Goal: Task Accomplishment & Management: Manage account settings

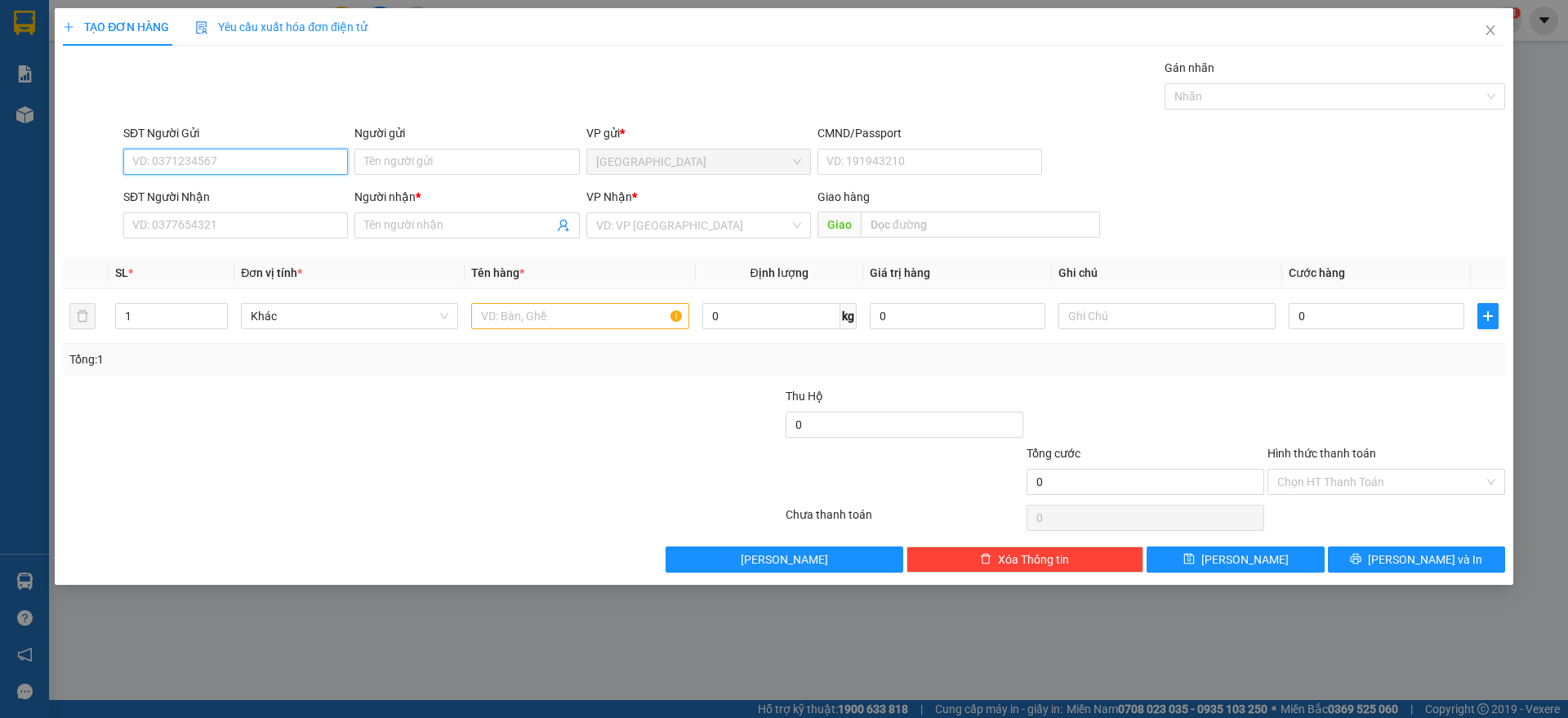
click at [162, 166] on input "SĐT Người Gửi" at bounding box center [235, 161] width 224 height 27
type input "0935104090"
click at [200, 192] on div "0935104090 - TRÂM" at bounding box center [235, 195] width 205 height 18
type input "TRÂM"
type input "0935104090"
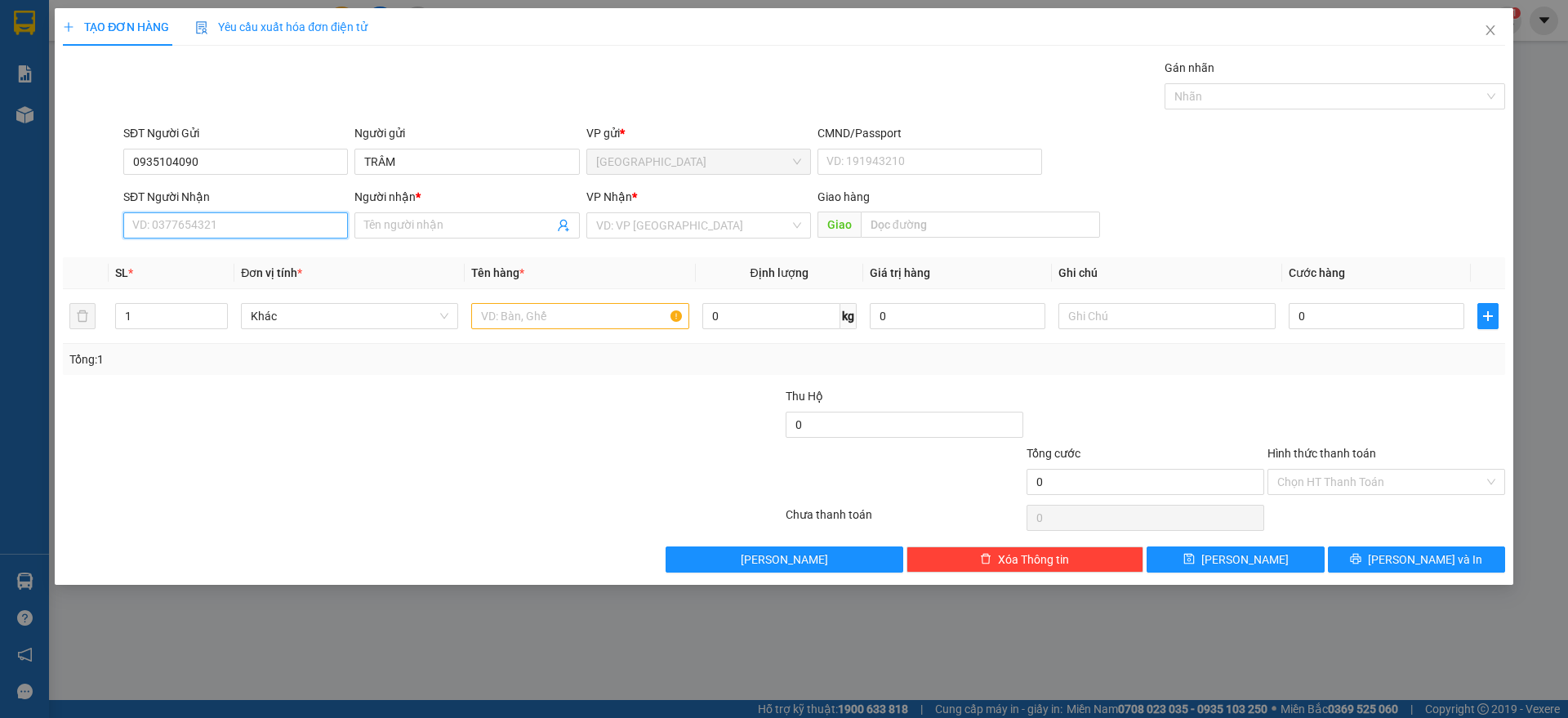
click at [218, 224] on input "SĐT Người Nhận" at bounding box center [235, 225] width 224 height 27
click at [209, 262] on div "0904880022 - NGÂN" at bounding box center [235, 258] width 205 height 18
type input "0904880022"
type input "NGÂN"
click at [543, 318] on input "text" at bounding box center [579, 316] width 217 height 27
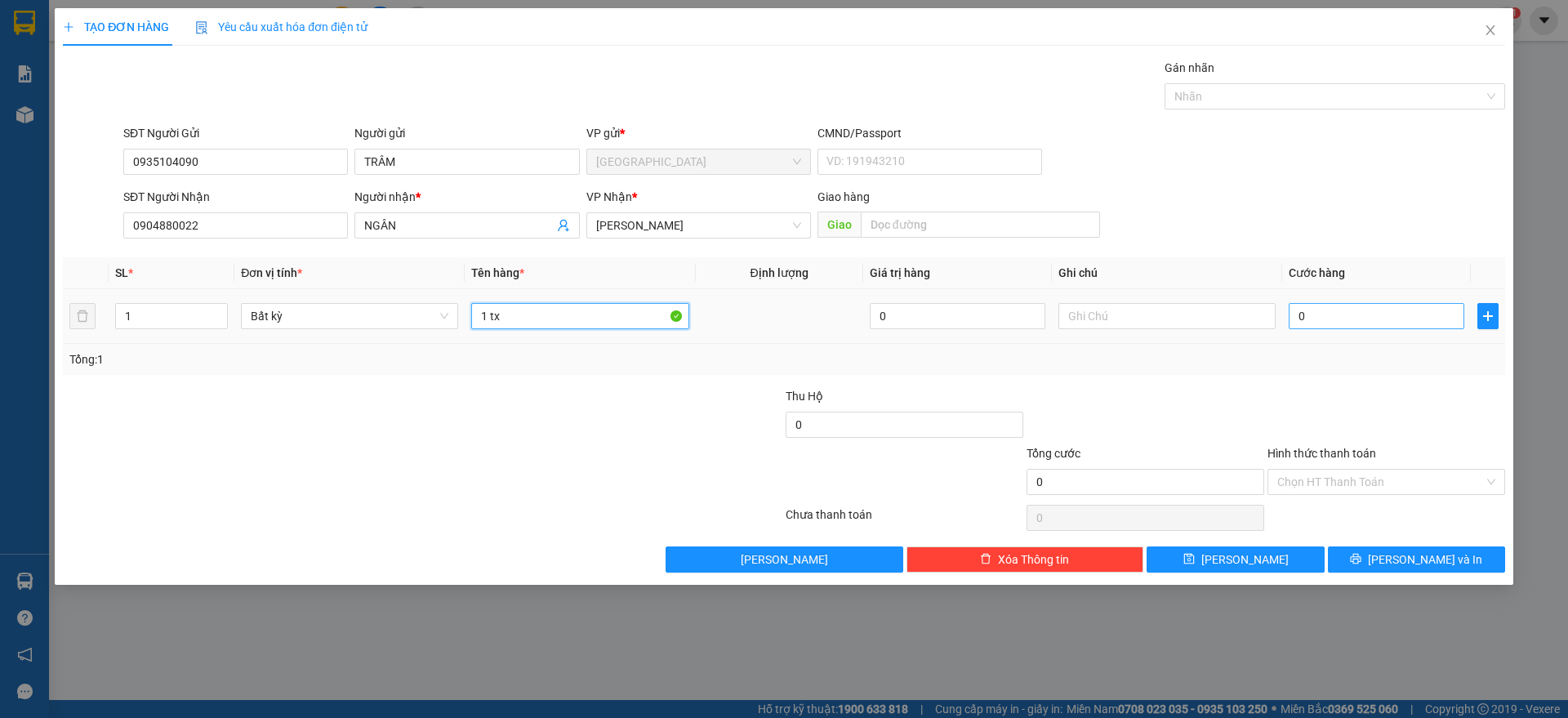
type input "1 tx"
click at [1327, 316] on input "0" at bounding box center [1376, 316] width 176 height 27
type input "5"
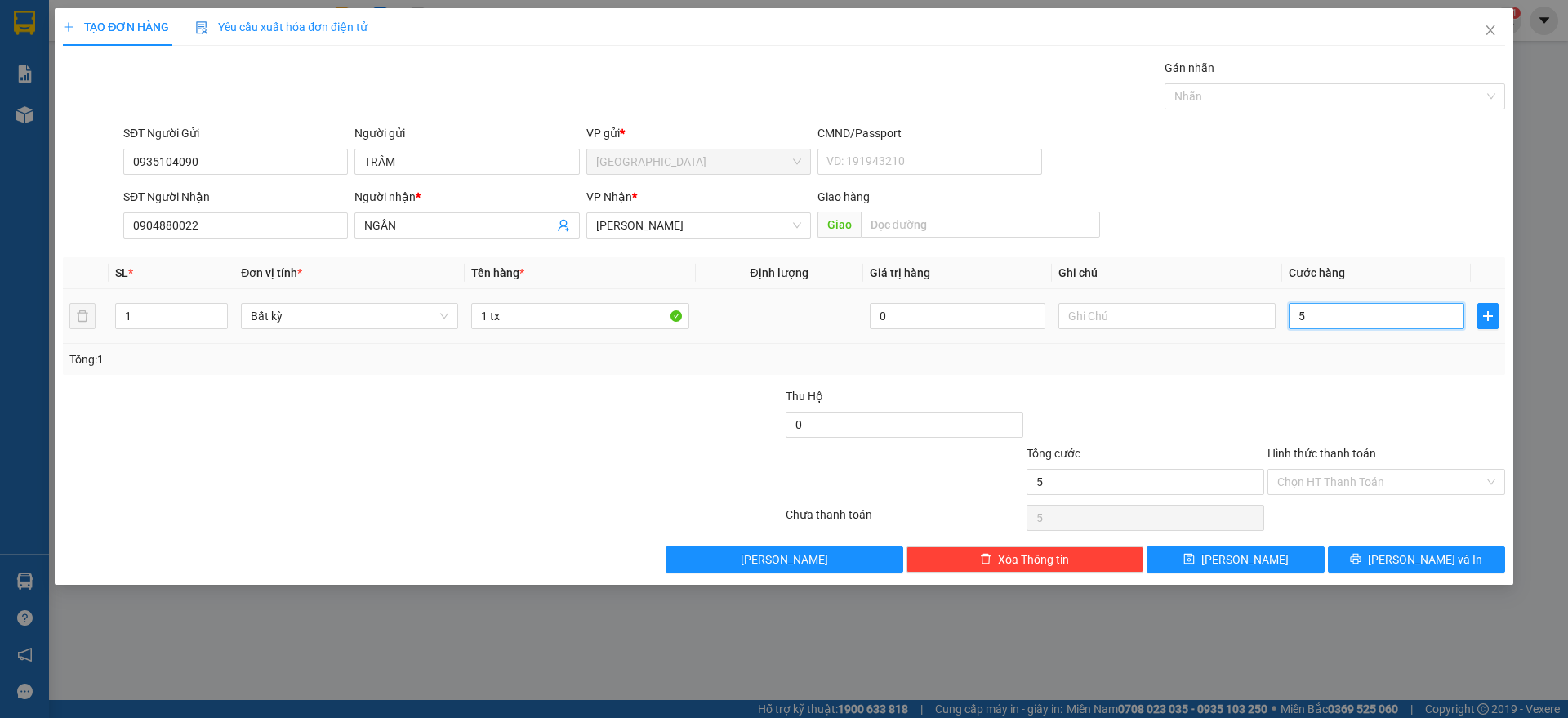
type input "50"
type input "50.000"
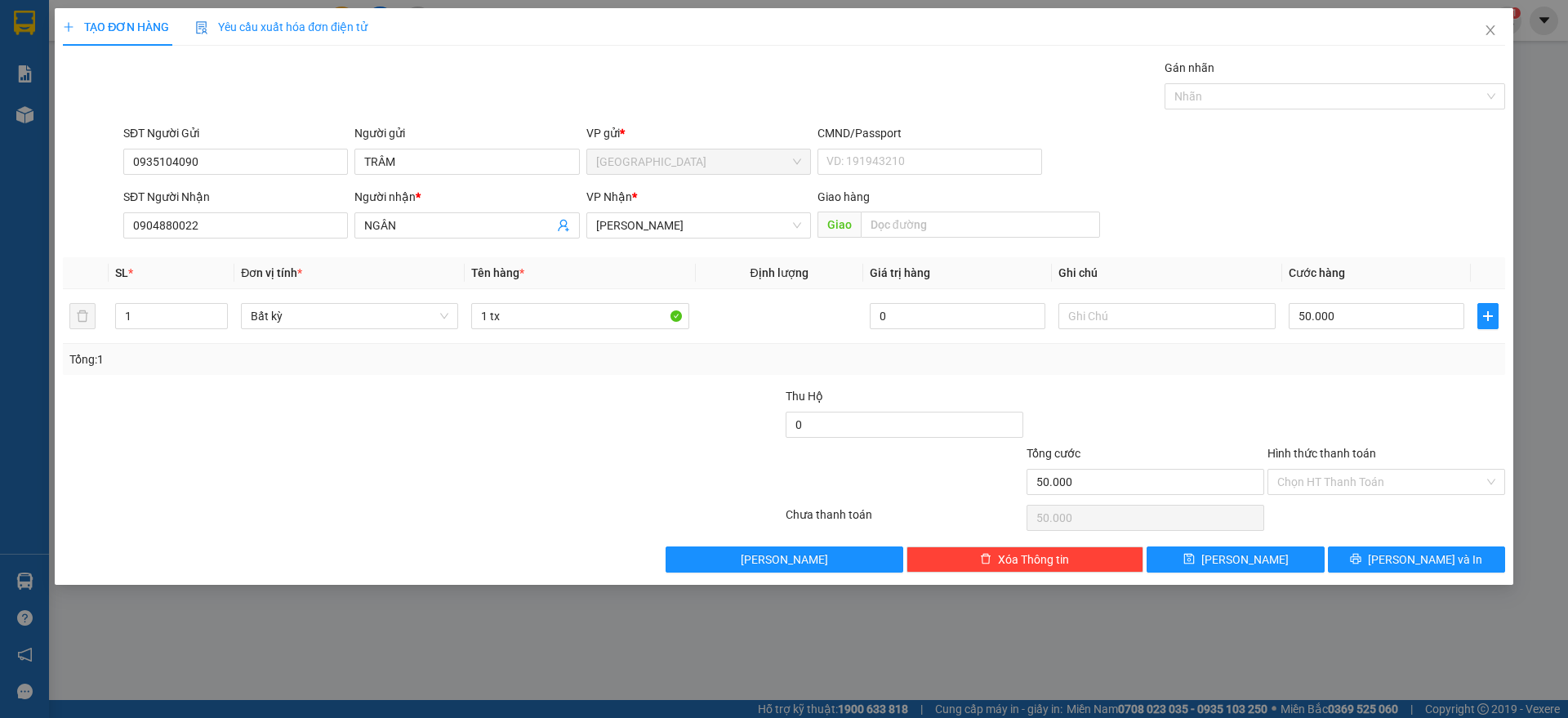
drag, startPoint x: 1323, startPoint y: 376, endPoint x: 1370, endPoint y: 442, distance: 81.0
click at [1326, 377] on div "Transit Pickup Surcharge Ids Transit Deliver Surcharge Ids Transit Deliver Surc…" at bounding box center [784, 315] width 1442 height 513
click at [1365, 479] on input "Hình thức thanh toán" at bounding box center [1380, 481] width 207 height 25
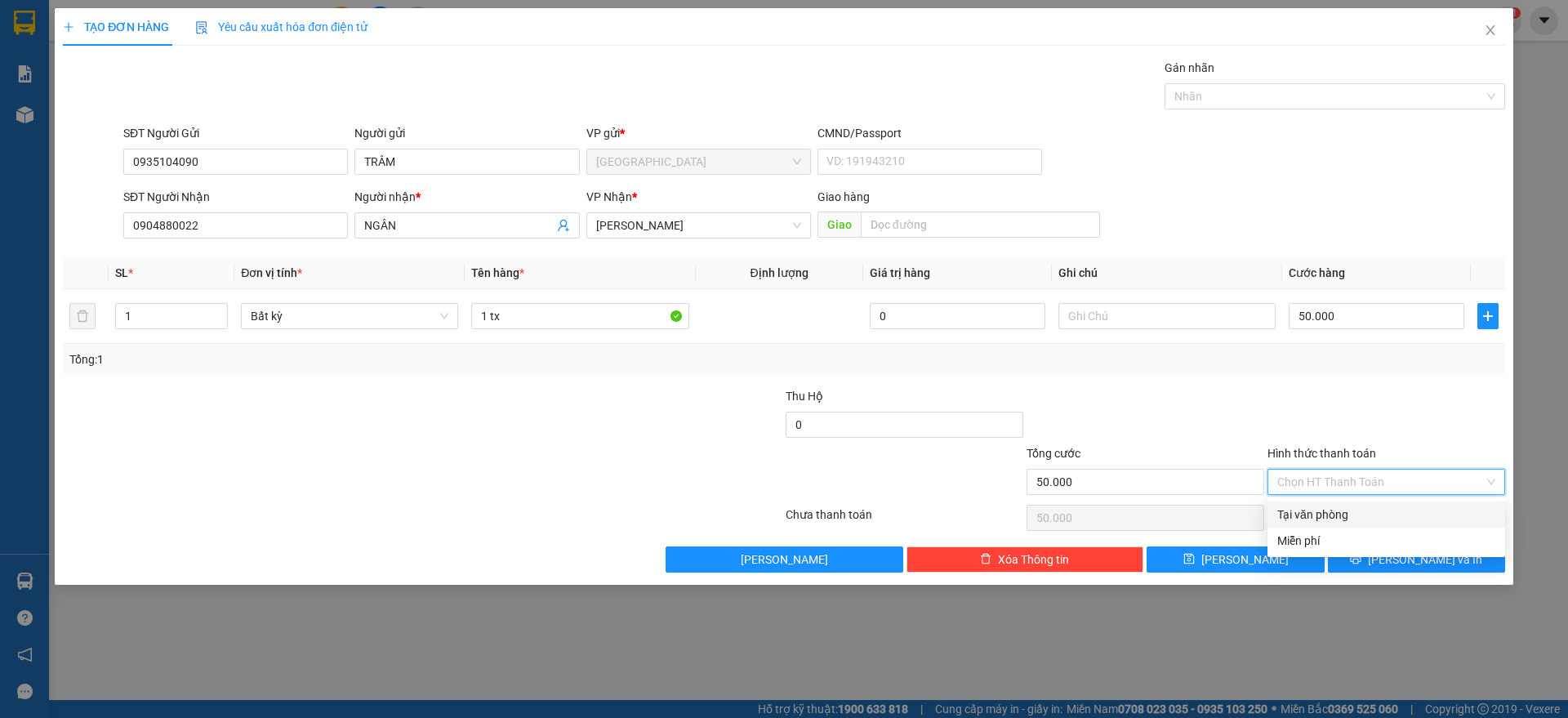
click at [1353, 514] on div "Tại văn phòng" at bounding box center [1386, 514] width 218 height 18
type input "0"
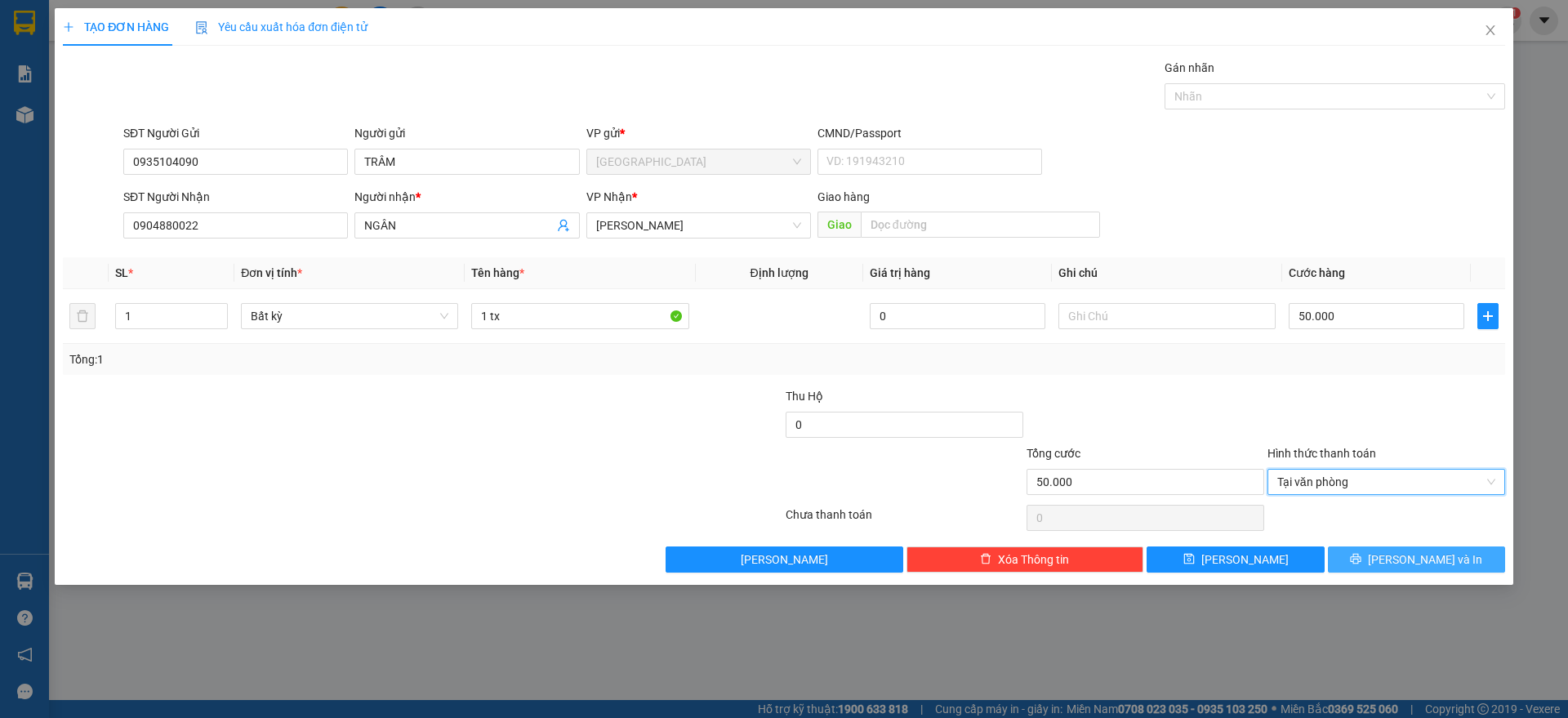
click at [1361, 559] on icon "printer" at bounding box center [1355, 558] width 11 height 11
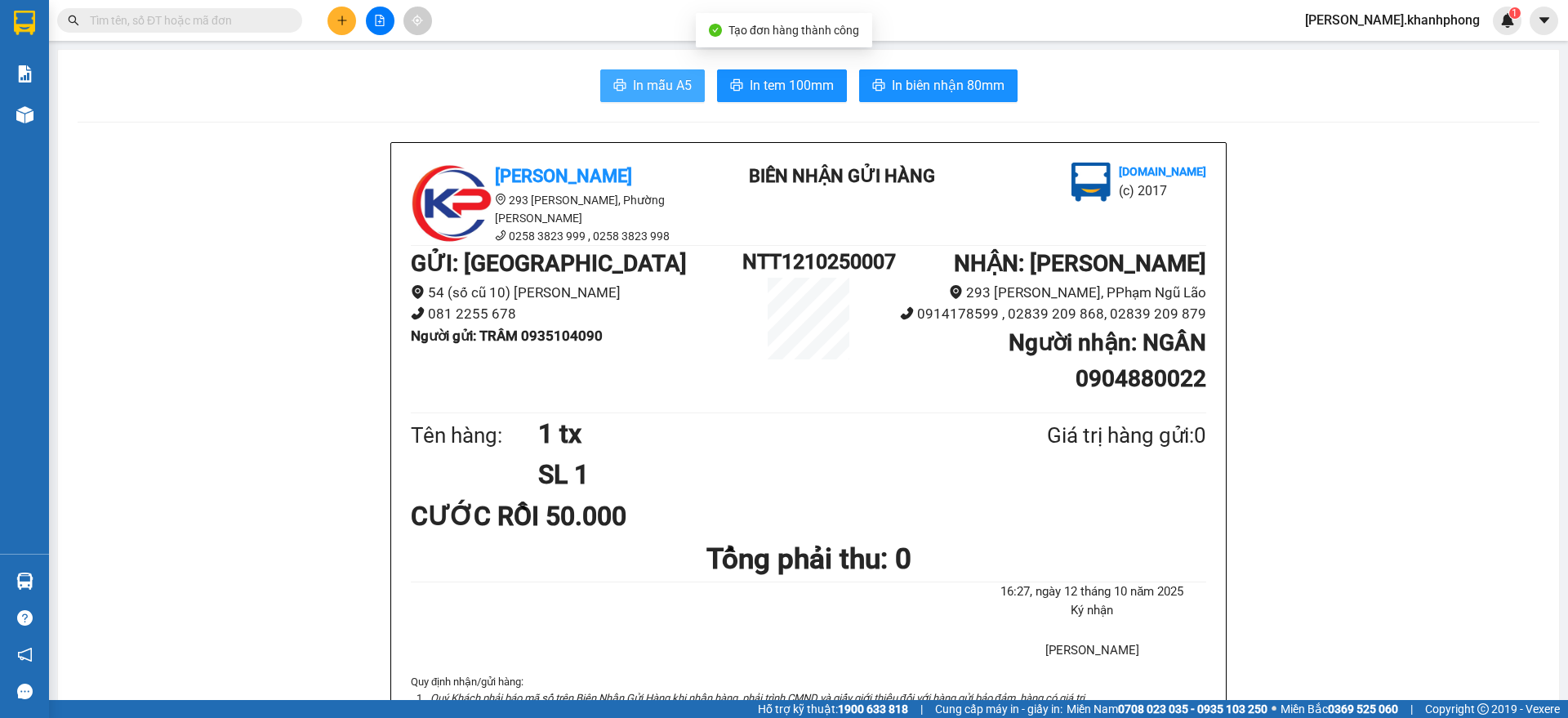
click at [646, 86] on span "In mẫu A5" at bounding box center [662, 85] width 59 height 20
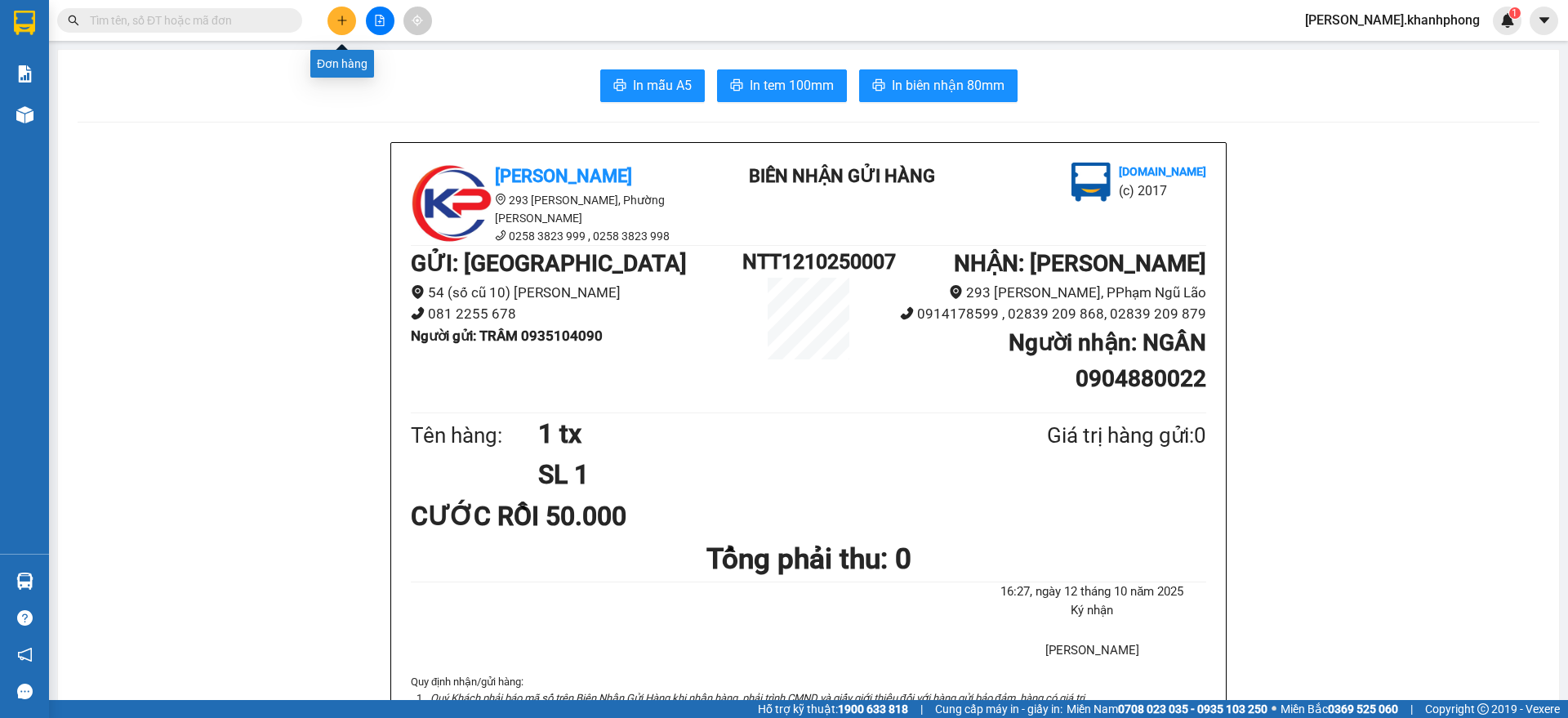
click at [342, 13] on button at bounding box center [341, 20] width 28 height 28
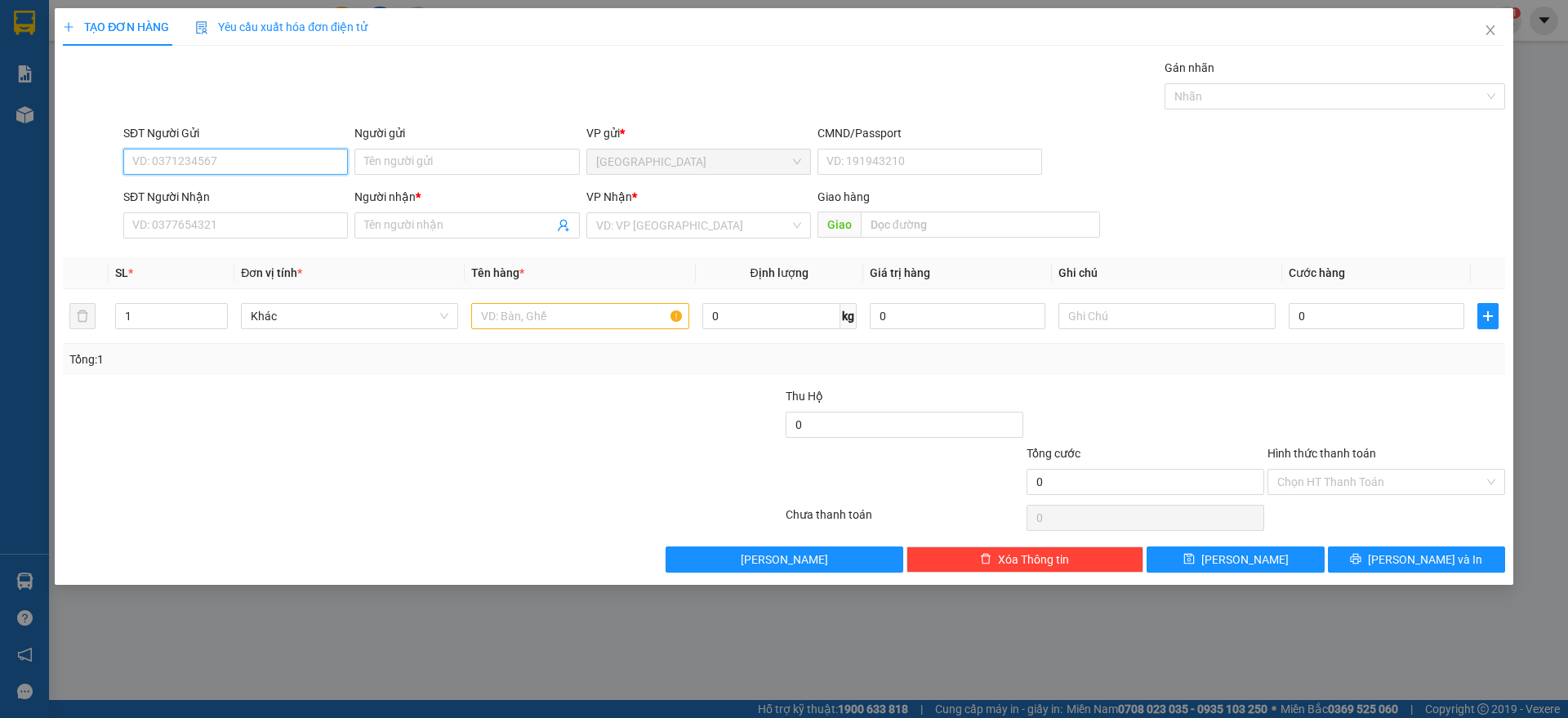
click at [202, 164] on input "SĐT Người Gửi" at bounding box center [235, 161] width 224 height 27
type input "0772613289"
click at [214, 198] on div "0772613289 - [PERSON_NAME]" at bounding box center [235, 195] width 205 height 18
type input "[PERSON_NAME]"
type input "0772613289"
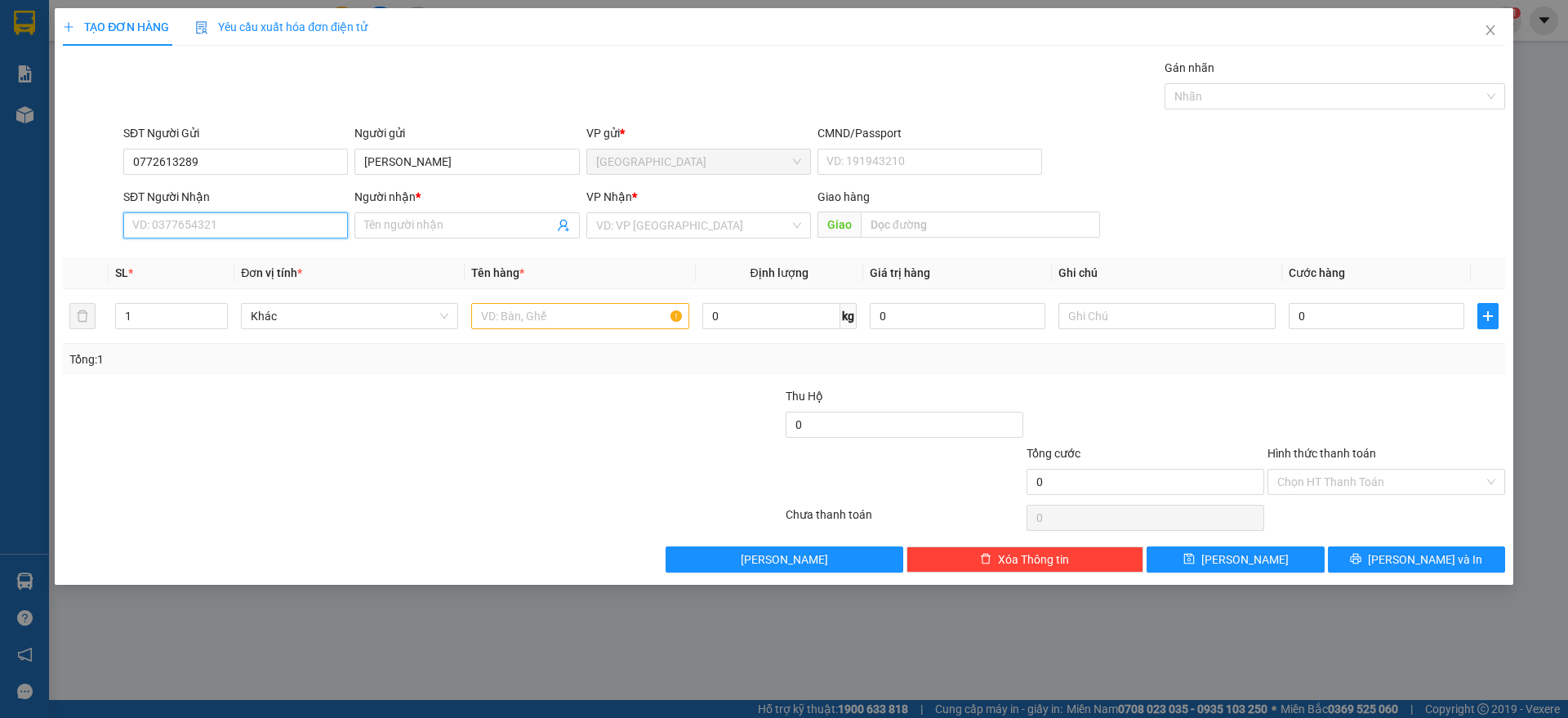
click at [231, 229] on input "SĐT Người Nhận" at bounding box center [235, 225] width 224 height 27
click at [217, 278] on div "0816613585 - [PERSON_NAME]" at bounding box center [235, 284] width 205 height 18
type input "0816613585"
type input "[PERSON_NAME]"
click at [545, 316] on input "text" at bounding box center [579, 316] width 217 height 27
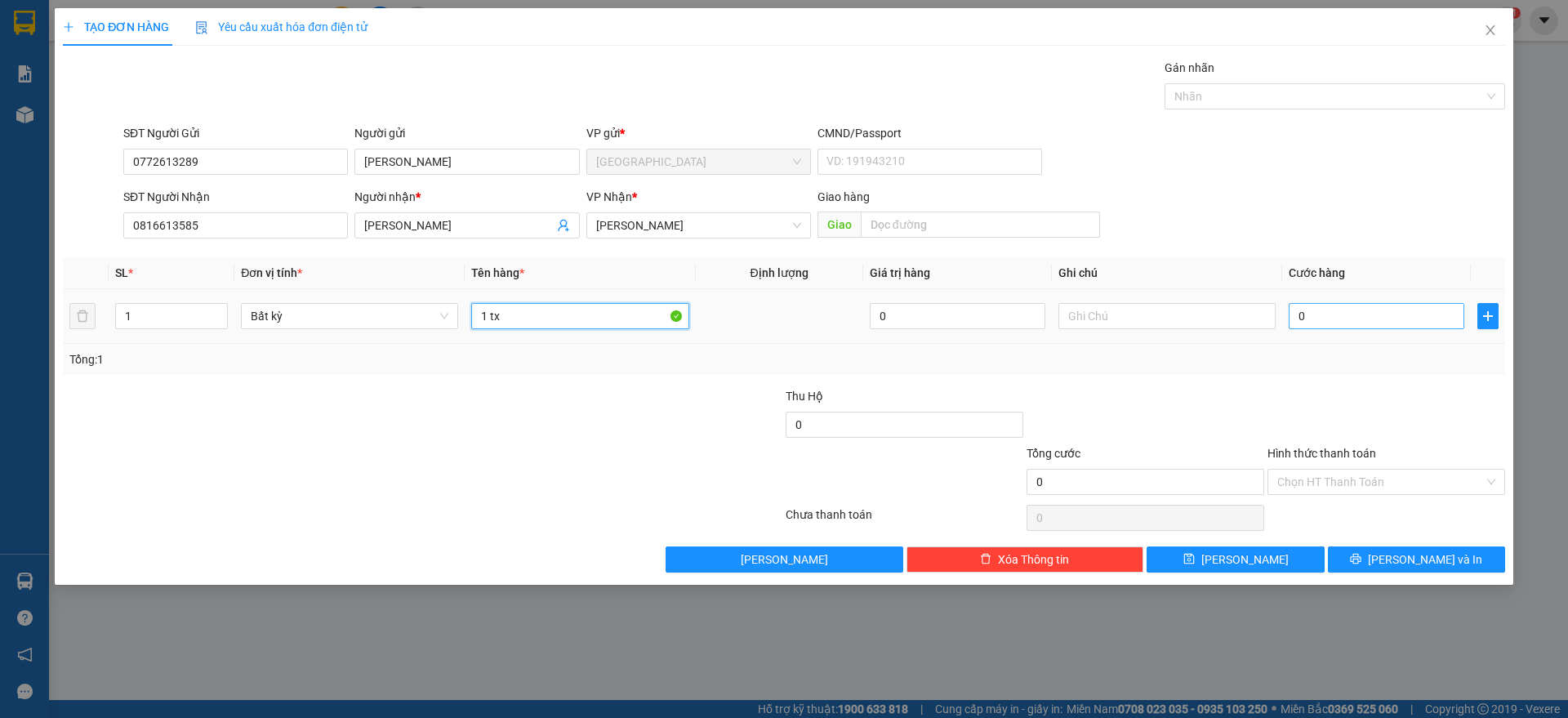
type input "1 tx"
click at [1337, 318] on input "0" at bounding box center [1376, 316] width 176 height 27
type input "4"
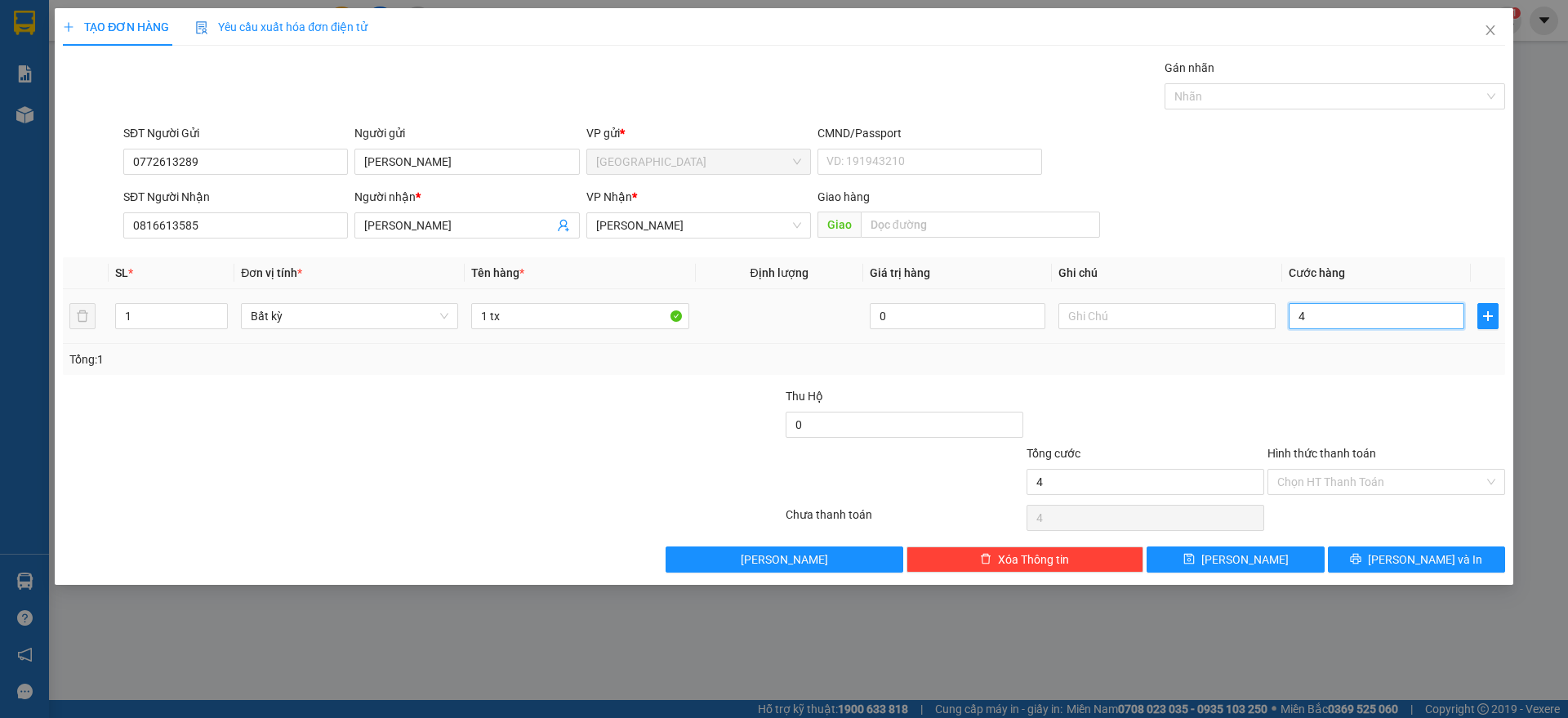
type input "40"
type input "40.000"
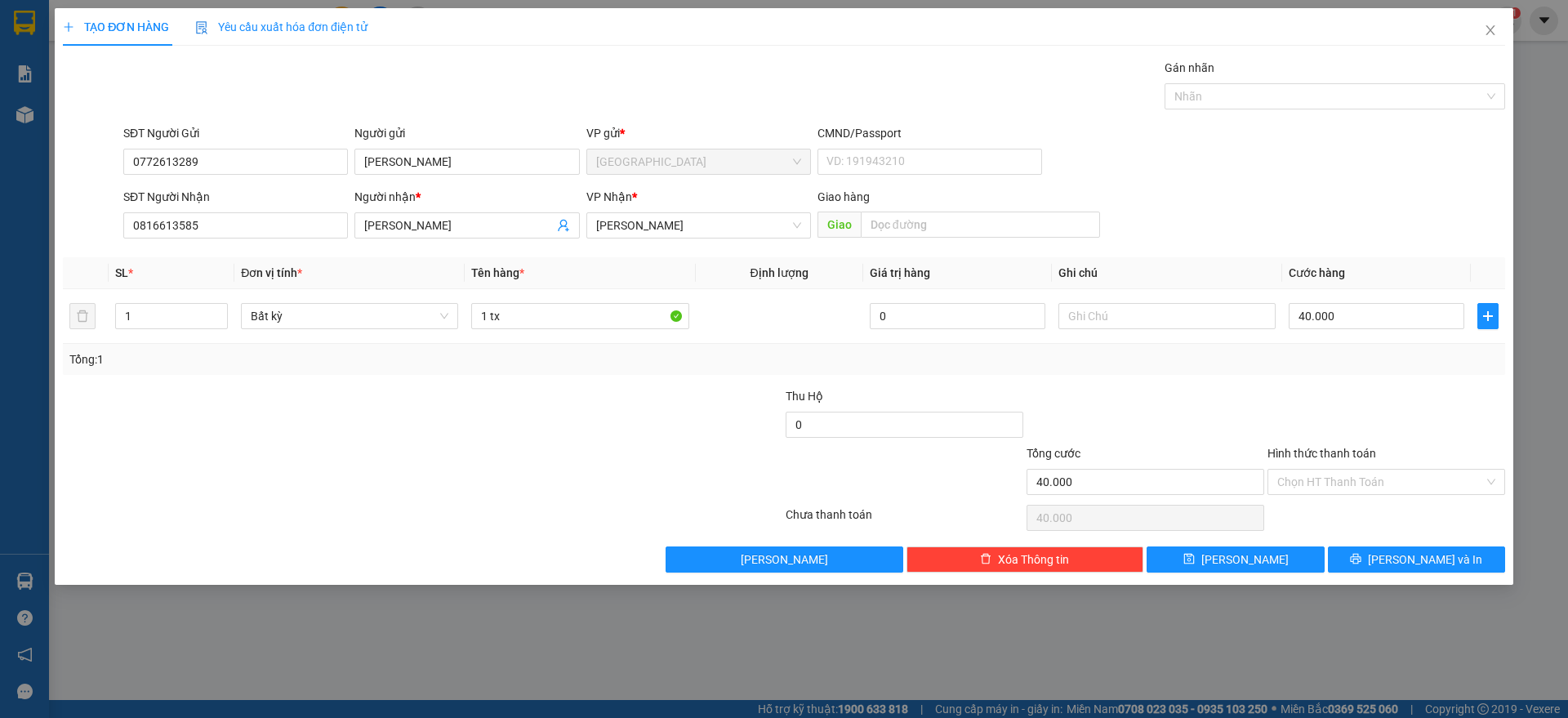
drag, startPoint x: 1383, startPoint y: 394, endPoint x: 1359, endPoint y: 514, distance: 122.4
click at [1384, 393] on div at bounding box center [1385, 415] width 241 height 57
click at [1380, 480] on input "Hình thức thanh toán" at bounding box center [1380, 481] width 207 height 25
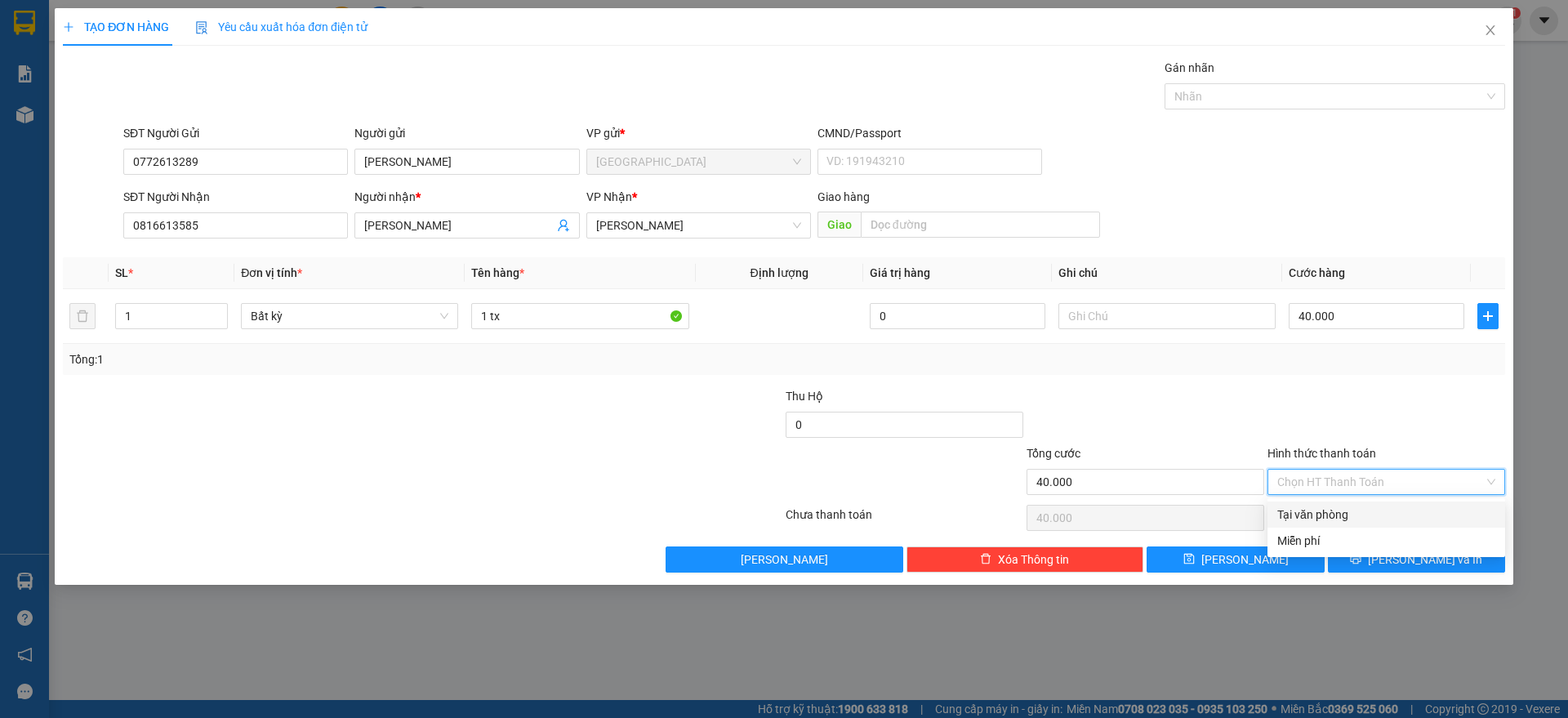
click at [1350, 512] on div "Tại văn phòng" at bounding box center [1386, 514] width 218 height 18
type input "0"
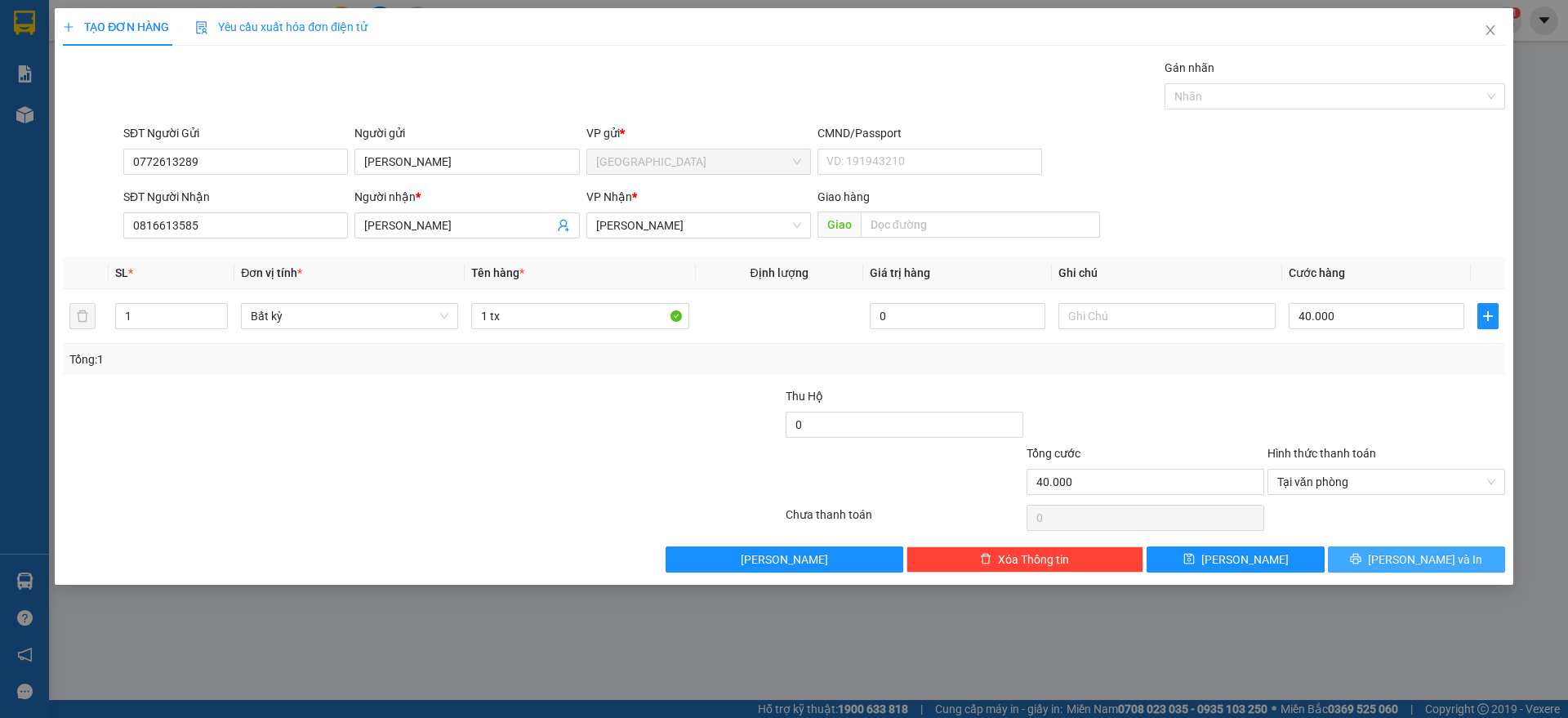
click at [1382, 561] on button "[PERSON_NAME] và In" at bounding box center [1416, 559] width 177 height 27
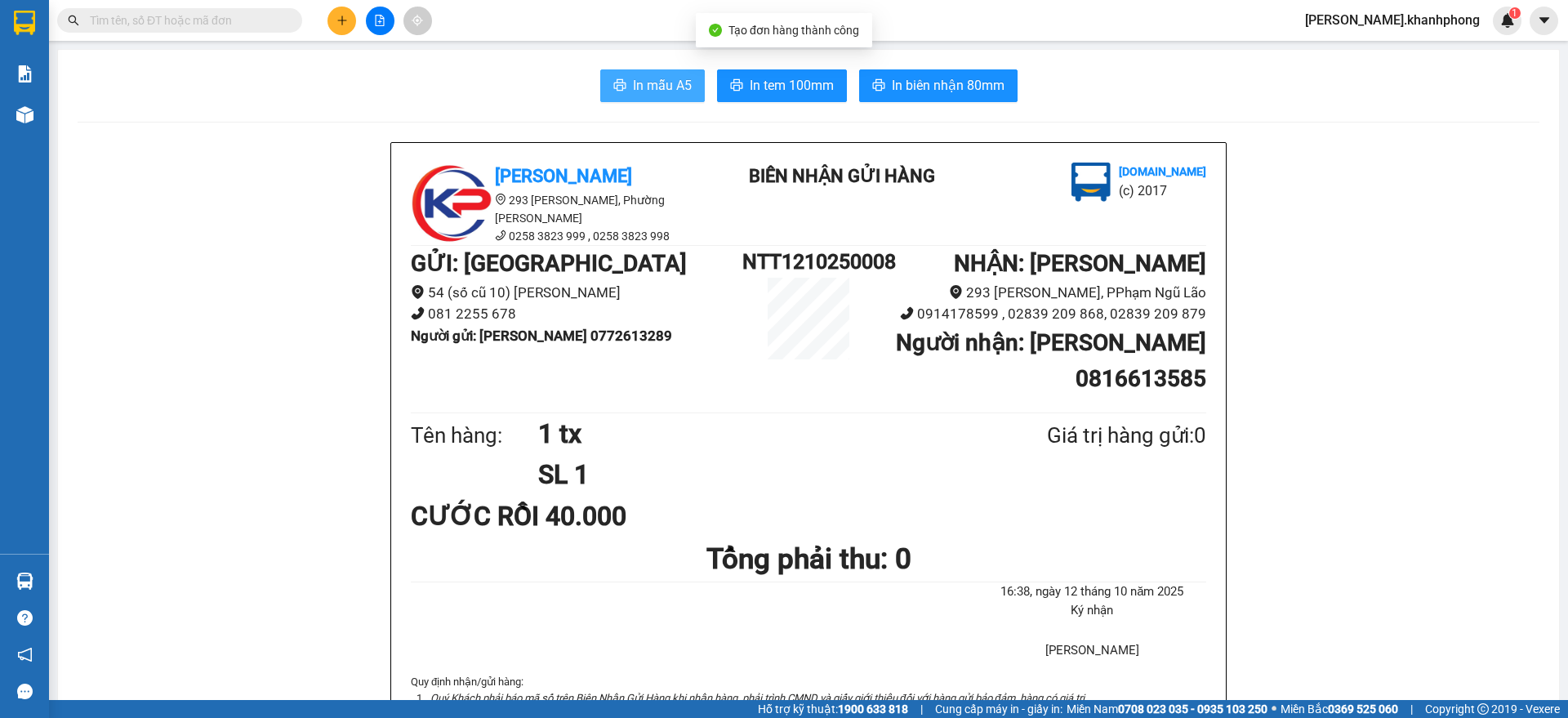
click at [617, 81] on icon "printer" at bounding box center [619, 85] width 13 height 13
click at [342, 16] on icon "plus" at bounding box center [342, 20] width 11 height 11
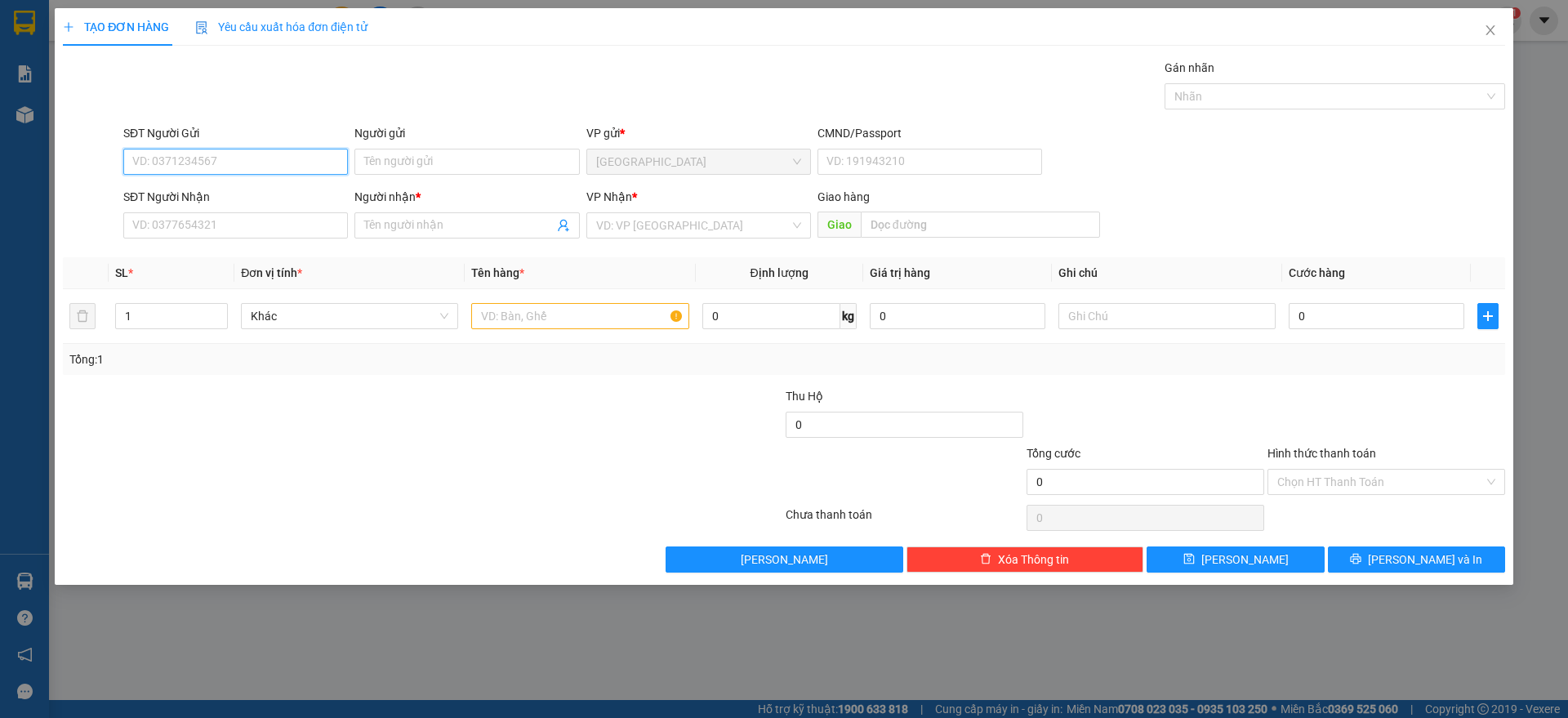
click at [207, 158] on input "SĐT Người Gửi" at bounding box center [235, 161] width 224 height 27
type input "0927433022"
drag, startPoint x: 188, startPoint y: 196, endPoint x: 195, endPoint y: 209, distance: 14.8
click at [188, 194] on div "0927433022 - MY" at bounding box center [235, 195] width 205 height 18
type input "MY"
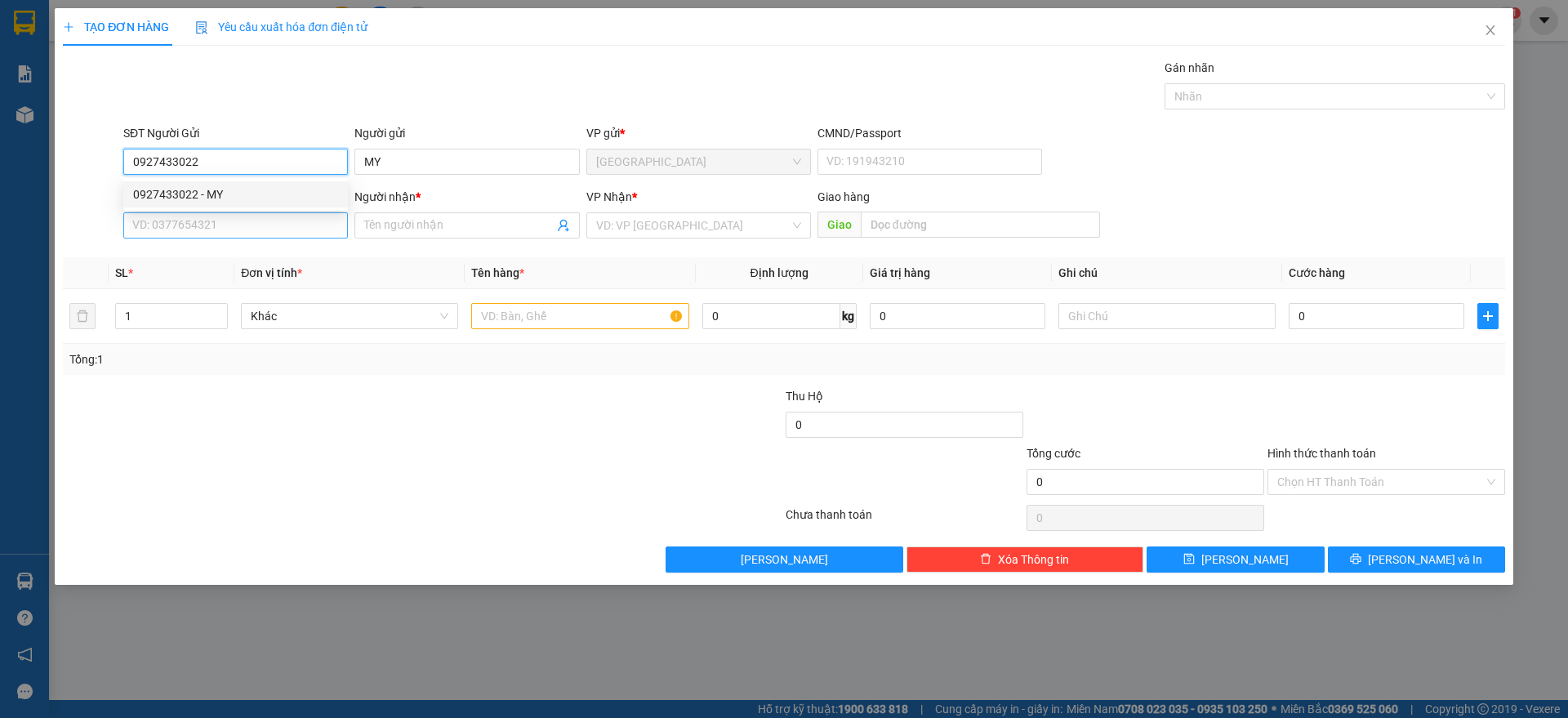
type input "0927433022"
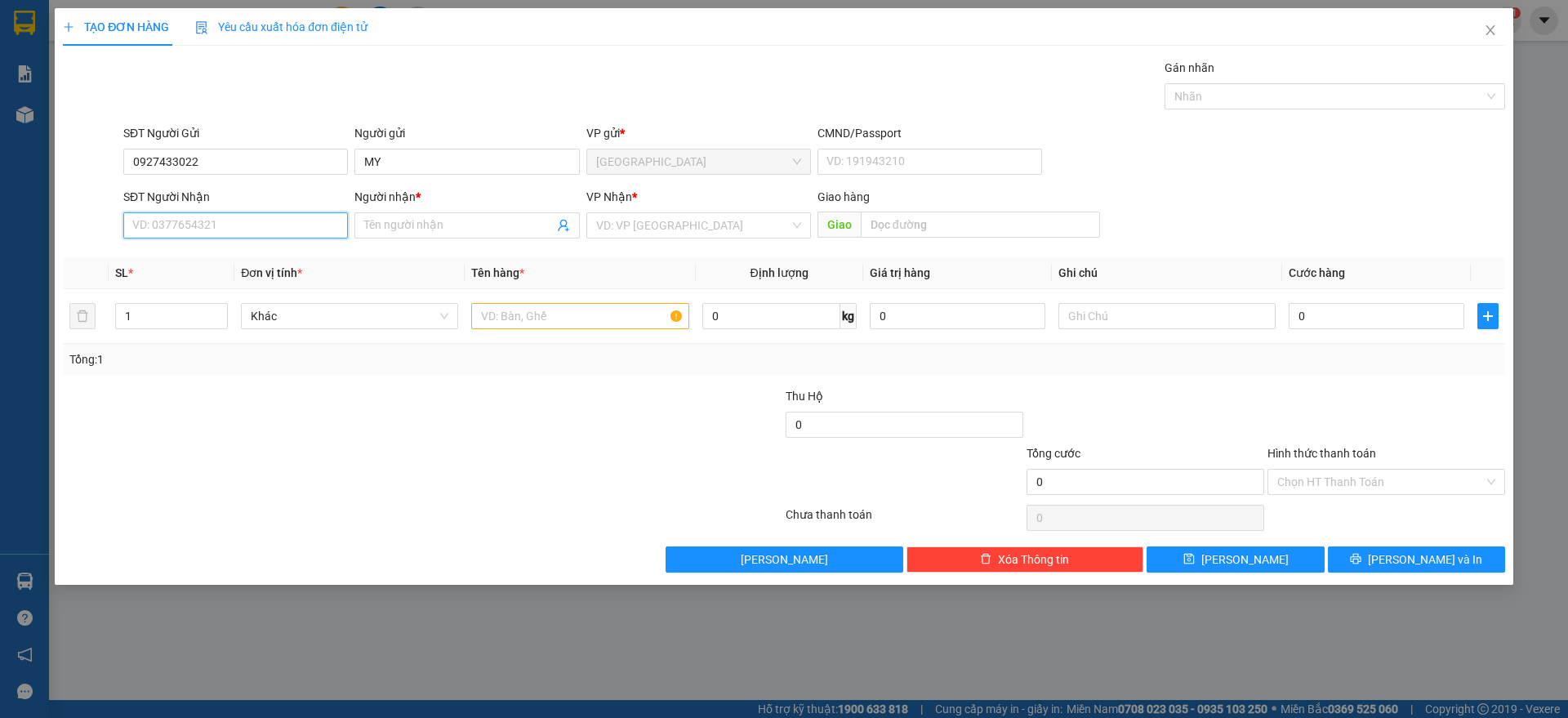
click at [197, 219] on input "SĐT Người Nhận" at bounding box center [235, 225] width 224 height 27
click at [209, 284] on div "0901005878 - CHÂU" at bounding box center [235, 284] width 205 height 18
type input "0901005878"
type input "CHÂU"
click at [521, 321] on input "text" at bounding box center [579, 316] width 217 height 27
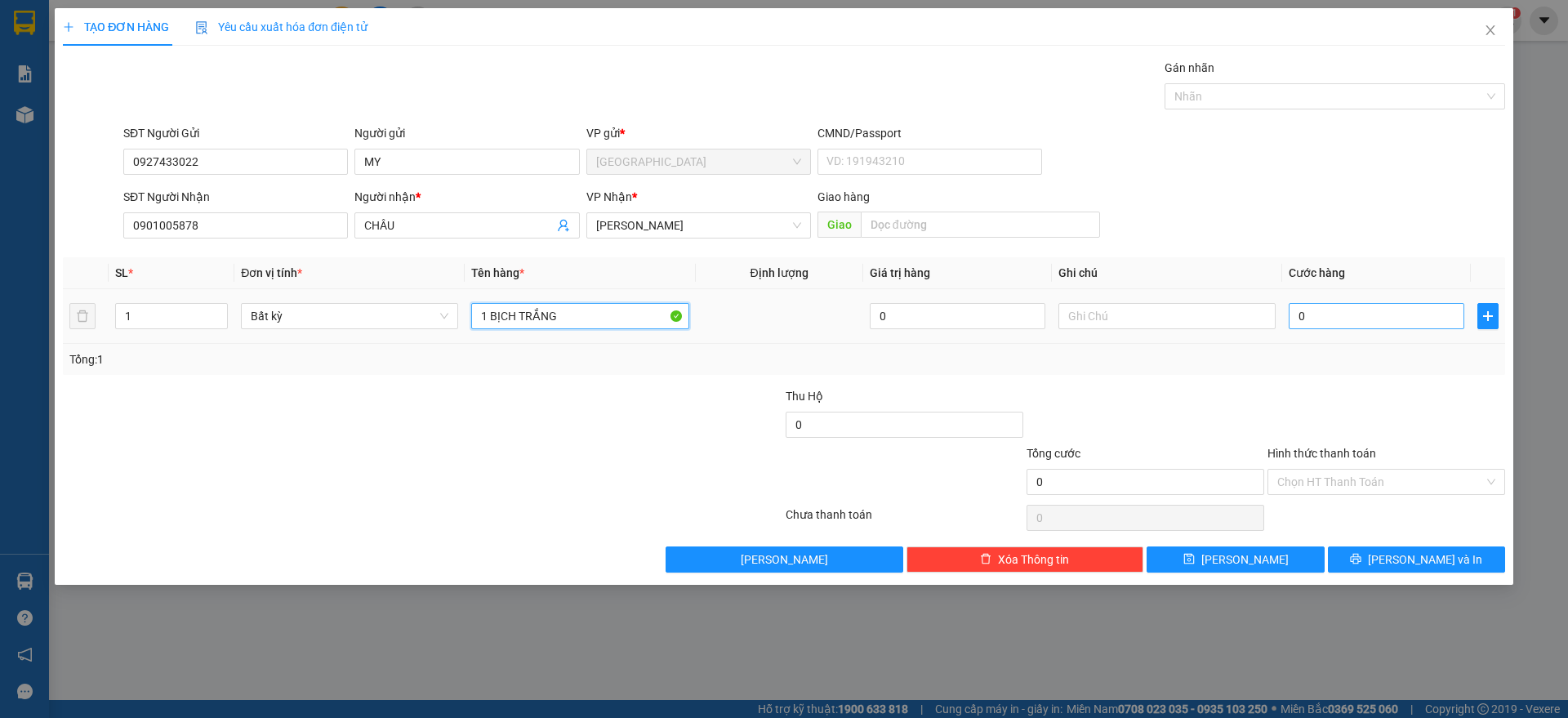
type input "1 BỊCH TRẮNG"
click at [1368, 325] on input "0" at bounding box center [1376, 316] width 176 height 27
type input "2"
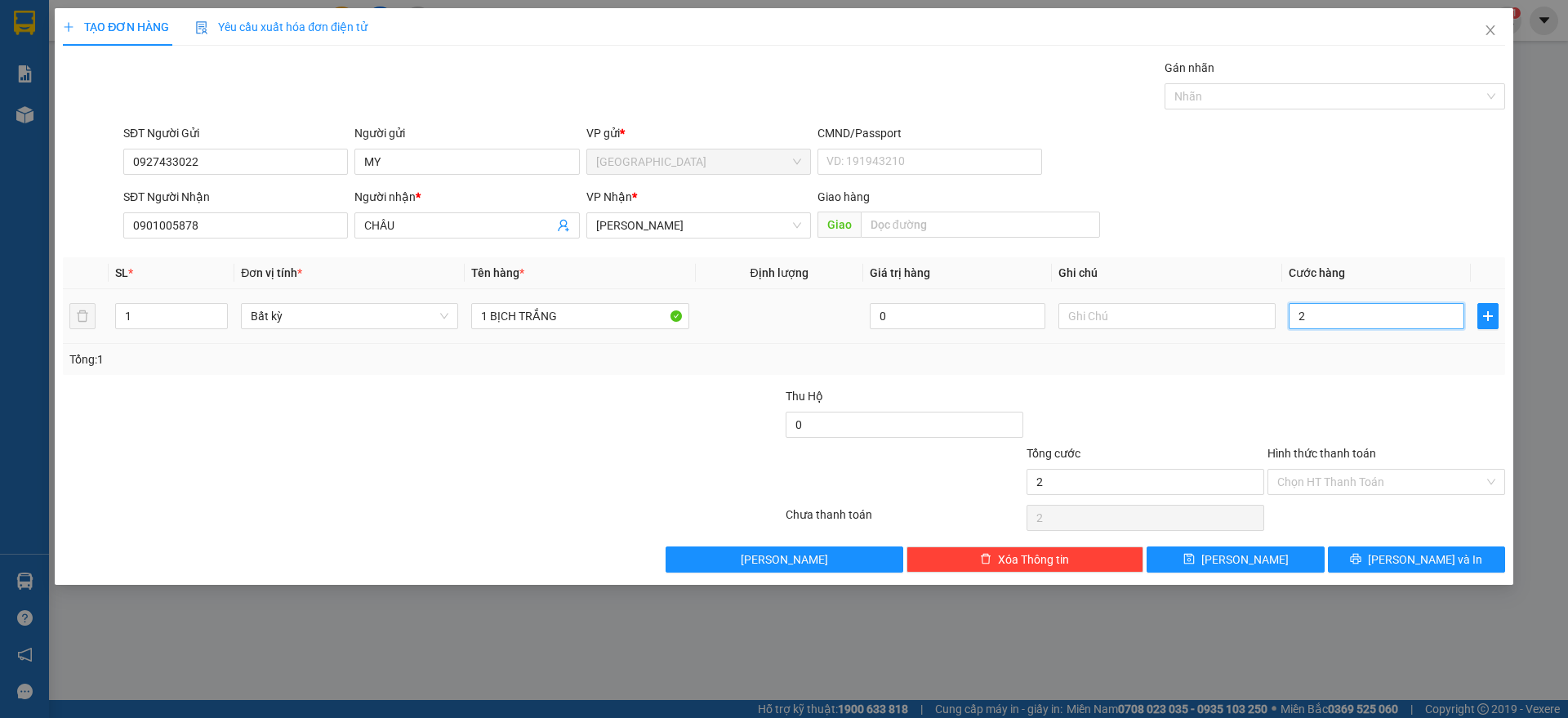
type input "20"
type input "20.000"
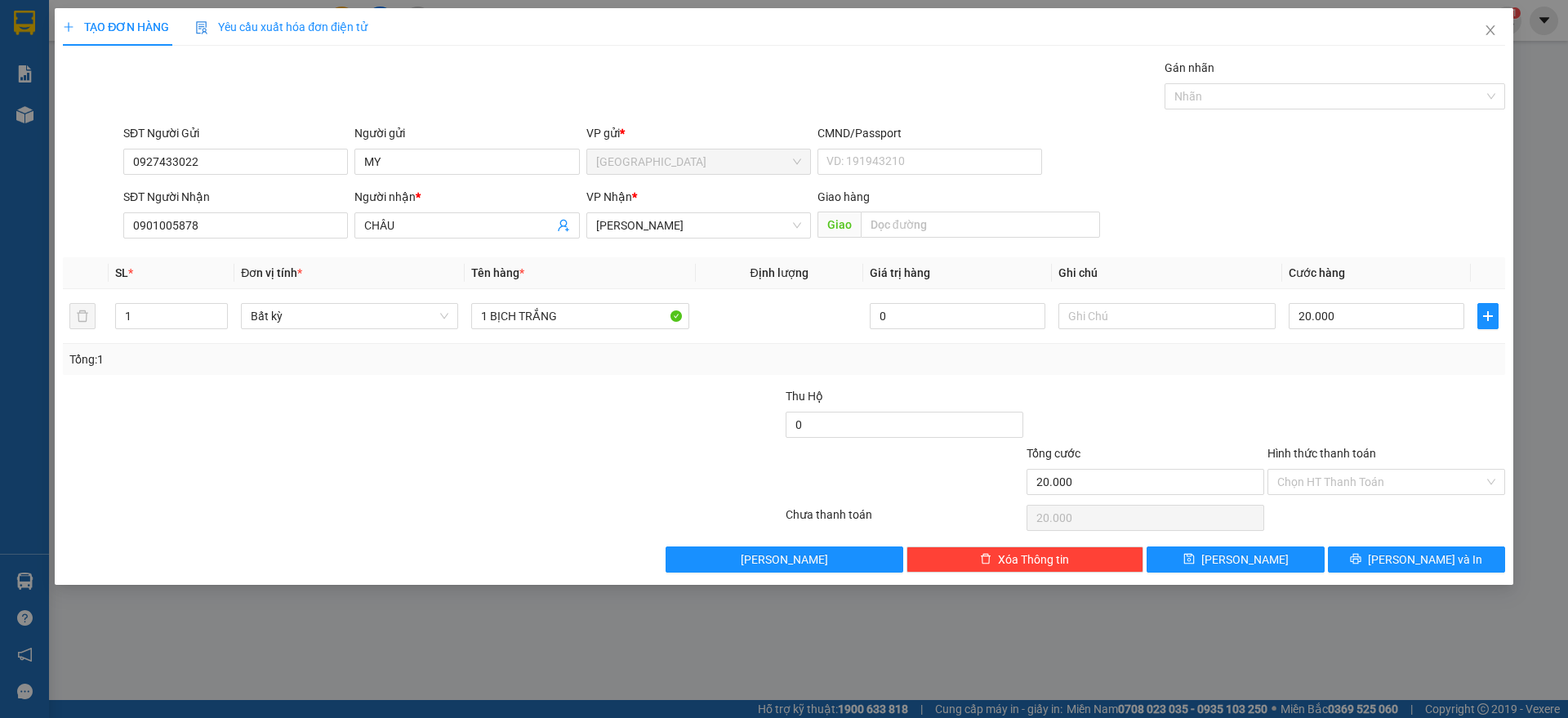
drag, startPoint x: 1294, startPoint y: 404, endPoint x: 1420, endPoint y: 499, distance: 157.8
click at [1304, 411] on div at bounding box center [1385, 415] width 241 height 57
drag, startPoint x: 1368, startPoint y: 481, endPoint x: 1313, endPoint y: 545, distance: 84.4
click at [1370, 485] on input "Hình thức thanh toán" at bounding box center [1380, 481] width 207 height 25
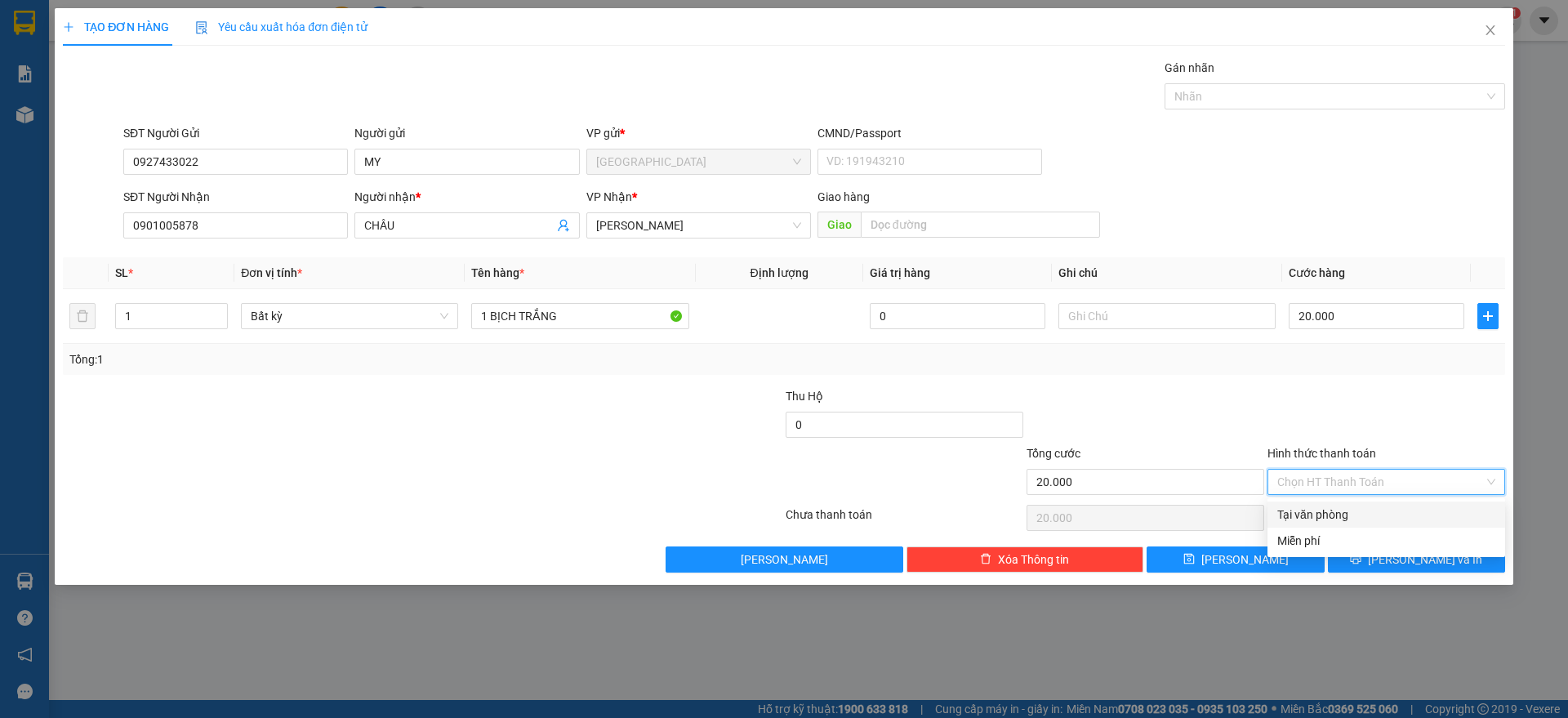
click at [1331, 513] on div "Tại văn phòng" at bounding box center [1386, 514] width 218 height 18
type input "0"
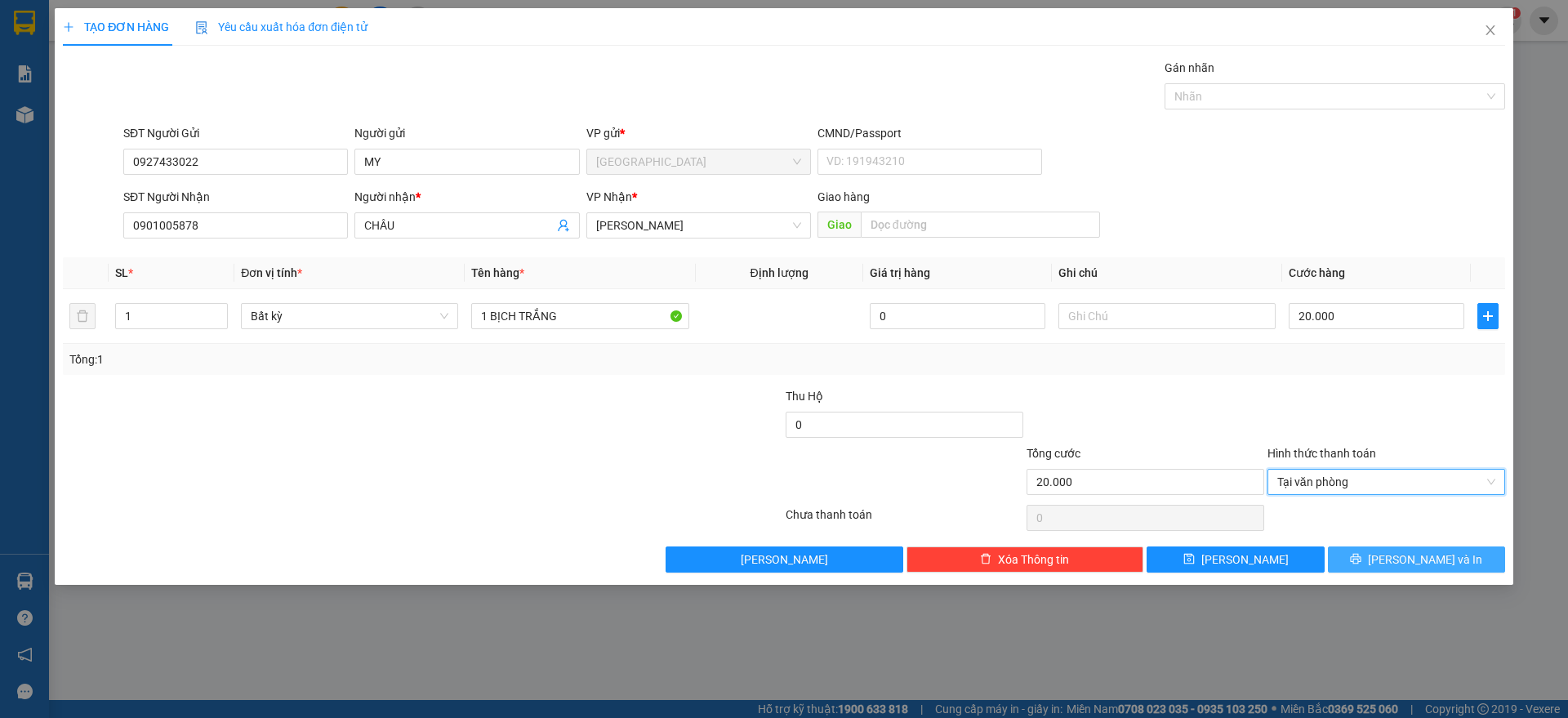
click at [1369, 566] on button "[PERSON_NAME] và In" at bounding box center [1416, 559] width 177 height 27
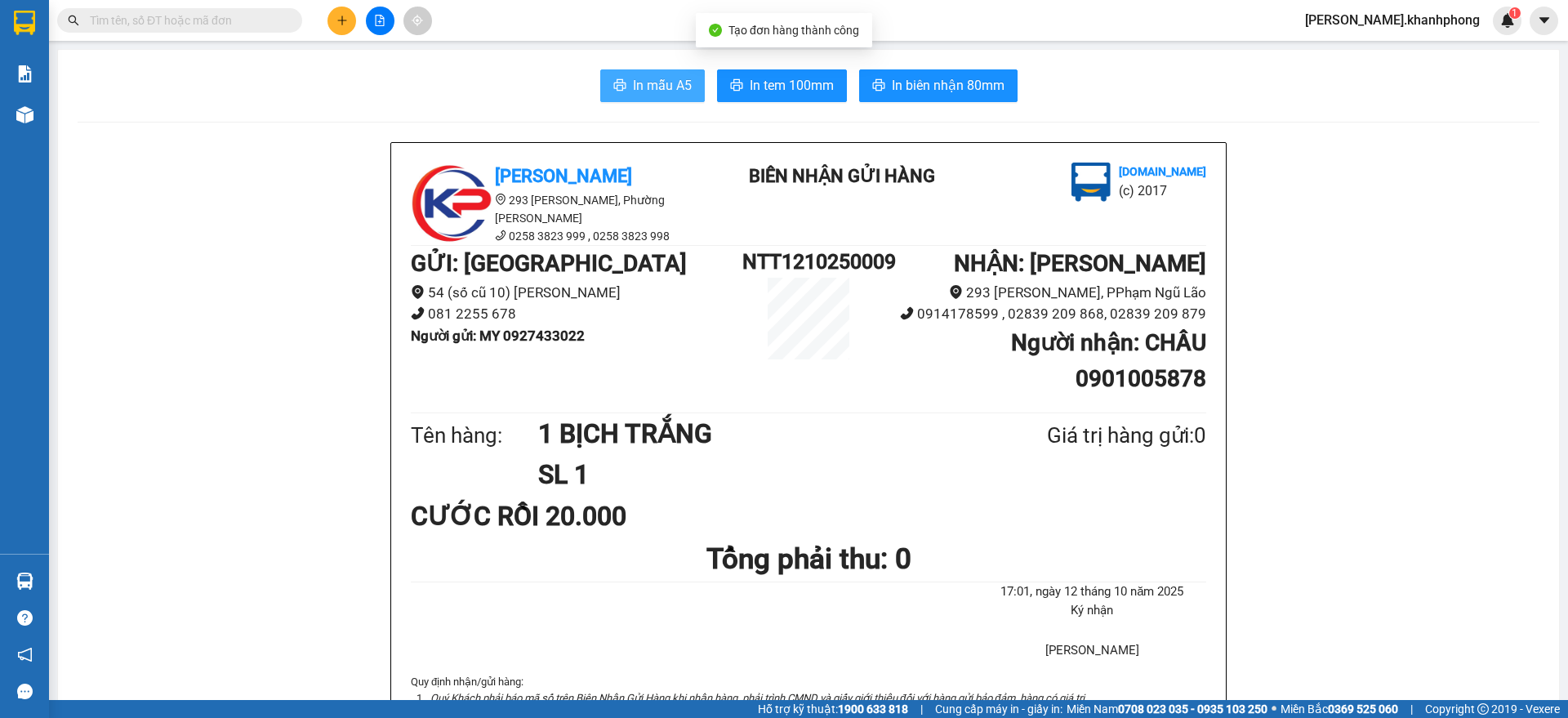
click at [633, 93] on span "In mẫu A5" at bounding box center [662, 85] width 59 height 20
click at [338, 11] on button at bounding box center [341, 20] width 28 height 28
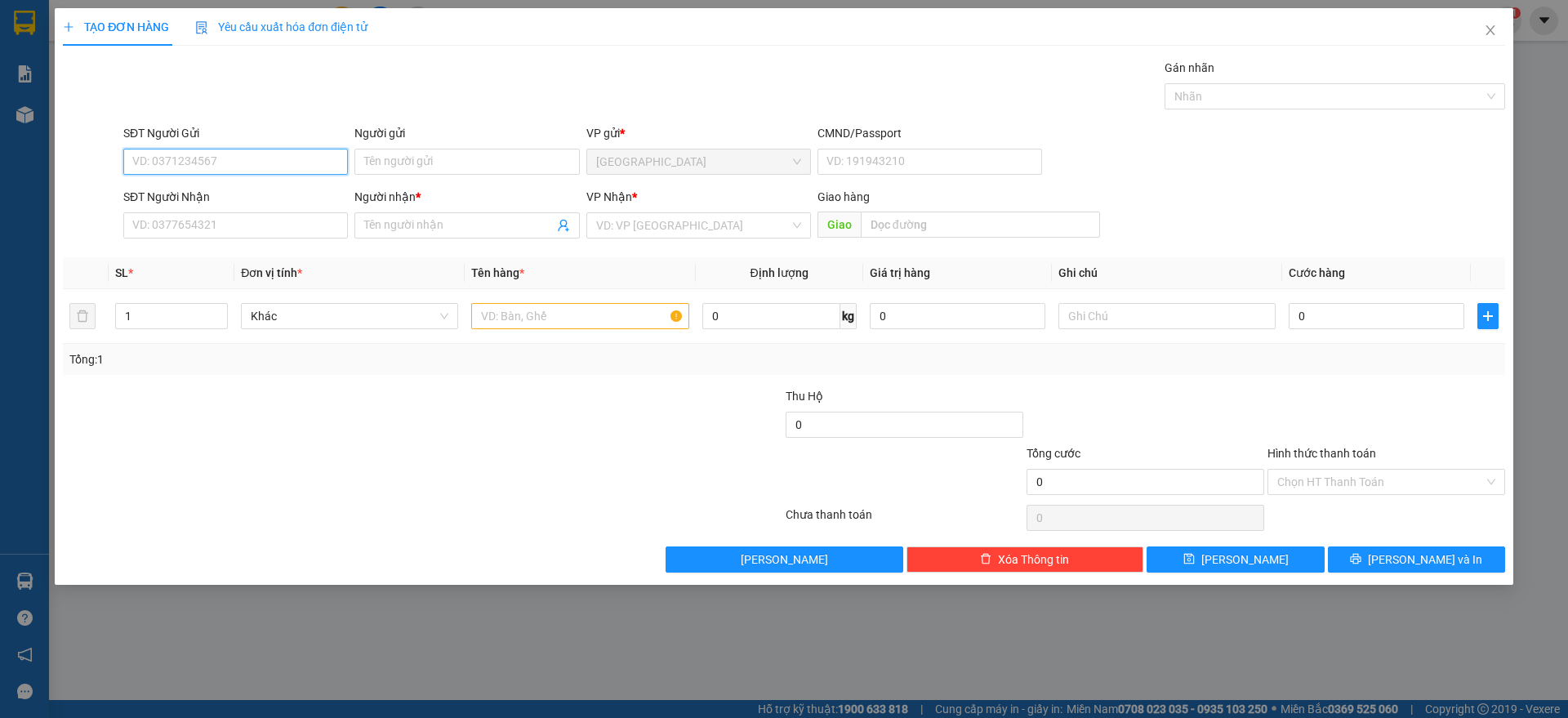
click at [205, 168] on input "SĐT Người Gửi" at bounding box center [235, 161] width 224 height 27
type input "0905701901"
click at [199, 195] on div "0905701901 - LIÊN" at bounding box center [235, 195] width 205 height 18
type input "LIÊN"
type input "0905701901"
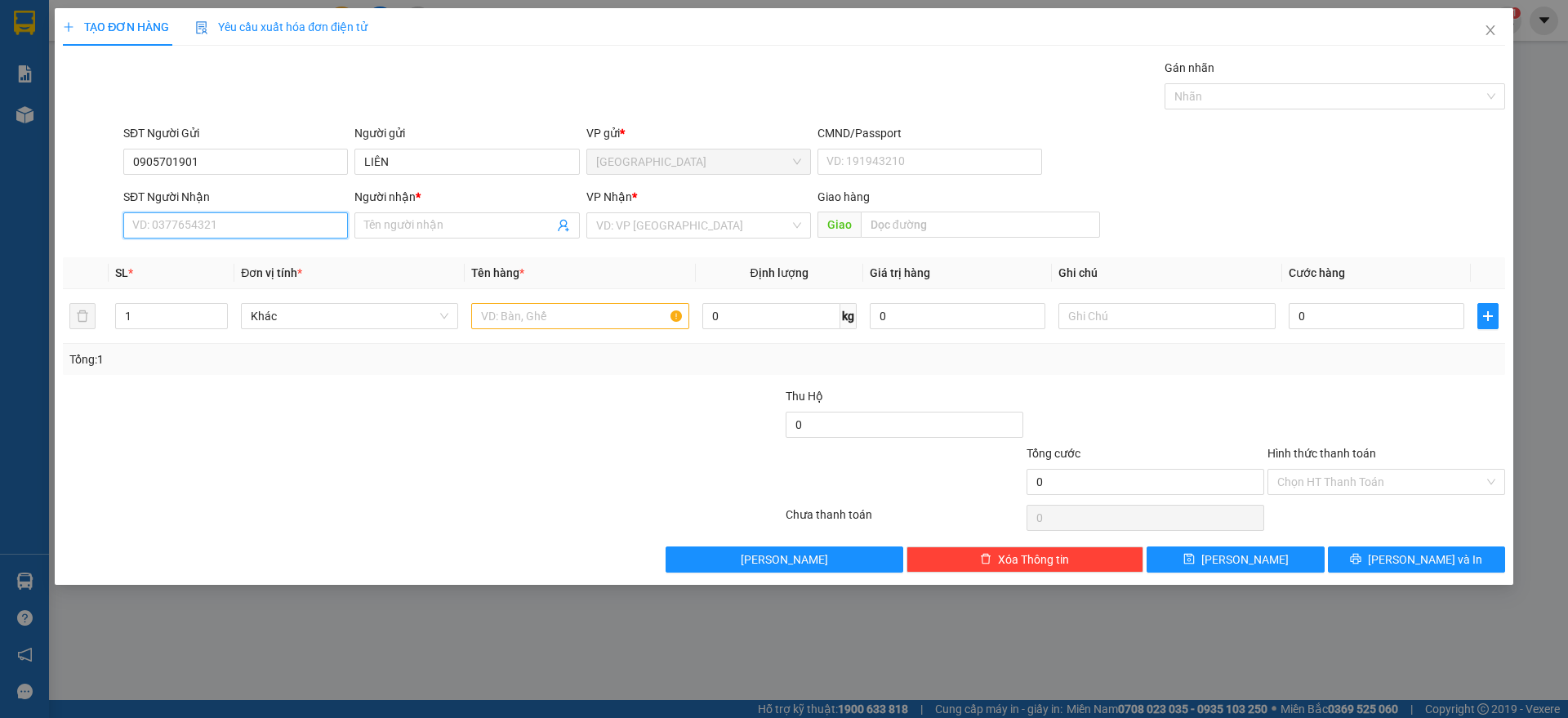
click at [188, 229] on input "SĐT Người Nhận" at bounding box center [235, 225] width 224 height 27
click at [217, 256] on div "0908147270 - LINH" at bounding box center [235, 258] width 205 height 18
type input "0908147270"
type input "LINH"
click at [518, 313] on input "text" at bounding box center [579, 316] width 217 height 27
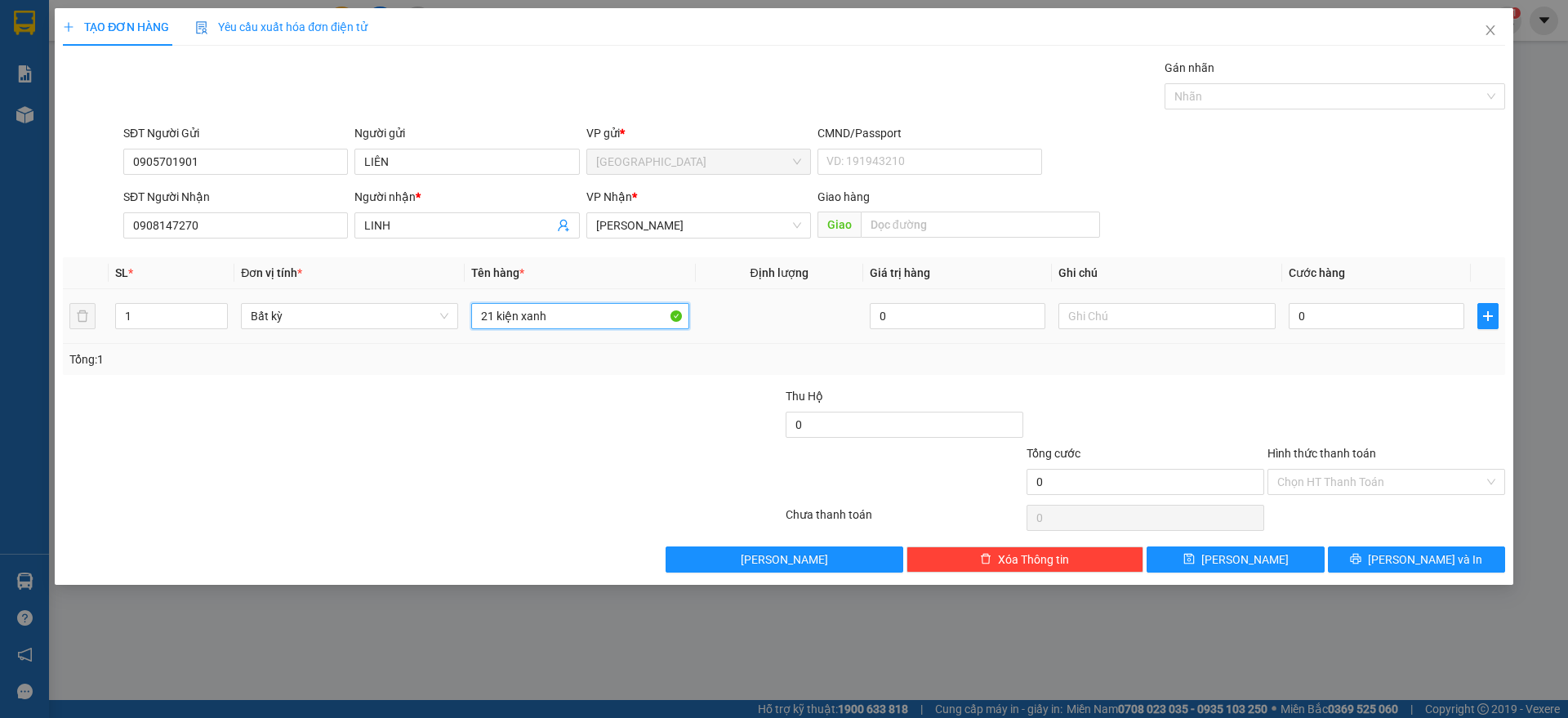
click at [545, 318] on input "21 kiện xanh" at bounding box center [579, 316] width 217 height 27
type input "1 KIỆN XANH"
click at [1329, 316] on input "0" at bounding box center [1376, 316] width 176 height 27
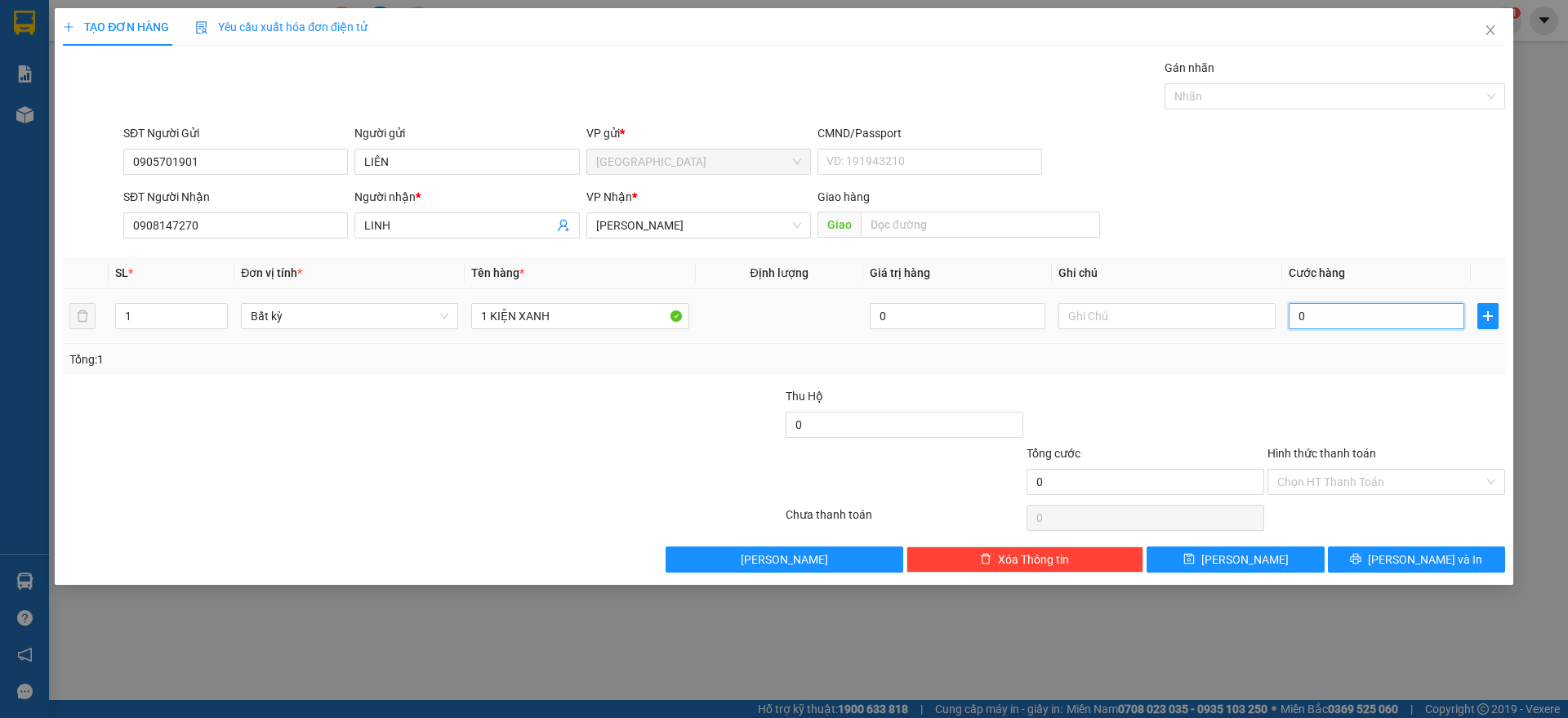
type input "4"
type input "40"
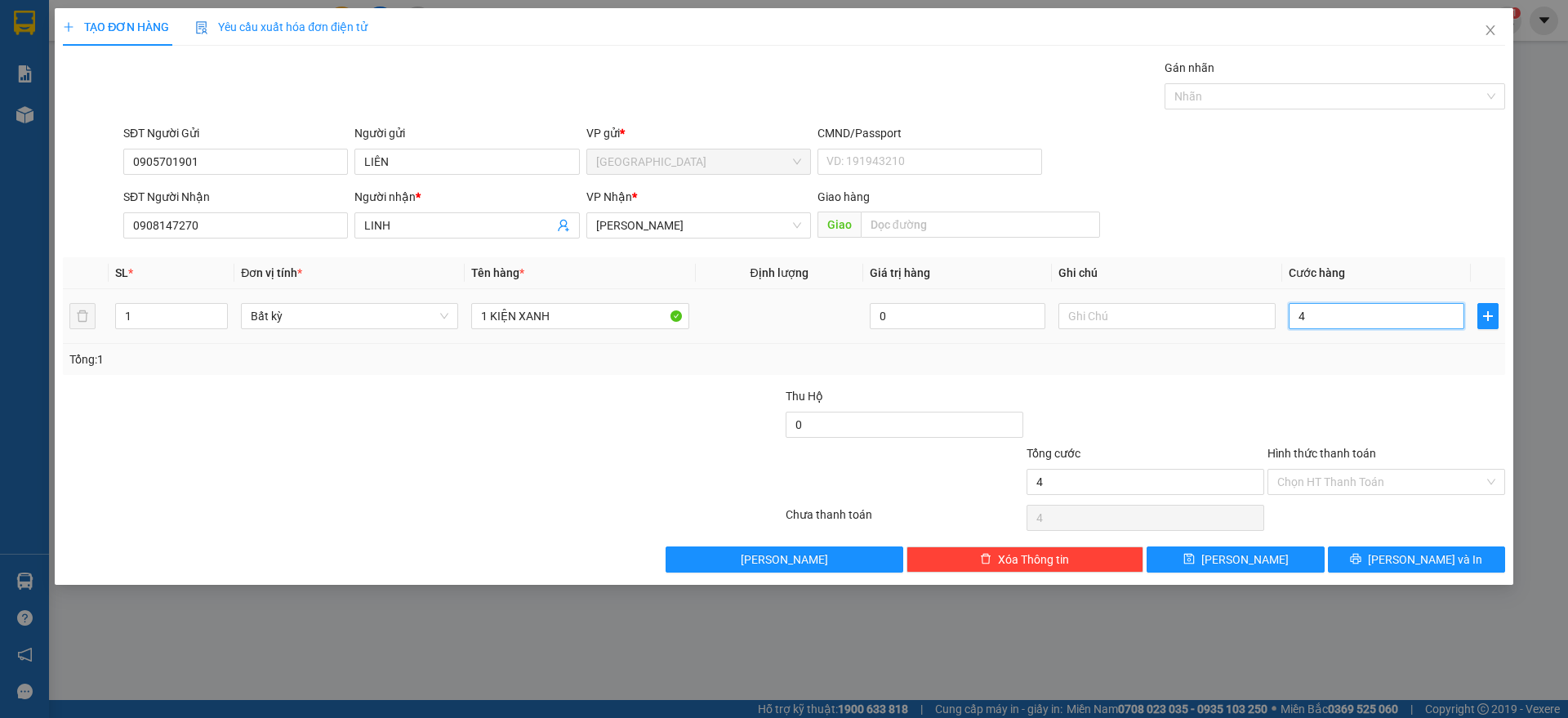
type input "40"
type input "40.000"
click at [1340, 371] on div "Tổng: 1" at bounding box center [784, 359] width 1442 height 31
click at [1353, 485] on input "Hình thức thanh toán" at bounding box center [1380, 481] width 207 height 25
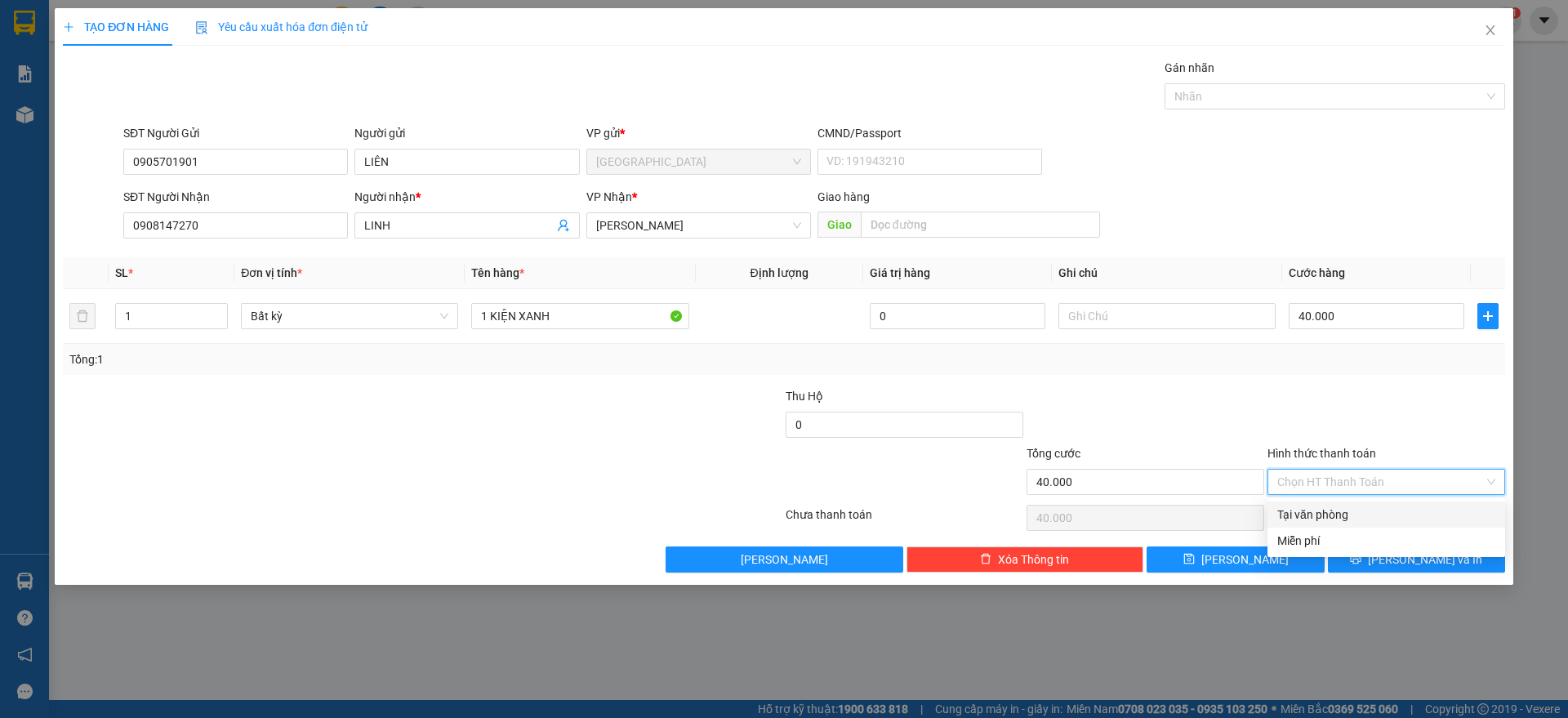
click at [1355, 516] on div "Tại văn phòng" at bounding box center [1386, 514] width 218 height 18
type input "0"
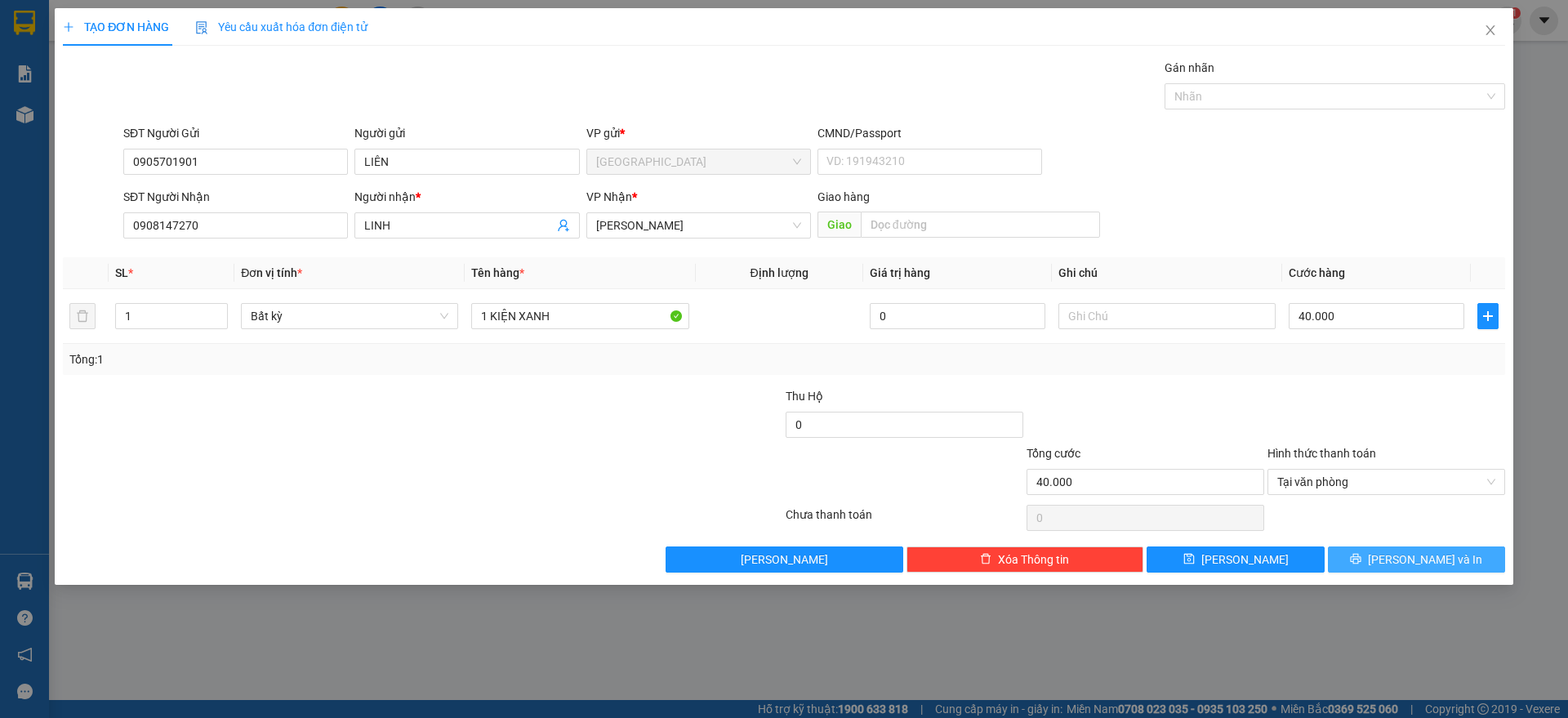
click at [1397, 557] on button "[PERSON_NAME] và In" at bounding box center [1416, 559] width 177 height 27
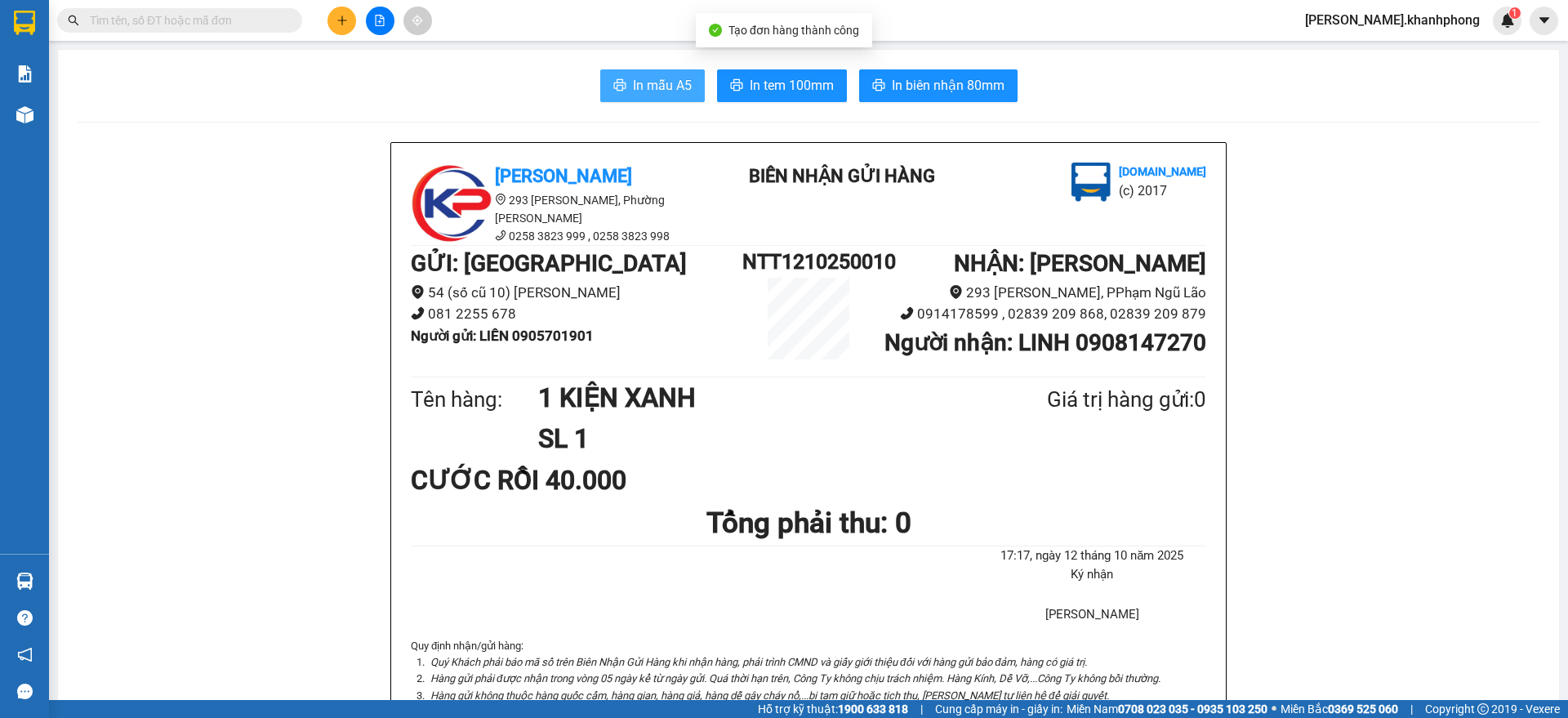
click at [639, 83] on span "In mẫu A5" at bounding box center [662, 85] width 59 height 20
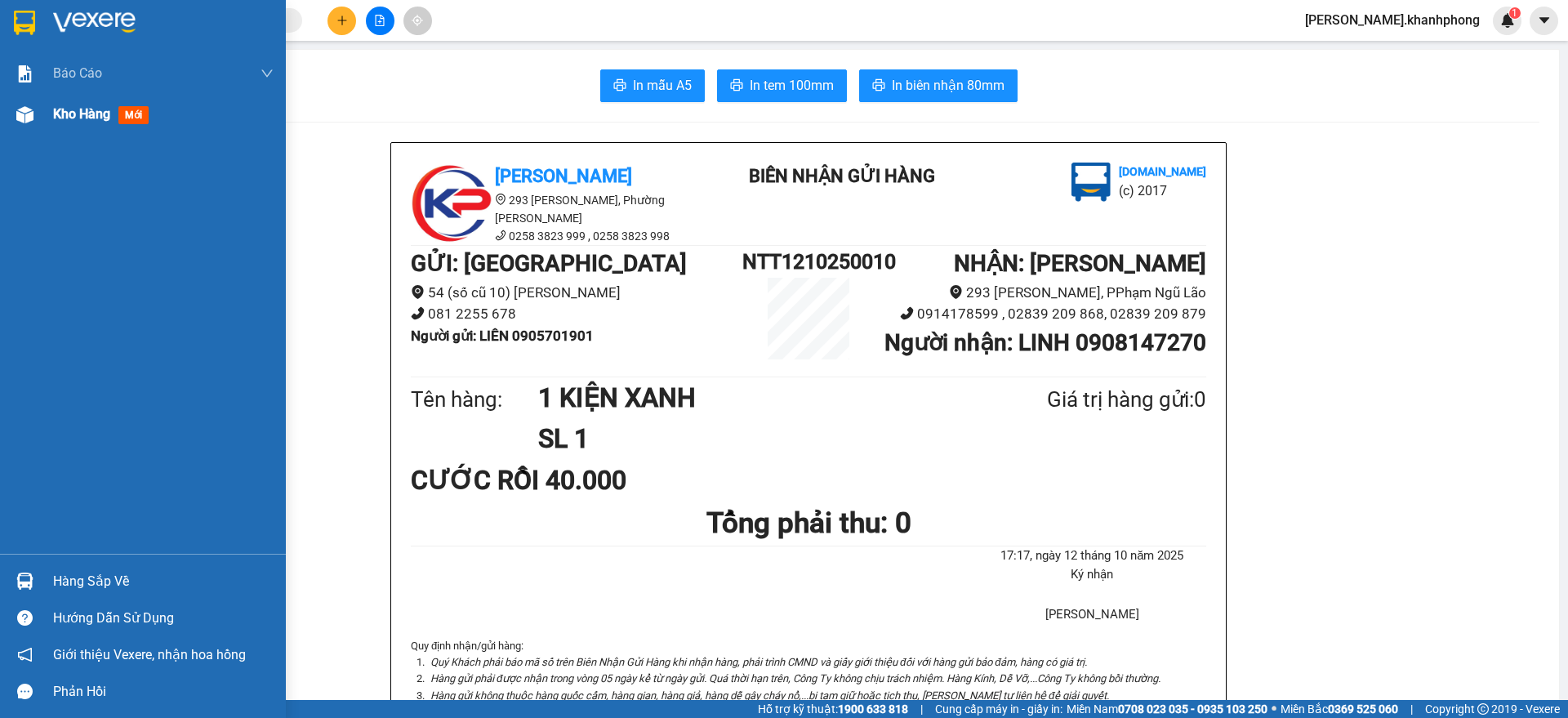
click at [38, 110] on div at bounding box center [25, 114] width 28 height 28
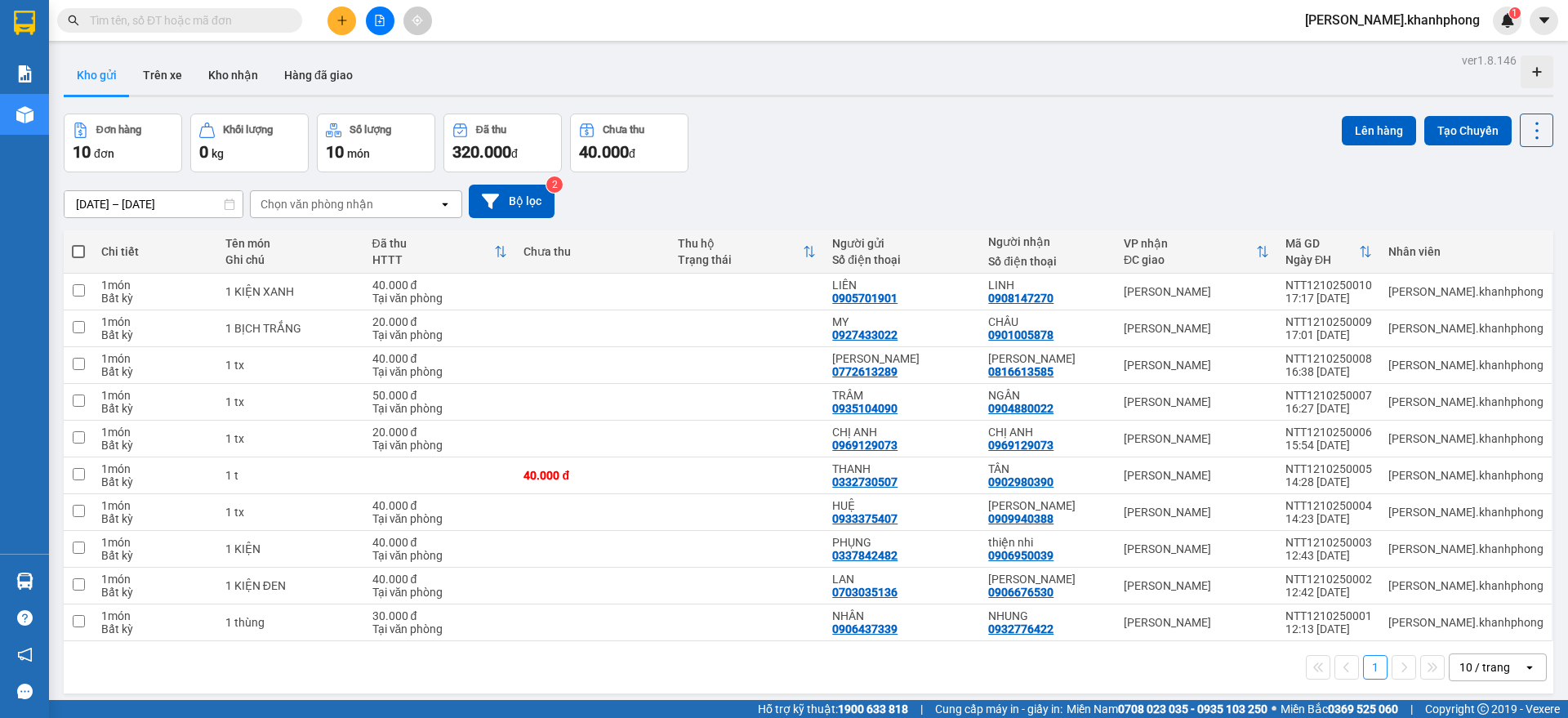
click at [369, 24] on button at bounding box center [380, 20] width 28 height 28
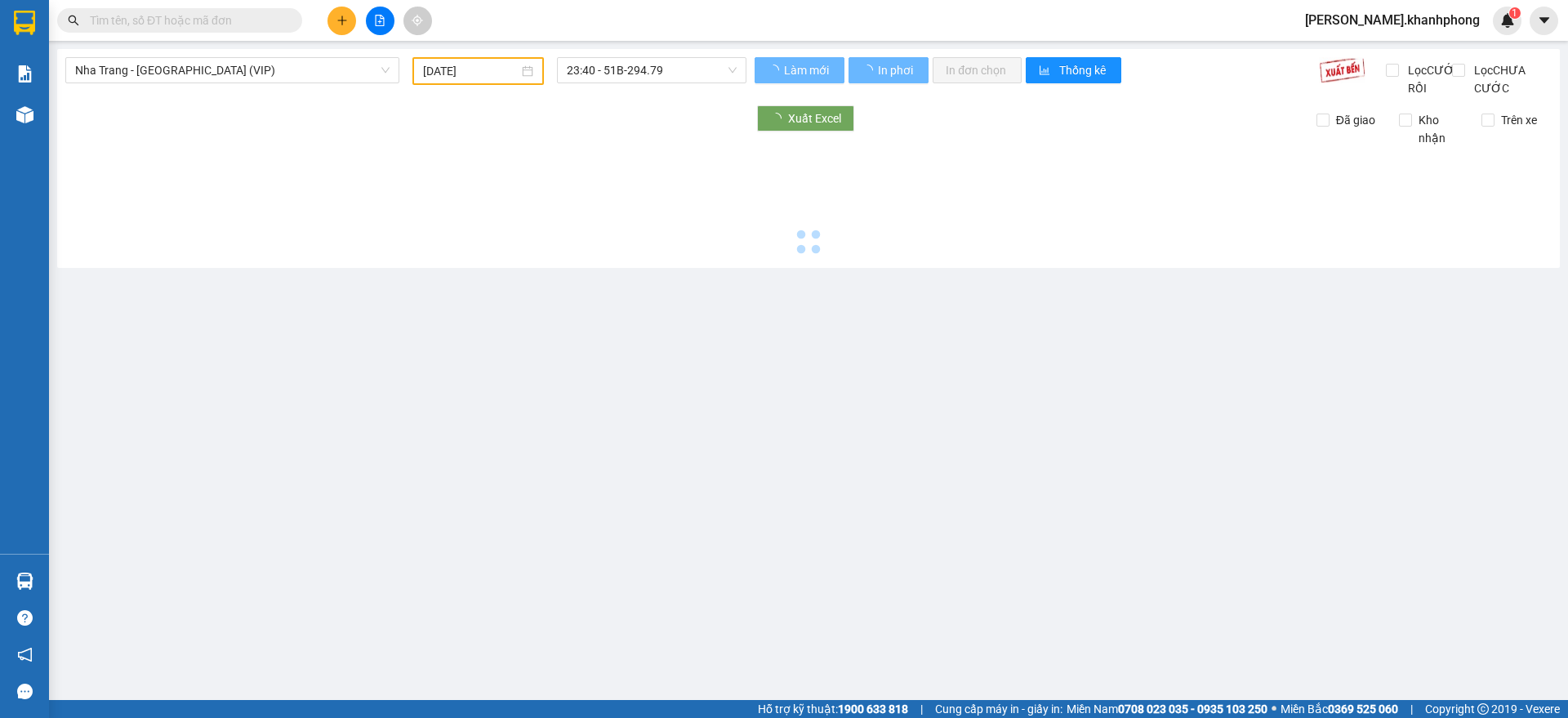
click at [374, 23] on icon "file-add" at bounding box center [380, 20] width 11 height 11
click at [277, 76] on span "Nha Trang - [GEOGRAPHIC_DATA] (VIP)" at bounding box center [232, 70] width 315 height 25
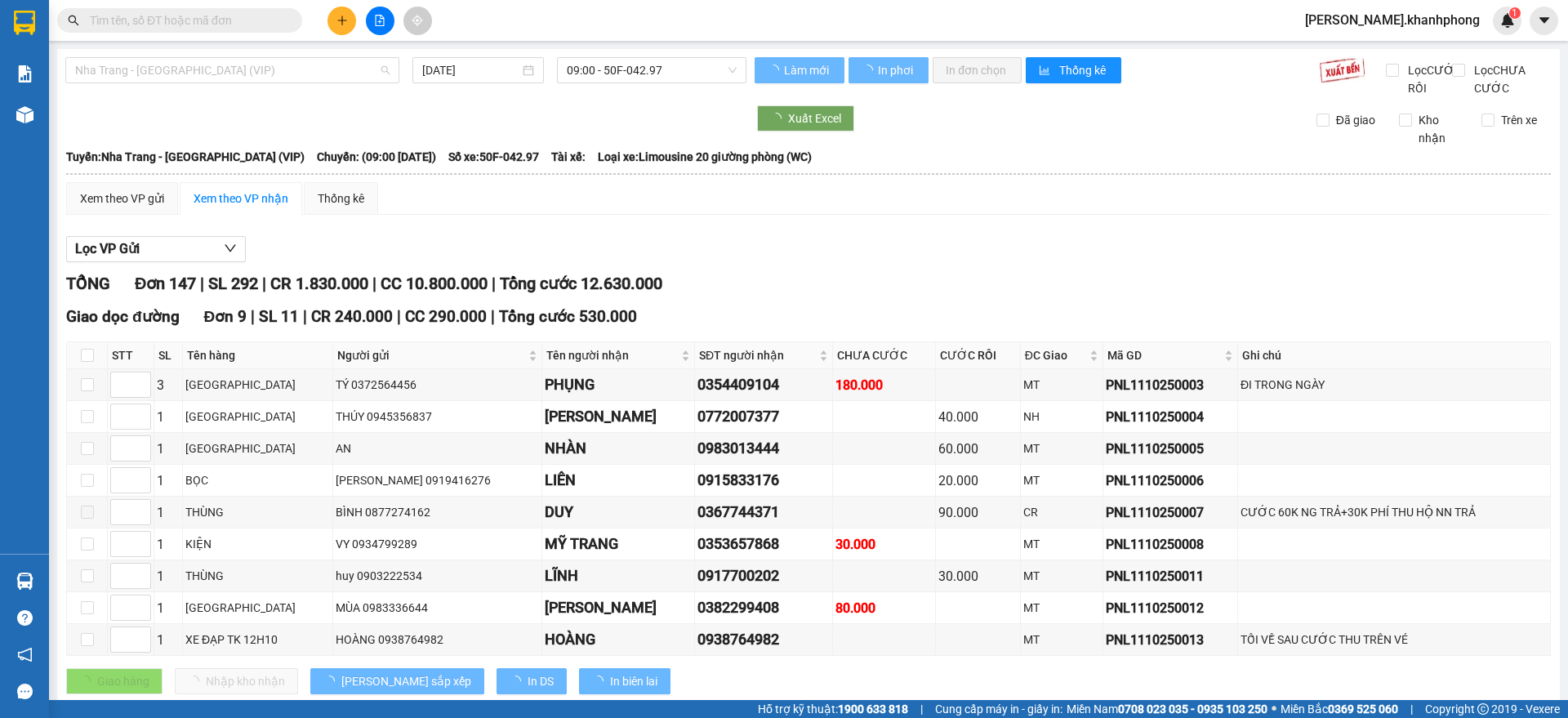
type input "[DATE]"
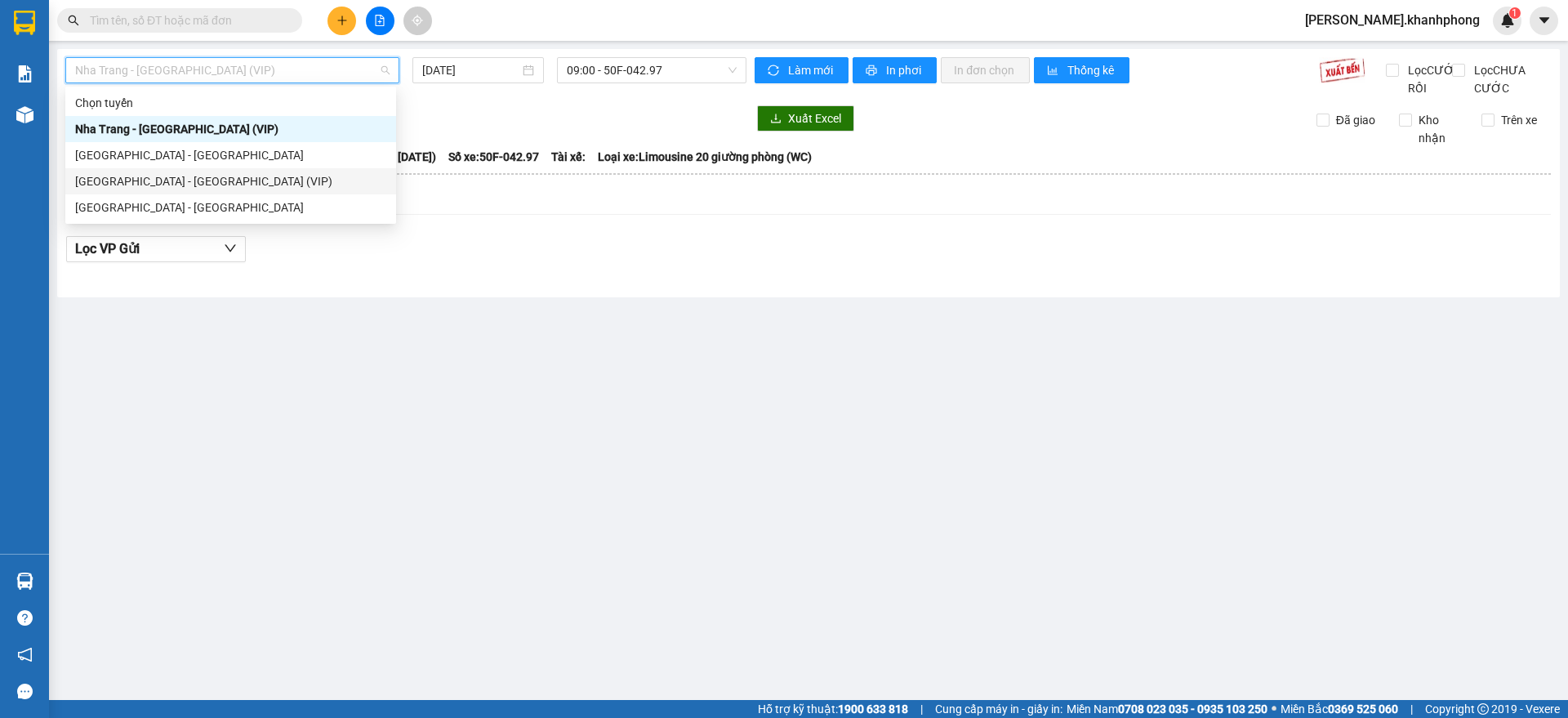
click at [158, 178] on div "[GEOGRAPHIC_DATA] - [GEOGRAPHIC_DATA] (VIP)" at bounding box center [231, 181] width 311 height 18
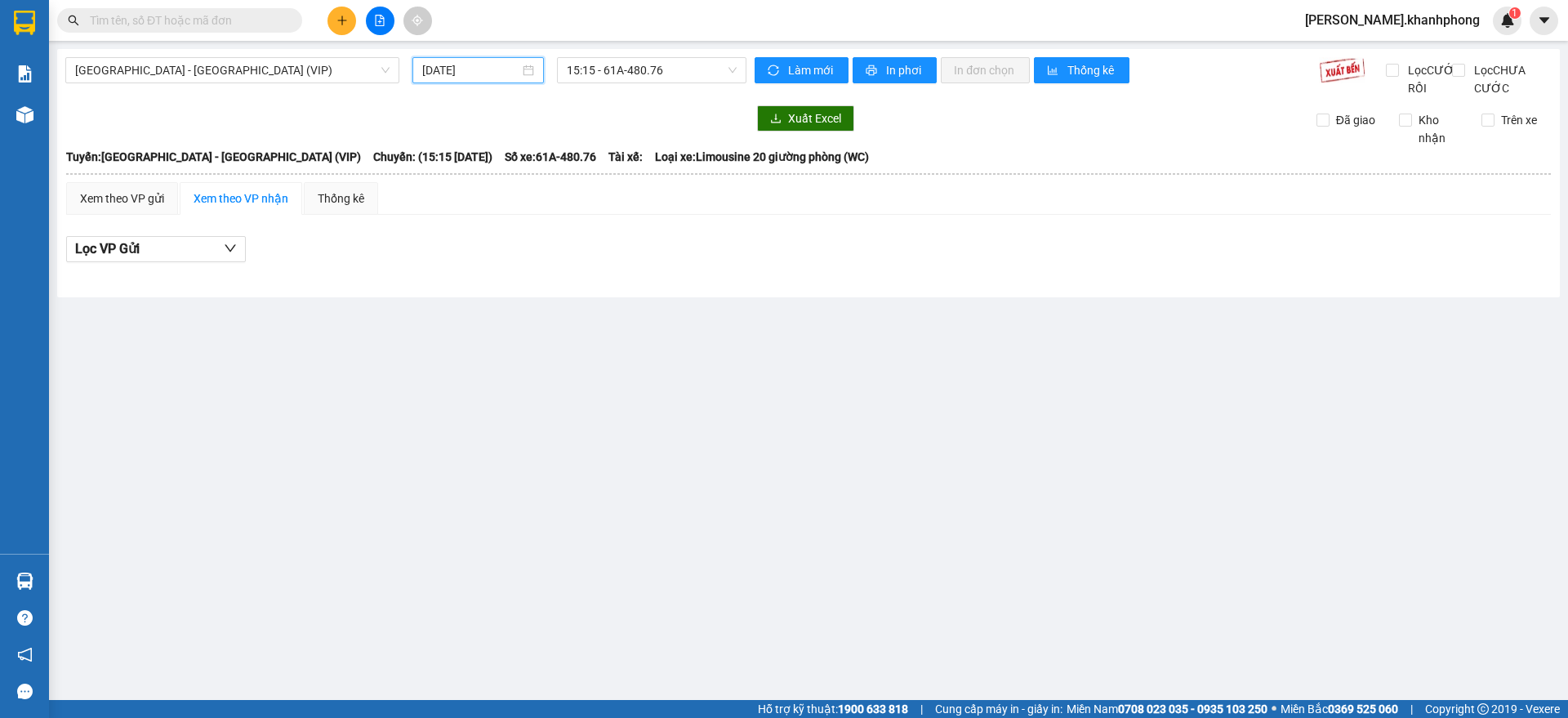
click at [476, 66] on input "[DATE]" at bounding box center [470, 70] width 97 height 18
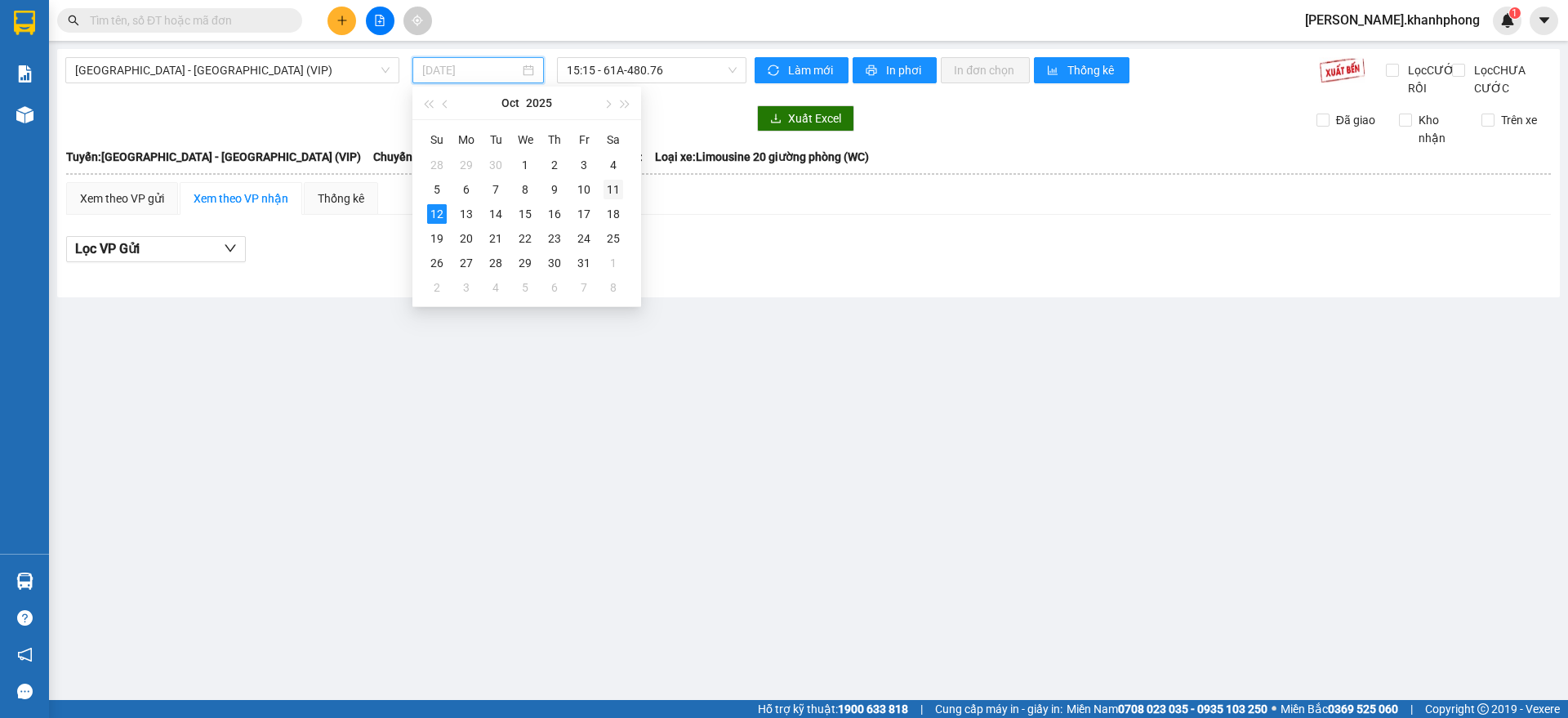
click at [610, 191] on div "11" at bounding box center [613, 188] width 19 height 19
type input "[DATE]"
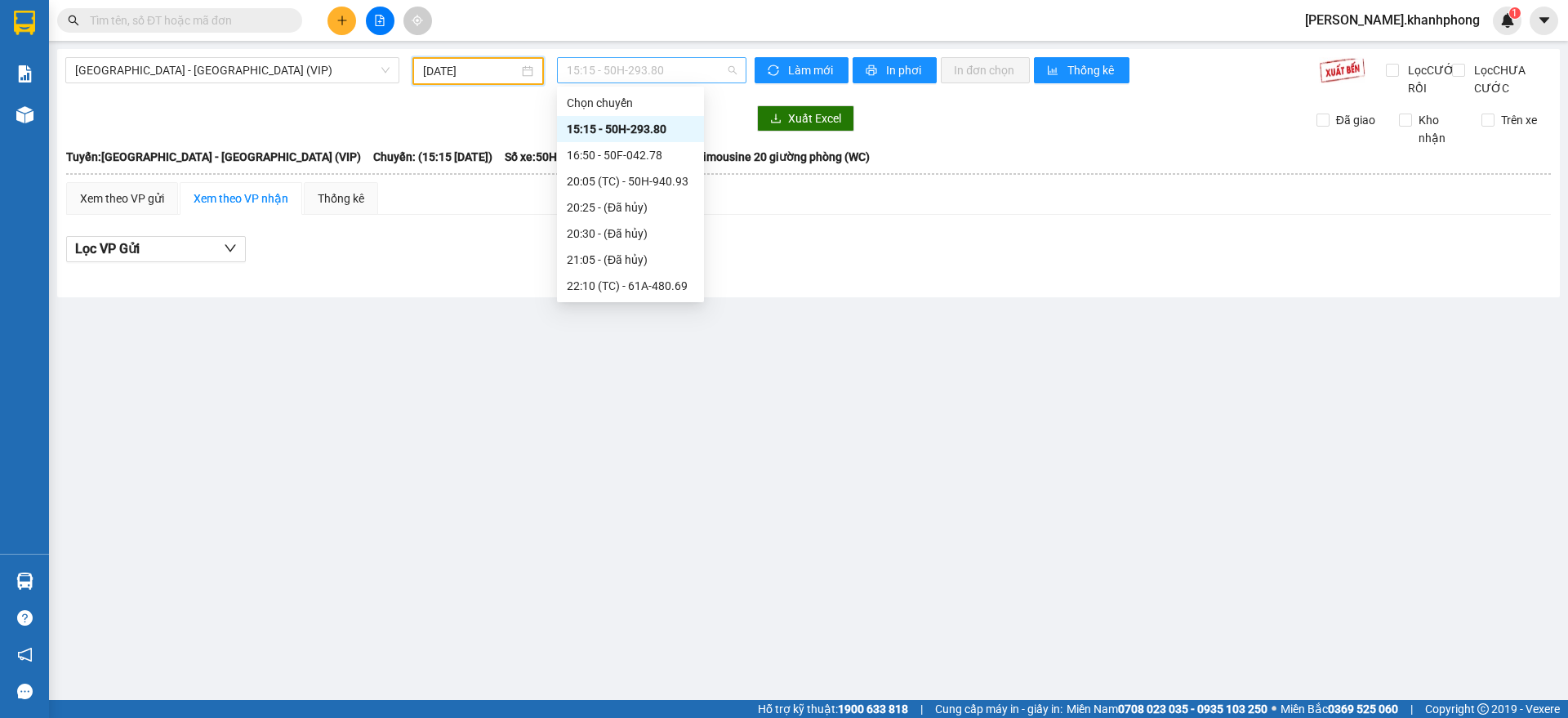
click at [660, 66] on span "15:15 - 50H-293.80" at bounding box center [651, 70] width 170 height 25
click at [648, 261] on div "23:40 - 51B-294.79" at bounding box center [629, 260] width 127 height 18
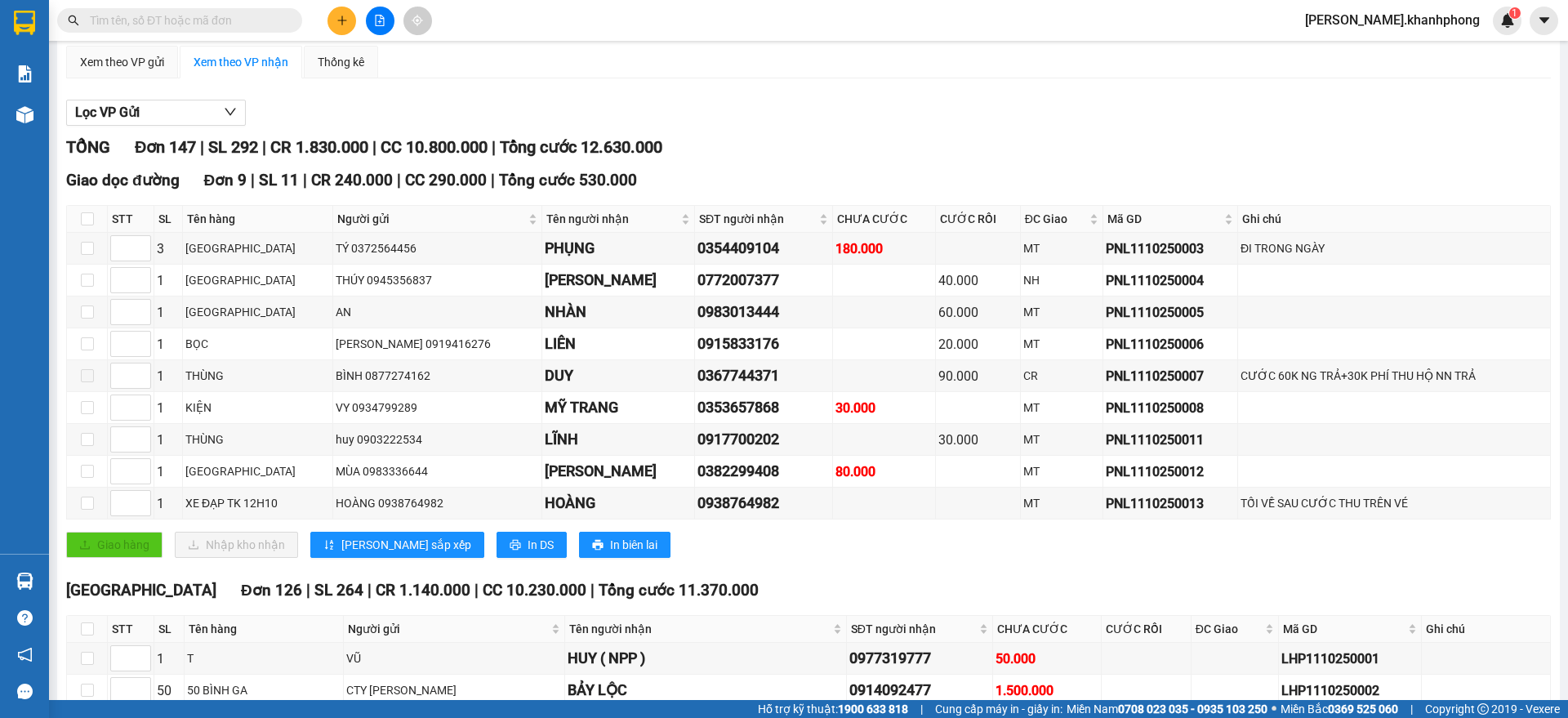
scroll to position [306, 0]
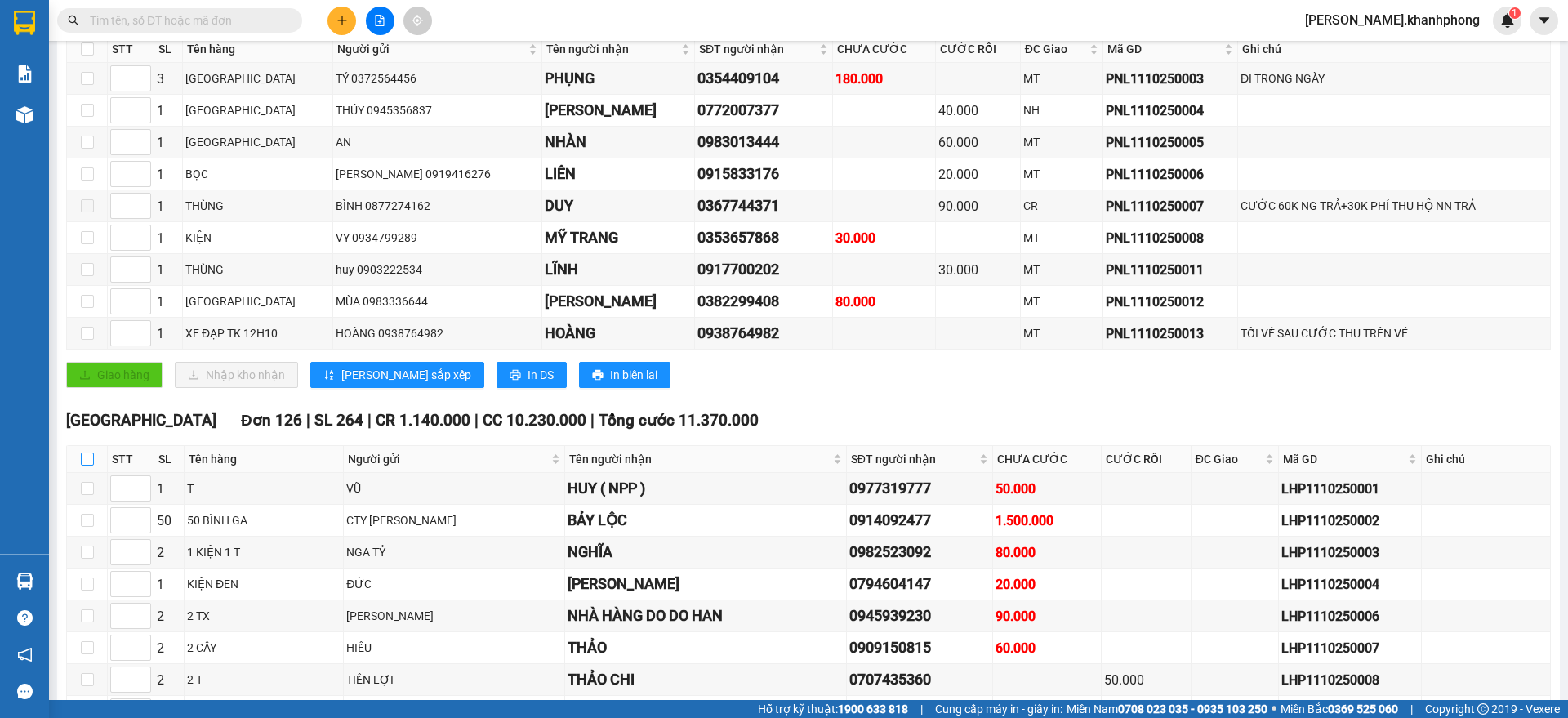
click at [91, 466] on input "checkbox" at bounding box center [87, 458] width 13 height 13
checkbox input "true"
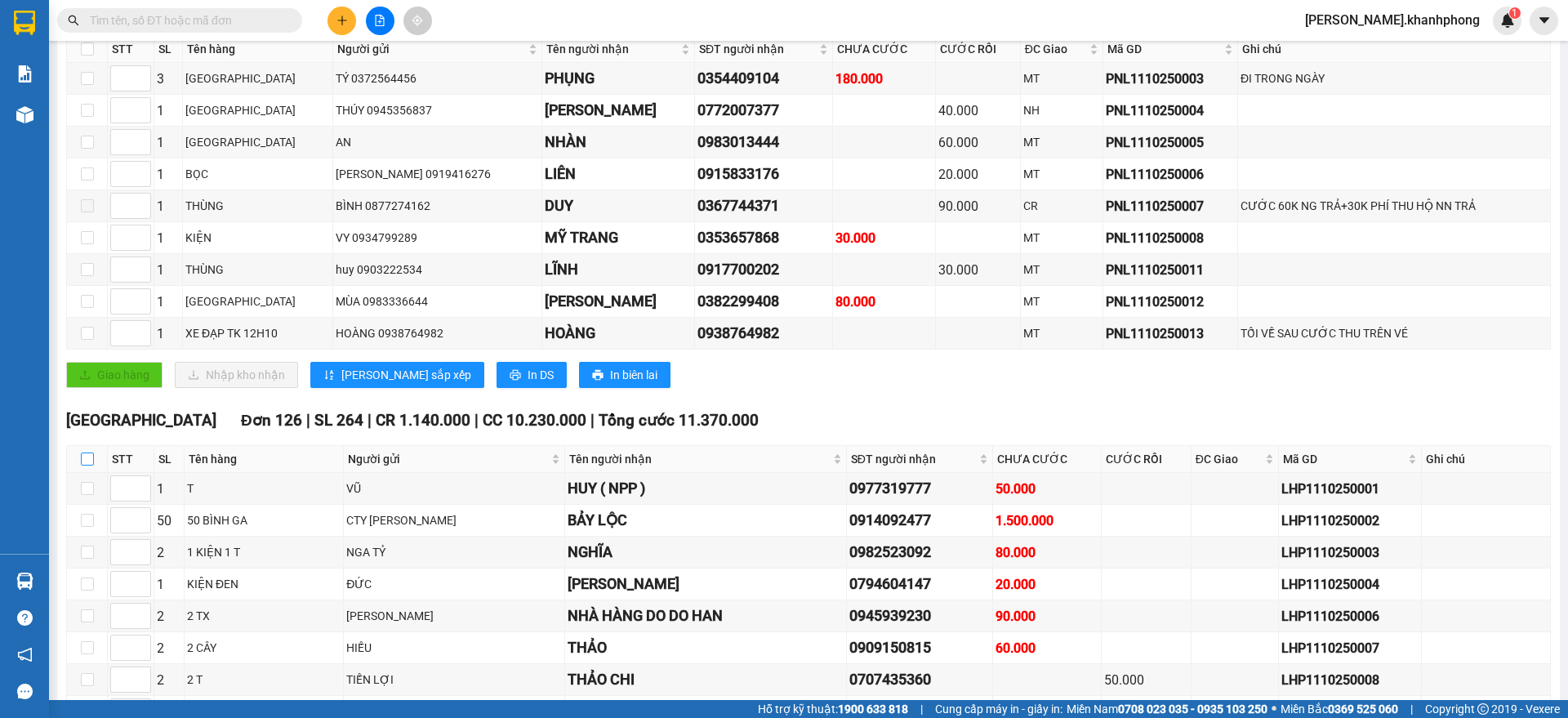
checkbox input "true"
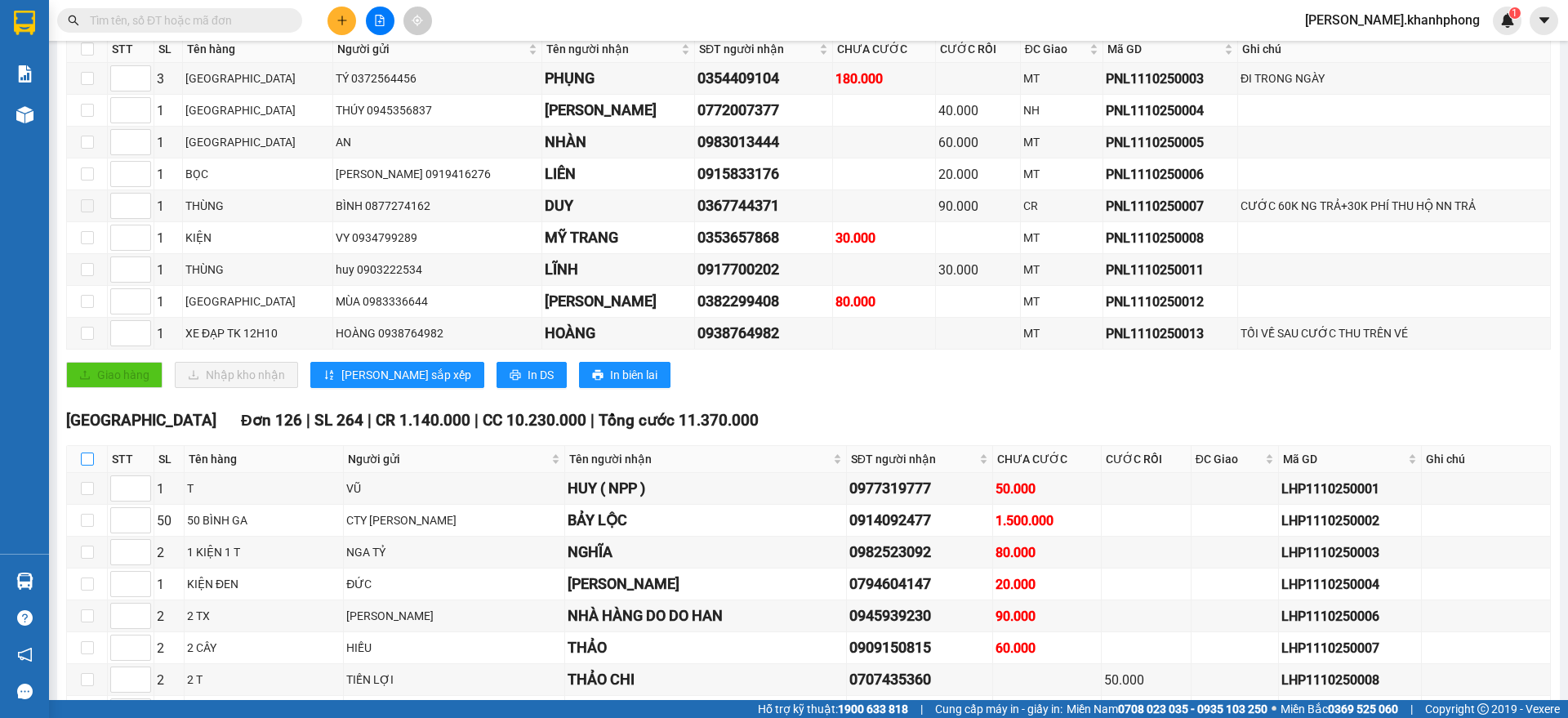
checkbox input "true"
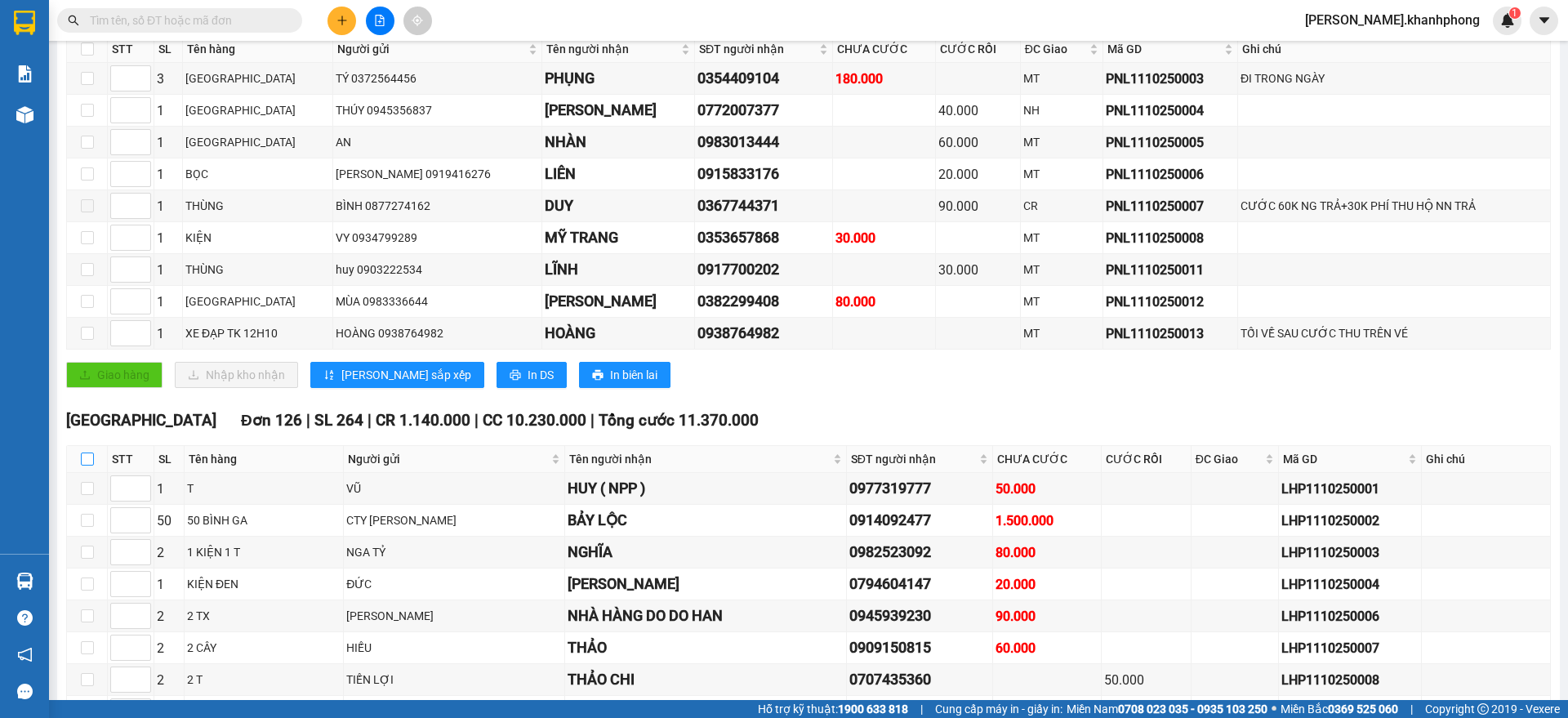
checkbox input "true"
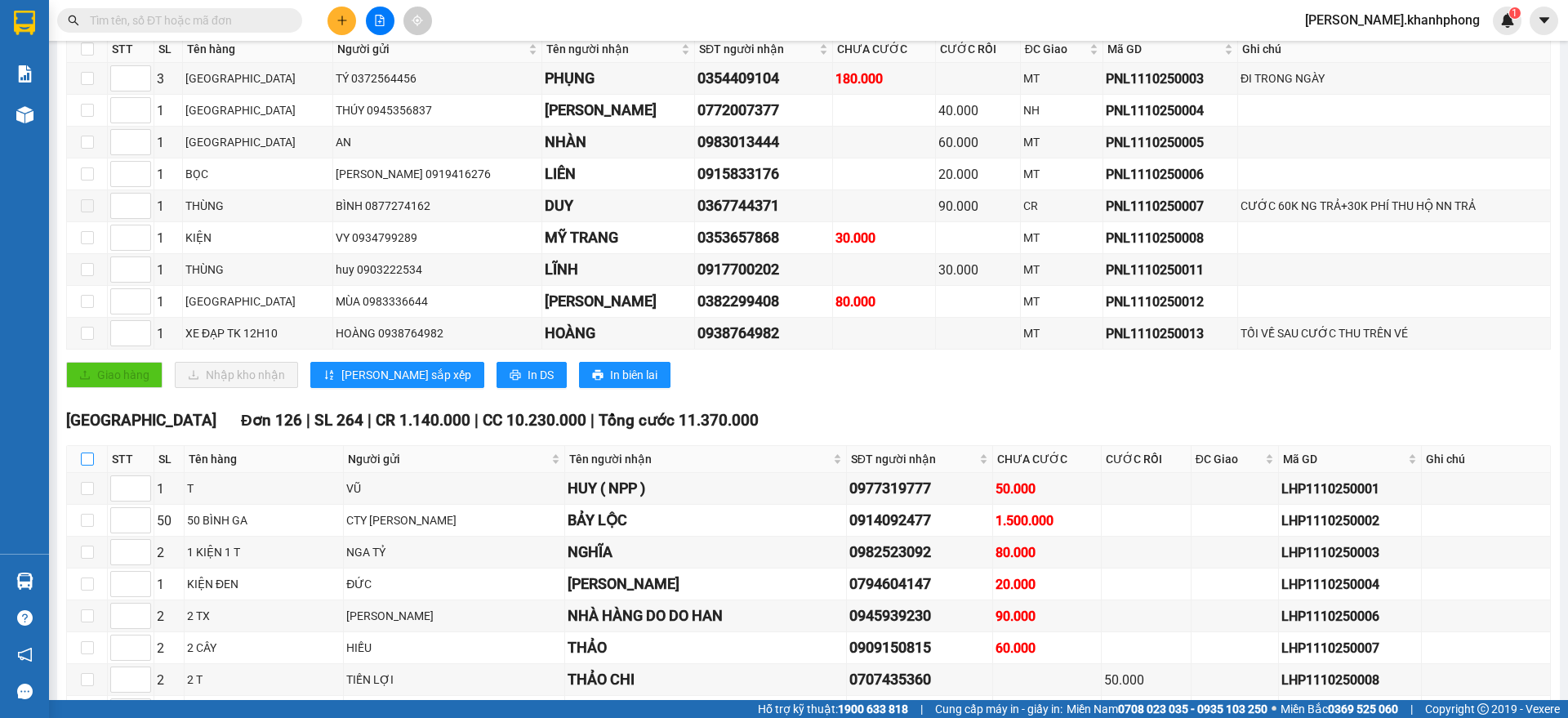
checkbox input "true"
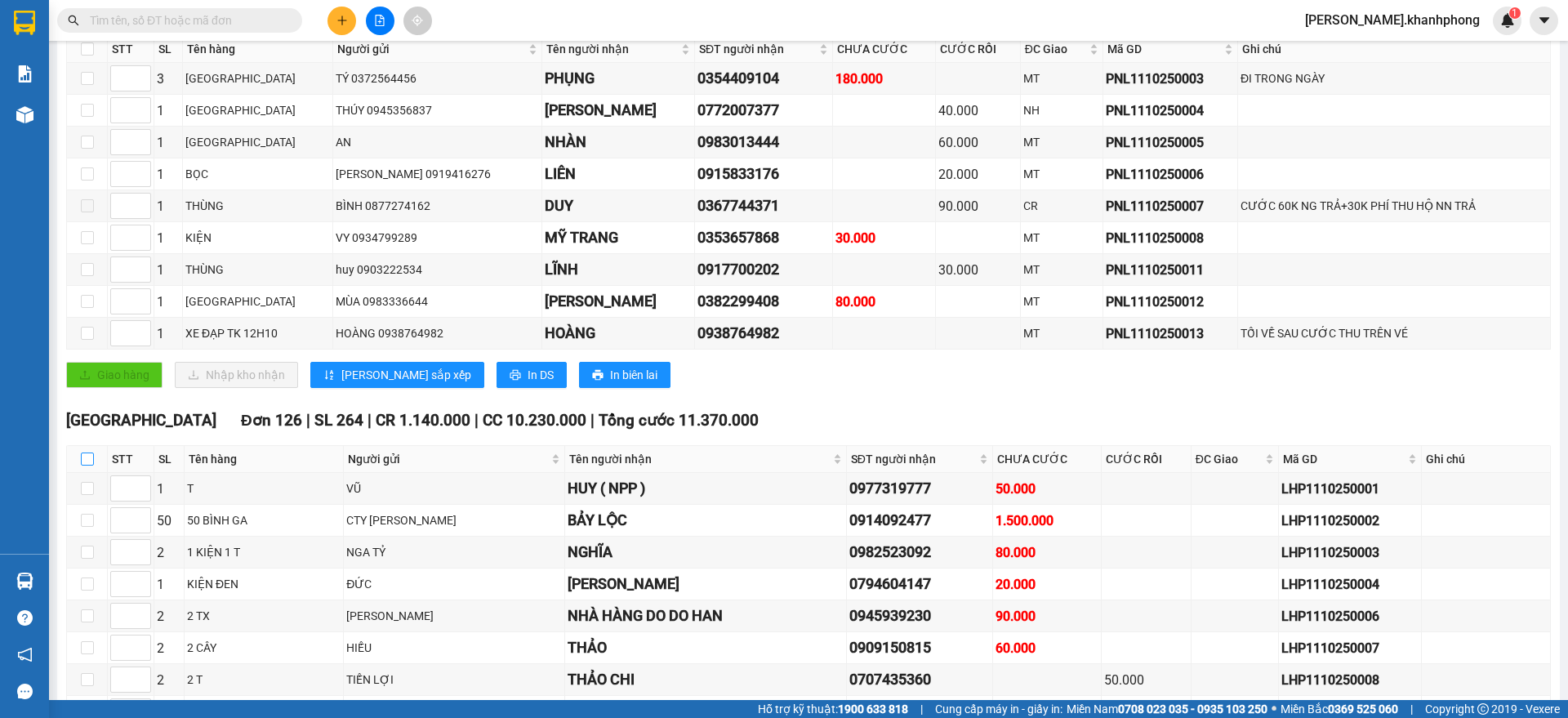
checkbox input "true"
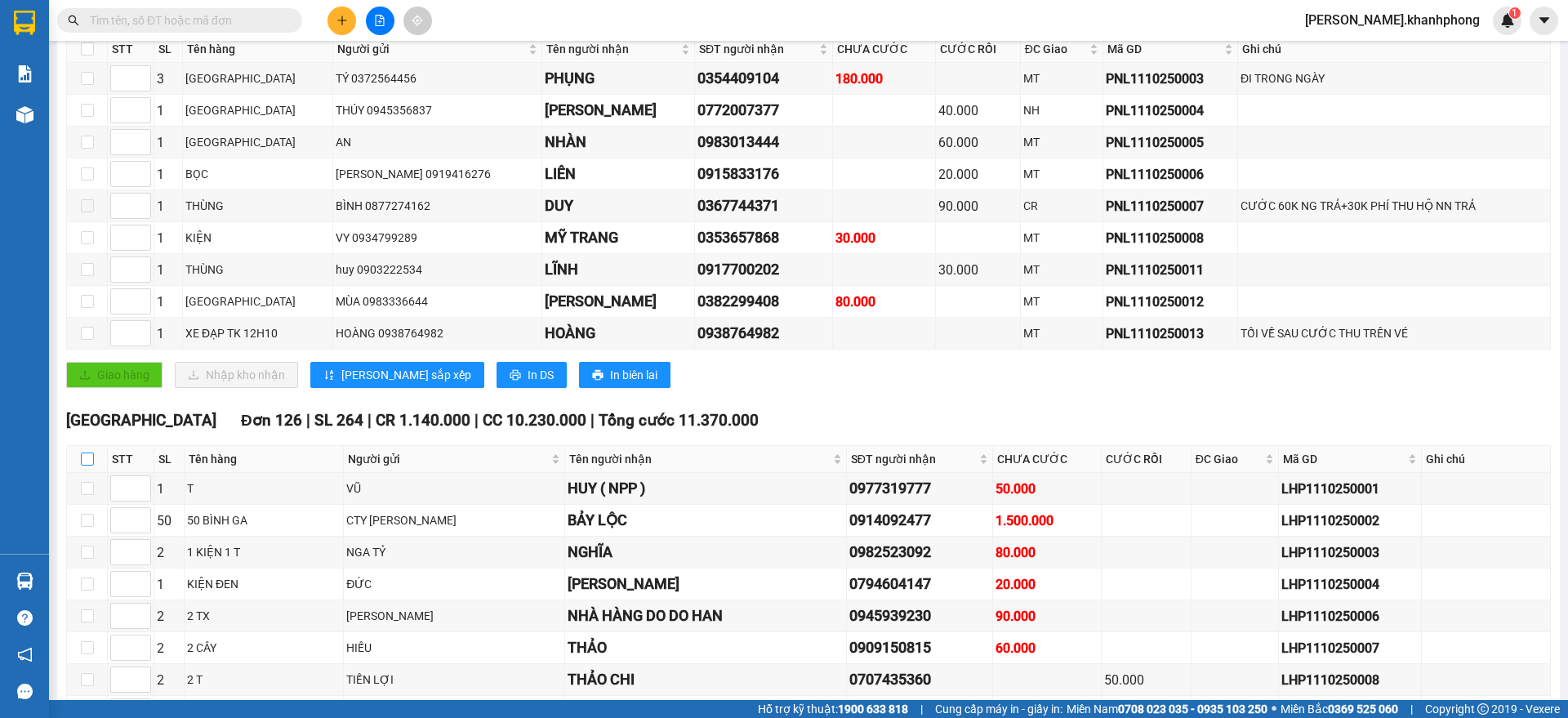
checkbox input "true"
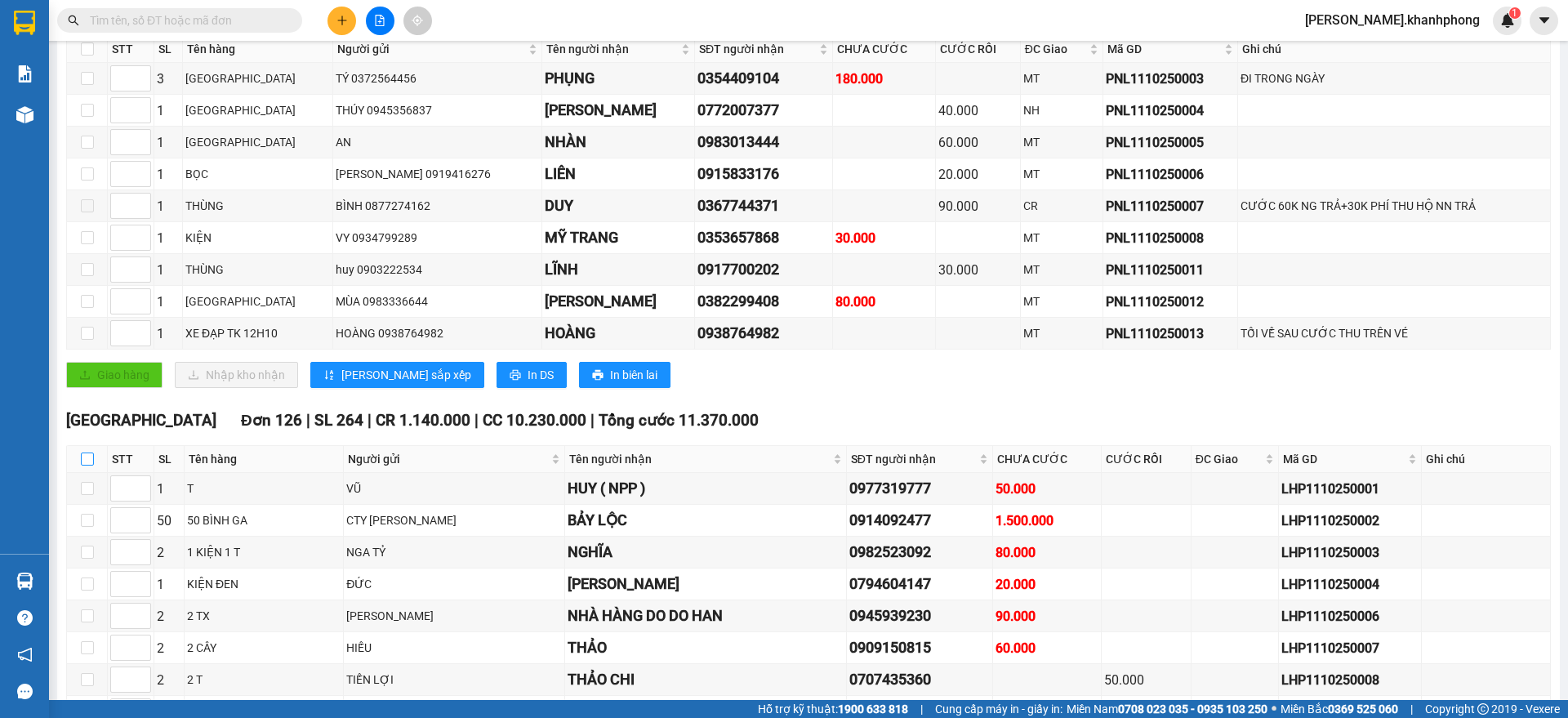
checkbox input "true"
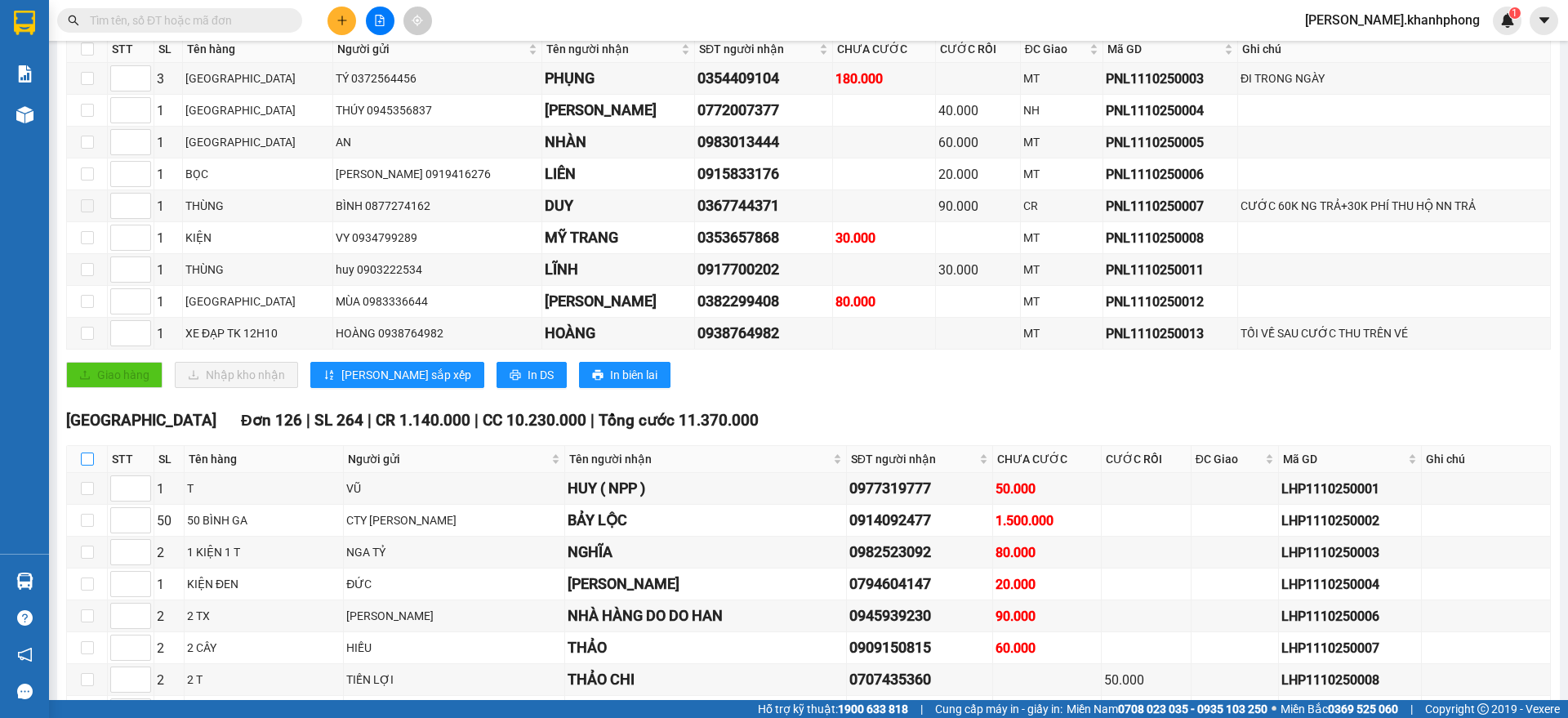
checkbox input "true"
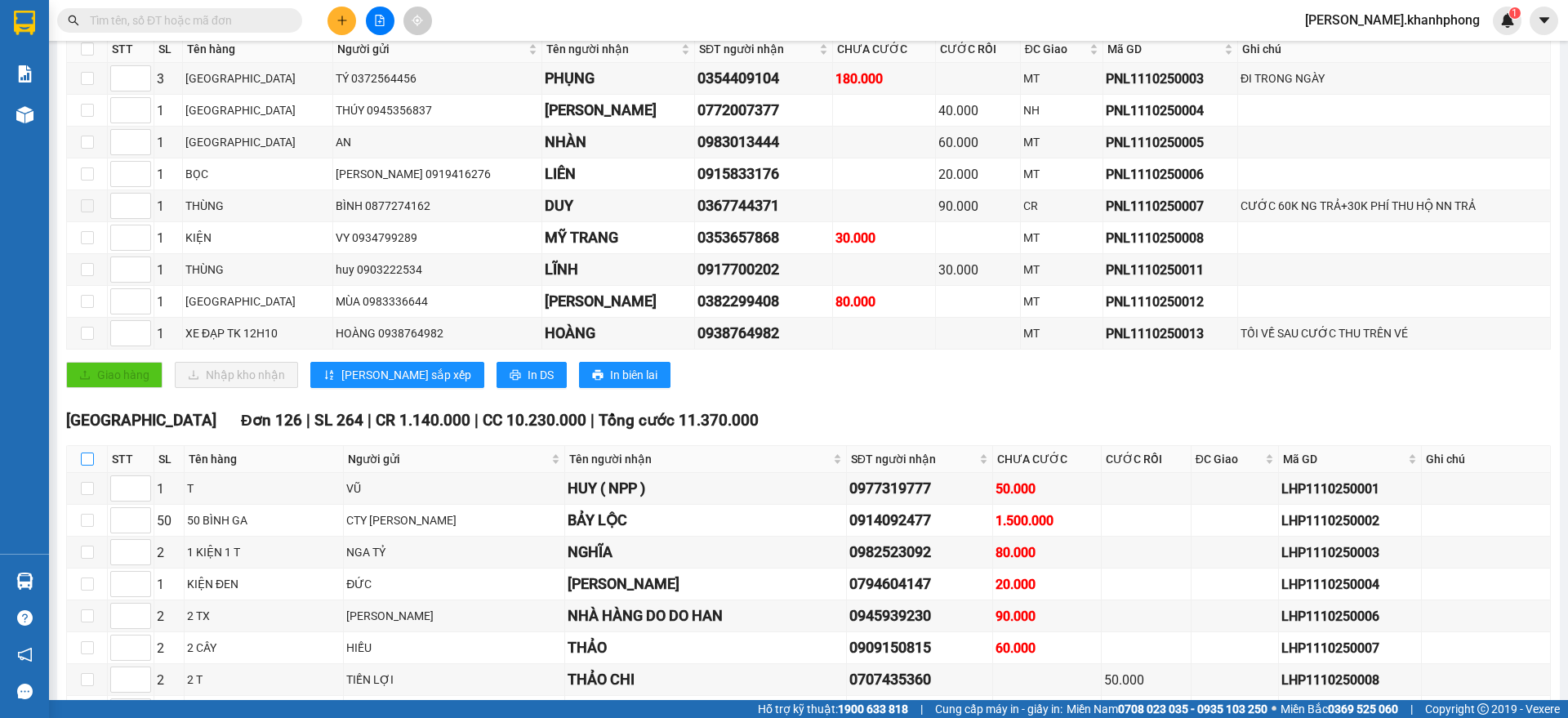
checkbox input "true"
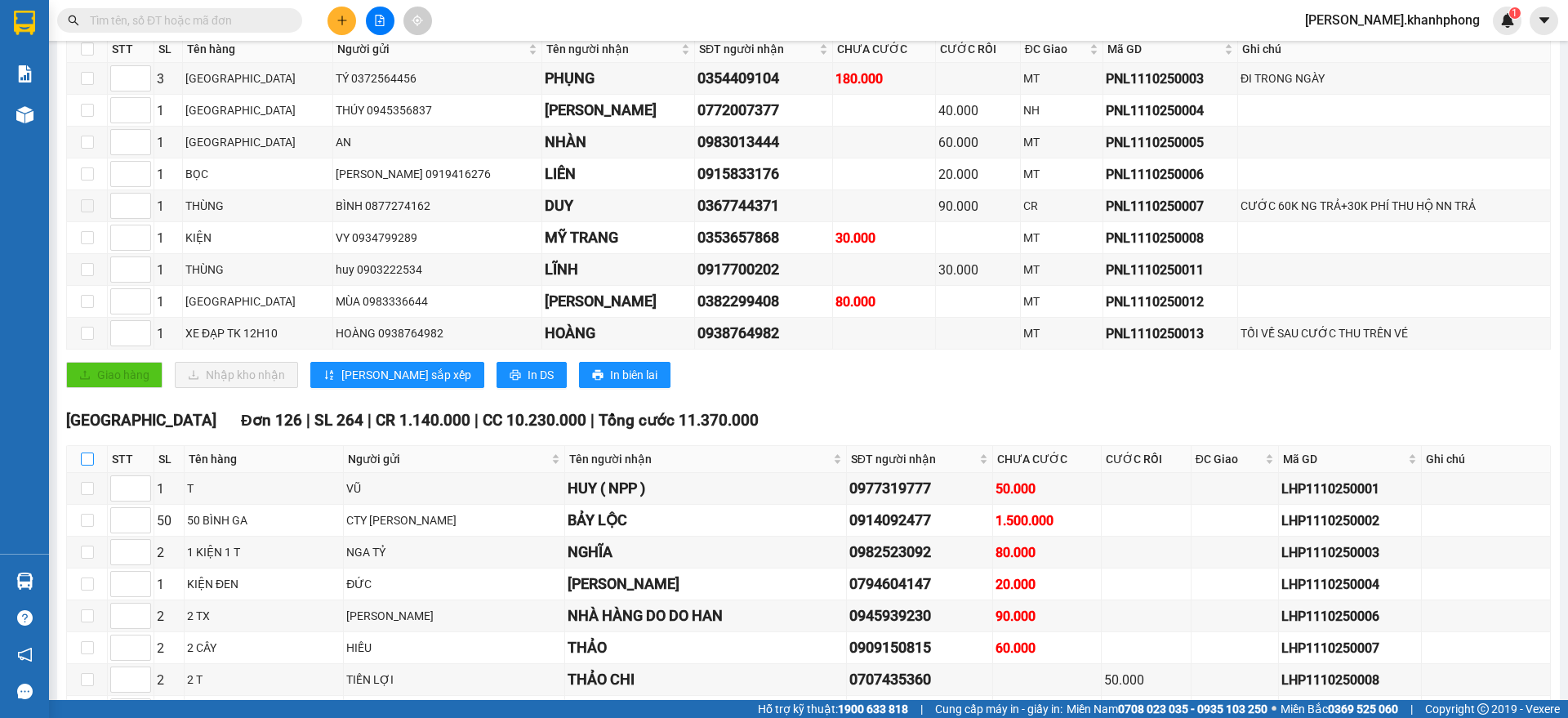
checkbox input "true"
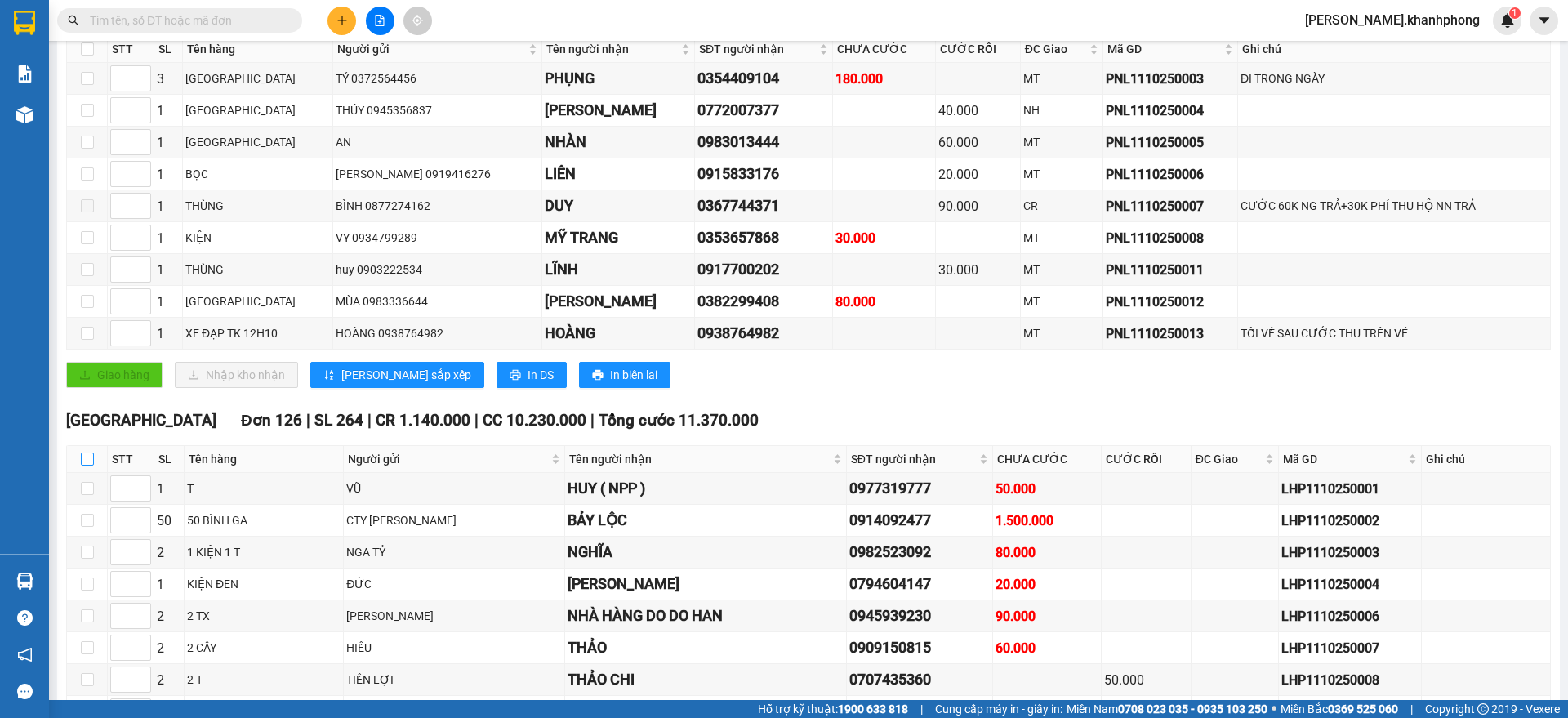
checkbox input "true"
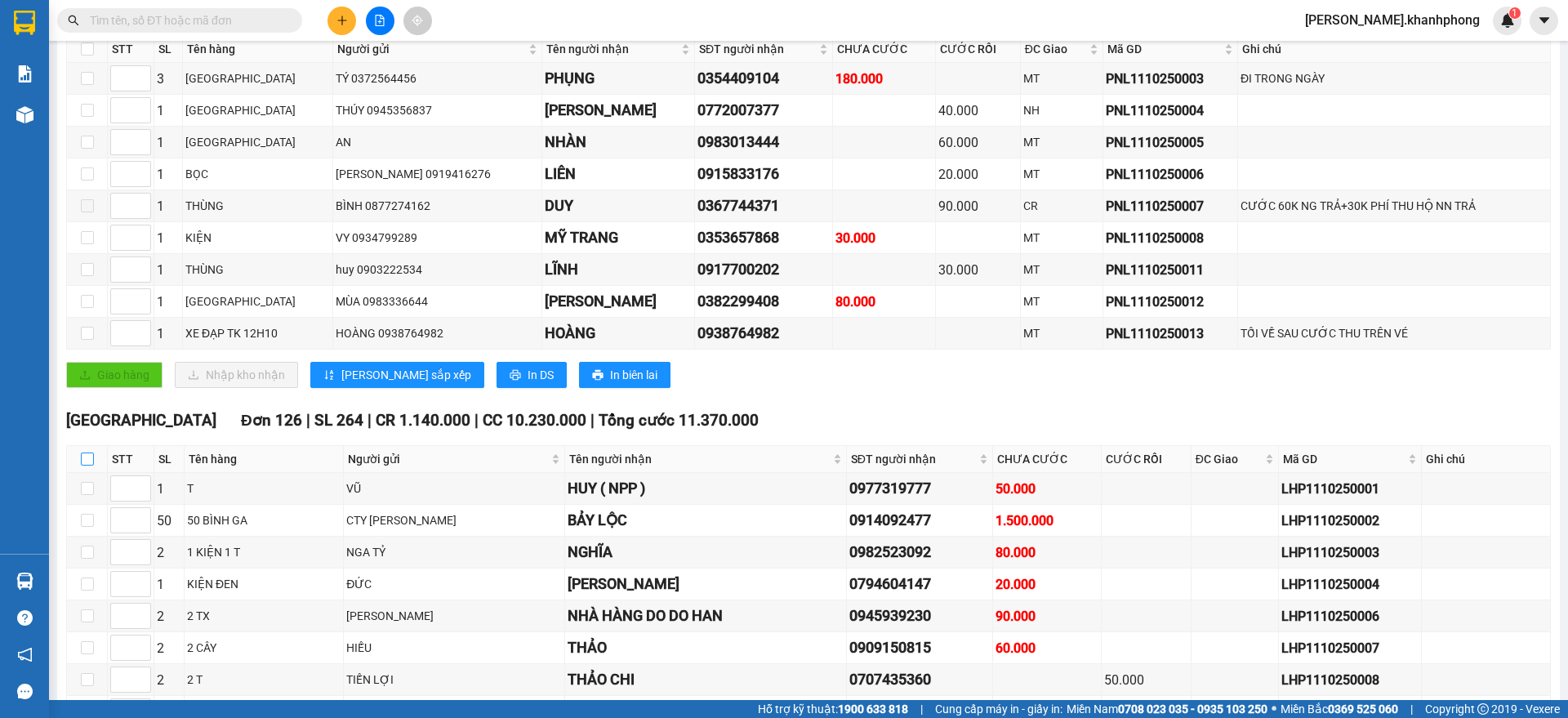
checkbox input "true"
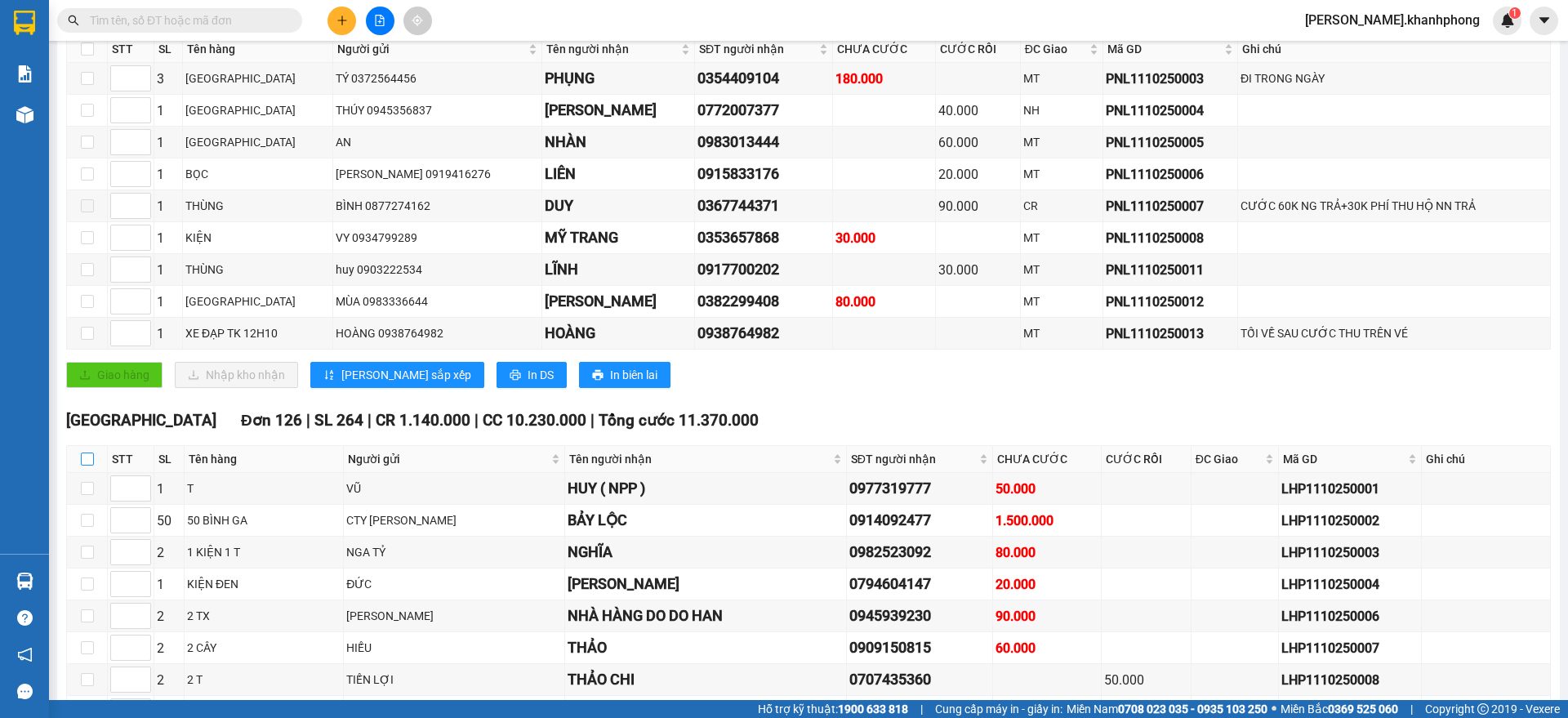
checkbox input "true"
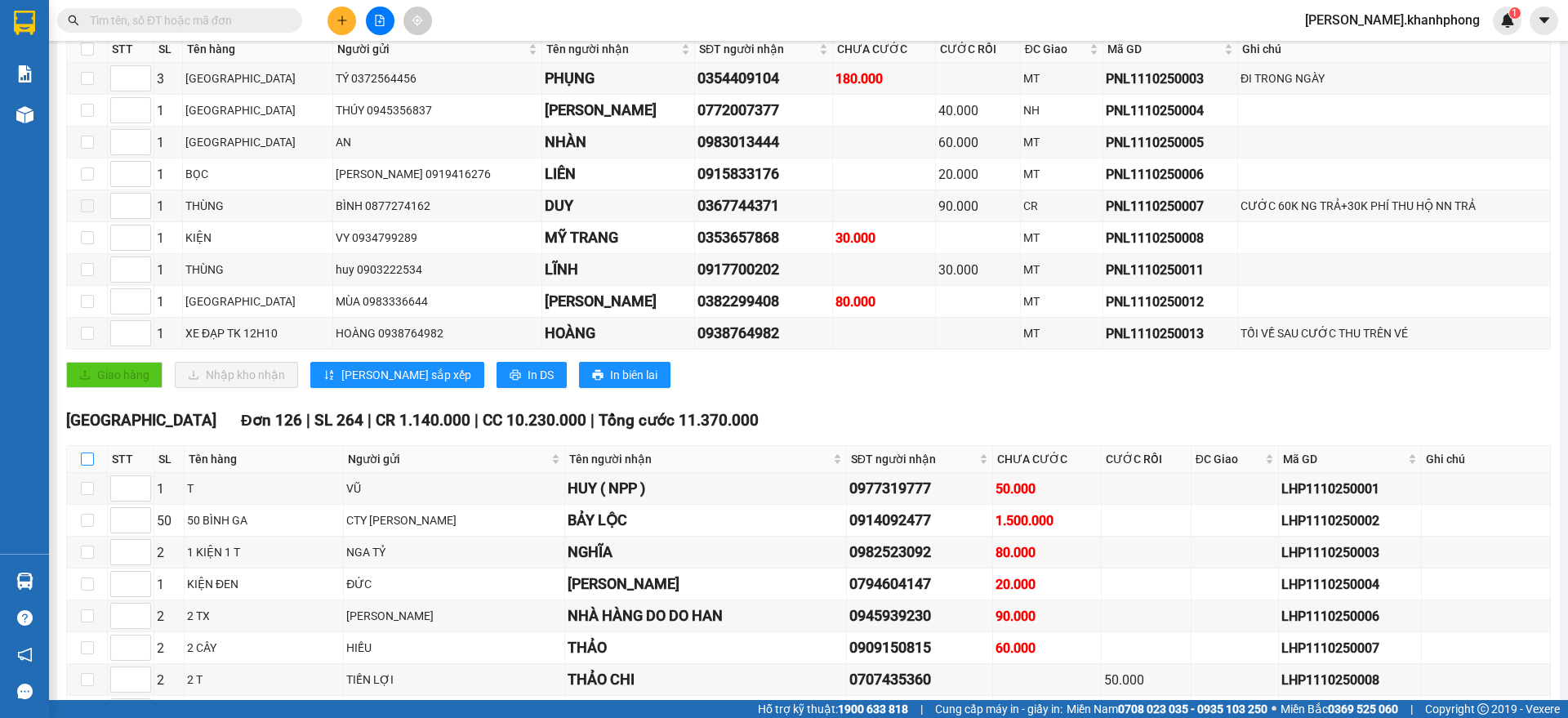
checkbox input "true"
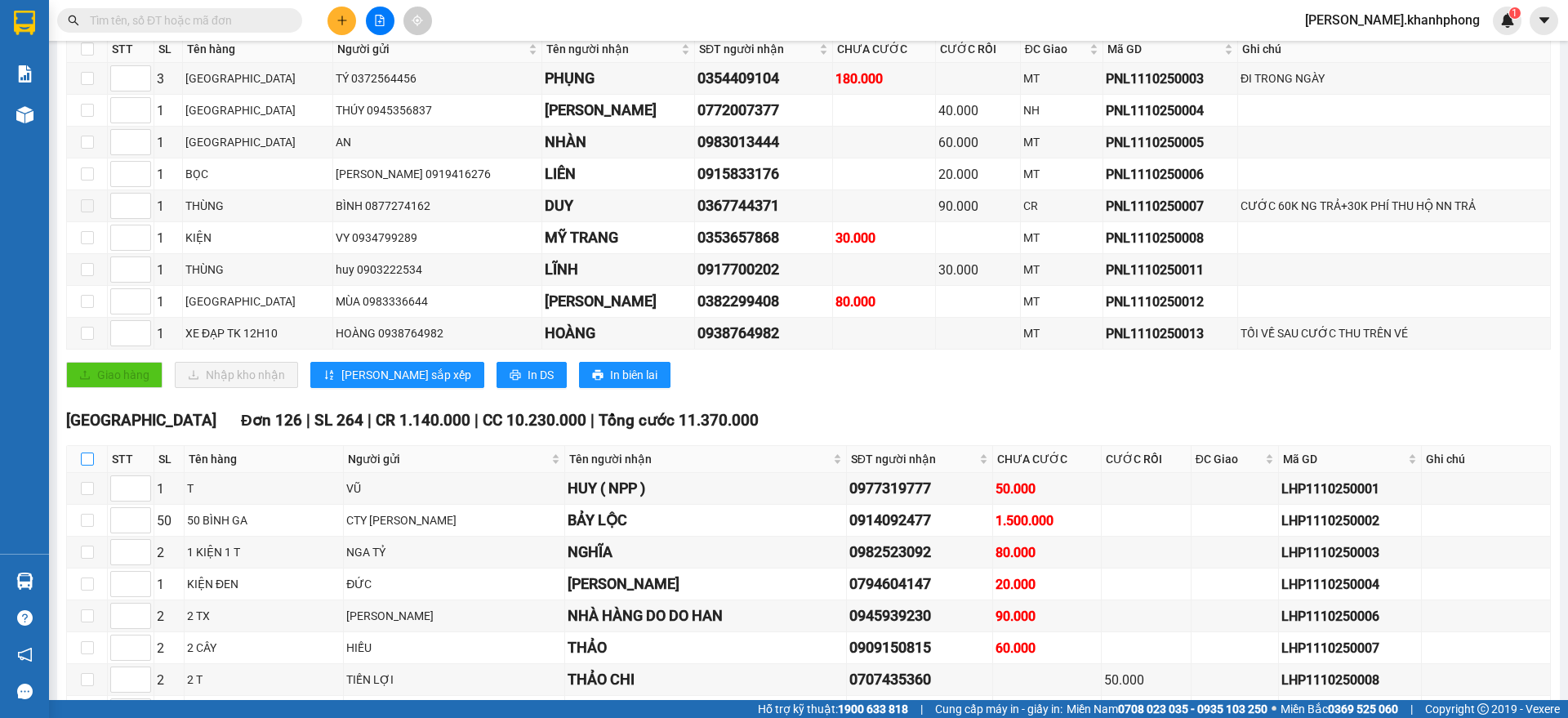
checkbox input "true"
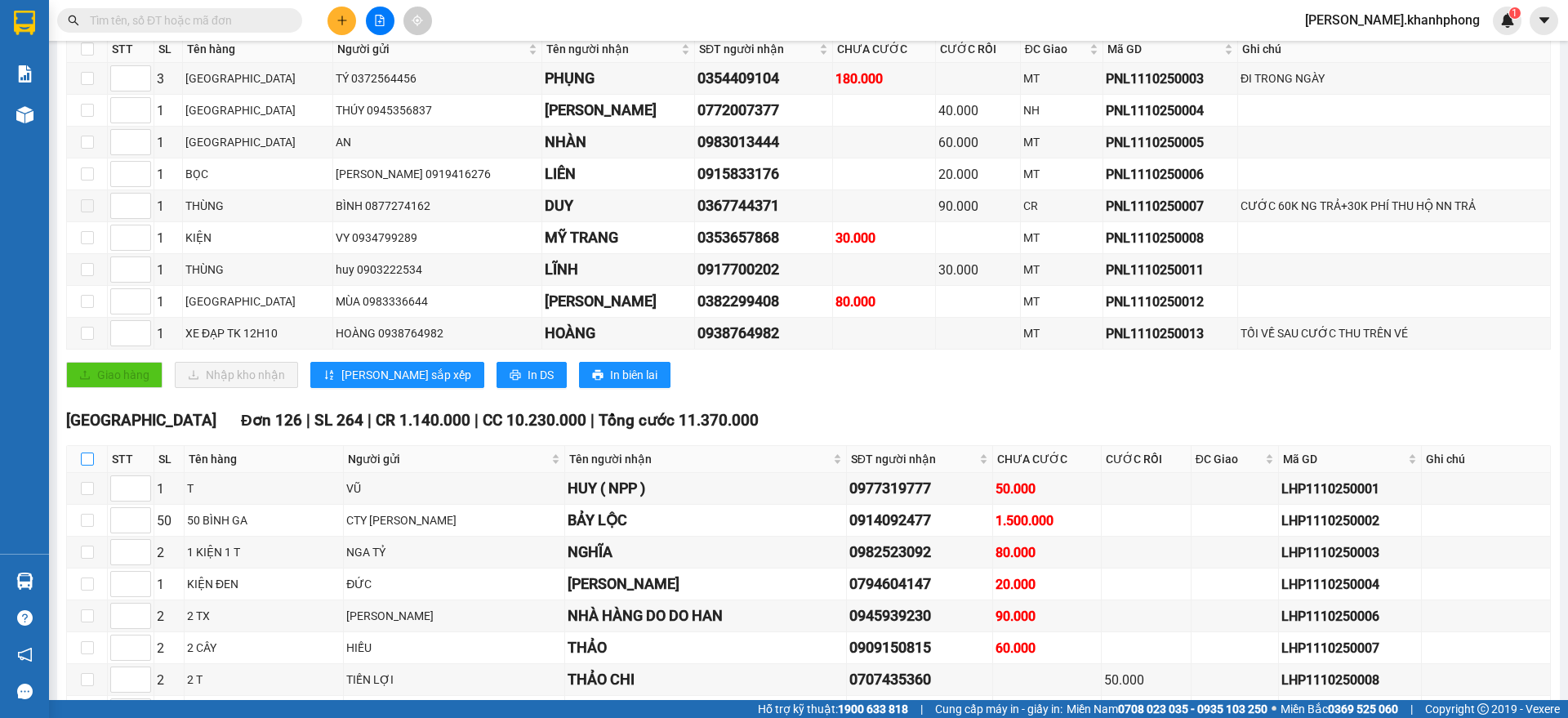
checkbox input "true"
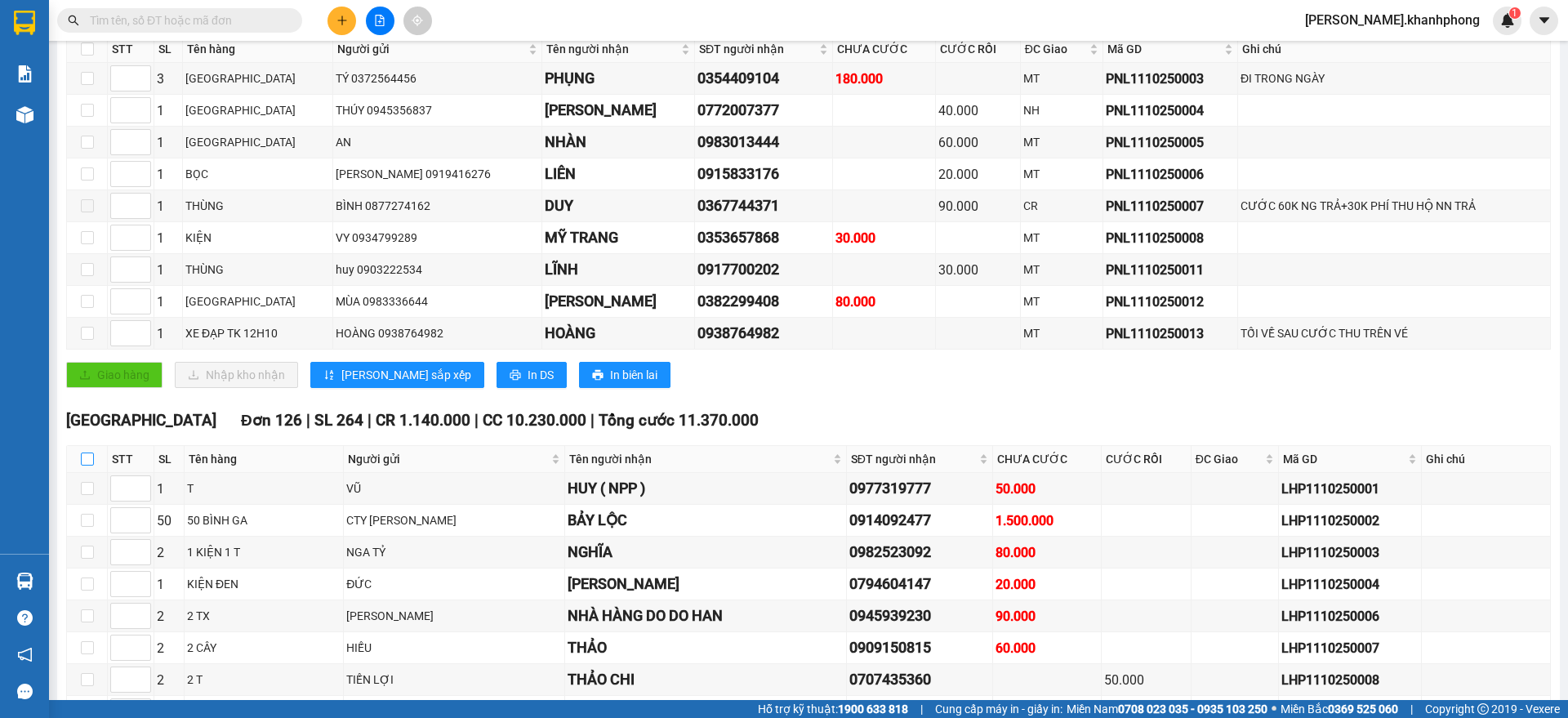
checkbox input "true"
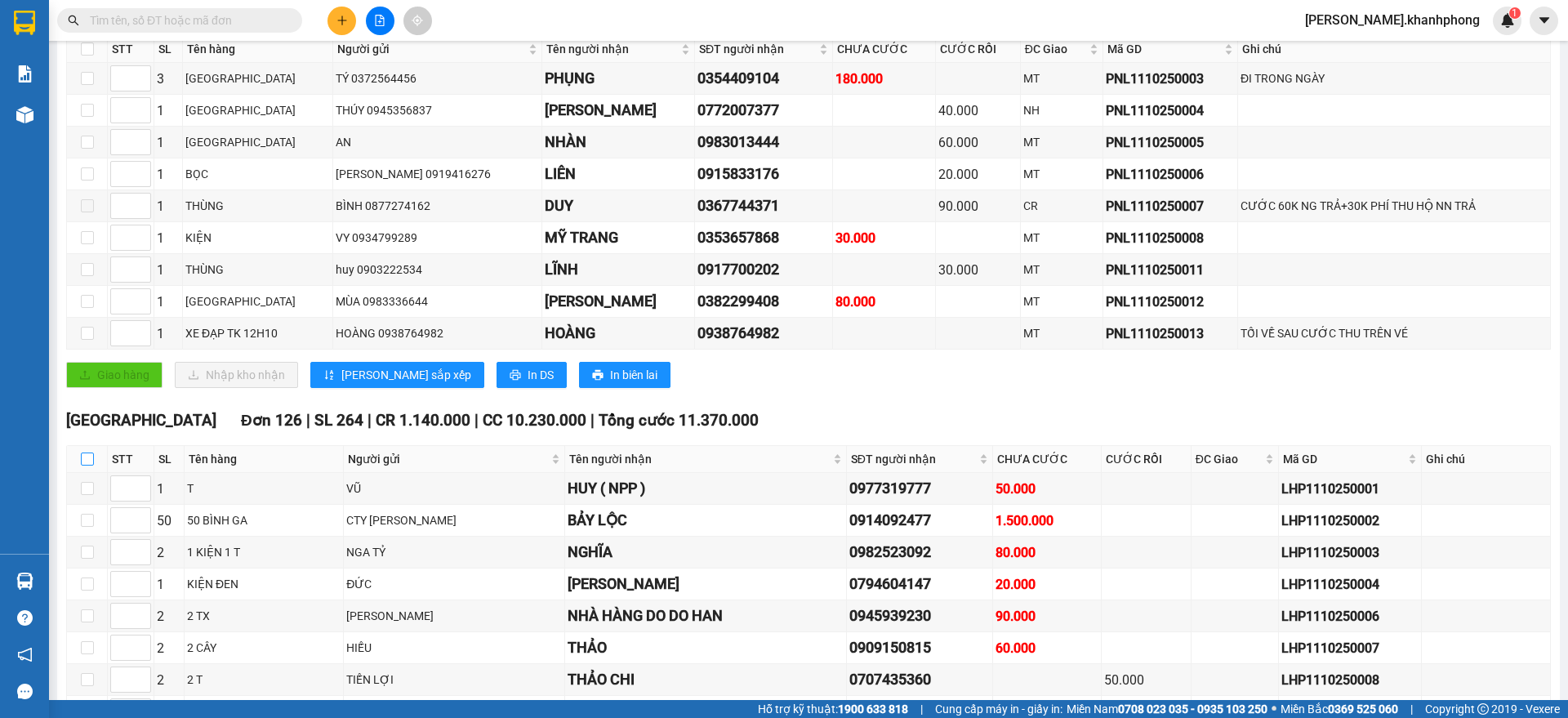
checkbox input "true"
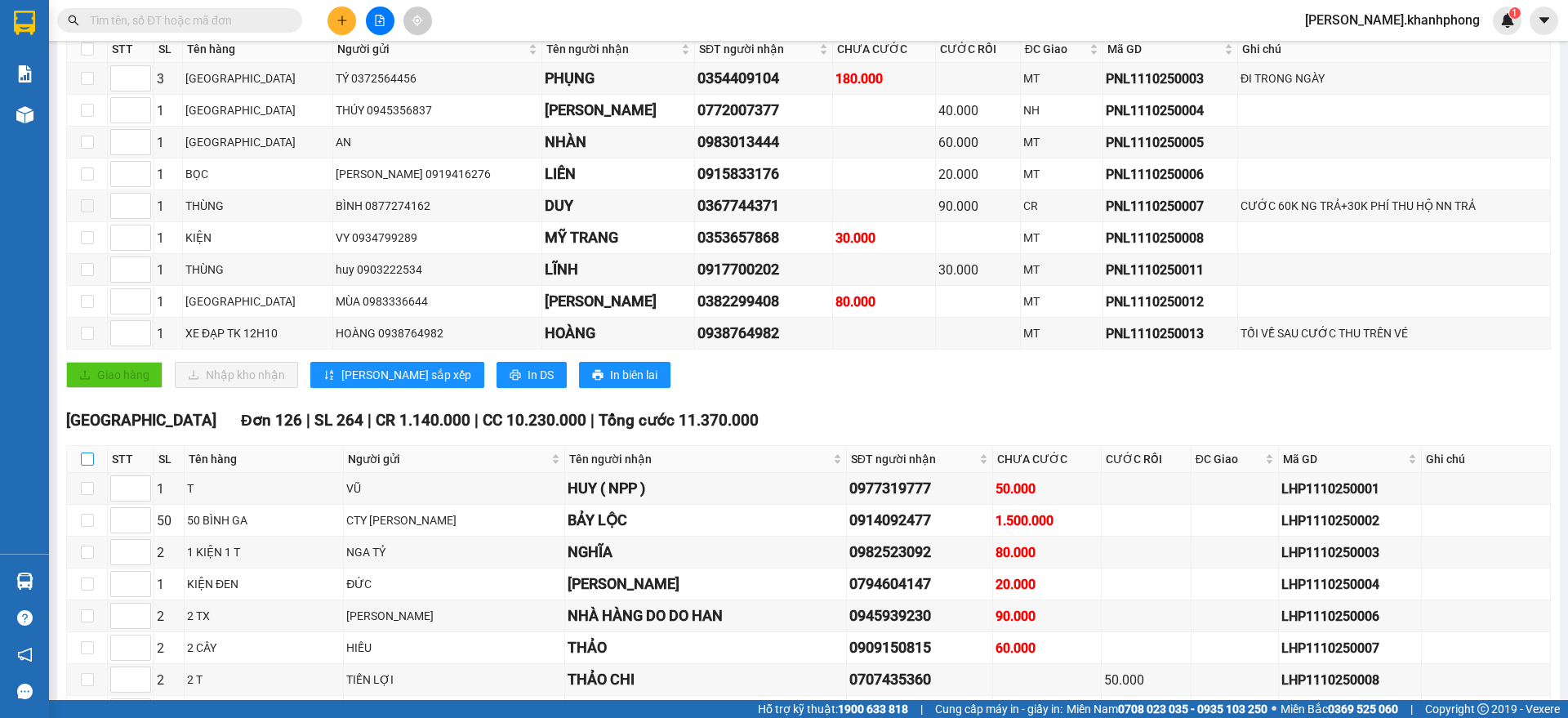
checkbox input "true"
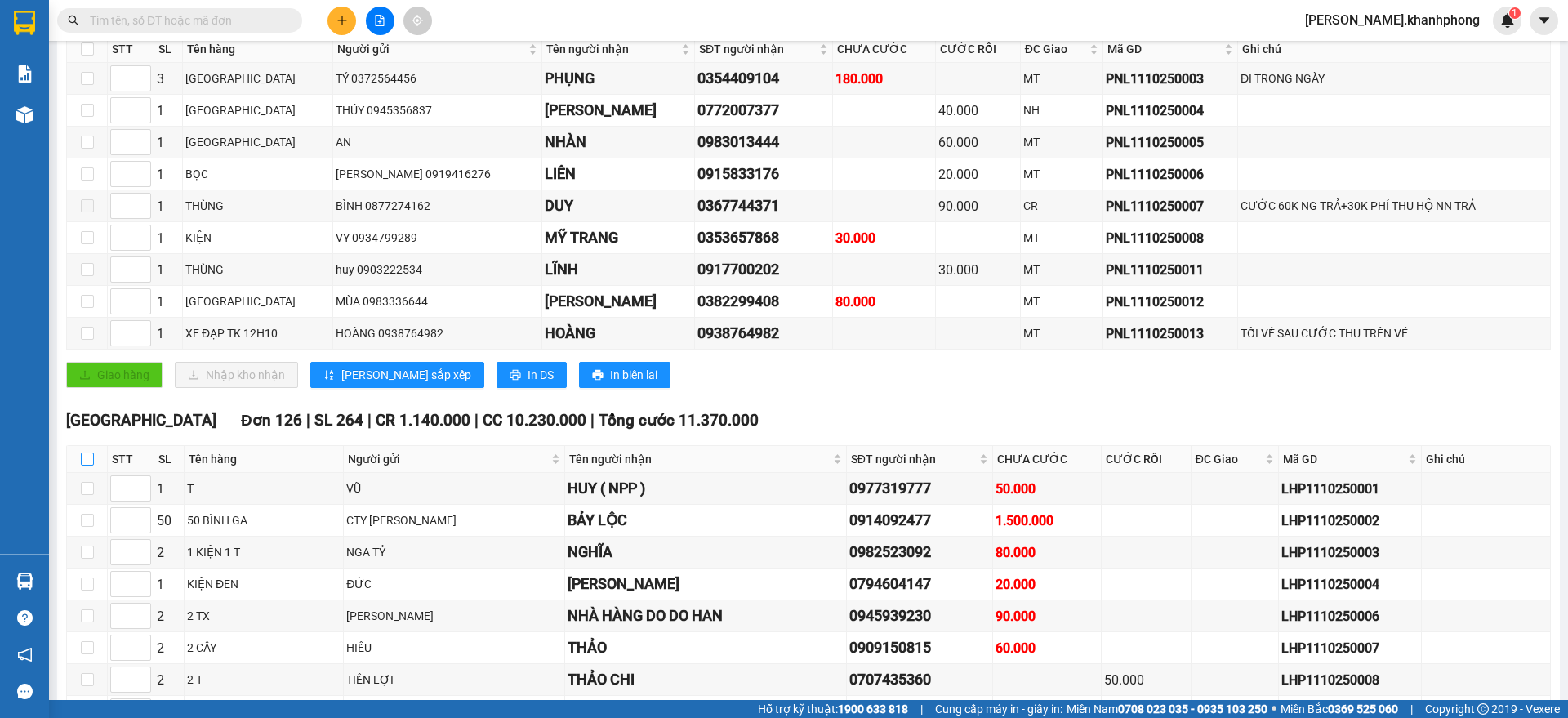
checkbox input "true"
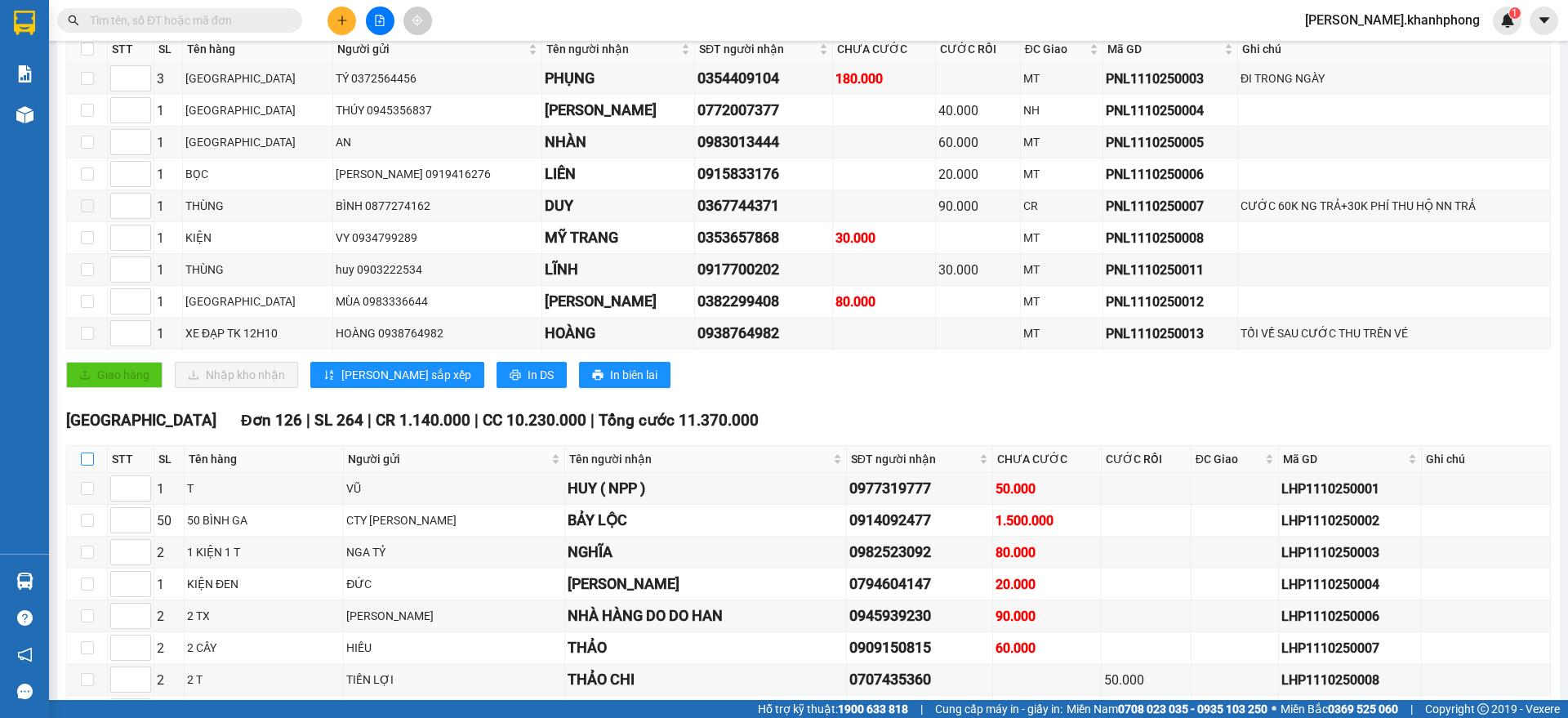
checkbox input "true"
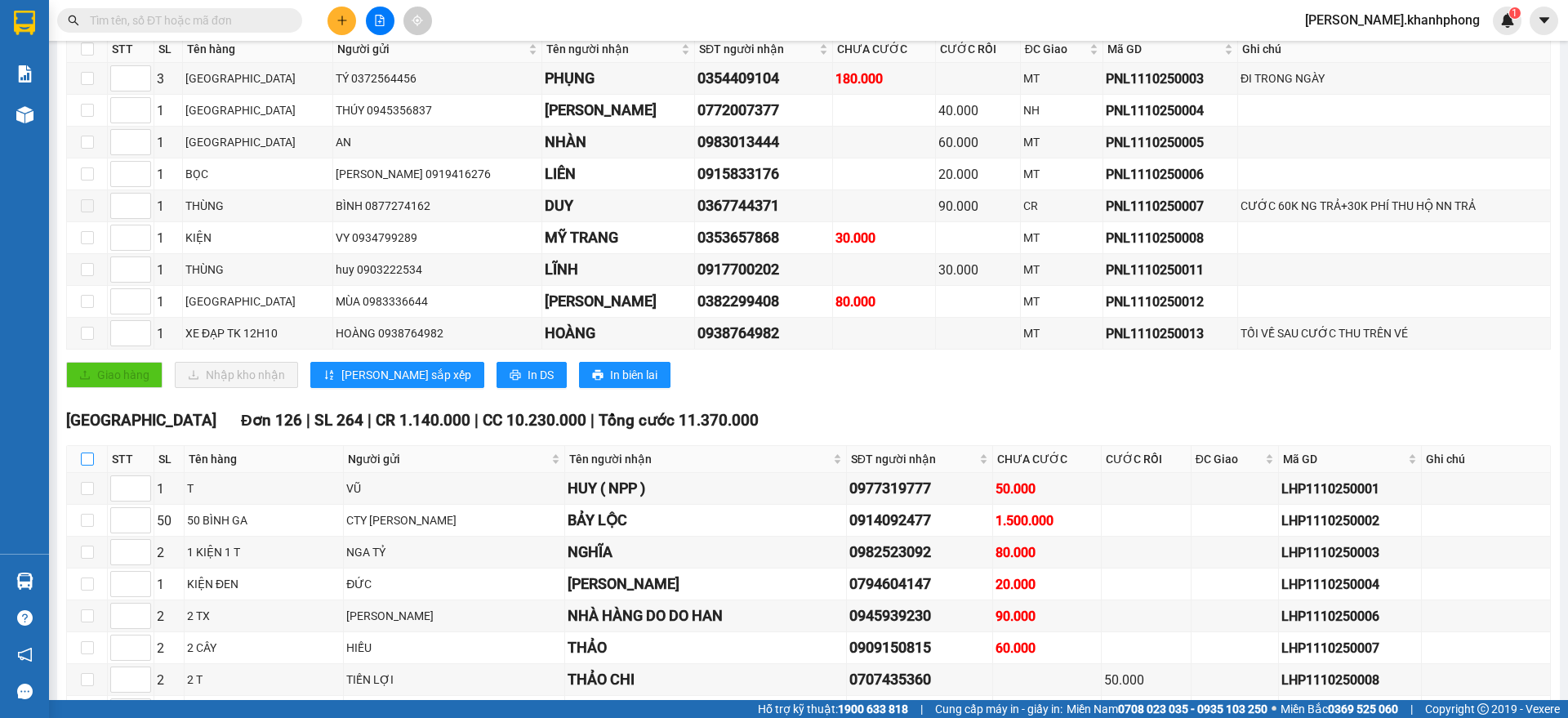
checkbox input "true"
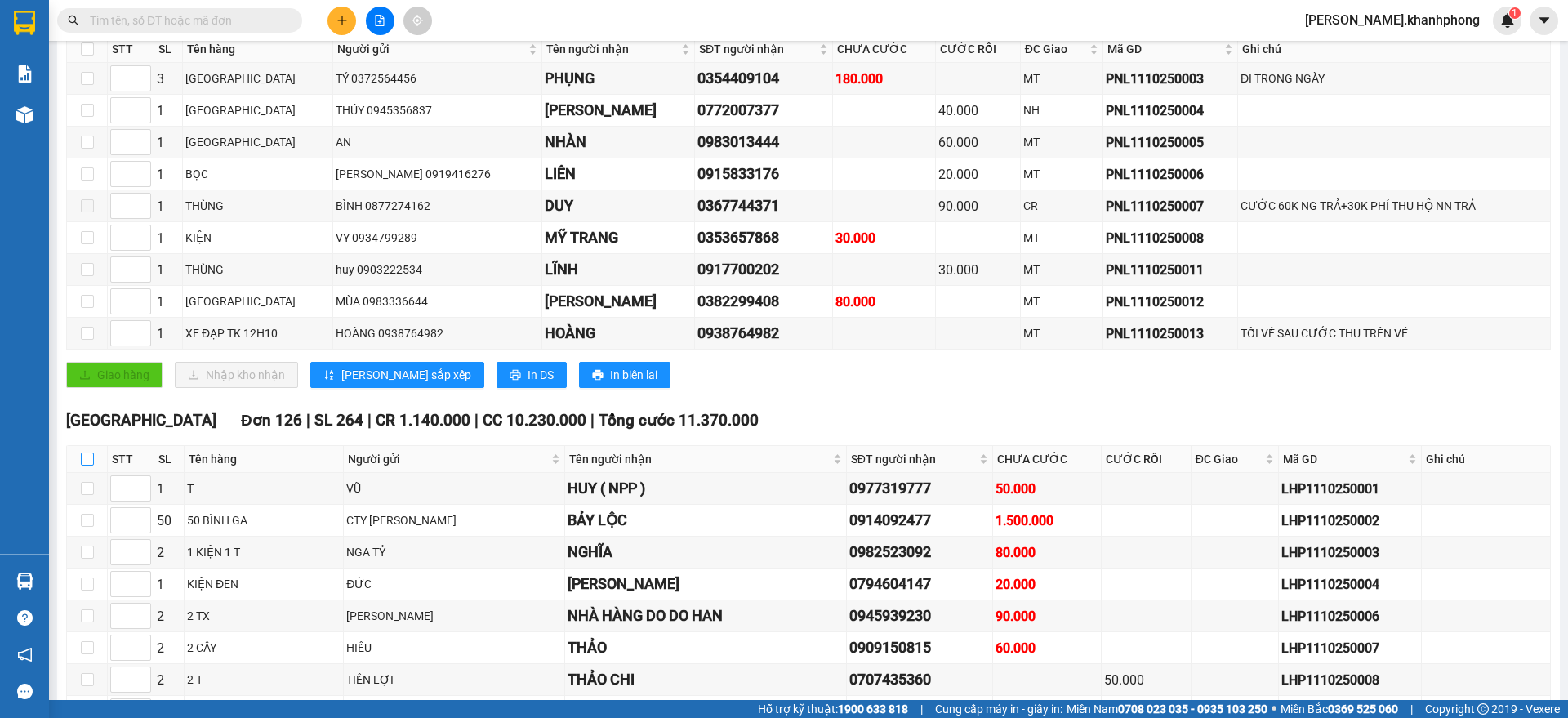
checkbox input "true"
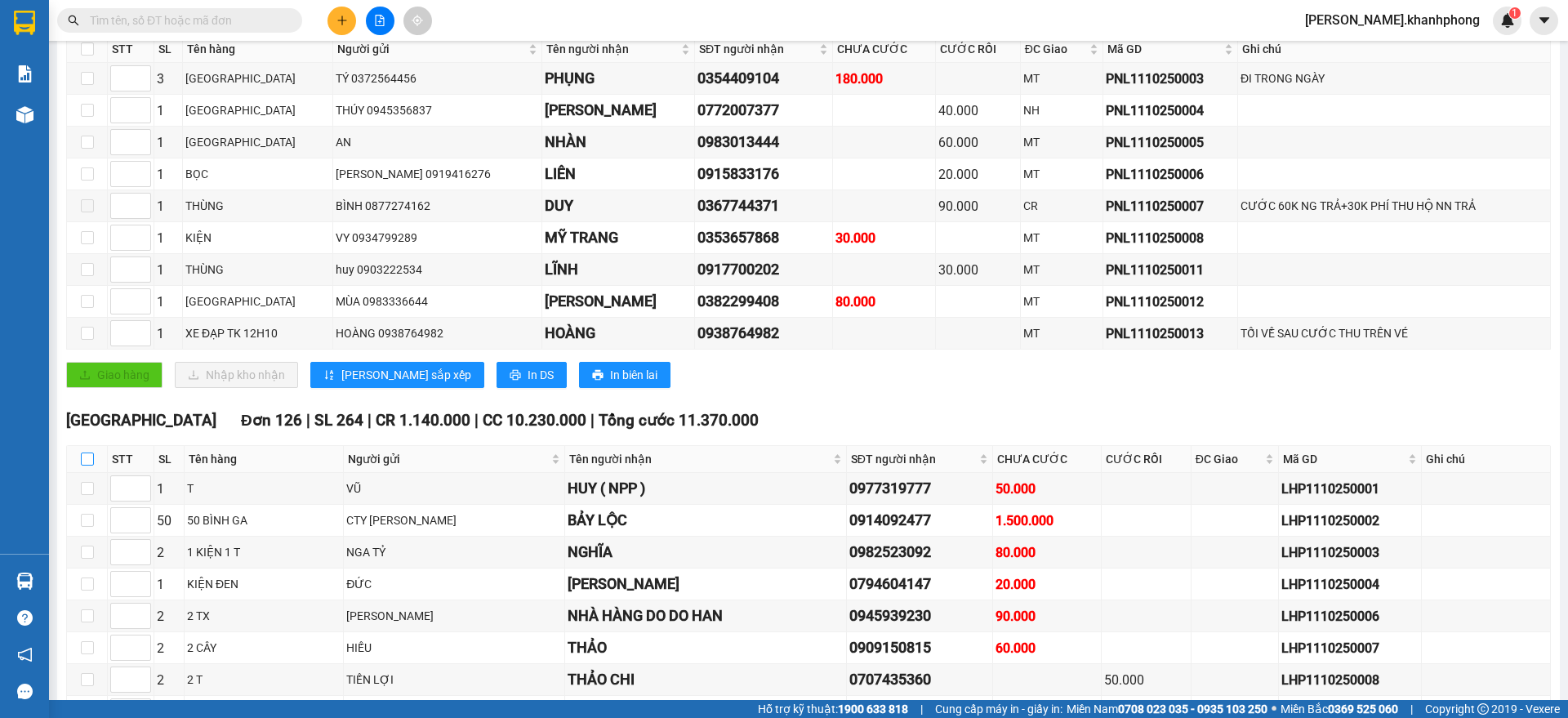
checkbox input "true"
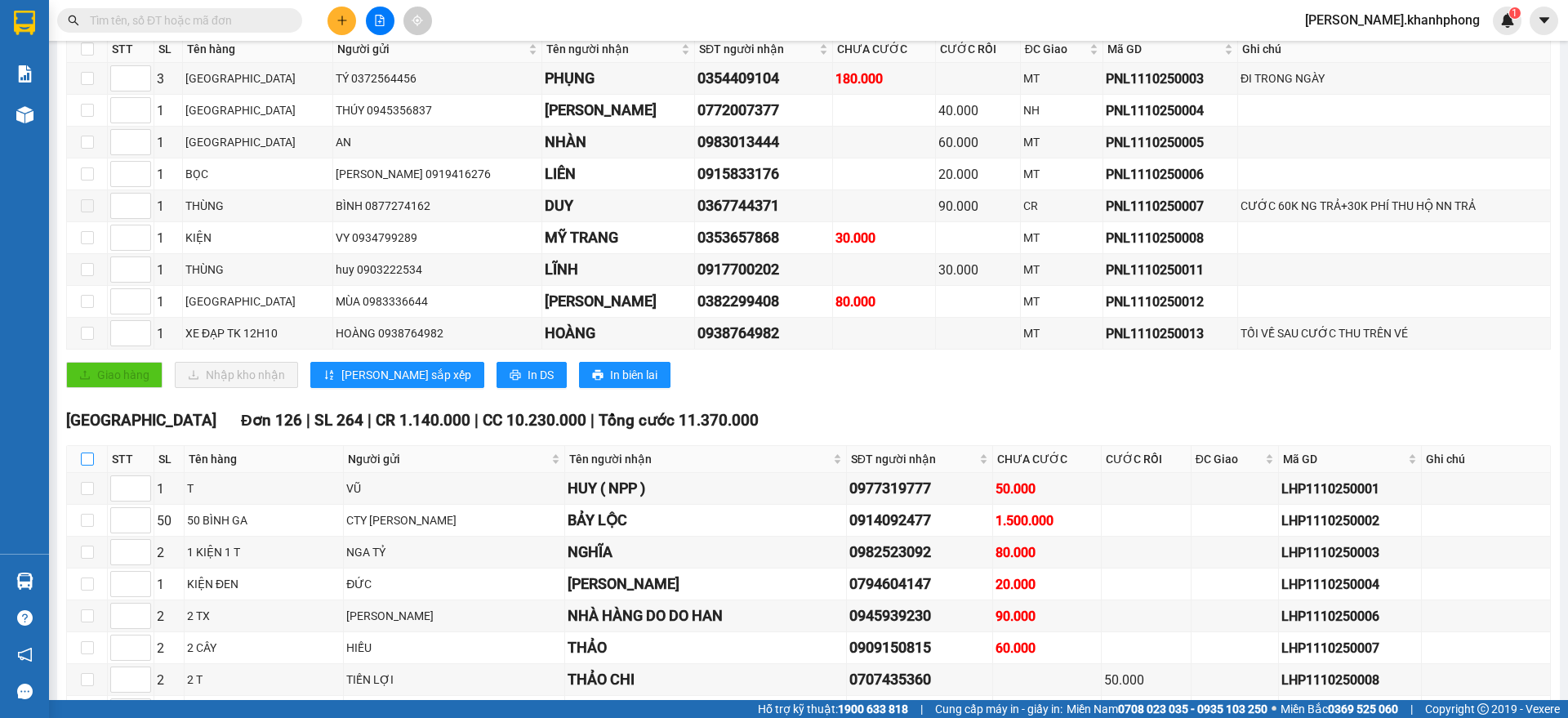
checkbox input "true"
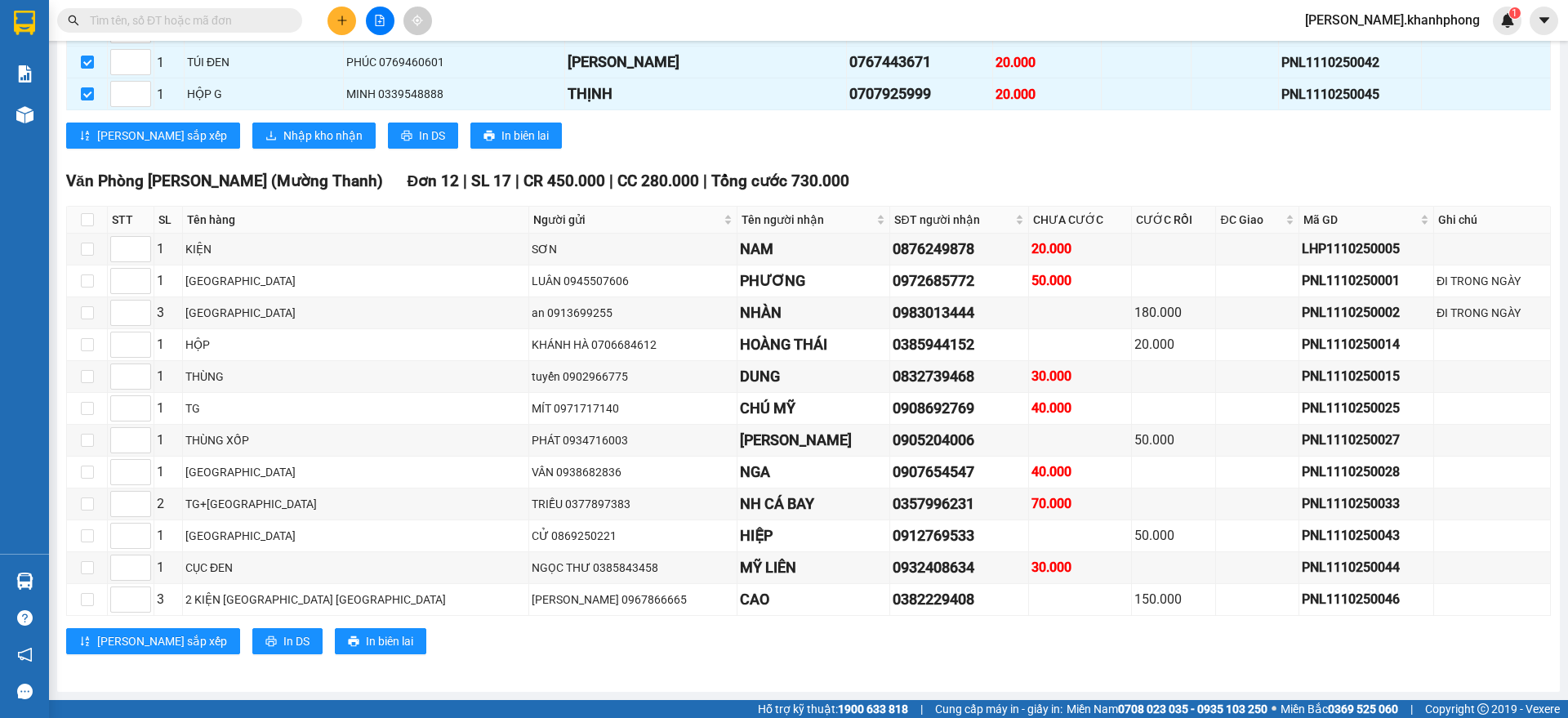
scroll to position [4392, 0]
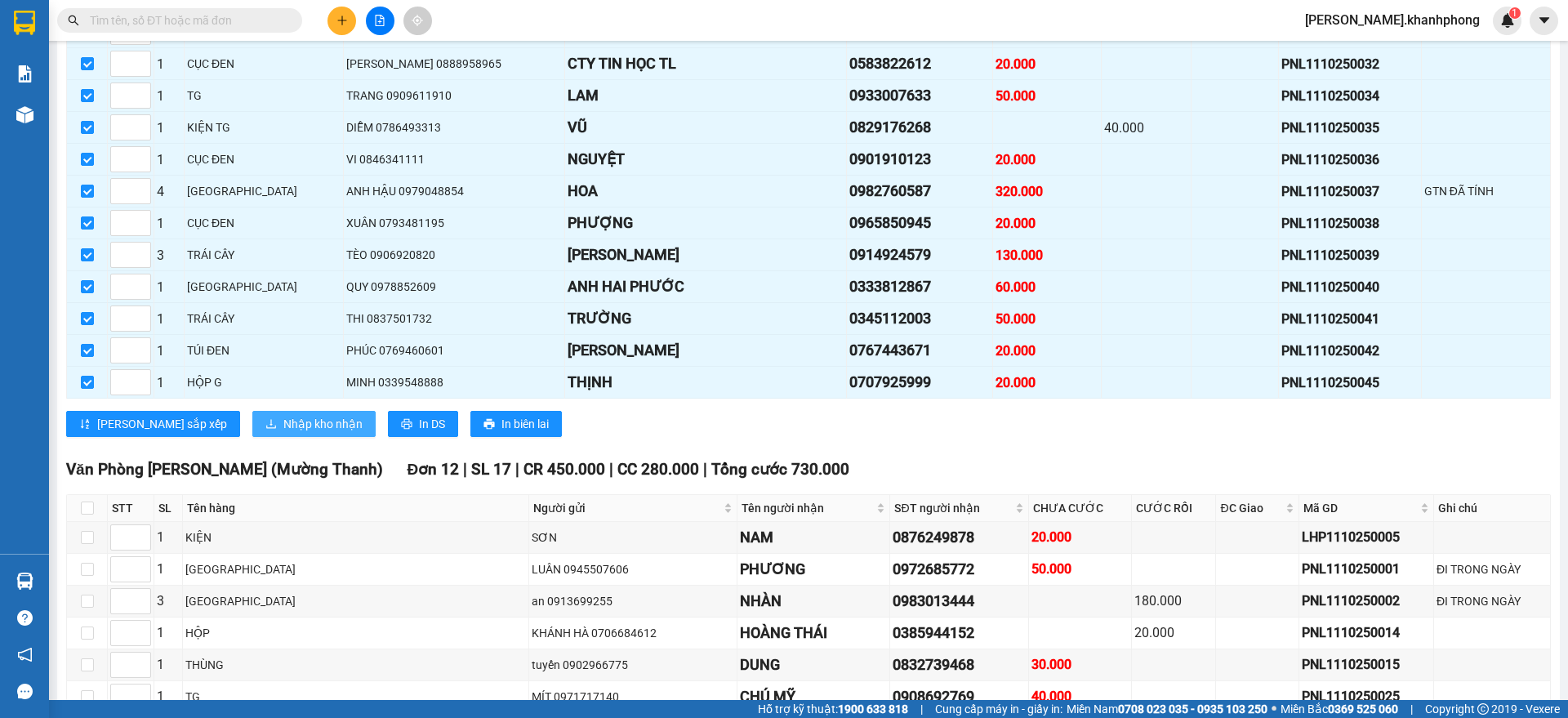
click at [284, 433] on span "Nhập kho nhận" at bounding box center [323, 423] width 80 height 18
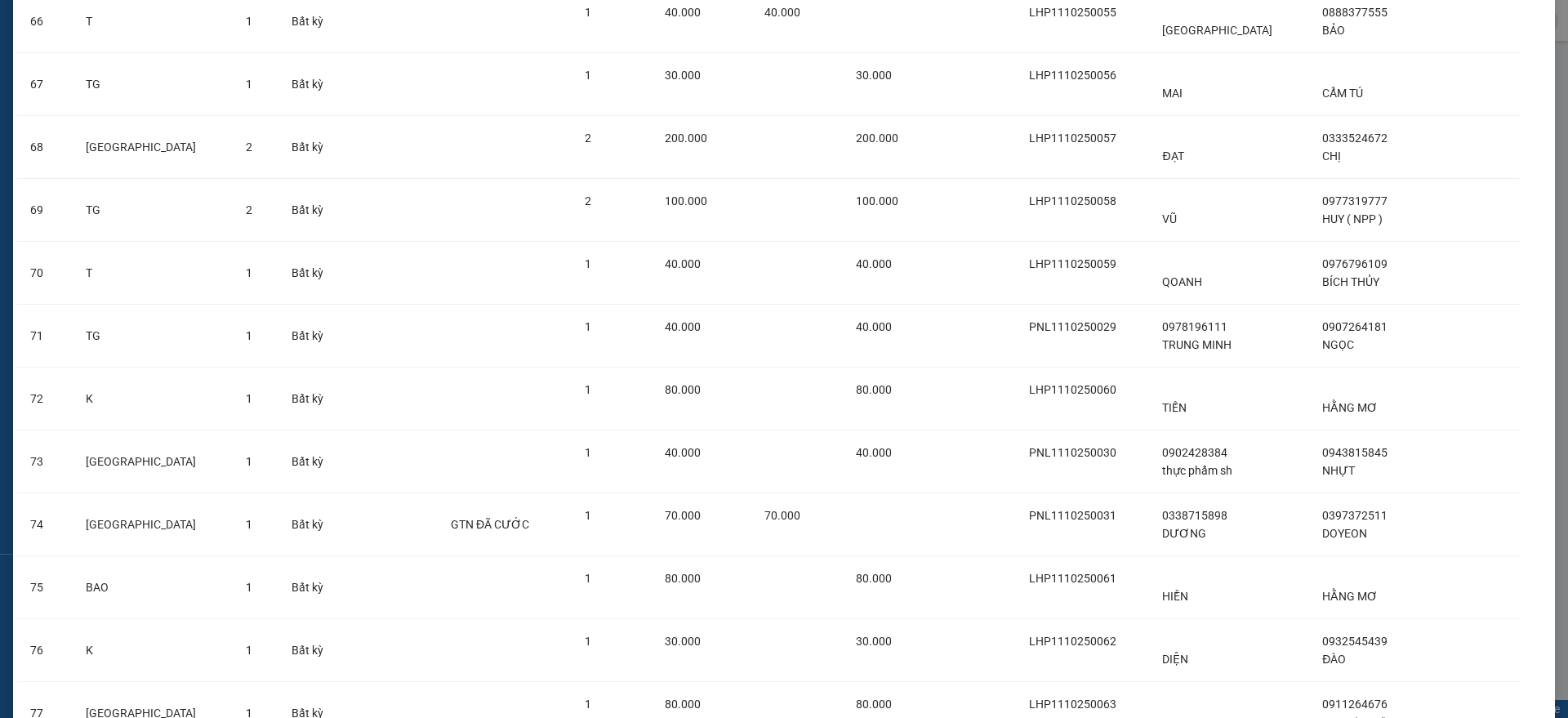
scroll to position [7459, 0]
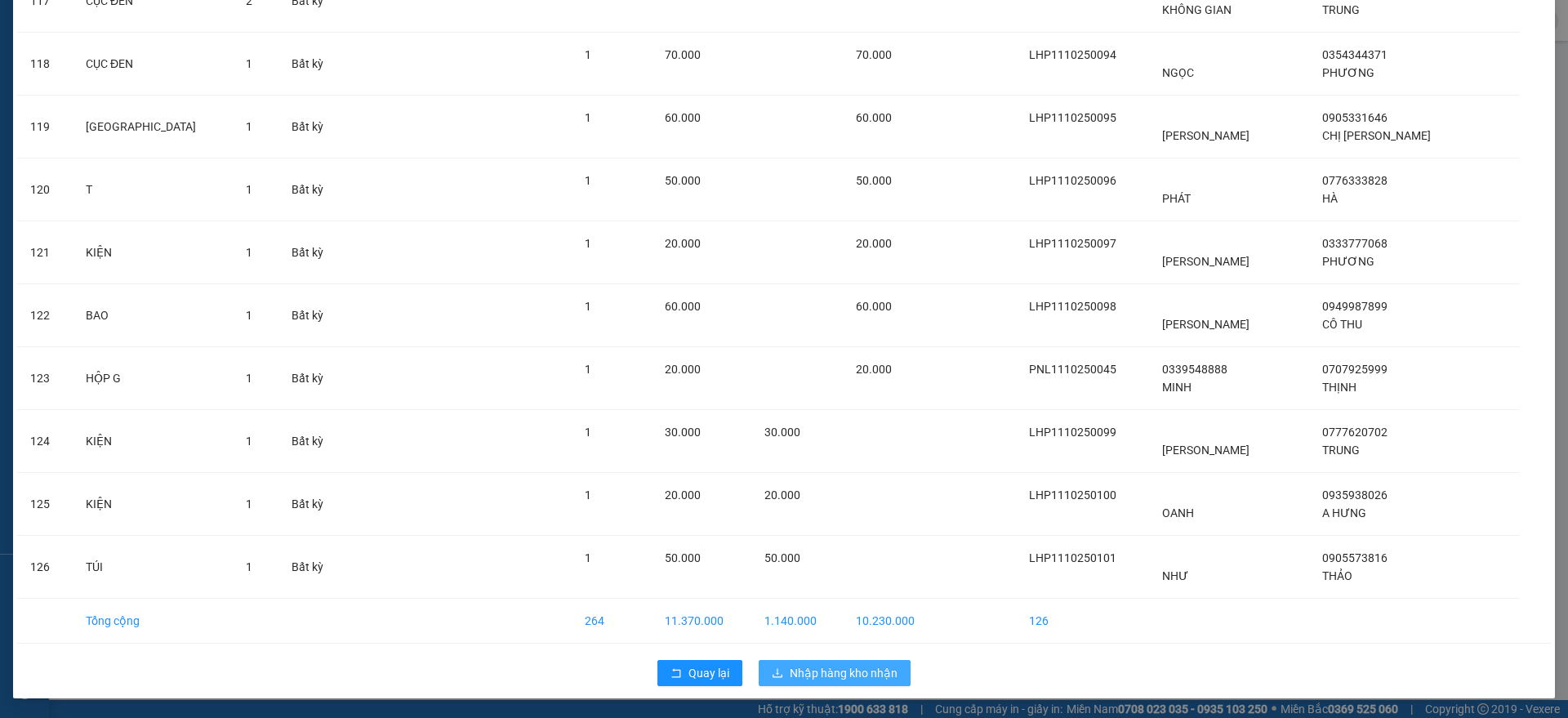
click at [834, 673] on span "Nhập hàng kho nhận" at bounding box center [843, 673] width 108 height 18
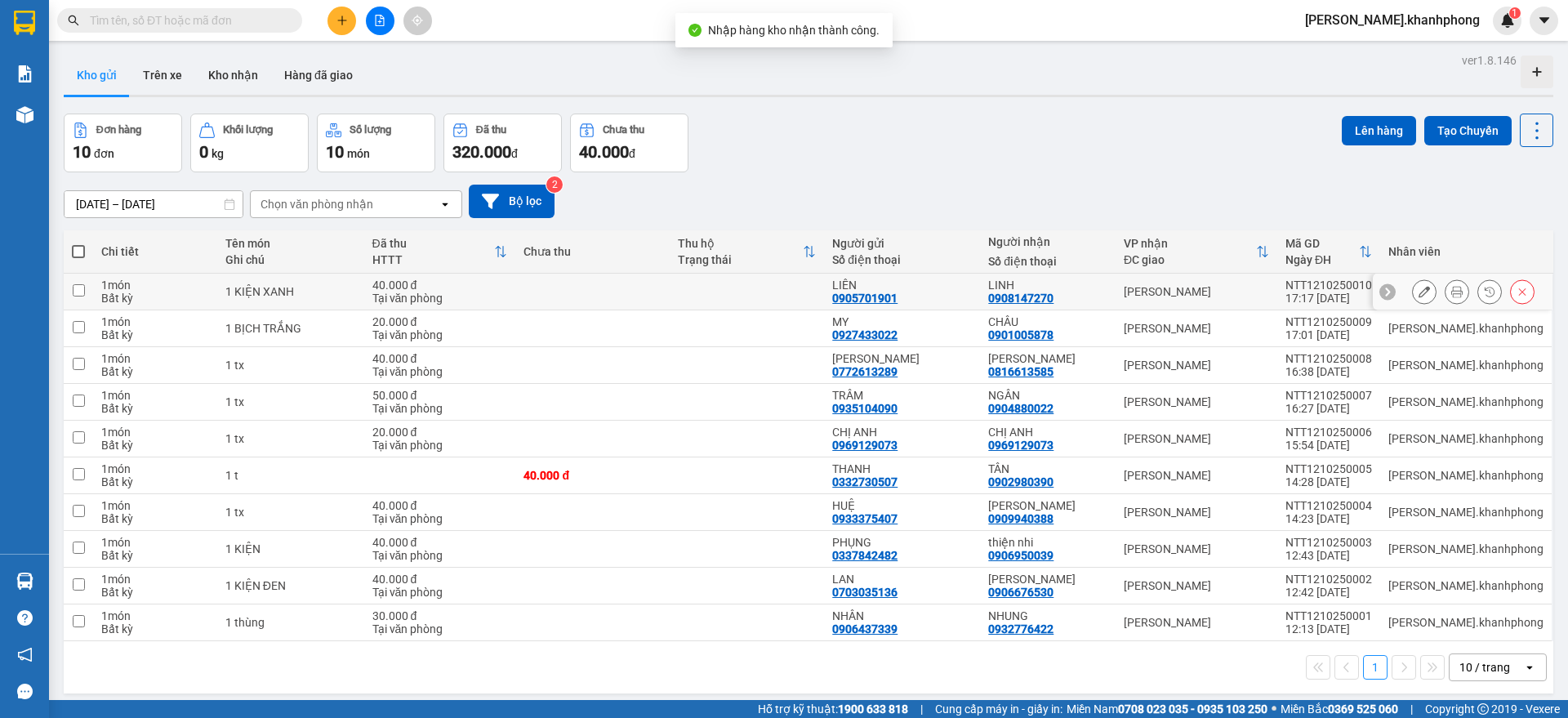
click at [1451, 291] on icon at bounding box center [1456, 291] width 11 height 11
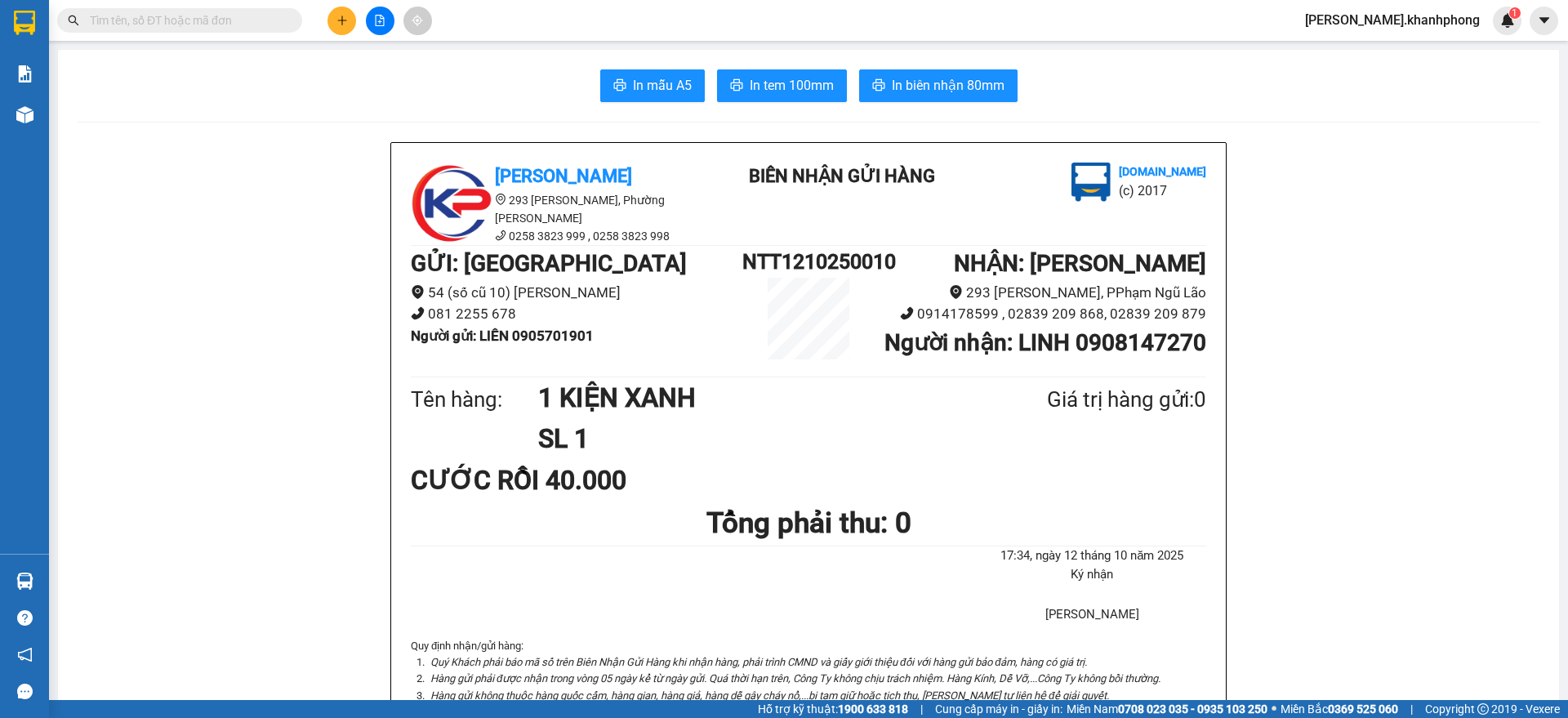
click at [236, 20] on input "text" at bounding box center [186, 20] width 193 height 18
click at [383, 27] on button at bounding box center [380, 20] width 28 height 28
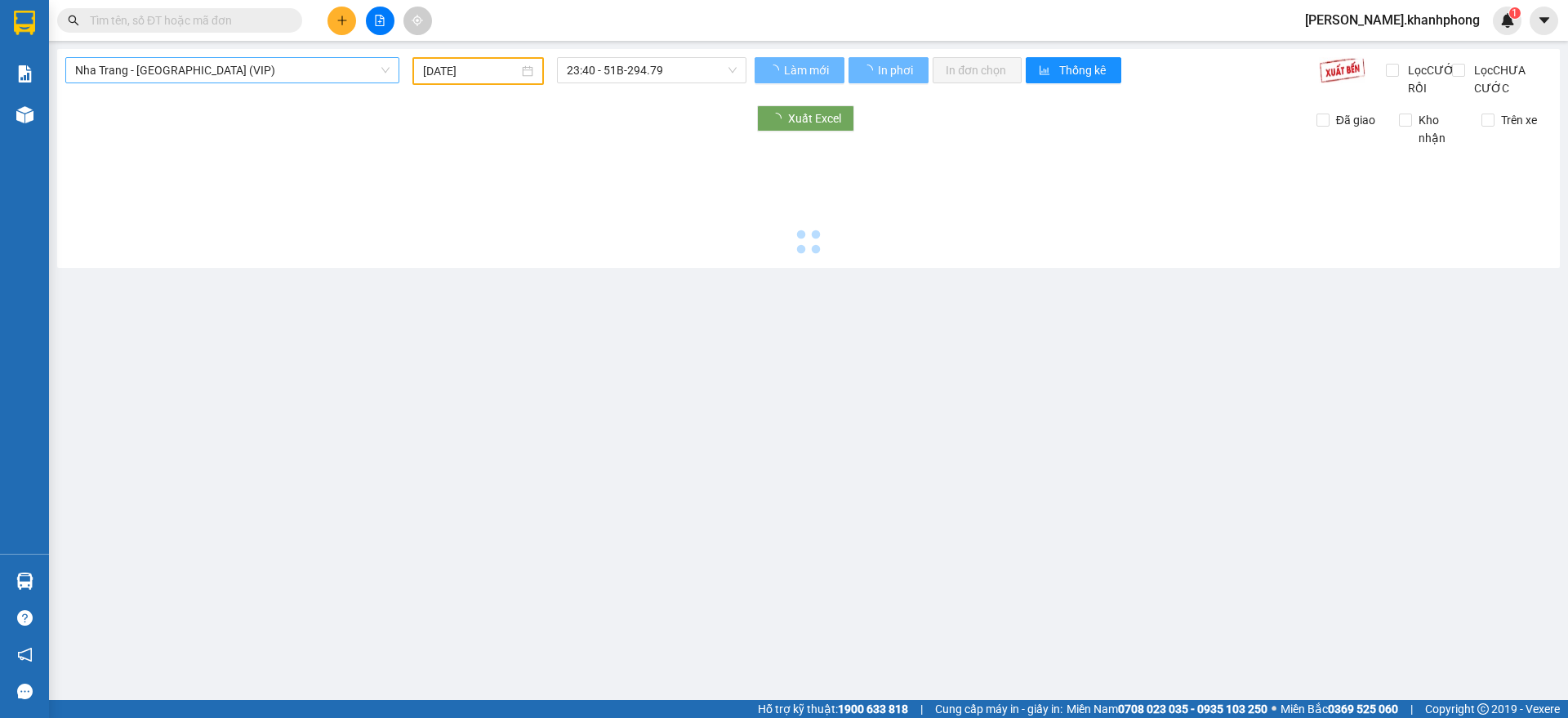
click at [231, 65] on span "Nha Trang - [GEOGRAPHIC_DATA] (VIP)" at bounding box center [232, 70] width 315 height 25
type input "[DATE]"
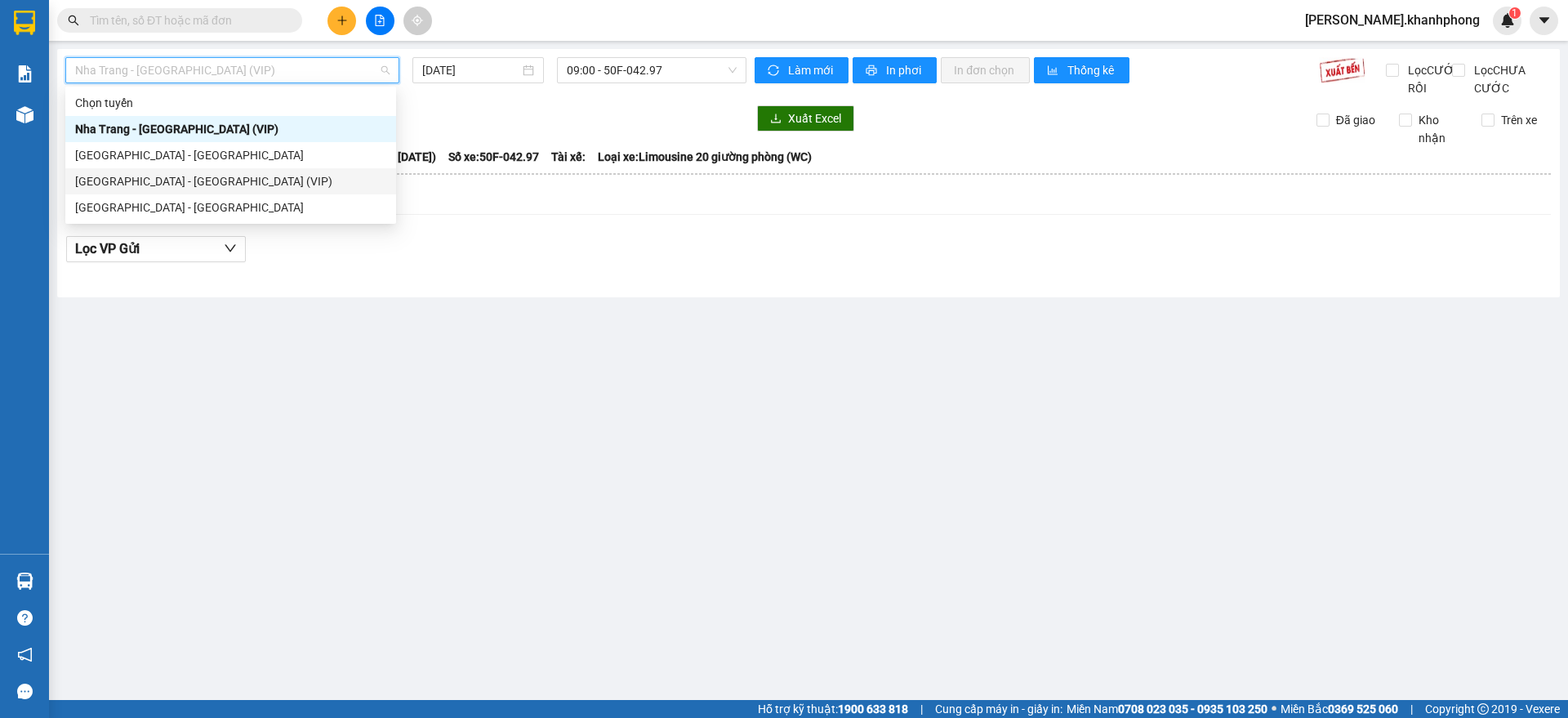
click at [178, 174] on div "[GEOGRAPHIC_DATA] - [GEOGRAPHIC_DATA] (VIP)" at bounding box center [231, 181] width 311 height 18
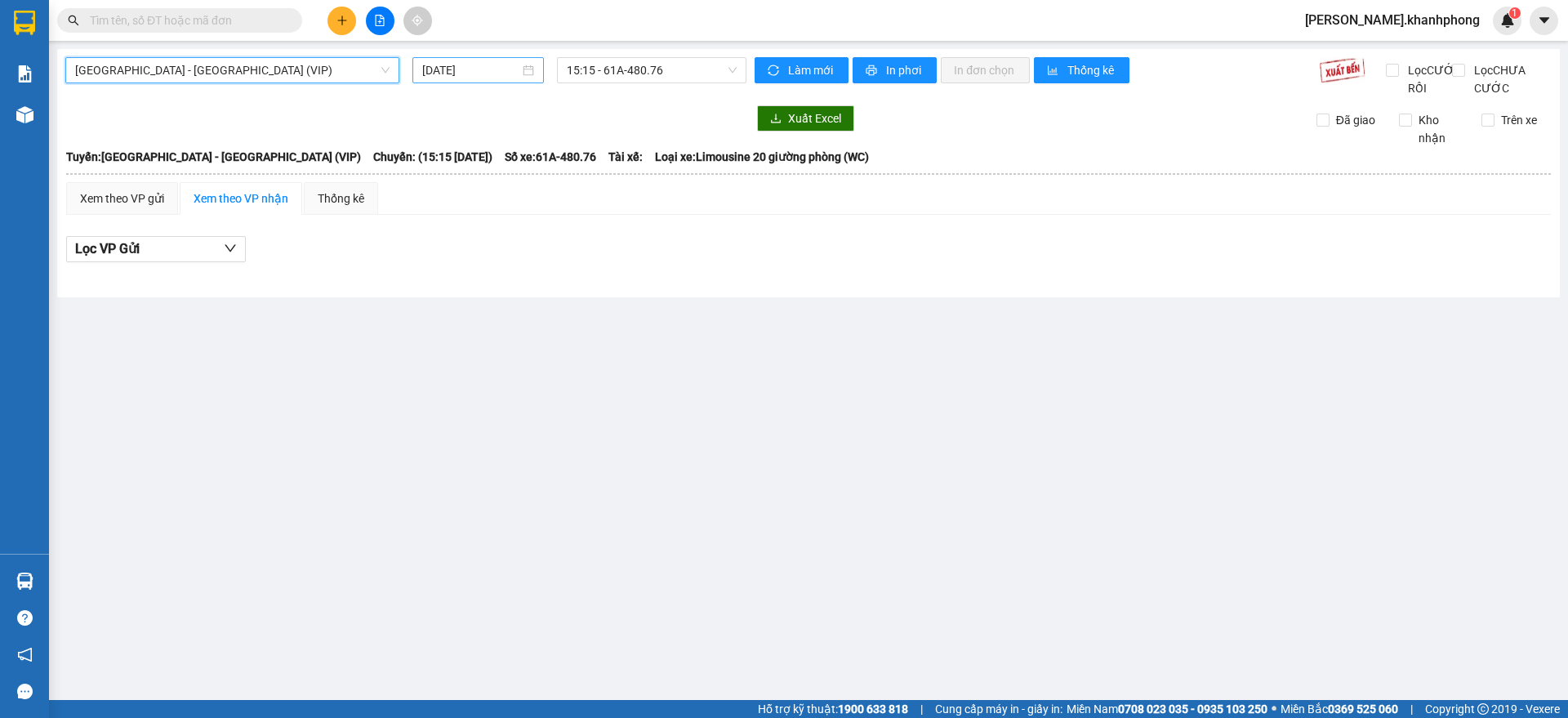
click at [491, 71] on input "[DATE]" at bounding box center [470, 70] width 97 height 18
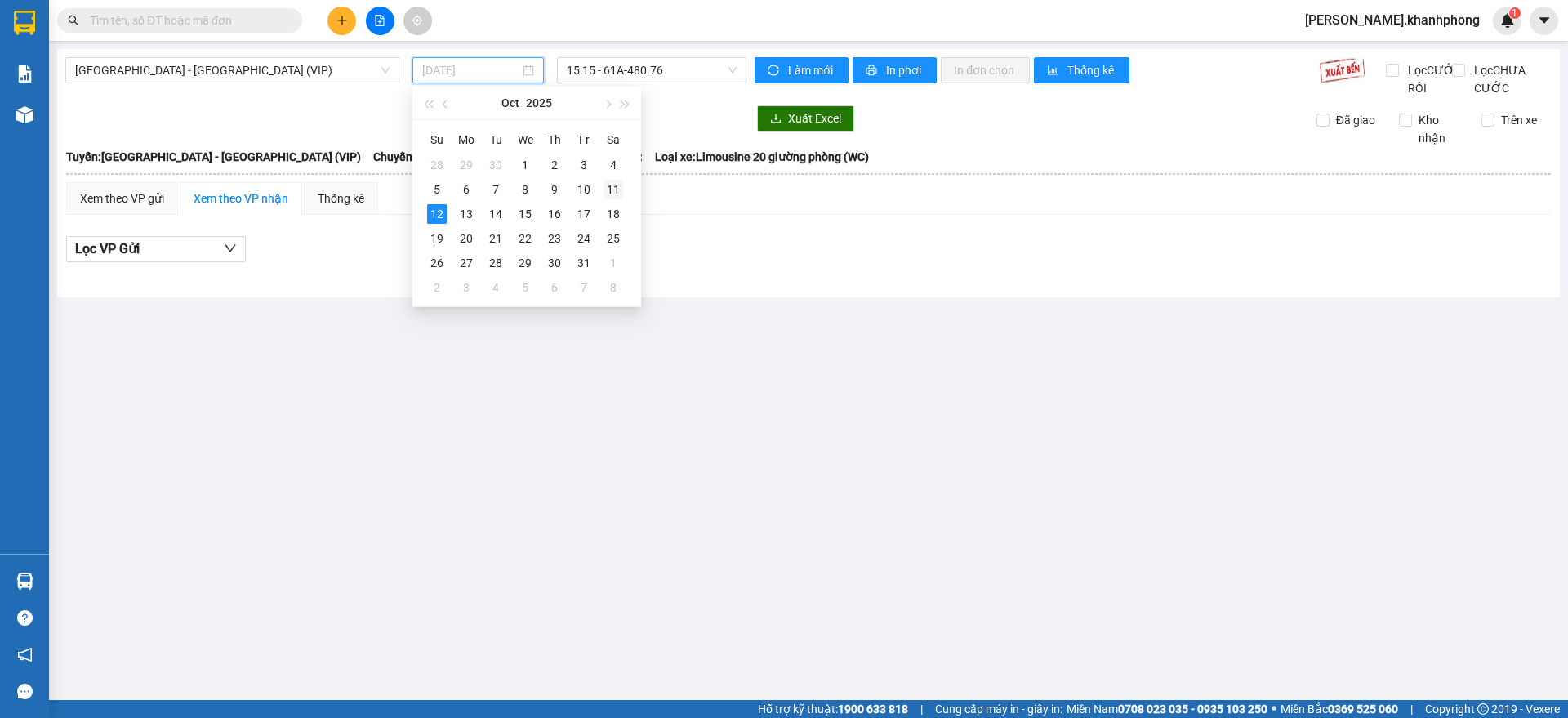
click at [616, 188] on div "11" at bounding box center [613, 188] width 19 height 19
type input "[DATE]"
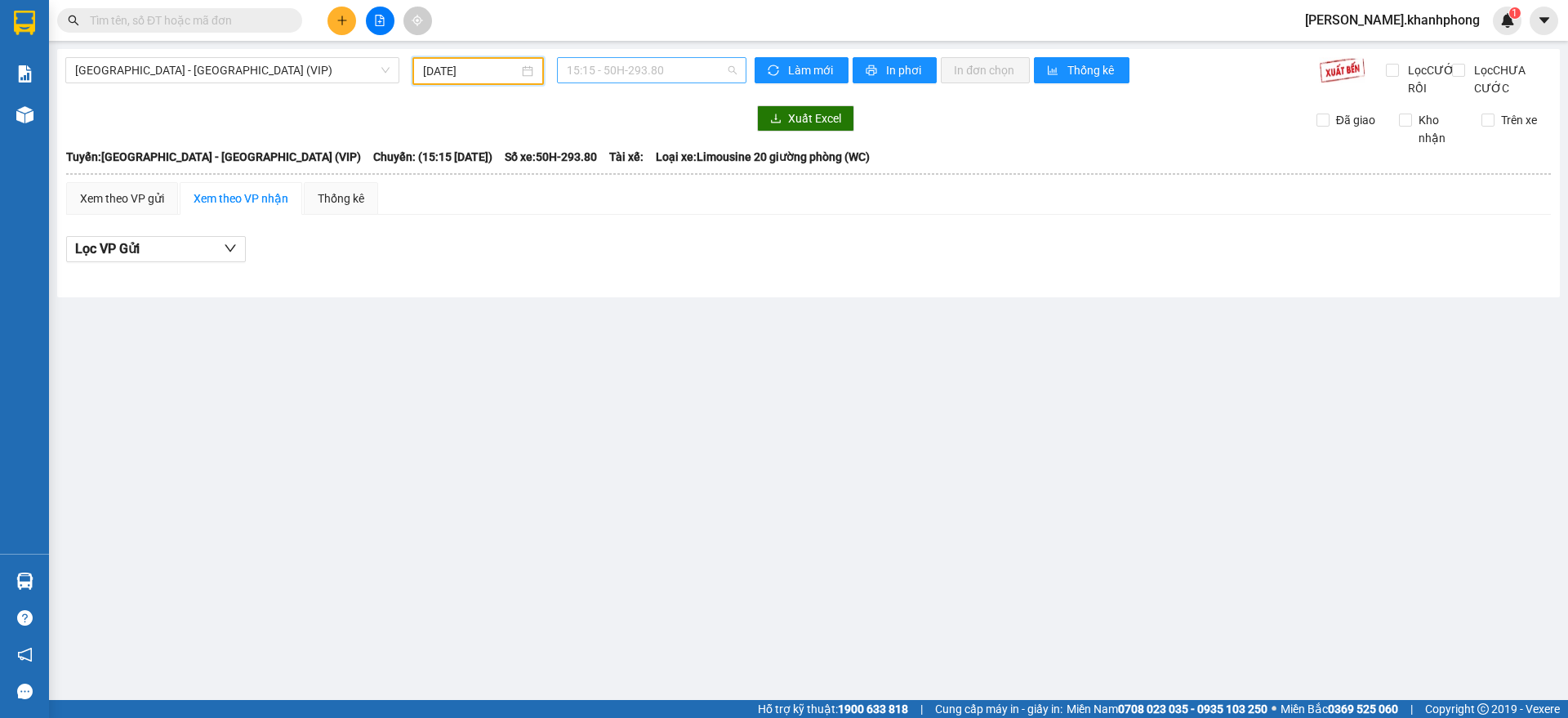
click at [633, 72] on span "15:15 - 50H-293.80" at bounding box center [651, 70] width 170 height 25
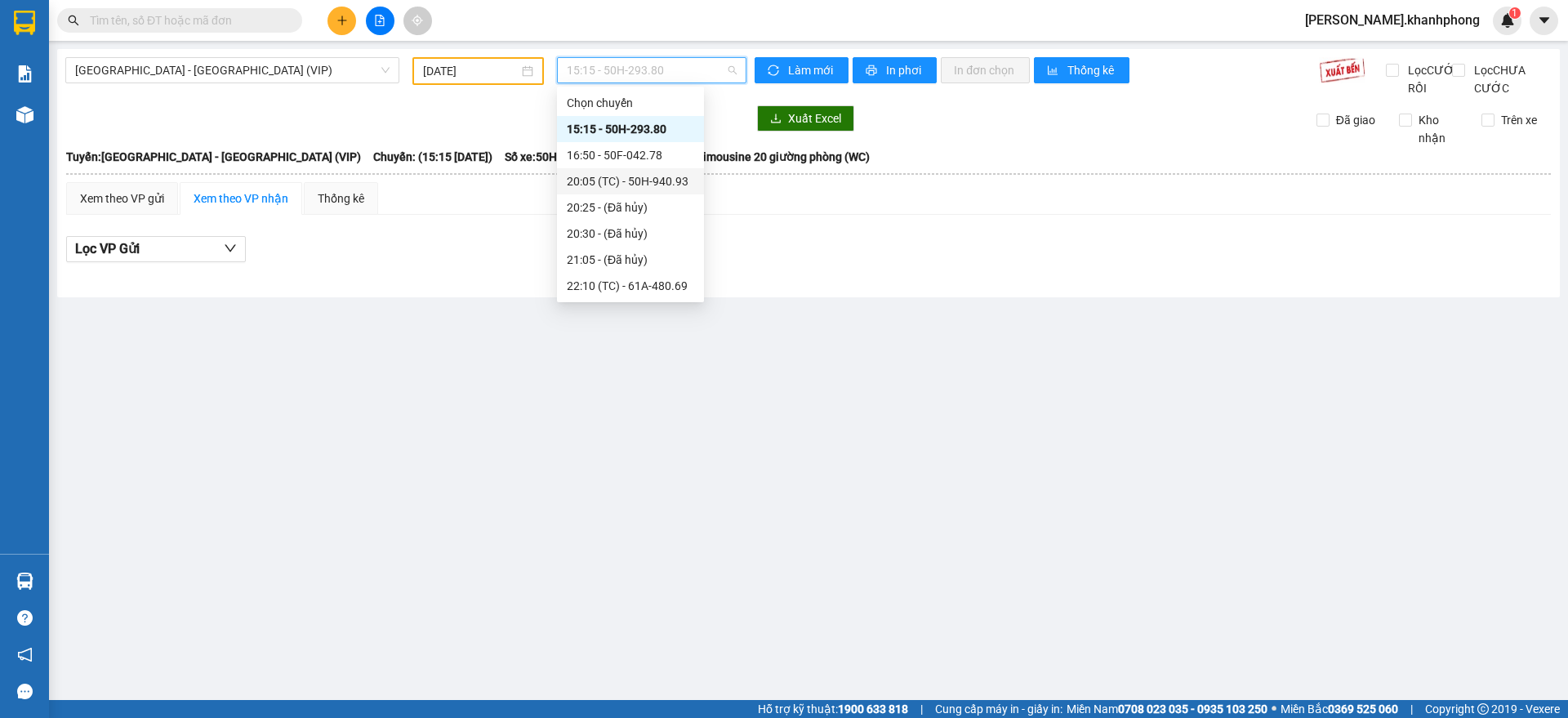
scroll to position [418, 0]
click at [665, 261] on div "23:40 - 51B-294.79" at bounding box center [629, 260] width 127 height 18
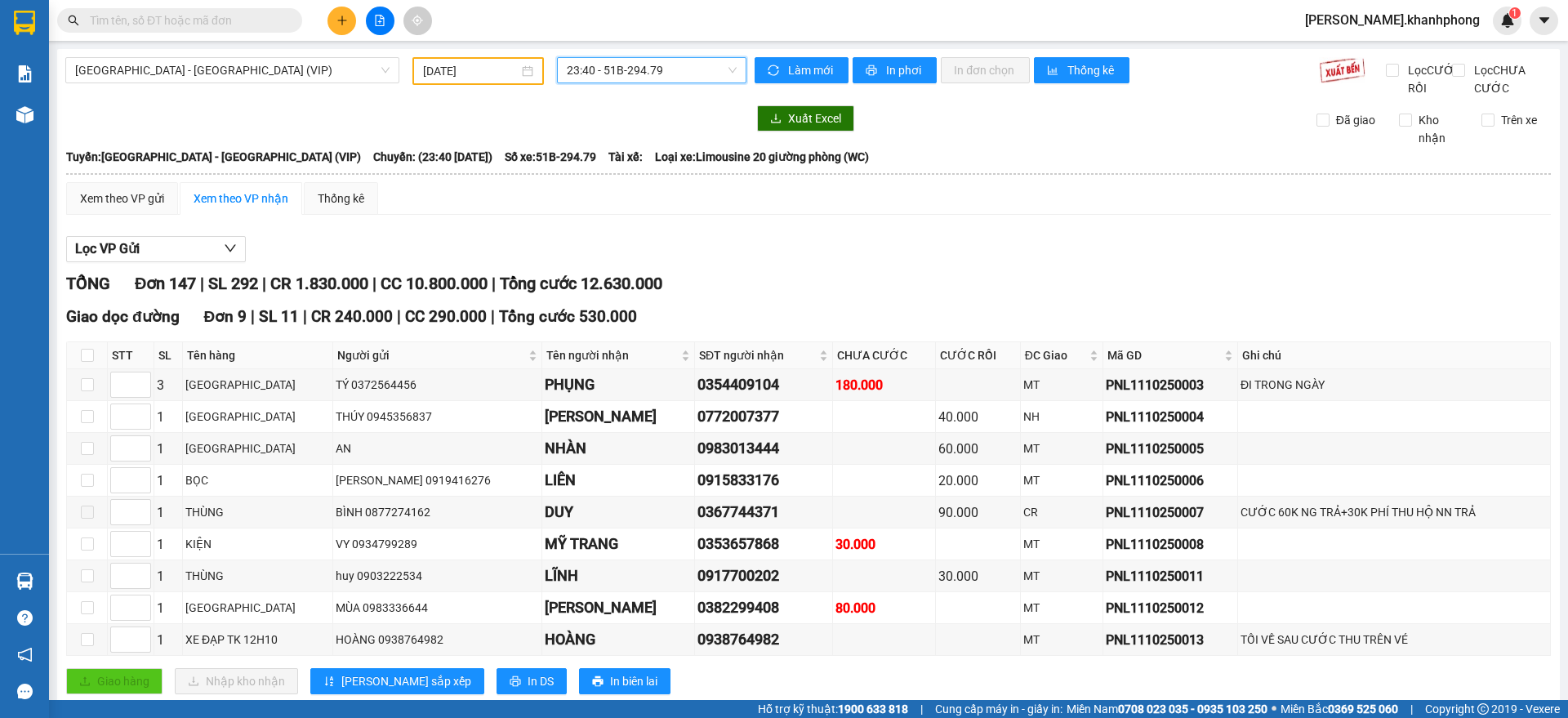
click at [370, 97] on div "[GEOGRAPHIC_DATA] - [GEOGRAPHIC_DATA] (VIP) [DATE] 23:40 23:40 - 51B-294.79" at bounding box center [405, 77] width 681 height 40
click at [219, 24] on input "text" at bounding box center [186, 20] width 193 height 18
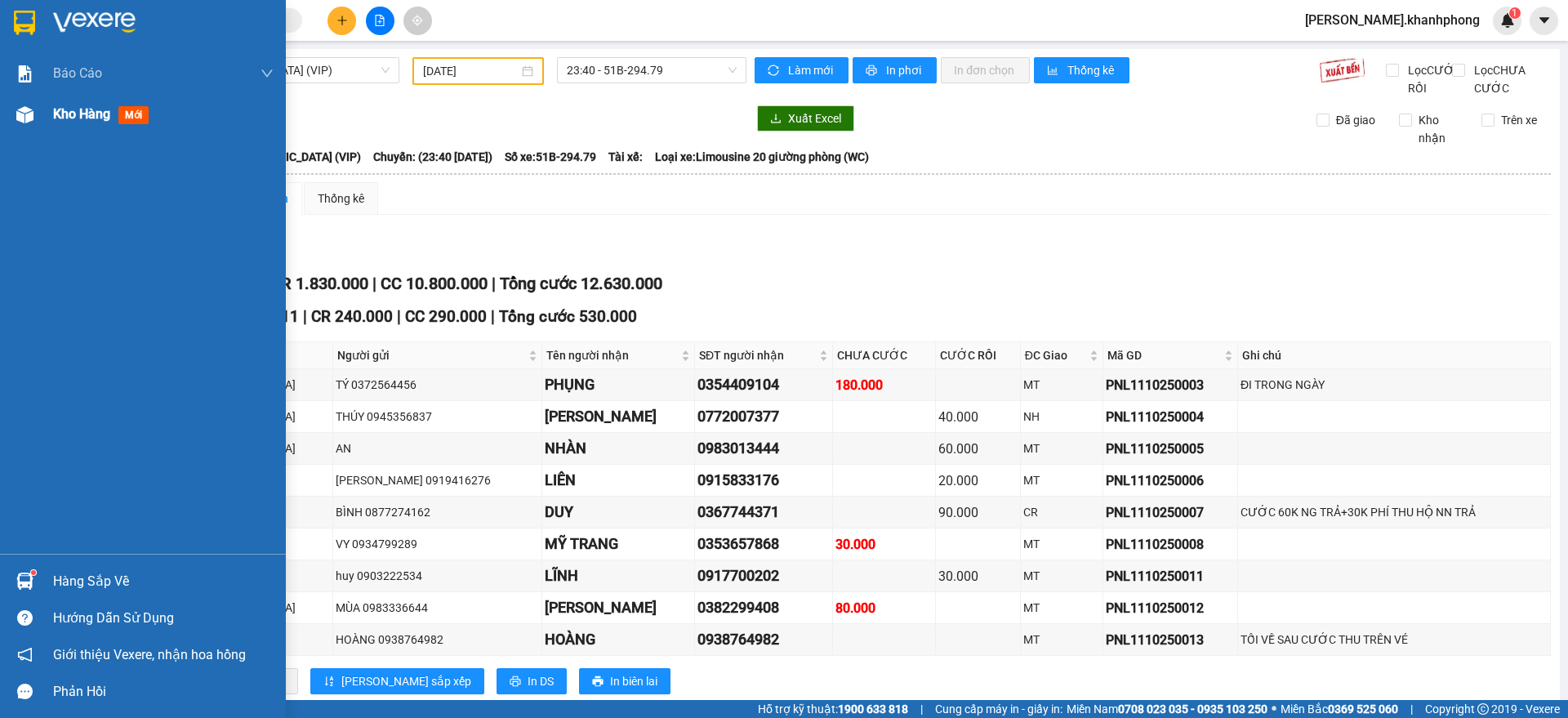
click at [22, 110] on img at bounding box center [25, 114] width 17 height 17
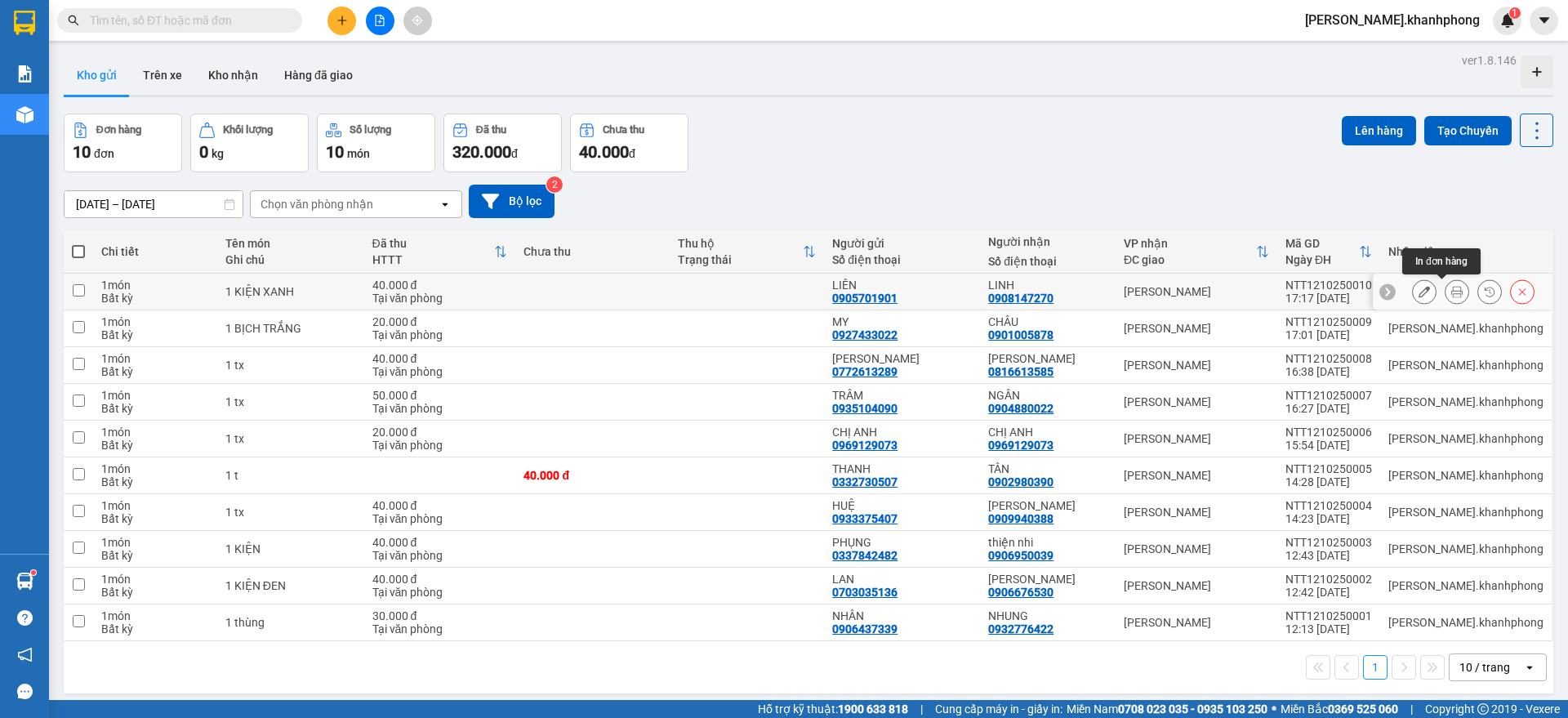
click at [1451, 293] on icon at bounding box center [1456, 291] width 11 height 11
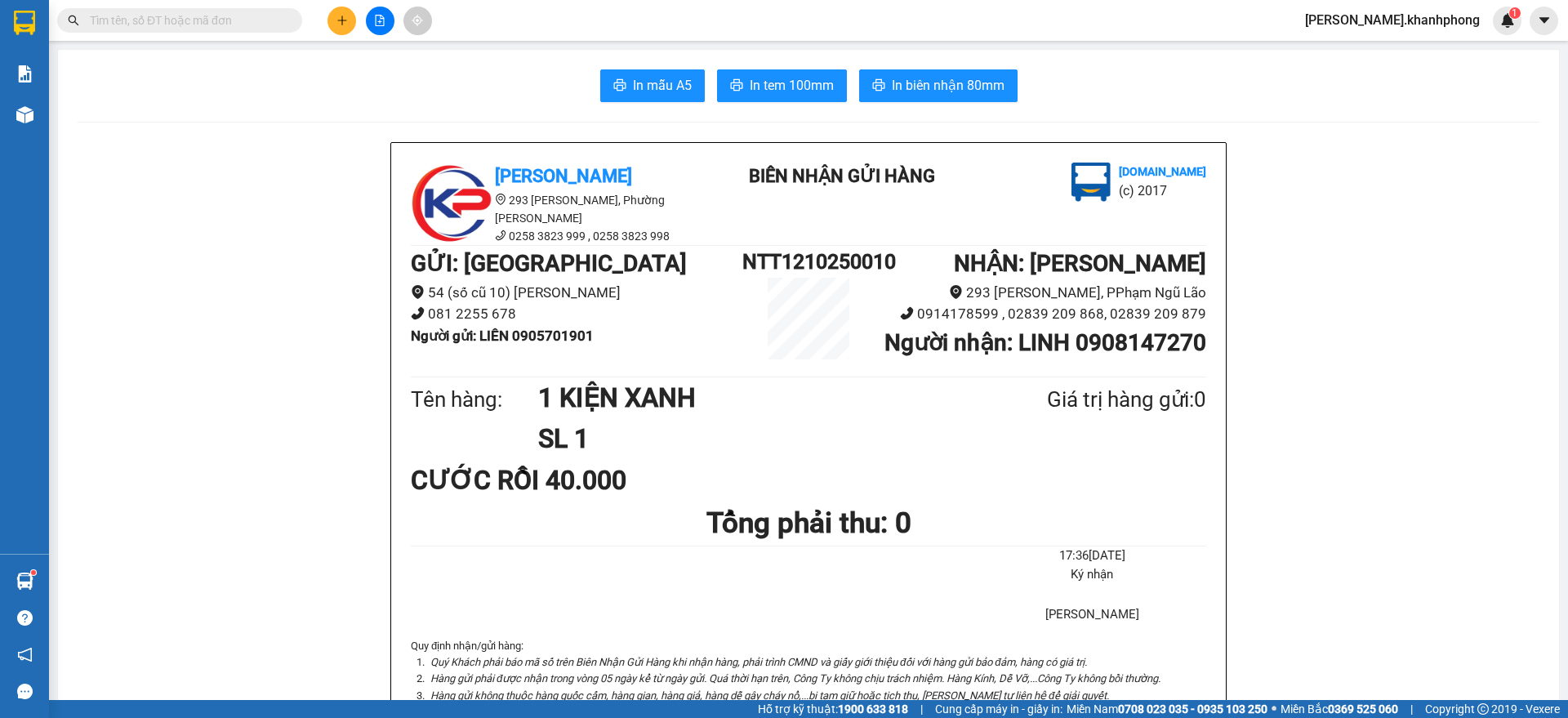
click at [192, 22] on input "text" at bounding box center [186, 20] width 193 height 18
paste input "PNL1110250010 PNL1110250017 PNL1110250018 PNL1110250023 PNL1110250026 PNL111025…"
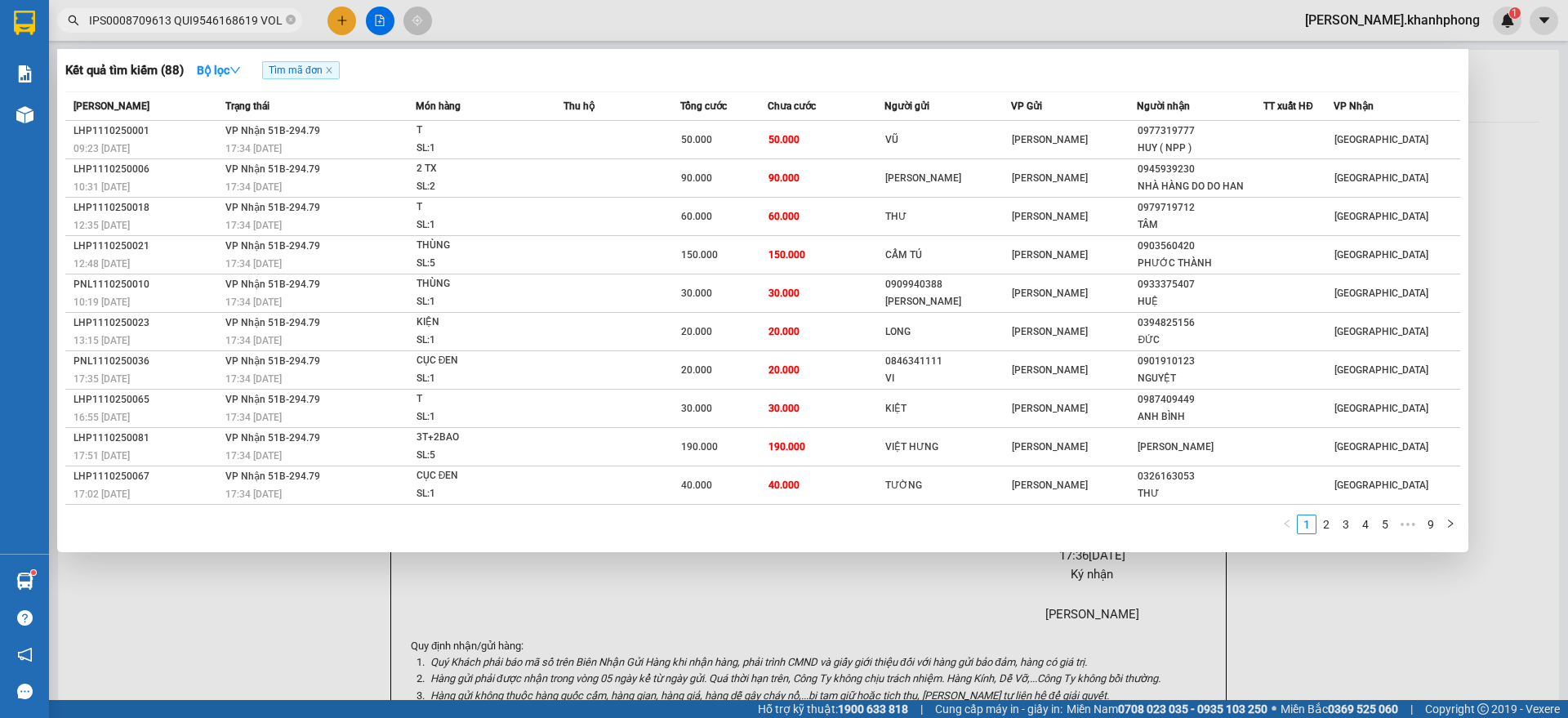
type input "PNL1110250010 PNL1110250017 PNL1110250018 PNL1110250023 PNL1110250026 PNL111025…"
click at [333, 22] on div at bounding box center [784, 359] width 1568 height 718
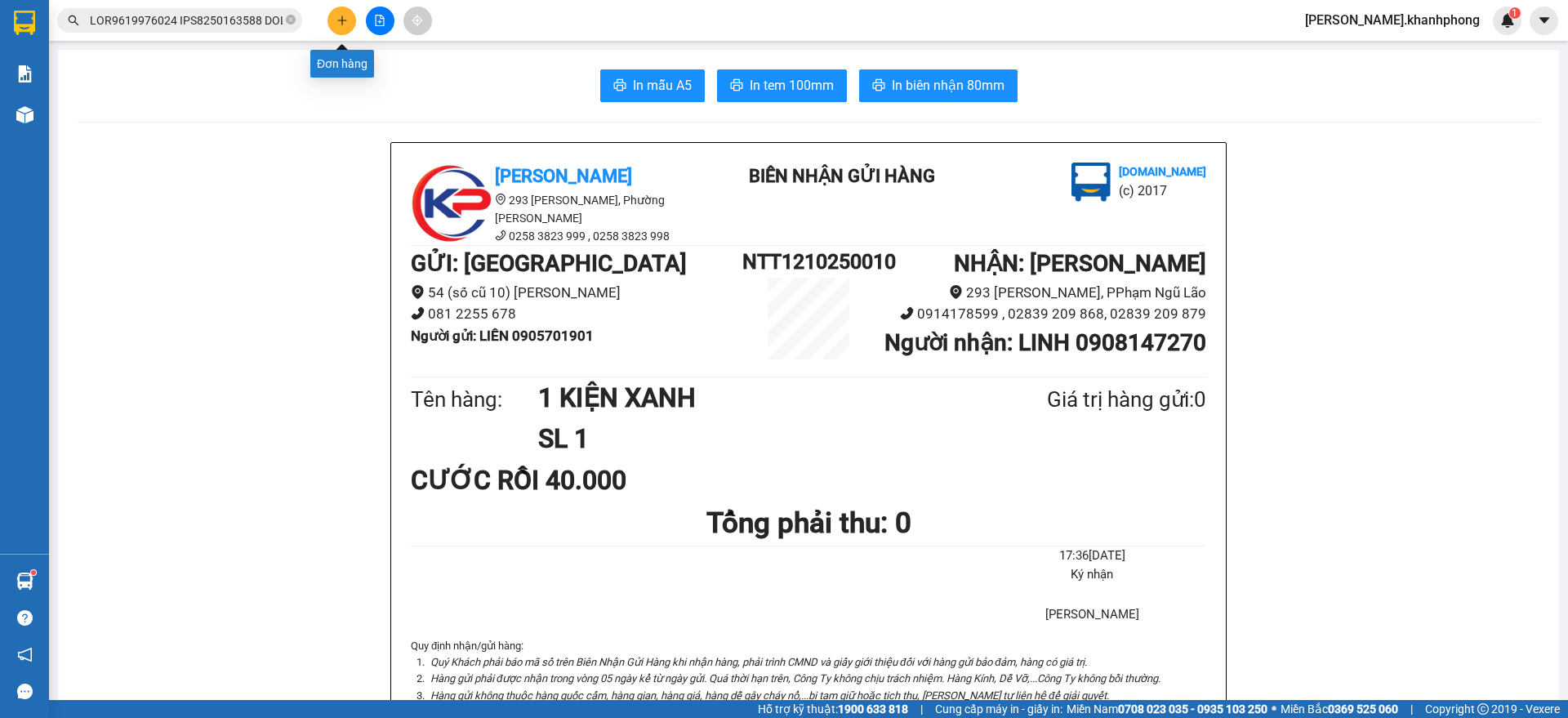
click at [333, 22] on button at bounding box center [341, 20] width 28 height 28
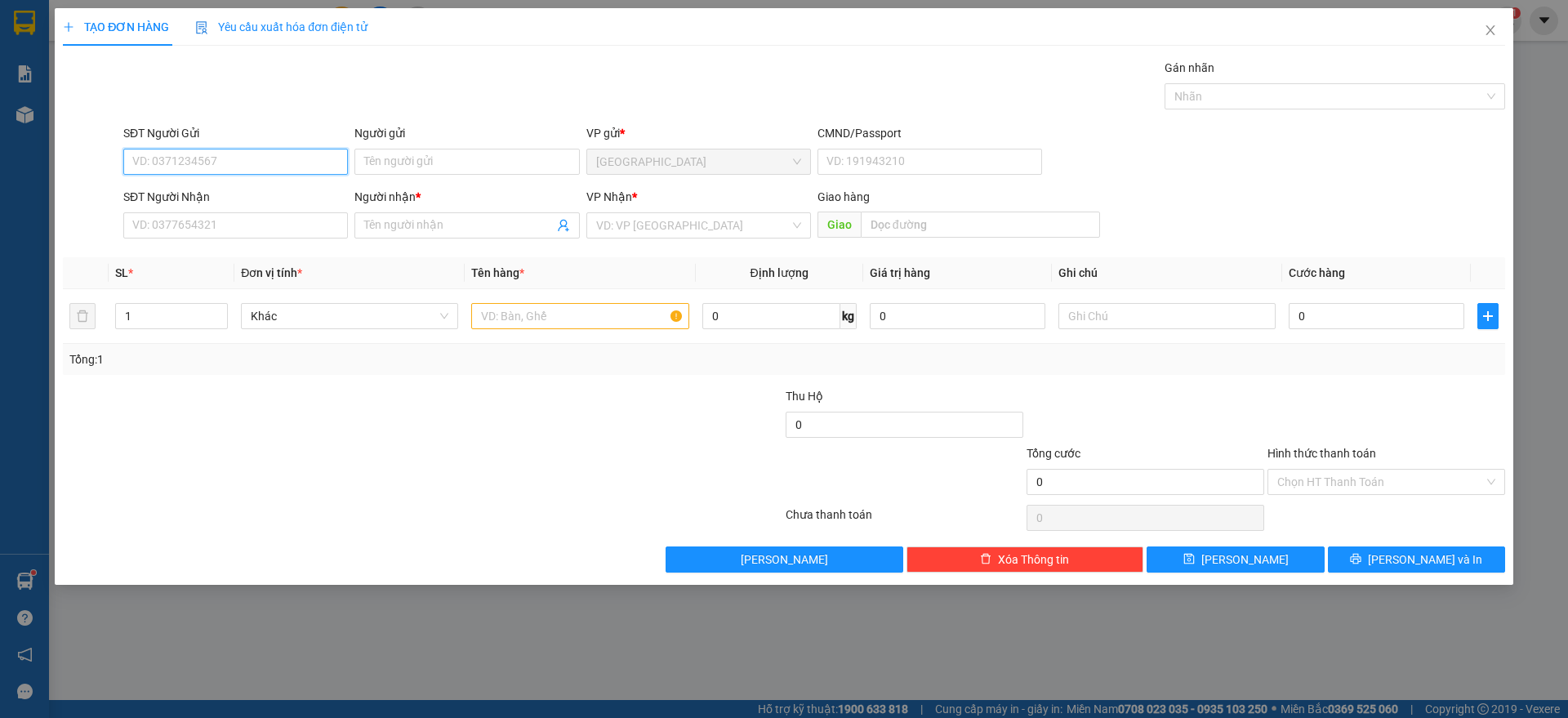
click at [254, 163] on input "SĐT Người Gửi" at bounding box center [235, 161] width 224 height 27
click at [216, 196] on div "0777620702 - TRUNG" at bounding box center [235, 195] width 205 height 18
type input "0777620702"
type input "TRUNG"
type input "0777620702"
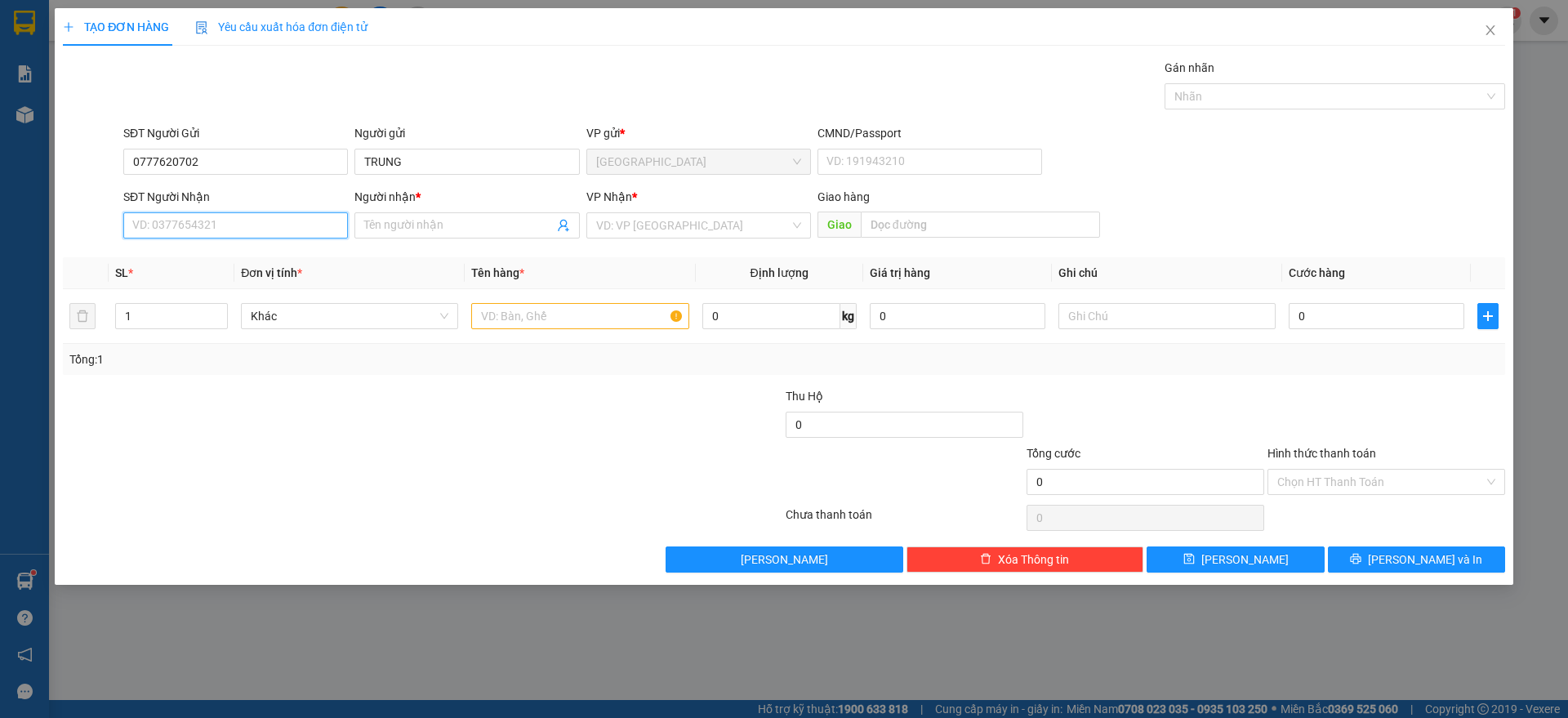
click at [244, 230] on input "SĐT Người Nhận" at bounding box center [235, 225] width 224 height 27
click at [233, 311] on div "0918711387 - [PERSON_NAME]" at bounding box center [235, 310] width 205 height 18
type input "0918711387"
type input "[PERSON_NAME]"
click at [505, 327] on input "text" at bounding box center [579, 316] width 217 height 27
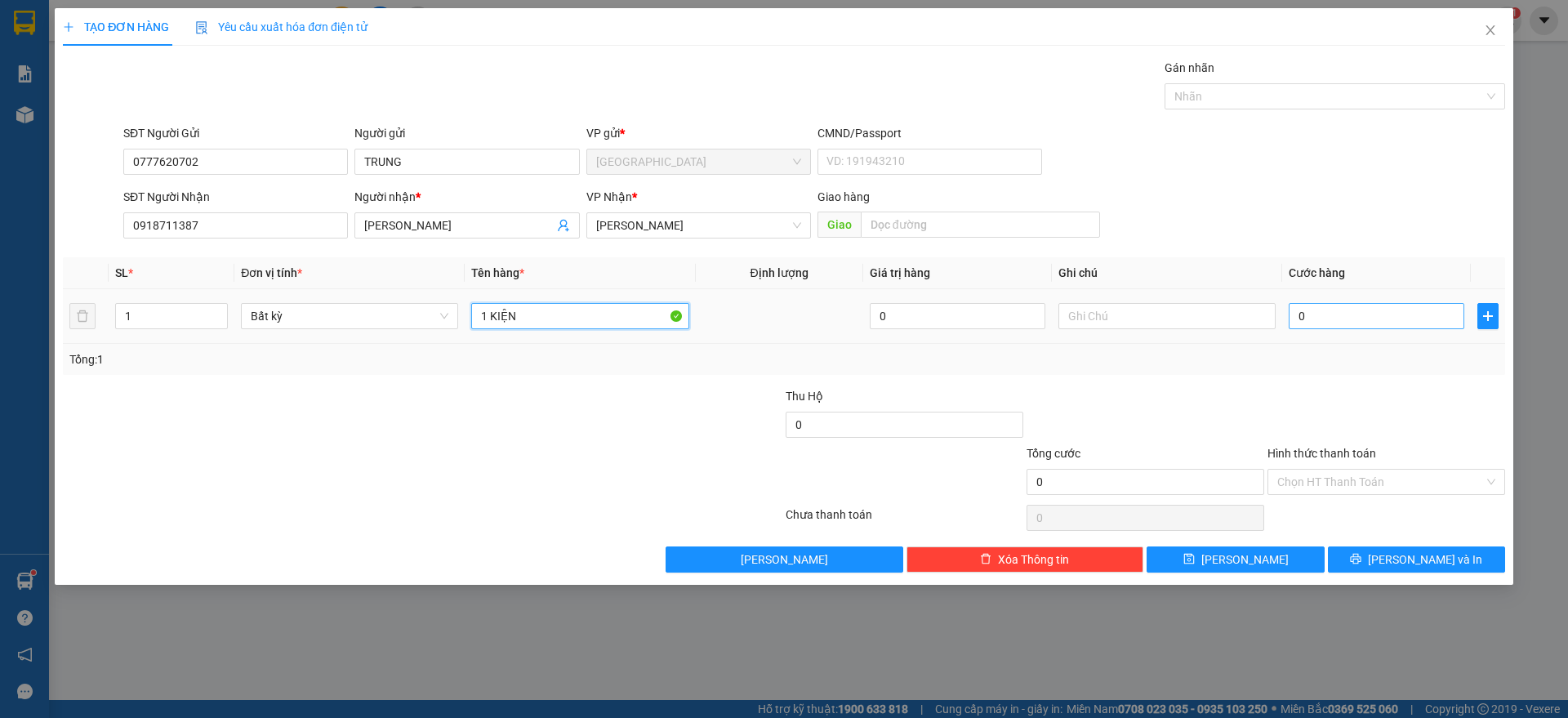
type input "1 KIỆN"
click at [1328, 322] on input "0" at bounding box center [1376, 316] width 176 height 27
type input "3"
click at [1358, 394] on div at bounding box center [1385, 415] width 241 height 57
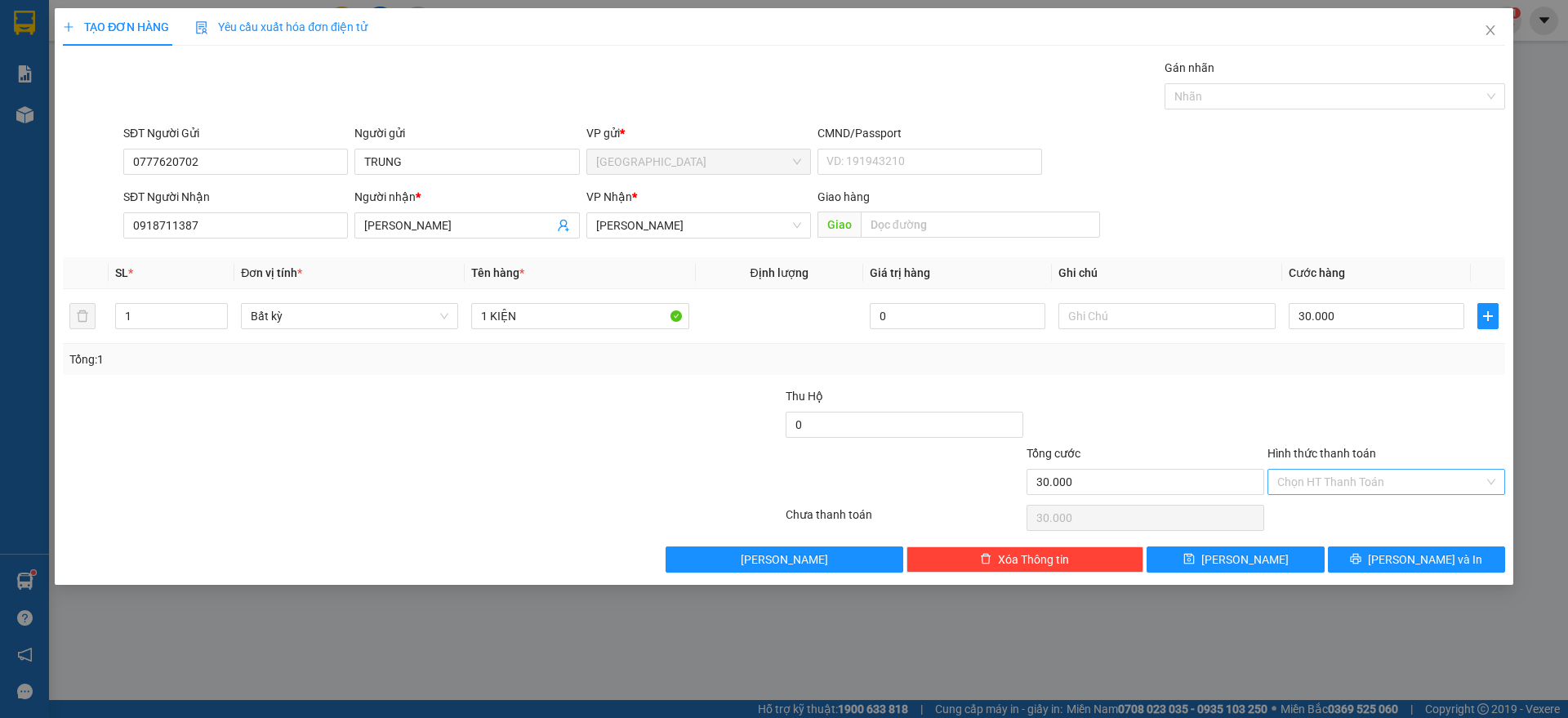
click at [1362, 474] on input "Hình thức thanh toán" at bounding box center [1380, 481] width 207 height 25
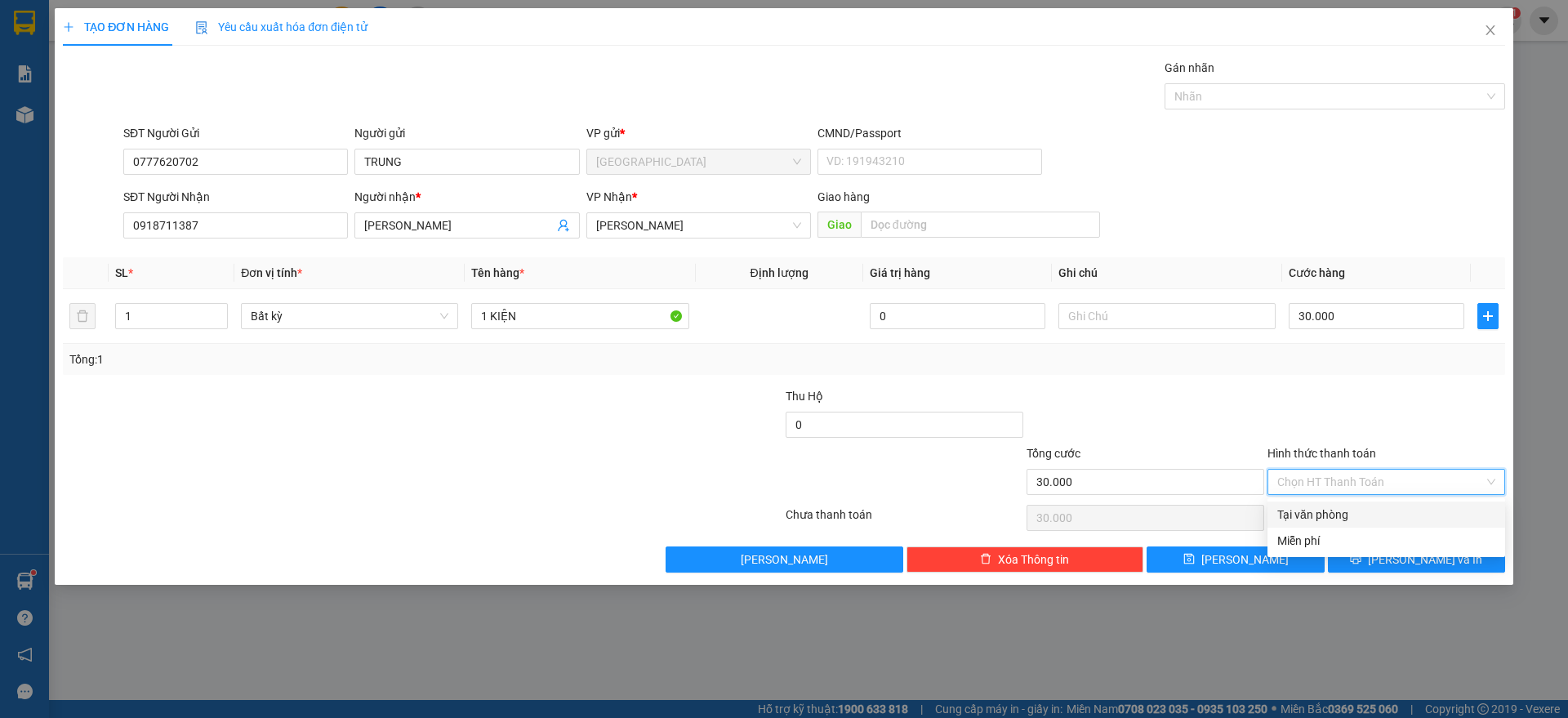
click at [1348, 515] on div "Tại văn phòng" at bounding box center [1386, 514] width 218 height 18
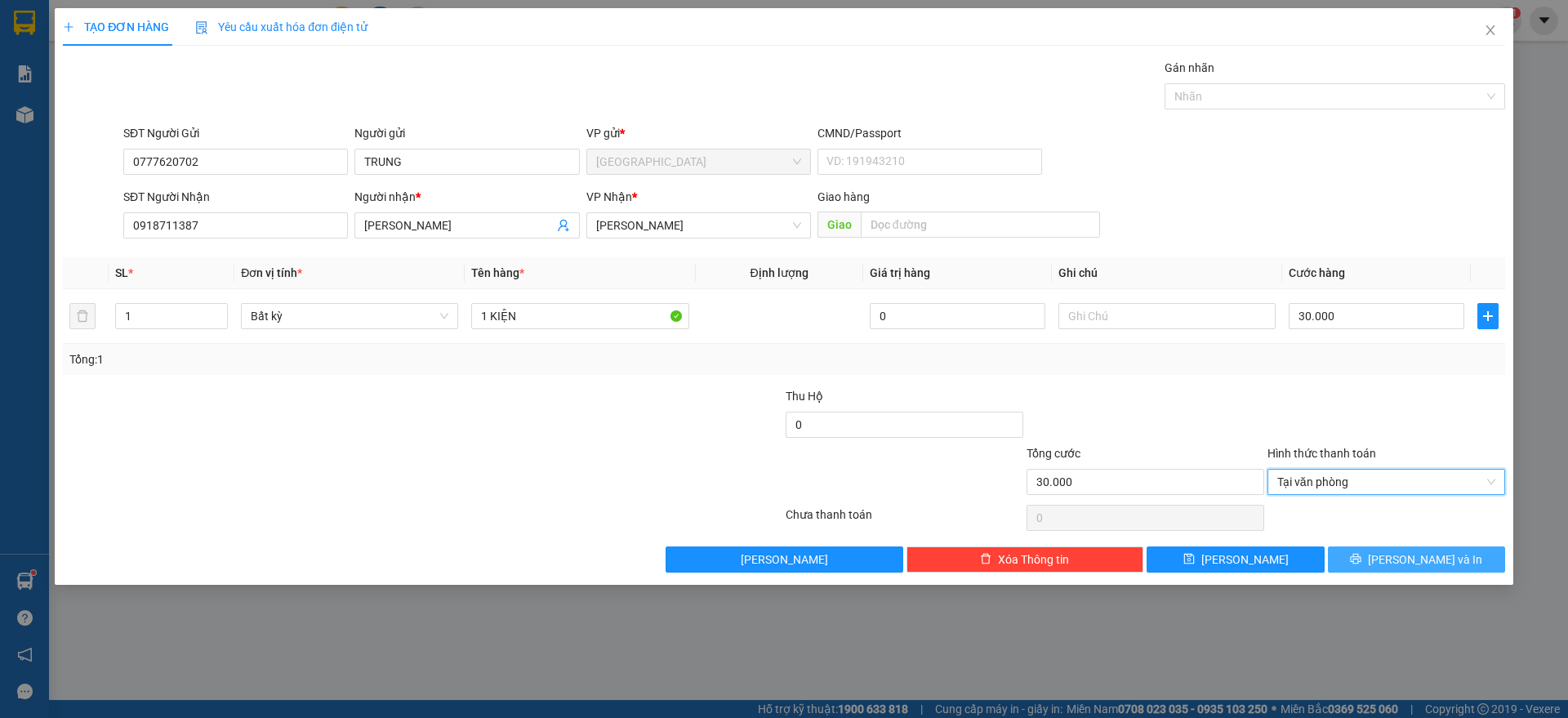
click at [1380, 558] on button "[PERSON_NAME] và In" at bounding box center [1416, 559] width 177 height 27
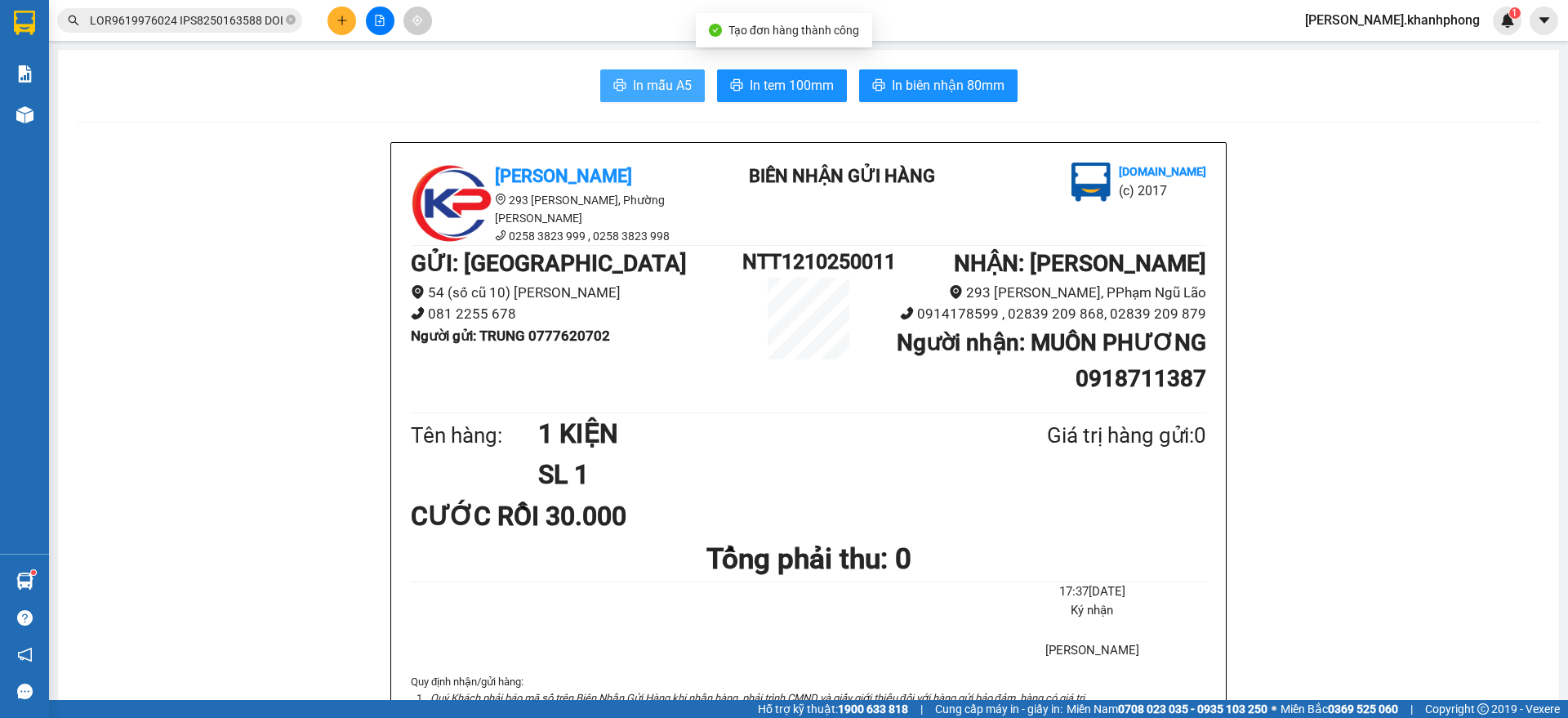
click at [647, 89] on span "In mẫu A5" at bounding box center [662, 85] width 59 height 20
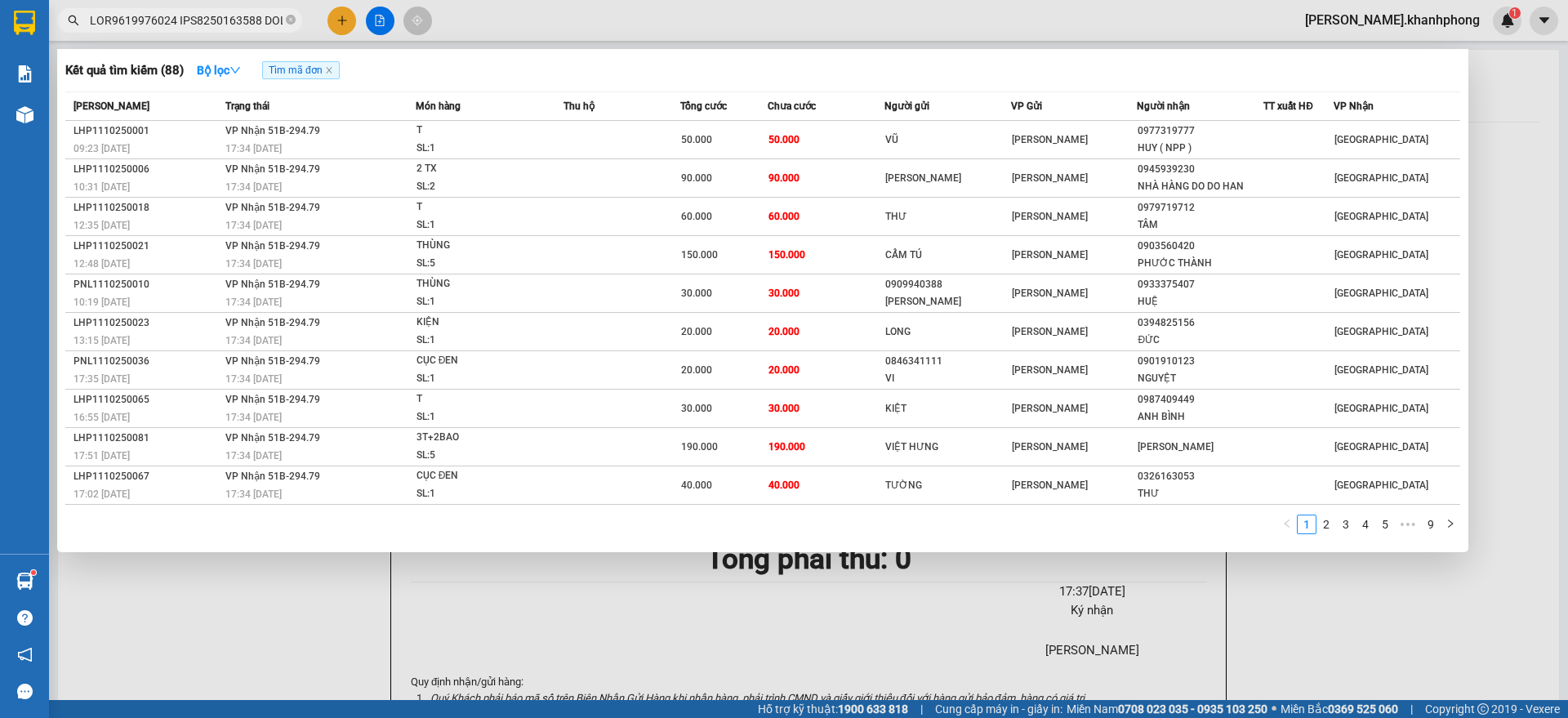
scroll to position [0, 7262]
click at [220, 19] on input "text" at bounding box center [186, 20] width 193 height 18
click at [1434, 518] on link "9" at bounding box center [1431, 524] width 18 height 18
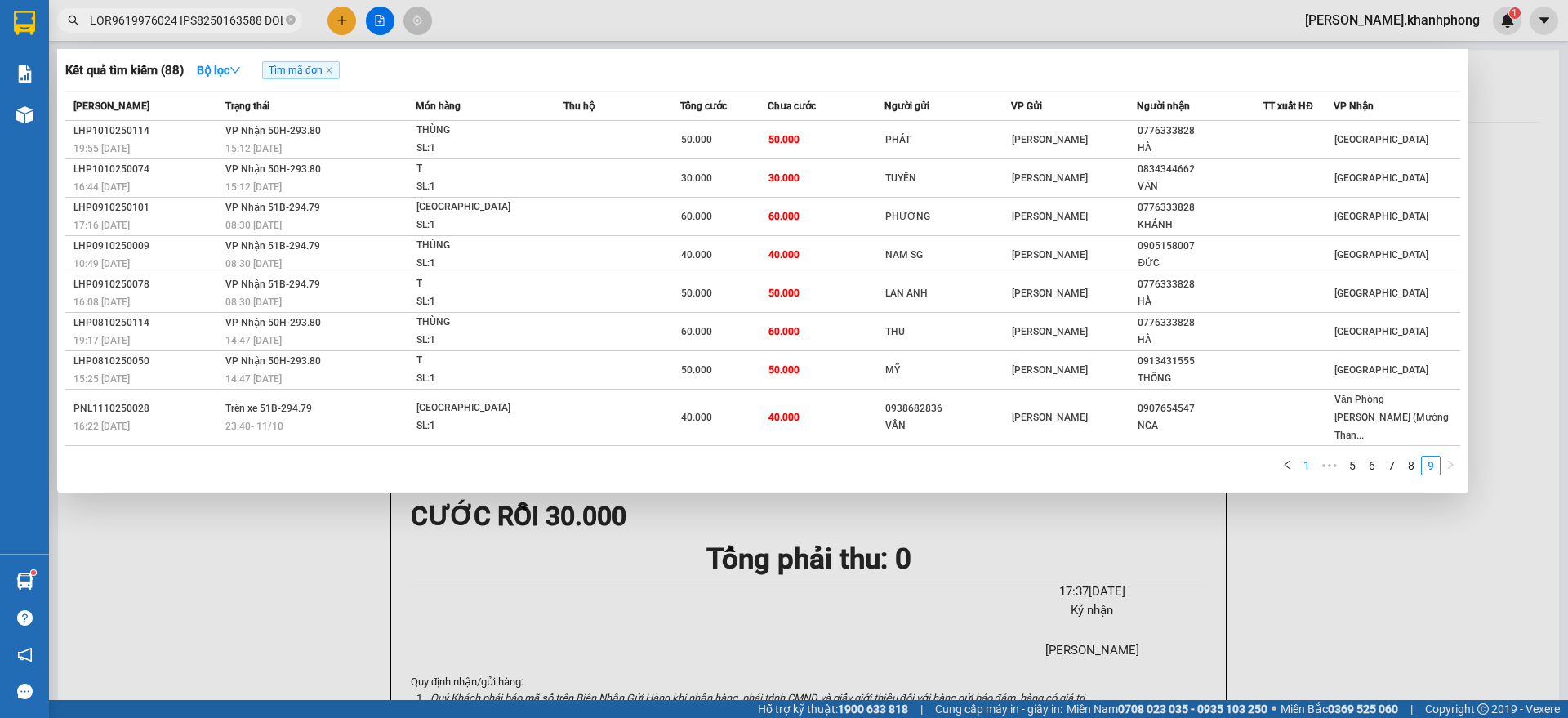
click at [1313, 456] on link "1" at bounding box center [1306, 466] width 18 height 18
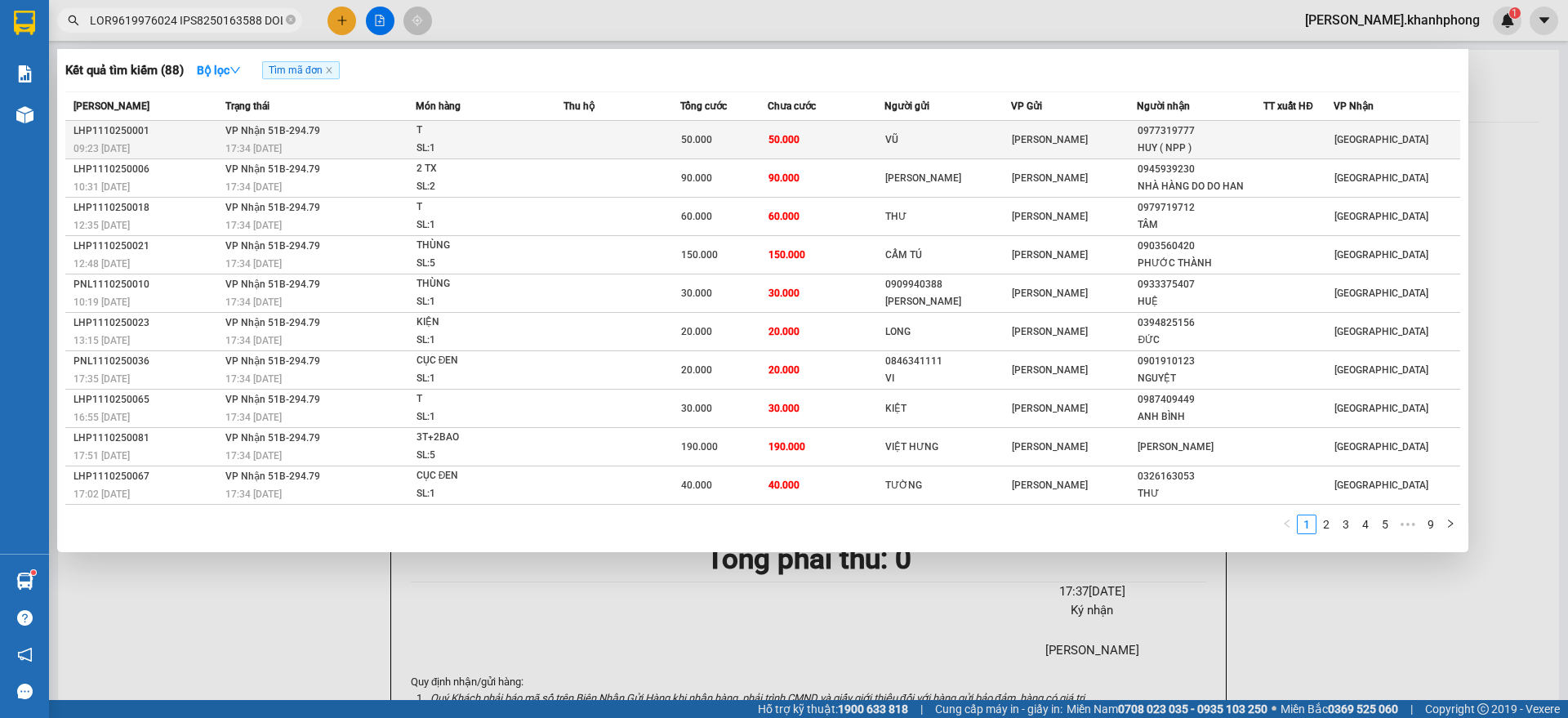
click at [942, 132] on div "VŨ" at bounding box center [948, 140] width 125 height 17
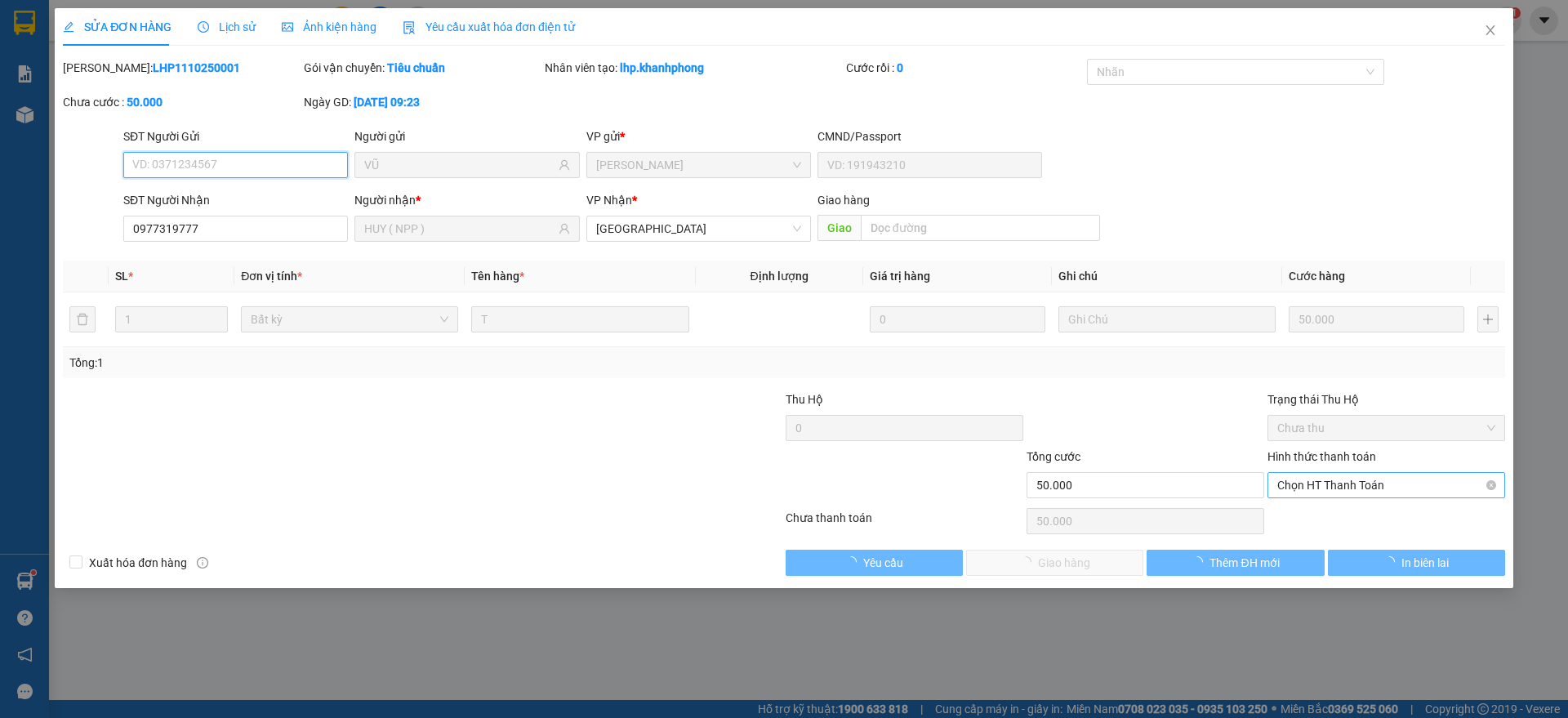
click at [1346, 486] on span "Chọn HT Thanh Toán" at bounding box center [1386, 485] width 218 height 25
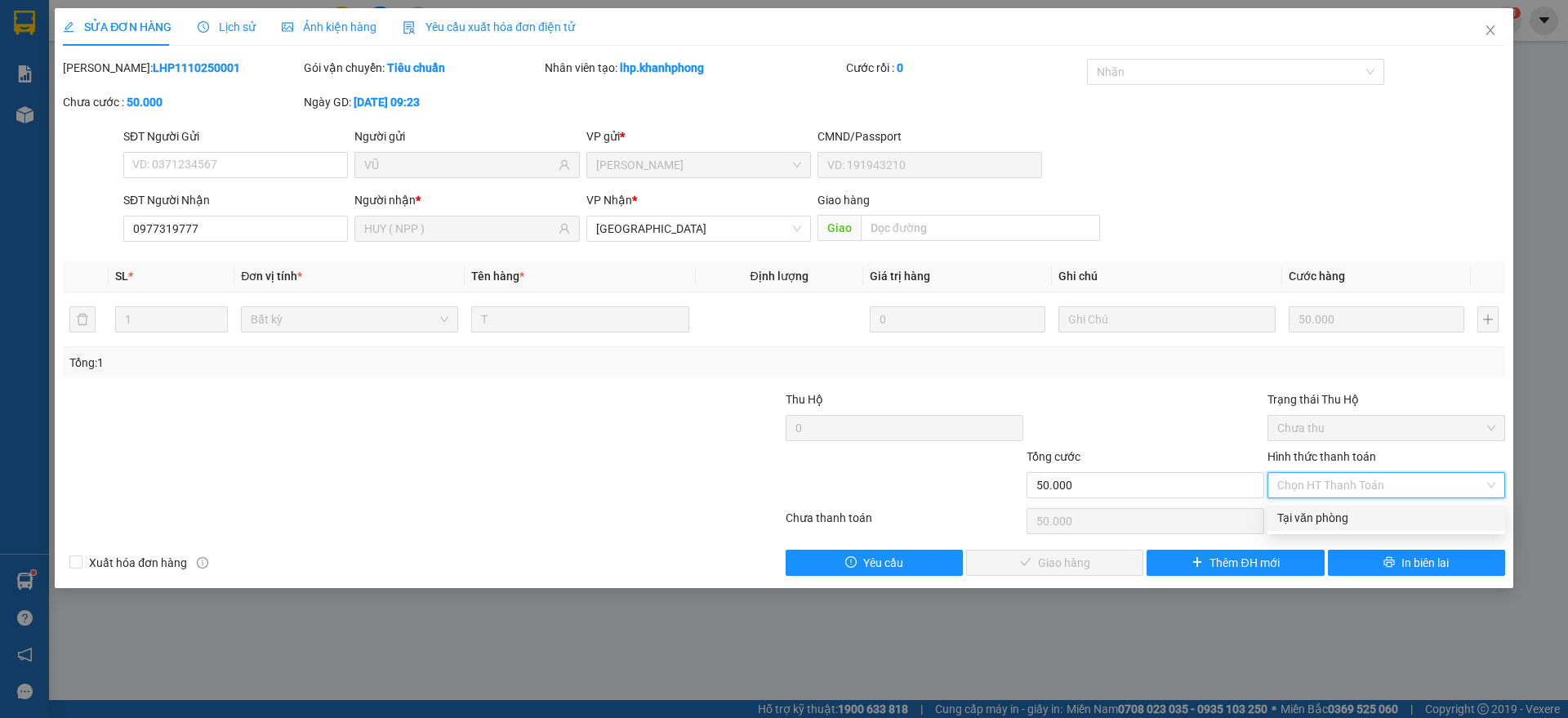
click at [1341, 514] on div "Tại văn phòng" at bounding box center [1386, 518] width 218 height 18
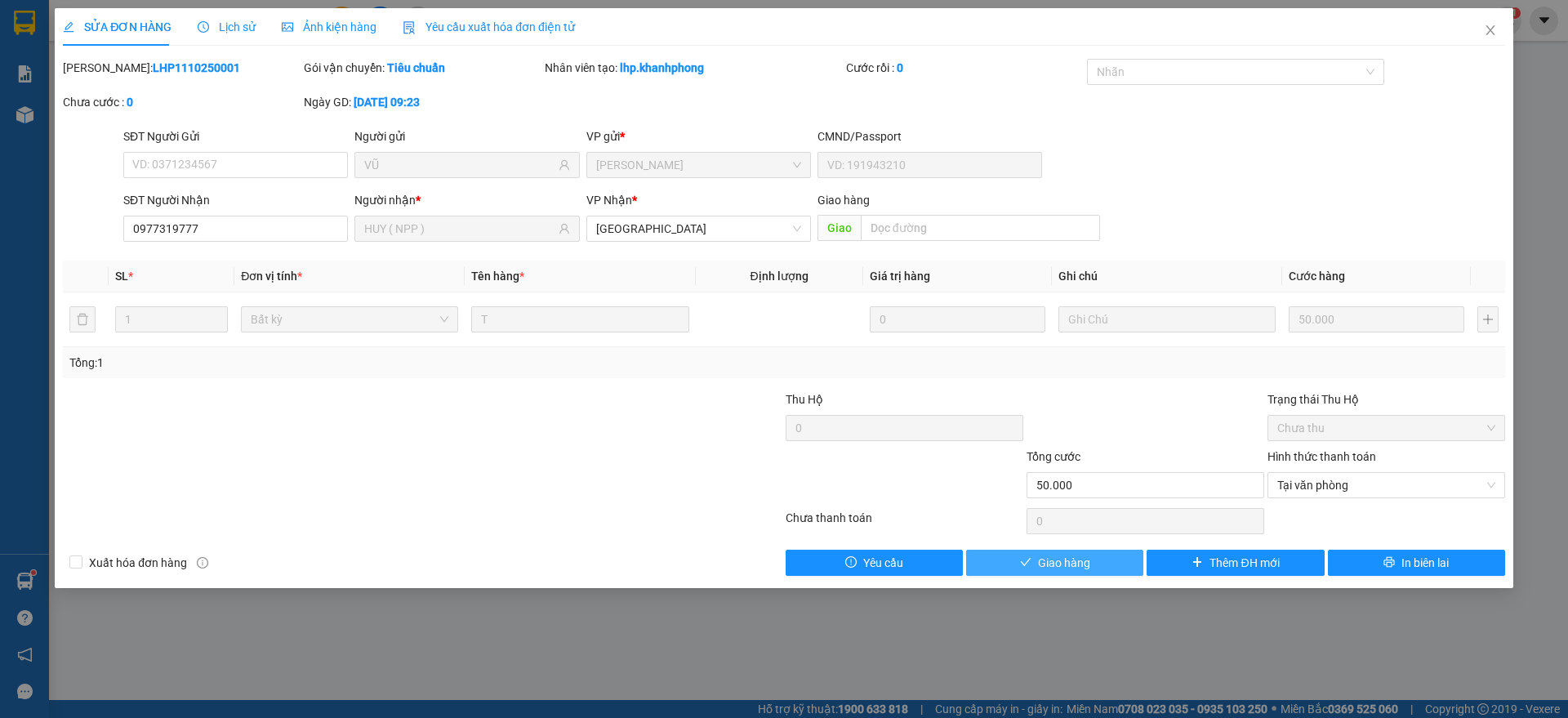
click at [1061, 560] on span "Giao hàng" at bounding box center [1063, 563] width 52 height 18
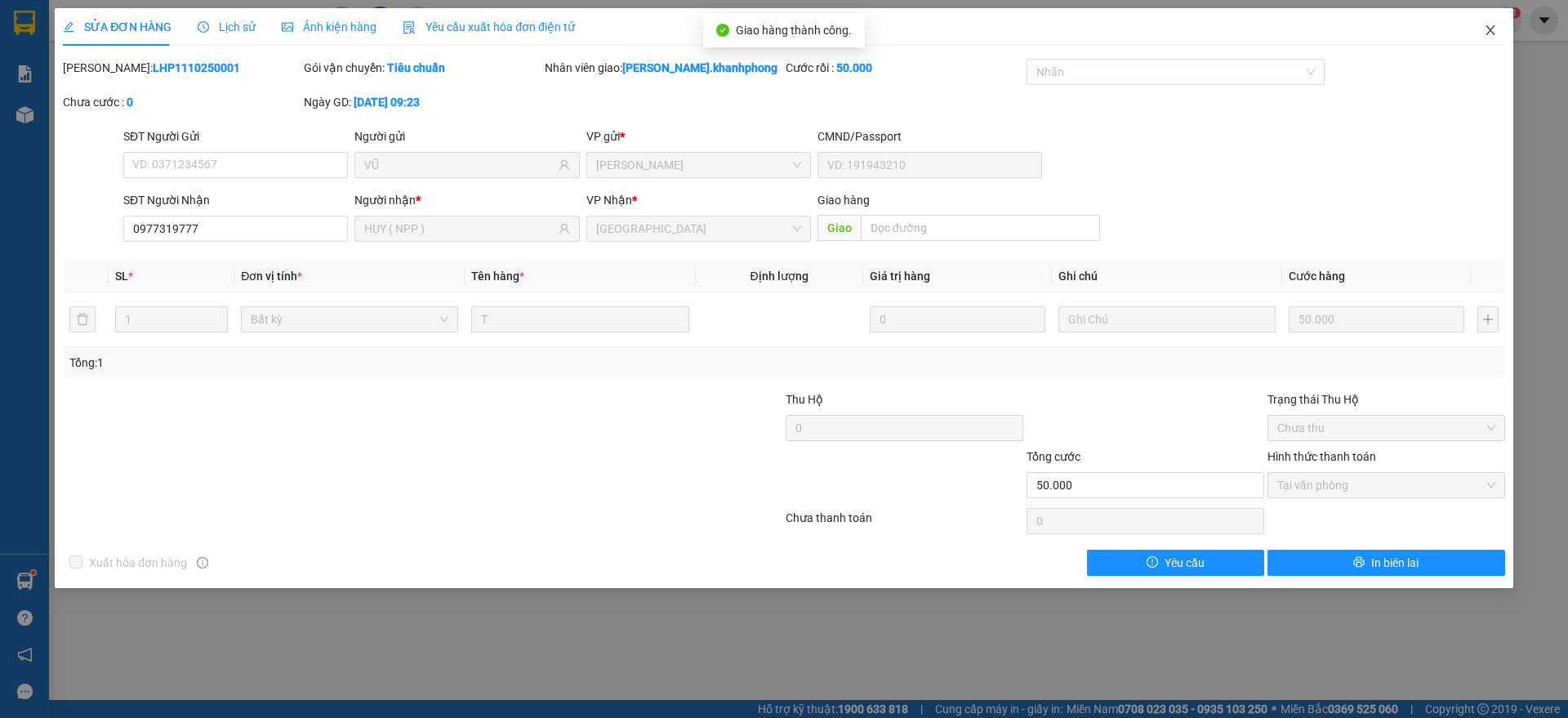
drag, startPoint x: 1489, startPoint y: 34, endPoint x: 1478, endPoint y: 34, distance: 11.0
click at [1478, 34] on span "Close" at bounding box center [1490, 31] width 46 height 46
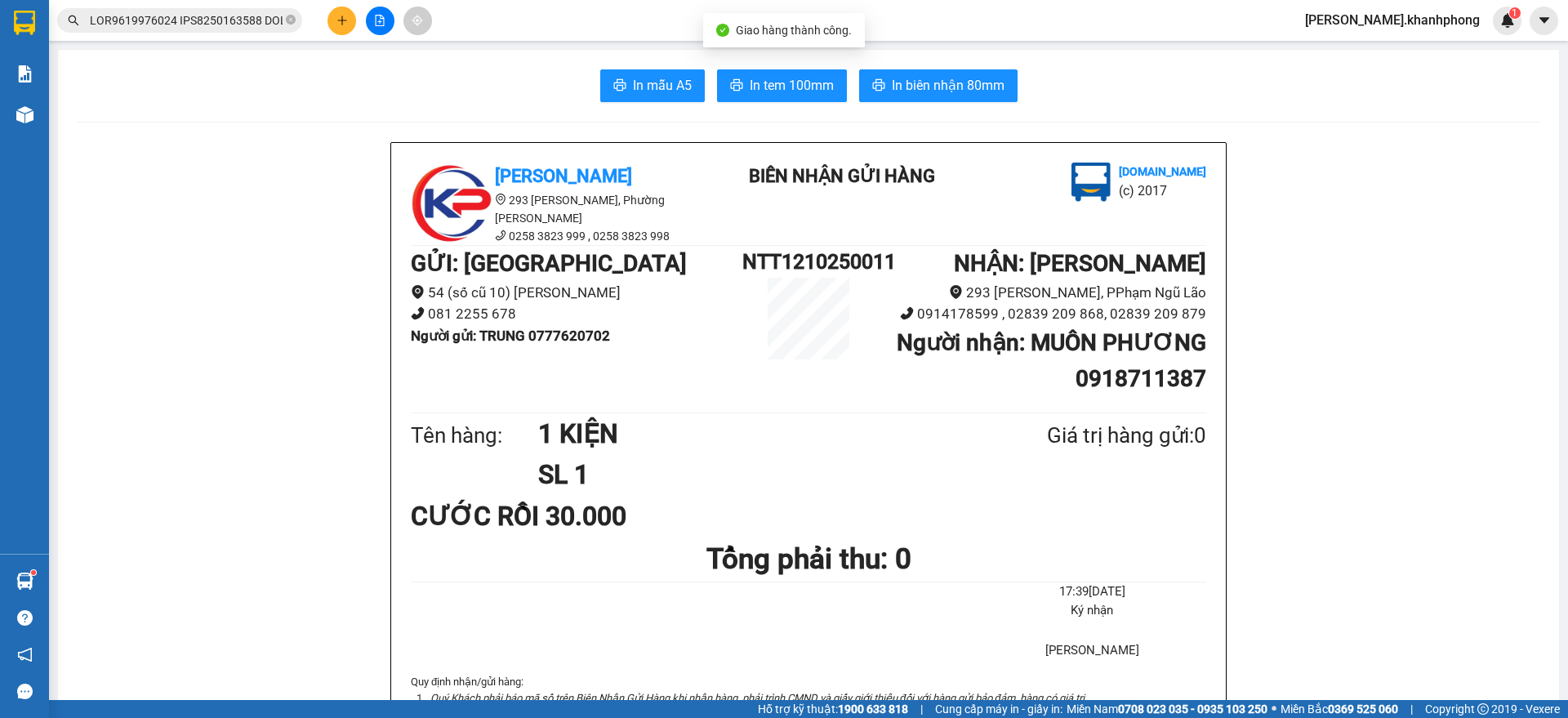
scroll to position [0, 7262]
click at [224, 18] on input "text" at bounding box center [186, 20] width 193 height 18
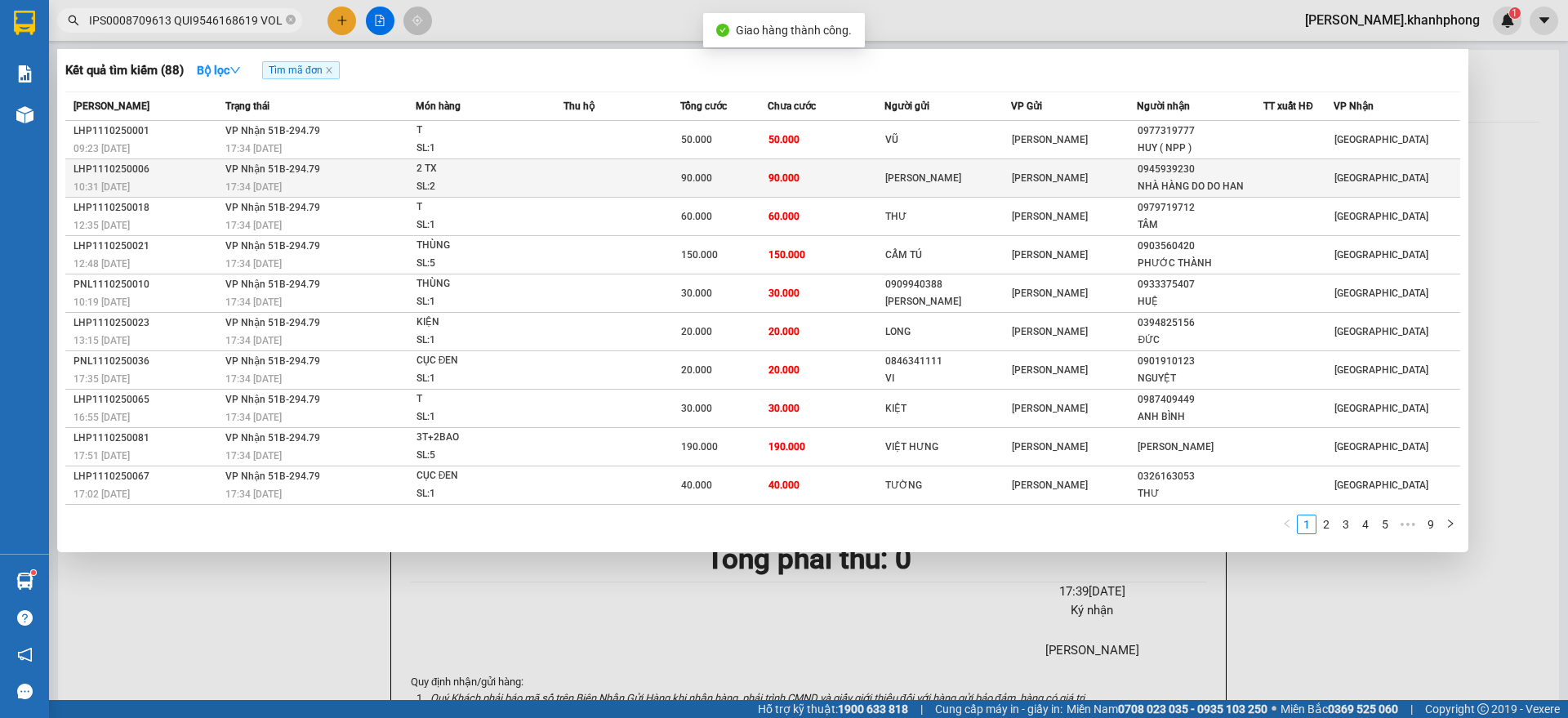
scroll to position [0, 0]
click at [524, 178] on div "SL: 2" at bounding box center [478, 188] width 123 height 18
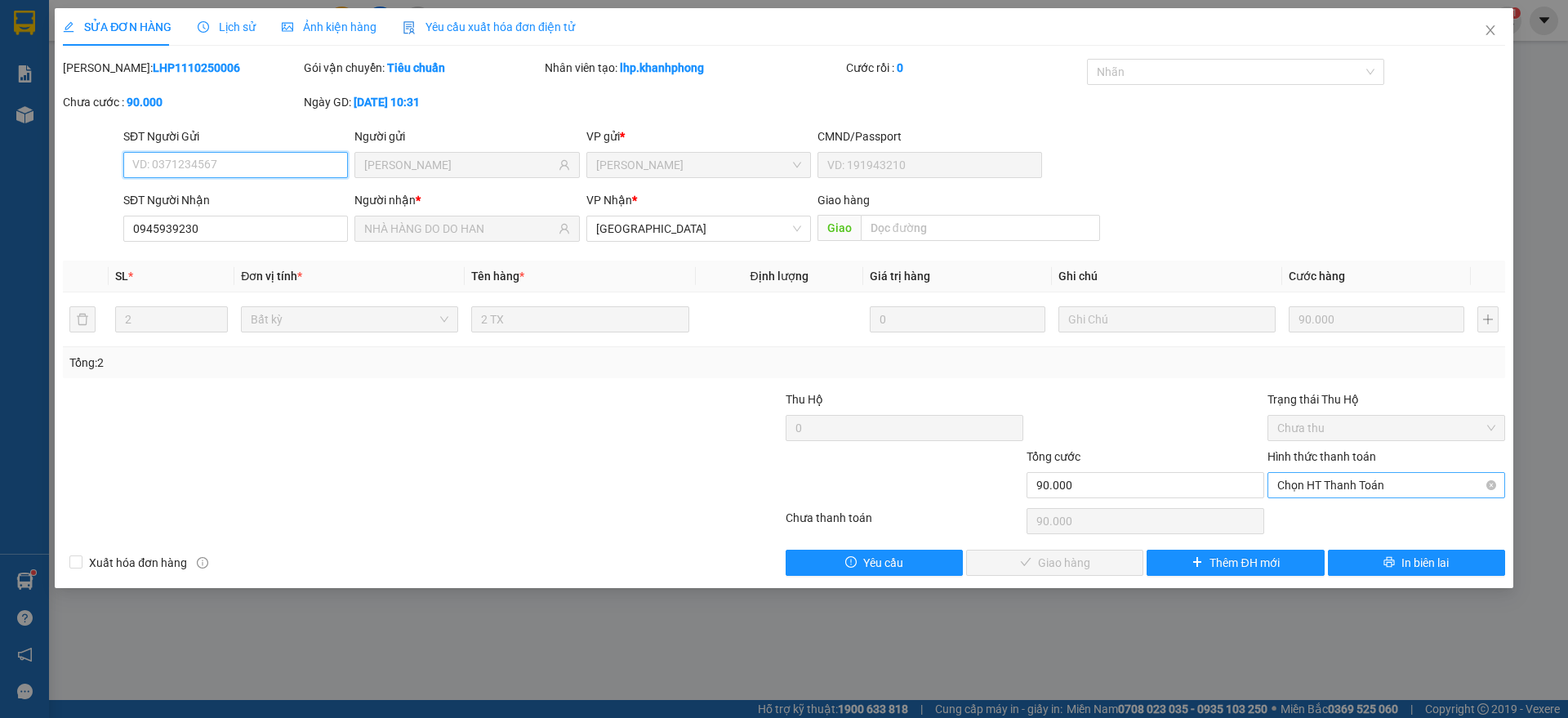
click at [1328, 486] on span "Chọn HT Thanh Toán" at bounding box center [1386, 485] width 218 height 25
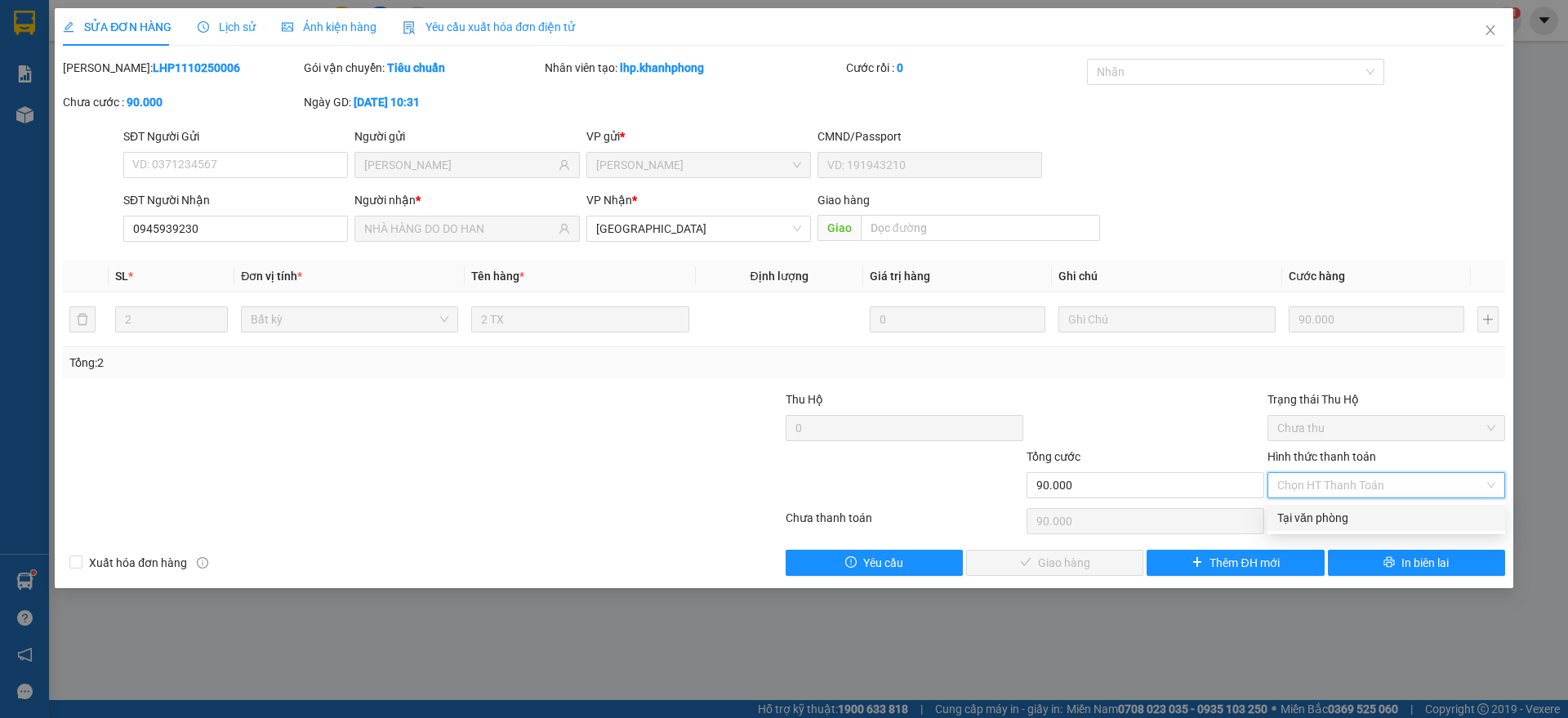
click at [1326, 511] on div "Tại văn phòng" at bounding box center [1386, 518] width 218 height 18
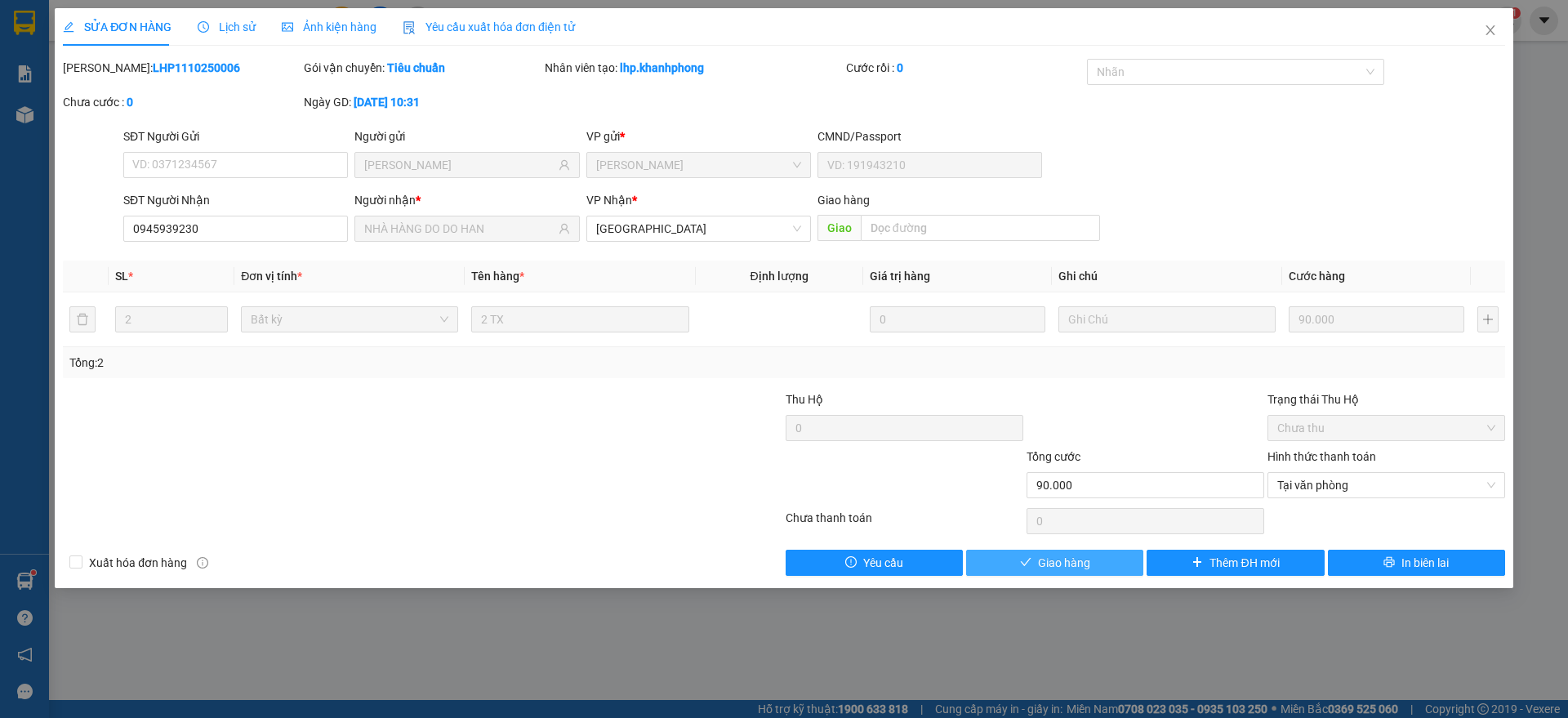
click at [1055, 563] on span "Giao hàng" at bounding box center [1063, 563] width 52 height 18
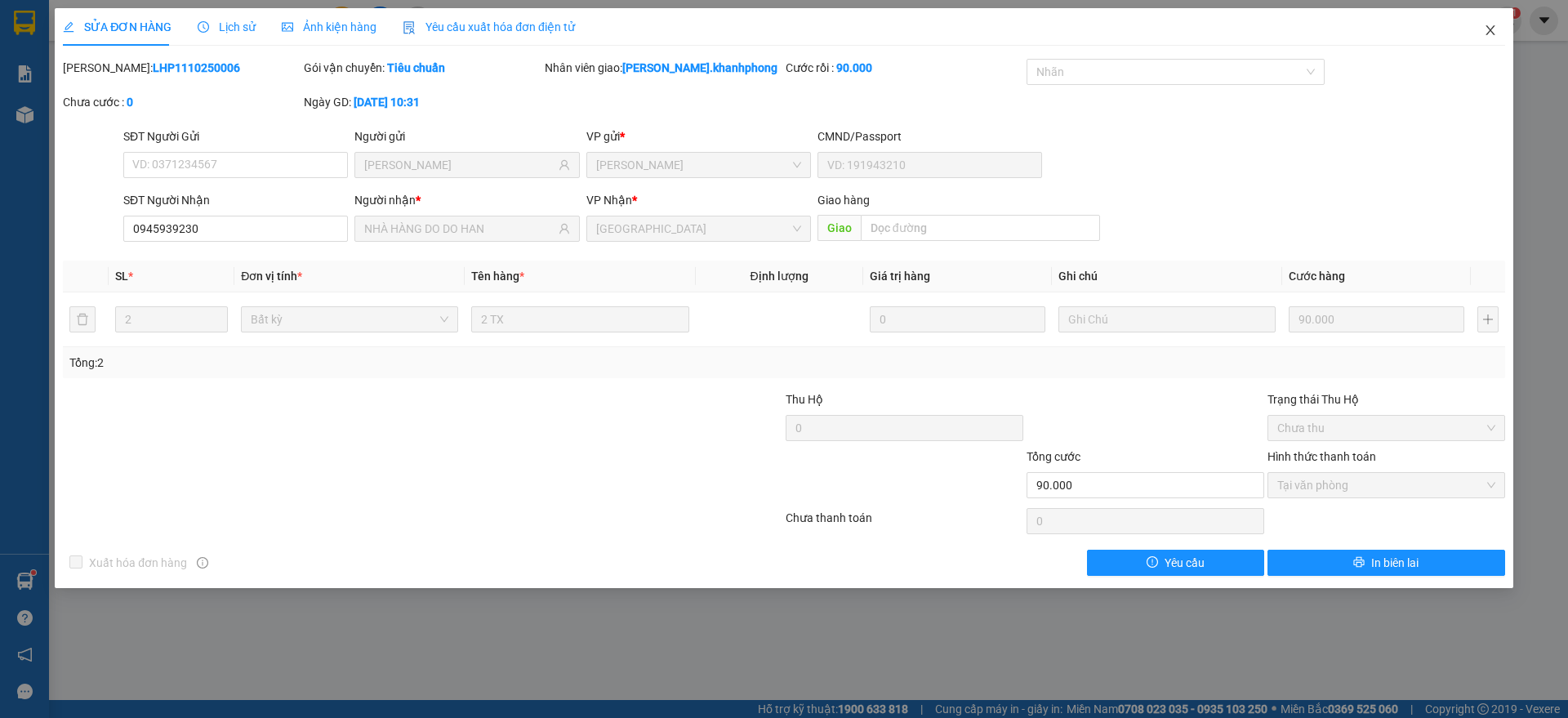
click at [1486, 27] on icon "close" at bounding box center [1490, 30] width 13 height 13
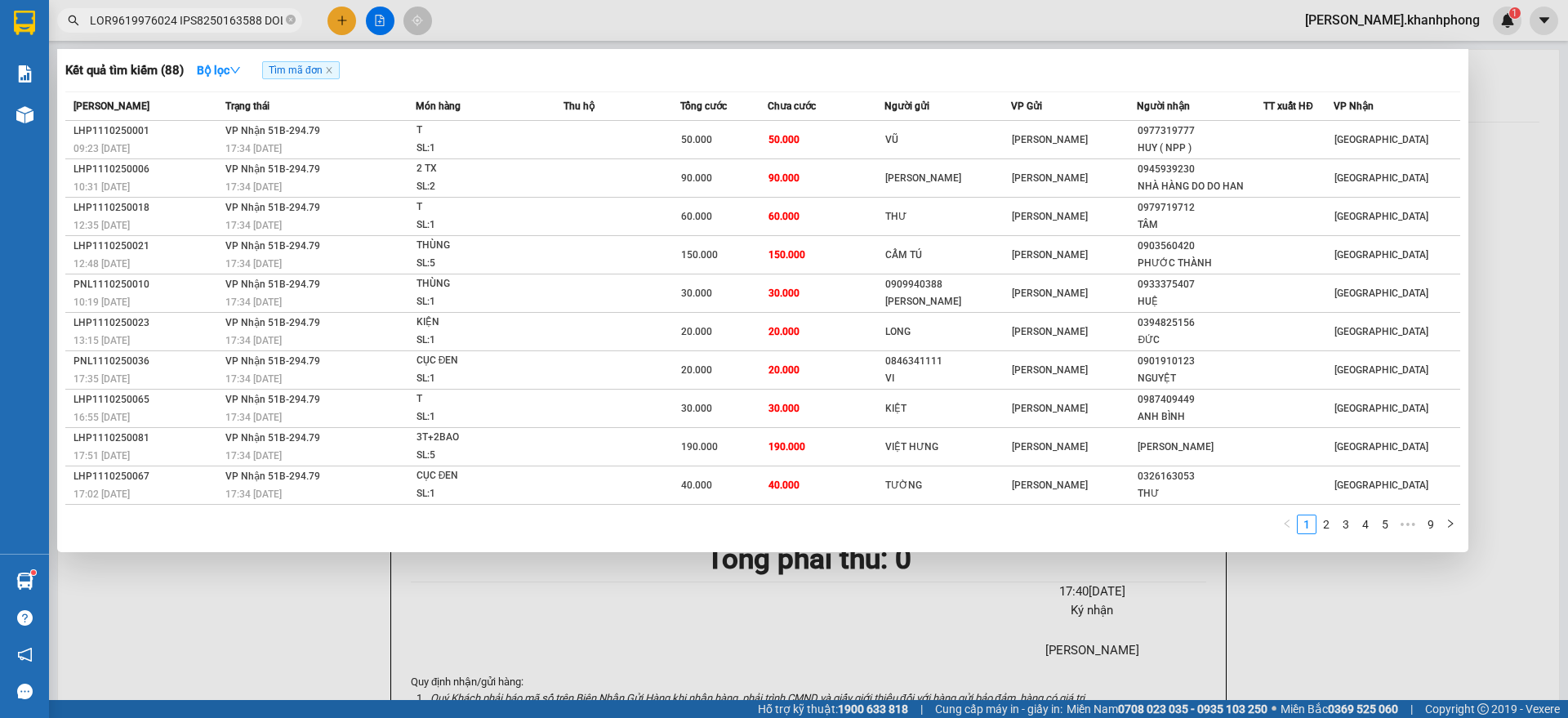
scroll to position [0, 7262]
click at [203, 22] on input "text" at bounding box center [186, 20] width 193 height 18
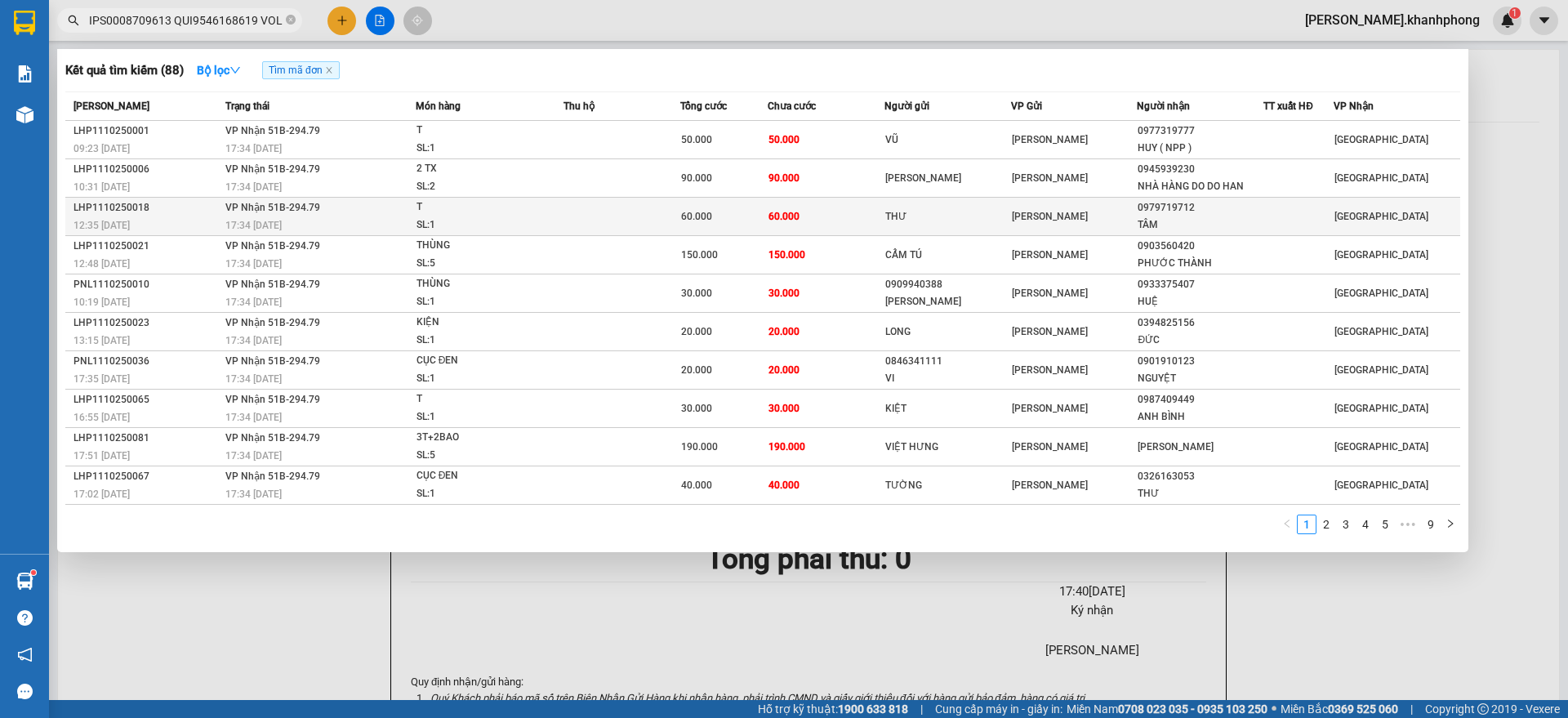
scroll to position [0, 0]
click at [220, 227] on tr "LHP1110250018 12:35 [DATE] VP Nhận 51B-294.79 17:34 [DATE] T SL: 1 60.000 60.00…" at bounding box center [762, 217] width 1394 height 38
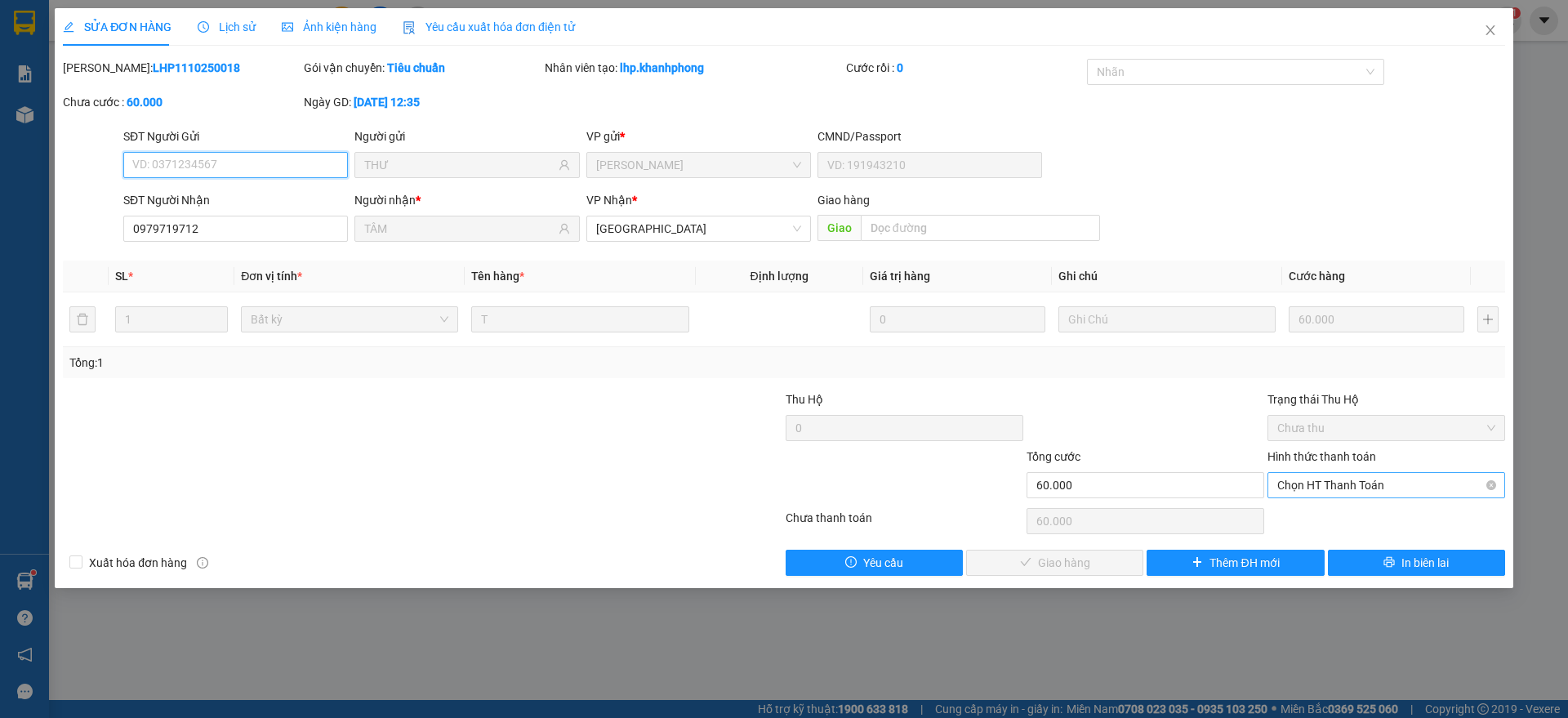
click at [1324, 487] on span "Chọn HT Thanh Toán" at bounding box center [1386, 485] width 218 height 25
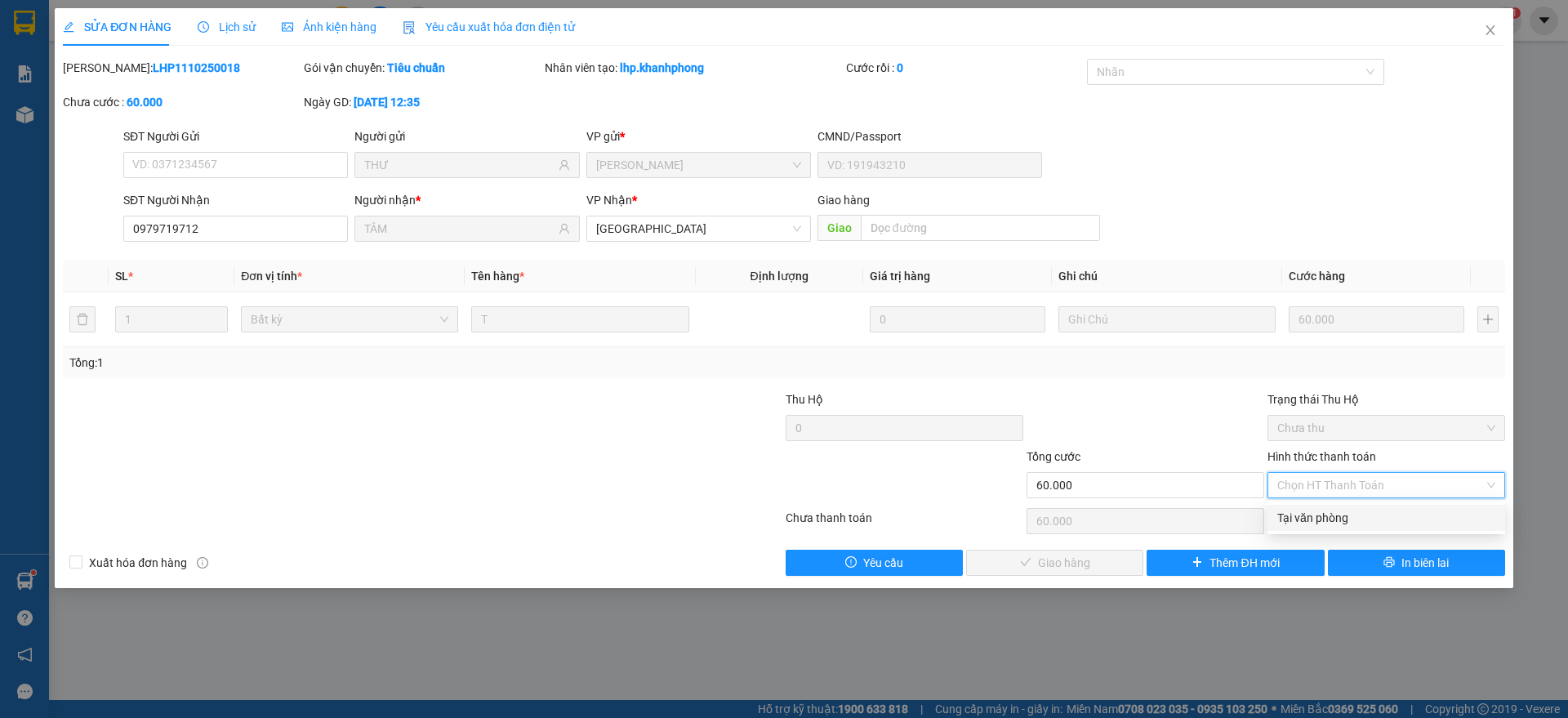
click at [1323, 509] on div "Tại văn phòng" at bounding box center [1386, 518] width 218 height 18
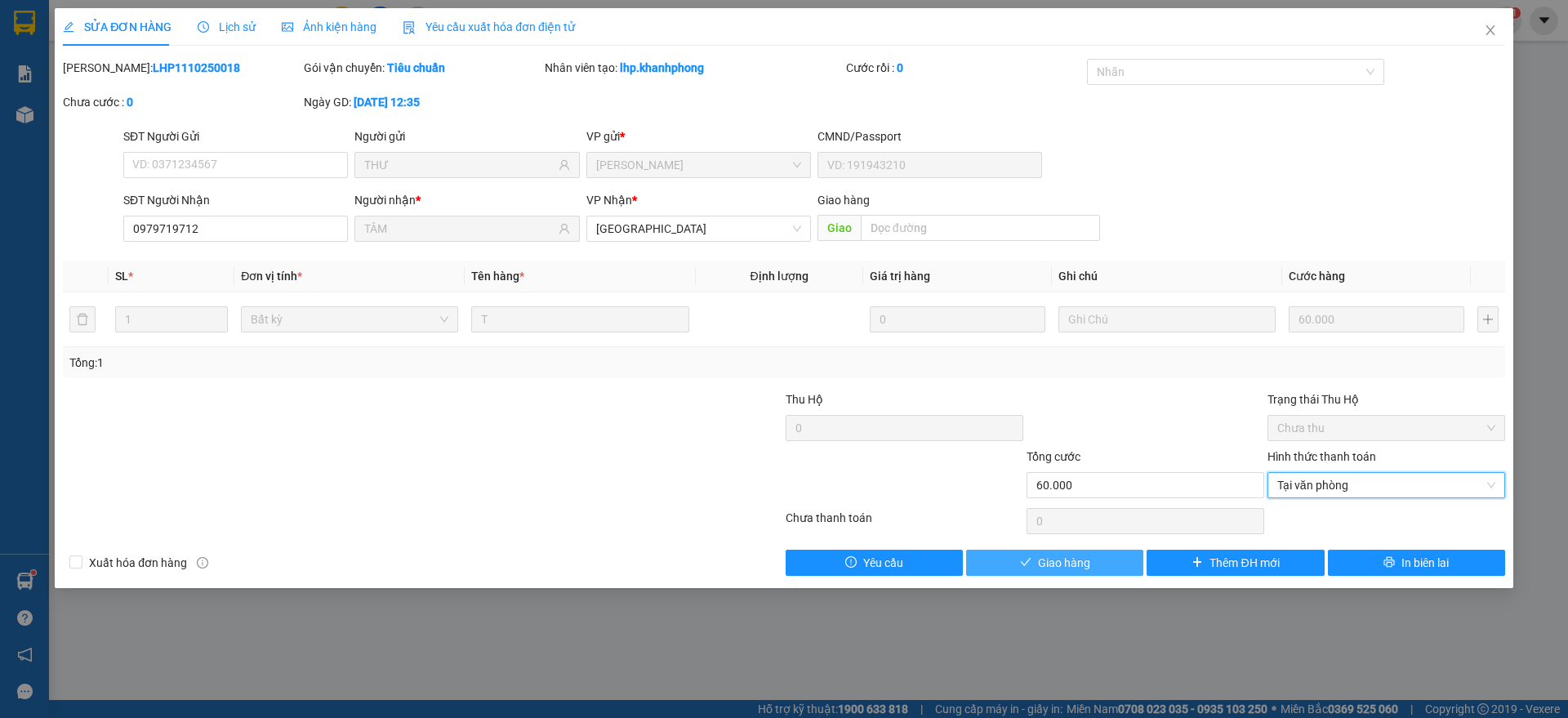
drag, startPoint x: 1052, startPoint y: 555, endPoint x: 1071, endPoint y: 558, distance: 19.2
click at [1052, 557] on span "Giao hàng" at bounding box center [1063, 563] width 52 height 18
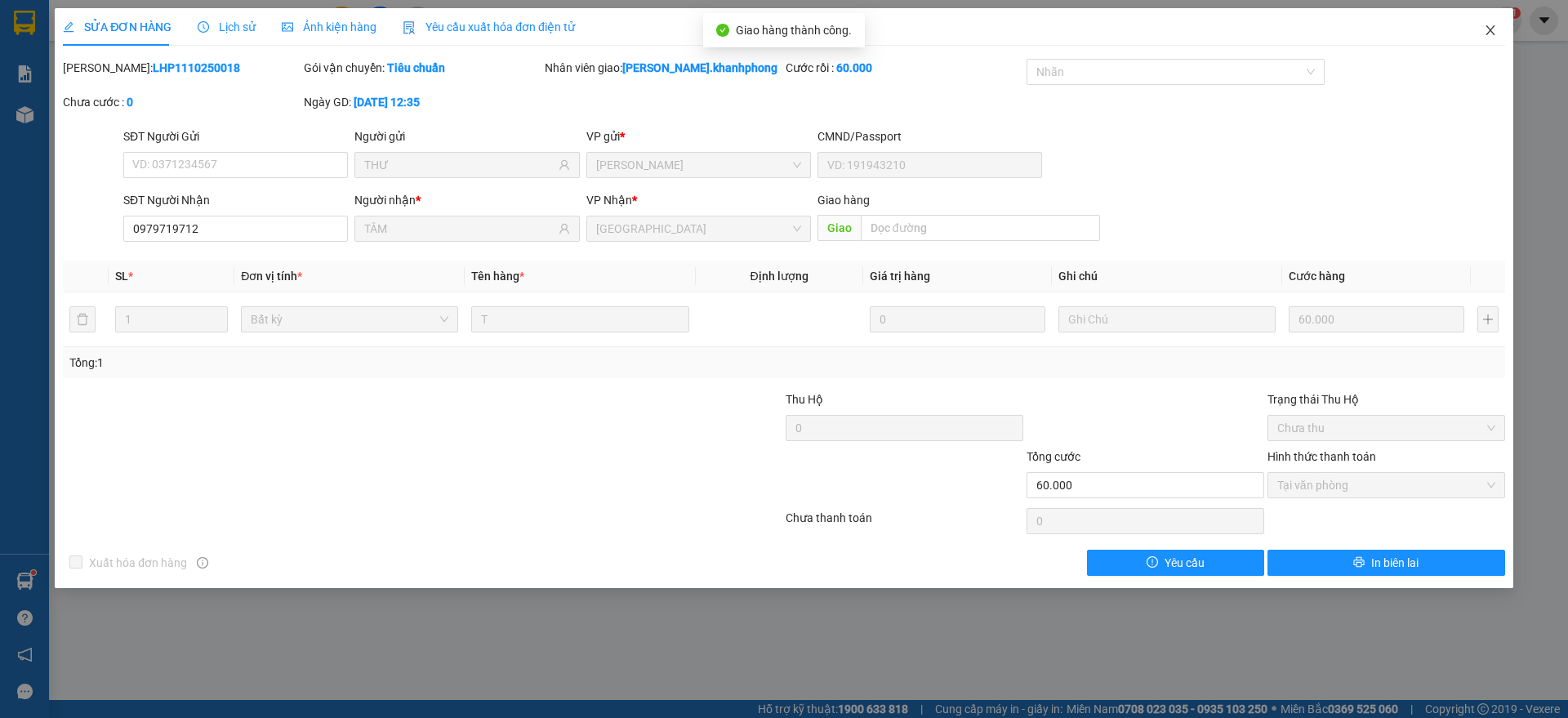
click at [1492, 21] on span "Close" at bounding box center [1490, 31] width 46 height 46
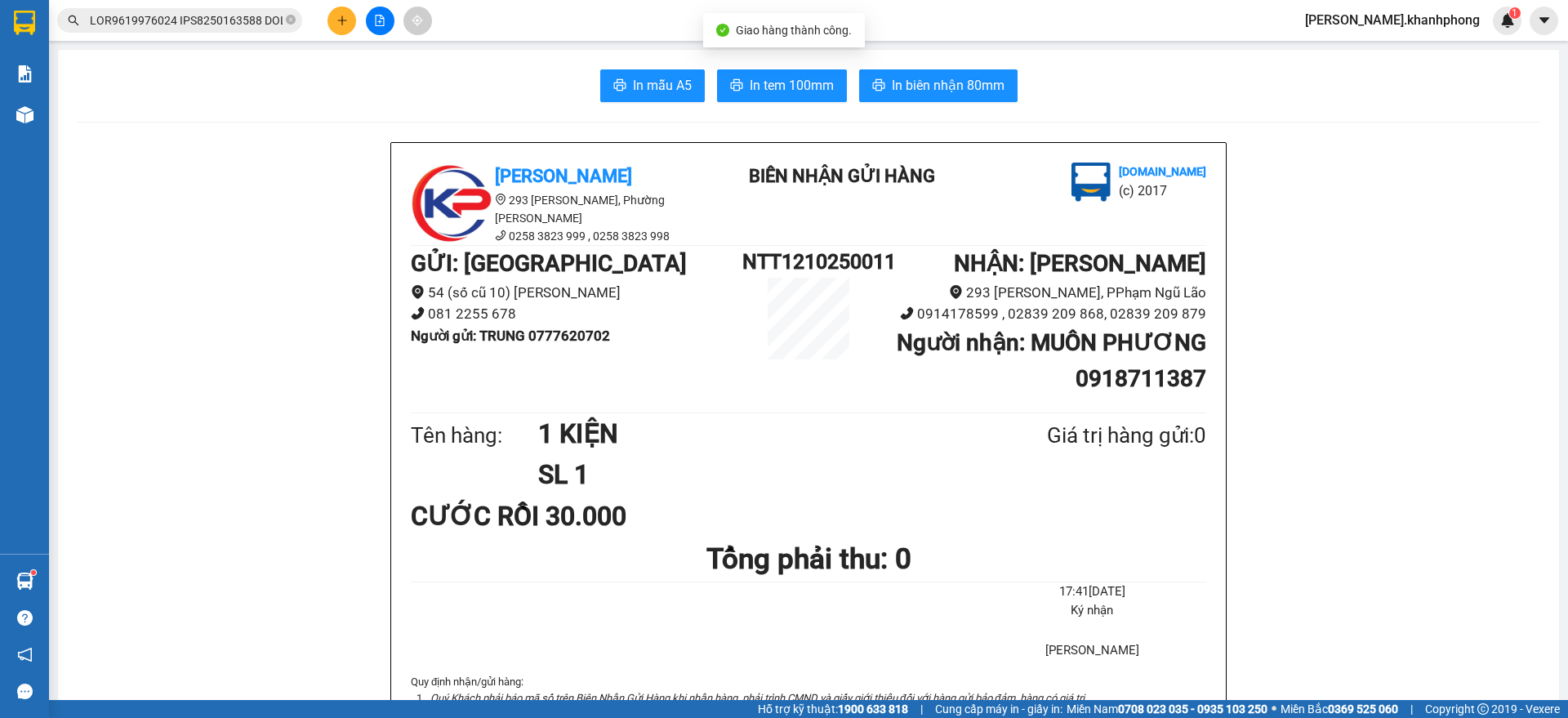
scroll to position [0, 7262]
click at [190, 24] on input "text" at bounding box center [186, 20] width 193 height 18
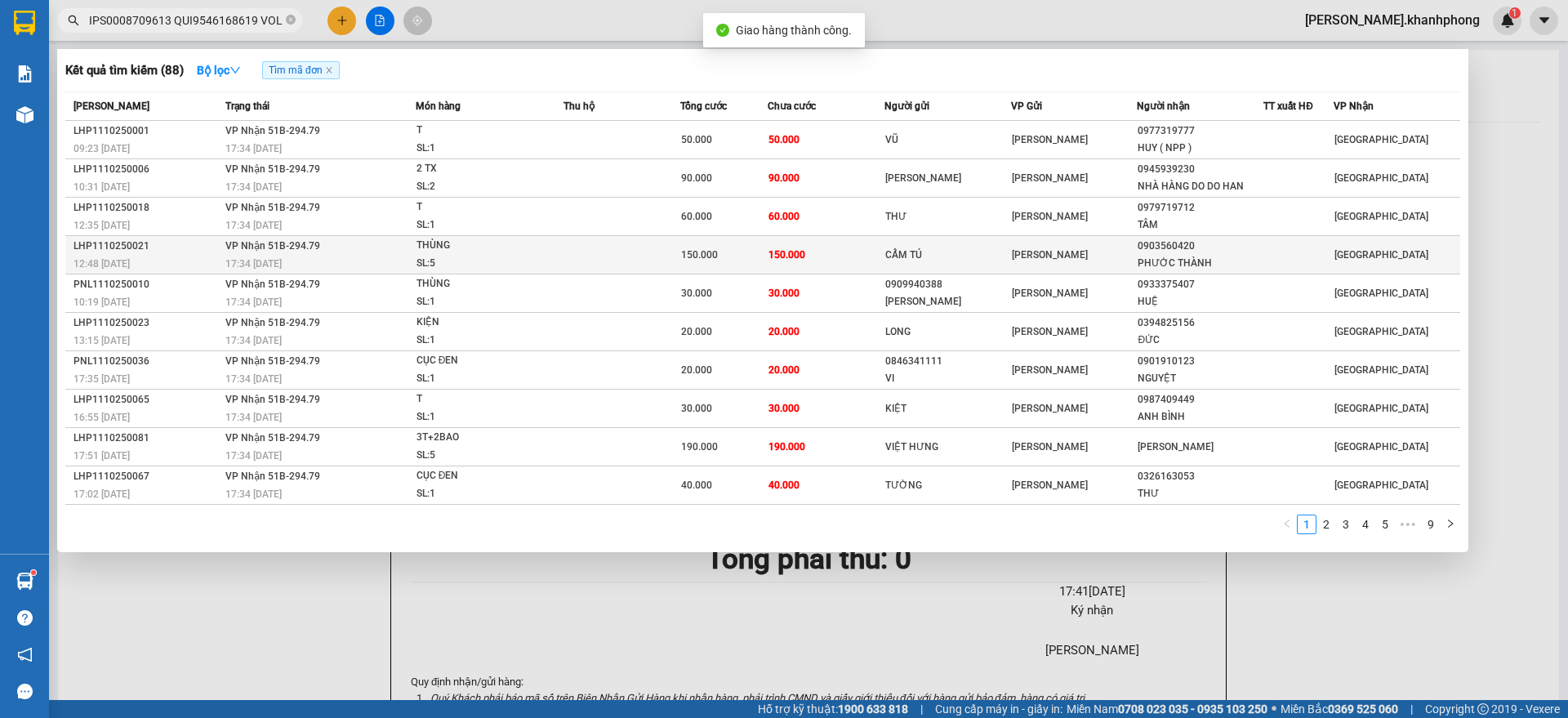
scroll to position [0, 0]
click at [215, 254] on div "12:48 [DATE]" at bounding box center [146, 263] width 147 height 18
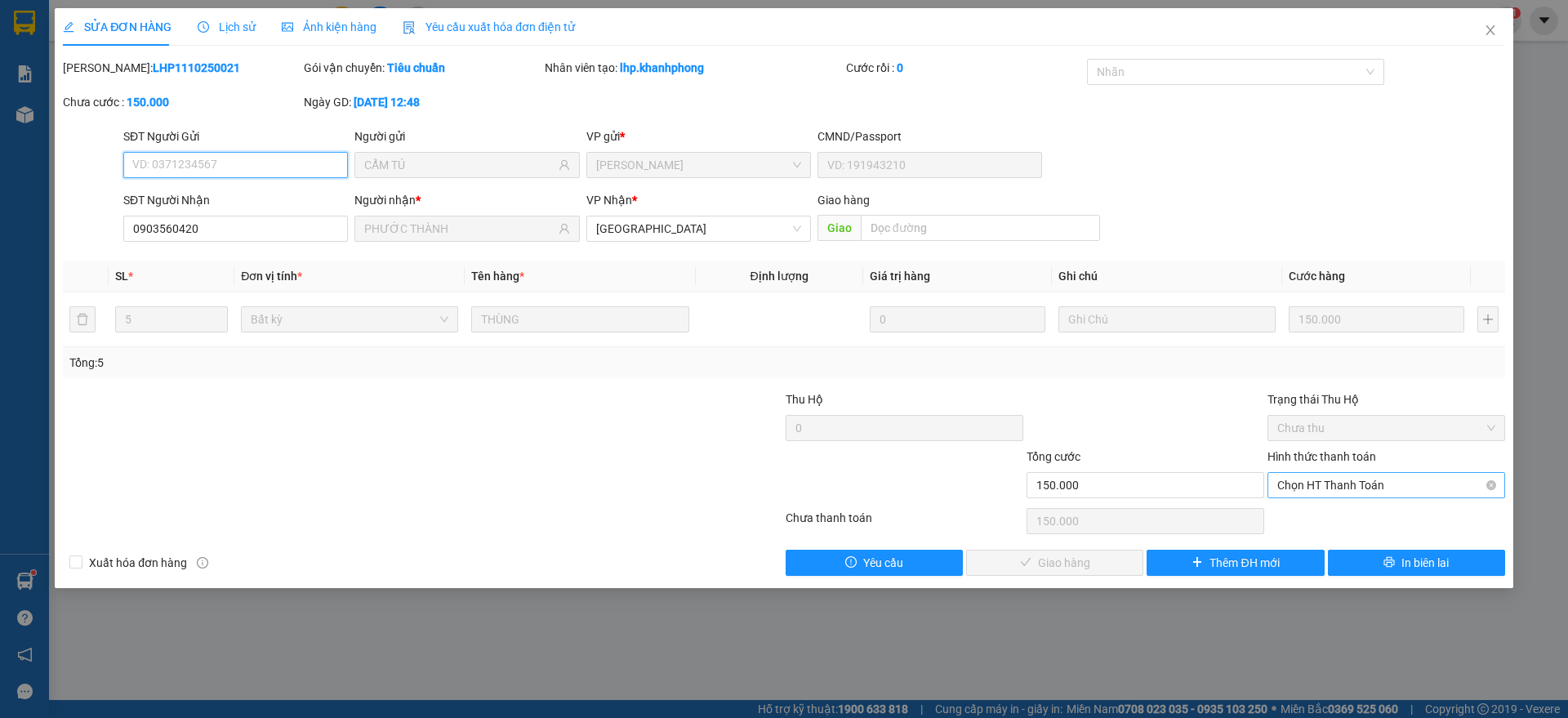
drag, startPoint x: 1373, startPoint y: 489, endPoint x: 1326, endPoint y: 530, distance: 62.4
click at [1372, 488] on span "Chọn HT Thanh Toán" at bounding box center [1386, 485] width 218 height 25
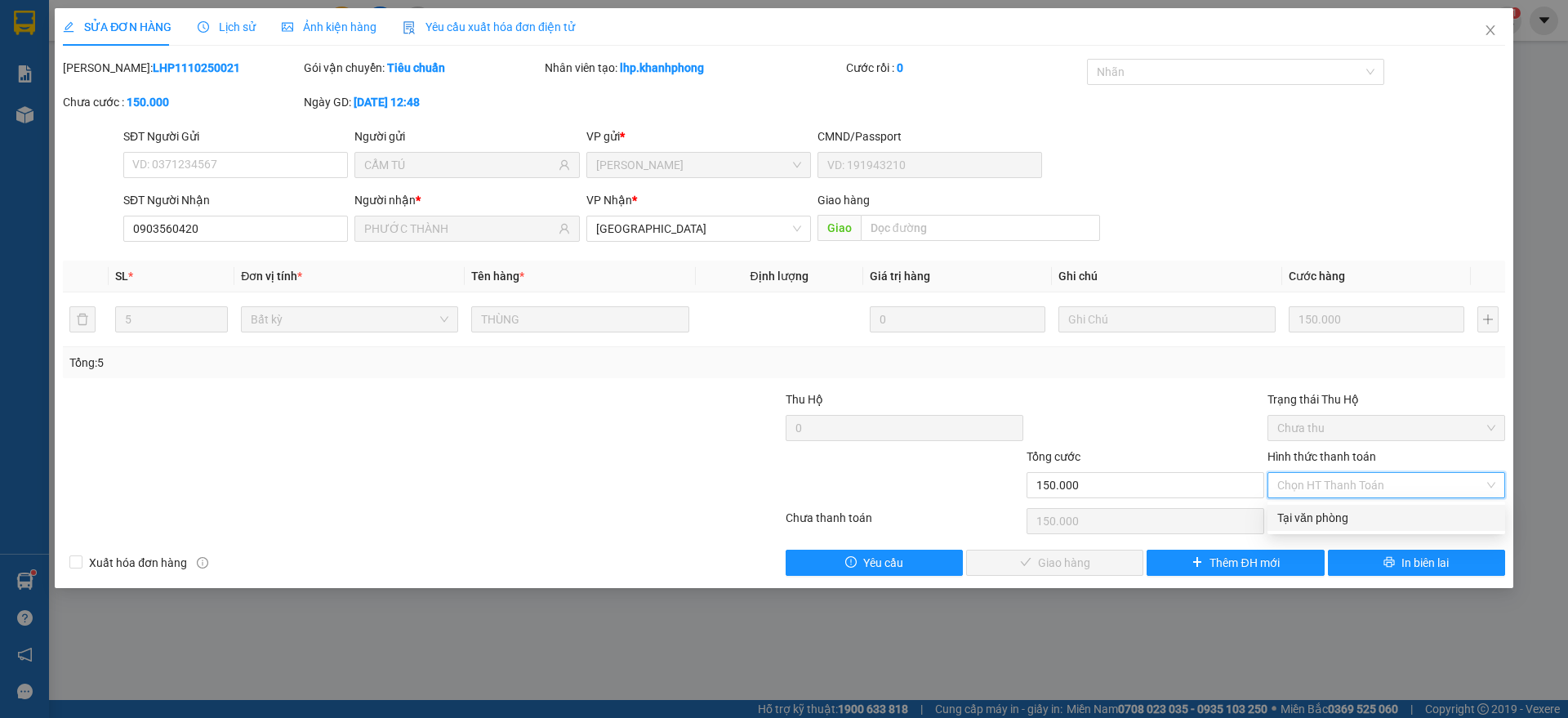
click at [1326, 520] on div "Tại văn phòng" at bounding box center [1386, 518] width 218 height 18
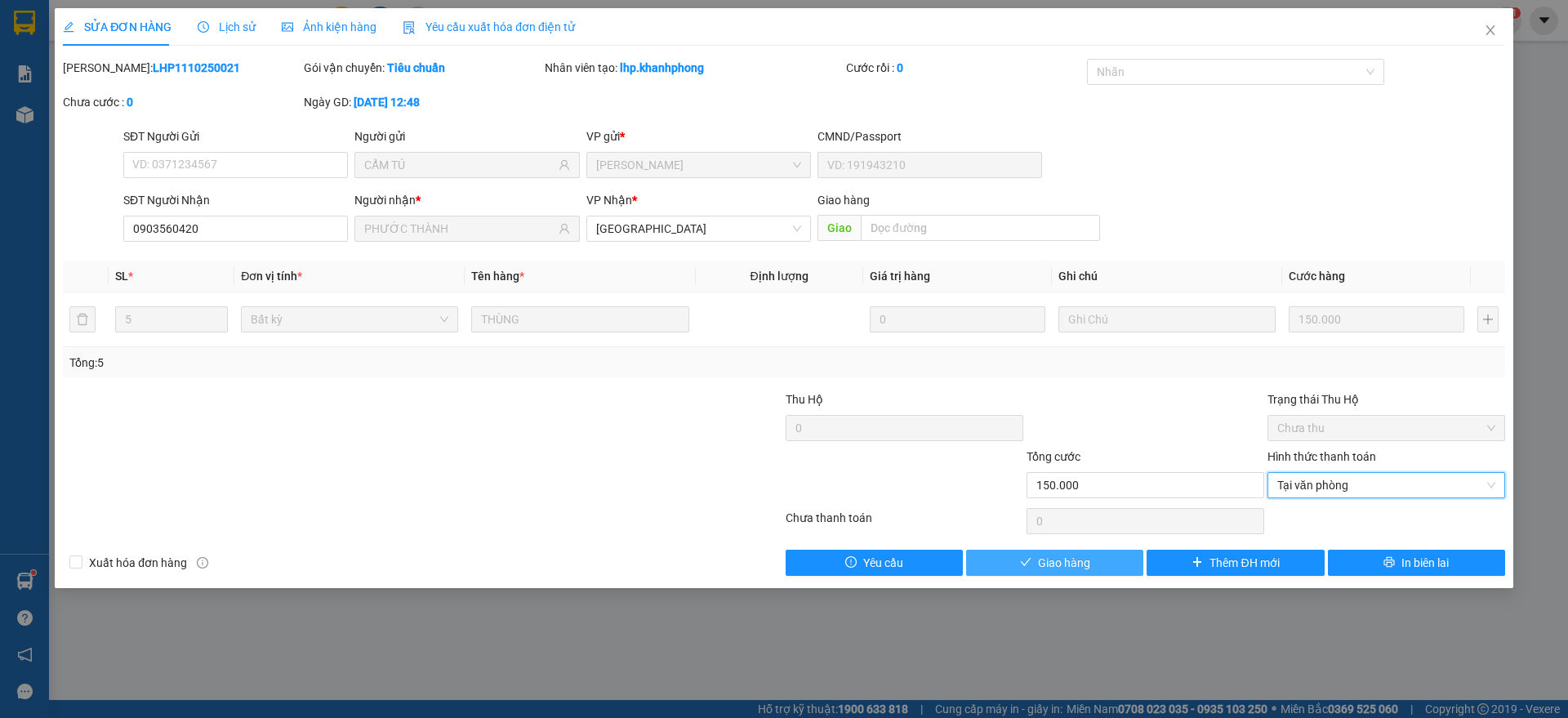
click at [1036, 563] on button "Giao hàng" at bounding box center [1055, 563] width 177 height 27
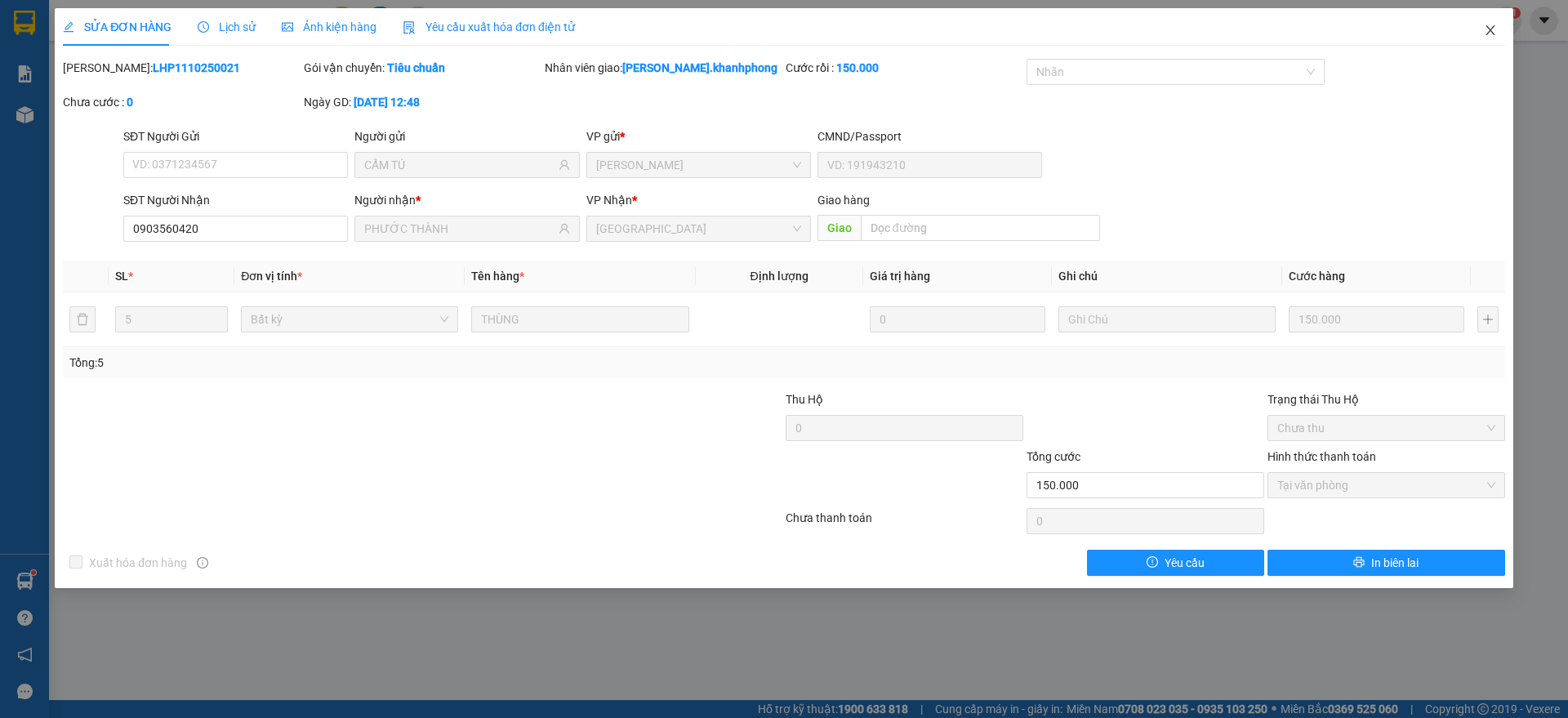
click at [1498, 27] on span "Close" at bounding box center [1490, 31] width 46 height 46
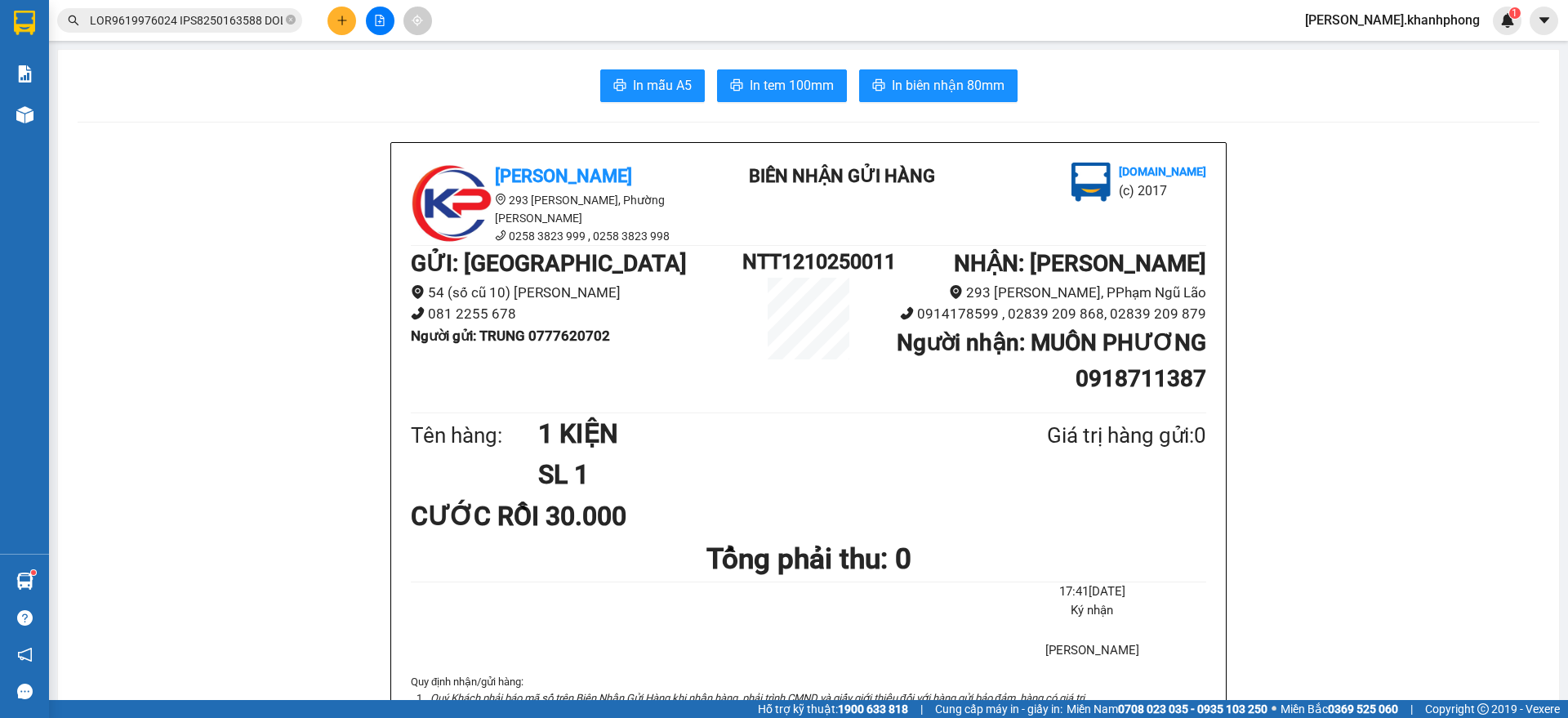
scroll to position [0, 7262]
click at [243, 16] on input "text" at bounding box center [186, 20] width 193 height 18
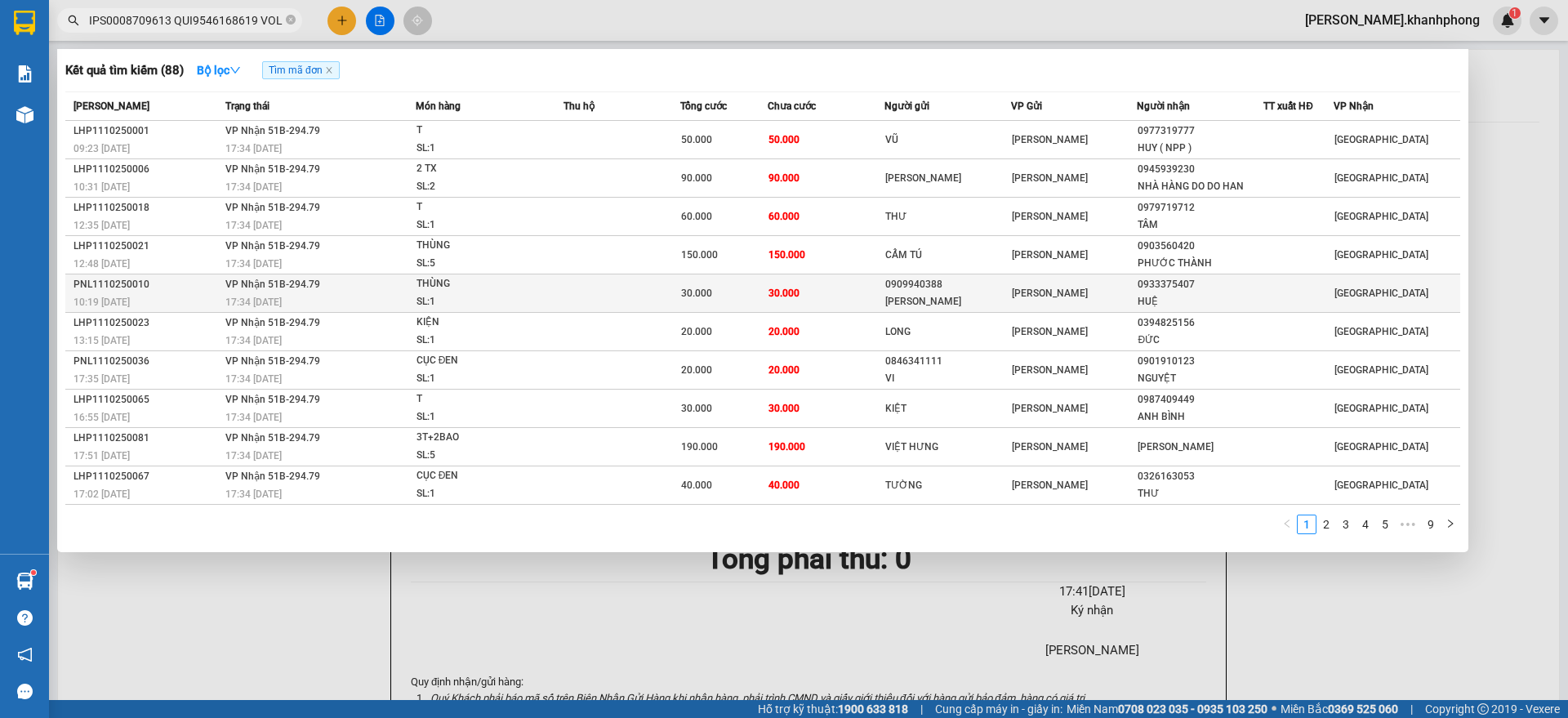
scroll to position [0, 0]
click at [197, 293] on div "10:19 [DATE]" at bounding box center [146, 302] width 147 height 18
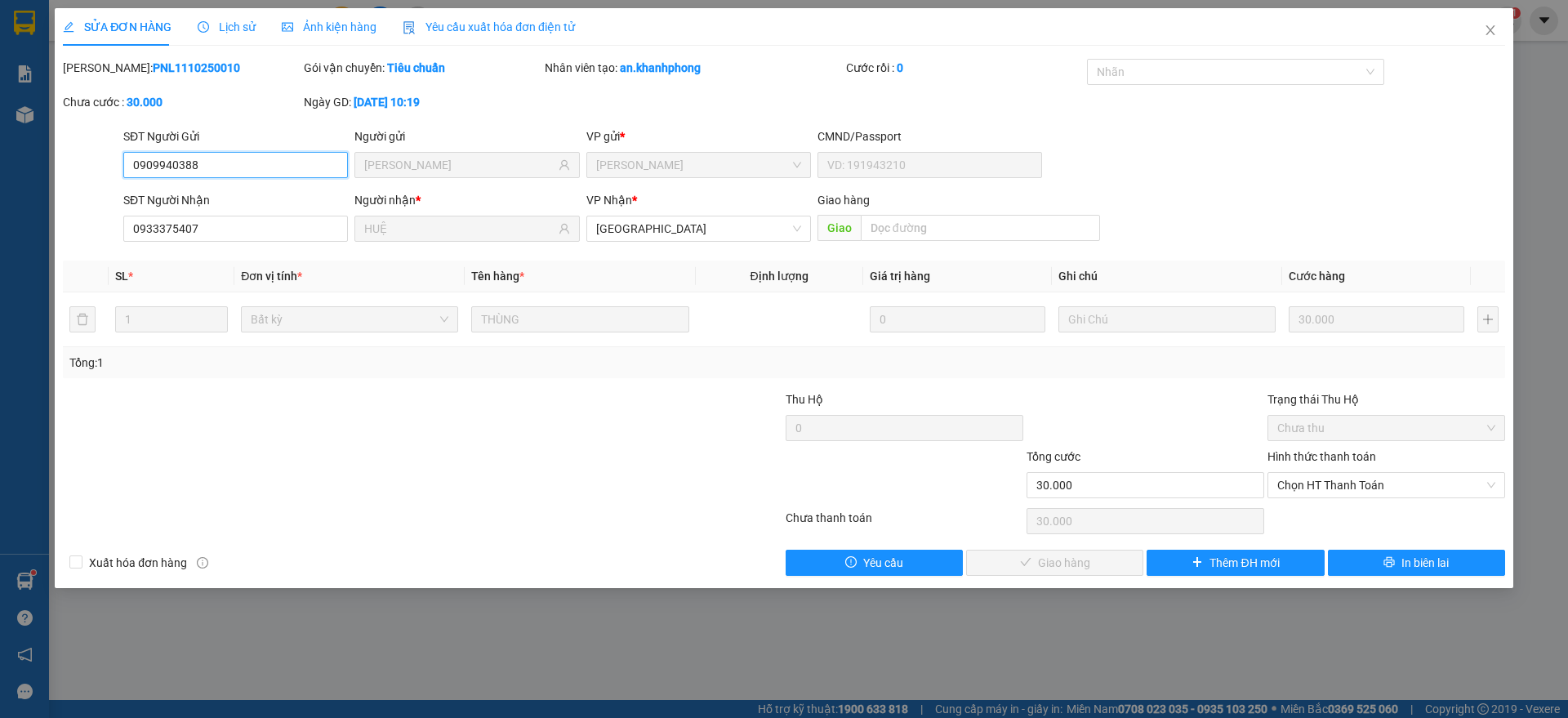
drag, startPoint x: 1311, startPoint y: 489, endPoint x: 1311, endPoint y: 523, distance: 34.0
click at [1312, 488] on span "Chọn HT Thanh Toán" at bounding box center [1386, 485] width 218 height 25
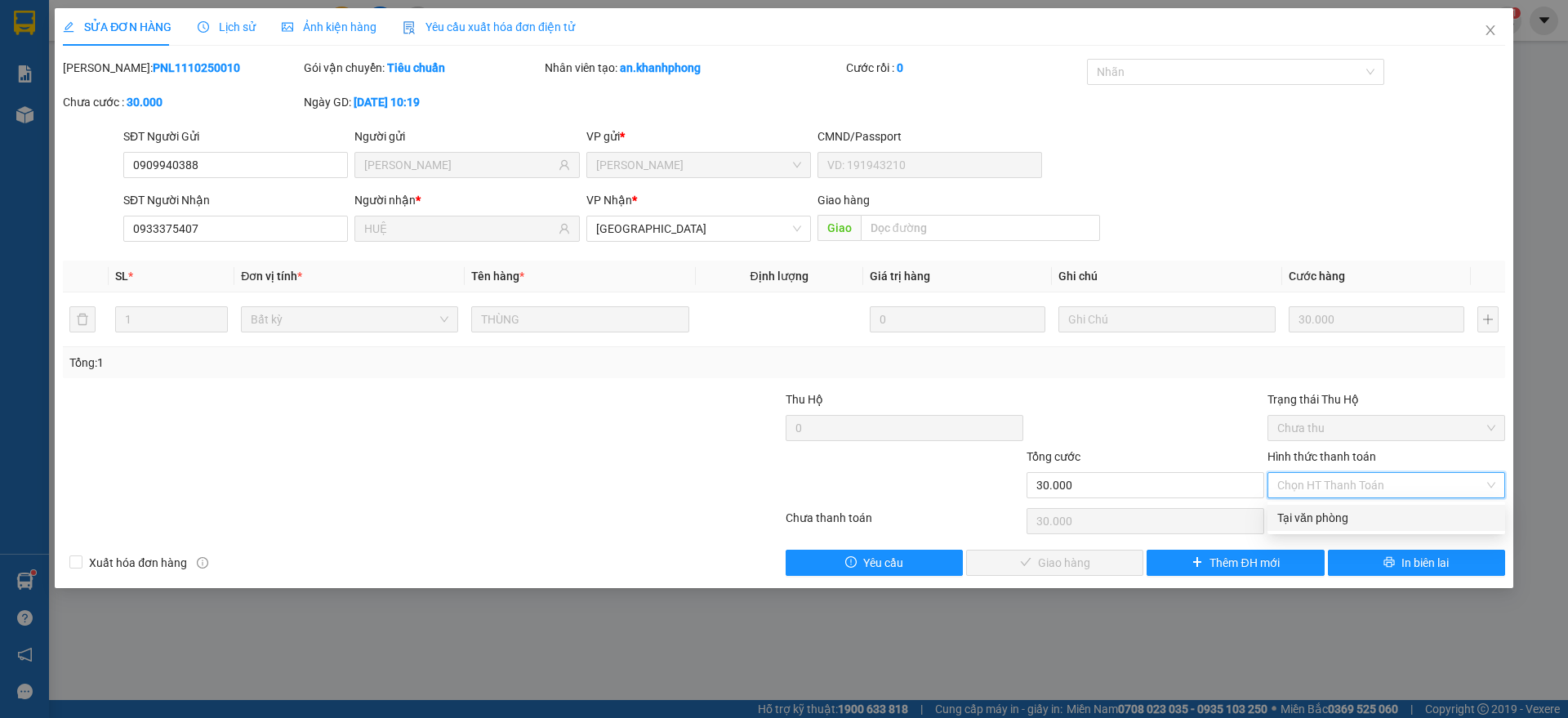
click at [1313, 516] on div "Tại văn phòng" at bounding box center [1386, 518] width 218 height 18
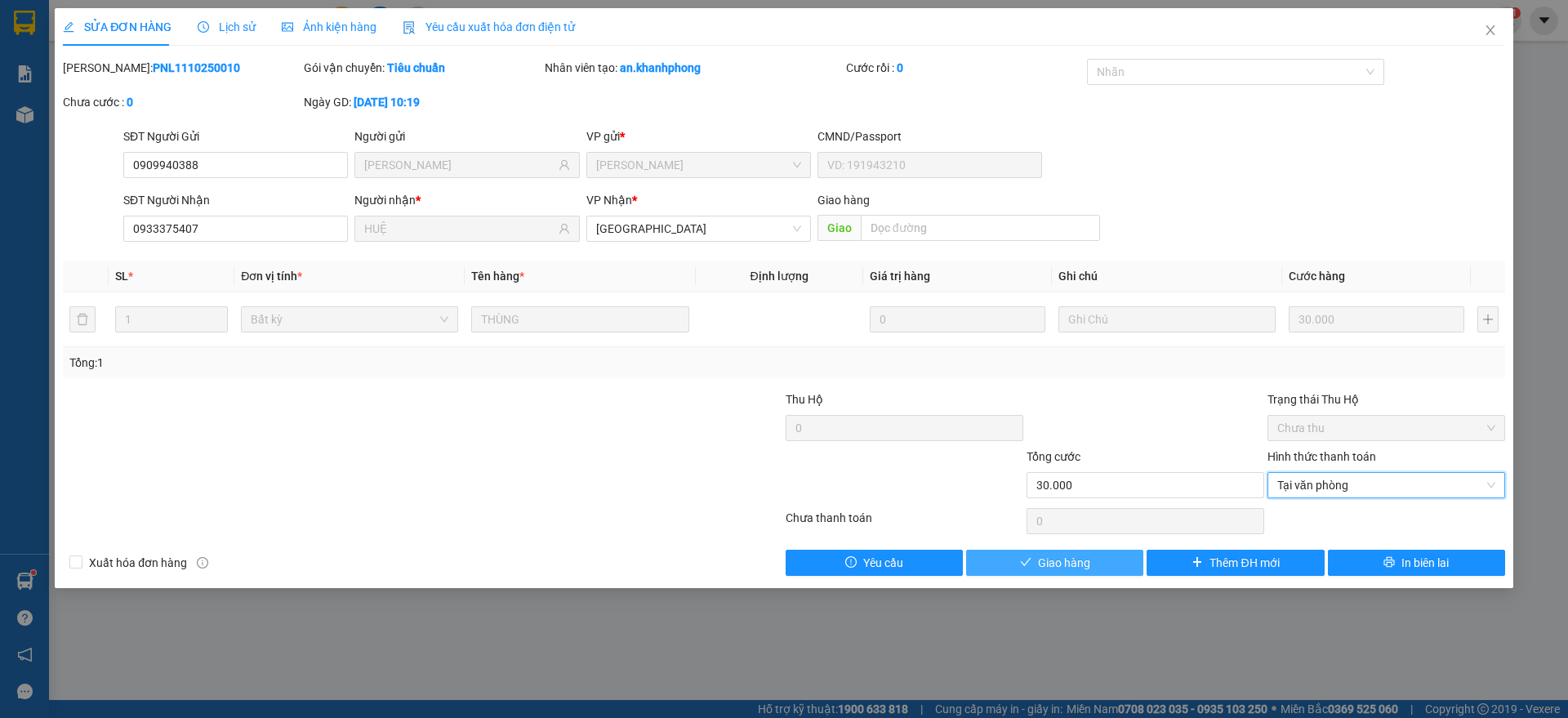
click at [1031, 573] on button "Giao hàng" at bounding box center [1055, 563] width 177 height 27
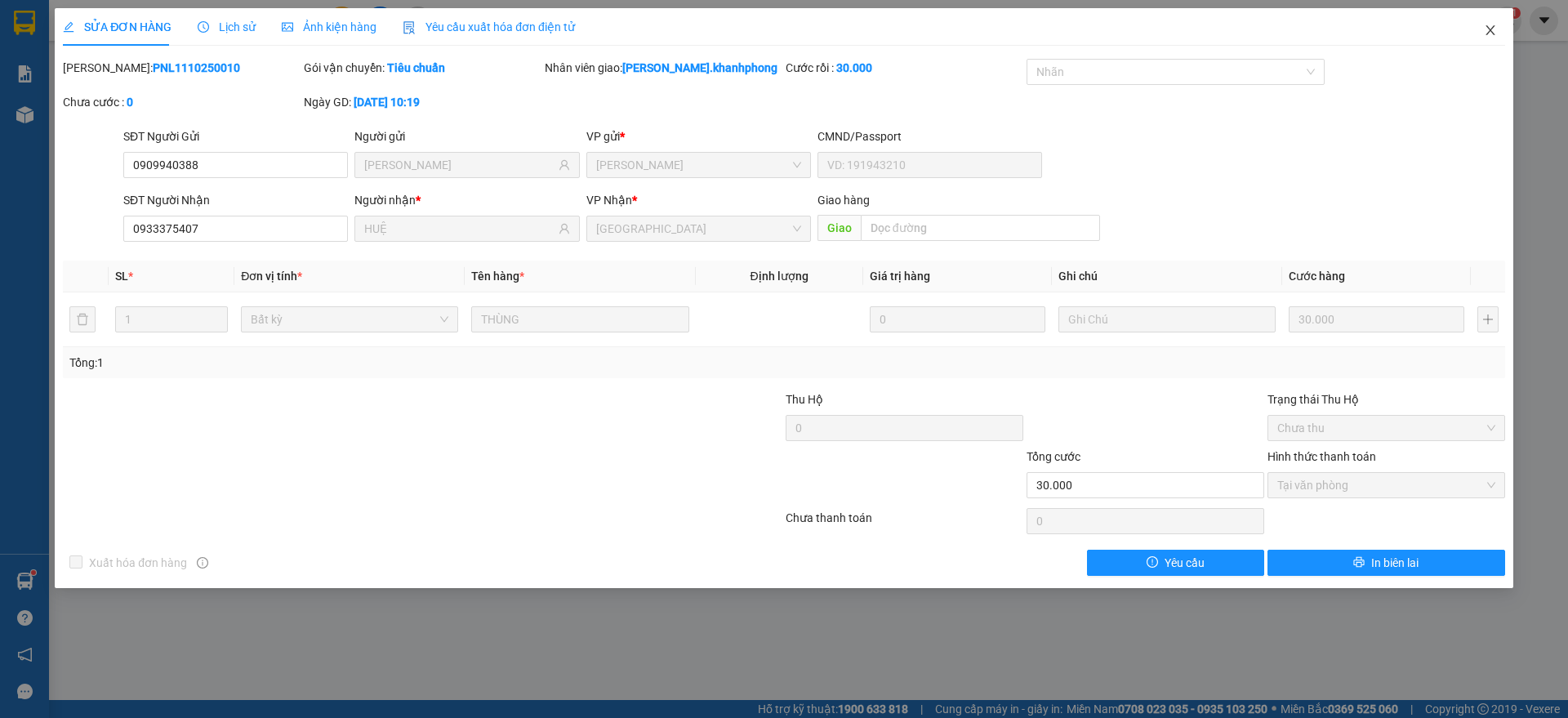
click at [1495, 26] on icon "close" at bounding box center [1490, 30] width 13 height 13
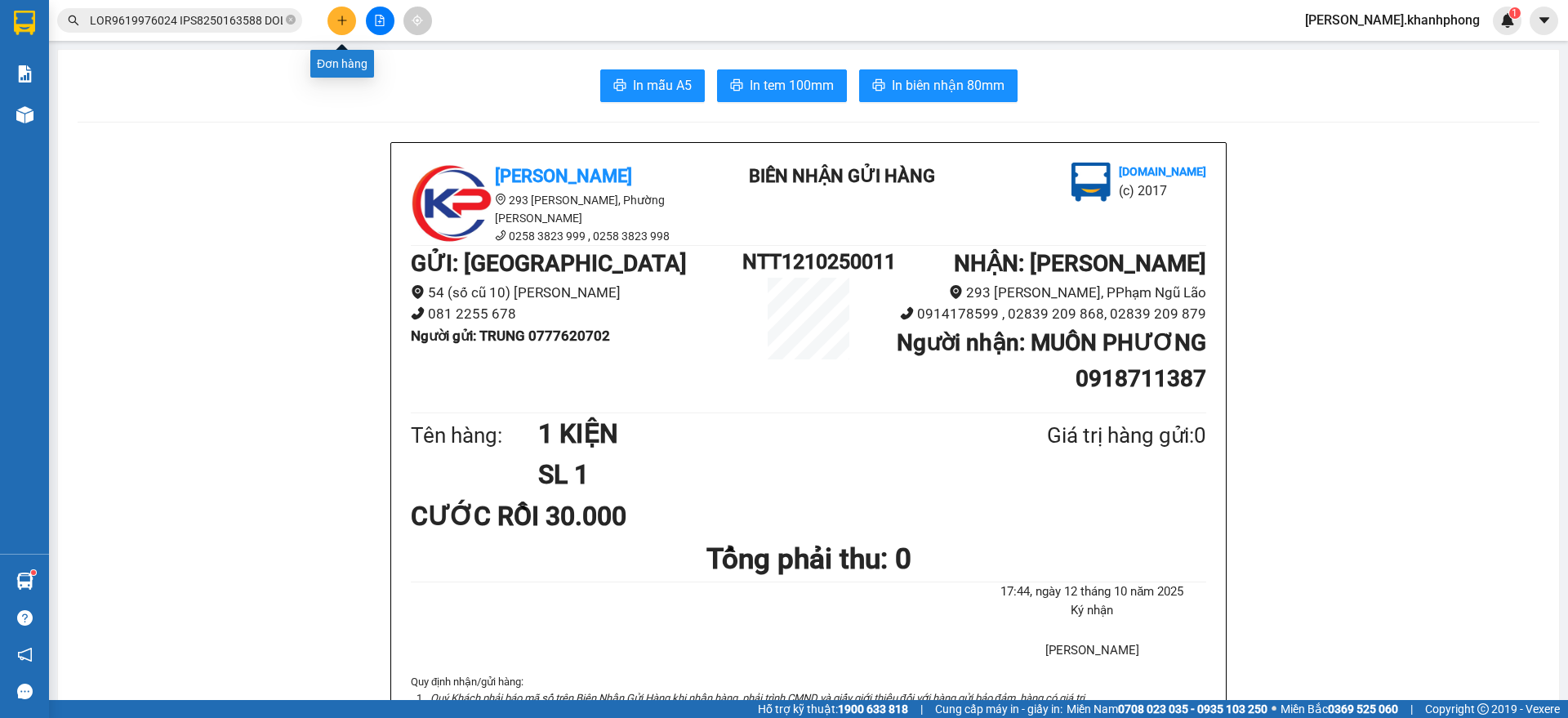
click at [346, 23] on icon "plus" at bounding box center [342, 20] width 11 height 11
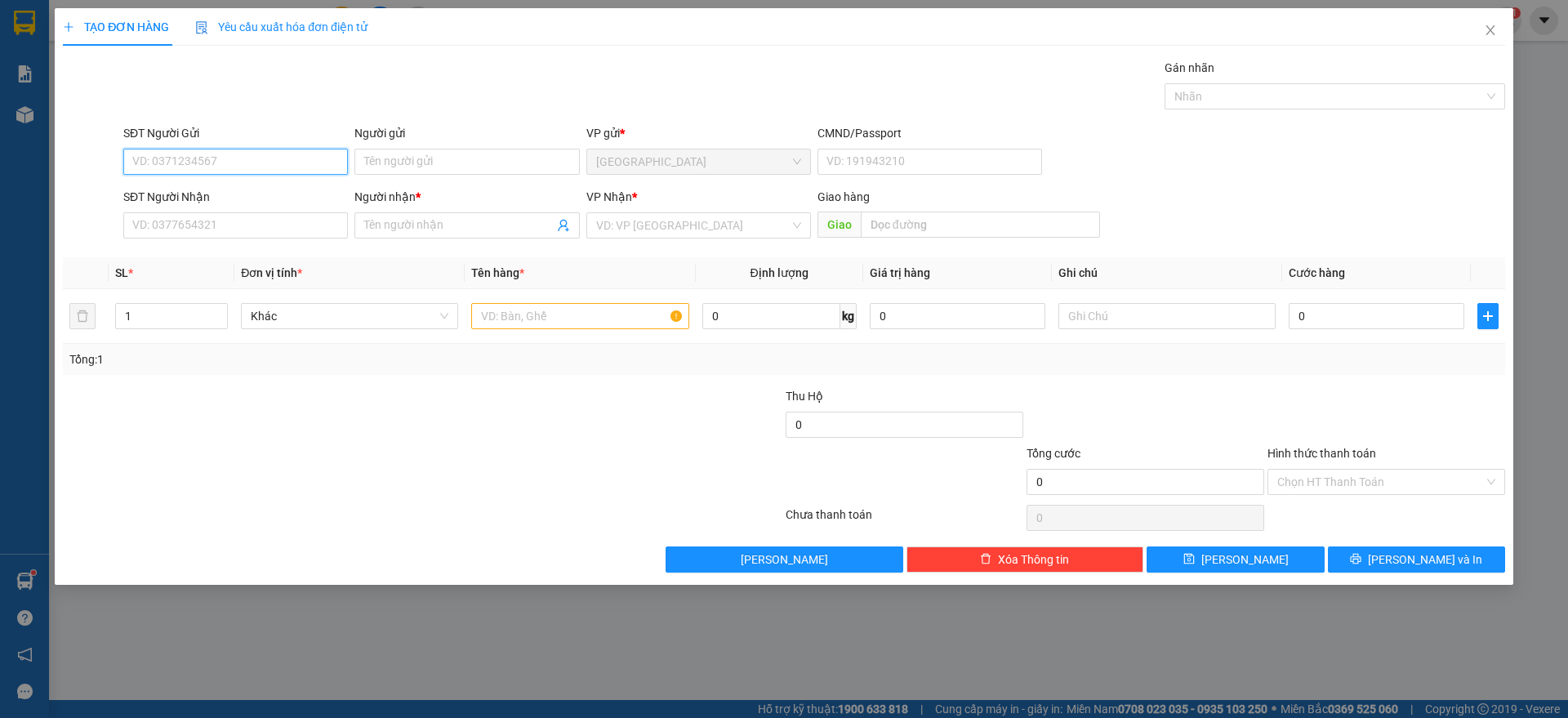
click at [220, 156] on input "SĐT Người Gửi" at bounding box center [235, 161] width 224 height 27
click at [223, 191] on div "0706178781 - THIÊN LY" at bounding box center [235, 195] width 205 height 18
click at [210, 219] on input "SĐT Người Nhận" at bounding box center [235, 225] width 224 height 27
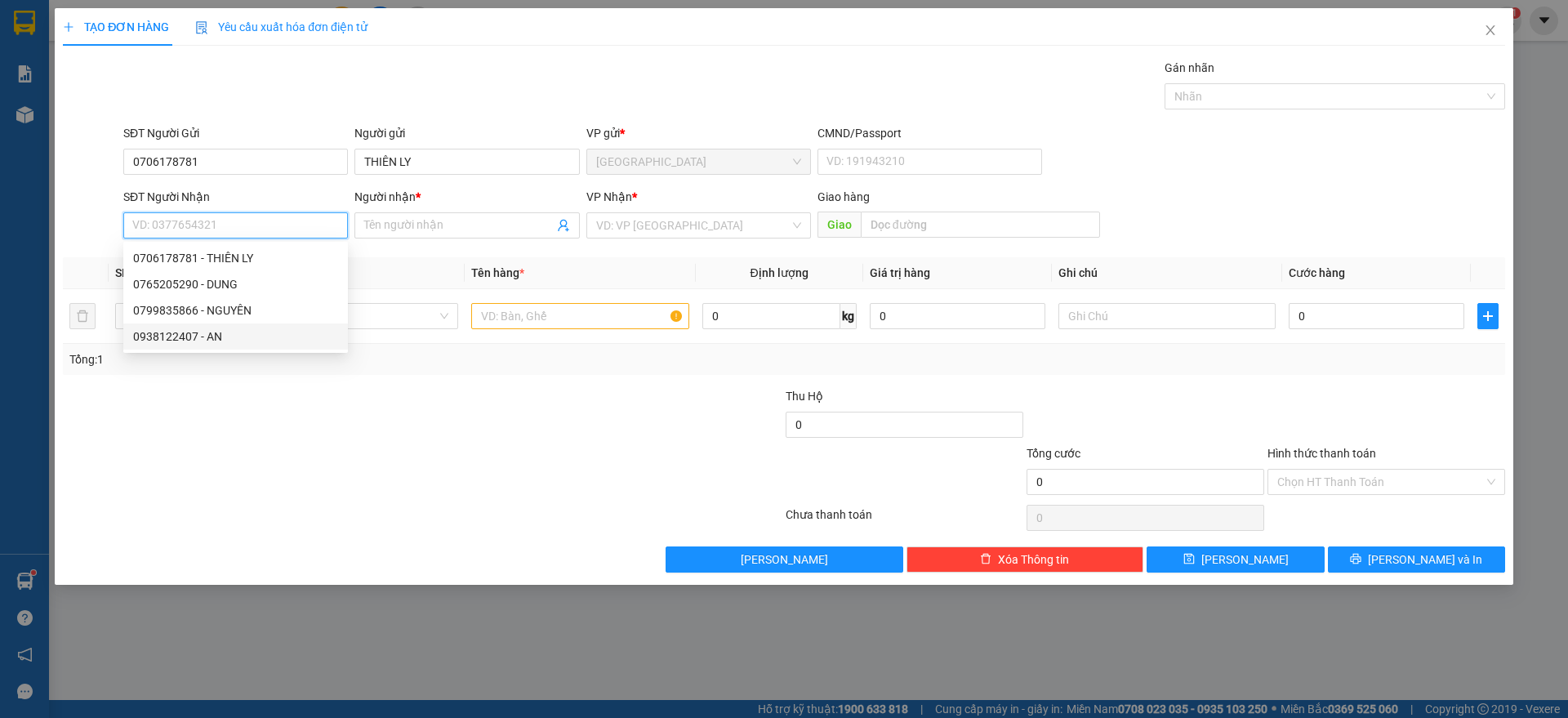
click at [218, 334] on div "0938122407 - AN" at bounding box center [235, 337] width 205 height 18
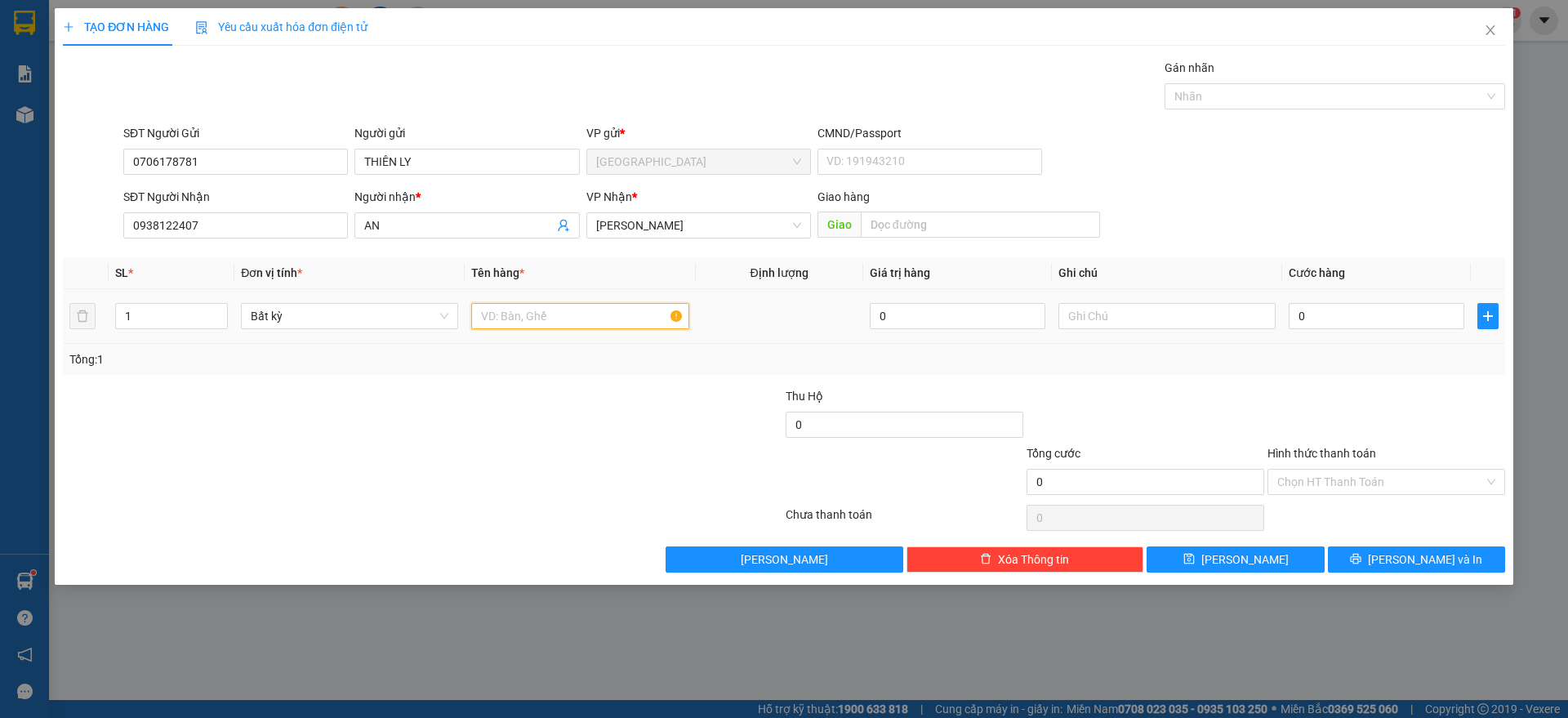
click at [557, 318] on input "text" at bounding box center [579, 316] width 217 height 27
click at [1345, 315] on input "0" at bounding box center [1376, 316] width 176 height 27
drag, startPoint x: 1384, startPoint y: 399, endPoint x: 1399, endPoint y: 494, distance: 96.2
click at [1387, 403] on div at bounding box center [1385, 415] width 241 height 57
click at [1399, 490] on input "Hình thức thanh toán" at bounding box center [1380, 481] width 207 height 25
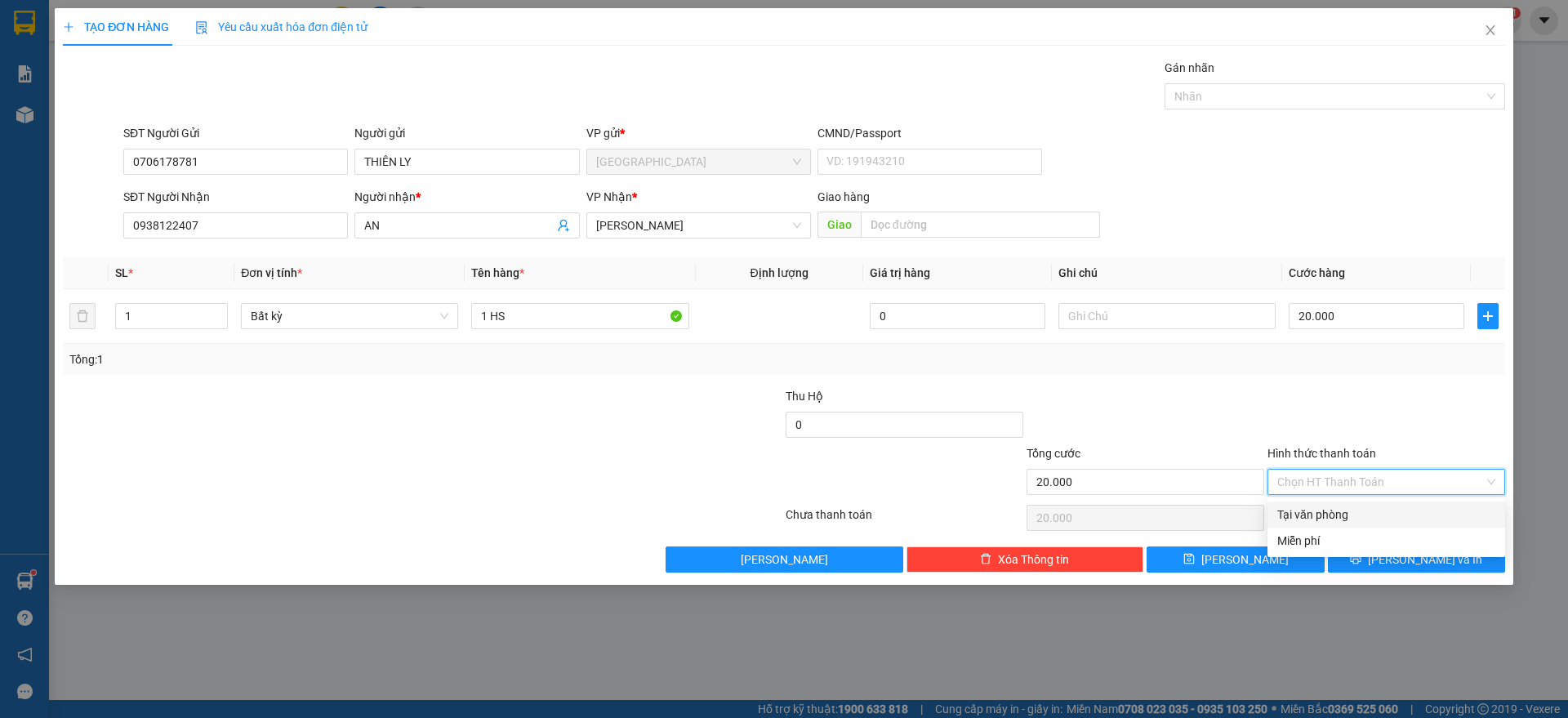
click at [1334, 511] on div "Tại văn phòng" at bounding box center [1386, 514] width 218 height 18
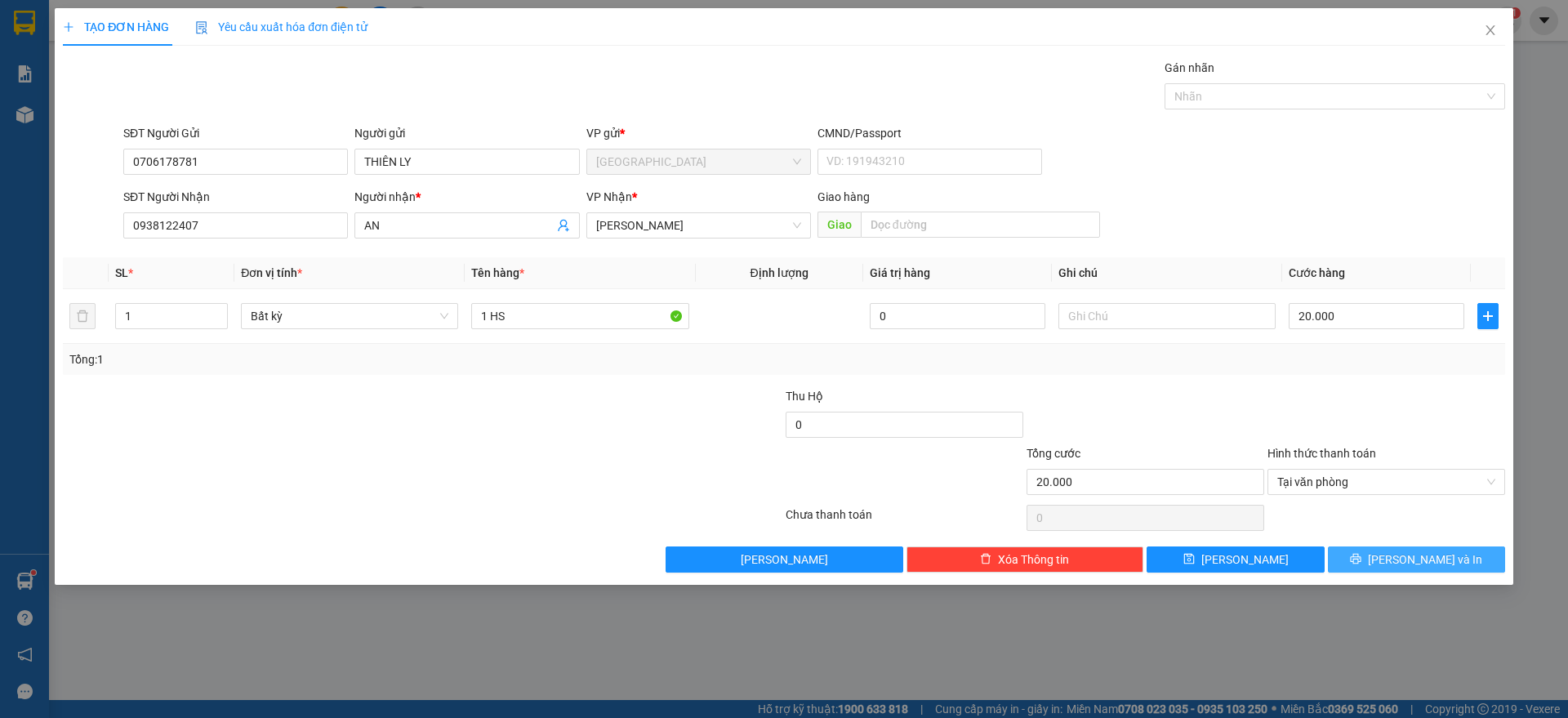
click at [1361, 552] on icon "printer" at bounding box center [1355, 558] width 11 height 11
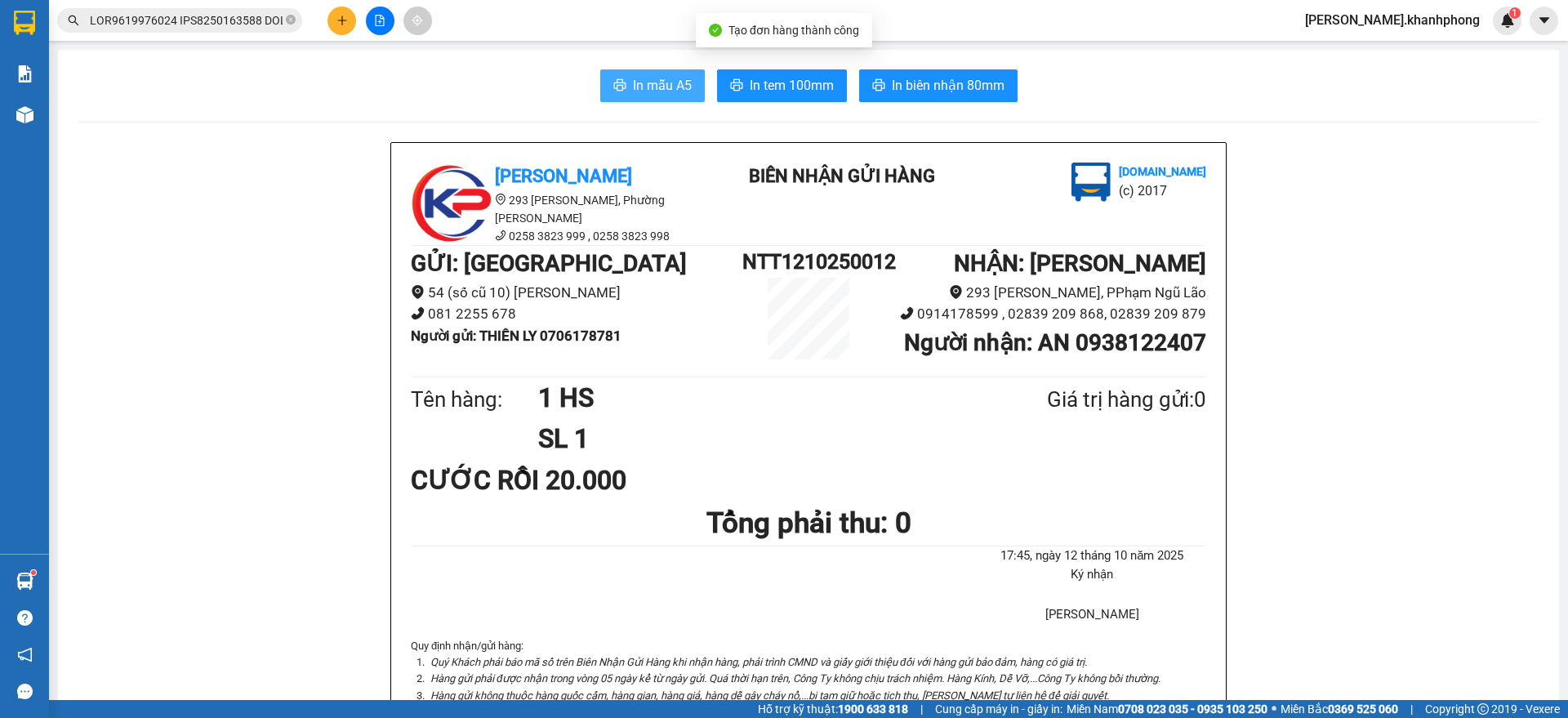
click at [647, 86] on span "In mẫu A5" at bounding box center [662, 85] width 59 height 20
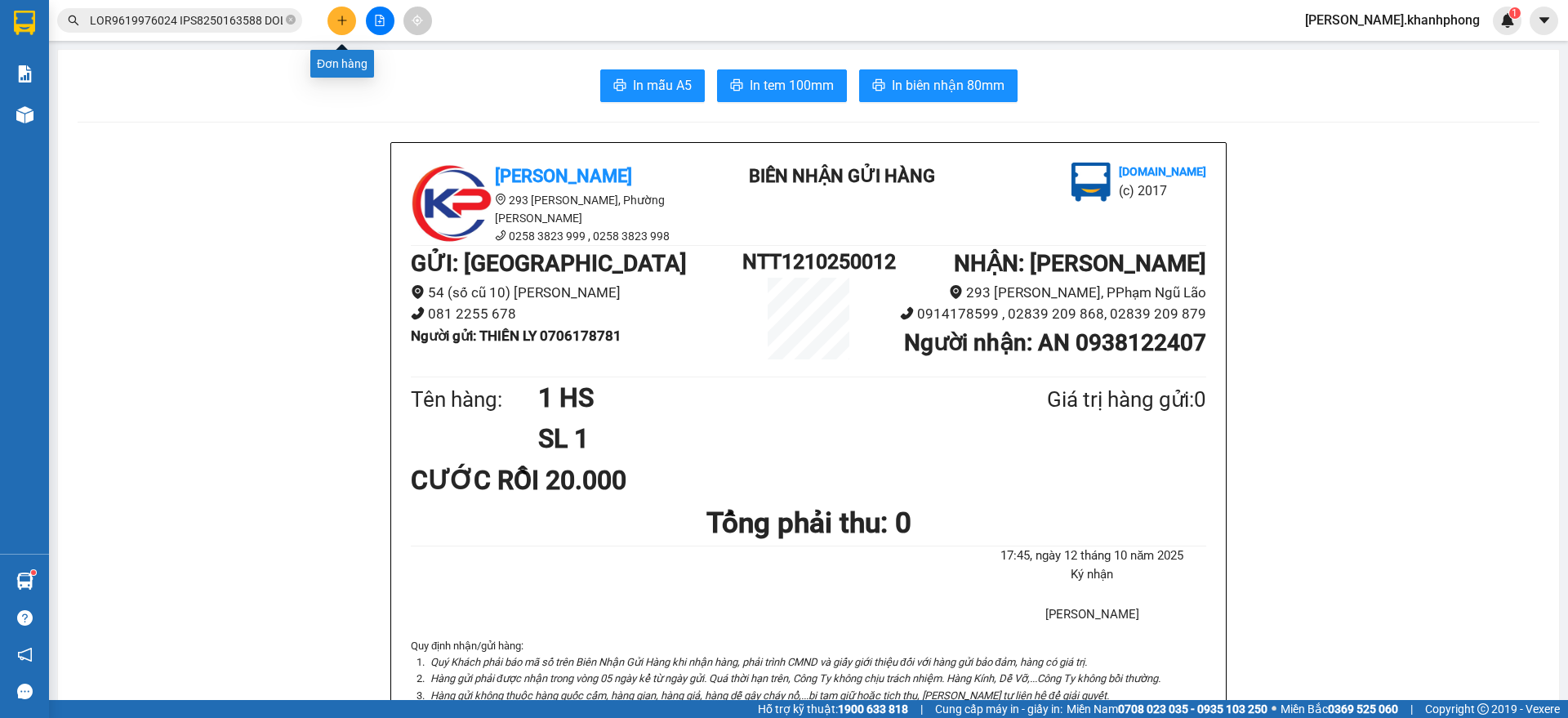
click at [339, 11] on button at bounding box center [341, 20] width 28 height 28
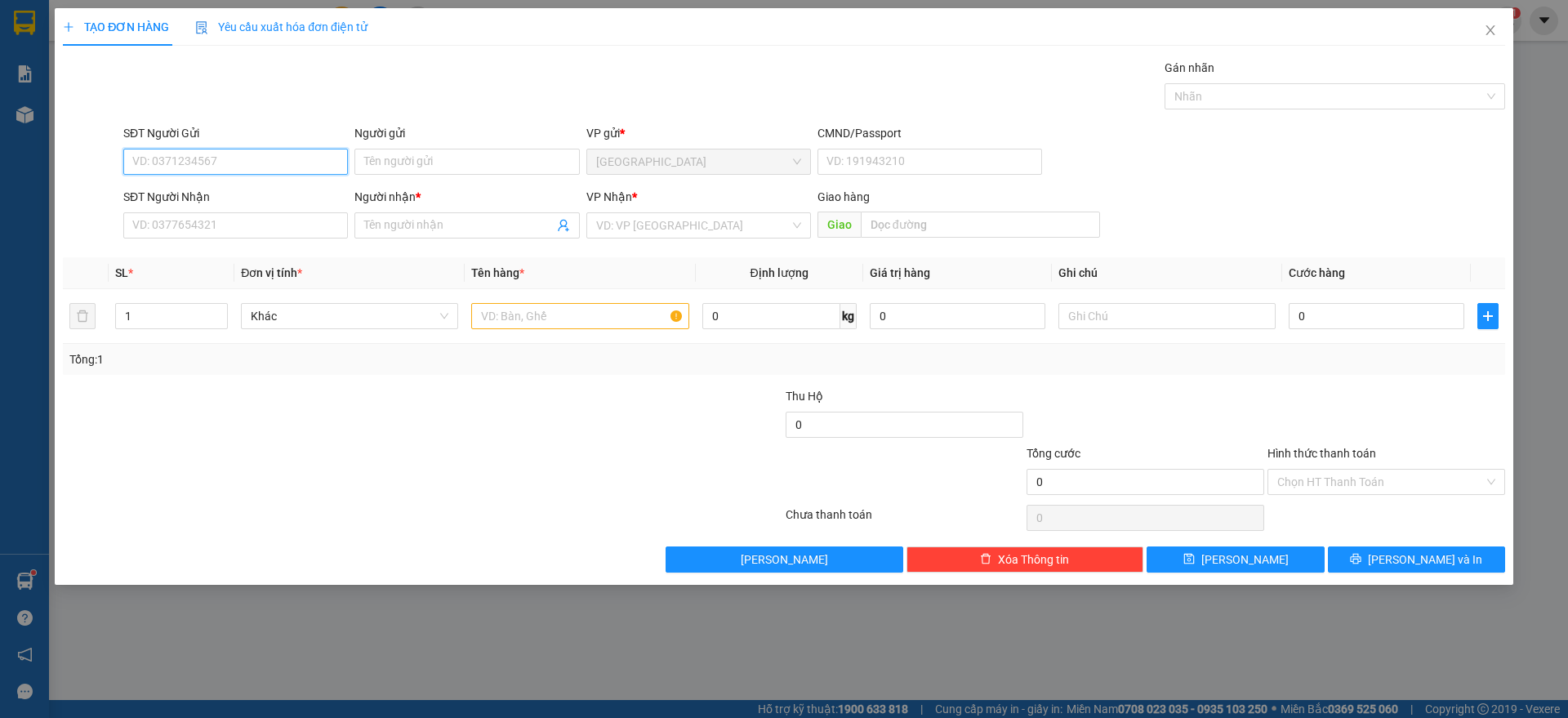
click at [176, 152] on input "SĐT Người Gửi" at bounding box center [235, 161] width 224 height 27
click at [234, 194] on div "0963633968 - KIỆT" at bounding box center [235, 195] width 205 height 18
click at [231, 217] on input "SĐT Người Nhận" at bounding box center [235, 225] width 224 height 27
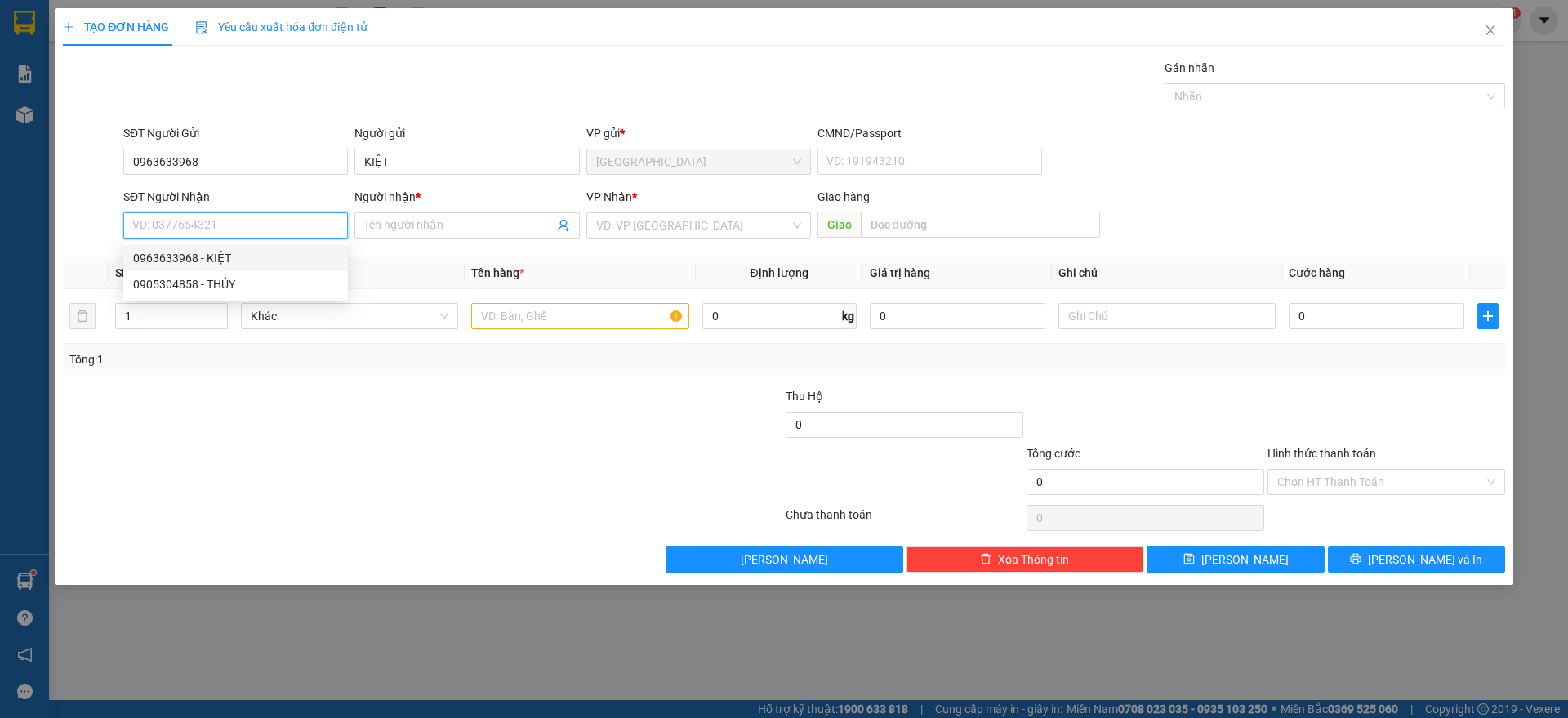
click at [220, 222] on input "SĐT Người Nhận" at bounding box center [235, 225] width 224 height 27
click at [211, 252] on div "0909958995 - [PERSON_NAME]" at bounding box center [235, 258] width 205 height 18
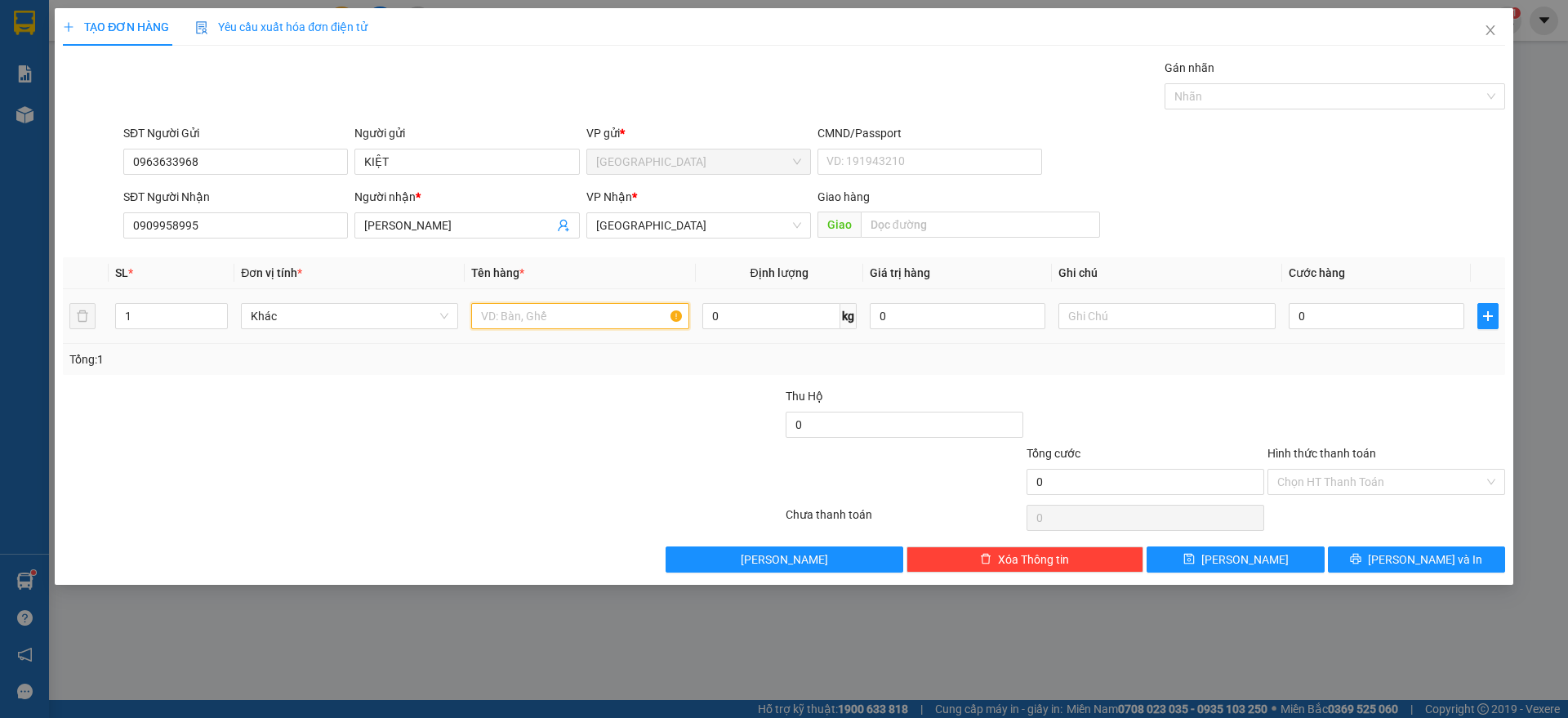
click at [551, 318] on input "text" at bounding box center [579, 316] width 217 height 27
click at [622, 221] on span "[GEOGRAPHIC_DATA]" at bounding box center [699, 225] width 205 height 25
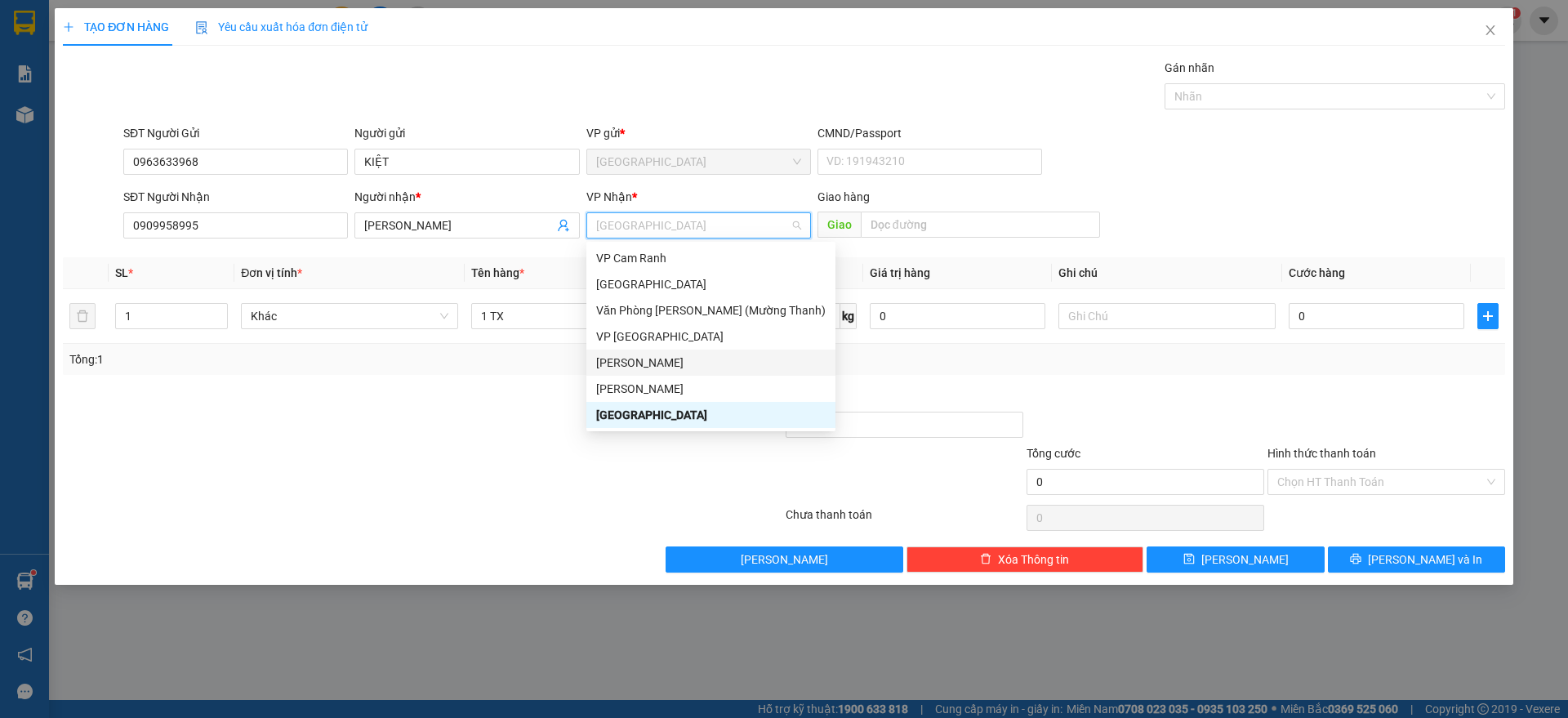
click at [647, 374] on div "[PERSON_NAME]" at bounding box center [711, 362] width 249 height 27
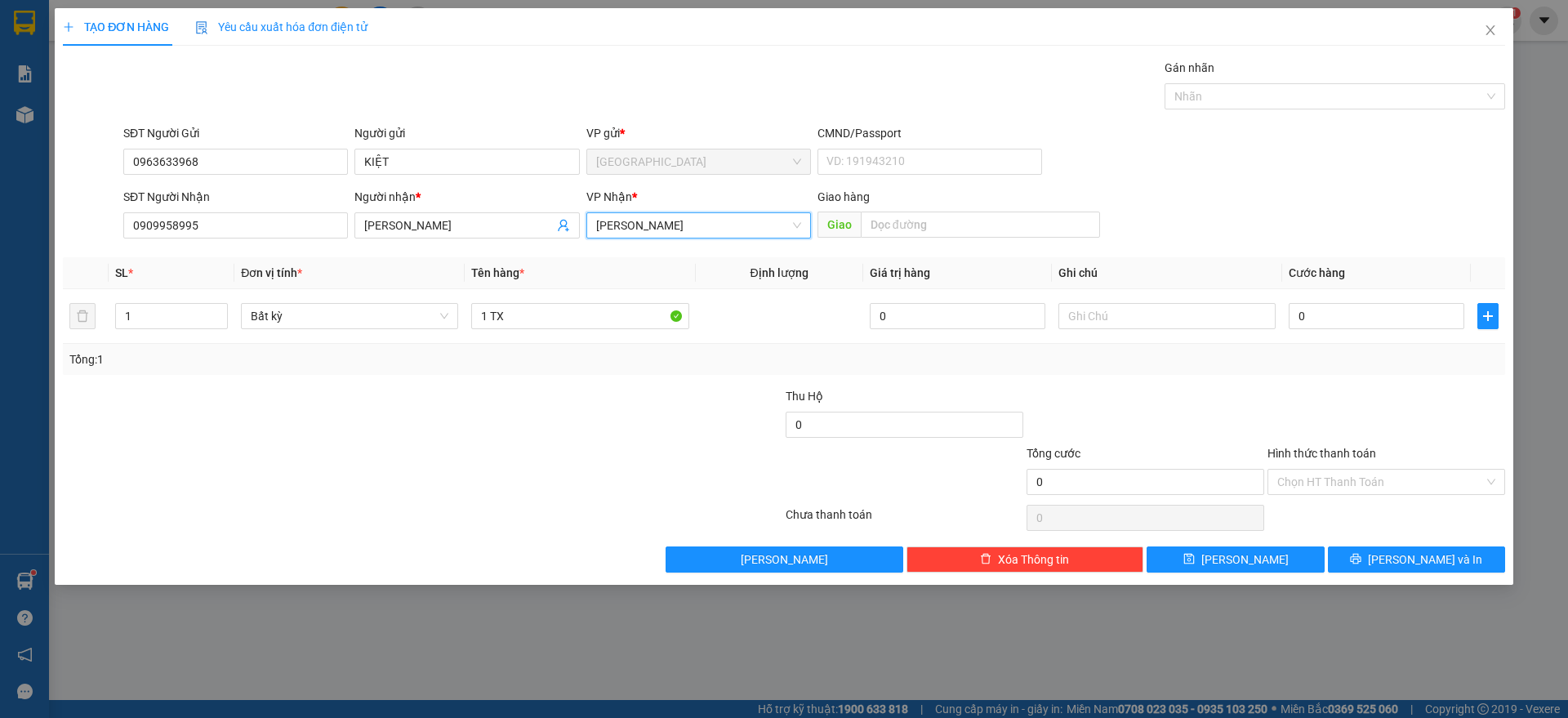
click at [657, 219] on span "[PERSON_NAME]" at bounding box center [699, 225] width 205 height 25
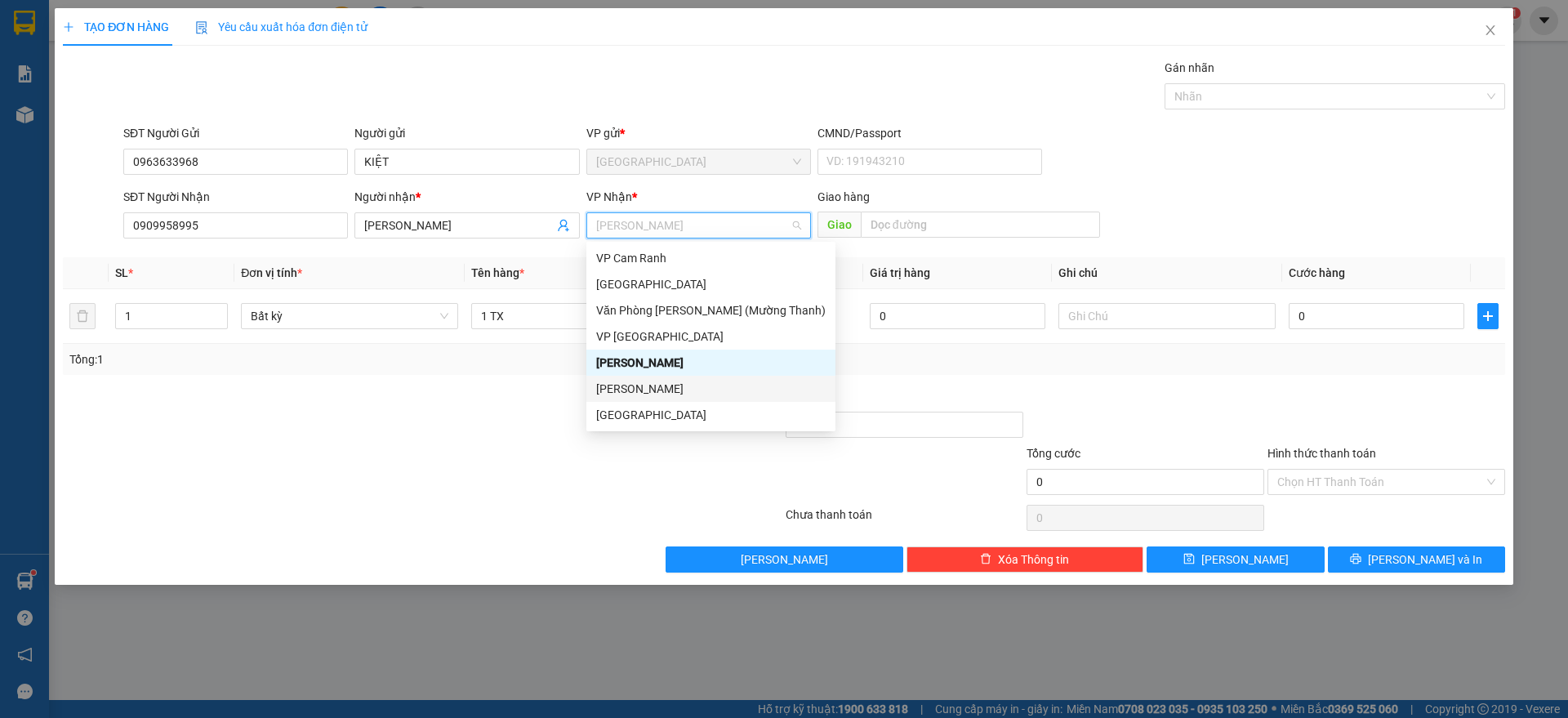
click at [672, 386] on div "[PERSON_NAME]" at bounding box center [711, 389] width 230 height 18
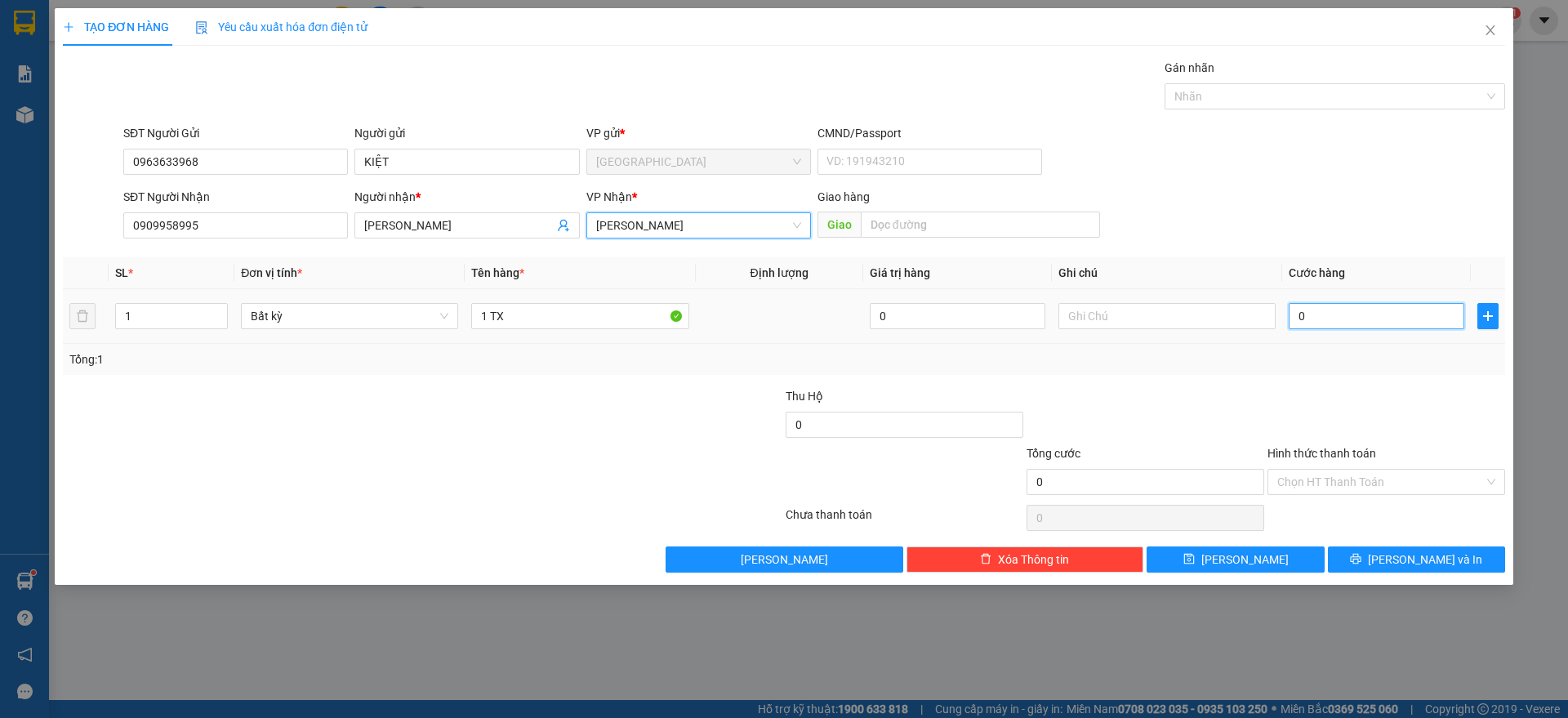
click at [1389, 323] on input "0" at bounding box center [1376, 316] width 176 height 27
click at [1337, 330] on div "50.000" at bounding box center [1376, 316] width 176 height 33
click at [1379, 445] on div "Hình thức thanh toán" at bounding box center [1386, 456] width 238 height 25
click at [1376, 475] on input "Hình thức thanh toán" at bounding box center [1380, 481] width 207 height 25
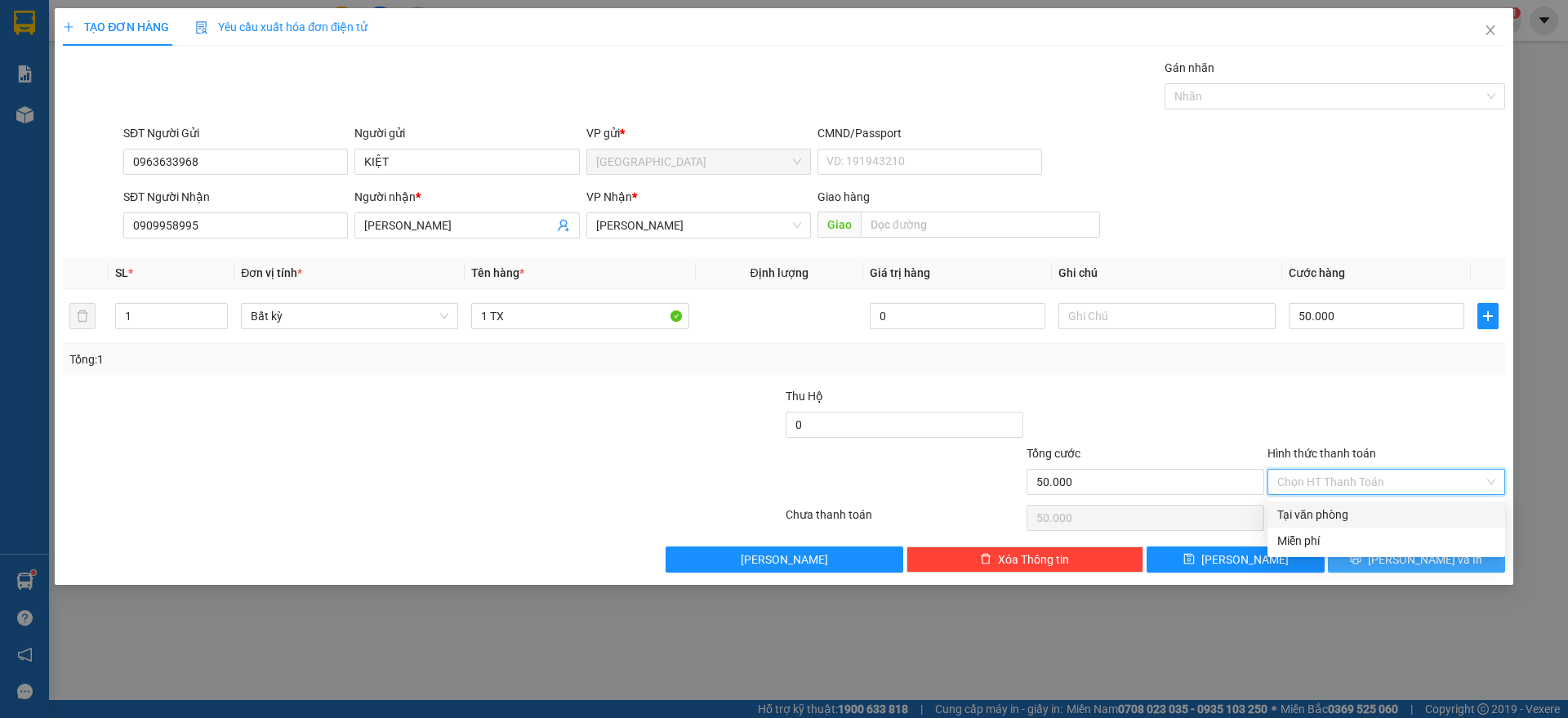
drag, startPoint x: 1348, startPoint y: 515, endPoint x: 1368, endPoint y: 547, distance: 37.7
click at [1348, 514] on div "Tại văn phòng" at bounding box center [1386, 514] width 218 height 18
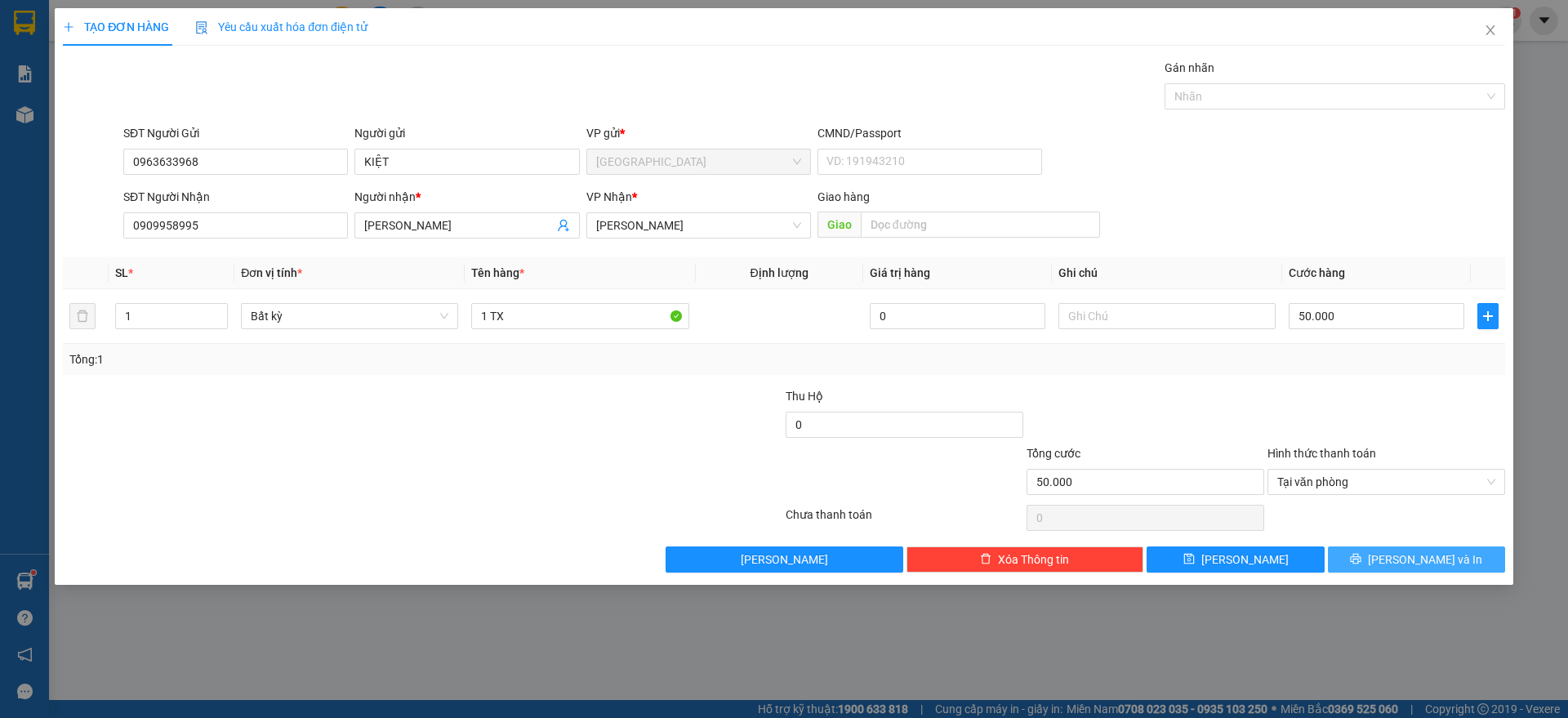
click at [1361, 564] on span "printer" at bounding box center [1355, 559] width 11 height 13
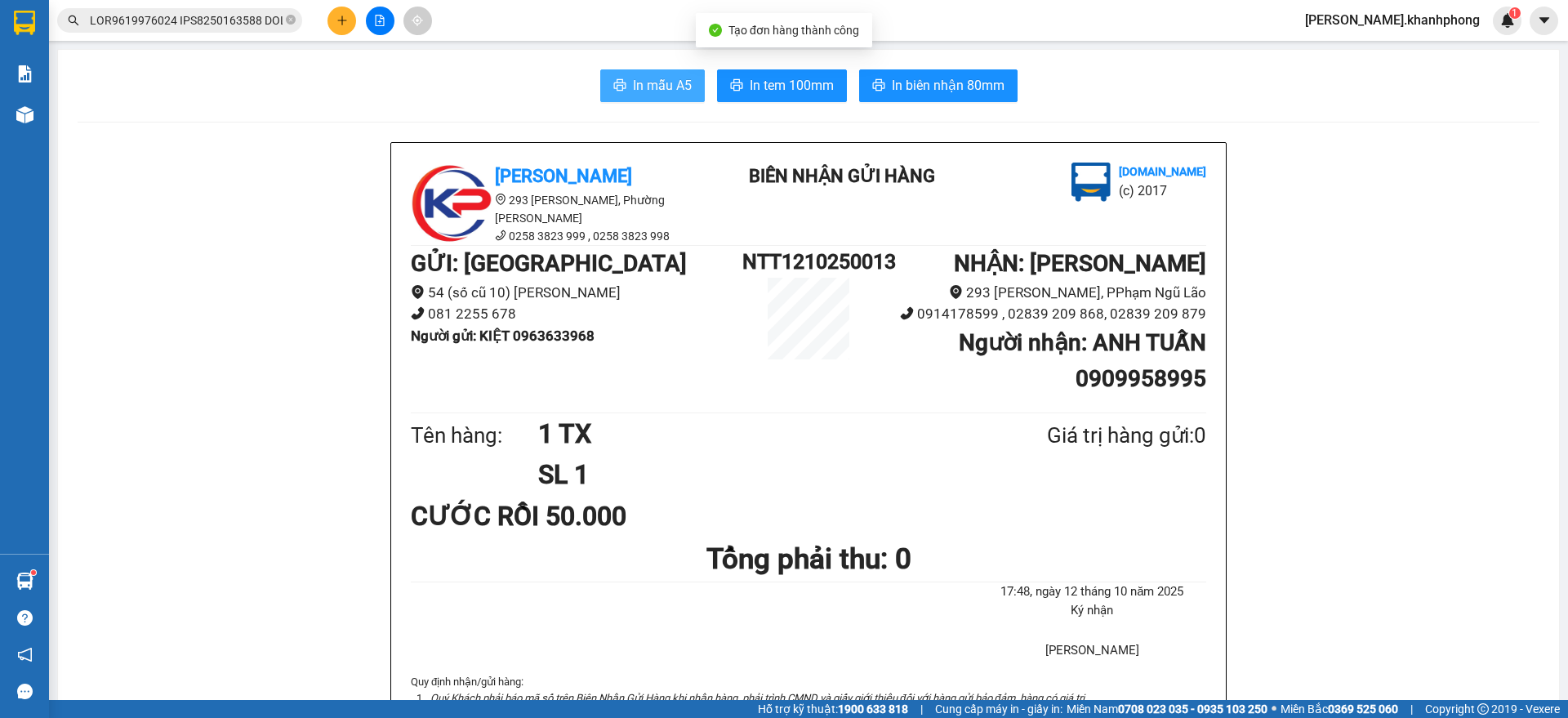
click at [633, 88] on span "In mẫu A5" at bounding box center [662, 85] width 59 height 20
click at [226, 26] on input "text" at bounding box center [186, 20] width 193 height 18
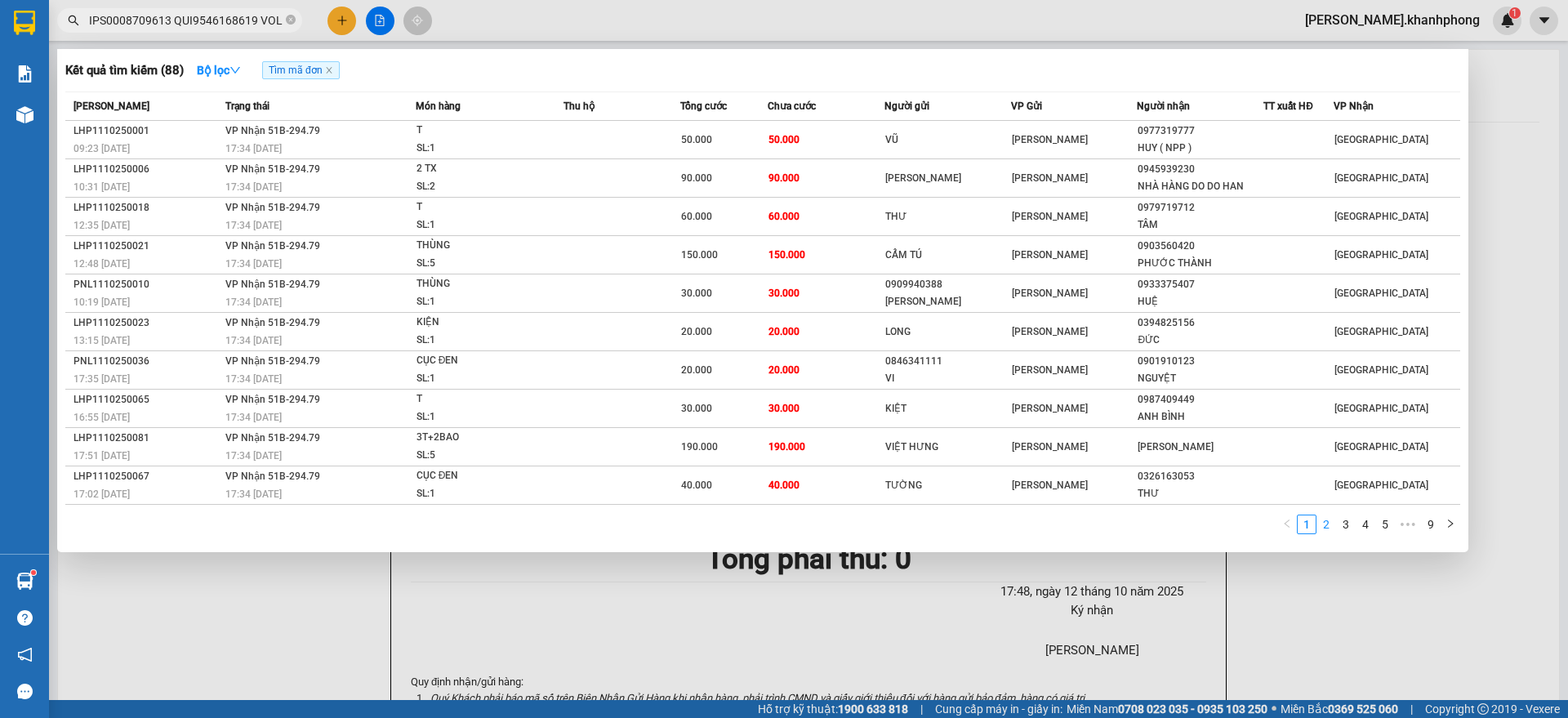
click at [1322, 528] on link "2" at bounding box center [1326, 524] width 18 height 18
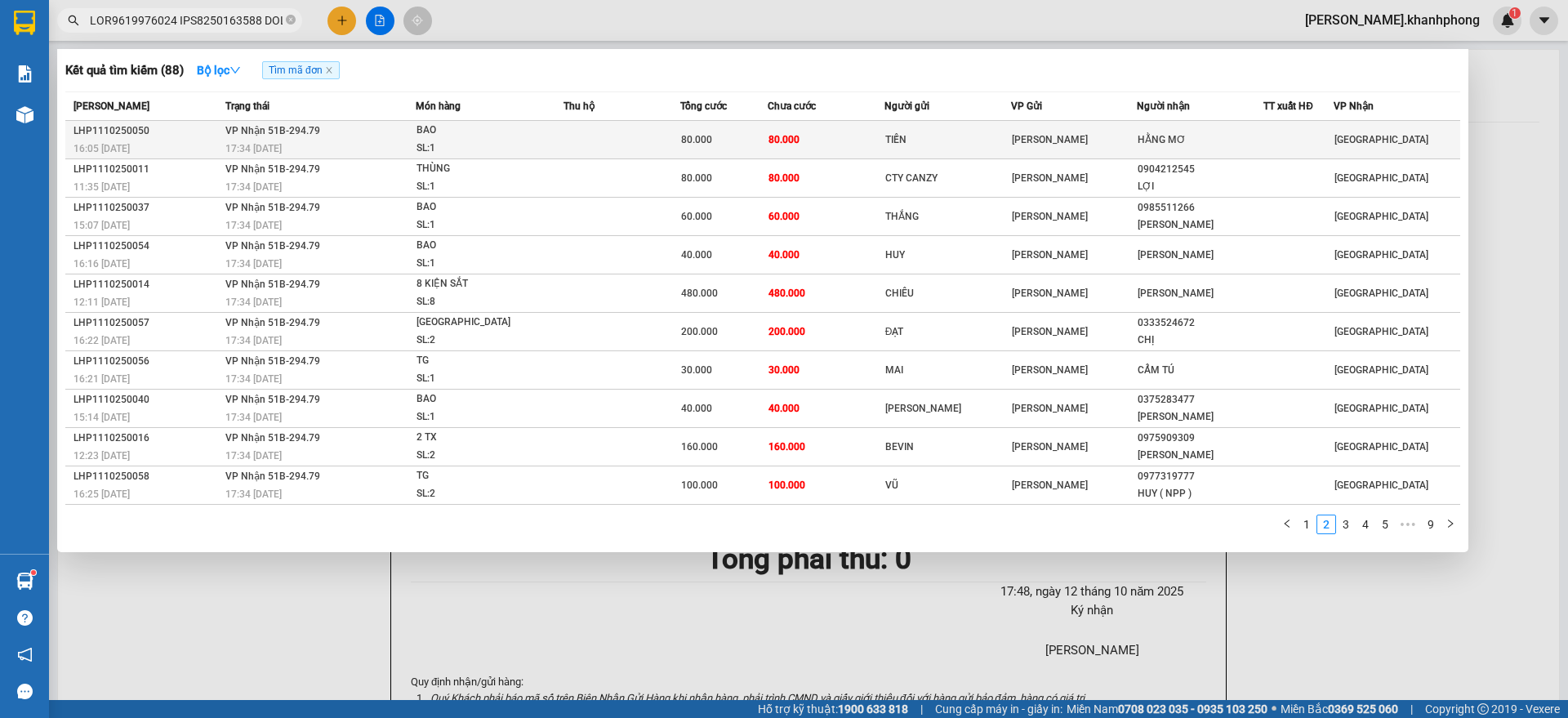
click at [710, 135] on span "80.000" at bounding box center [696, 139] width 31 height 11
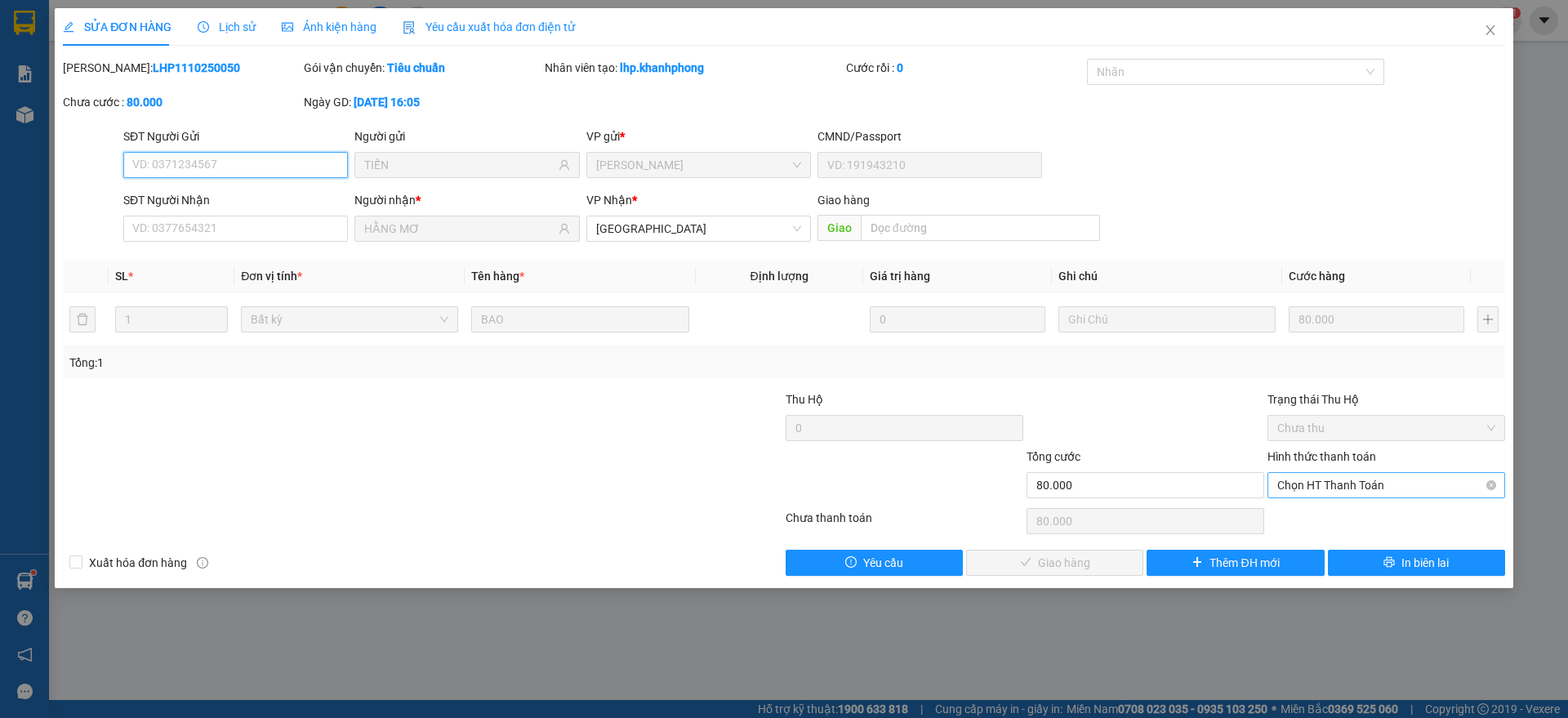
click at [1310, 487] on span "Chọn HT Thanh Toán" at bounding box center [1386, 485] width 218 height 25
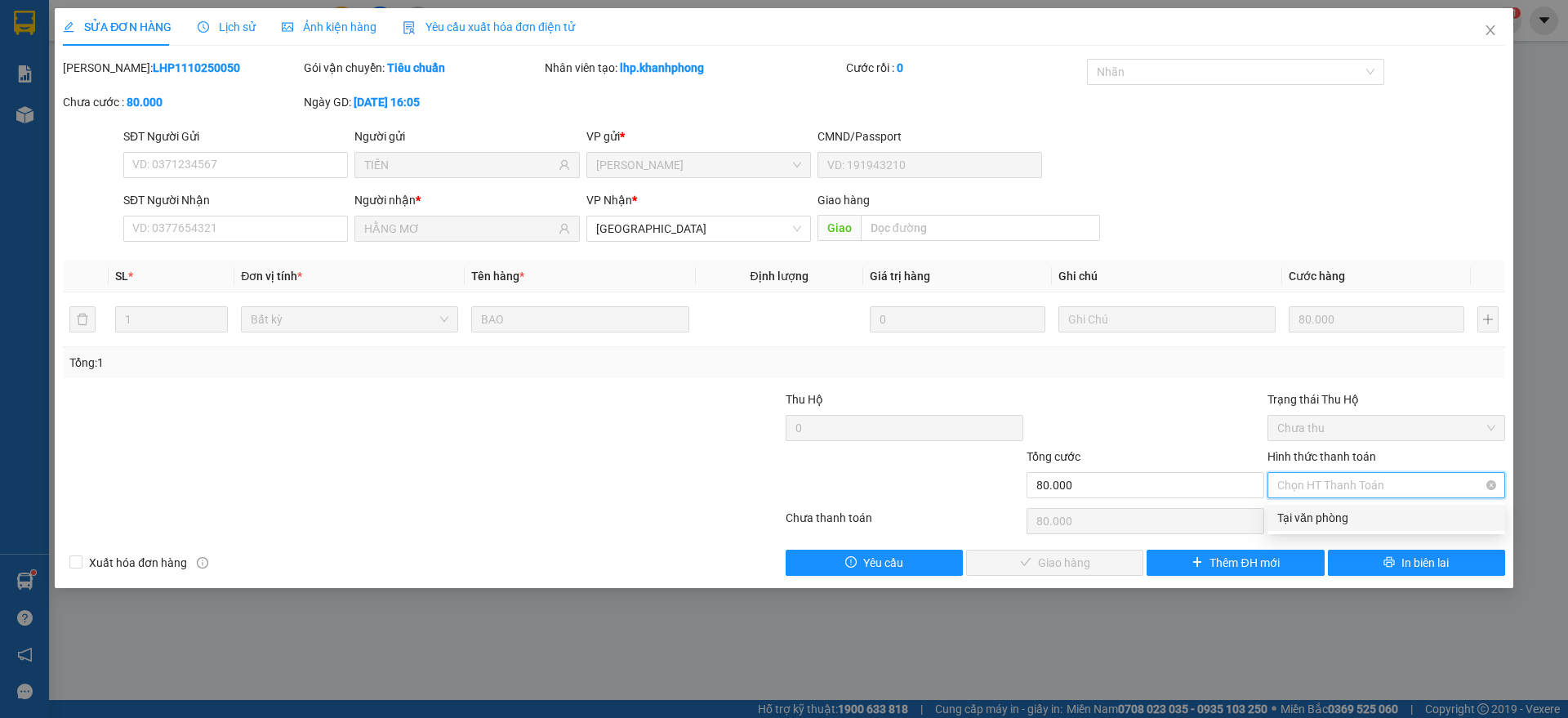
drag, startPoint x: 1310, startPoint y: 487, endPoint x: 972, endPoint y: 571, distance: 348.3
click at [1303, 520] on div "Tại văn phòng" at bounding box center [1386, 518] width 218 height 18
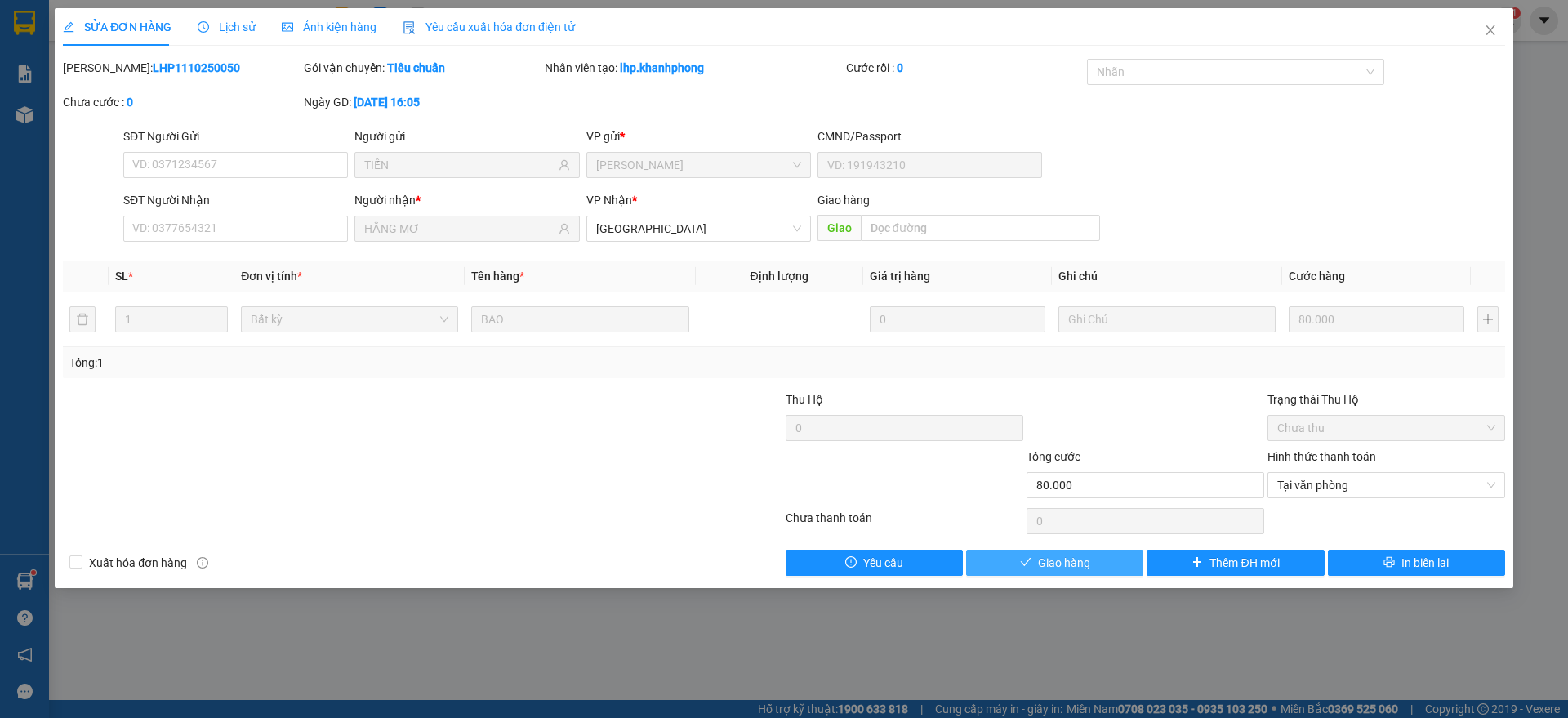
click at [1068, 563] on span "Giao hàng" at bounding box center [1063, 563] width 52 height 18
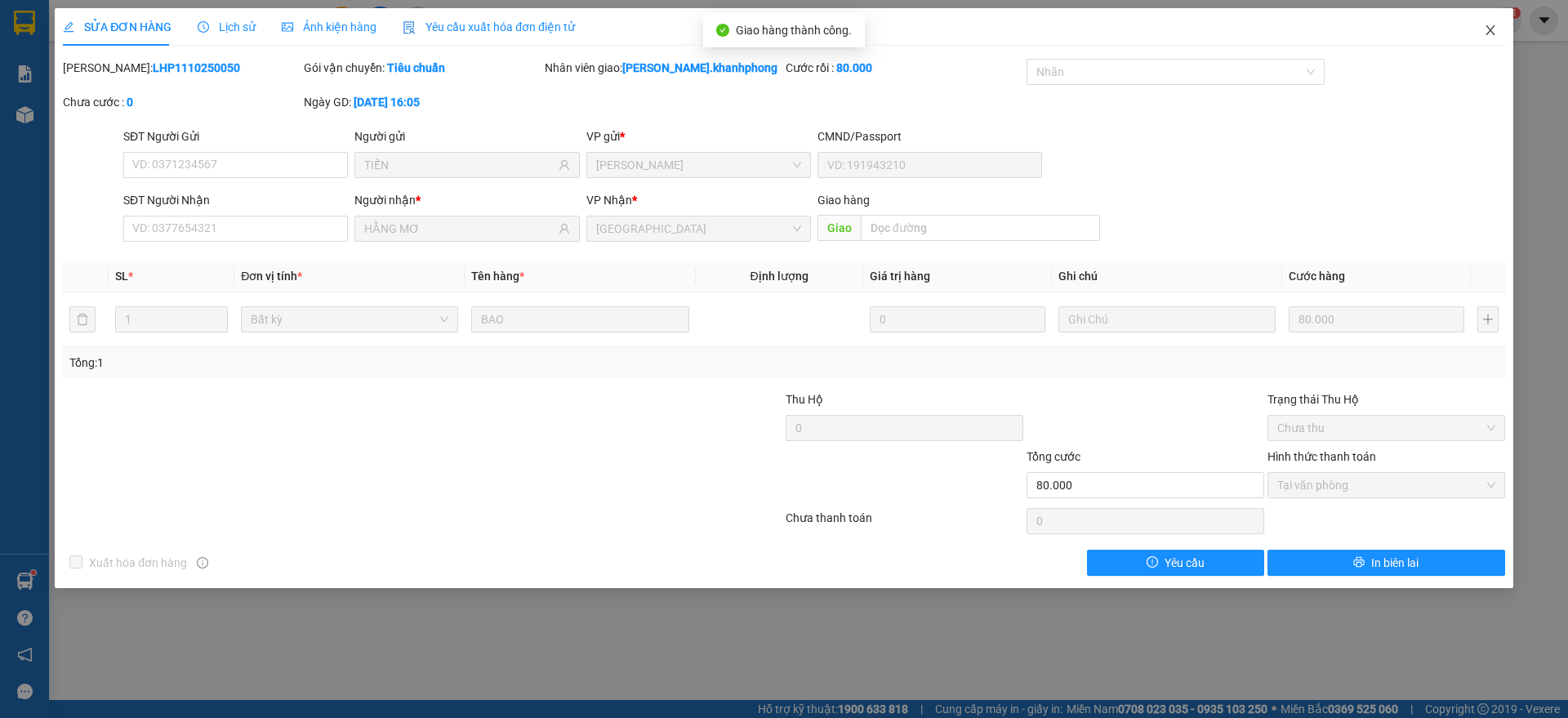
click at [1487, 27] on icon "close" at bounding box center [1490, 30] width 9 height 10
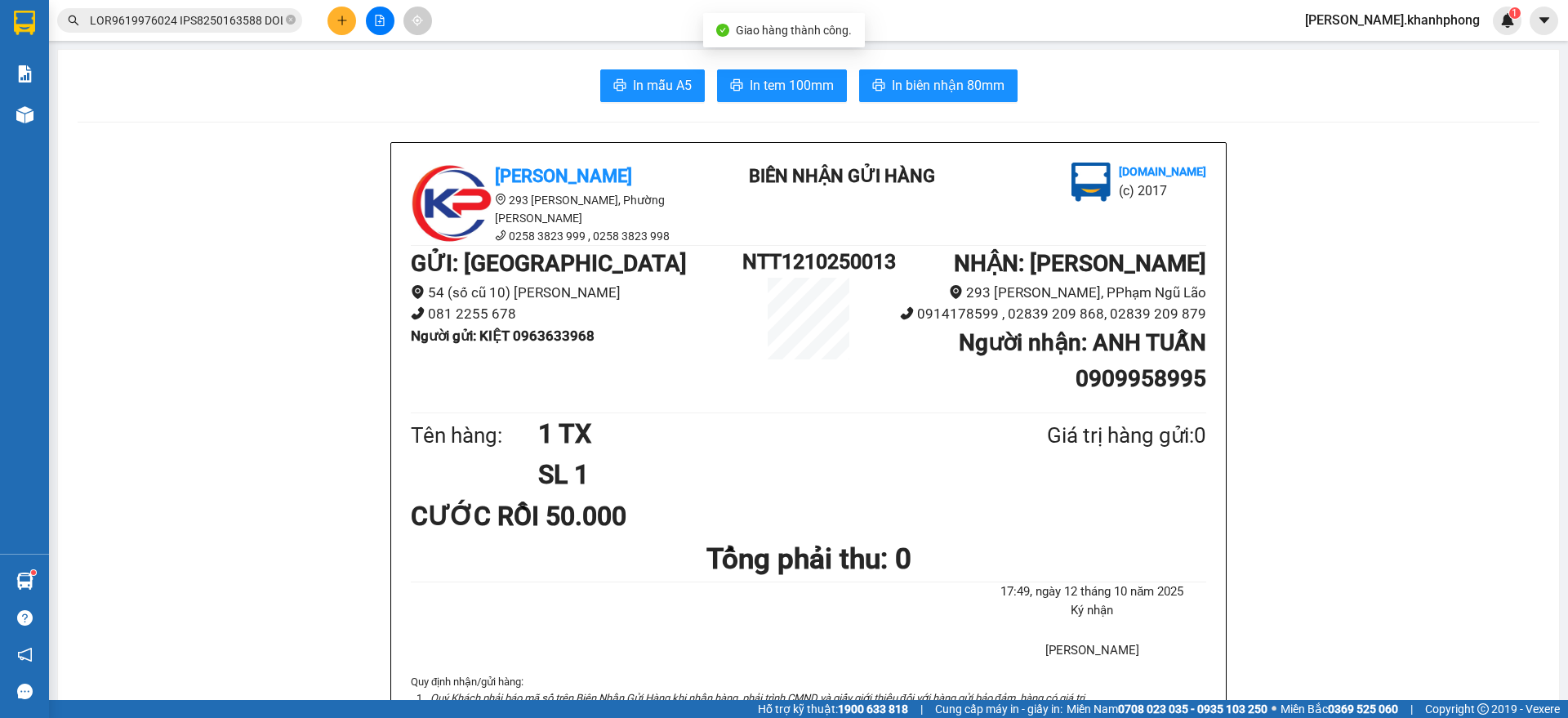
click at [229, 16] on input "text" at bounding box center [186, 20] width 193 height 18
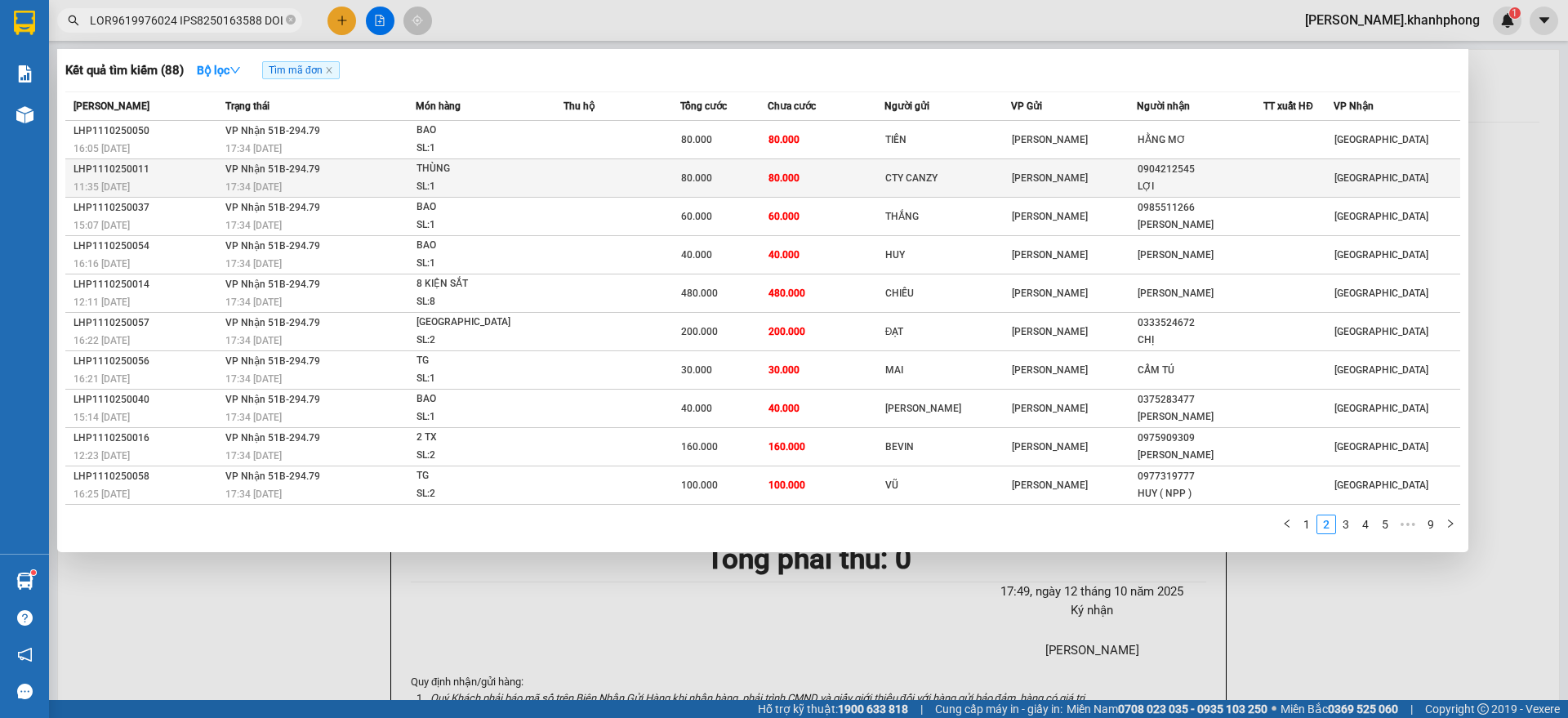
click at [212, 185] on div "11:35 [DATE]" at bounding box center [146, 188] width 147 height 18
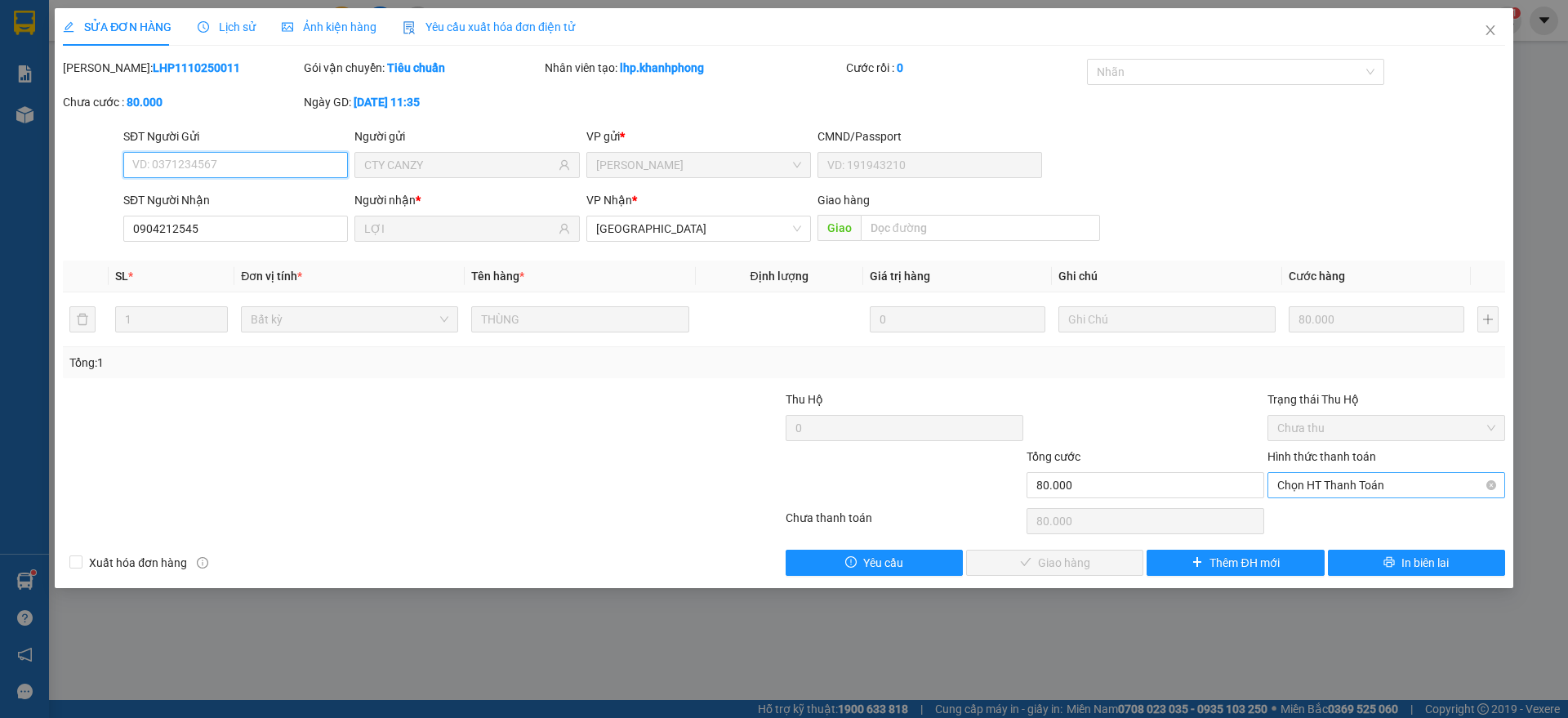
click at [1347, 477] on span "Chọn HT Thanh Toán" at bounding box center [1386, 485] width 218 height 25
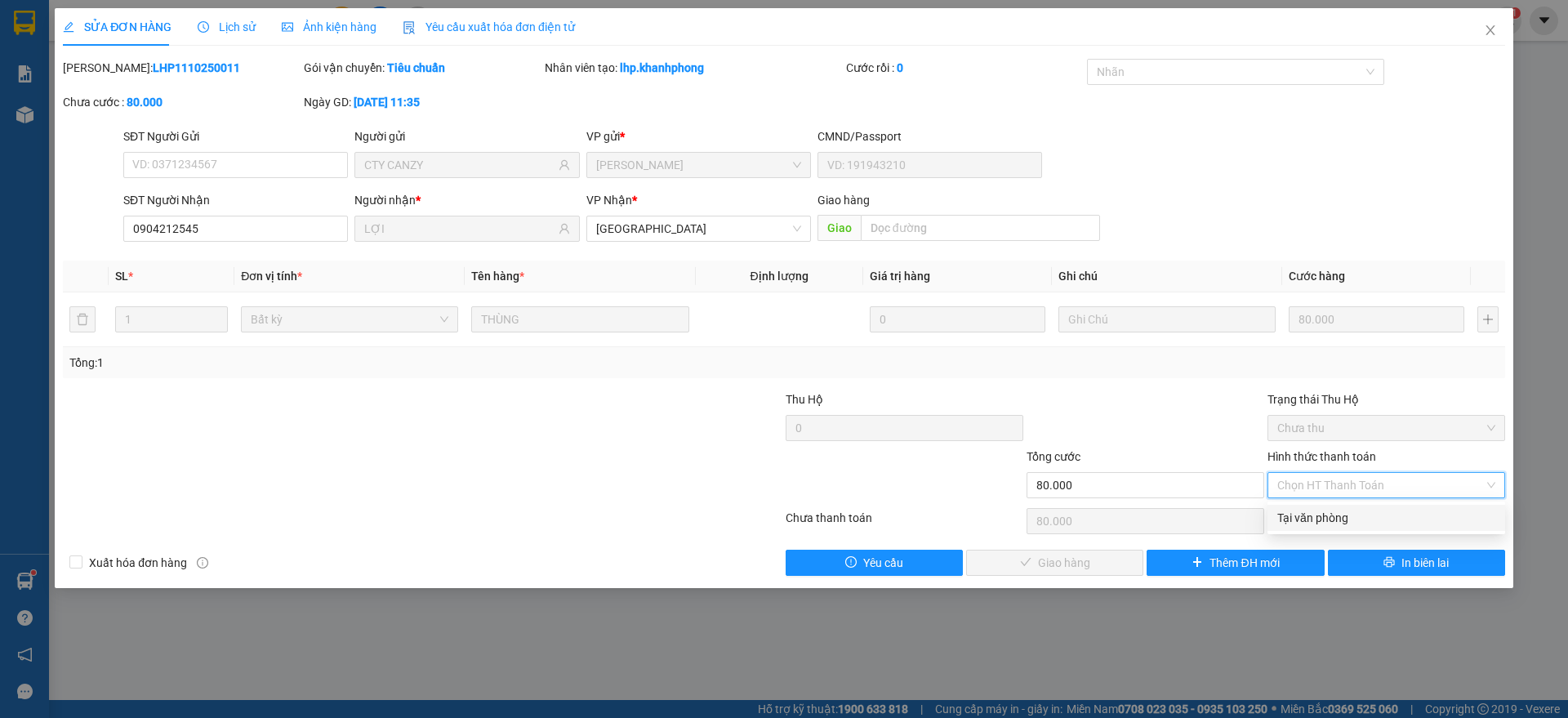
click at [1324, 520] on div "Tại văn phòng" at bounding box center [1386, 518] width 218 height 18
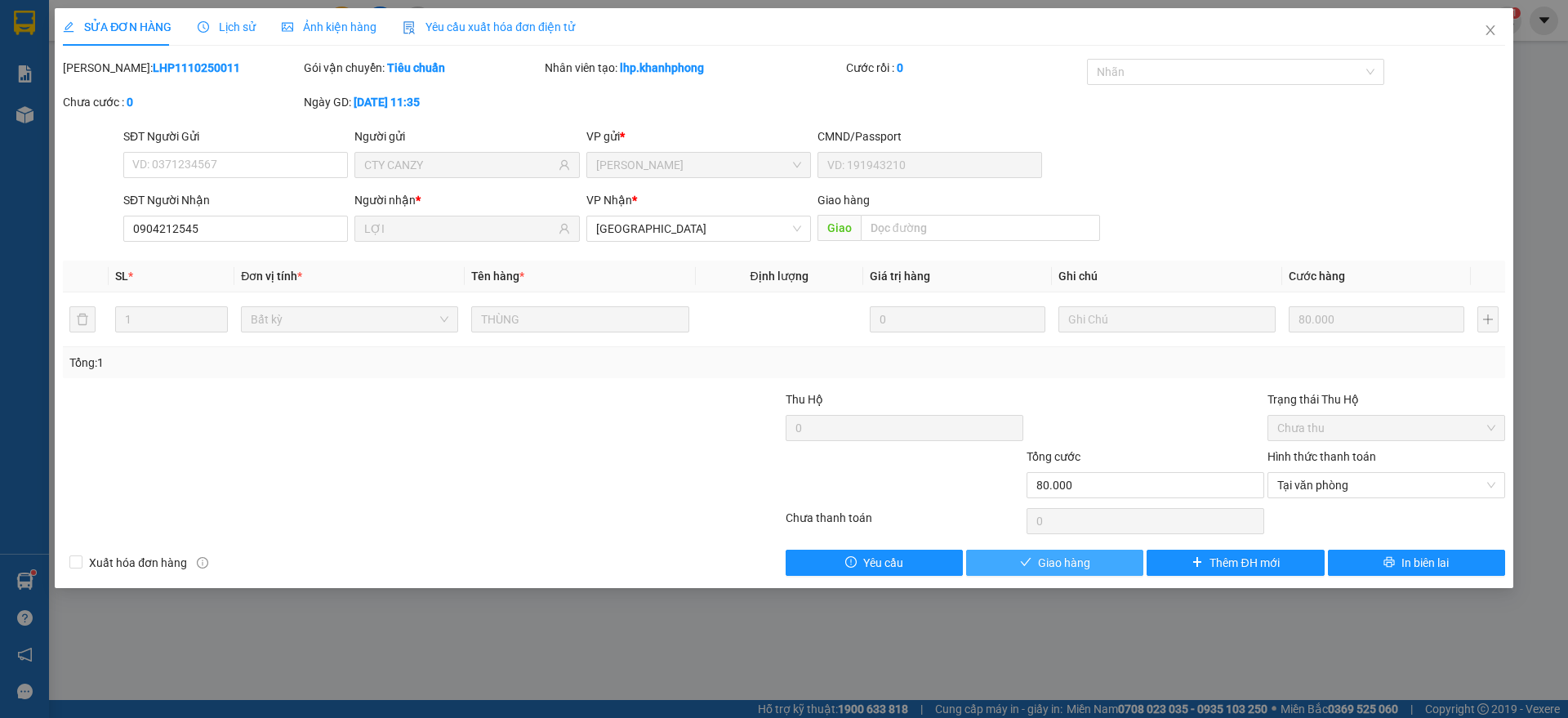
click at [1007, 559] on button "Giao hàng" at bounding box center [1055, 563] width 177 height 27
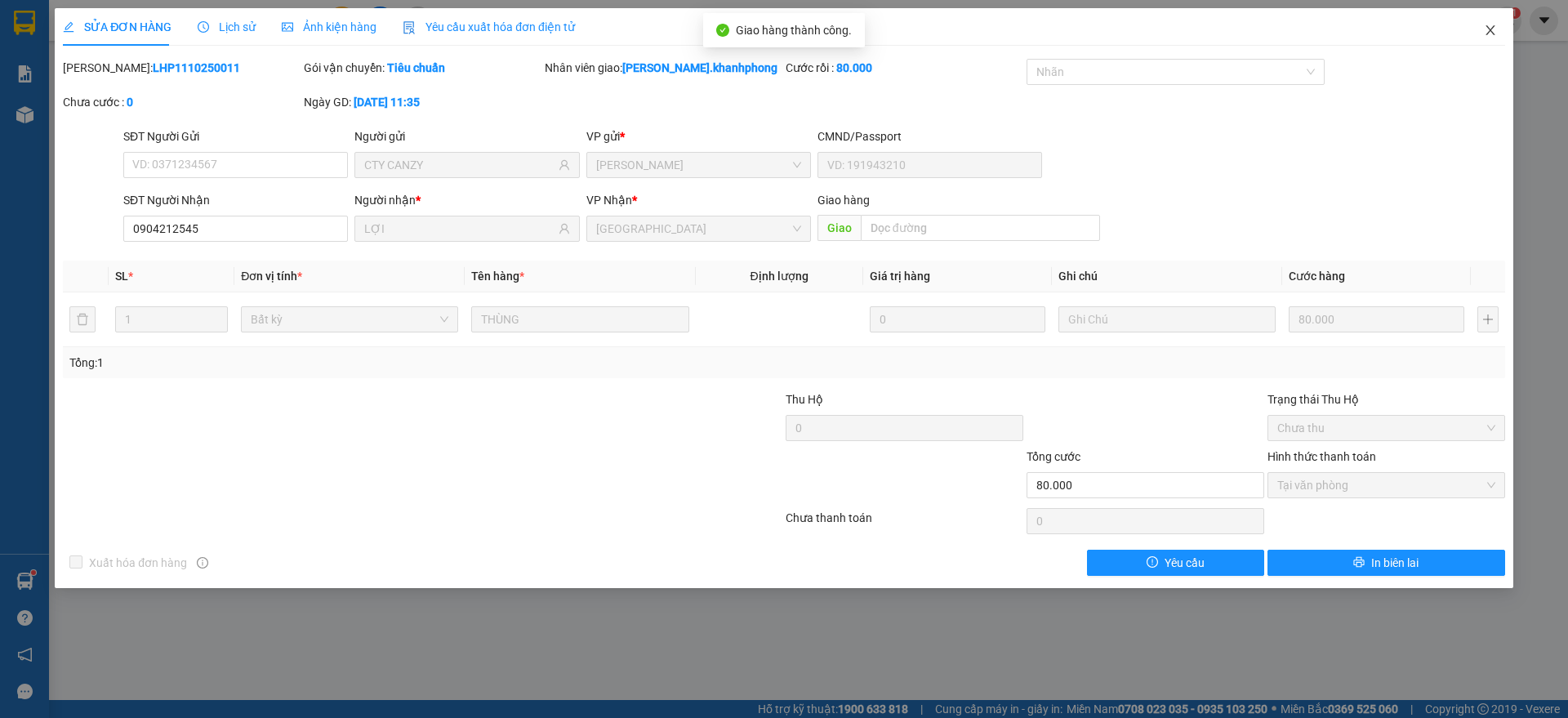
click at [1491, 30] on icon "close" at bounding box center [1490, 30] width 13 height 13
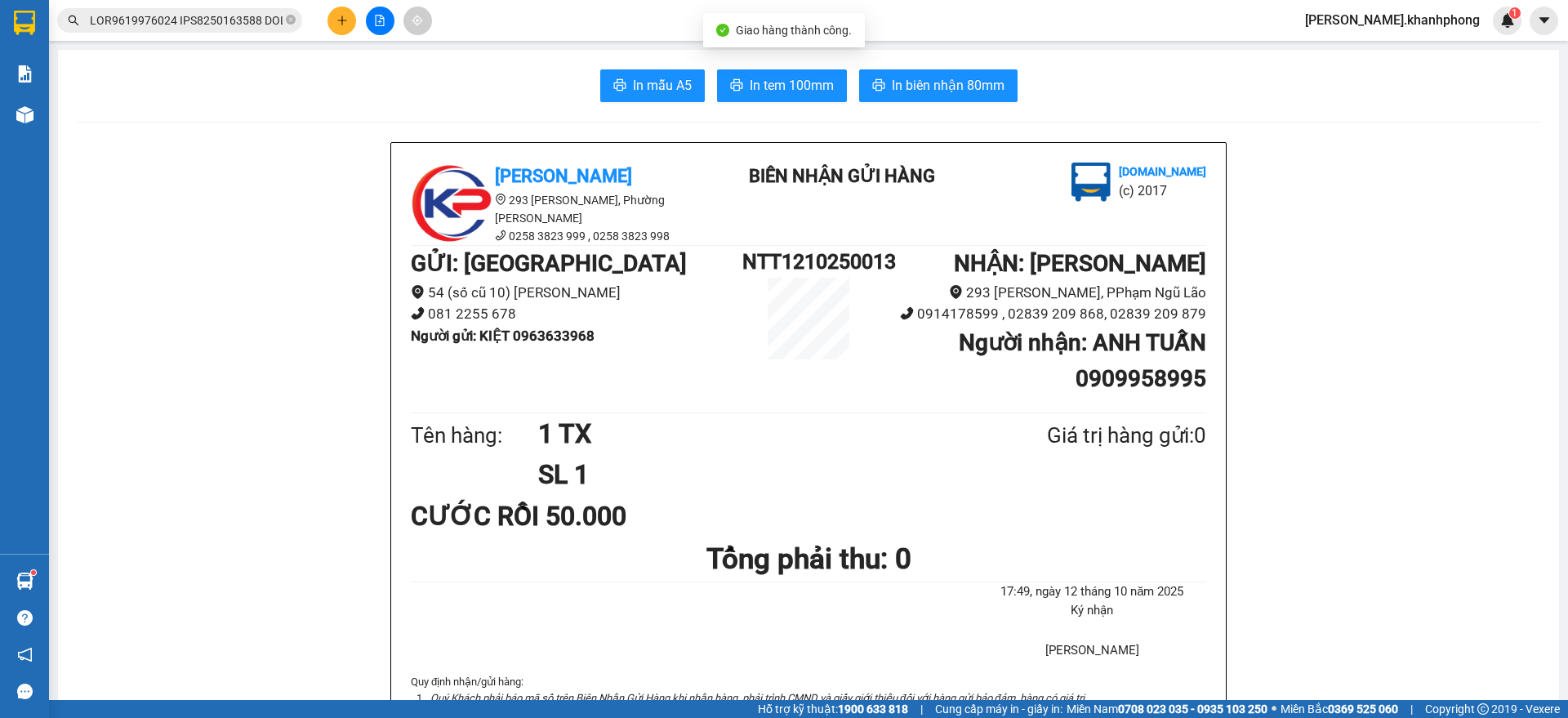
scroll to position [0, 7262]
click at [176, 24] on input "text" at bounding box center [186, 20] width 193 height 18
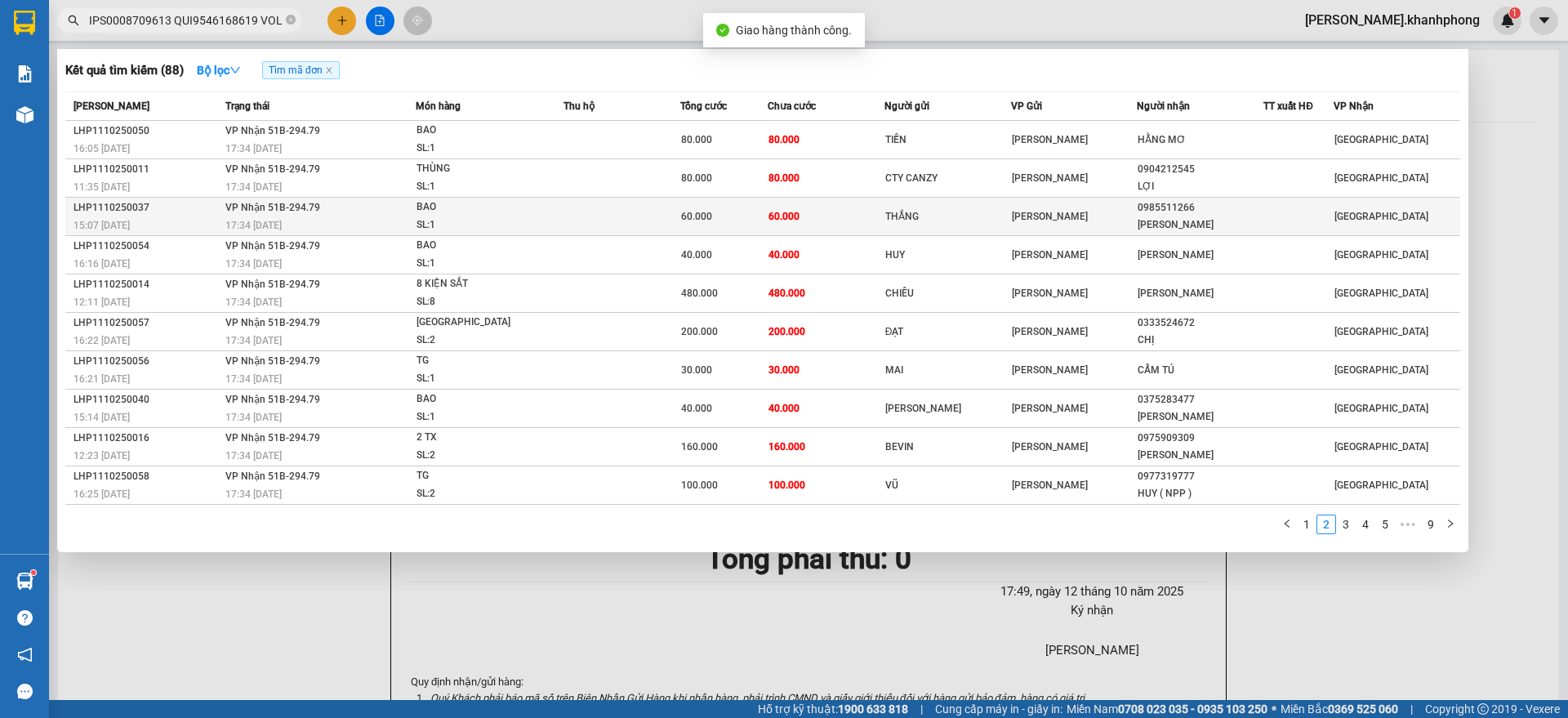
scroll to position [0, 0]
click at [172, 221] on div "15:07 [DATE]" at bounding box center [146, 226] width 147 height 18
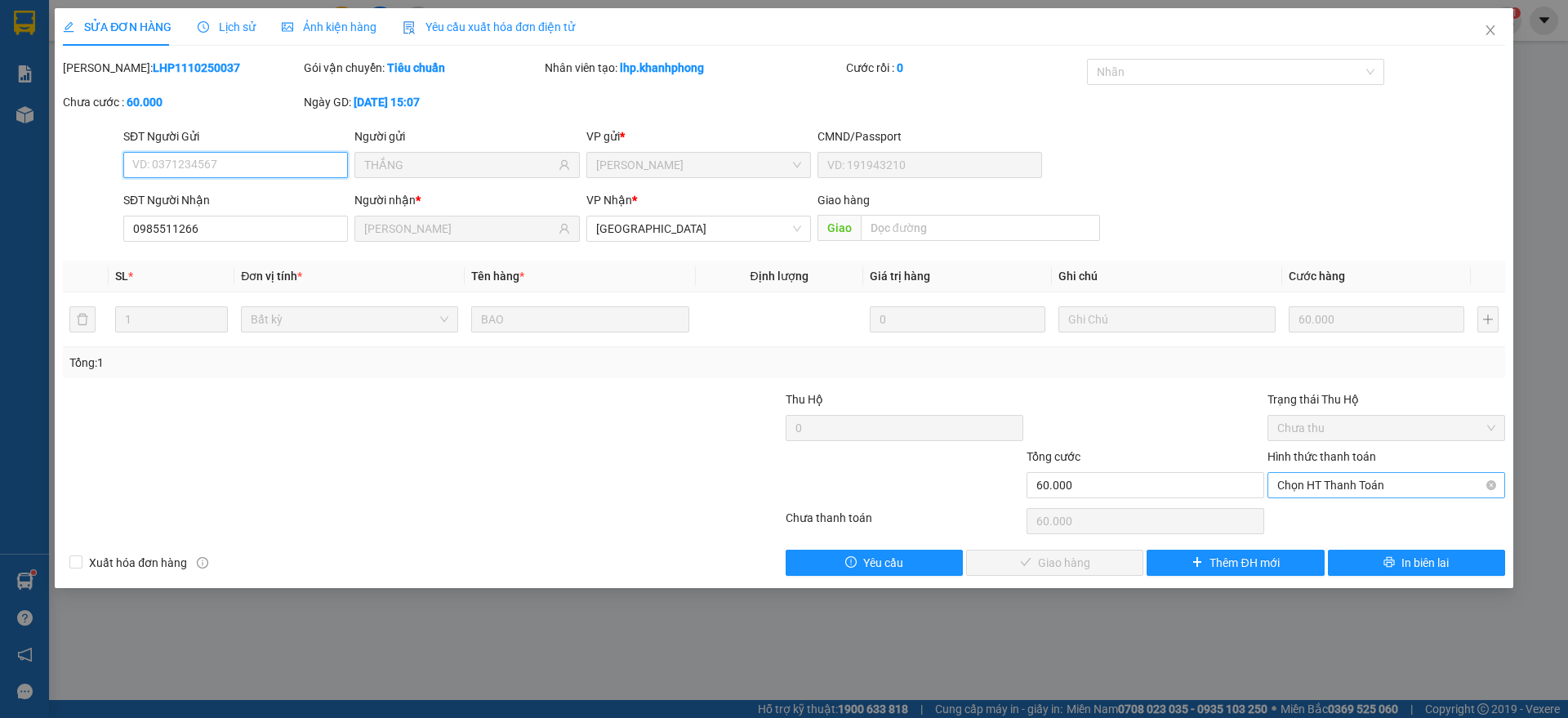
click at [1323, 488] on span "Chọn HT Thanh Toán" at bounding box center [1386, 485] width 218 height 25
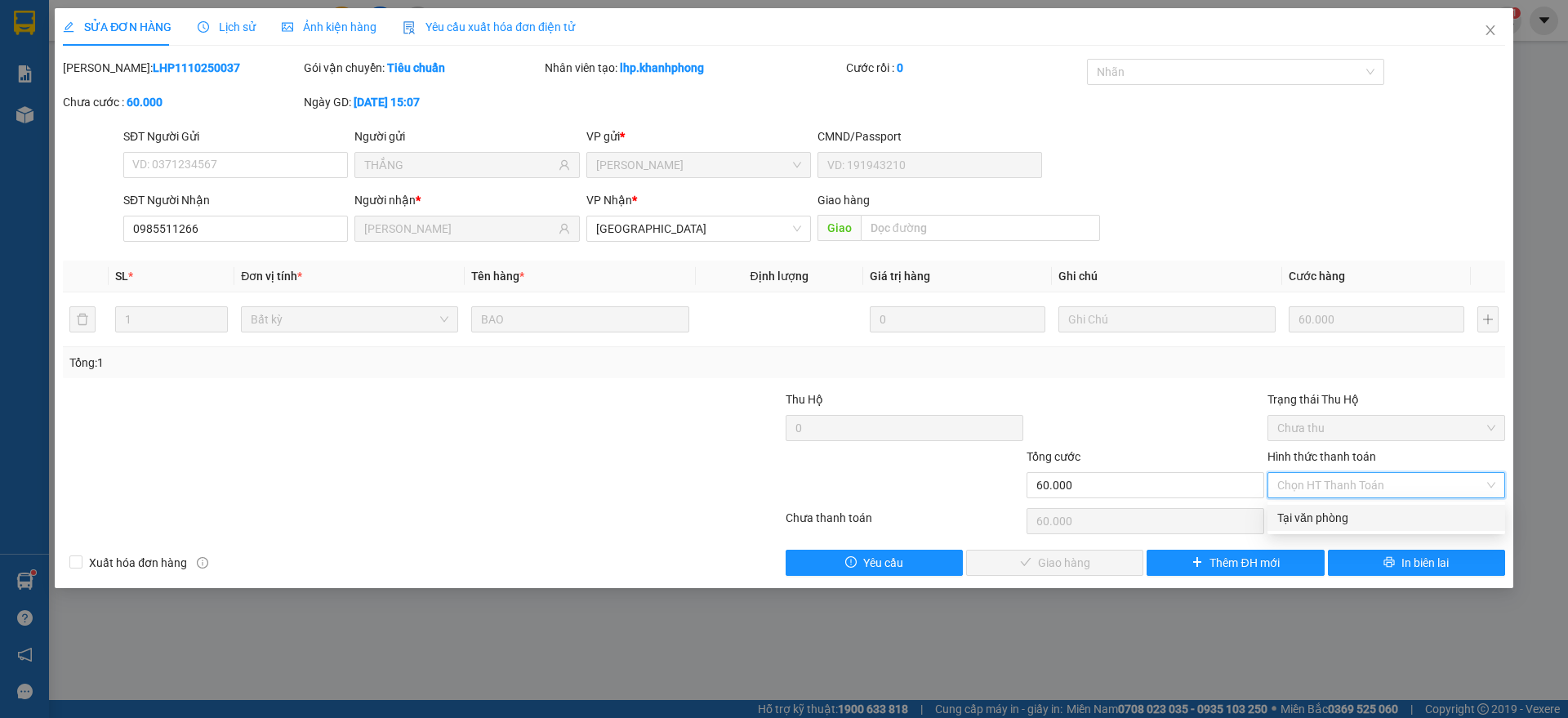
click at [1313, 512] on div "Tại văn phòng" at bounding box center [1386, 518] width 218 height 18
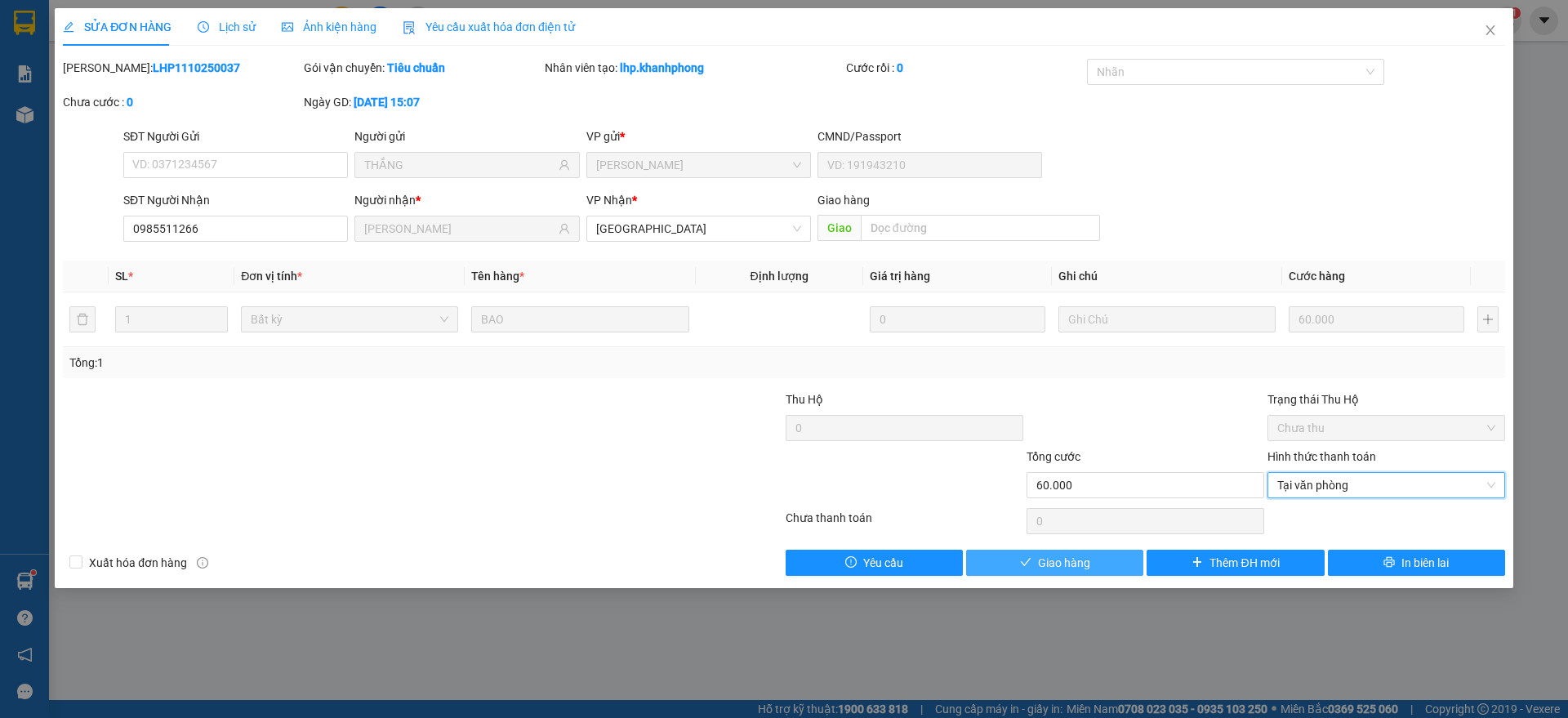
drag, startPoint x: 1030, startPoint y: 562, endPoint x: 1052, endPoint y: 555, distance: 23.1
click at [1032, 563] on button "Giao hàng" at bounding box center [1055, 563] width 177 height 27
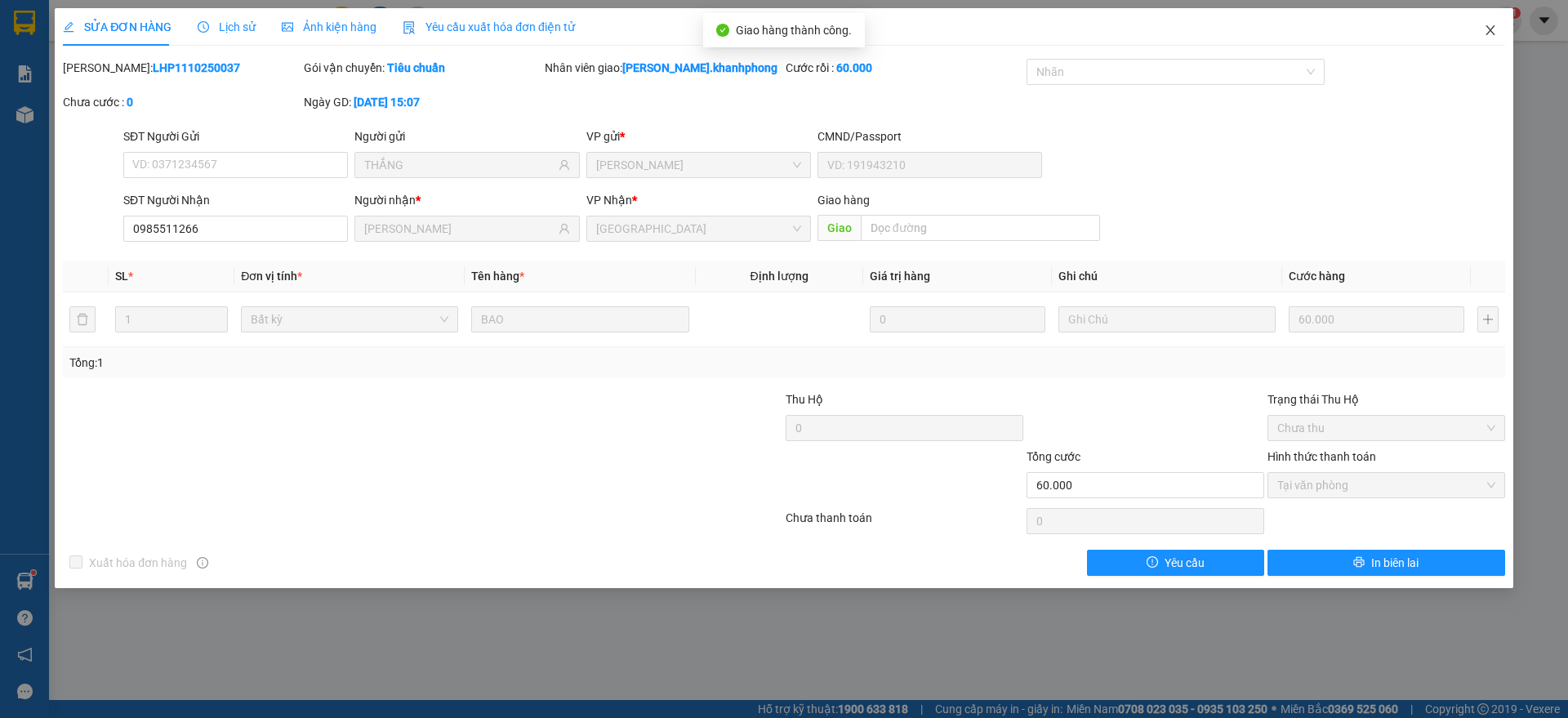
click at [1487, 27] on icon "close" at bounding box center [1490, 30] width 9 height 10
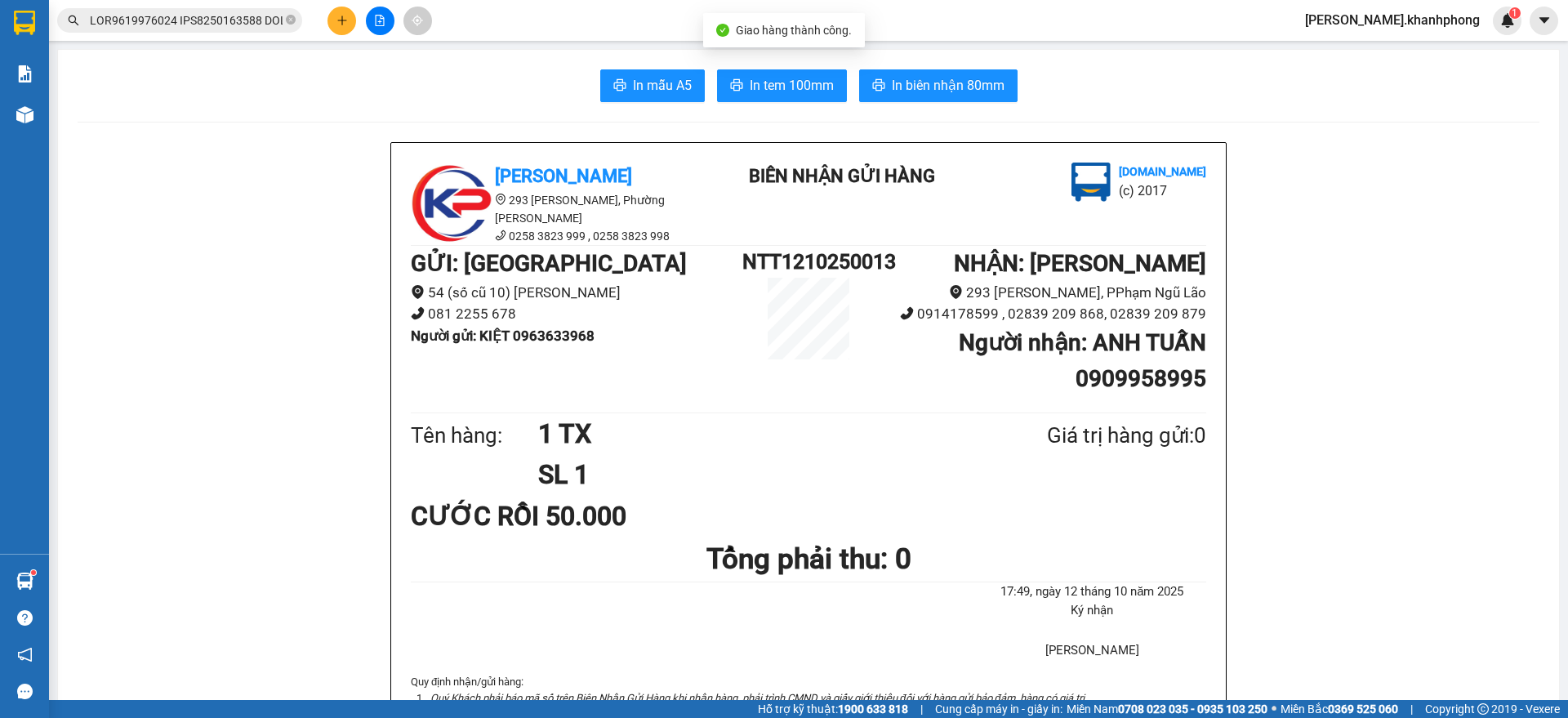
scroll to position [0, 7249]
click at [208, 17] on input "text" at bounding box center [186, 20] width 193 height 18
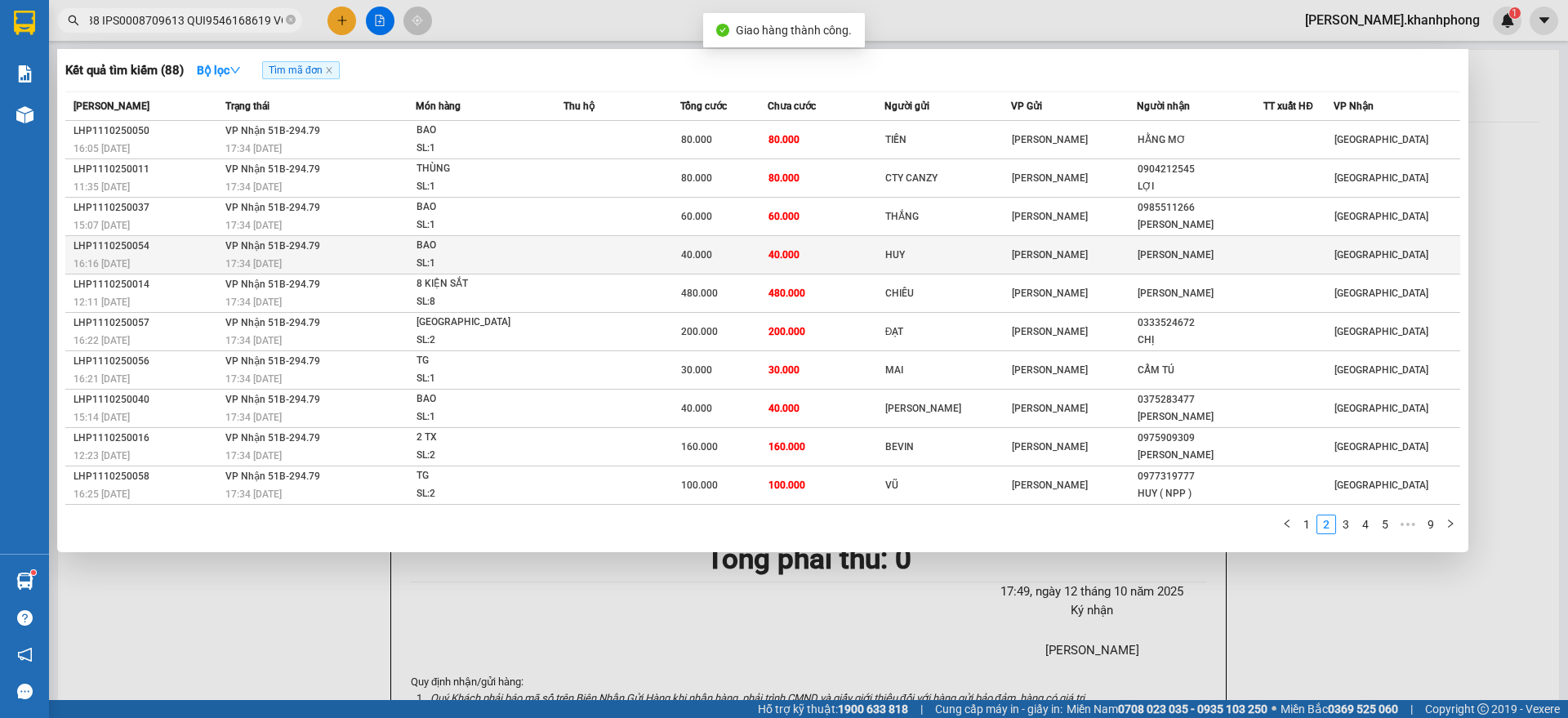
scroll to position [0, 0]
click at [173, 254] on div "16:16 [DATE]" at bounding box center [146, 263] width 147 height 18
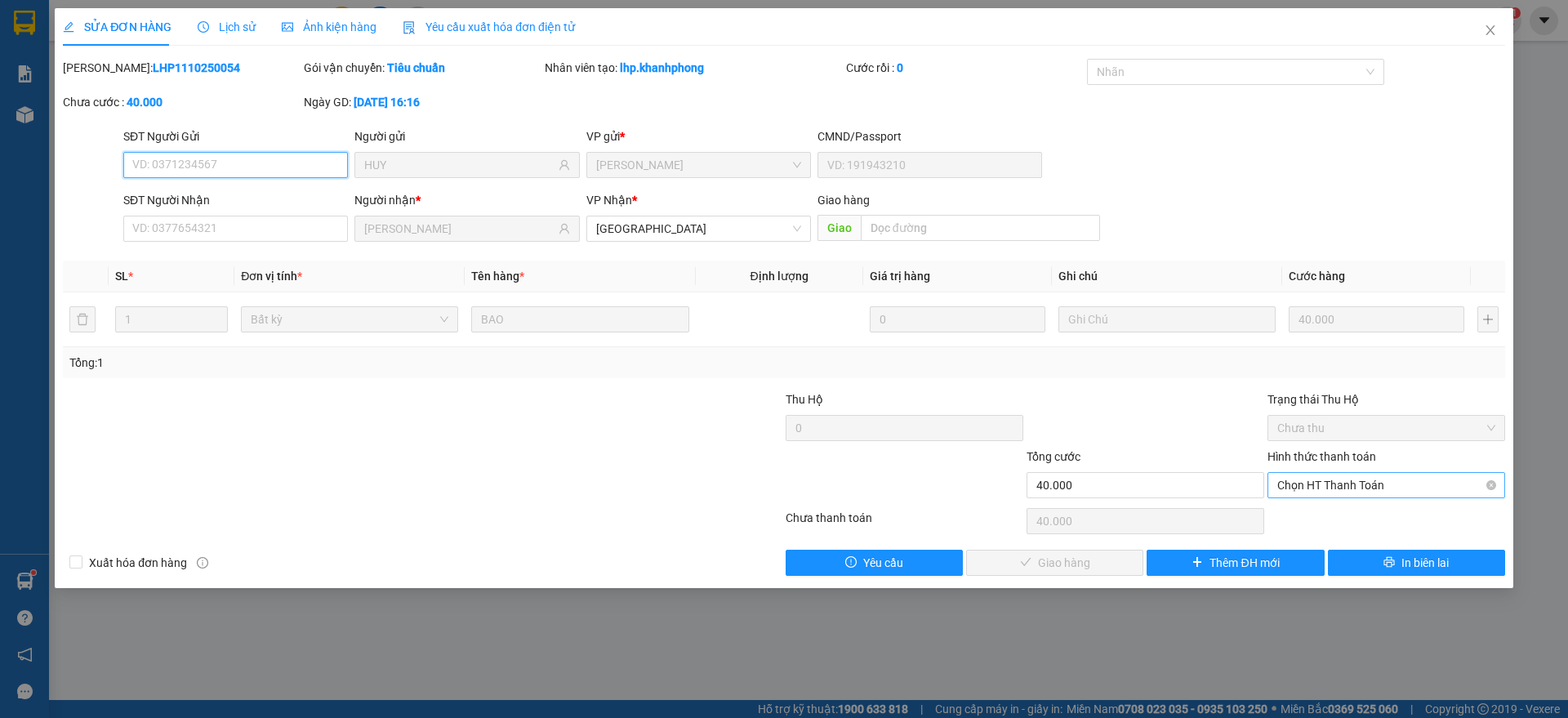
click at [1342, 473] on span "Chọn HT Thanh Toán" at bounding box center [1386, 485] width 218 height 25
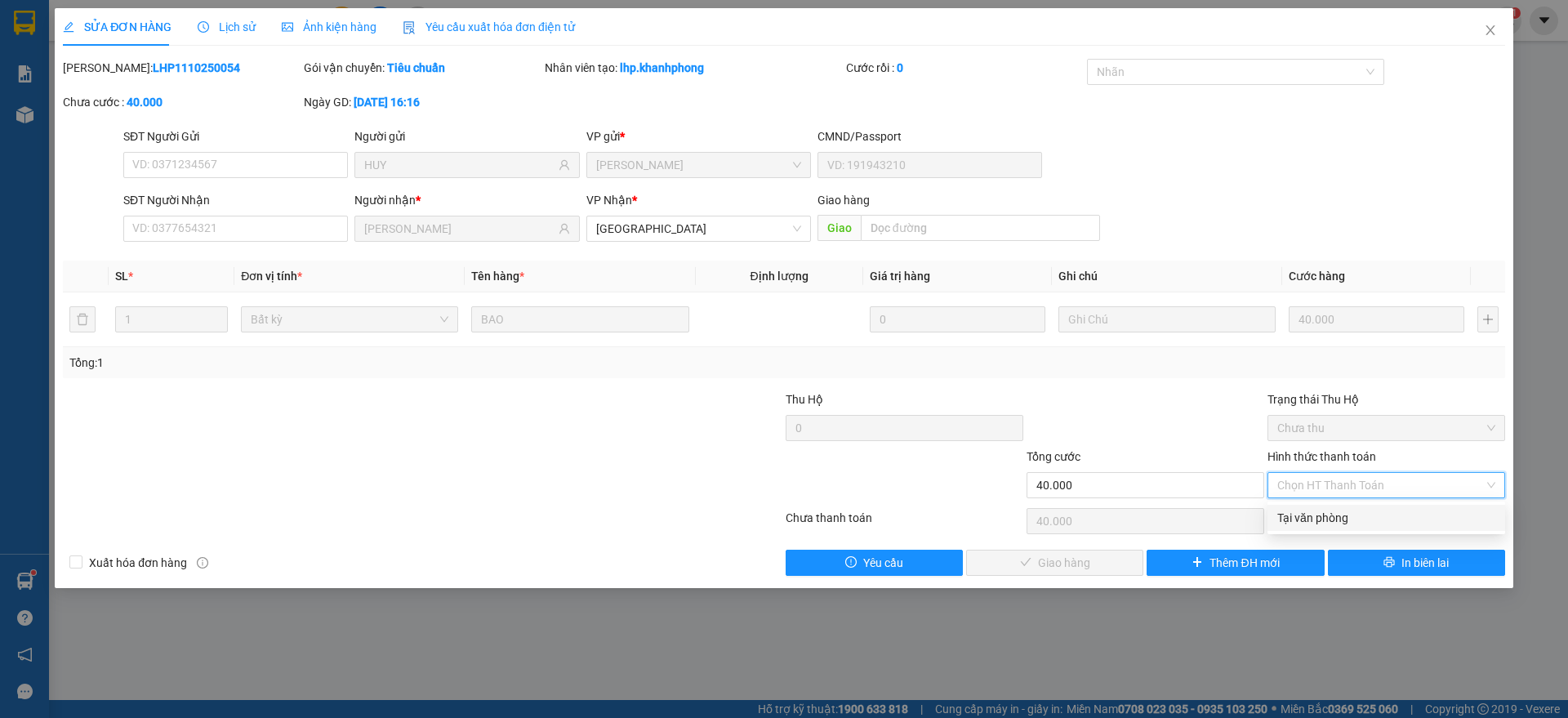
drag, startPoint x: 1315, startPoint y: 521, endPoint x: 999, endPoint y: 574, distance: 320.4
click at [1316, 523] on div "Tại văn phòng" at bounding box center [1386, 518] width 218 height 18
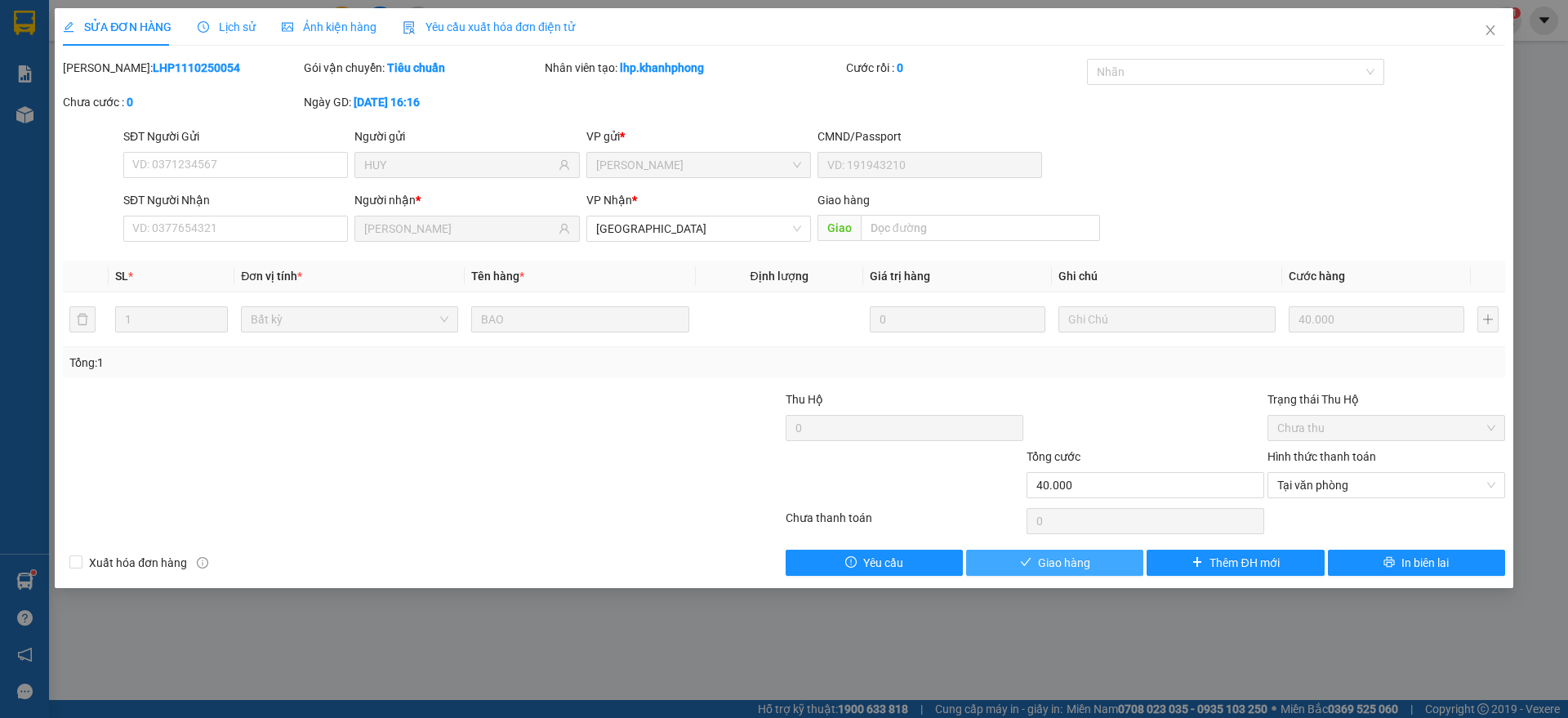
click at [1031, 560] on icon "check" at bounding box center [1026, 562] width 11 height 11
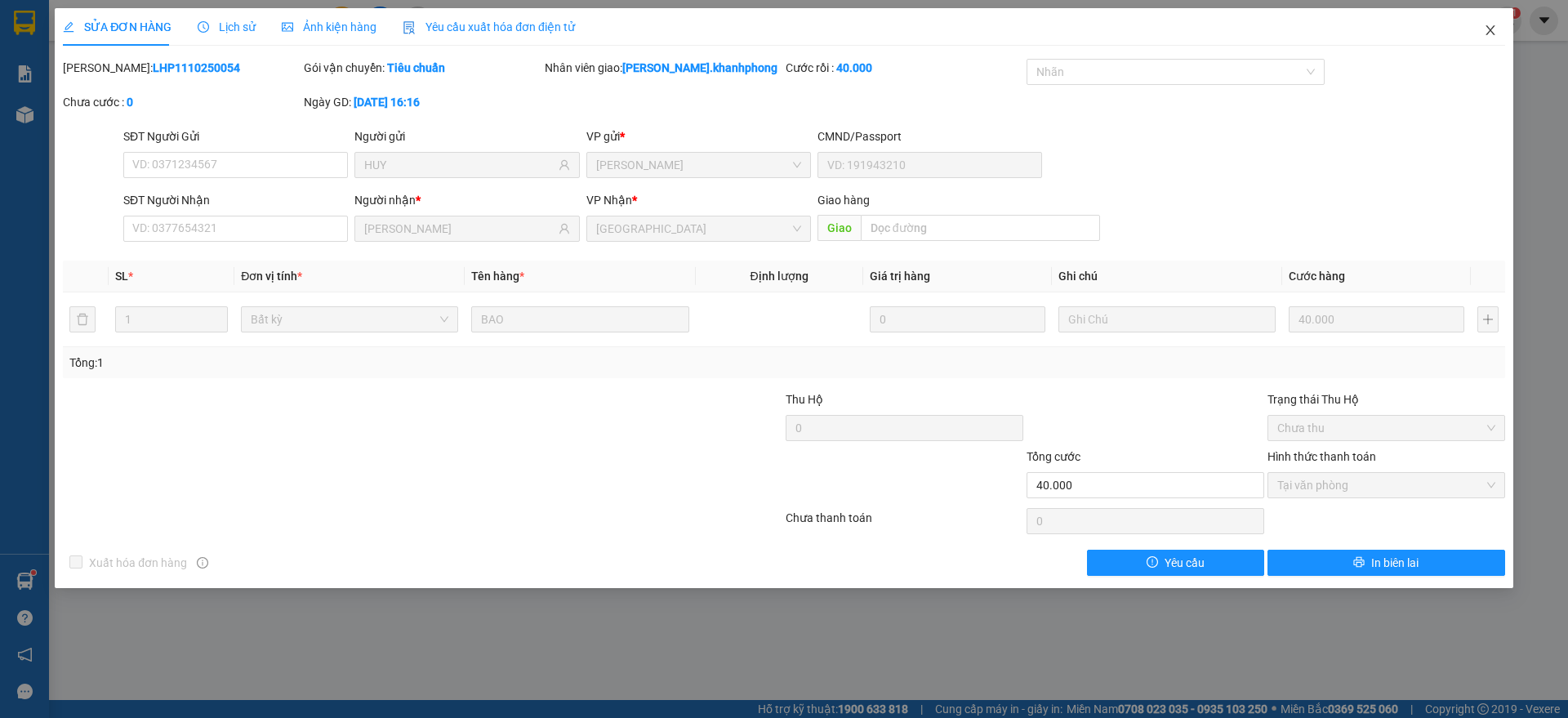
click at [1484, 28] on icon "close" at bounding box center [1490, 30] width 13 height 13
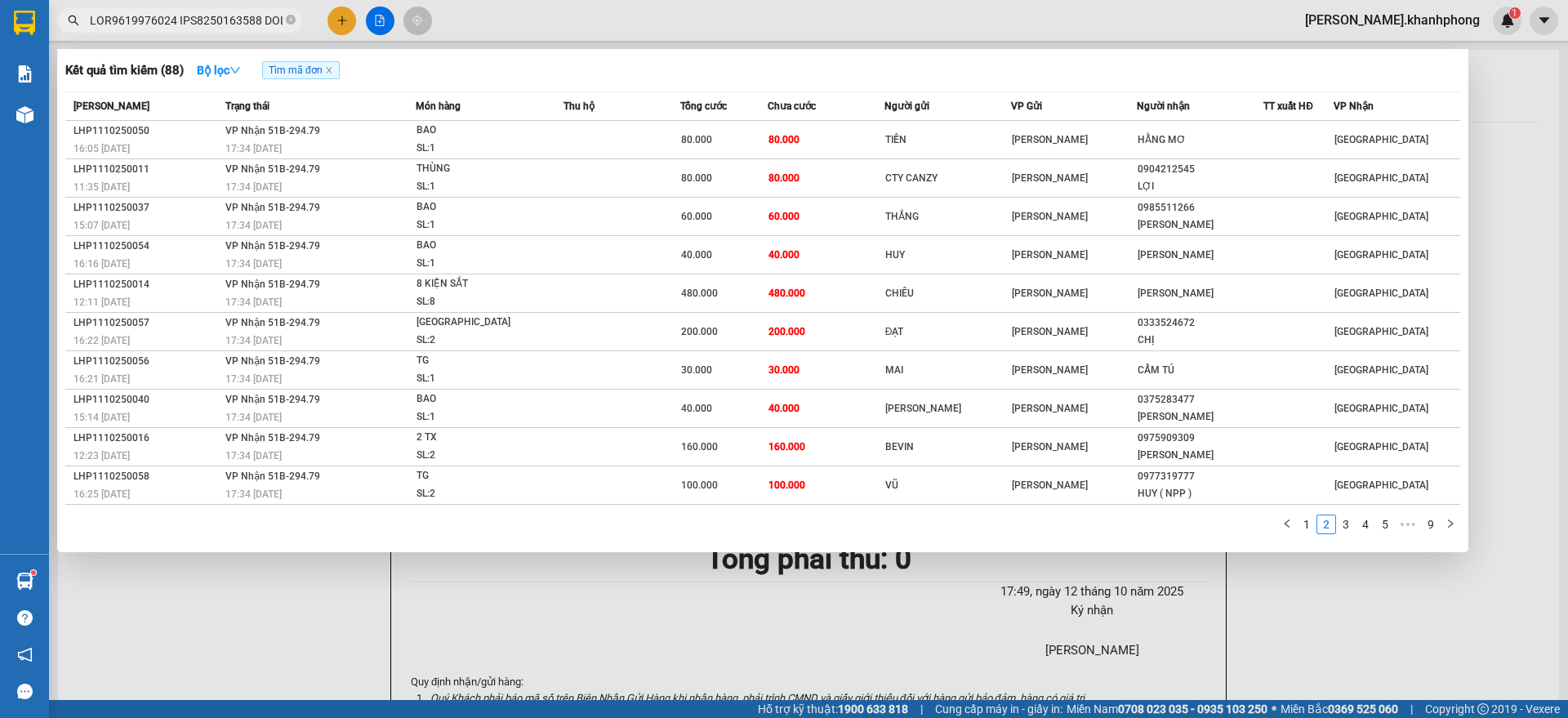
scroll to position [0, 7262]
click at [204, 16] on input "text" at bounding box center [186, 20] width 193 height 18
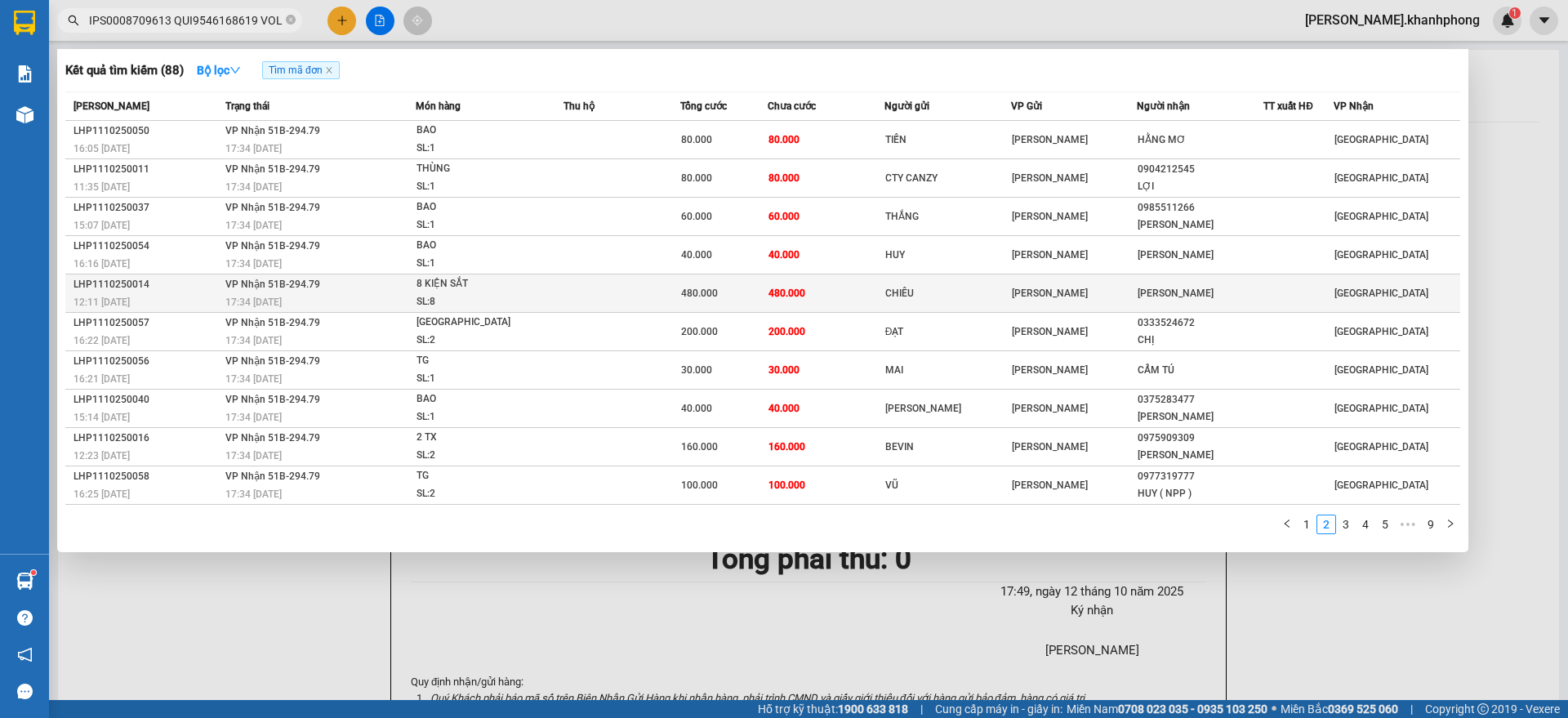
click at [194, 285] on div "LHP1110250014" at bounding box center [146, 284] width 147 height 17
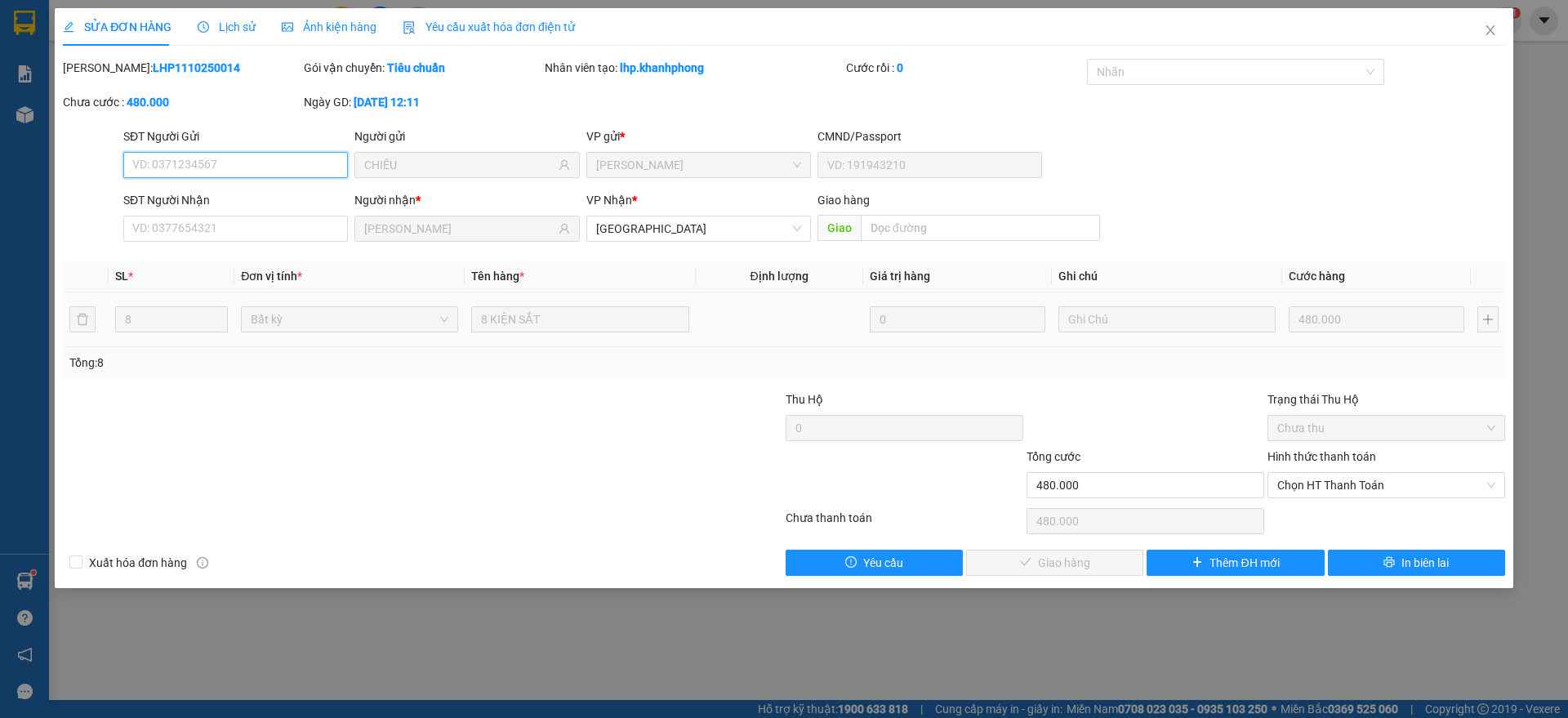
drag, startPoint x: 1323, startPoint y: 487, endPoint x: 1305, endPoint y: 542, distance: 57.9
click at [1324, 489] on span "Chọn HT Thanh Toán" at bounding box center [1386, 485] width 218 height 25
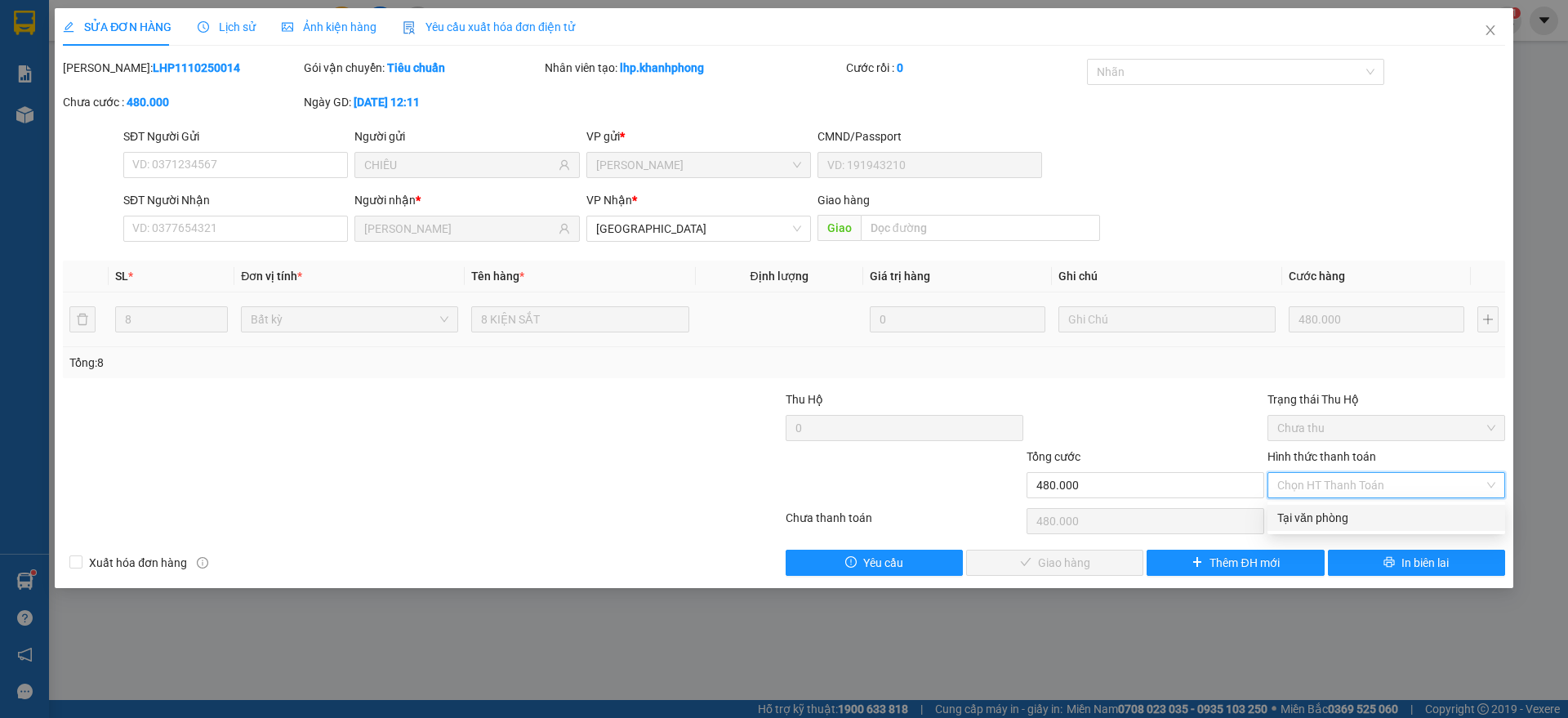
click at [1313, 510] on div "Tại văn phòng" at bounding box center [1386, 518] width 218 height 18
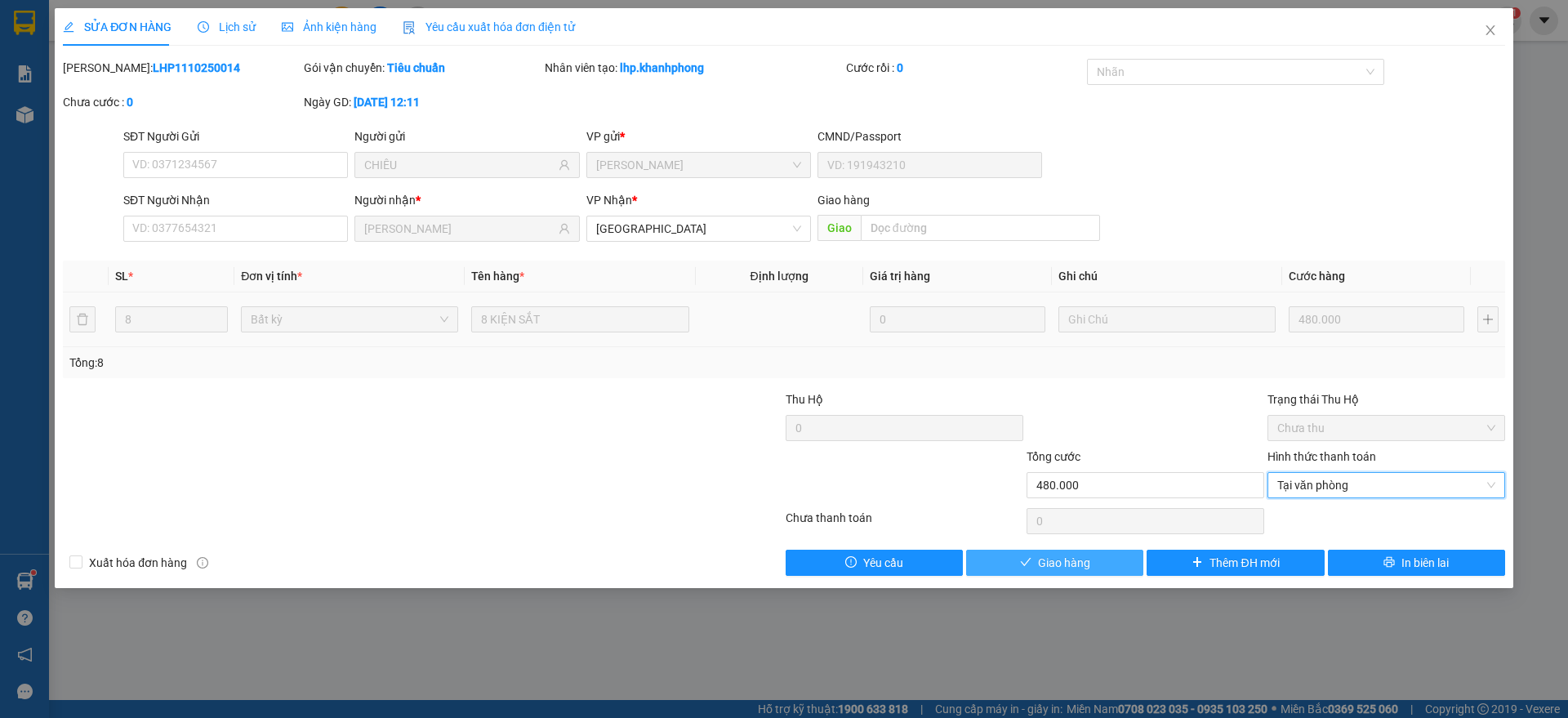
click at [1025, 554] on button "Giao hàng" at bounding box center [1055, 563] width 177 height 27
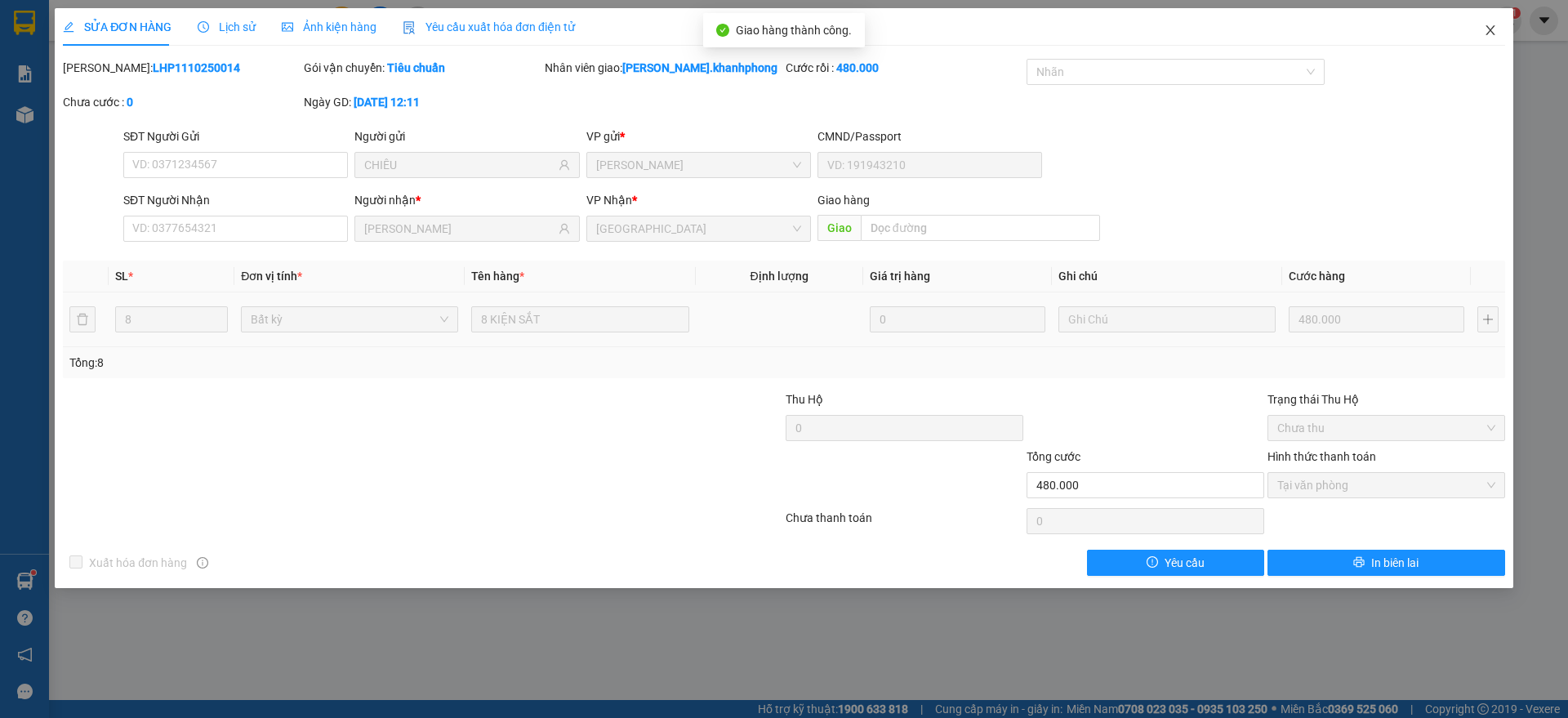
click at [1494, 28] on icon "close" at bounding box center [1490, 30] width 13 height 13
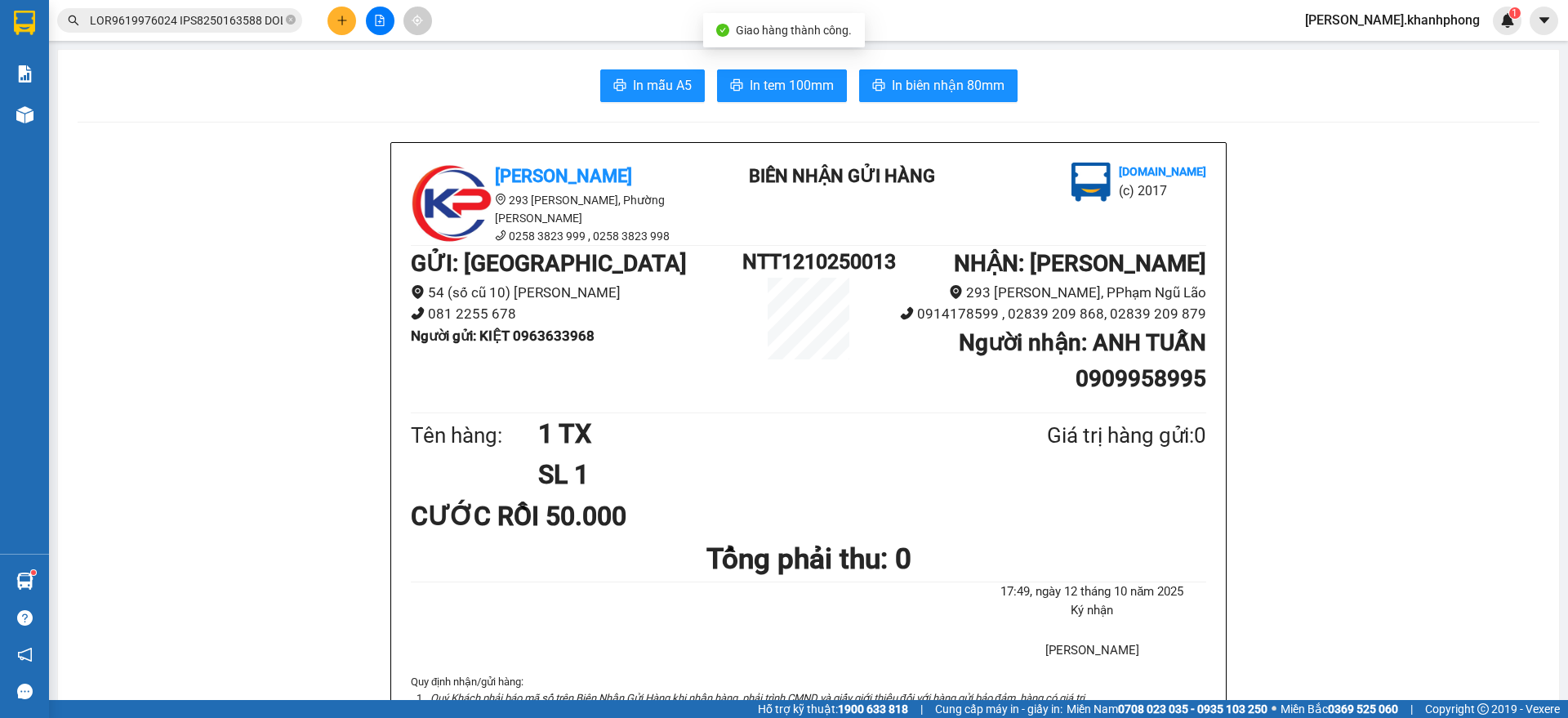
scroll to position [0, 7262]
click at [210, 16] on input "text" at bounding box center [186, 20] width 193 height 18
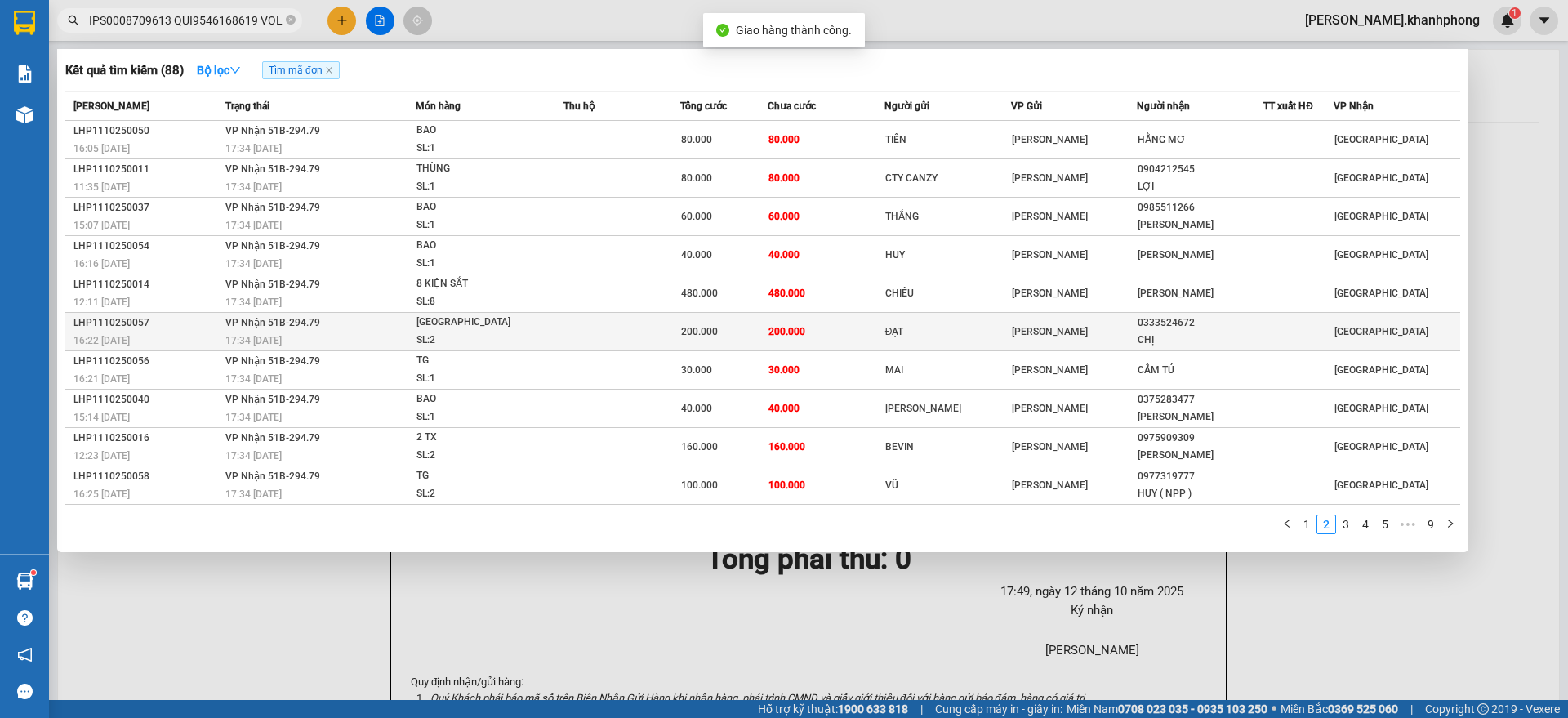
scroll to position [0, 0]
click at [171, 319] on div "LHP1110250057" at bounding box center [146, 323] width 147 height 17
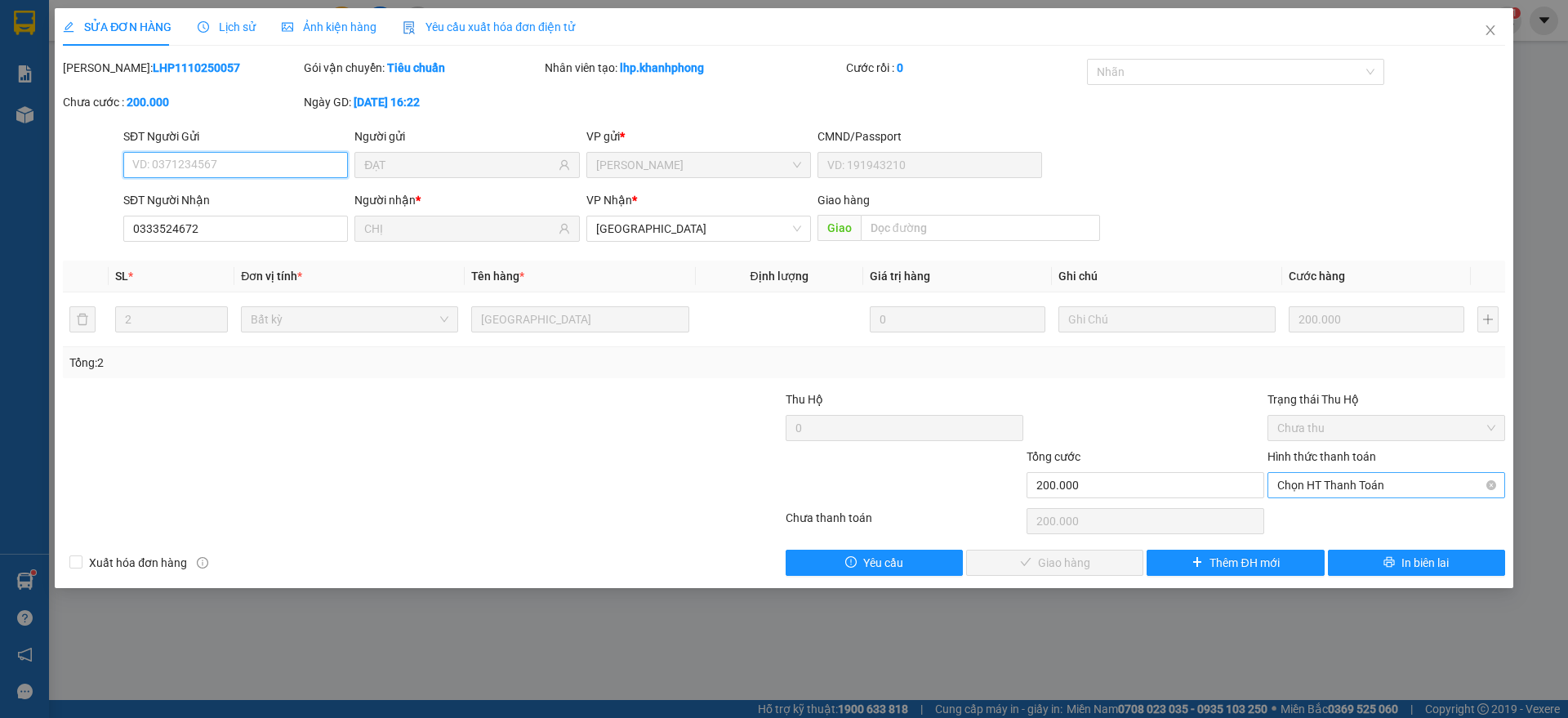
click at [1333, 482] on span "Chọn HT Thanh Toán" at bounding box center [1386, 485] width 218 height 25
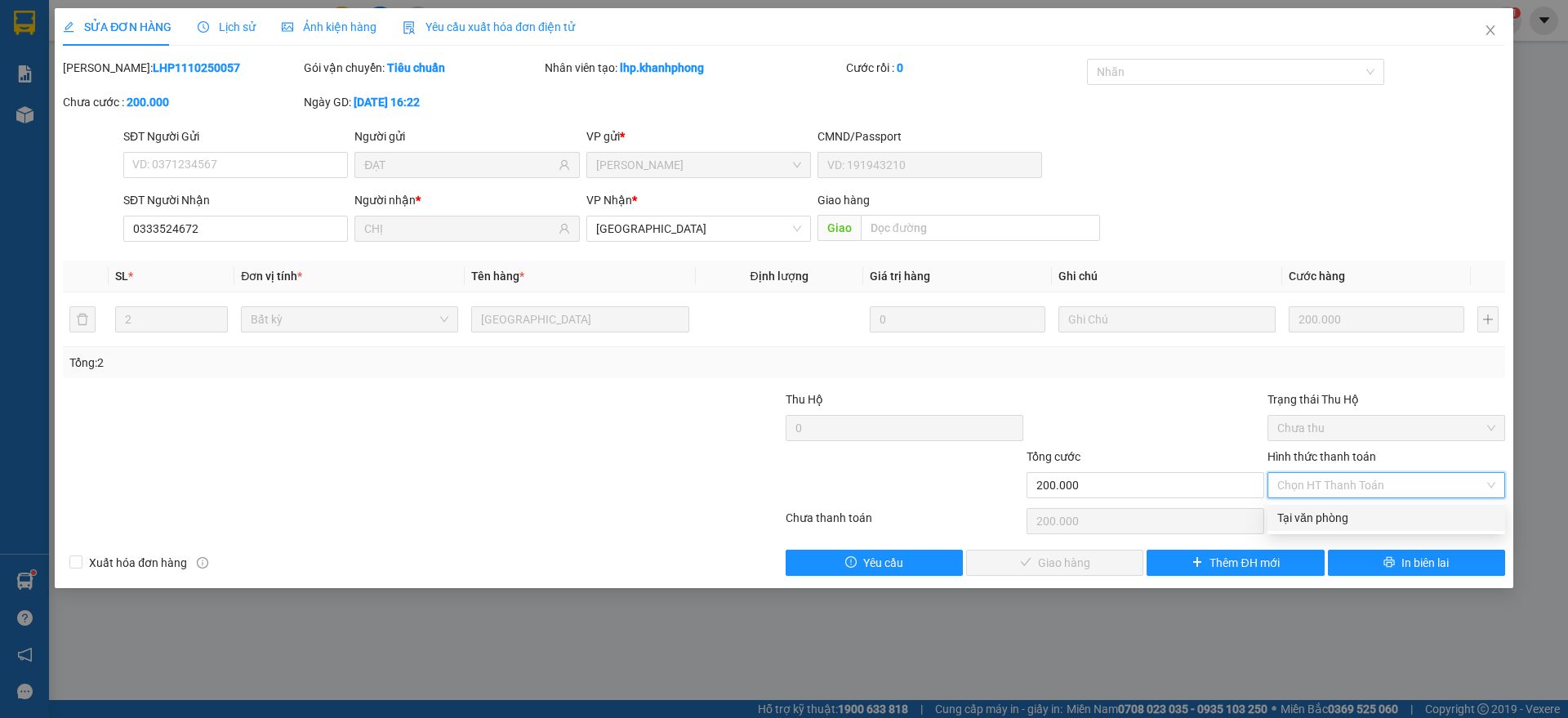
click at [1307, 513] on div "Tại văn phòng" at bounding box center [1386, 518] width 218 height 18
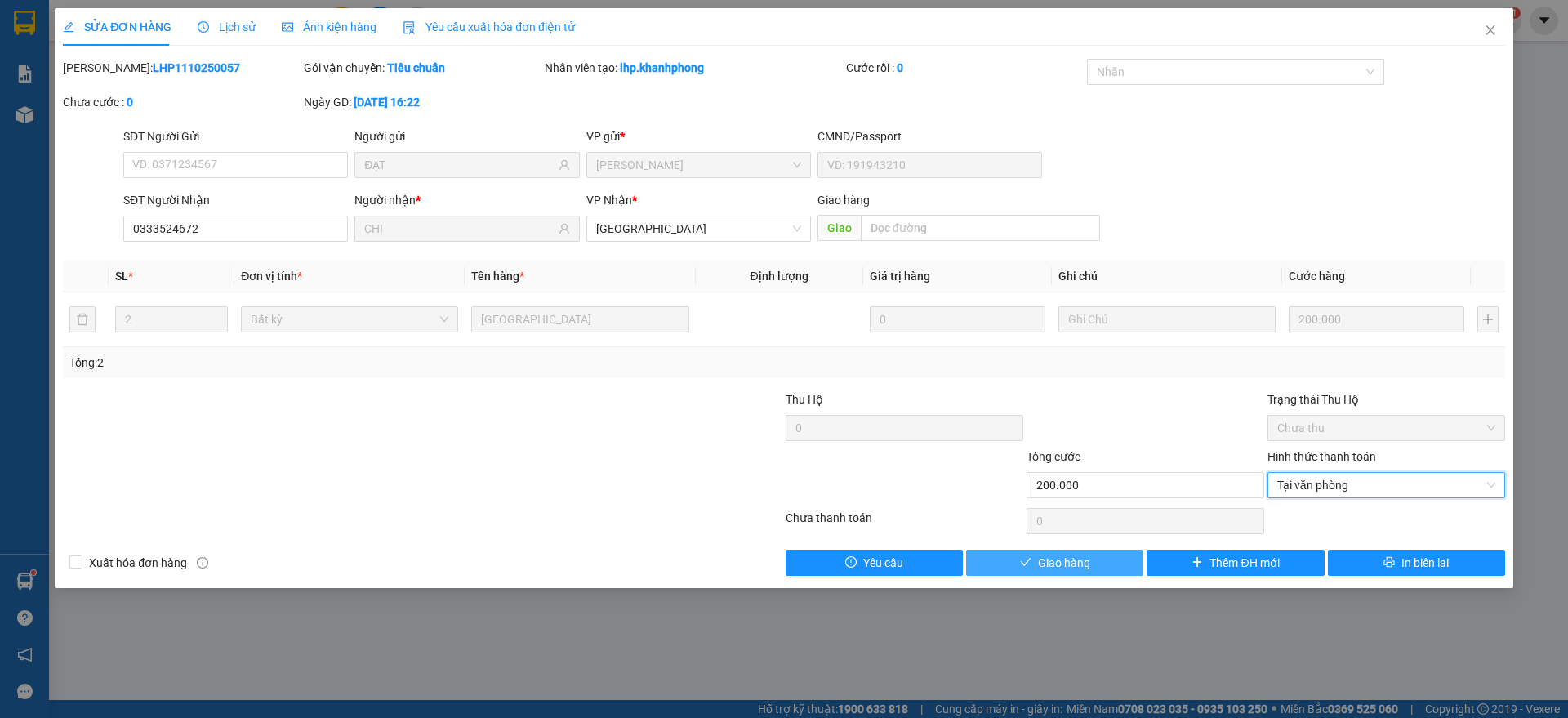
click at [1034, 562] on button "Giao hàng" at bounding box center [1055, 563] width 177 height 27
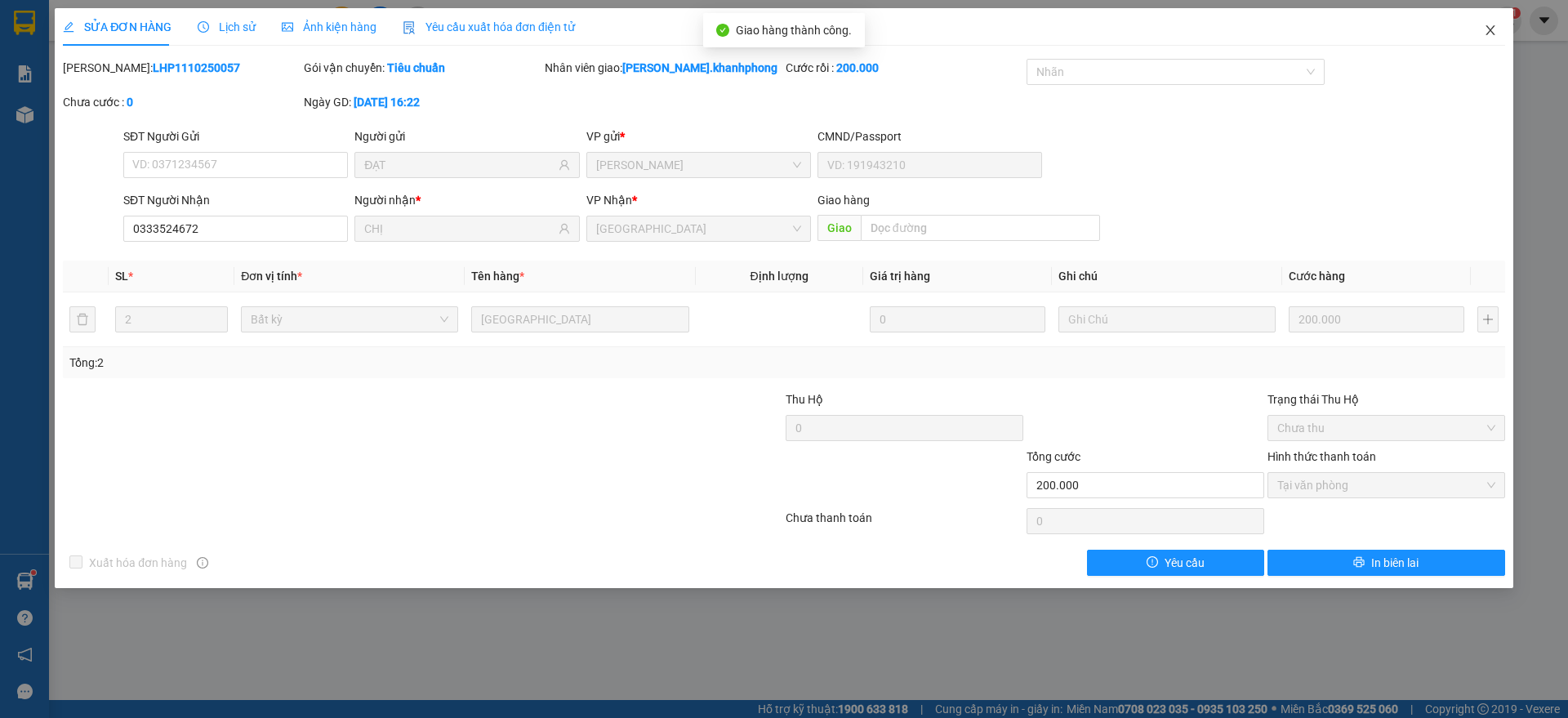
drag, startPoint x: 1493, startPoint y: 29, endPoint x: 1476, endPoint y: 41, distance: 20.8
click at [1493, 30] on icon "close" at bounding box center [1490, 30] width 13 height 13
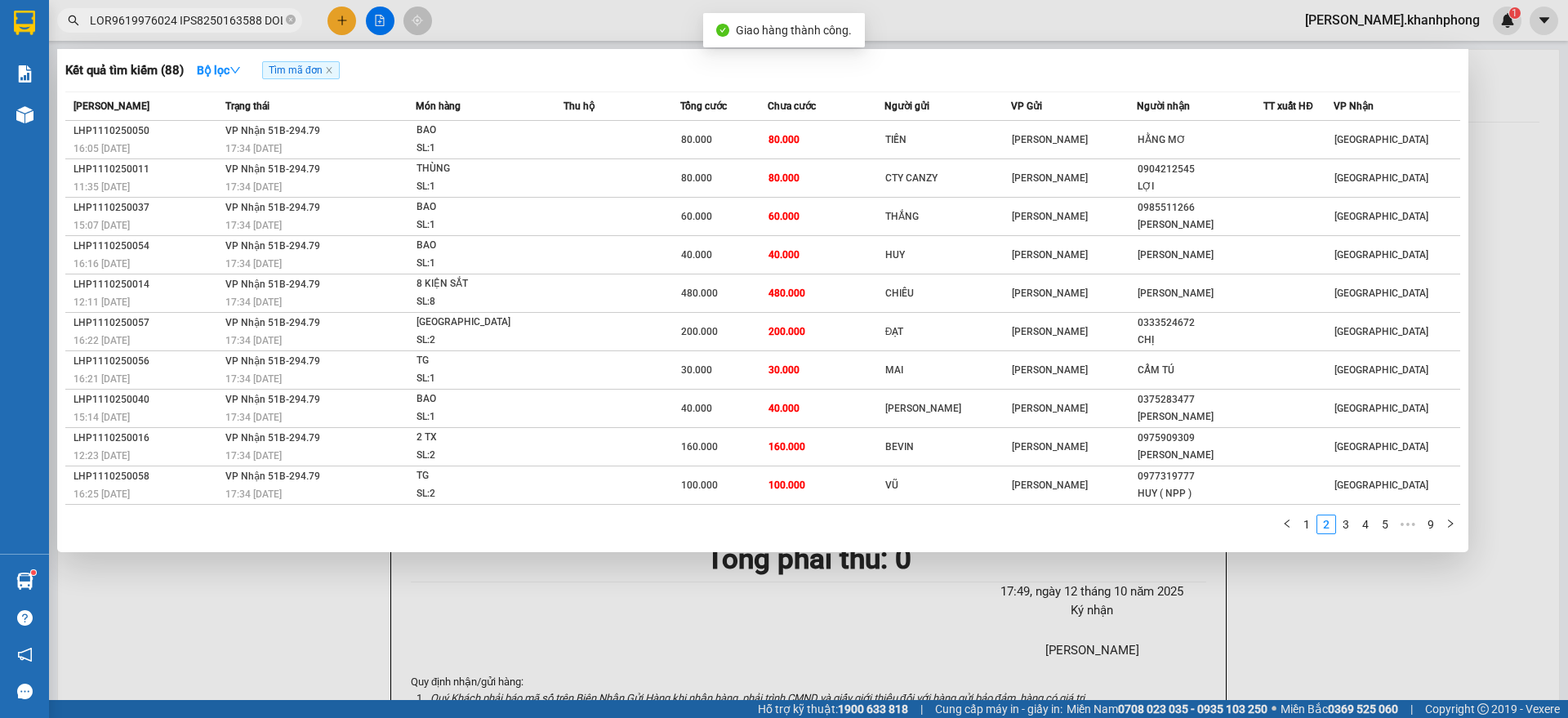
scroll to position [0, 7262]
click at [231, 18] on input "text" at bounding box center [186, 20] width 193 height 18
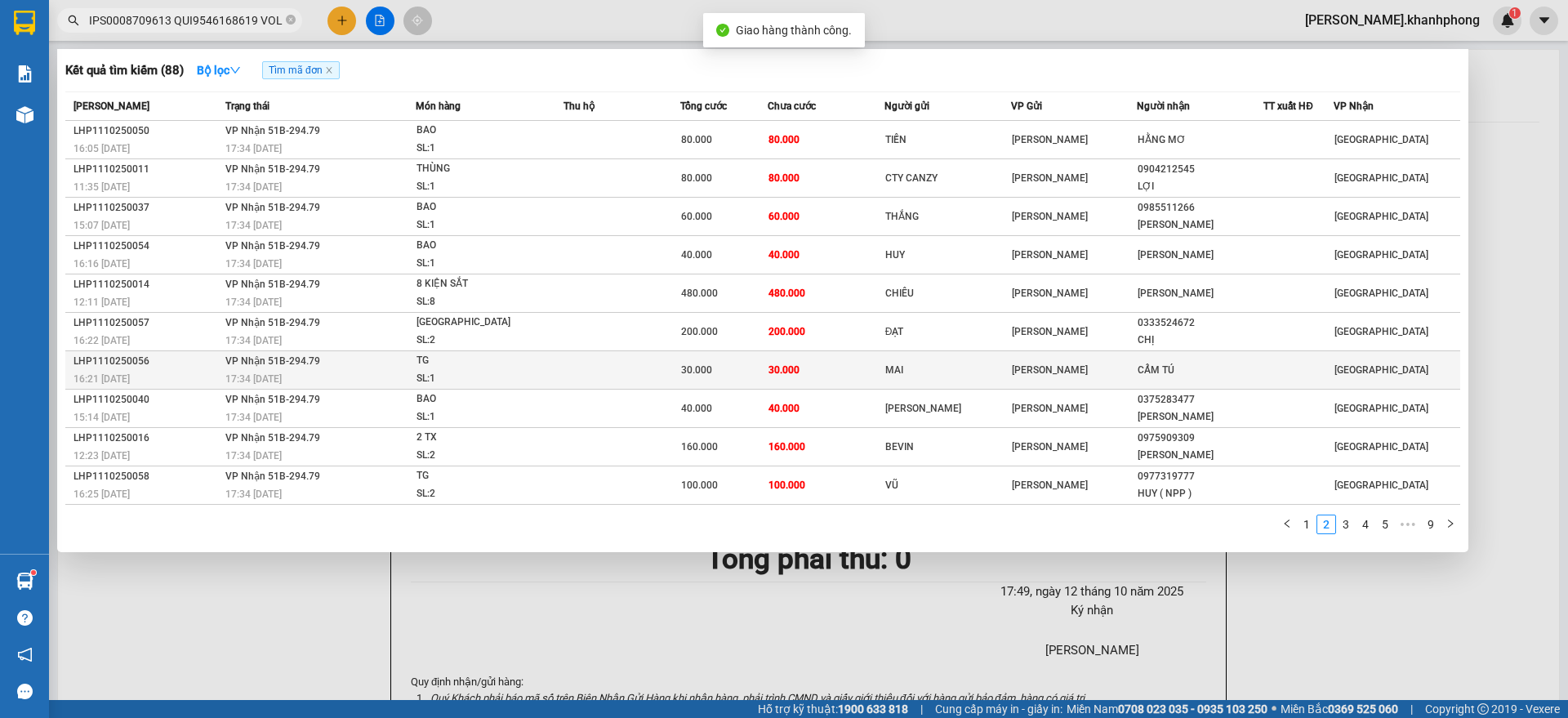
click at [181, 370] on div "16:21 [DATE]" at bounding box center [146, 379] width 147 height 18
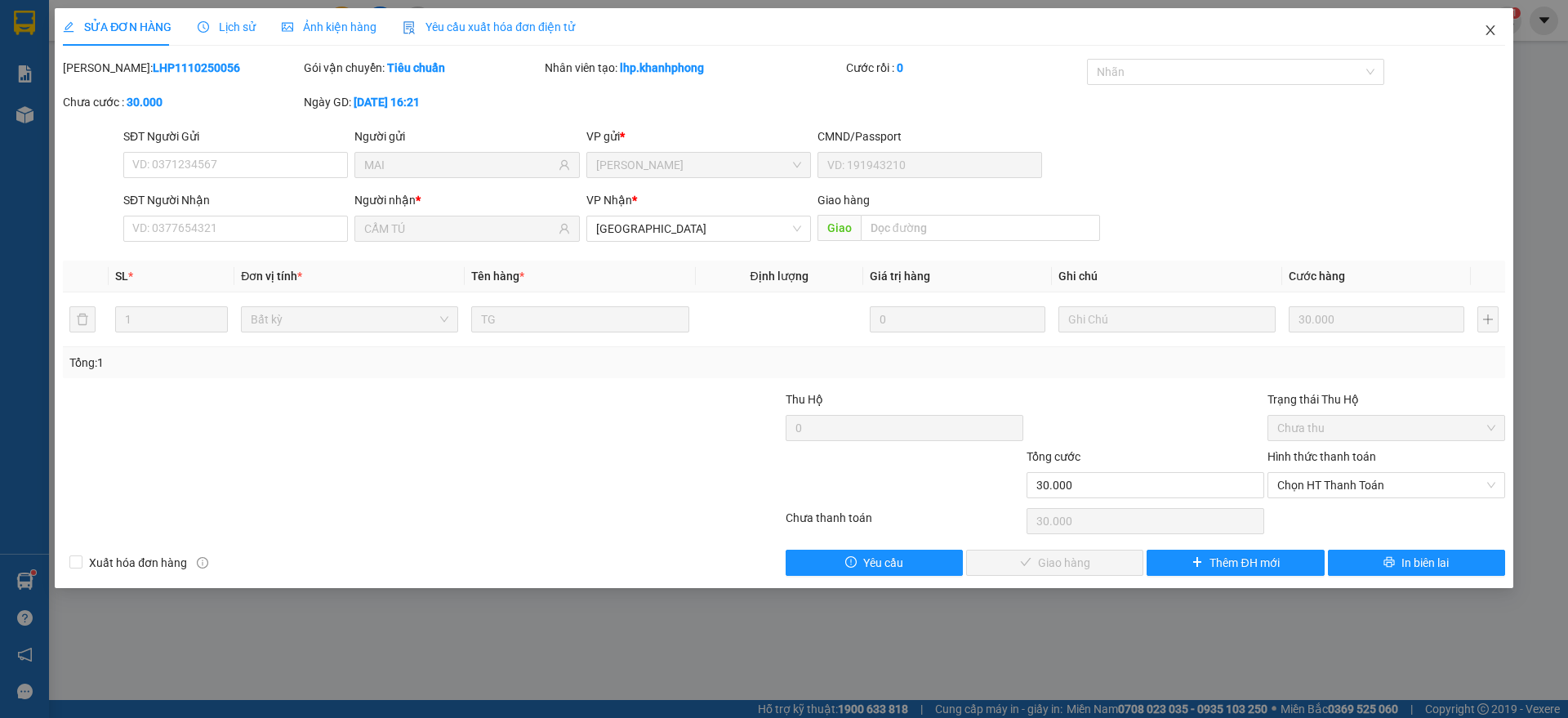
click at [1506, 24] on span "Close" at bounding box center [1490, 31] width 46 height 46
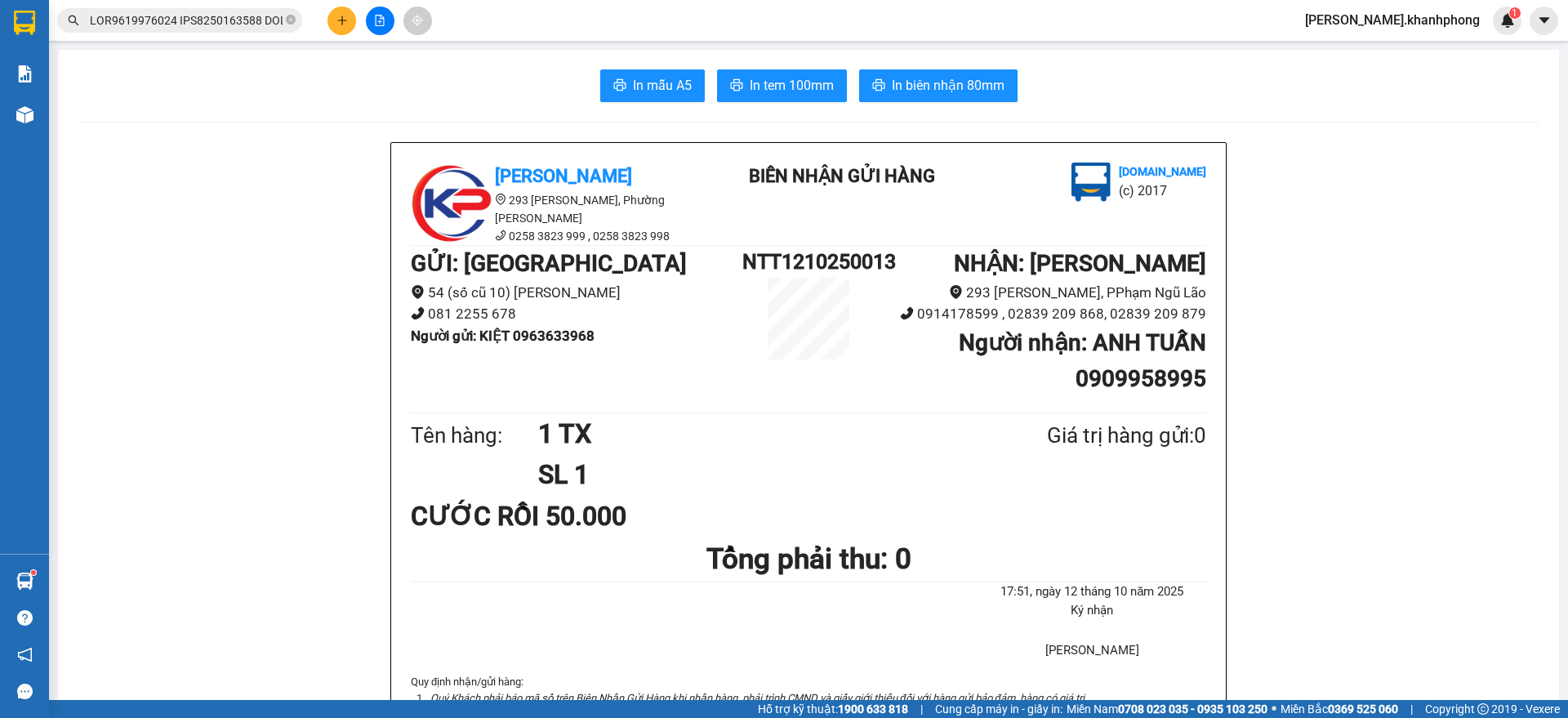
click at [338, 26] on icon "plus" at bounding box center [342, 20] width 11 height 11
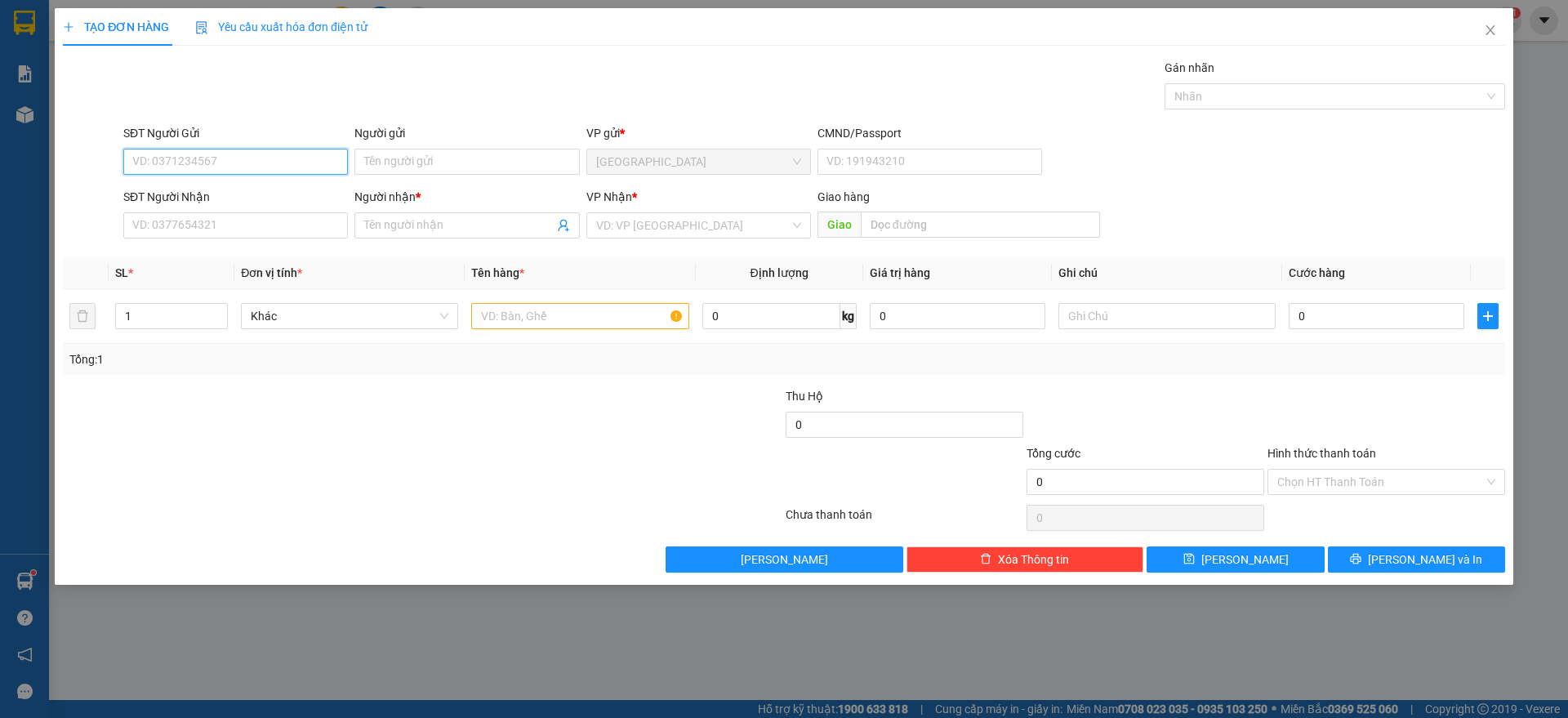
click at [254, 169] on input "SĐT Người Gửi" at bounding box center [235, 161] width 224 height 27
click at [164, 230] on input "SĐT Người Nhận" at bounding box center [235, 225] width 224 height 27
click at [222, 169] on input "SĐT Người Gửi" at bounding box center [235, 161] width 224 height 27
click at [365, 166] on input "Người gửi" at bounding box center [466, 161] width 224 height 27
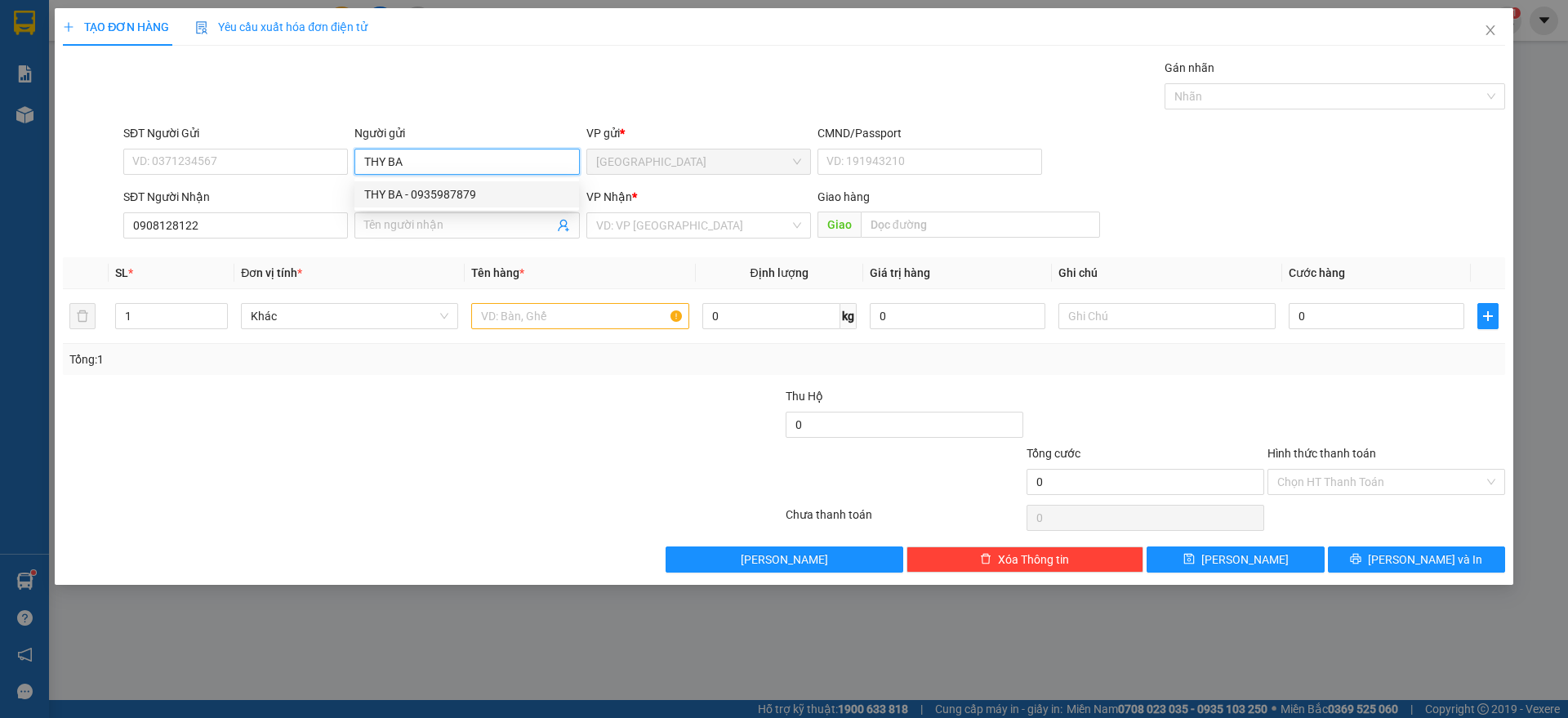
click at [424, 188] on div "THY BA - 0935987879" at bounding box center [467, 195] width 205 height 18
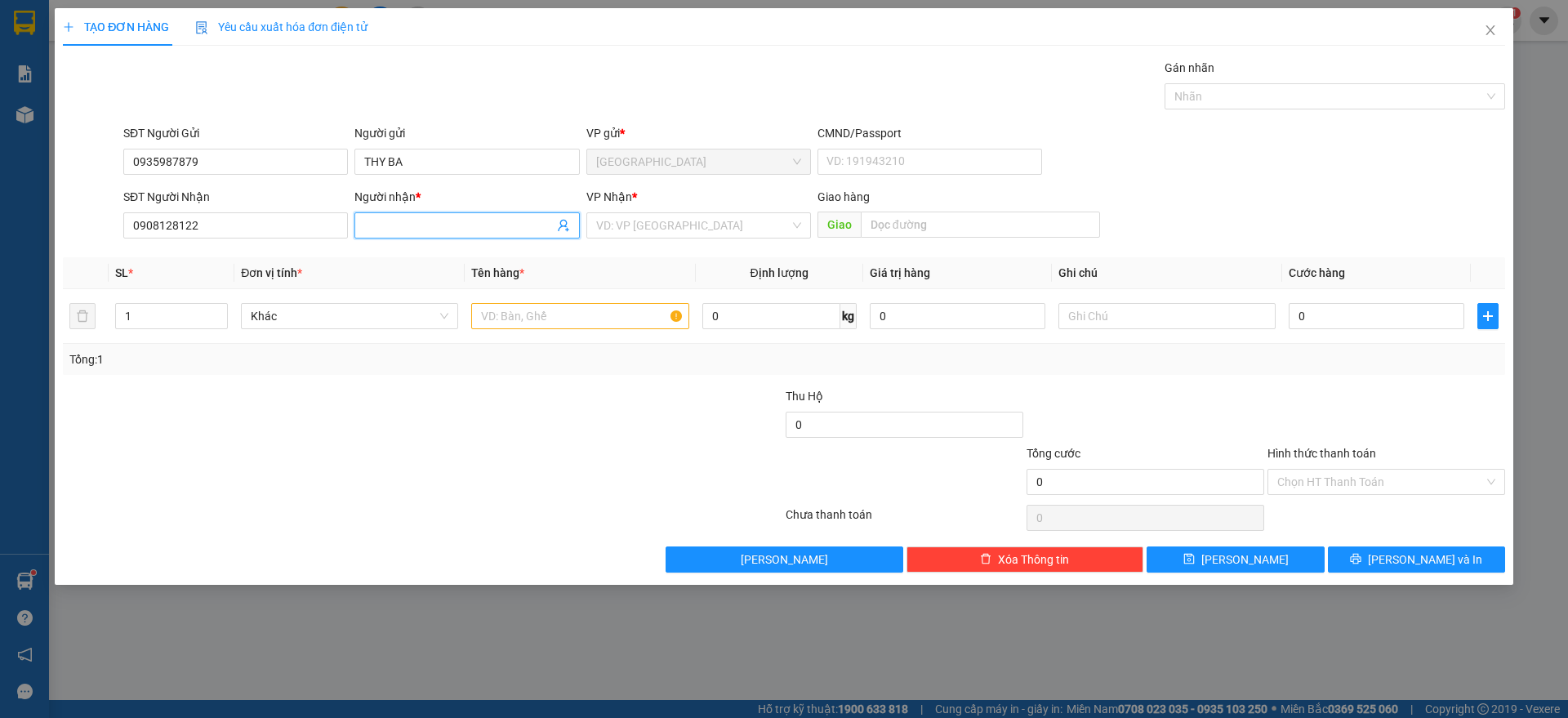
click at [403, 224] on input "Người nhận *" at bounding box center [458, 226] width 188 height 18
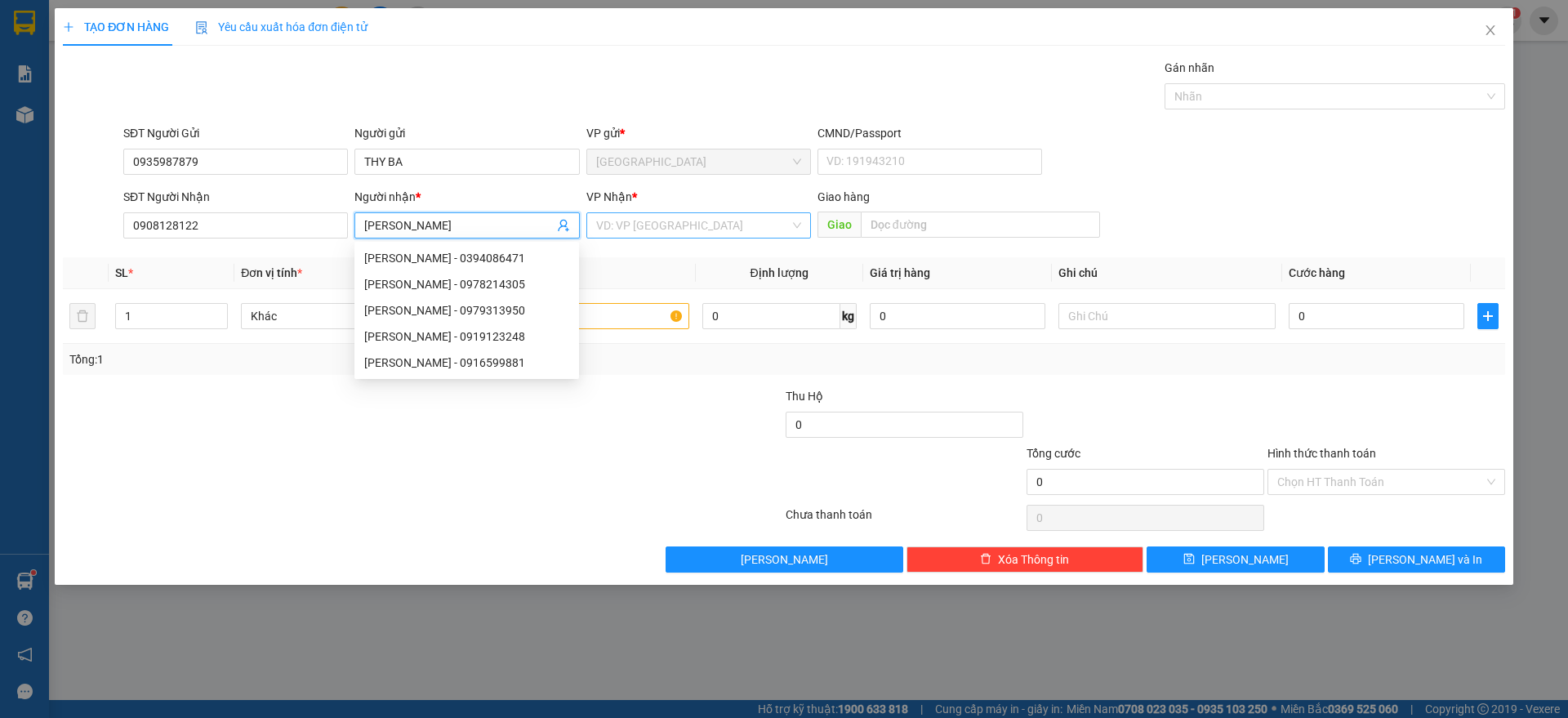
click at [647, 230] on input "search" at bounding box center [693, 225] width 194 height 25
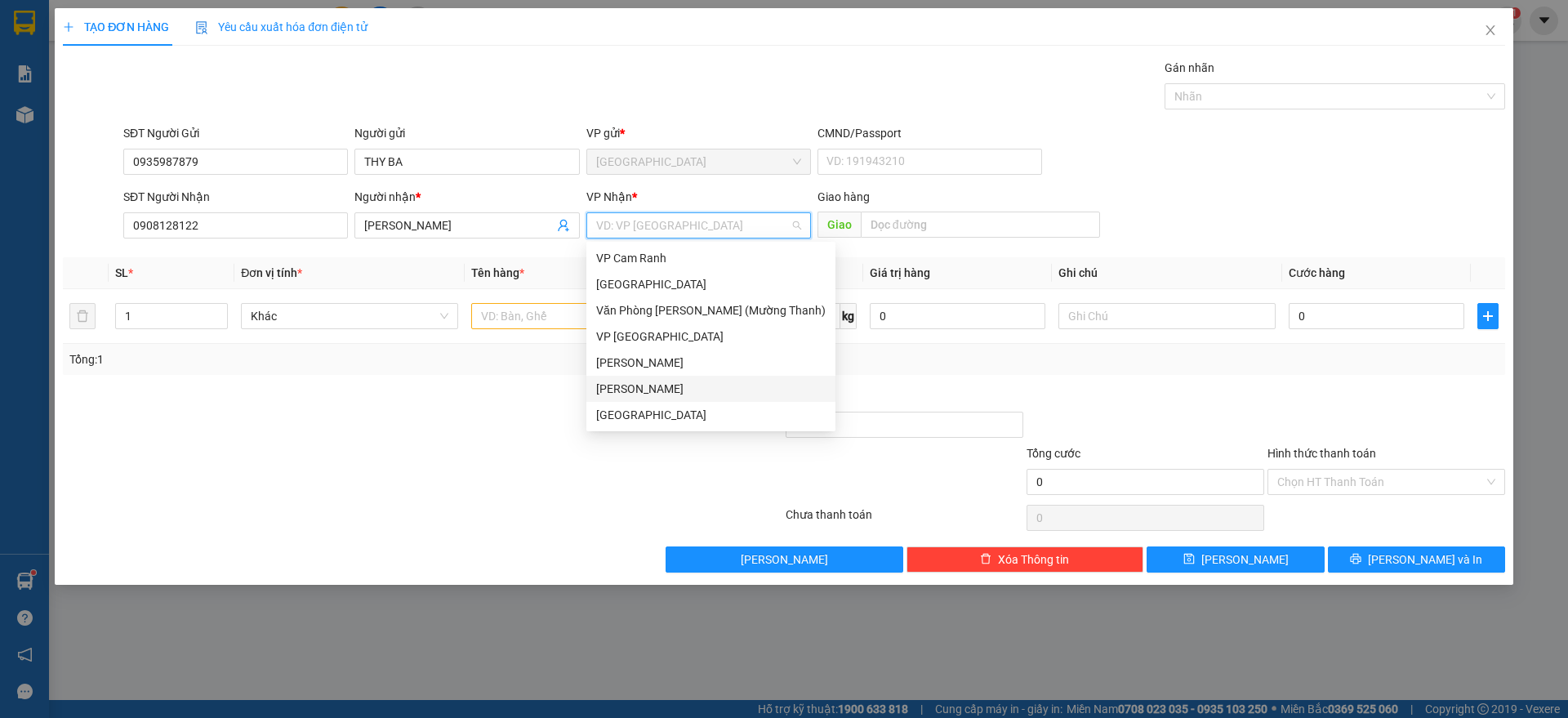
click at [642, 388] on div "[PERSON_NAME]" at bounding box center [711, 389] width 230 height 18
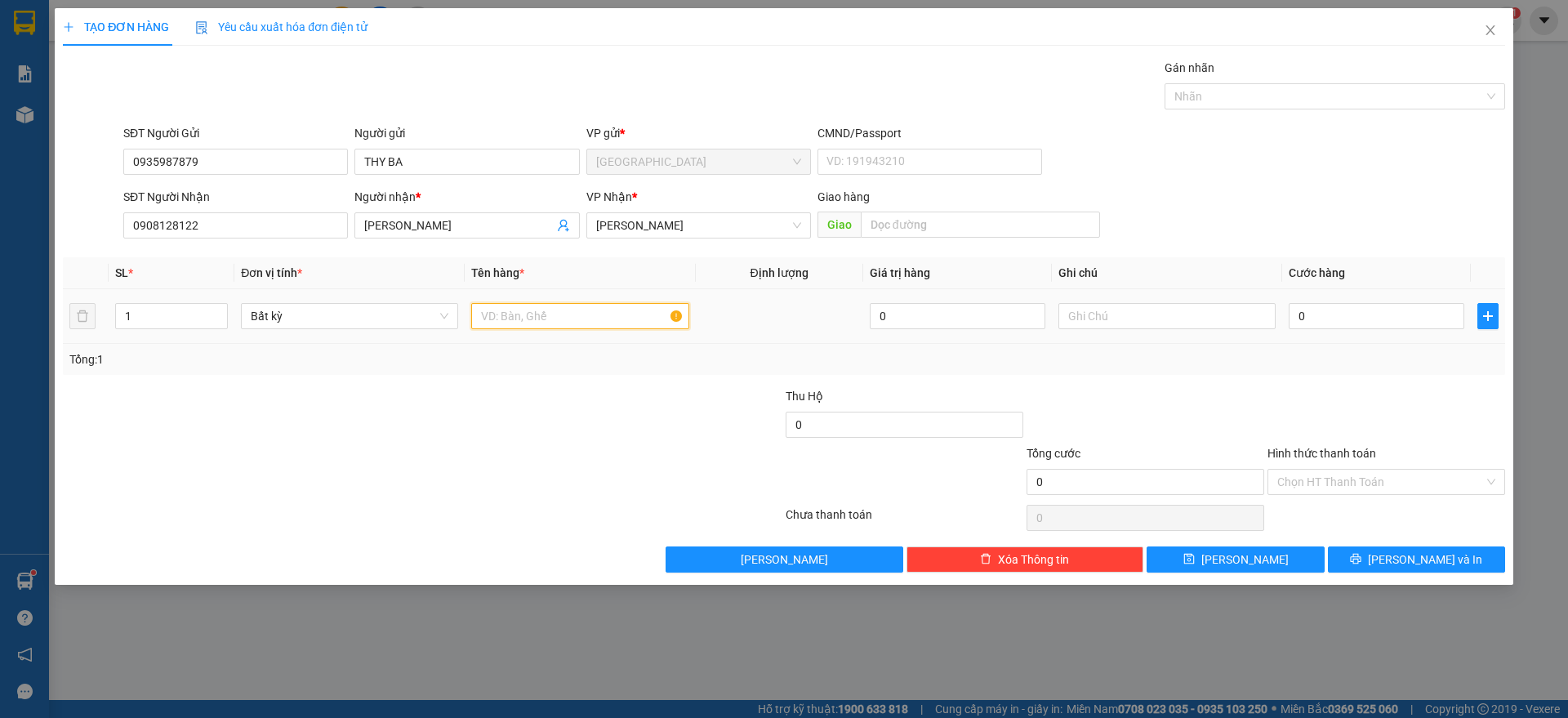
click at [524, 319] on input "text" at bounding box center [579, 316] width 217 height 27
click at [1349, 323] on input "0" at bounding box center [1376, 316] width 176 height 27
click at [1369, 366] on div "Tổng: 1" at bounding box center [784, 359] width 1429 height 18
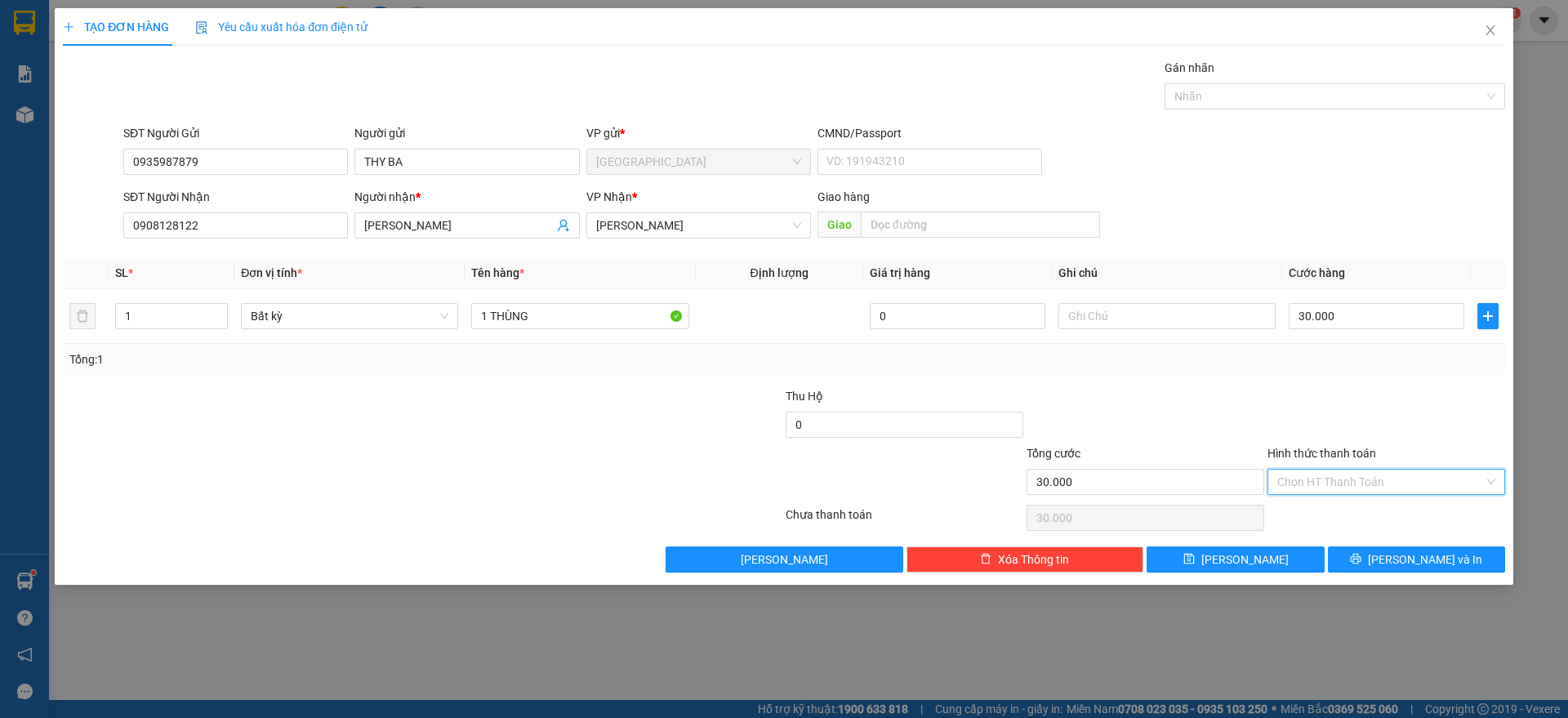
click at [1341, 474] on input "Hình thức thanh toán" at bounding box center [1380, 481] width 207 height 25
click at [1328, 510] on div "Tại văn phòng" at bounding box center [1386, 514] width 218 height 18
click at [1441, 564] on span "[PERSON_NAME] và In" at bounding box center [1424, 560] width 114 height 18
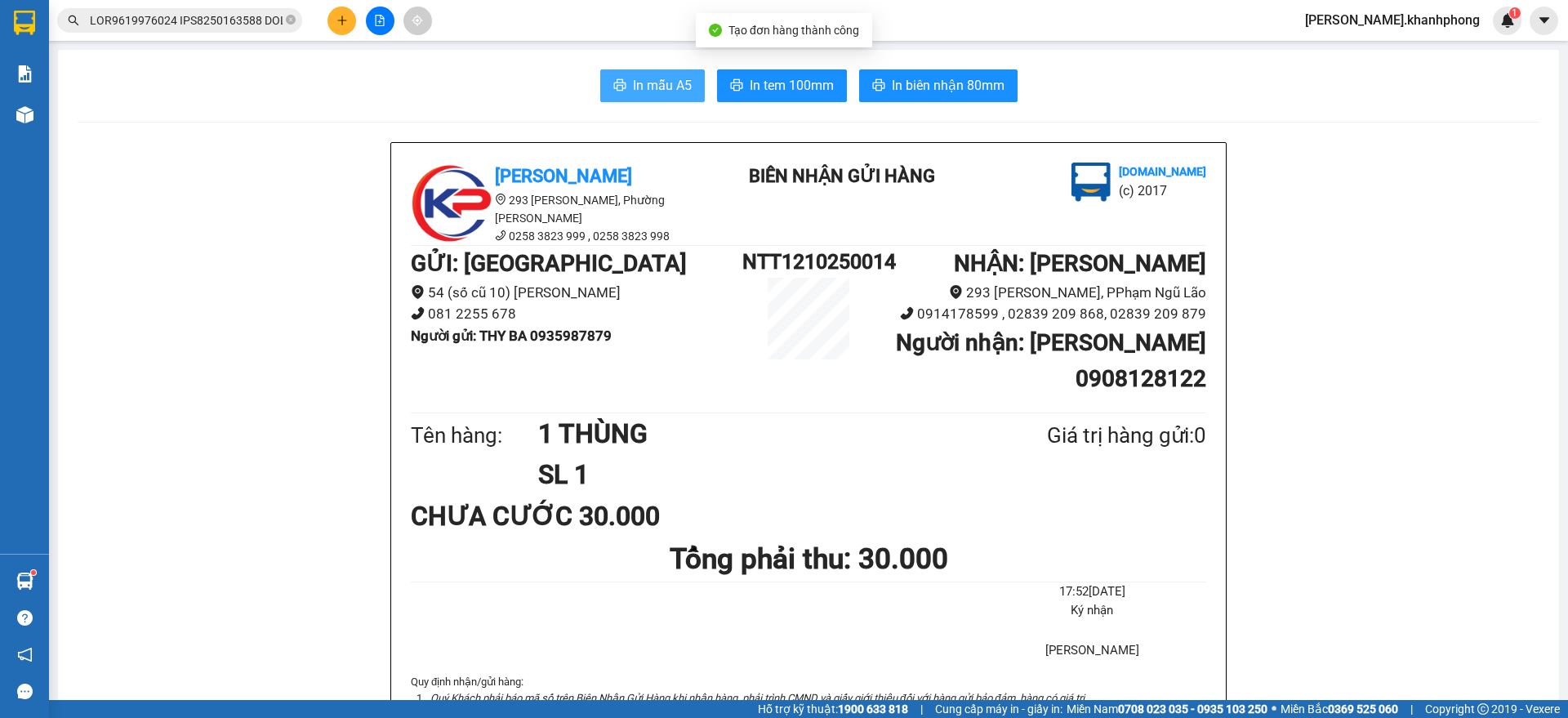
click at [633, 87] on span "In mẫu A5" at bounding box center [662, 85] width 59 height 20
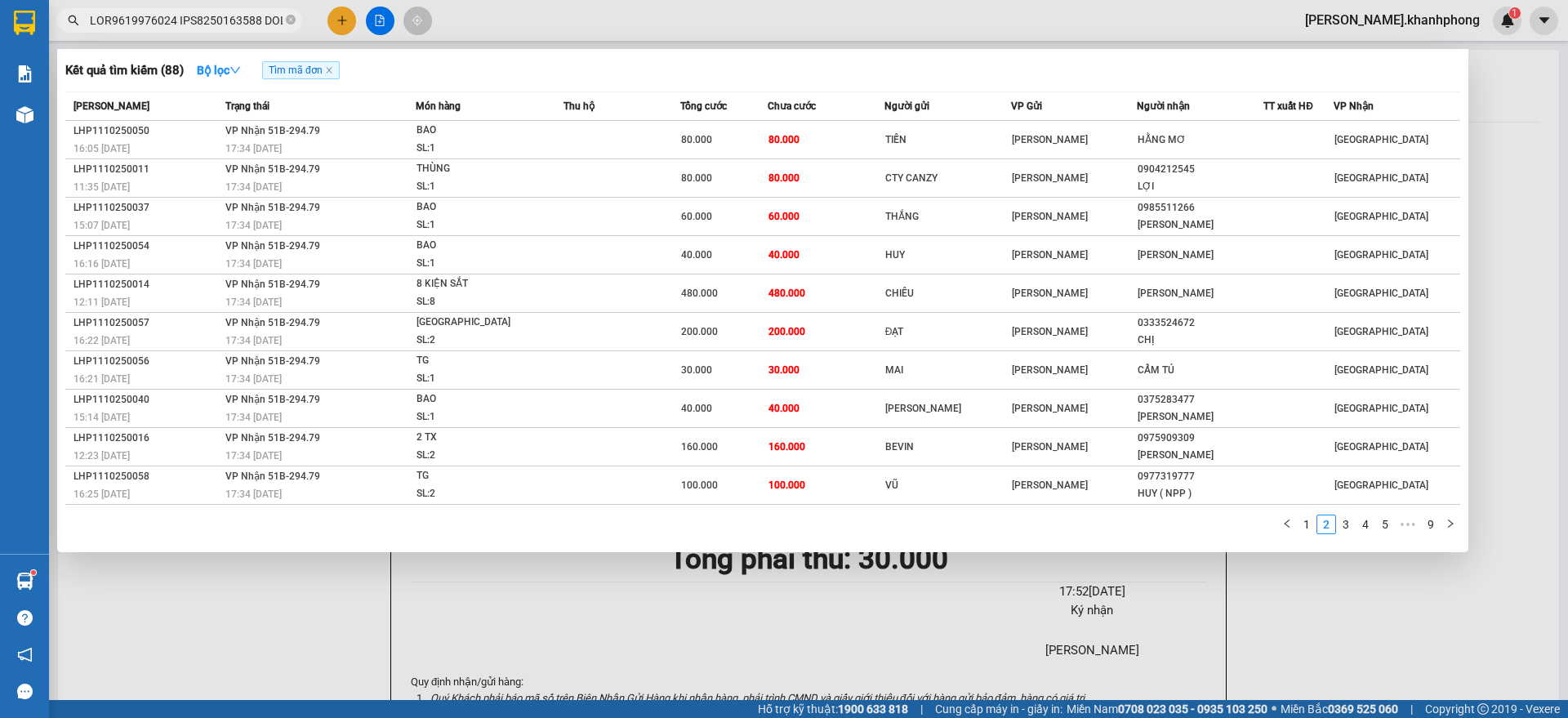
click at [192, 11] on input "text" at bounding box center [186, 20] width 193 height 18
click at [1307, 523] on link "1" at bounding box center [1306, 524] width 18 height 18
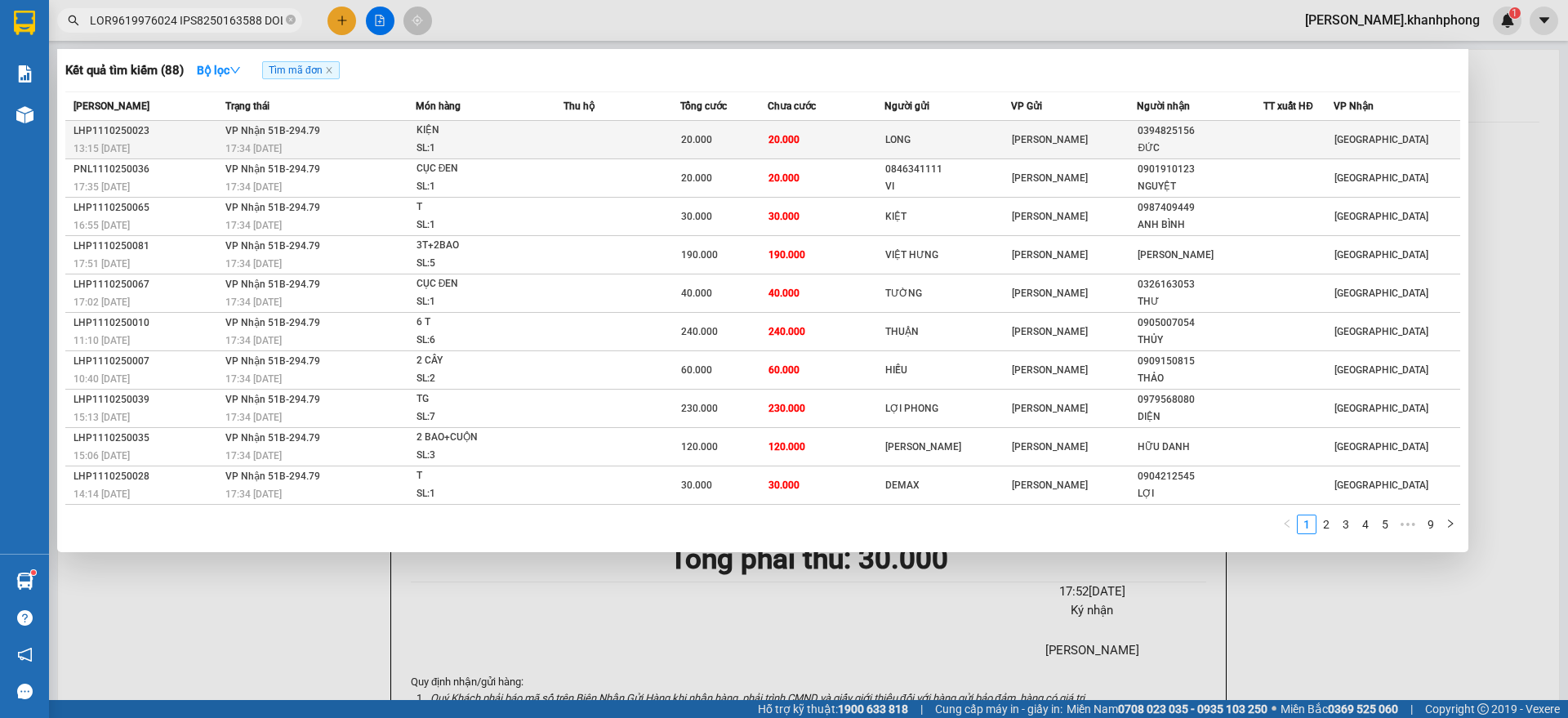
click at [845, 141] on td "20.000" at bounding box center [826, 140] width 117 height 38
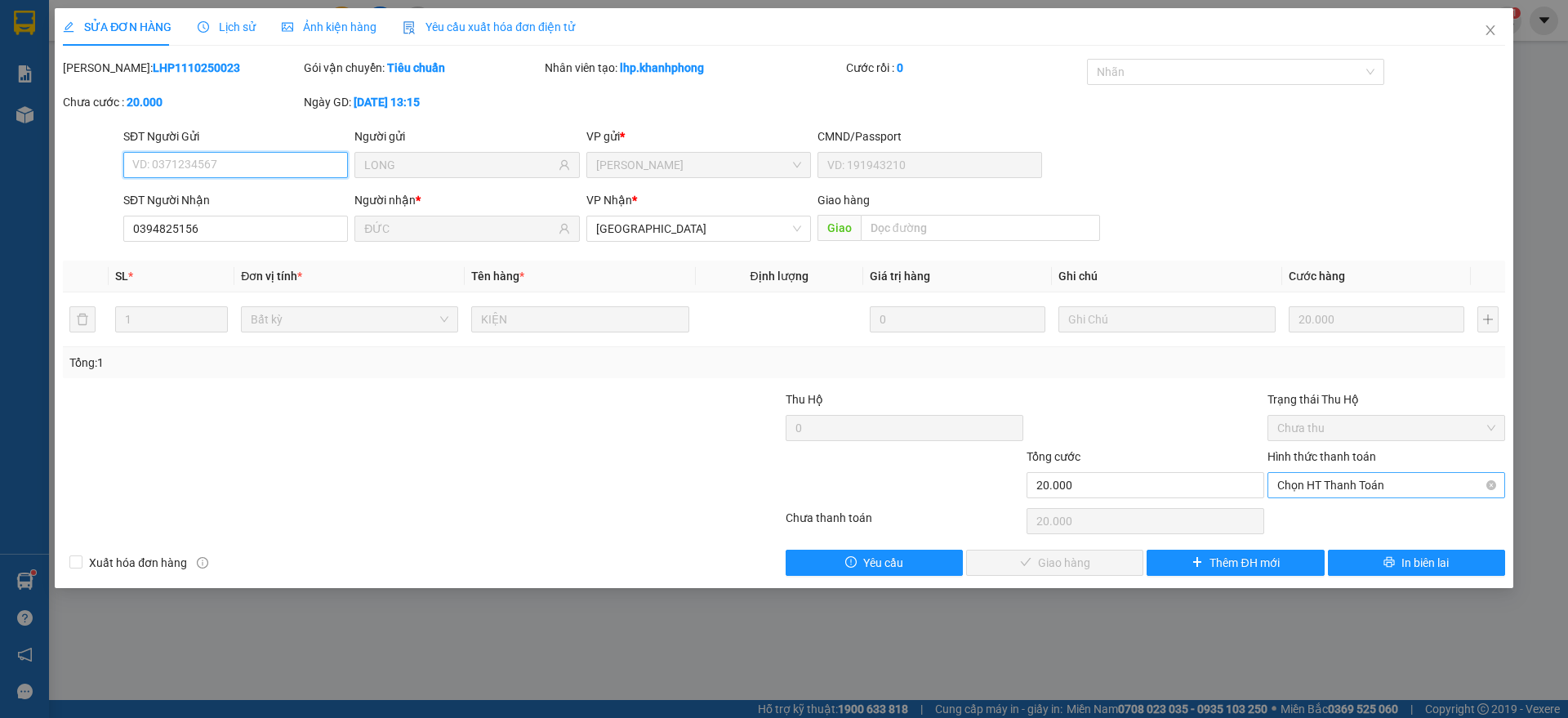
click at [1337, 475] on span "Chọn HT Thanh Toán" at bounding box center [1386, 485] width 218 height 25
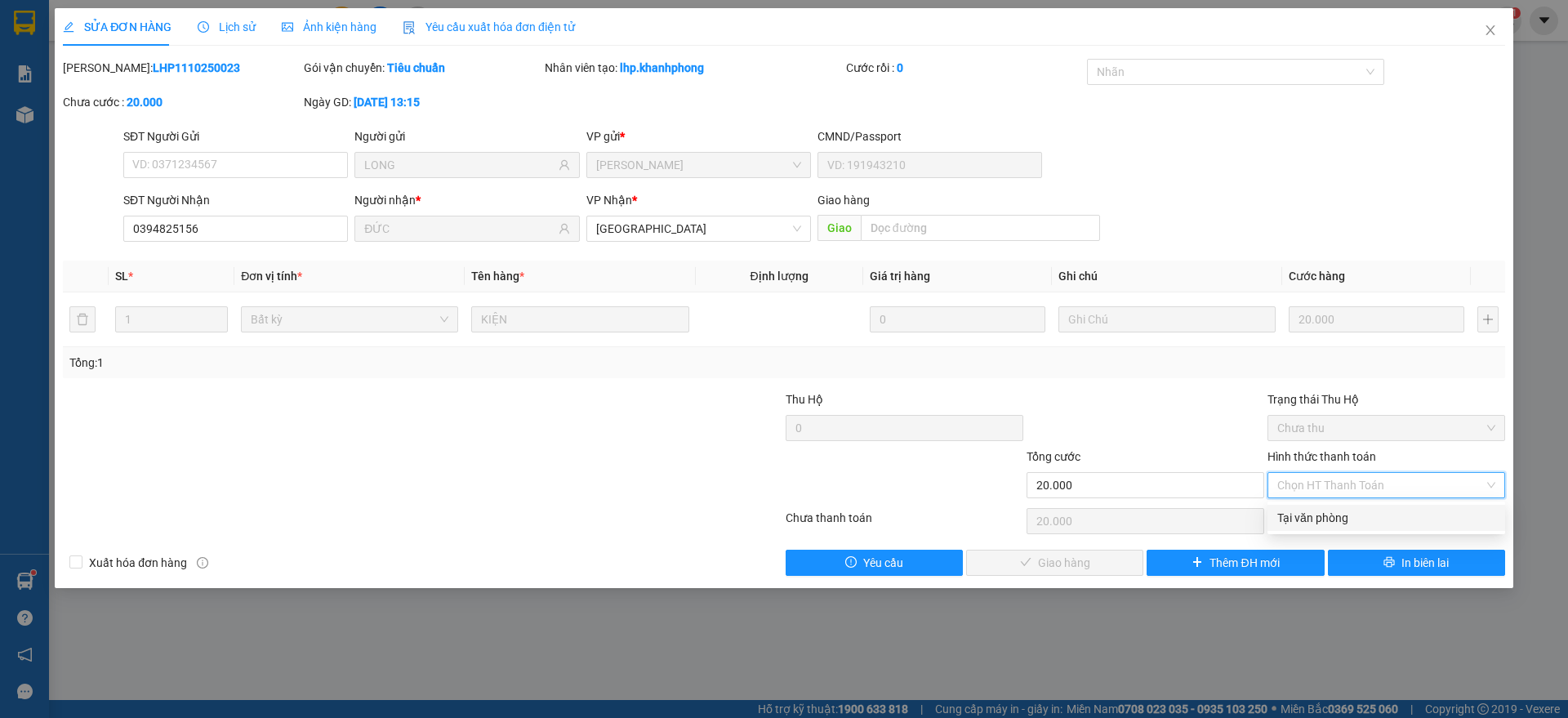
click at [1312, 517] on div "Tại văn phòng" at bounding box center [1386, 518] width 218 height 18
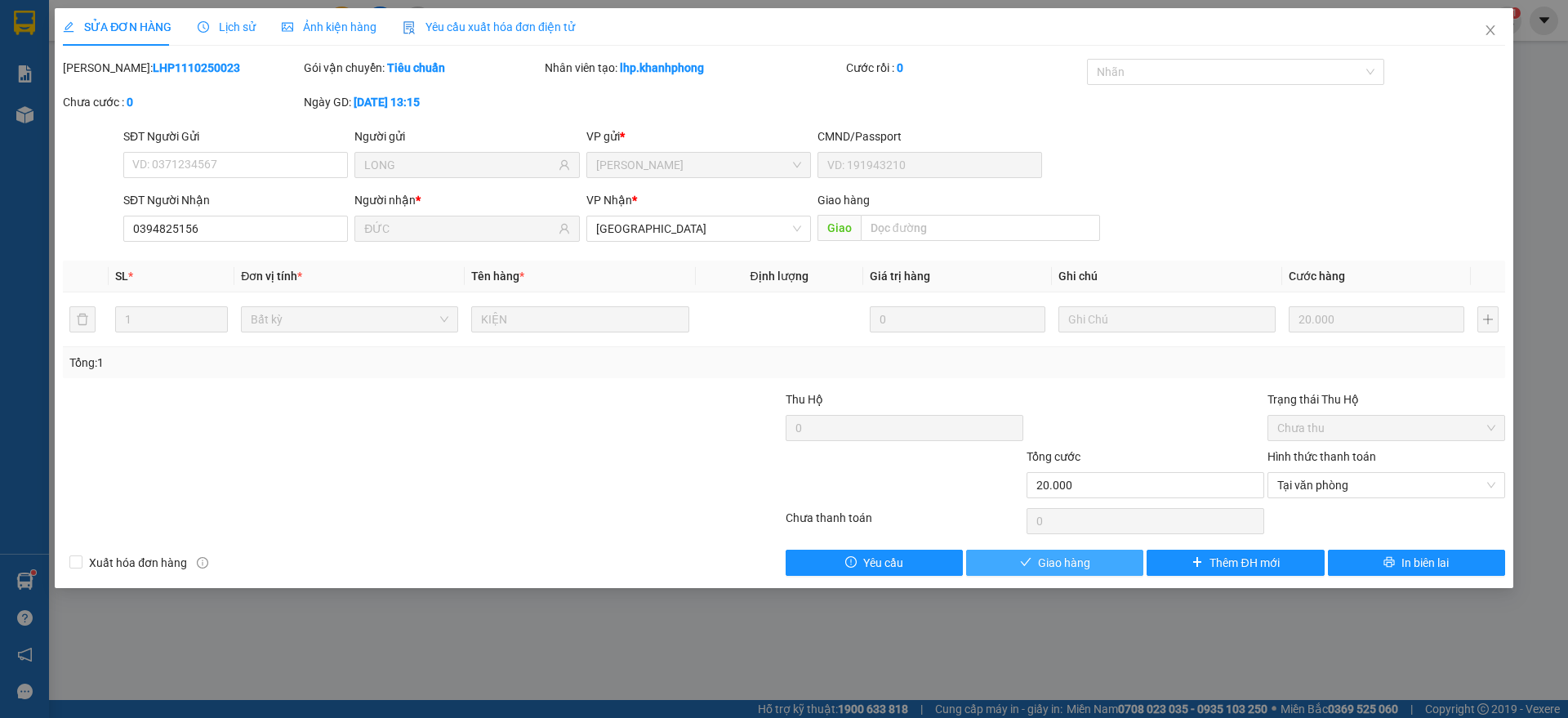
click at [1062, 564] on span "Giao hàng" at bounding box center [1063, 563] width 52 height 18
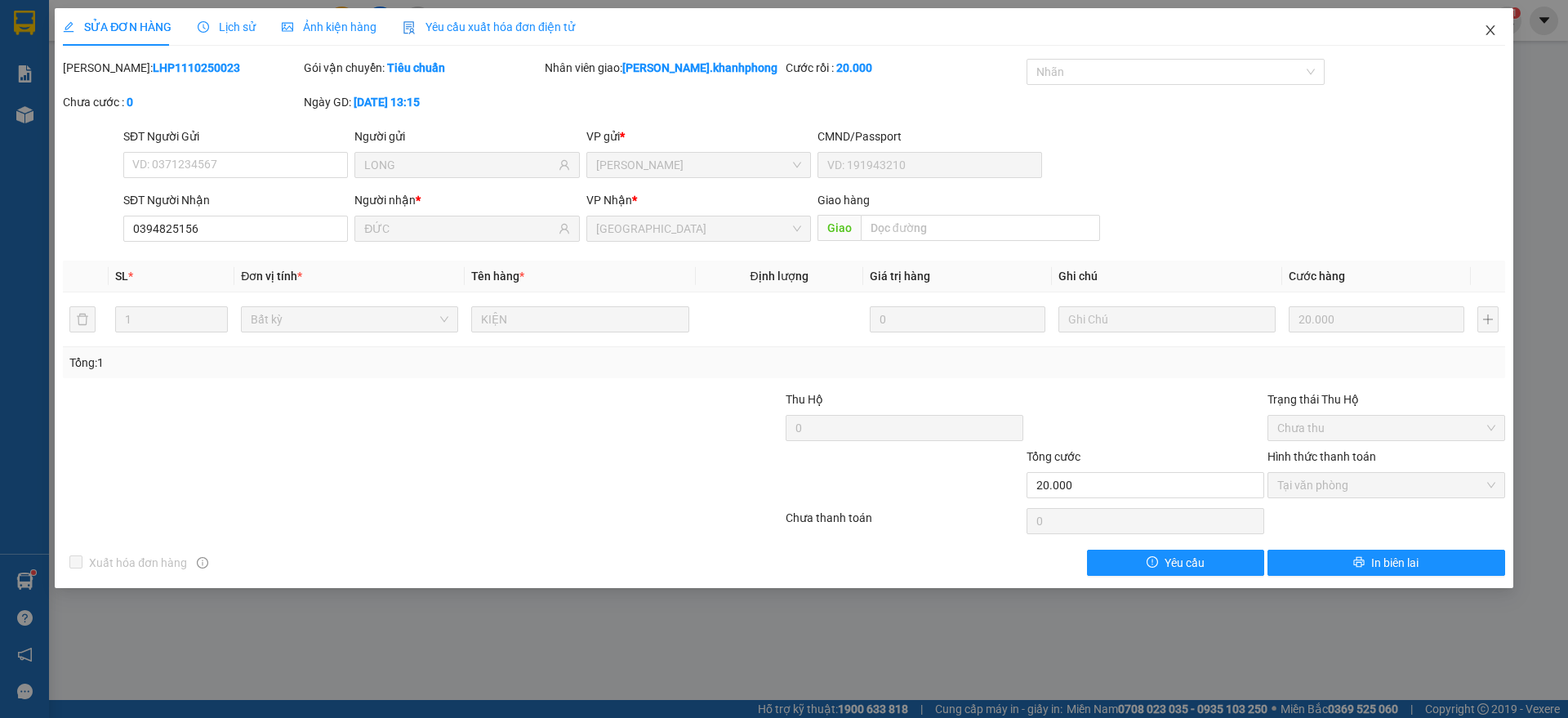
click at [1490, 27] on icon "close" at bounding box center [1490, 30] width 13 height 13
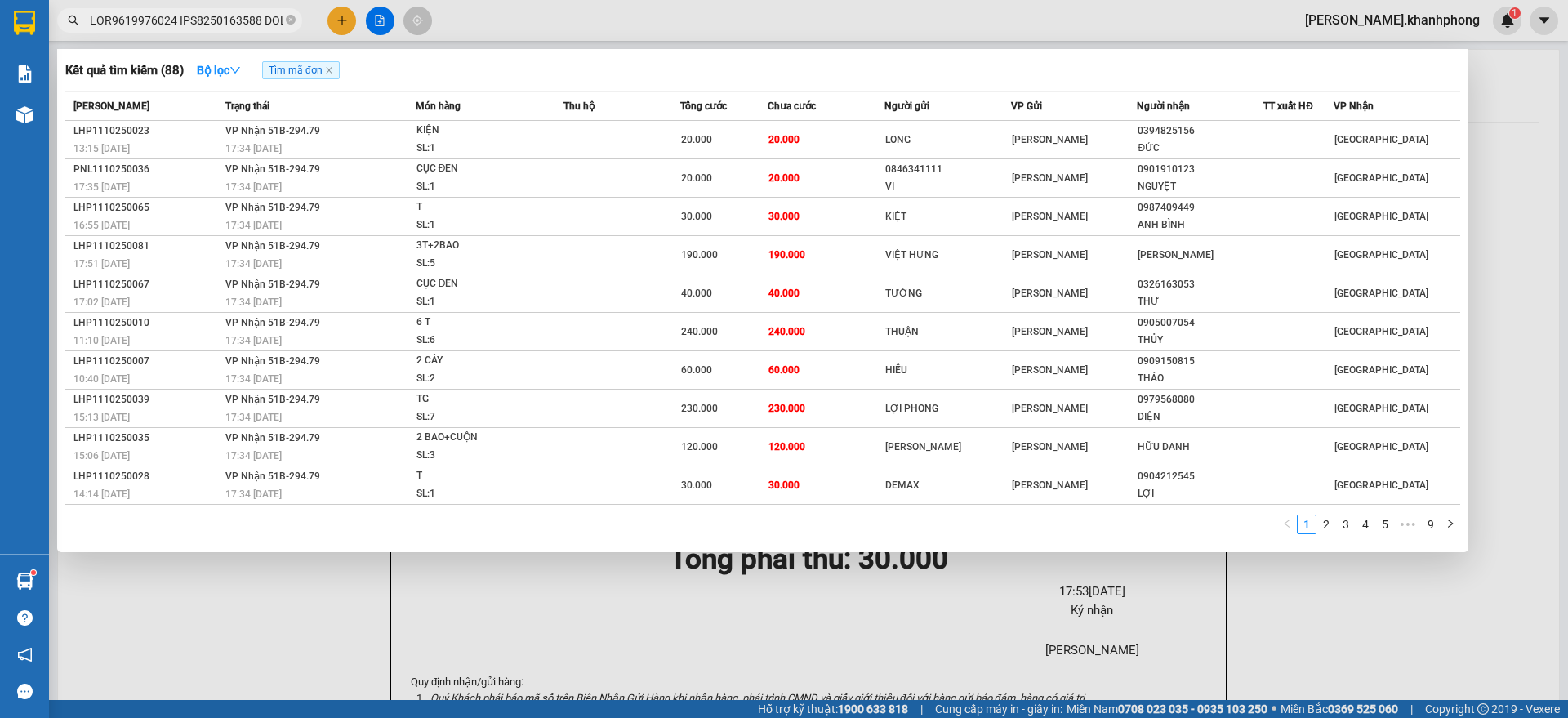
click at [247, 26] on input "text" at bounding box center [186, 20] width 193 height 18
click at [1318, 527] on link "2" at bounding box center [1326, 524] width 18 height 18
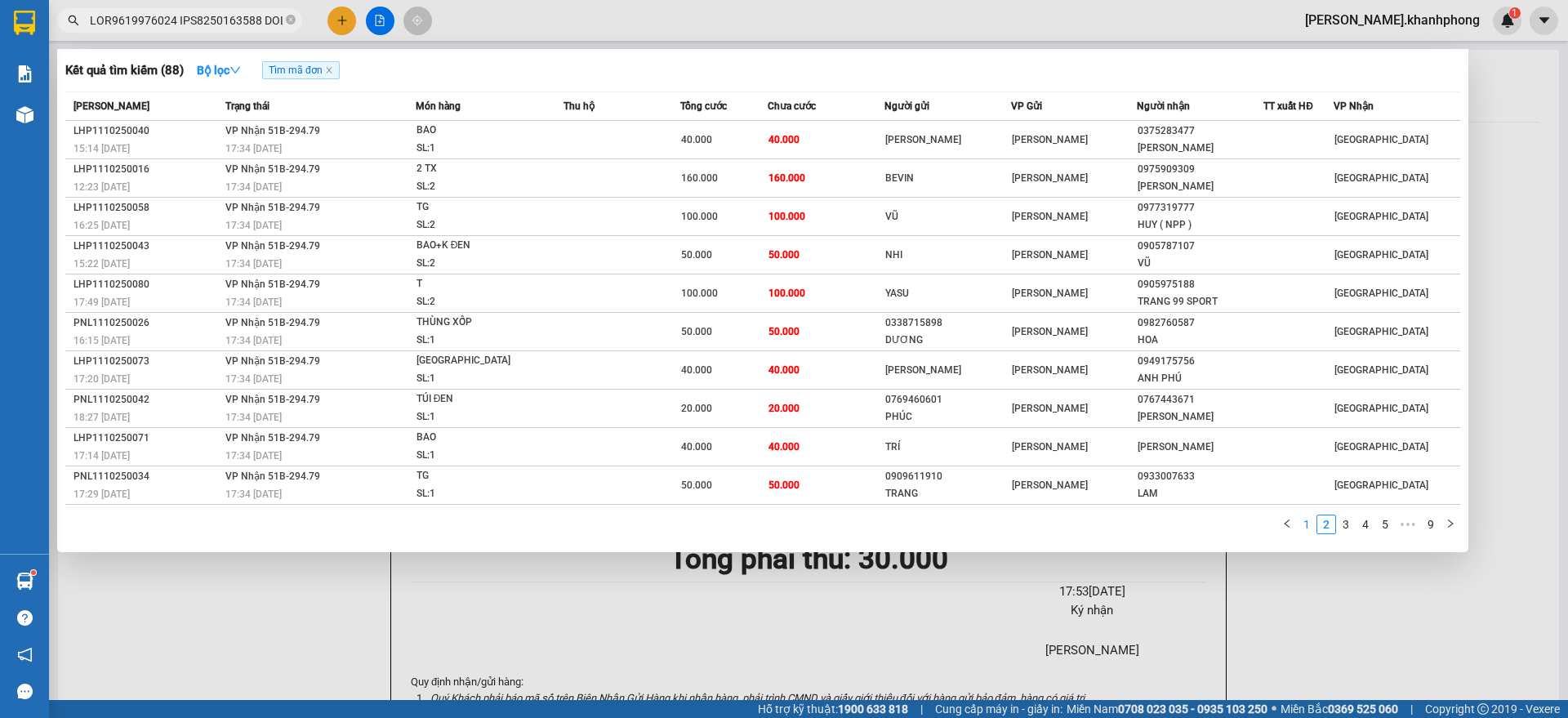
click at [1299, 533] on link "1" at bounding box center [1306, 524] width 18 height 18
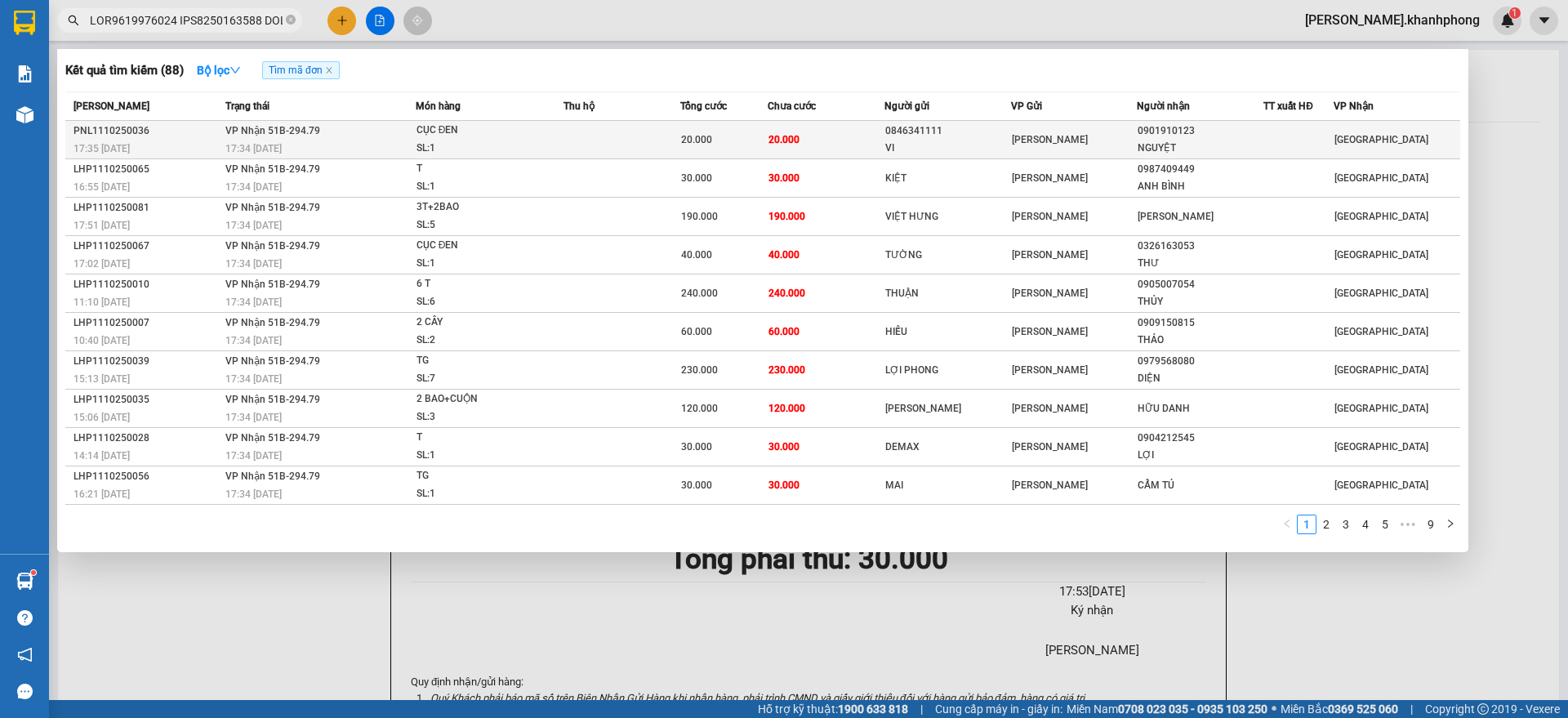
click at [811, 136] on td "20.000" at bounding box center [826, 140] width 117 height 38
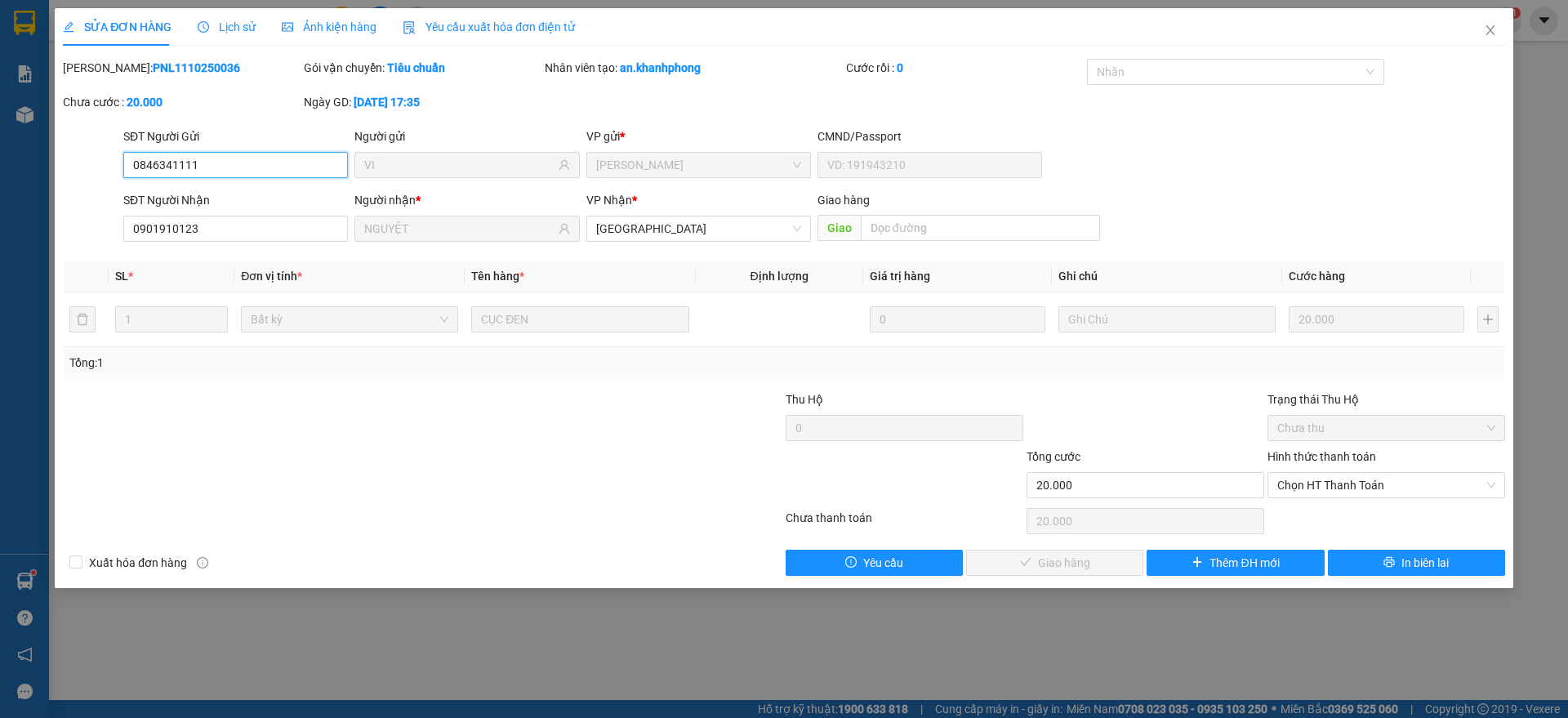
click at [1321, 485] on span "Chọn HT Thanh Toán" at bounding box center [1386, 485] width 218 height 25
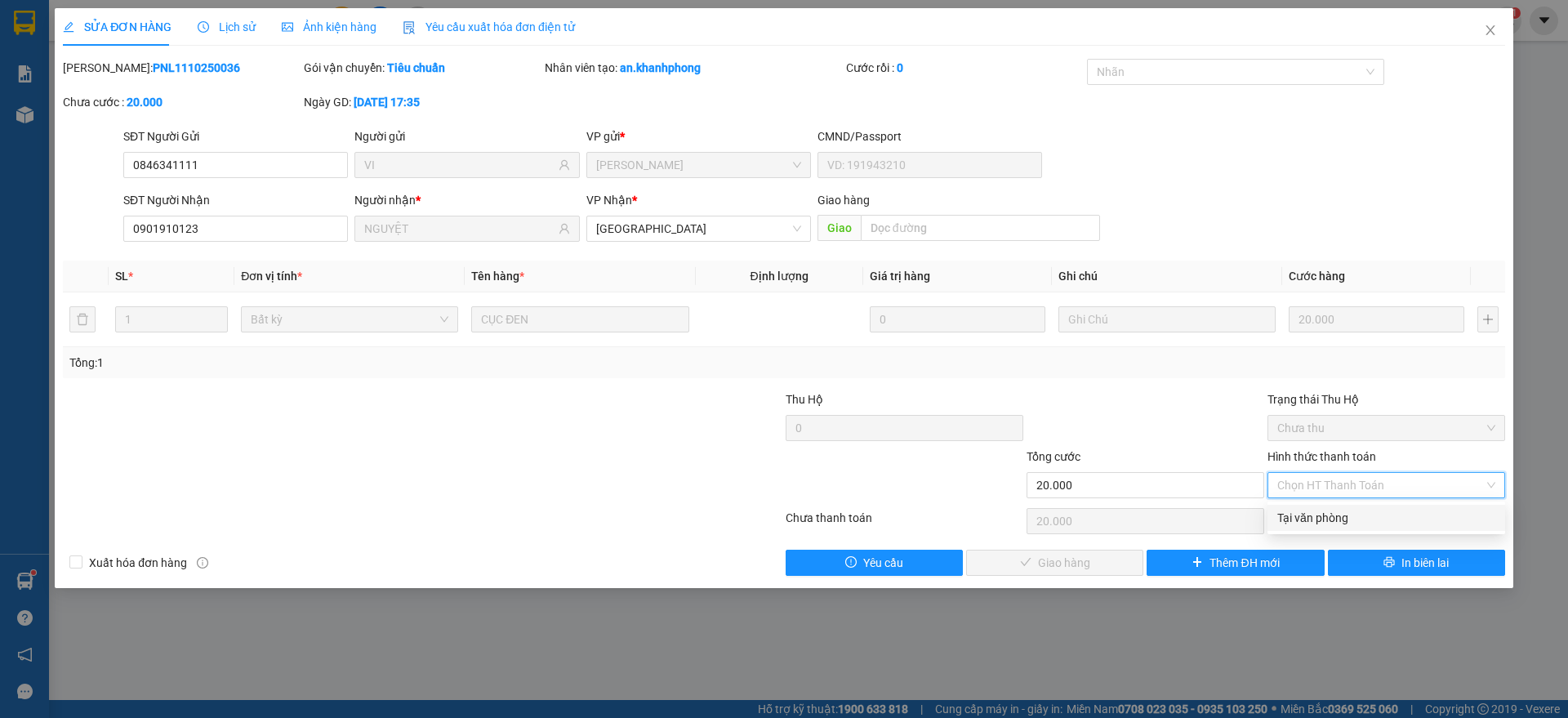
drag, startPoint x: 1304, startPoint y: 518, endPoint x: 1271, endPoint y: 528, distance: 34.5
click at [1304, 516] on div "Tại văn phòng" at bounding box center [1386, 518] width 218 height 18
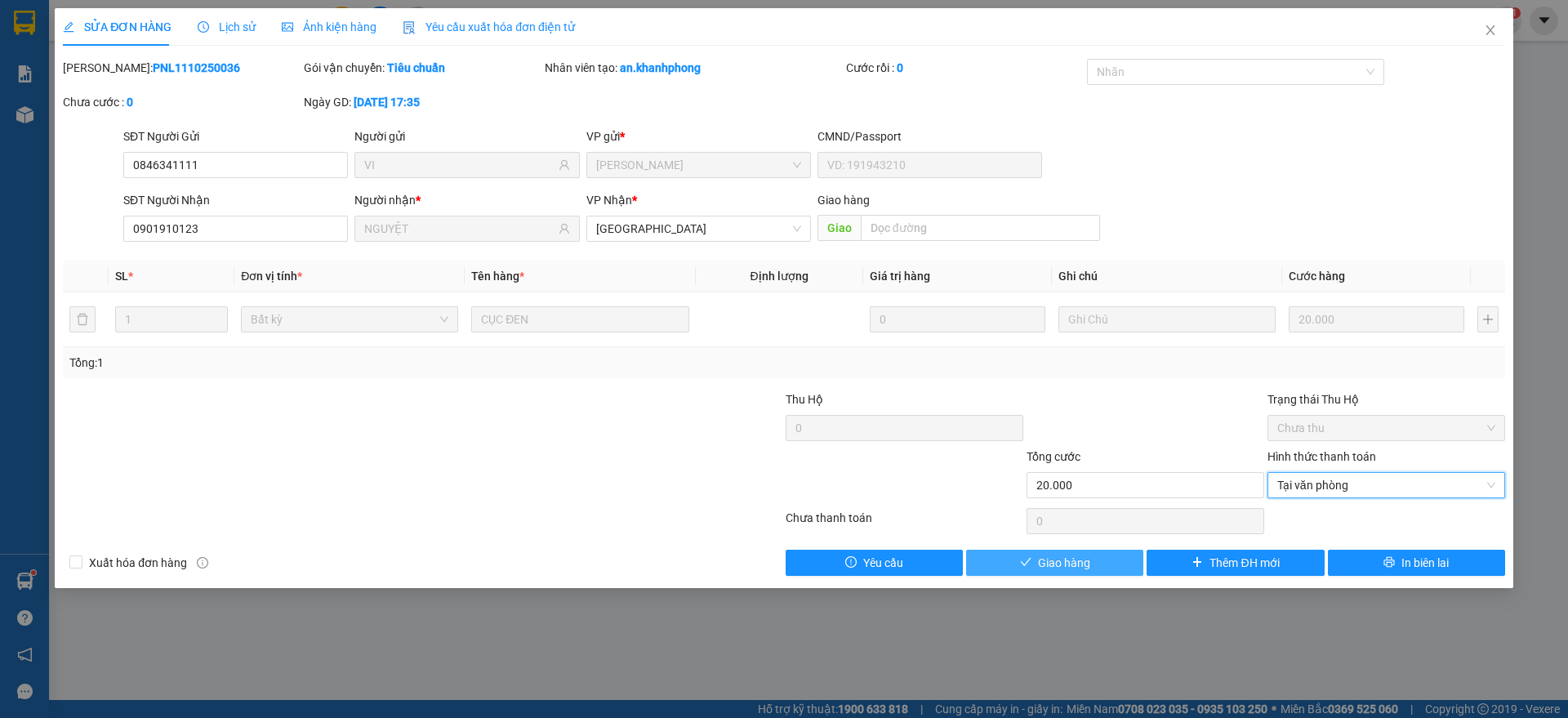
click at [1060, 553] on span "Giao hàng" at bounding box center [1063, 563] width 52 height 18
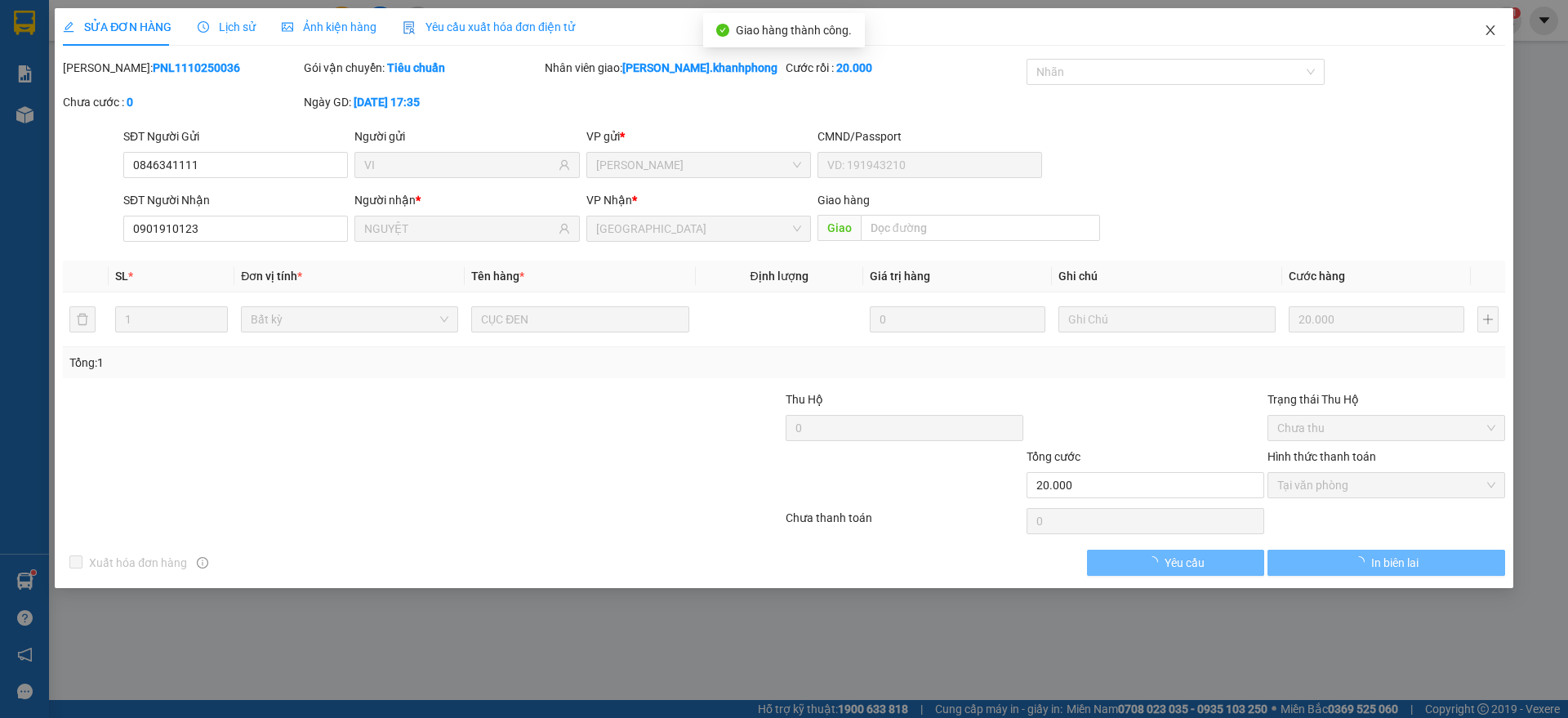
click at [1498, 25] on span "Close" at bounding box center [1490, 31] width 46 height 46
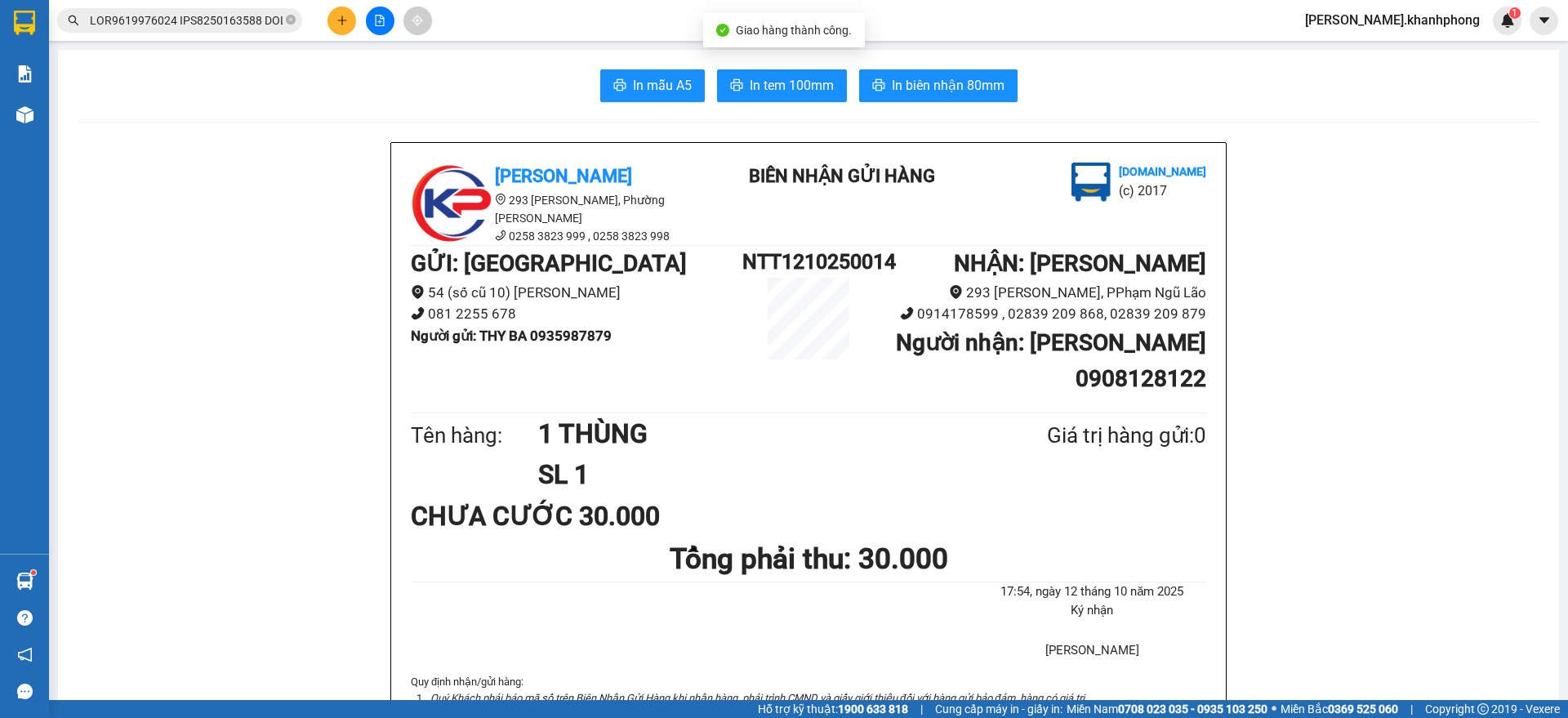
click at [218, 17] on input "text" at bounding box center [186, 20] width 193 height 18
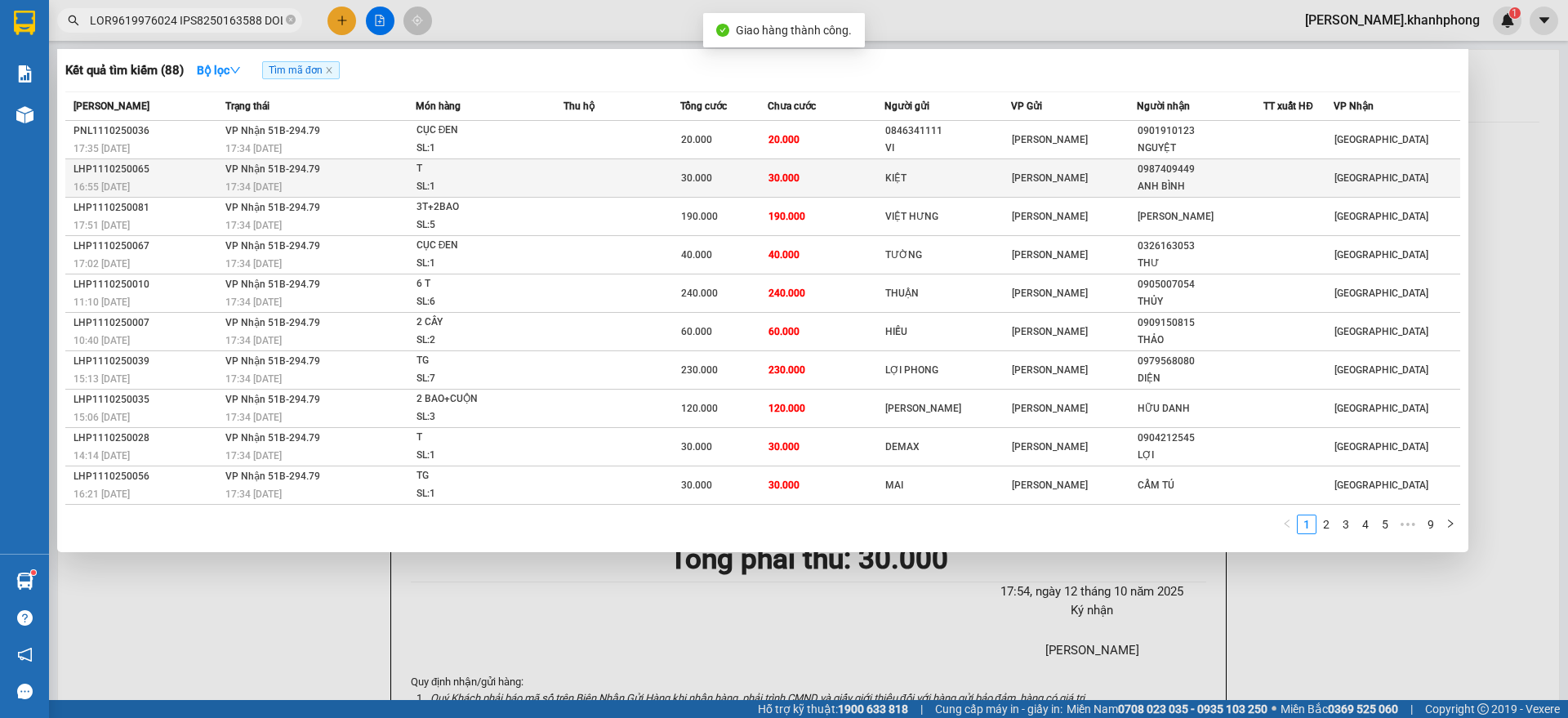
click at [484, 180] on div "SL: 1" at bounding box center [478, 188] width 123 height 18
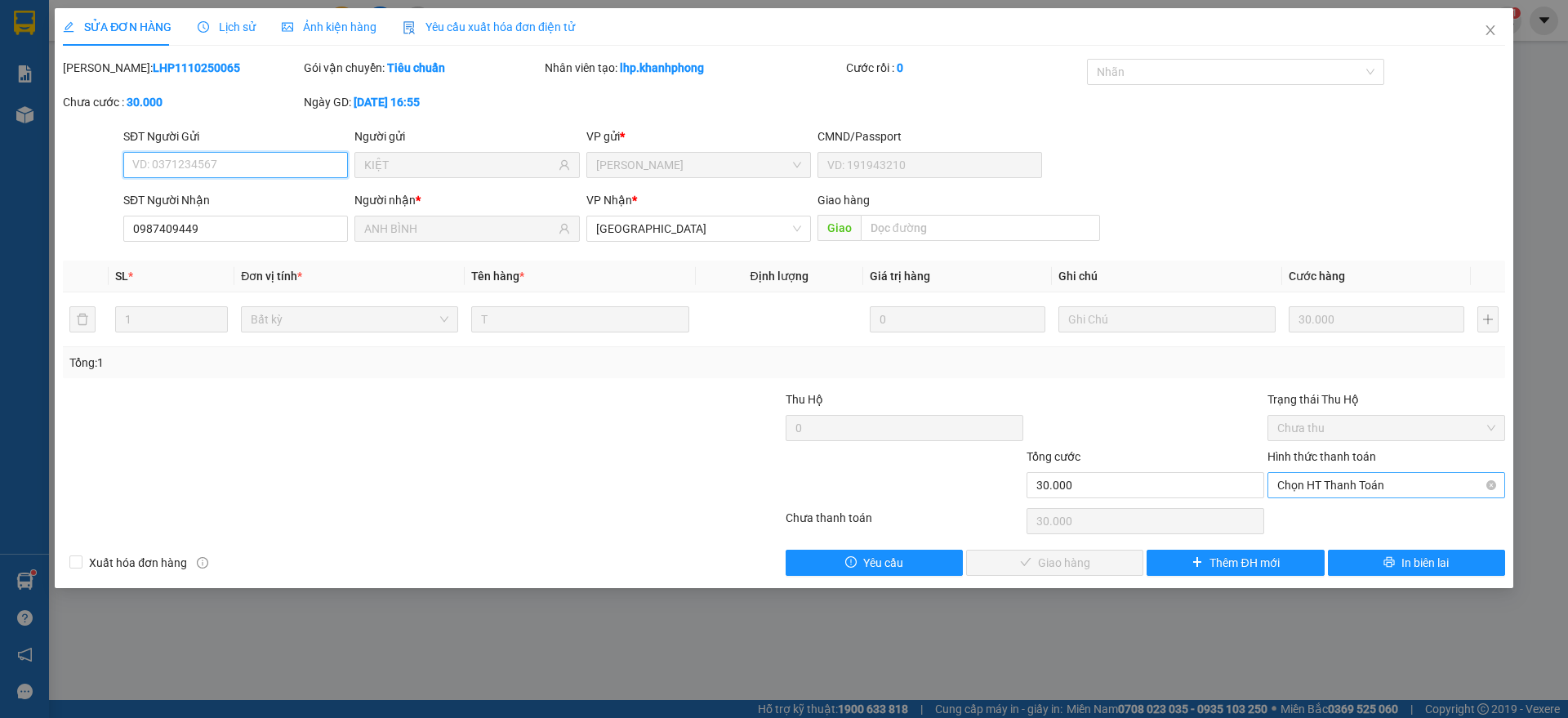
click at [1309, 482] on span "Chọn HT Thanh Toán" at bounding box center [1386, 485] width 218 height 25
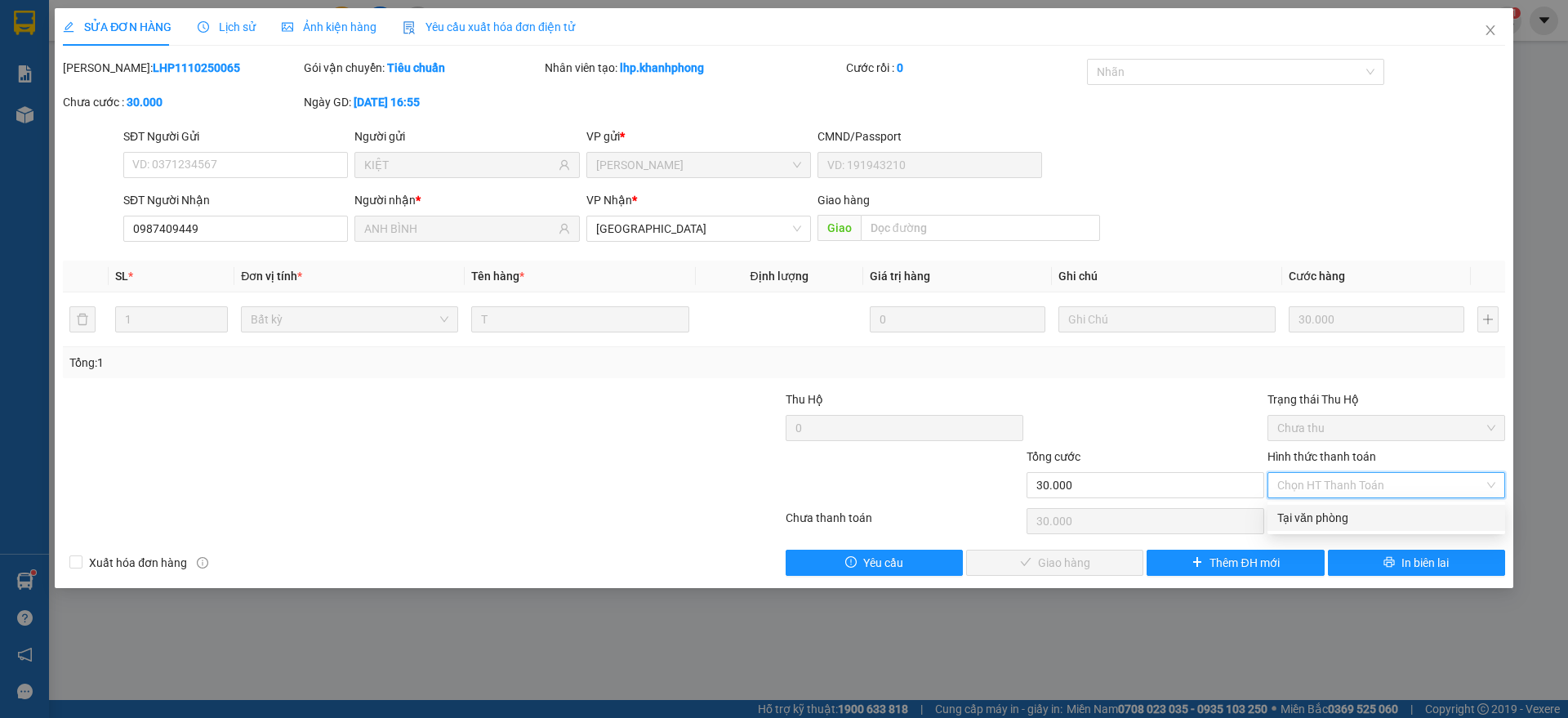
click at [1324, 512] on div "Tại văn phòng" at bounding box center [1386, 518] width 218 height 18
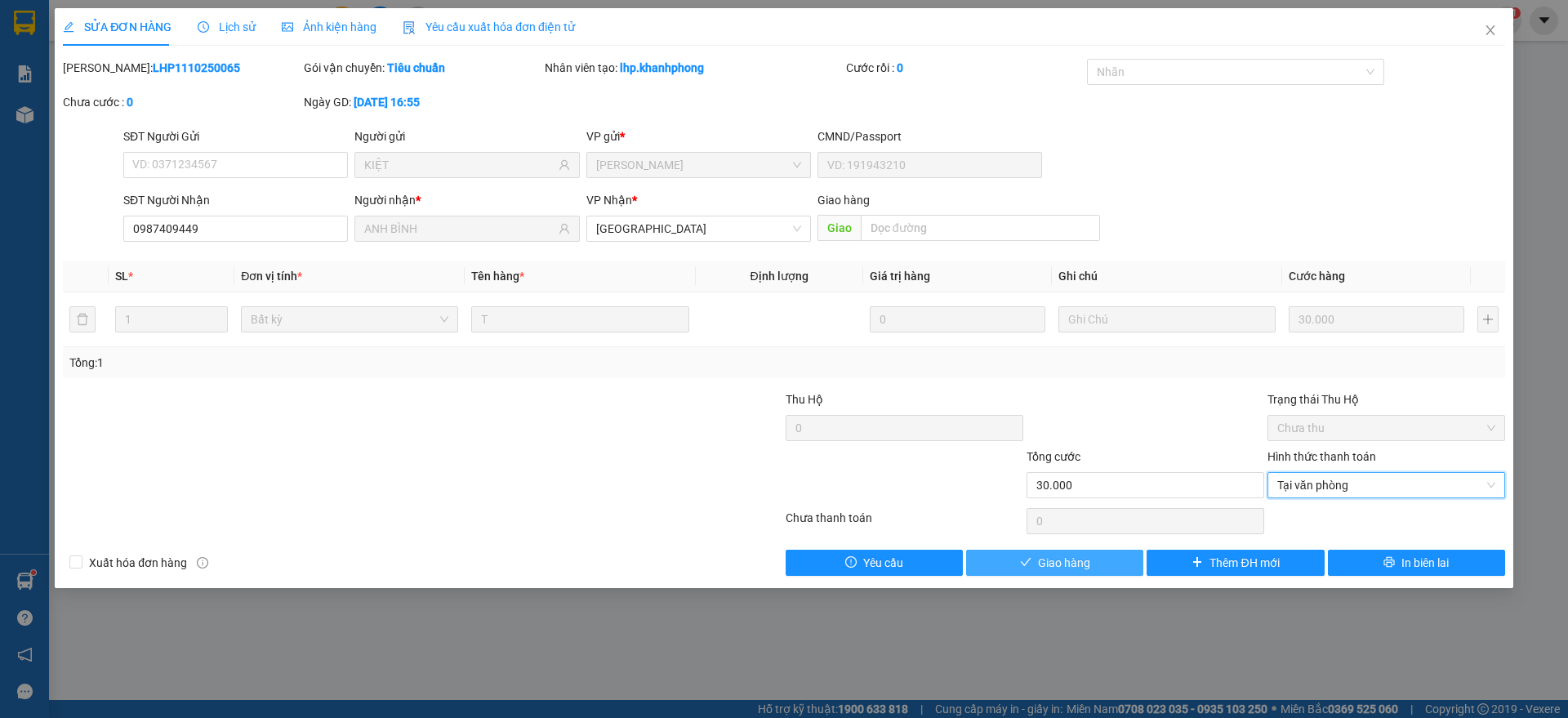
click at [1030, 562] on icon "check" at bounding box center [1026, 562] width 11 height 11
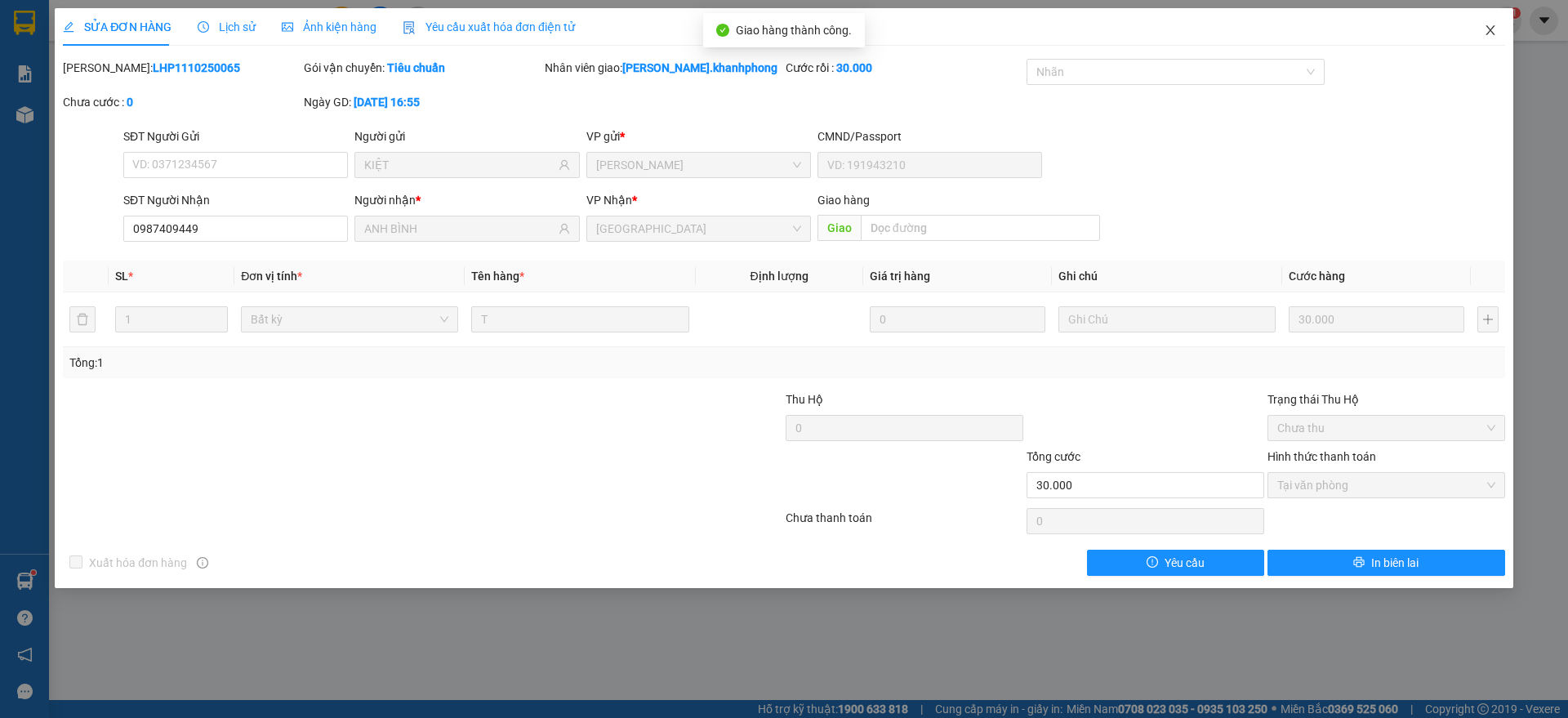
click at [1498, 25] on span "Close" at bounding box center [1490, 31] width 46 height 46
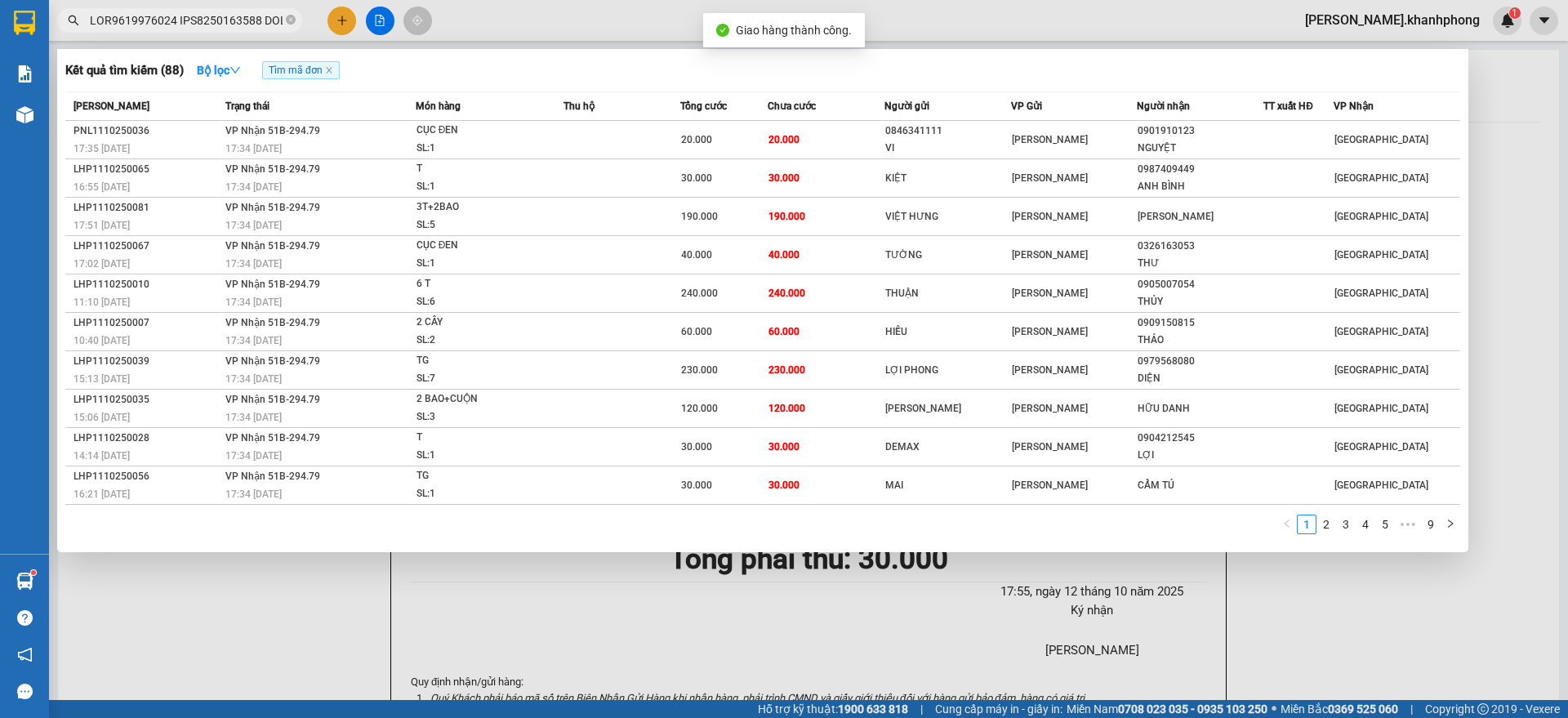
click at [236, 27] on input "text" at bounding box center [186, 20] width 193 height 18
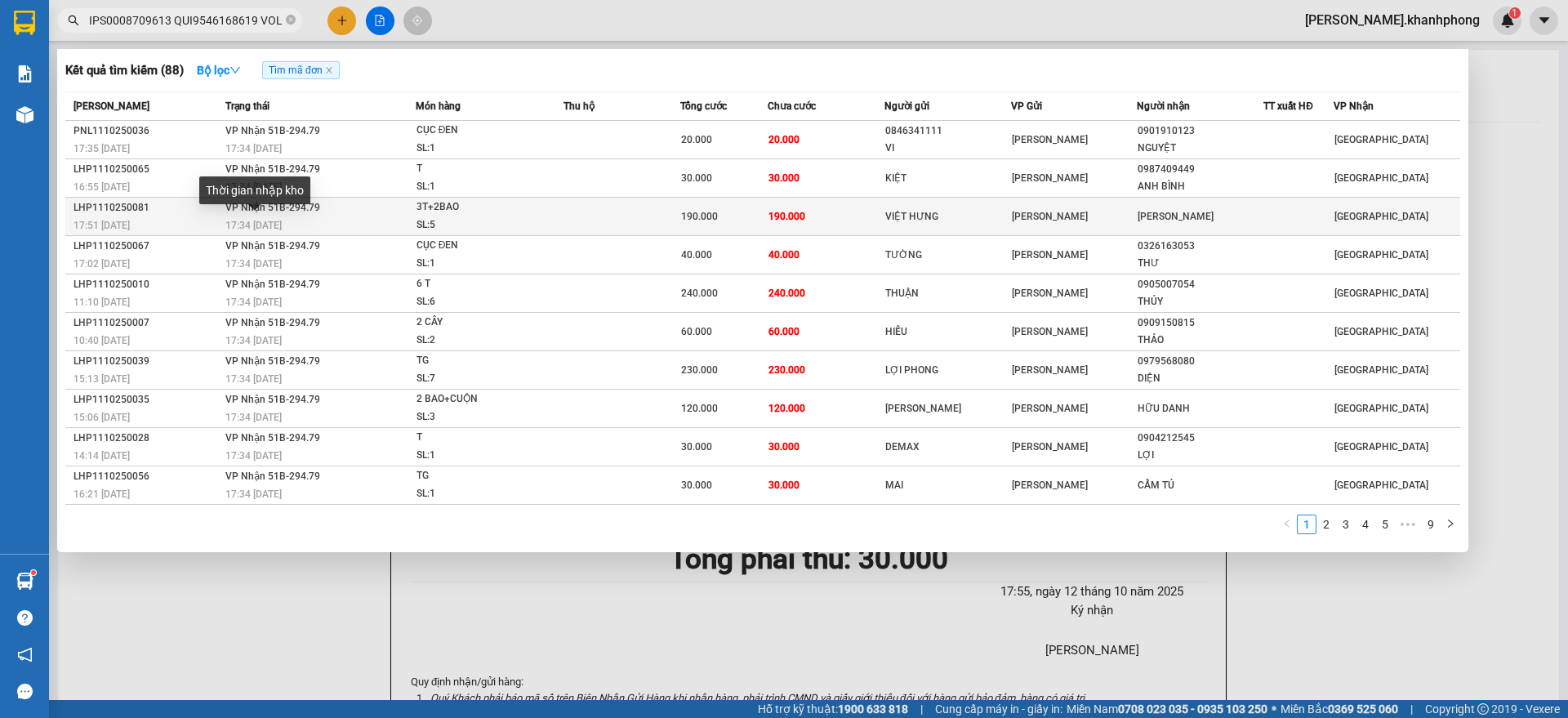
click at [237, 222] on span "17:34 [DATE]" at bounding box center [253, 225] width 57 height 11
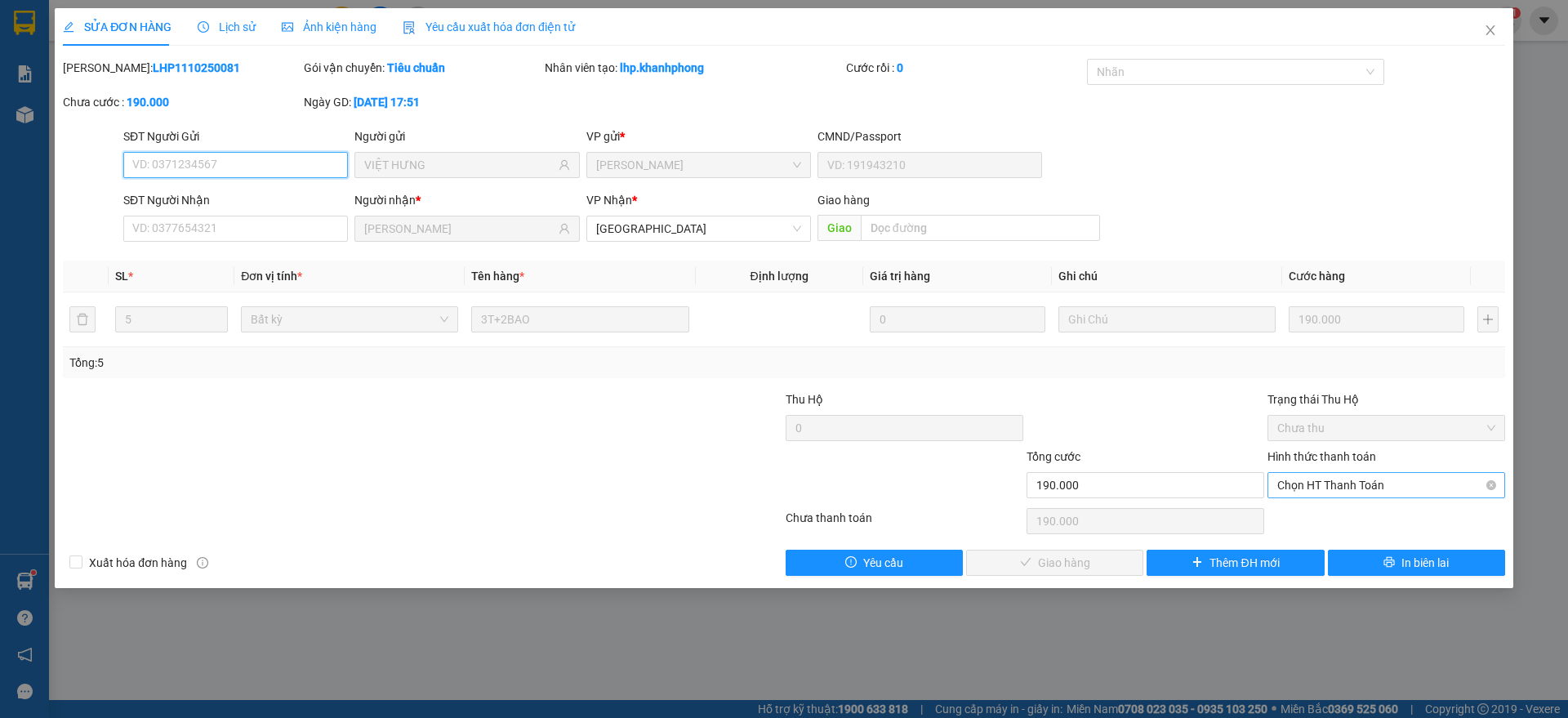
click at [1341, 491] on span "Chọn HT Thanh Toán" at bounding box center [1386, 485] width 218 height 25
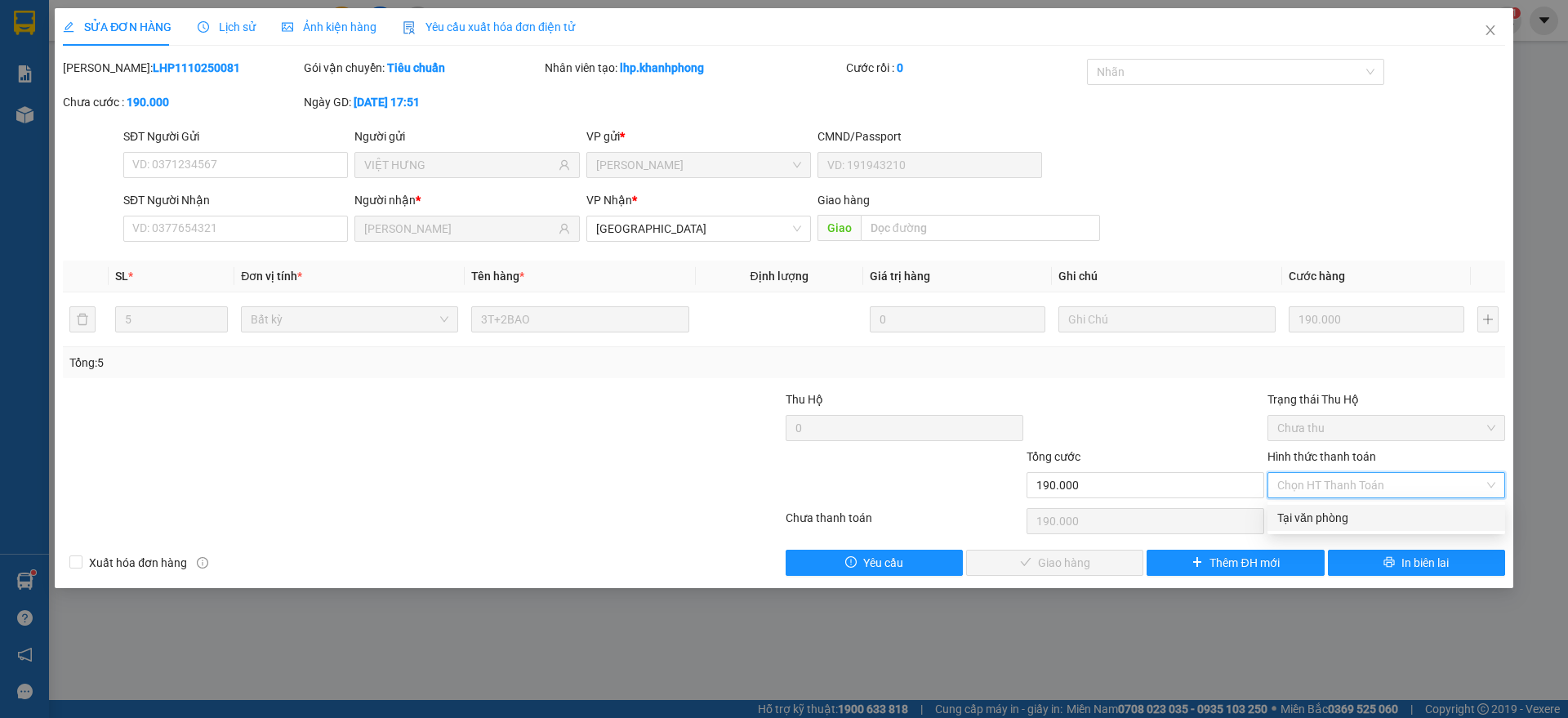
click at [1322, 510] on div "Tại văn phòng" at bounding box center [1386, 518] width 218 height 18
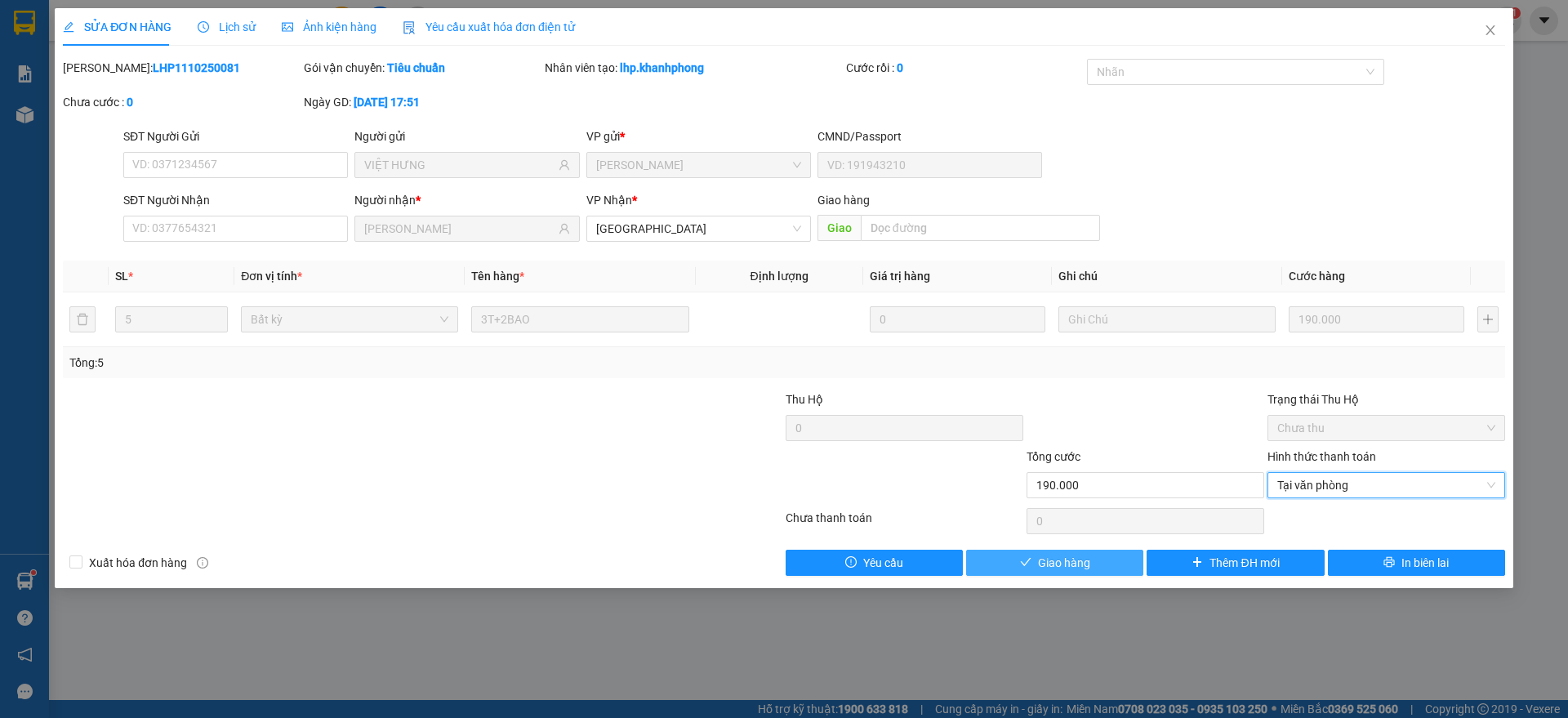
click at [1058, 565] on span "Giao hàng" at bounding box center [1063, 563] width 52 height 18
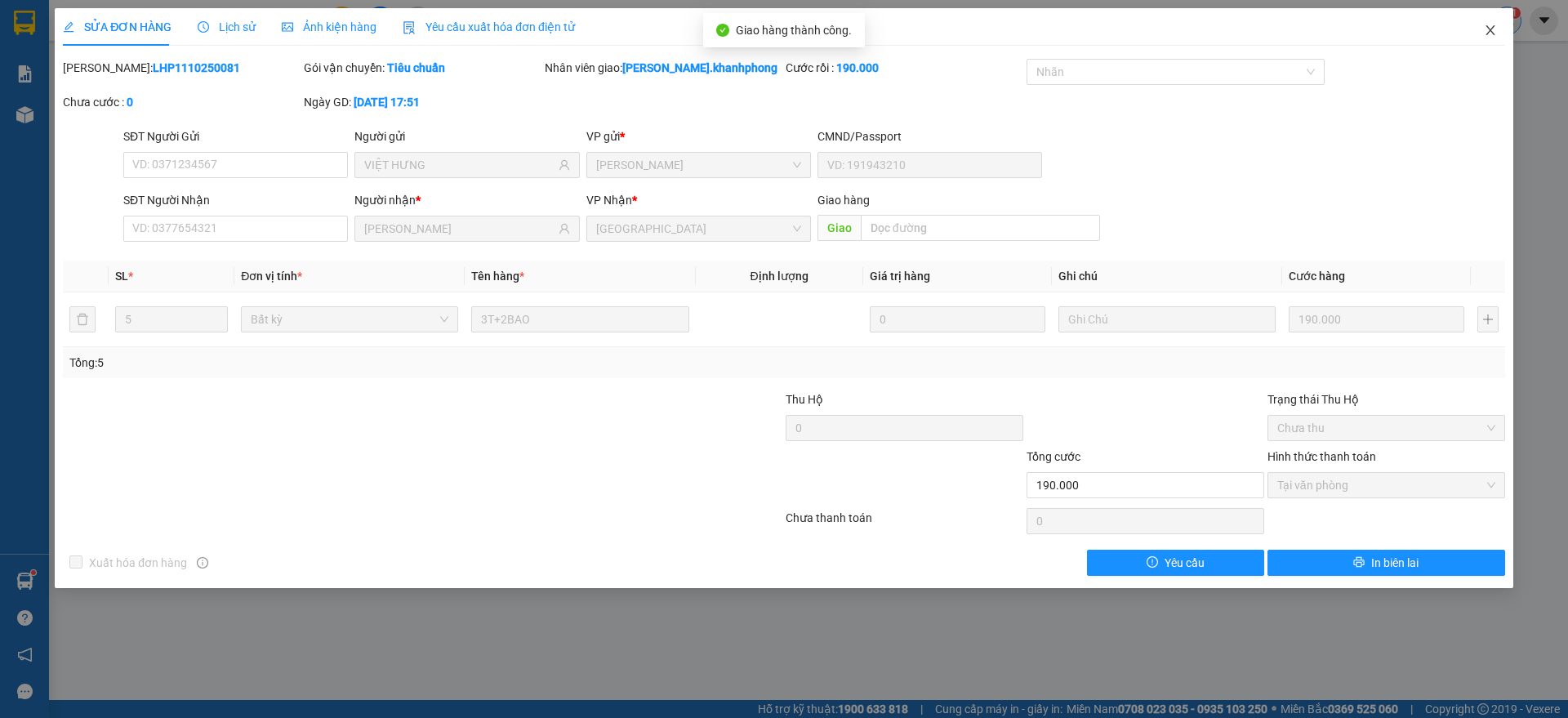
click at [1499, 25] on span "Close" at bounding box center [1490, 31] width 46 height 46
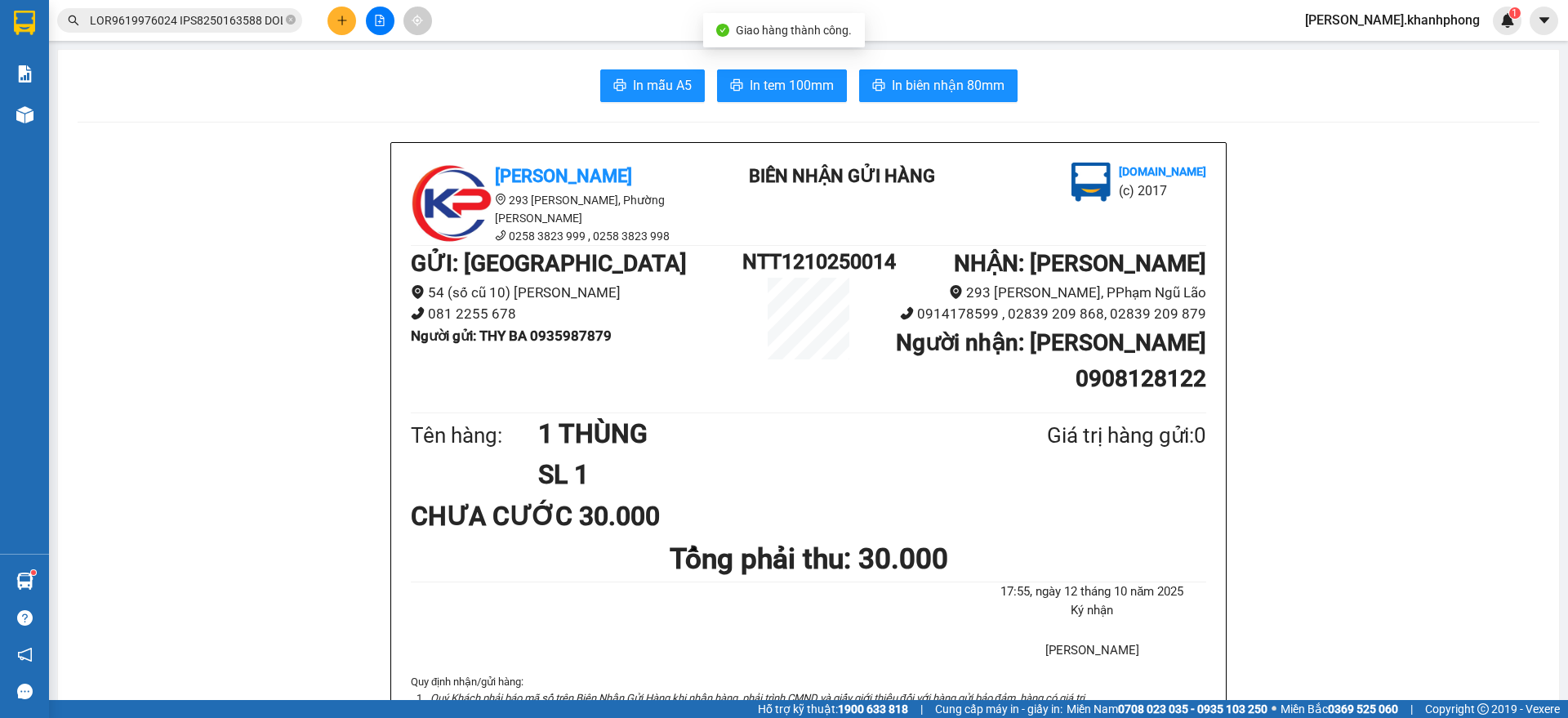
scroll to position [0, 7262]
click at [220, 16] on input "text" at bounding box center [186, 20] width 193 height 18
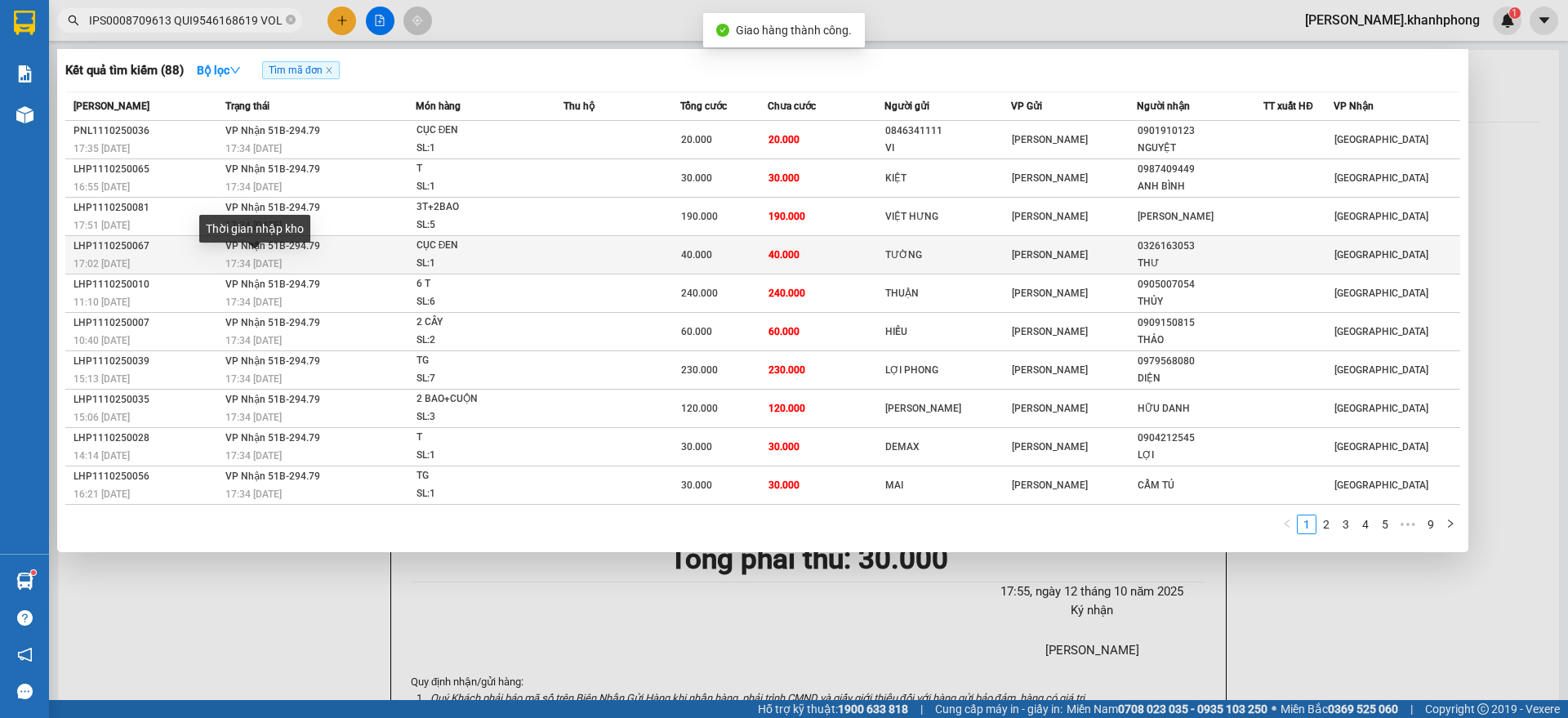
click at [231, 258] on span "17:34 [DATE]" at bounding box center [253, 263] width 57 height 11
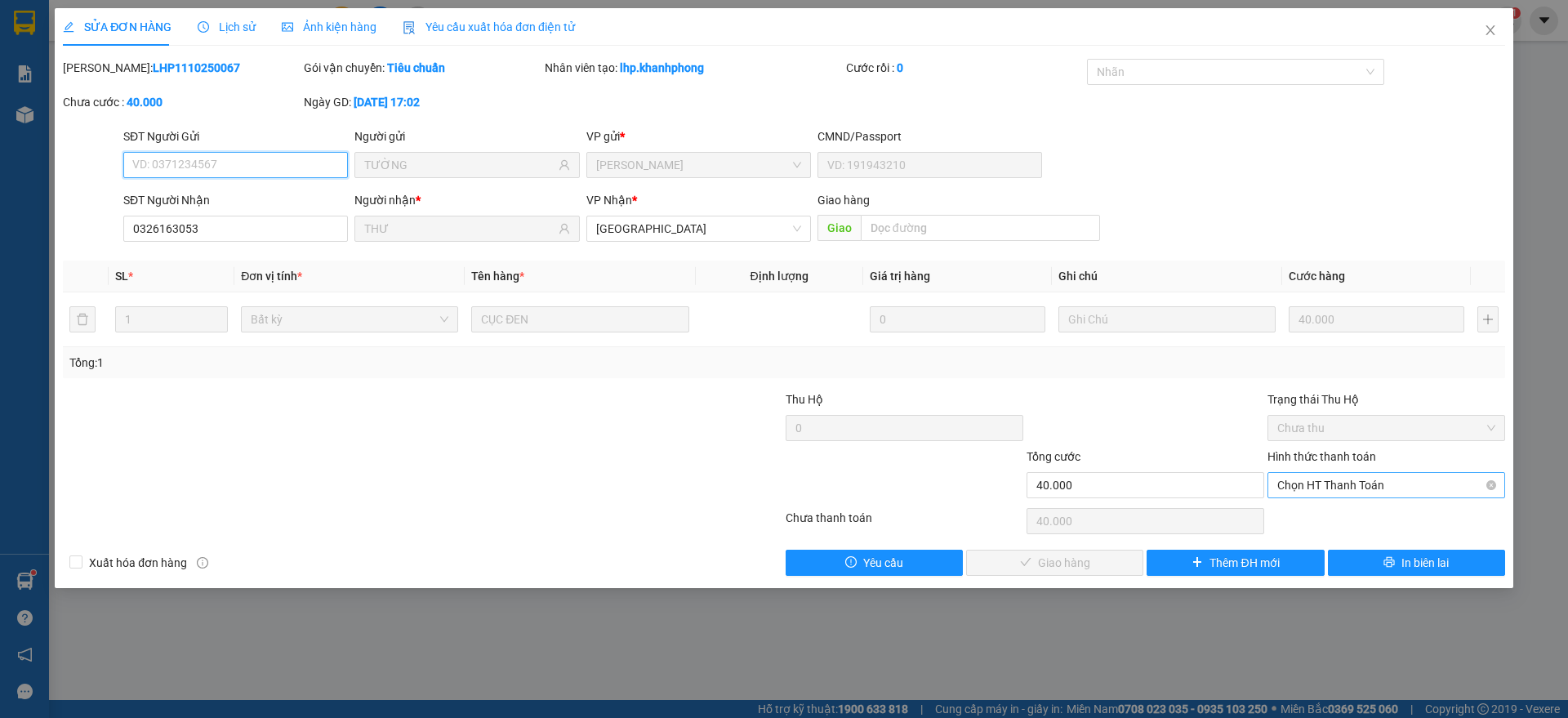
click at [1334, 485] on span "Chọn HT Thanh Toán" at bounding box center [1386, 485] width 218 height 25
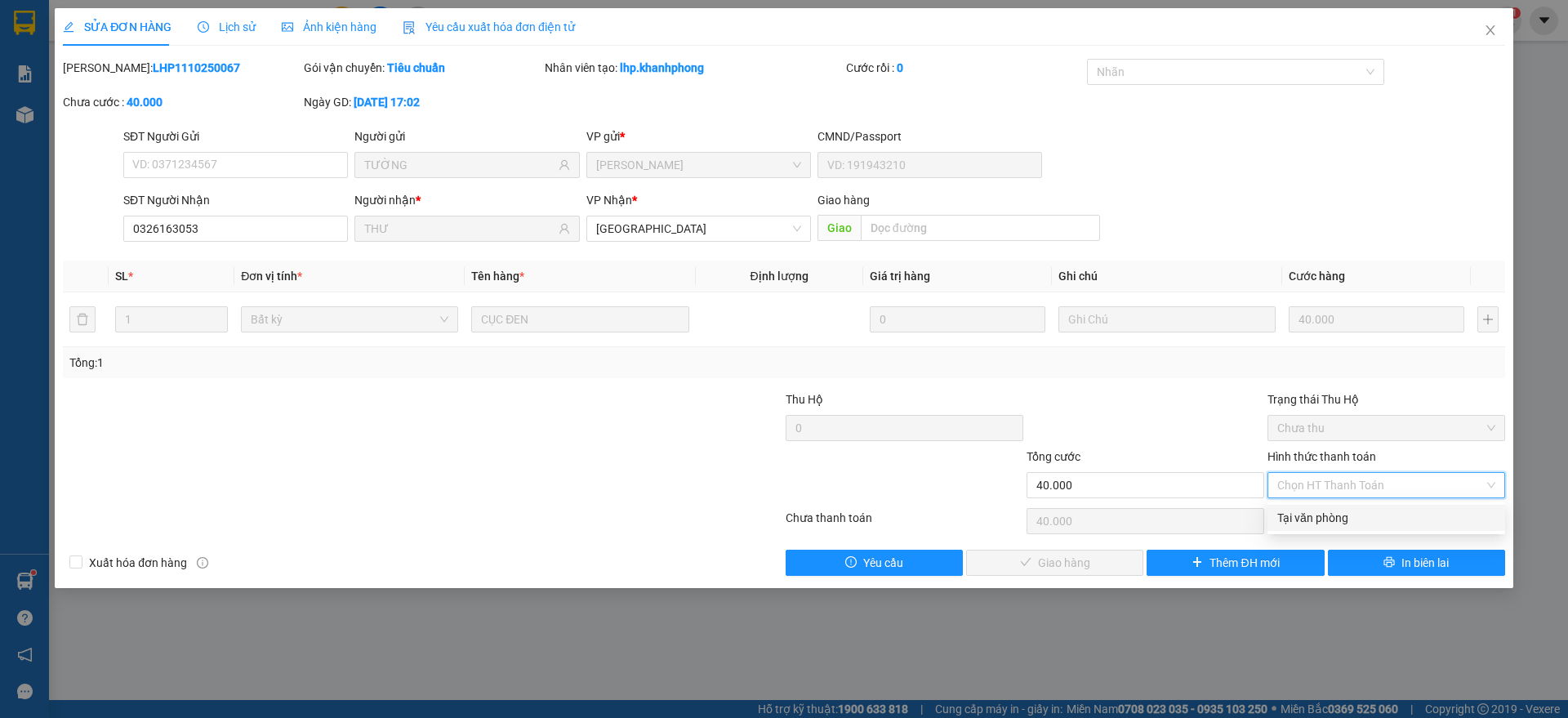
click at [1317, 520] on div "Tại văn phòng" at bounding box center [1386, 518] width 218 height 18
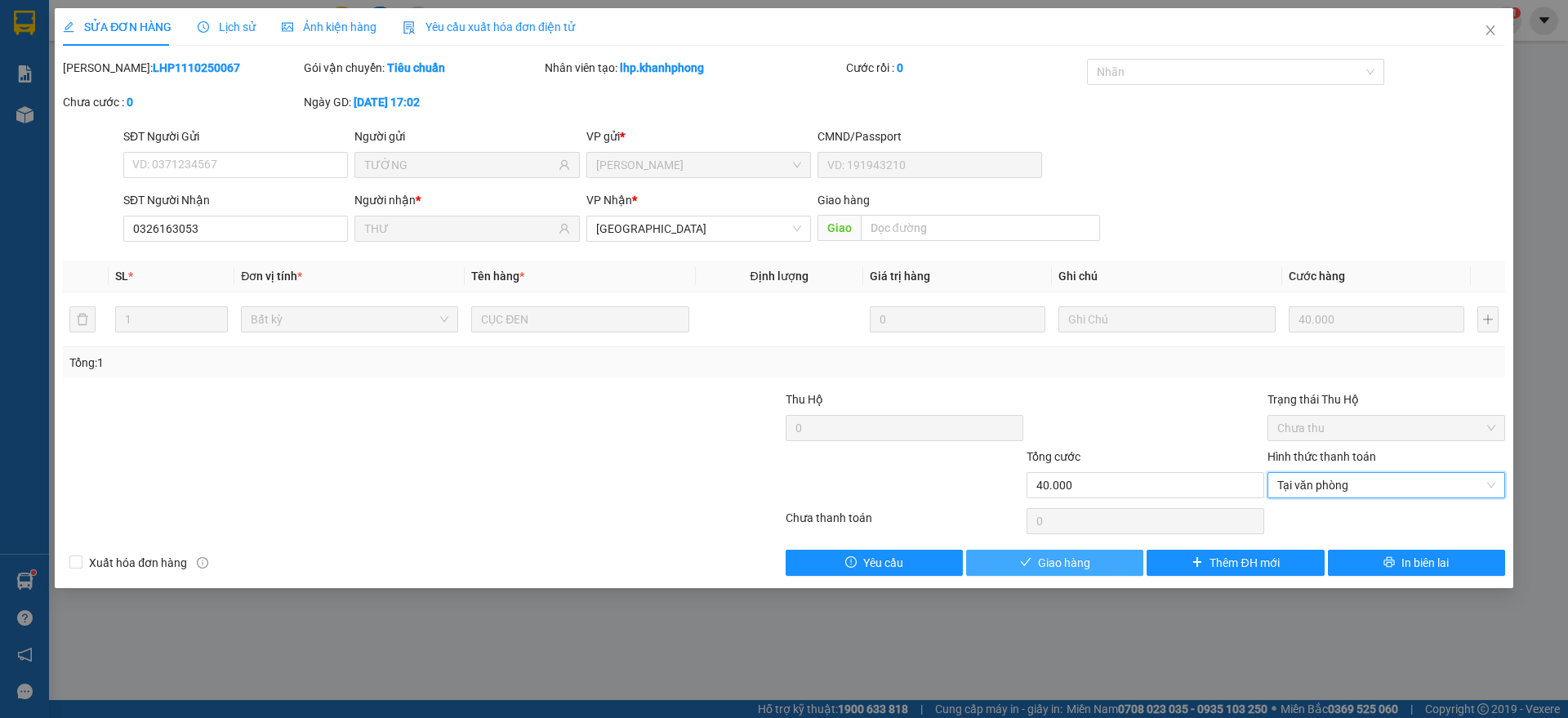
click at [1062, 565] on span "Giao hàng" at bounding box center [1063, 563] width 52 height 18
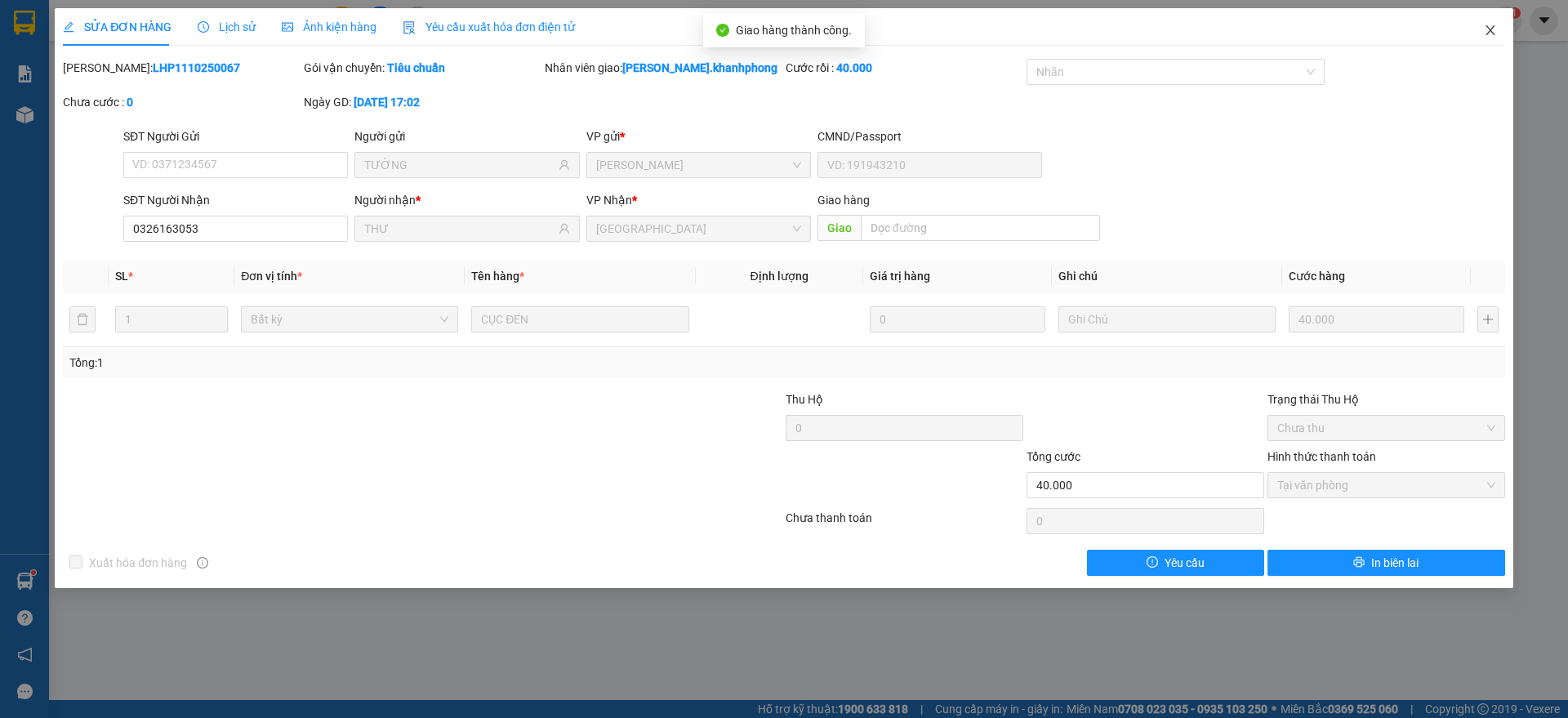
click at [1501, 32] on span "Close" at bounding box center [1490, 31] width 46 height 46
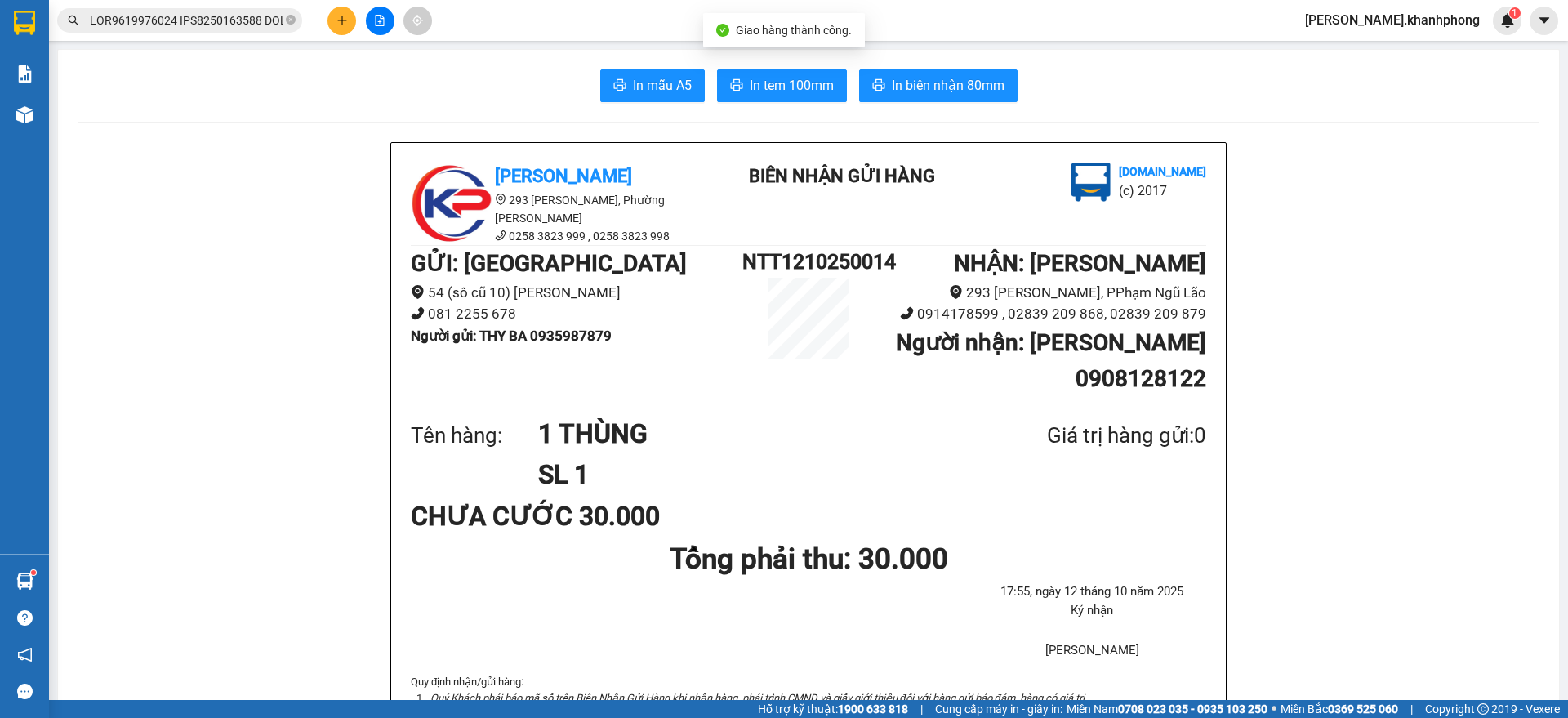
click at [191, 15] on input "text" at bounding box center [186, 20] width 193 height 18
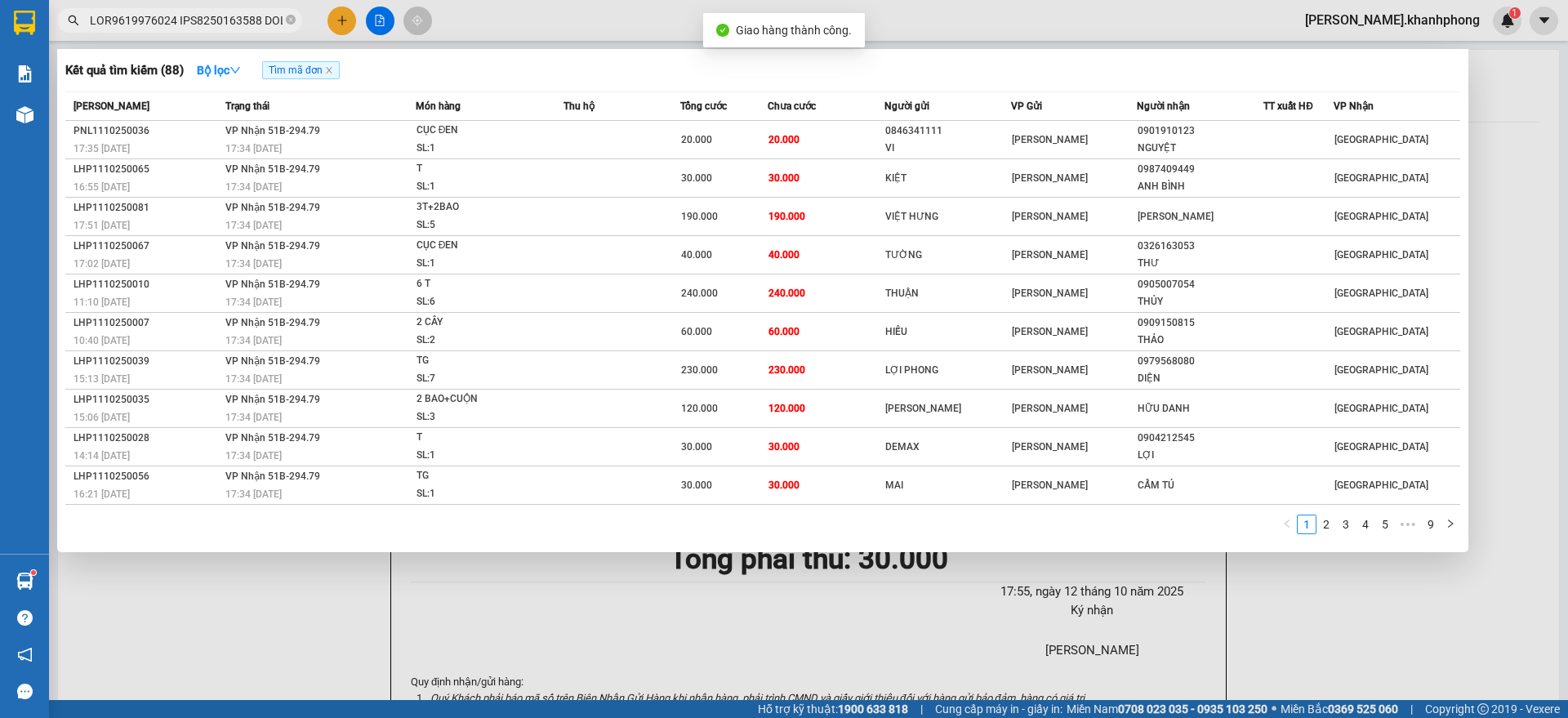
scroll to position [0, 7262]
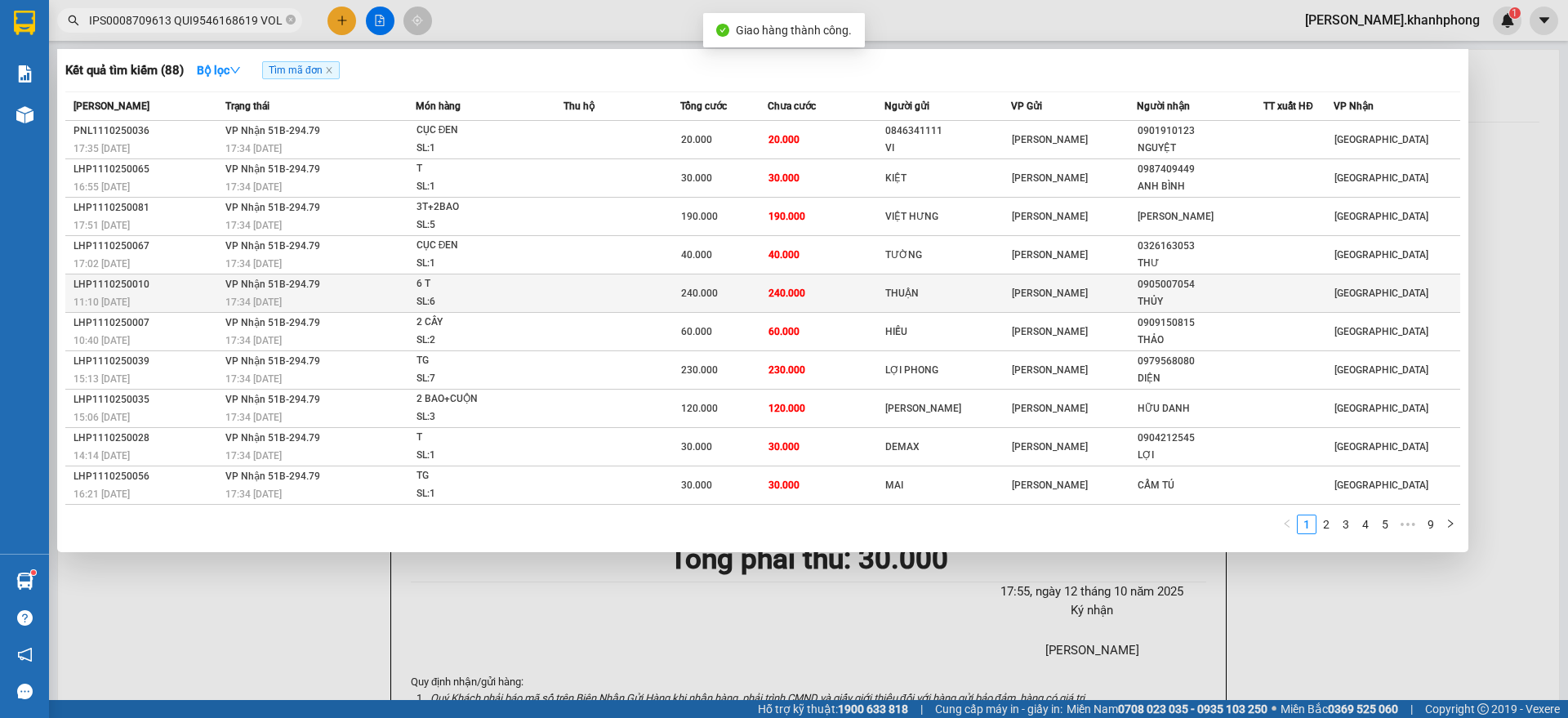
click at [171, 295] on div "11:10 [DATE]" at bounding box center [146, 302] width 147 height 18
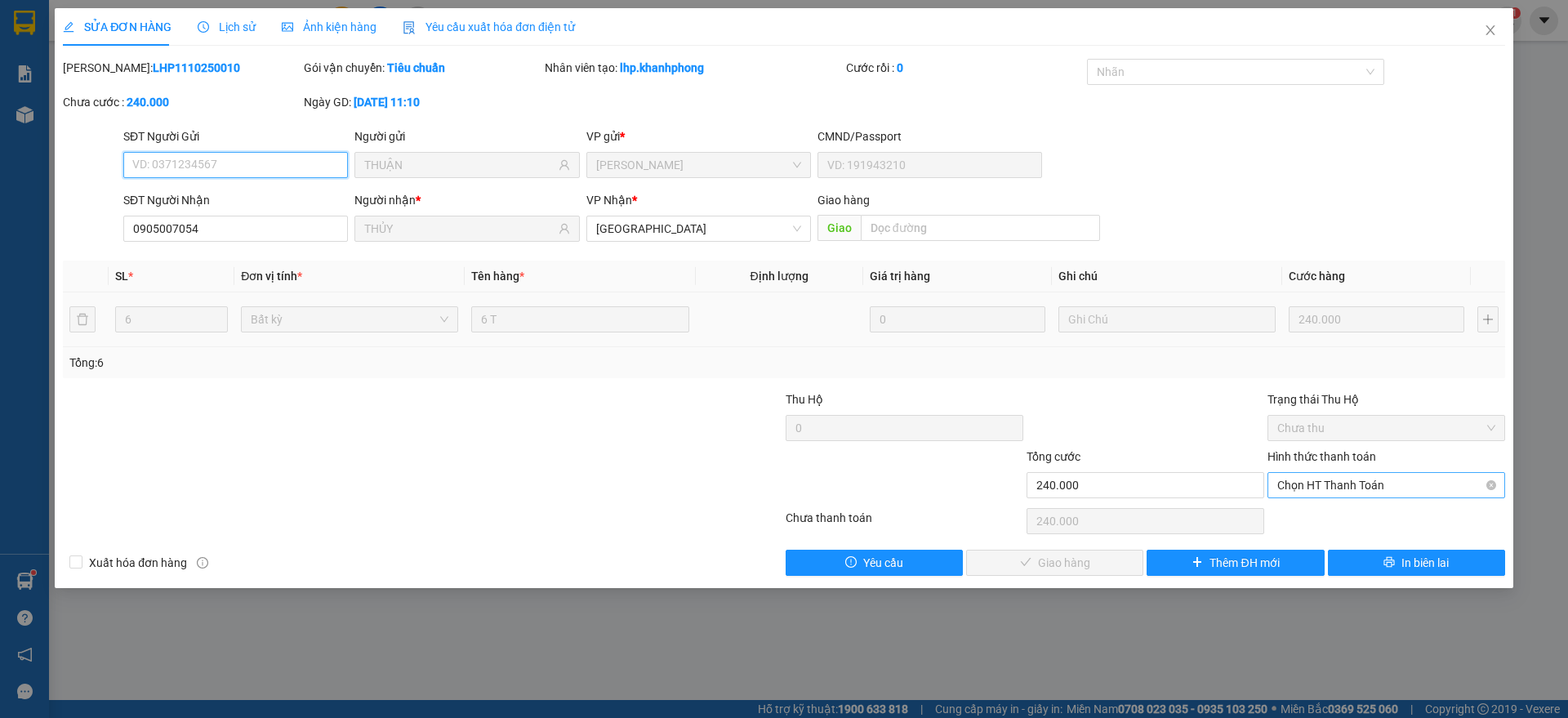
drag, startPoint x: 1344, startPoint y: 482, endPoint x: 1341, endPoint y: 492, distance: 10.4
click at [1345, 482] on span "Chọn HT Thanh Toán" at bounding box center [1386, 485] width 218 height 25
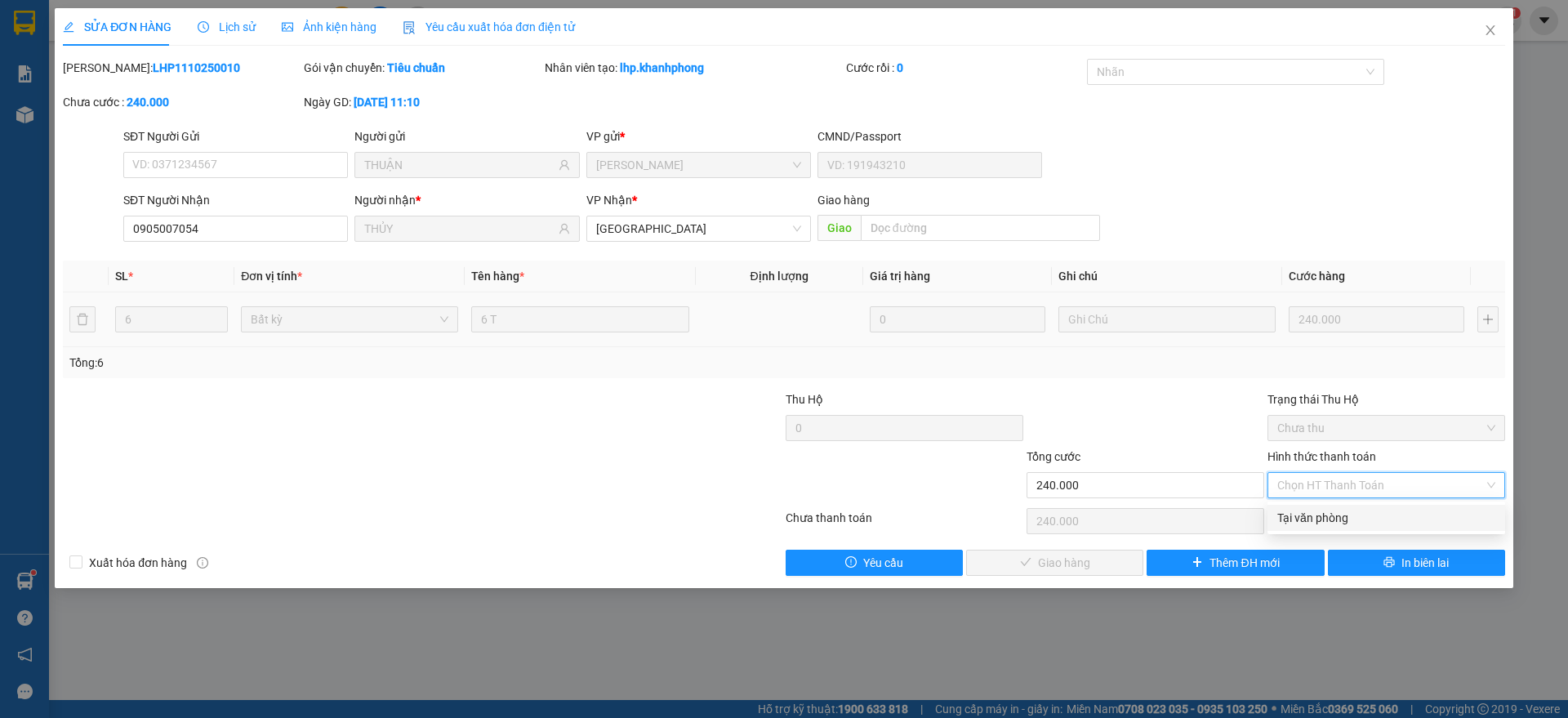
click at [1318, 515] on div "Tại văn phòng" at bounding box center [1386, 518] width 218 height 18
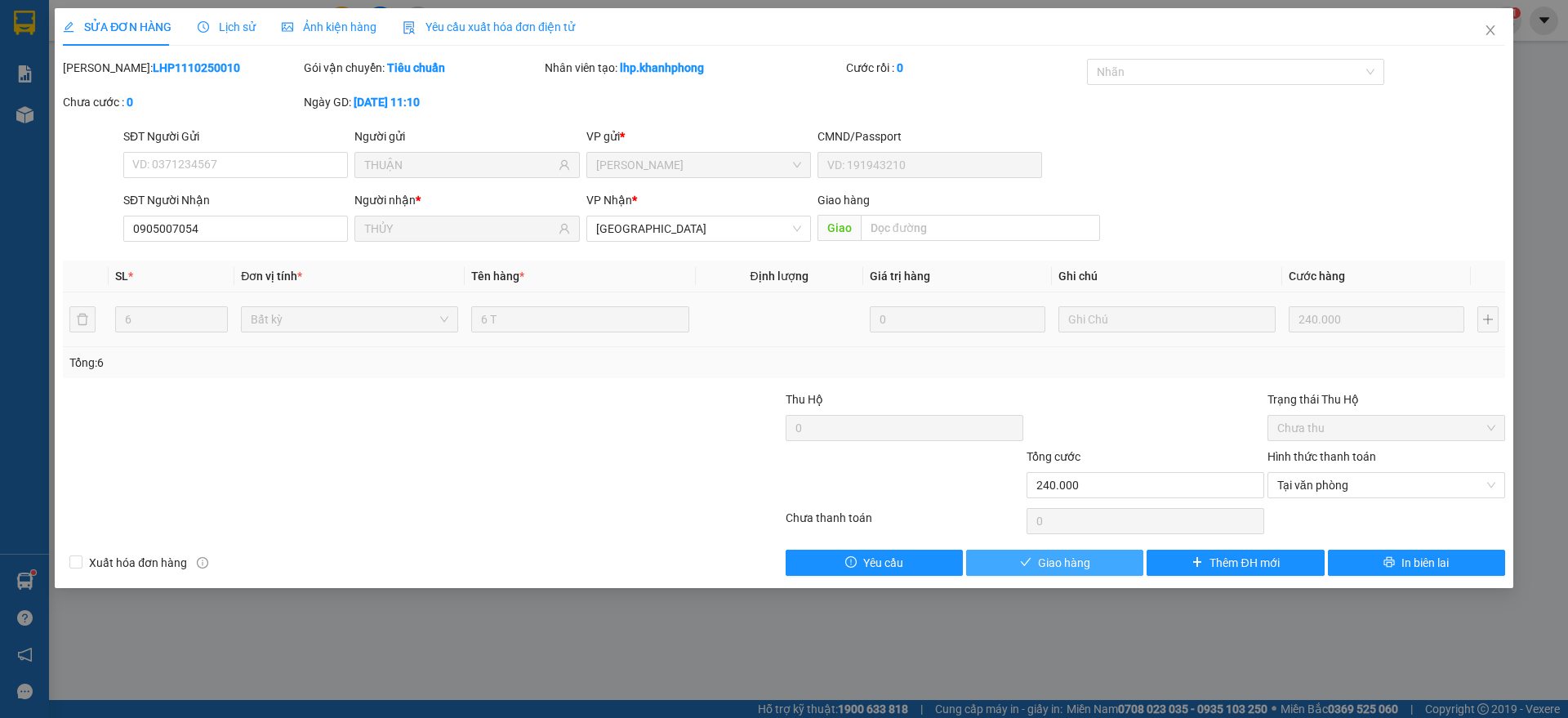
click at [1070, 560] on span "Giao hàng" at bounding box center [1063, 563] width 52 height 18
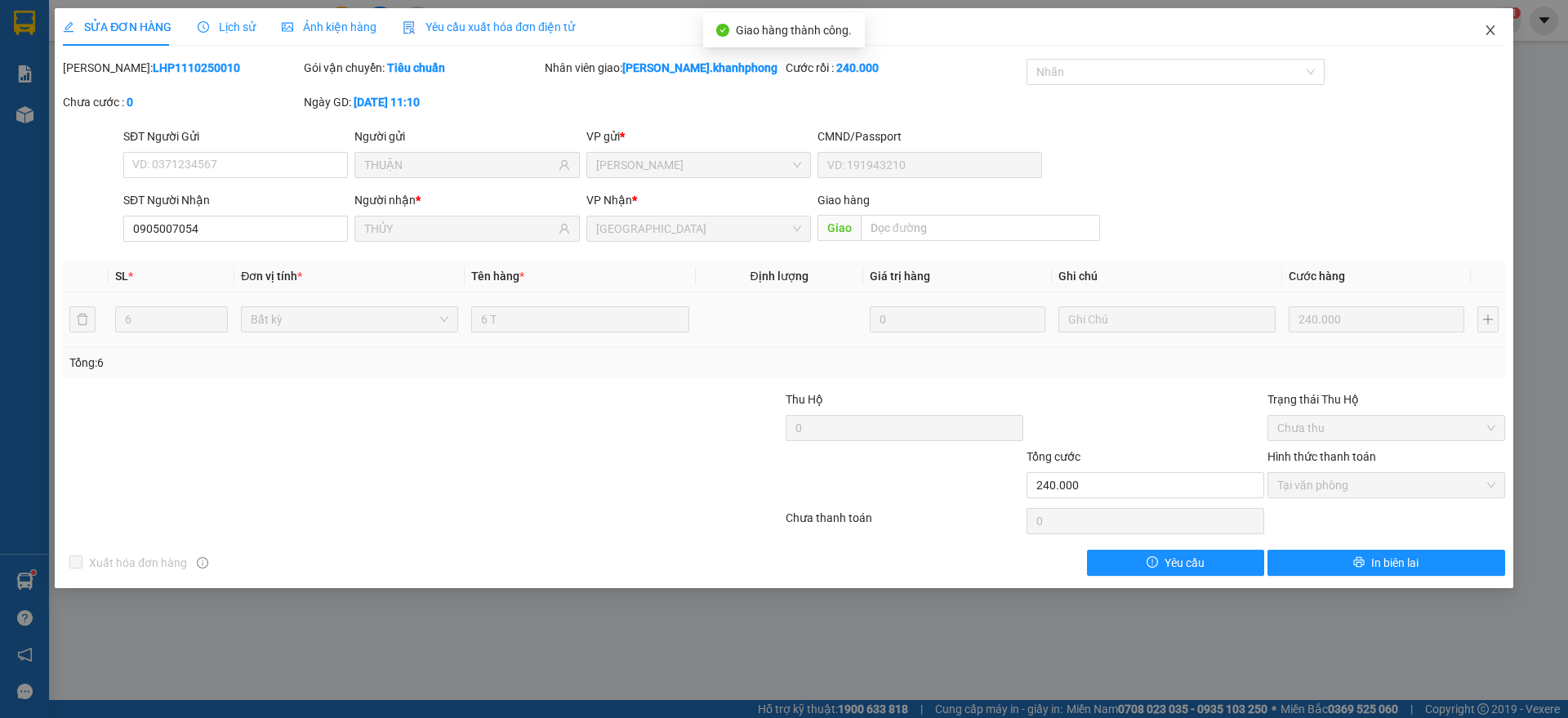
click at [1491, 34] on icon "close" at bounding box center [1490, 30] width 13 height 13
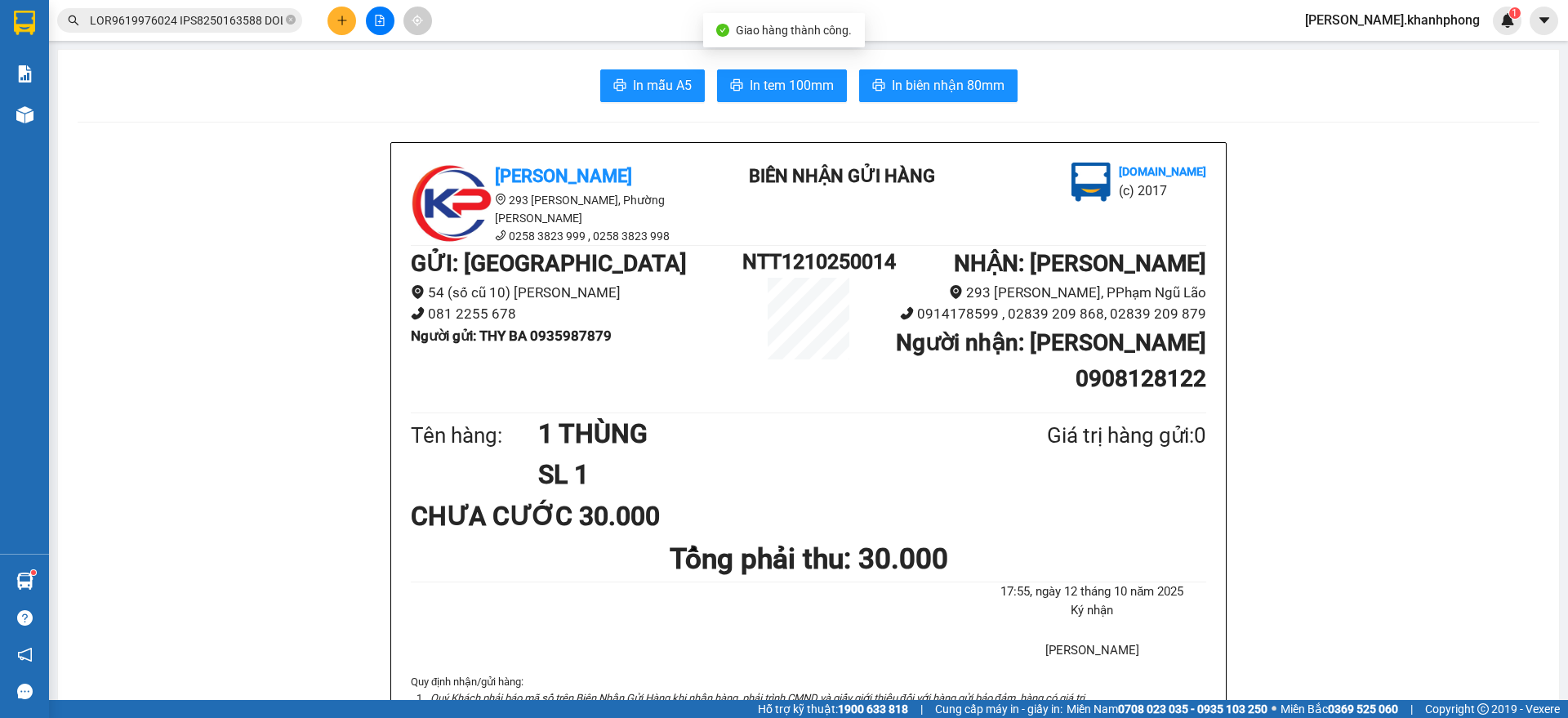
scroll to position [0, 7262]
click at [190, 16] on input "text" at bounding box center [186, 20] width 193 height 18
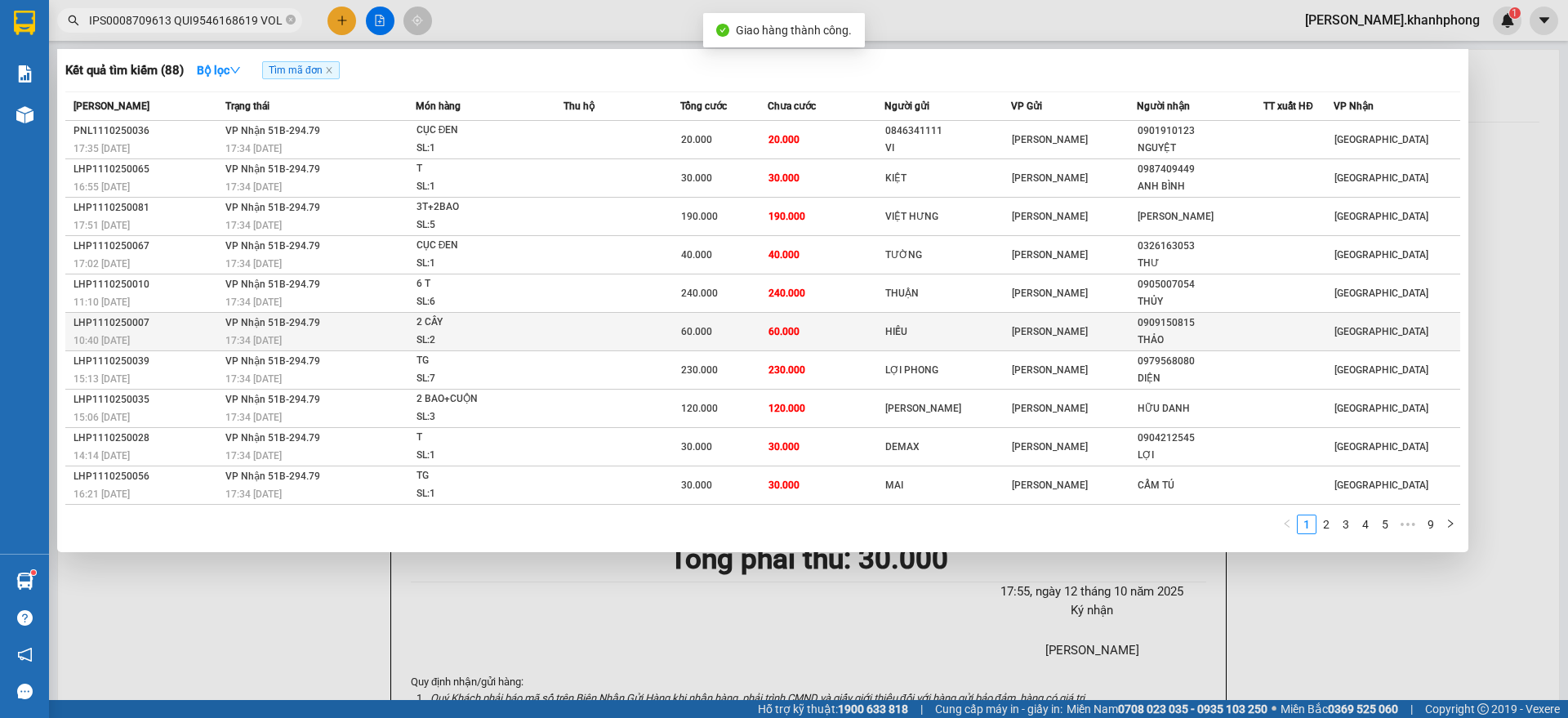
click at [163, 337] on div "10:40 [DATE]" at bounding box center [146, 340] width 147 height 18
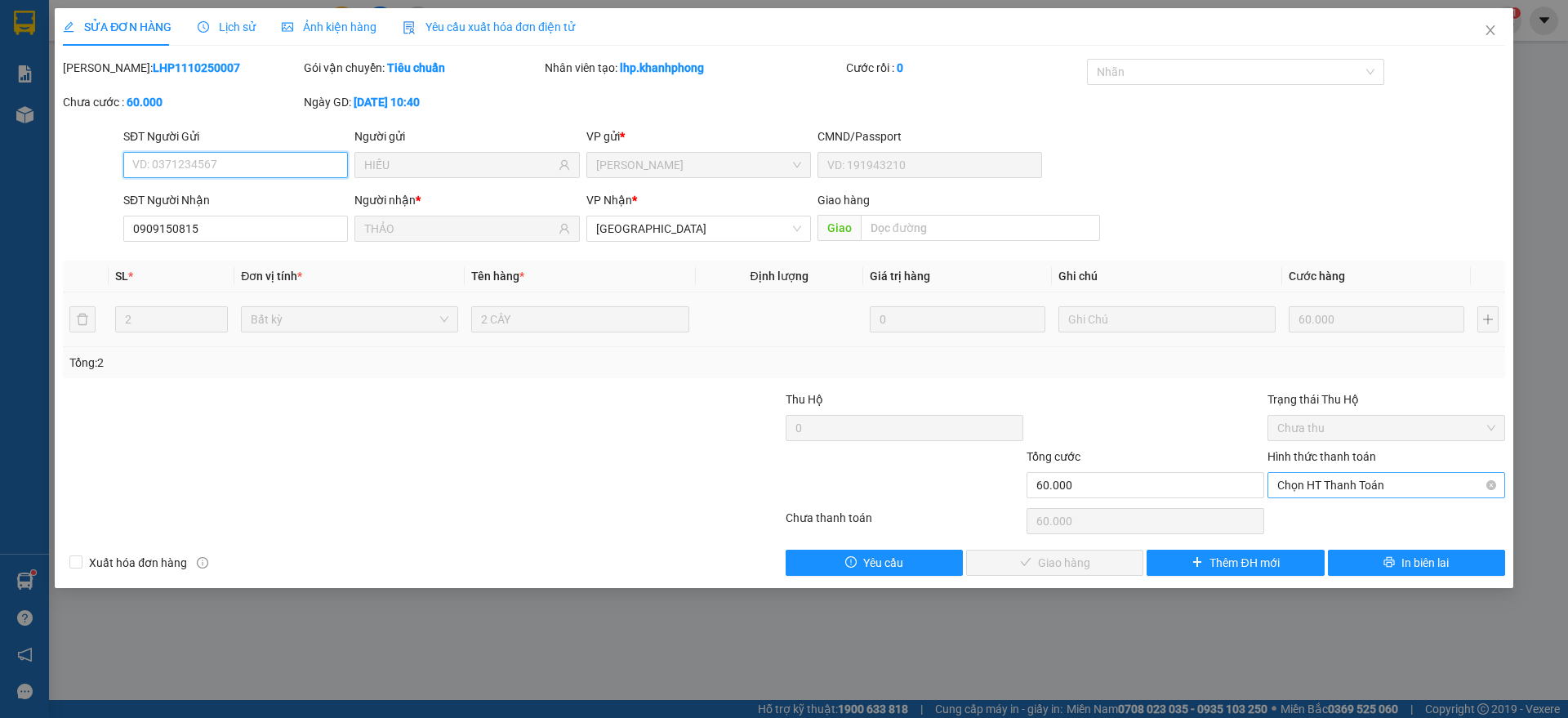
click at [1323, 488] on span "Chọn HT Thanh Toán" at bounding box center [1386, 485] width 218 height 25
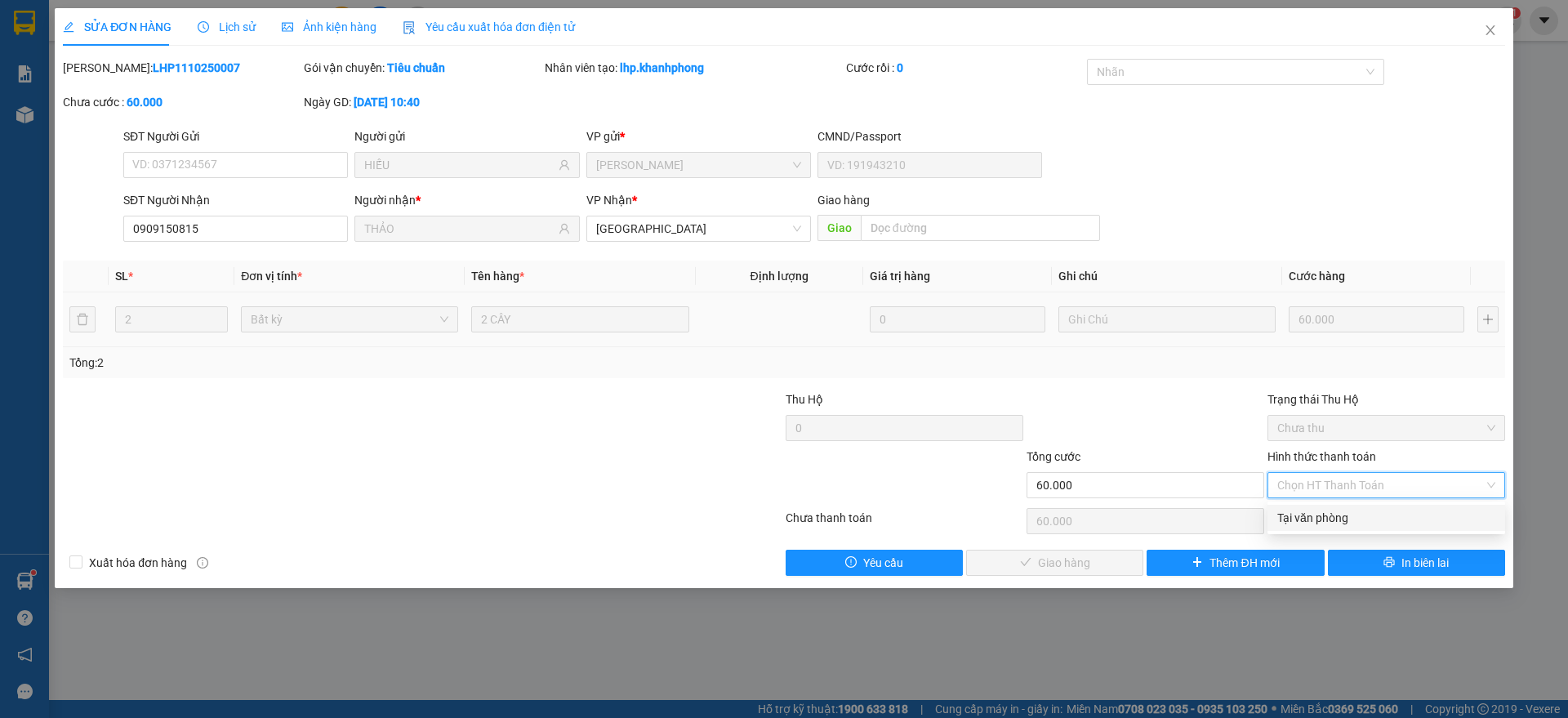
drag, startPoint x: 1302, startPoint y: 521, endPoint x: 1228, endPoint y: 542, distance: 76.9
click at [1302, 520] on div "Tại văn phòng" at bounding box center [1386, 518] width 218 height 18
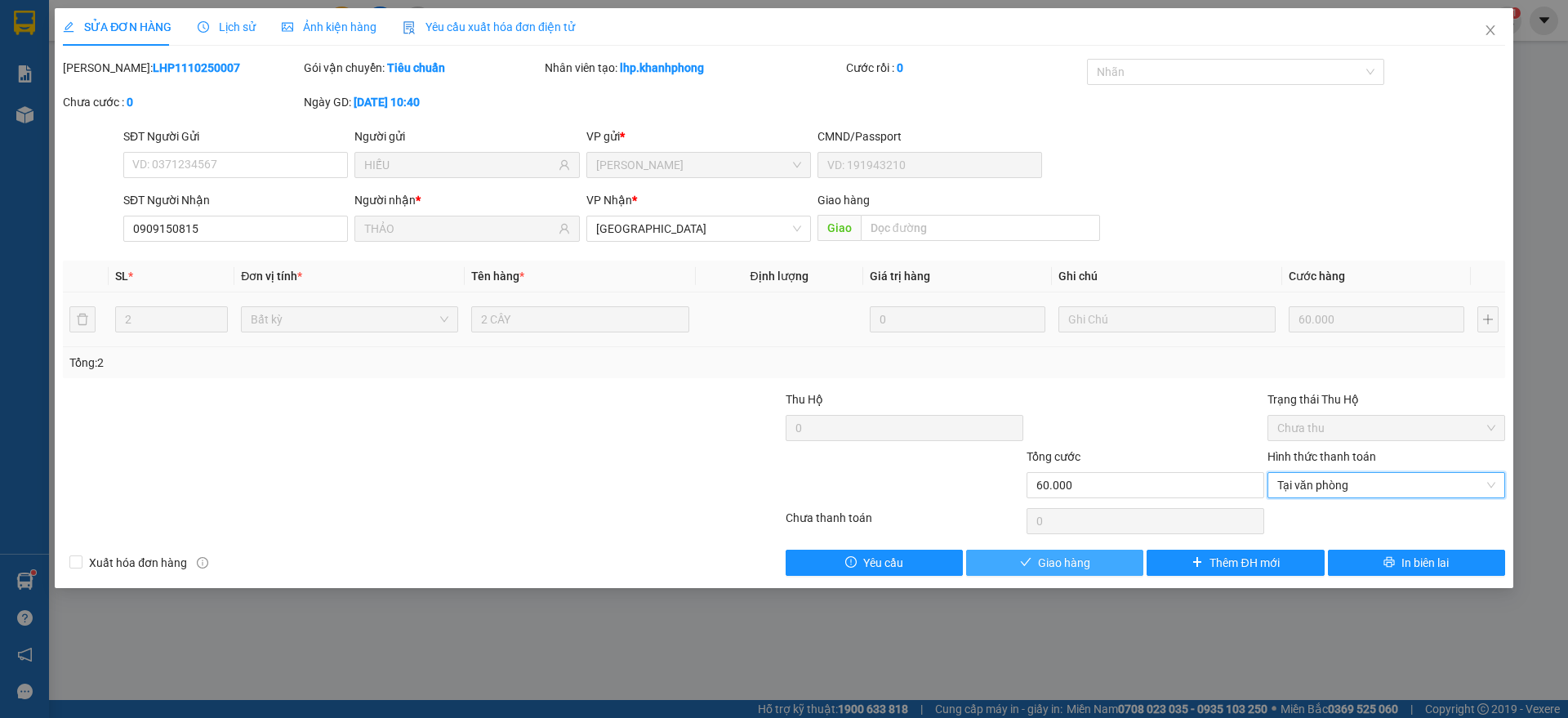
drag, startPoint x: 1011, startPoint y: 569, endPoint x: 1020, endPoint y: 569, distance: 9.0
click at [1013, 569] on button "Giao hàng" at bounding box center [1055, 563] width 177 height 27
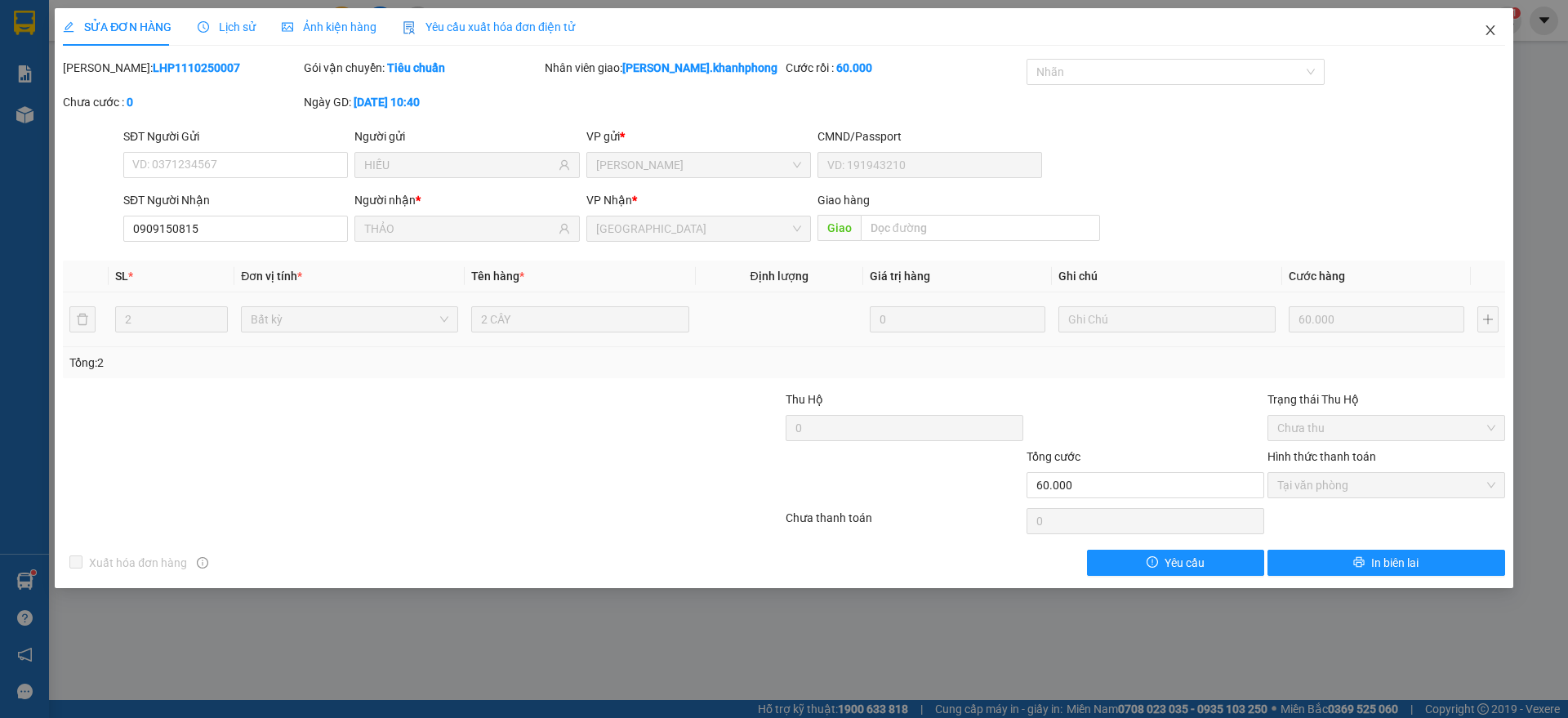
click at [1492, 28] on icon "close" at bounding box center [1490, 30] width 9 height 10
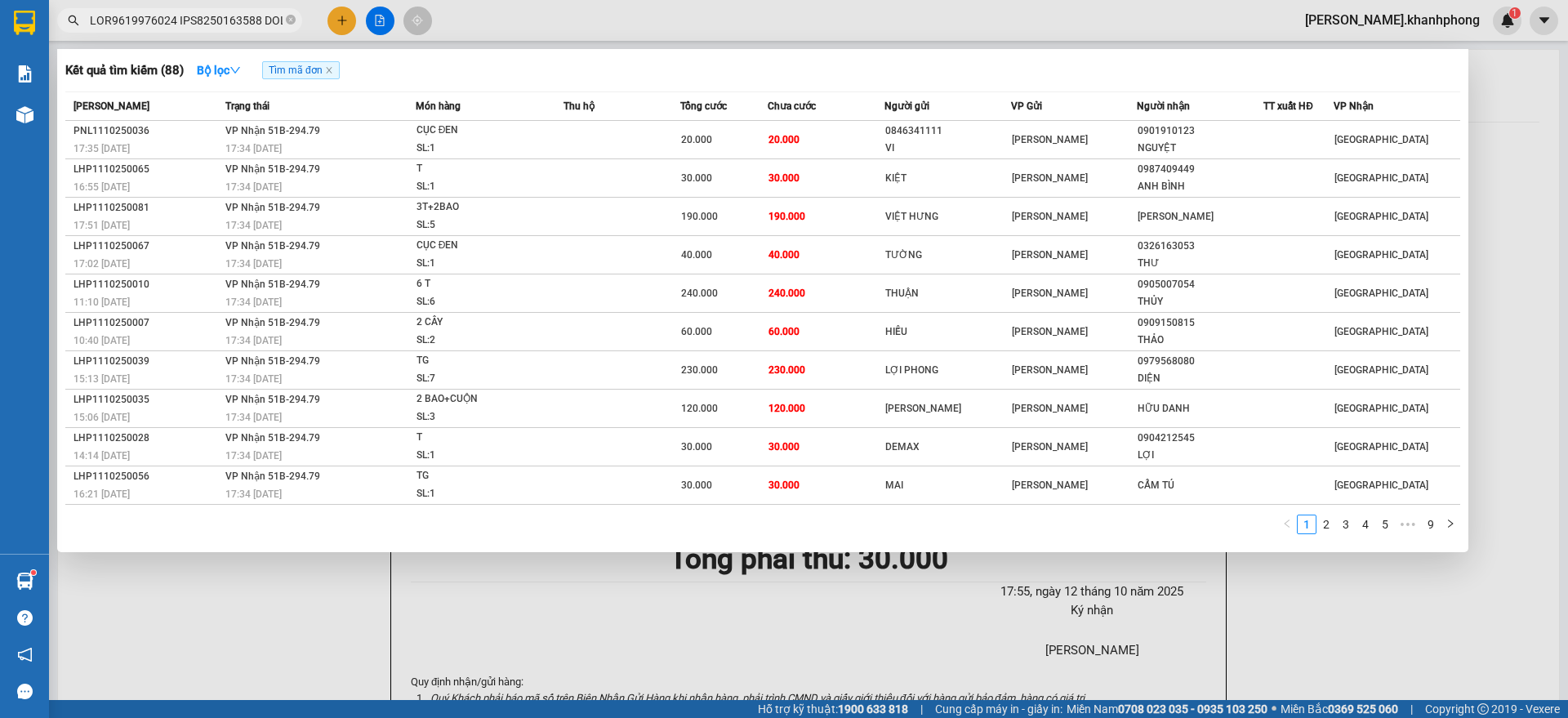
click at [224, 26] on input "text" at bounding box center [186, 20] width 193 height 18
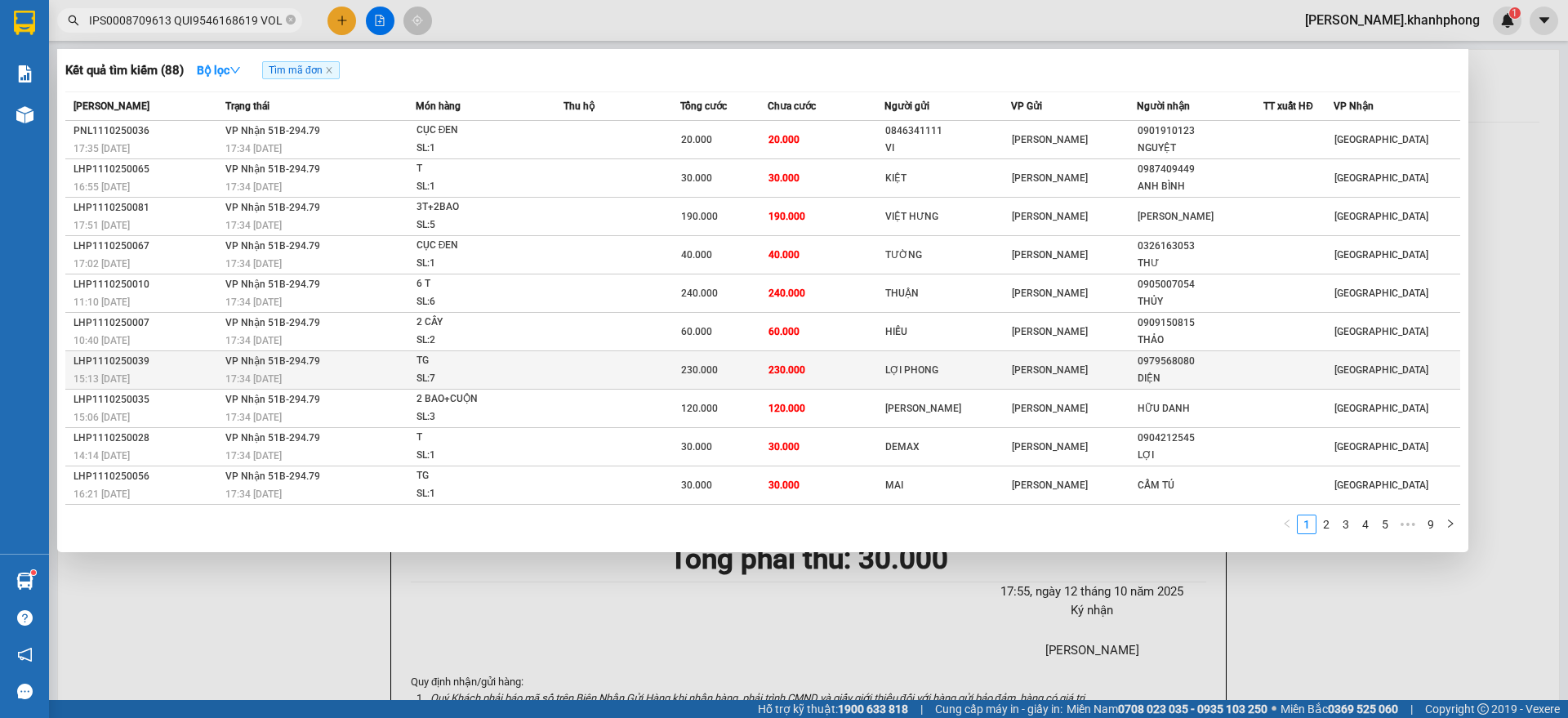
click at [176, 366] on div "LHP1110250039" at bounding box center [146, 361] width 147 height 17
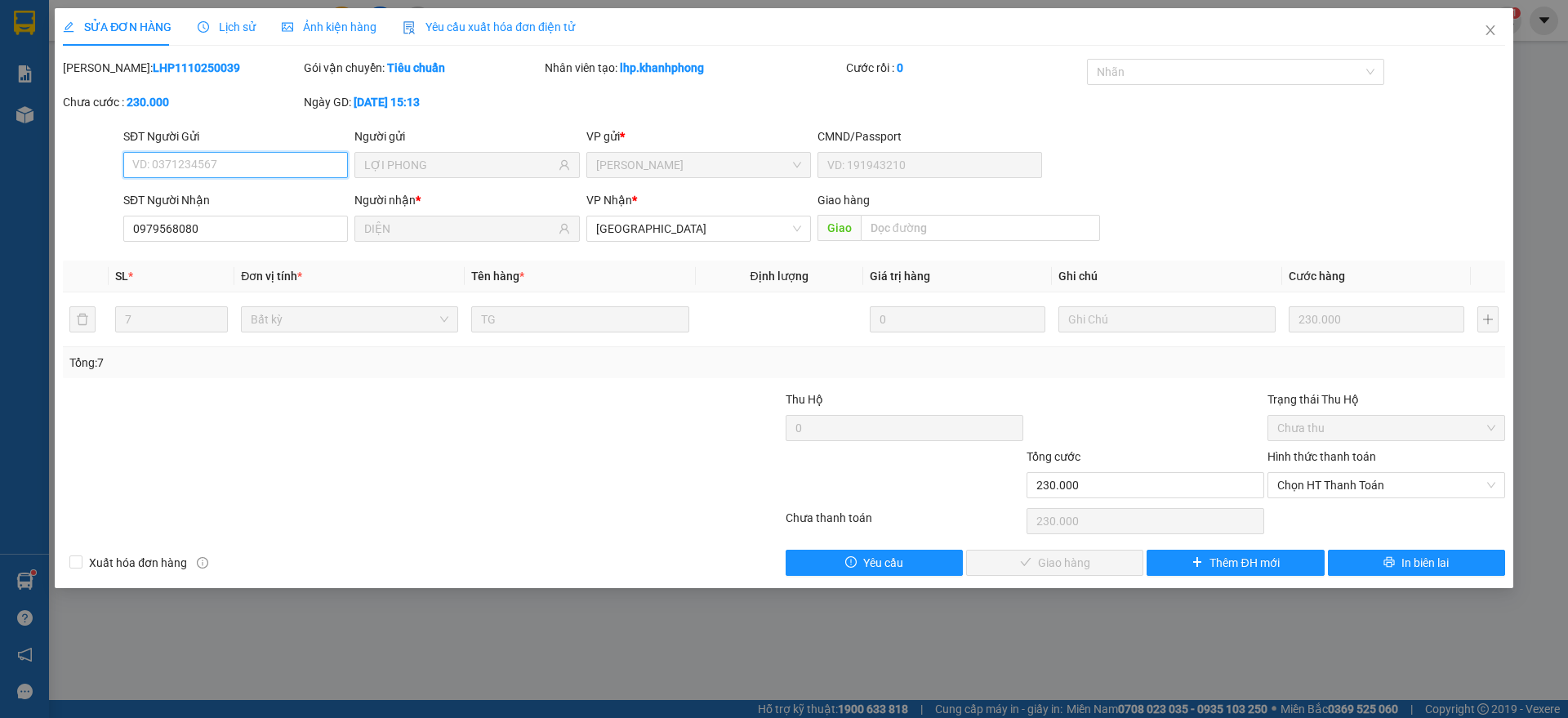
drag, startPoint x: 1322, startPoint y: 485, endPoint x: 1326, endPoint y: 536, distance: 51.2
click at [1330, 504] on div "Total Paid Fee 0 Total UnPaid Fee 230.000 Cash Collection Total Fee Mã ĐH: LHP1…" at bounding box center [784, 316] width 1442 height 517
click at [1321, 487] on span "Chọn HT Thanh Toán" at bounding box center [1386, 485] width 218 height 25
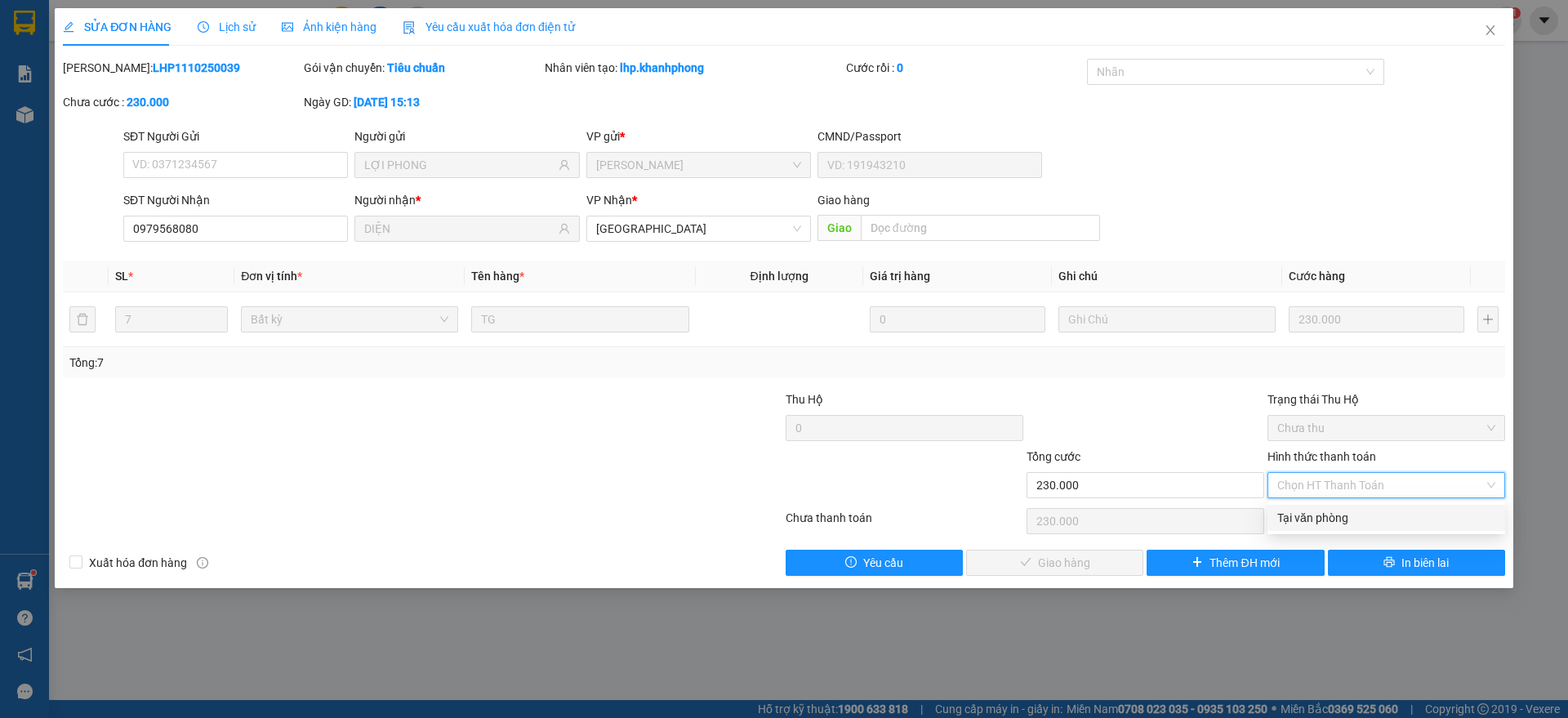
click at [1312, 514] on div "Tại văn phòng" at bounding box center [1386, 518] width 218 height 18
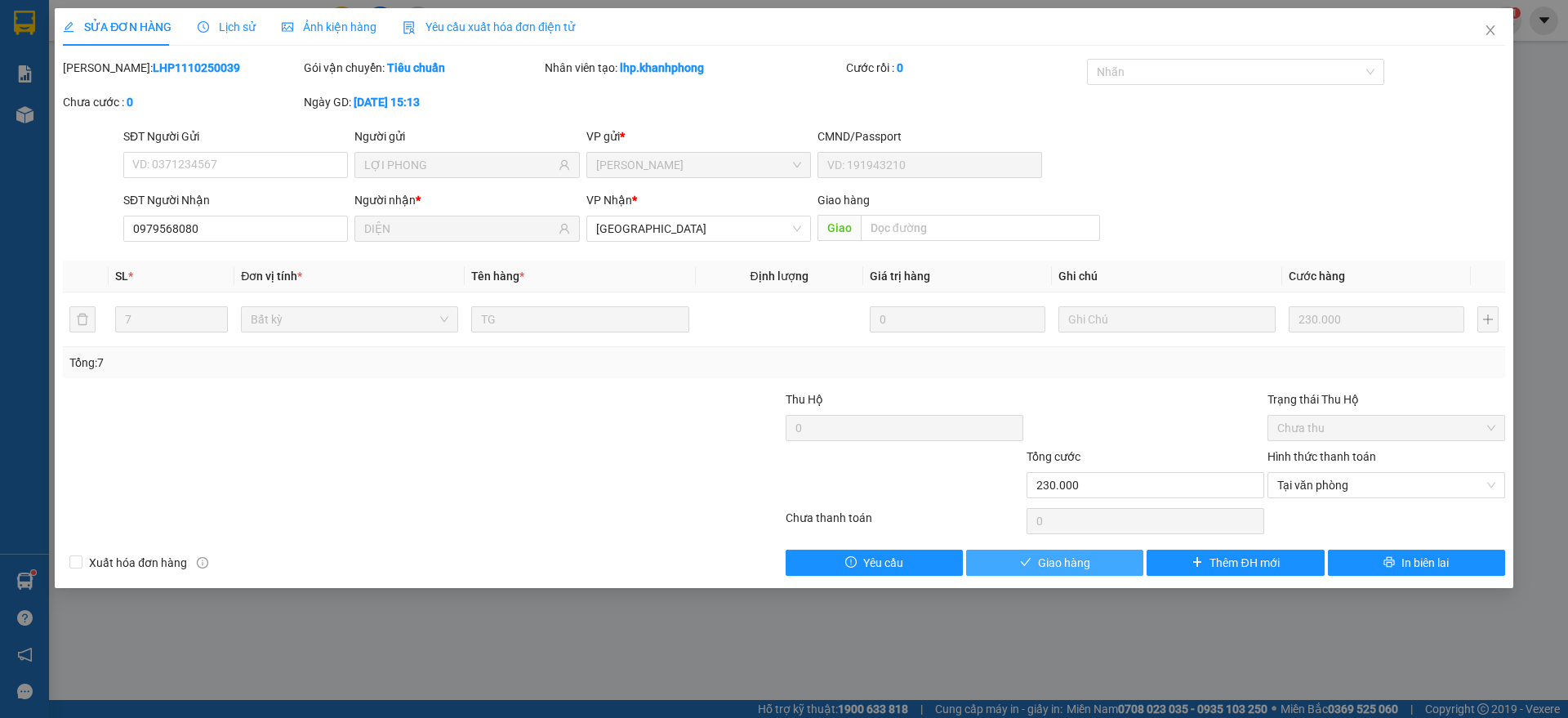
click at [1069, 562] on span "Giao hàng" at bounding box center [1063, 563] width 52 height 18
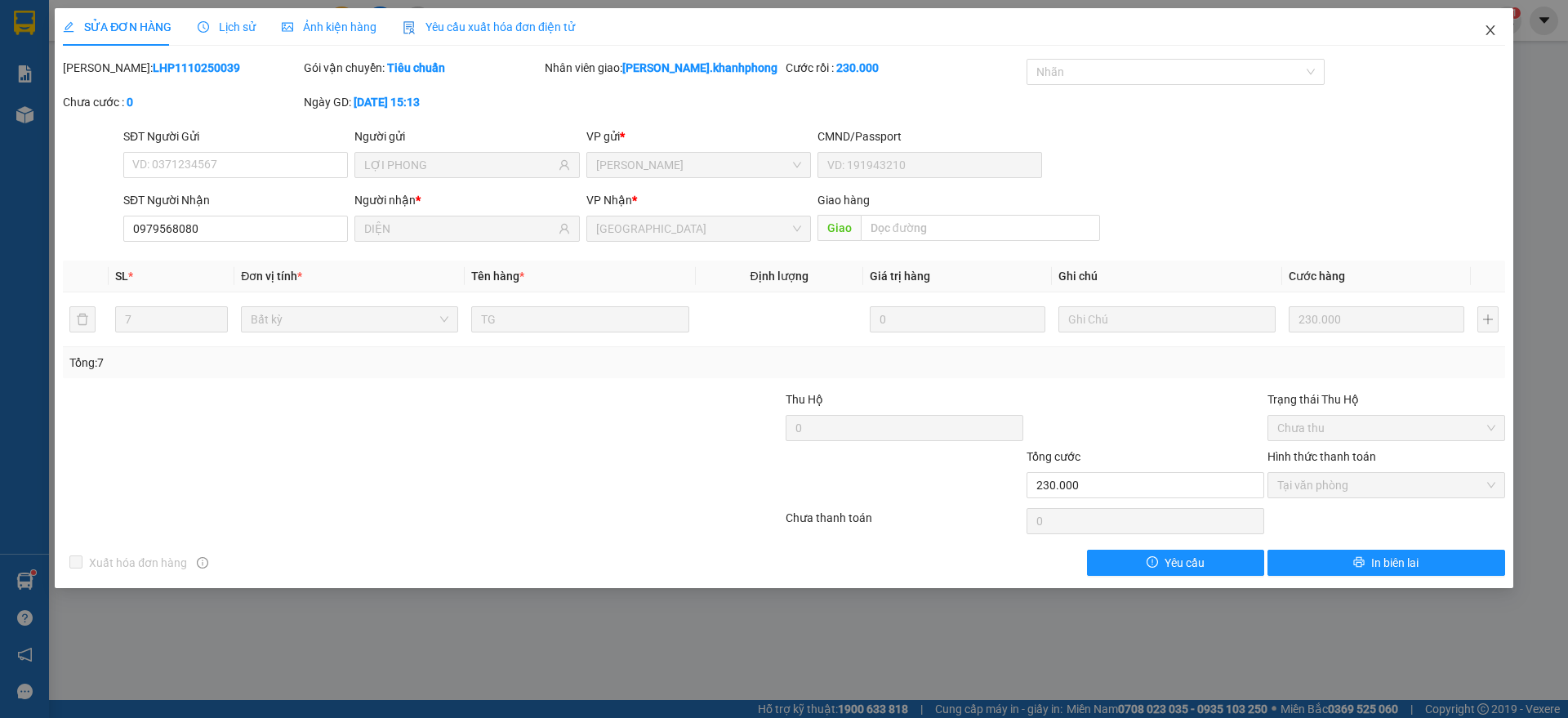
click at [1495, 29] on icon "close" at bounding box center [1490, 30] width 13 height 13
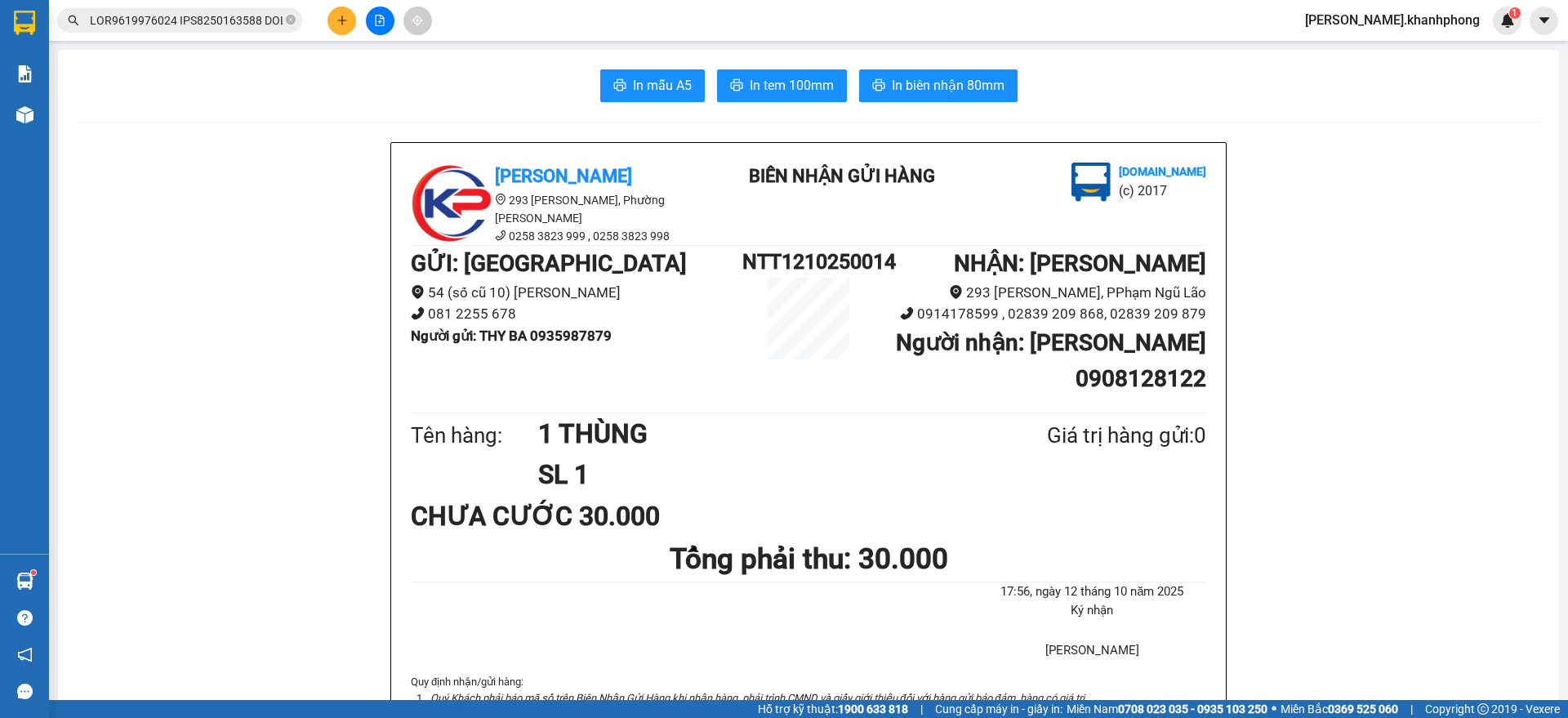
click at [188, 19] on input "text" at bounding box center [186, 20] width 193 height 18
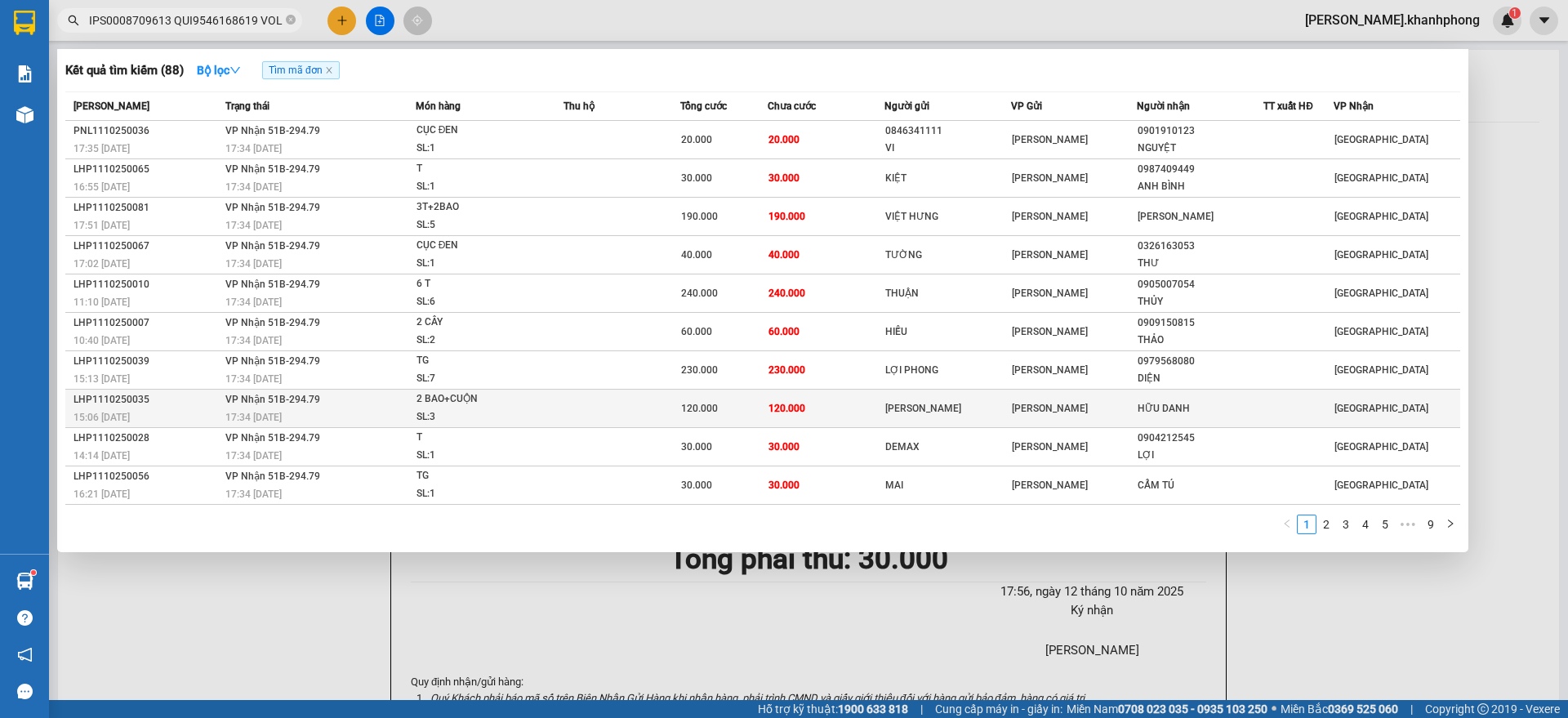
click at [150, 413] on div "15:06 [DATE]" at bounding box center [146, 417] width 147 height 18
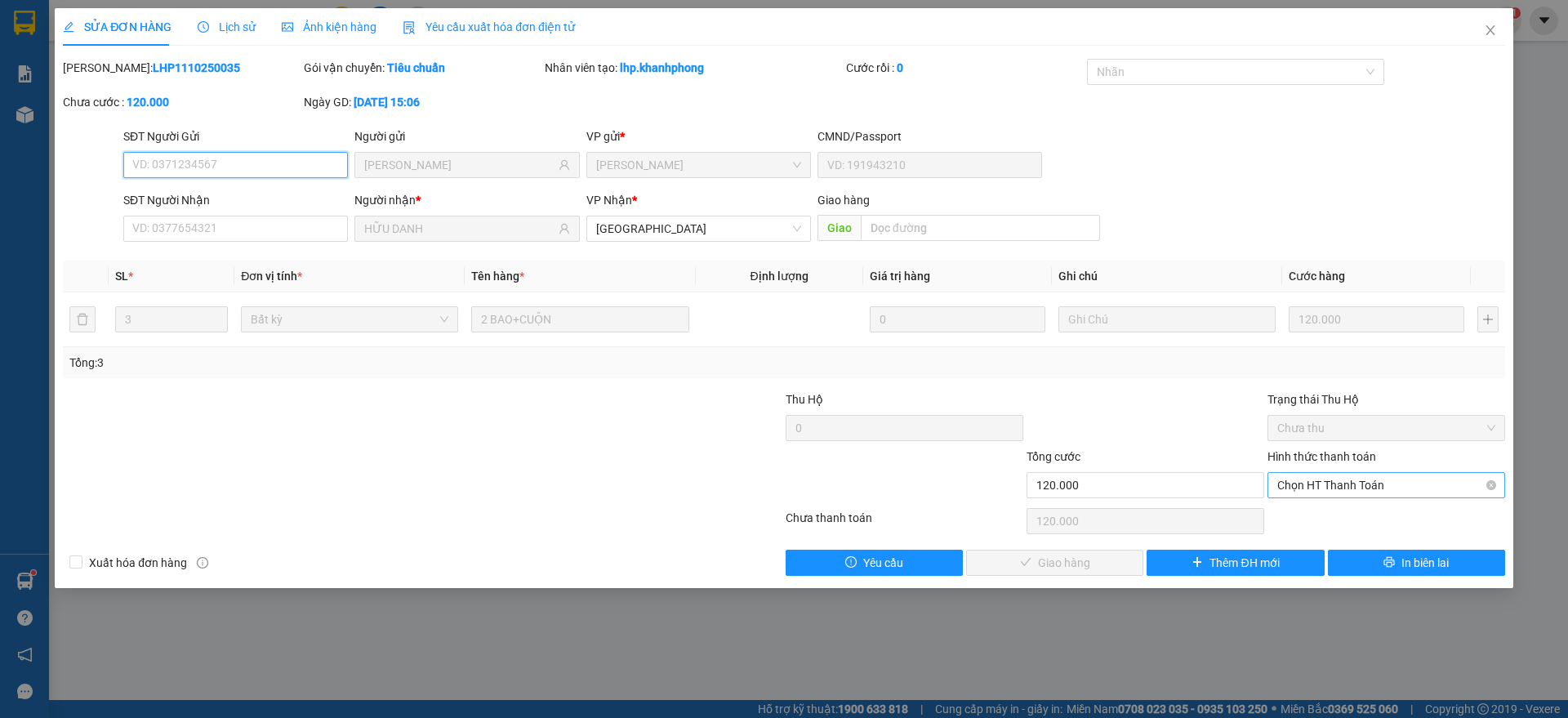
click at [1326, 490] on span "Chọn HT Thanh Toán" at bounding box center [1386, 485] width 218 height 25
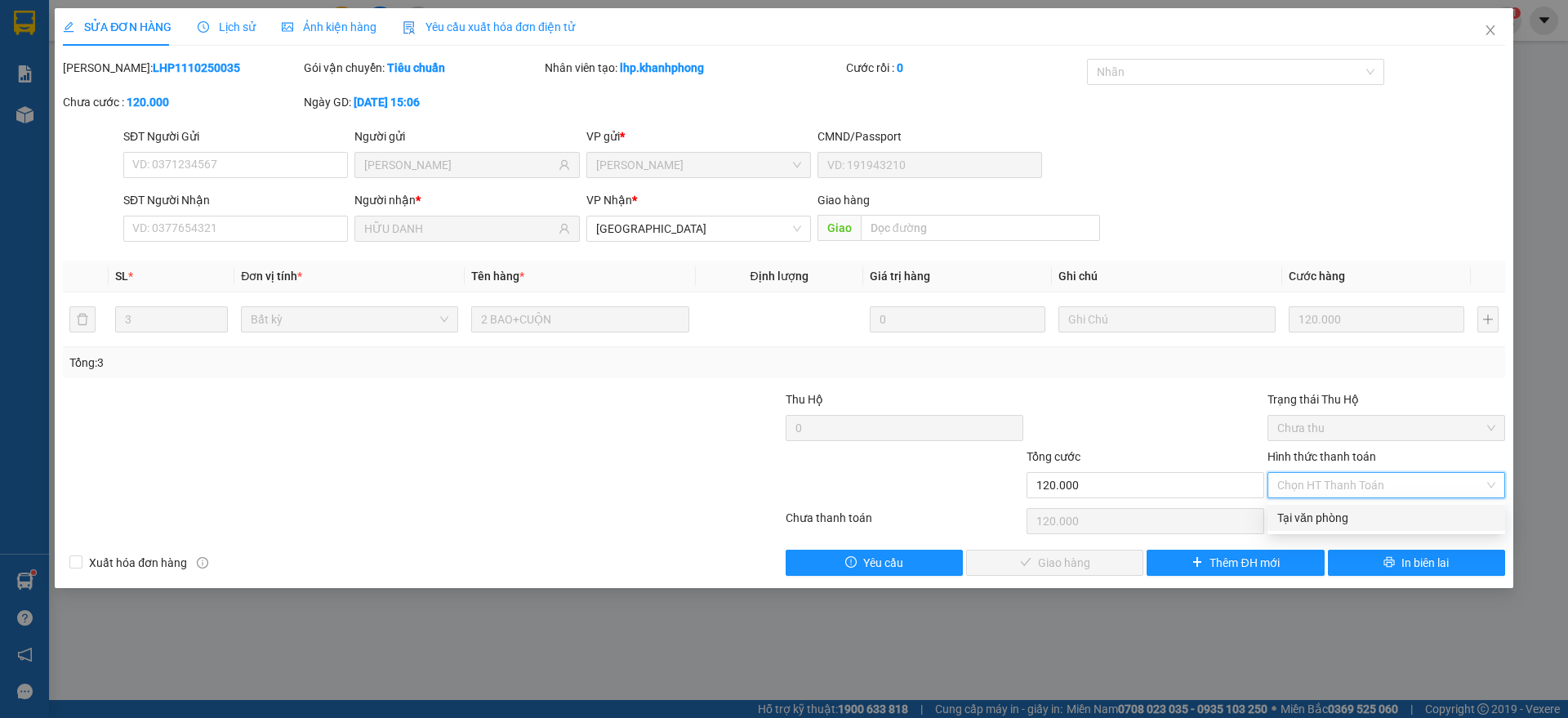
click at [1319, 511] on div "Tại văn phòng" at bounding box center [1386, 518] width 218 height 18
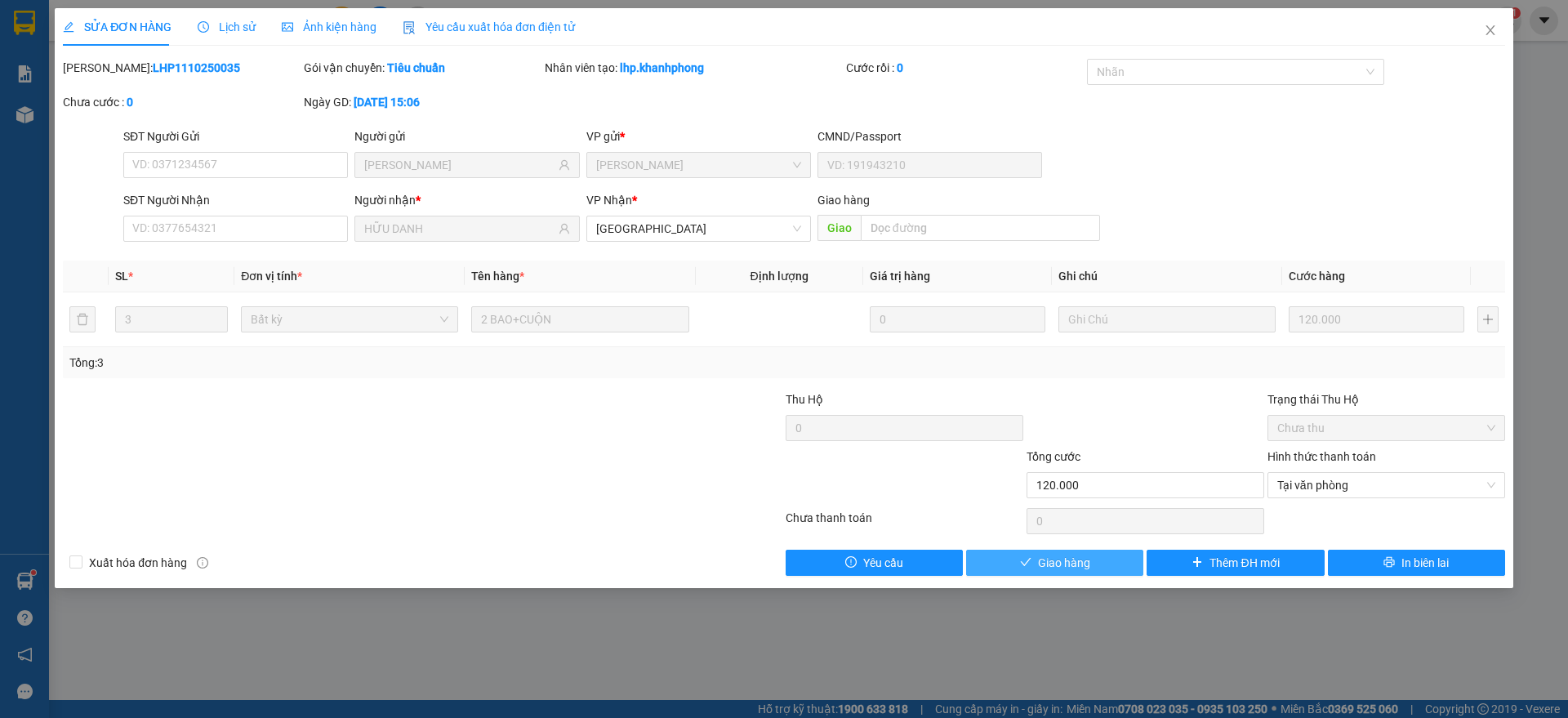
click at [1066, 551] on button "Giao hàng" at bounding box center [1055, 563] width 177 height 27
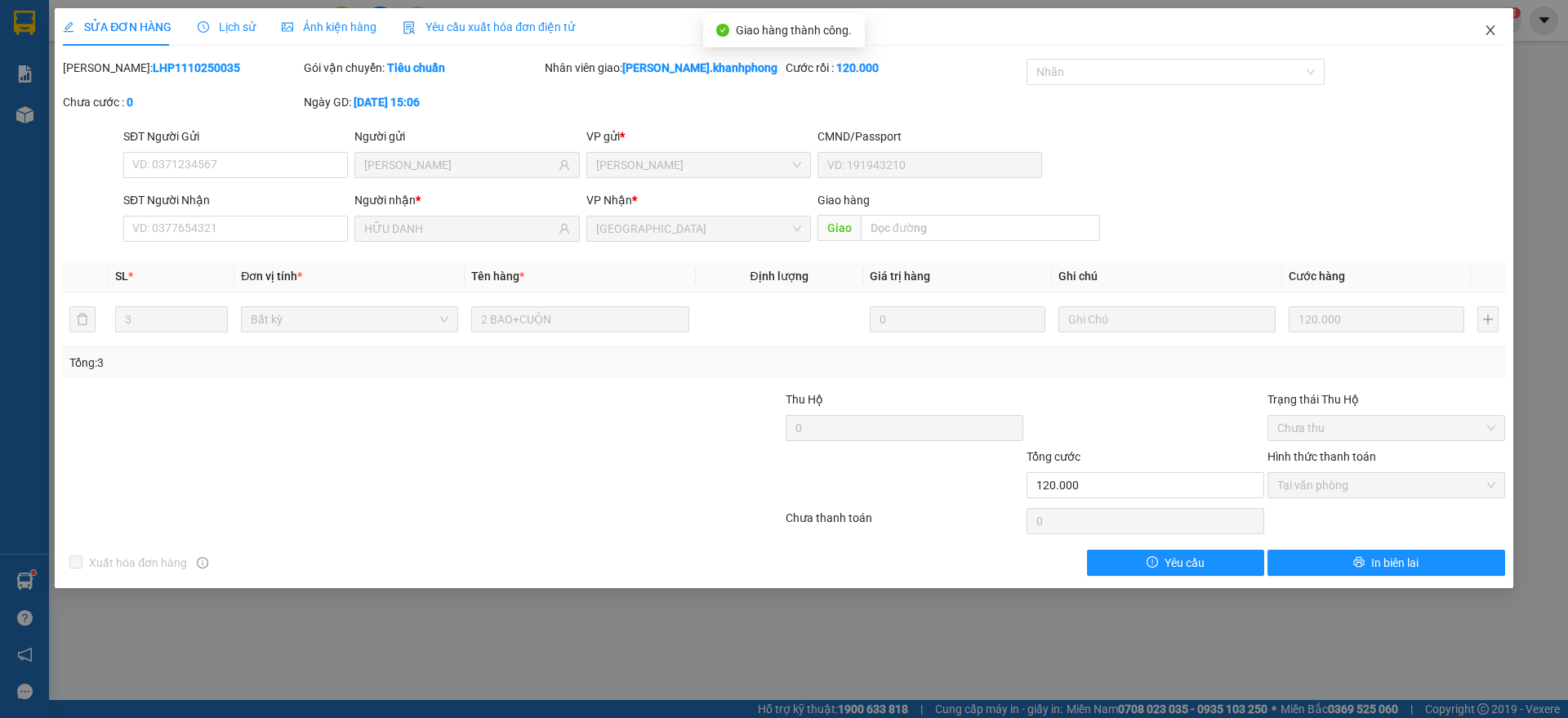
click at [1496, 27] on icon "close" at bounding box center [1490, 30] width 13 height 13
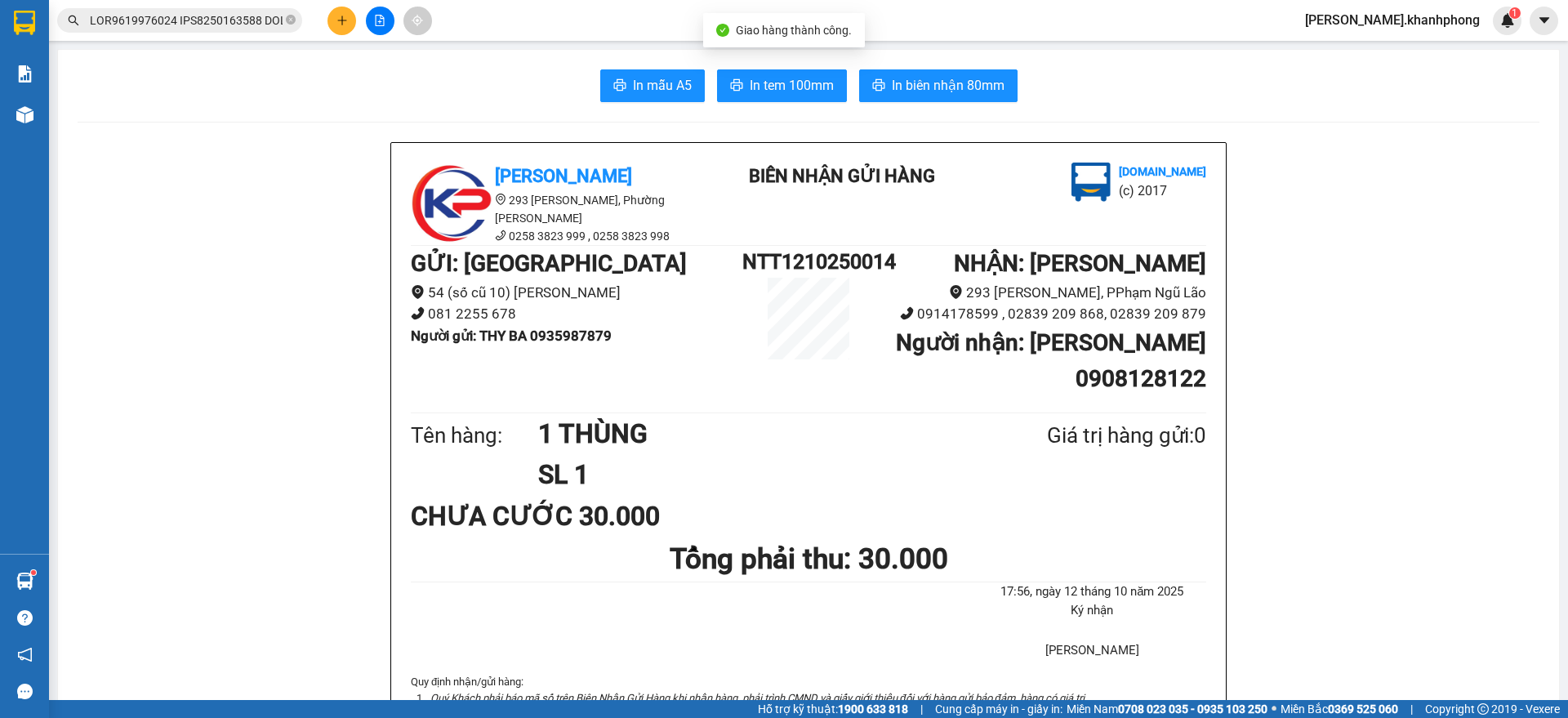
click at [229, 19] on input "text" at bounding box center [186, 20] width 193 height 18
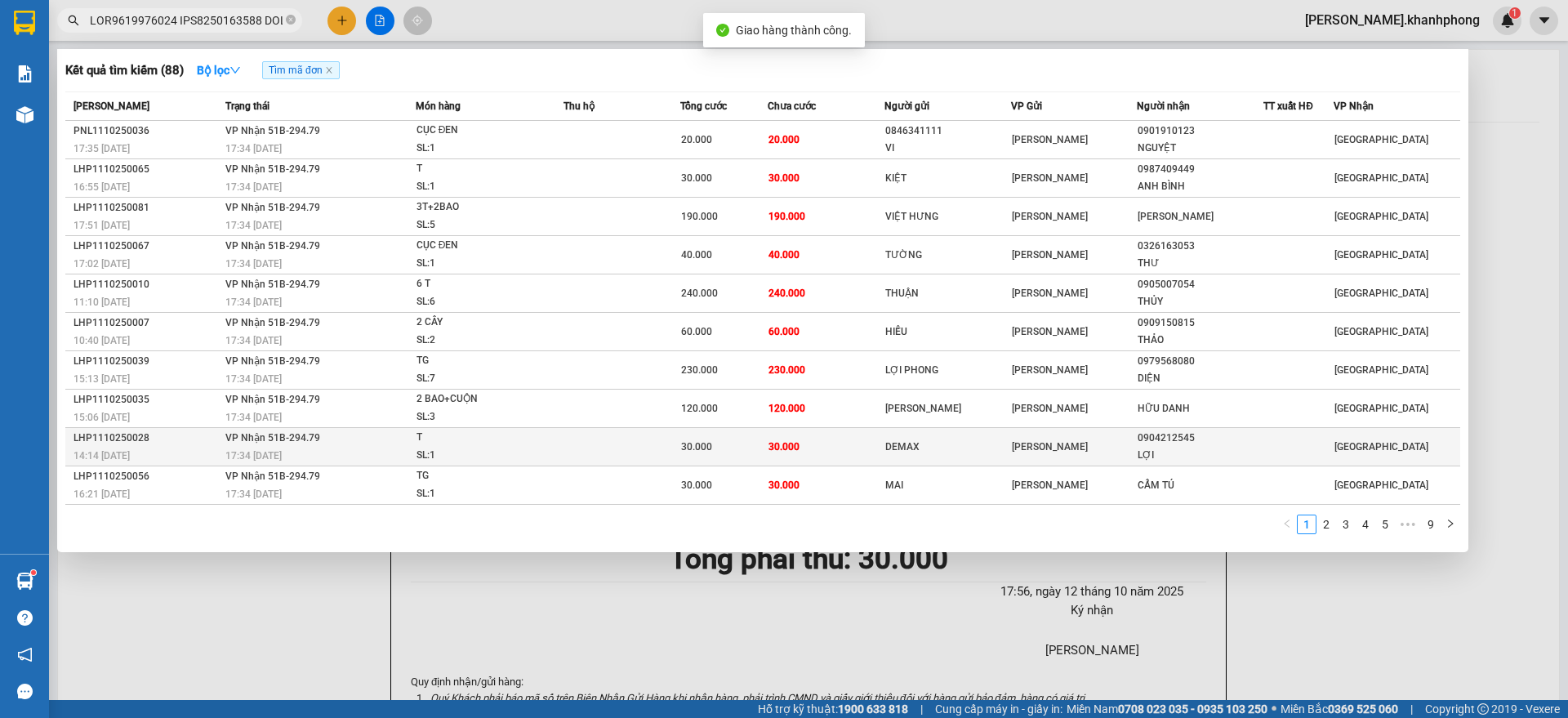
click at [190, 441] on div "LHP1110250028" at bounding box center [146, 437] width 147 height 17
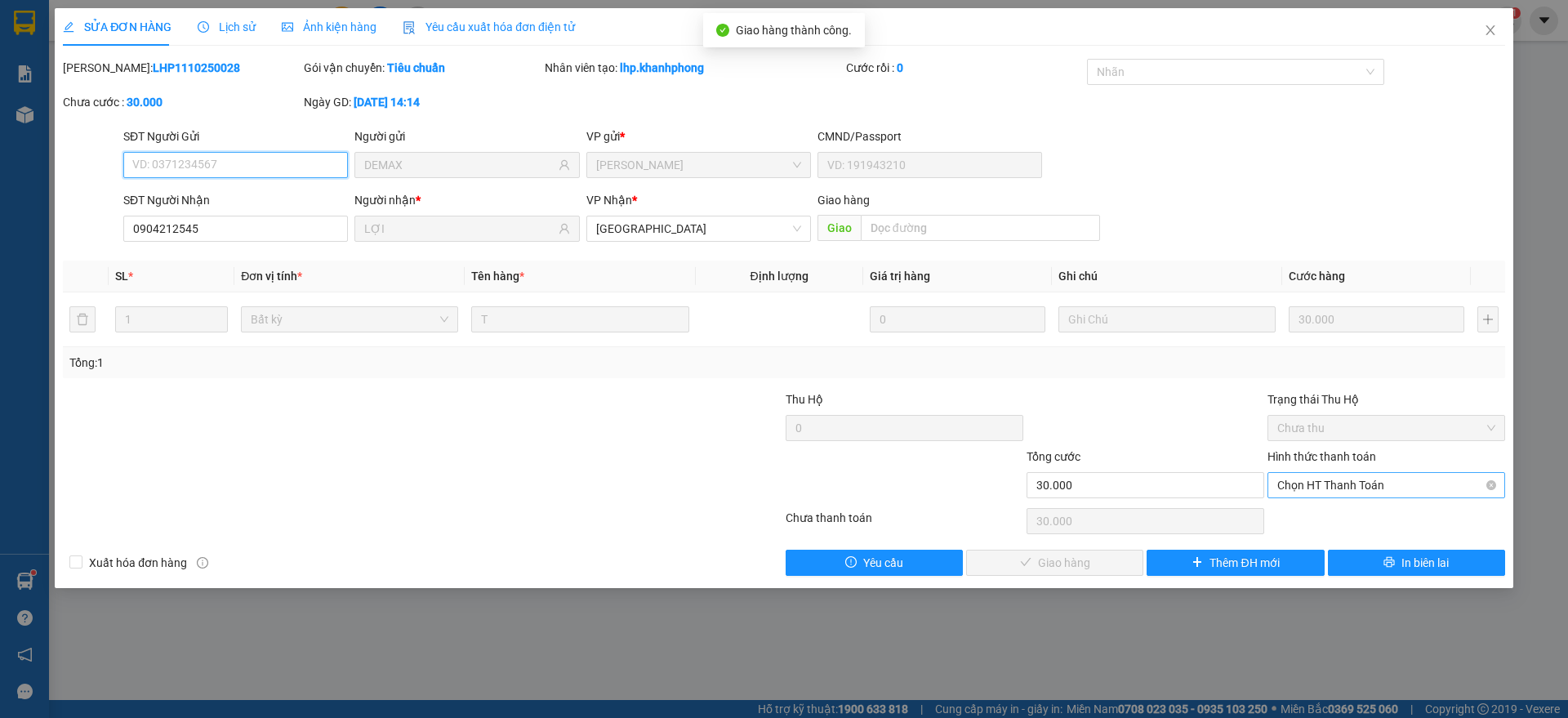
click at [1283, 475] on span "Chọn HT Thanh Toán" at bounding box center [1386, 485] width 218 height 25
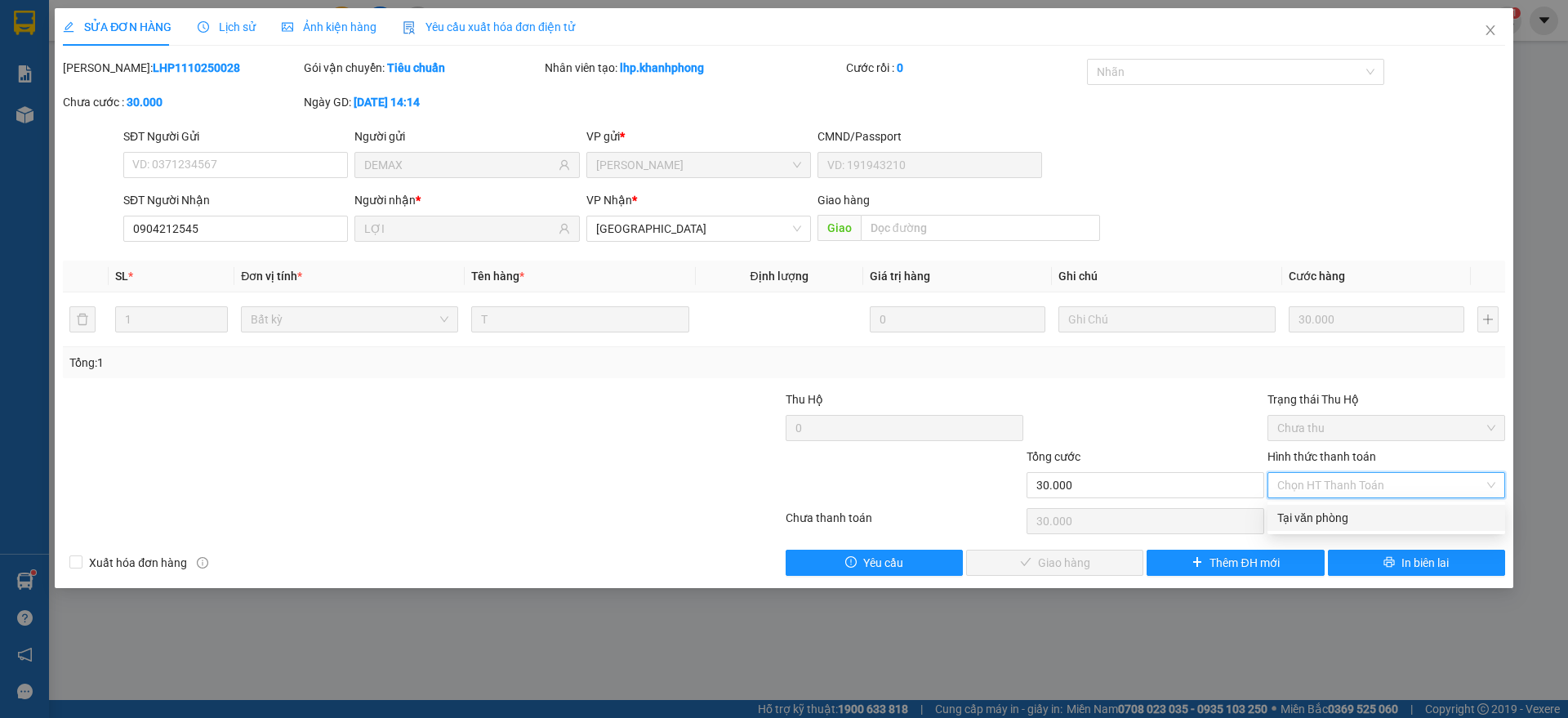
click at [1305, 506] on div "Tại văn phòng" at bounding box center [1386, 518] width 238 height 27
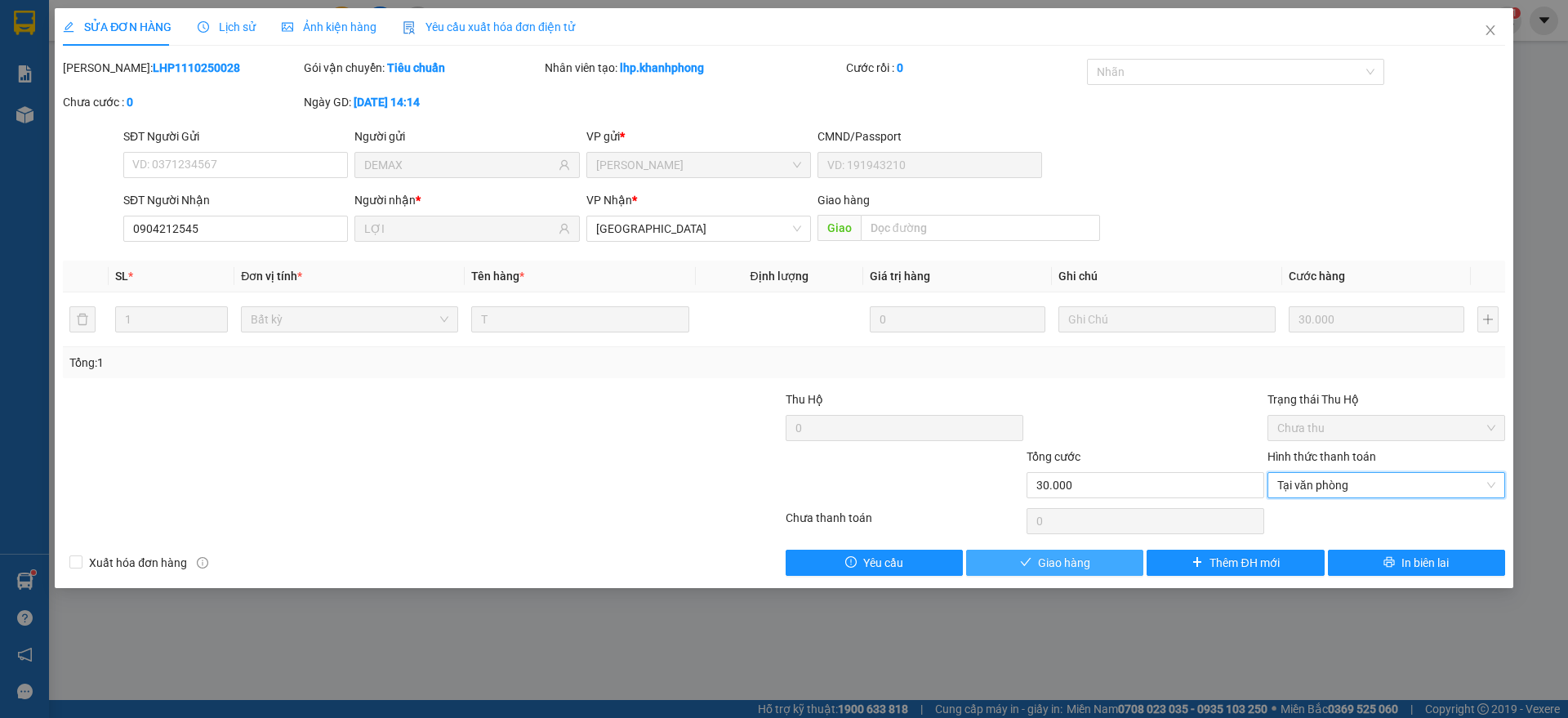
drag, startPoint x: 1048, startPoint y: 552, endPoint x: 1060, endPoint y: 556, distance: 12.6
click at [1049, 553] on span "Giao hàng" at bounding box center [1063, 563] width 52 height 18
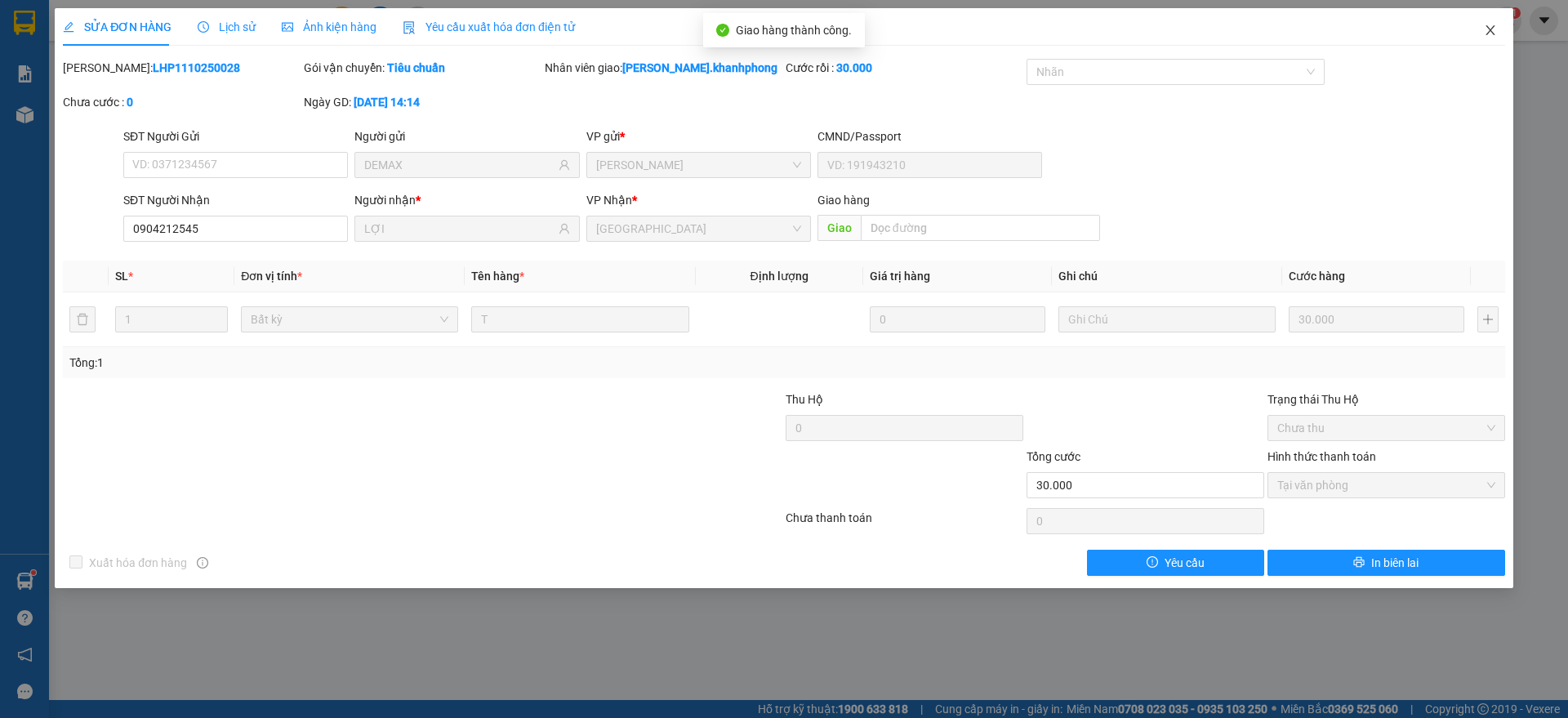
click at [1489, 30] on icon "close" at bounding box center [1490, 30] width 9 height 10
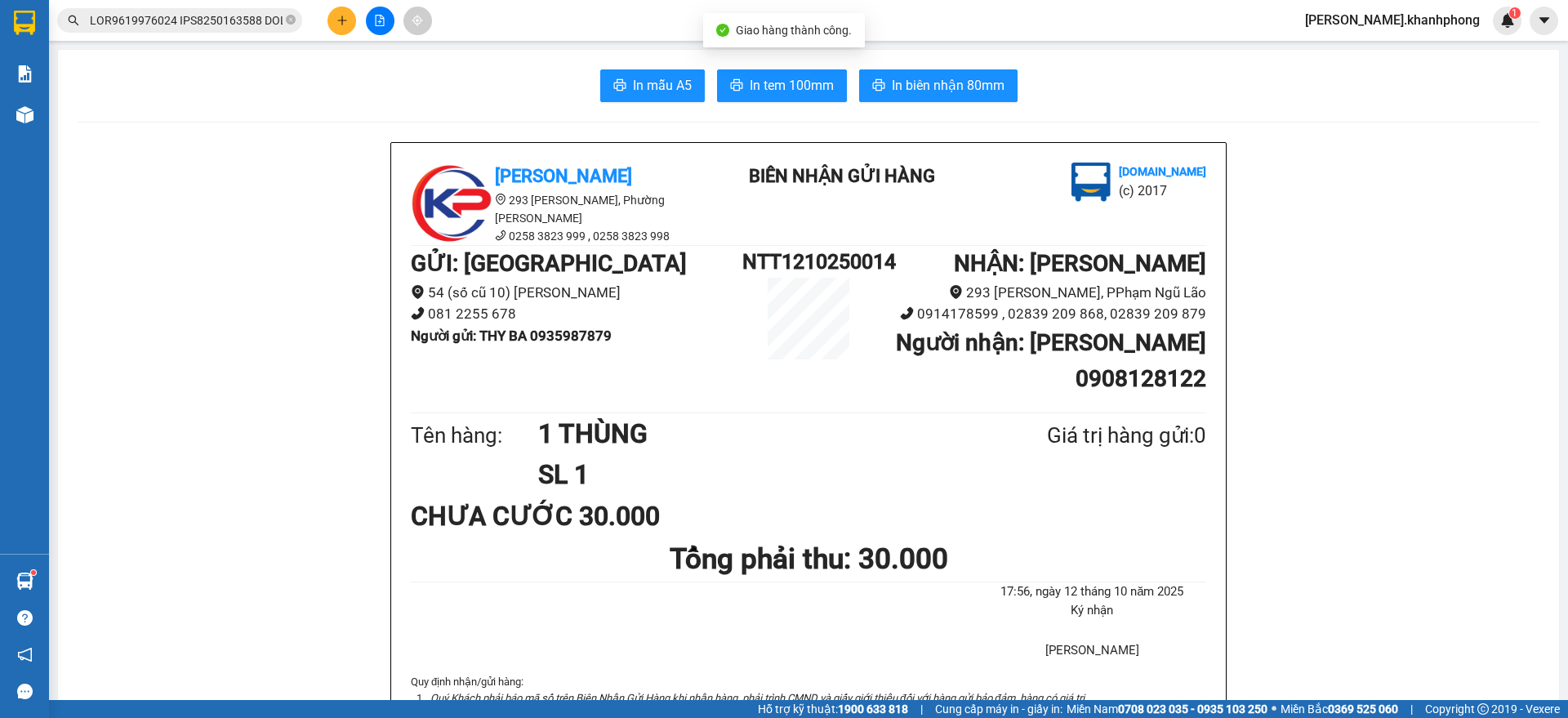
click at [204, 16] on input "text" at bounding box center [186, 20] width 193 height 18
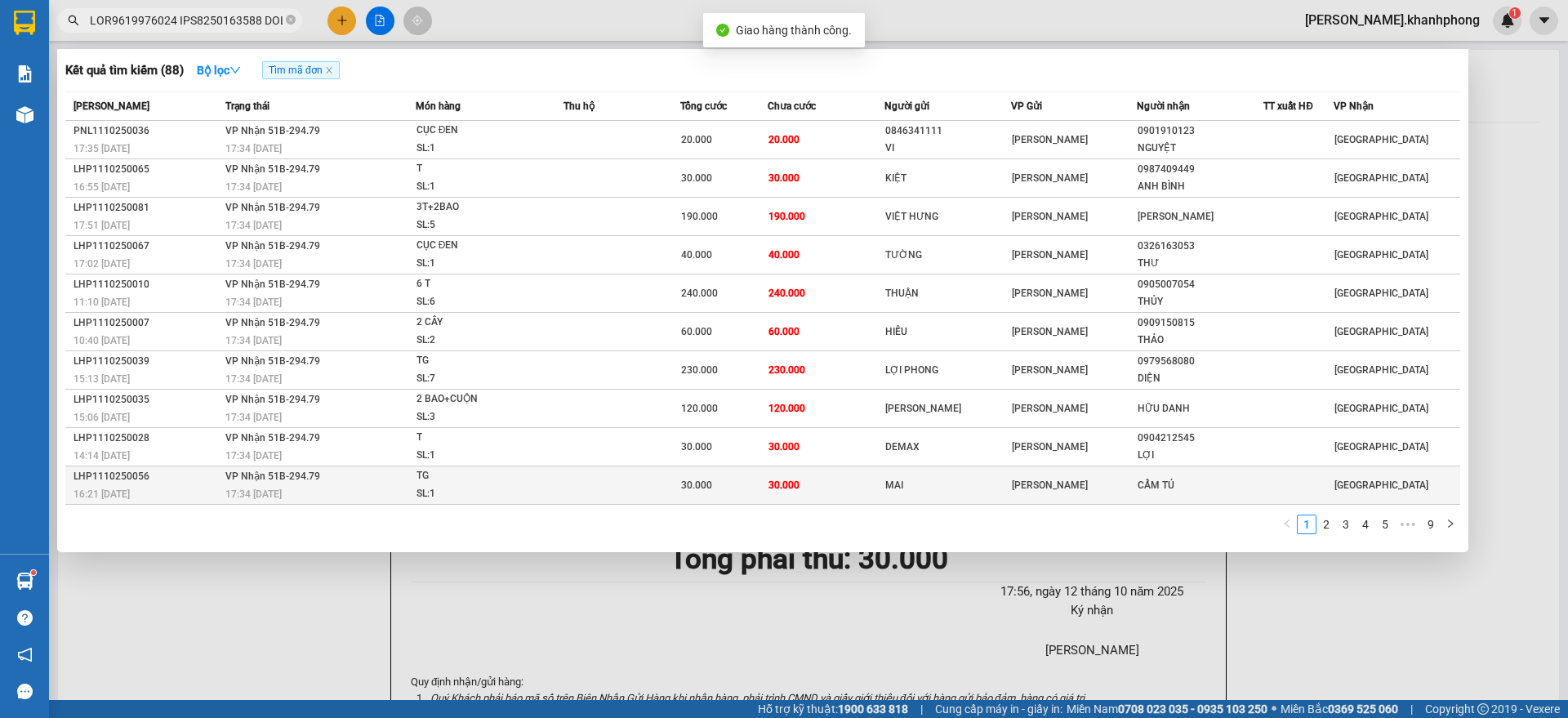
click at [231, 489] on span "17:34 [DATE]" at bounding box center [253, 494] width 57 height 11
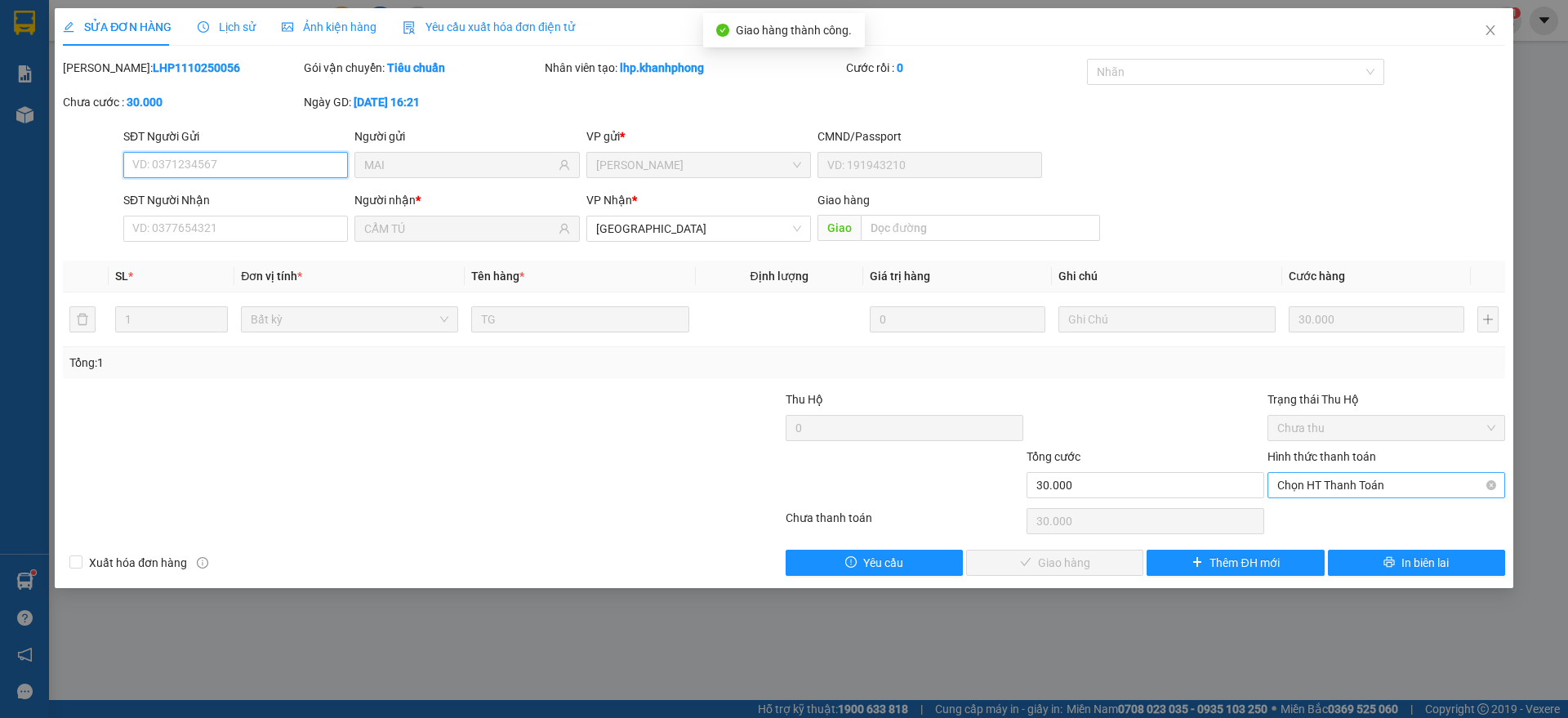
drag, startPoint x: 1311, startPoint y: 473, endPoint x: 1323, endPoint y: 487, distance: 18.4
click at [1314, 473] on span "Chọn HT Thanh Toán" at bounding box center [1386, 485] width 218 height 25
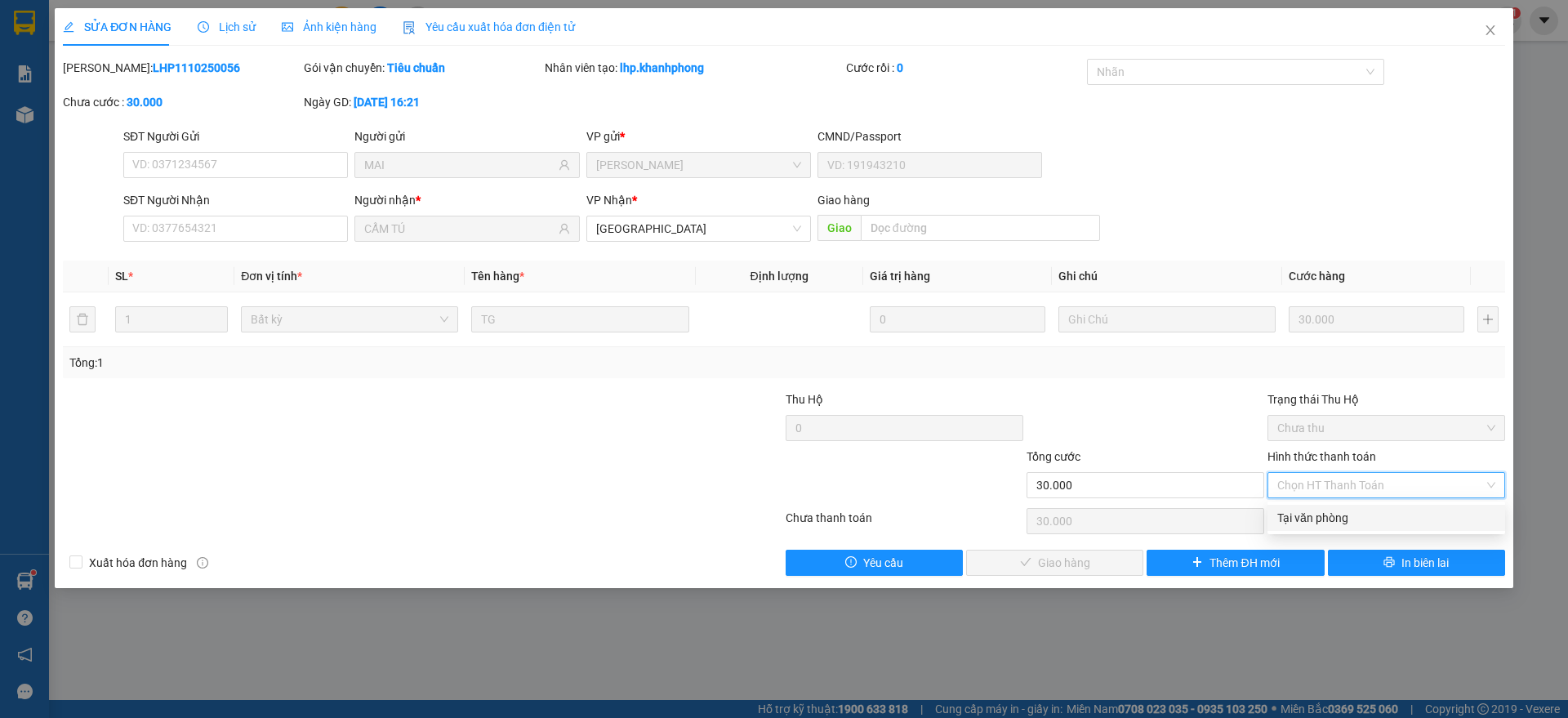
click at [1321, 515] on div "Tại văn phòng" at bounding box center [1386, 518] width 218 height 18
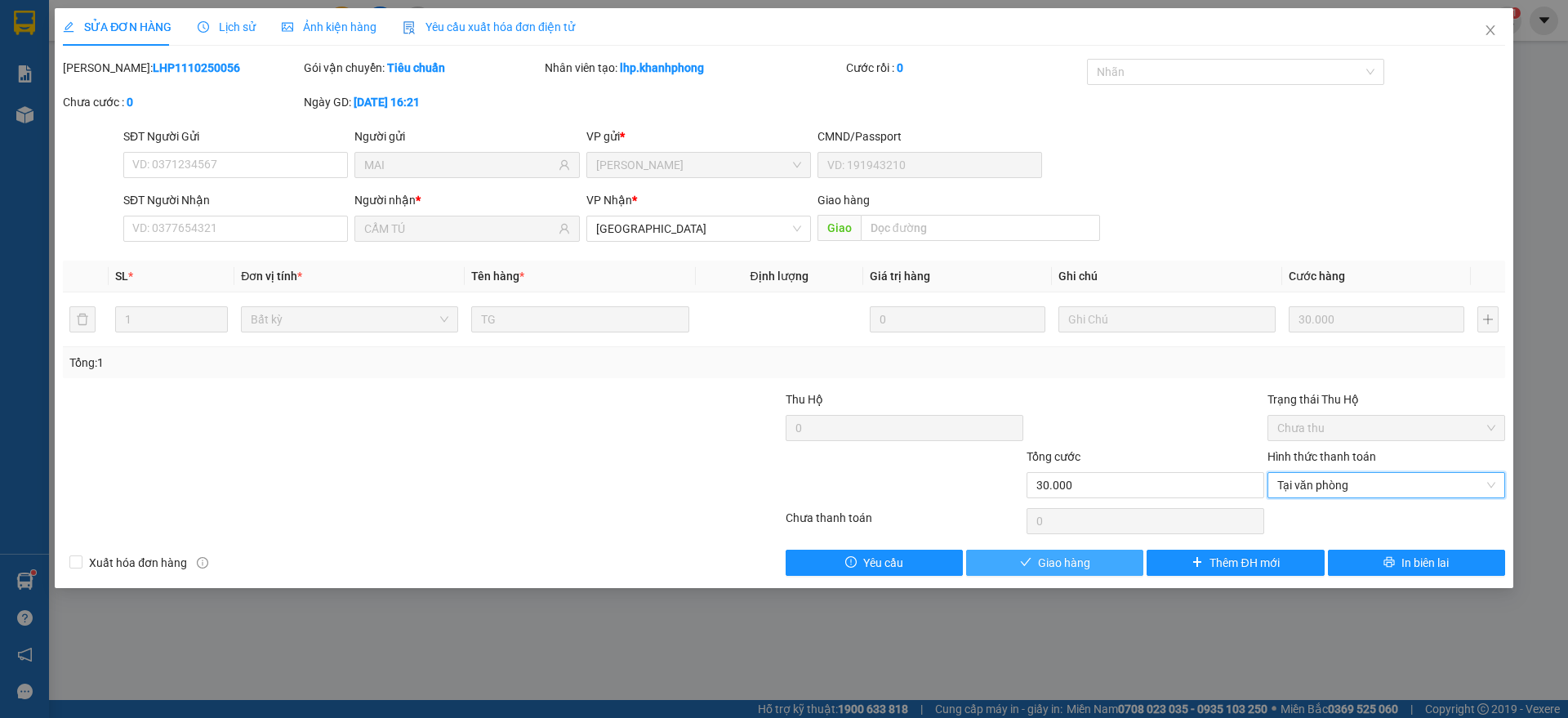
click at [1022, 559] on icon "check" at bounding box center [1026, 562] width 11 height 11
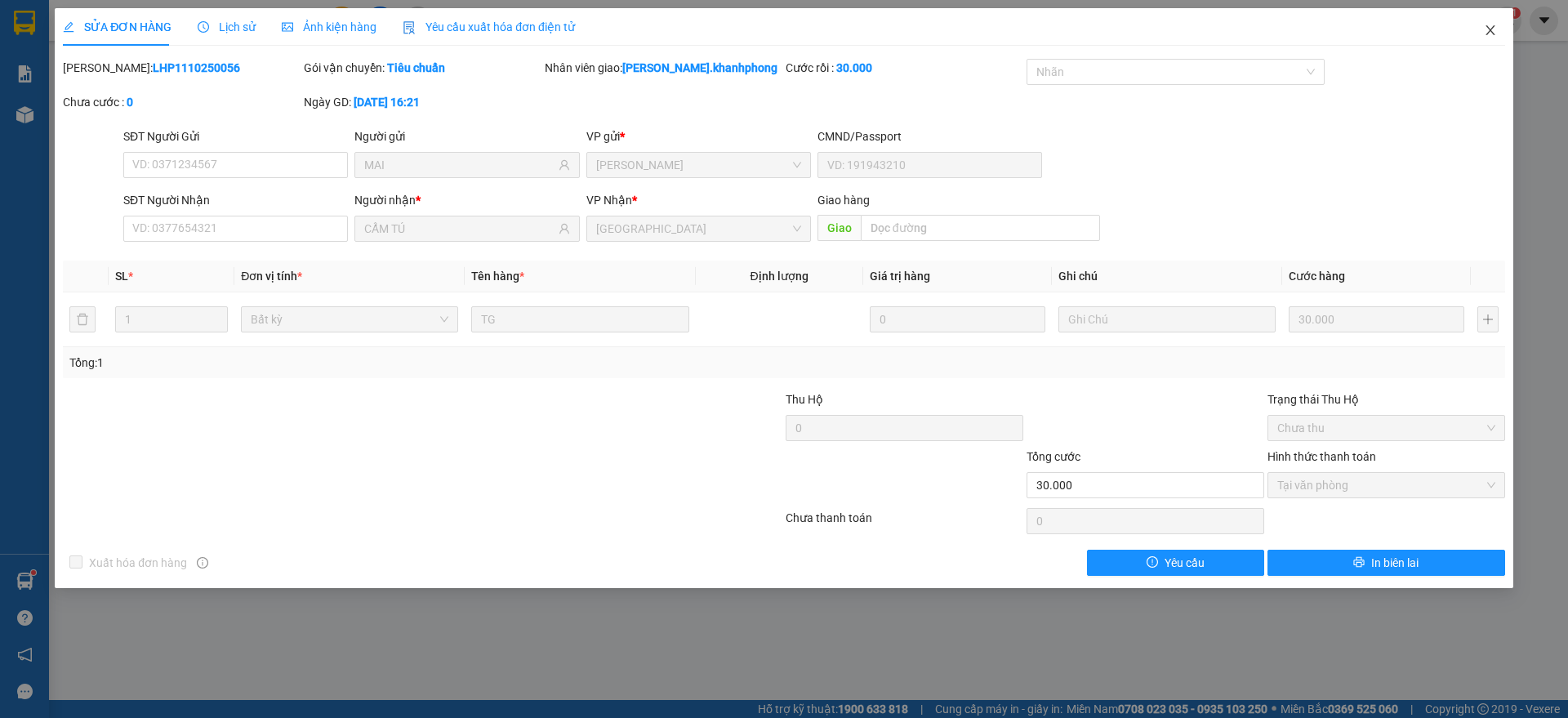
click at [1497, 27] on span "Close" at bounding box center [1490, 31] width 46 height 46
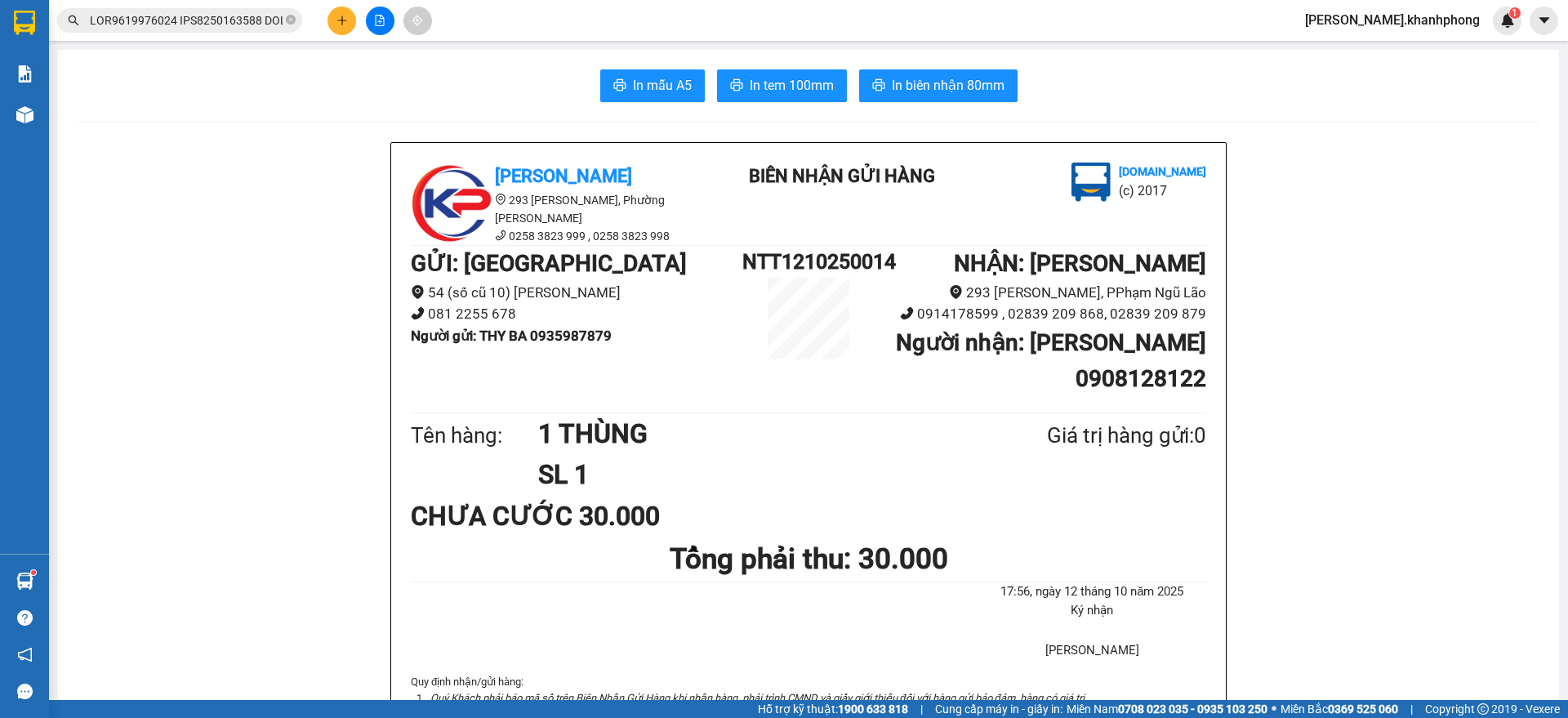
click at [175, 29] on span at bounding box center [179, 20] width 245 height 25
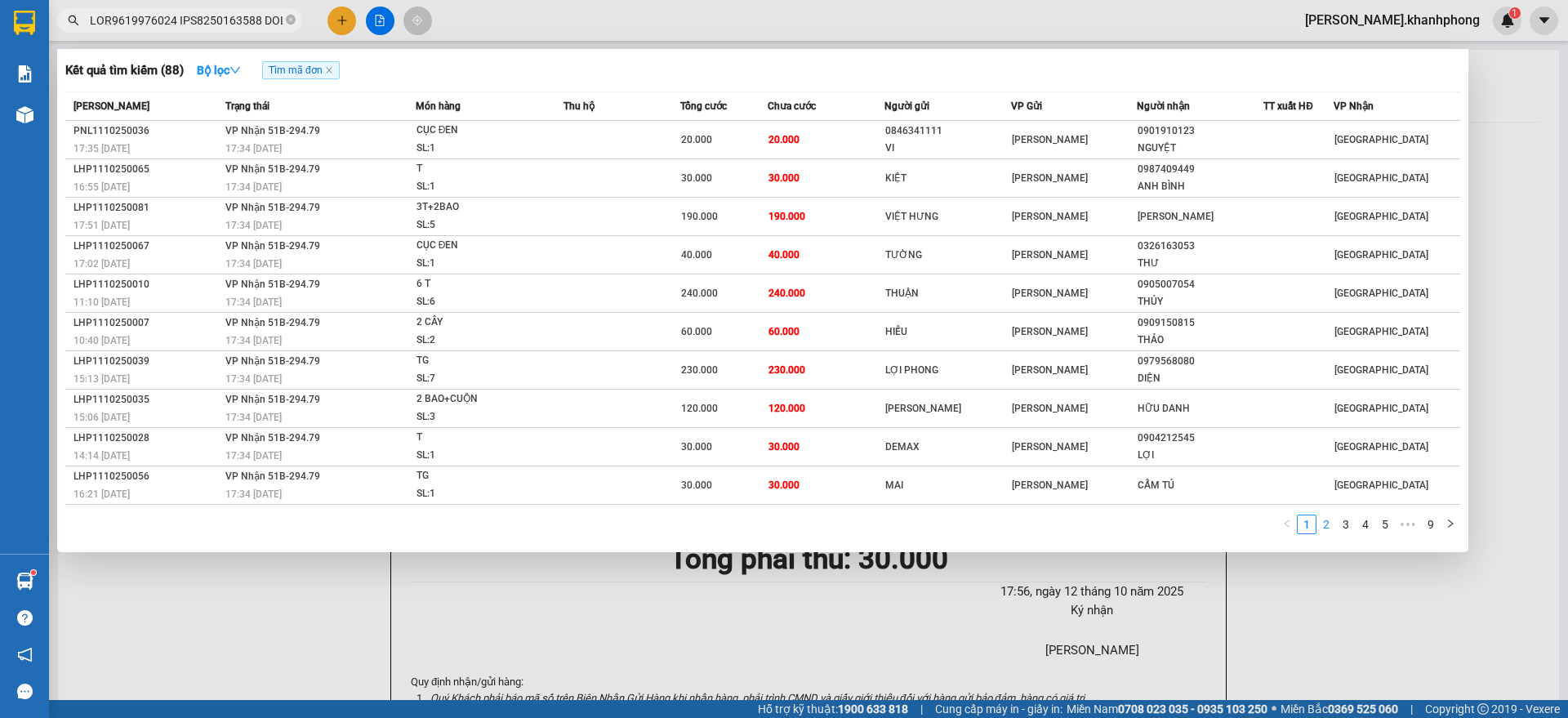
click at [1326, 525] on link "2" at bounding box center [1326, 524] width 18 height 18
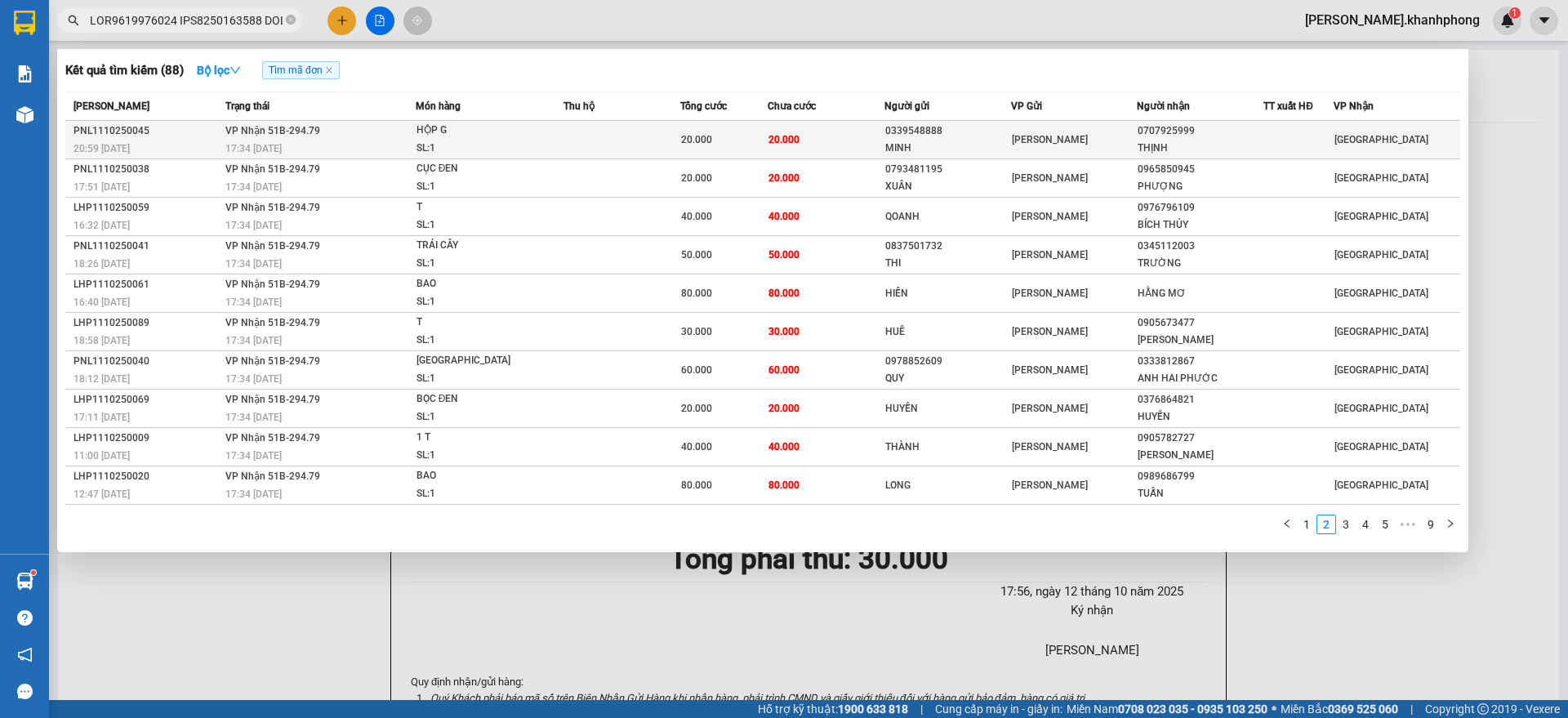
click at [766, 133] on div "20.000" at bounding box center [724, 140] width 86 height 18
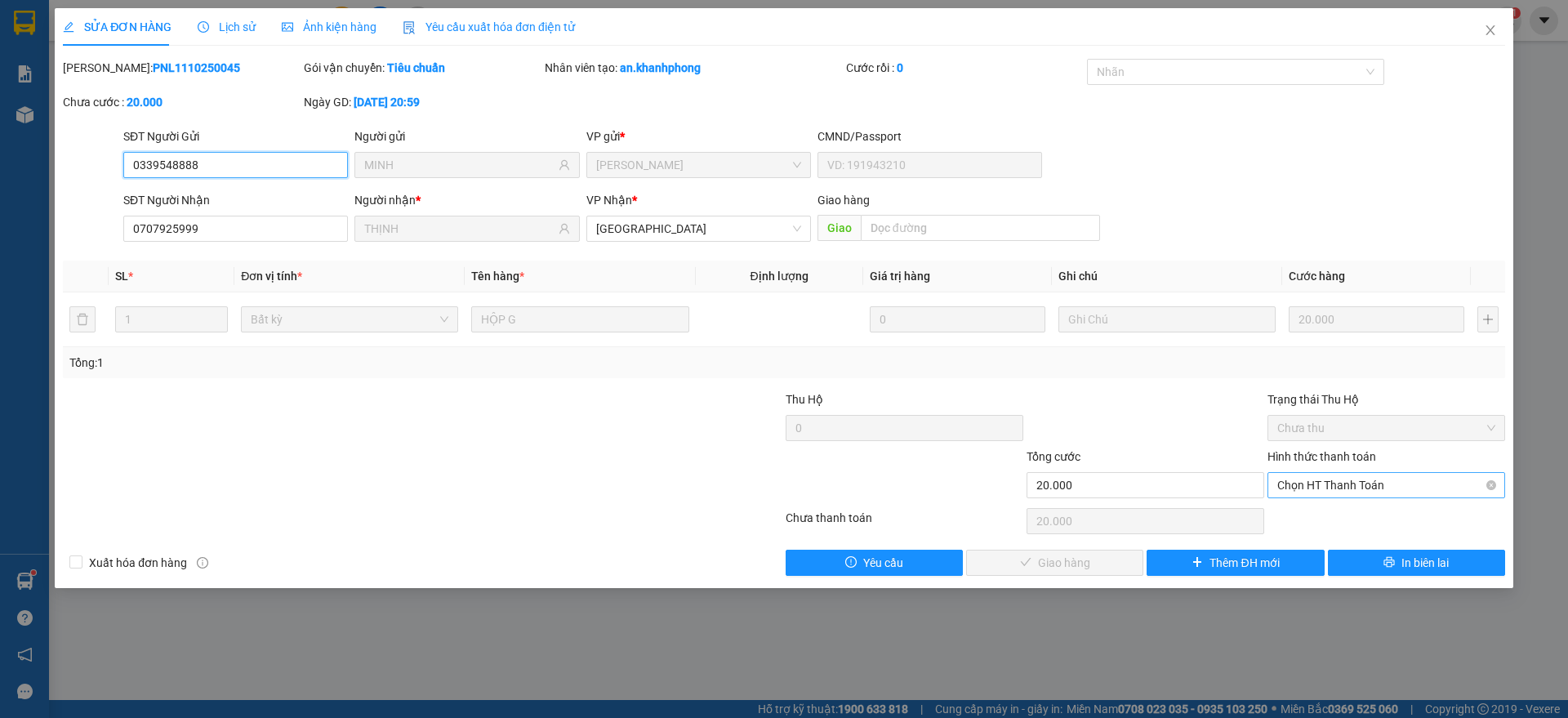
click at [1318, 481] on span "Chọn HT Thanh Toán" at bounding box center [1386, 485] width 218 height 25
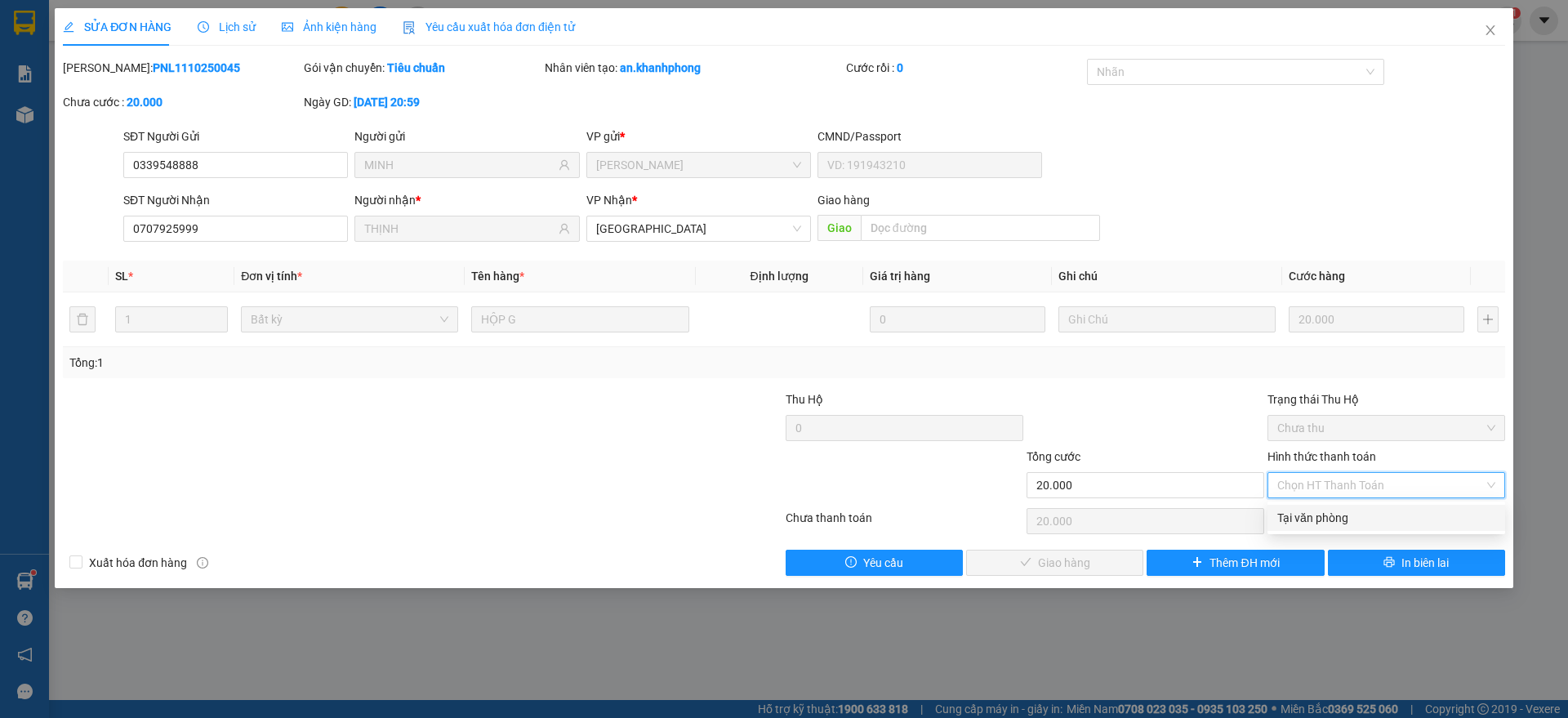
click at [1318, 509] on div "Tại văn phòng" at bounding box center [1386, 518] width 218 height 18
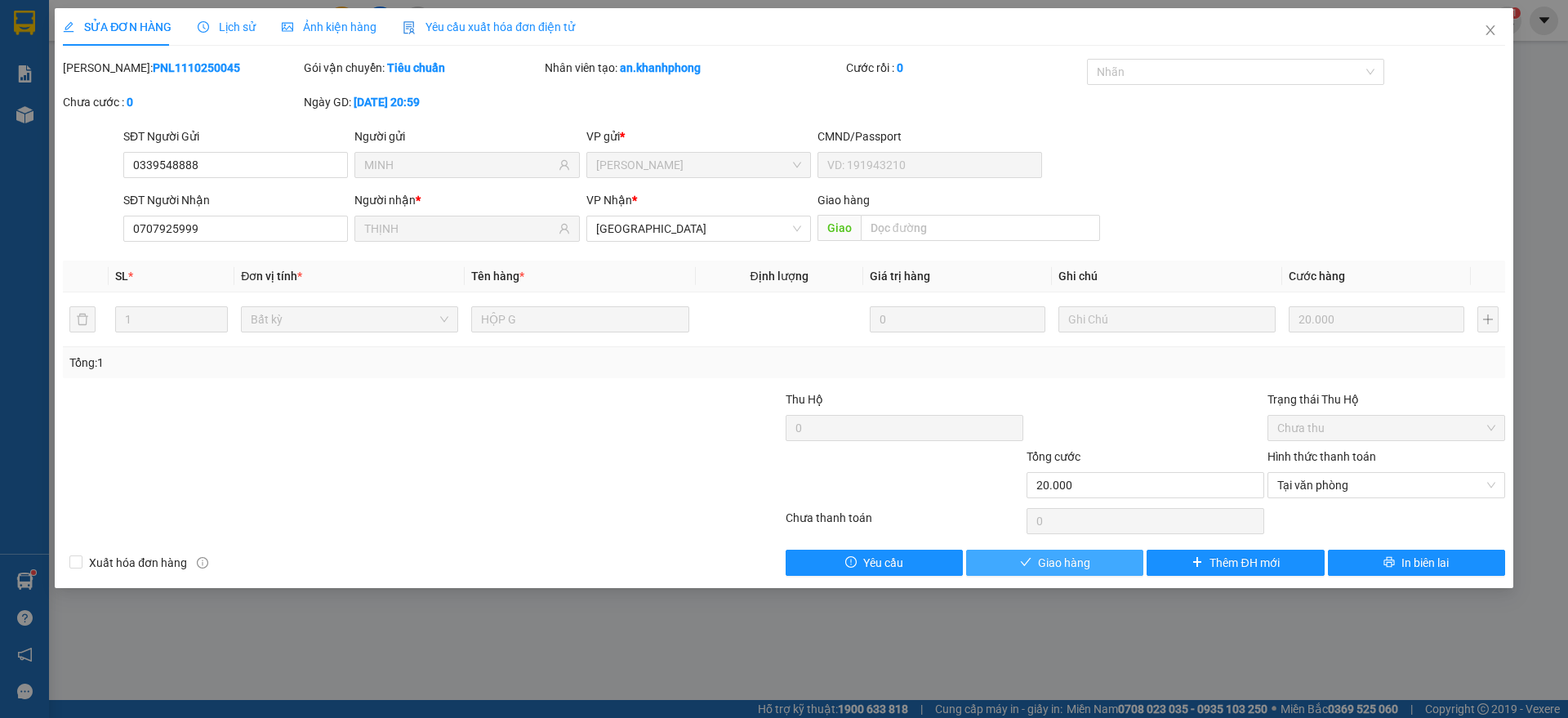
click at [1070, 559] on span "Giao hàng" at bounding box center [1063, 563] width 52 height 18
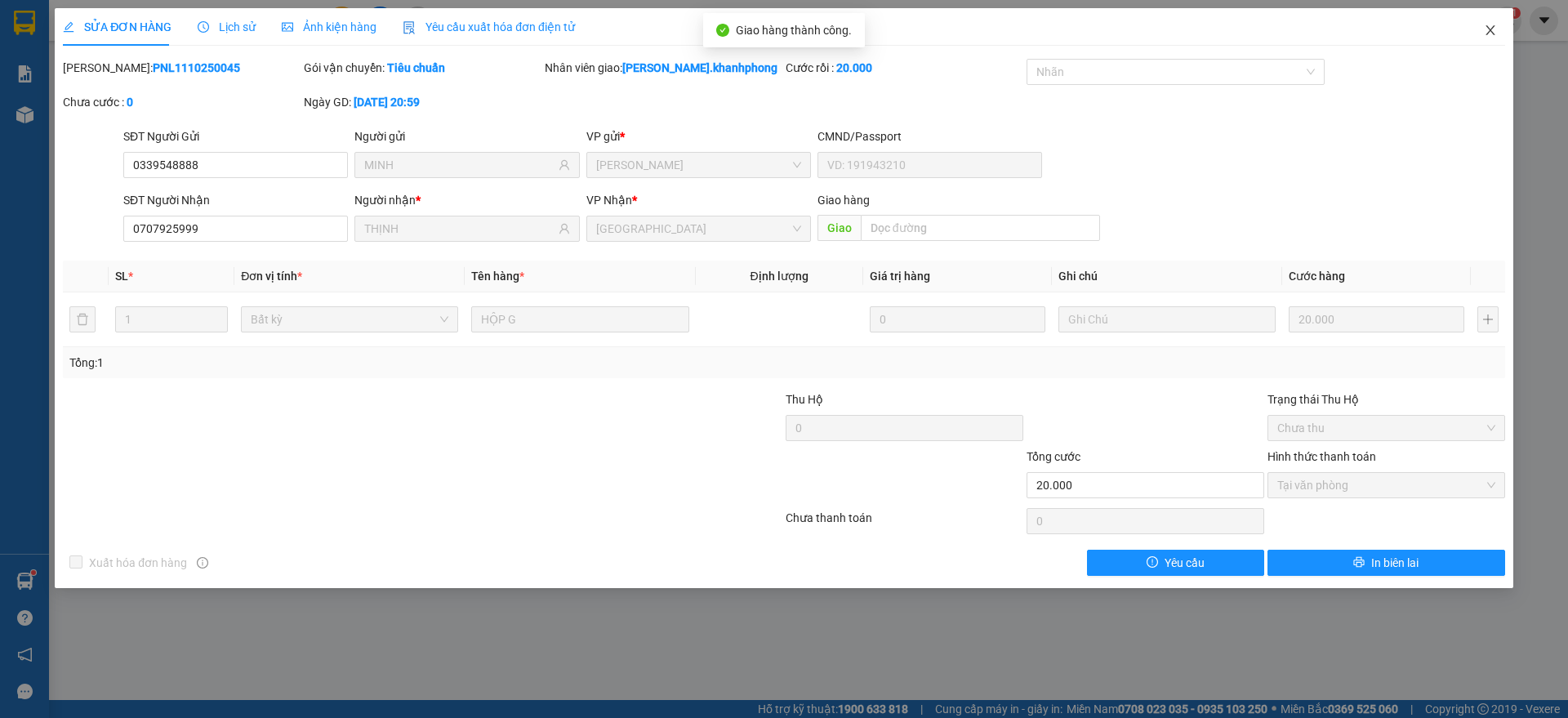
drag, startPoint x: 1493, startPoint y: 18, endPoint x: 1302, endPoint y: 32, distance: 191.5
click at [1498, 19] on span "Close" at bounding box center [1490, 31] width 46 height 46
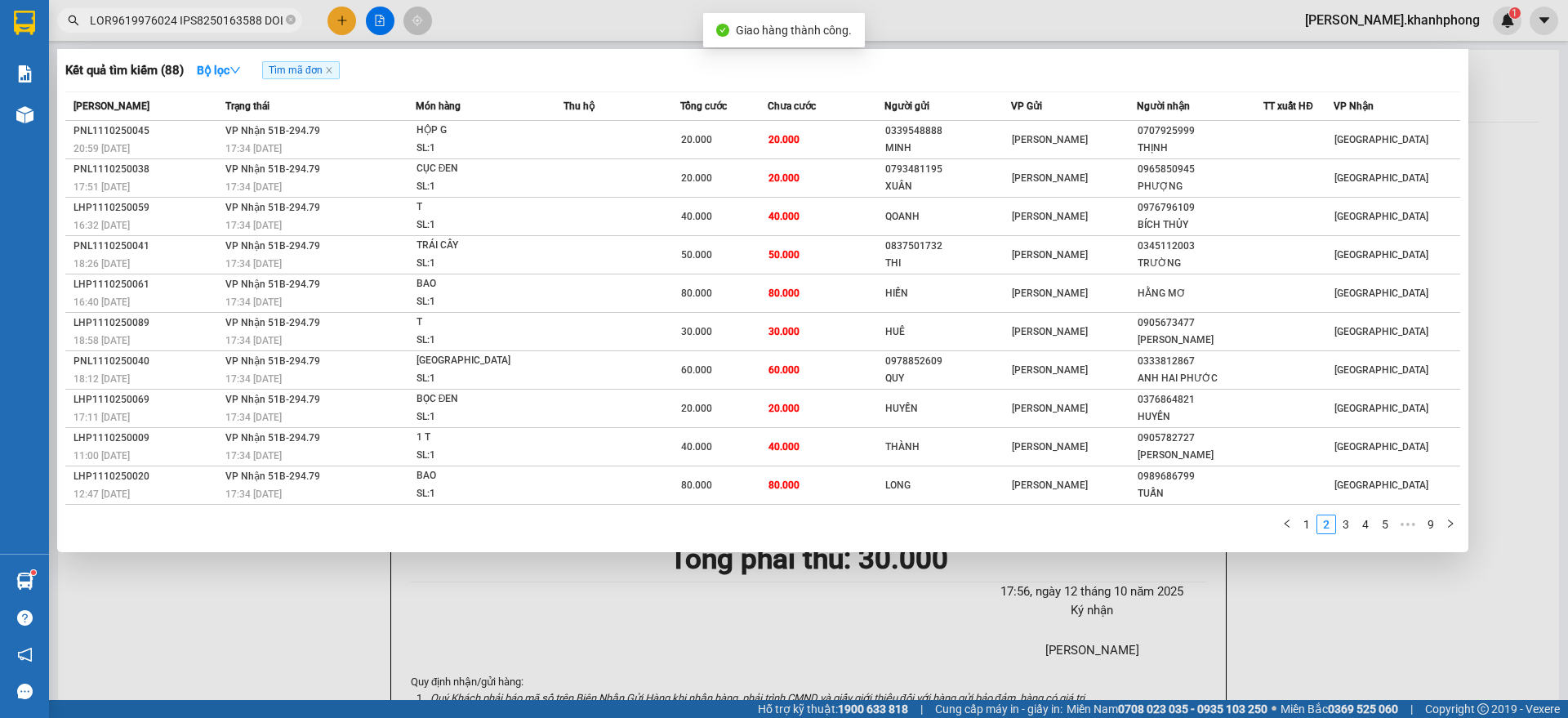
click at [161, 11] on input "text" at bounding box center [186, 20] width 193 height 18
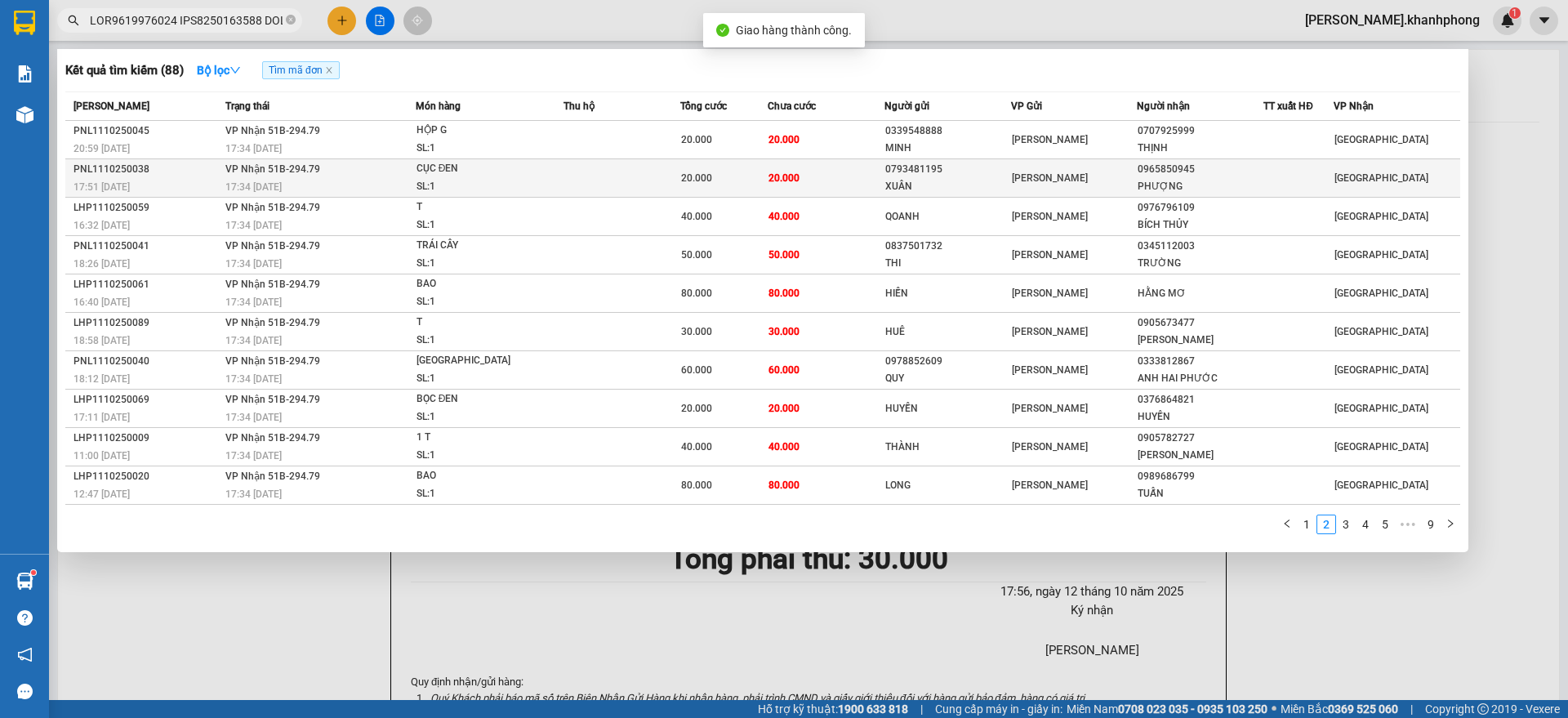
click at [186, 175] on div "PNL1110250038" at bounding box center [146, 169] width 147 height 17
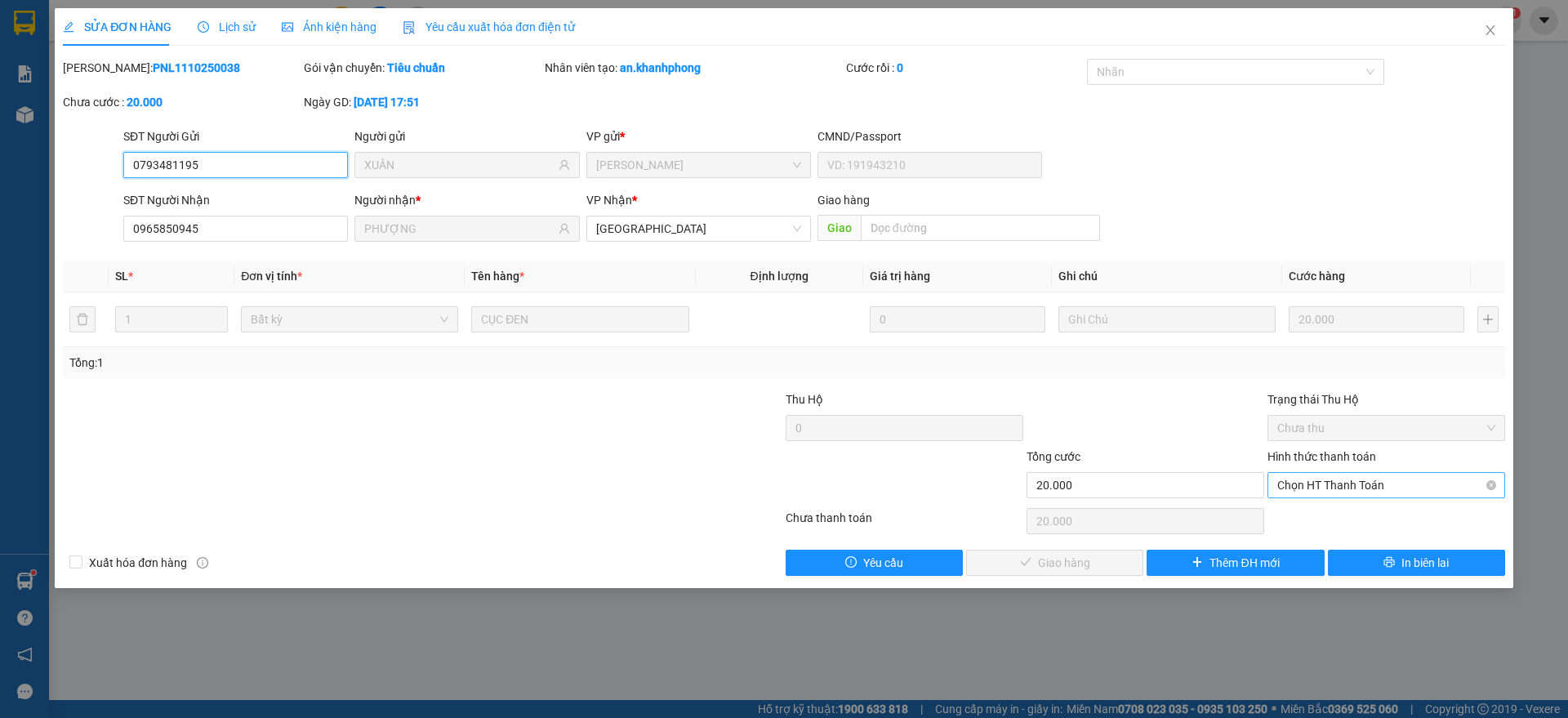
click at [1372, 485] on span "Chọn HT Thanh Toán" at bounding box center [1386, 485] width 218 height 25
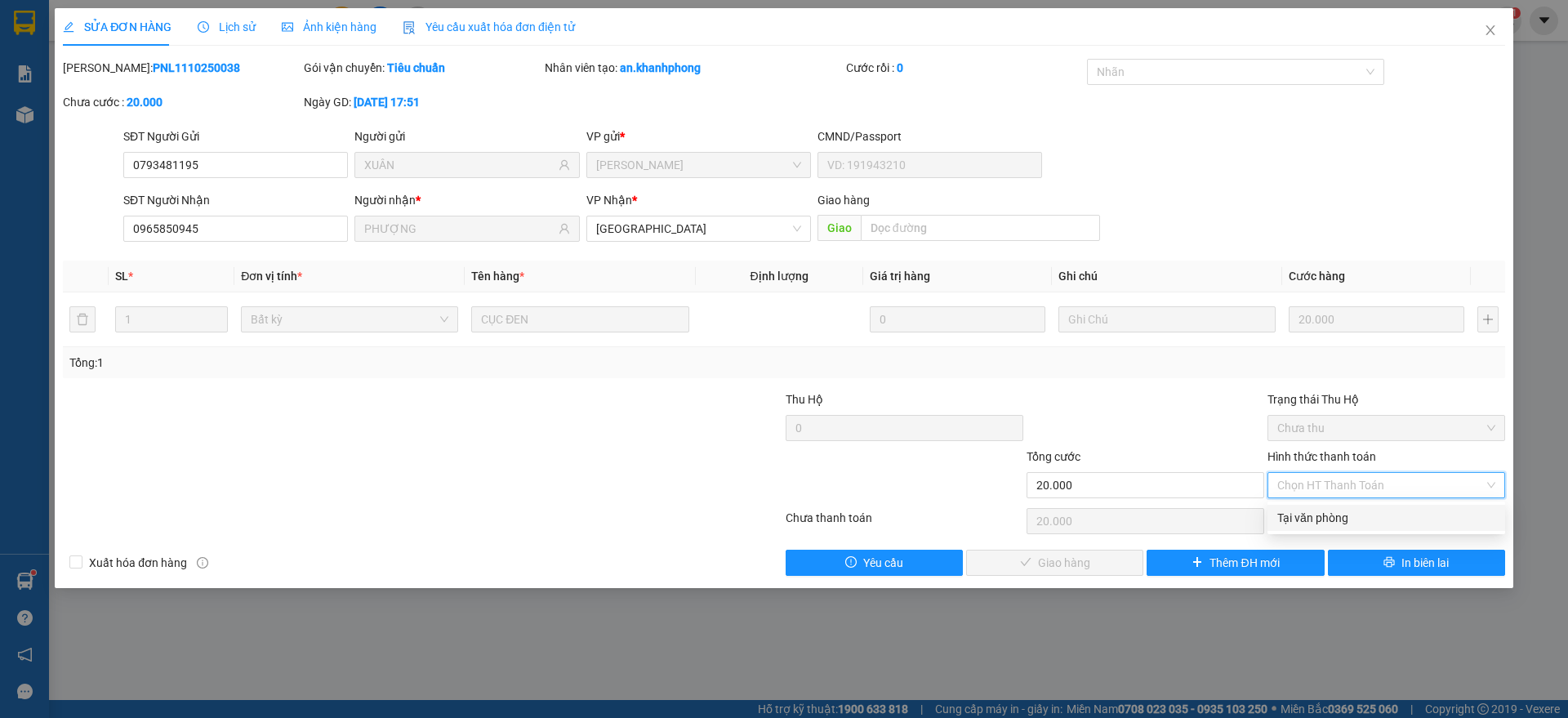
drag, startPoint x: 1320, startPoint y: 514, endPoint x: 1090, endPoint y: 553, distance: 233.3
click at [1318, 515] on div "Tại văn phòng" at bounding box center [1386, 518] width 218 height 18
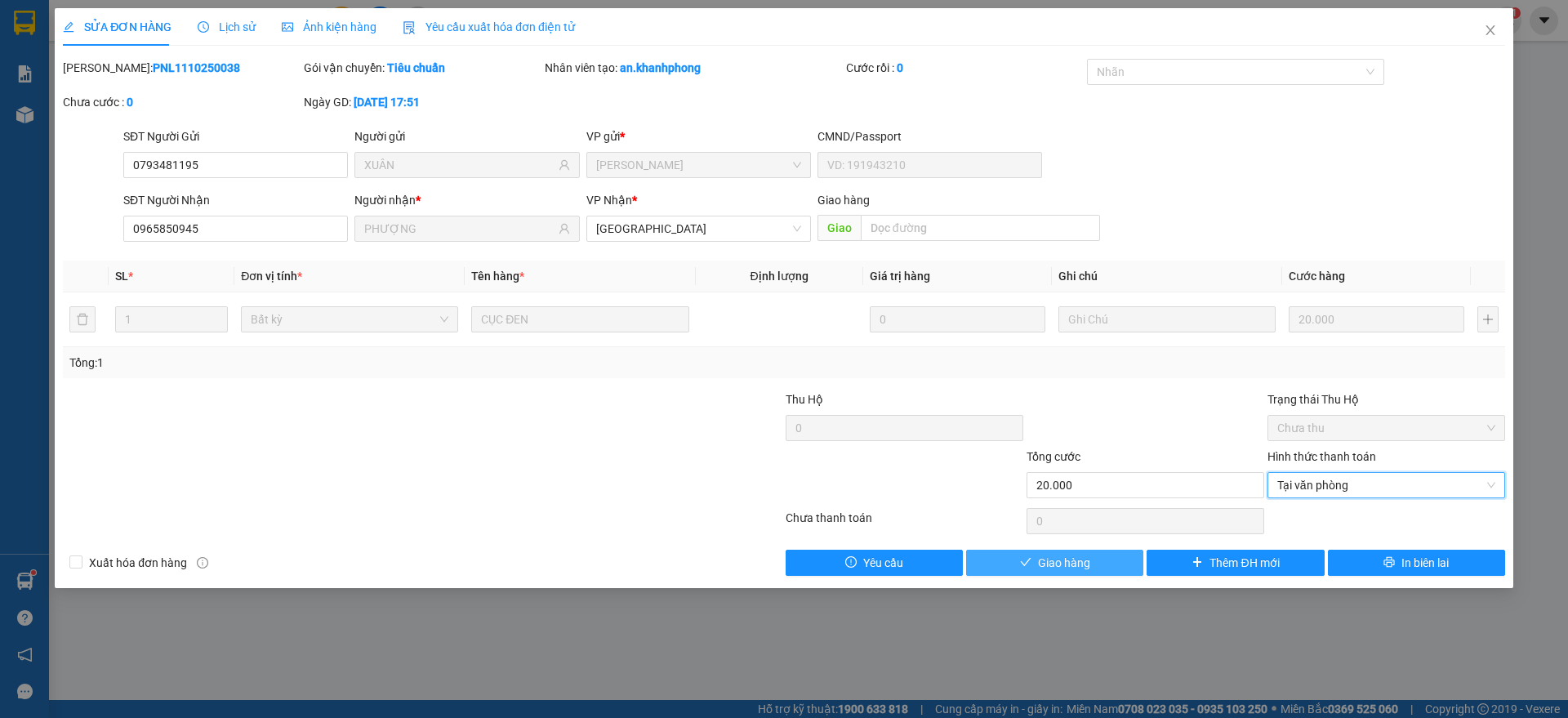
drag, startPoint x: 1052, startPoint y: 562, endPoint x: 1073, endPoint y: 563, distance: 21.0
click at [1052, 563] on span "Giao hàng" at bounding box center [1063, 563] width 52 height 18
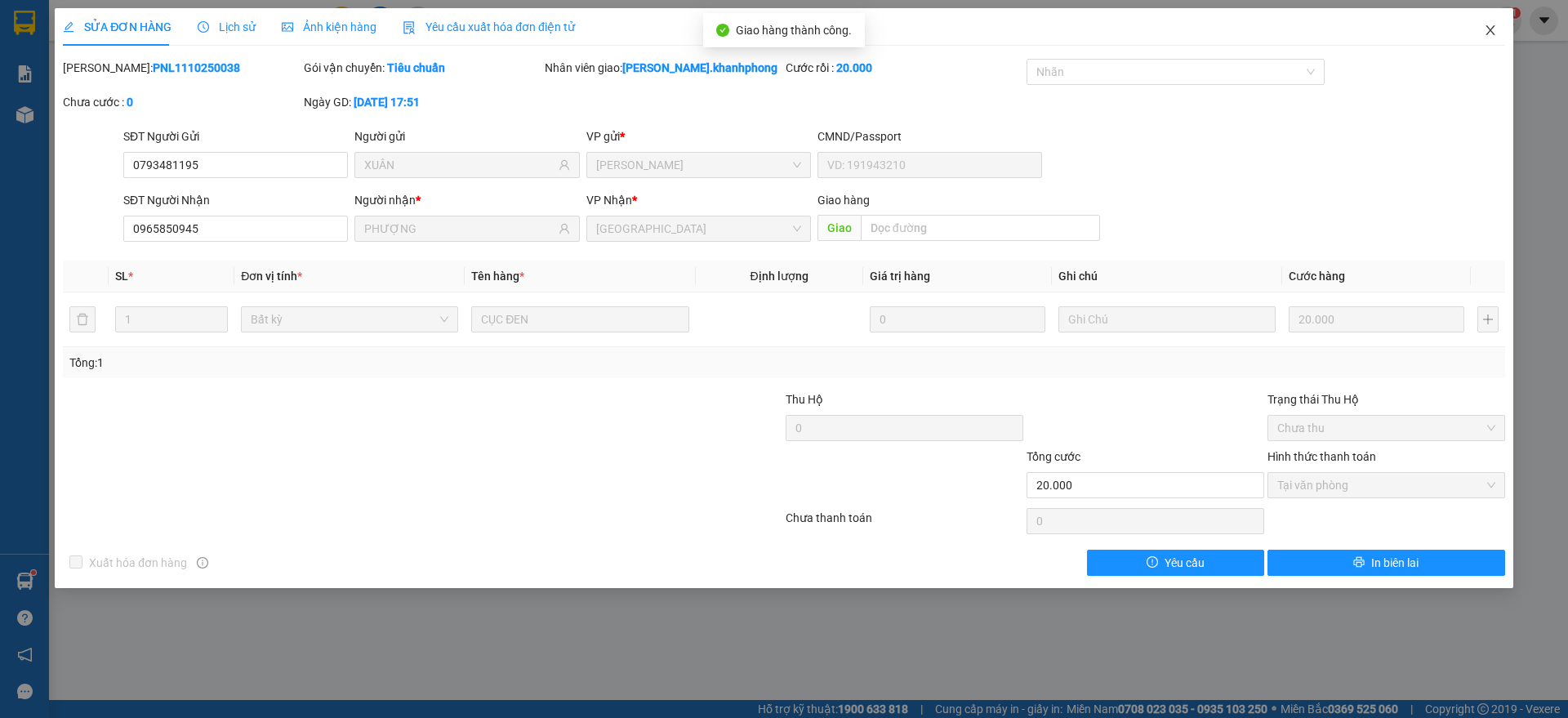
click at [1499, 31] on span "Close" at bounding box center [1490, 31] width 46 height 46
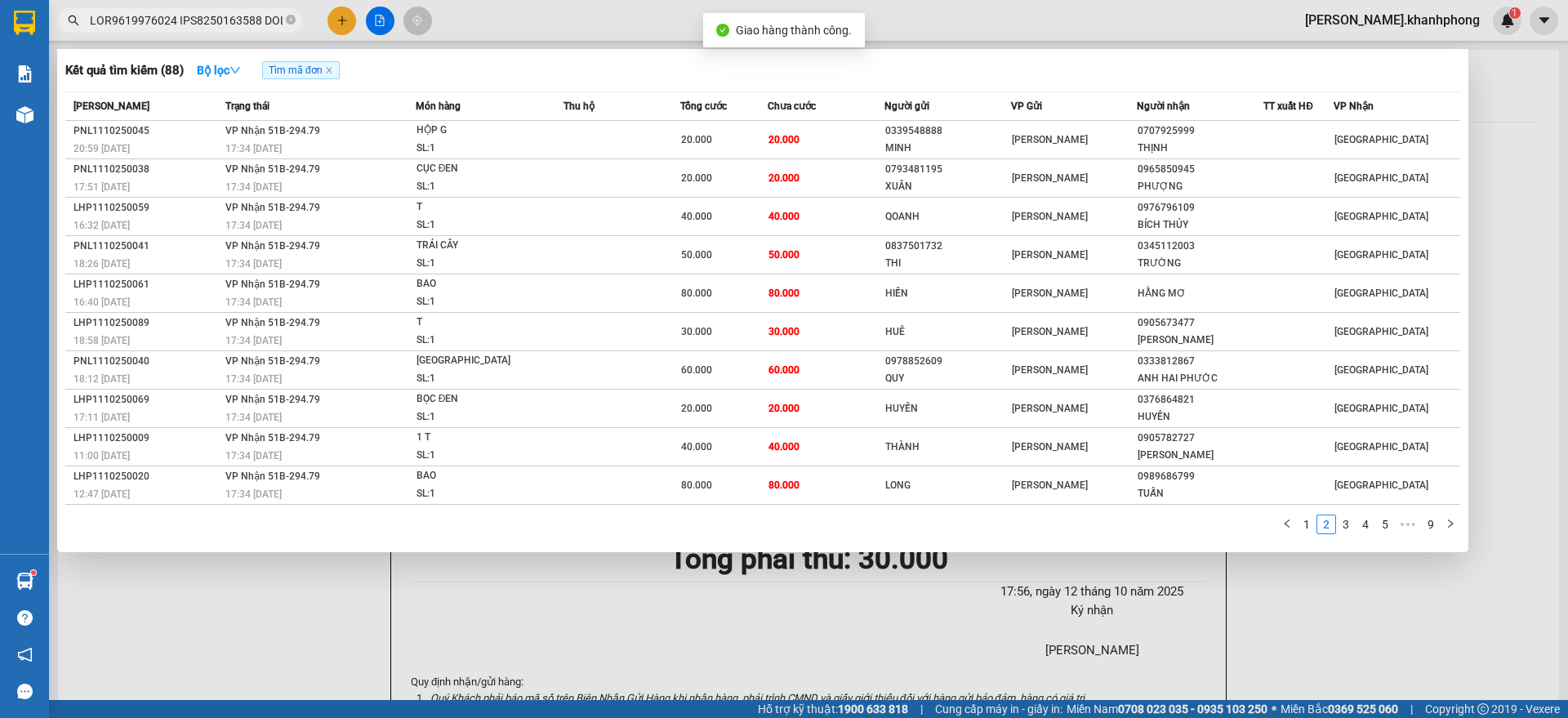
scroll to position [0, 7237]
click at [209, 11] on input "text" at bounding box center [186, 20] width 193 height 18
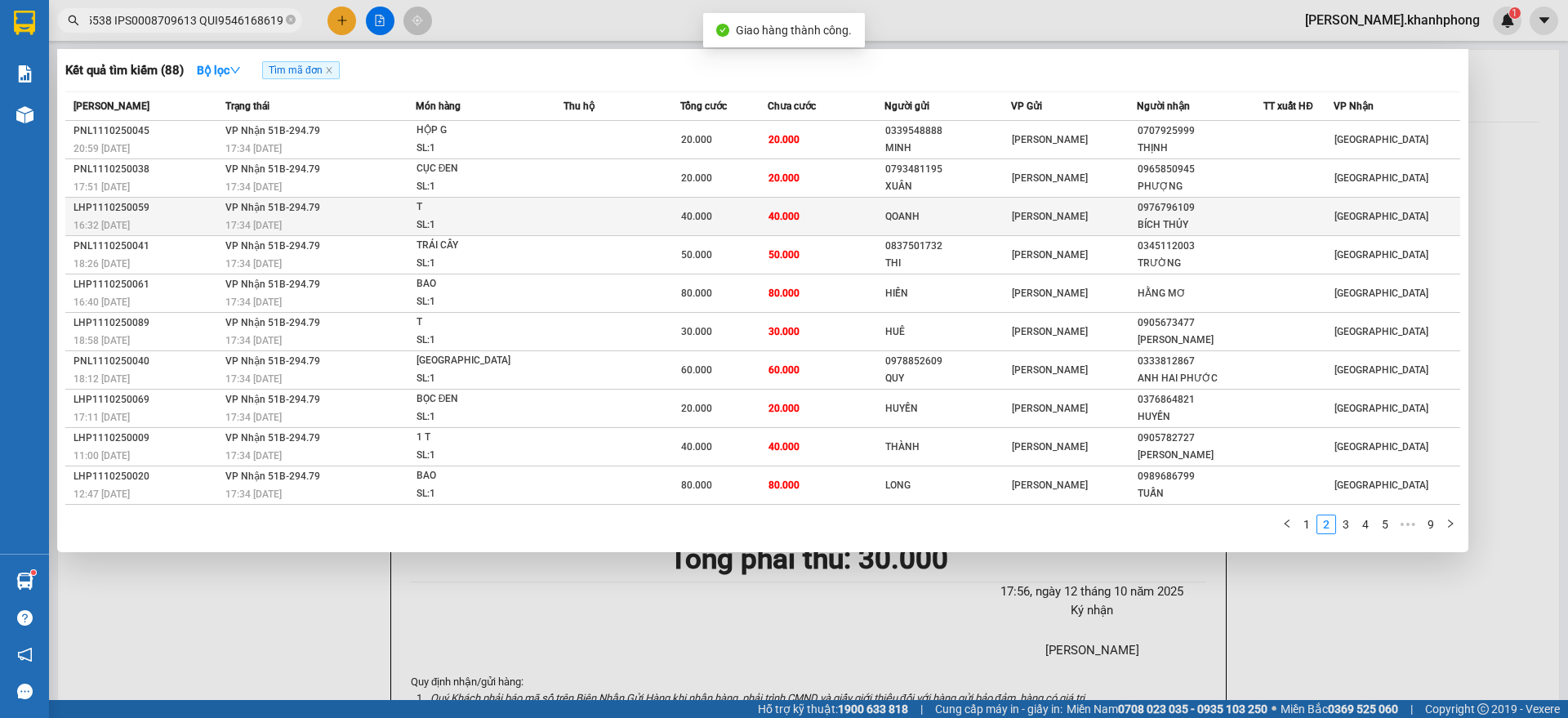
scroll to position [0, 0]
click at [250, 217] on div "17:34 [DATE]" at bounding box center [319, 226] width 189 height 18
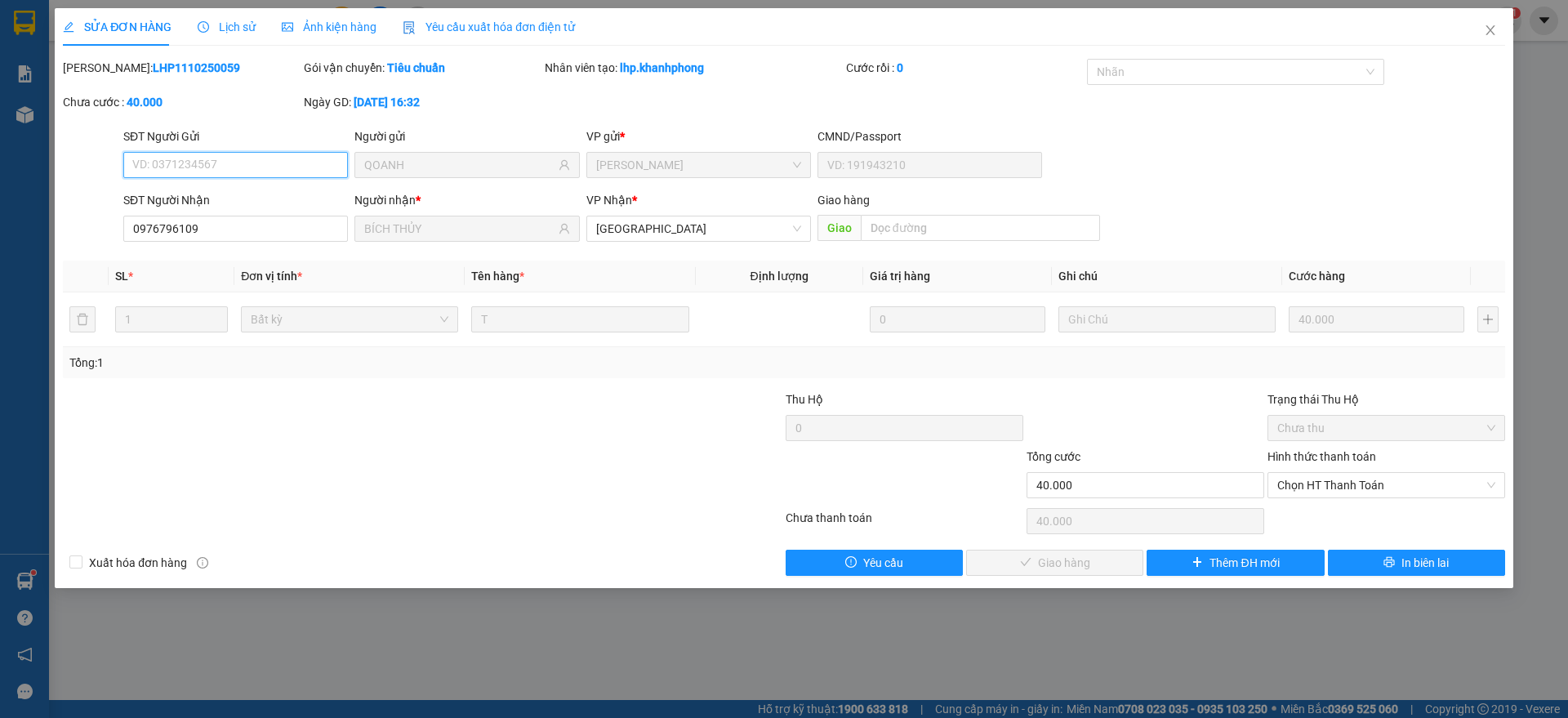
drag, startPoint x: 1324, startPoint y: 477, endPoint x: 1310, endPoint y: 532, distance: 56.8
click at [1323, 477] on span "Chọn HT Thanh Toán" at bounding box center [1386, 485] width 218 height 25
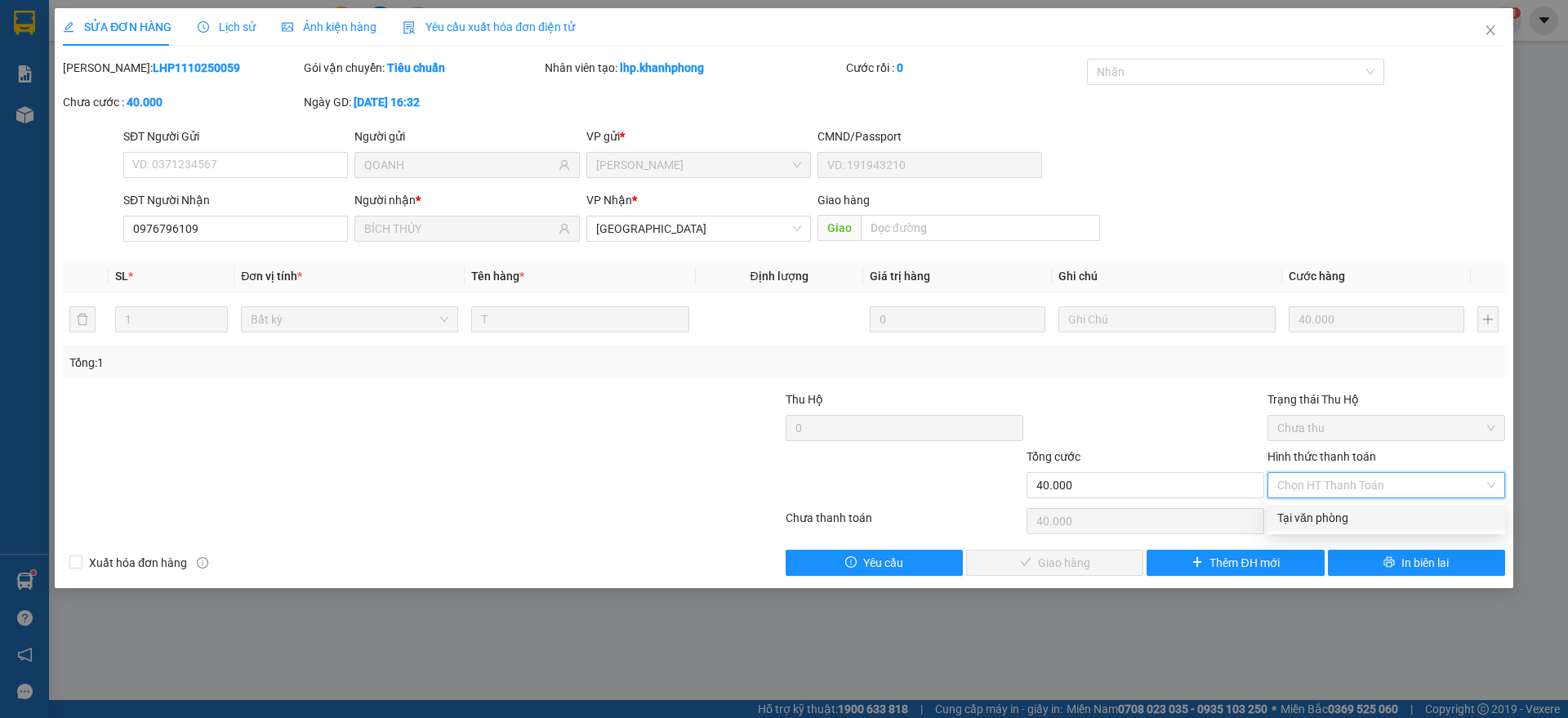
click at [1318, 516] on div "Tại văn phòng" at bounding box center [1386, 518] width 218 height 18
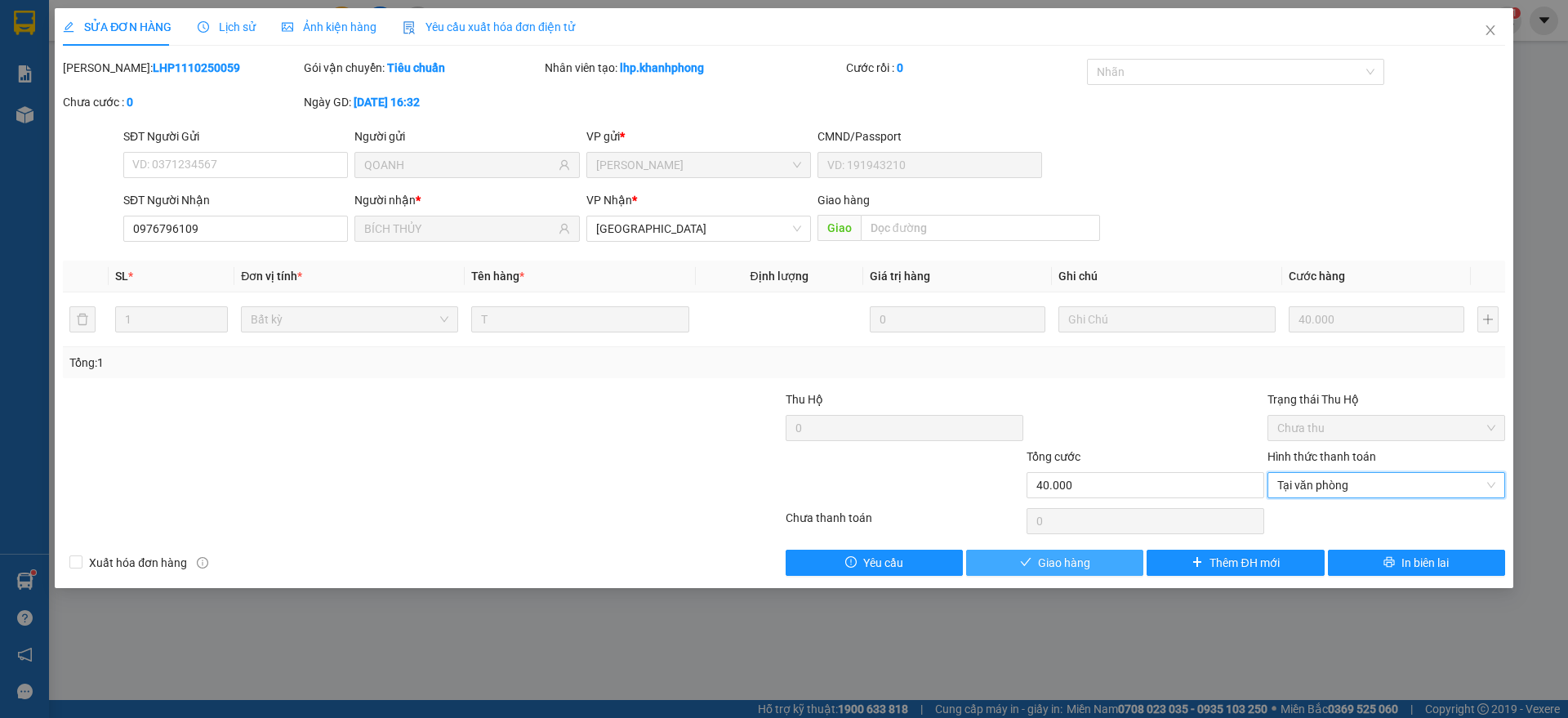
click at [1050, 553] on span "Giao hàng" at bounding box center [1063, 563] width 52 height 18
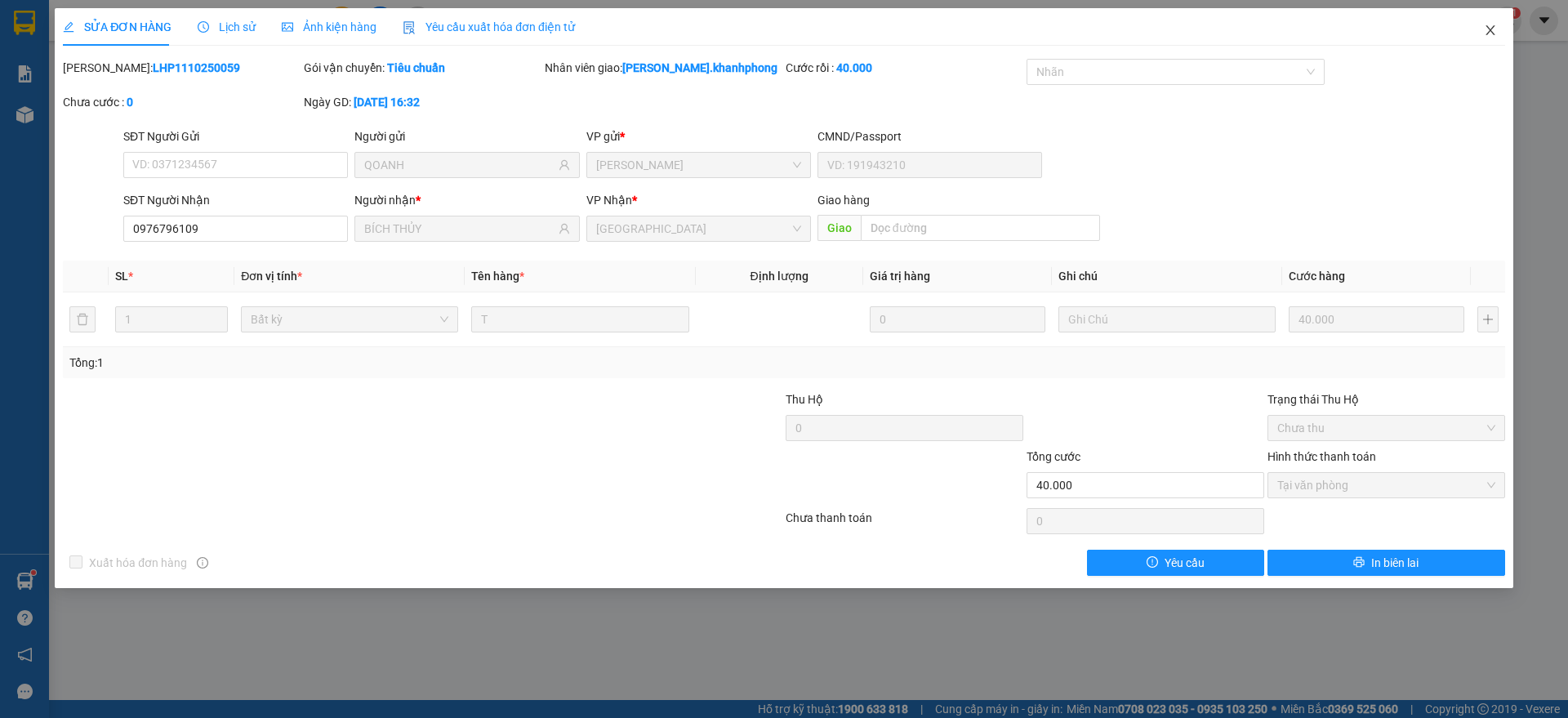
click at [1487, 29] on icon "close" at bounding box center [1490, 30] width 13 height 13
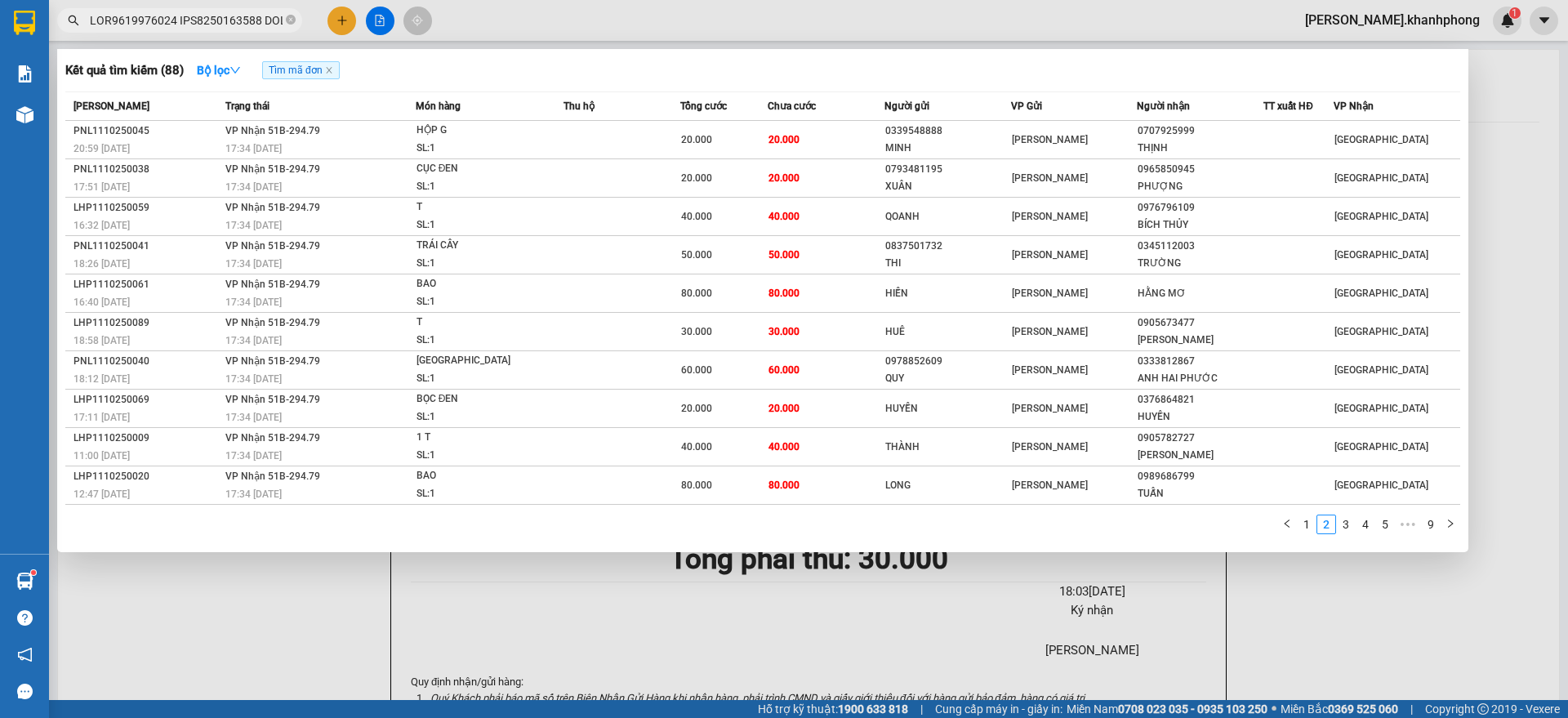
scroll to position [0, 7261]
click at [212, 27] on input "text" at bounding box center [186, 20] width 193 height 18
click at [1301, 520] on link "1" at bounding box center [1306, 524] width 18 height 18
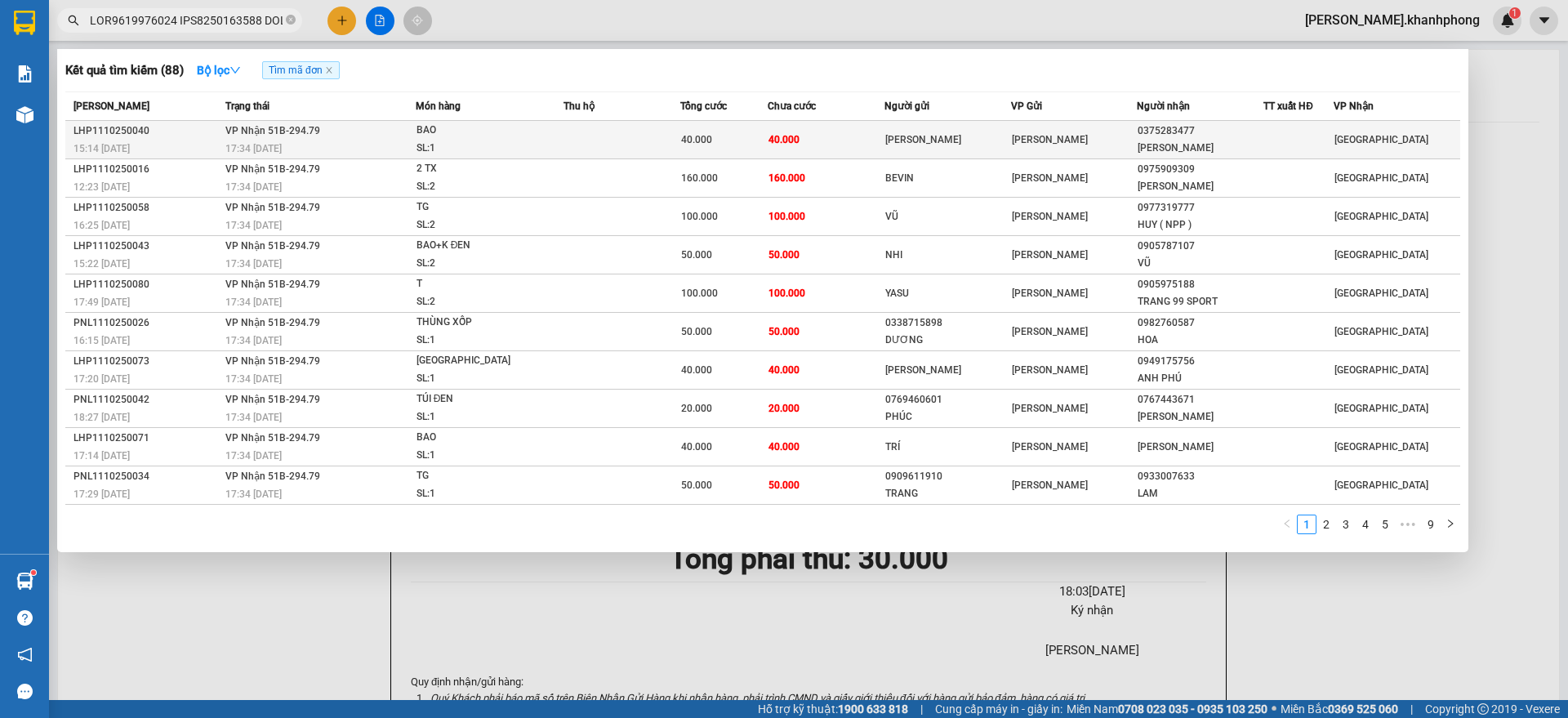
click at [832, 146] on td "40.000" at bounding box center [826, 140] width 117 height 38
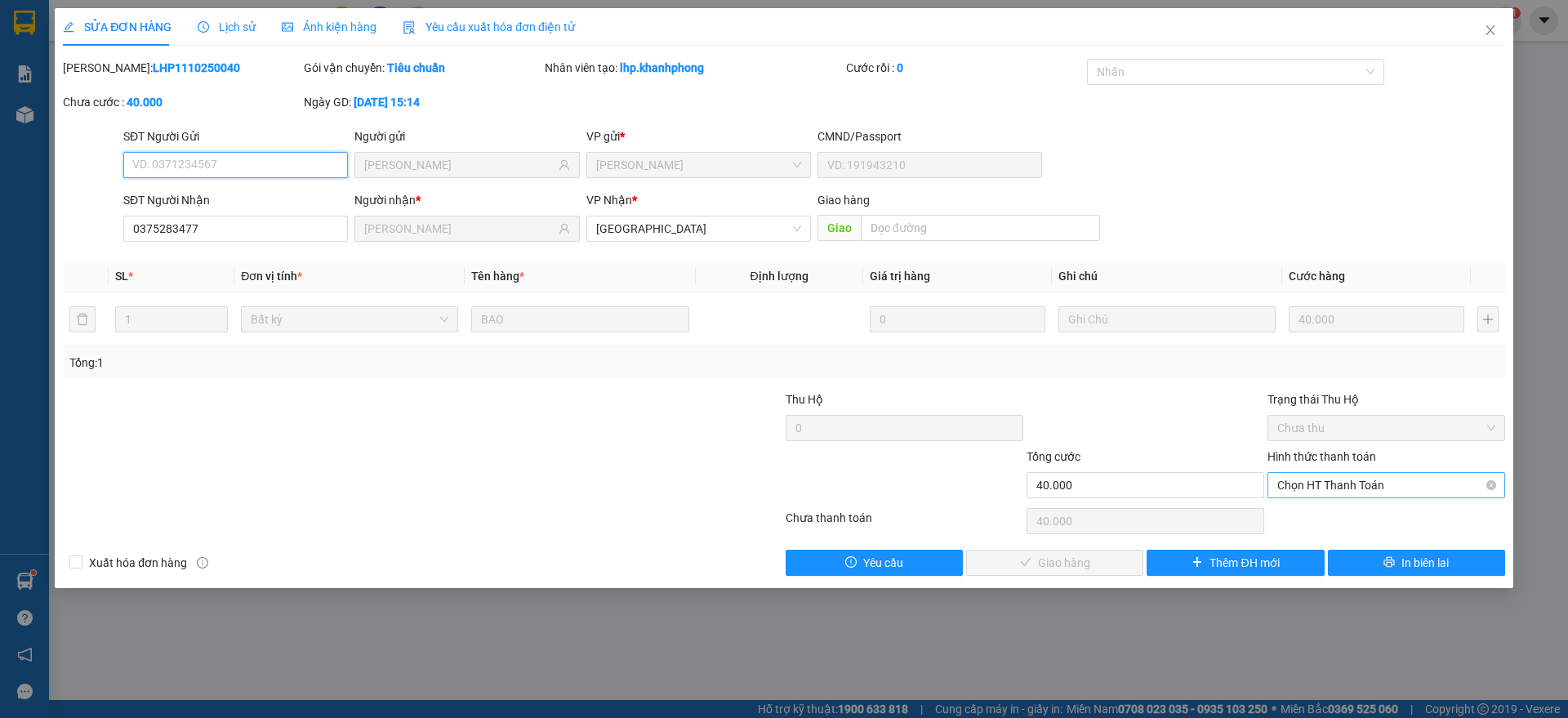
click at [1375, 485] on span "Chọn HT Thanh Toán" at bounding box center [1386, 485] width 218 height 25
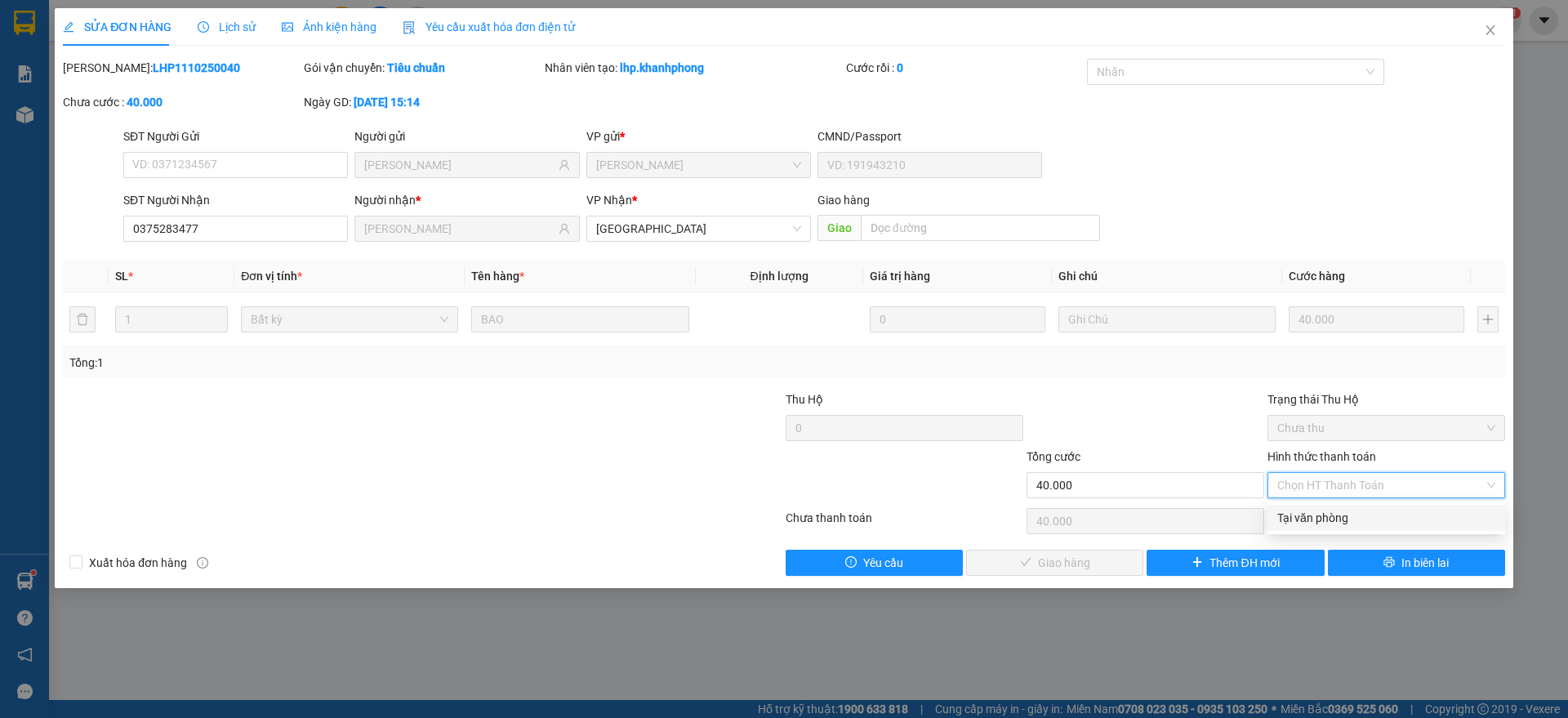
click at [1338, 512] on div "Tại văn phòng" at bounding box center [1386, 518] width 218 height 18
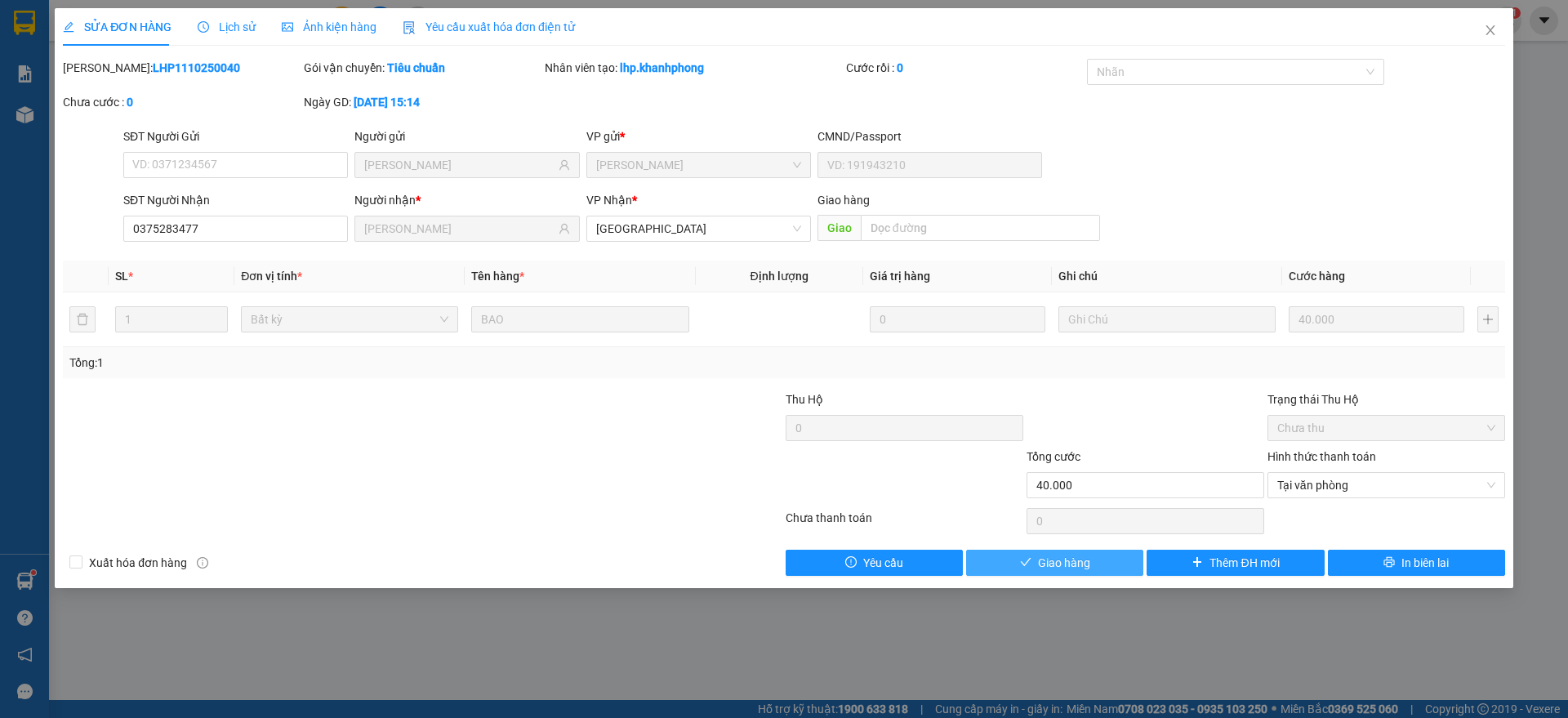
click at [1062, 569] on span "Giao hàng" at bounding box center [1063, 563] width 52 height 18
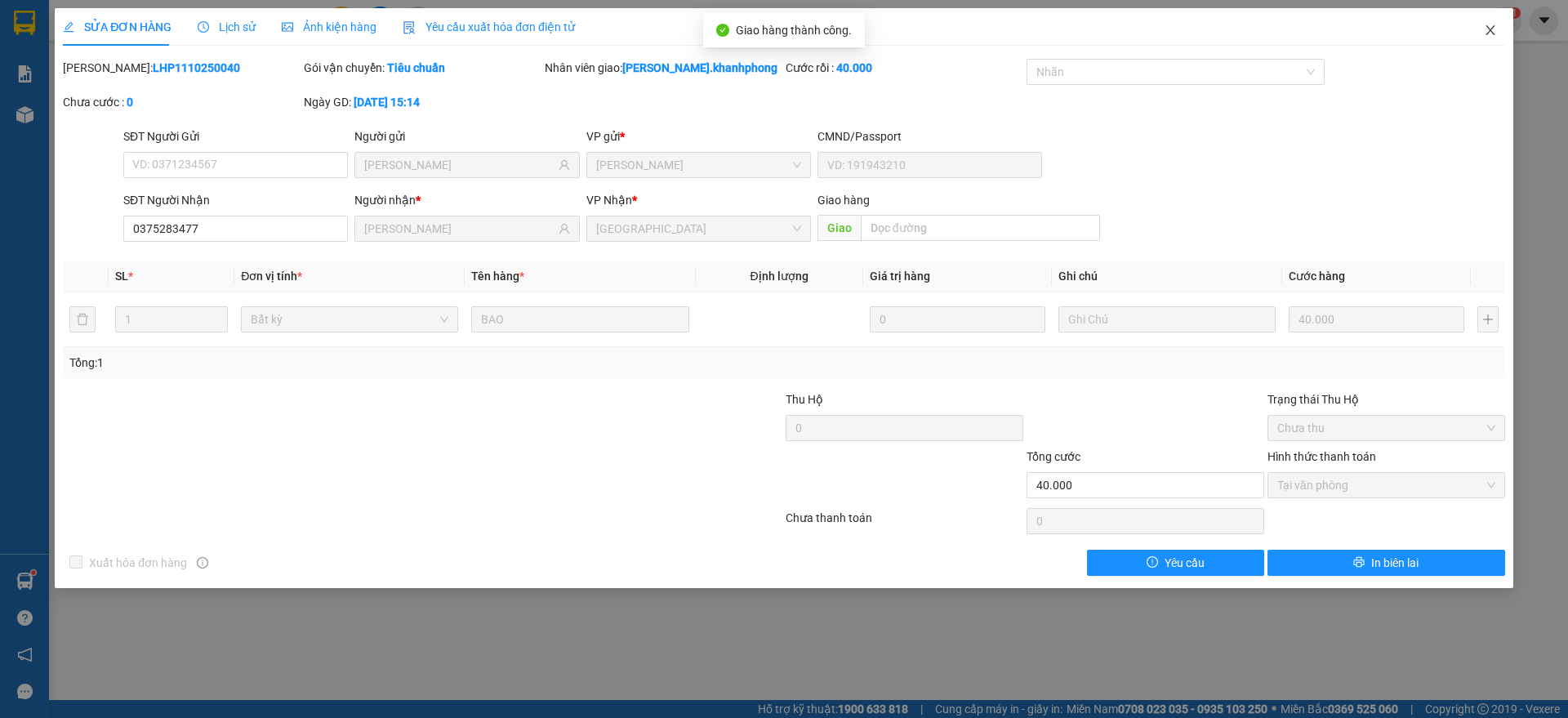
click at [1487, 27] on icon "close" at bounding box center [1490, 30] width 13 height 13
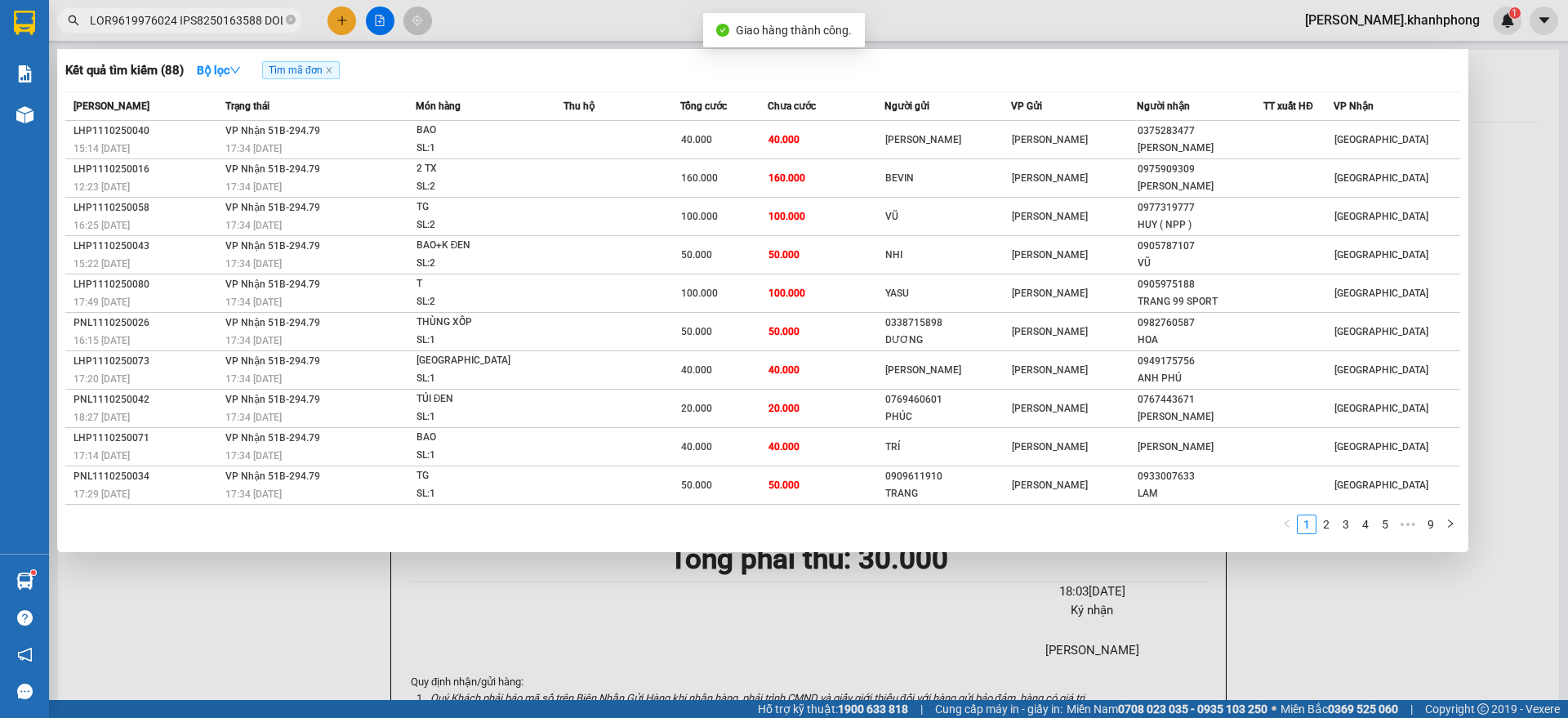
scroll to position [0, 7262]
click at [234, 19] on input "text" at bounding box center [186, 20] width 193 height 18
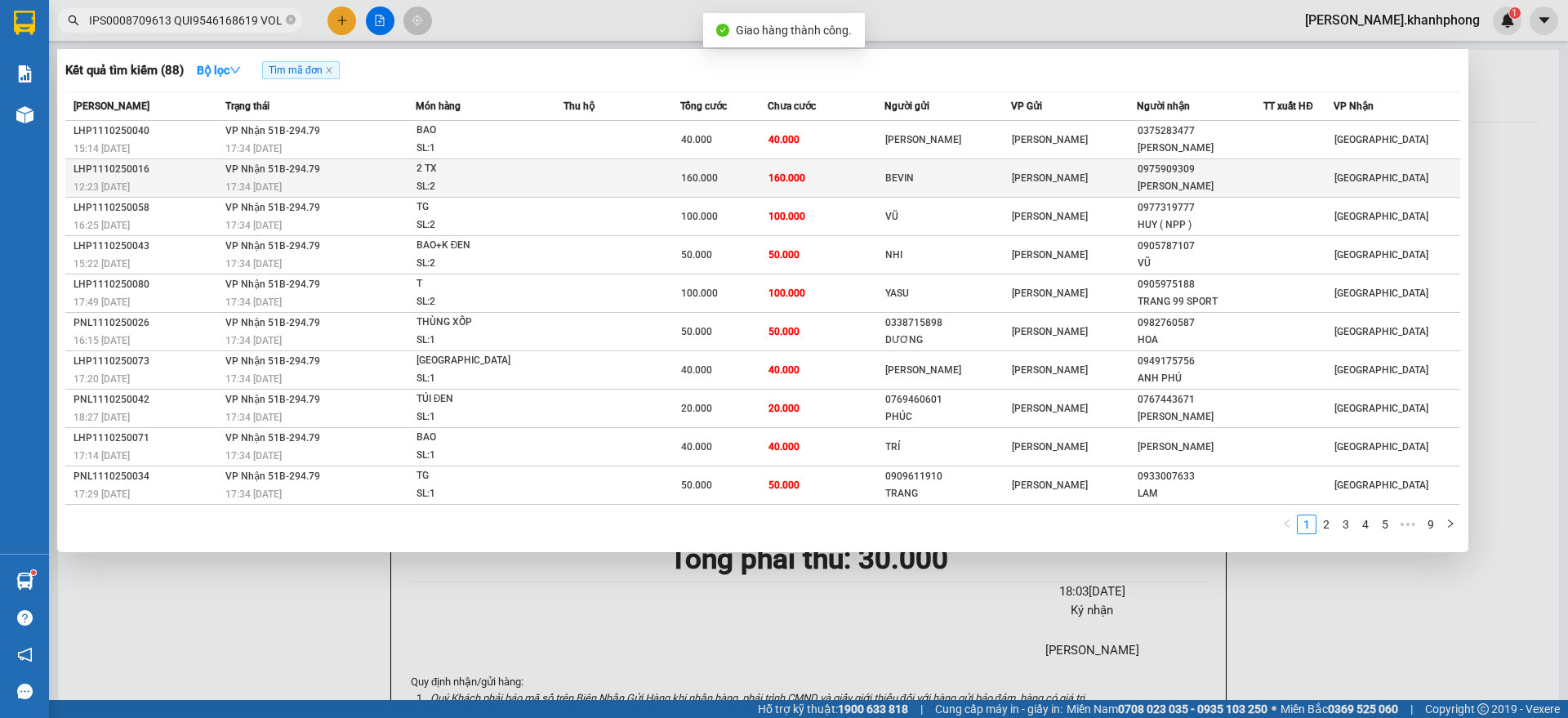
scroll to position [0, 0]
click at [435, 161] on div "2 TX" at bounding box center [478, 169] width 123 height 18
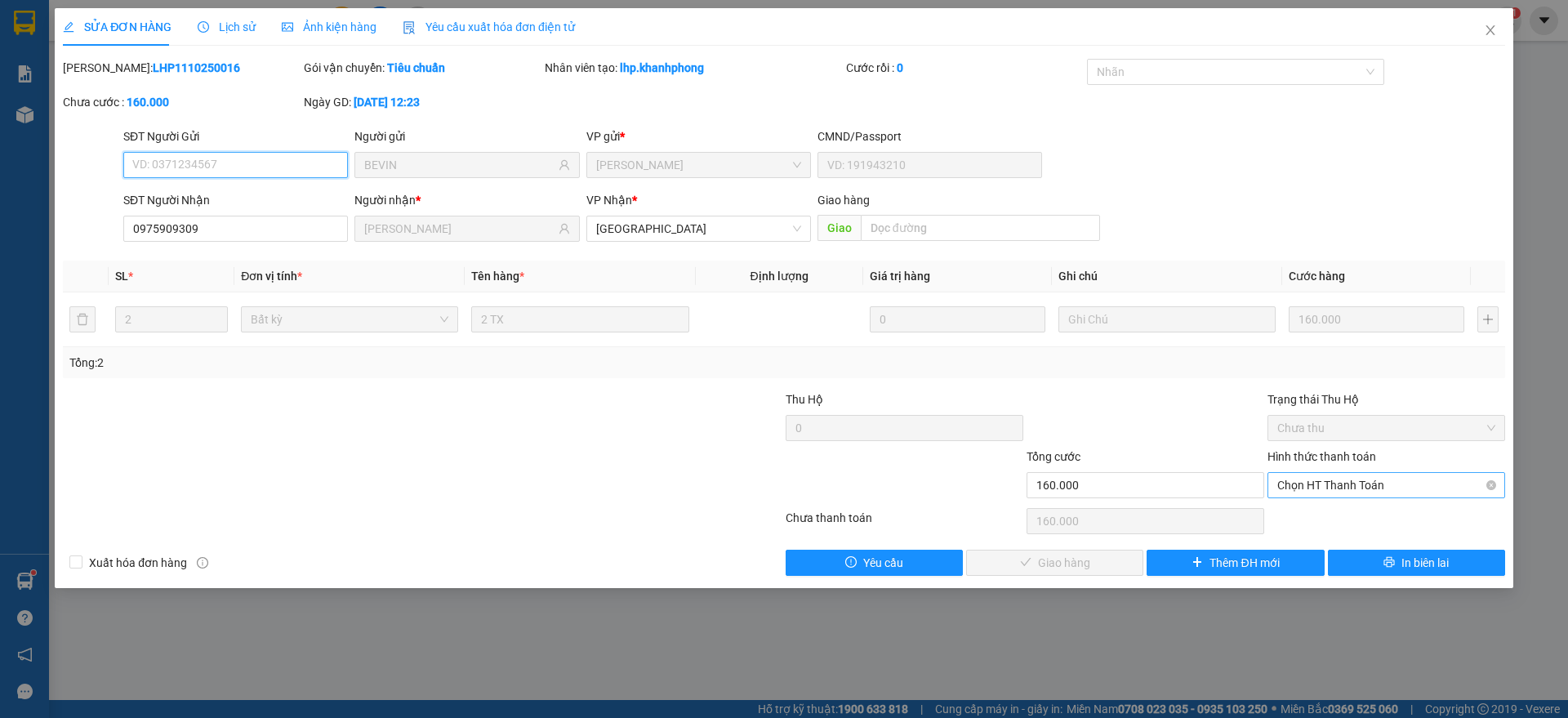
click at [1361, 482] on span "Chọn HT Thanh Toán" at bounding box center [1386, 485] width 218 height 25
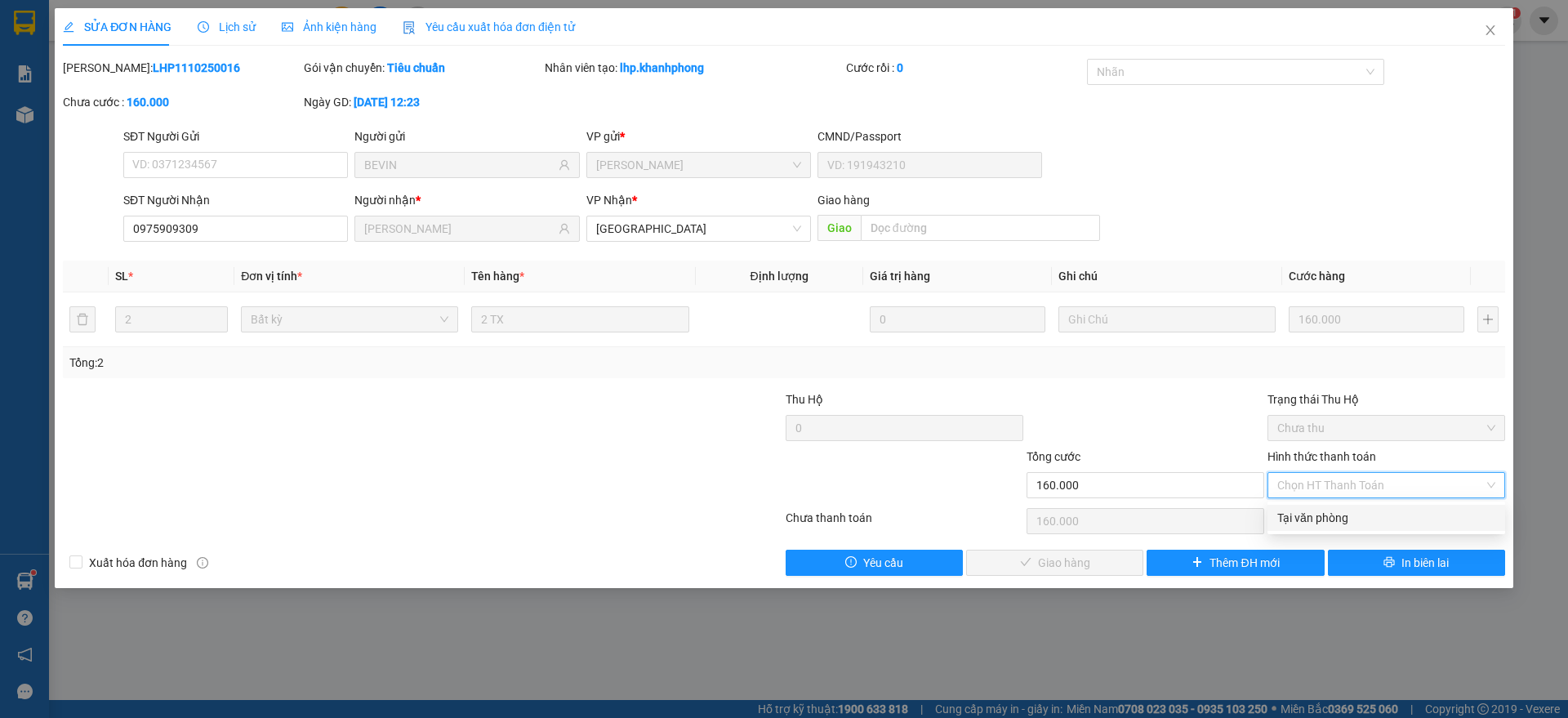
drag, startPoint x: 1348, startPoint y: 517, endPoint x: 1112, endPoint y: 545, distance: 237.7
click at [1346, 517] on div "Tại văn phòng" at bounding box center [1386, 518] width 218 height 18
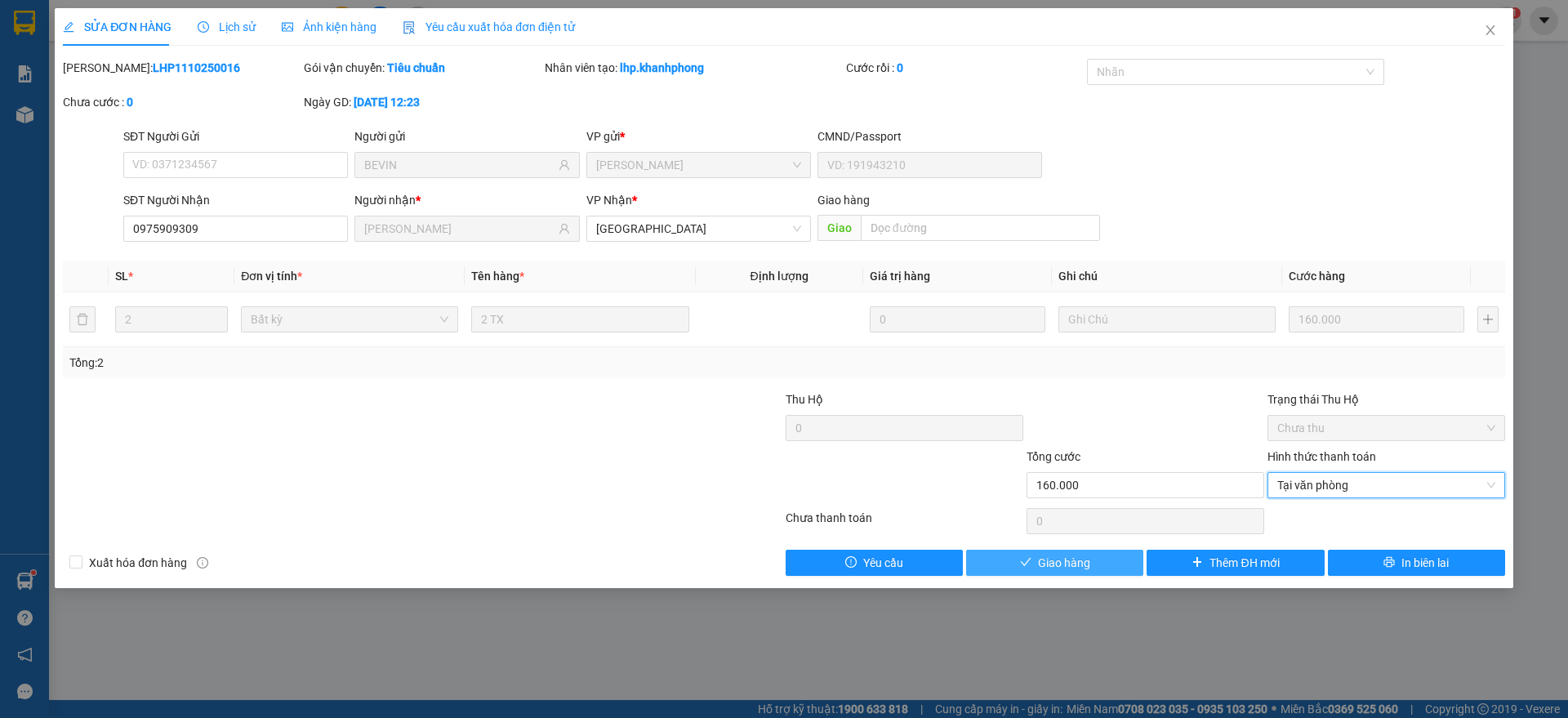
click at [1024, 554] on button "Giao hàng" at bounding box center [1055, 563] width 177 height 27
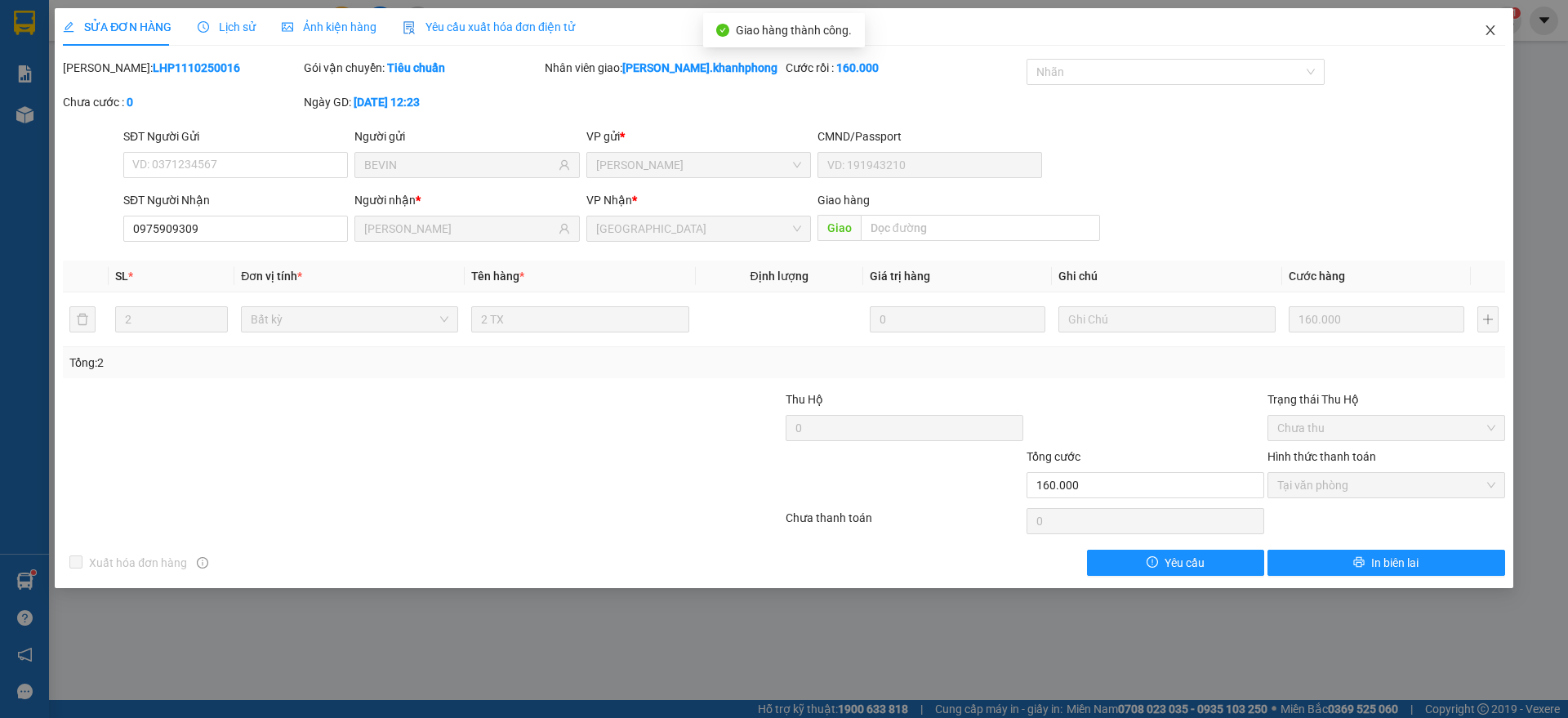
click at [1496, 27] on icon "close" at bounding box center [1490, 30] width 13 height 13
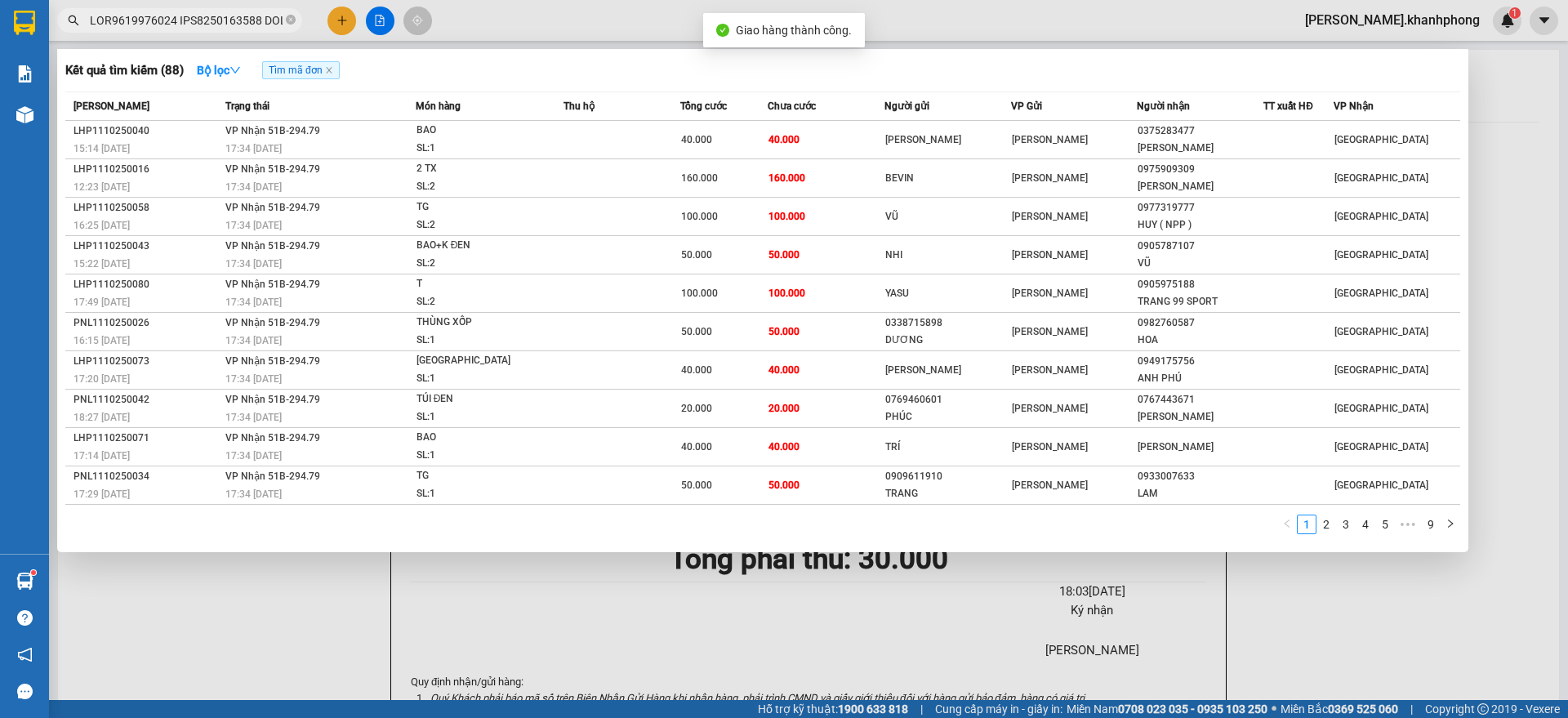
click at [219, 27] on input "text" at bounding box center [186, 20] width 193 height 18
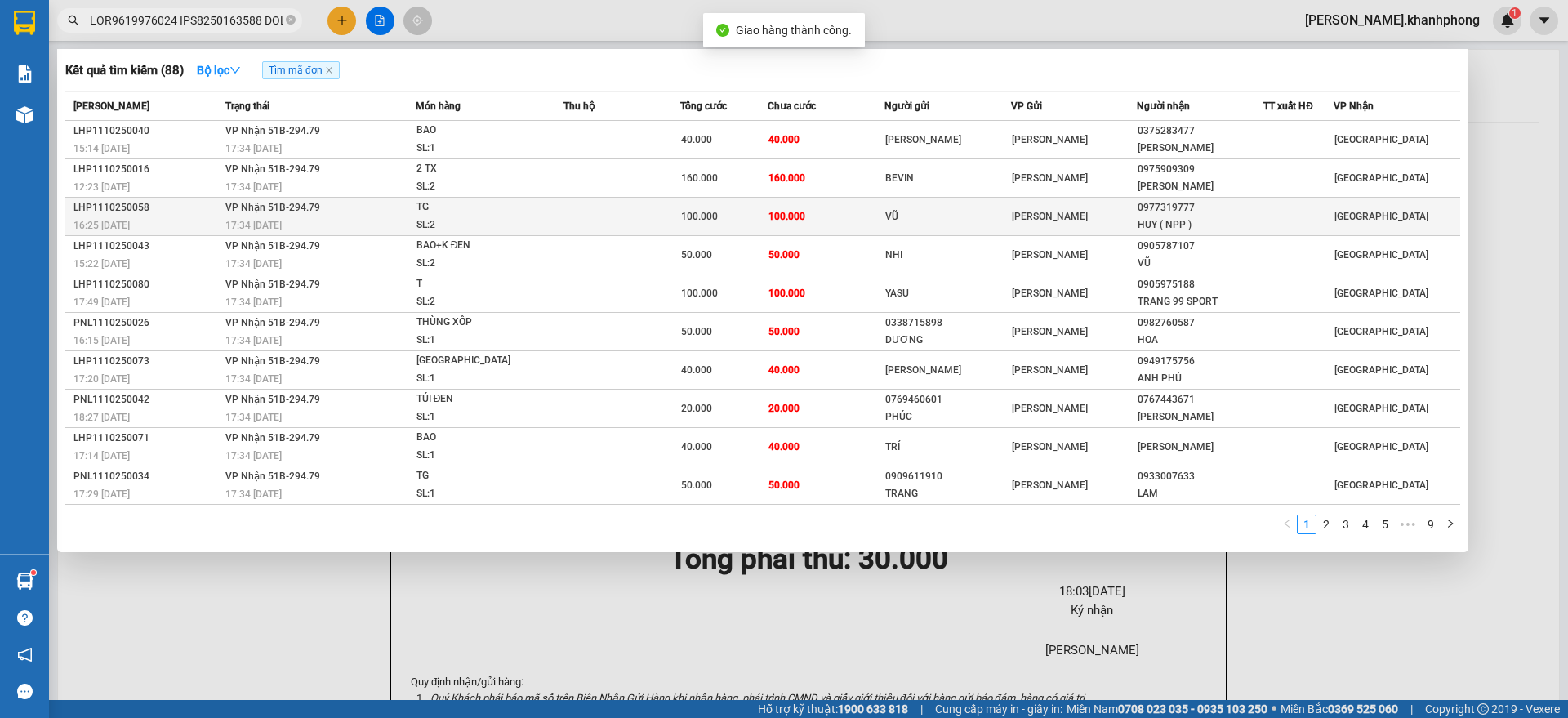
click at [195, 209] on div "LHP1110250058" at bounding box center [146, 208] width 147 height 17
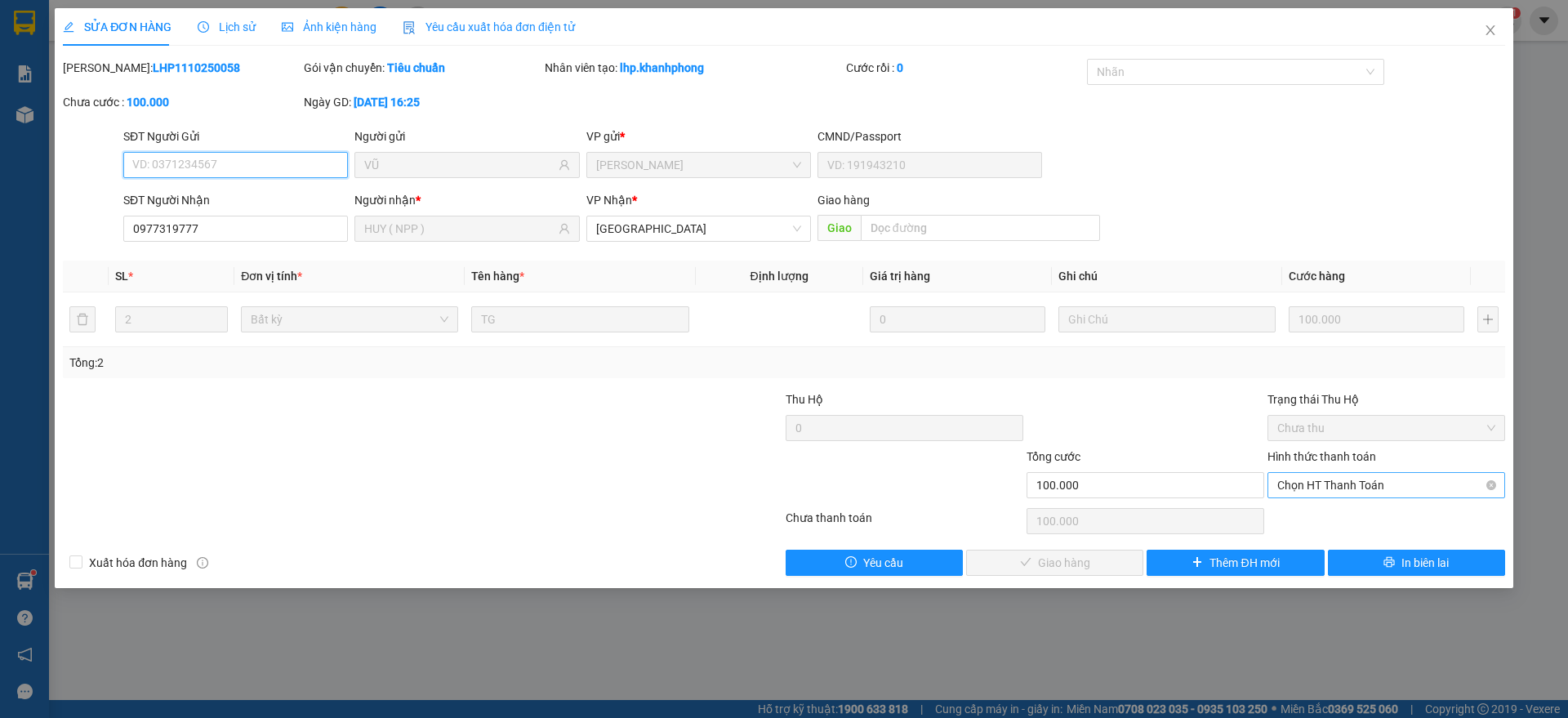
click at [1341, 482] on span "Chọn HT Thanh Toán" at bounding box center [1386, 485] width 218 height 25
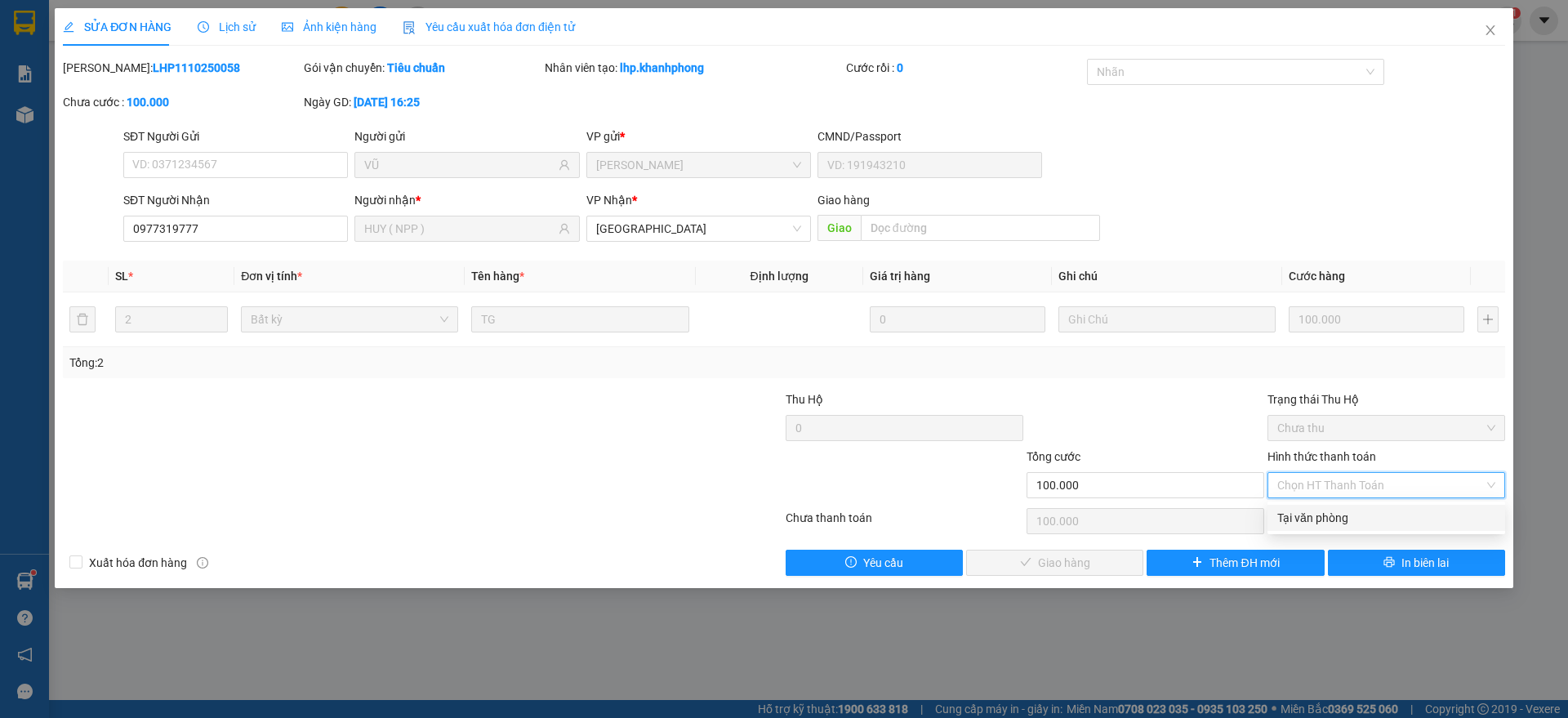
click at [1323, 512] on div "Tại văn phòng" at bounding box center [1386, 518] width 218 height 18
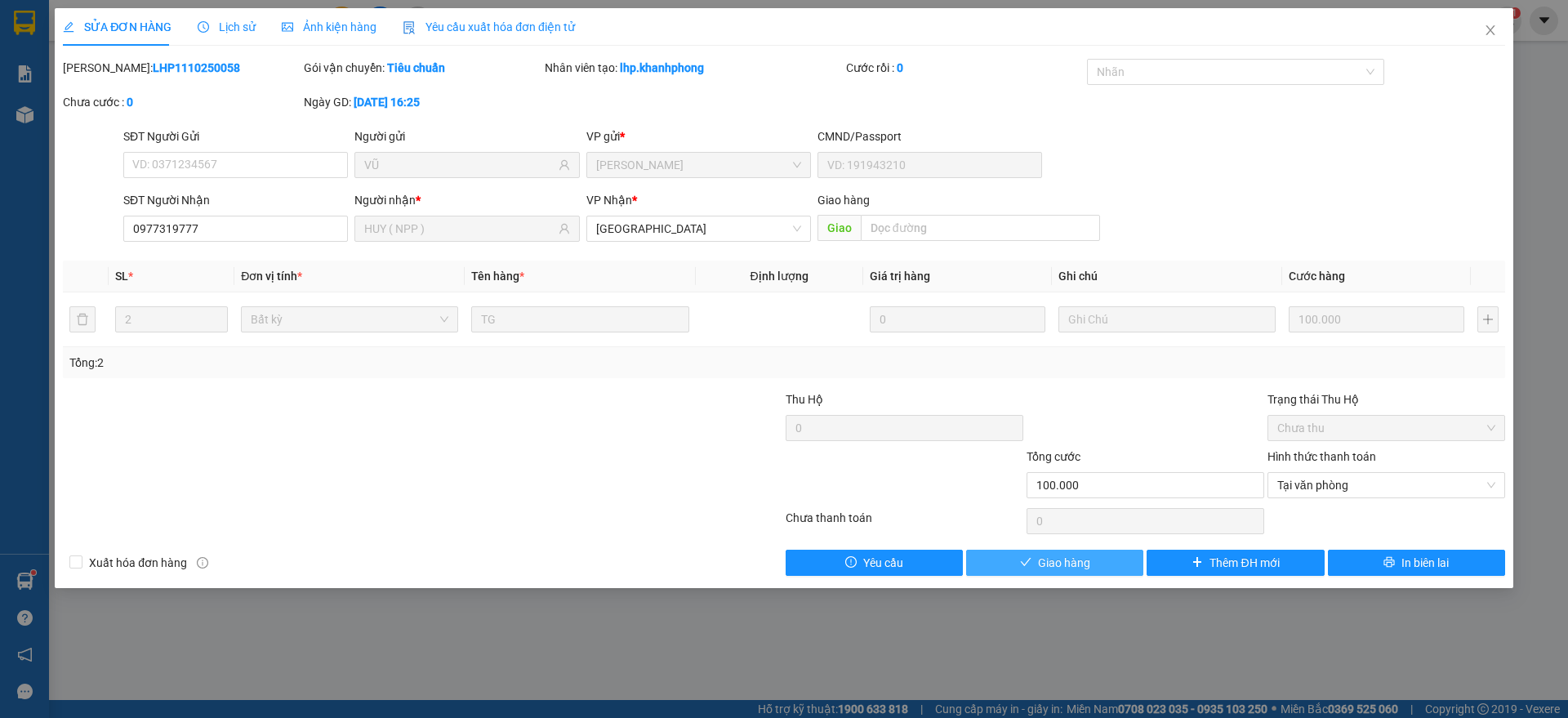
drag, startPoint x: 1064, startPoint y: 563, endPoint x: 1083, endPoint y: 559, distance: 19.4
click at [1066, 565] on span "Giao hàng" at bounding box center [1063, 563] width 52 height 18
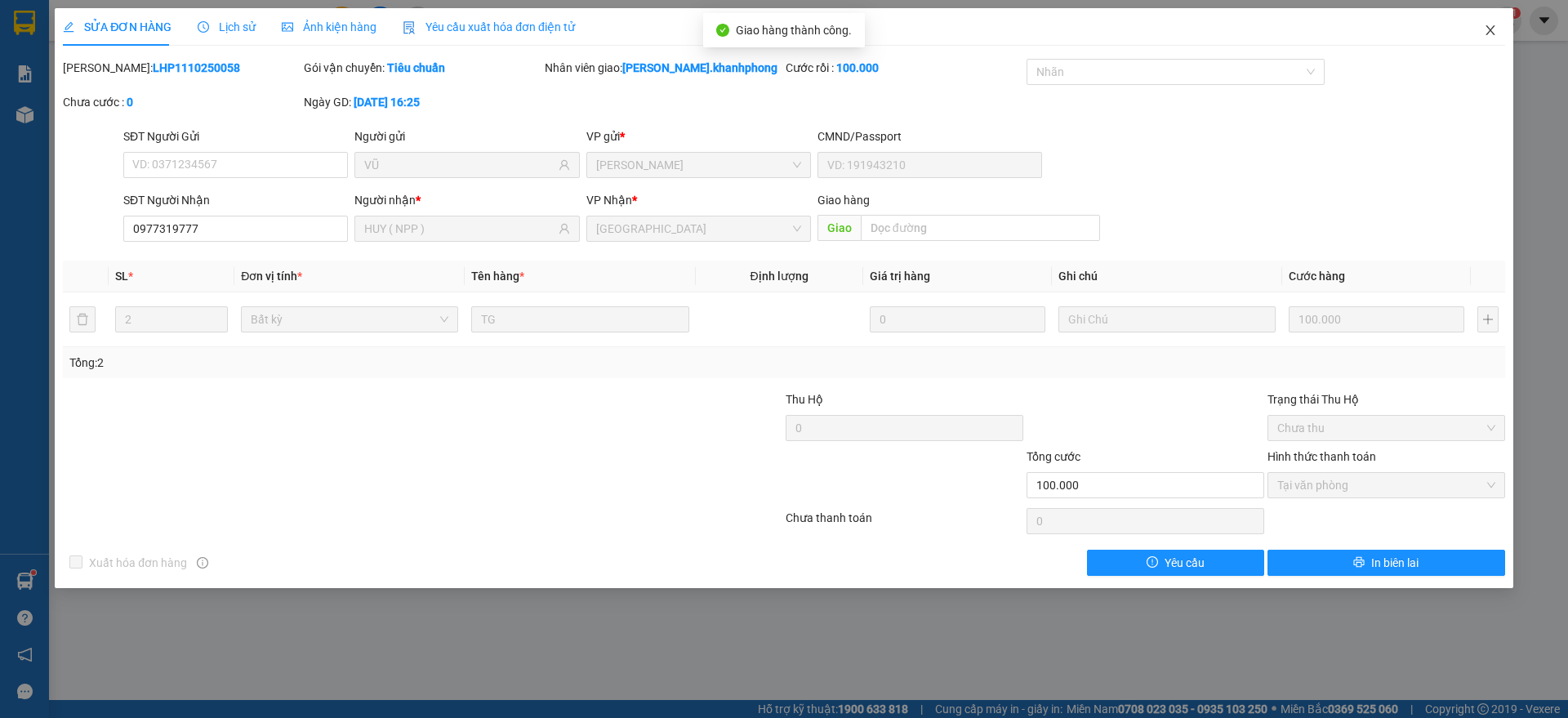
click at [1506, 27] on span "Close" at bounding box center [1490, 31] width 46 height 46
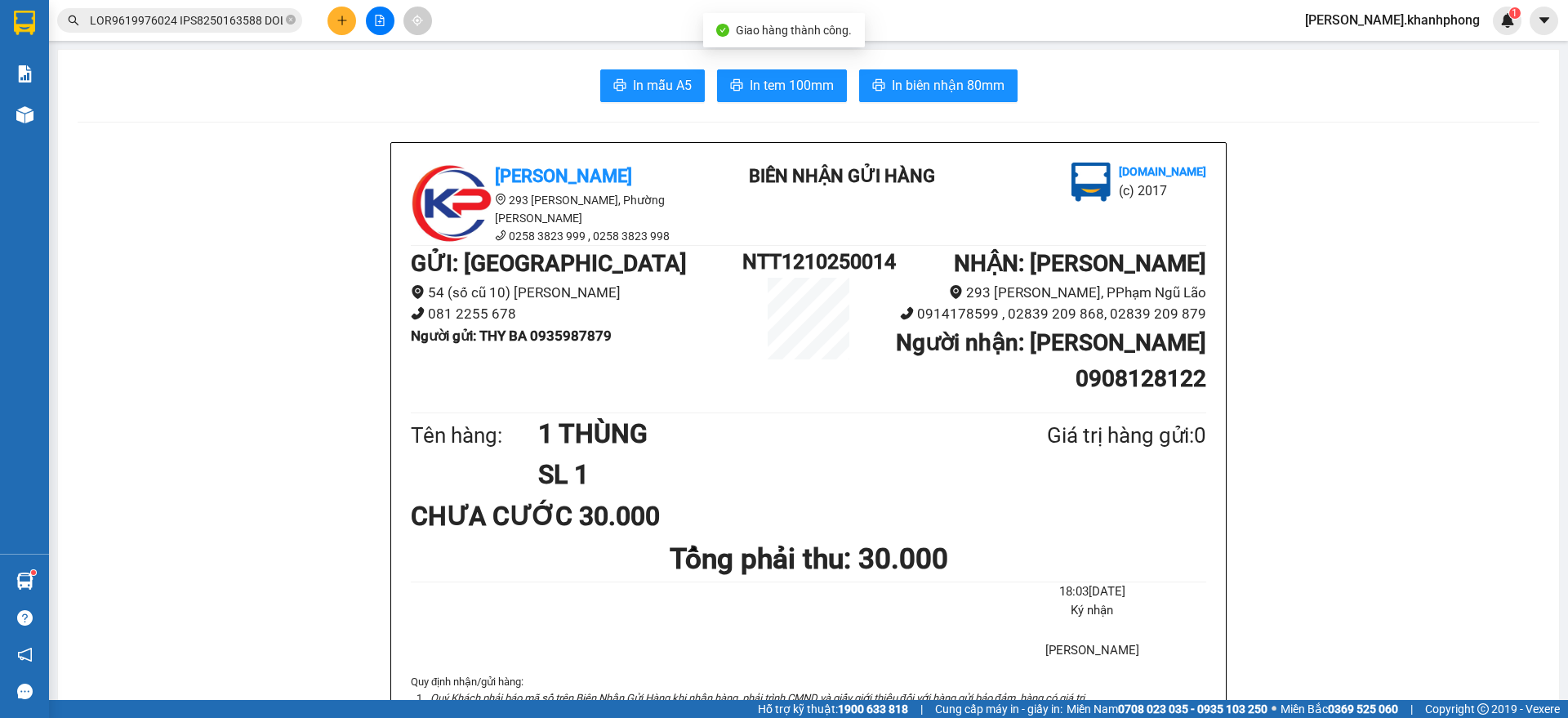
click at [183, 16] on input "text" at bounding box center [186, 20] width 193 height 18
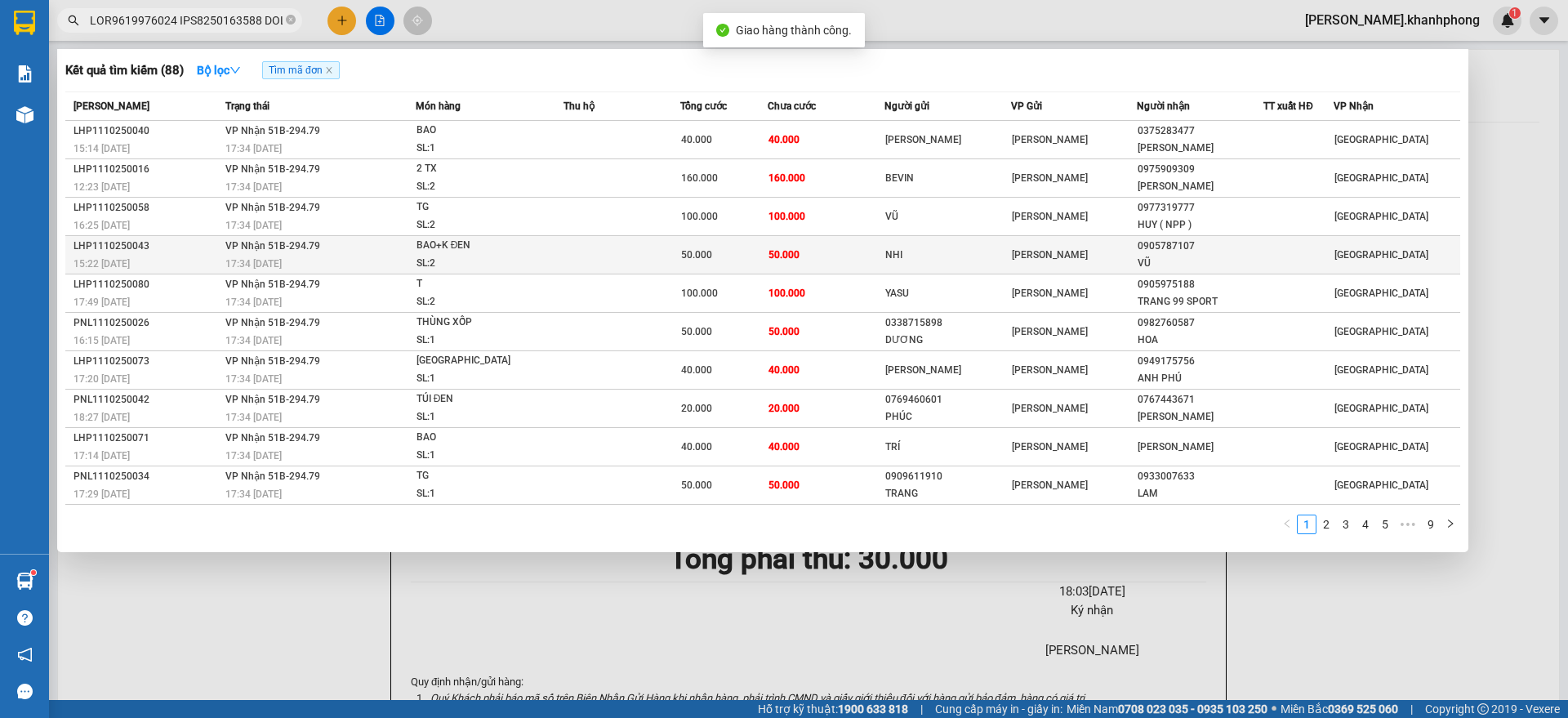
click at [176, 255] on div "15:22 [DATE]" at bounding box center [146, 263] width 147 height 18
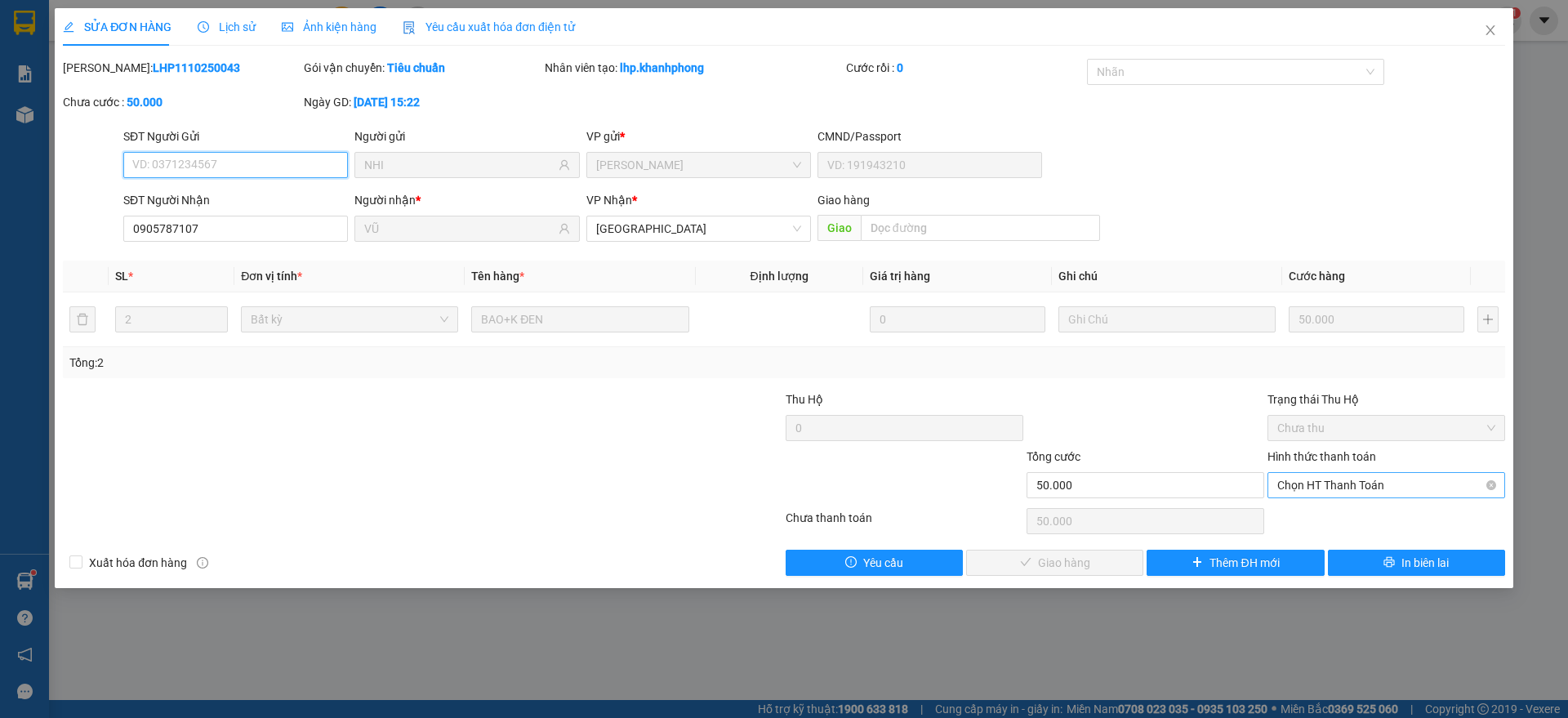
click at [1355, 485] on span "Chọn HT Thanh Toán" at bounding box center [1386, 485] width 218 height 25
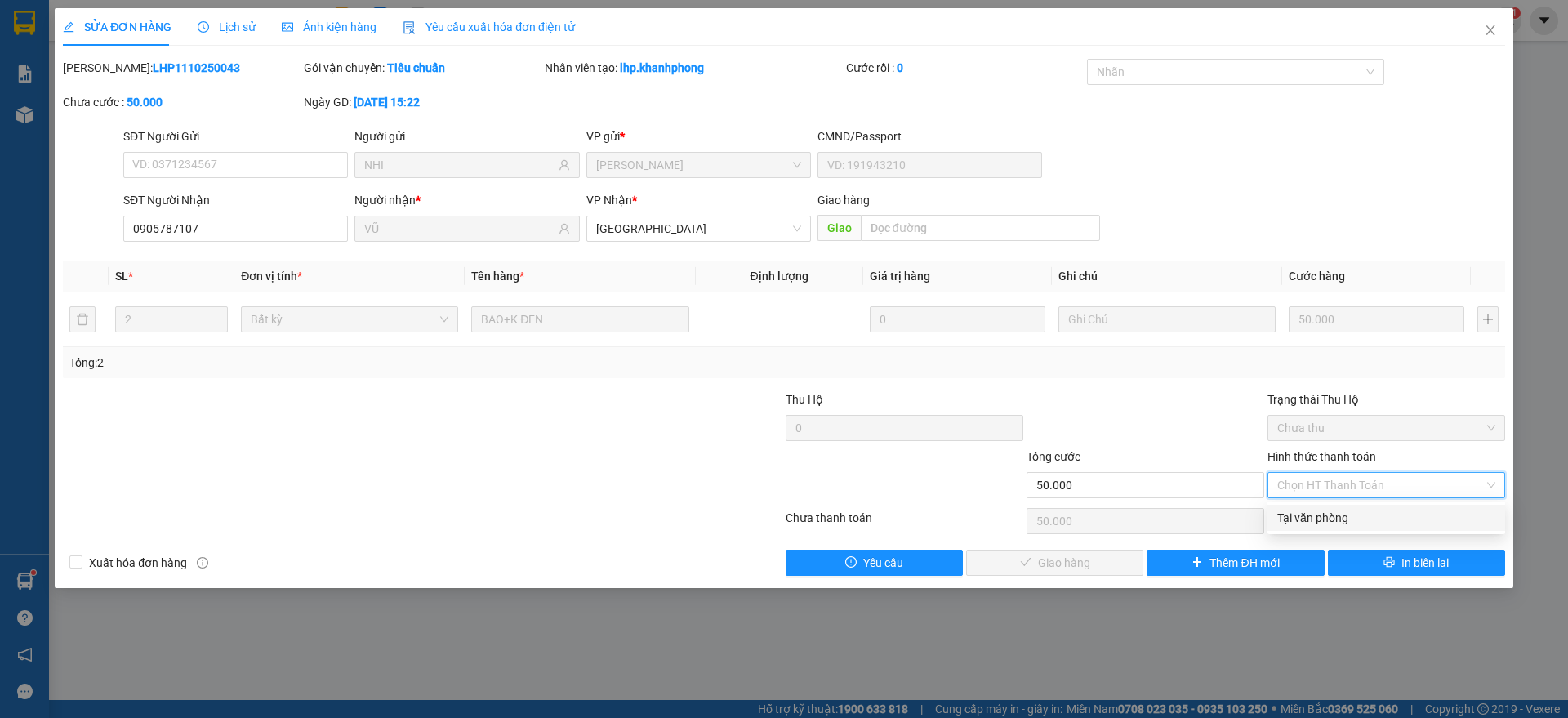
click at [1327, 517] on div "Tại văn phòng" at bounding box center [1386, 518] width 218 height 18
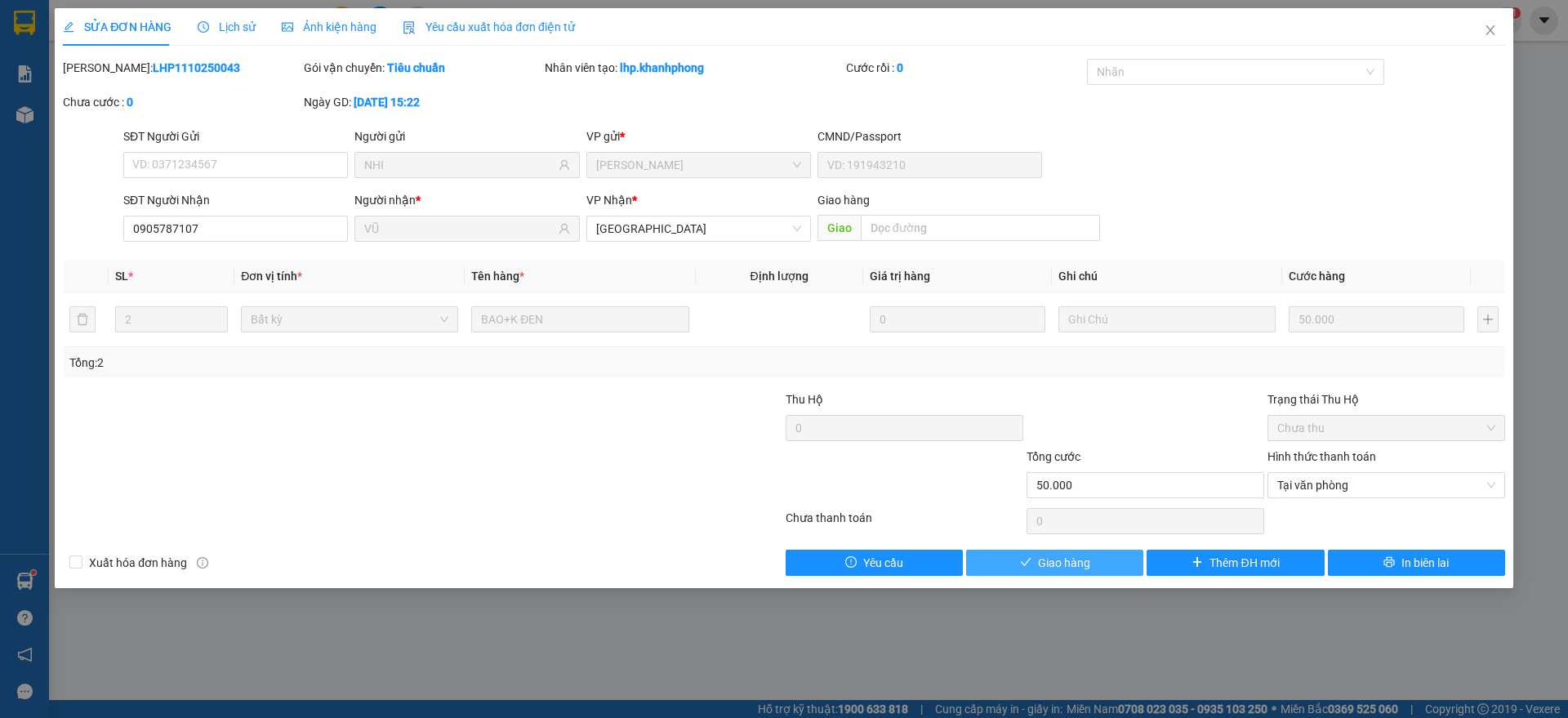
click at [1076, 563] on span "Giao hàng" at bounding box center [1063, 563] width 52 height 18
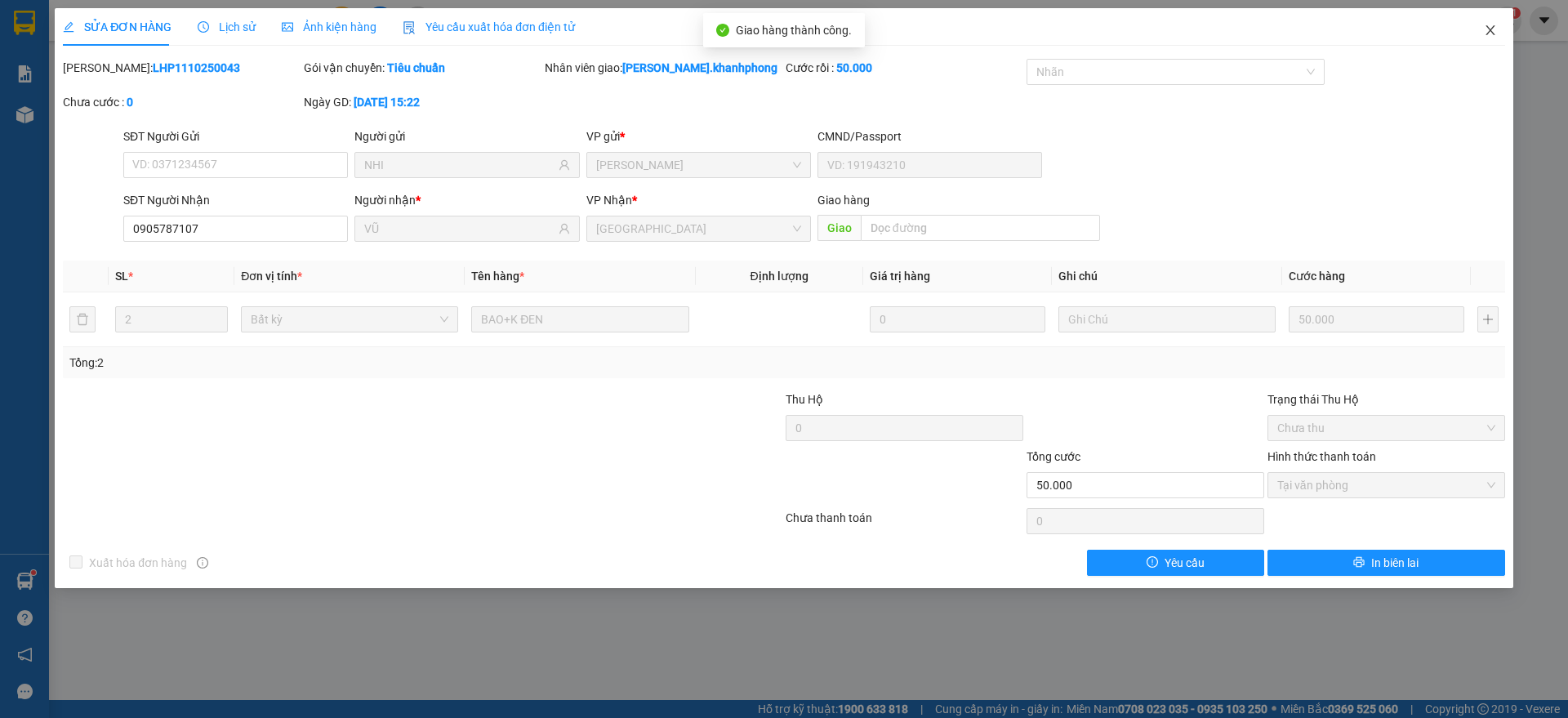
click at [1490, 27] on icon "close" at bounding box center [1490, 30] width 13 height 13
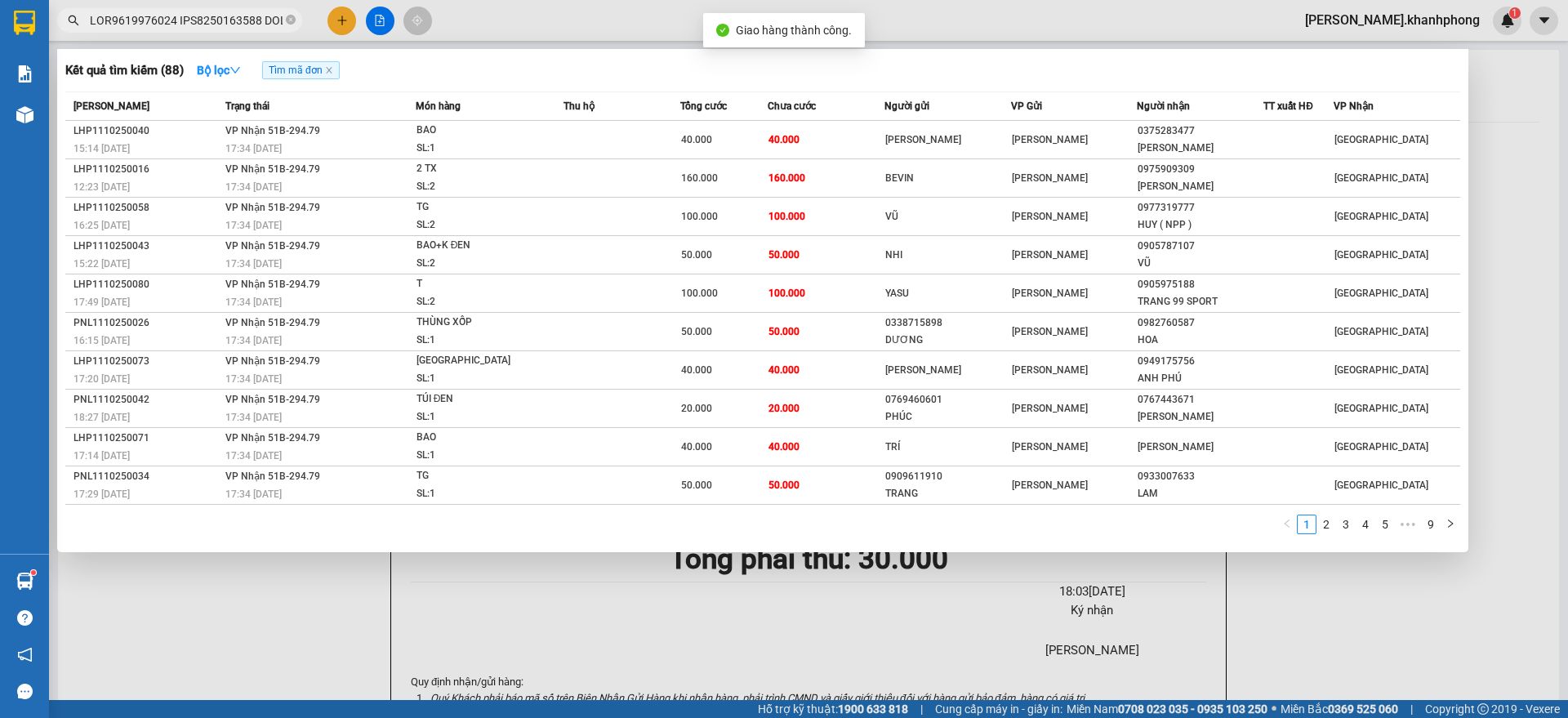
click at [168, 17] on input "text" at bounding box center [186, 20] width 193 height 18
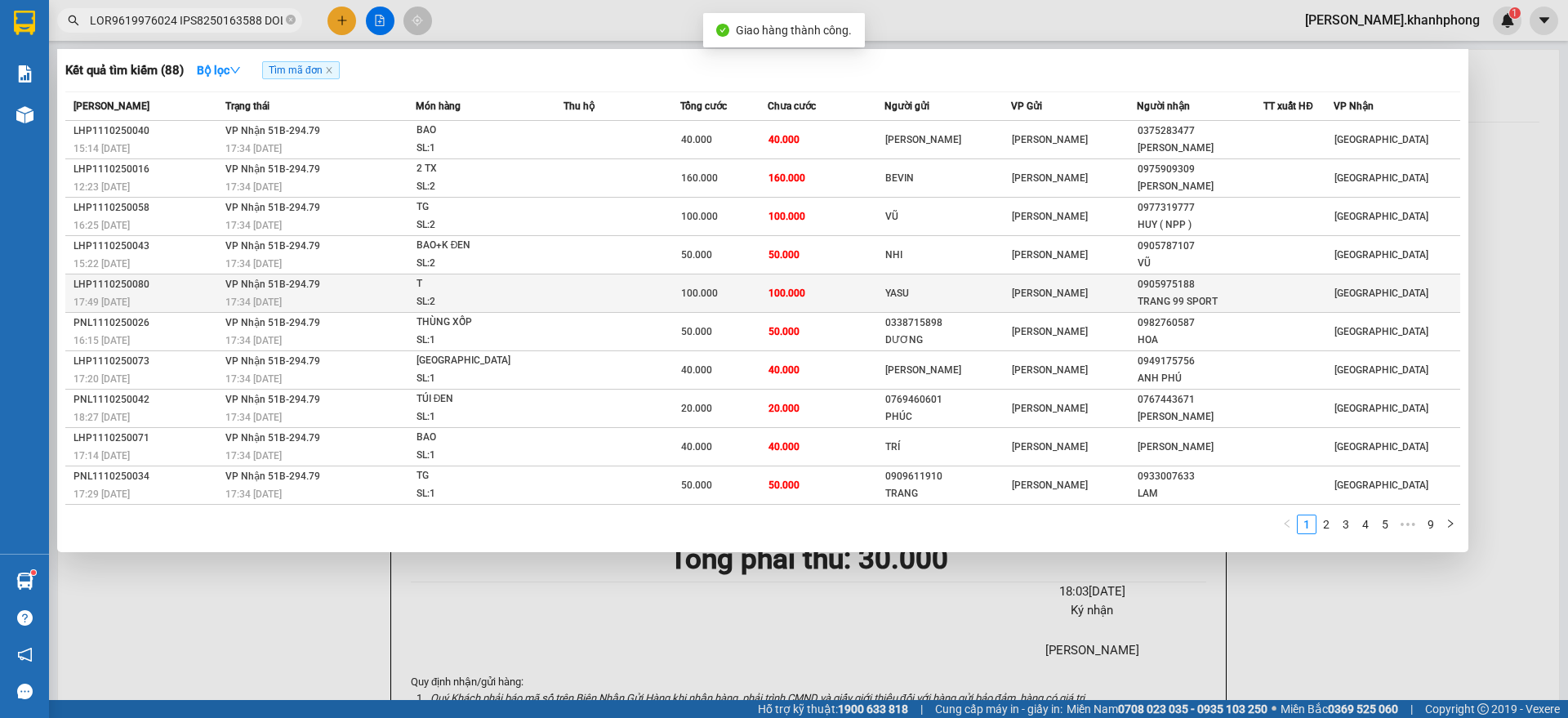
click at [174, 293] on div "17:49 [DATE]" at bounding box center [146, 302] width 147 height 18
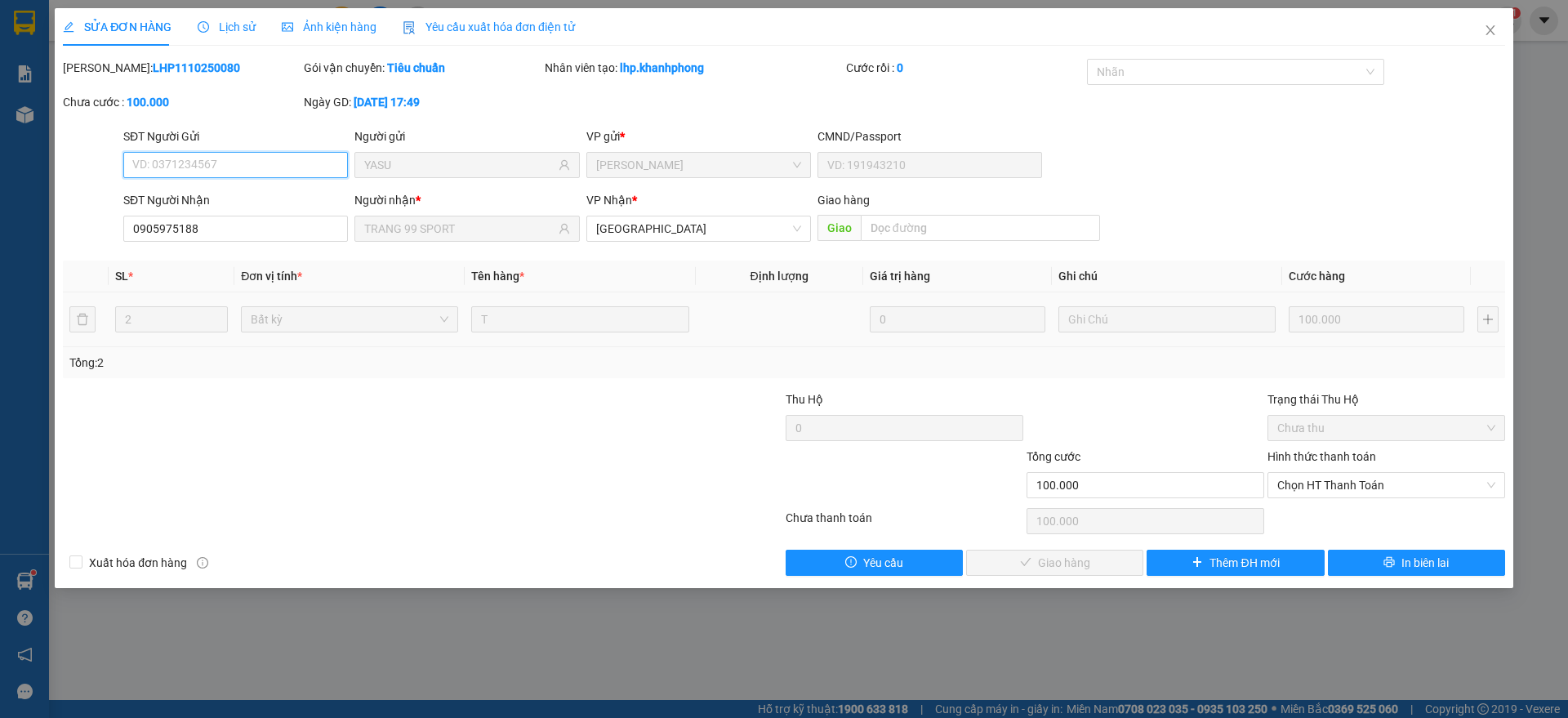
drag, startPoint x: 1359, startPoint y: 482, endPoint x: 1354, endPoint y: 505, distance: 23.5
click at [1360, 482] on span "Chọn HT Thanh Toán" at bounding box center [1386, 485] width 218 height 25
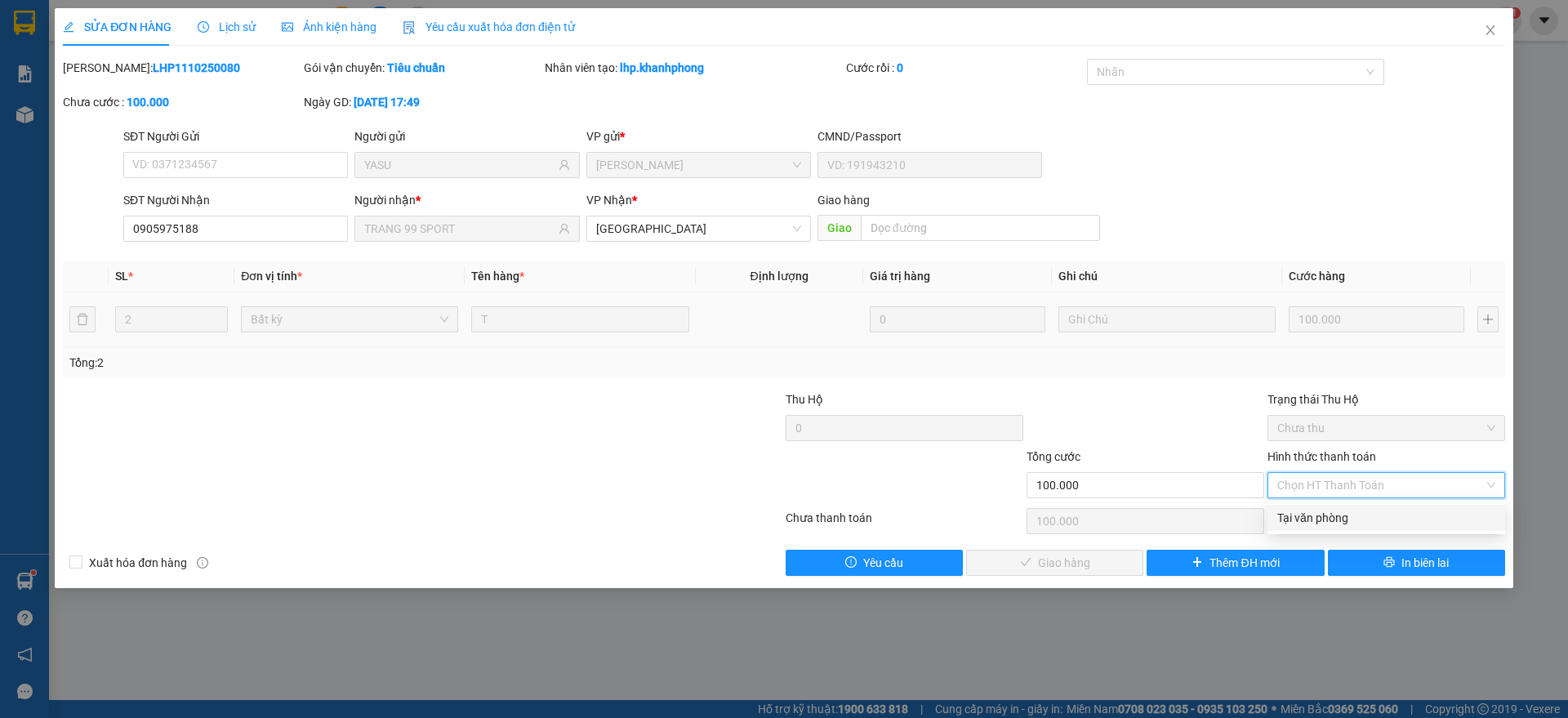
click at [1343, 515] on div "Tại văn phòng" at bounding box center [1386, 518] width 218 height 18
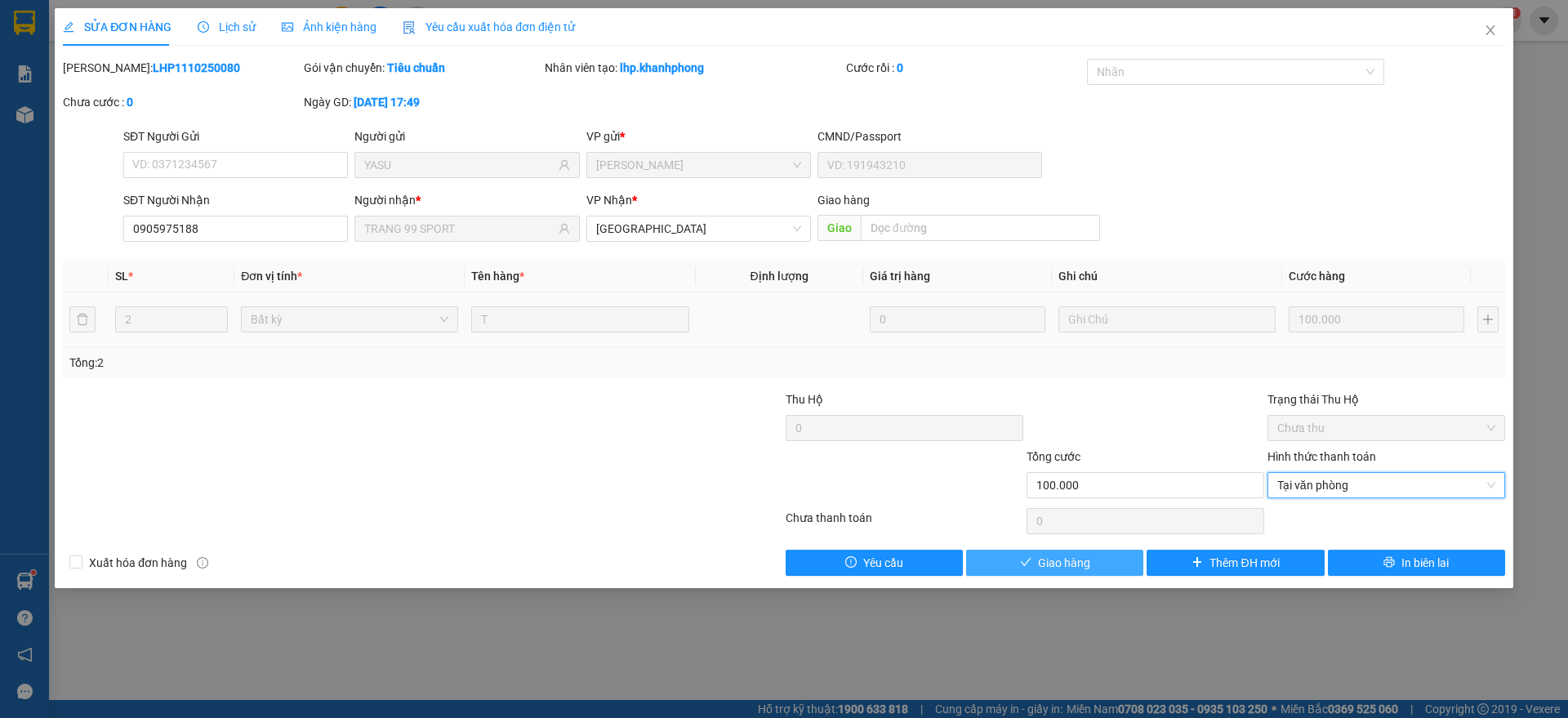
click at [1039, 555] on span "Giao hàng" at bounding box center [1063, 563] width 52 height 18
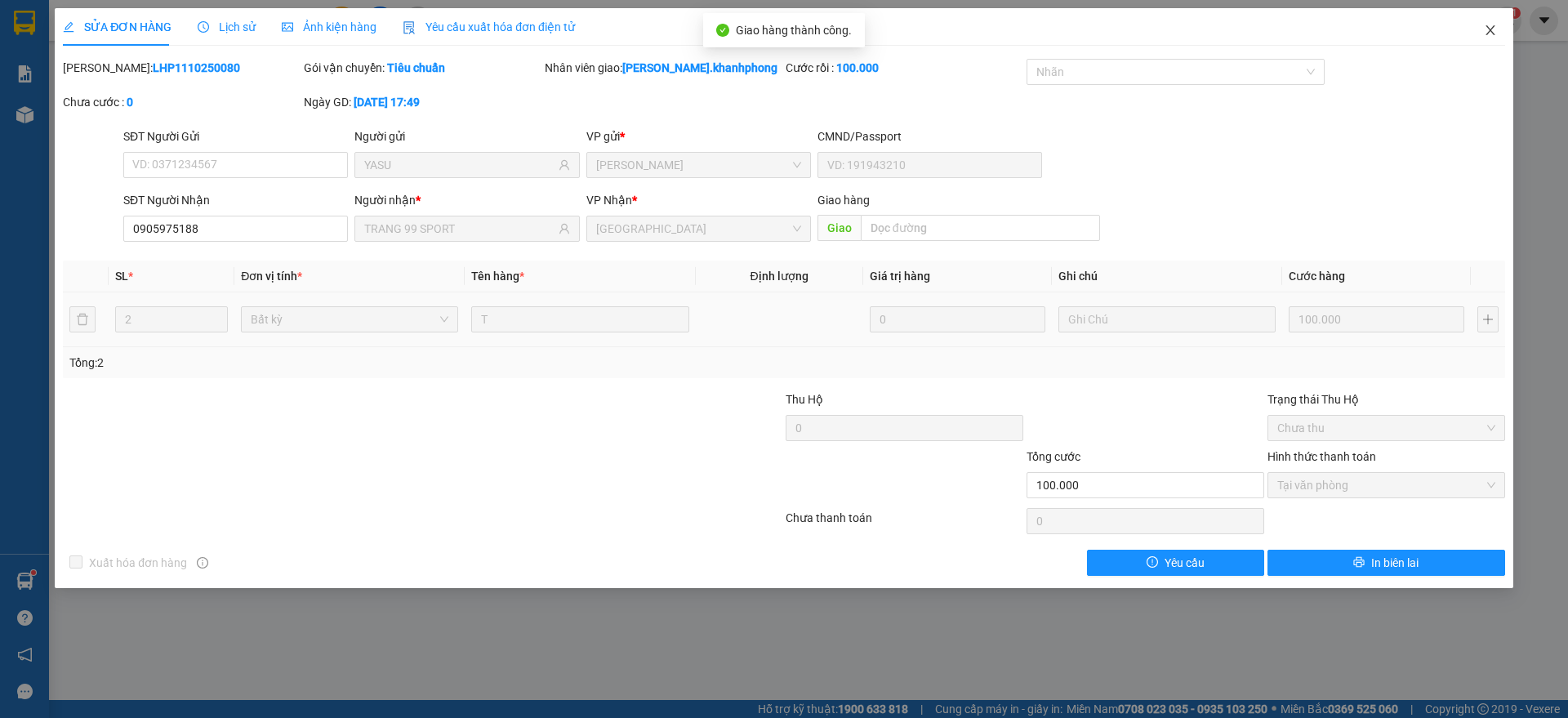
click at [1492, 30] on icon "close" at bounding box center [1490, 30] width 13 height 13
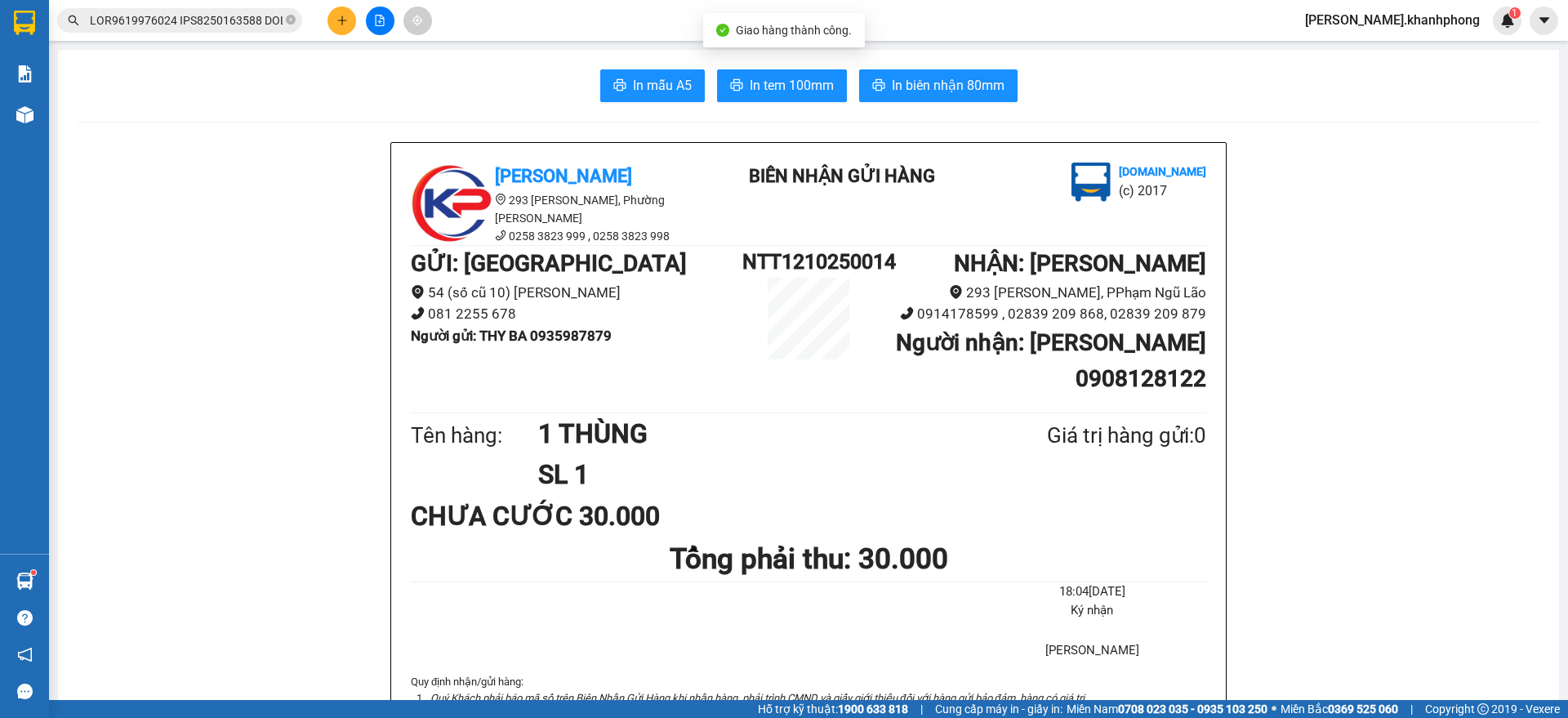
scroll to position [0, 7244]
click at [192, 16] on input "text" at bounding box center [186, 20] width 193 height 18
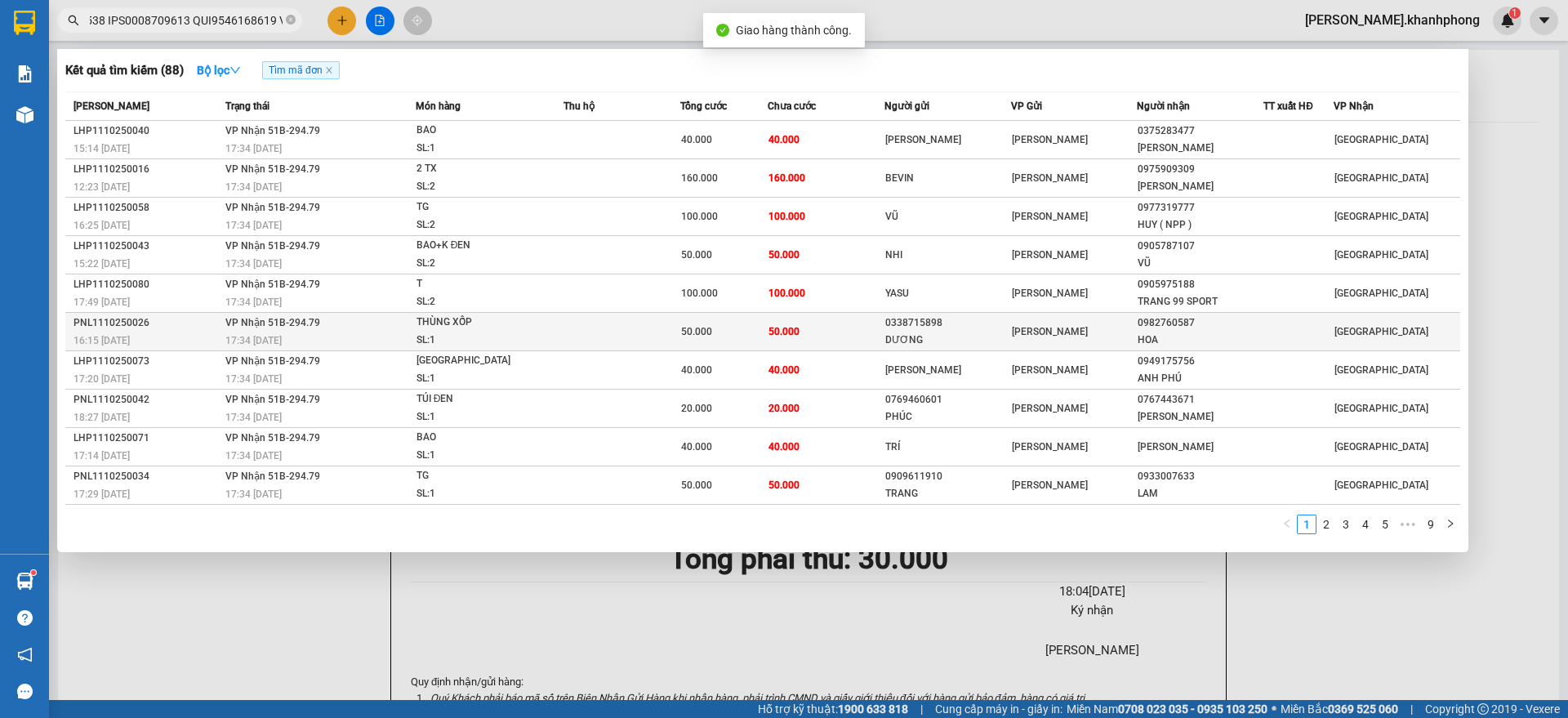
scroll to position [0, 0]
click at [173, 329] on div "PNL1110250026" at bounding box center [146, 323] width 147 height 17
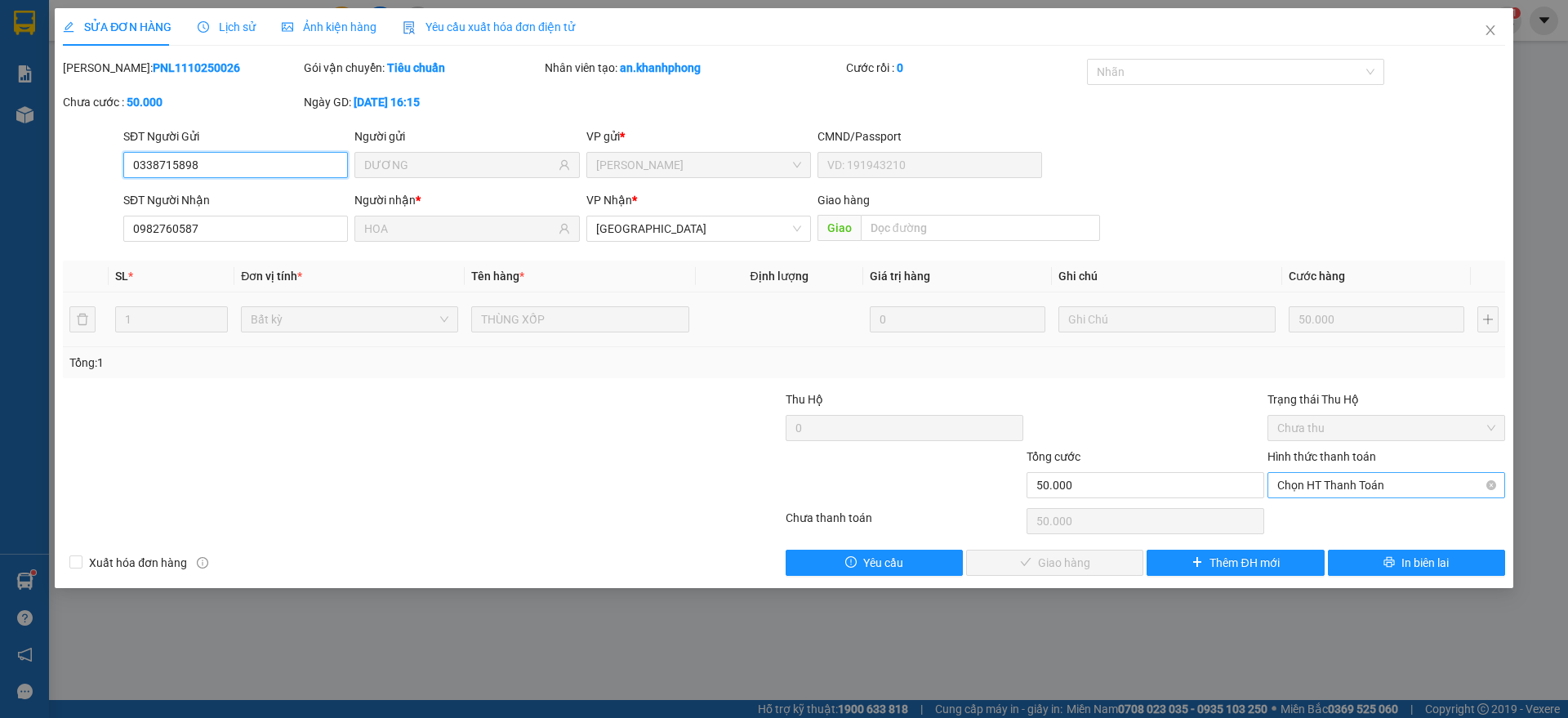
click at [1346, 481] on span "Chọn HT Thanh Toán" at bounding box center [1386, 485] width 218 height 25
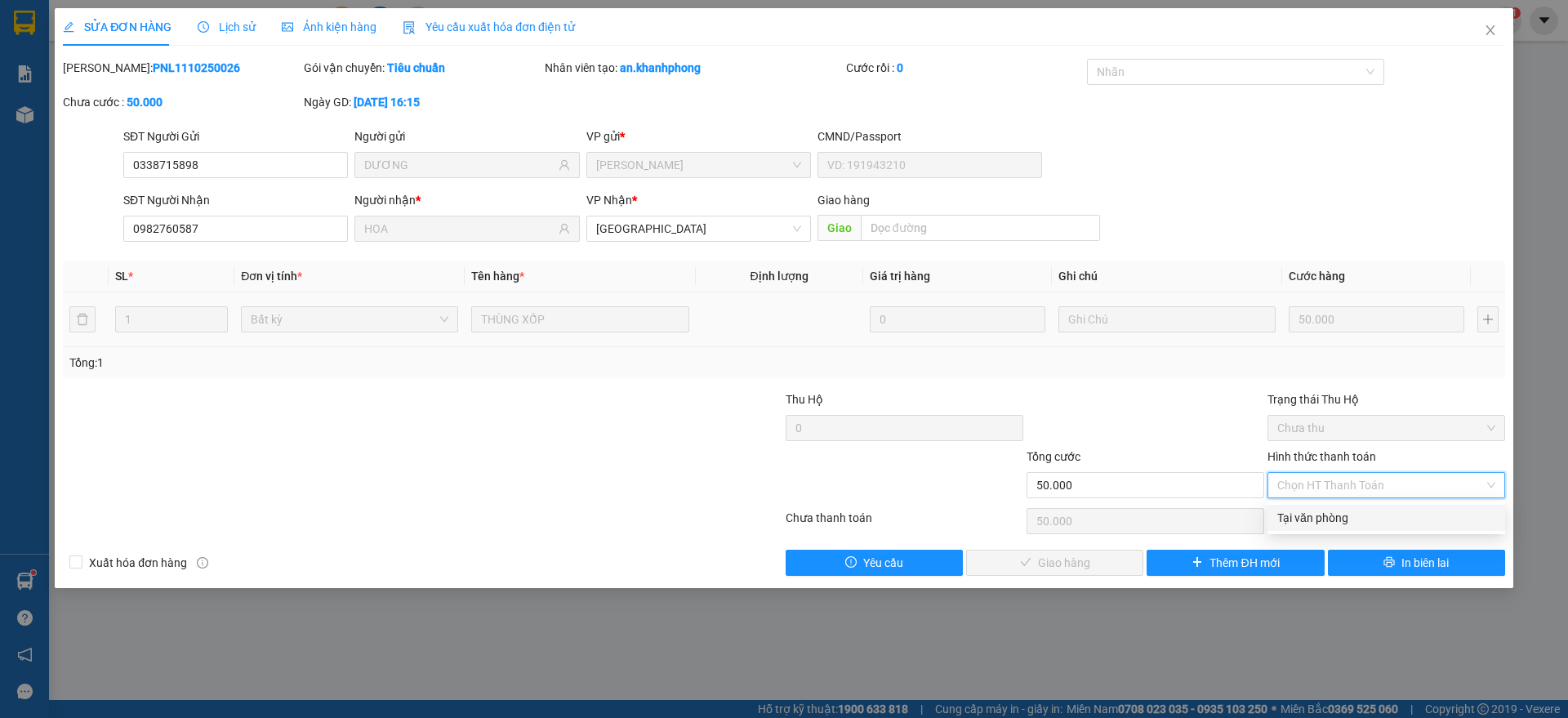
click at [1343, 515] on div "Tại văn phòng" at bounding box center [1386, 518] width 218 height 18
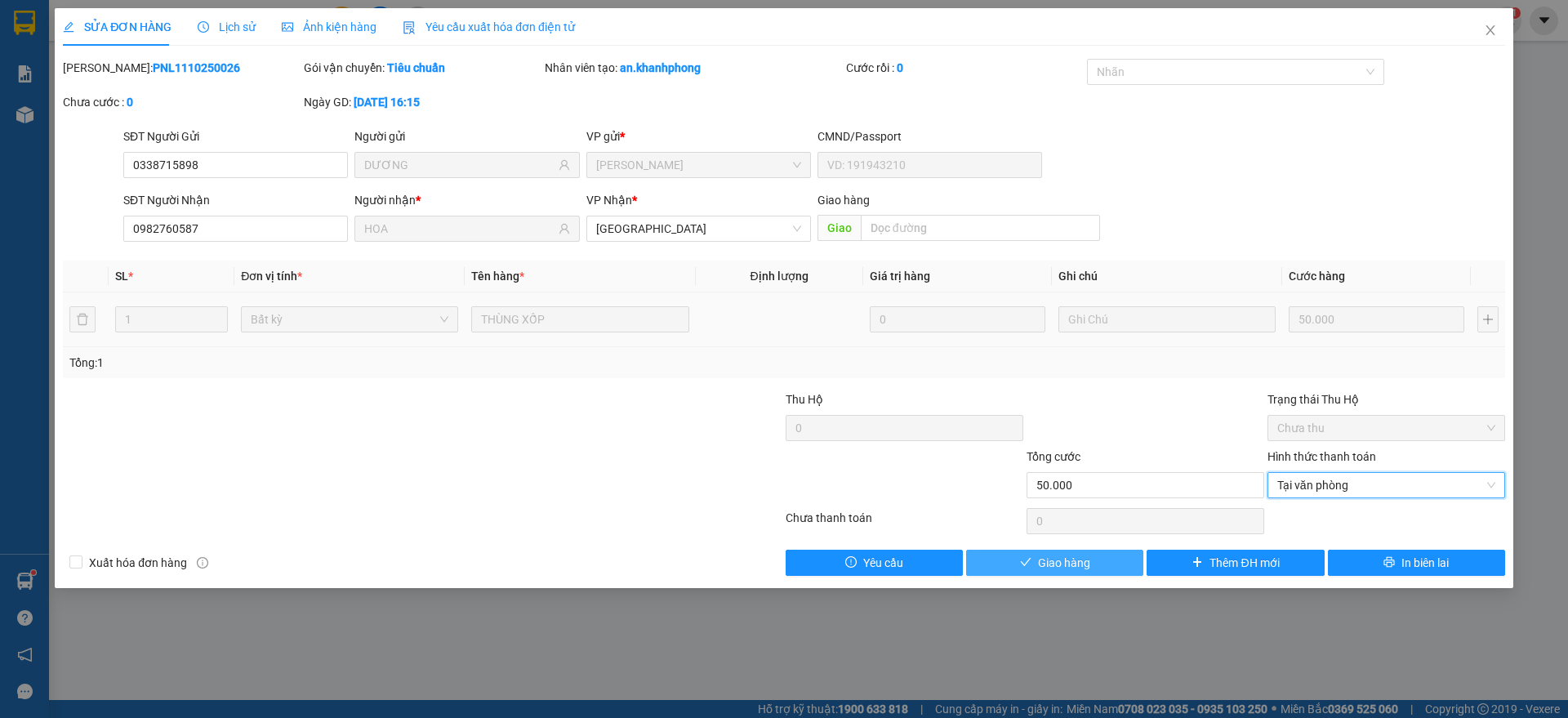
click at [1038, 553] on span "Giao hàng" at bounding box center [1063, 563] width 52 height 18
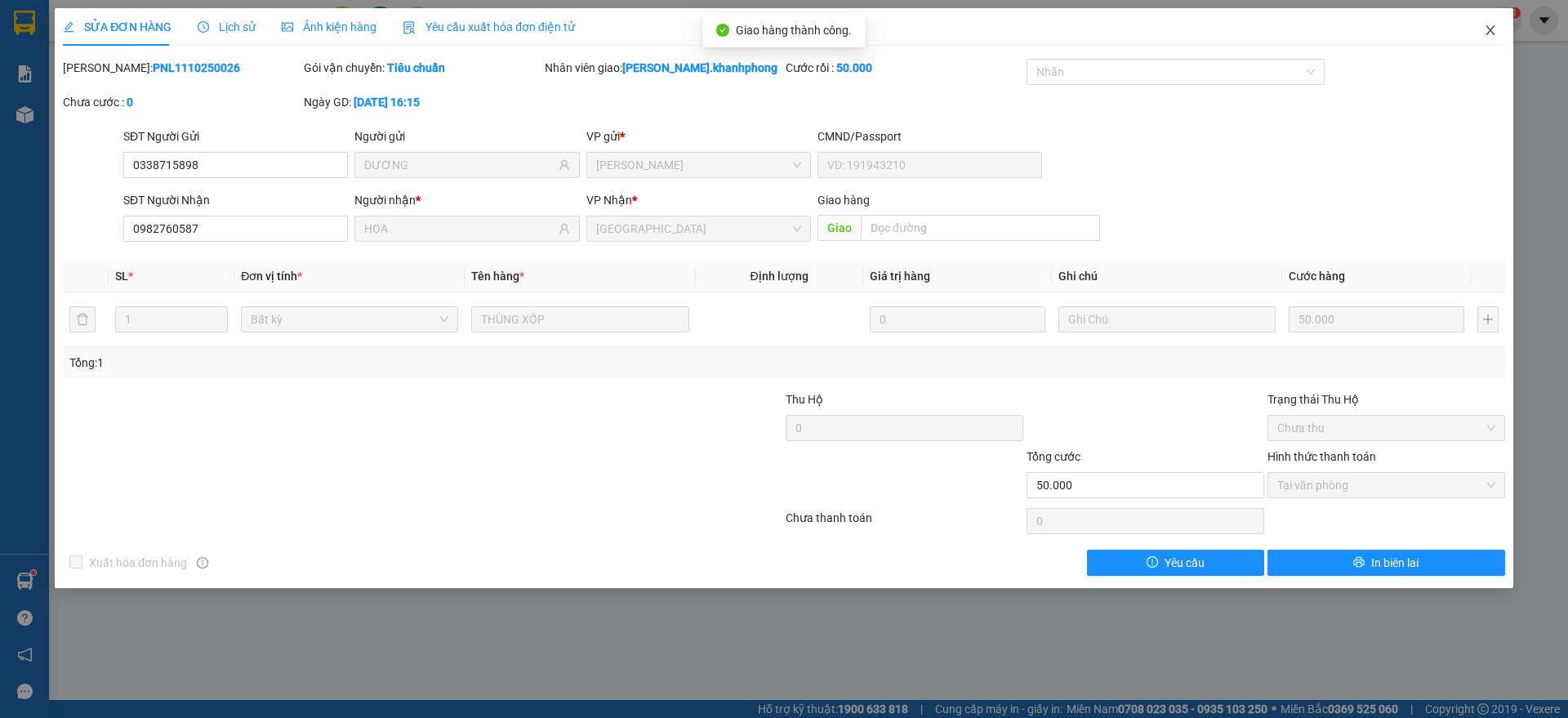
click at [1496, 27] on icon "close" at bounding box center [1490, 30] width 13 height 13
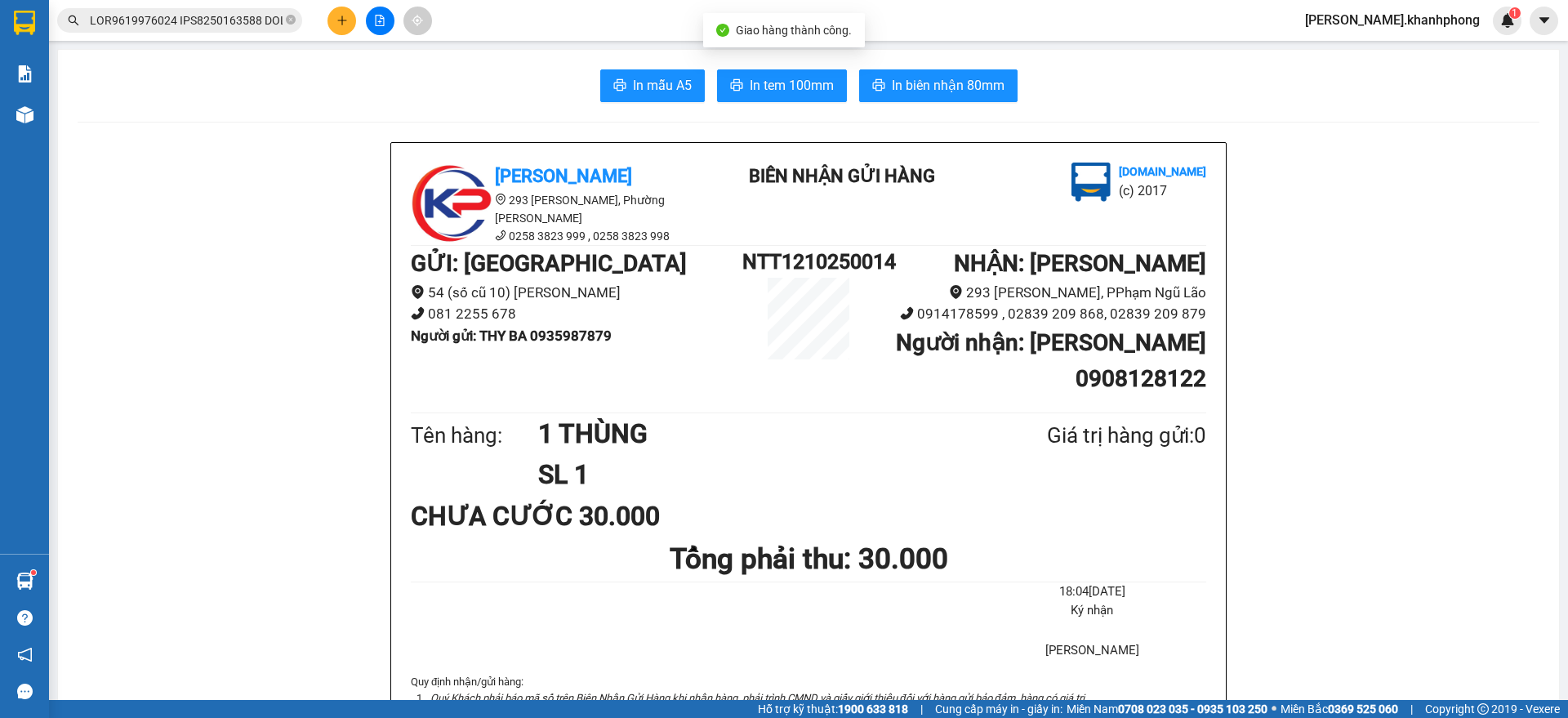
scroll to position [0, 7249]
click at [194, 22] on input "text" at bounding box center [186, 20] width 193 height 18
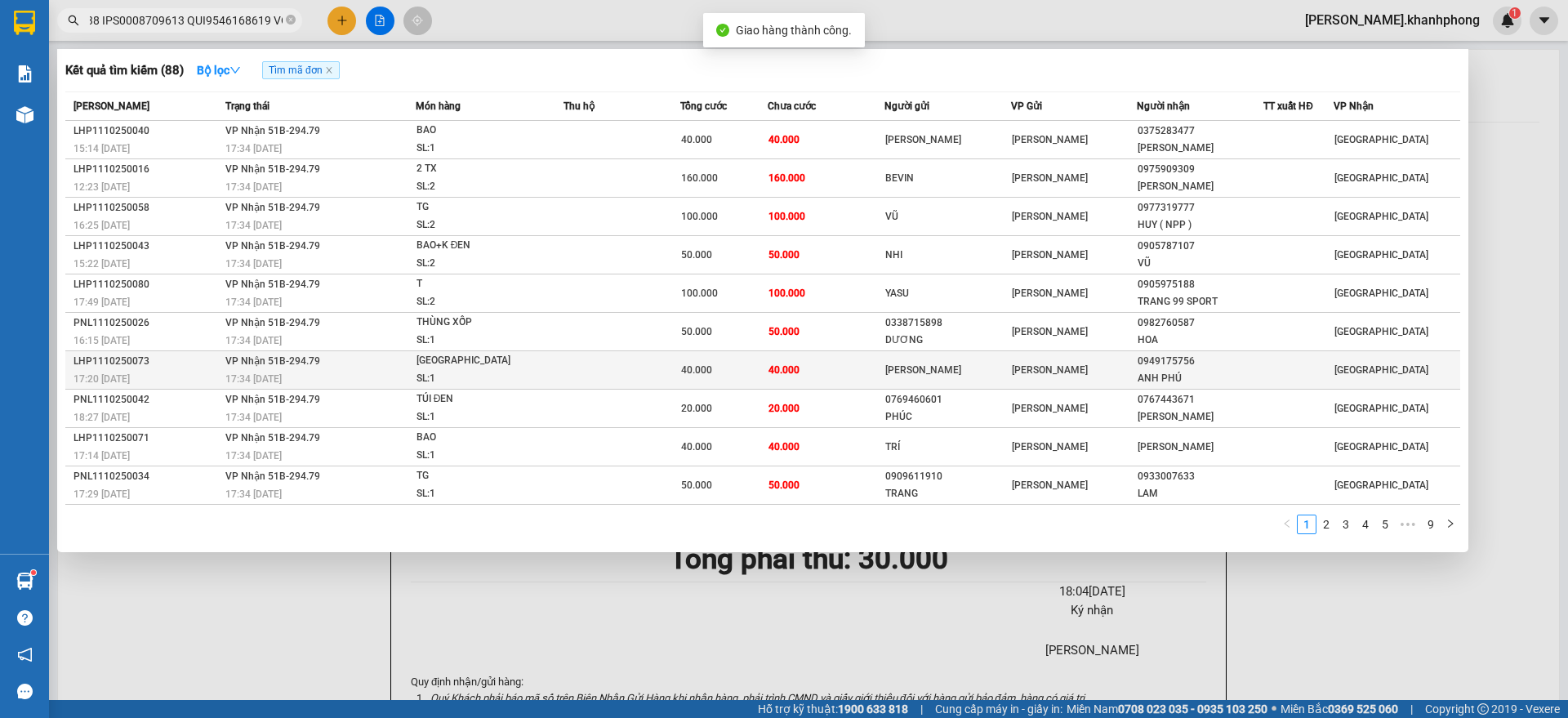
scroll to position [0, 0]
click at [167, 364] on div "LHP1110250073" at bounding box center [146, 361] width 147 height 17
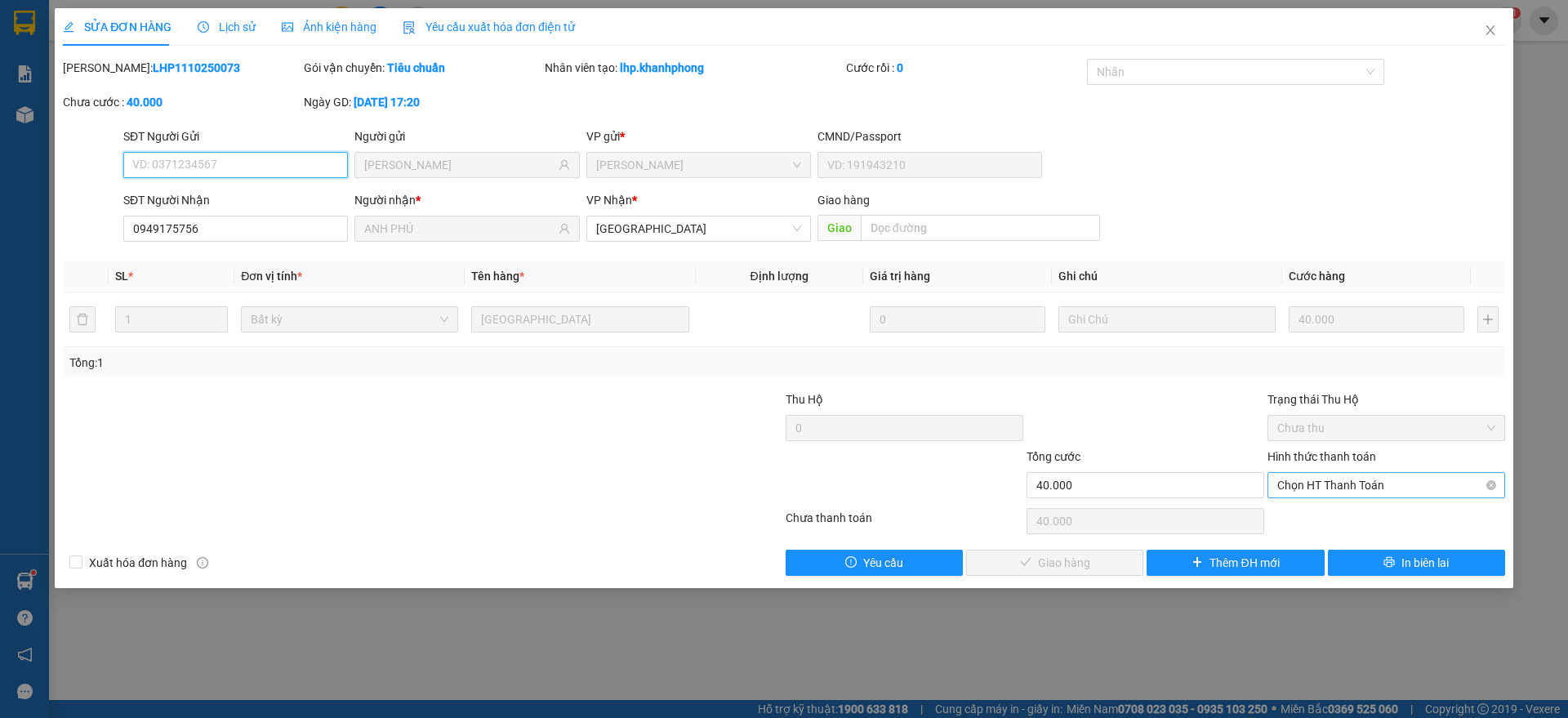
click at [1356, 493] on span "Chọn HT Thanh Toán" at bounding box center [1386, 485] width 218 height 25
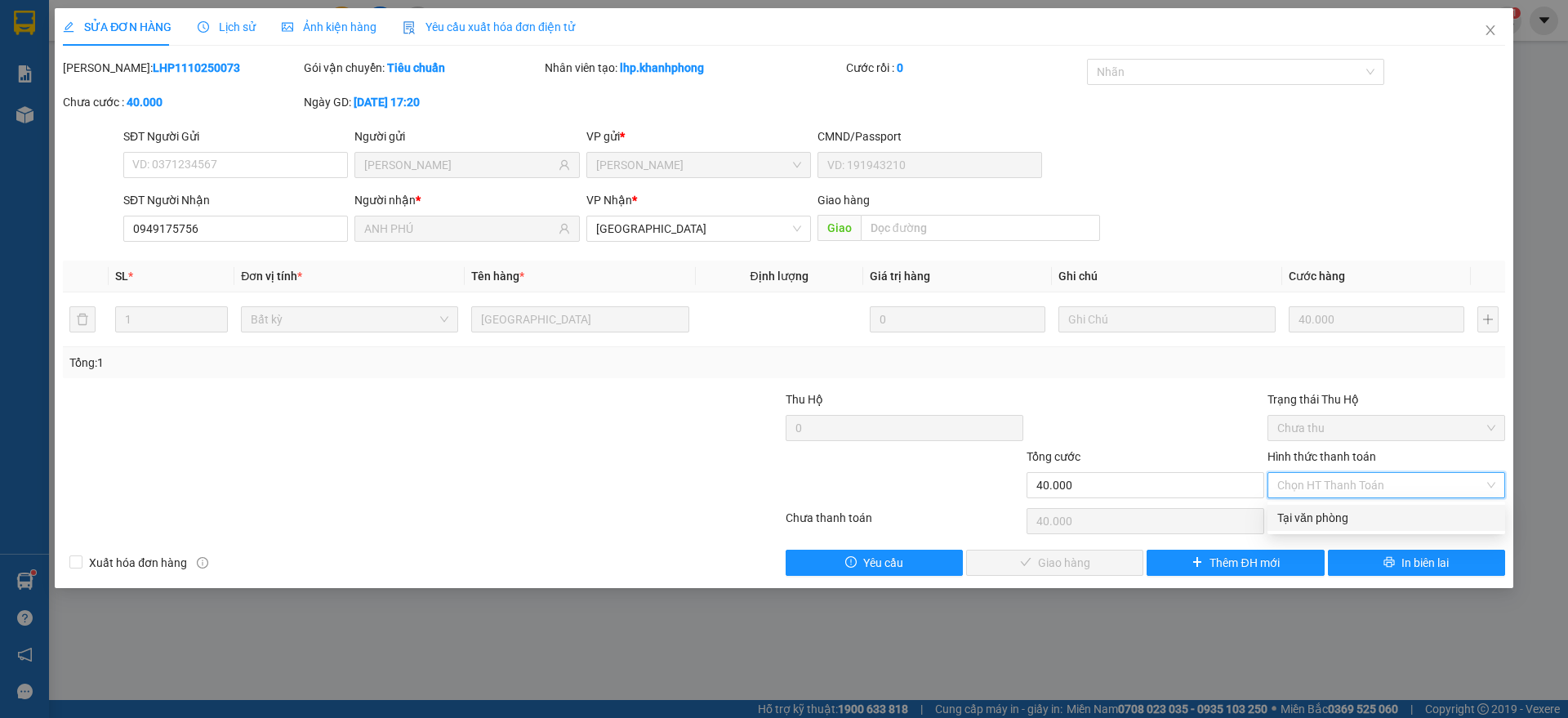
click at [1348, 514] on div "Tại văn phòng" at bounding box center [1386, 518] width 218 height 18
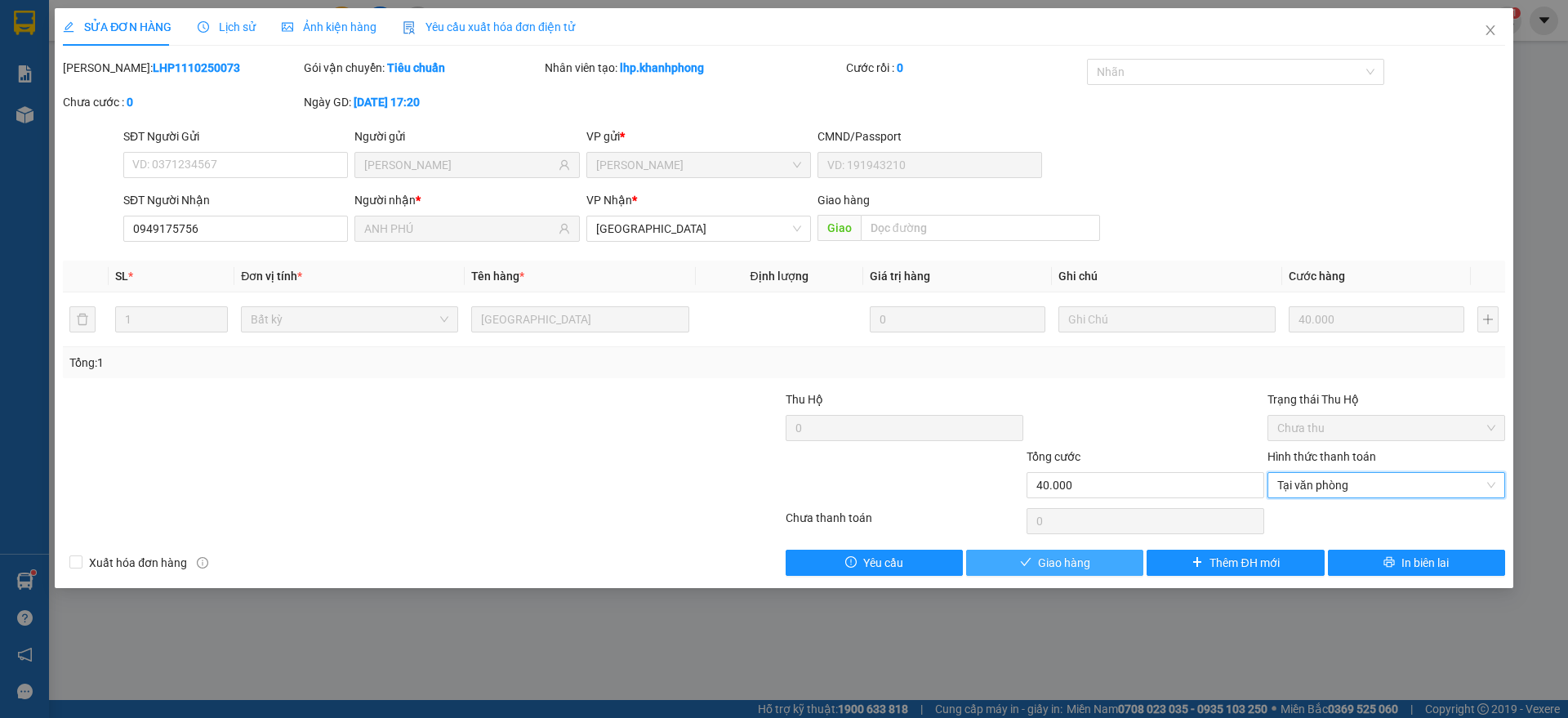
click at [1080, 558] on span "Giao hàng" at bounding box center [1063, 563] width 52 height 18
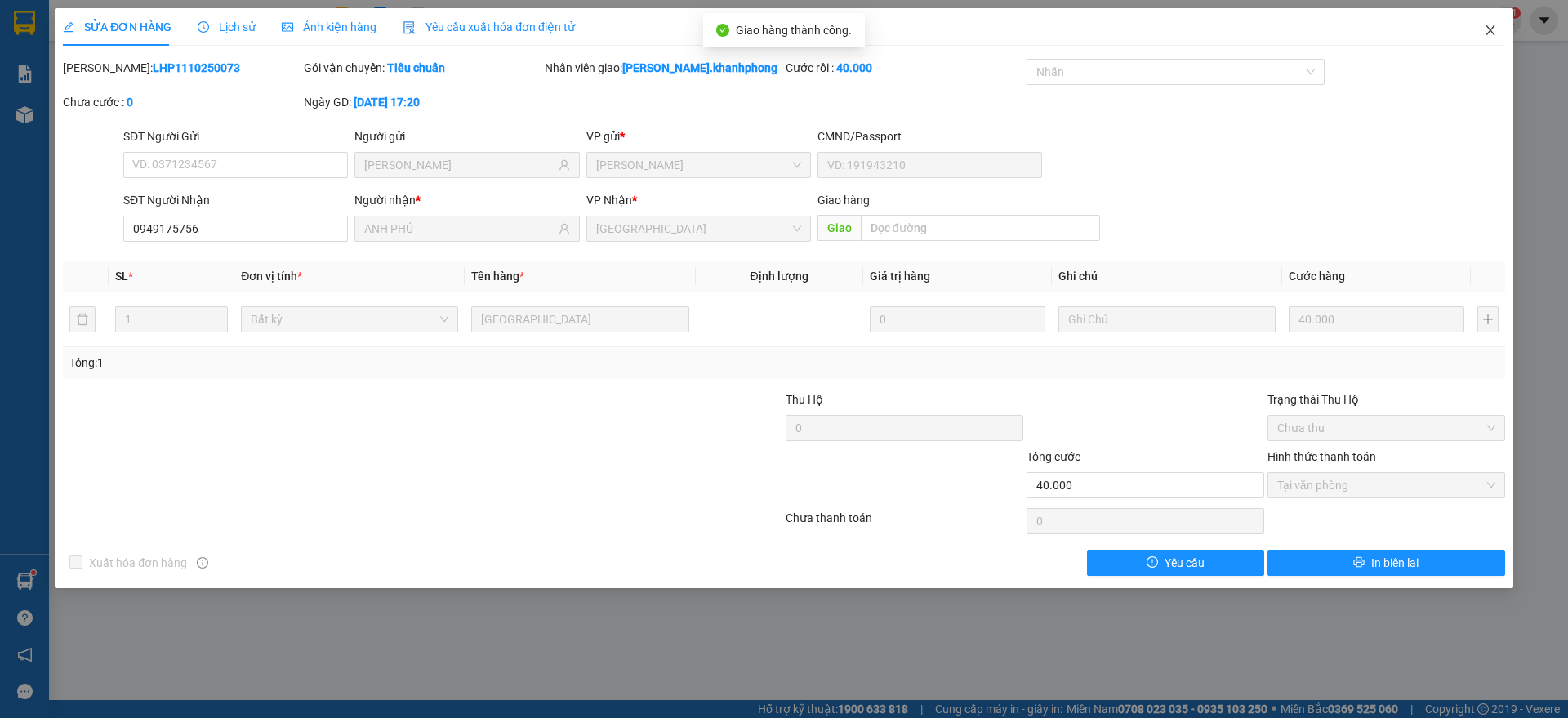
click at [1491, 31] on icon "close" at bounding box center [1490, 30] width 9 height 10
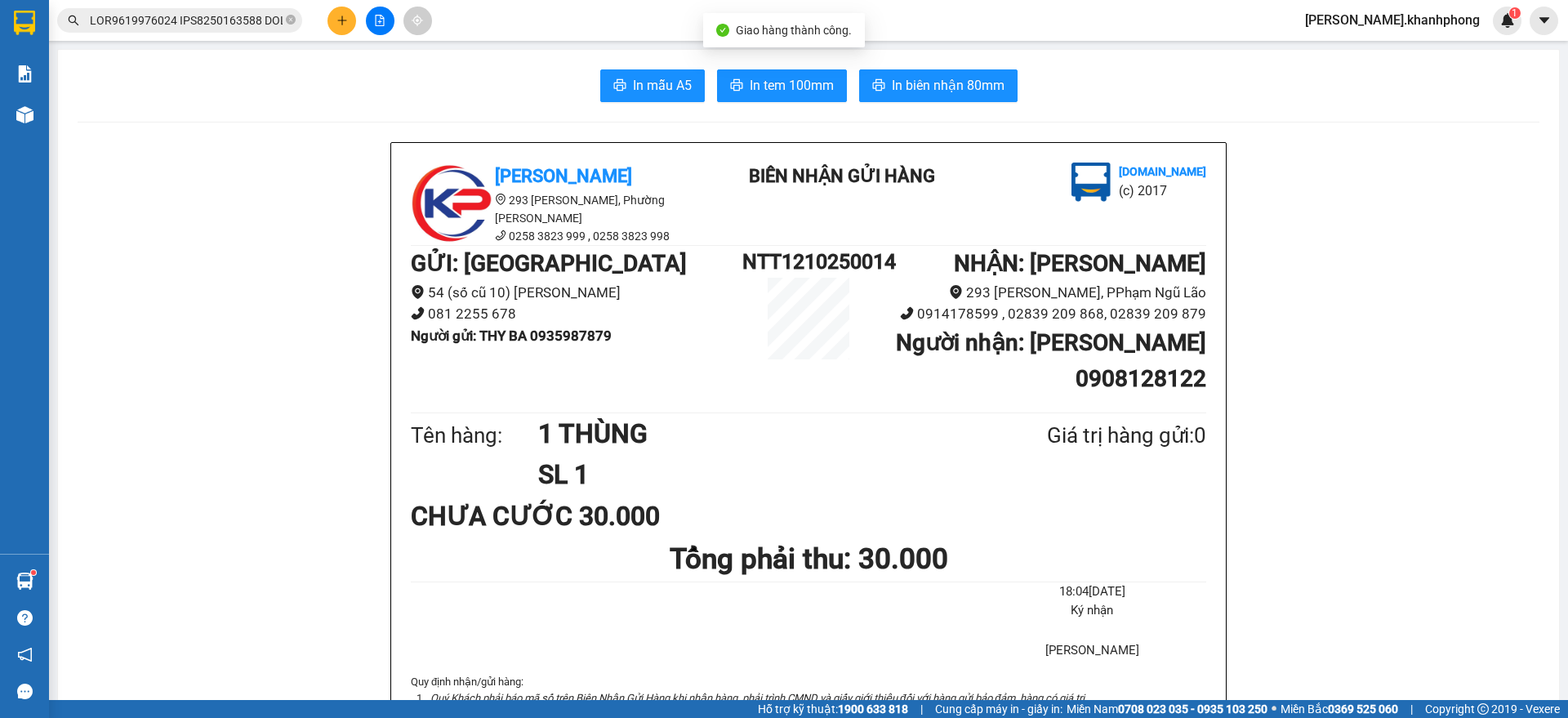
scroll to position [0, 7255]
click at [214, 21] on input "text" at bounding box center [186, 20] width 193 height 18
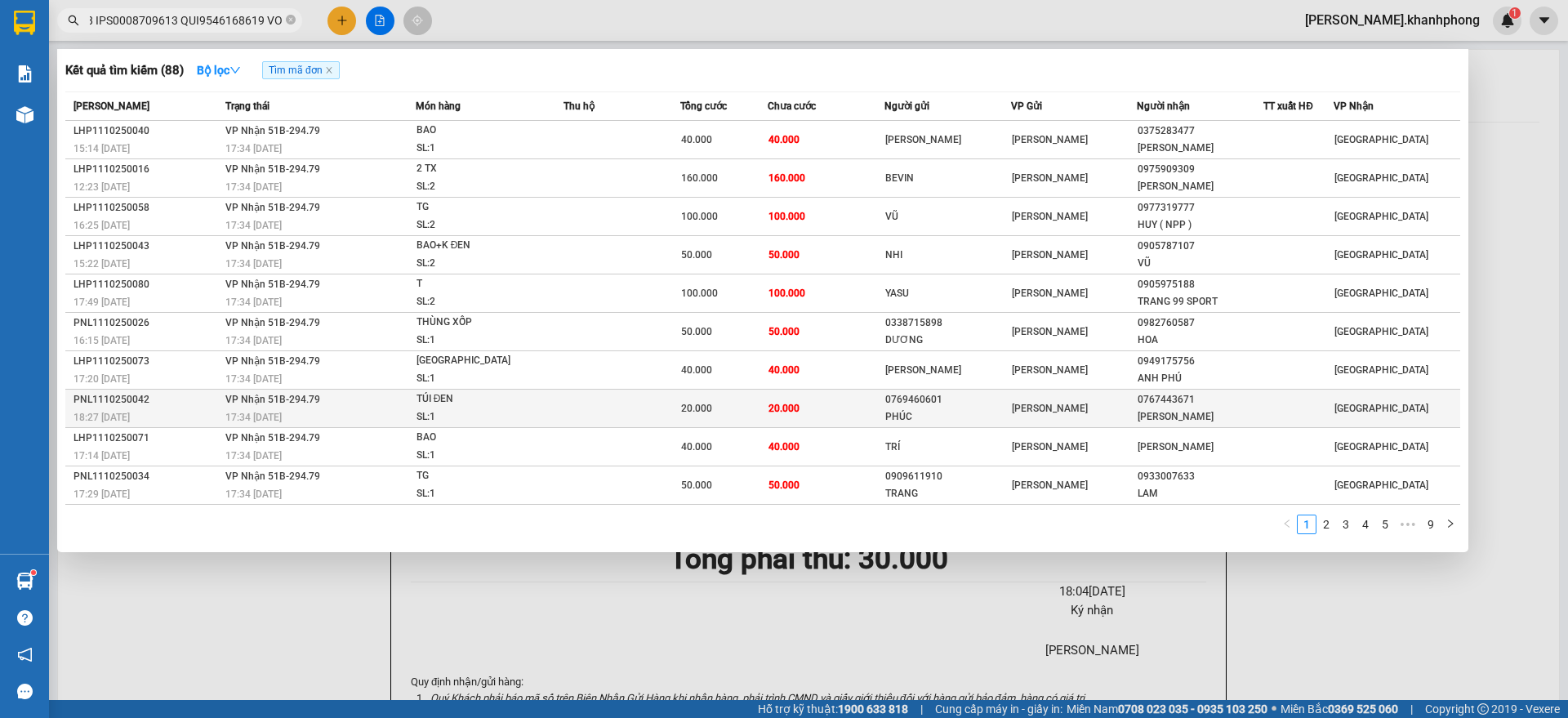
click at [179, 415] on div "18:27 [DATE]" at bounding box center [146, 417] width 147 height 18
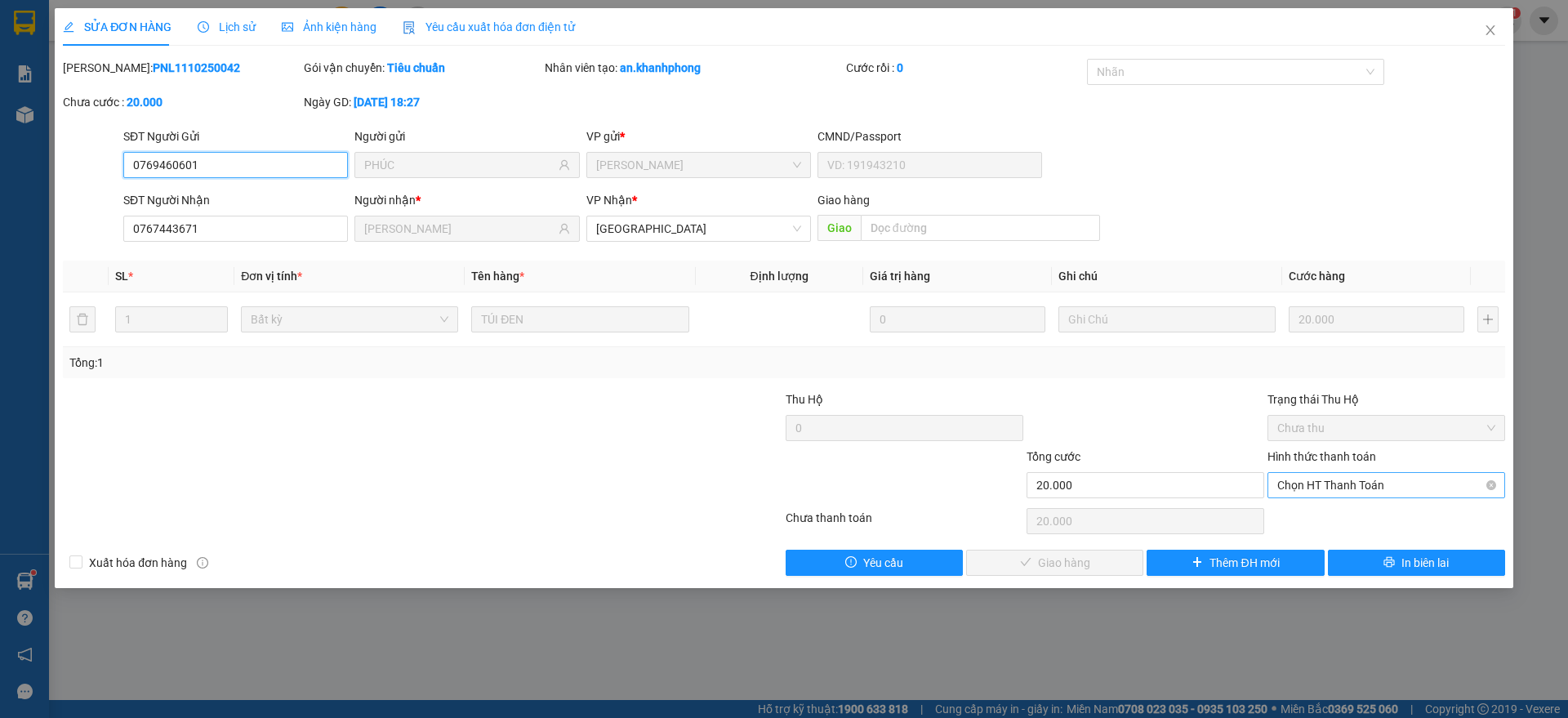
click at [1335, 487] on span "Chọn HT Thanh Toán" at bounding box center [1386, 485] width 218 height 25
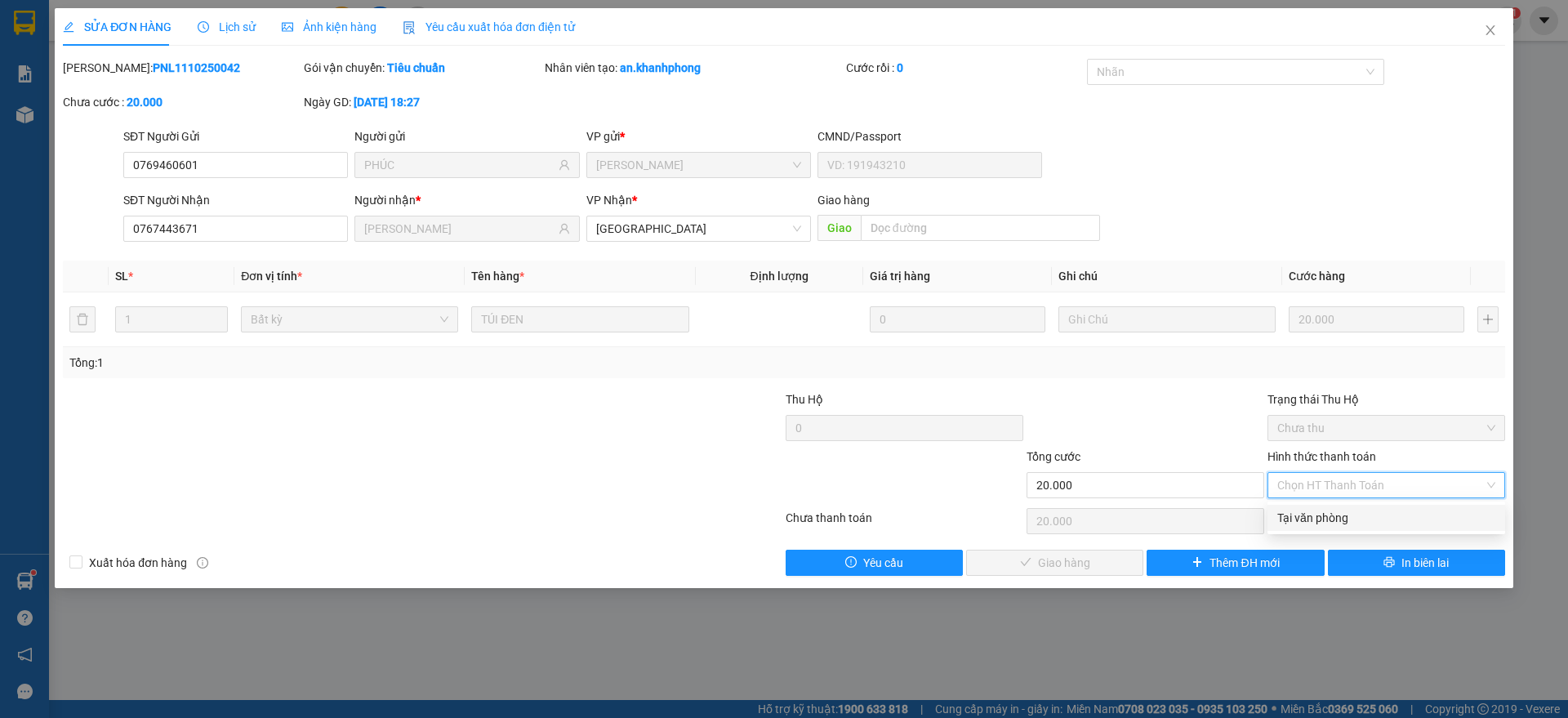
click at [1316, 513] on div "Tại văn phòng" at bounding box center [1386, 518] width 218 height 18
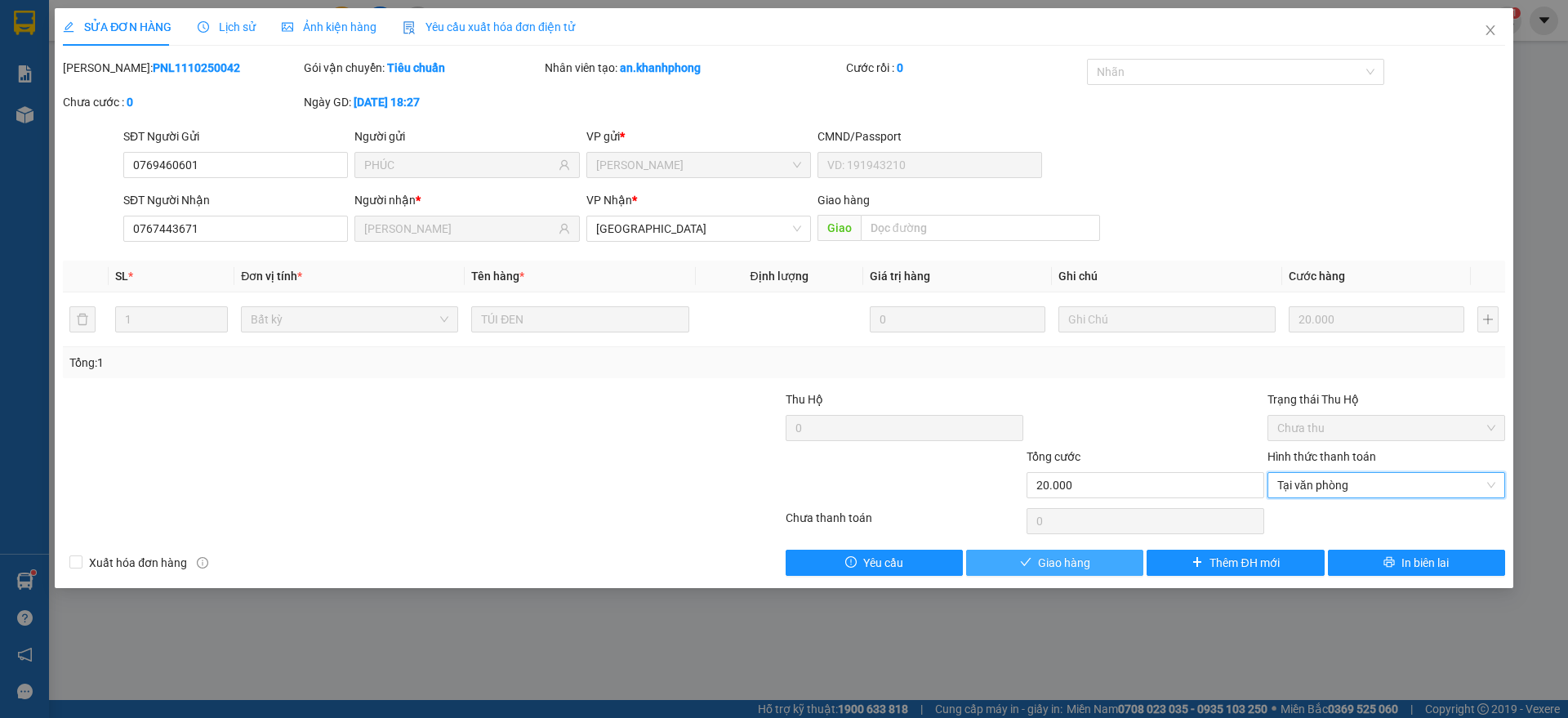
drag, startPoint x: 1058, startPoint y: 561, endPoint x: 1145, endPoint y: 513, distance: 99.4
click at [1058, 561] on span "Giao hàng" at bounding box center [1063, 563] width 52 height 18
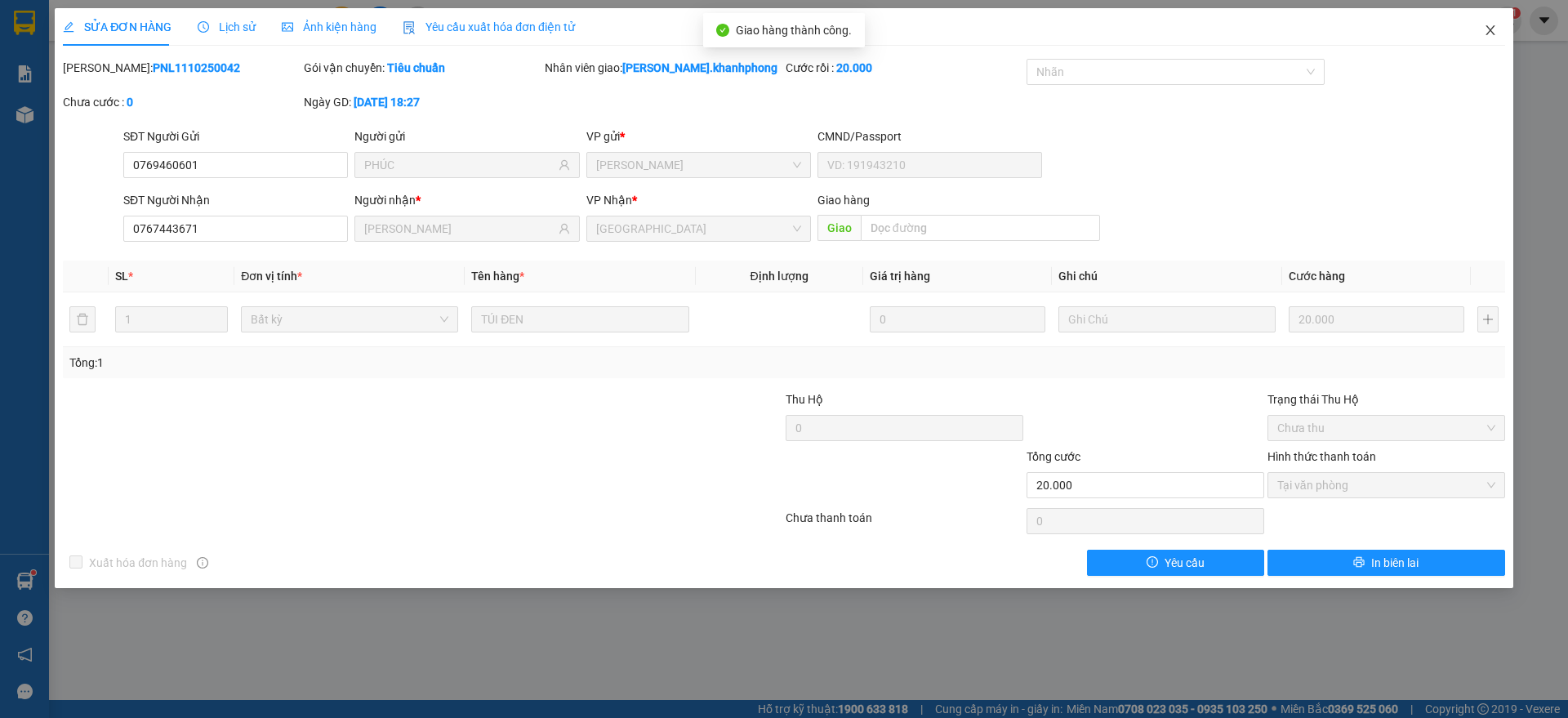
click at [1487, 27] on icon "close" at bounding box center [1490, 30] width 9 height 10
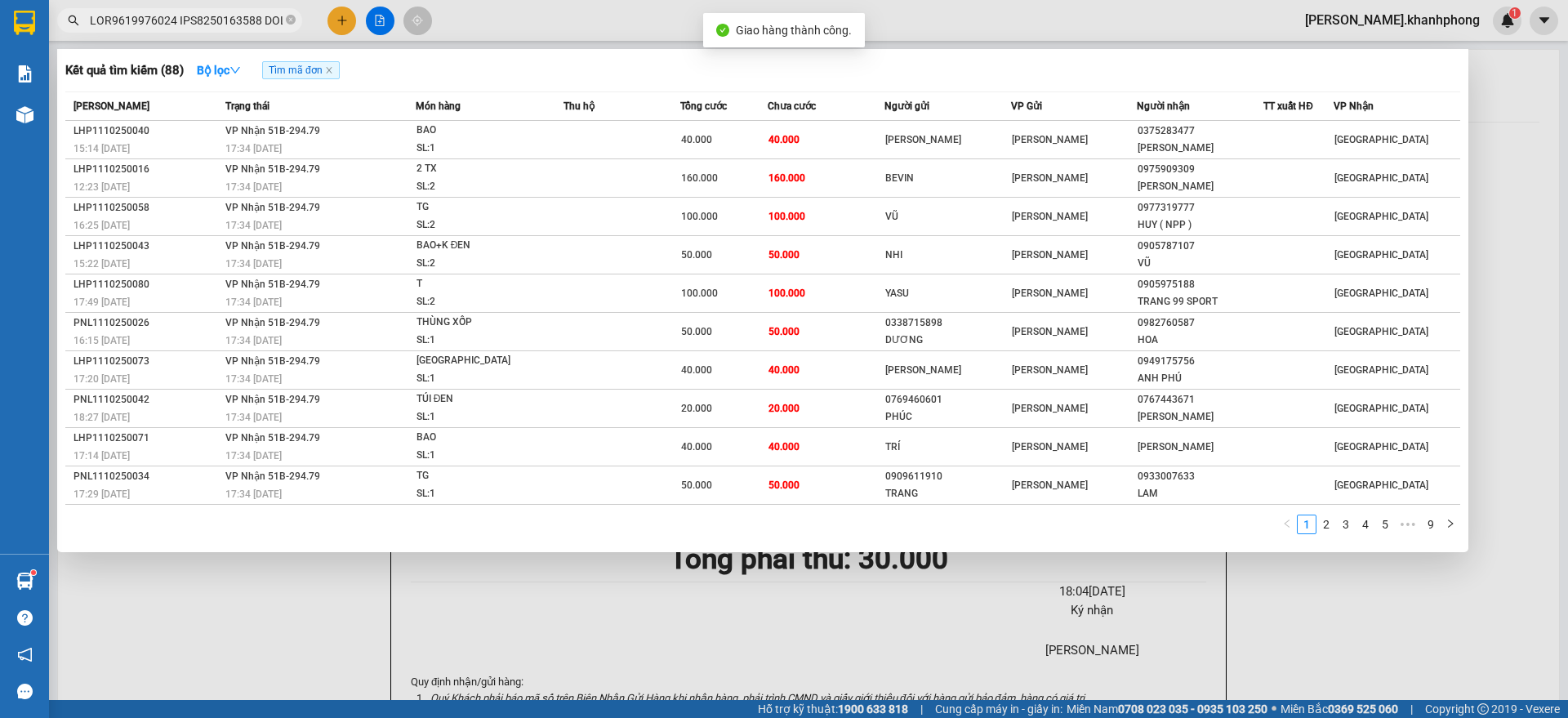
scroll to position [0, 7262]
click at [175, 24] on input "text" at bounding box center [186, 20] width 193 height 18
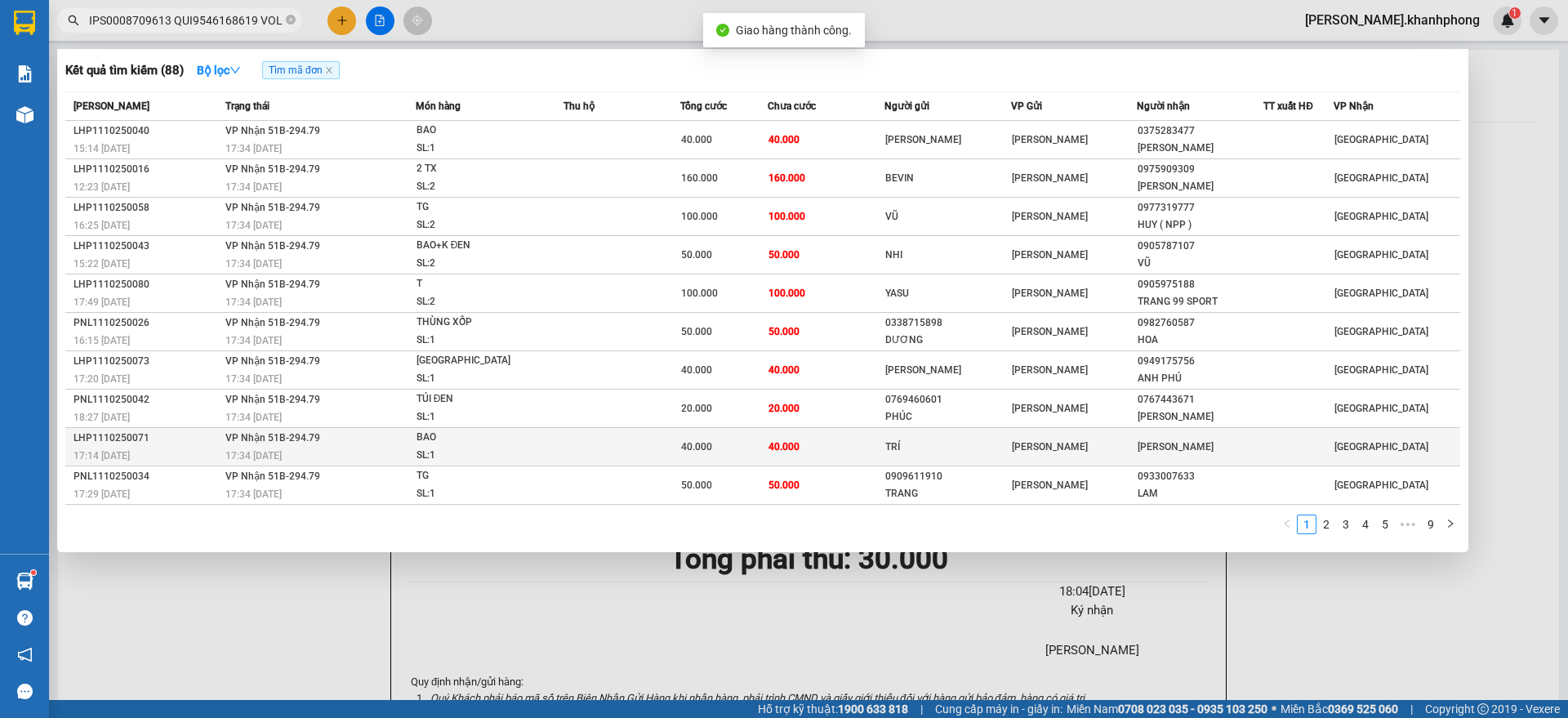
click at [177, 446] on div "LHP1110250071" at bounding box center [146, 437] width 147 height 17
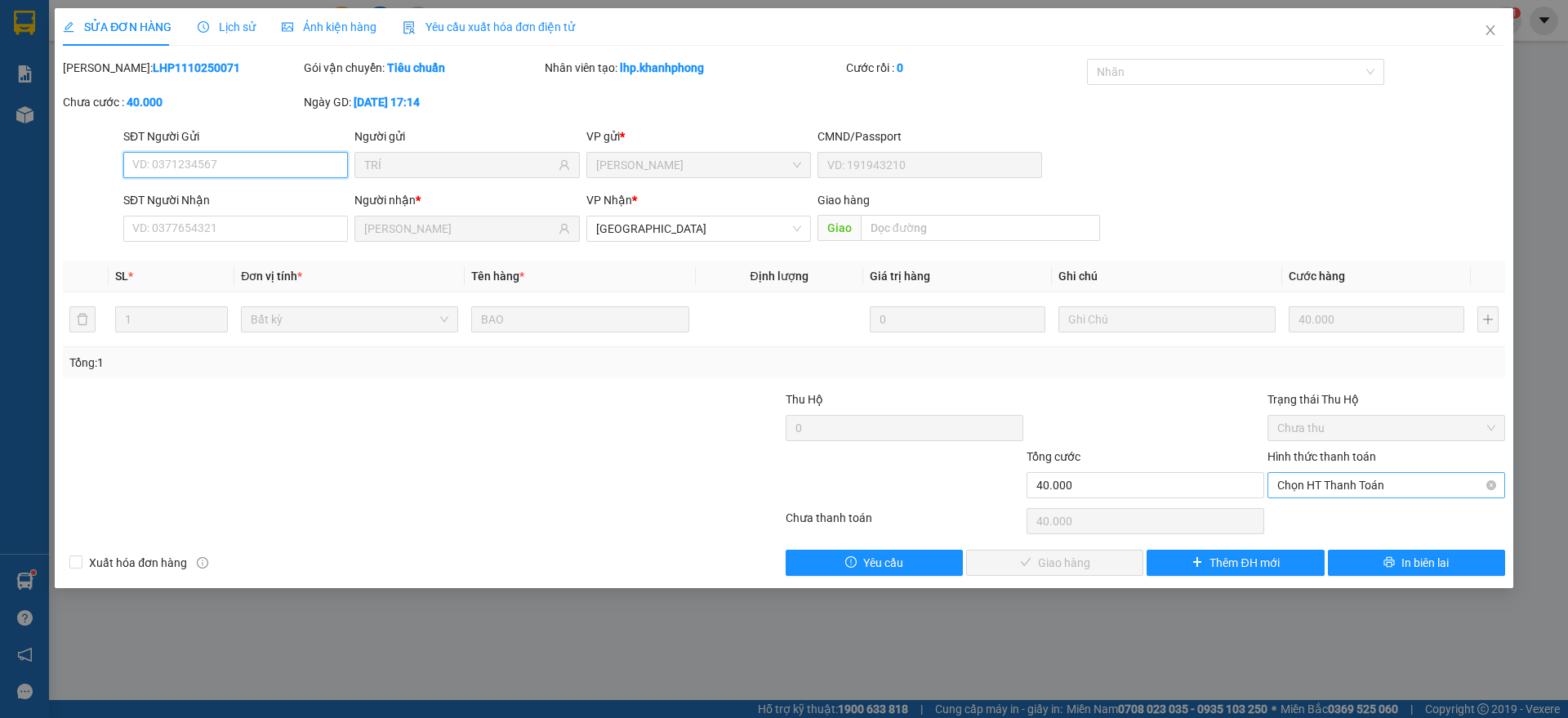
click at [1333, 489] on span "Chọn HT Thanh Toán" at bounding box center [1386, 485] width 218 height 25
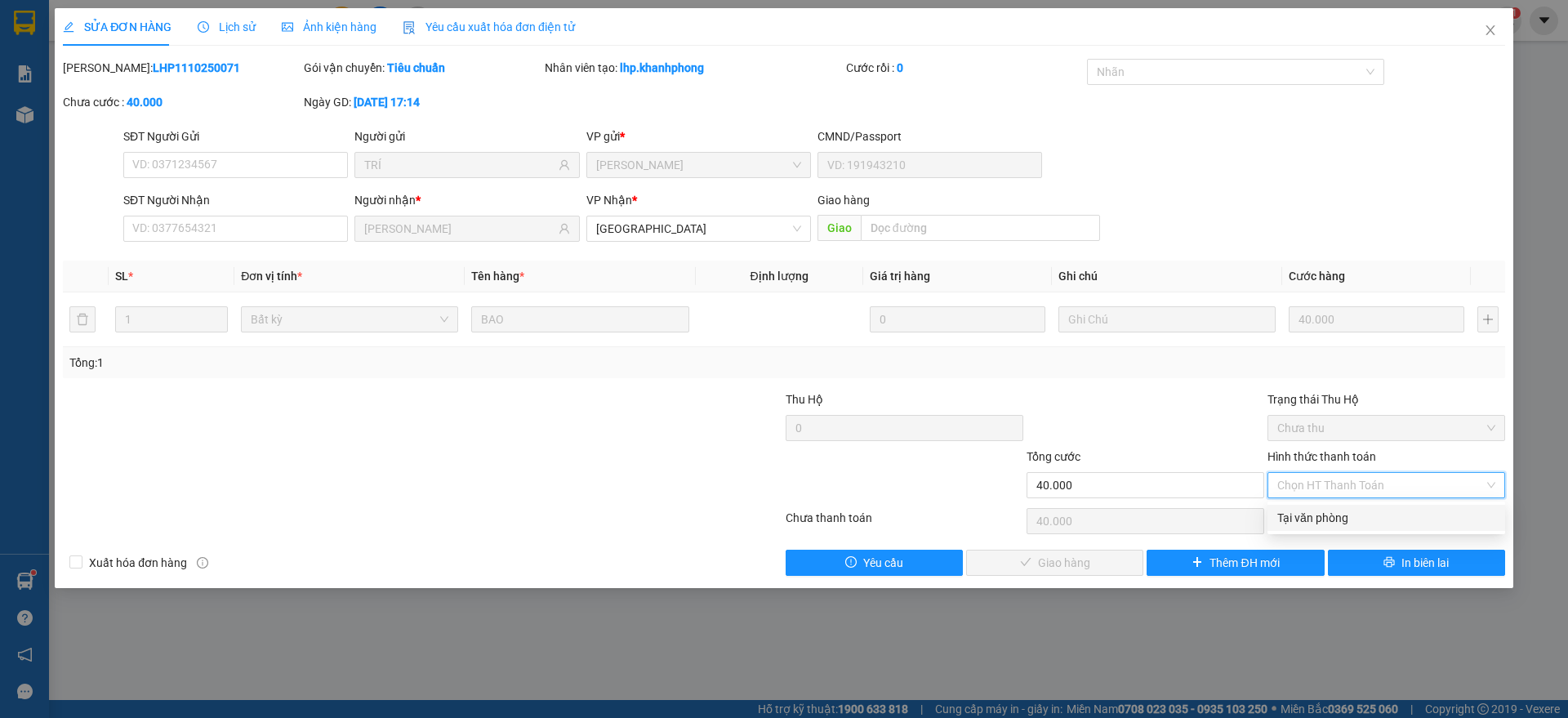
click at [1333, 520] on div "Tại văn phòng" at bounding box center [1386, 518] width 218 height 18
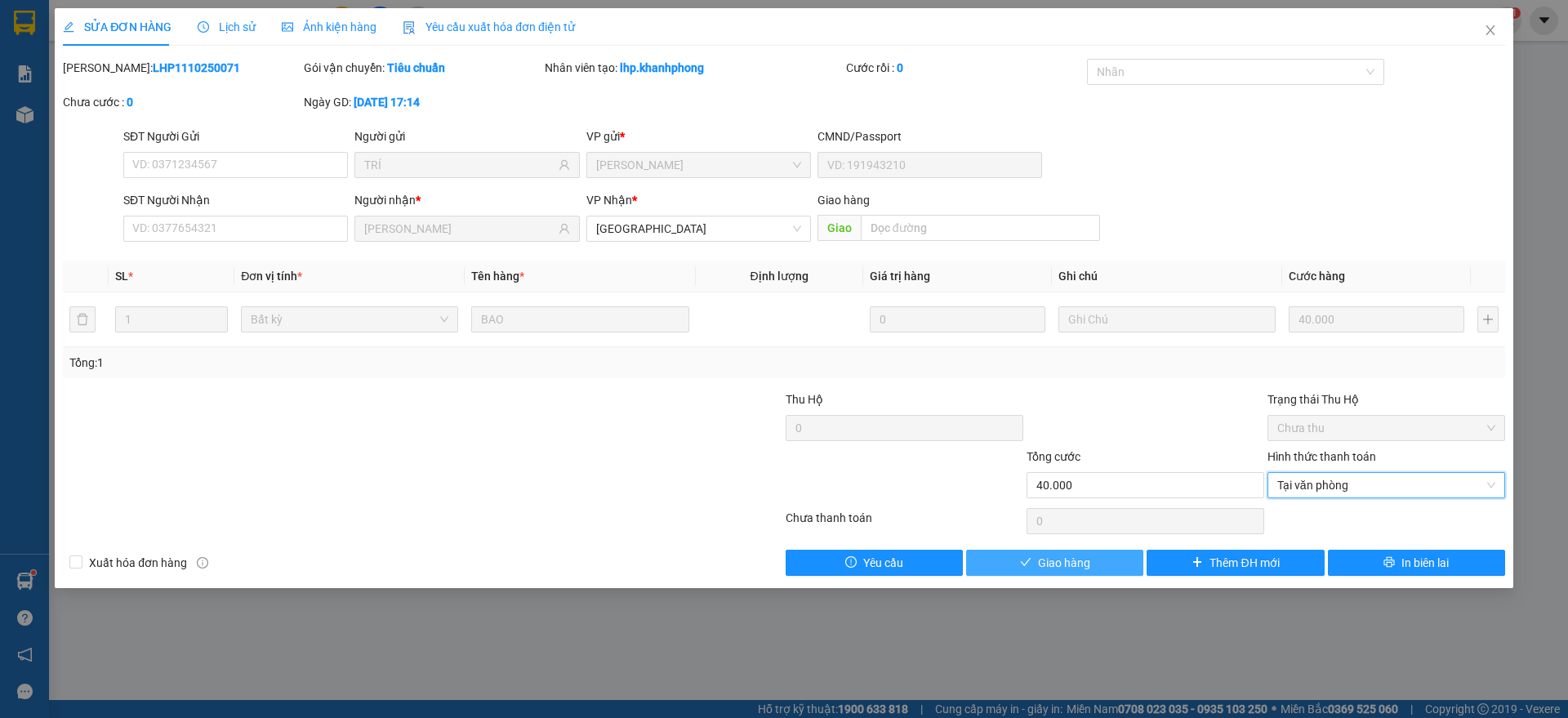
click at [1064, 557] on span "Giao hàng" at bounding box center [1063, 563] width 52 height 18
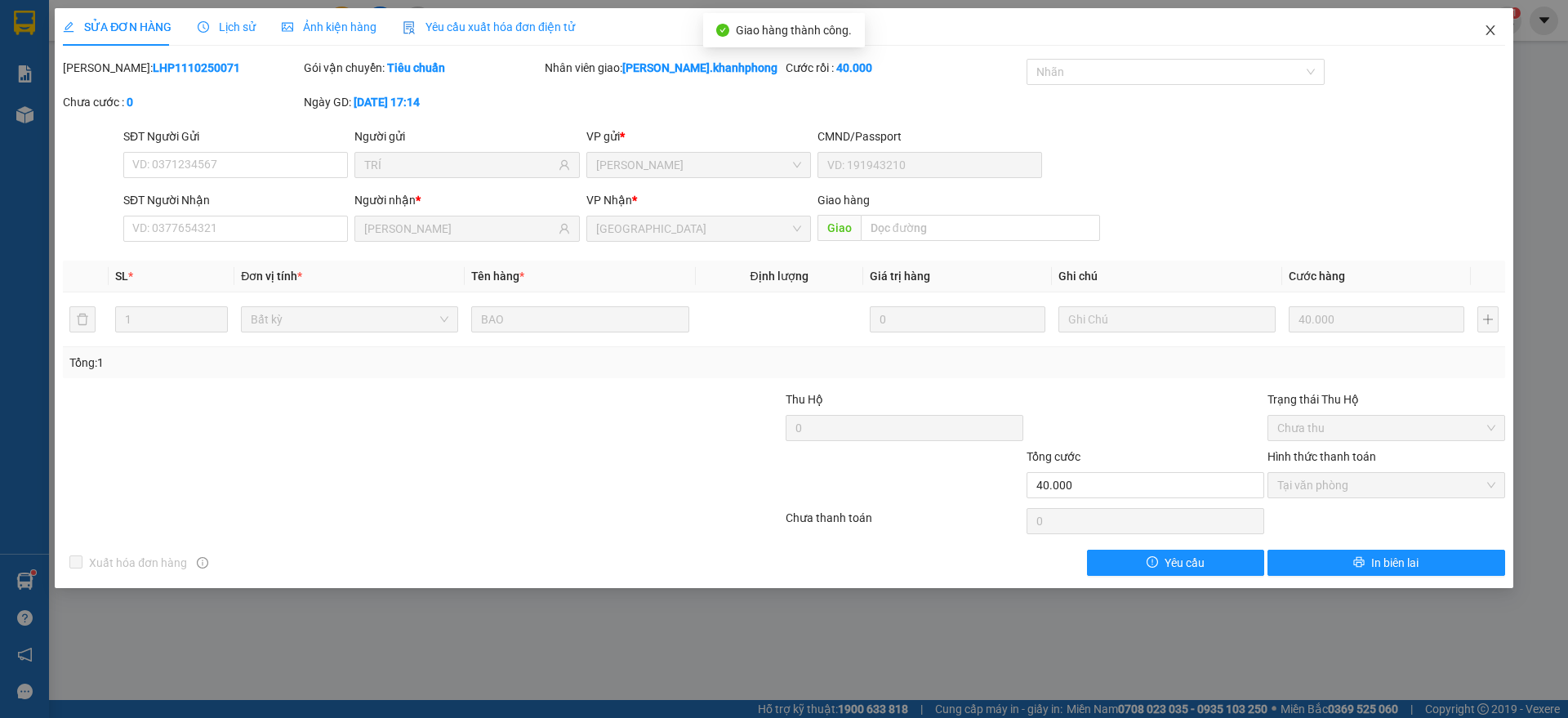
click at [1484, 27] on icon "close" at bounding box center [1490, 30] width 13 height 13
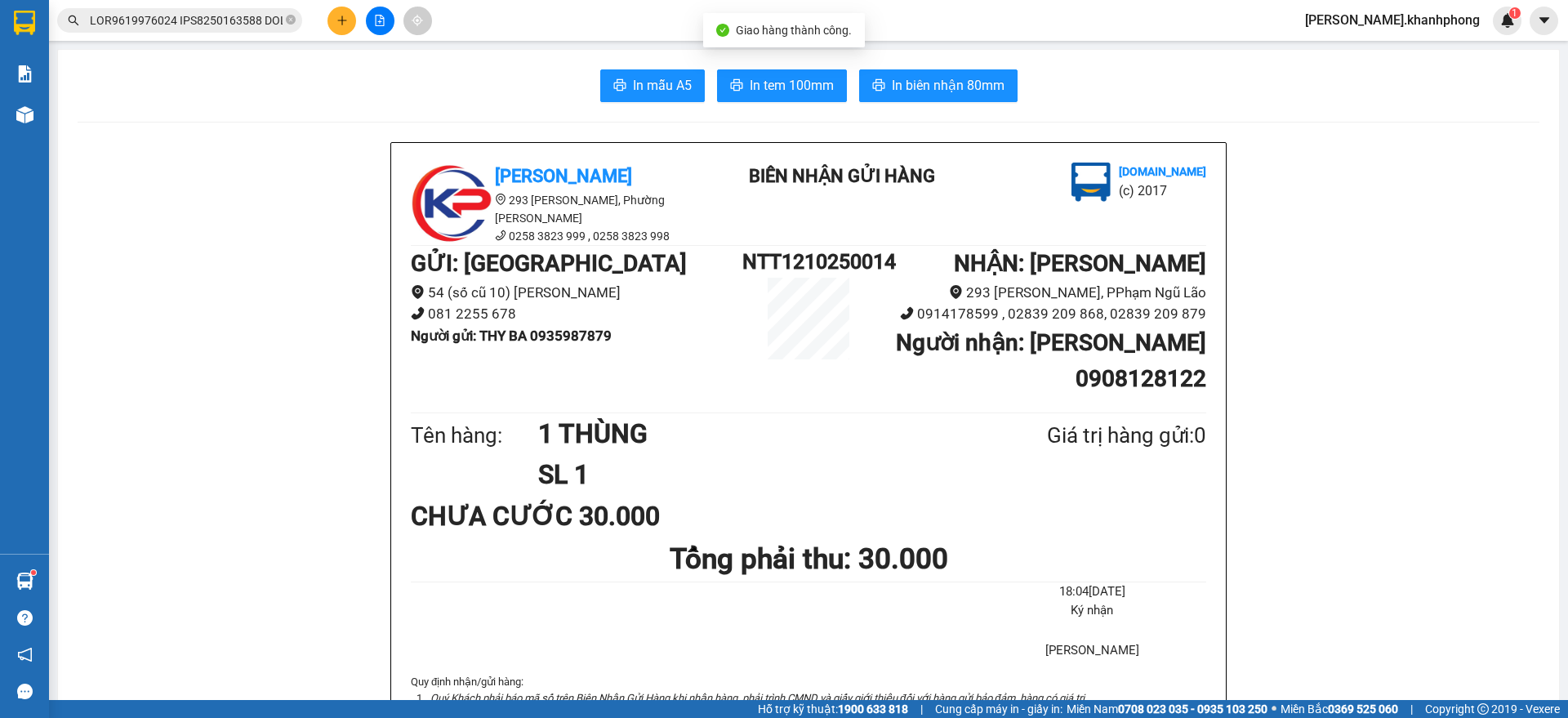
scroll to position [0, 7249]
drag, startPoint x: 210, startPoint y: 22, endPoint x: 231, endPoint y: 99, distance: 79.8
click at [213, 29] on span at bounding box center [179, 20] width 245 height 25
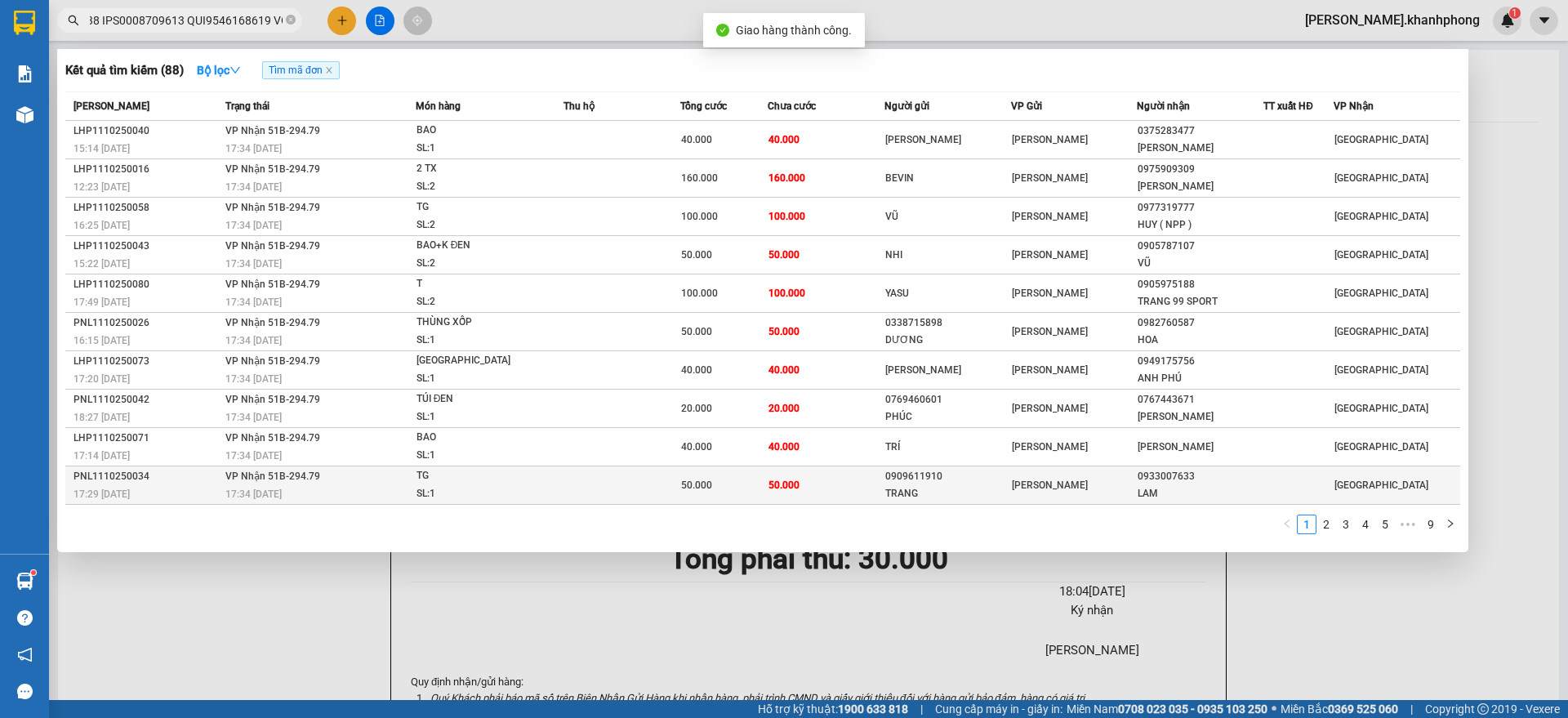
scroll to position [0, 0]
click at [270, 482] on span "VP Nhận 51B-294.79" at bounding box center [273, 475] width 95 height 13
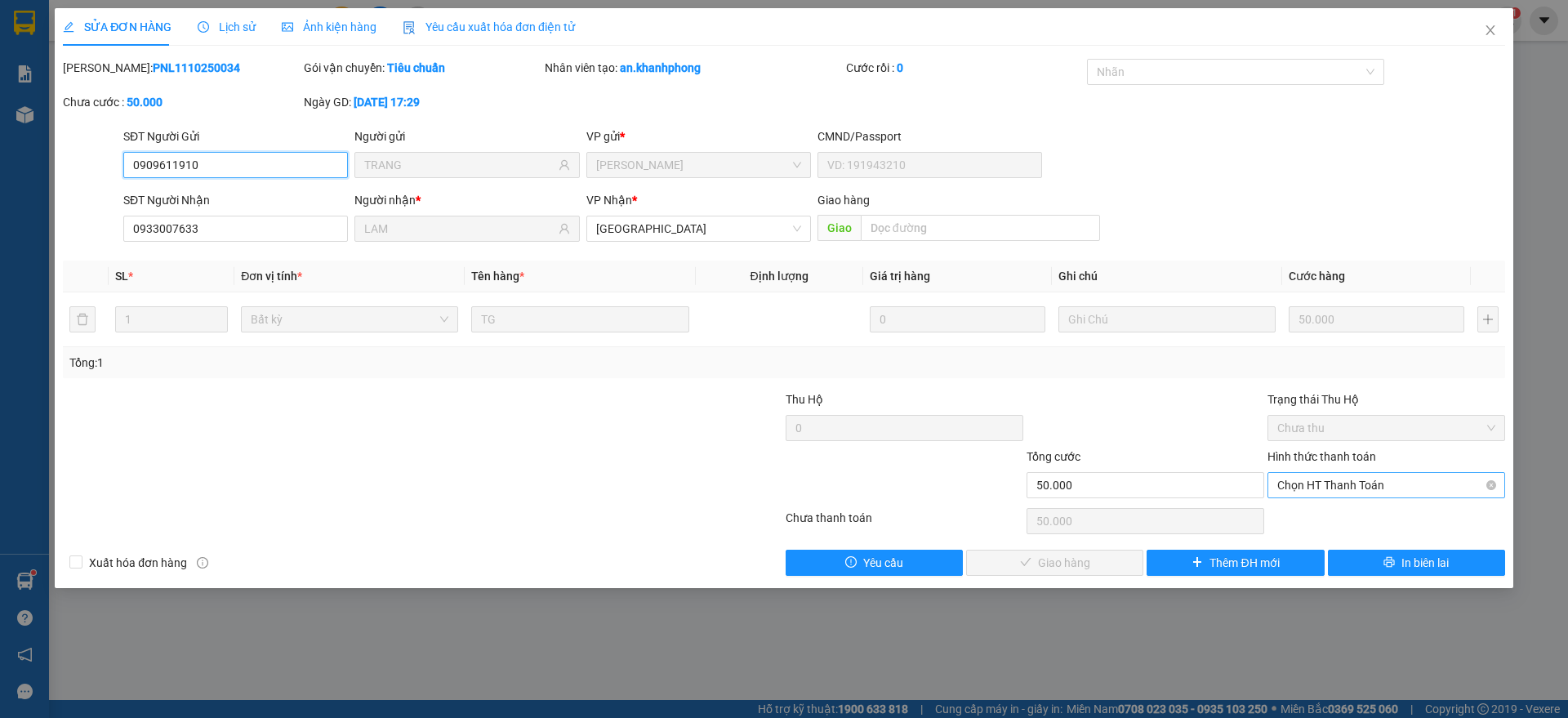
click at [1360, 487] on span "Chọn HT Thanh Toán" at bounding box center [1386, 485] width 218 height 25
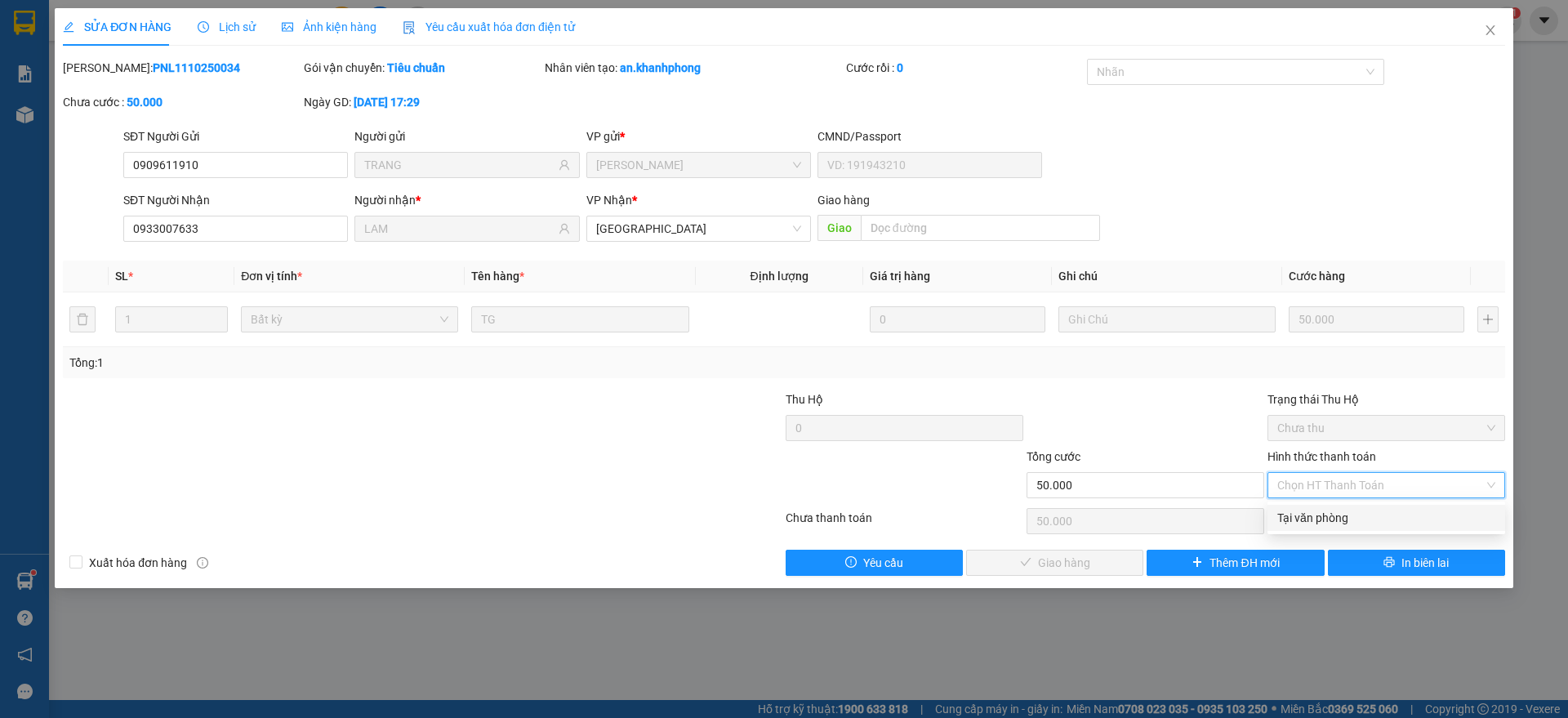
click at [1336, 519] on div "Tại văn phòng" at bounding box center [1386, 518] width 218 height 18
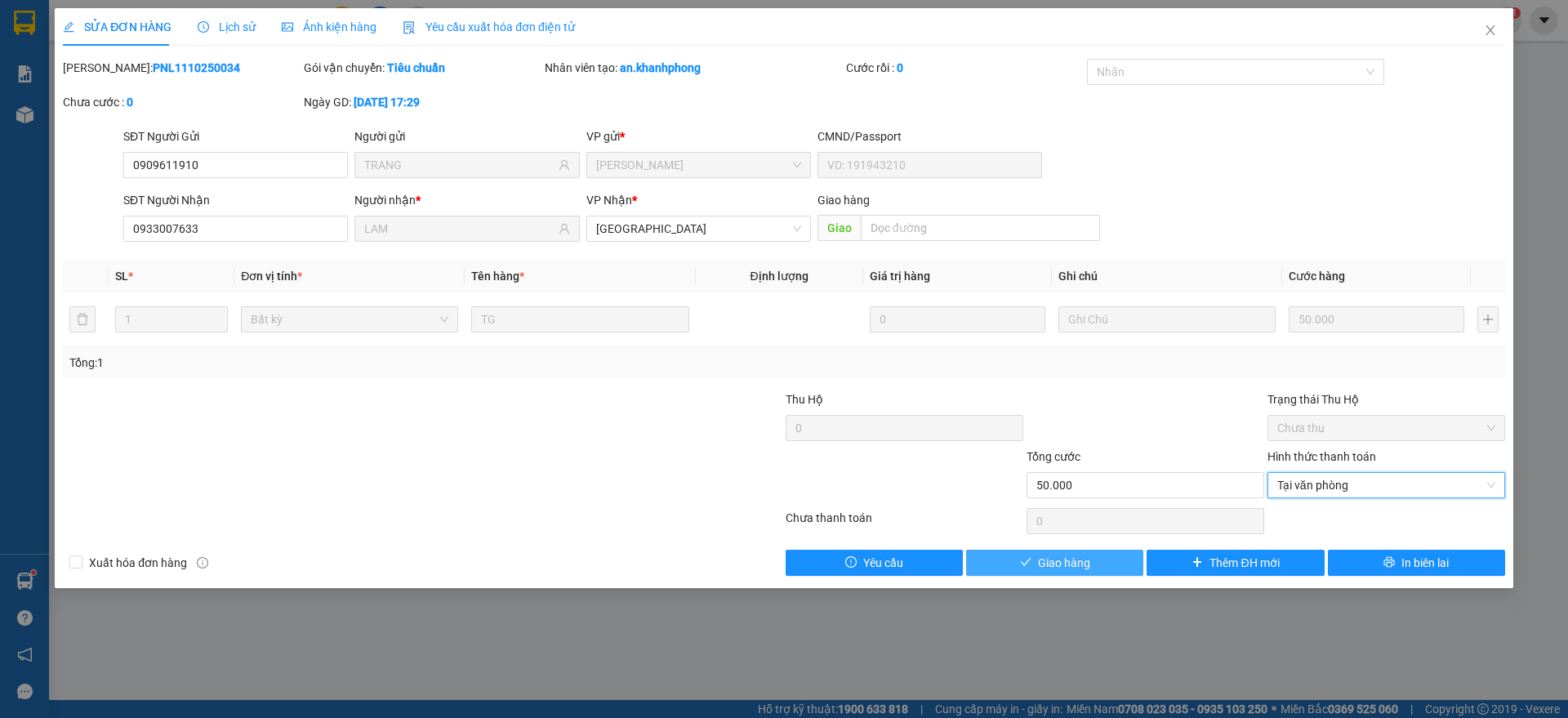
click at [1074, 562] on span "Giao hàng" at bounding box center [1063, 563] width 52 height 18
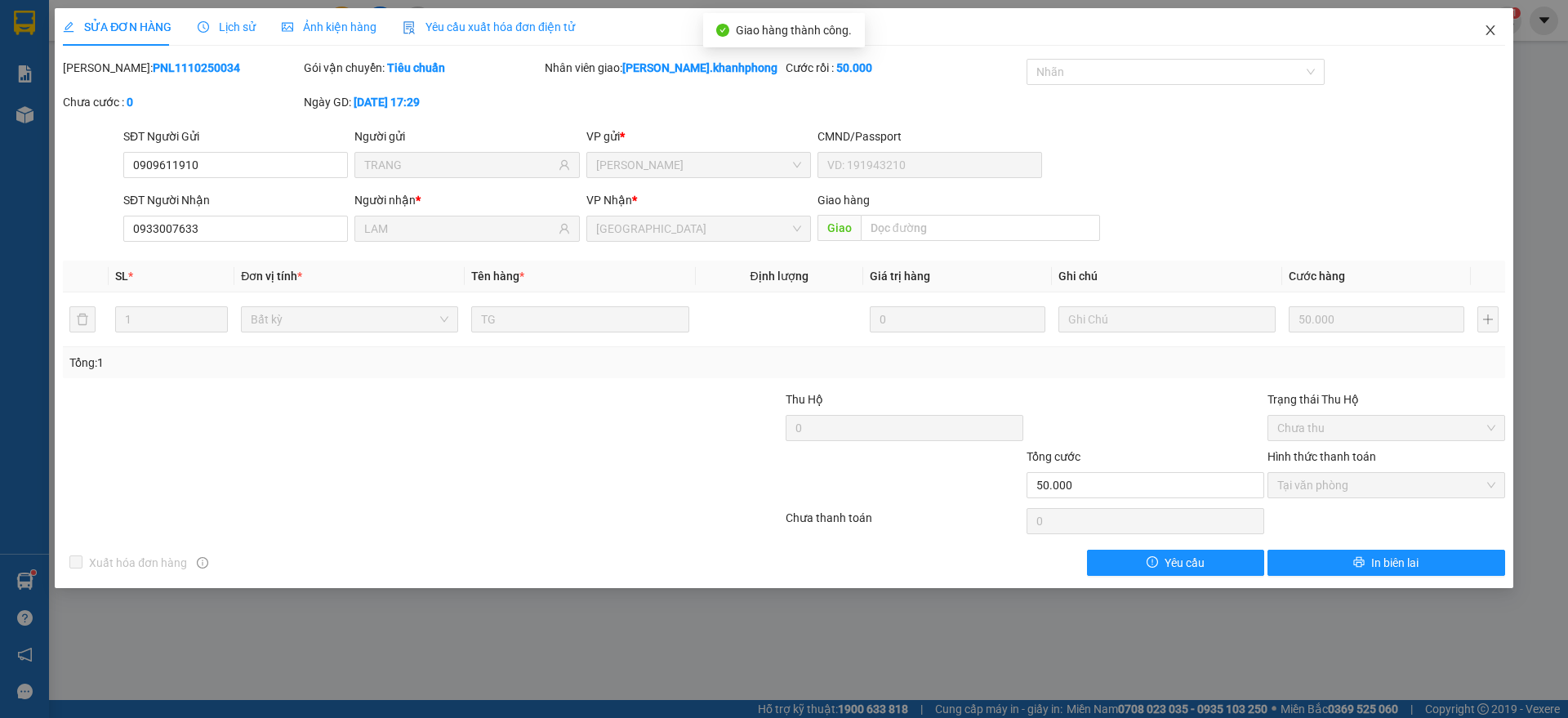
click at [1491, 20] on span "Close" at bounding box center [1490, 31] width 46 height 46
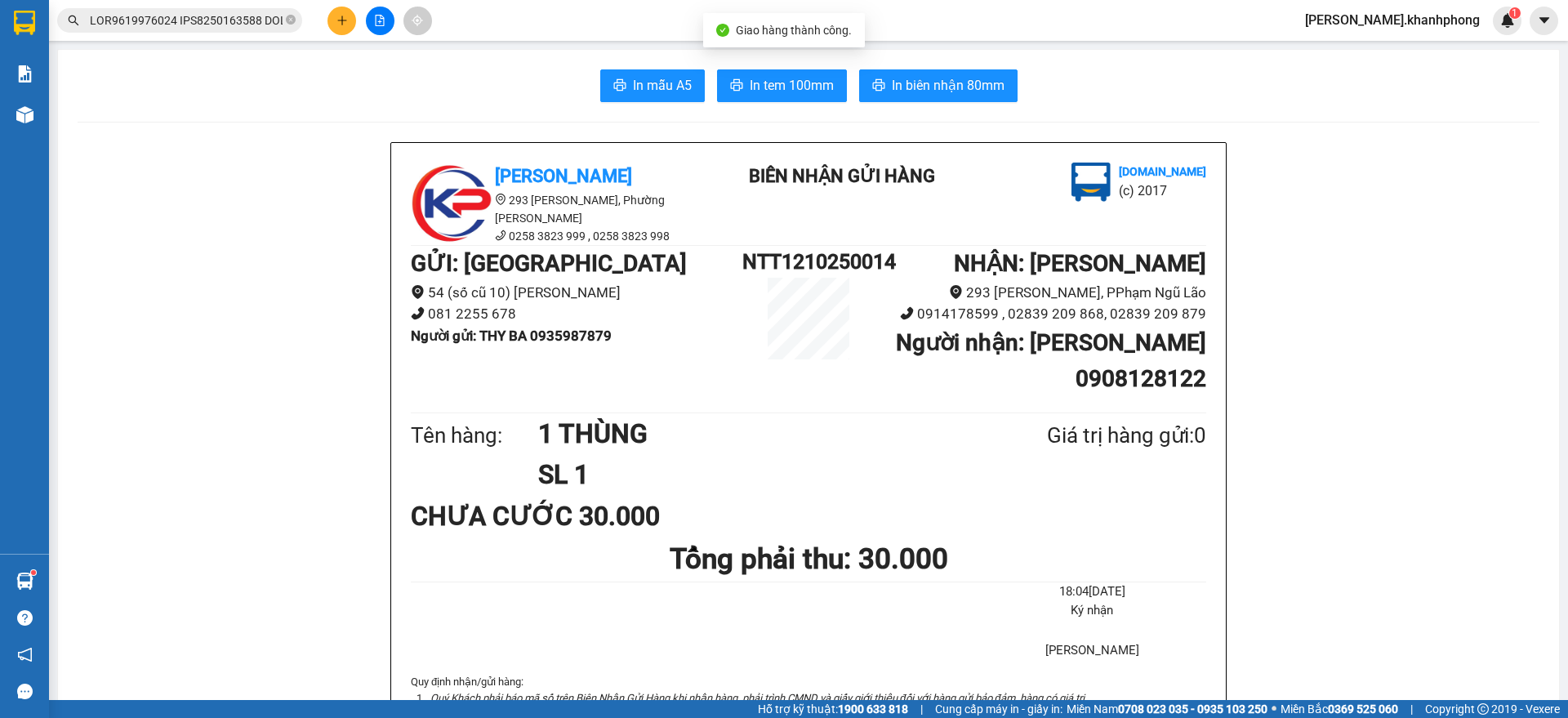
click at [251, 22] on input "text" at bounding box center [186, 20] width 193 height 18
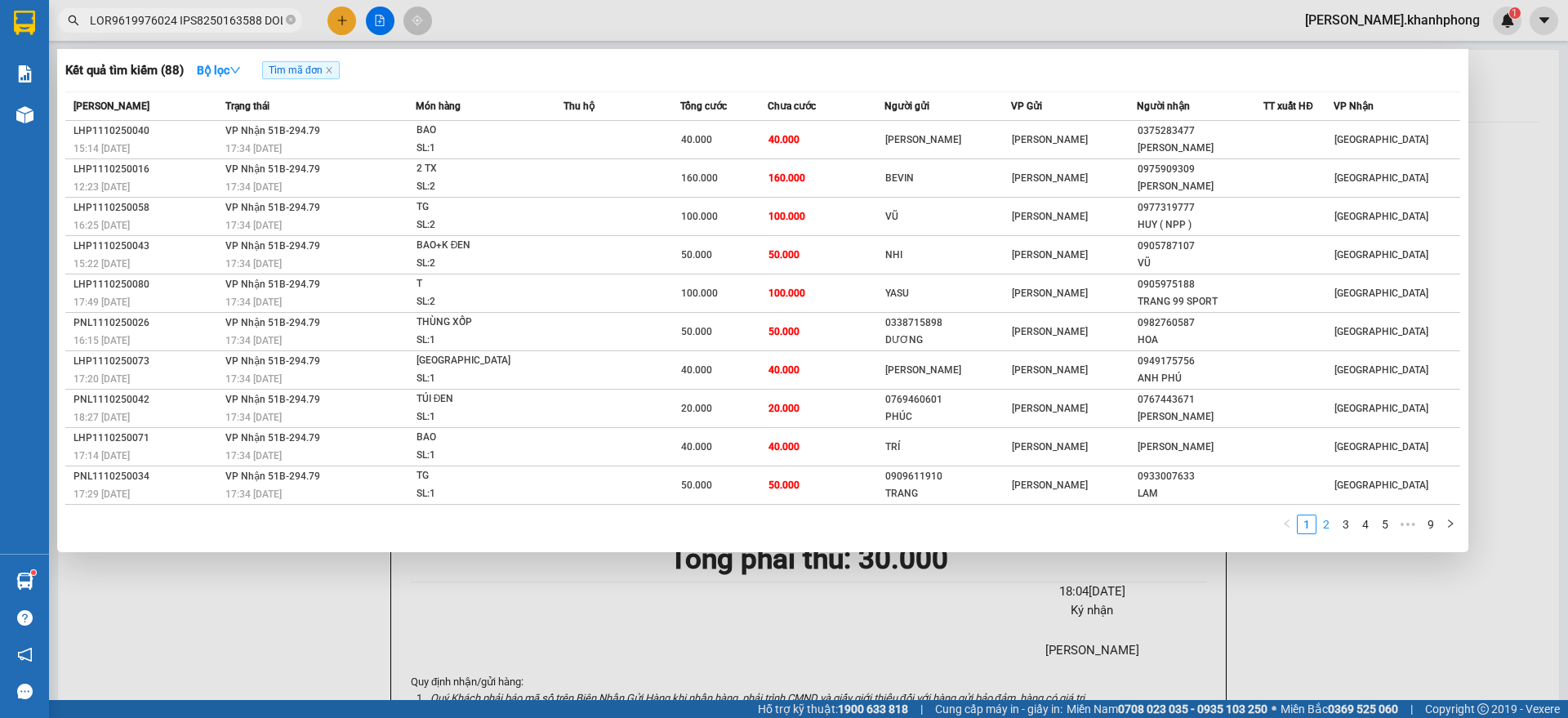
click at [1333, 533] on link "2" at bounding box center [1326, 524] width 18 height 18
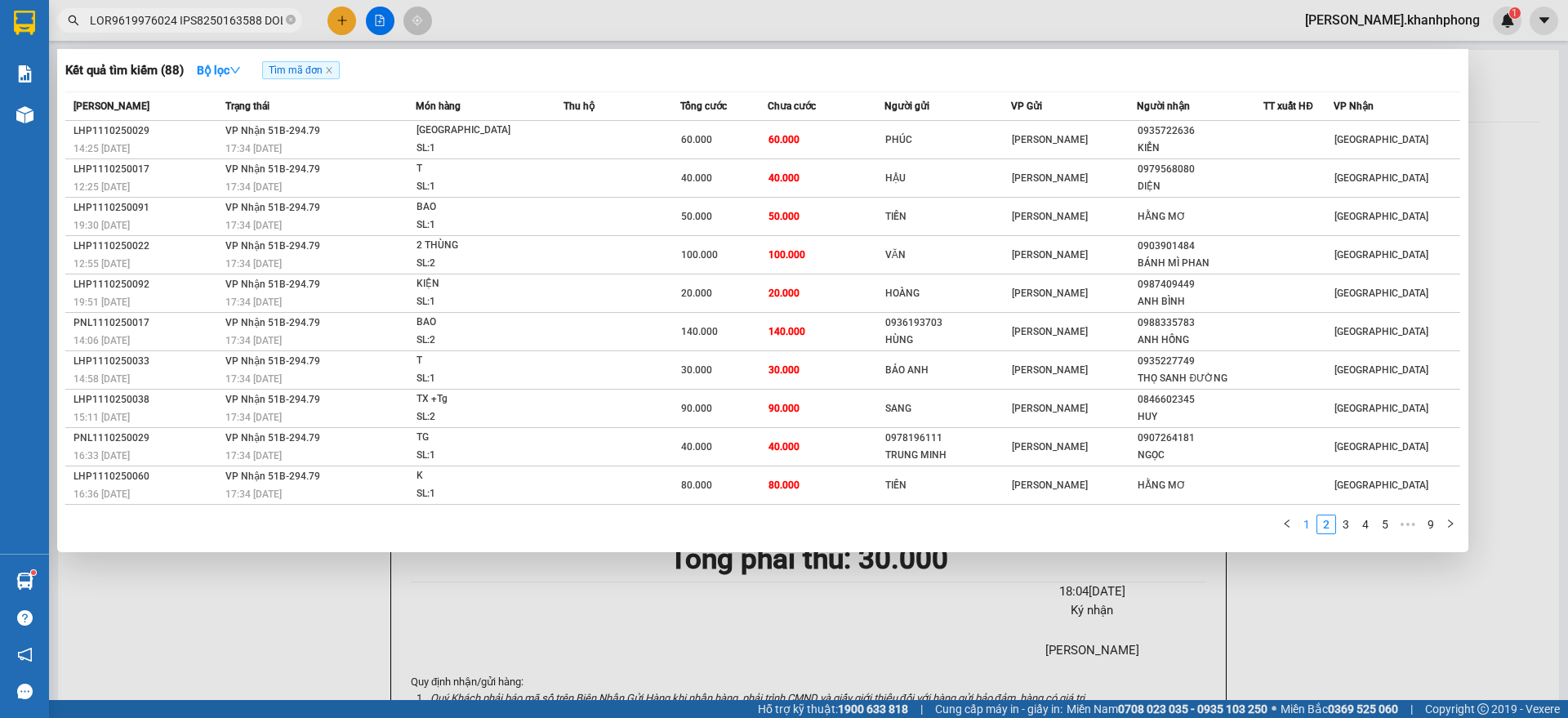
click at [1311, 520] on link "1" at bounding box center [1306, 524] width 18 height 18
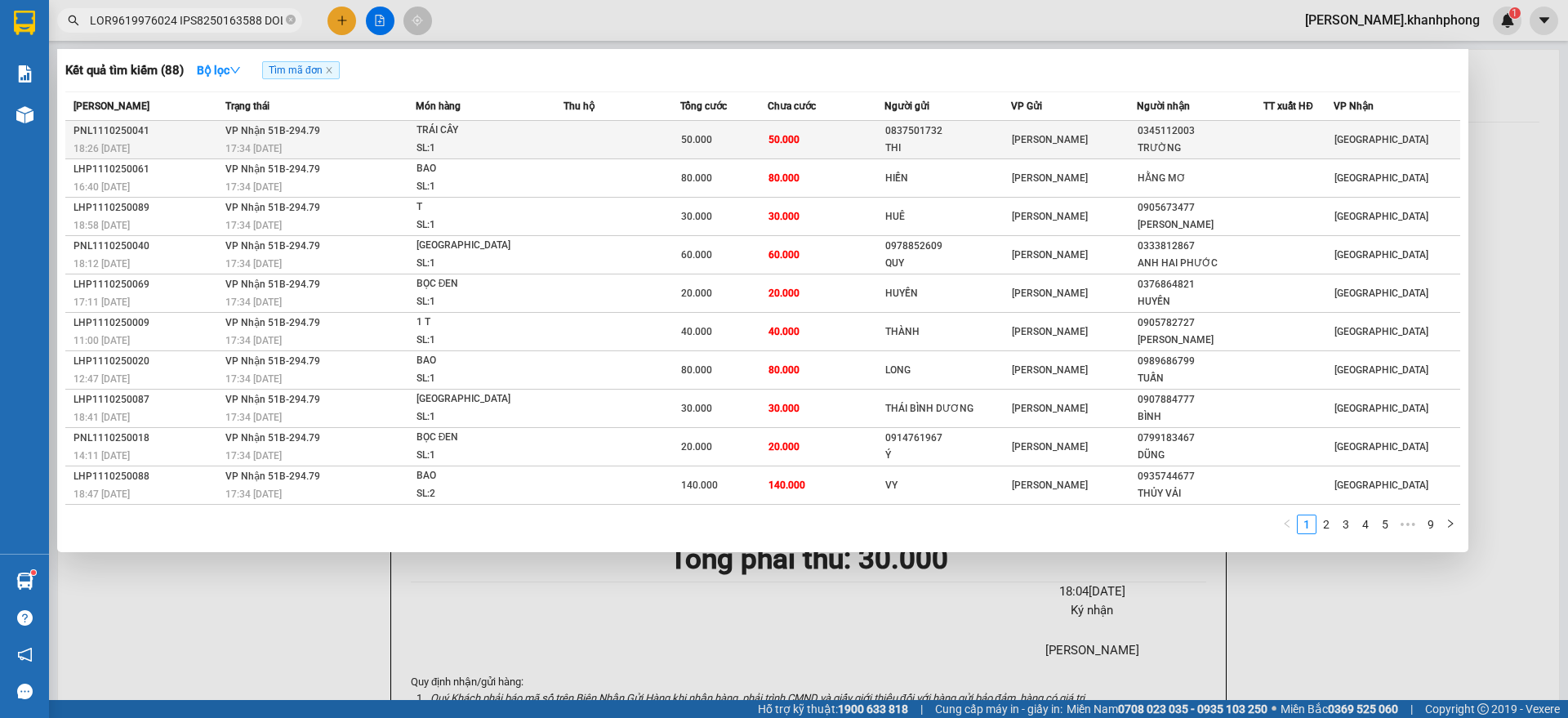
click at [663, 139] on td at bounding box center [622, 140] width 117 height 38
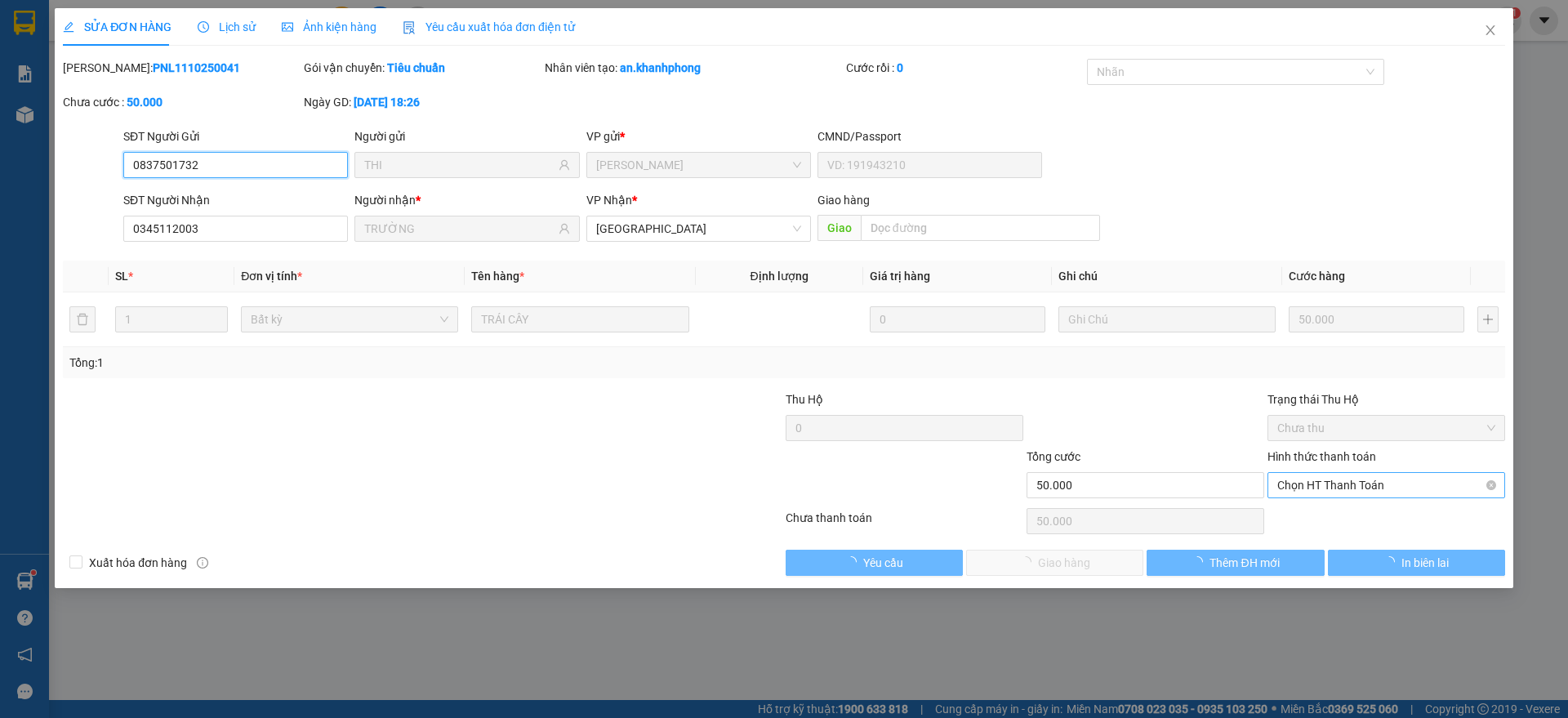
click at [1338, 482] on span "Chọn HT Thanh Toán" at bounding box center [1386, 485] width 218 height 25
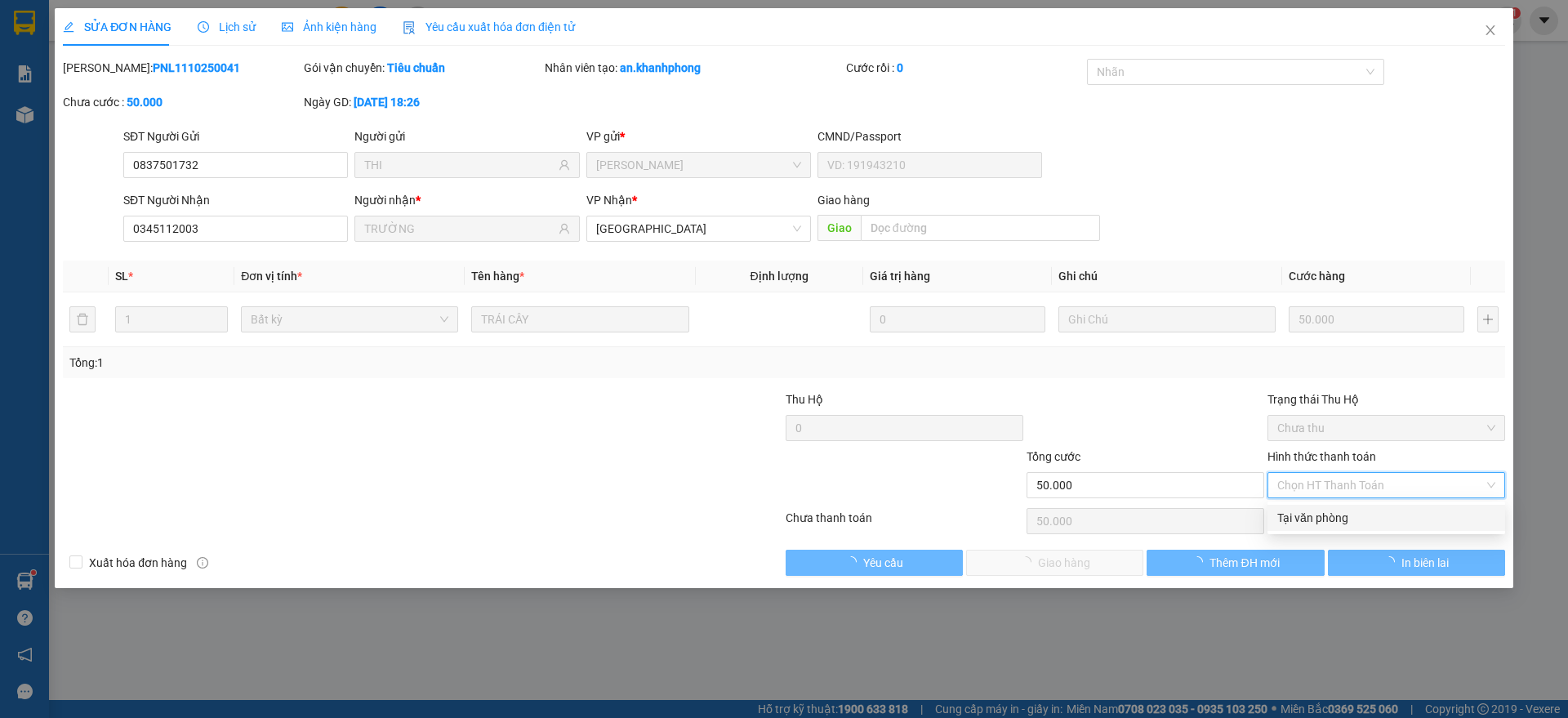
click at [1326, 513] on div "Tại văn phòng" at bounding box center [1386, 518] width 218 height 18
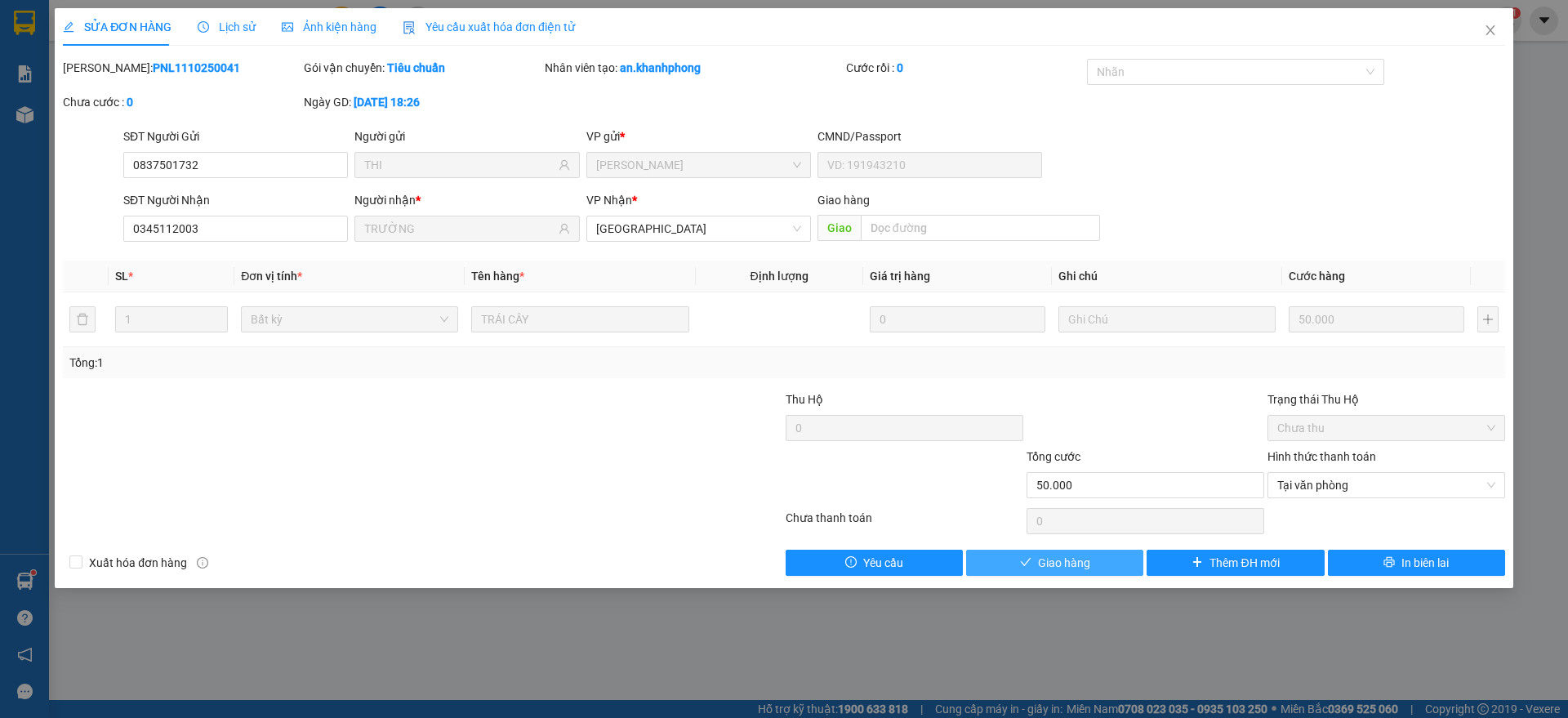
click at [1073, 561] on span "Giao hàng" at bounding box center [1063, 563] width 52 height 18
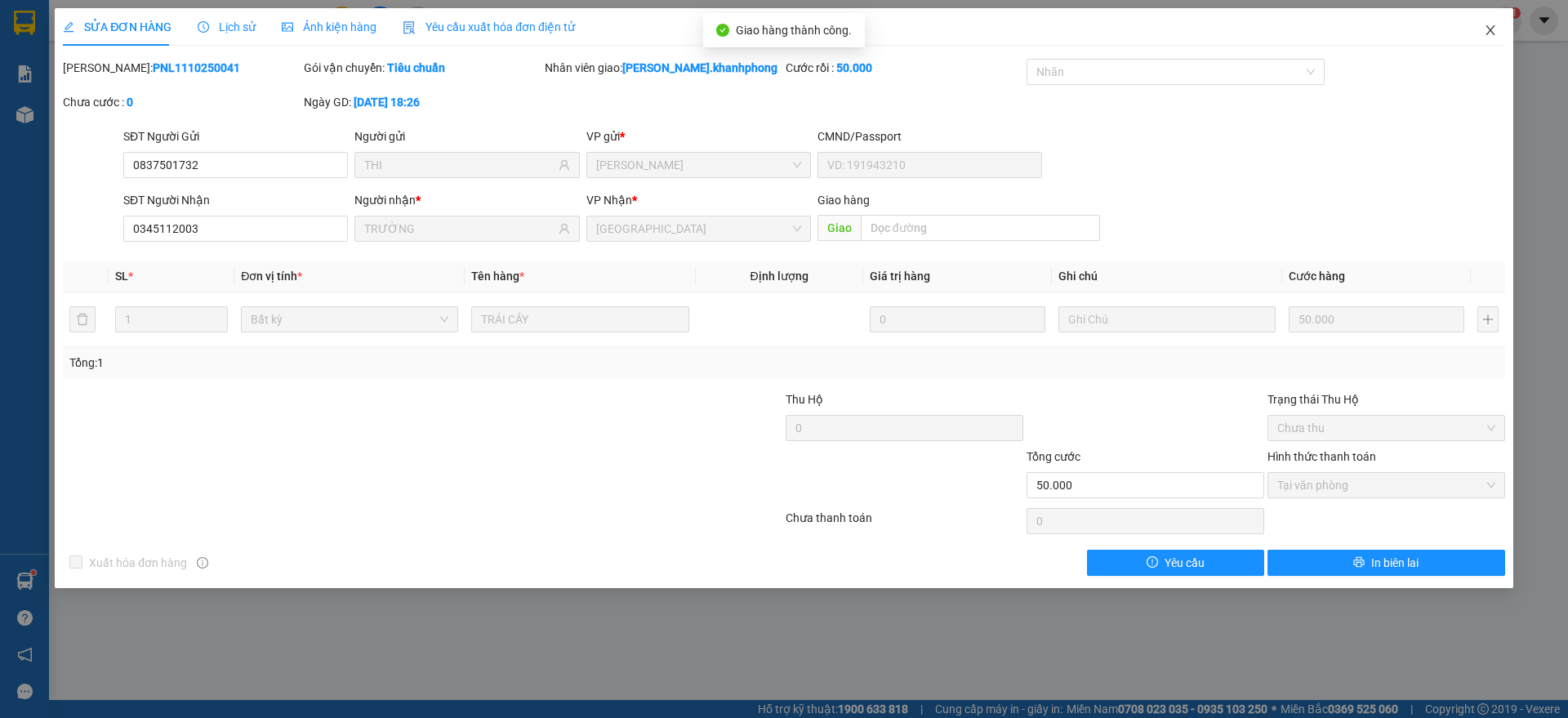
click at [1491, 17] on span "Close" at bounding box center [1490, 31] width 46 height 46
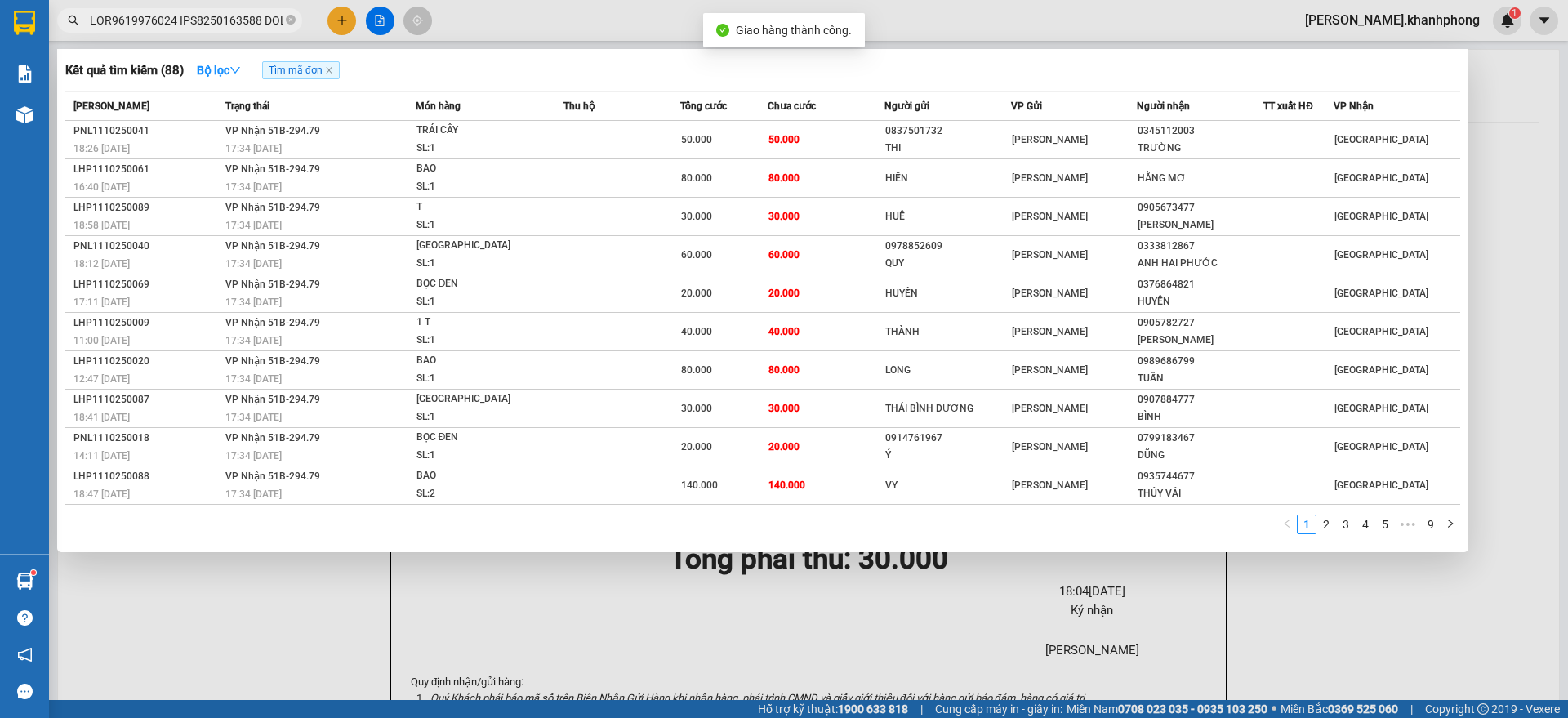
click at [237, 17] on input "text" at bounding box center [186, 20] width 193 height 18
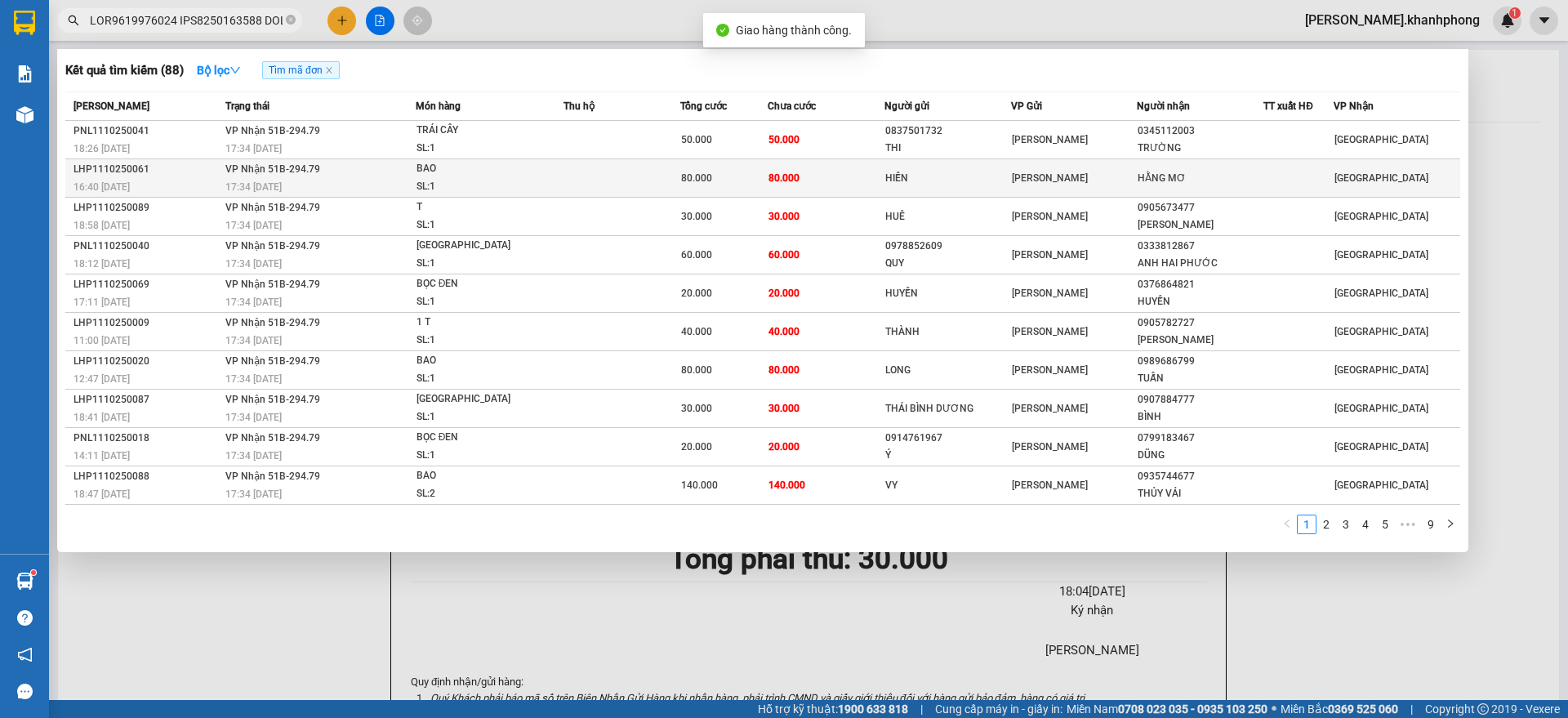
click at [478, 169] on div "BAO" at bounding box center [478, 169] width 123 height 18
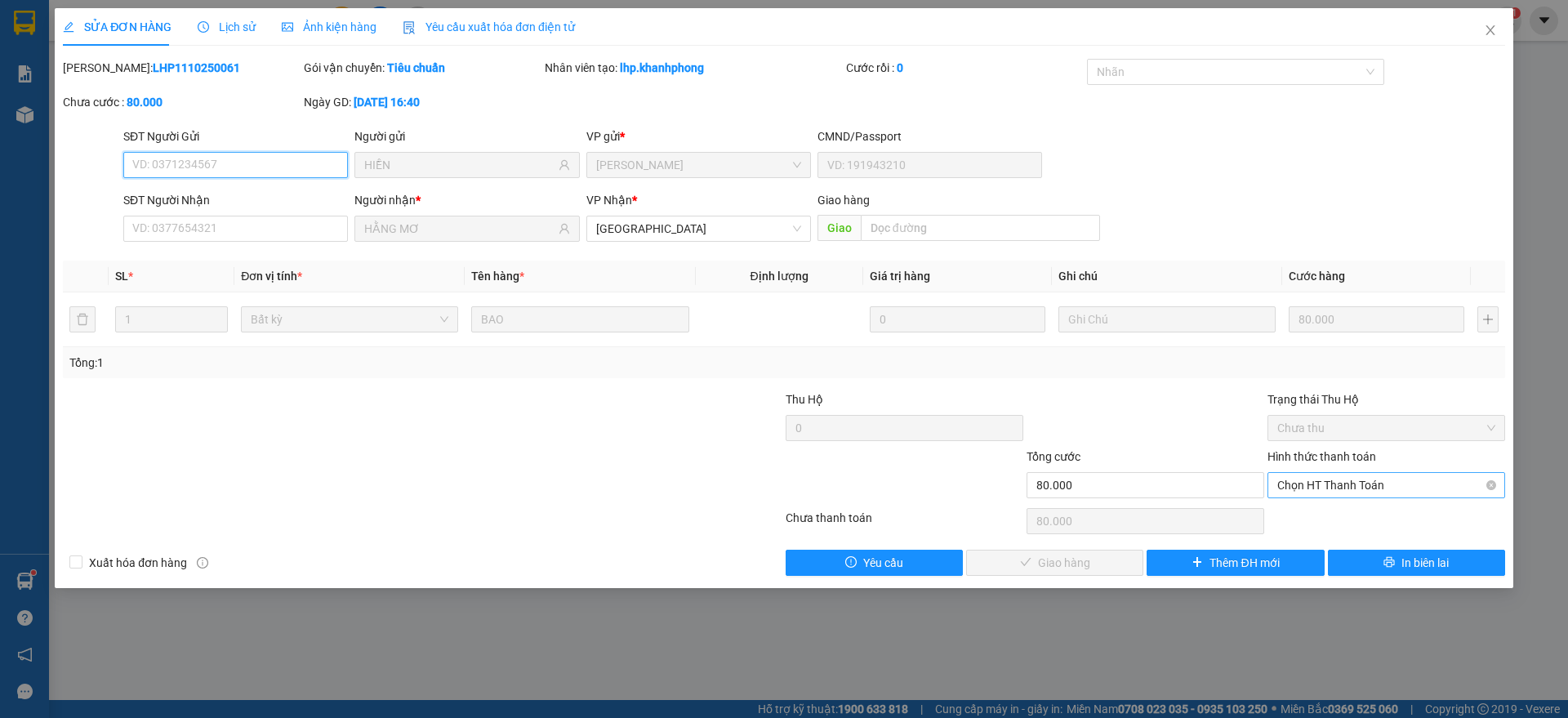
click at [1364, 477] on span "Chọn HT Thanh Toán" at bounding box center [1386, 485] width 218 height 25
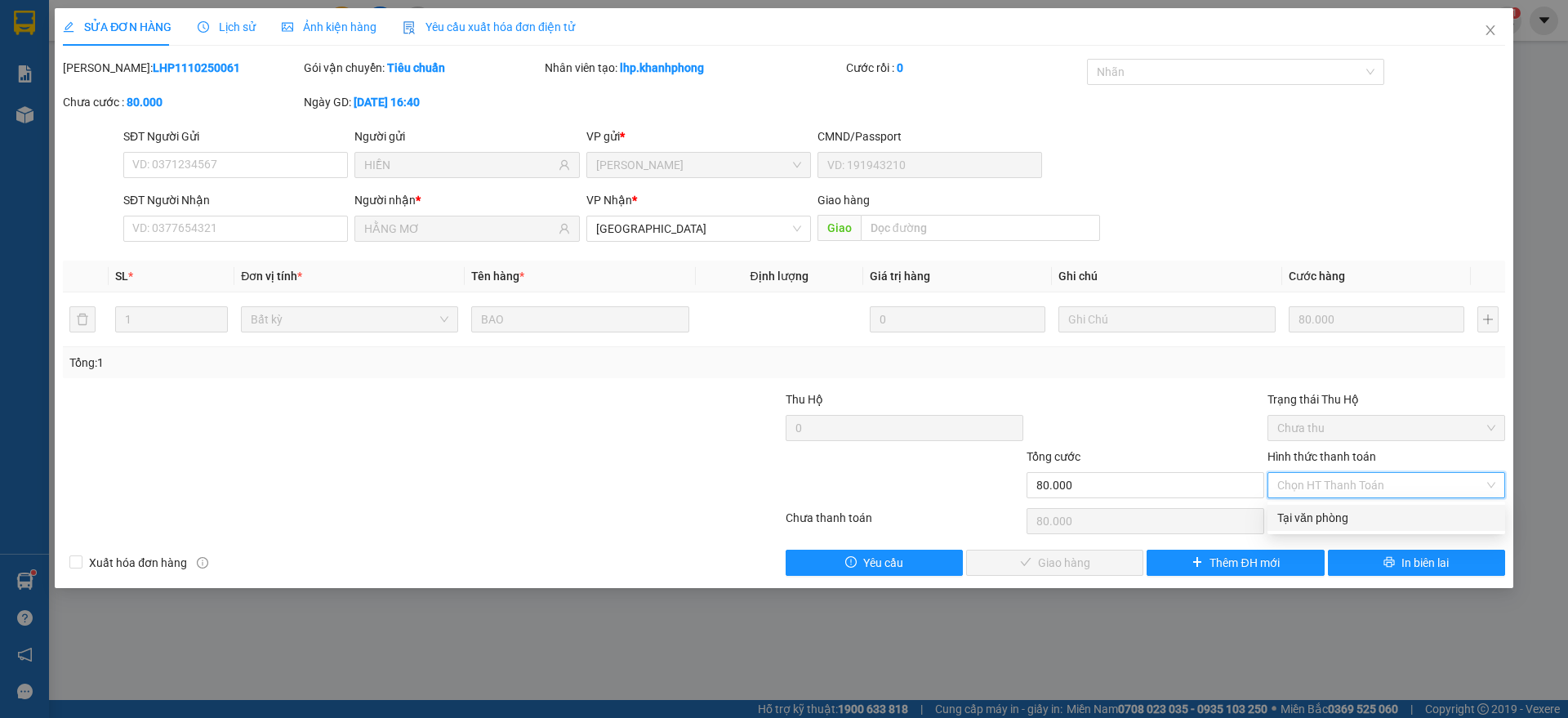
click at [1323, 516] on div "Tại văn phòng" at bounding box center [1386, 518] width 218 height 18
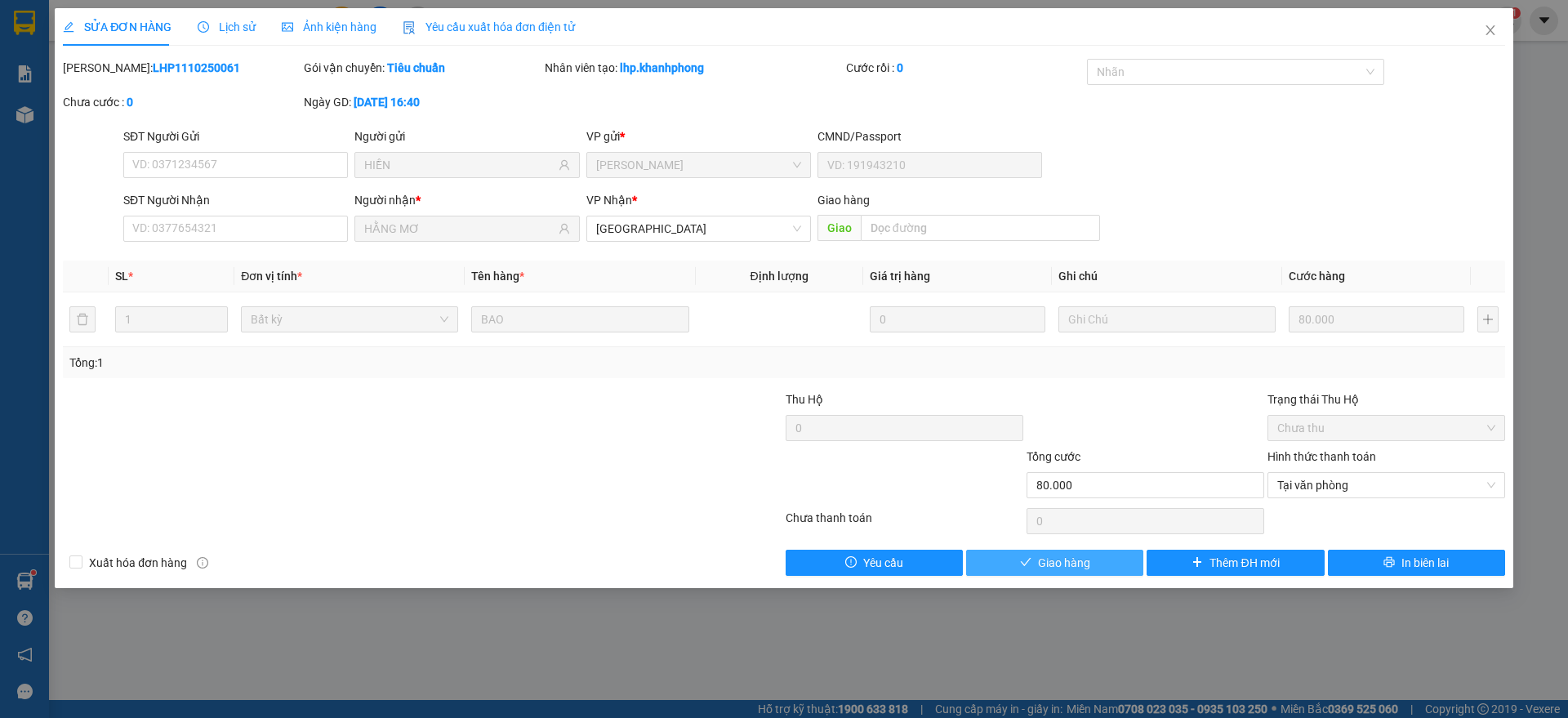
click at [1042, 559] on span "Giao hàng" at bounding box center [1063, 563] width 52 height 18
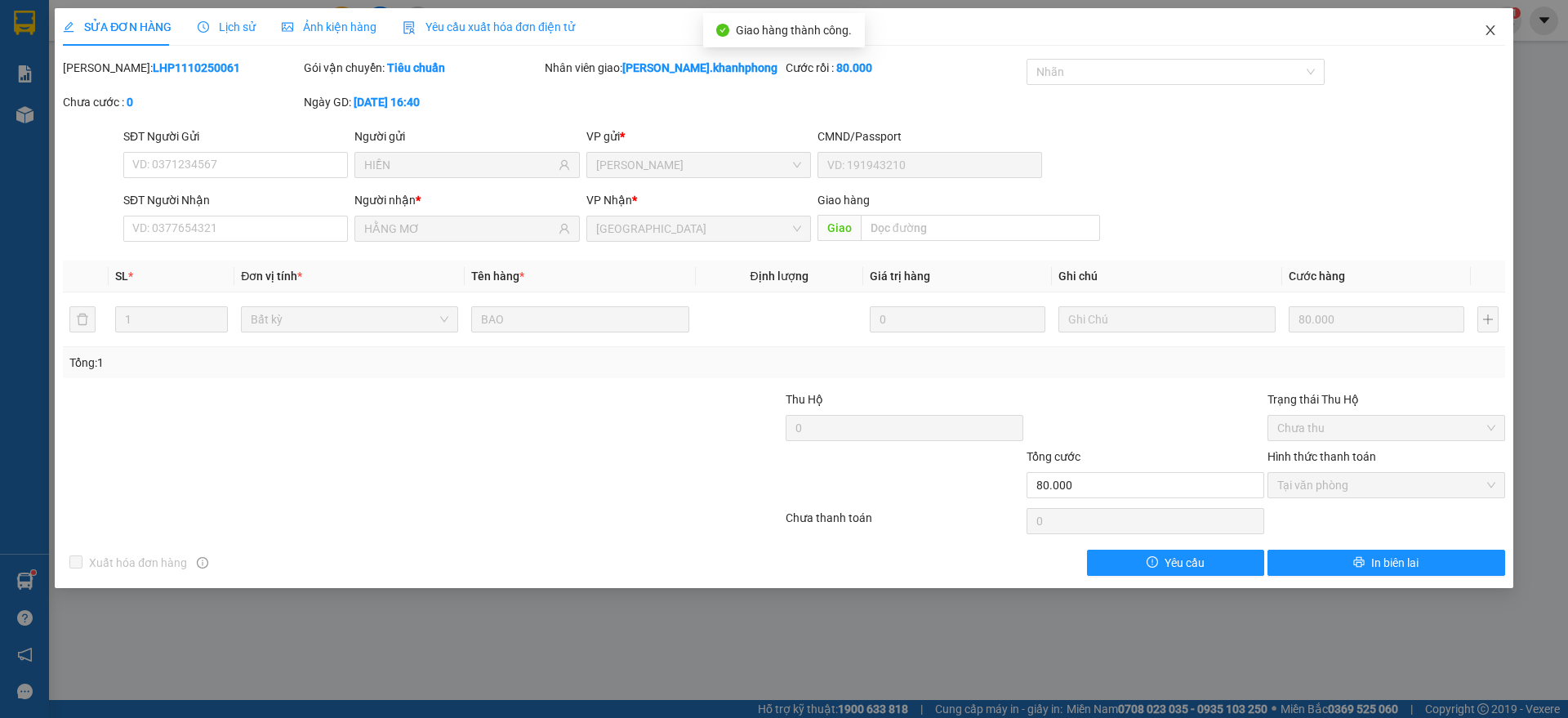
click at [1495, 27] on icon "close" at bounding box center [1490, 30] width 13 height 13
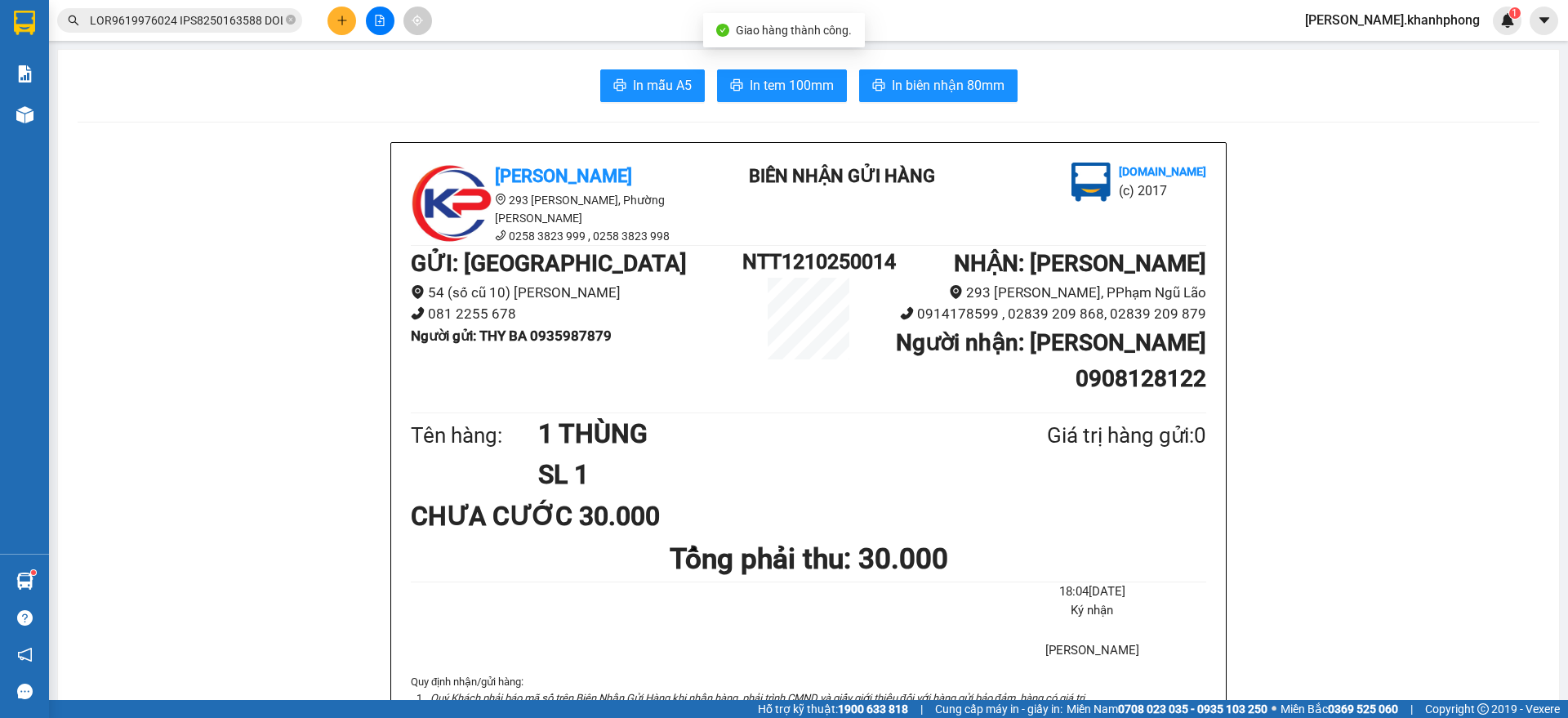
click at [230, 20] on input "text" at bounding box center [186, 20] width 193 height 18
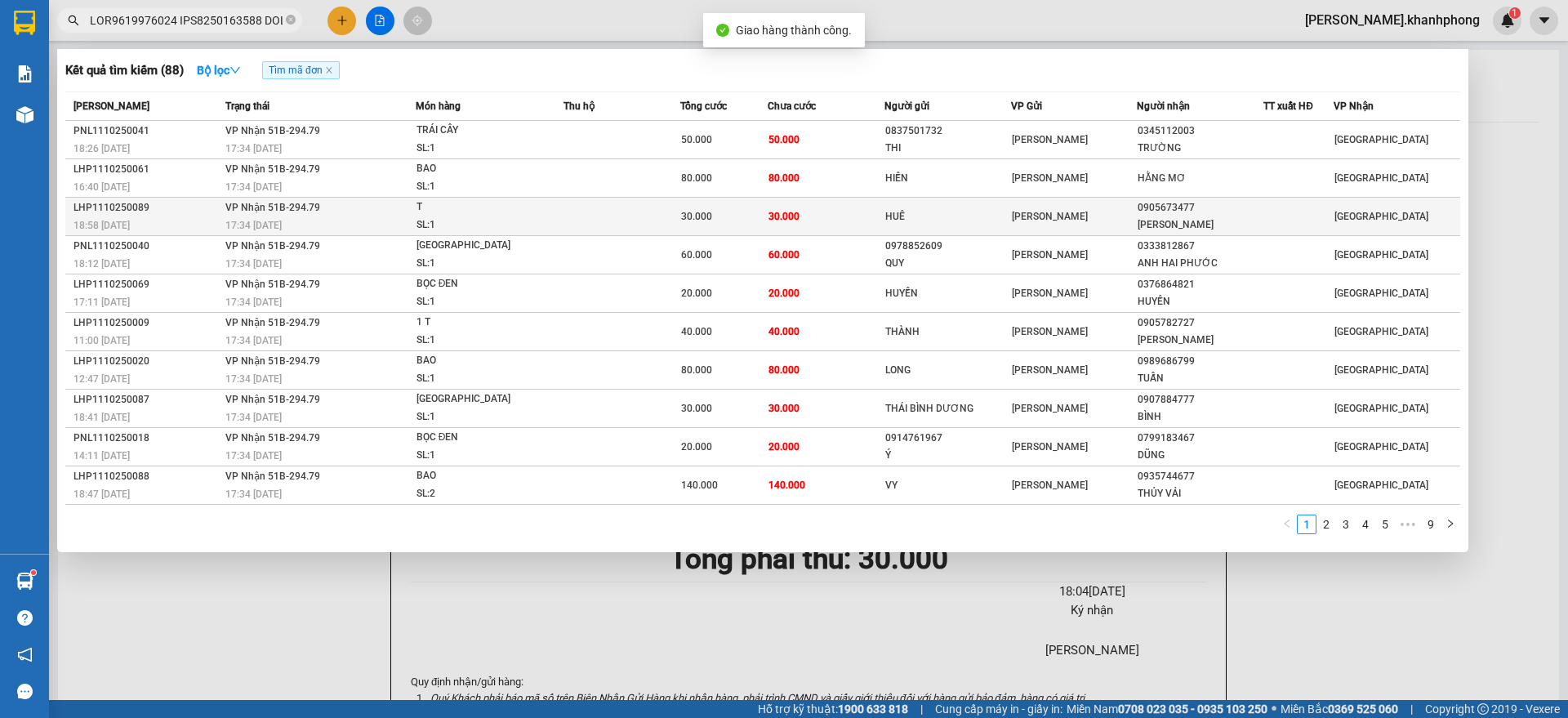
click at [199, 217] on div "18:58 [DATE]" at bounding box center [146, 226] width 147 height 18
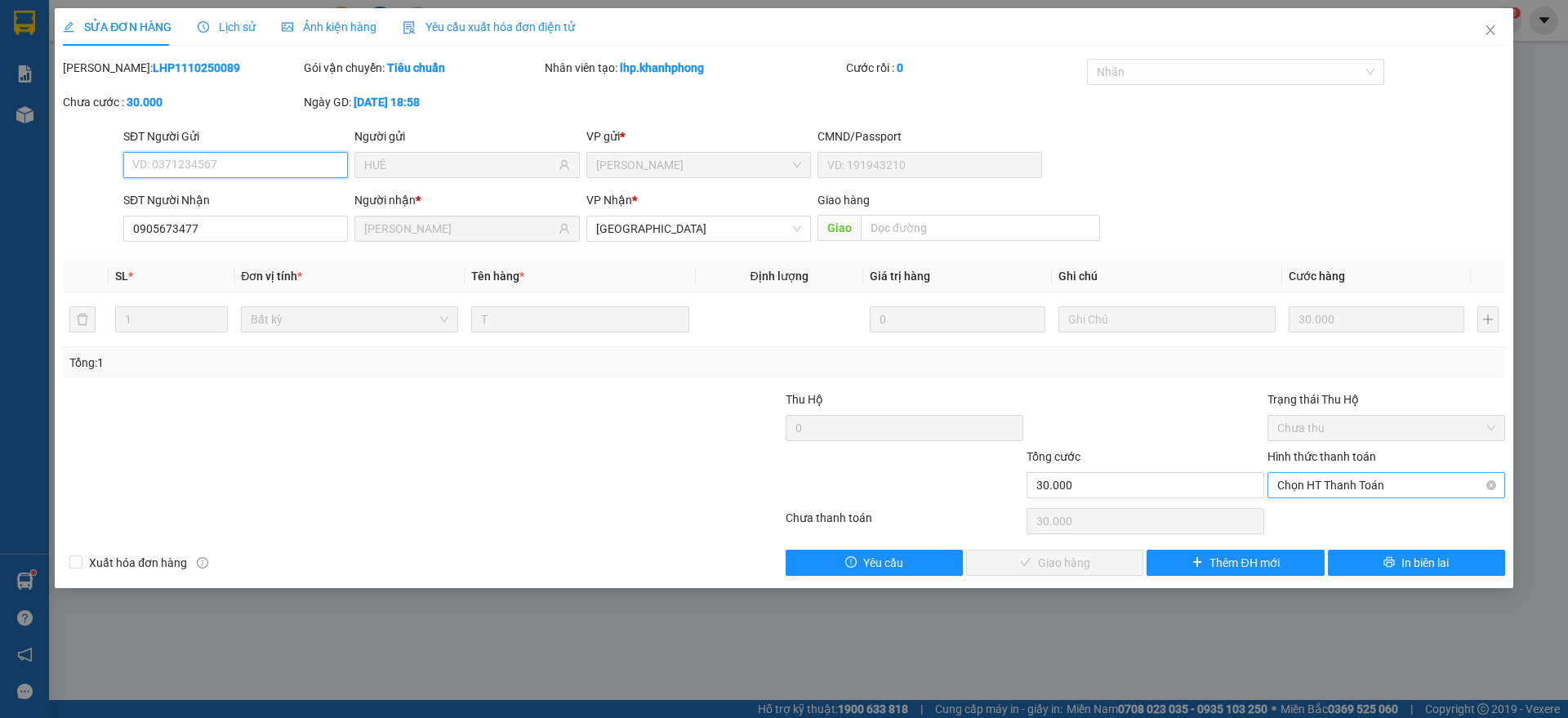
click at [1301, 490] on span "Chọn HT Thanh Toán" at bounding box center [1386, 485] width 218 height 25
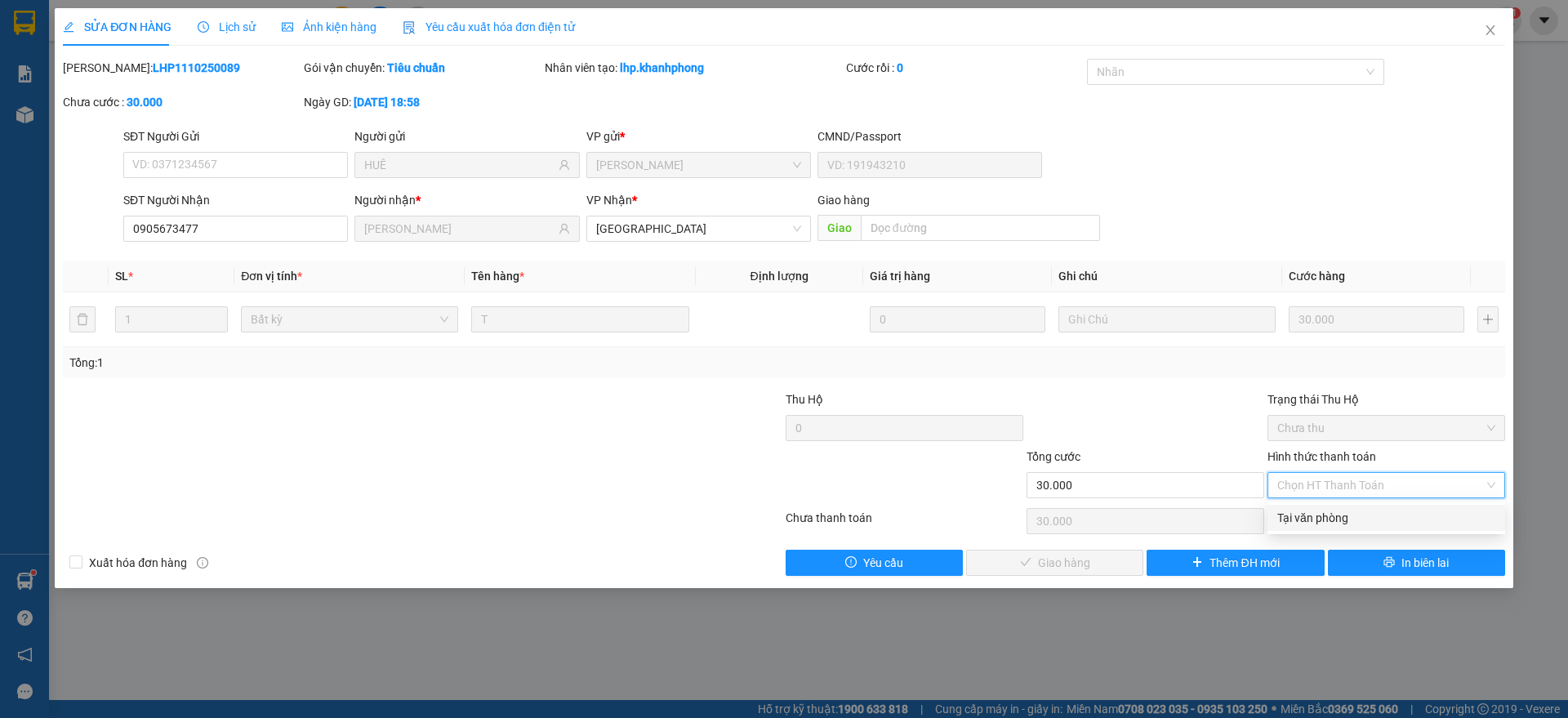
click at [1309, 520] on div "Tại văn phòng" at bounding box center [1386, 518] width 218 height 18
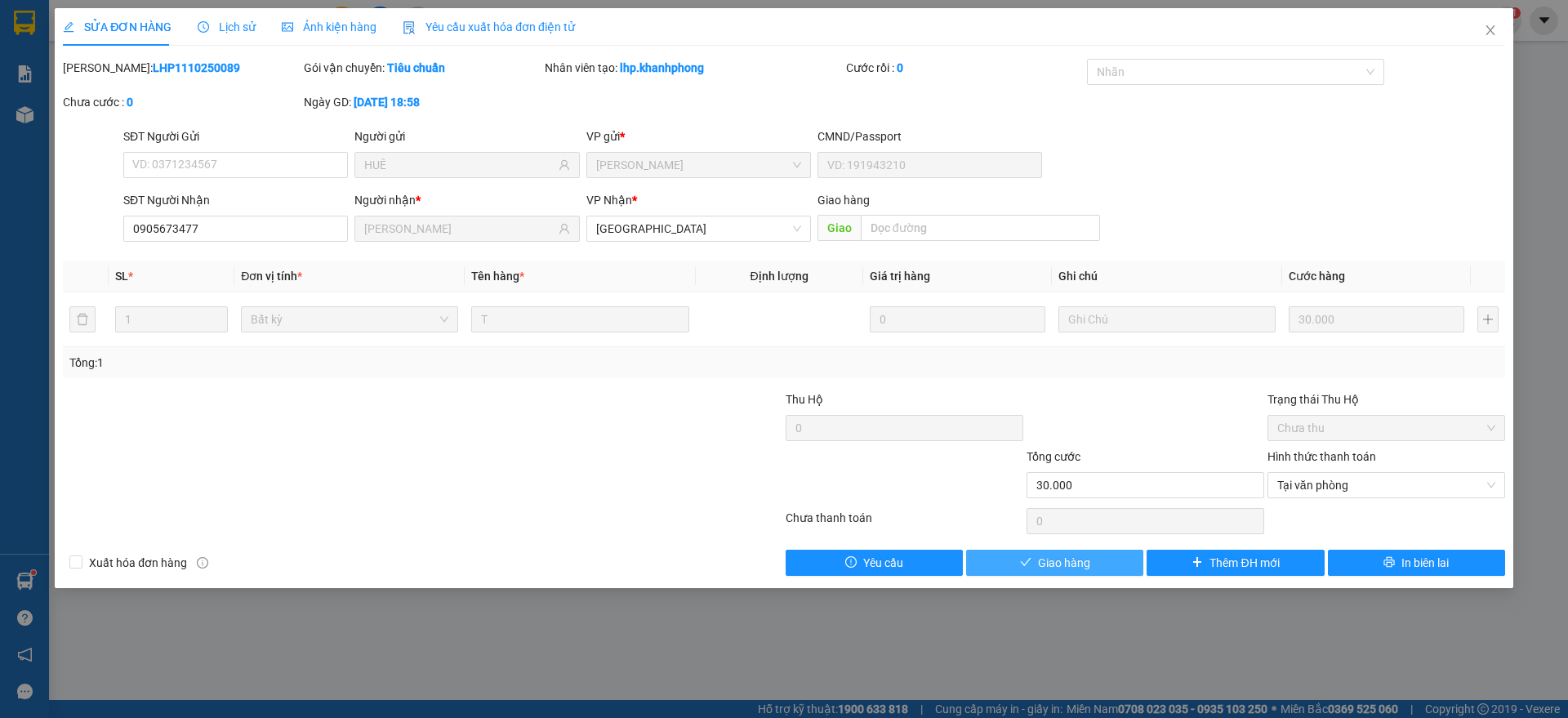
click at [1070, 557] on span "Giao hàng" at bounding box center [1063, 563] width 52 height 18
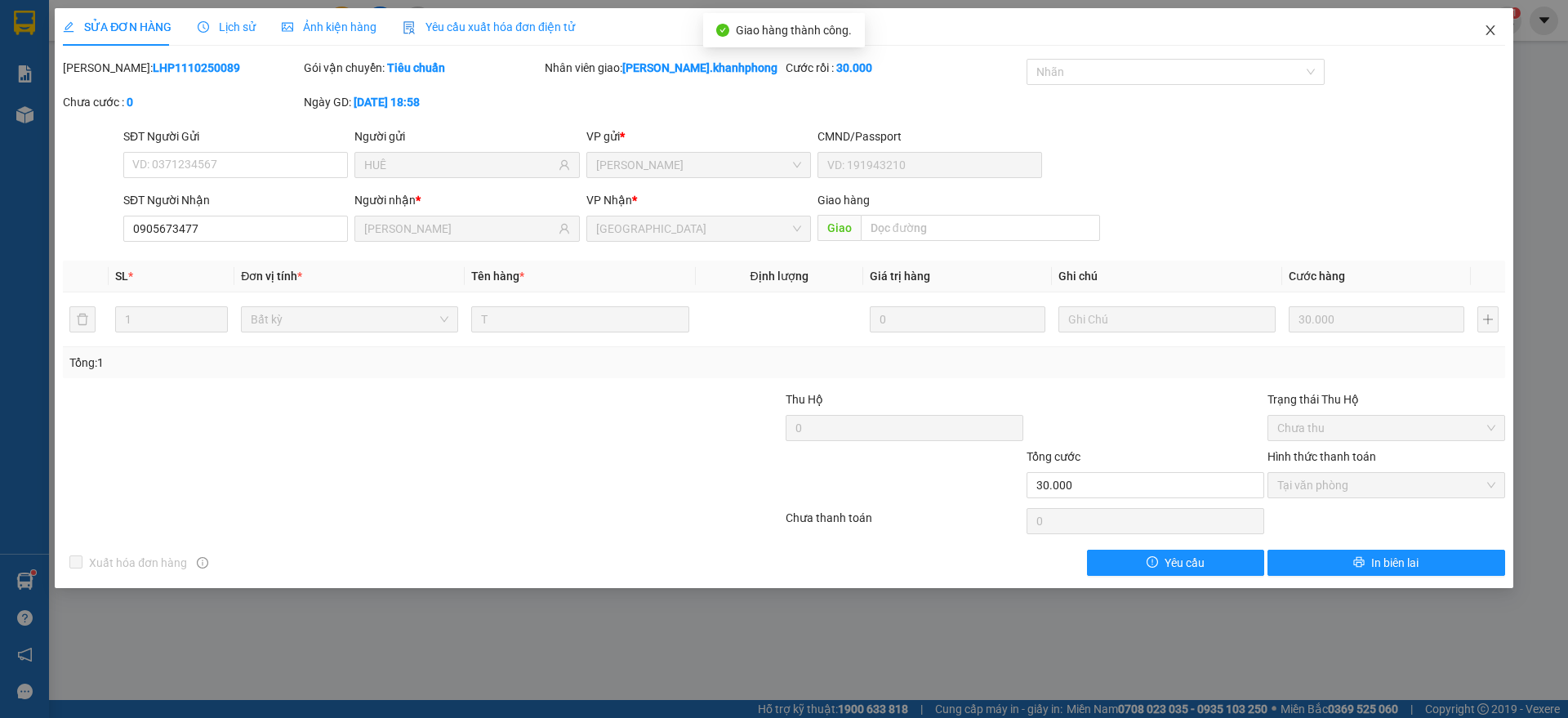
click at [1493, 26] on icon "close" at bounding box center [1490, 30] width 13 height 13
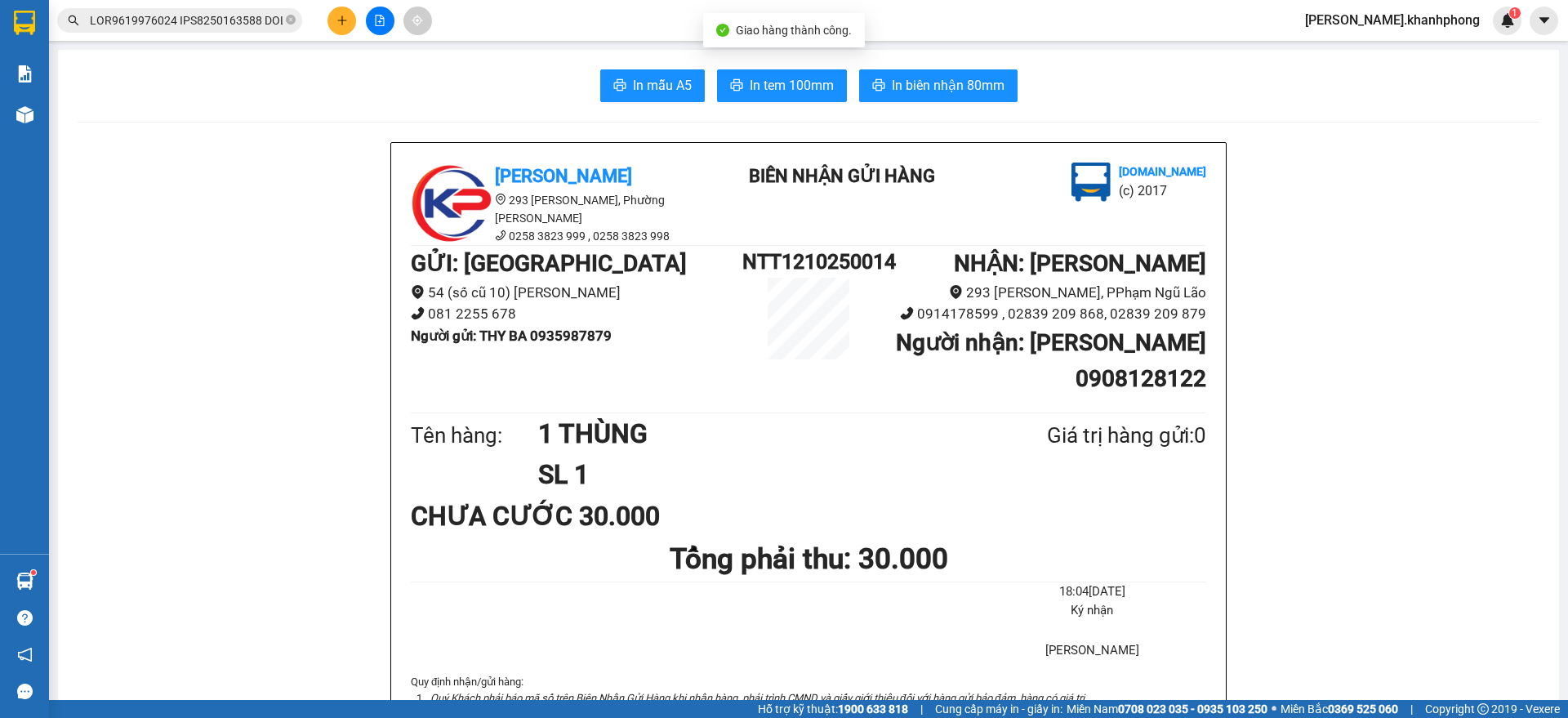
click at [205, 27] on input "text" at bounding box center [186, 20] width 193 height 18
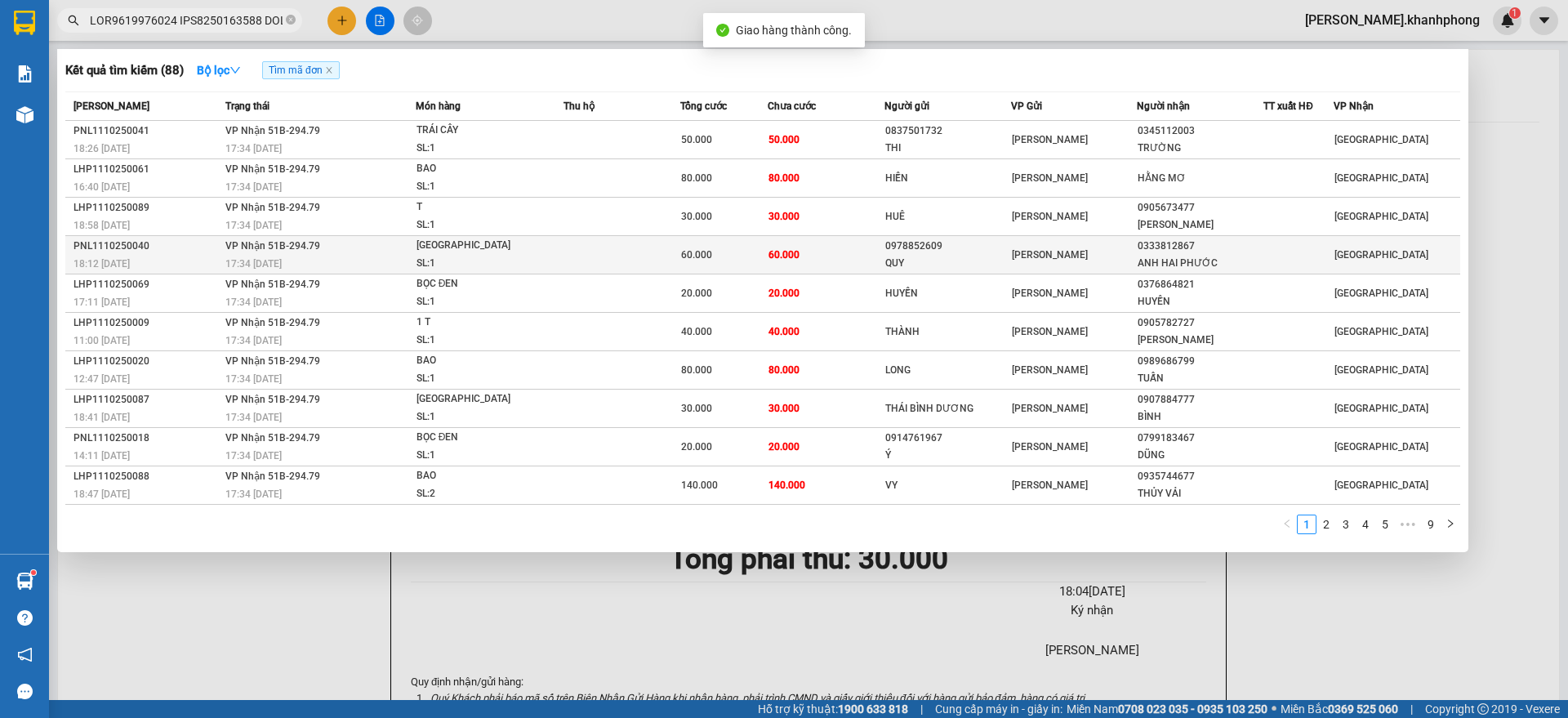
click at [180, 252] on td "PNL1110250040 18:12 [DATE]" at bounding box center [143, 255] width 156 height 38
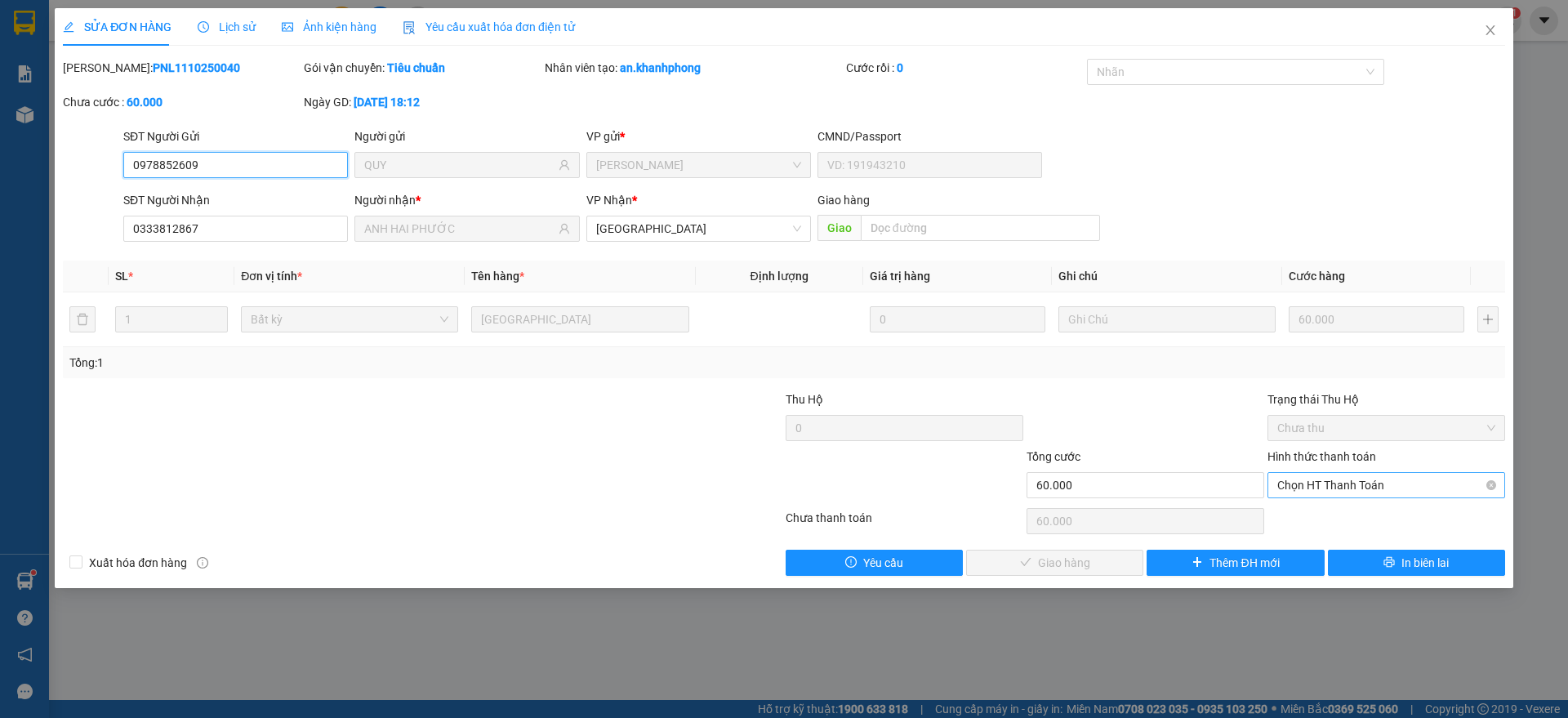
click at [1315, 482] on span "Chọn HT Thanh Toán" at bounding box center [1386, 485] width 218 height 25
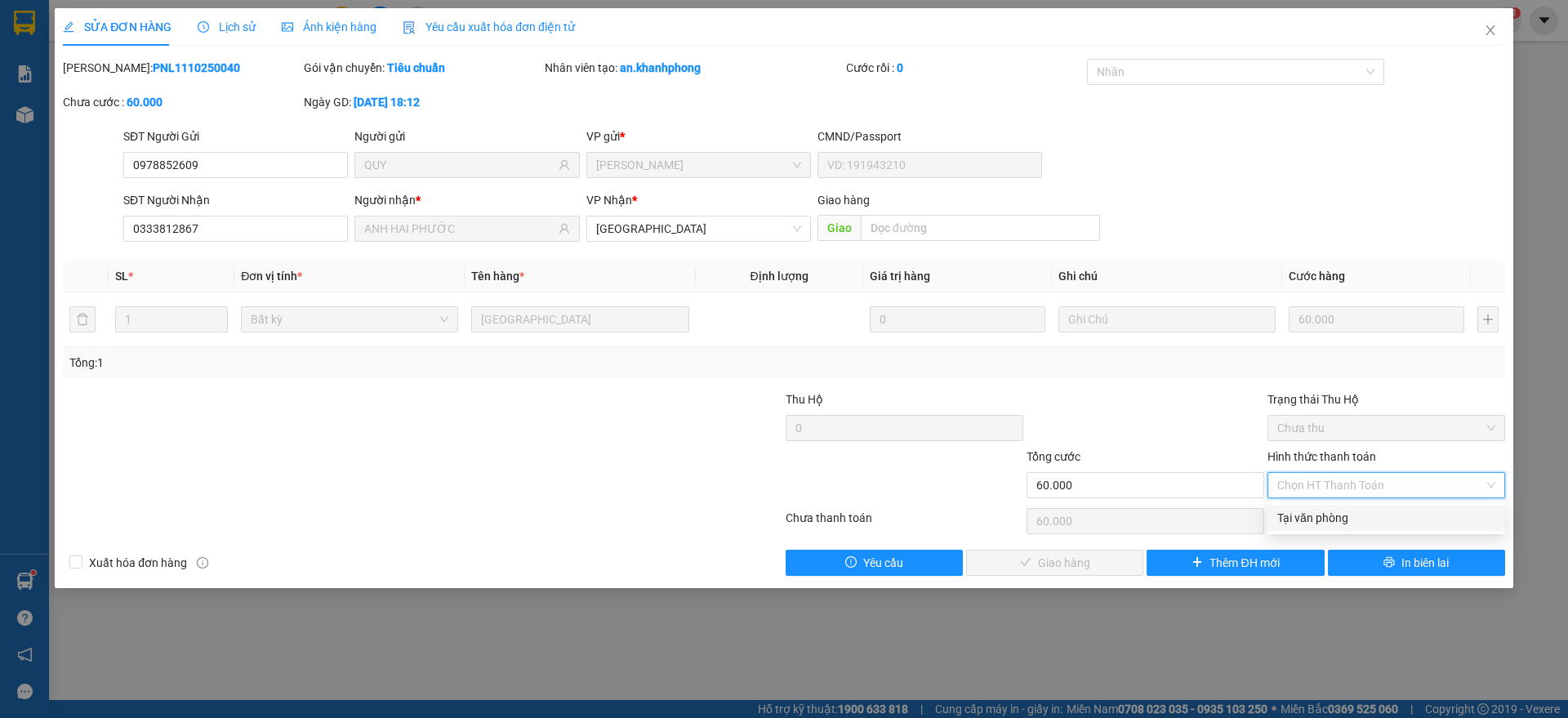
click at [1307, 519] on div "Tại văn phòng" at bounding box center [1386, 518] width 218 height 18
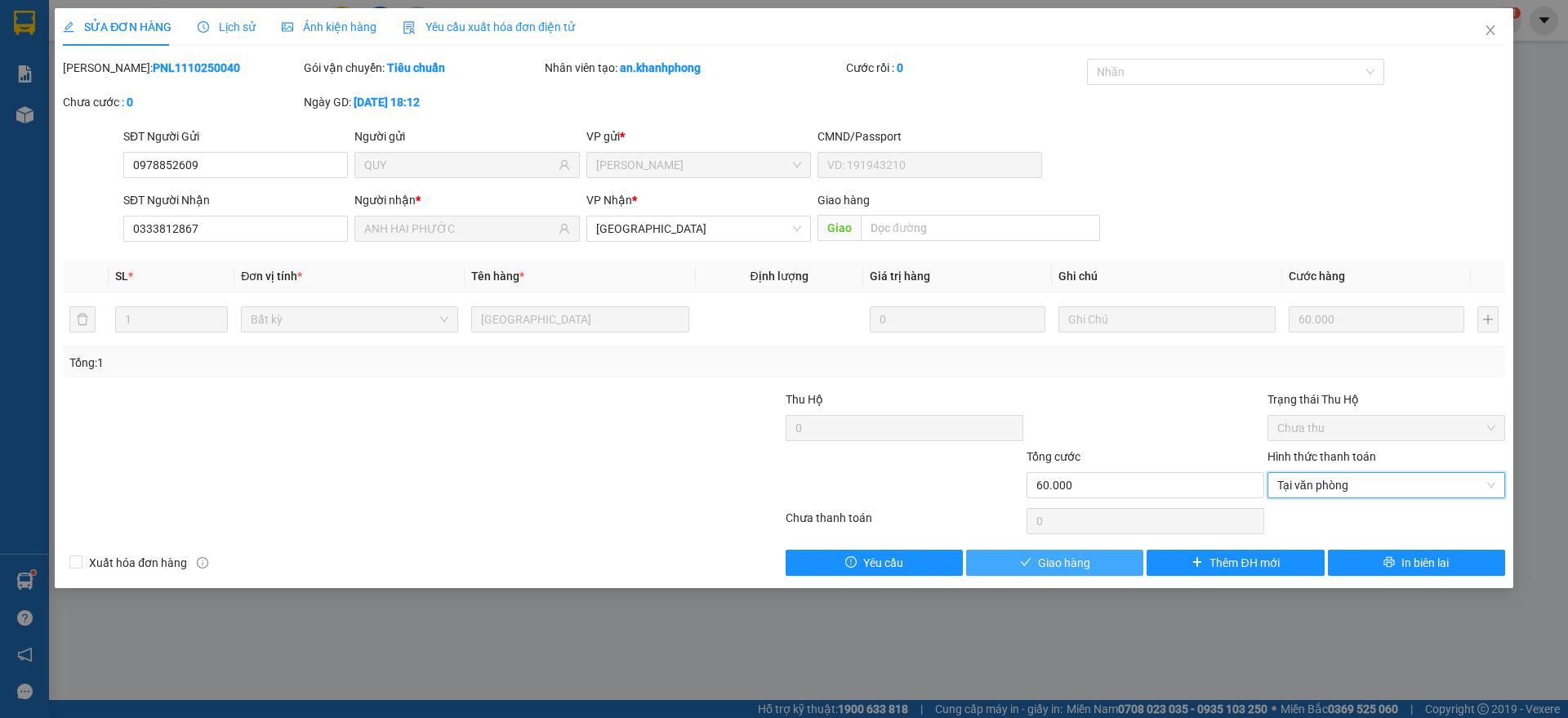
click at [1049, 551] on button "Giao hàng" at bounding box center [1055, 563] width 177 height 27
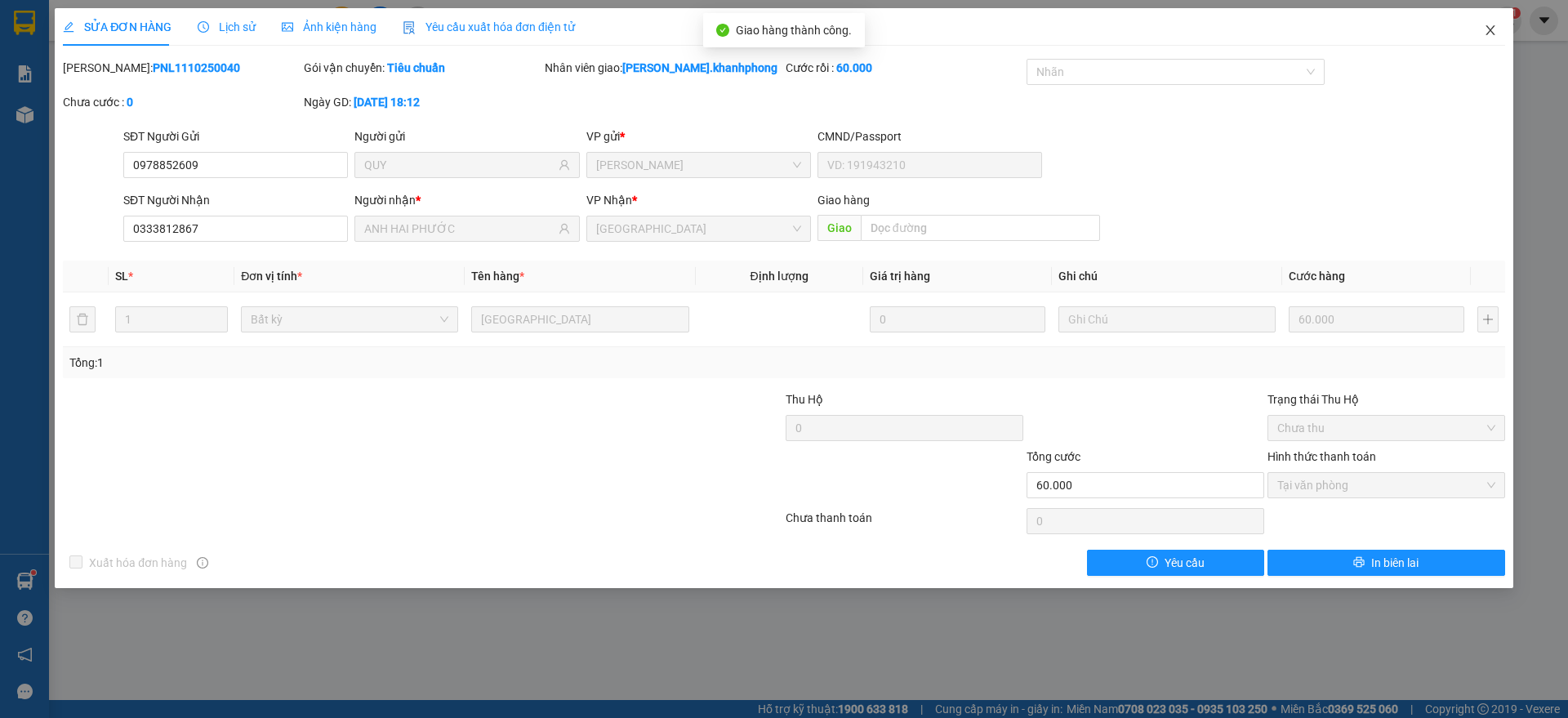
click at [1486, 22] on span "Close" at bounding box center [1490, 31] width 46 height 46
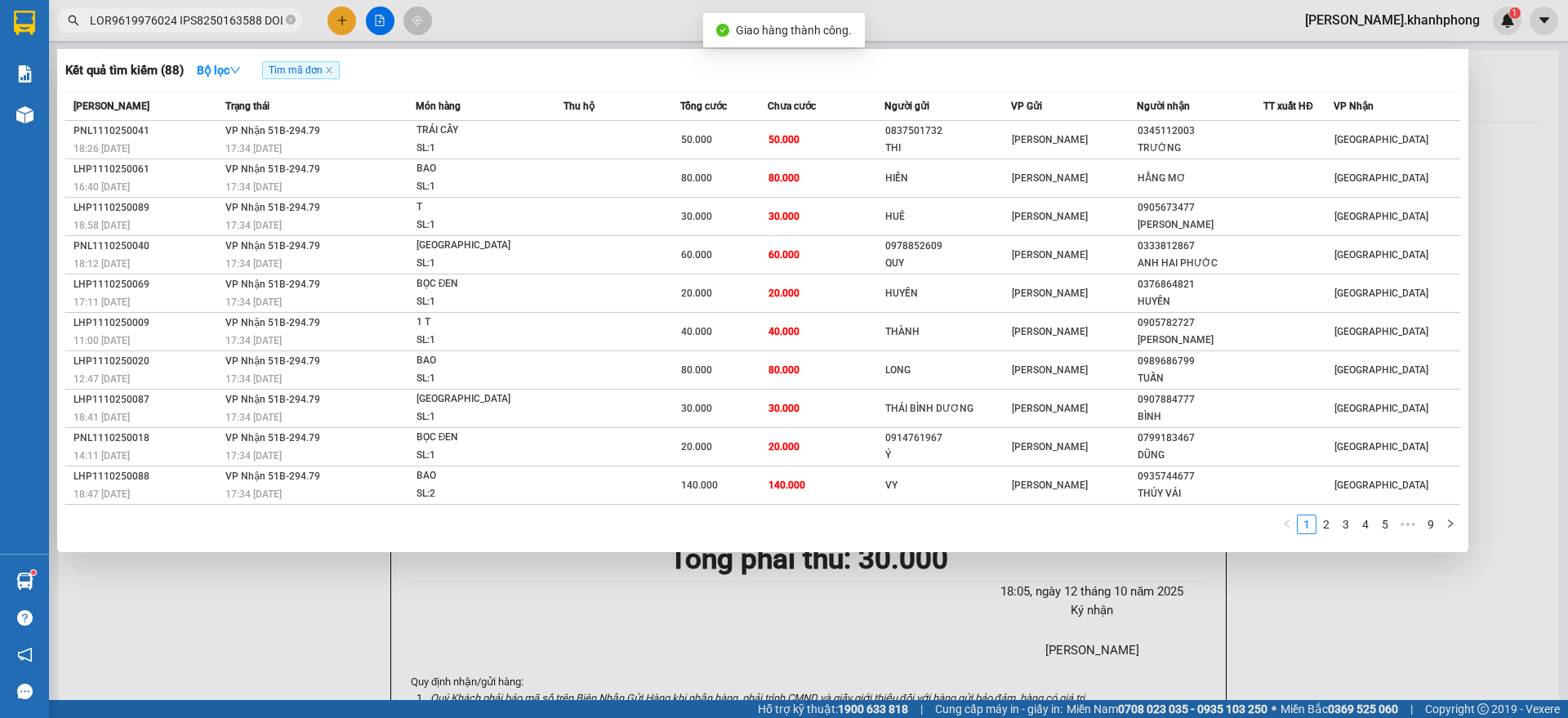
click at [204, 25] on input "text" at bounding box center [186, 20] width 193 height 18
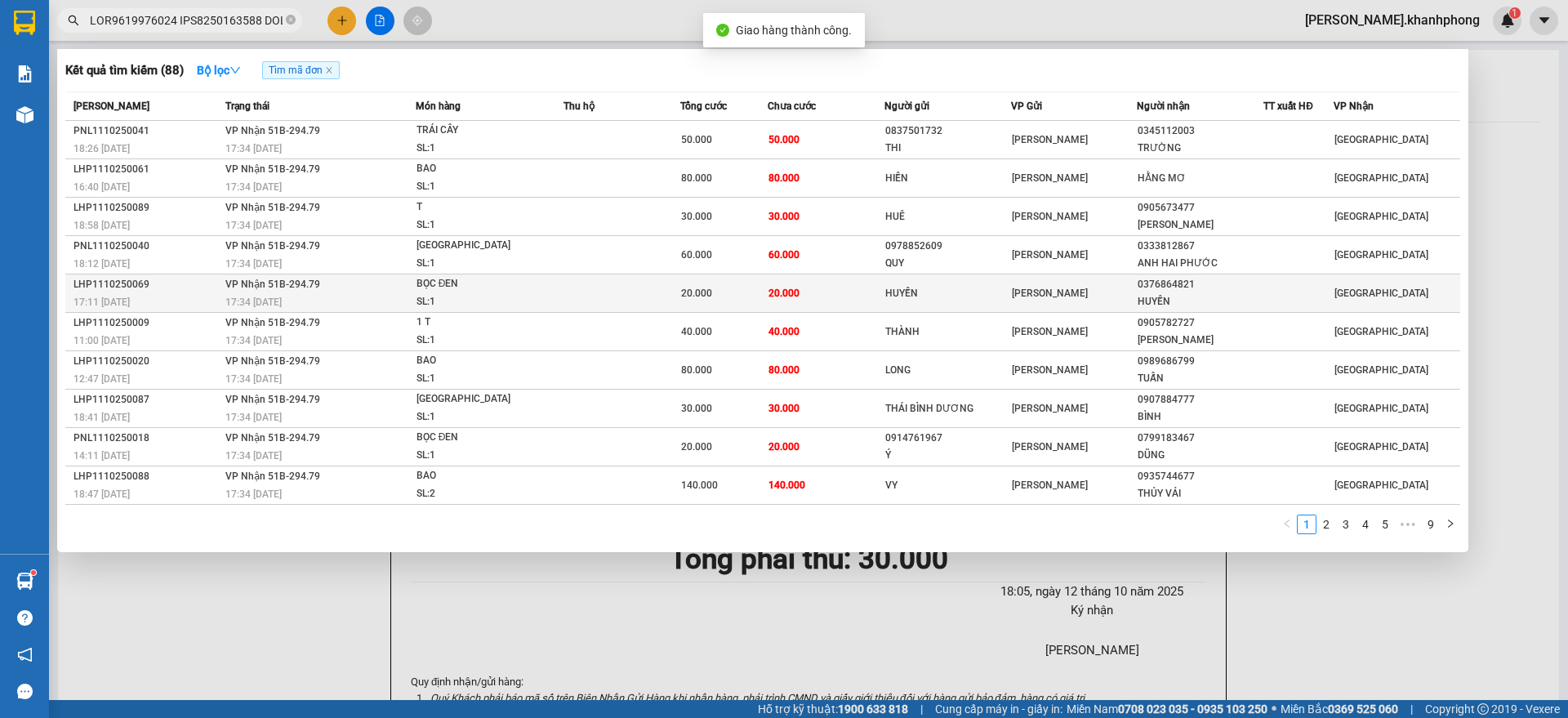
click at [209, 294] on div "17:11 [DATE]" at bounding box center [146, 302] width 147 height 18
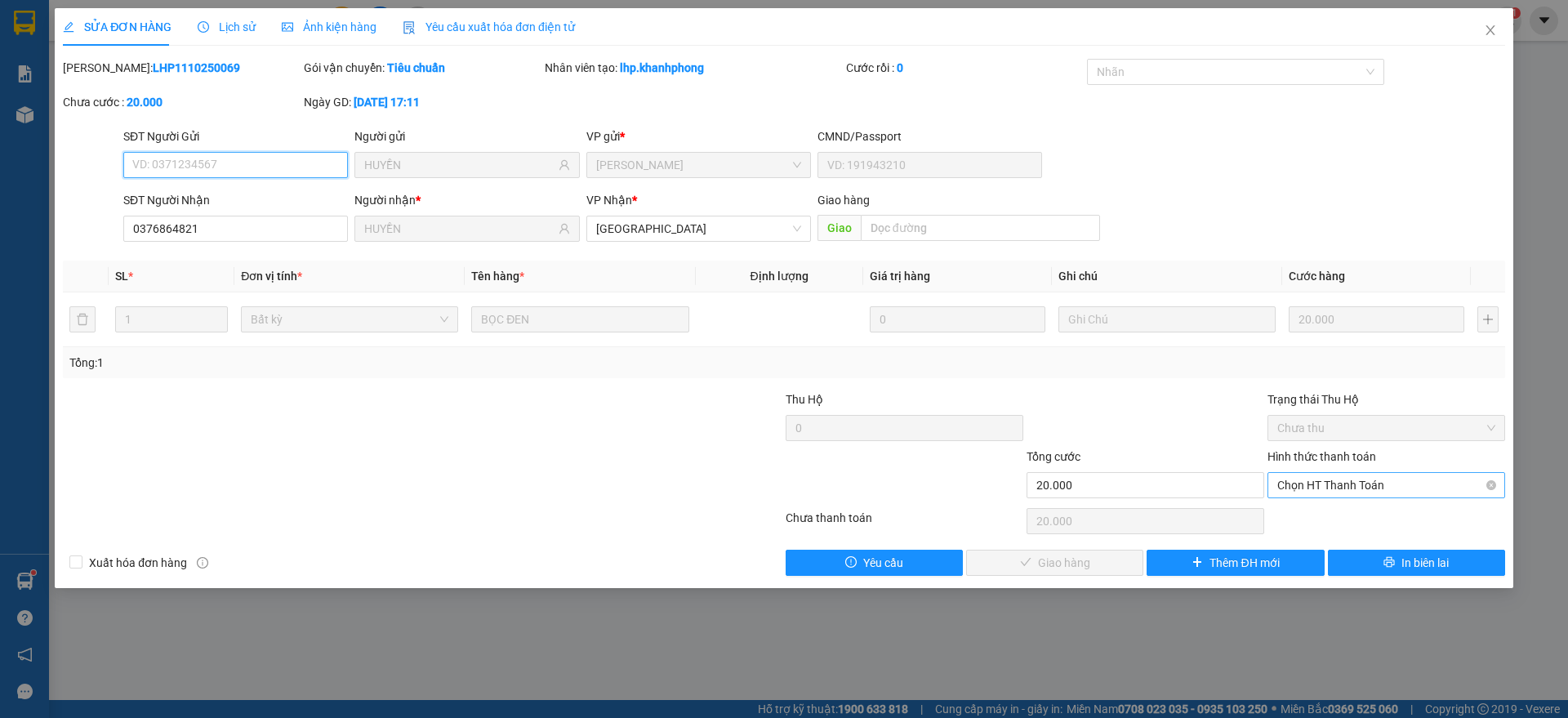
click at [1316, 486] on span "Chọn HT Thanh Toán" at bounding box center [1386, 485] width 218 height 25
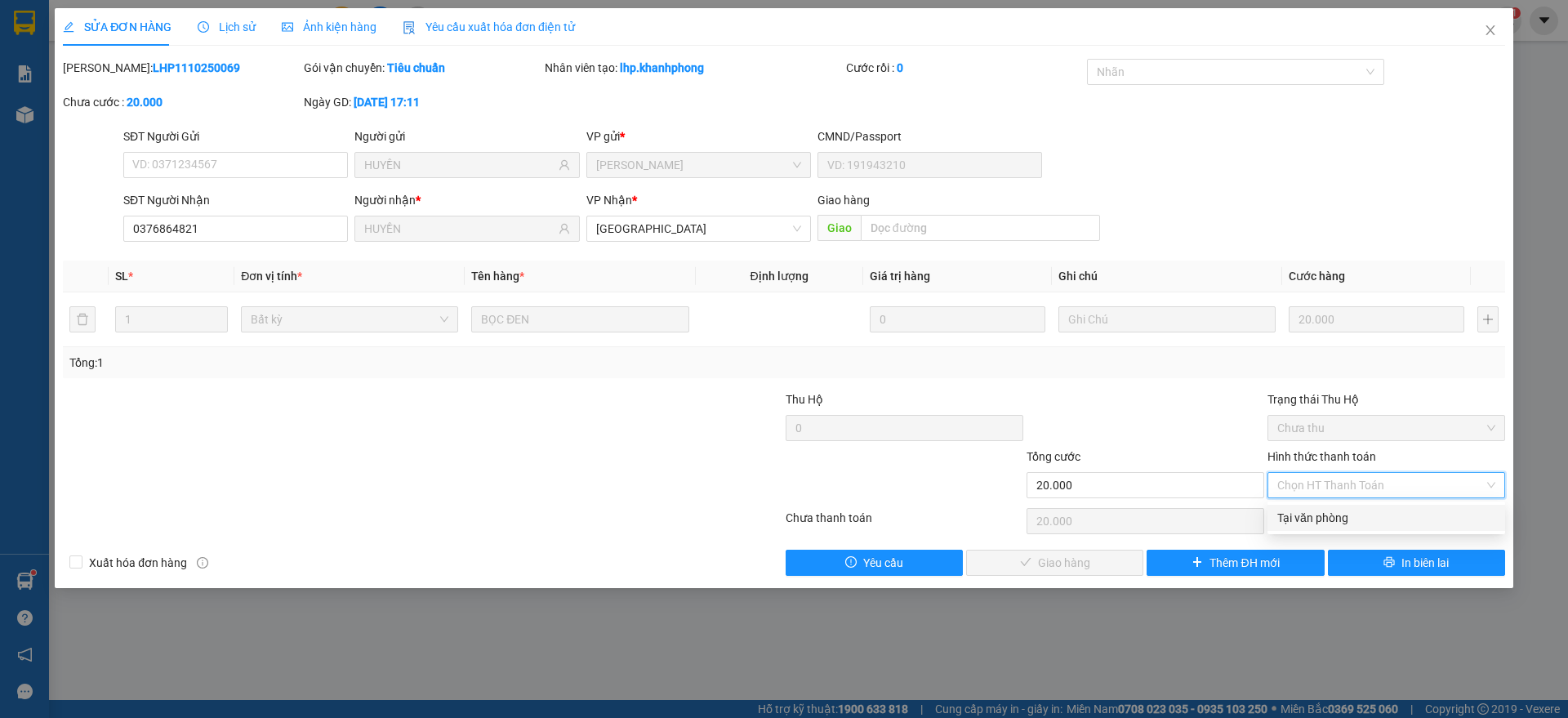
click at [1321, 515] on div "Tại văn phòng" at bounding box center [1386, 518] width 218 height 18
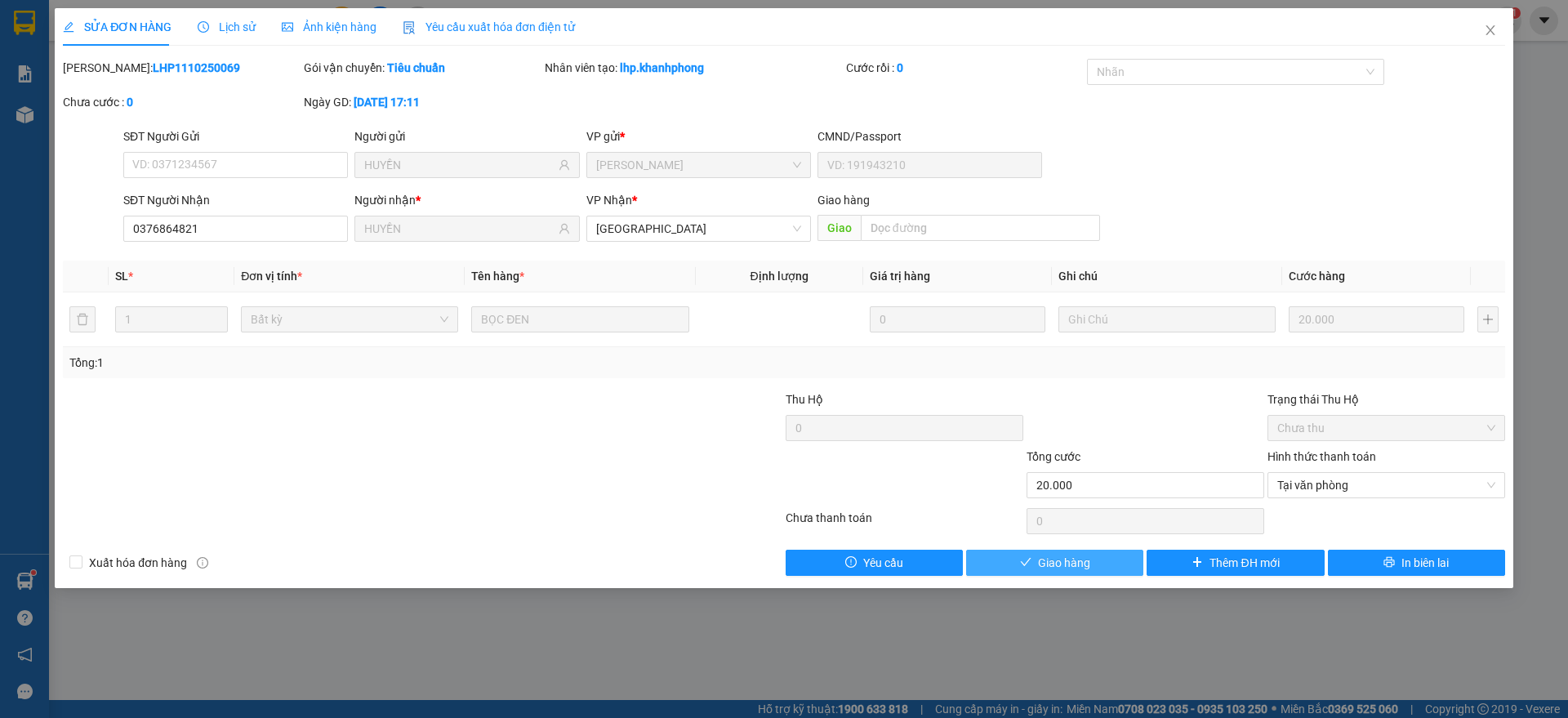
click at [1085, 563] on span "Giao hàng" at bounding box center [1063, 563] width 52 height 18
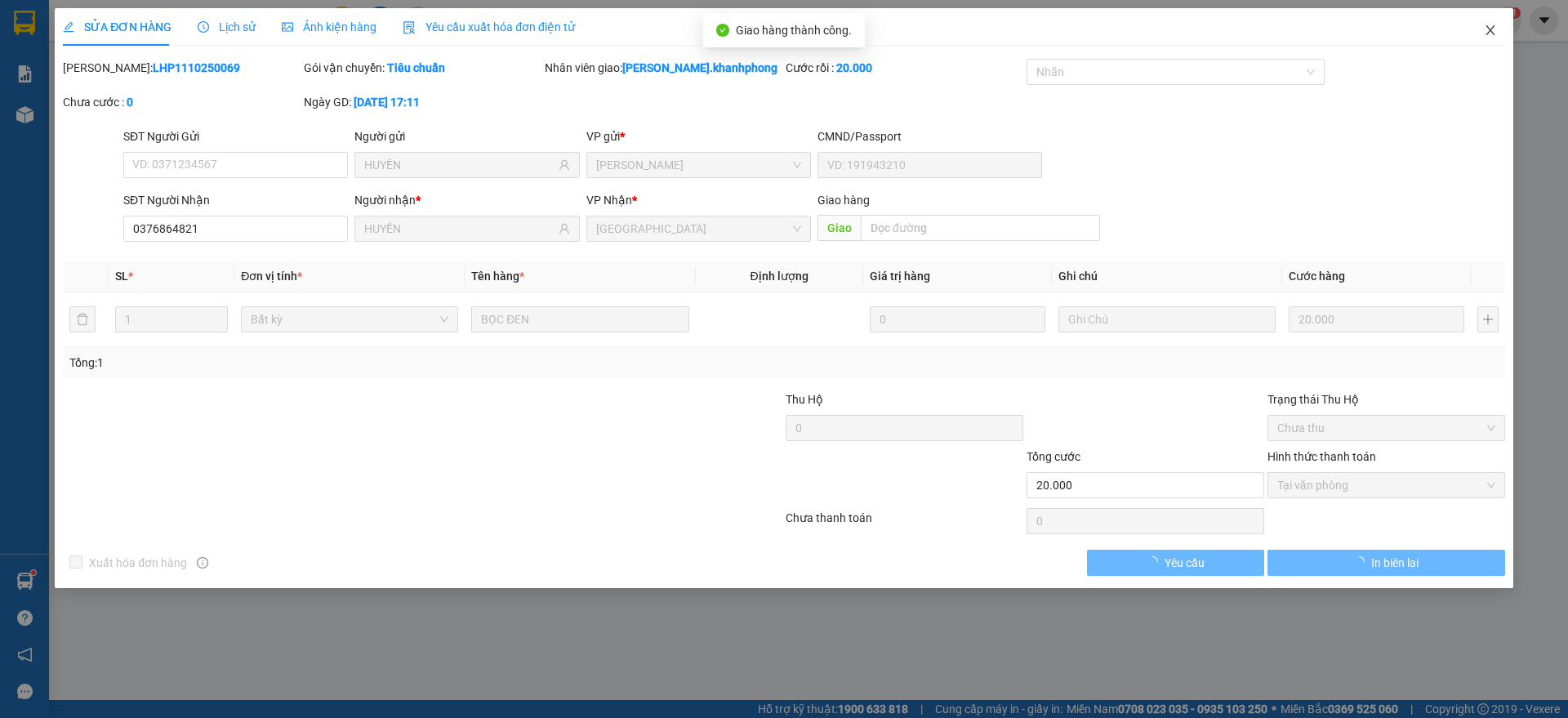
click at [1501, 28] on span "Close" at bounding box center [1490, 31] width 46 height 46
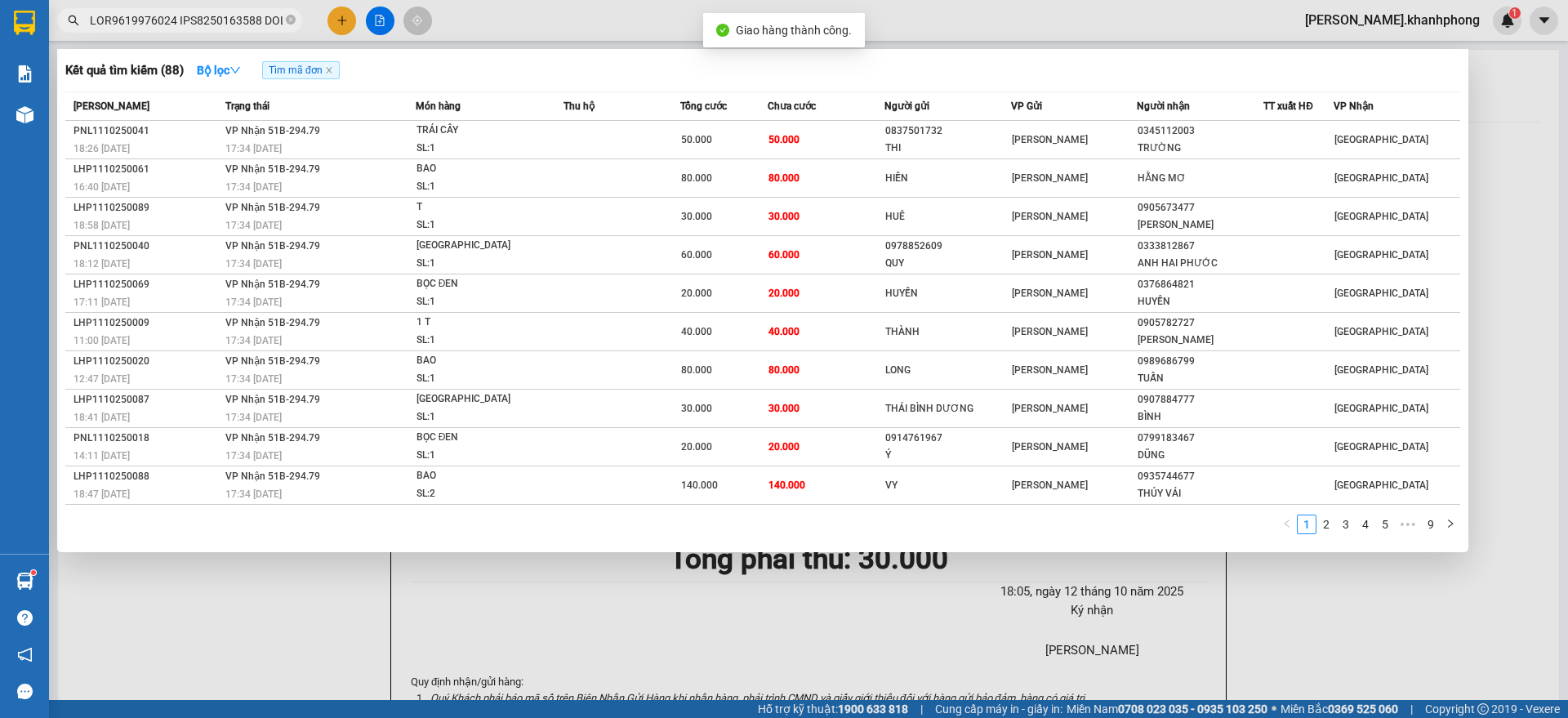
click at [179, 25] on input "text" at bounding box center [186, 20] width 193 height 18
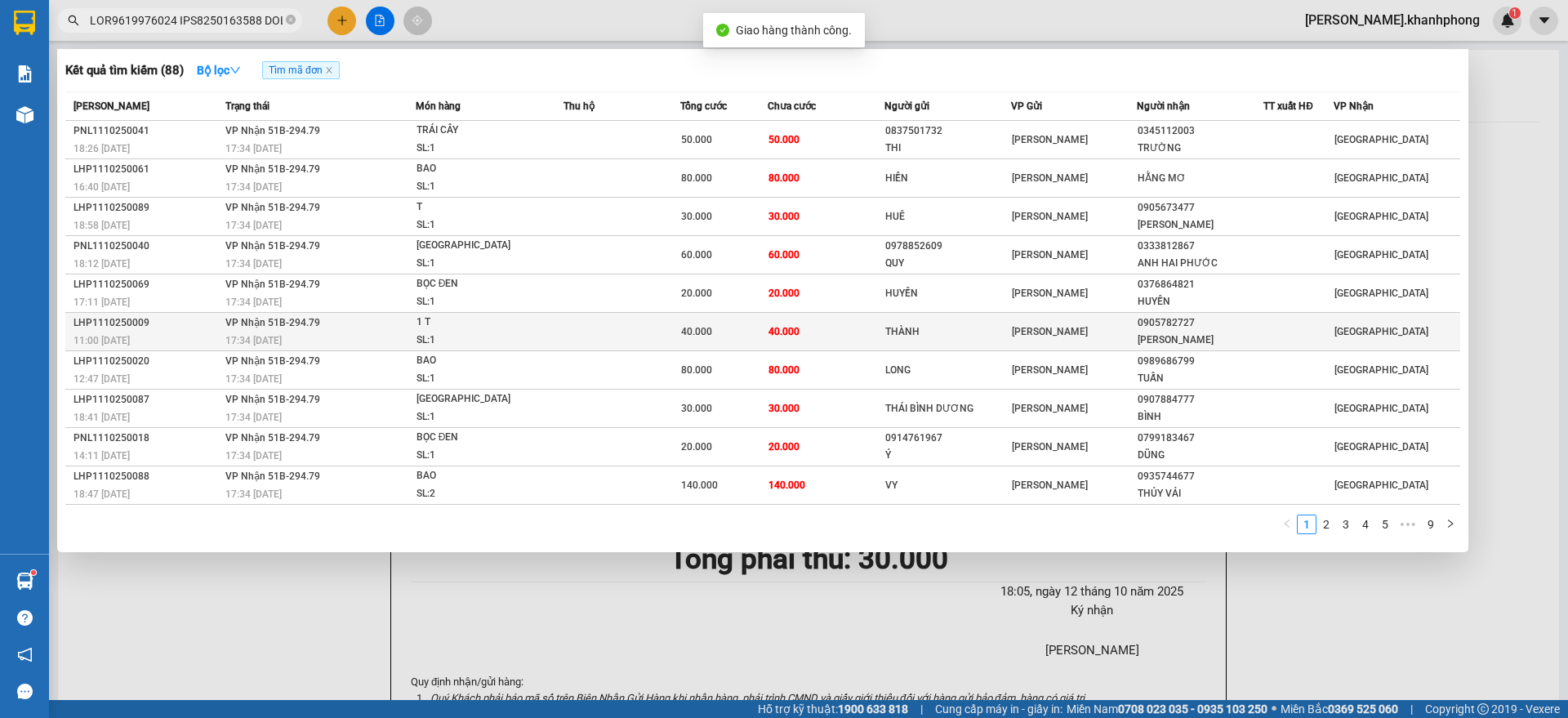
click at [187, 336] on div "11:00 [DATE]" at bounding box center [146, 340] width 147 height 18
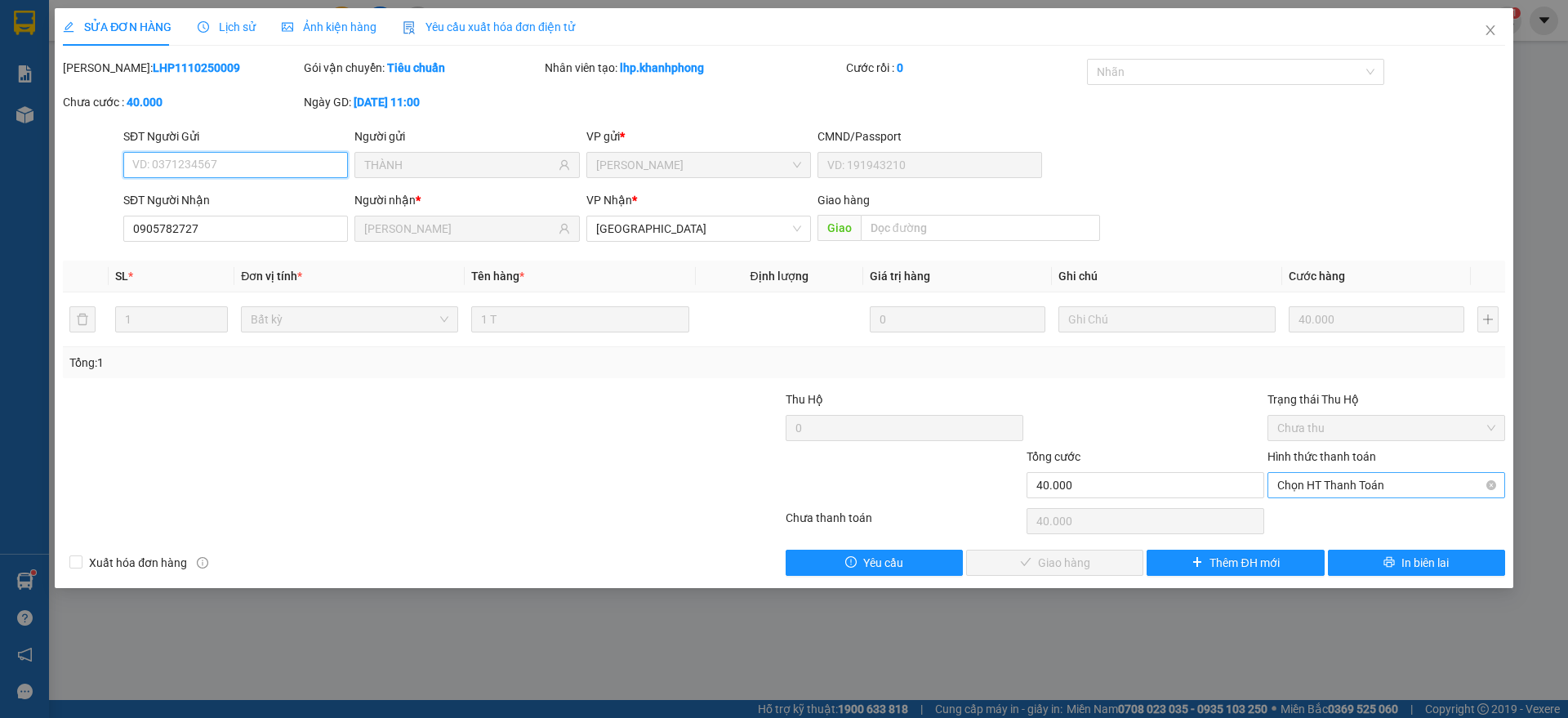
click at [1356, 482] on span "Chọn HT Thanh Toán" at bounding box center [1386, 485] width 218 height 25
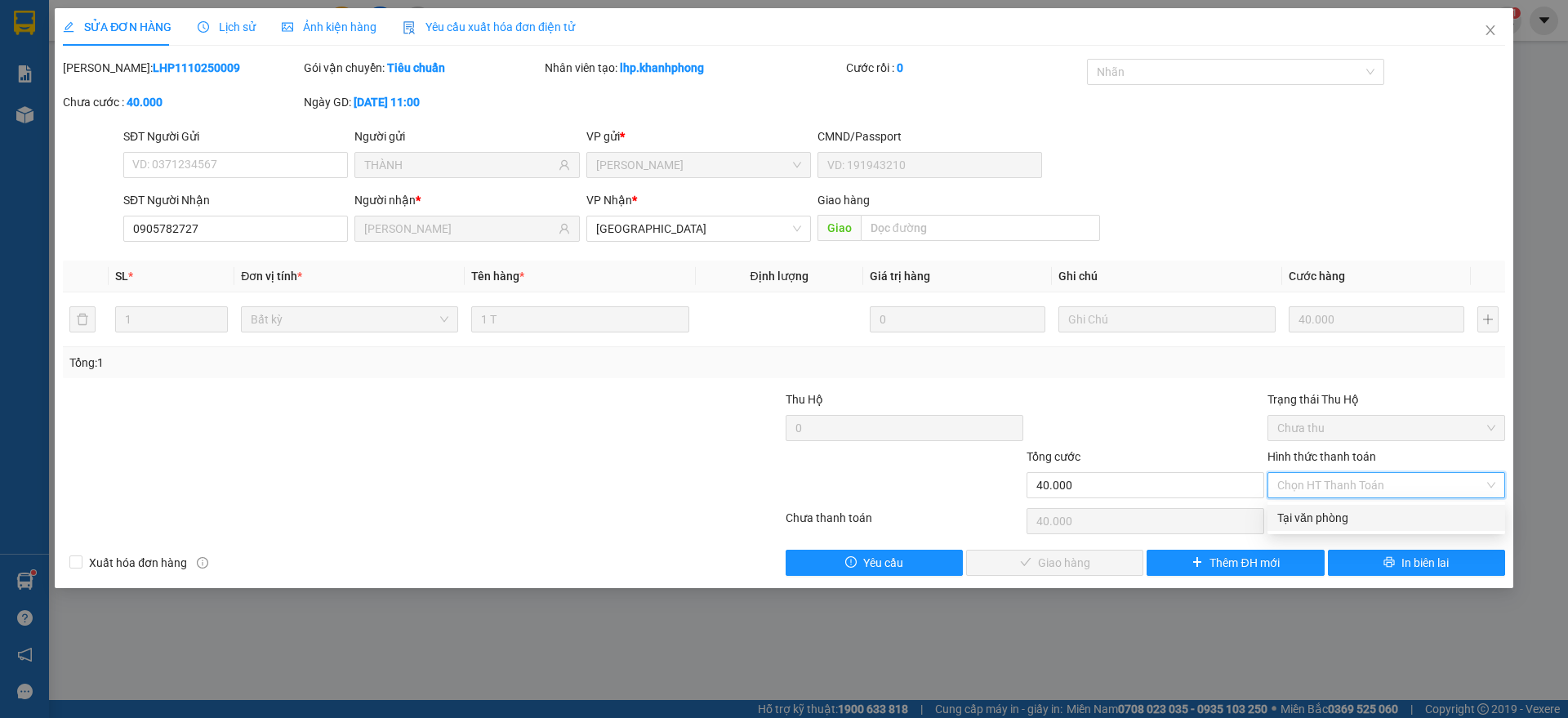
click at [1348, 516] on div "Tại văn phòng" at bounding box center [1386, 518] width 218 height 18
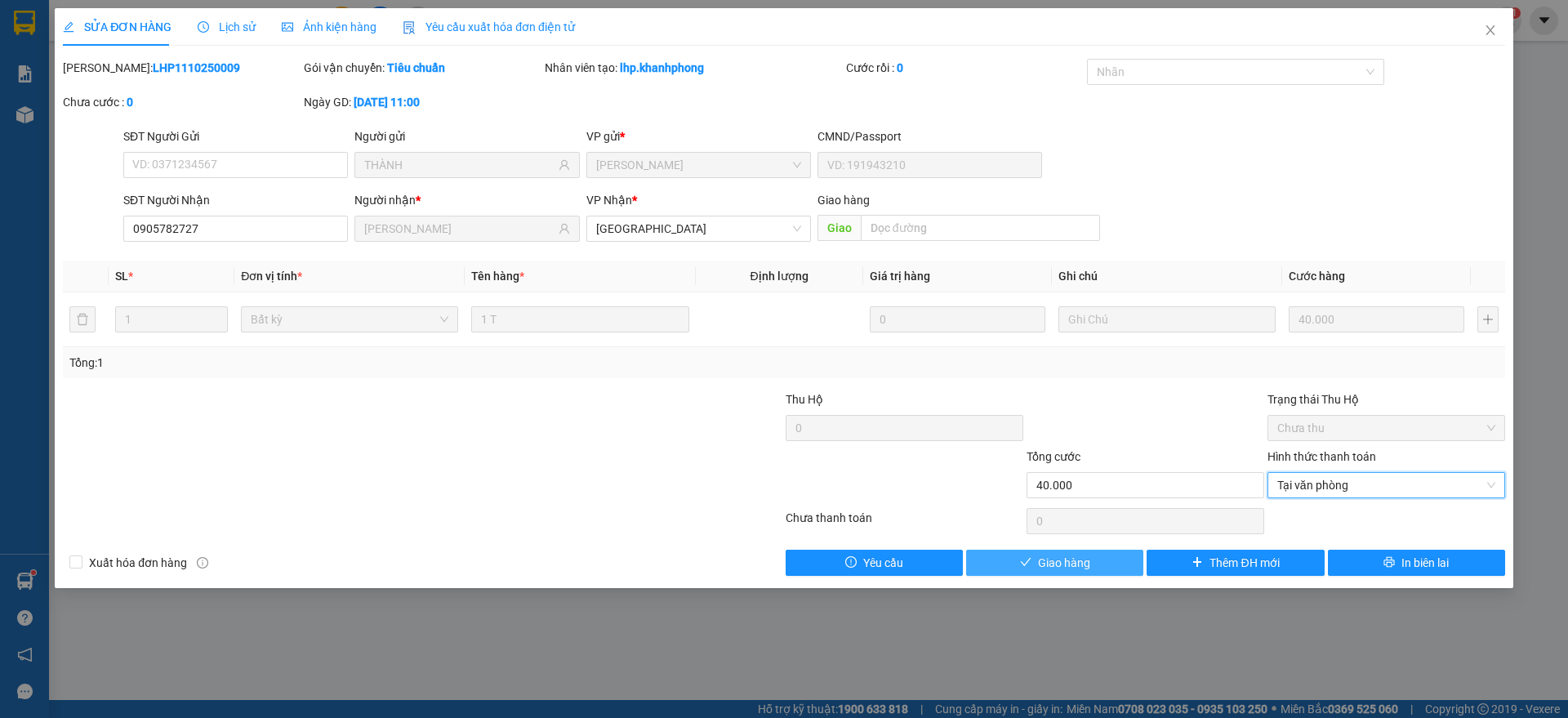
click at [1068, 562] on span "Giao hàng" at bounding box center [1063, 563] width 52 height 18
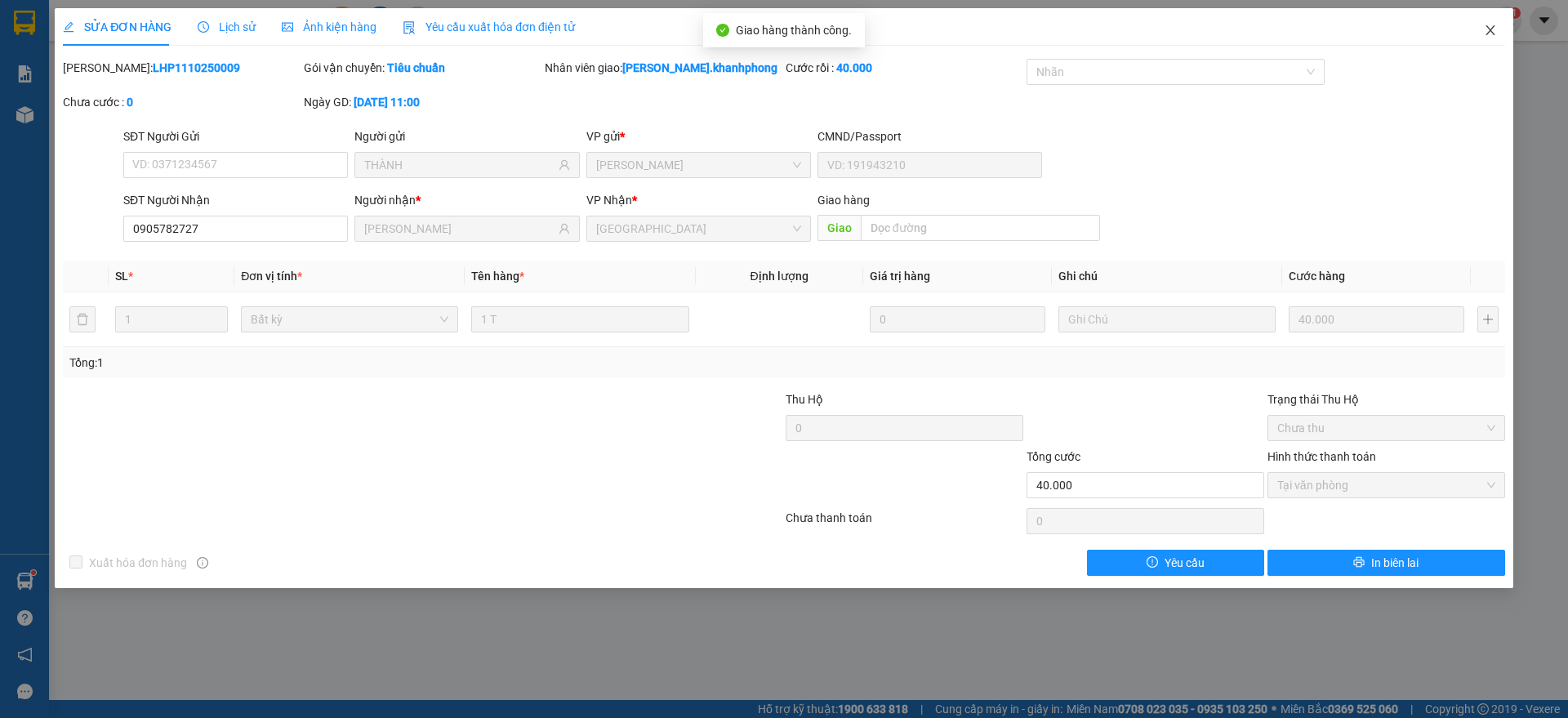
click at [1499, 23] on span "Close" at bounding box center [1490, 31] width 46 height 46
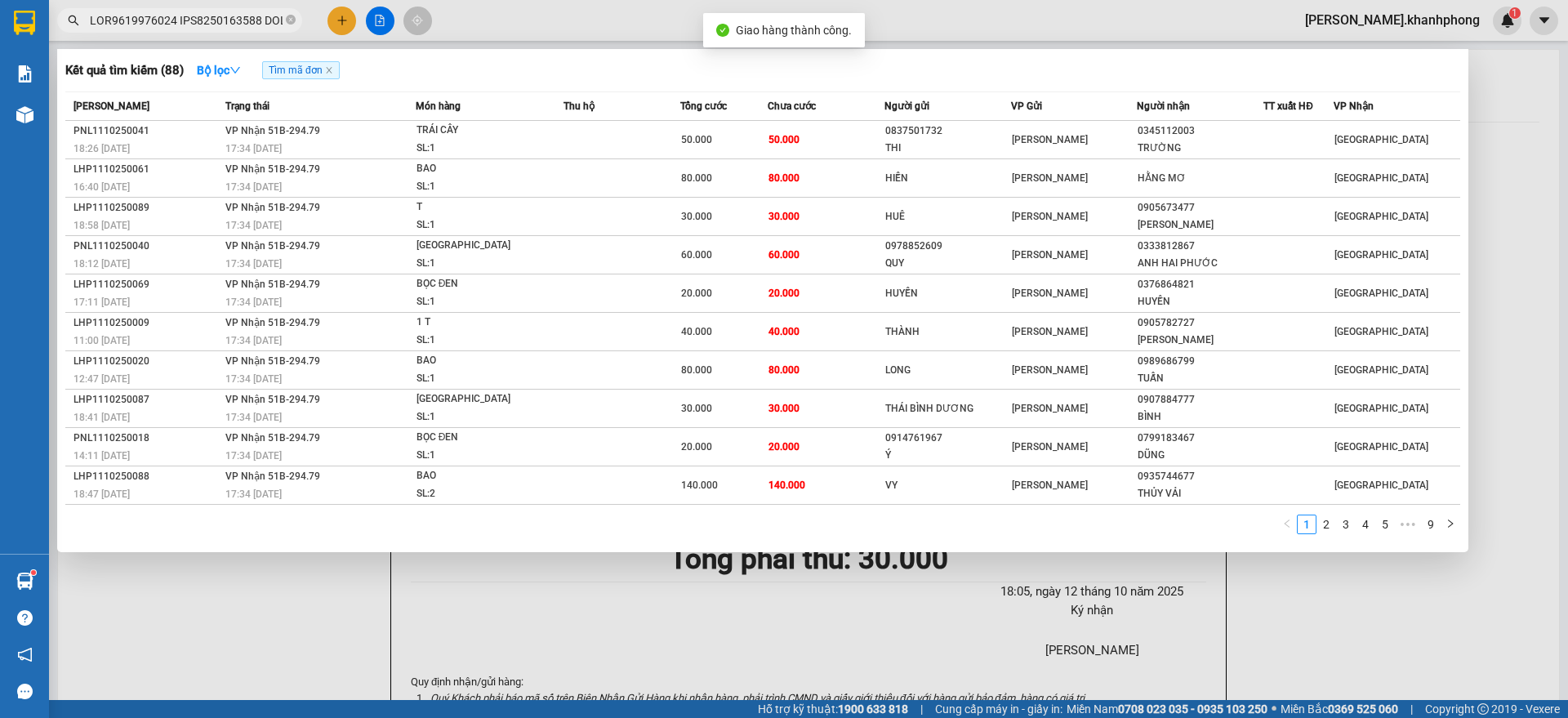
click at [197, 22] on input "text" at bounding box center [186, 20] width 193 height 18
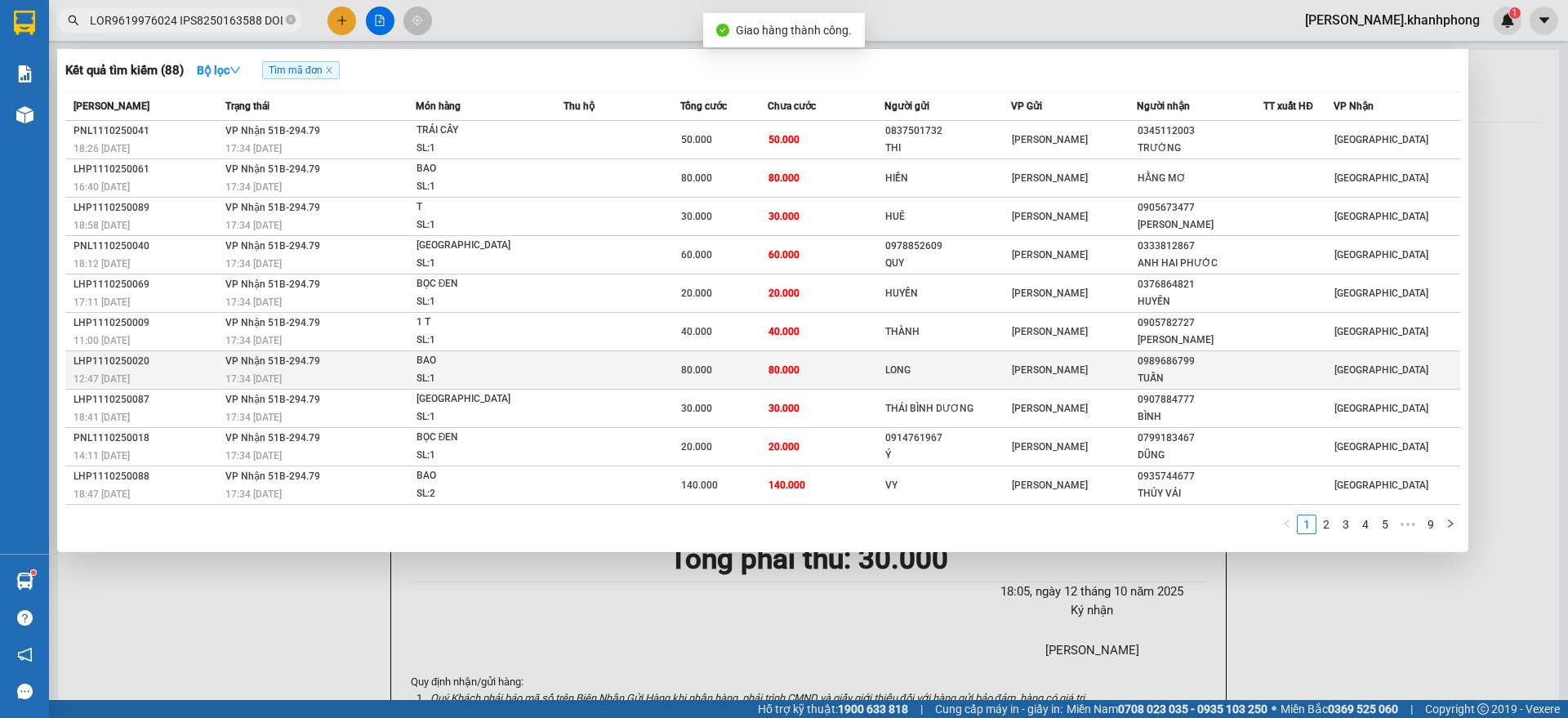
click at [180, 371] on div "12:47 [DATE]" at bounding box center [146, 379] width 147 height 18
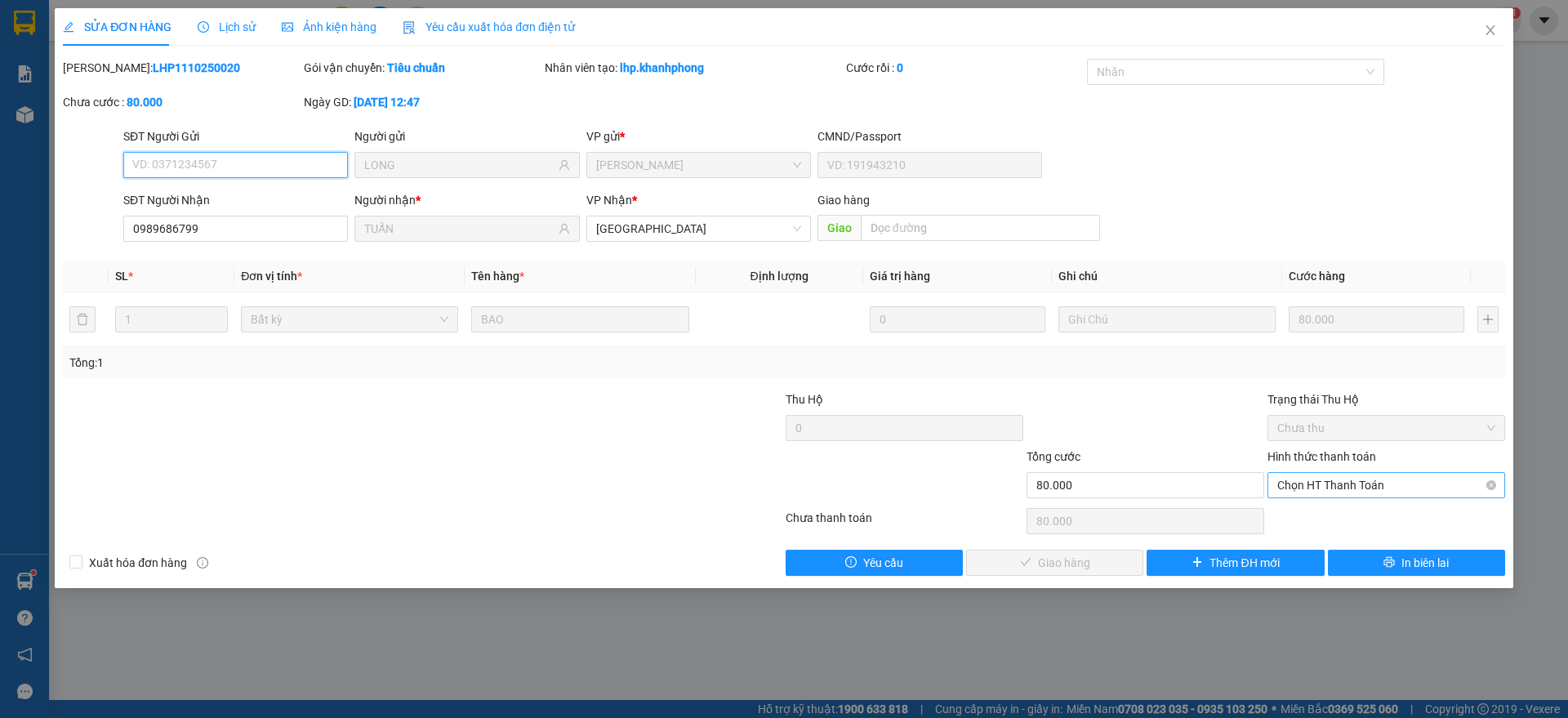
click at [1322, 488] on span "Chọn HT Thanh Toán" at bounding box center [1386, 485] width 218 height 25
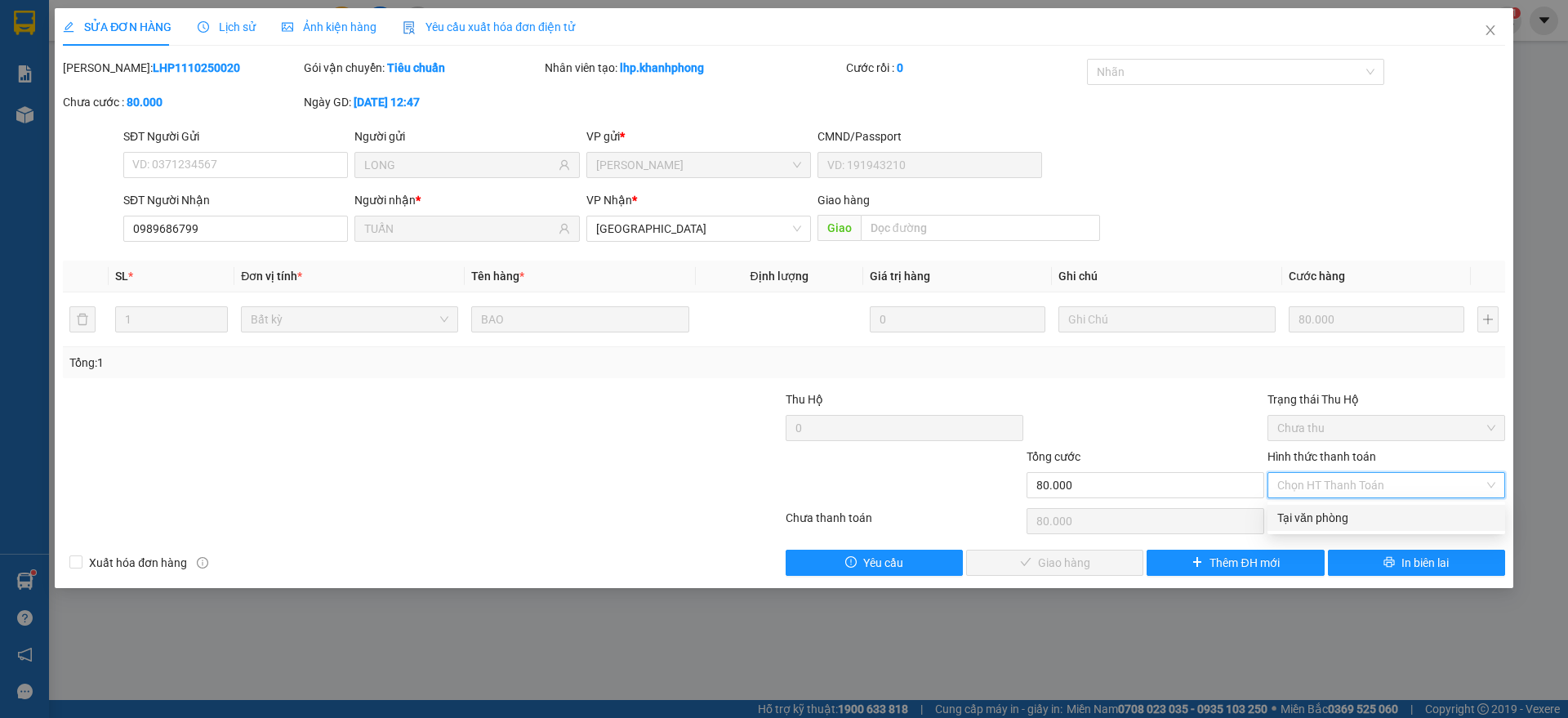
drag, startPoint x: 1333, startPoint y: 513, endPoint x: 1039, endPoint y: 537, distance: 295.0
click at [1332, 513] on div "Tại văn phòng" at bounding box center [1386, 518] width 218 height 18
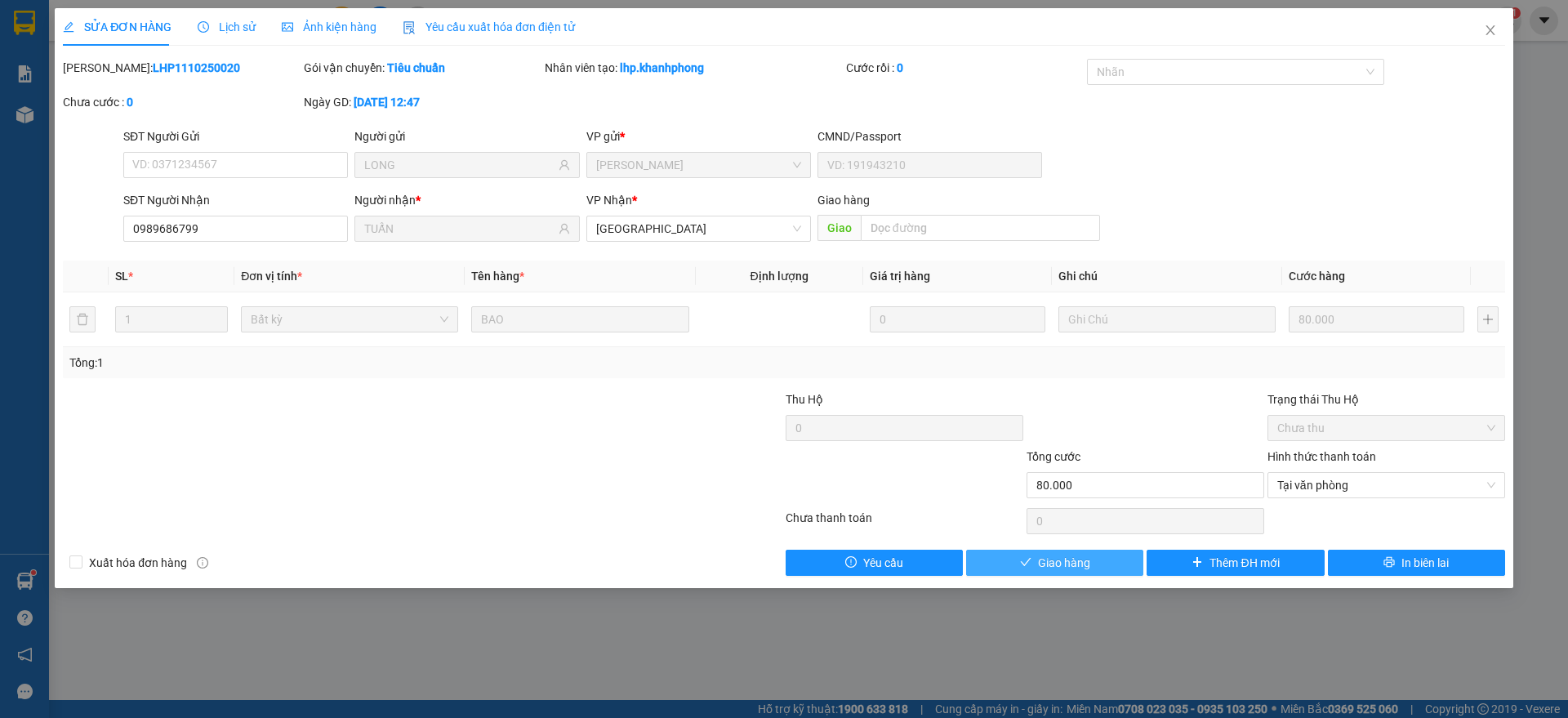
click at [1028, 560] on icon "check" at bounding box center [1026, 562] width 11 height 8
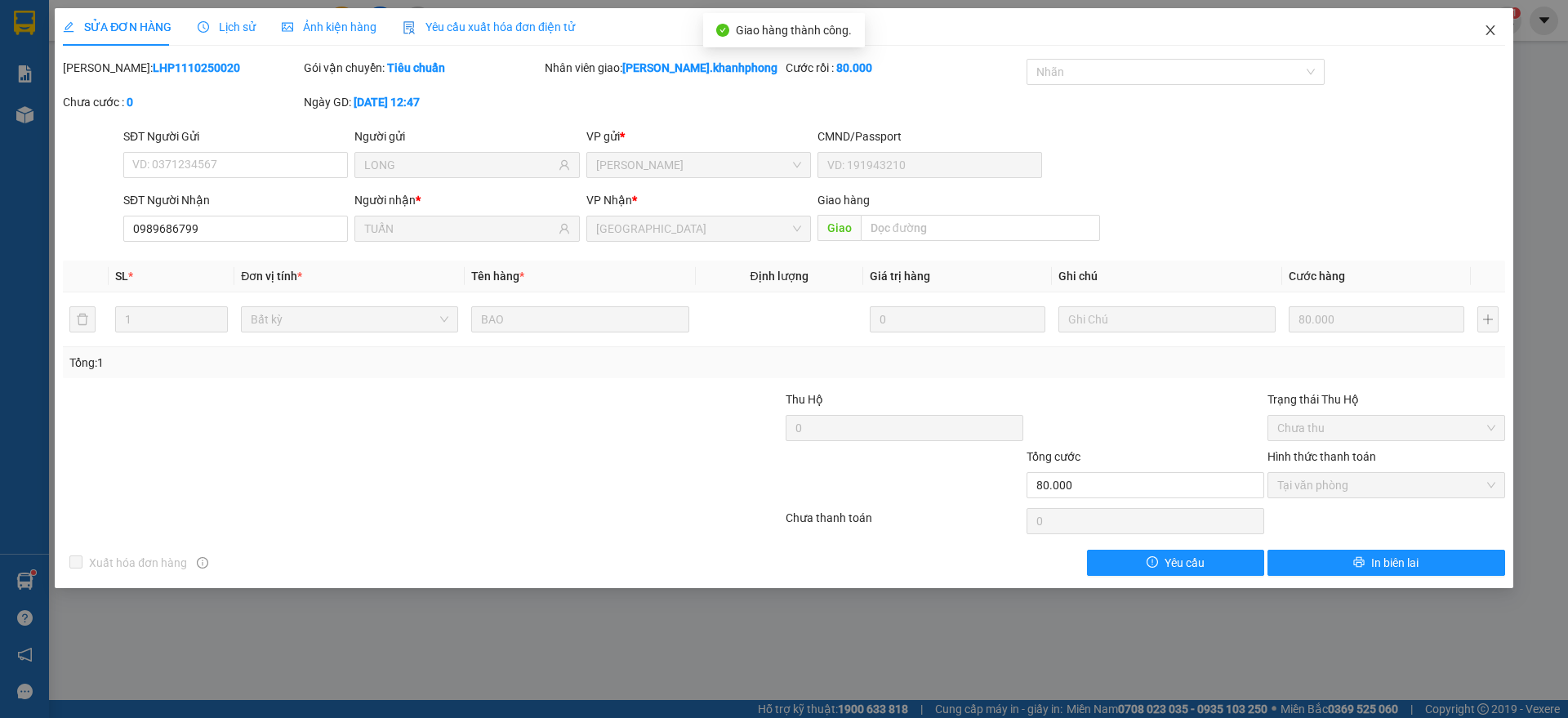
click at [1495, 23] on span "Close" at bounding box center [1490, 31] width 46 height 46
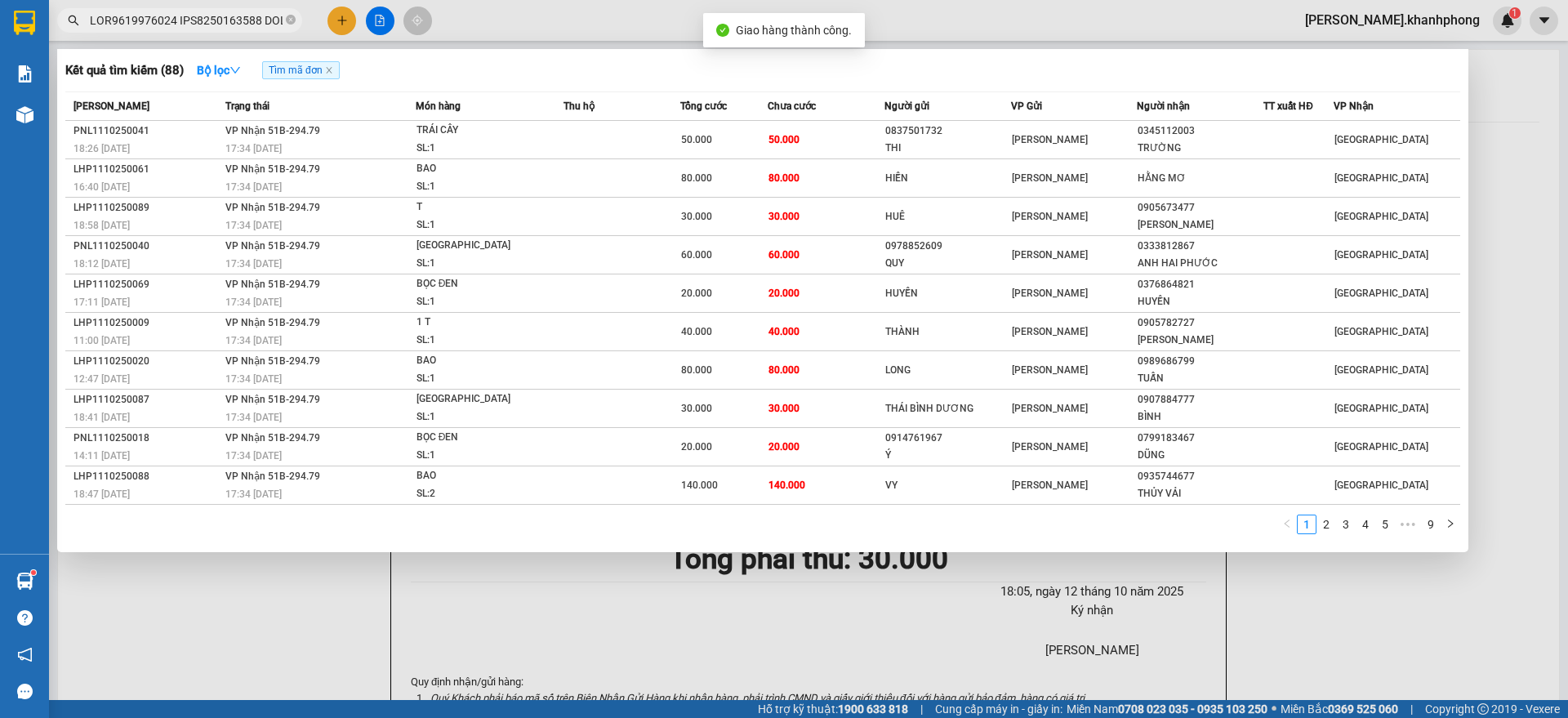
click at [199, 19] on input "text" at bounding box center [186, 20] width 193 height 18
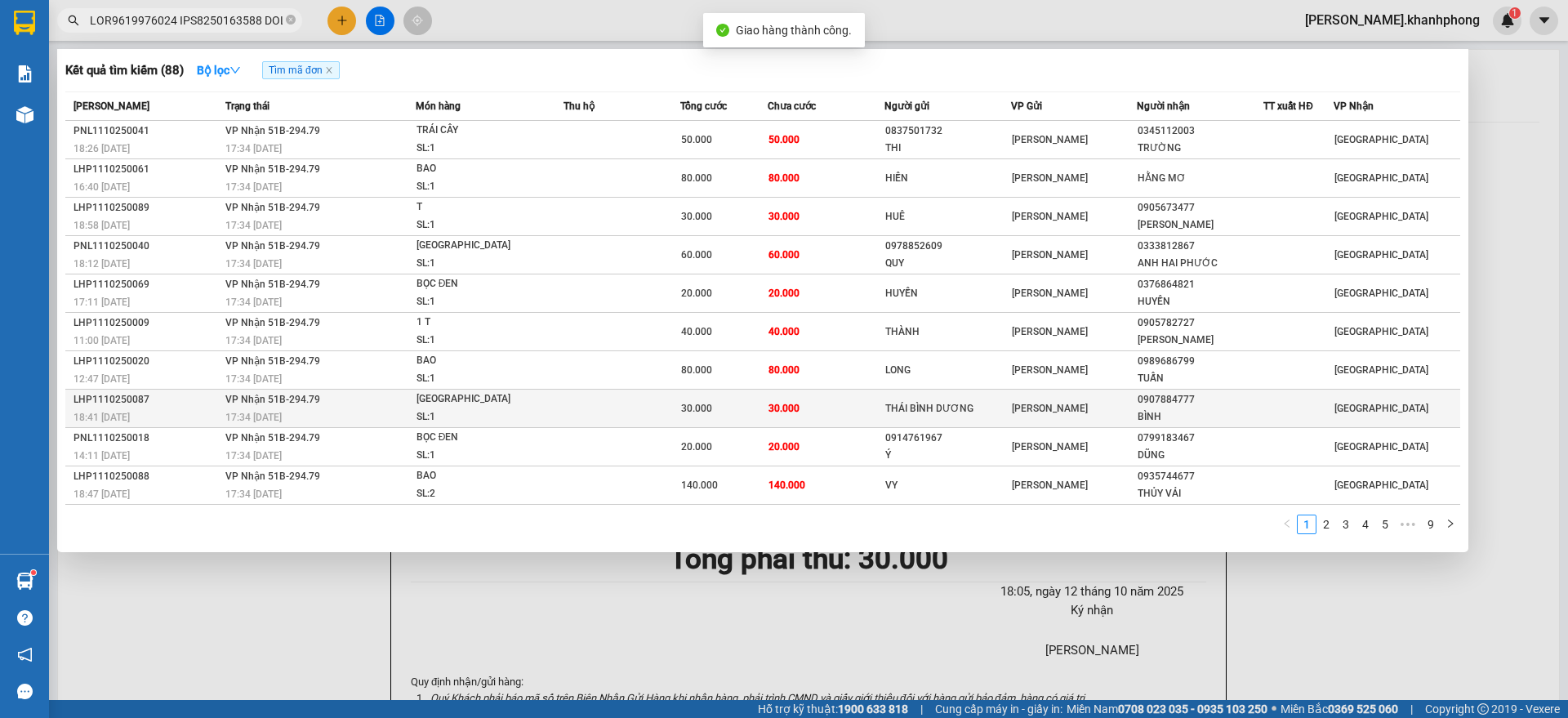
click at [173, 402] on div "LHP1110250087" at bounding box center [146, 400] width 147 height 17
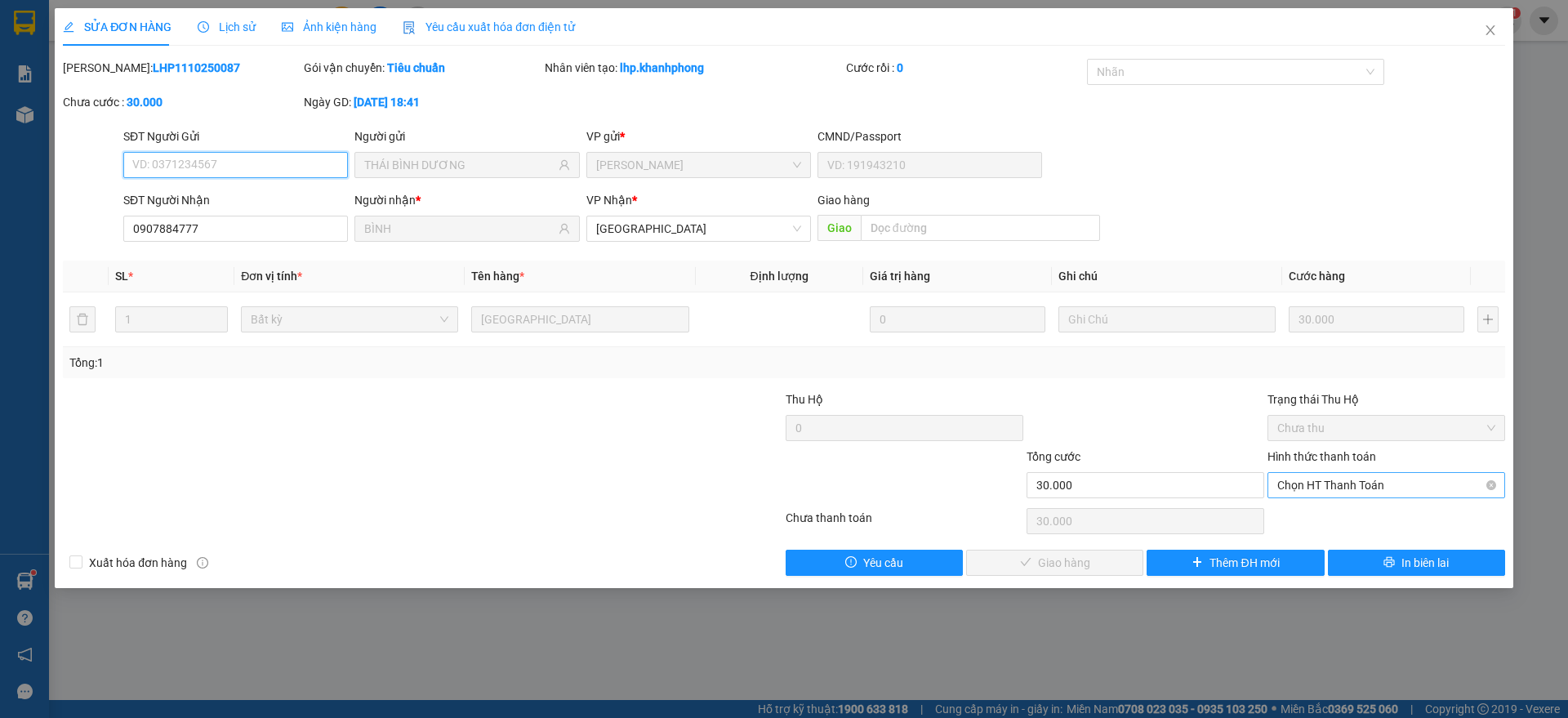
click at [1338, 489] on span "Chọn HT Thanh Toán" at bounding box center [1386, 485] width 218 height 25
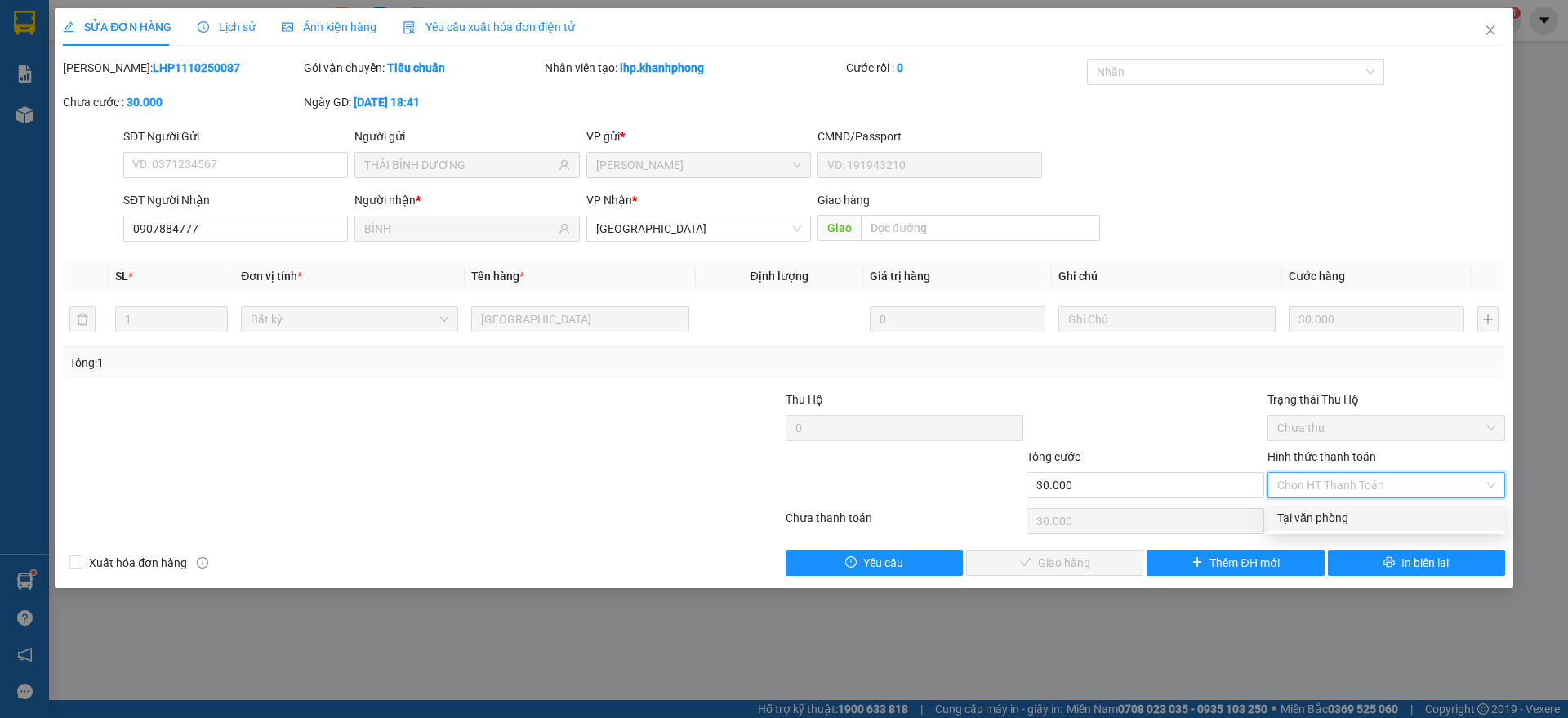
click at [1337, 513] on div "Tại văn phòng" at bounding box center [1386, 518] width 218 height 18
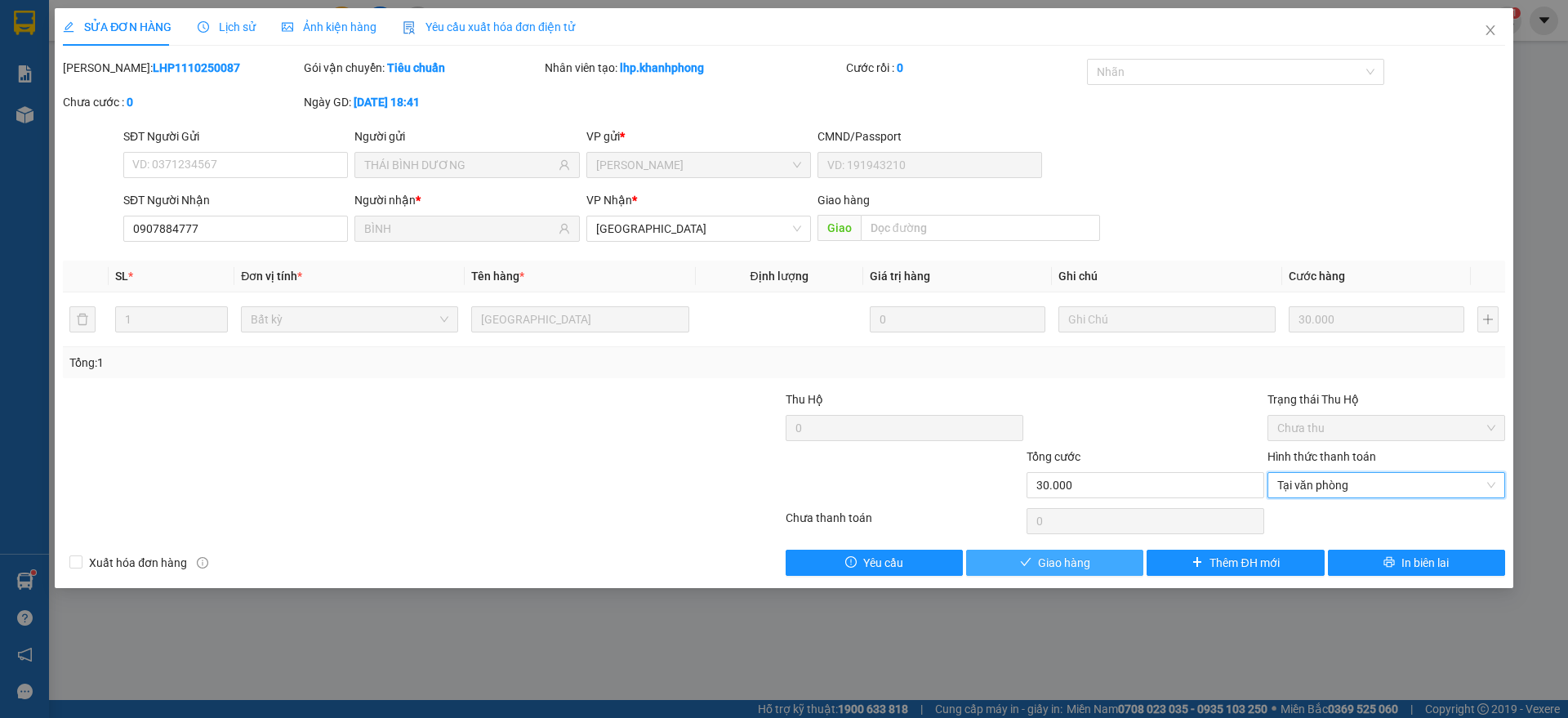
drag, startPoint x: 1083, startPoint y: 559, endPoint x: 1129, endPoint y: 534, distance: 52.4
click at [1084, 559] on span "Giao hàng" at bounding box center [1063, 563] width 52 height 18
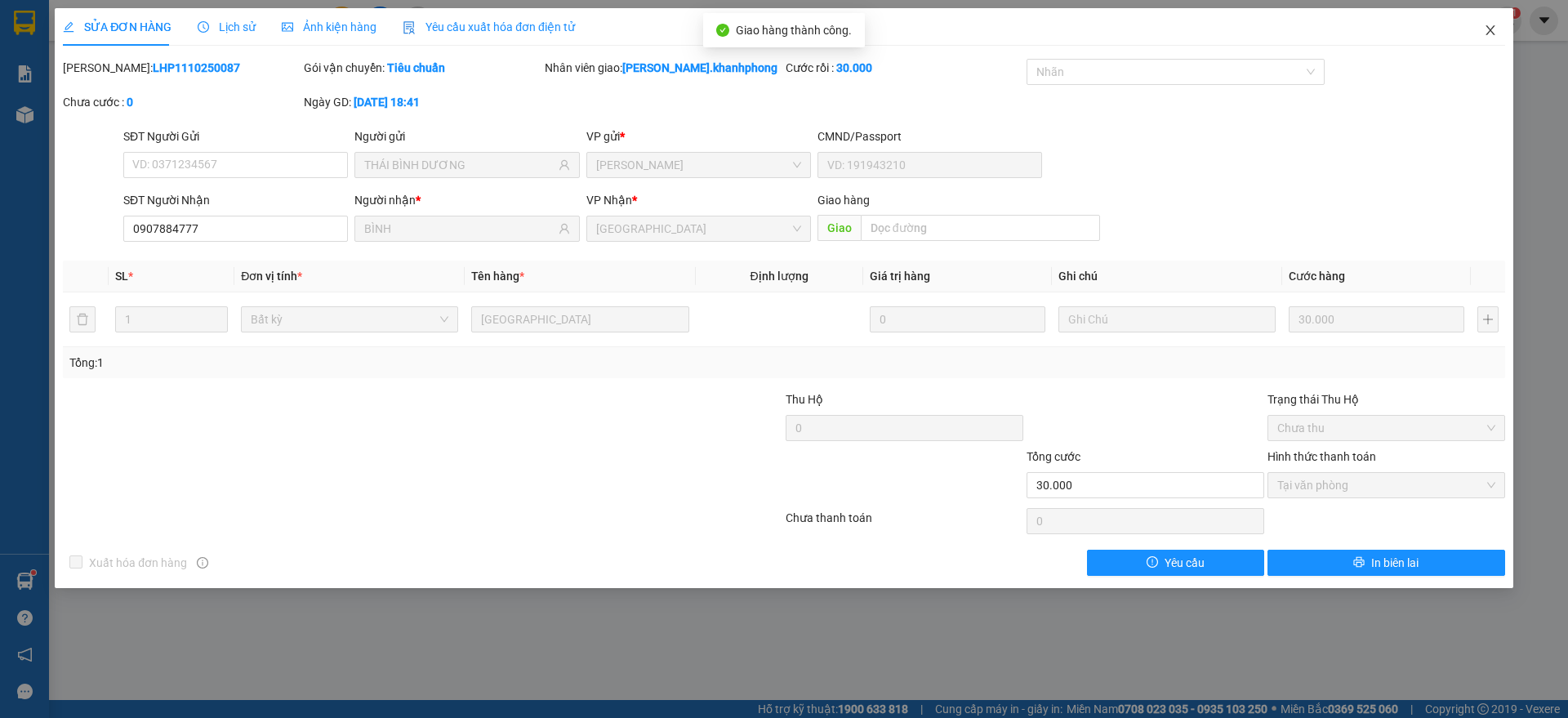
drag, startPoint x: 1488, startPoint y: 28, endPoint x: 1424, endPoint y: 29, distance: 64.0
click at [1489, 28] on icon "close" at bounding box center [1490, 30] width 13 height 13
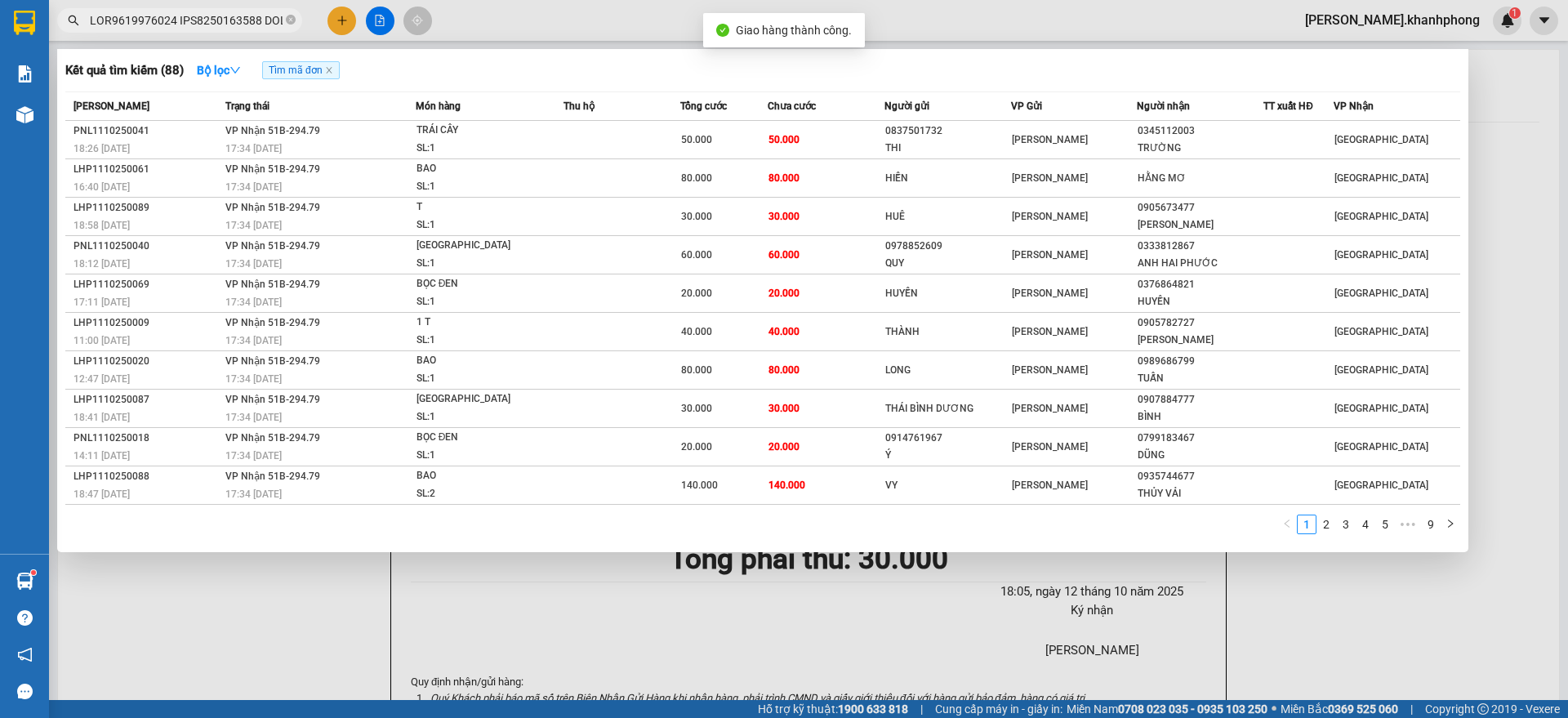
click at [209, 23] on input "text" at bounding box center [186, 20] width 193 height 18
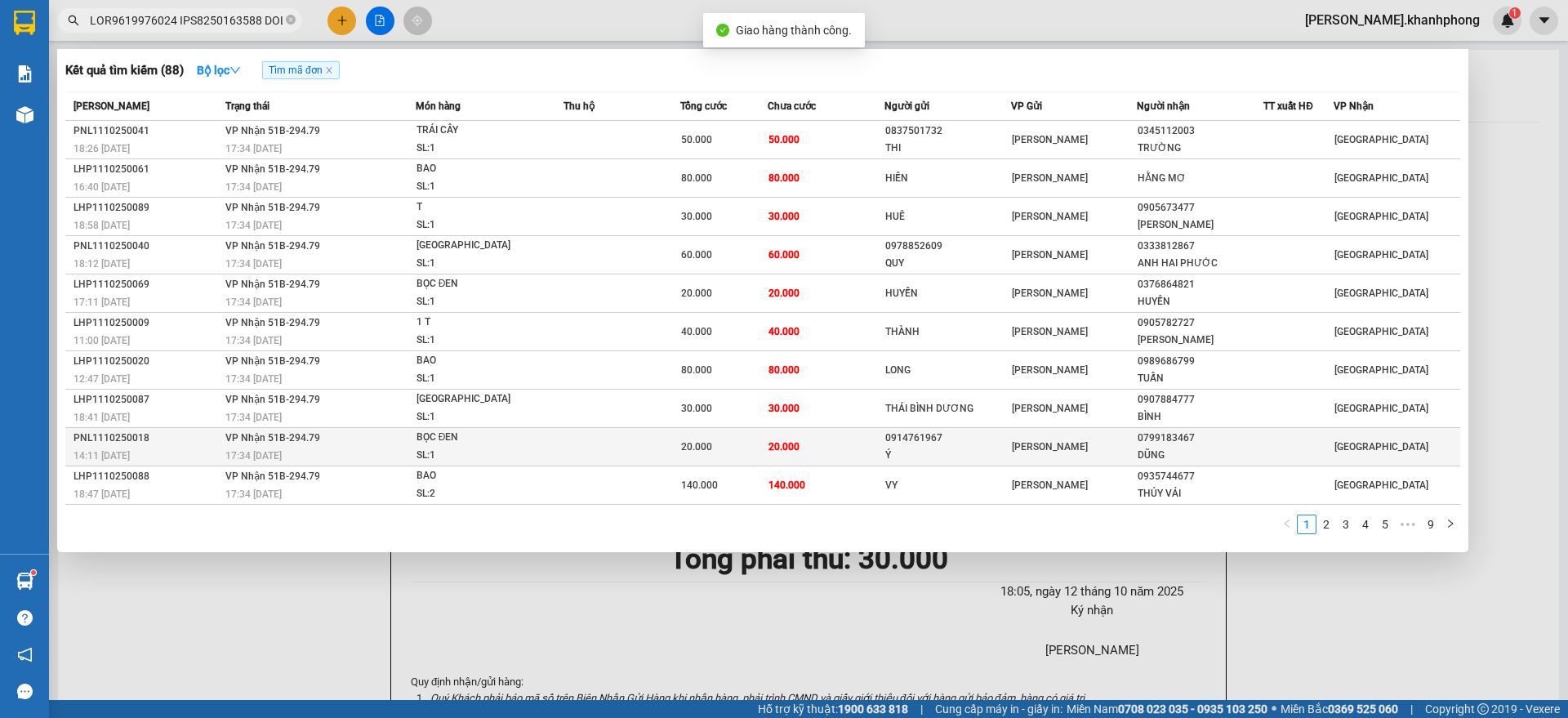
click at [199, 448] on div "14:11 [DATE]" at bounding box center [146, 455] width 147 height 18
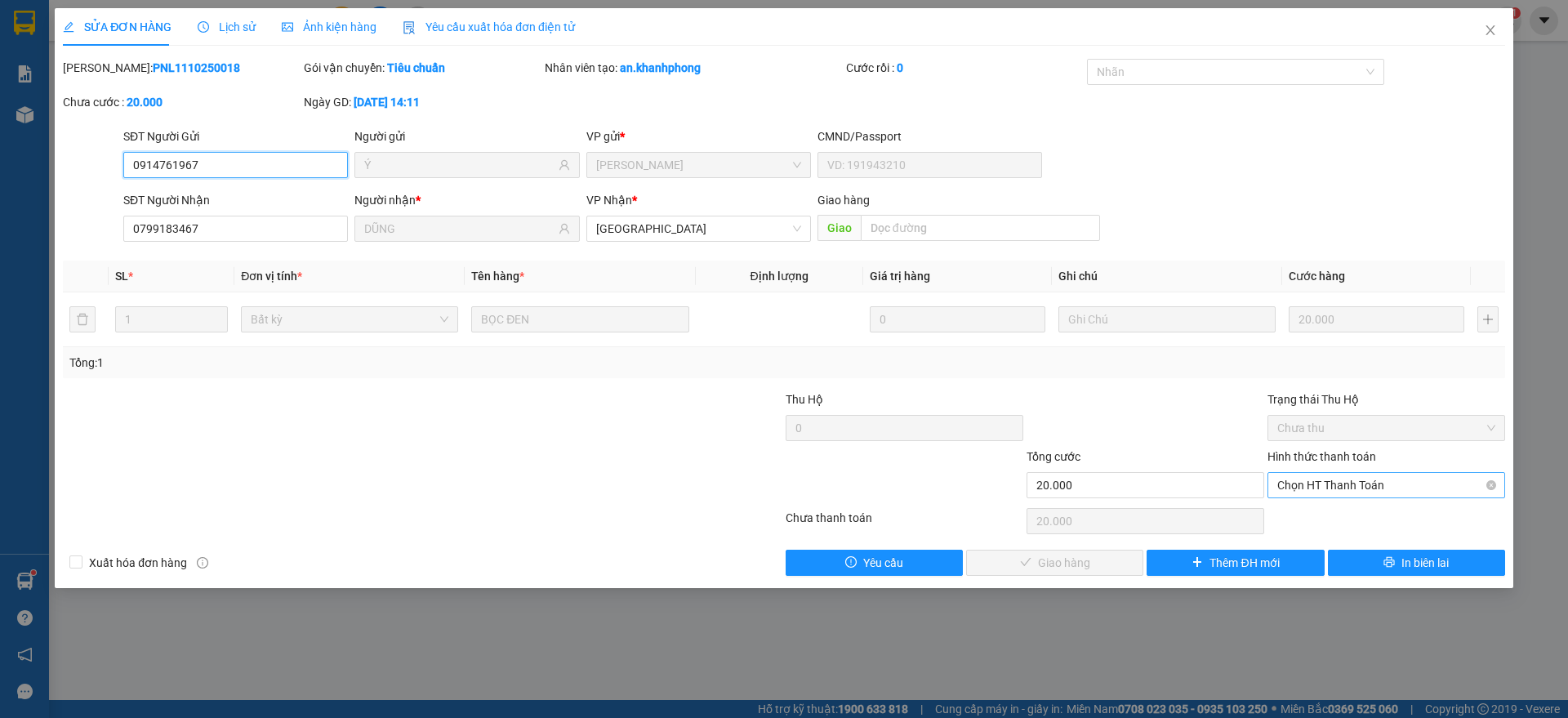
click at [1354, 486] on span "Chọn HT Thanh Toán" at bounding box center [1386, 485] width 218 height 25
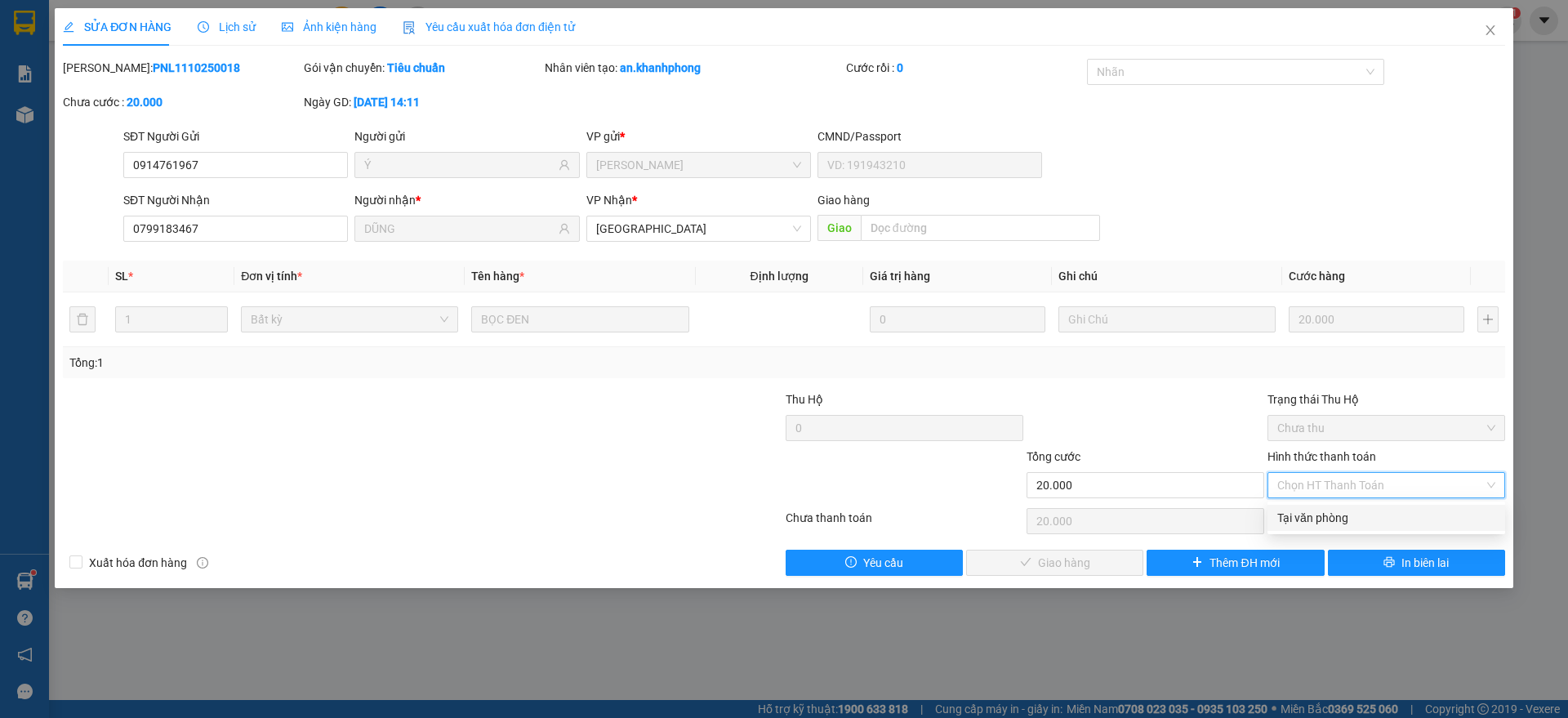
click at [1319, 518] on div "Tại văn phòng" at bounding box center [1386, 518] width 218 height 18
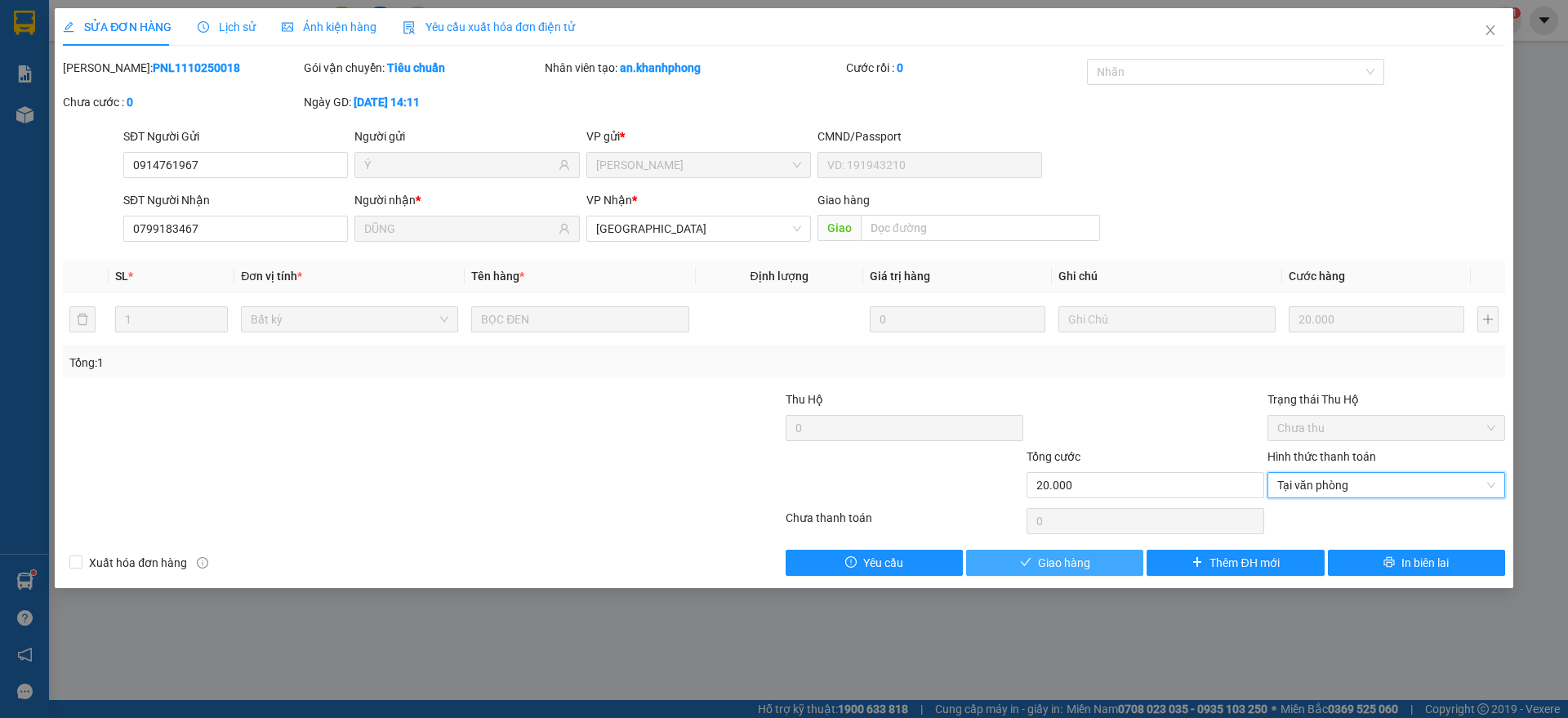
click at [1038, 561] on span "Giao hàng" at bounding box center [1063, 563] width 52 height 18
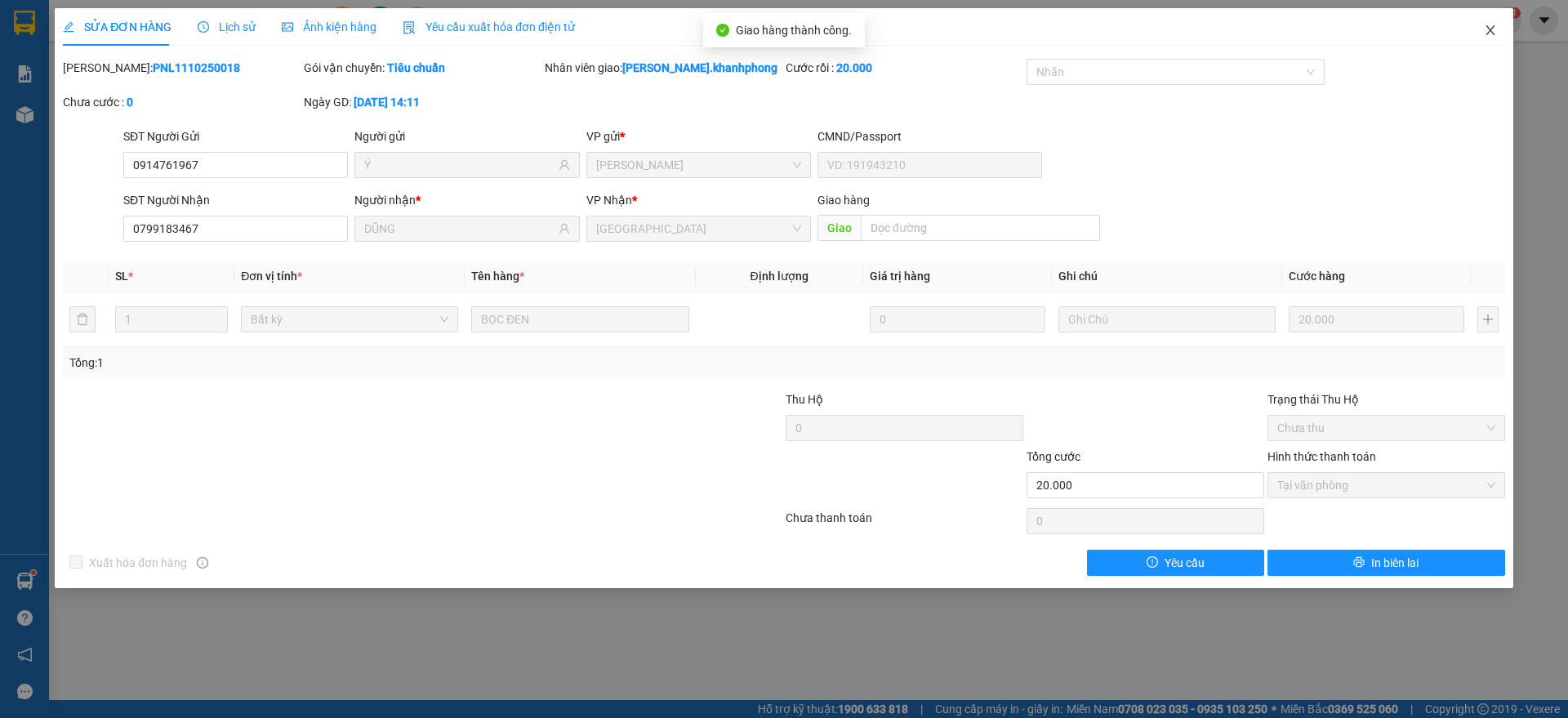
click at [1495, 35] on icon "close" at bounding box center [1490, 30] width 13 height 13
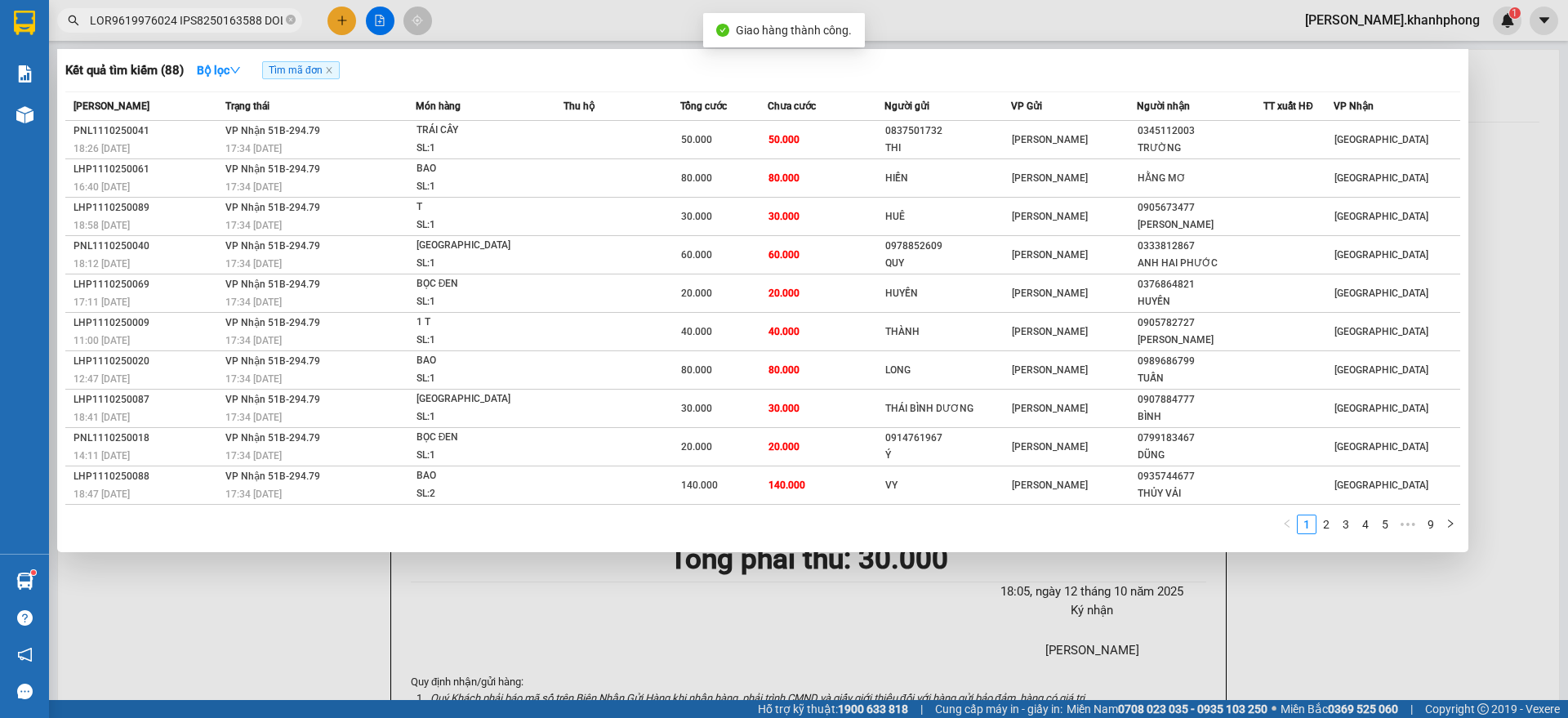
click at [202, 25] on input "text" at bounding box center [186, 20] width 193 height 18
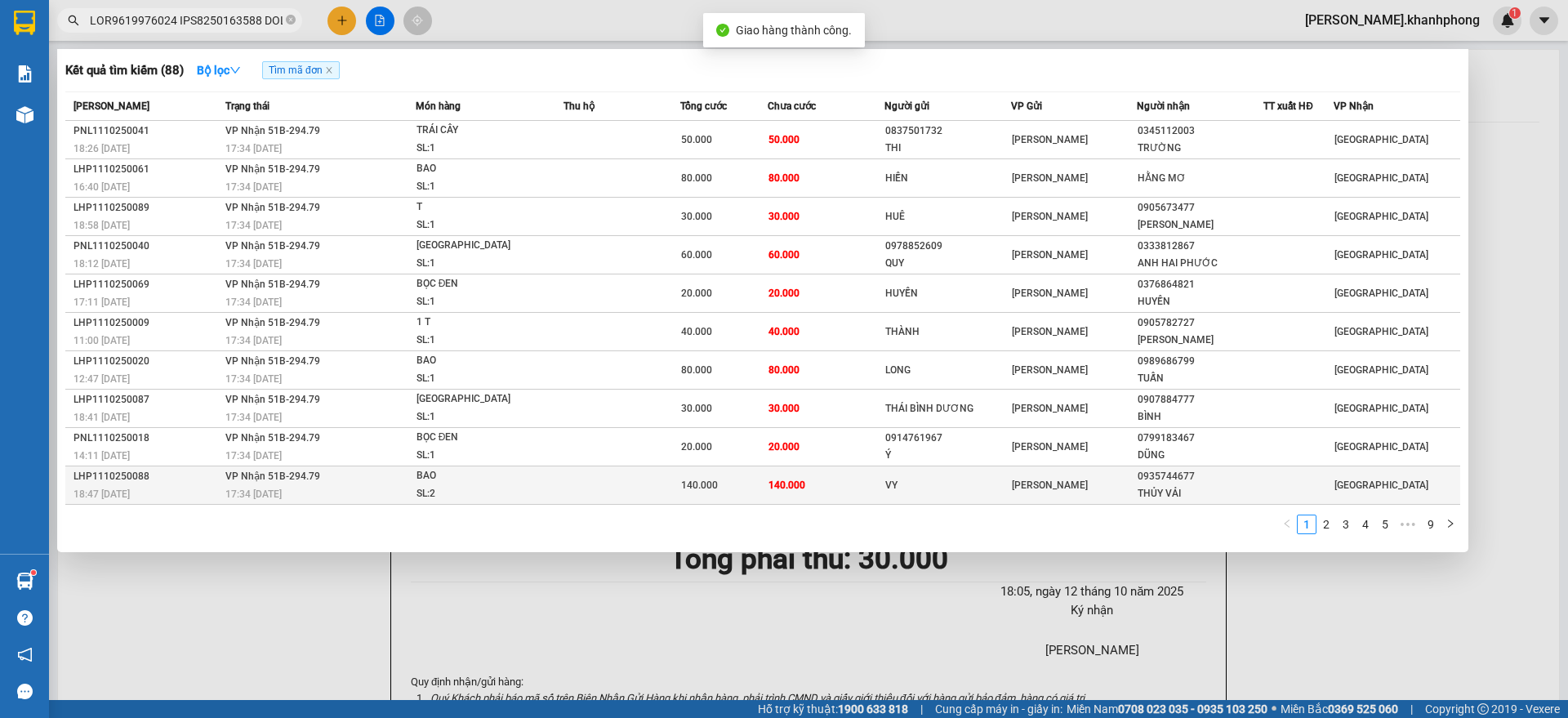
click at [235, 485] on div "17:34 [DATE]" at bounding box center [319, 494] width 189 height 18
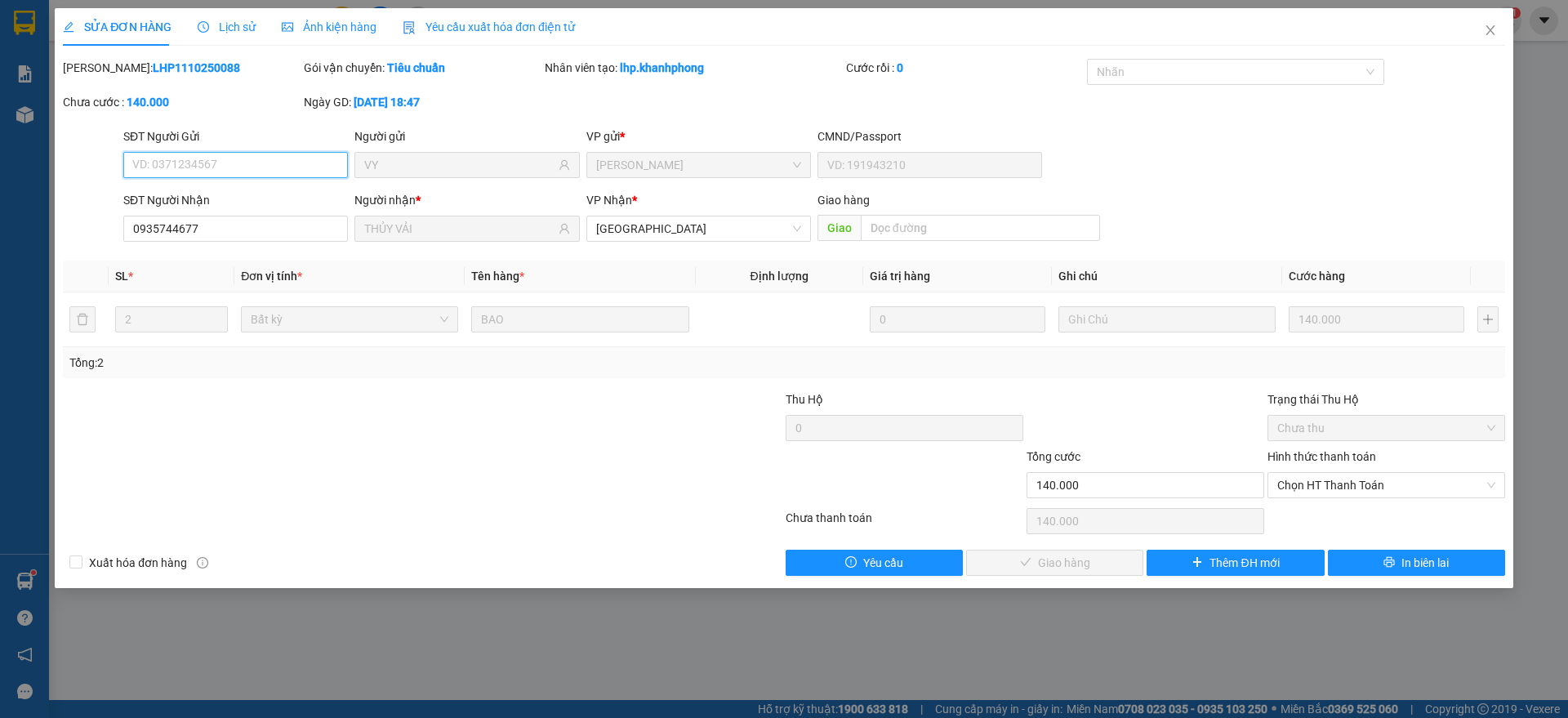
drag, startPoint x: 1344, startPoint y: 489, endPoint x: 1354, endPoint y: 513, distance: 26.0
click at [1348, 492] on span "Chọn HT Thanh Toán" at bounding box center [1386, 485] width 218 height 25
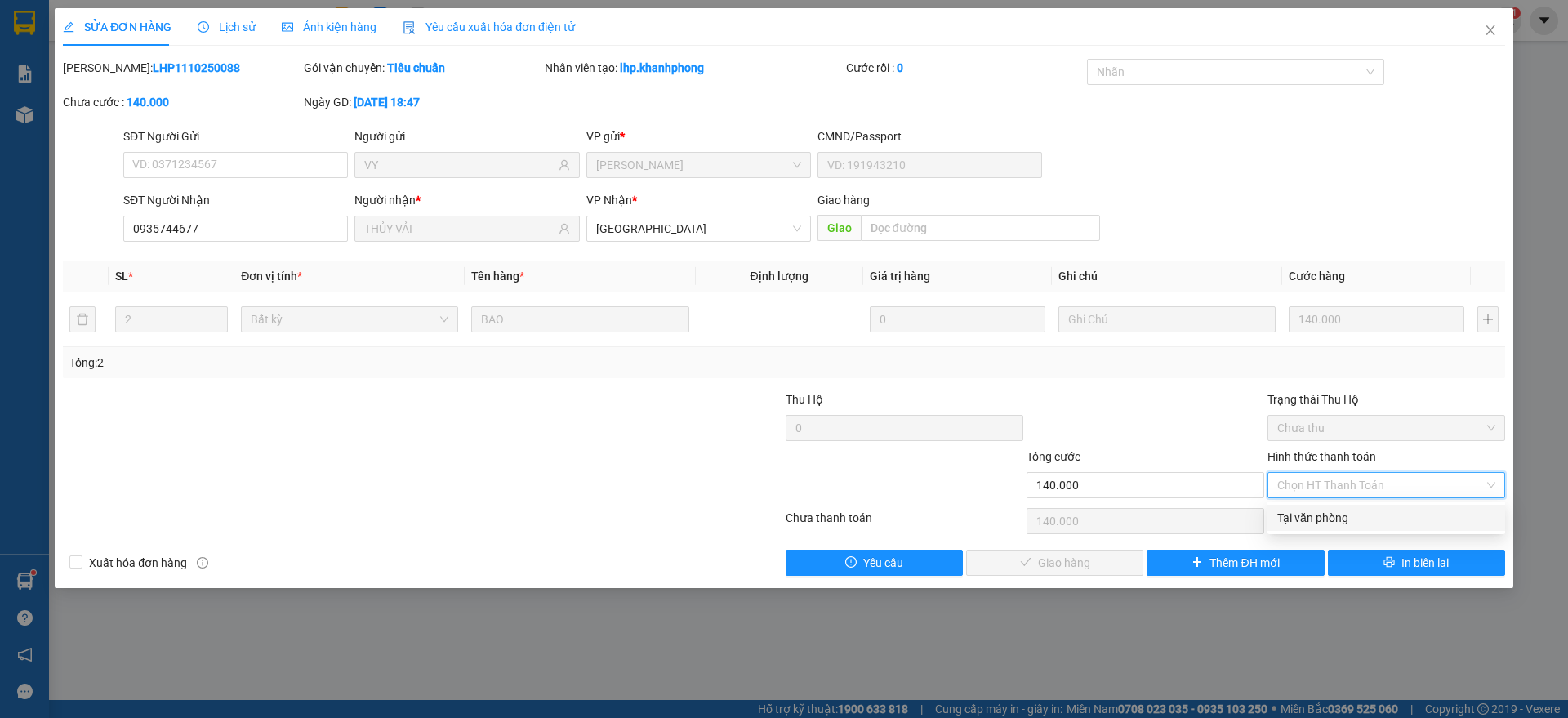
drag, startPoint x: 1333, startPoint y: 518, endPoint x: 1121, endPoint y: 557, distance: 215.6
click at [1332, 518] on div "Tại văn phòng" at bounding box center [1386, 518] width 218 height 18
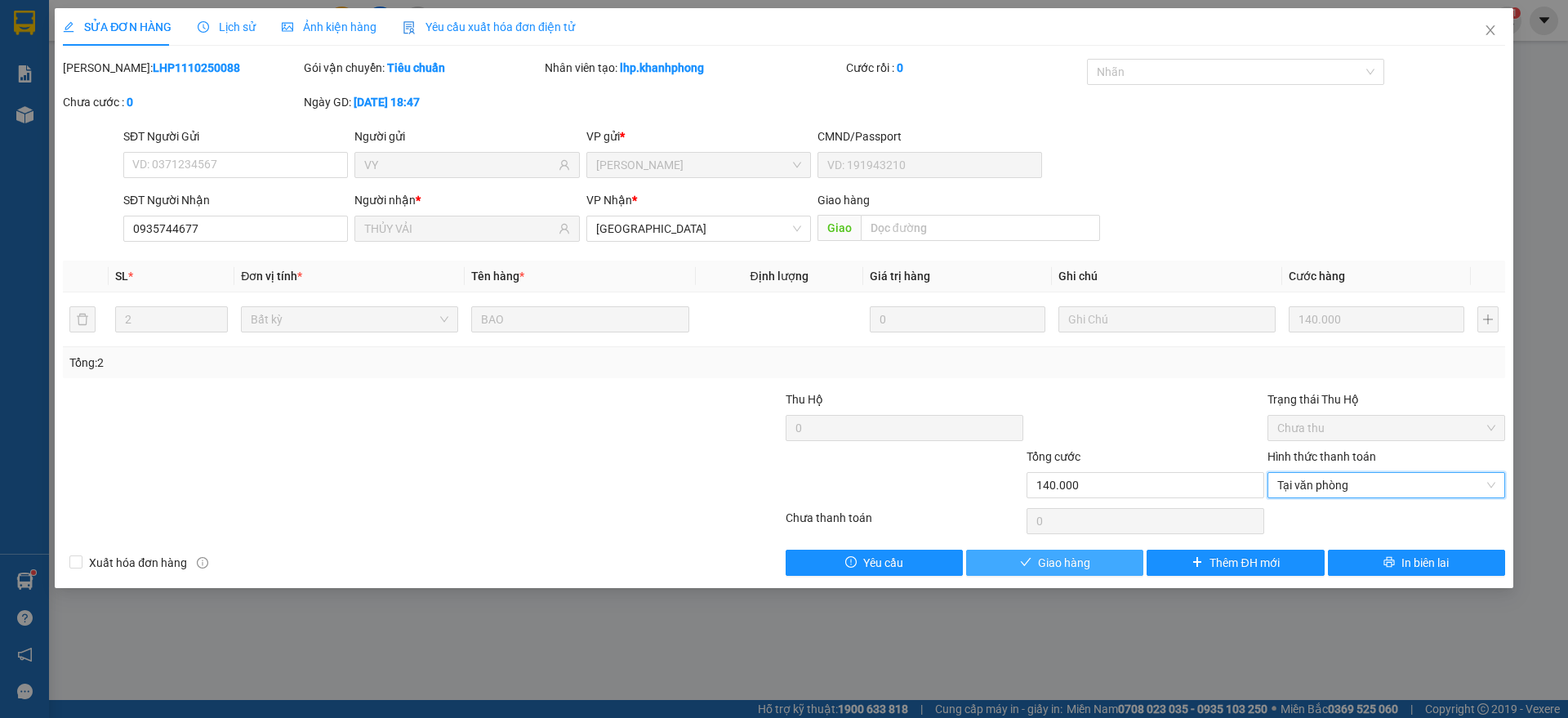
click at [1049, 563] on span "Giao hàng" at bounding box center [1063, 563] width 52 height 18
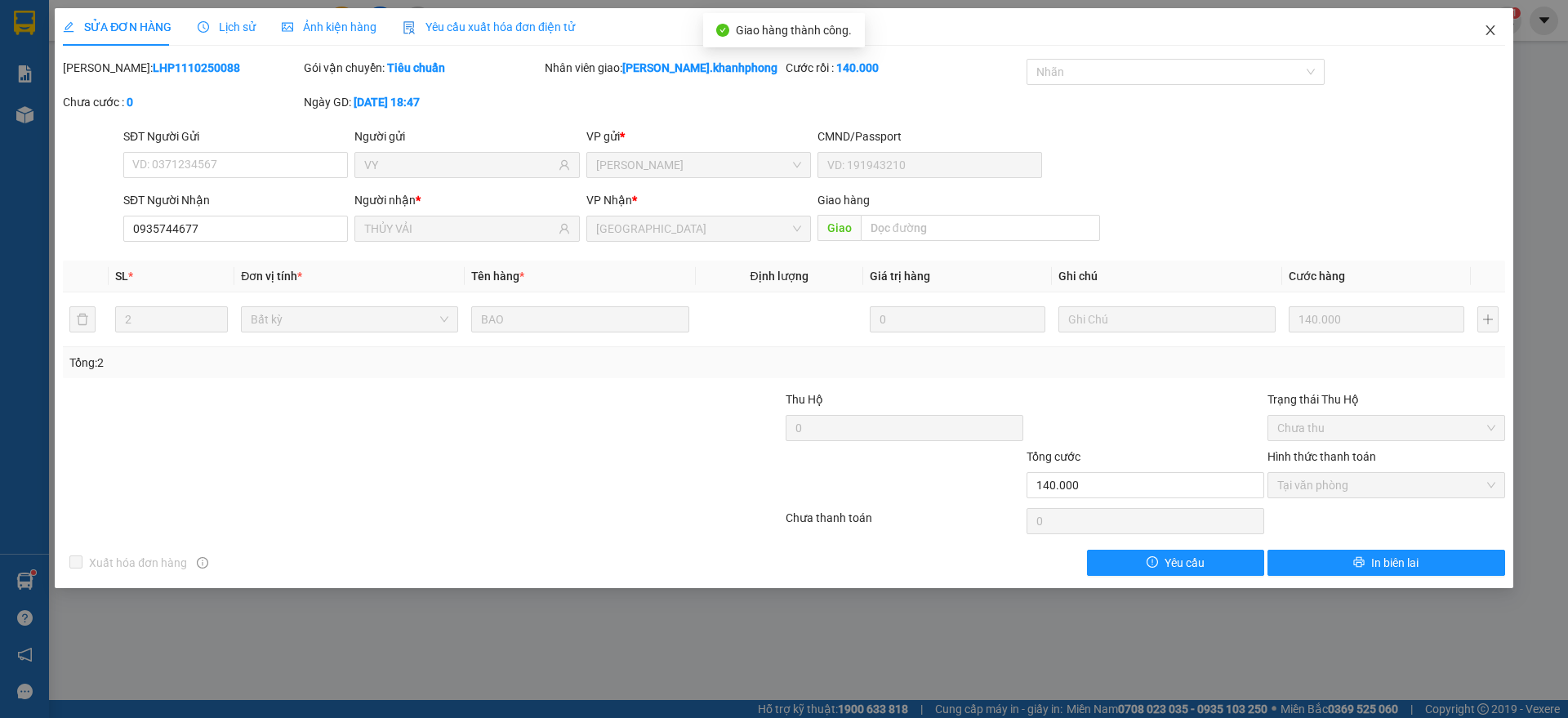
click at [1497, 22] on span "Close" at bounding box center [1490, 31] width 46 height 46
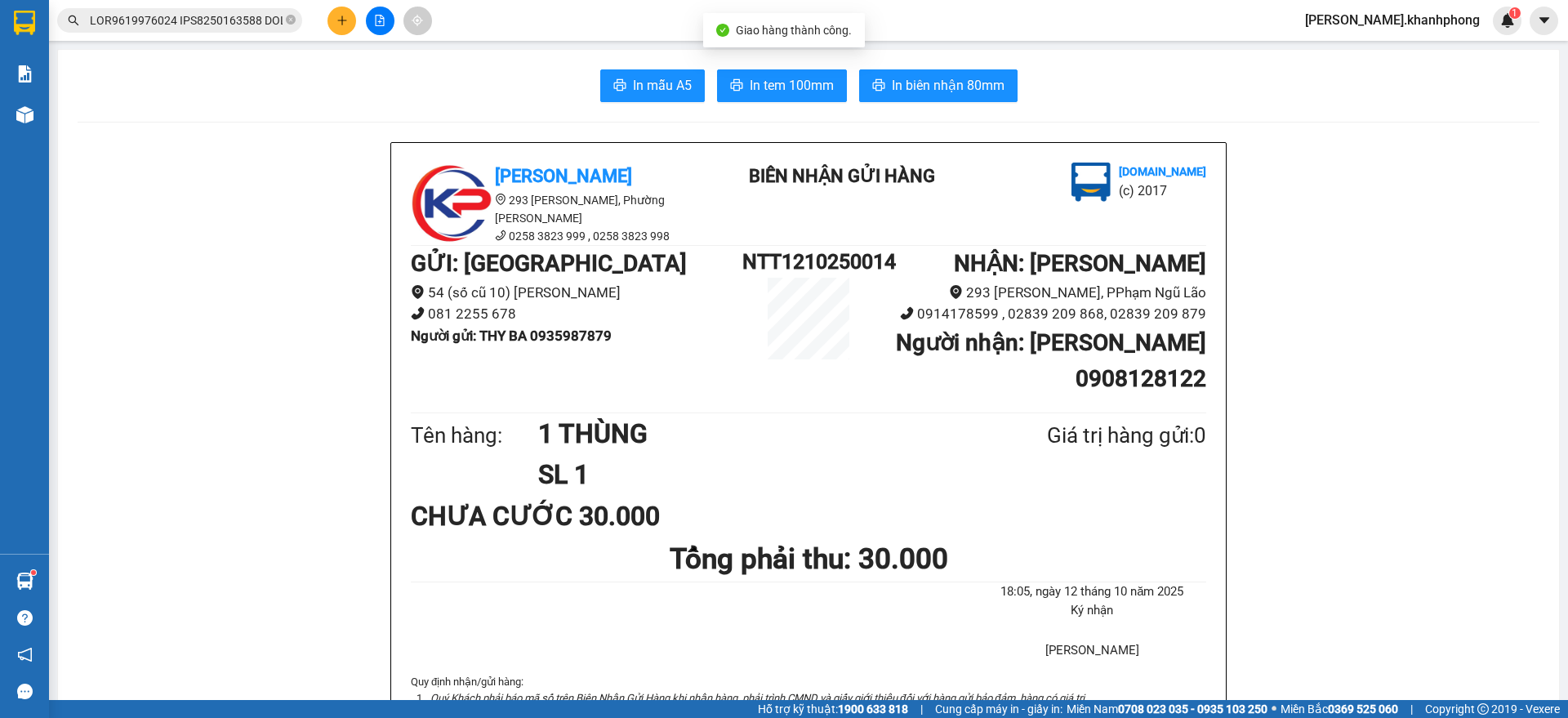
click at [197, 18] on input "text" at bounding box center [186, 20] width 193 height 18
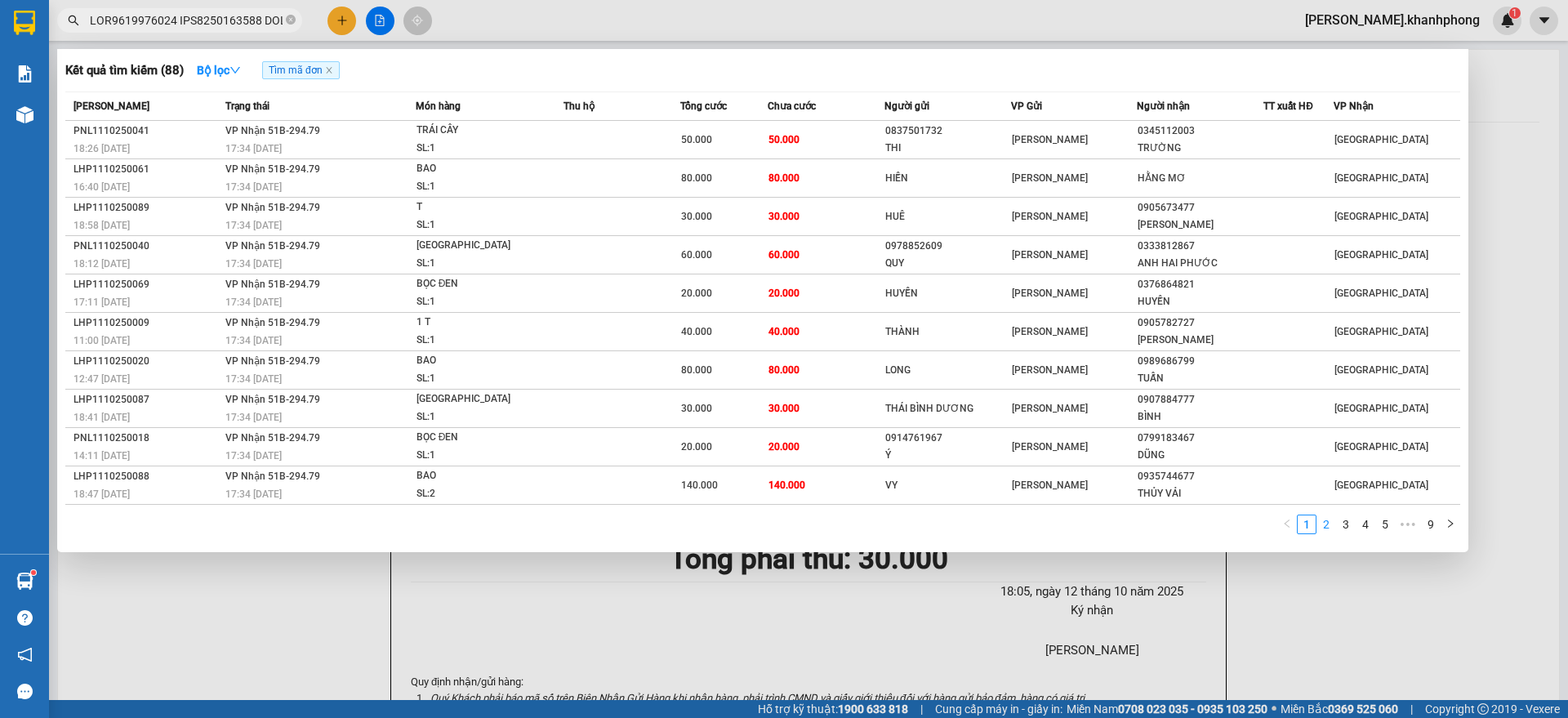
click at [1324, 519] on link "2" at bounding box center [1326, 524] width 18 height 18
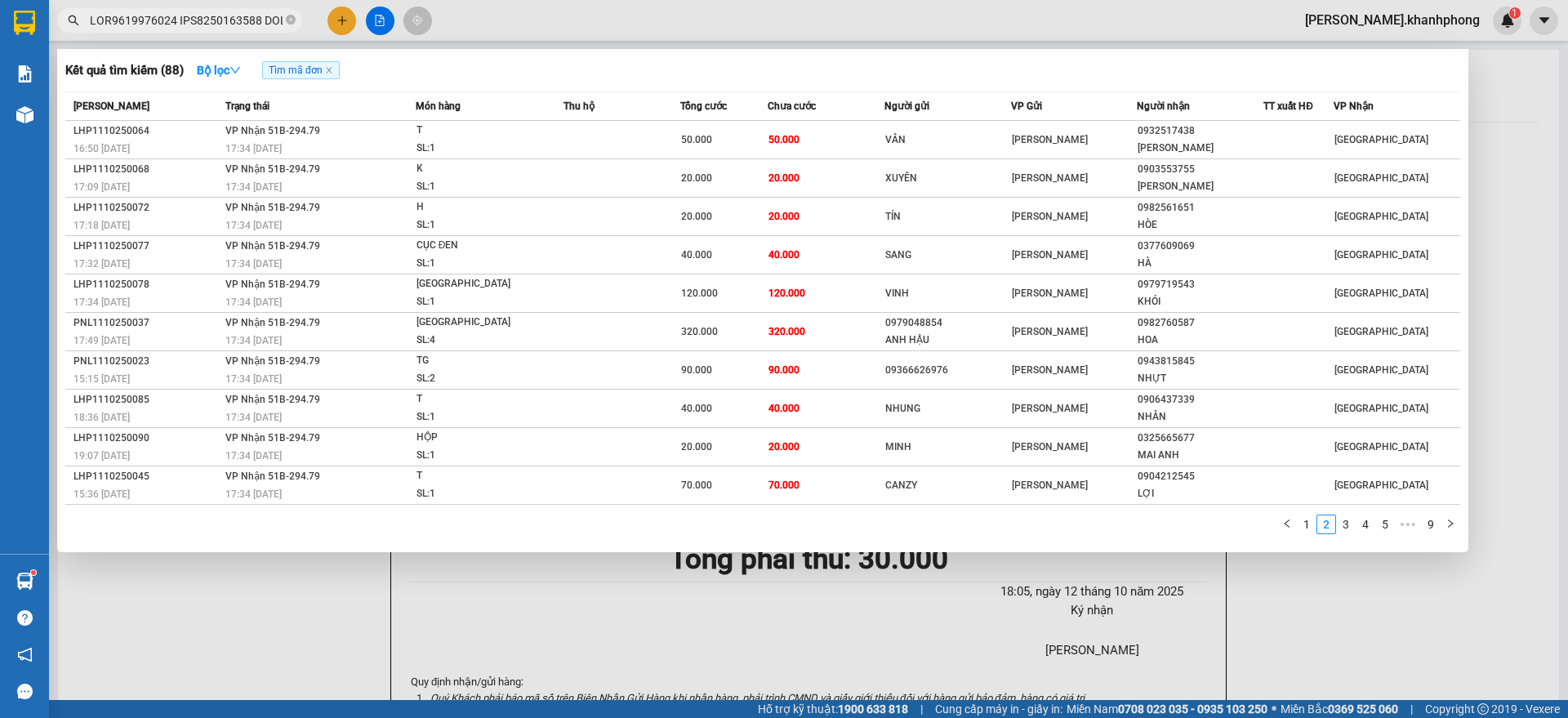
click at [1307, 528] on link "1" at bounding box center [1306, 524] width 18 height 18
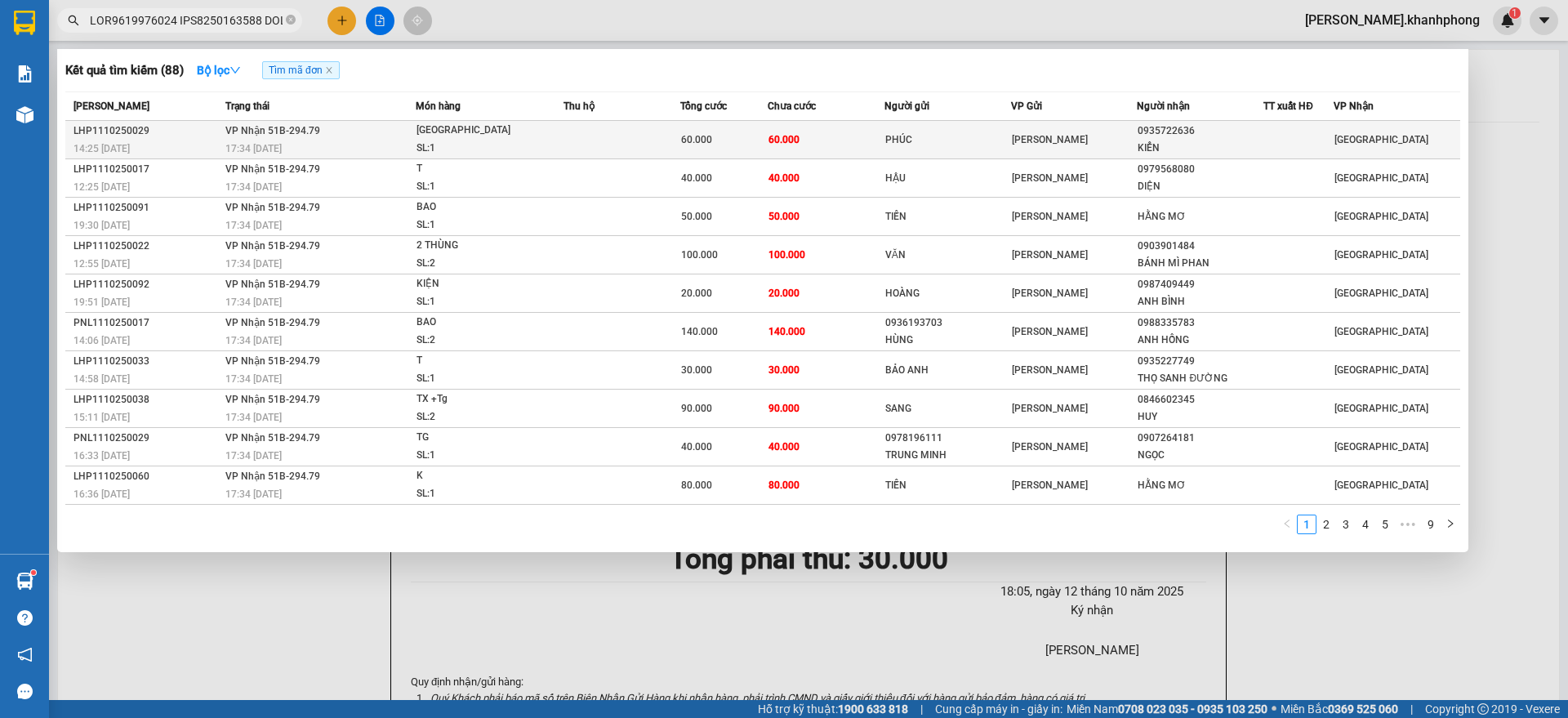
click at [827, 148] on td "60.000" at bounding box center [826, 140] width 117 height 38
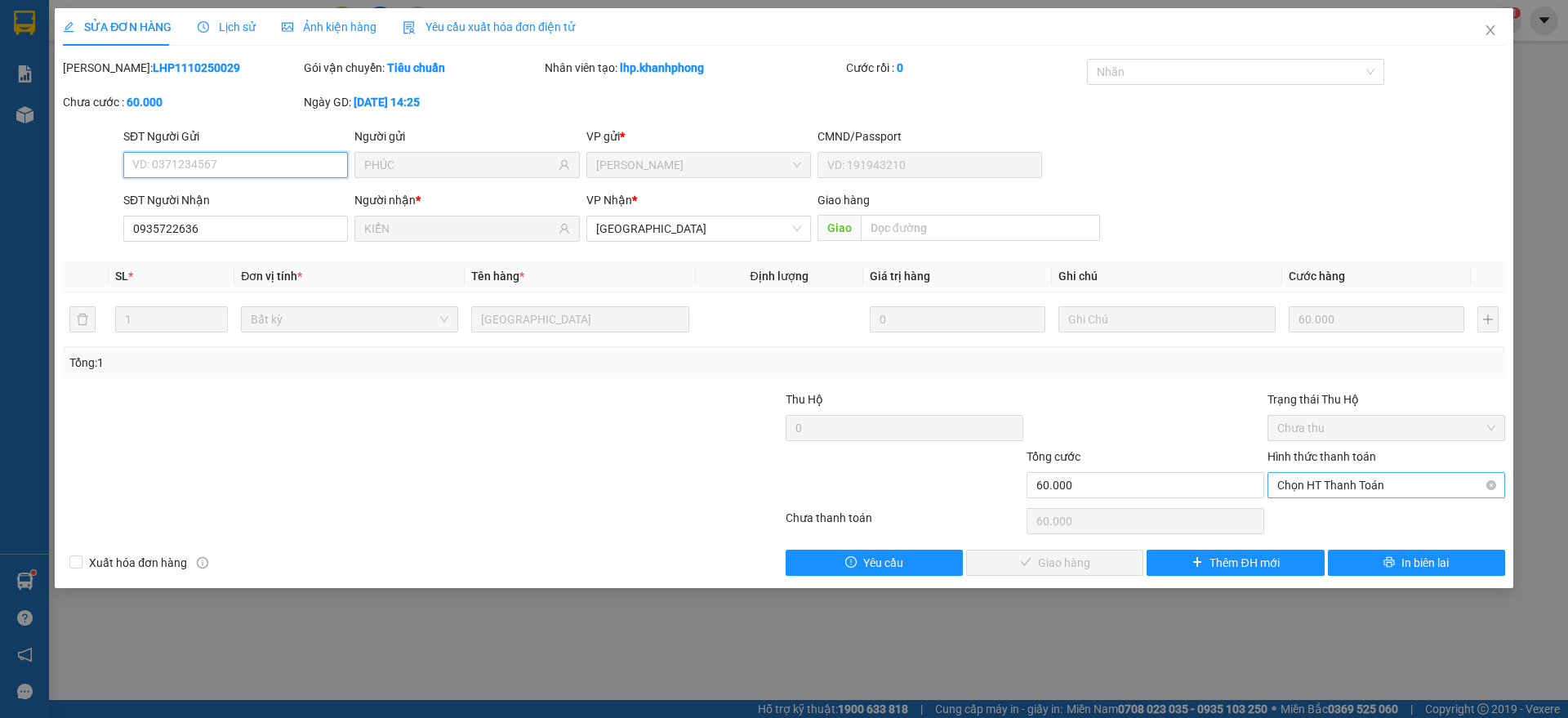
click at [1324, 480] on span "Chọn HT Thanh Toán" at bounding box center [1386, 485] width 218 height 25
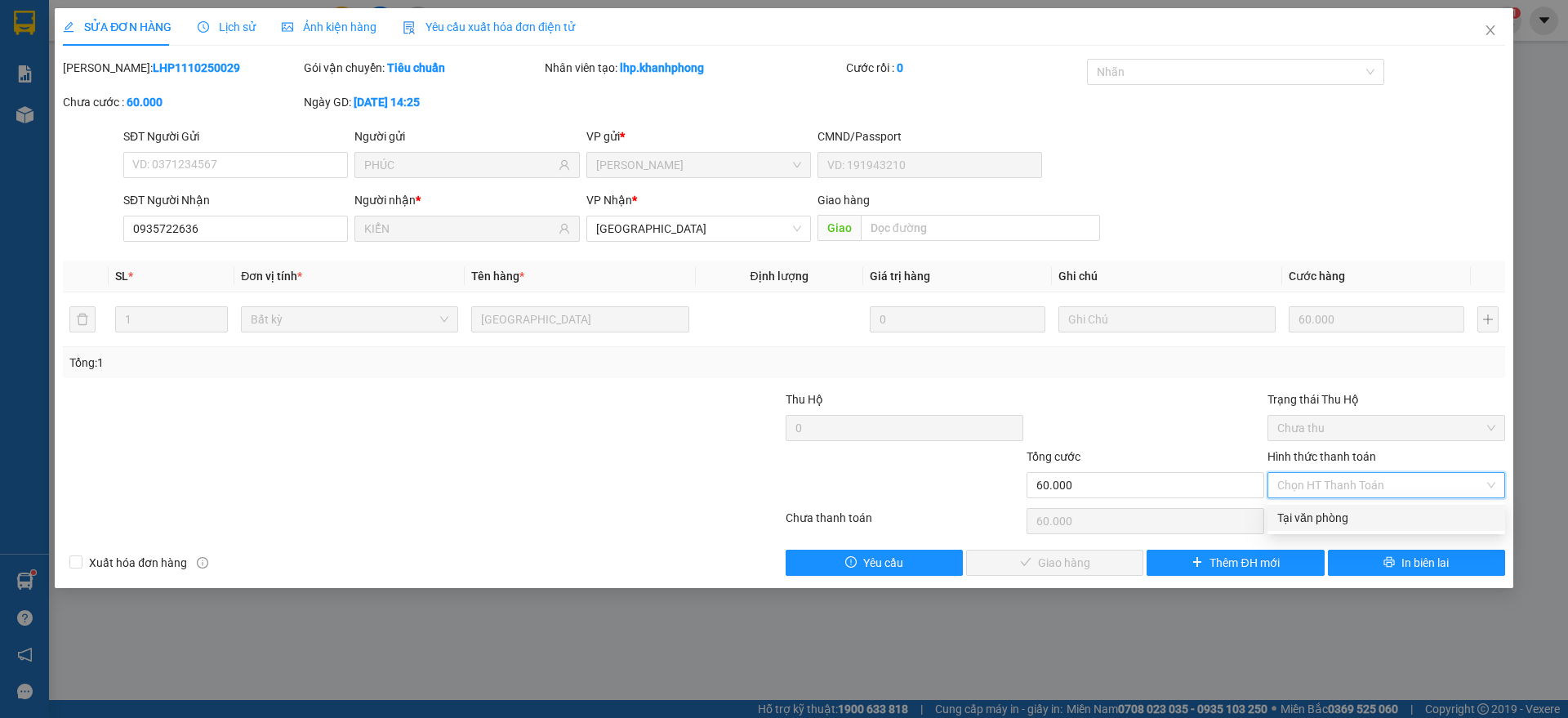
click at [1331, 512] on div "Tại văn phòng" at bounding box center [1386, 518] width 218 height 18
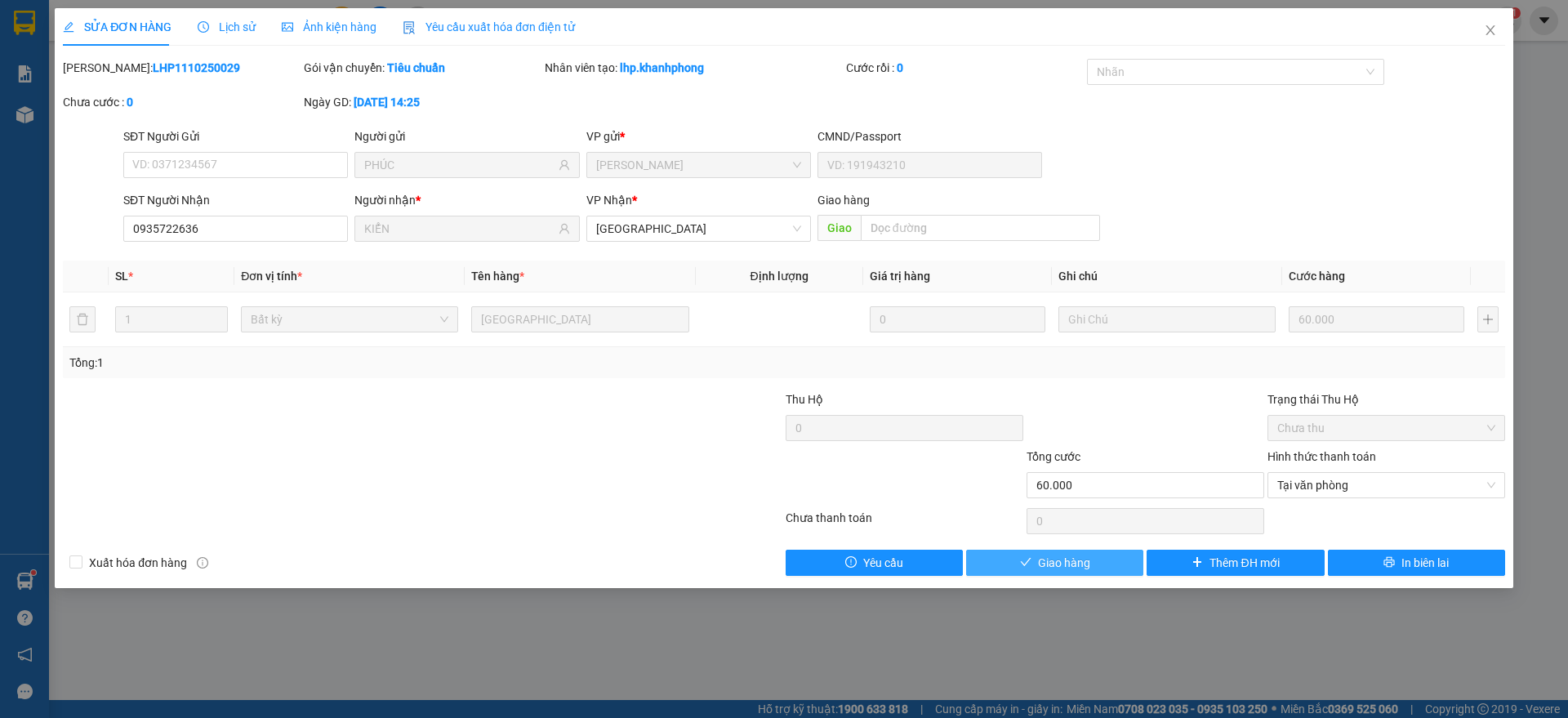
click at [1072, 561] on span "Giao hàng" at bounding box center [1063, 563] width 52 height 18
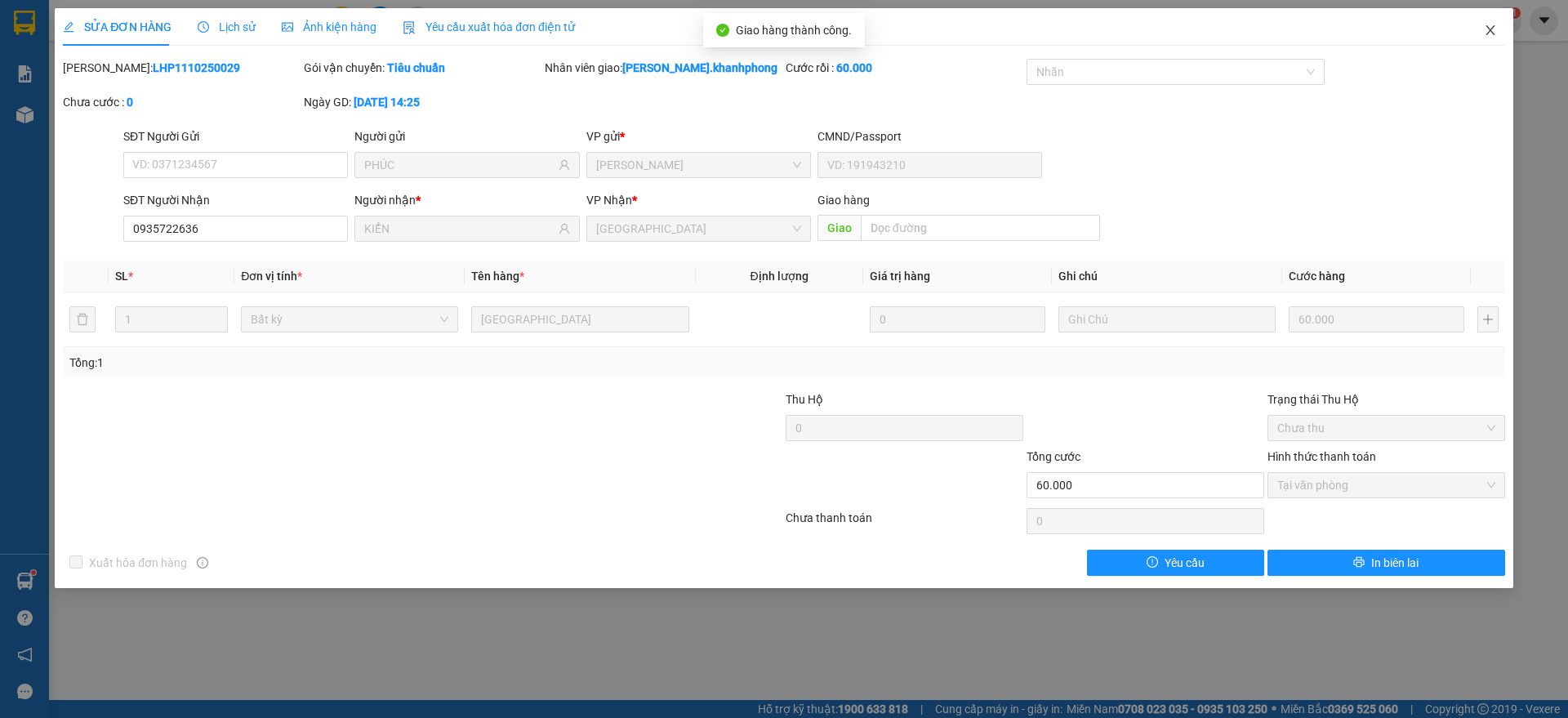
drag, startPoint x: 1487, startPoint y: 24, endPoint x: 1427, endPoint y: 28, distance: 60.1
click at [1489, 24] on icon "close" at bounding box center [1490, 30] width 13 height 13
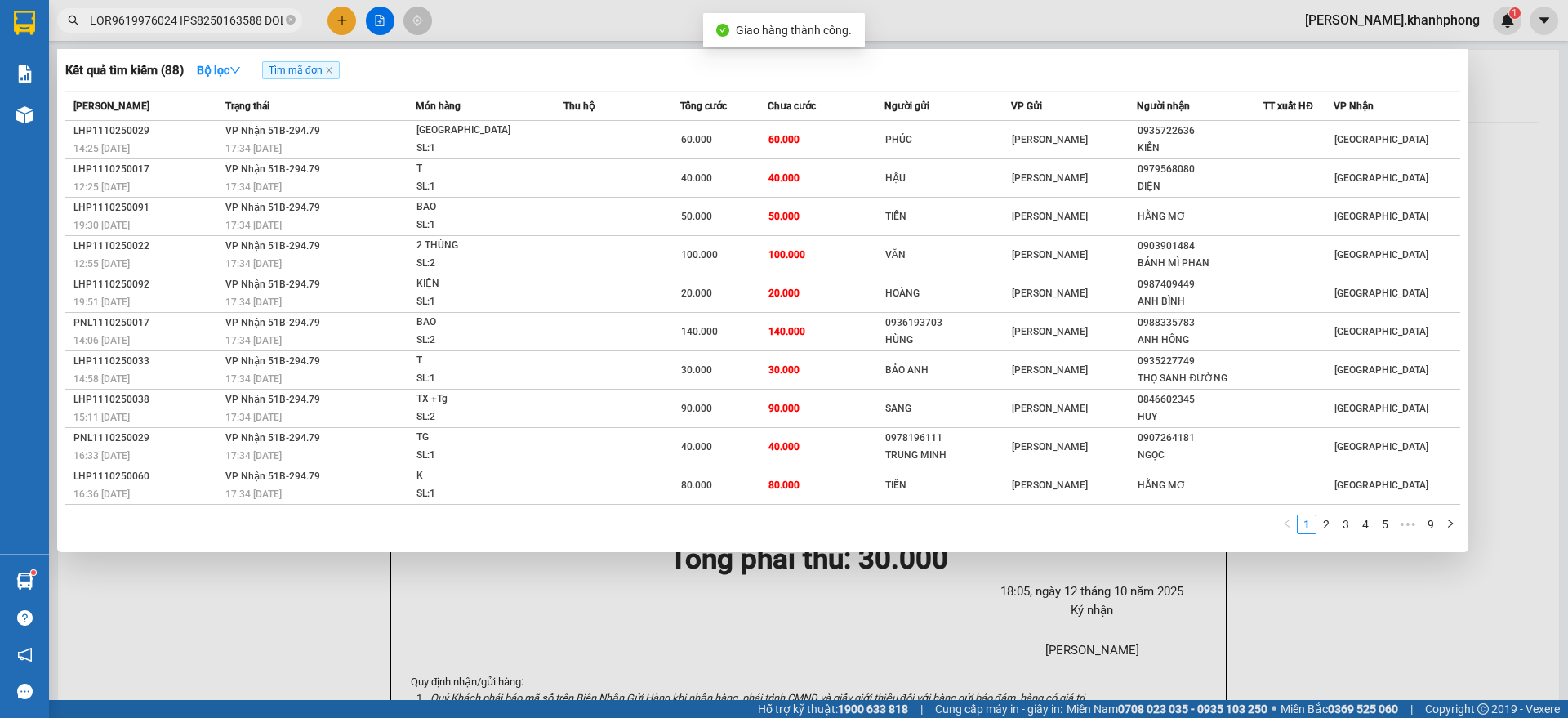
click at [253, 25] on input "text" at bounding box center [186, 20] width 193 height 18
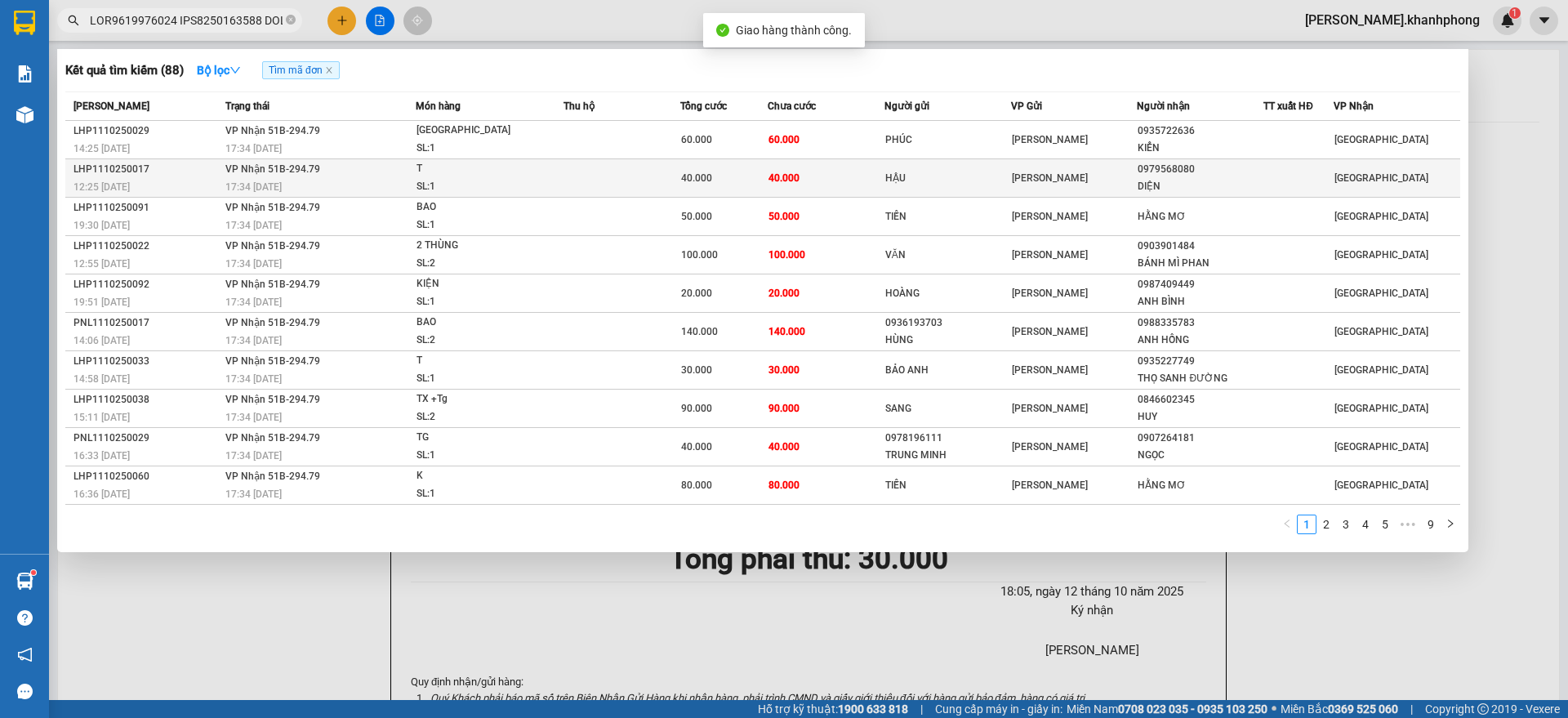
click at [406, 185] on div "17:34 [DATE]" at bounding box center [319, 188] width 189 height 18
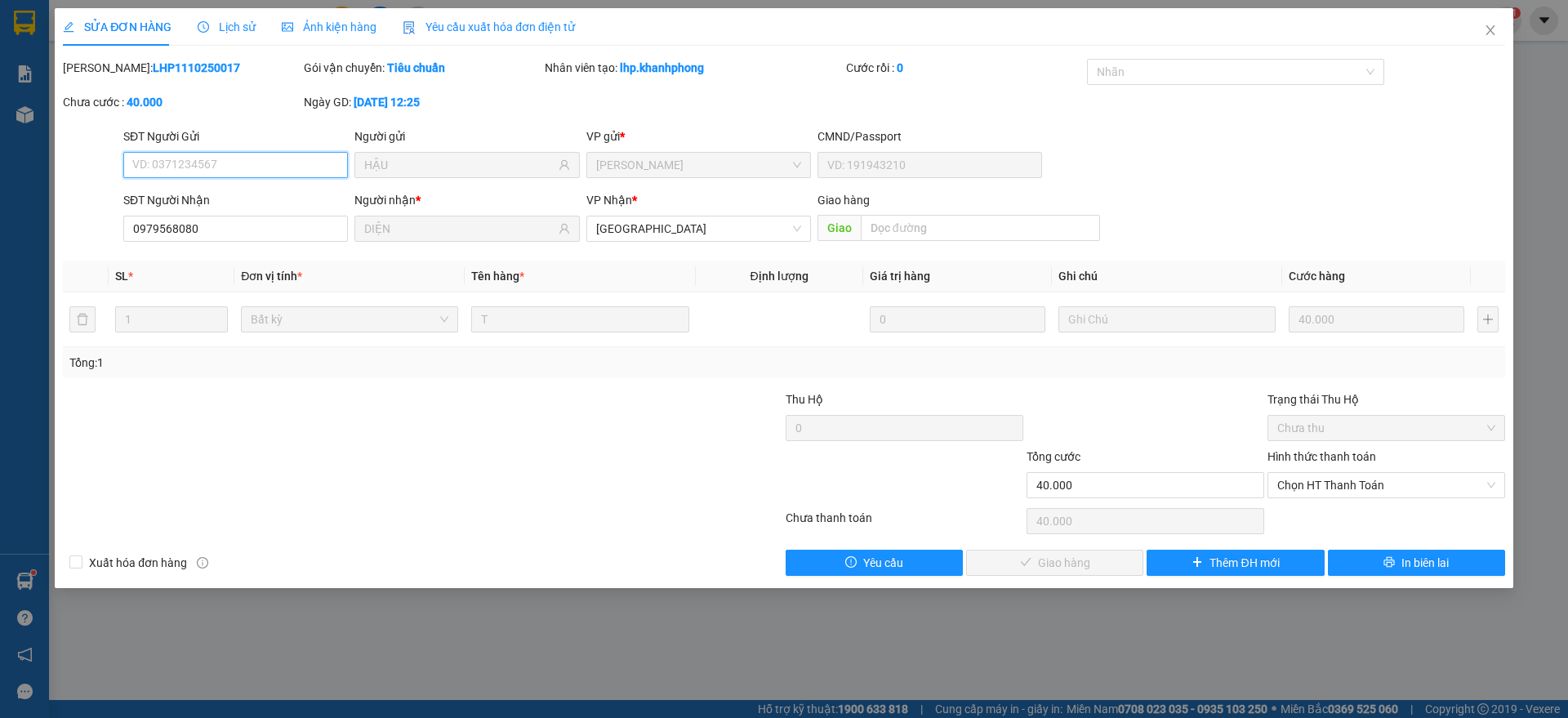
drag, startPoint x: 1331, startPoint y: 488, endPoint x: 1337, endPoint y: 504, distance: 17.1
click at [1334, 490] on span "Chọn HT Thanh Toán" at bounding box center [1386, 485] width 218 height 25
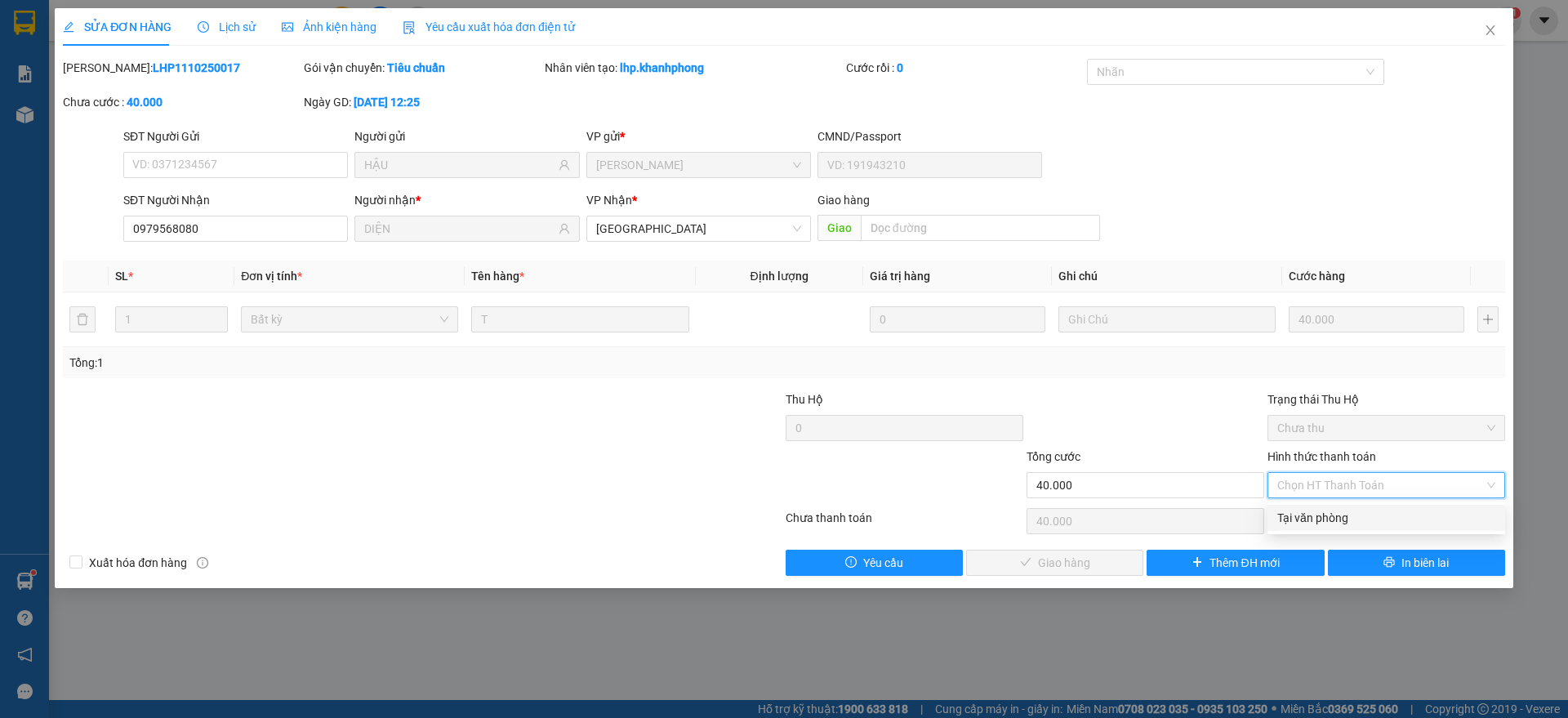
click at [1334, 520] on div "Tại văn phòng" at bounding box center [1386, 518] width 218 height 18
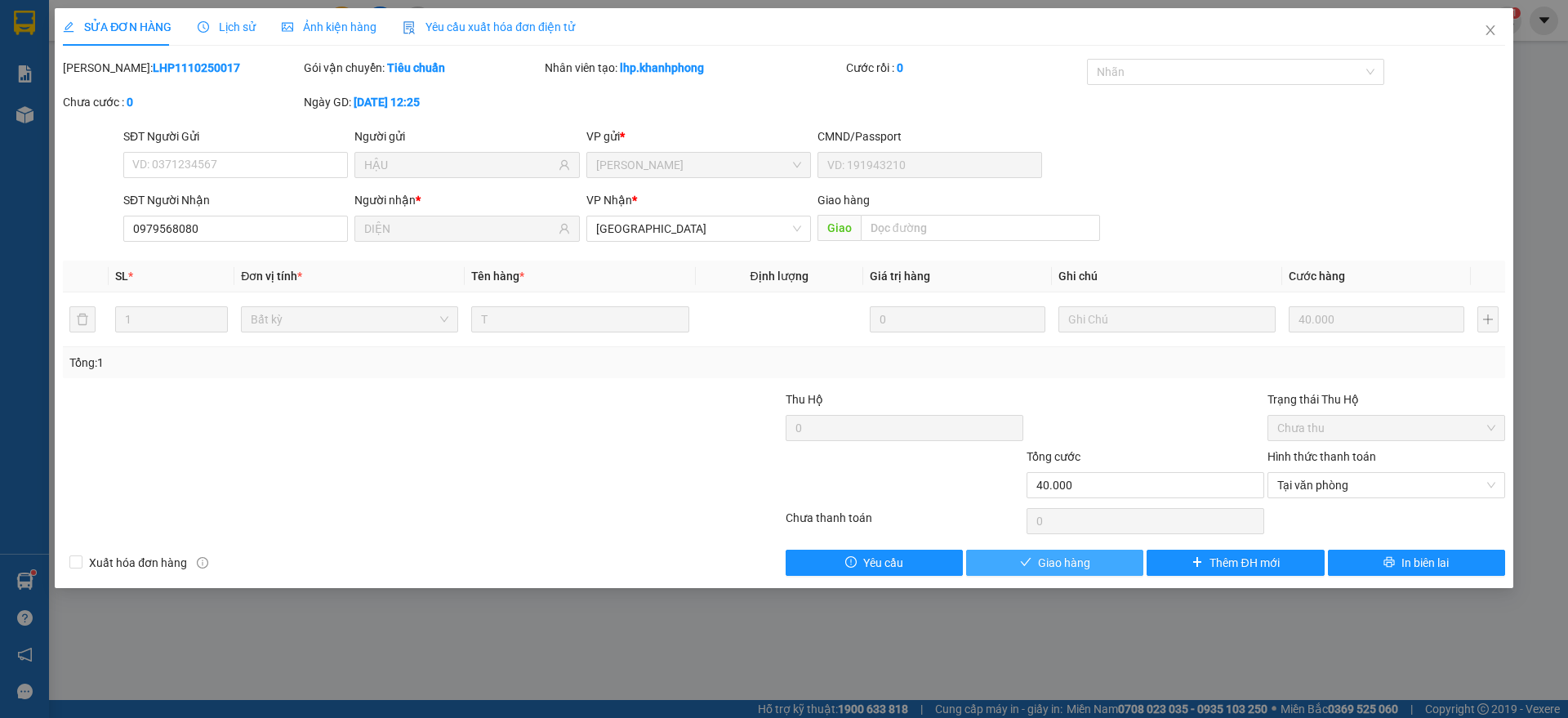
click at [1036, 556] on button "Giao hàng" at bounding box center [1055, 563] width 177 height 27
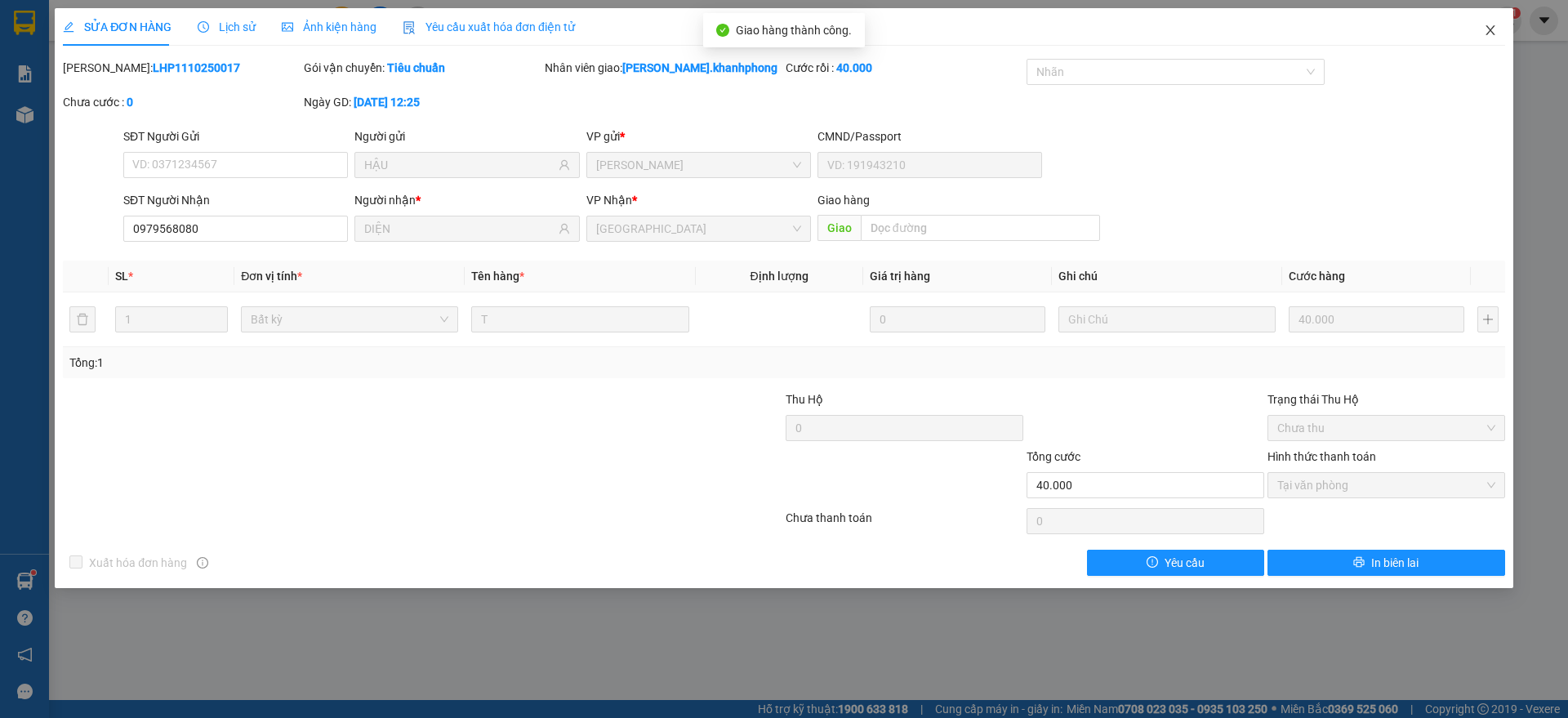
click at [1484, 28] on icon "close" at bounding box center [1490, 30] width 13 height 13
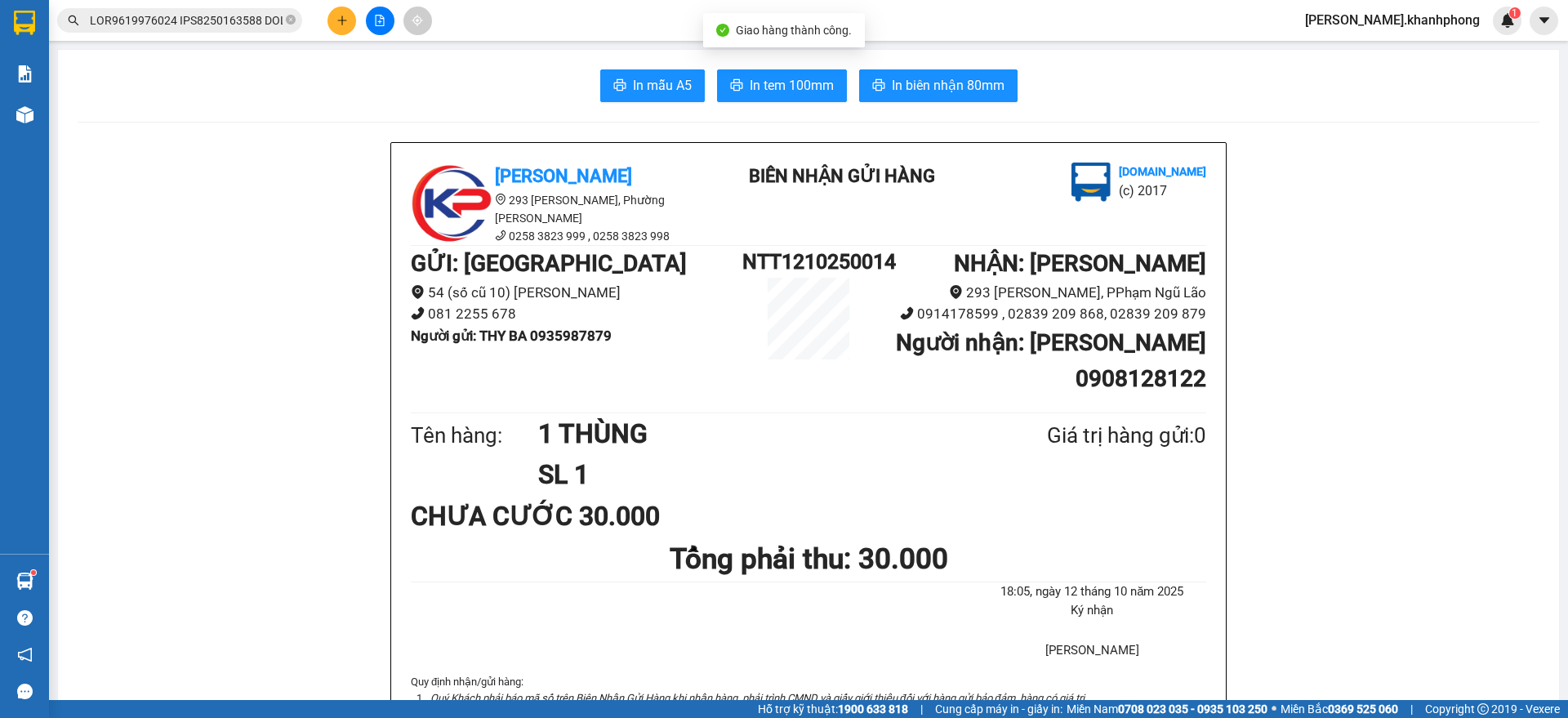
click at [203, 20] on input "text" at bounding box center [186, 20] width 193 height 18
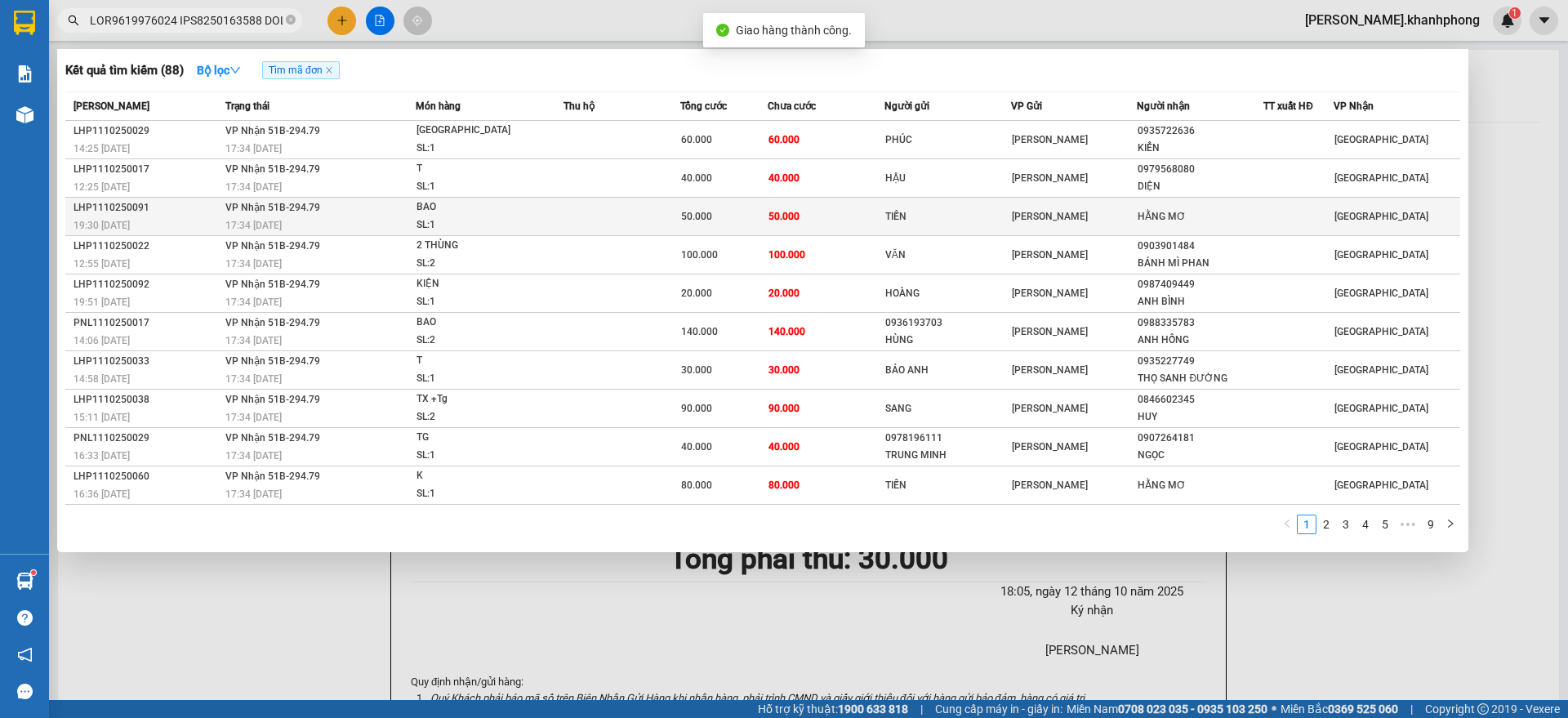
click at [424, 207] on div "BAO" at bounding box center [478, 208] width 123 height 18
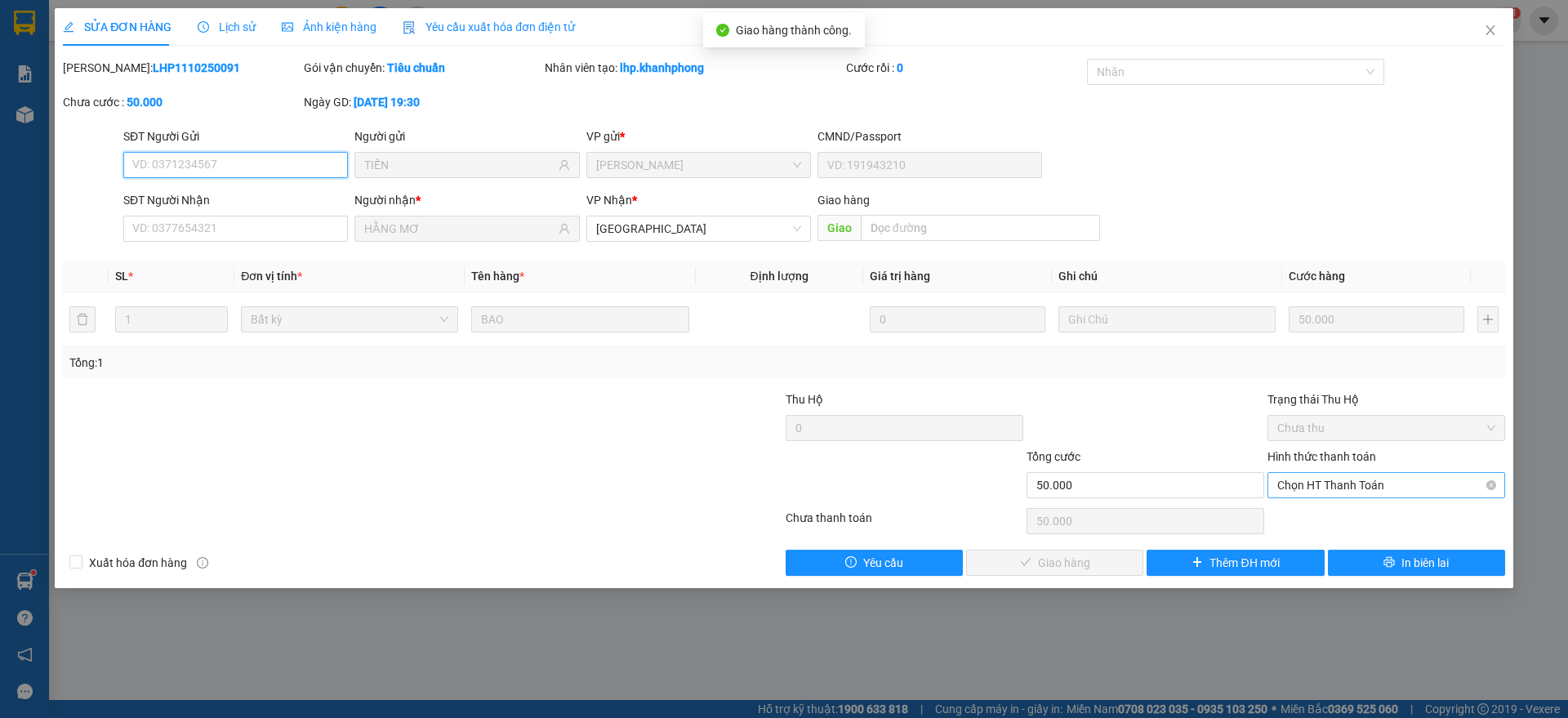
click at [1338, 485] on span "Chọn HT Thanh Toán" at bounding box center [1386, 485] width 218 height 25
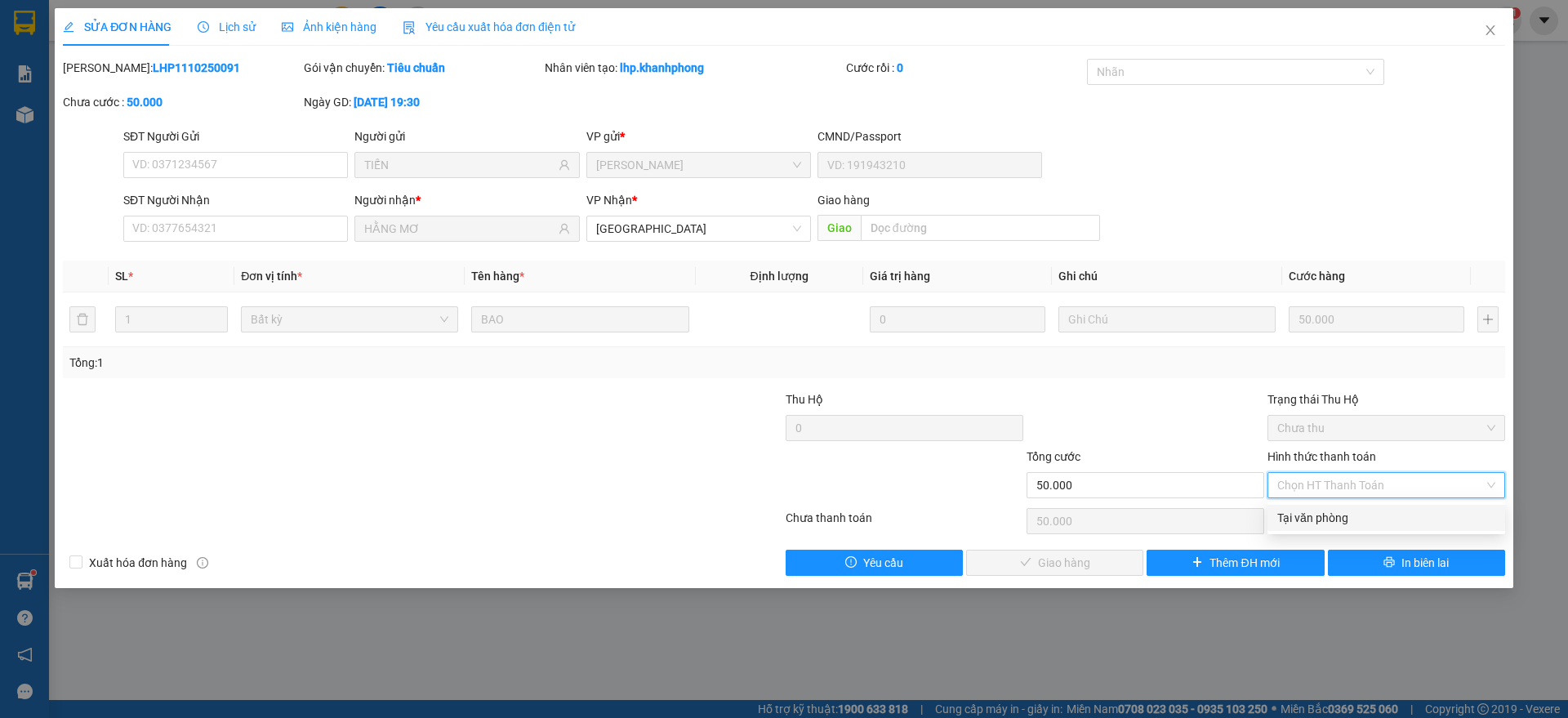
drag, startPoint x: 1326, startPoint y: 514, endPoint x: 1100, endPoint y: 553, distance: 229.3
click at [1319, 517] on div "Tại văn phòng" at bounding box center [1386, 518] width 218 height 18
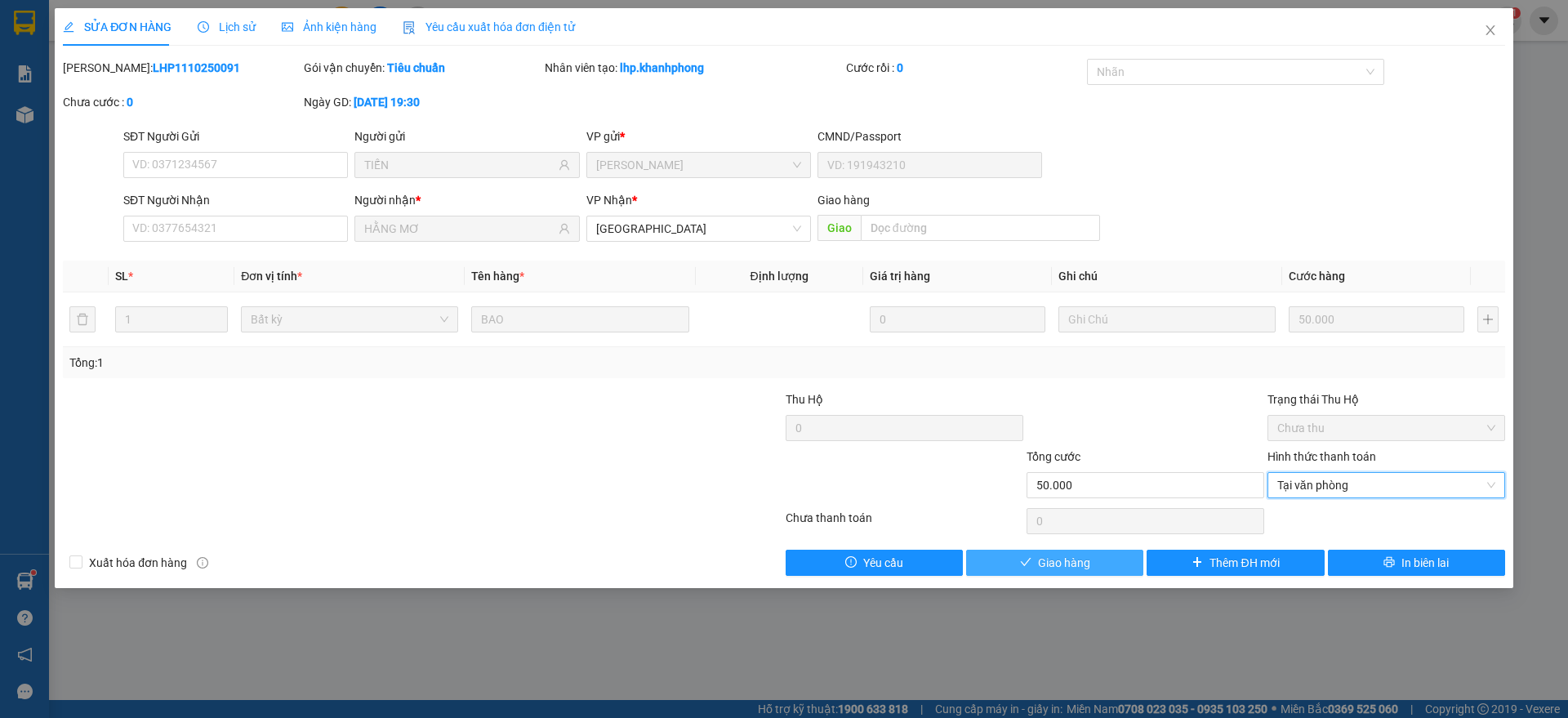
click at [1076, 564] on span "Giao hàng" at bounding box center [1063, 563] width 52 height 18
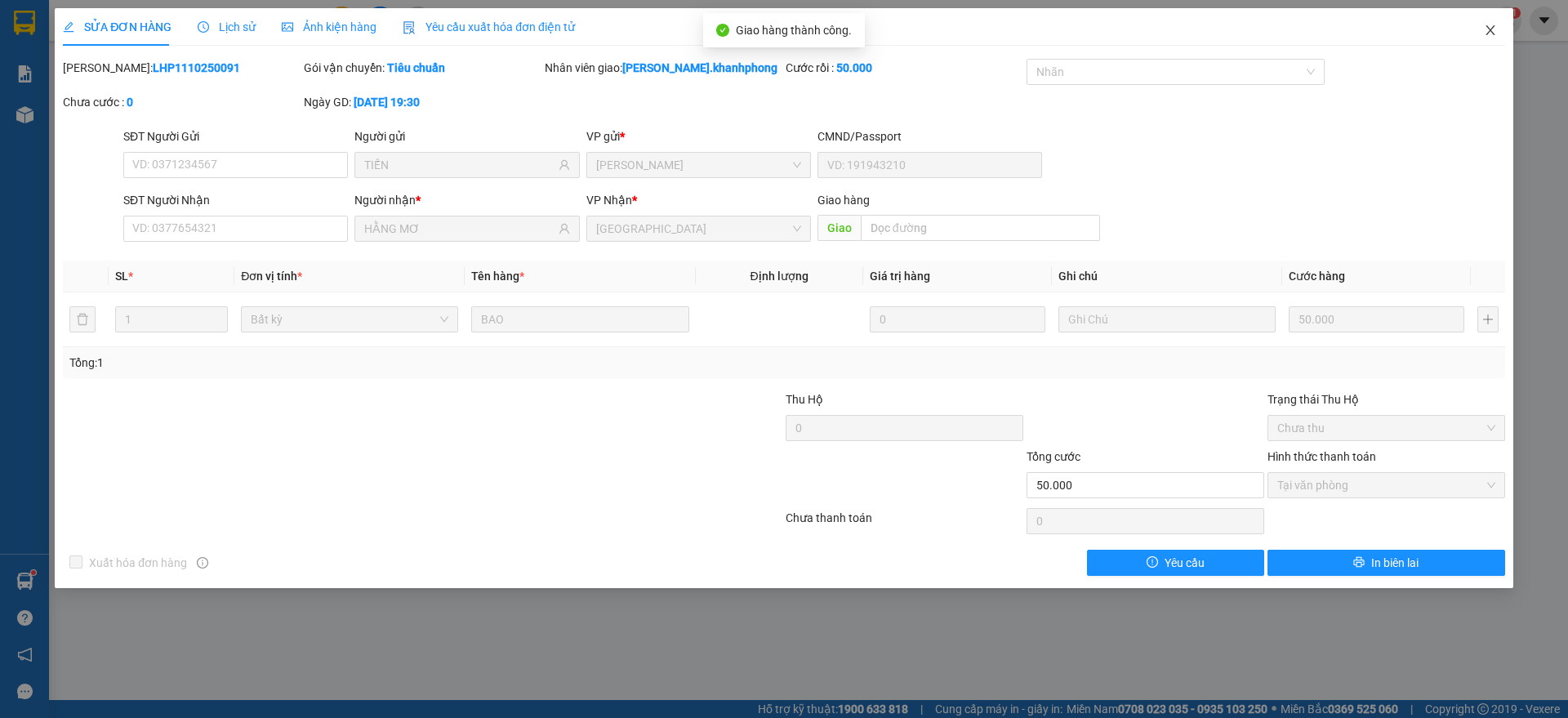
click at [1486, 27] on icon "close" at bounding box center [1490, 30] width 13 height 13
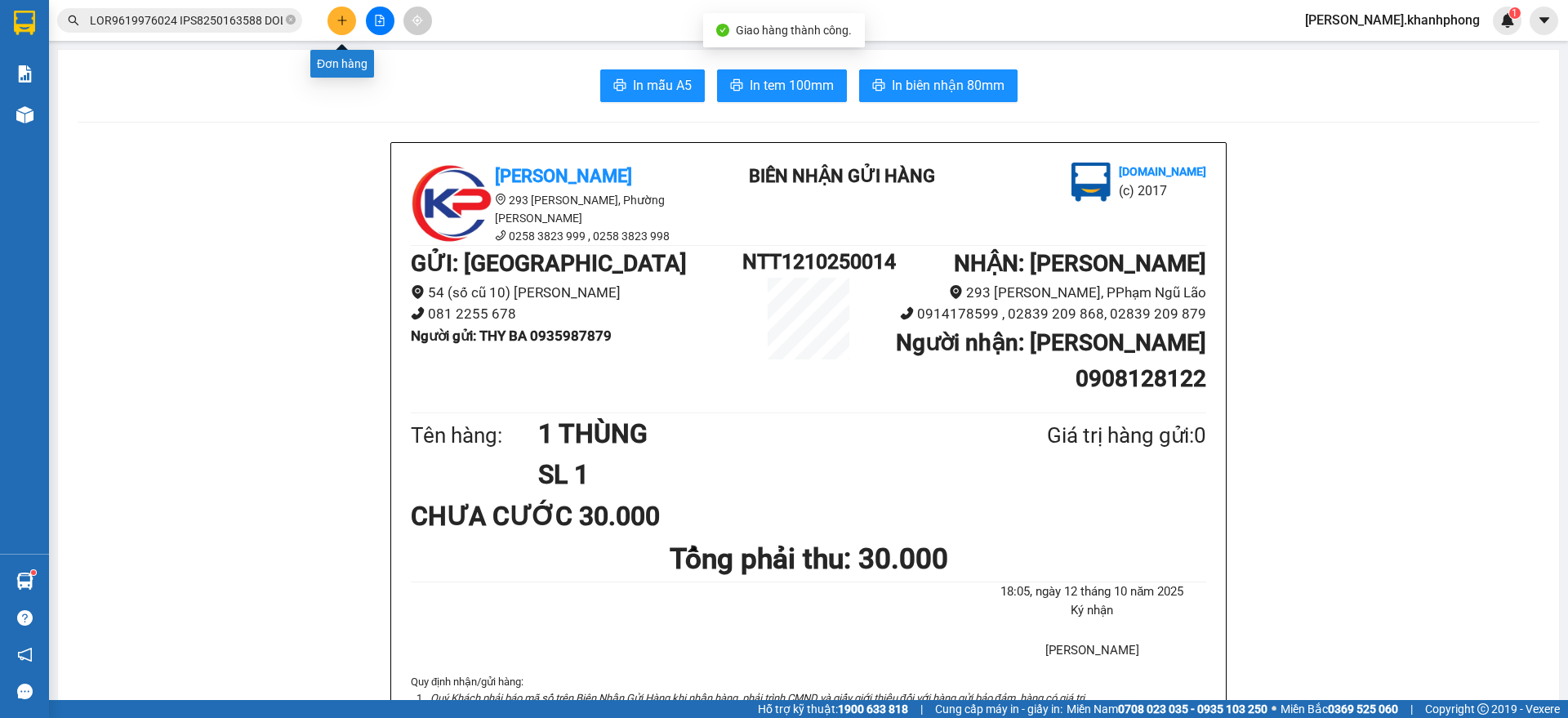
click at [342, 10] on button at bounding box center [341, 20] width 28 height 28
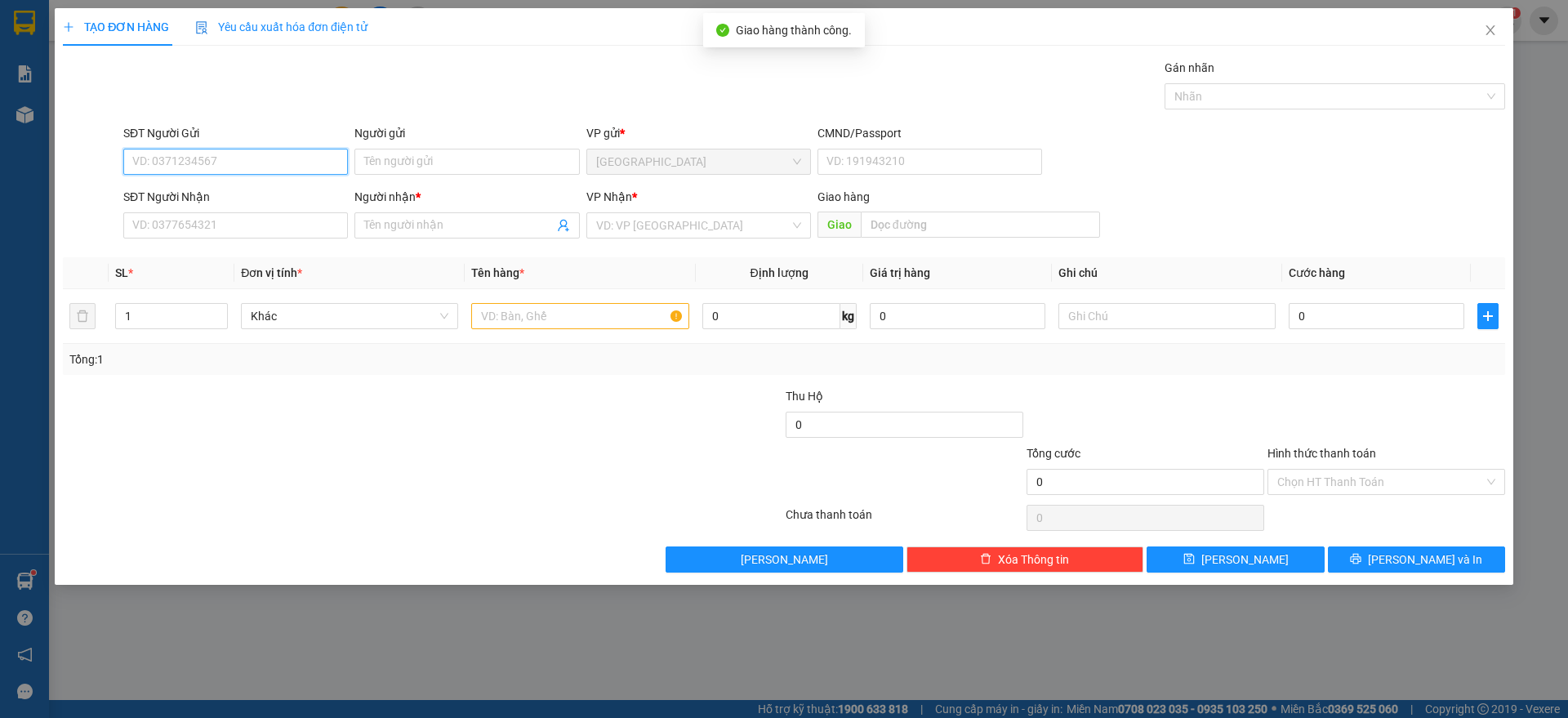
click at [220, 160] on input "SĐT Người Gửi" at bounding box center [235, 161] width 224 height 27
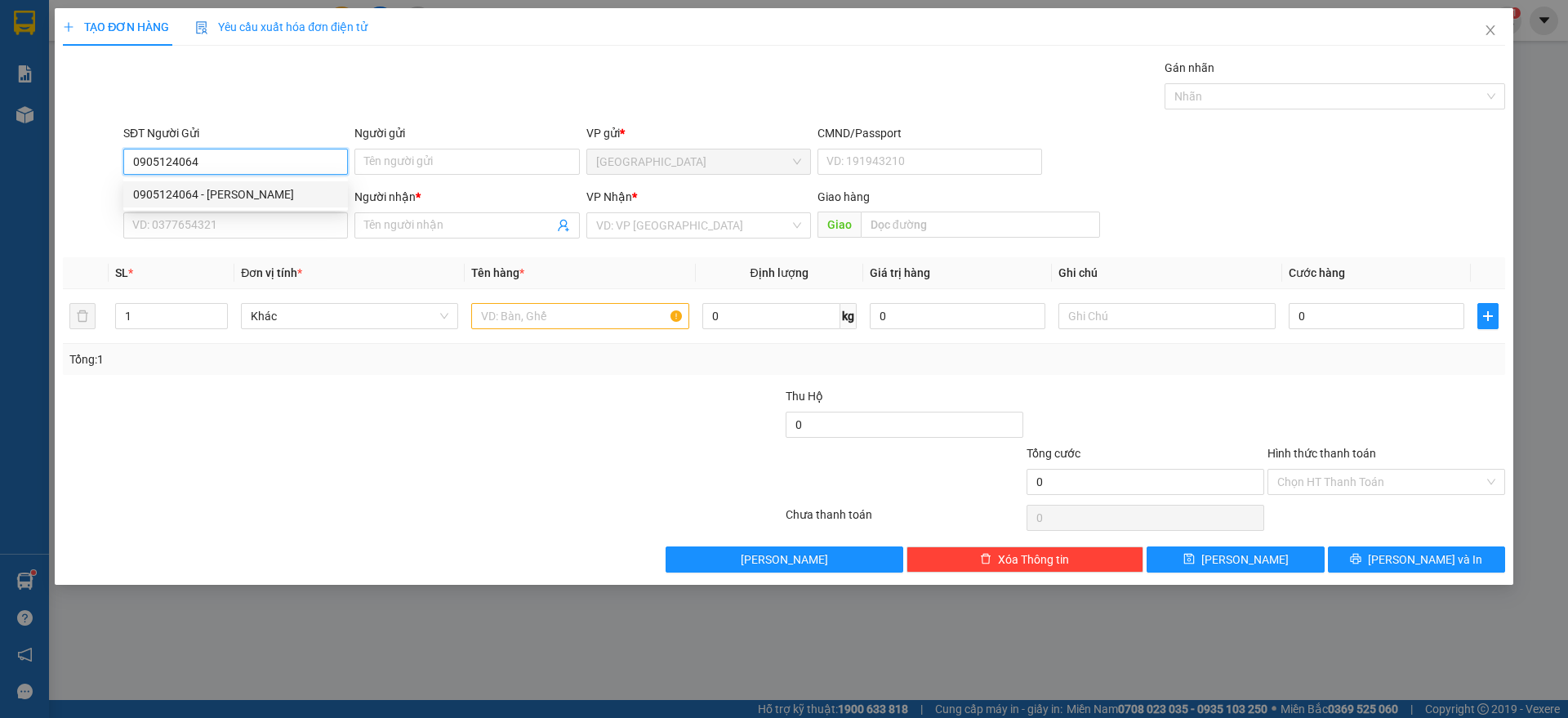
drag, startPoint x: 224, startPoint y: 192, endPoint x: 228, endPoint y: 209, distance: 17.5
click at [224, 191] on div "0905124064 - [PERSON_NAME]" at bounding box center [235, 195] width 205 height 18
click at [231, 217] on input "SĐT Người Nhận" at bounding box center [235, 225] width 224 height 27
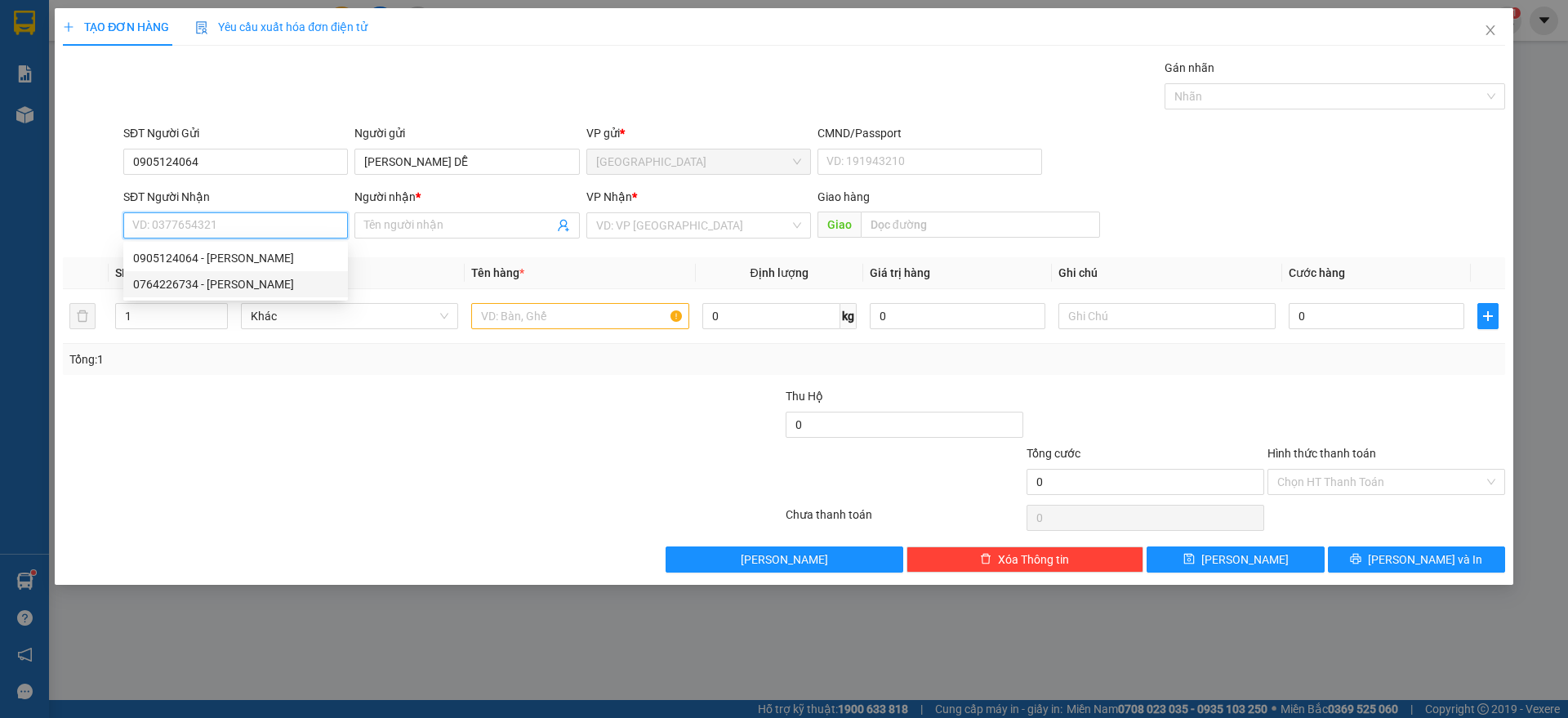
click at [231, 273] on div "0764226734 - [PERSON_NAME]" at bounding box center [235, 284] width 224 height 27
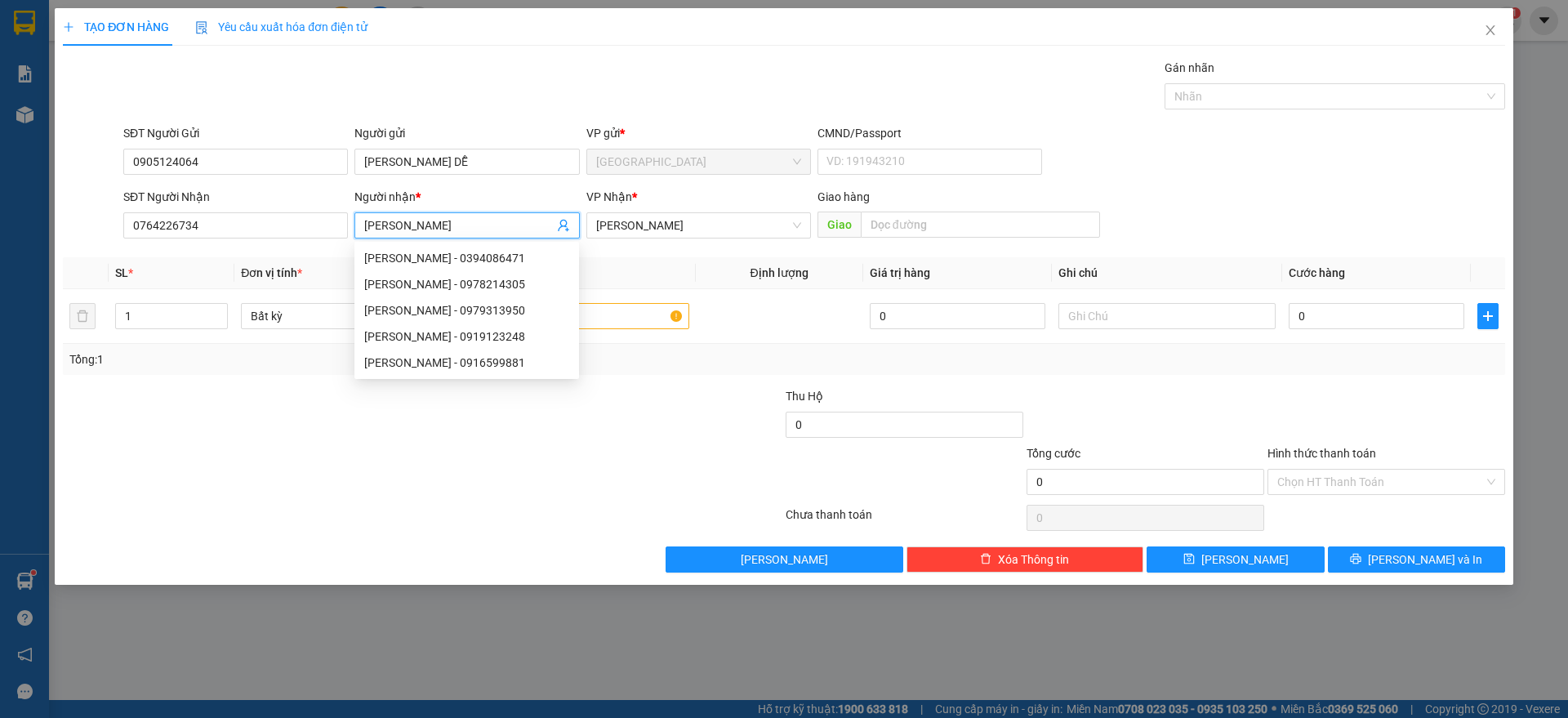
drag, startPoint x: 478, startPoint y: 224, endPoint x: 371, endPoint y: 223, distance: 107.0
click at [371, 223] on input "[PERSON_NAME]" at bounding box center [458, 226] width 188 height 18
click at [391, 218] on input "[PERSON_NAME]" at bounding box center [458, 226] width 188 height 18
click at [393, 224] on input "[PERSON_NAME]" at bounding box center [458, 226] width 188 height 18
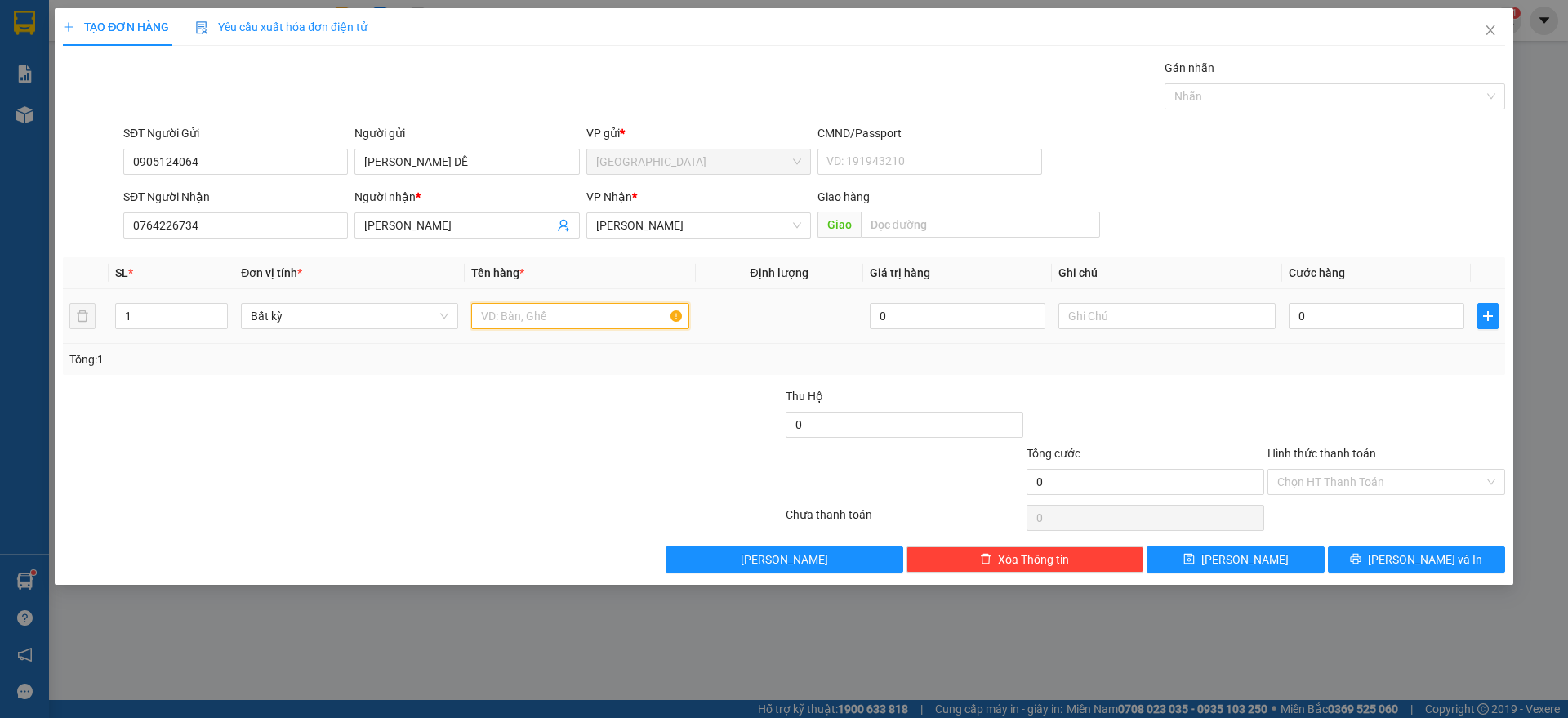
drag, startPoint x: 540, startPoint y: 307, endPoint x: 540, endPoint y: 320, distance: 13.0
click at [540, 307] on input "text" at bounding box center [579, 316] width 217 height 27
click at [1342, 316] on input "0" at bounding box center [1376, 316] width 176 height 27
drag, startPoint x: 1374, startPoint y: 384, endPoint x: 1375, endPoint y: 439, distance: 55.0
click at [1373, 384] on div "Transit Pickup Surcharge Ids Transit Deliver Surcharge Ids Transit Deliver Surc…" at bounding box center [784, 315] width 1442 height 513
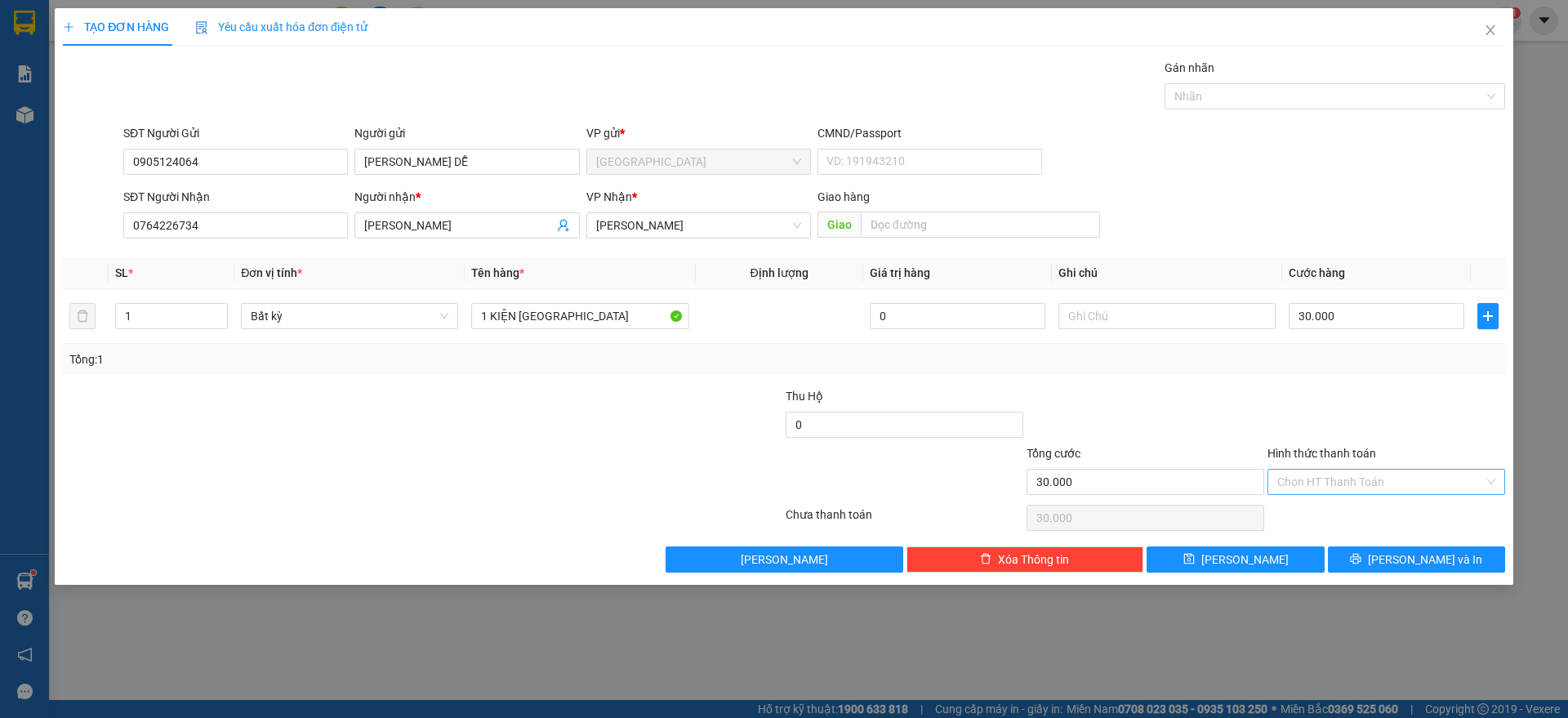
click at [1374, 471] on input "Hình thức thanh toán" at bounding box center [1380, 481] width 207 height 25
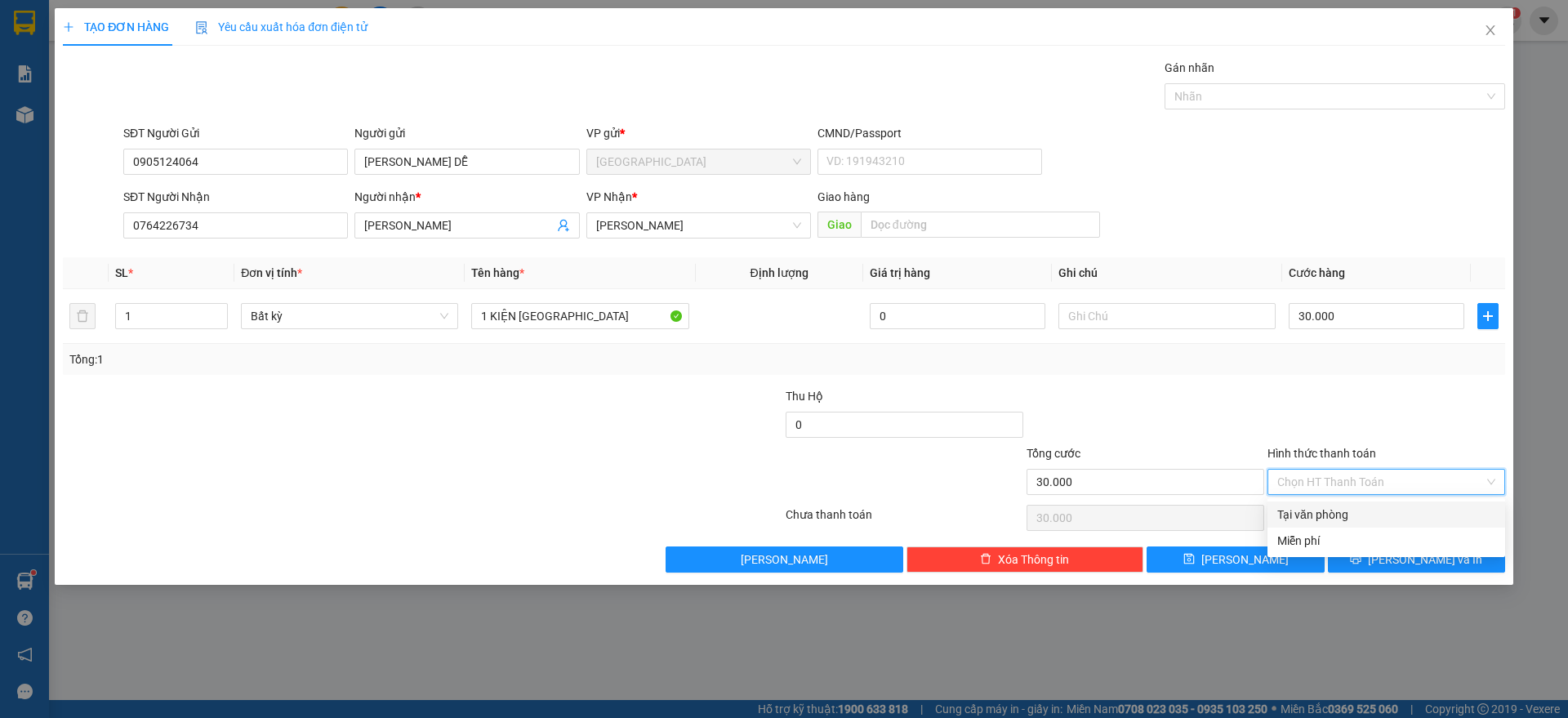
click at [1354, 506] on div "Tại văn phòng" at bounding box center [1386, 514] width 218 height 18
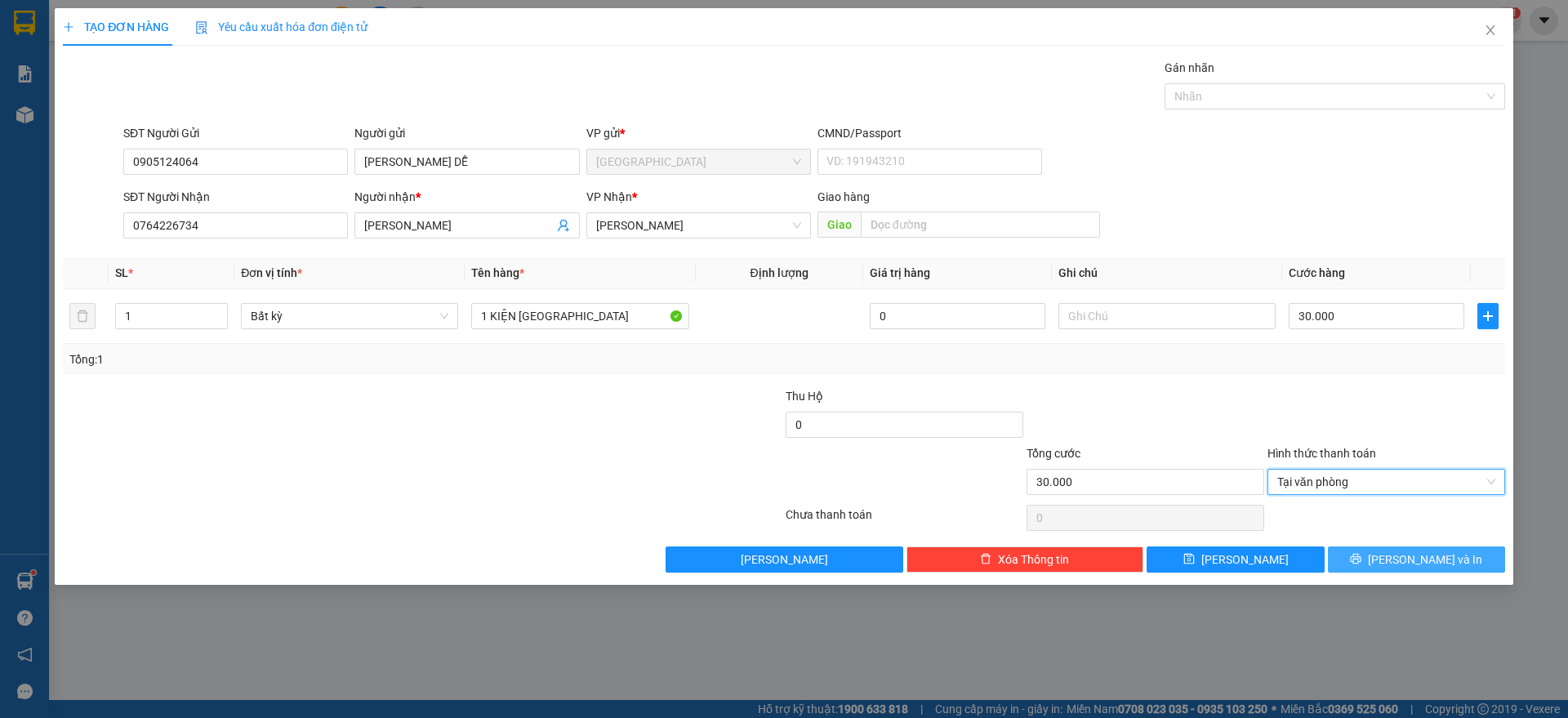
click at [1379, 553] on button "[PERSON_NAME] và In" at bounding box center [1416, 559] width 177 height 27
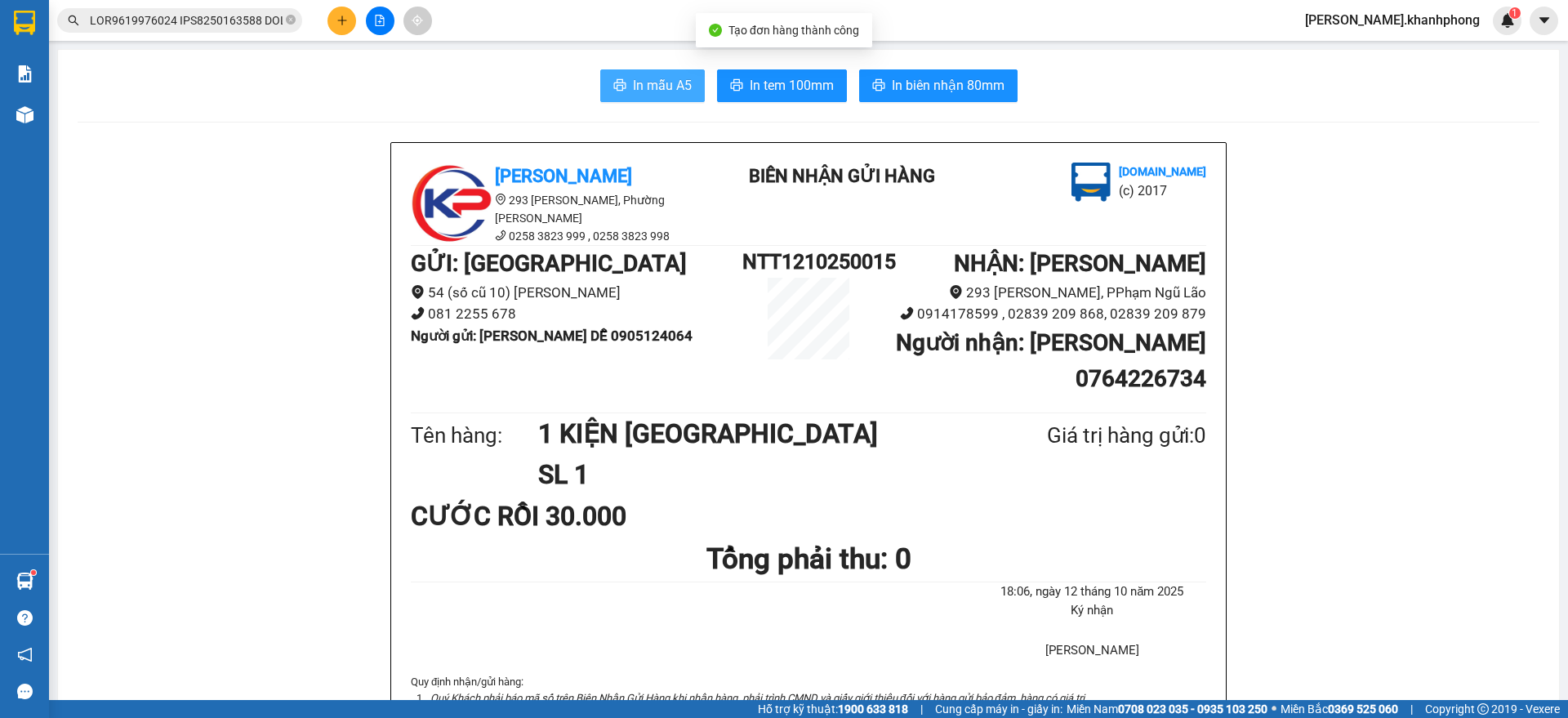
click at [665, 73] on button "In mẫu A5" at bounding box center [652, 86] width 104 height 33
click at [178, 28] on input "text" at bounding box center [186, 20] width 193 height 18
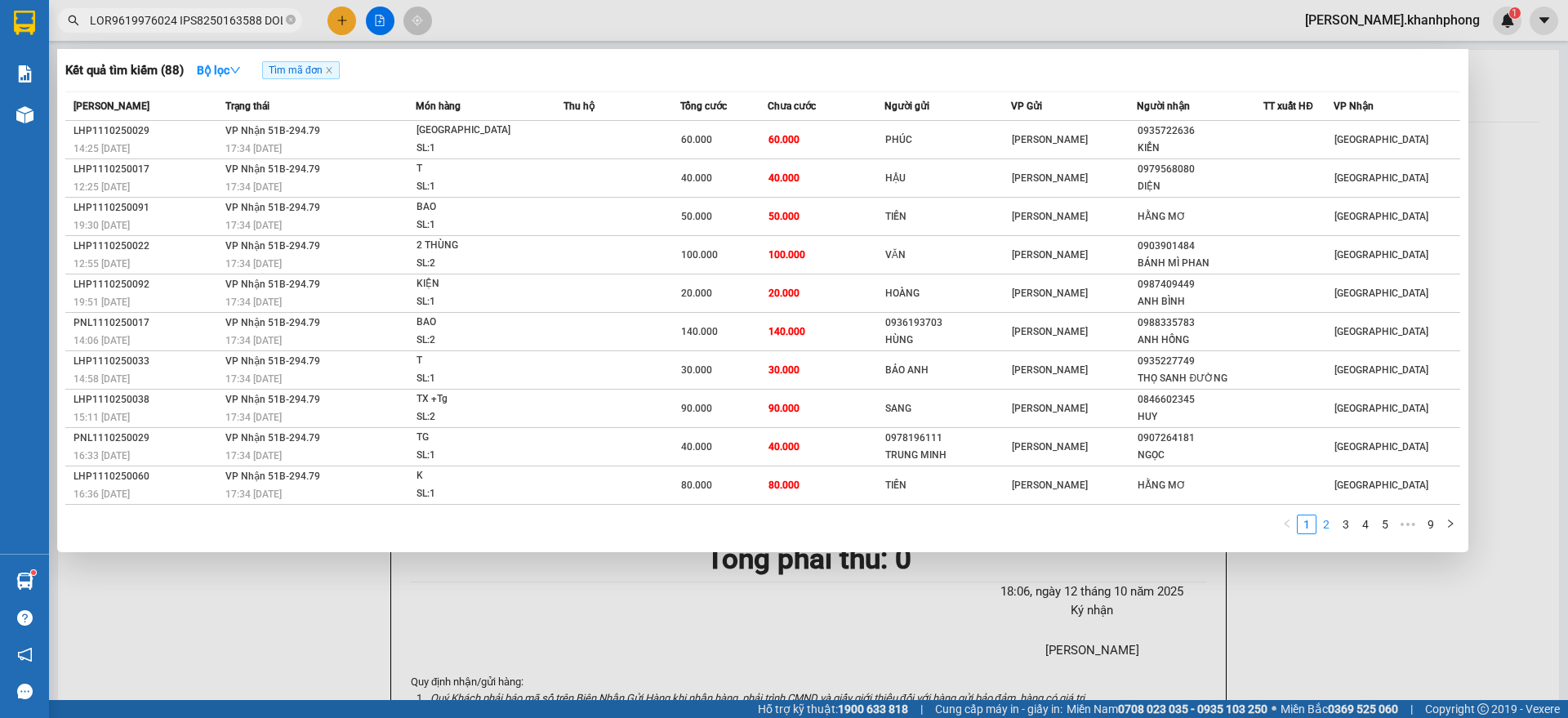
click at [1334, 527] on link "2" at bounding box center [1326, 524] width 18 height 18
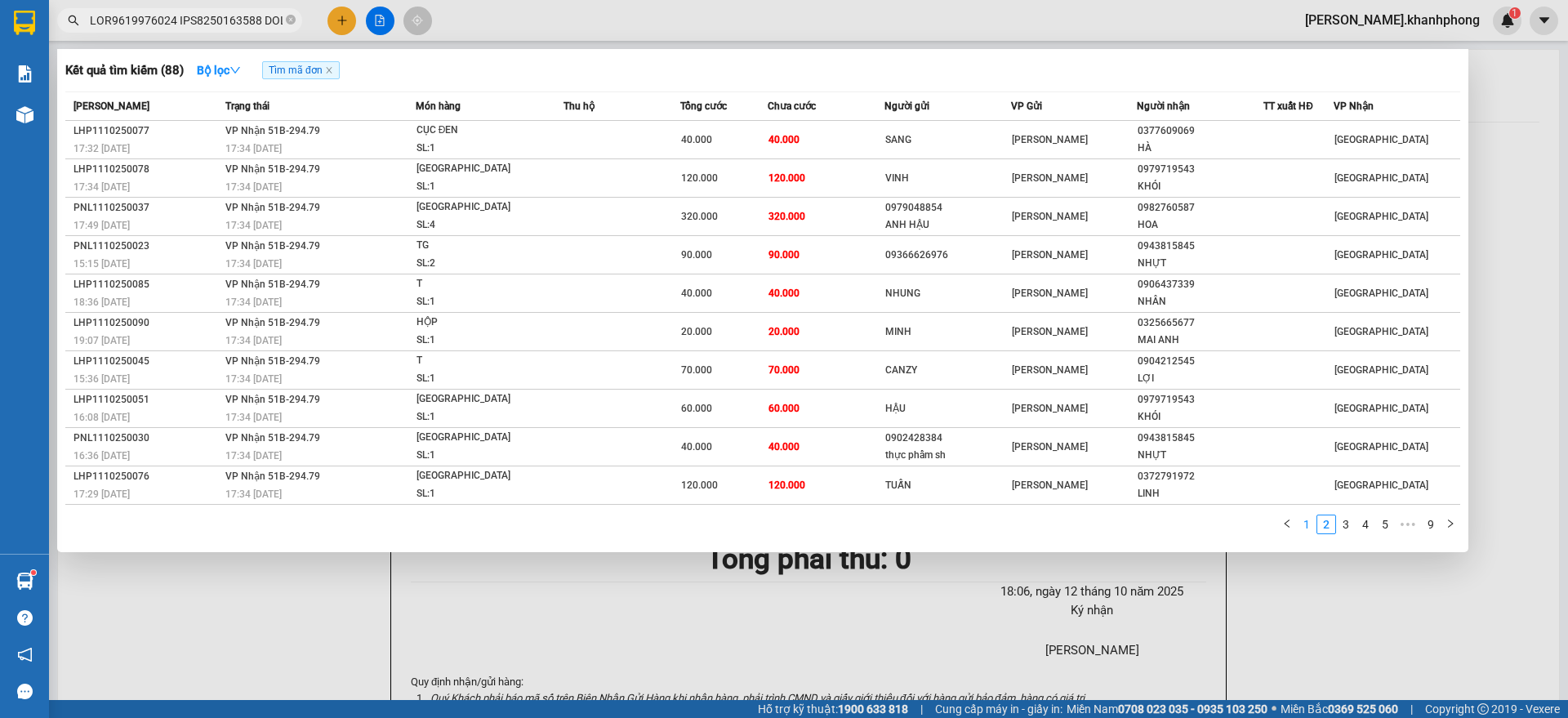
click at [1305, 527] on link "1" at bounding box center [1306, 524] width 18 height 18
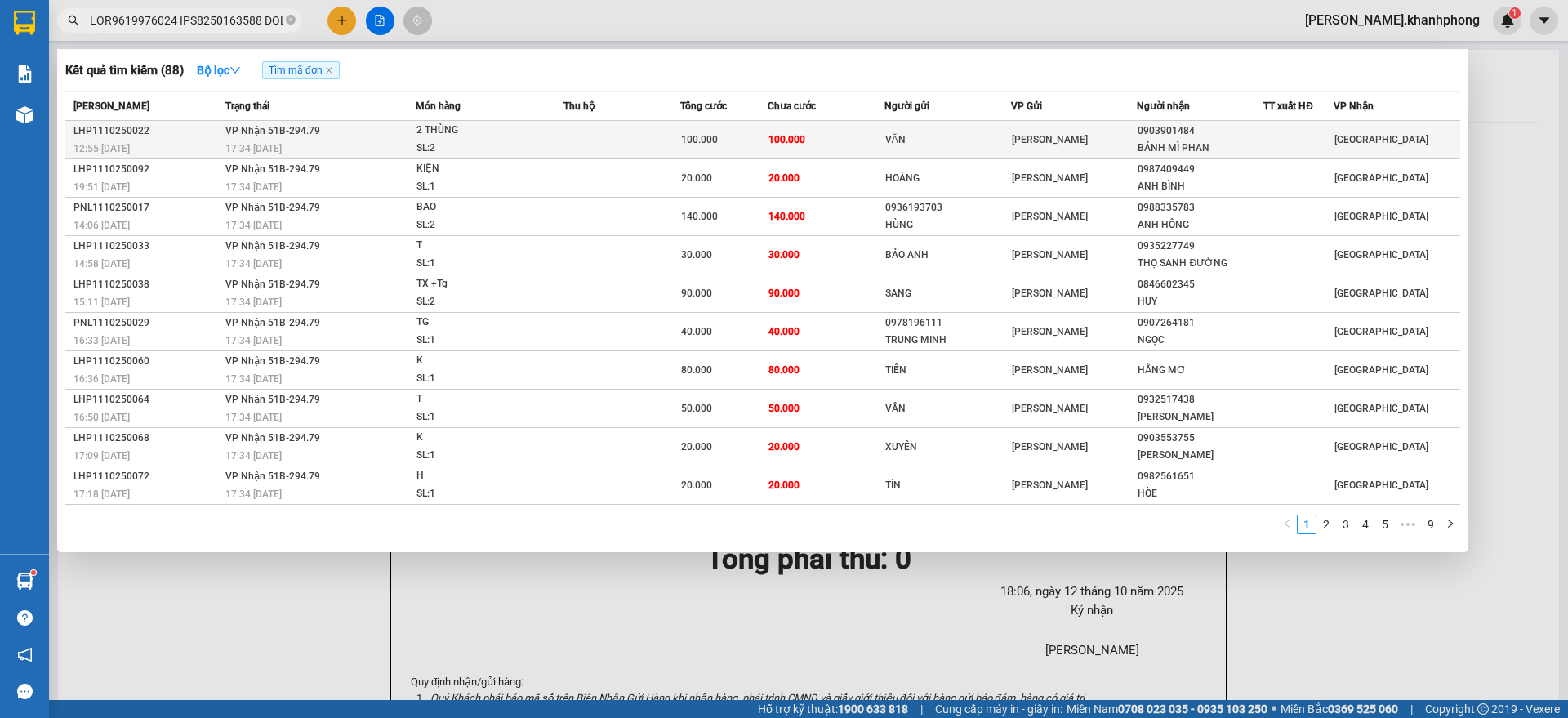
click at [847, 143] on td "100.000" at bounding box center [826, 140] width 117 height 38
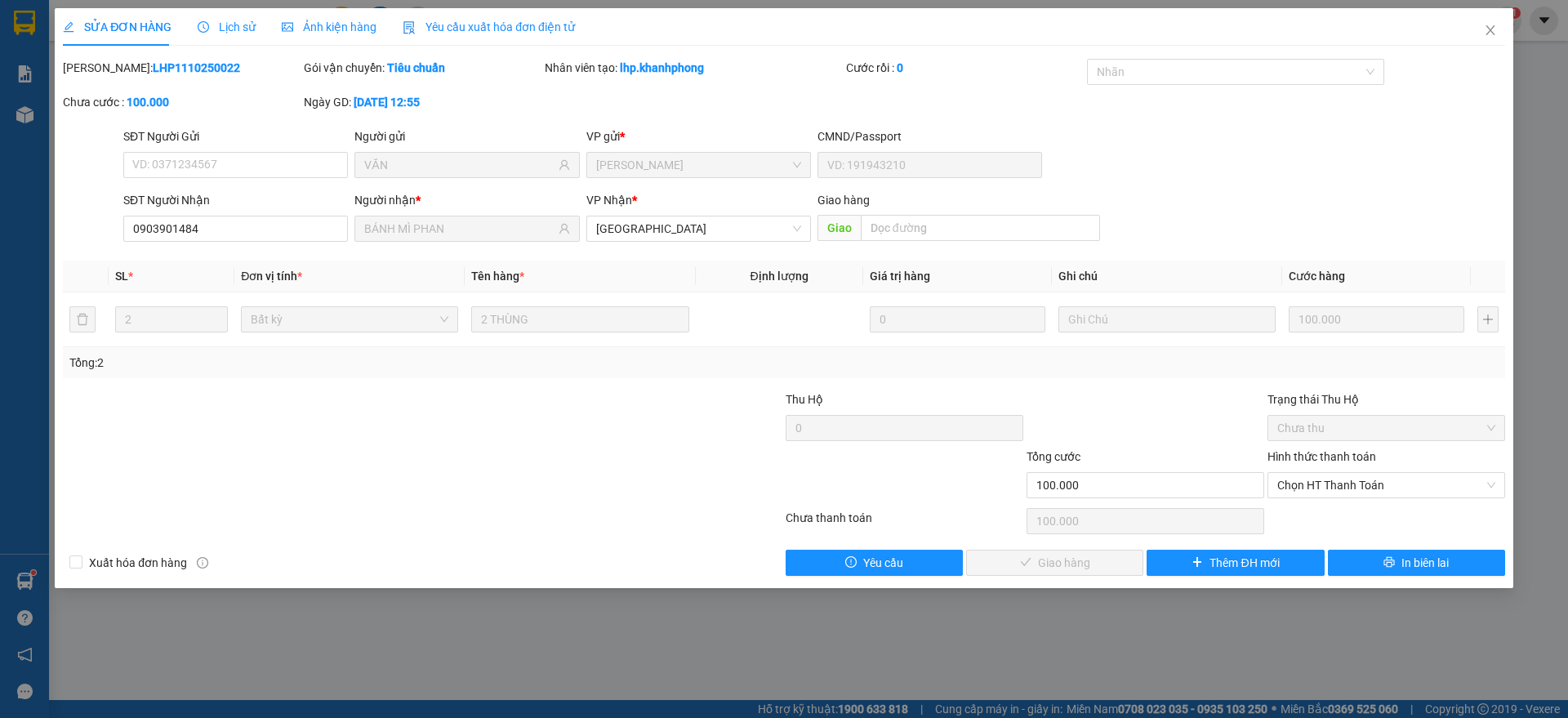
click at [1296, 498] on div "Hình thức thanh toán Chọn HT Thanh Toán" at bounding box center [1386, 476] width 238 height 57
click at [1338, 490] on span "Chọn HT Thanh Toán" at bounding box center [1386, 485] width 218 height 25
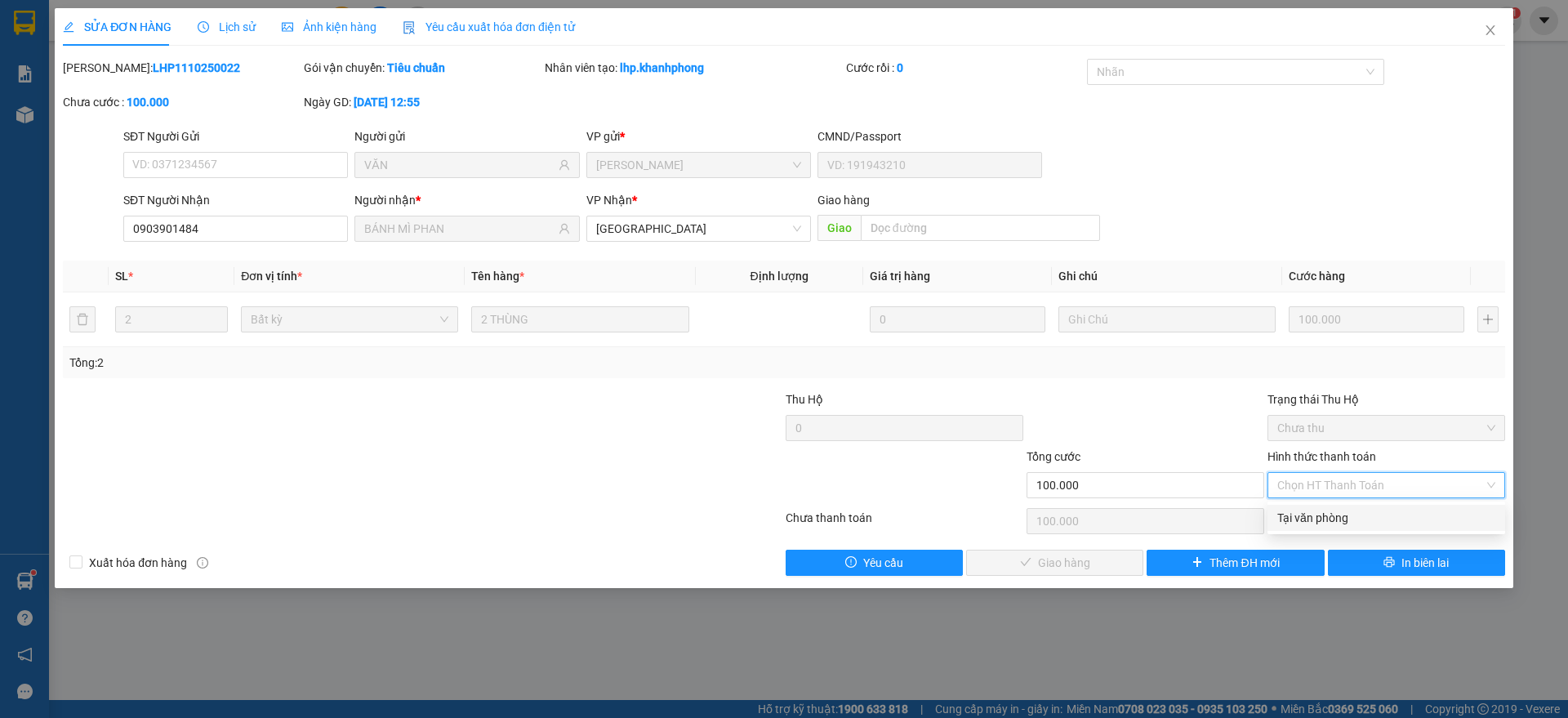
click at [1321, 520] on div "Tại văn phòng" at bounding box center [1386, 518] width 218 height 18
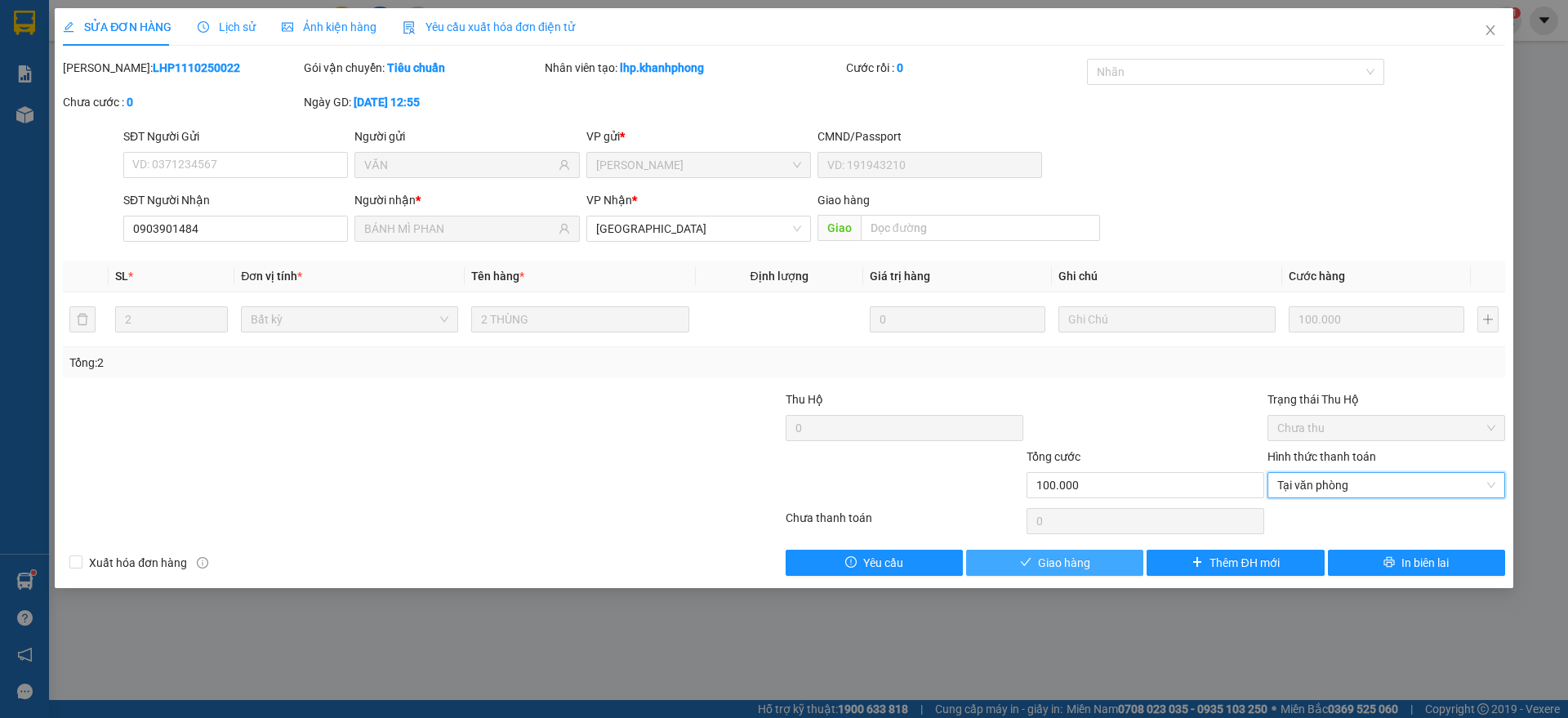
click at [1037, 559] on button "Giao hàng" at bounding box center [1055, 563] width 177 height 27
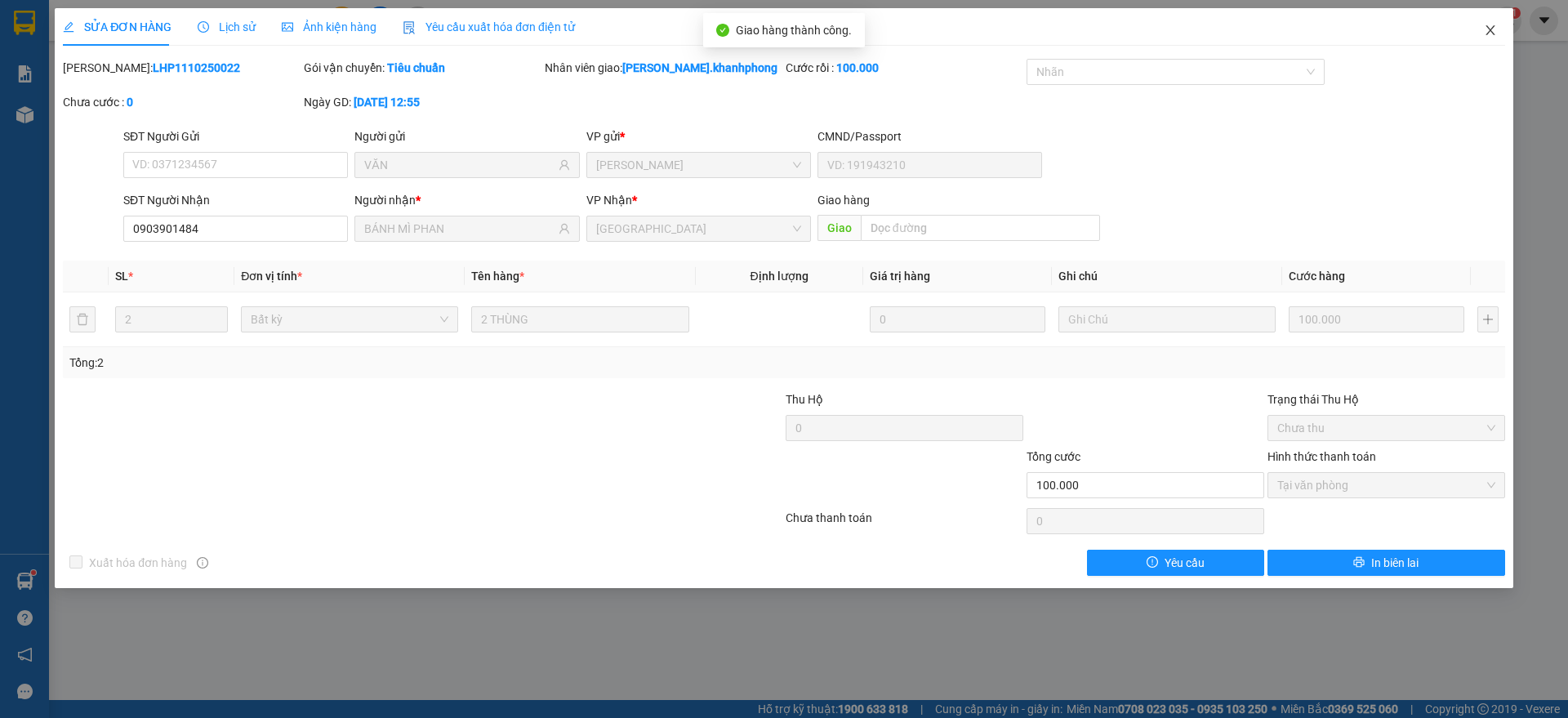
click at [1488, 27] on icon "close" at bounding box center [1490, 30] width 13 height 13
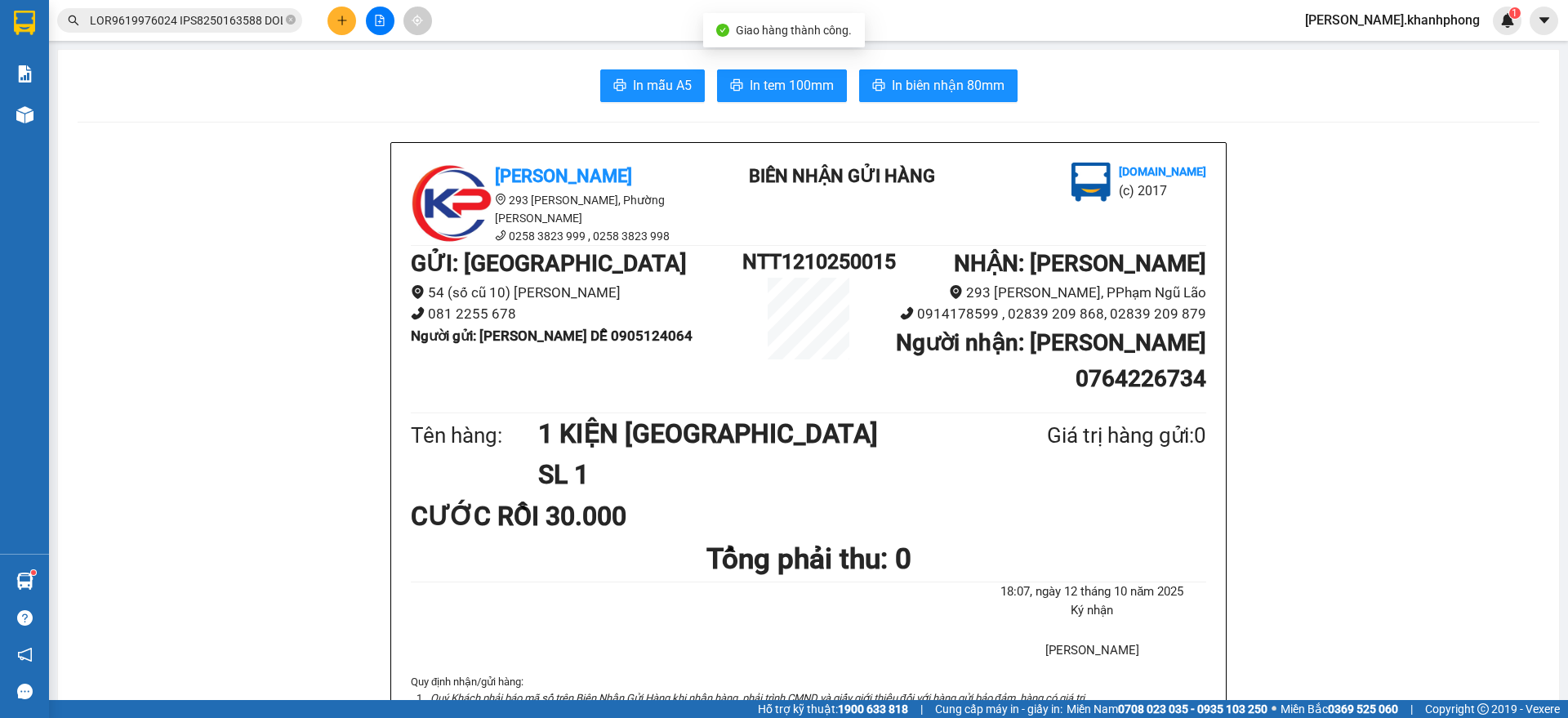
click at [232, 20] on input "text" at bounding box center [186, 20] width 193 height 18
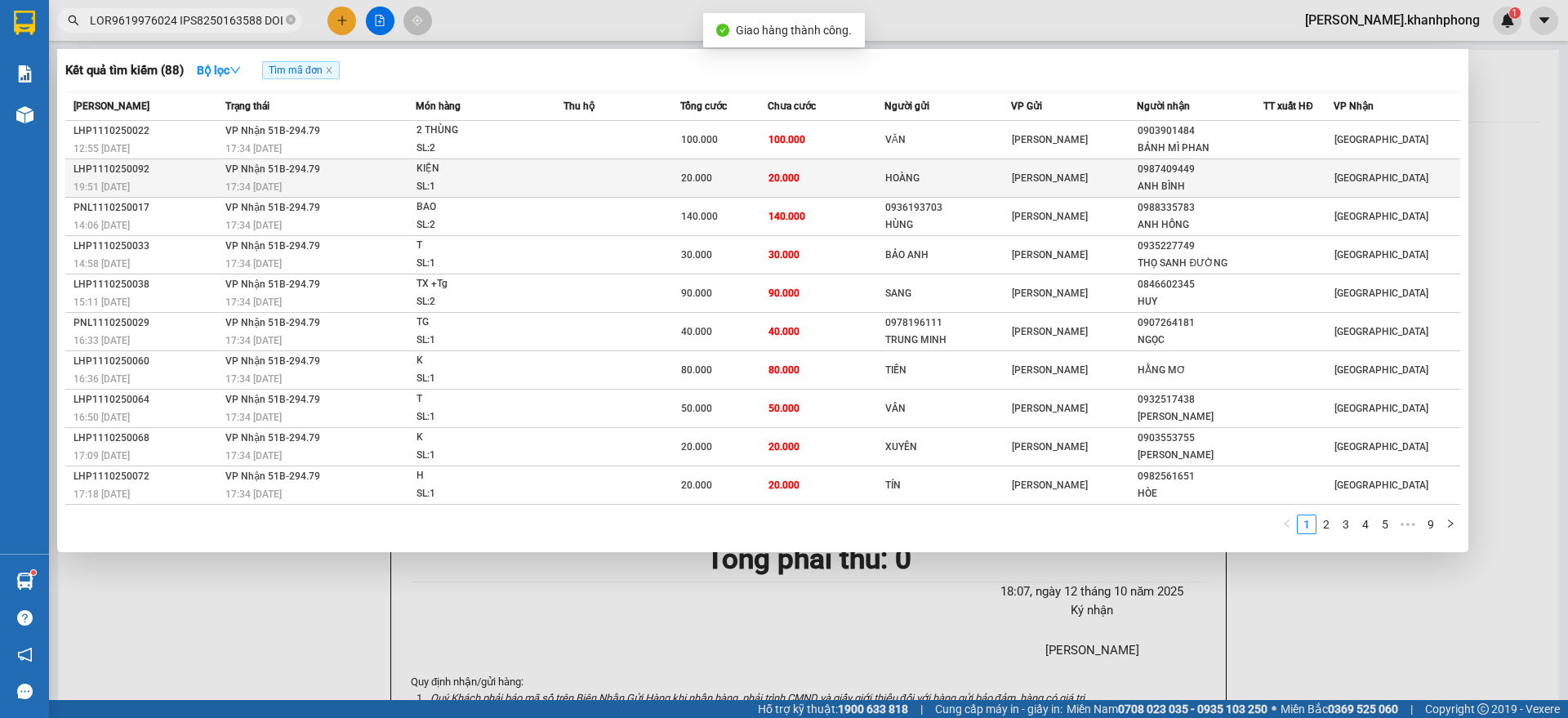
click at [471, 182] on div "SL: 1" at bounding box center [478, 188] width 123 height 18
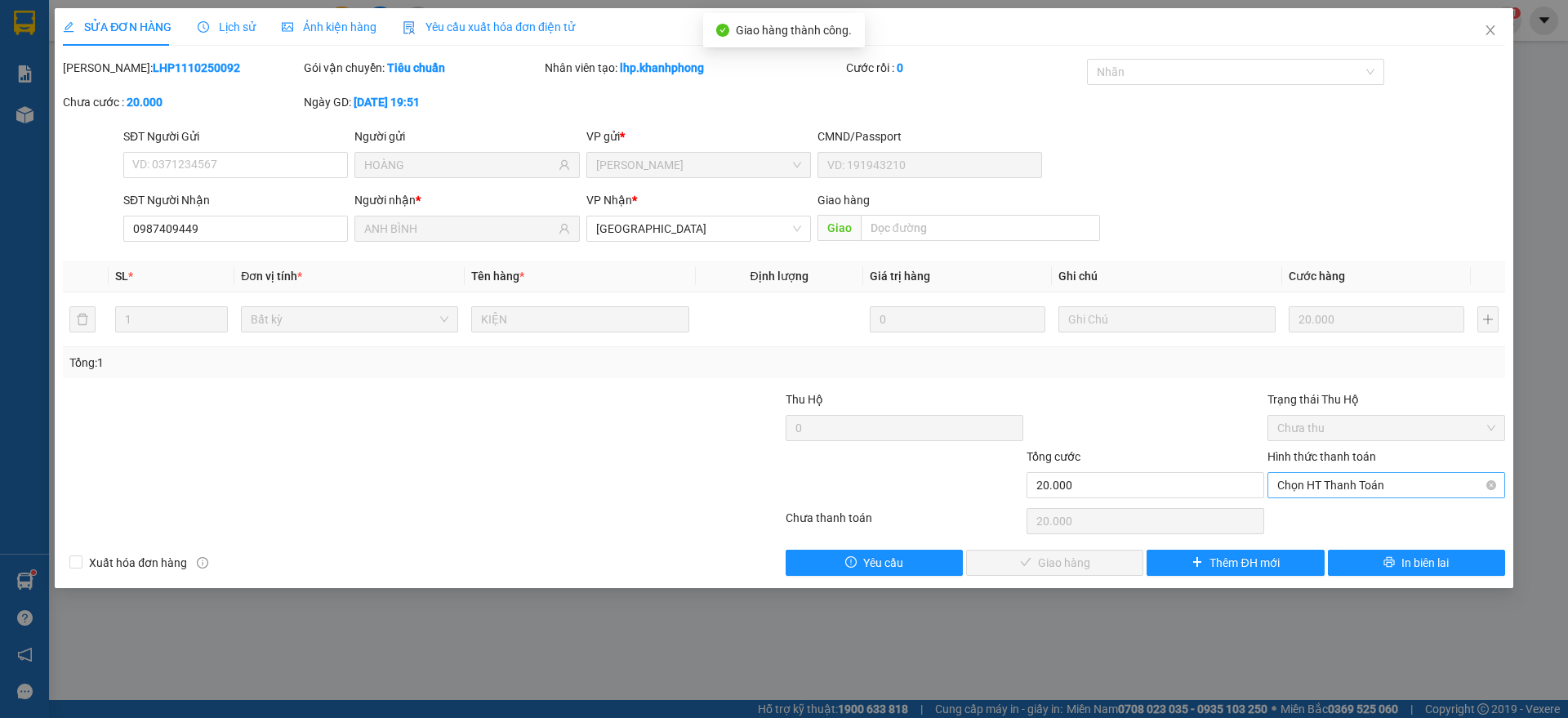
click at [1293, 472] on div "Chọn HT Thanh Toán" at bounding box center [1386, 485] width 238 height 27
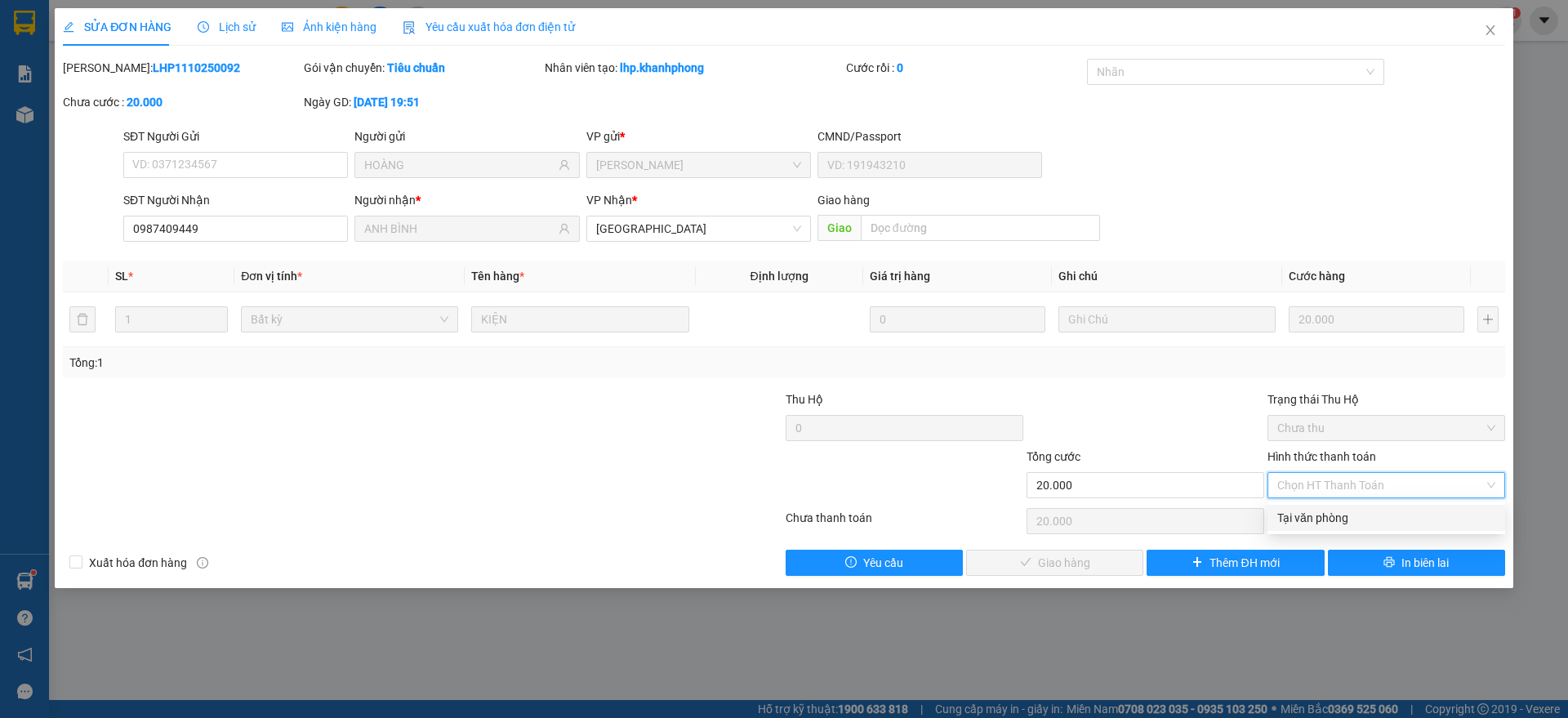
click at [1318, 515] on div "Tại văn phòng" at bounding box center [1386, 518] width 218 height 18
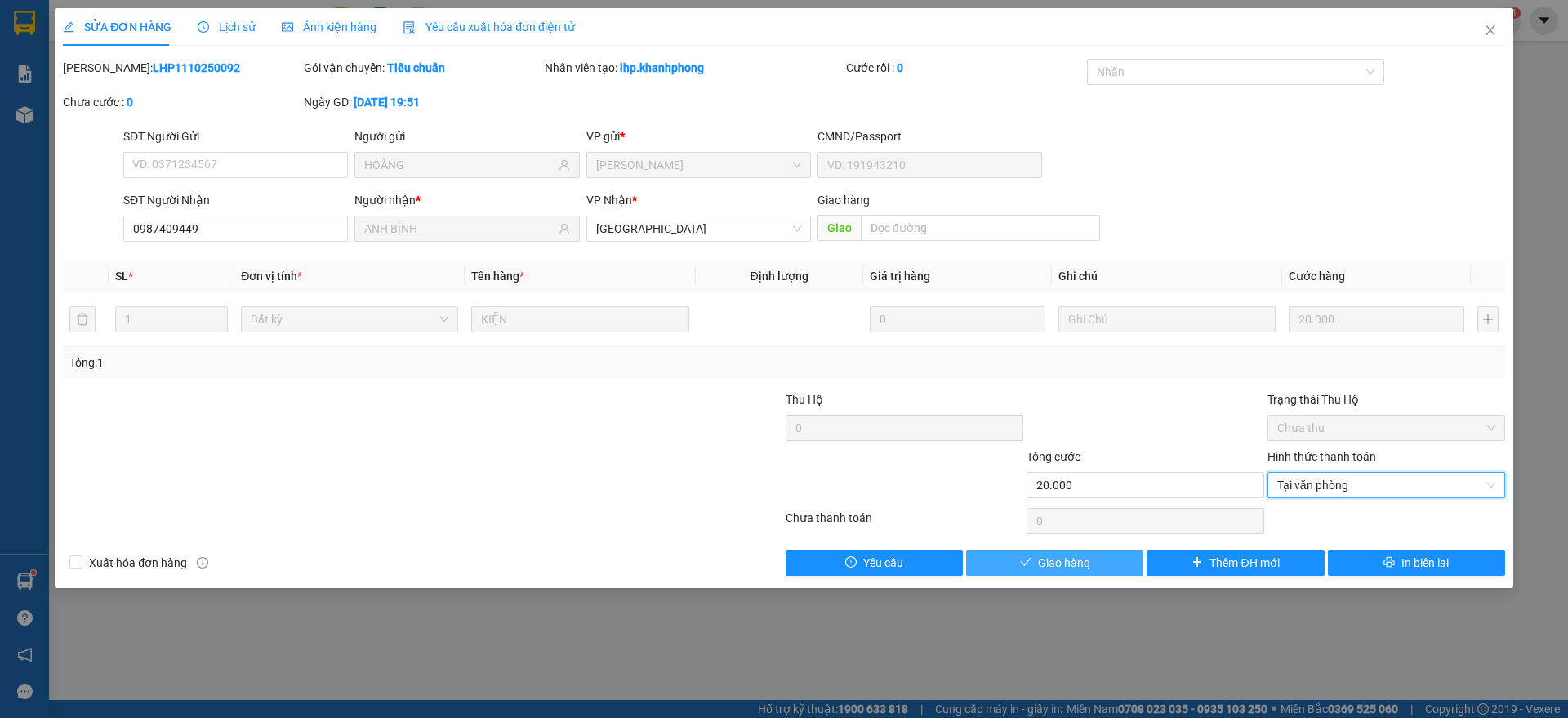
click at [1022, 559] on icon "check" at bounding box center [1026, 562] width 11 height 11
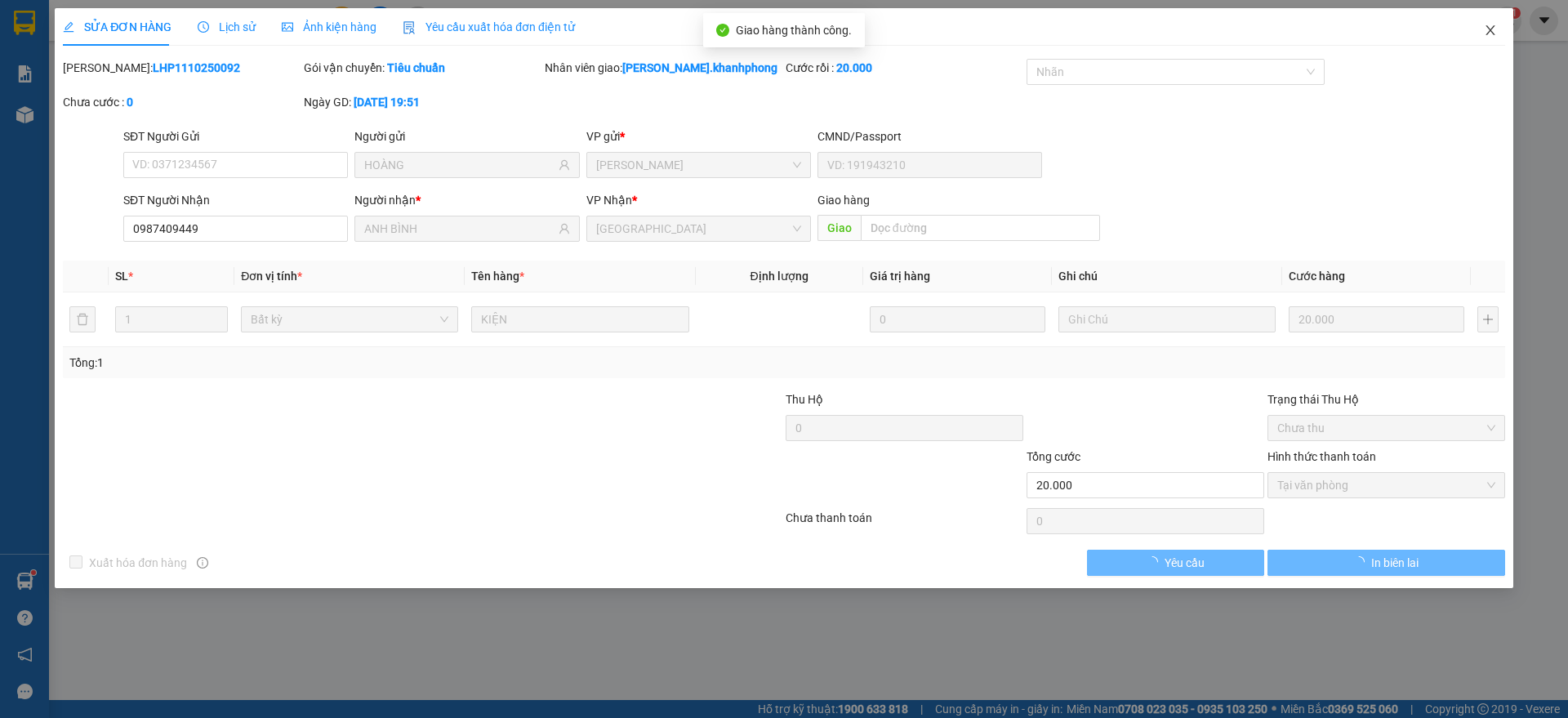
drag, startPoint x: 1488, startPoint y: 30, endPoint x: 1475, endPoint y: 34, distance: 13.6
click at [1489, 30] on icon "close" at bounding box center [1490, 30] width 13 height 13
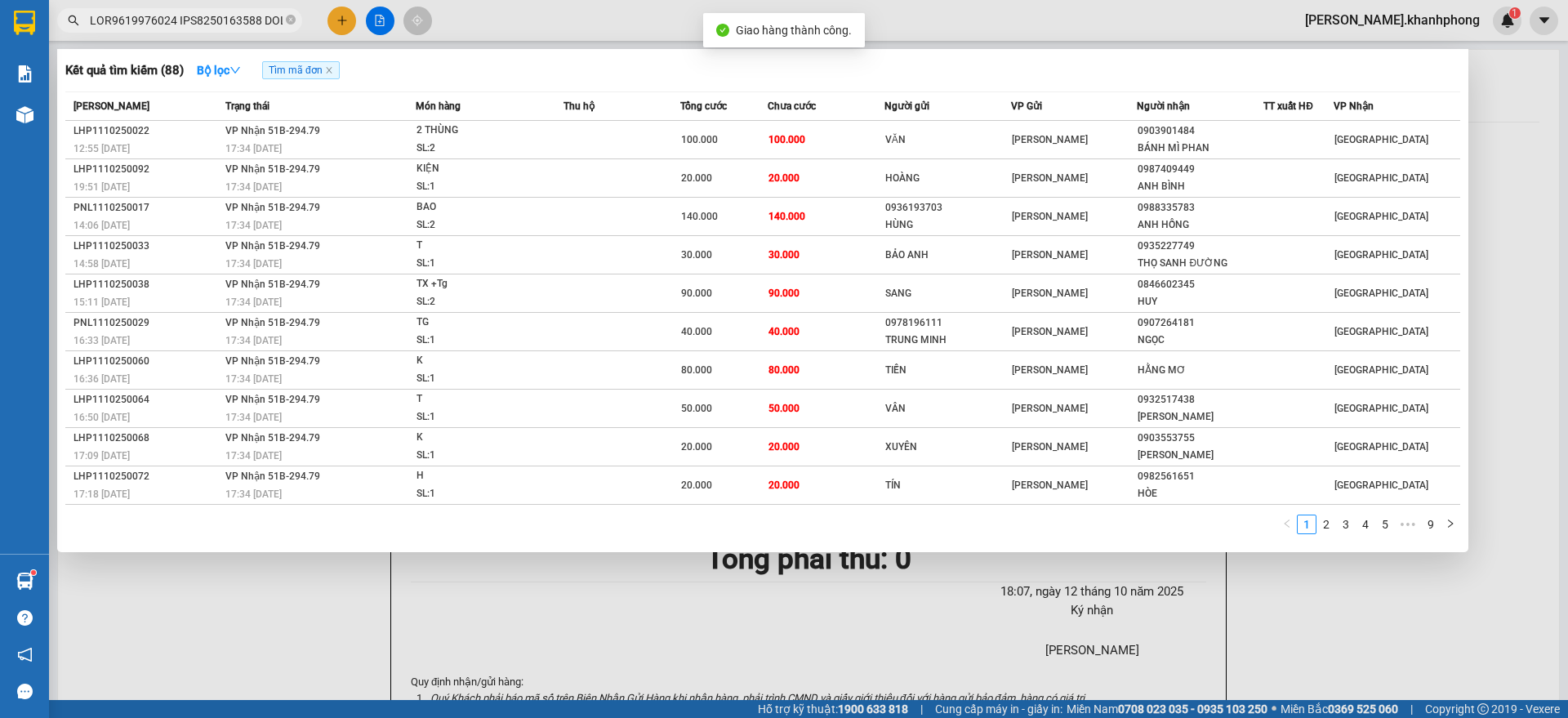
click at [169, 27] on input "text" at bounding box center [186, 20] width 193 height 18
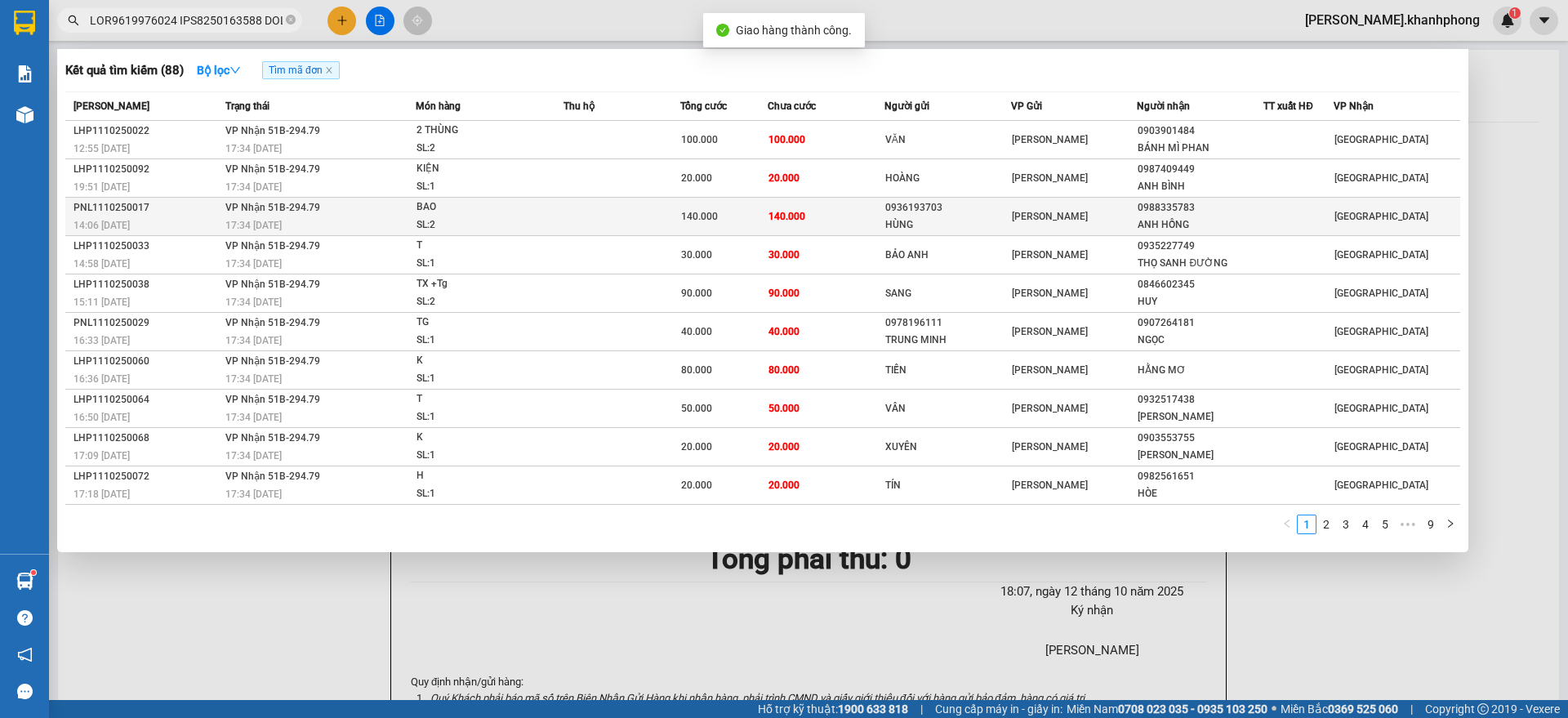
click at [230, 217] on div "17:34 [DATE]" at bounding box center [319, 226] width 189 height 18
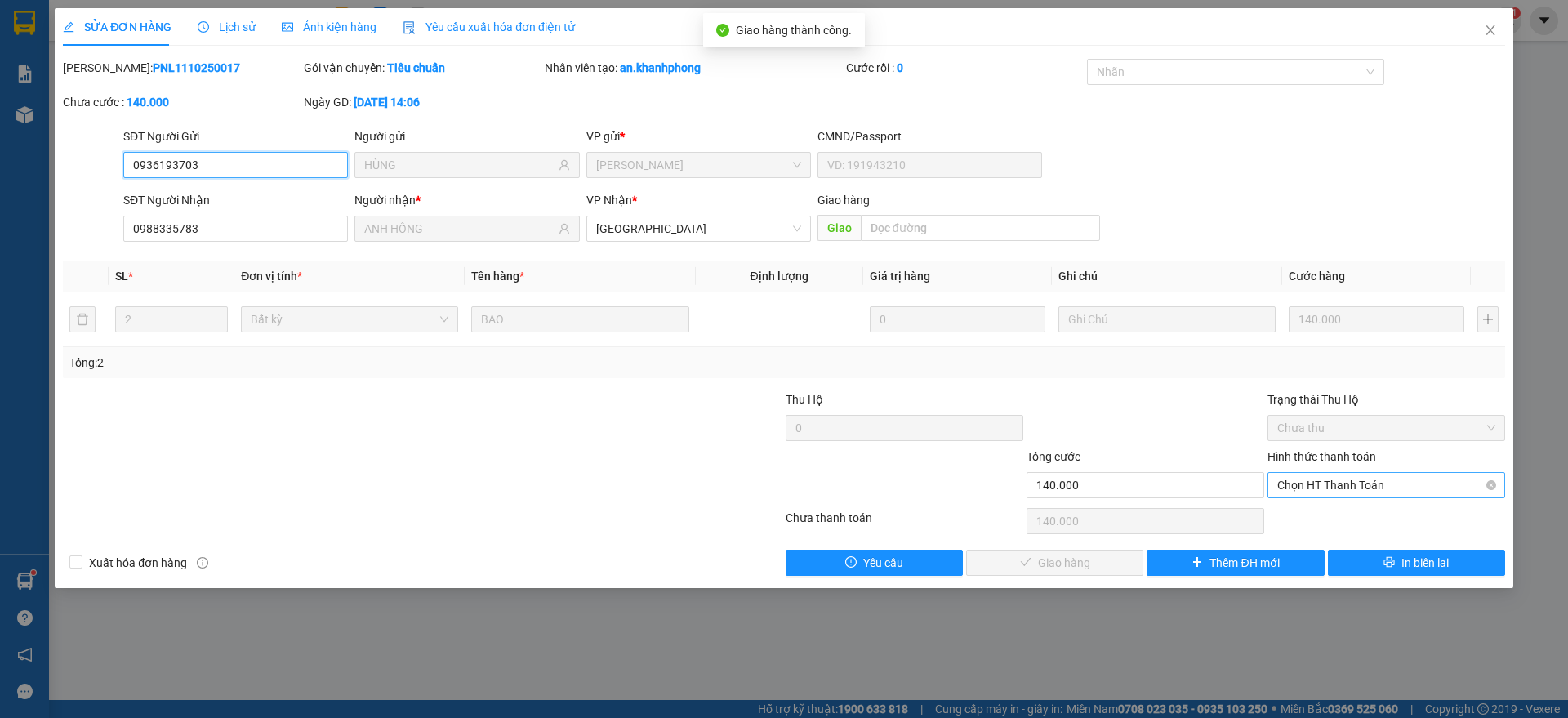
click at [1346, 488] on span "Chọn HT Thanh Toán" at bounding box center [1386, 485] width 218 height 25
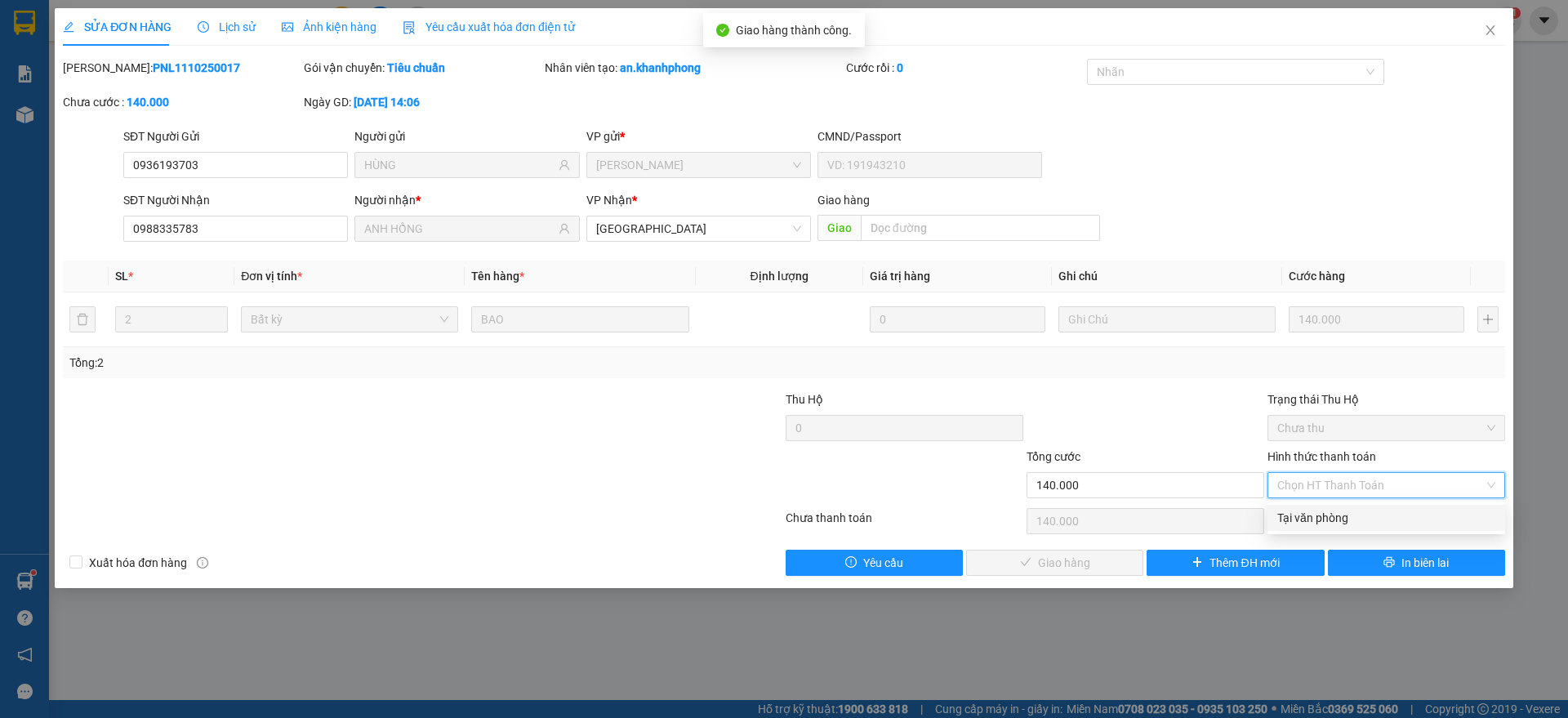
click at [1325, 518] on div "Tại văn phòng" at bounding box center [1386, 518] width 218 height 18
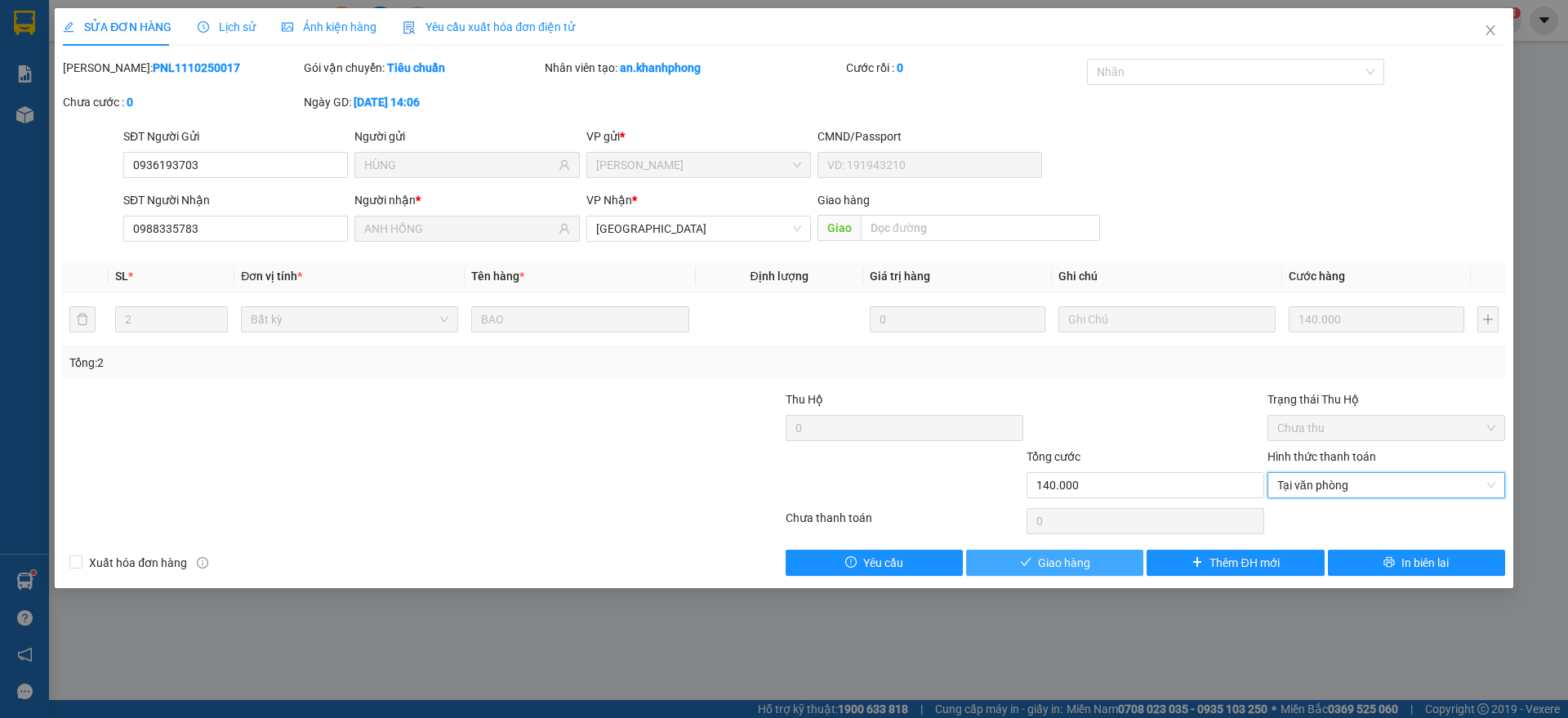
click at [1073, 567] on span "Giao hàng" at bounding box center [1063, 563] width 52 height 18
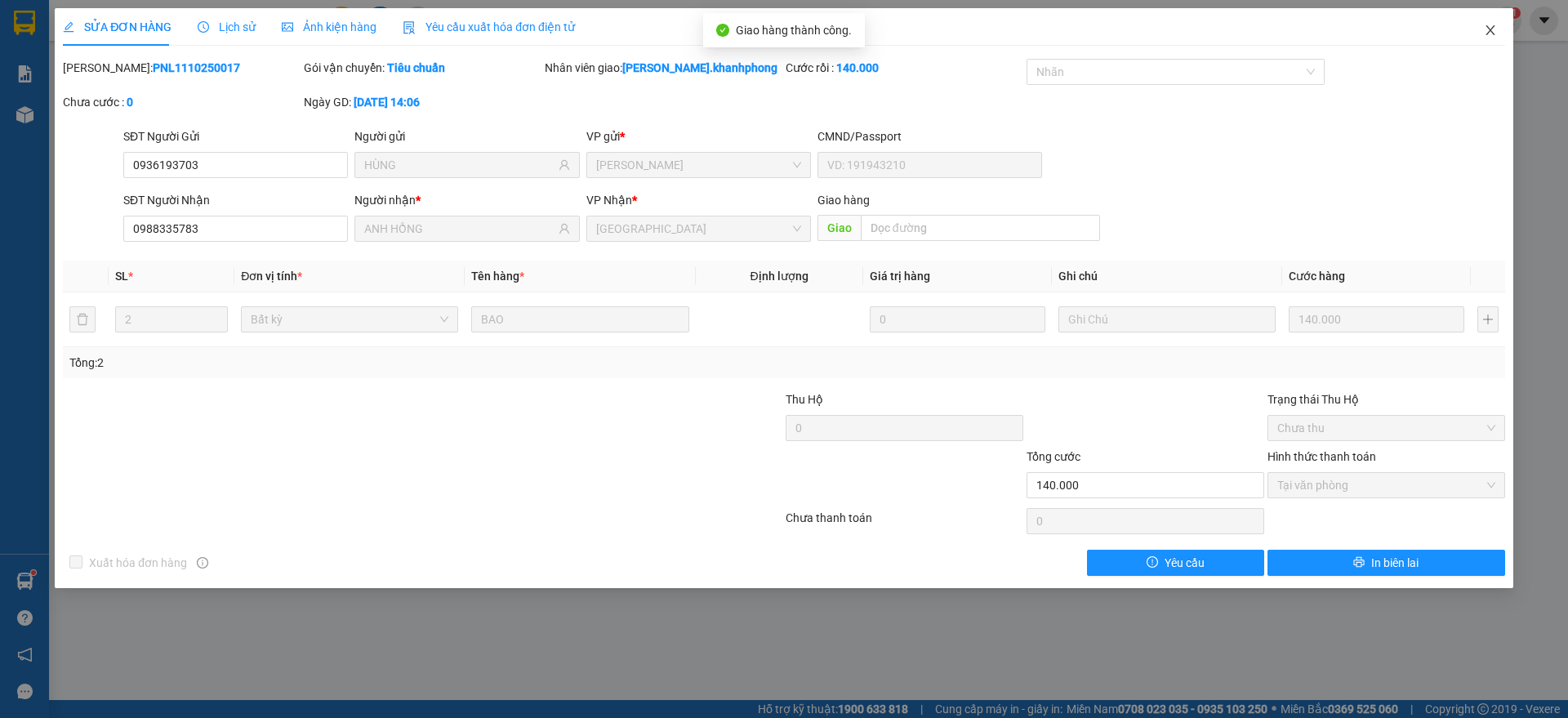
click at [1486, 27] on icon "close" at bounding box center [1490, 30] width 13 height 13
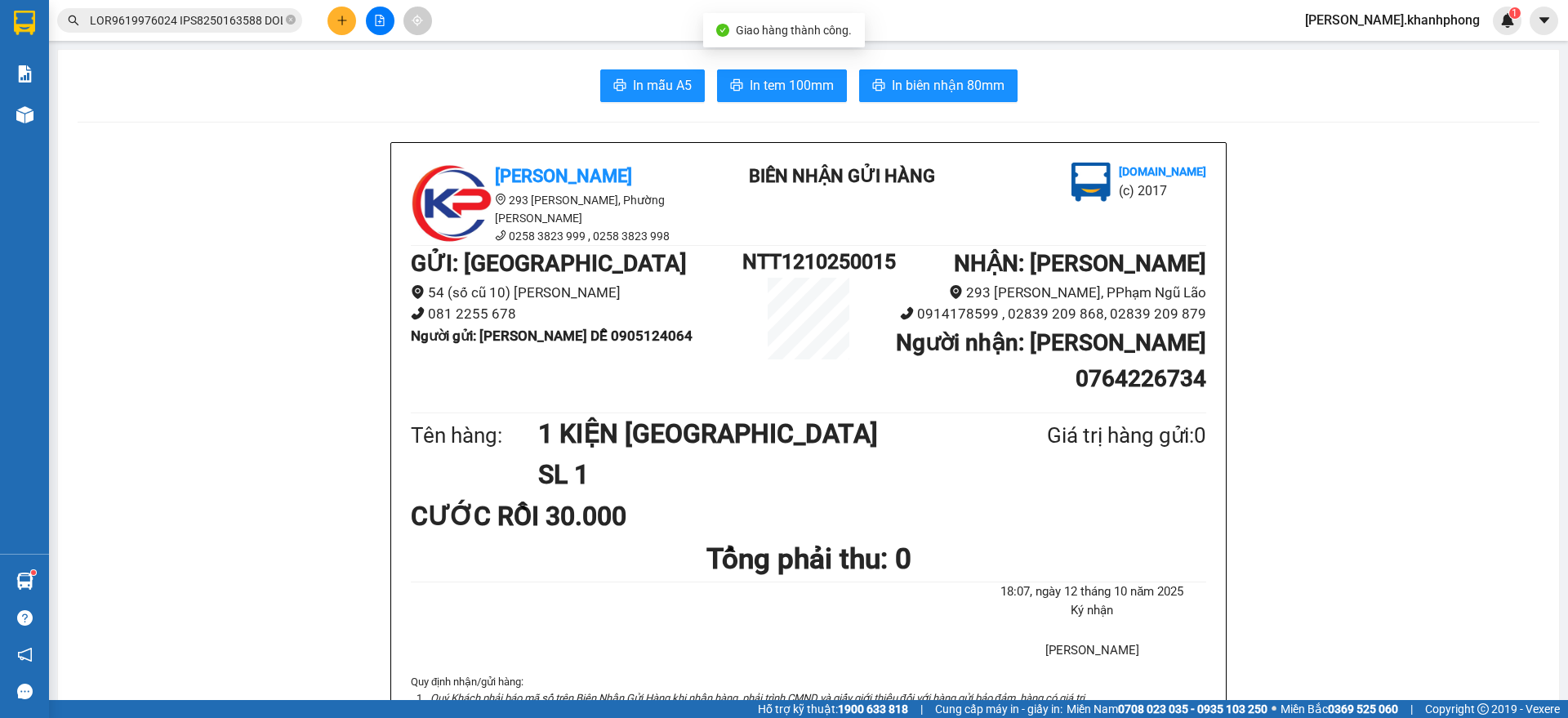
click at [188, 18] on input "text" at bounding box center [186, 20] width 193 height 18
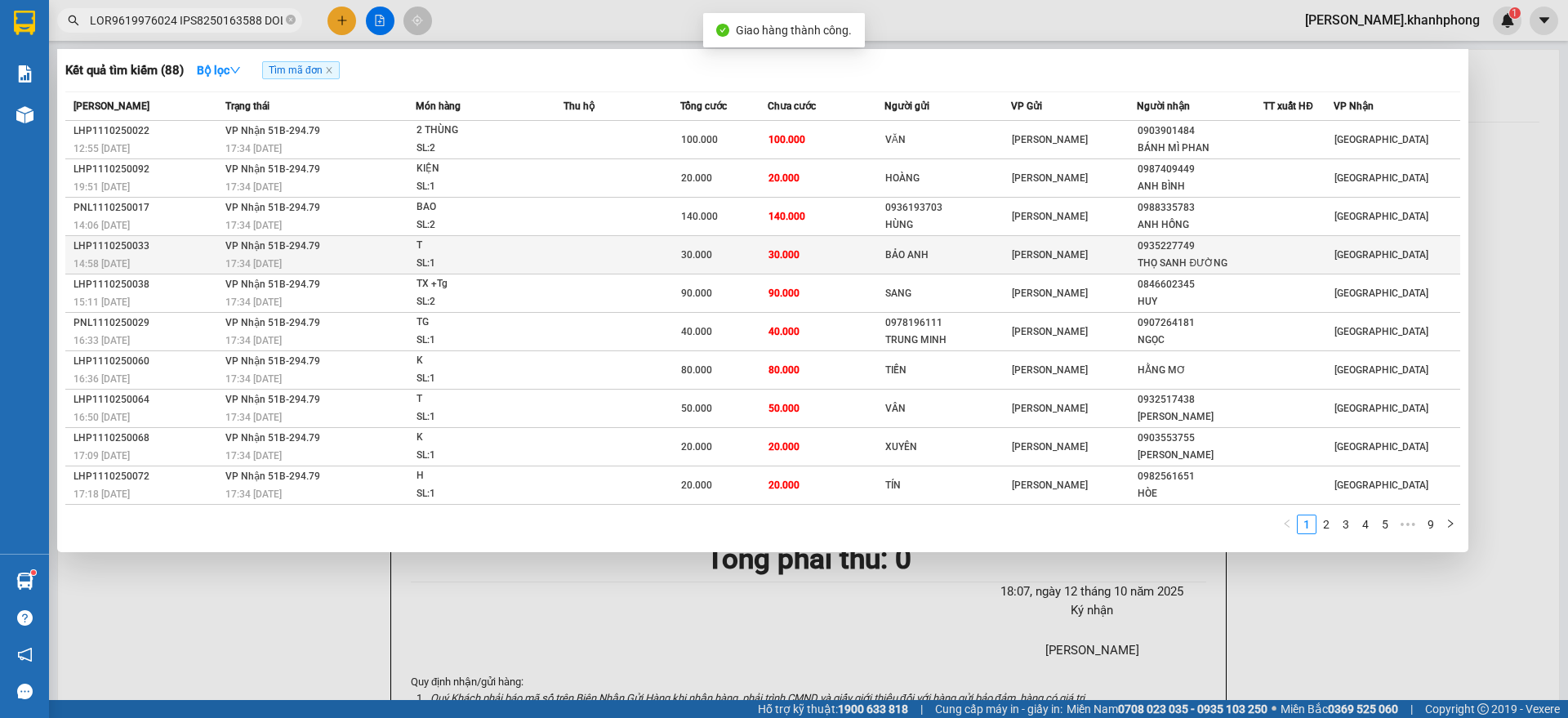
click at [182, 255] on div "14:58 [DATE]" at bounding box center [146, 263] width 147 height 18
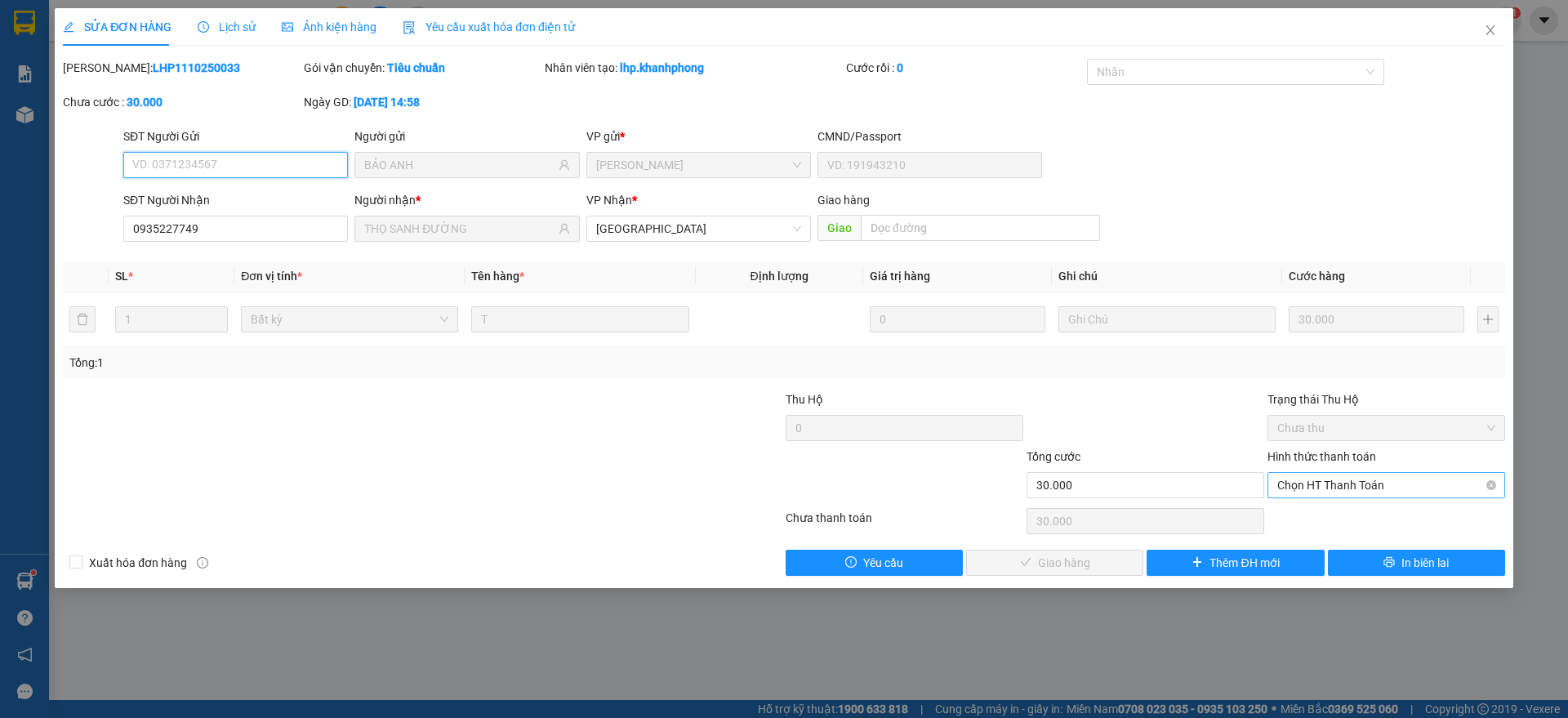
click at [1349, 482] on span "Chọn HT Thanh Toán" at bounding box center [1386, 485] width 218 height 25
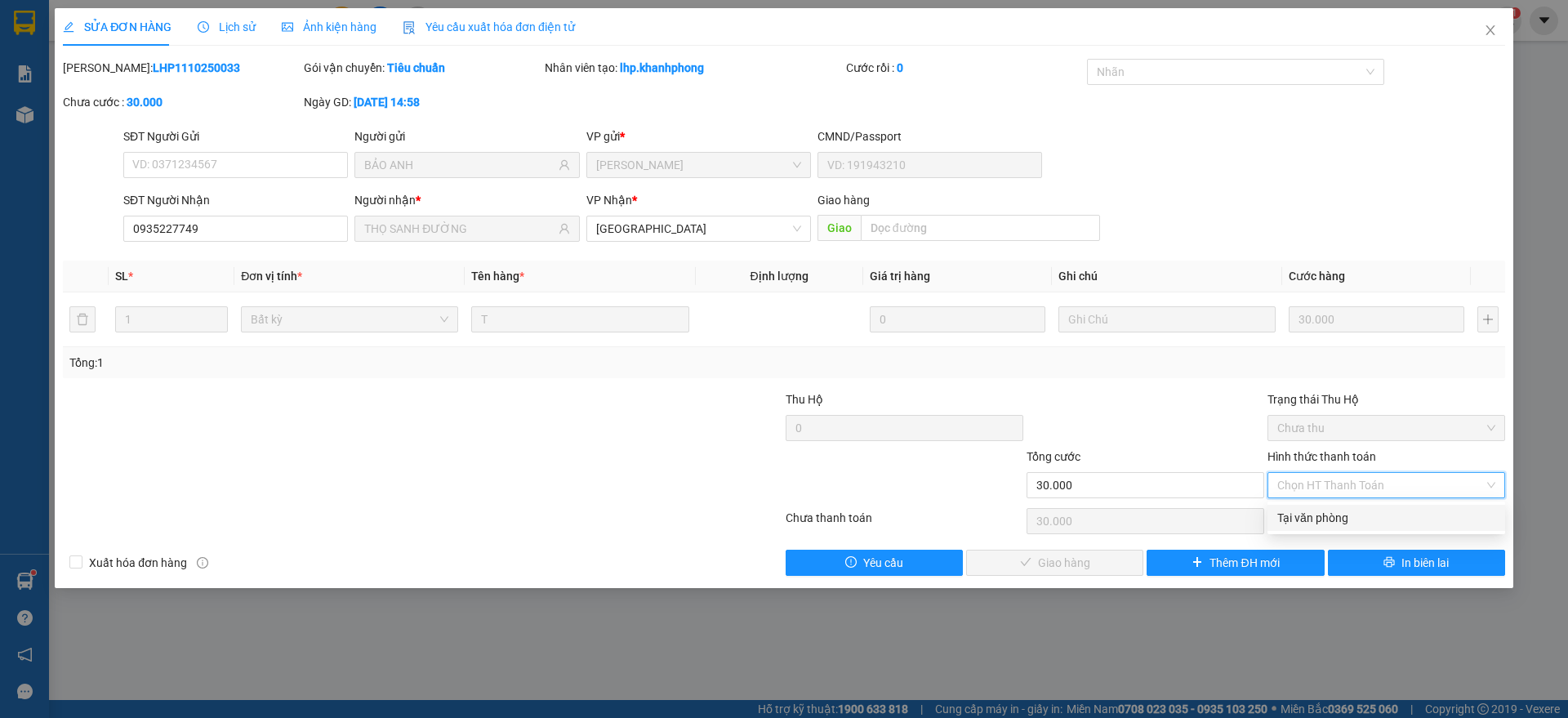
click at [1326, 519] on div "Tại văn phòng" at bounding box center [1386, 518] width 218 height 18
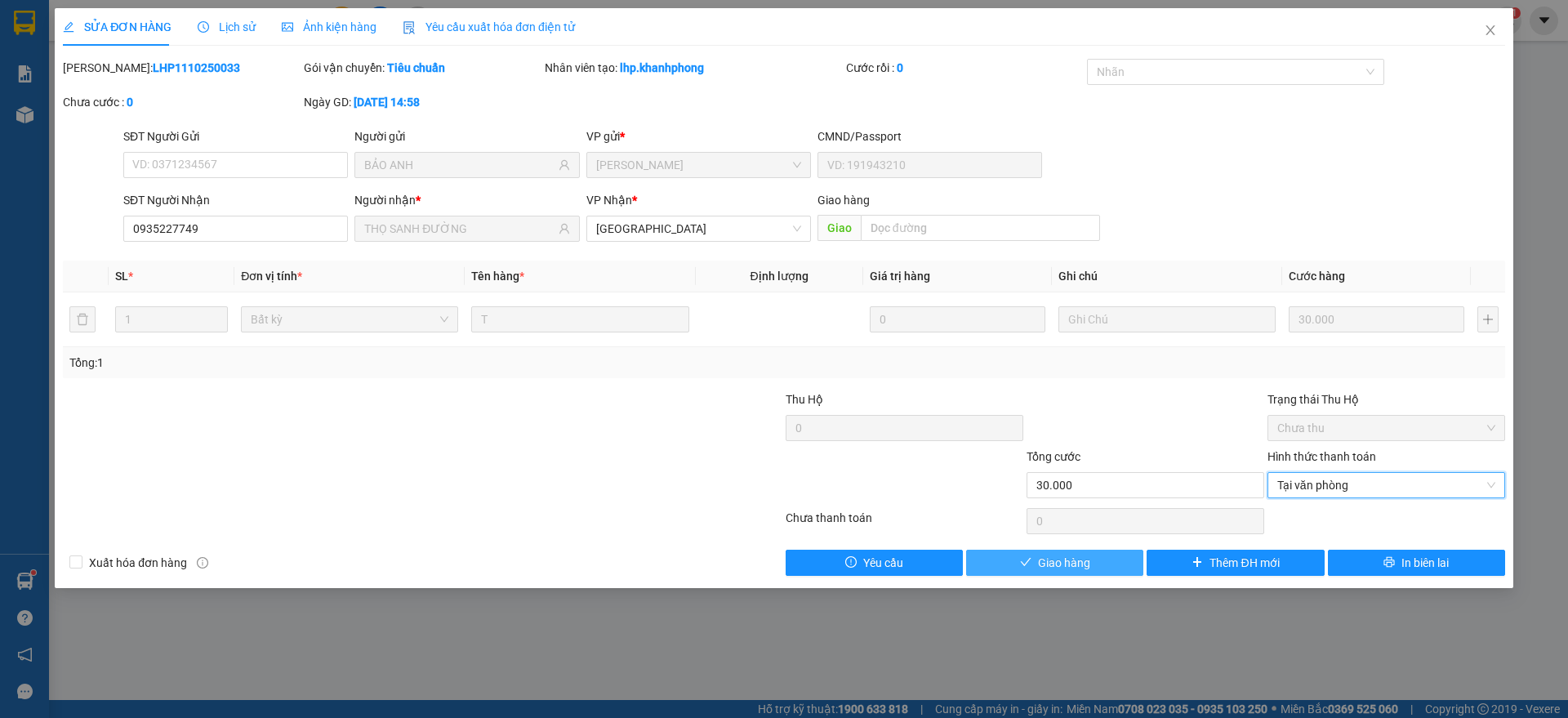
click at [1078, 554] on span "Giao hàng" at bounding box center [1063, 563] width 52 height 18
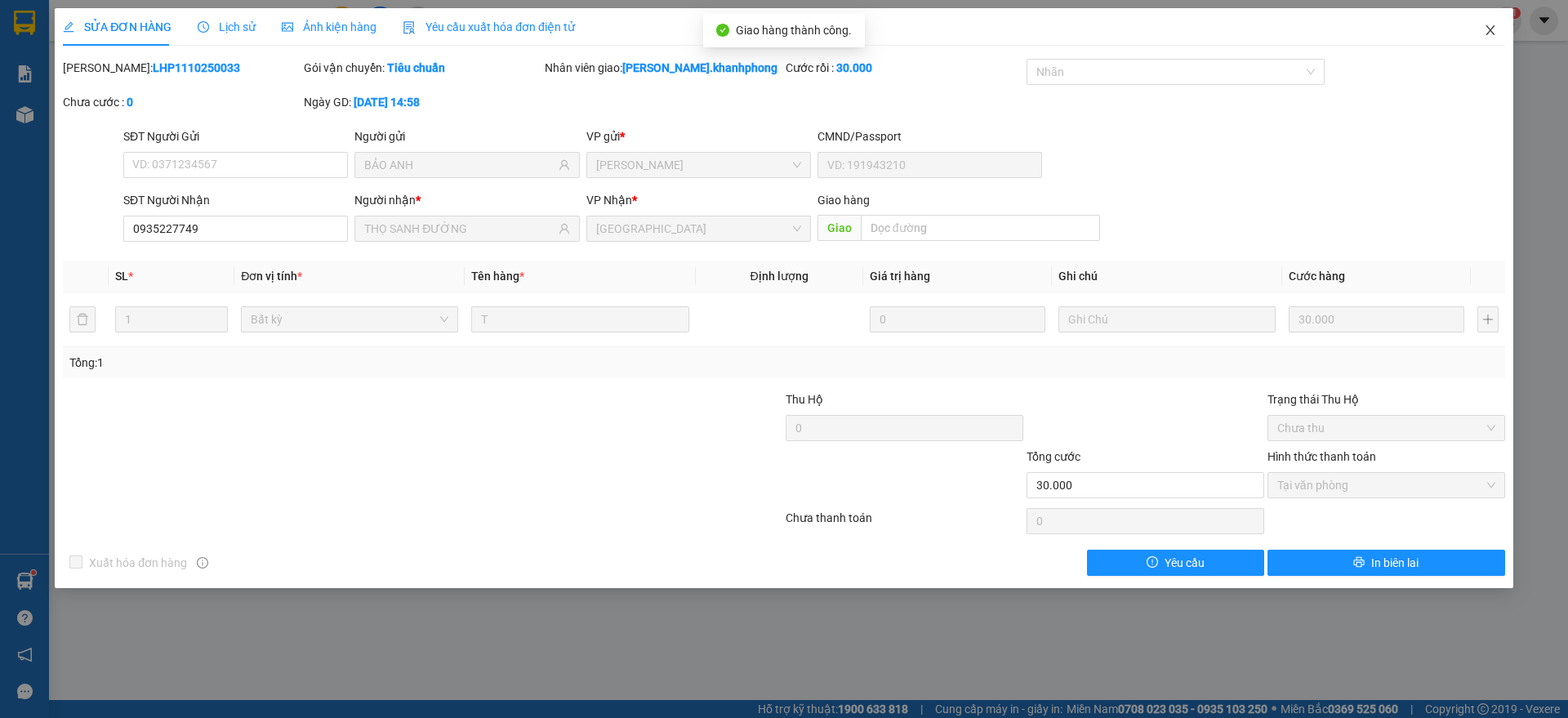
click at [1501, 19] on span "Close" at bounding box center [1490, 31] width 46 height 46
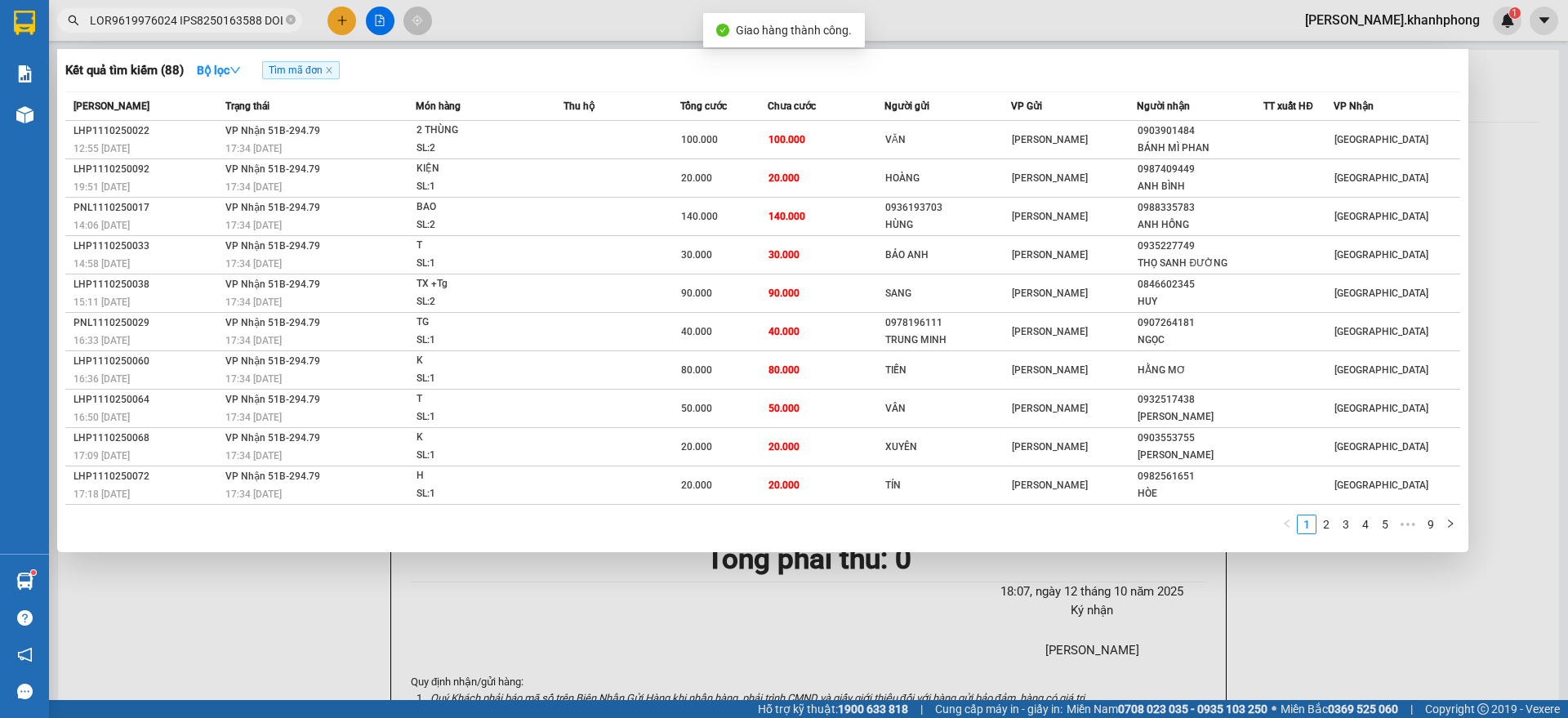
click at [156, 14] on input "text" at bounding box center [186, 20] width 193 height 18
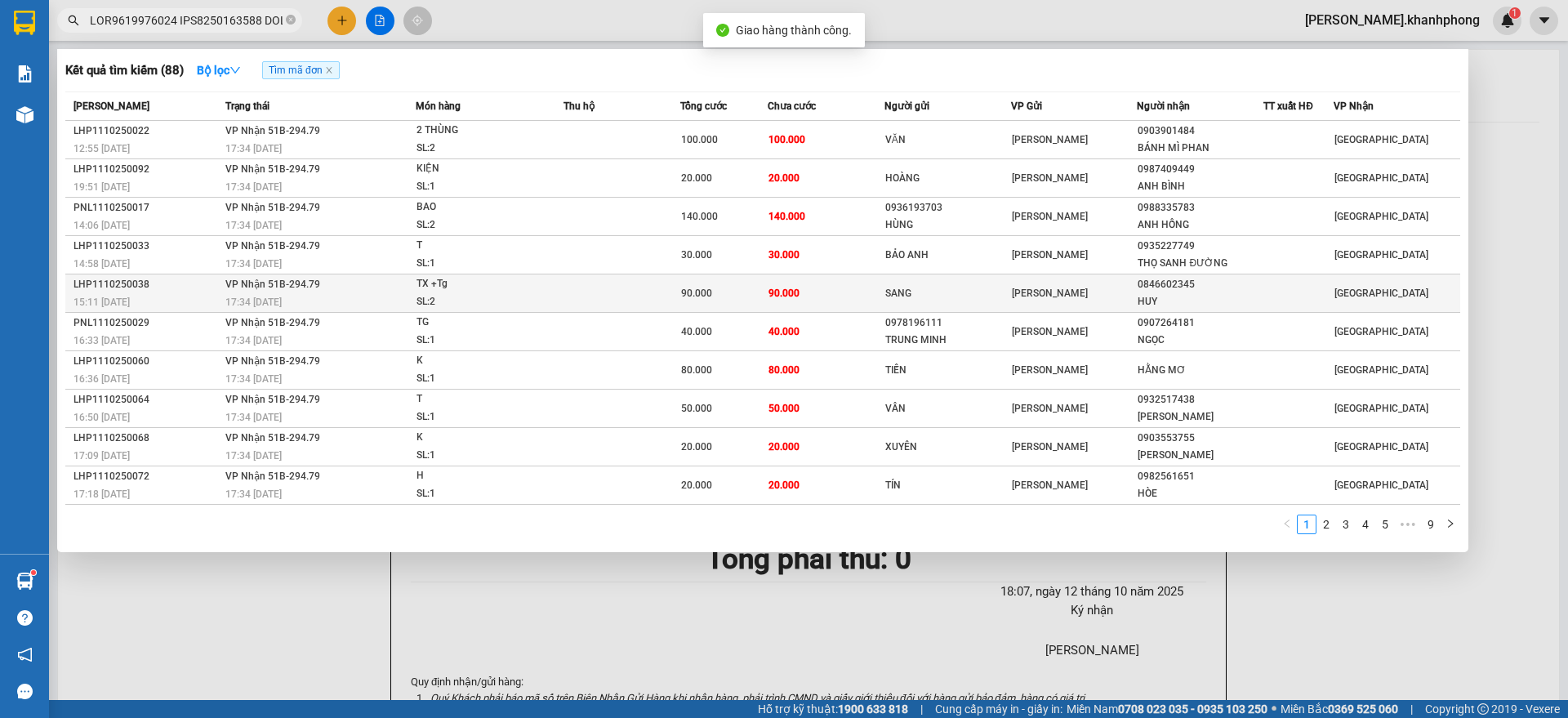
click at [173, 295] on div "15:11 [DATE]" at bounding box center [146, 302] width 147 height 18
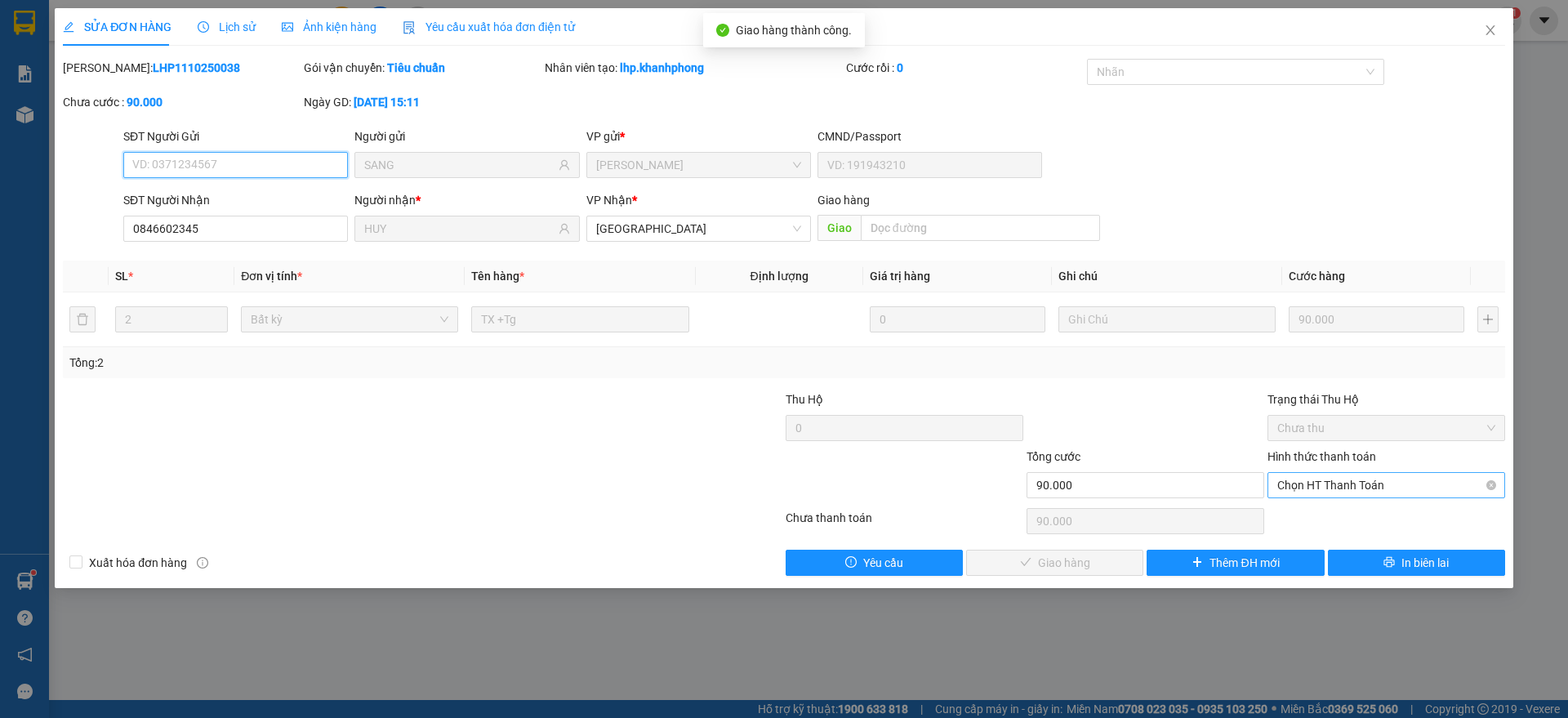
click at [1310, 486] on span "Chọn HT Thanh Toán" at bounding box center [1386, 485] width 218 height 25
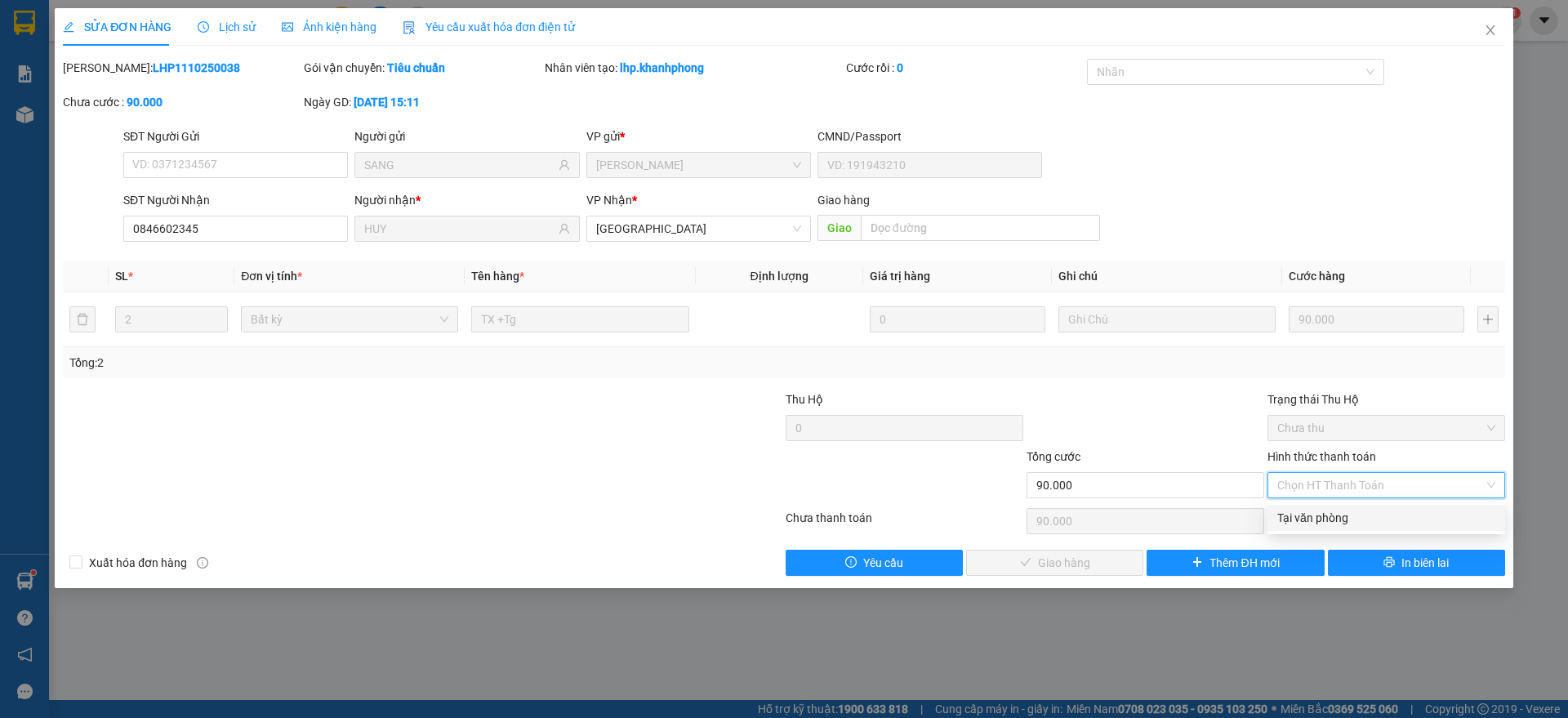
click at [1300, 511] on div "Tại văn phòng" at bounding box center [1386, 518] width 218 height 18
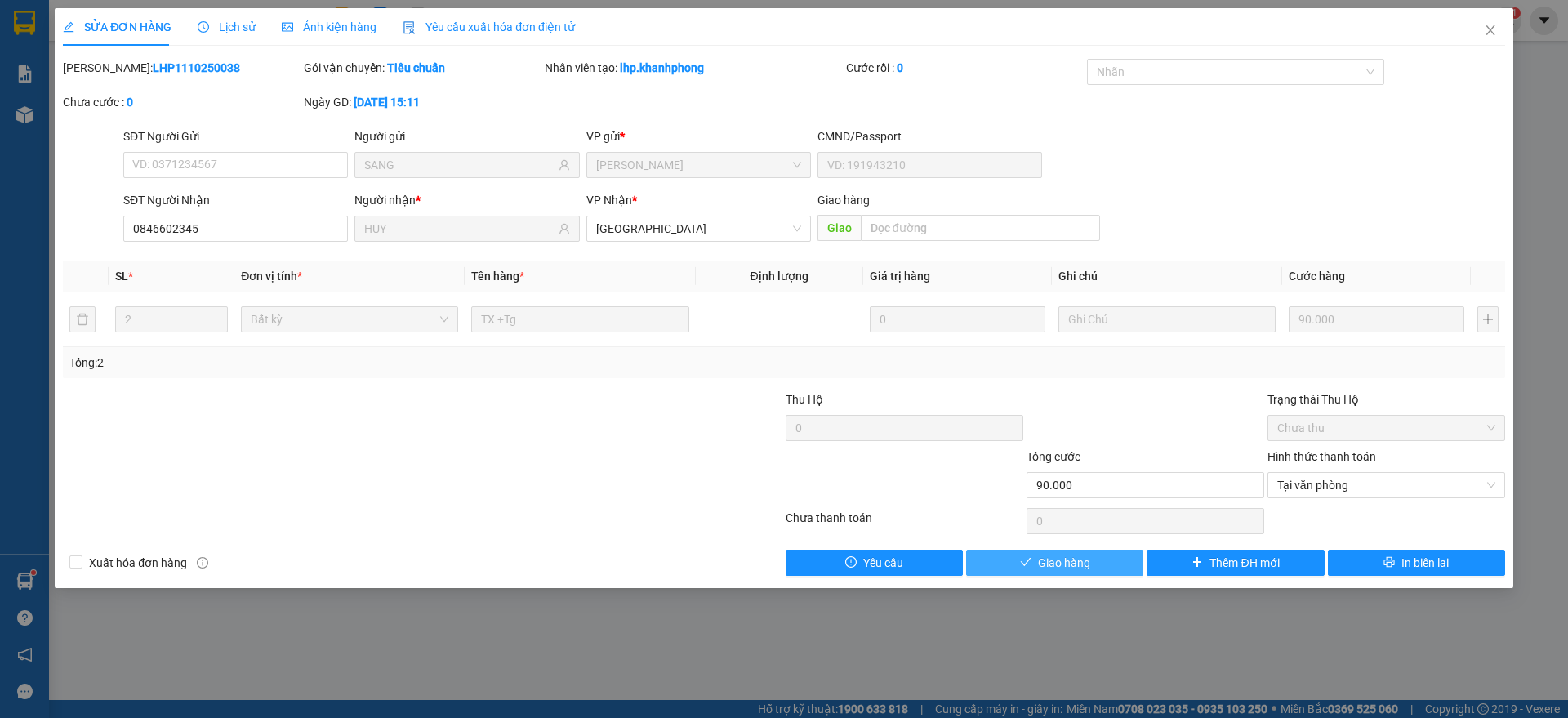
click at [1043, 569] on span "Giao hàng" at bounding box center [1063, 563] width 52 height 18
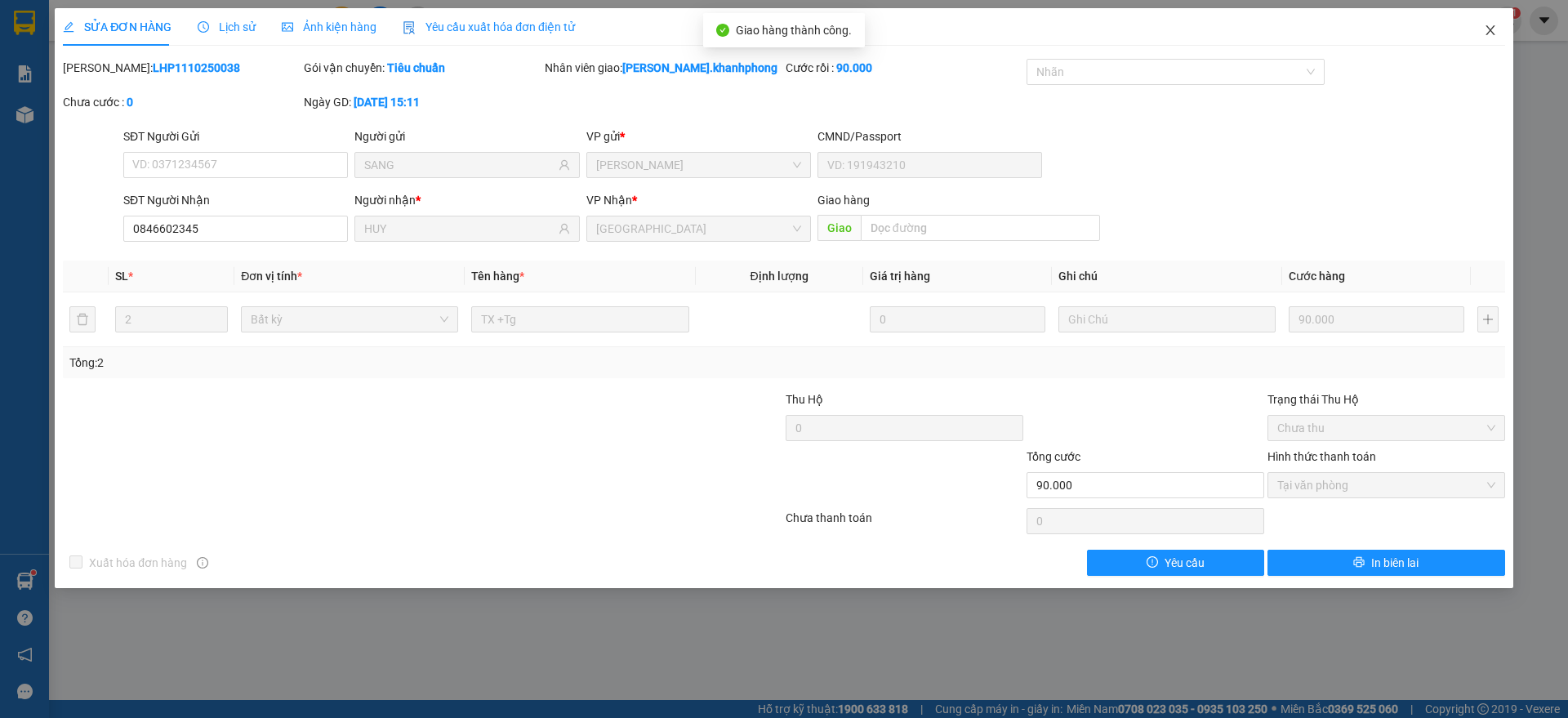
drag, startPoint x: 1501, startPoint y: 29, endPoint x: 1457, endPoint y: 43, distance: 46.2
click at [1503, 31] on span "Close" at bounding box center [1490, 31] width 46 height 46
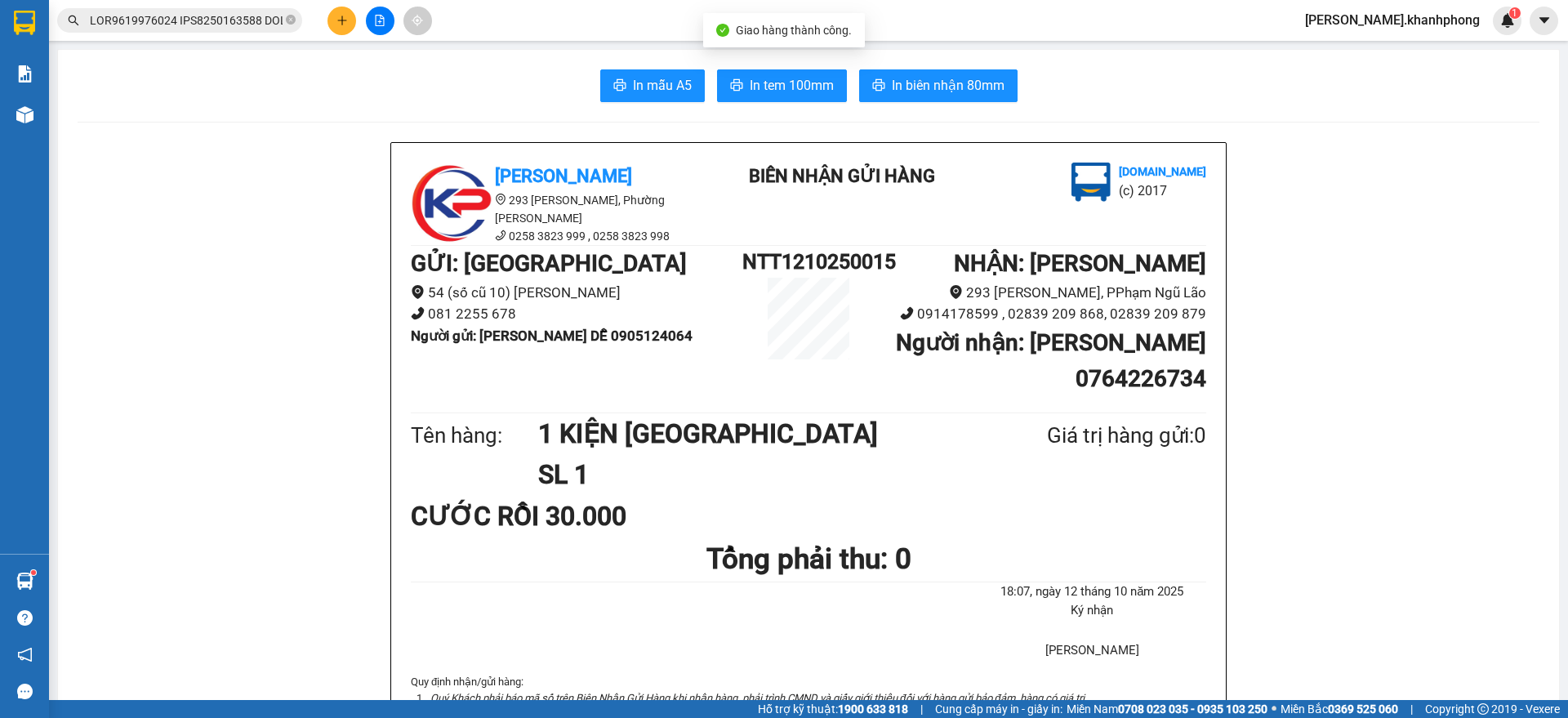
click at [154, 28] on input "text" at bounding box center [186, 20] width 193 height 18
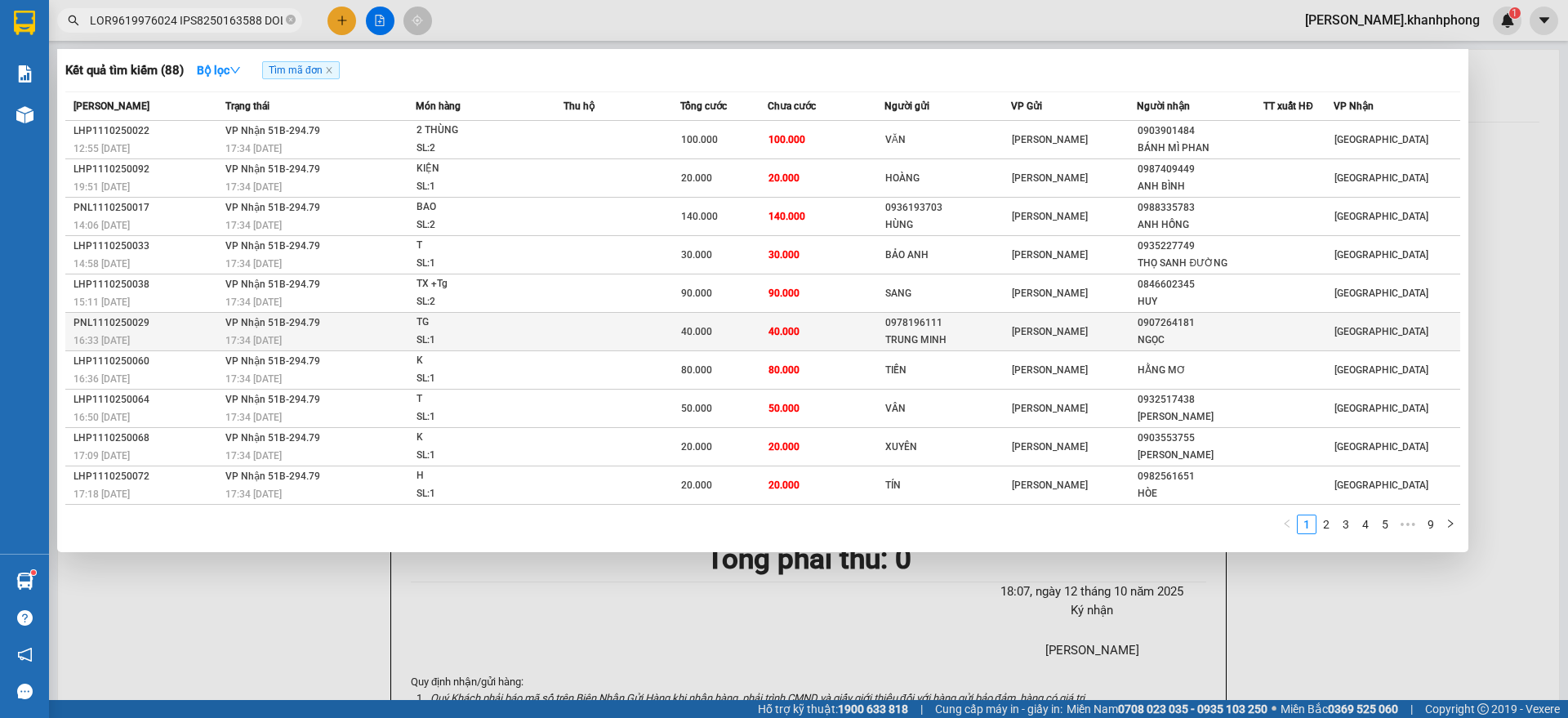
click at [148, 336] on div "16:33 [DATE]" at bounding box center [146, 340] width 147 height 18
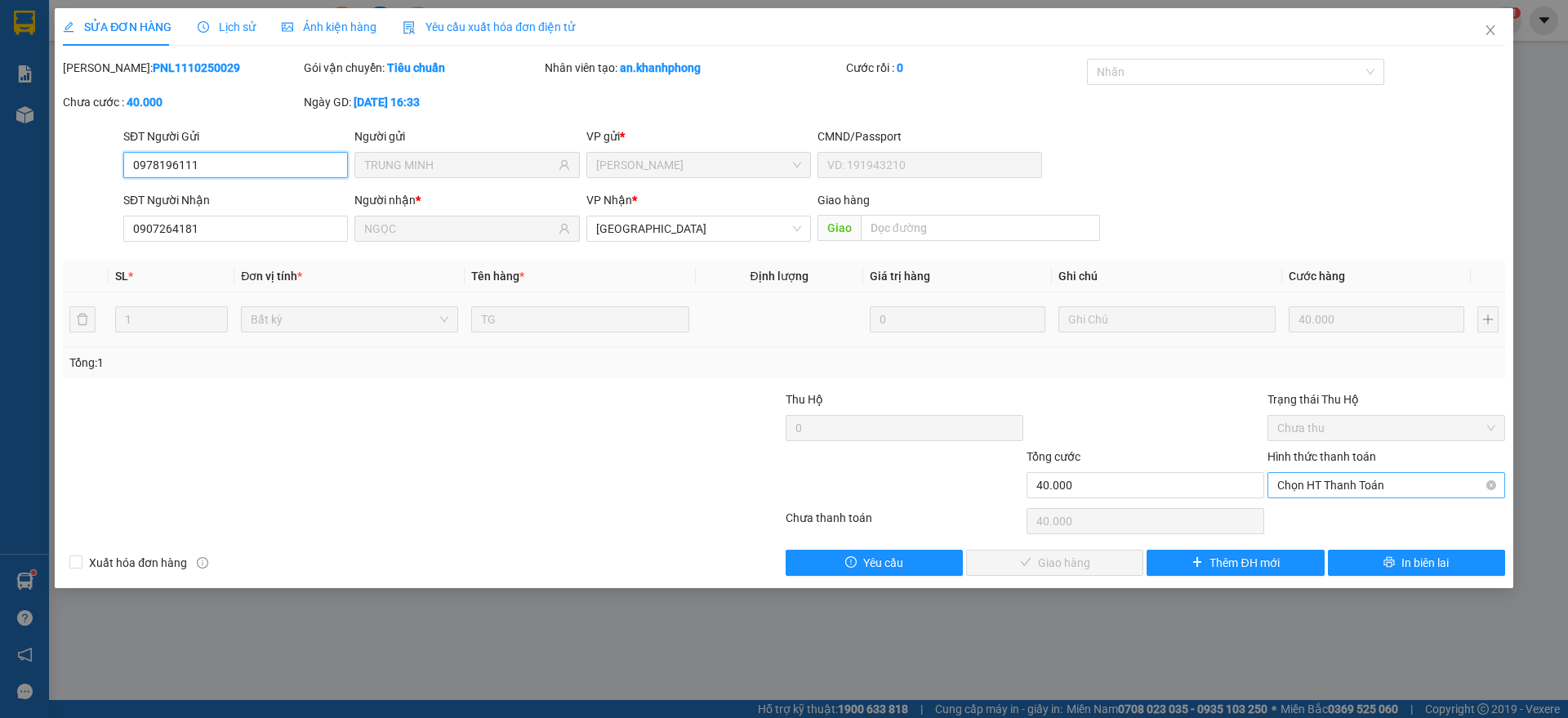
drag, startPoint x: 1309, startPoint y: 477, endPoint x: 1311, endPoint y: 486, distance: 9.2
click at [1310, 476] on span "Chọn HT Thanh Toán" at bounding box center [1386, 485] width 218 height 25
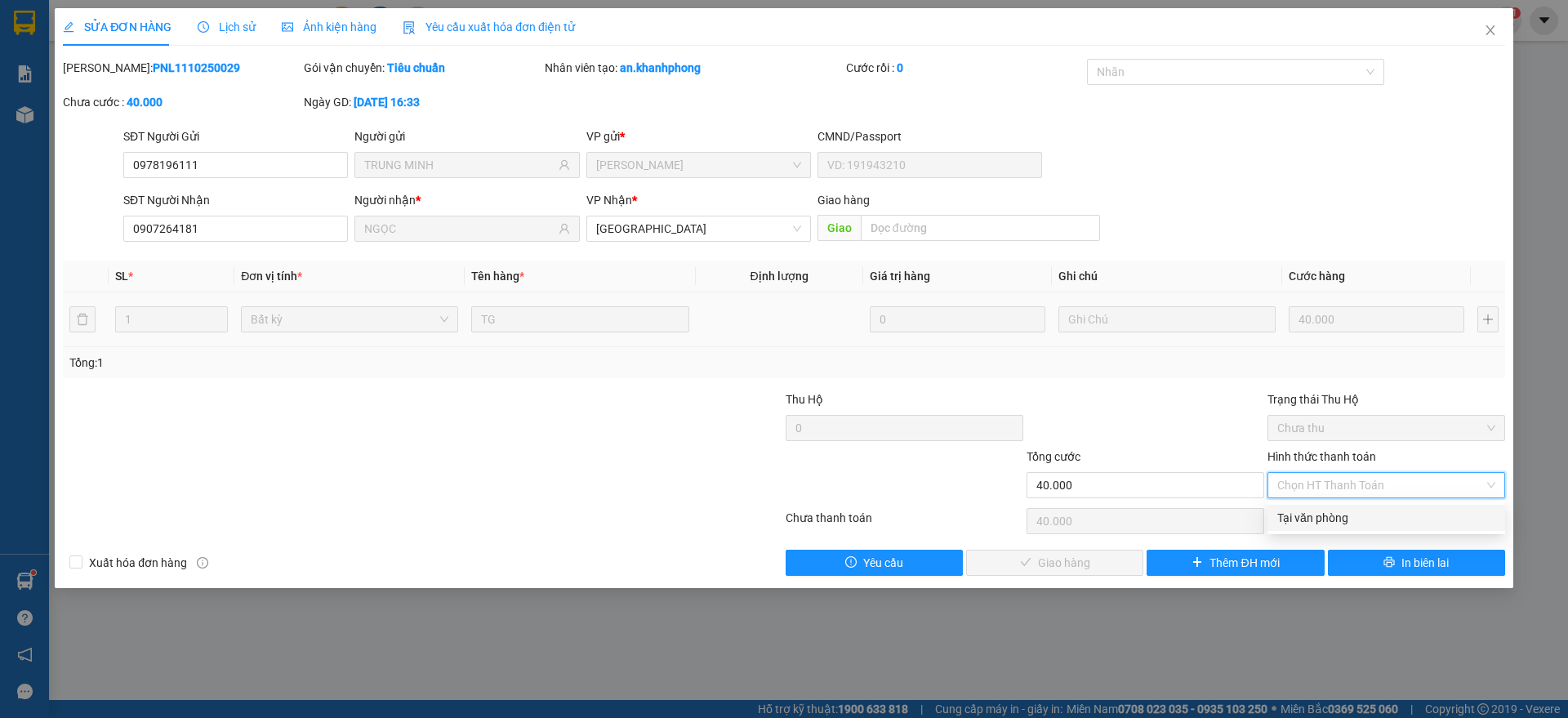
click at [1311, 510] on div "Tại văn phòng" at bounding box center [1386, 518] width 218 height 18
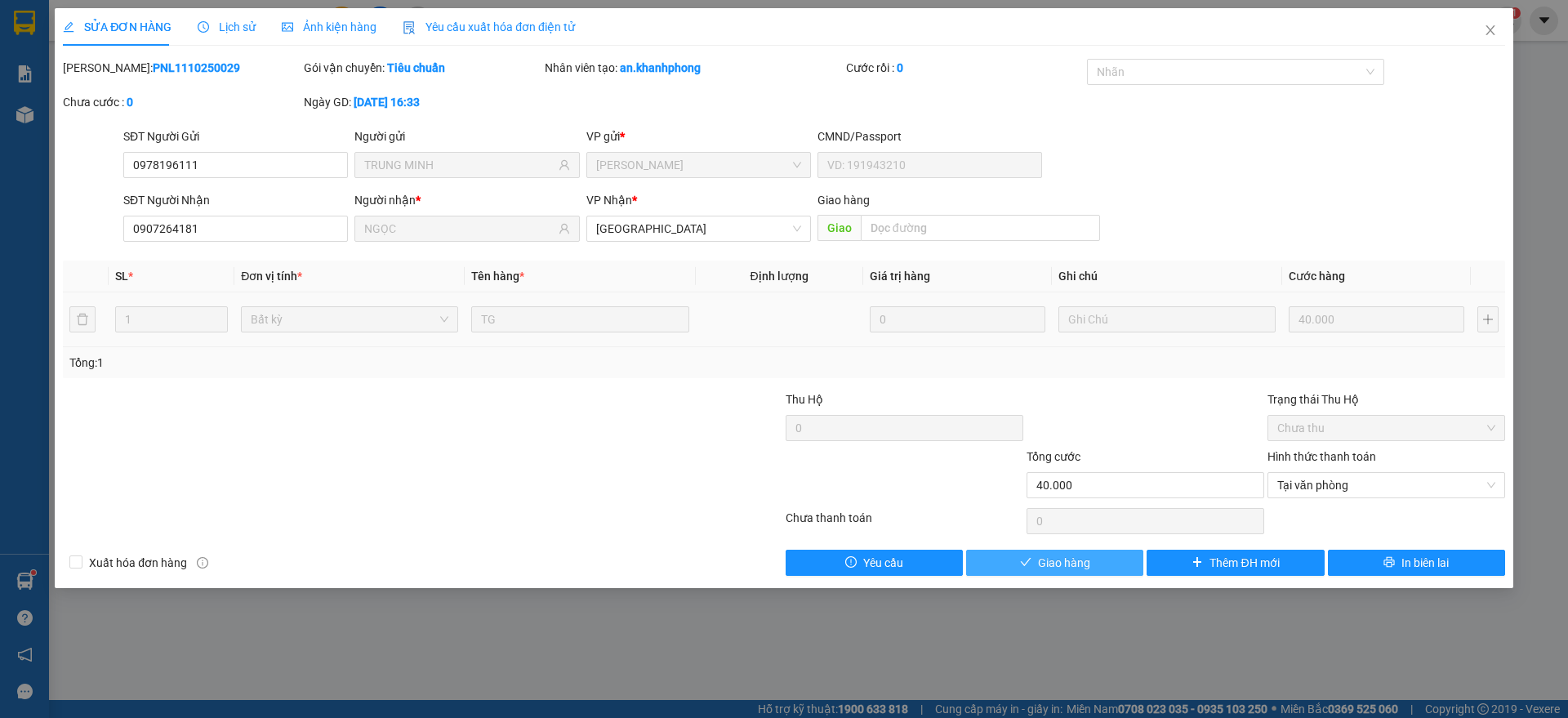
click at [1052, 555] on span "Giao hàng" at bounding box center [1063, 563] width 52 height 18
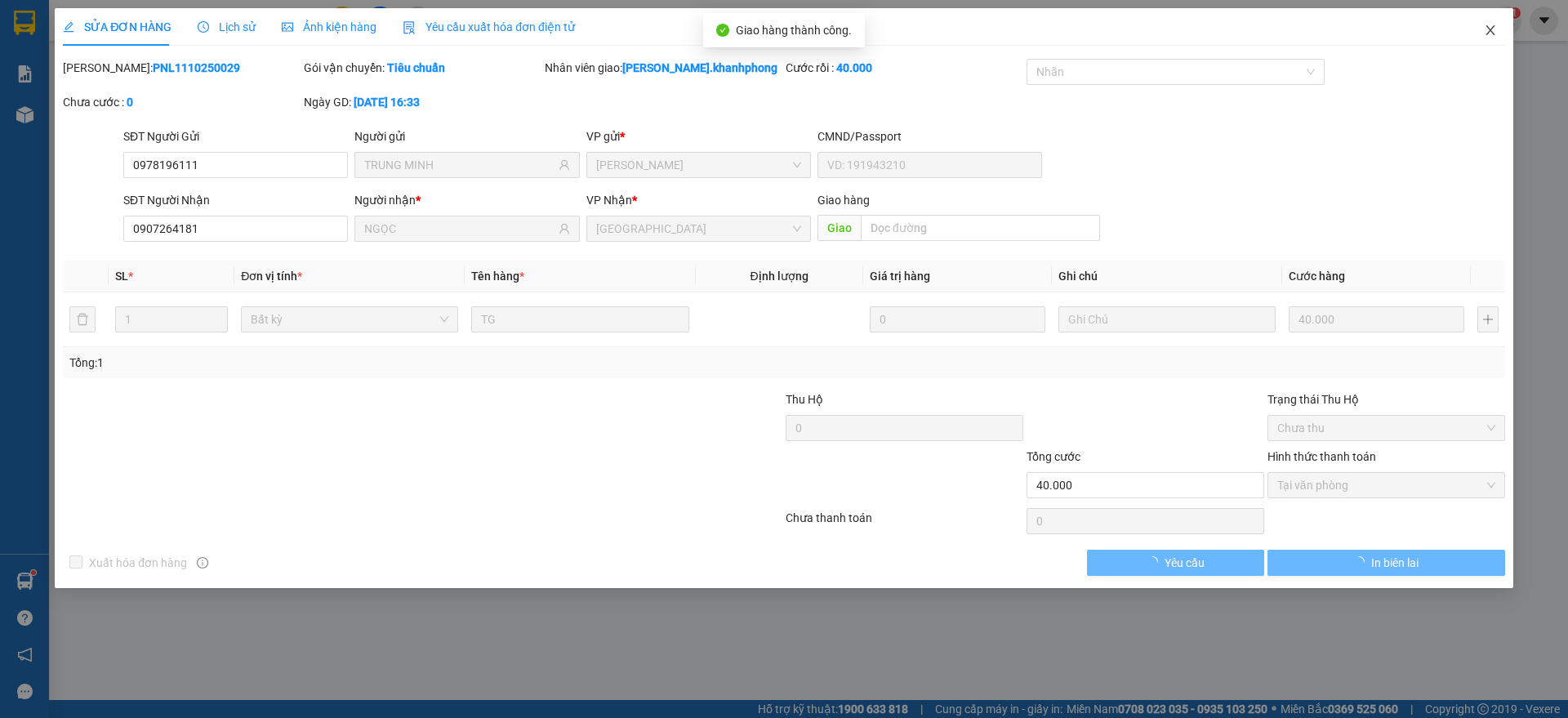
click at [1498, 31] on span "Close" at bounding box center [1490, 31] width 46 height 46
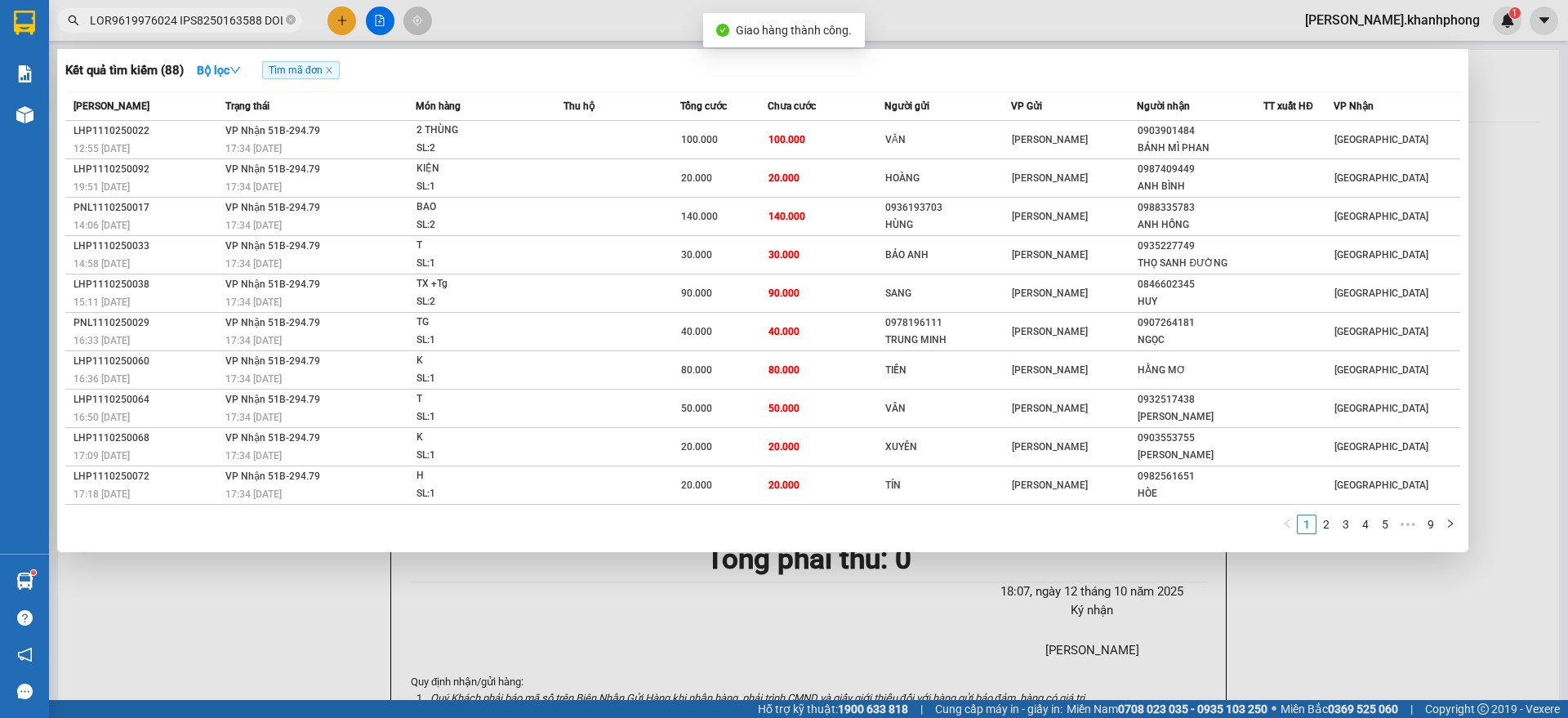
click at [199, 17] on input "text" at bounding box center [186, 20] width 193 height 18
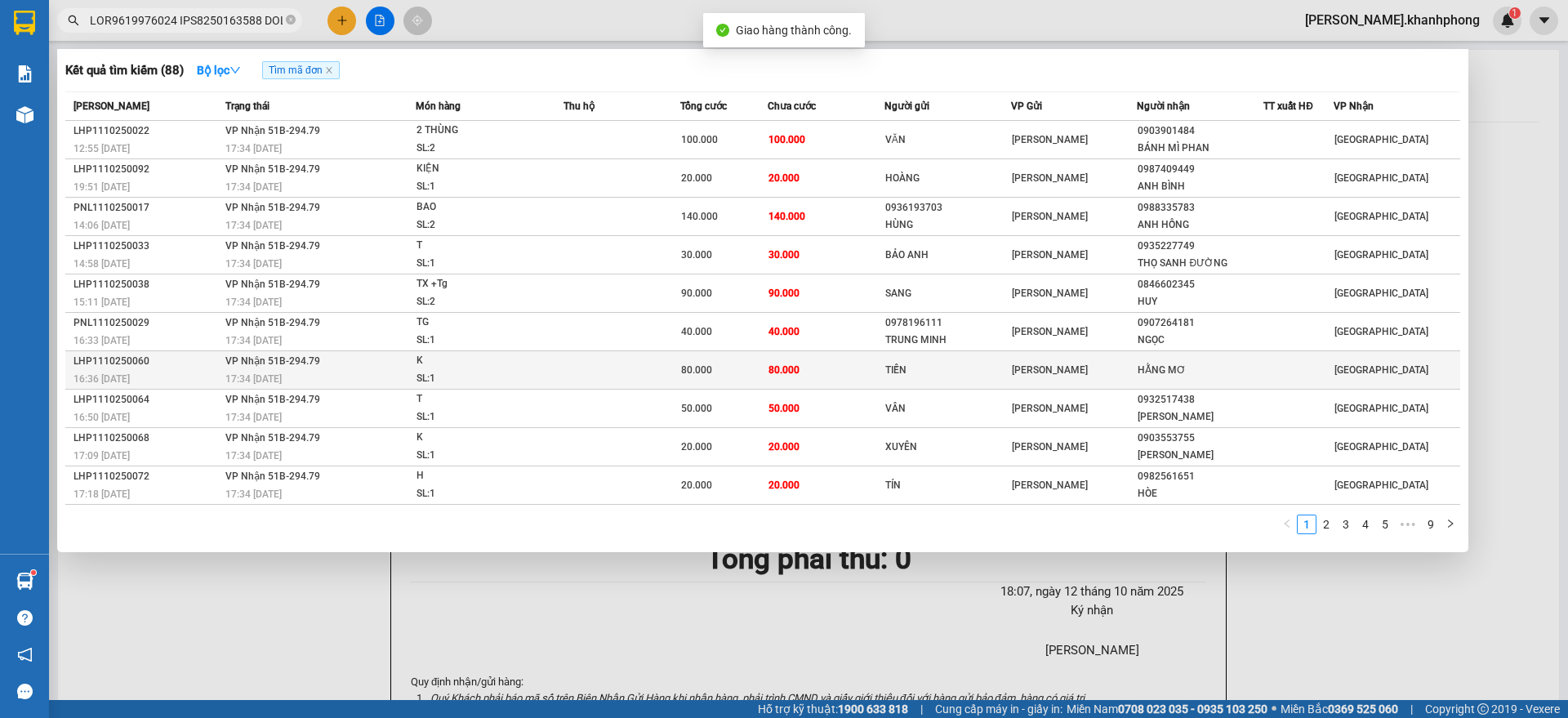
click at [193, 360] on div "LHP1110250060" at bounding box center [146, 361] width 147 height 17
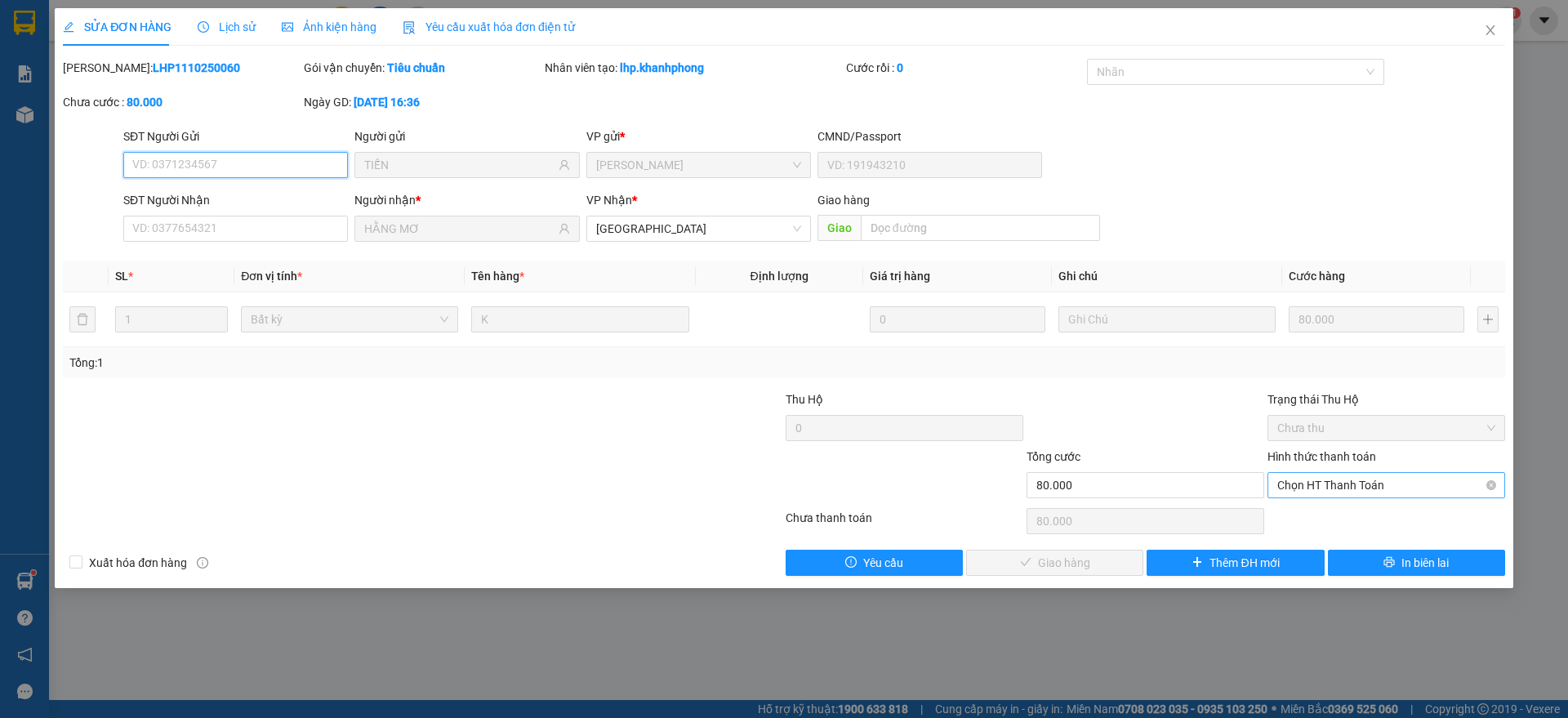
click at [1316, 473] on span "Chọn HT Thanh Toán" at bounding box center [1386, 485] width 218 height 25
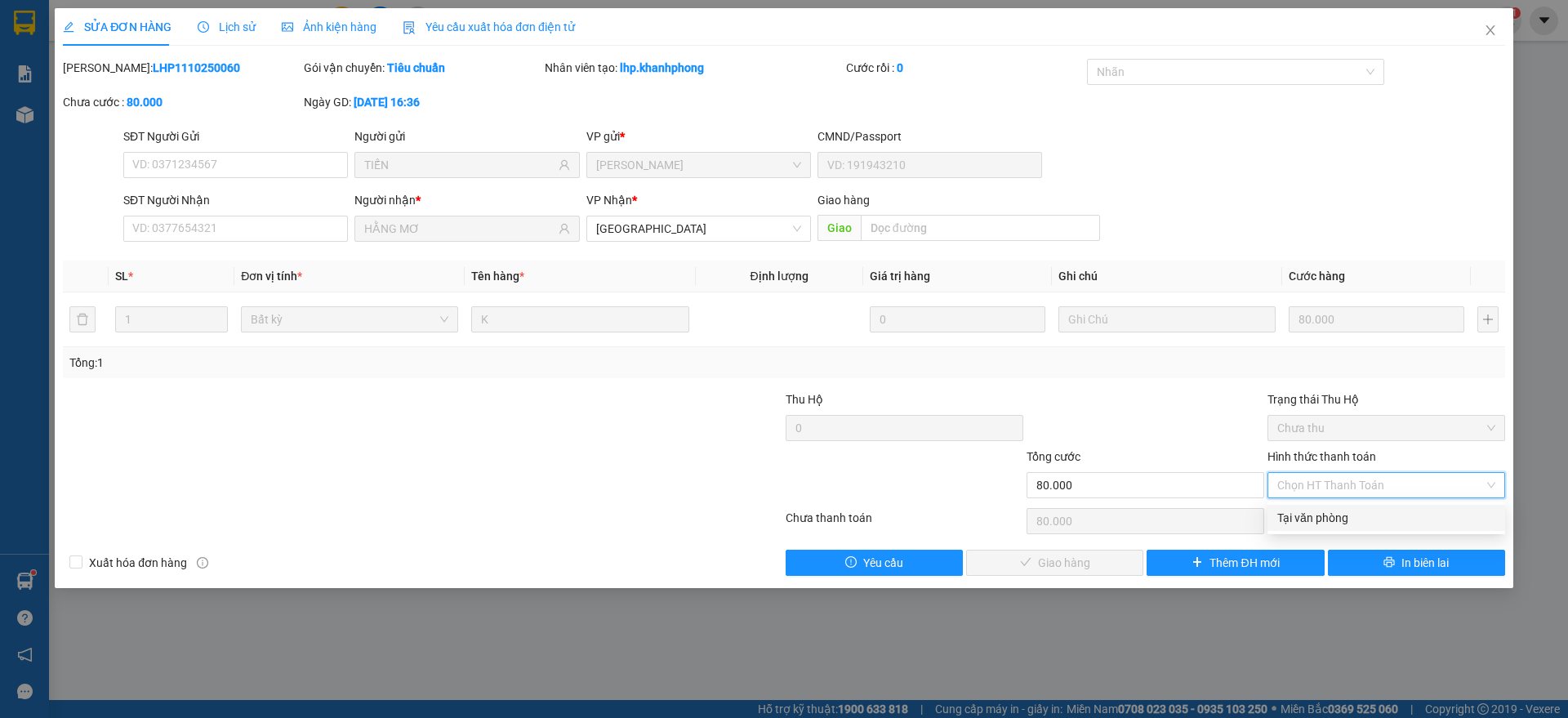
click at [1305, 514] on div "Tại văn phòng" at bounding box center [1386, 518] width 218 height 18
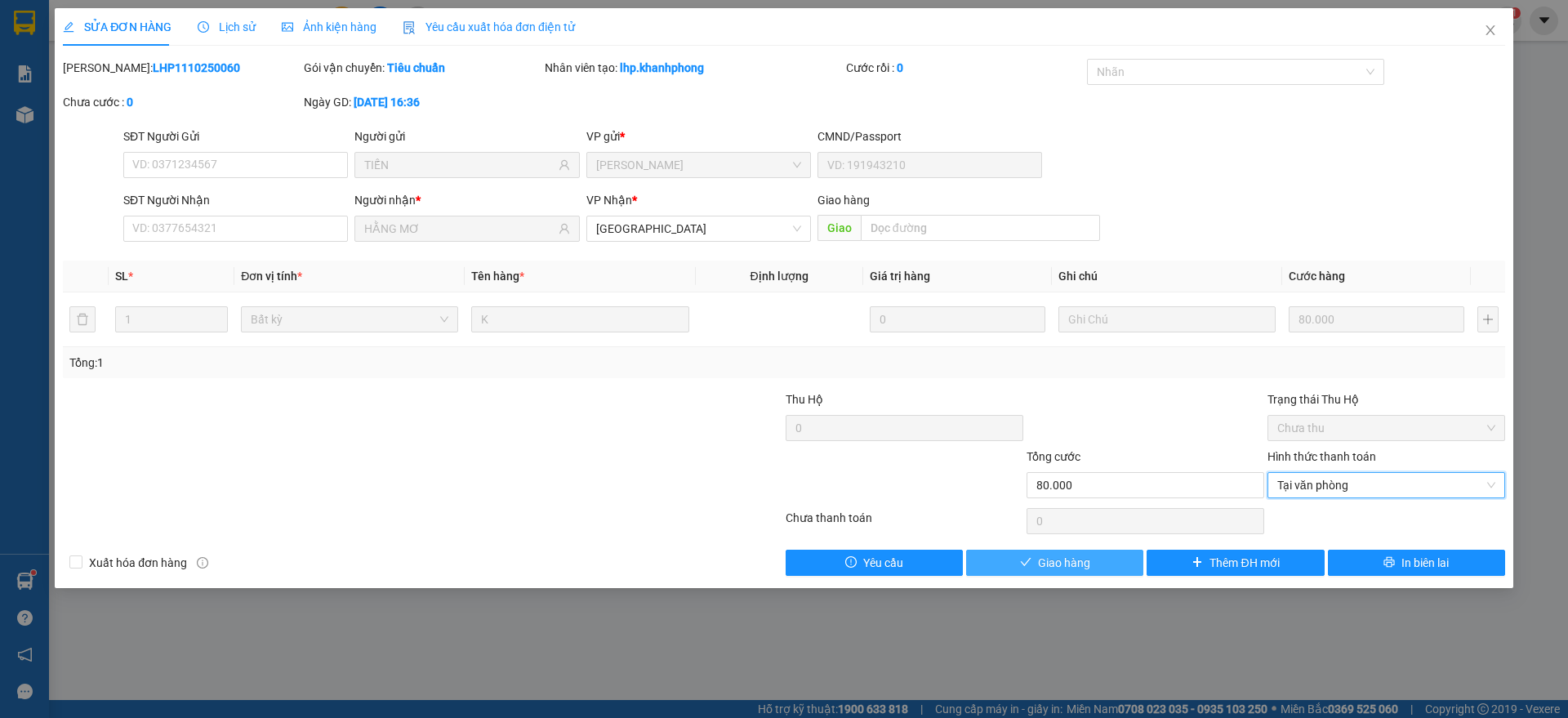
drag, startPoint x: 1025, startPoint y: 563, endPoint x: 1036, endPoint y: 564, distance: 11.0
click at [1030, 564] on icon "check" at bounding box center [1026, 562] width 11 height 11
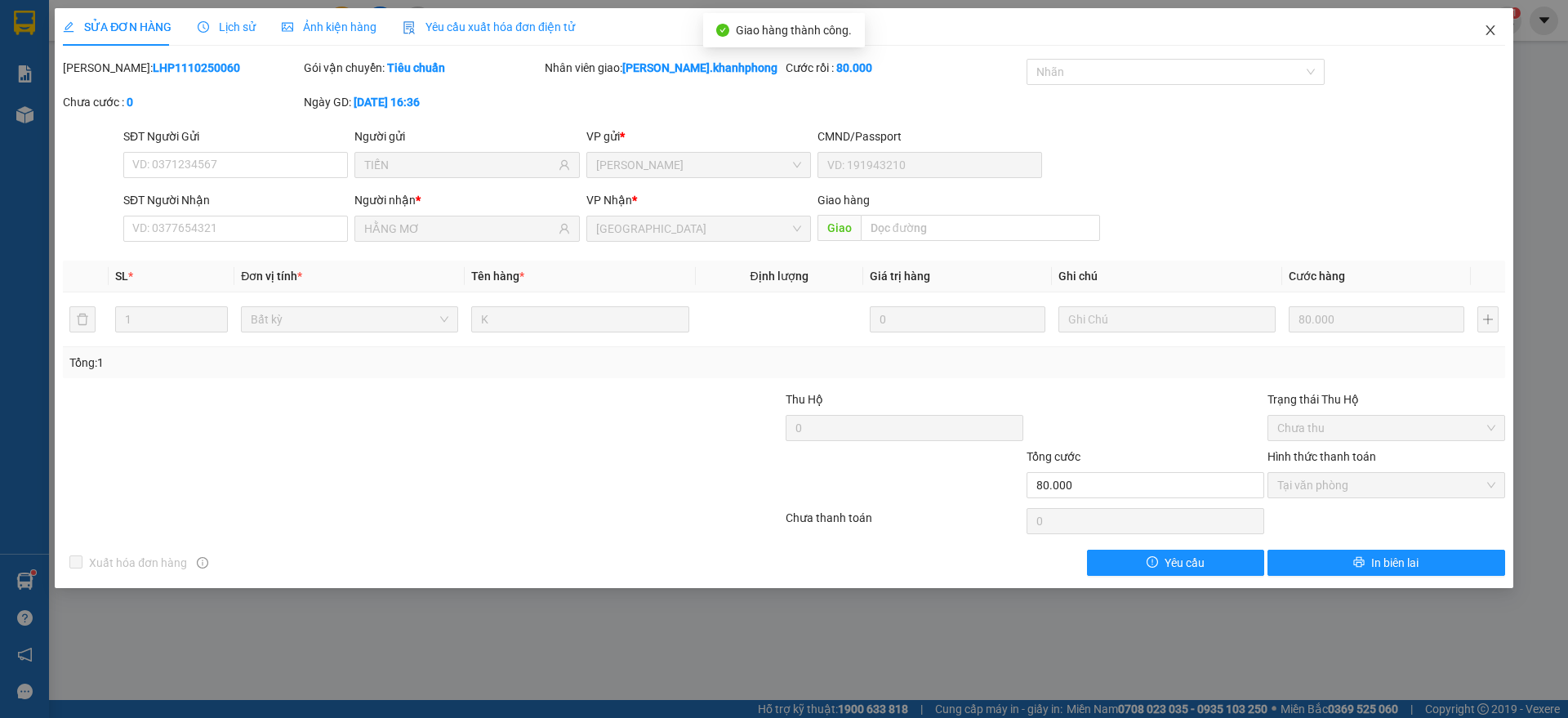
click at [1496, 25] on icon "close" at bounding box center [1490, 30] width 13 height 13
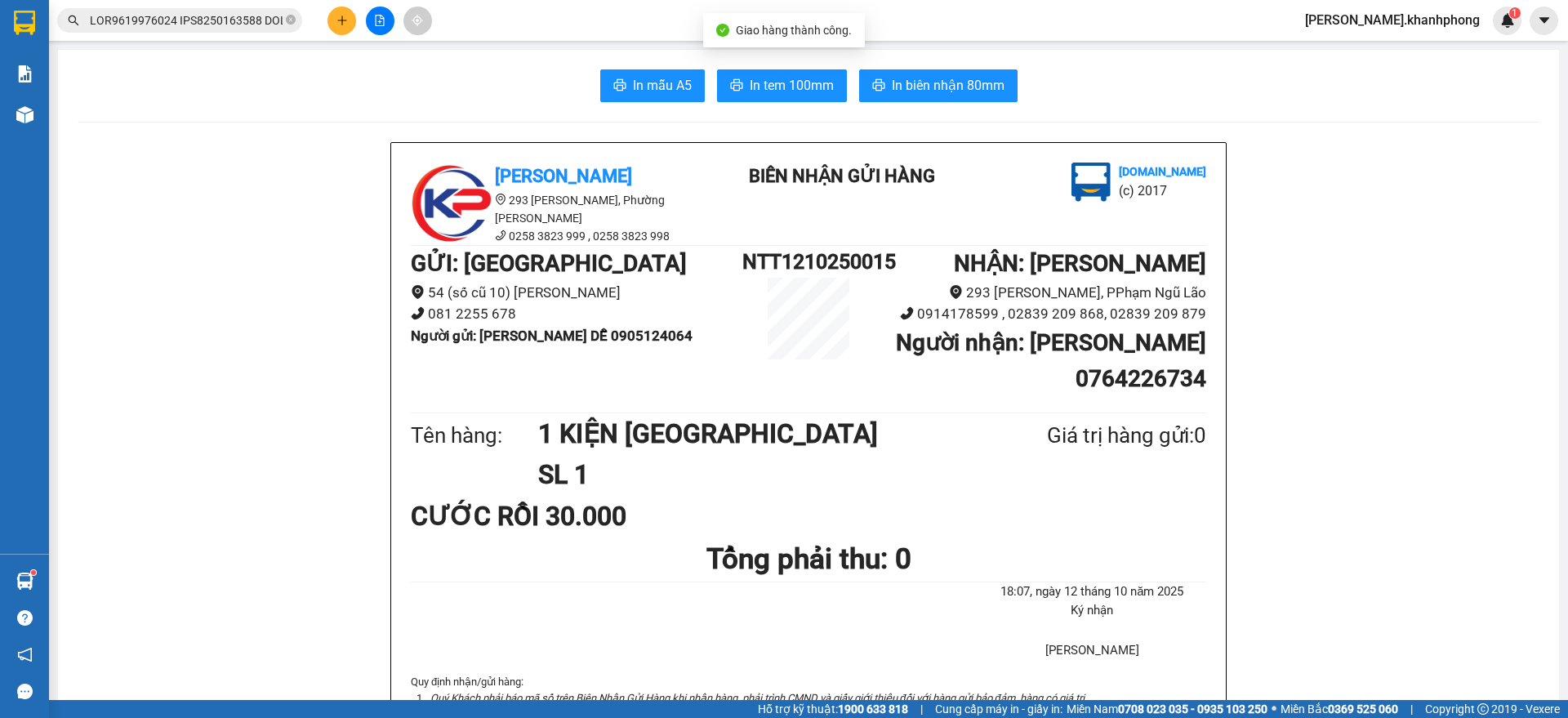
click at [174, 15] on input "text" at bounding box center [186, 20] width 193 height 18
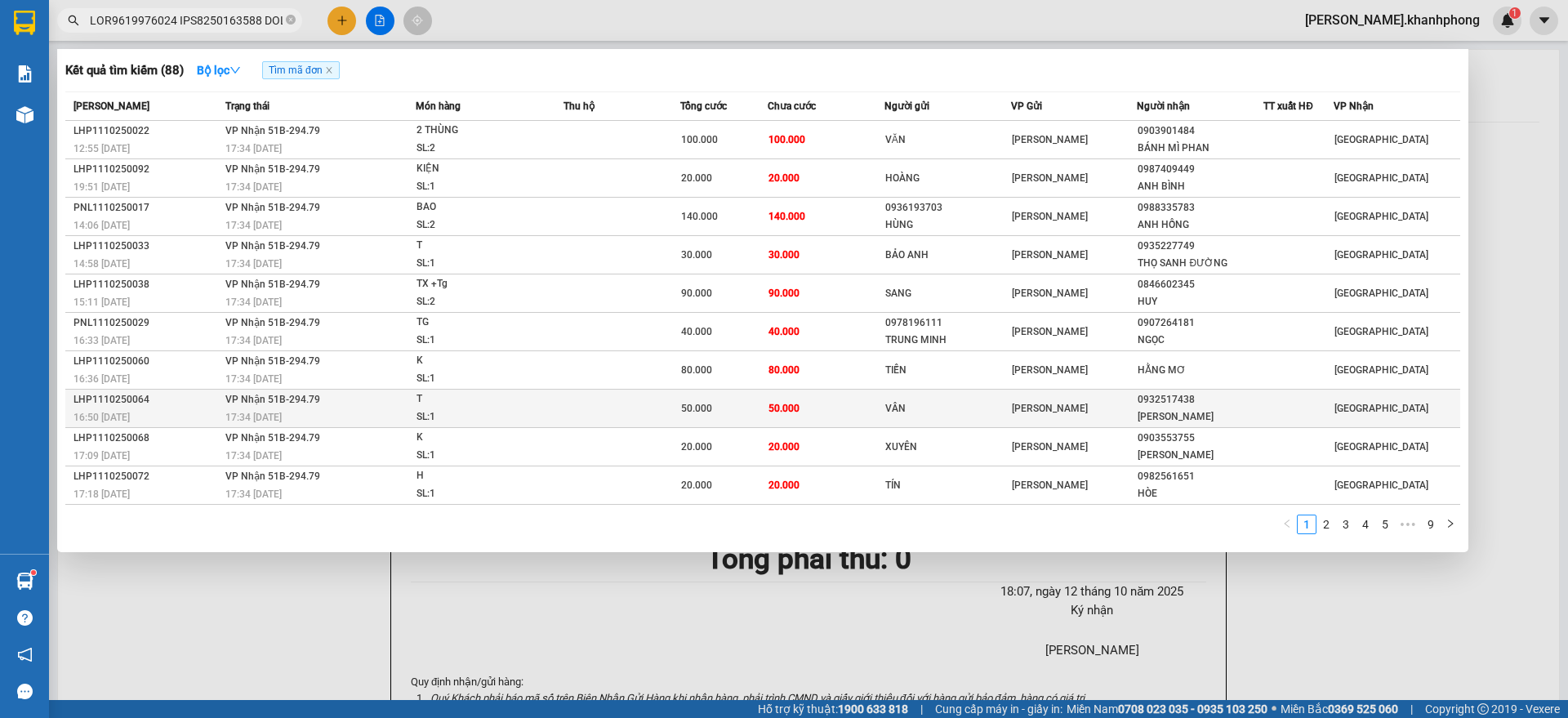
click at [179, 395] on div "LHP1110250064" at bounding box center [146, 400] width 147 height 17
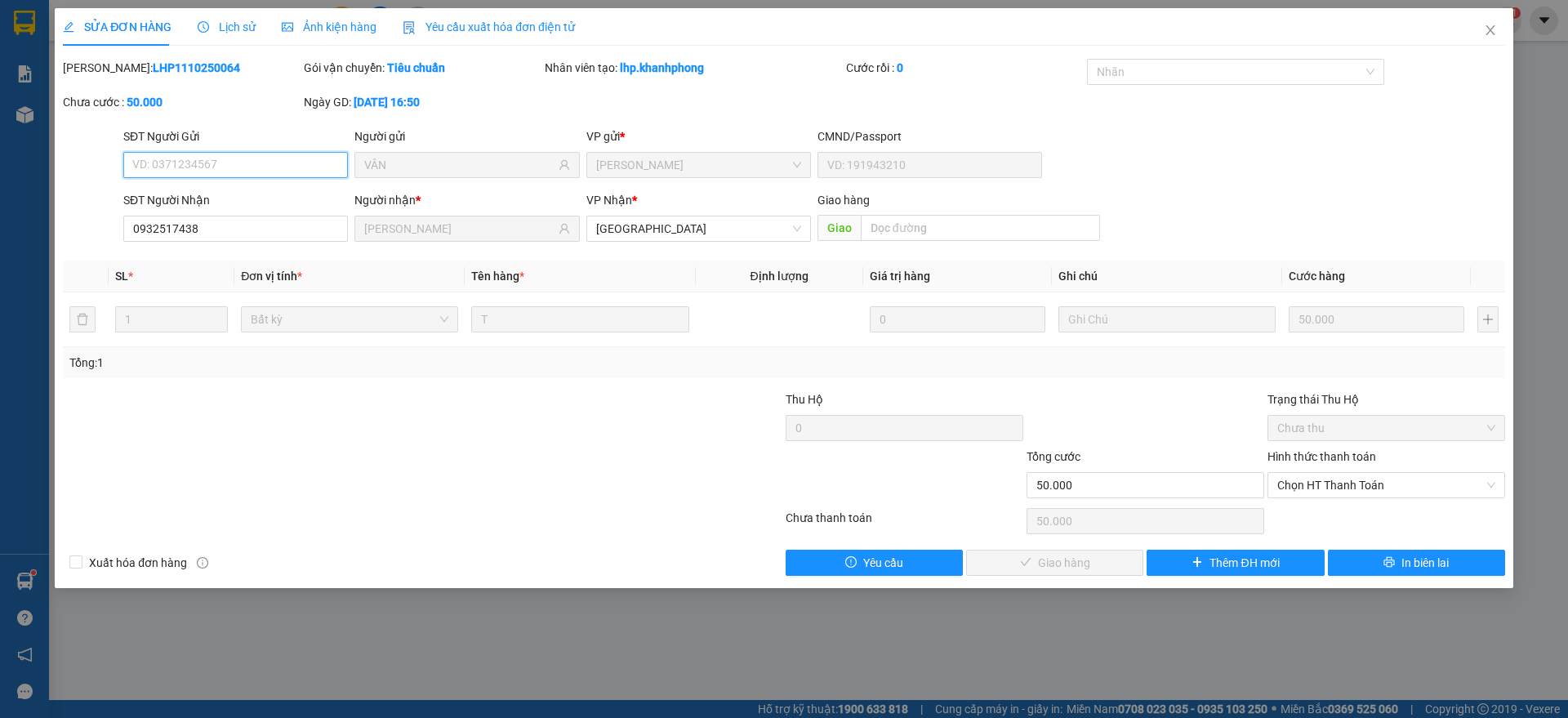
drag, startPoint x: 1315, startPoint y: 491, endPoint x: 1322, endPoint y: 514, distance: 24.0
click at [1318, 498] on div "Hình thức thanh toán Chọn HT Thanh Toán" at bounding box center [1386, 476] width 238 height 57
click at [1324, 488] on span "Chọn HT Thanh Toán" at bounding box center [1386, 485] width 218 height 25
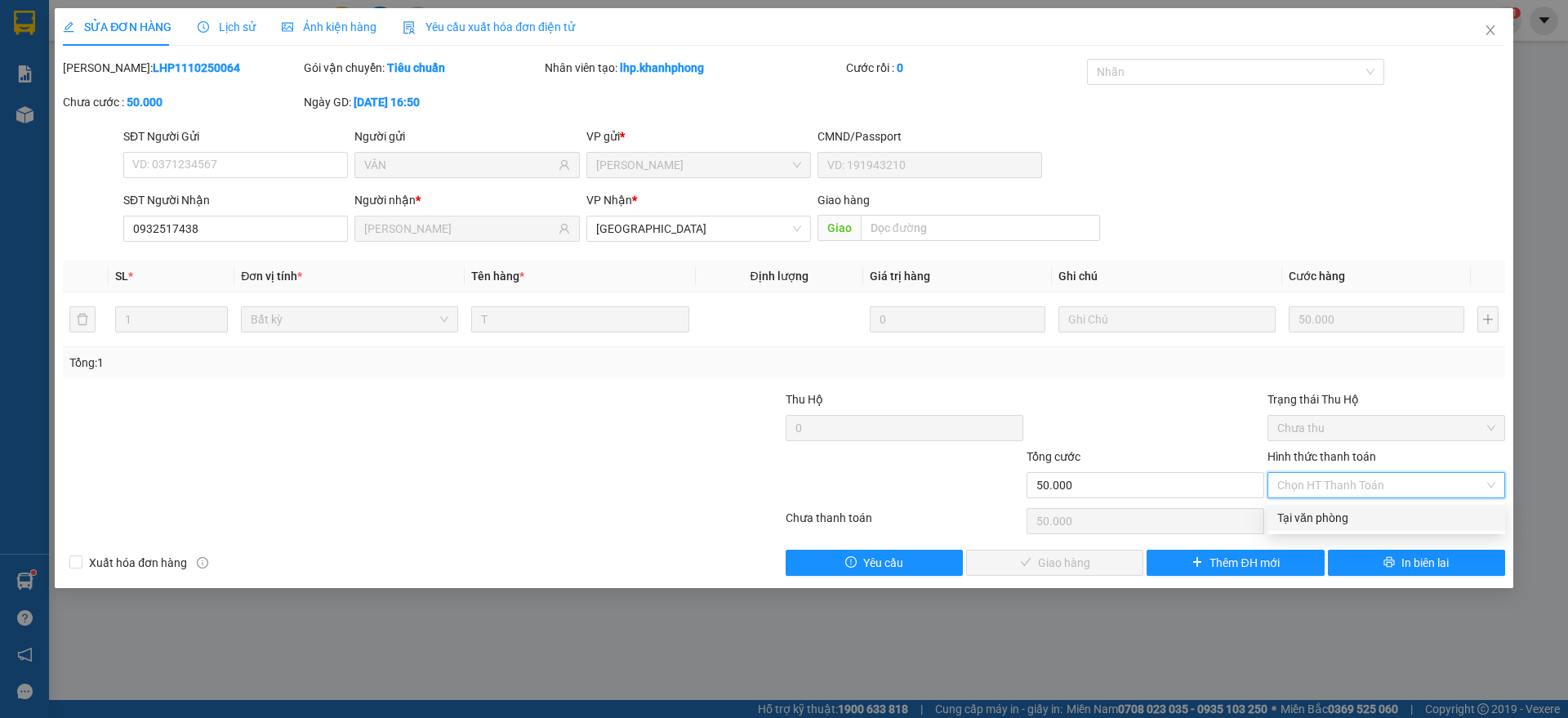
click at [1305, 518] on div "Tại văn phòng" at bounding box center [1386, 518] width 218 height 18
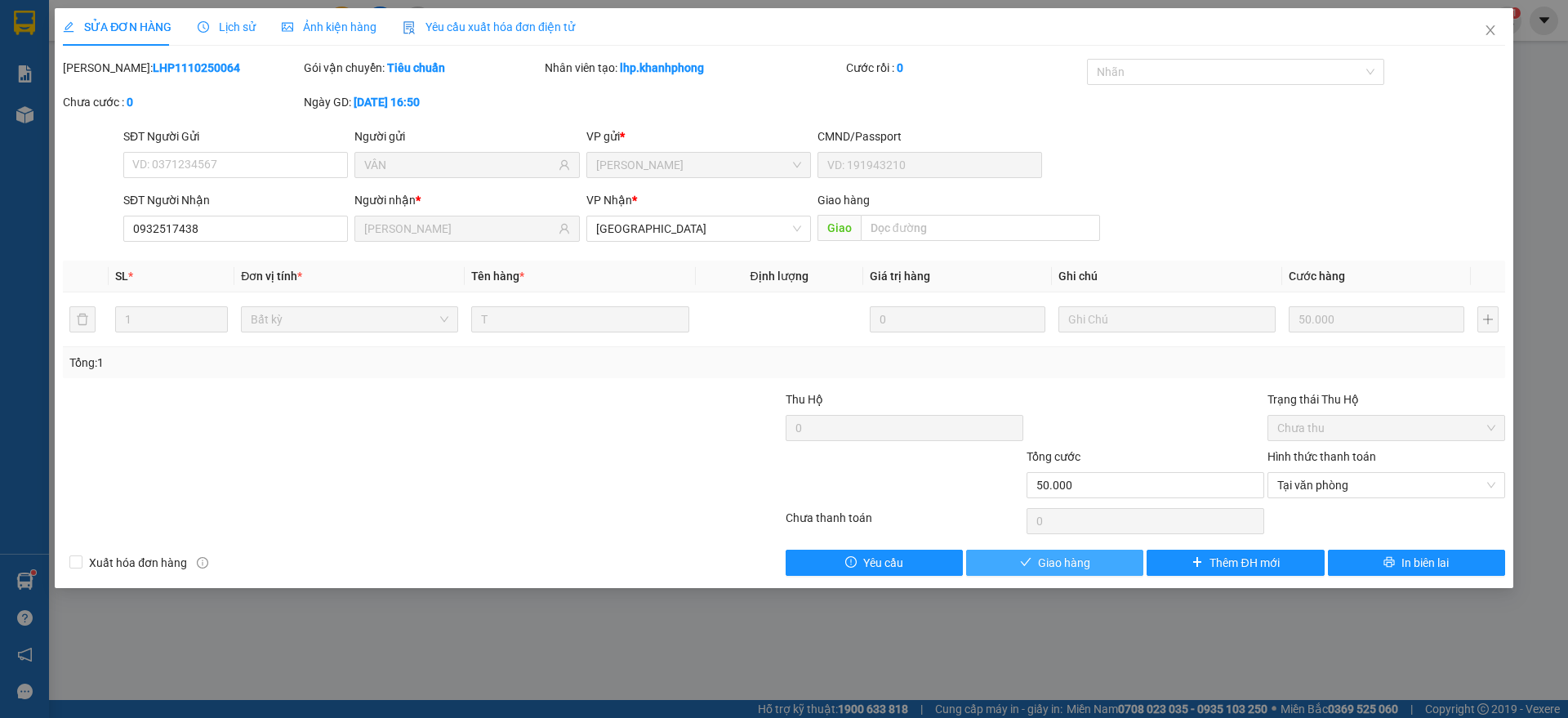
click at [1054, 561] on span "Giao hàng" at bounding box center [1063, 563] width 52 height 18
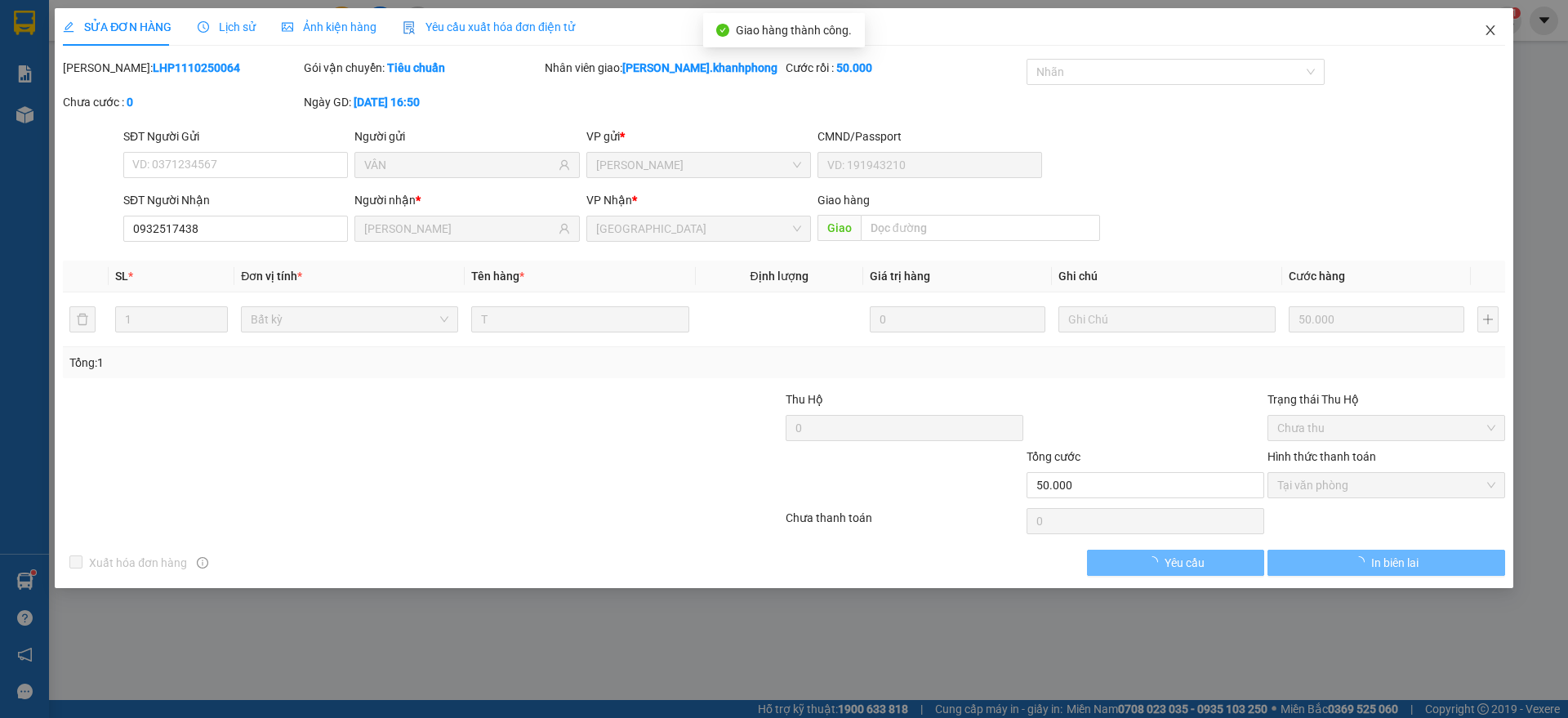
click at [1488, 21] on span "Close" at bounding box center [1490, 31] width 46 height 46
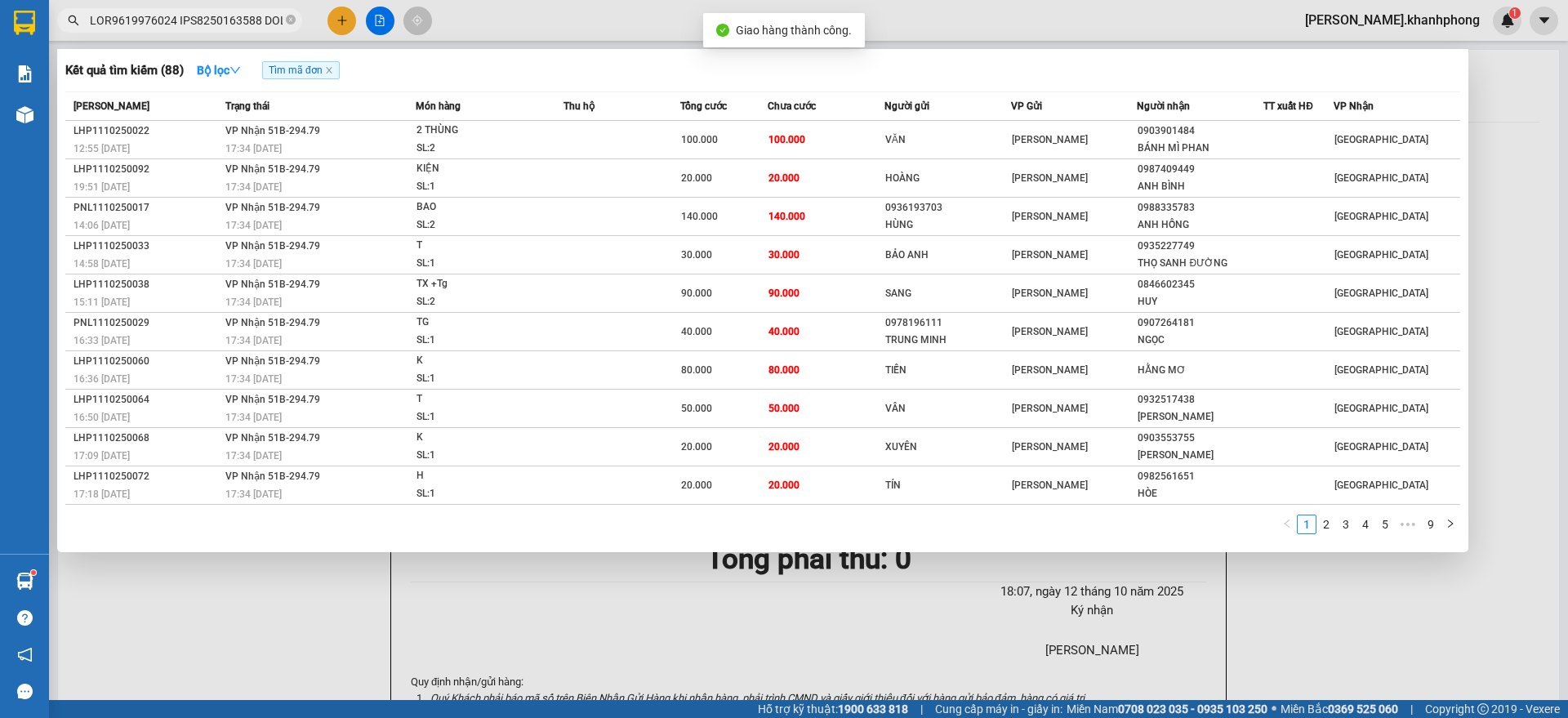
click at [220, 20] on input "text" at bounding box center [186, 20] width 193 height 18
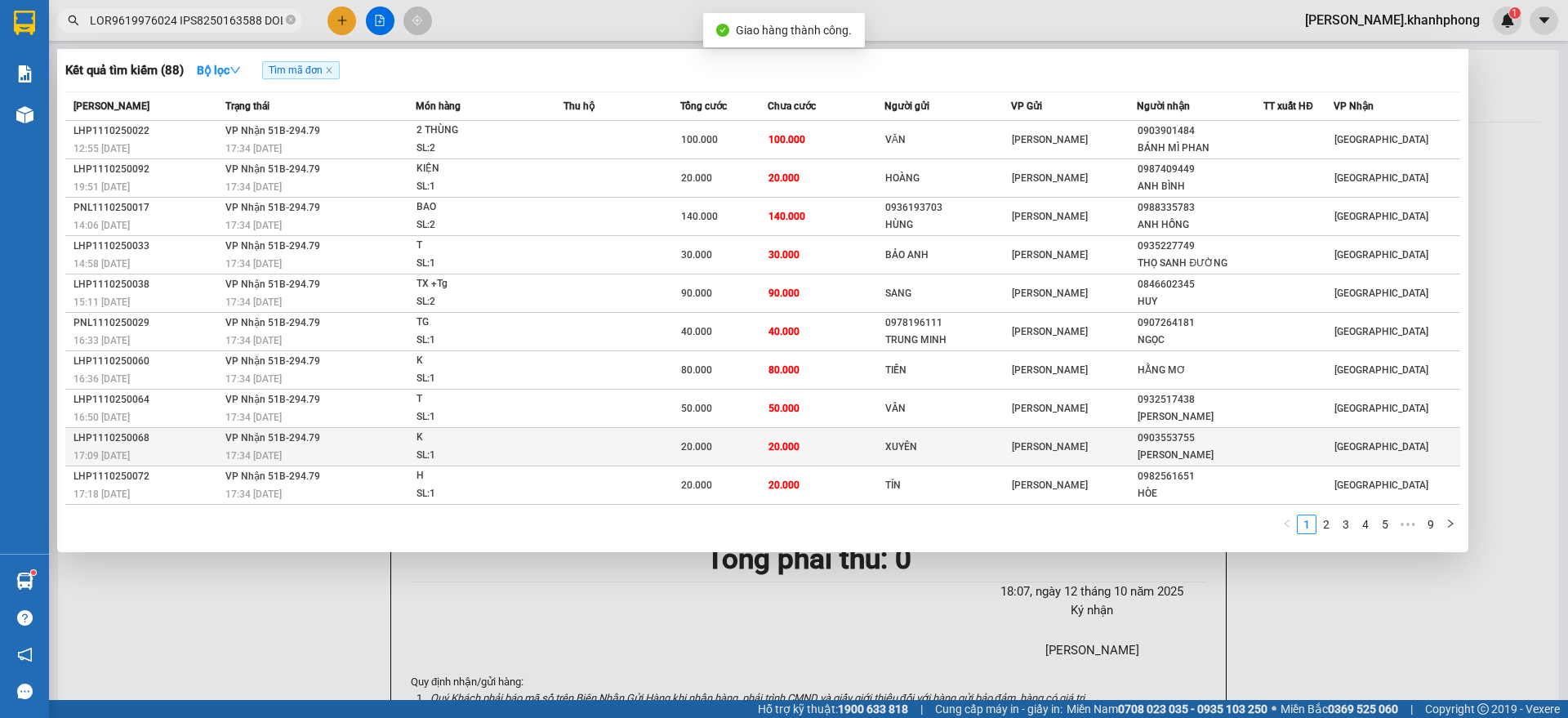
click at [160, 448] on div "17:09 [DATE]" at bounding box center [146, 455] width 147 height 18
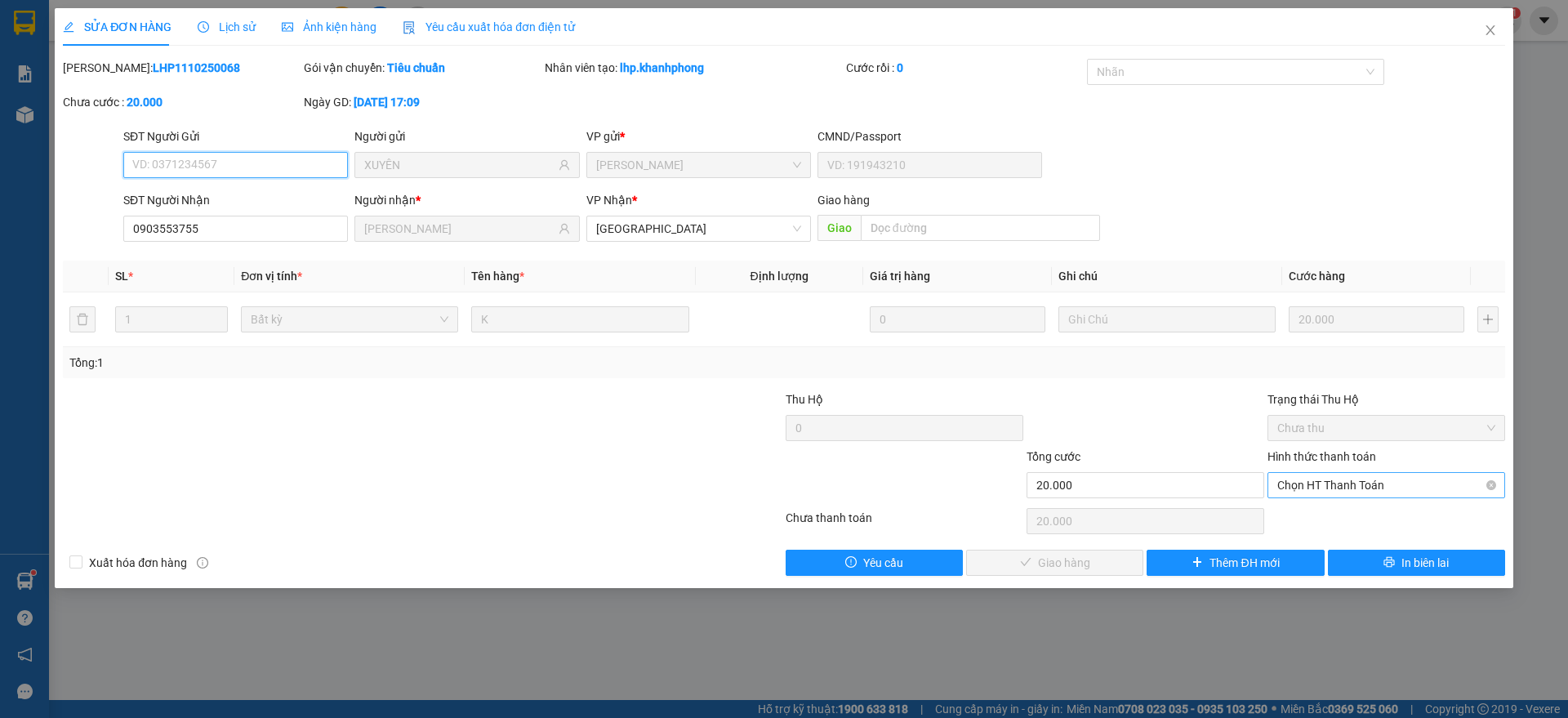
click at [1364, 487] on span "Chọn HT Thanh Toán" at bounding box center [1386, 485] width 218 height 25
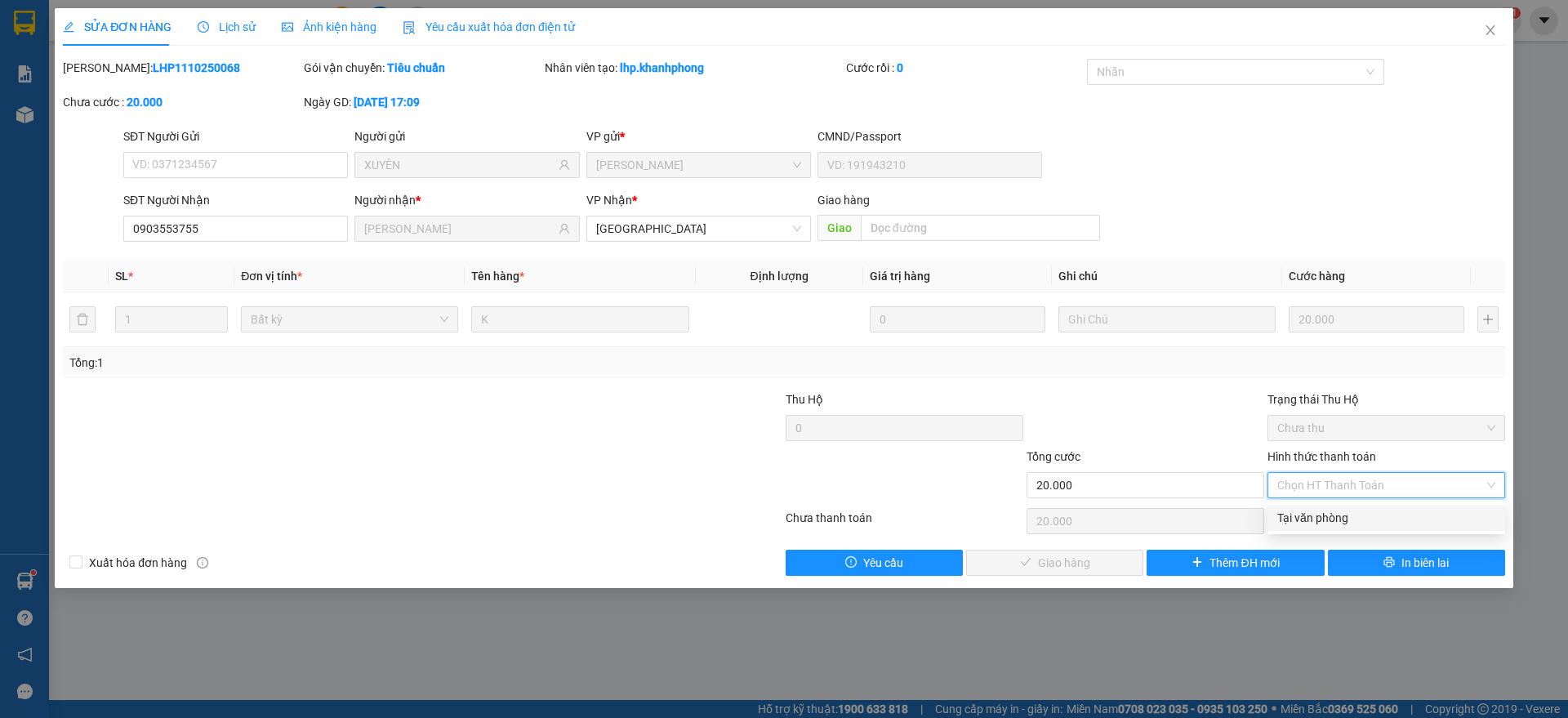
click at [1327, 513] on div "Tại văn phòng" at bounding box center [1386, 518] width 218 height 18
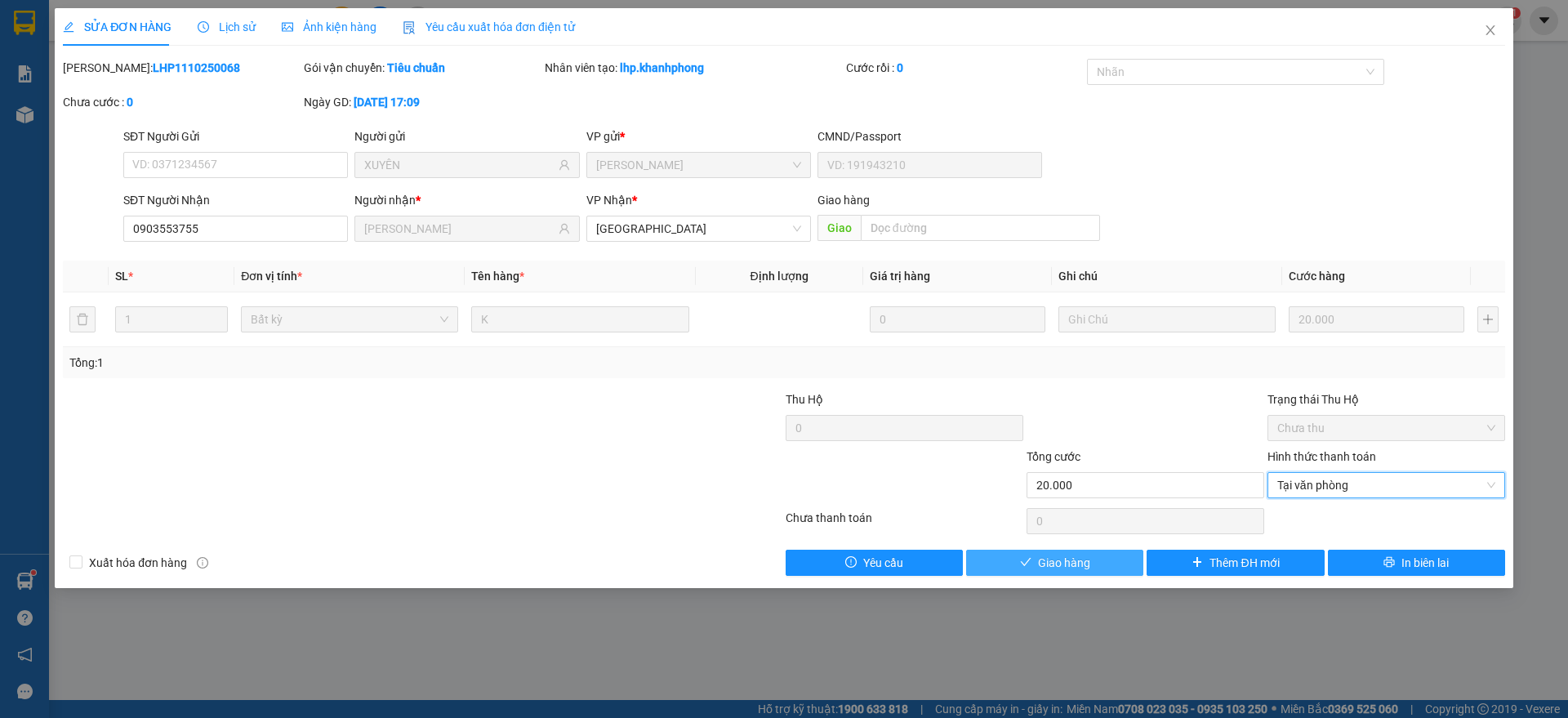
click at [1061, 561] on span "Giao hàng" at bounding box center [1063, 563] width 52 height 18
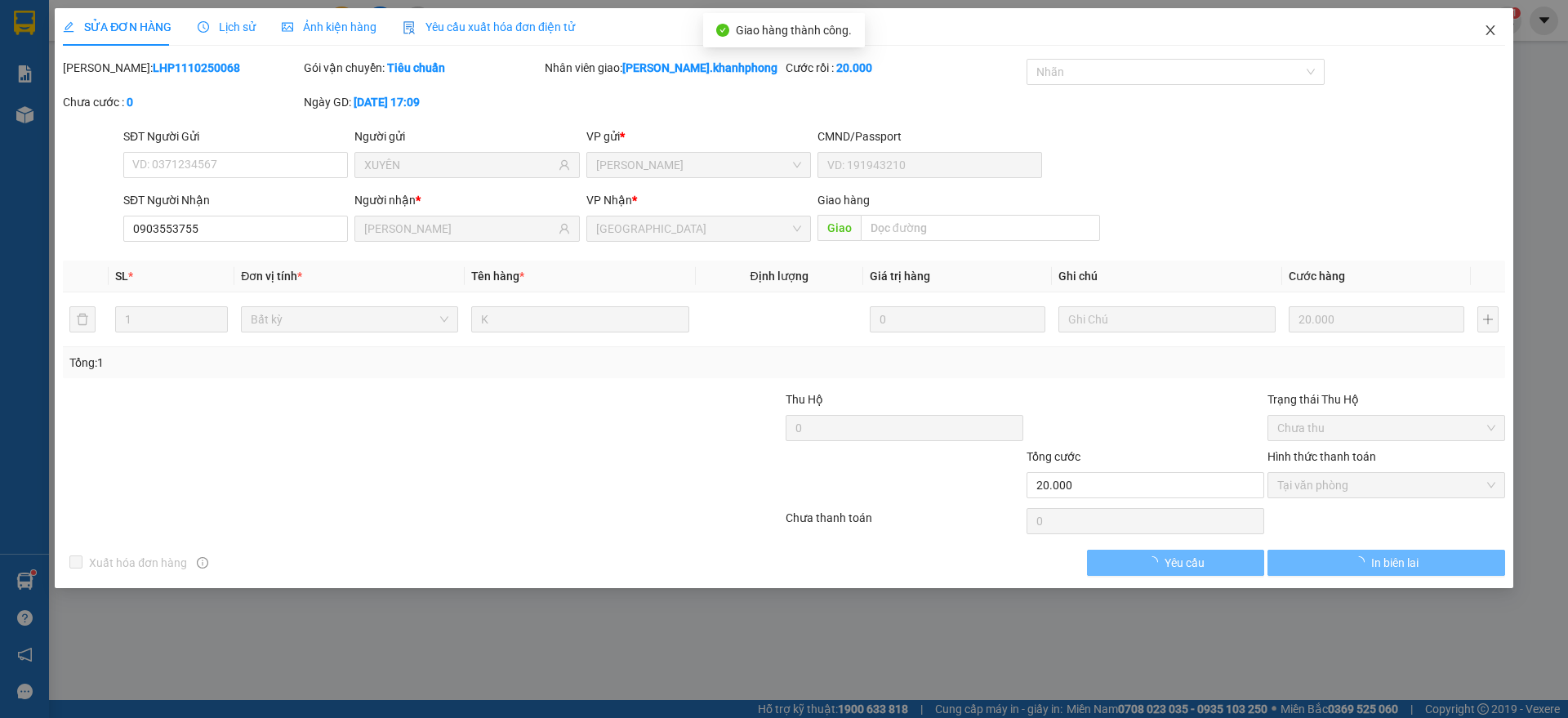
click at [1485, 30] on icon "close" at bounding box center [1490, 30] width 13 height 13
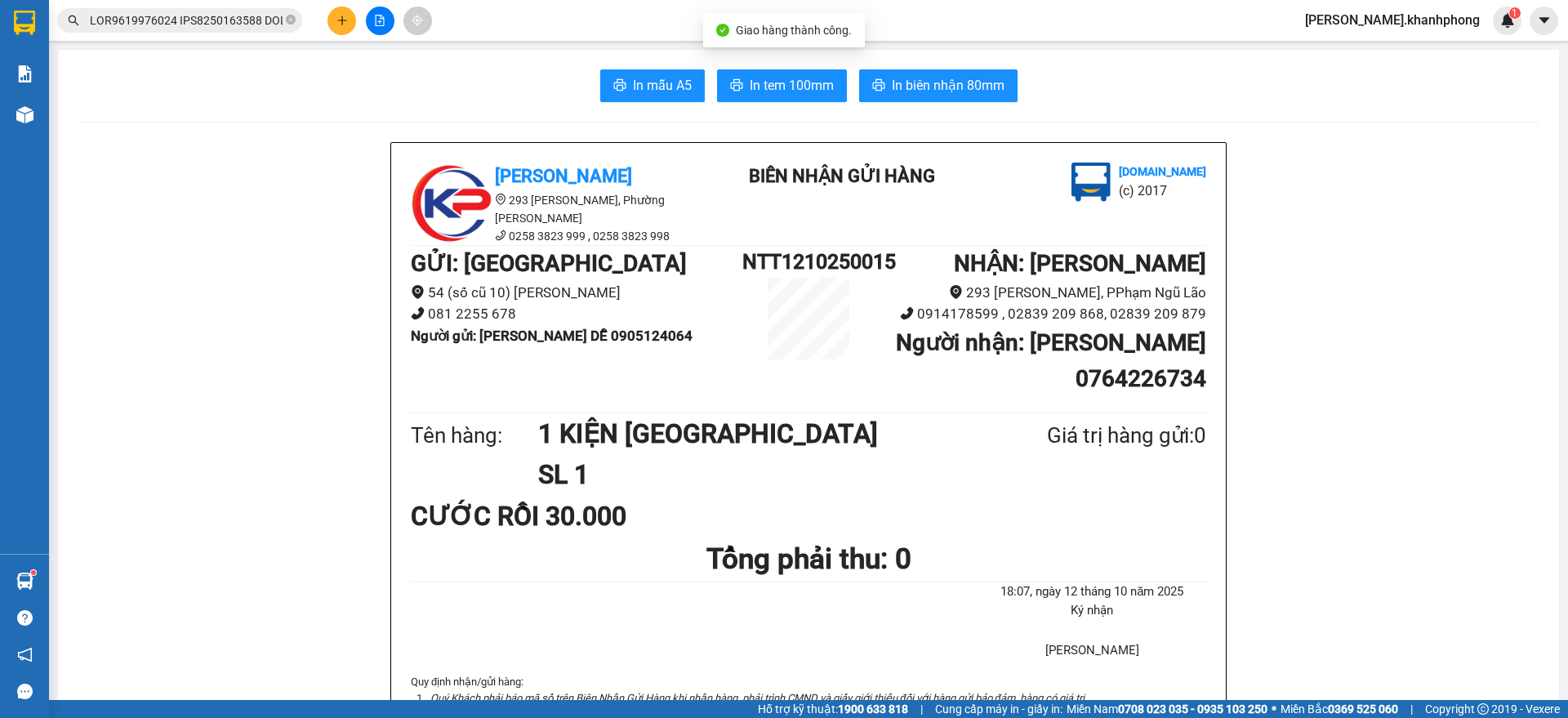
click at [224, 31] on span at bounding box center [179, 20] width 245 height 25
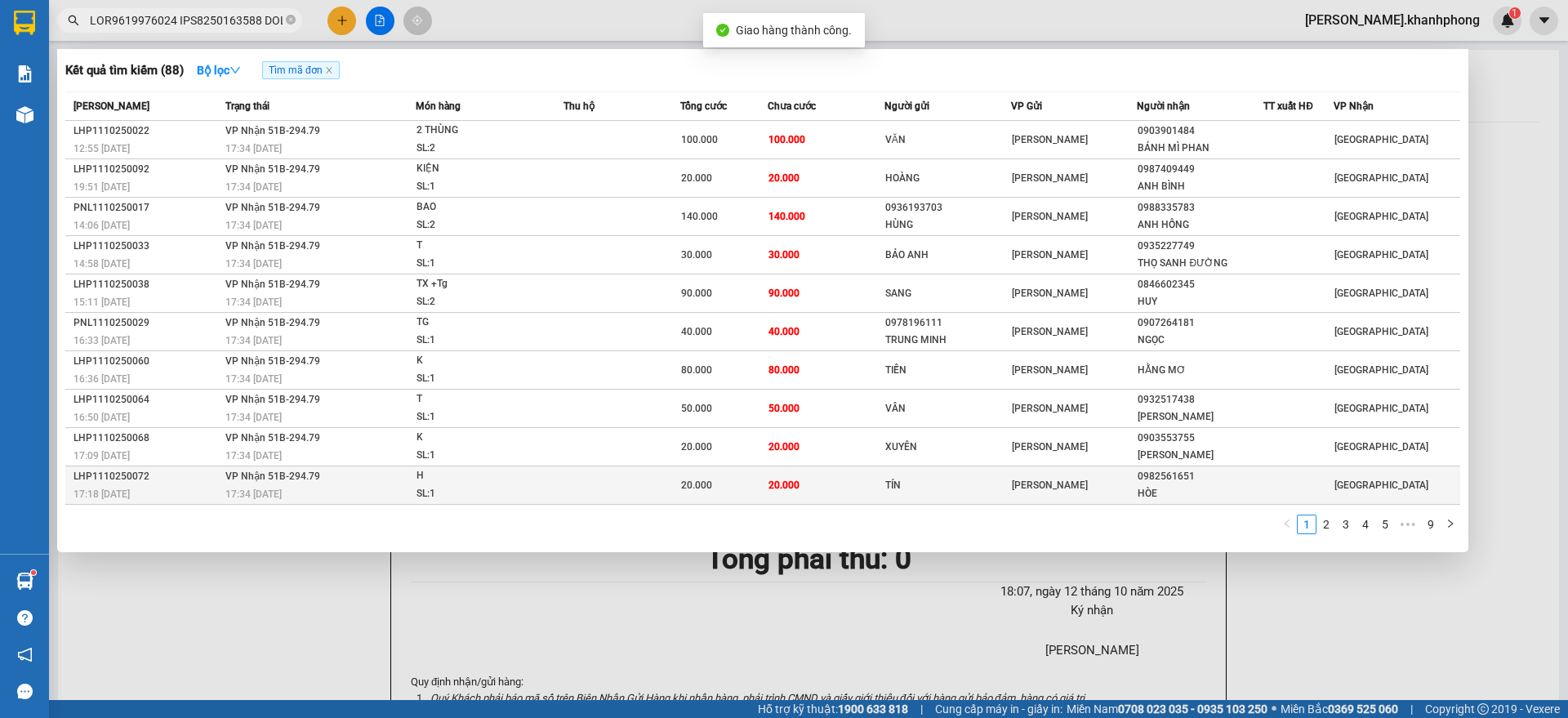
click at [255, 488] on span "17:34 [DATE]" at bounding box center [253, 494] width 57 height 11
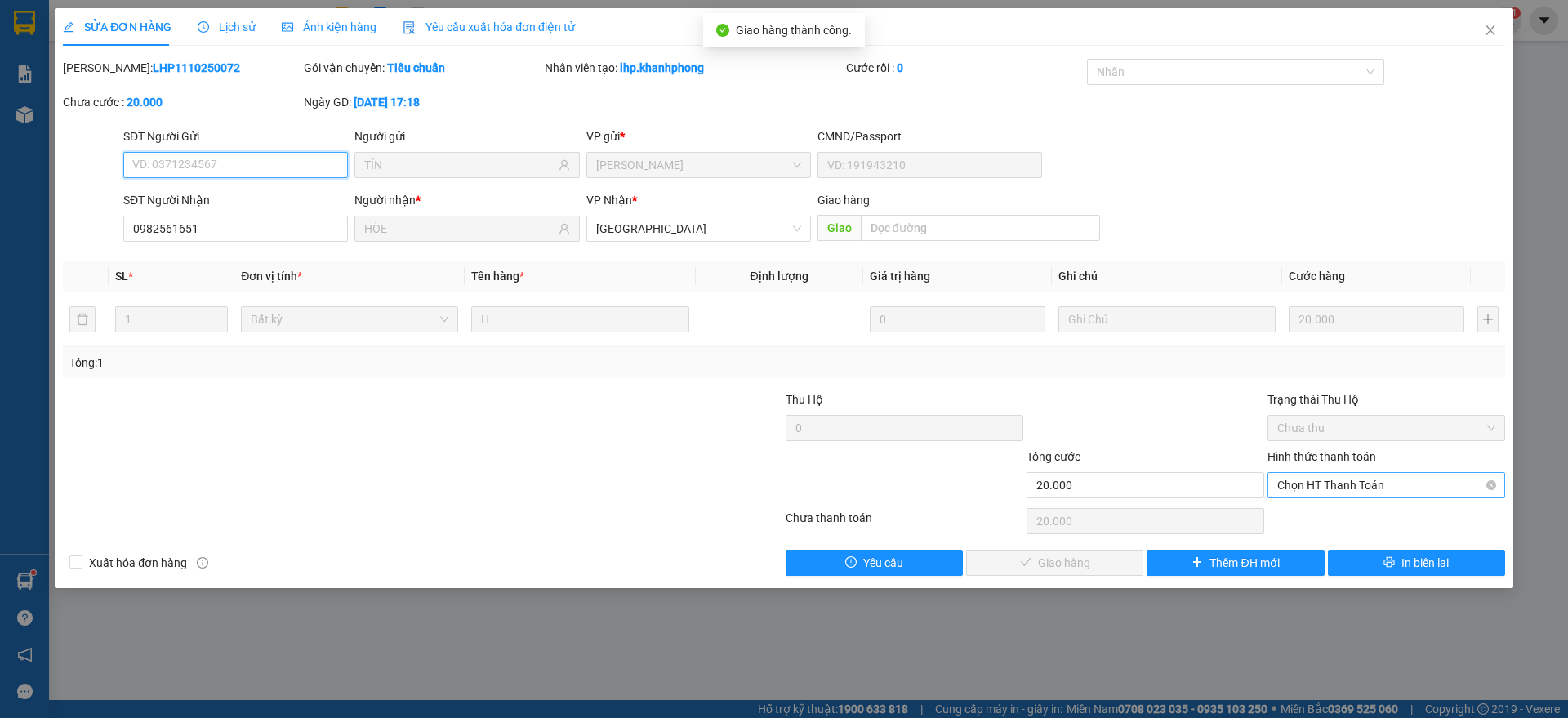
click at [1334, 488] on span "Chọn HT Thanh Toán" at bounding box center [1386, 485] width 218 height 25
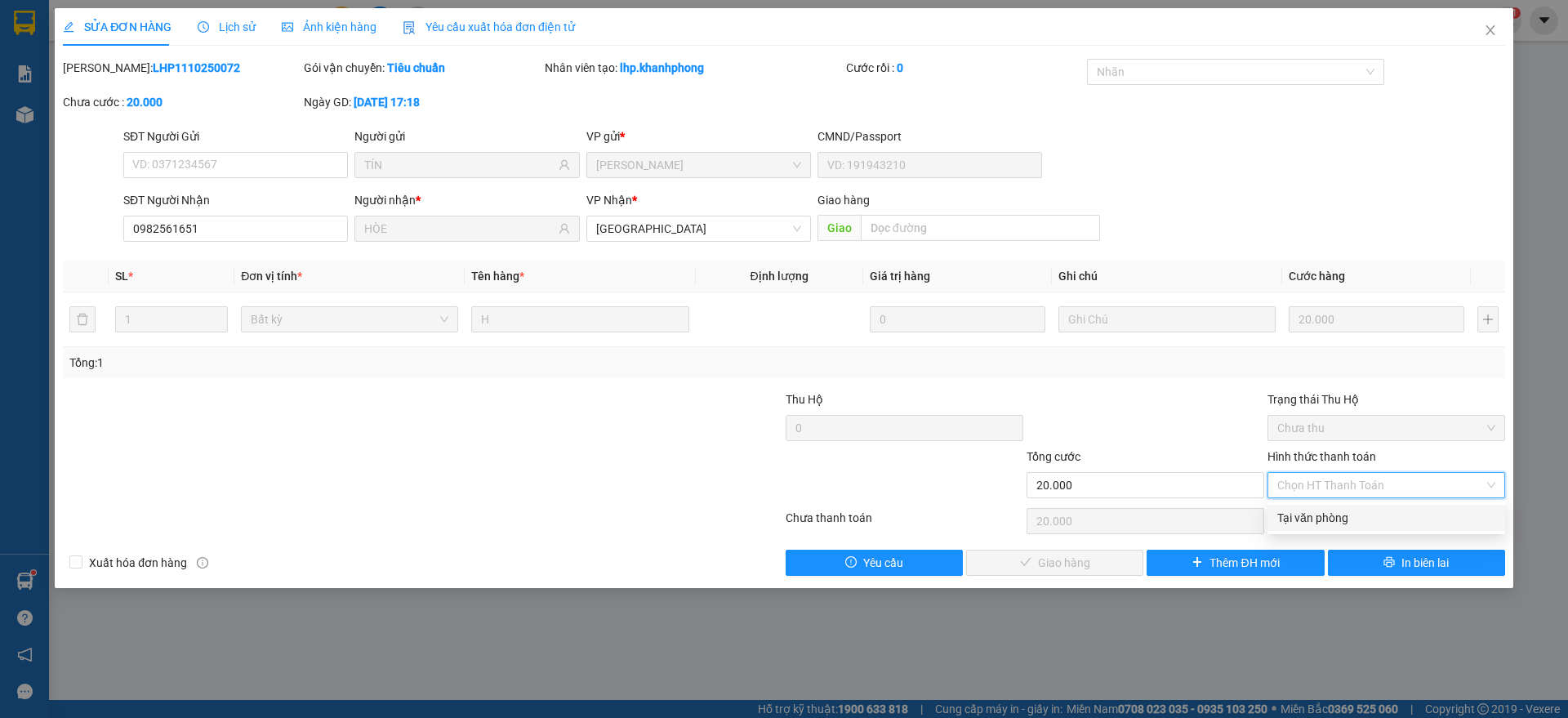
drag, startPoint x: 1323, startPoint y: 511, endPoint x: 1123, endPoint y: 554, distance: 204.6
click at [1326, 512] on div "Tại văn phòng" at bounding box center [1386, 518] width 218 height 18
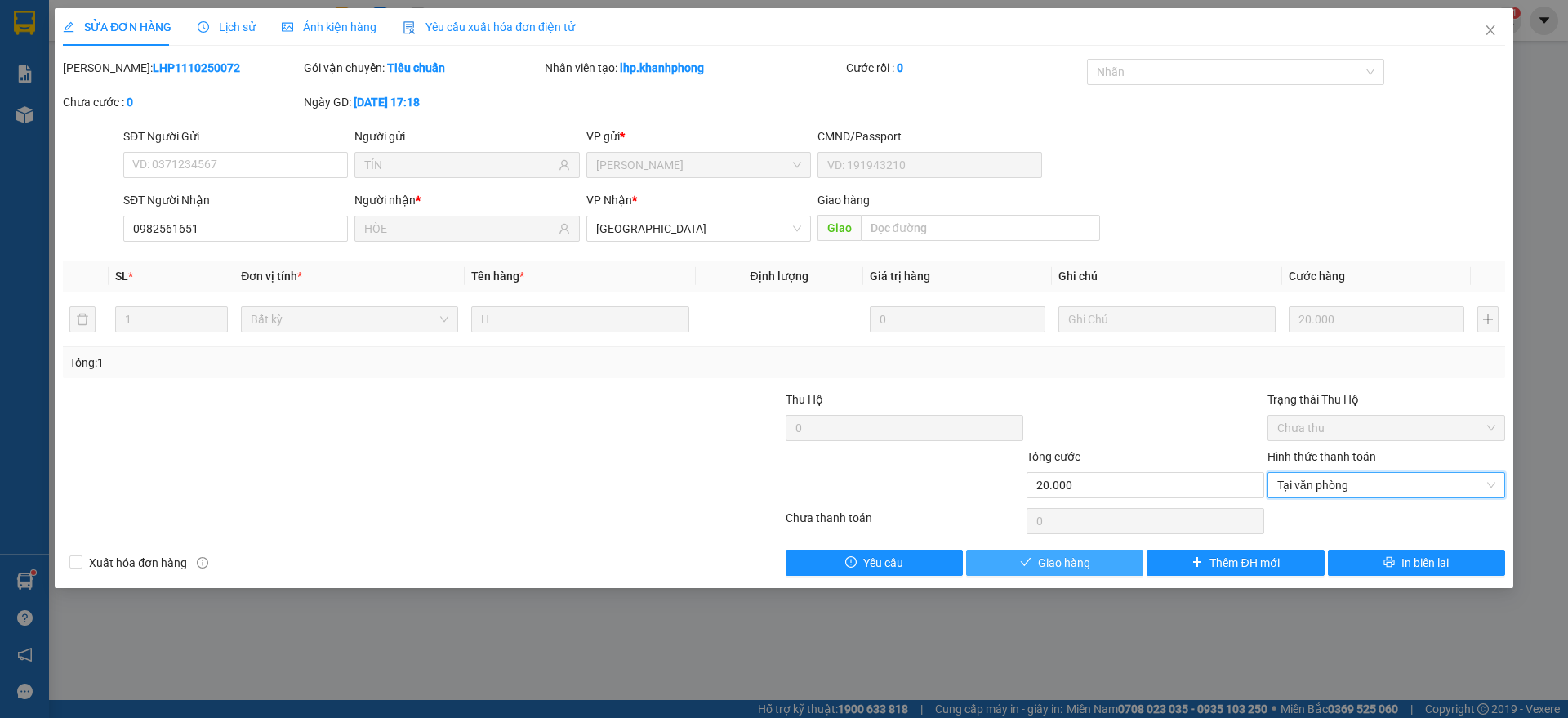
drag, startPoint x: 1015, startPoint y: 558, endPoint x: 1119, endPoint y: 445, distance: 153.6
click at [1019, 558] on button "Giao hàng" at bounding box center [1055, 563] width 177 height 27
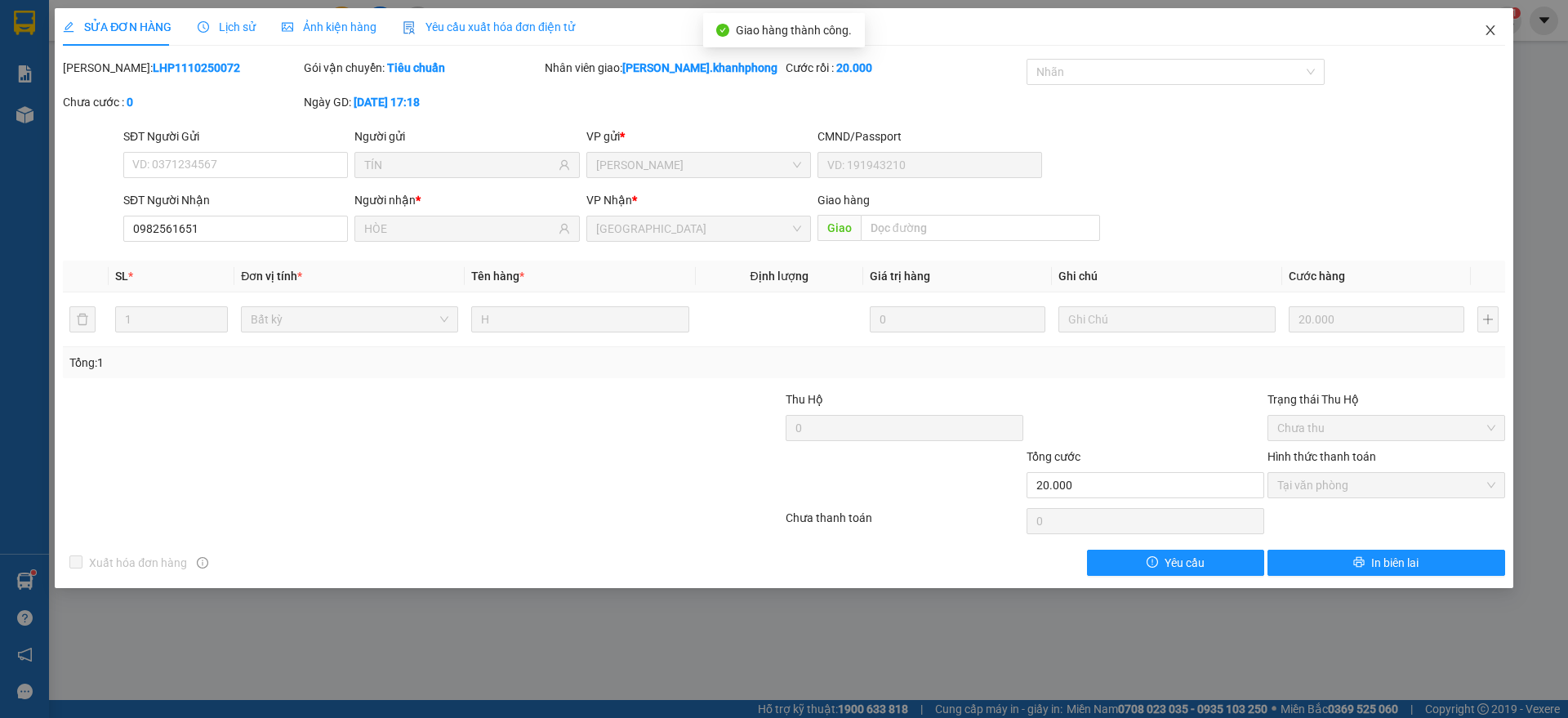
click at [1491, 27] on icon "close" at bounding box center [1490, 30] width 13 height 13
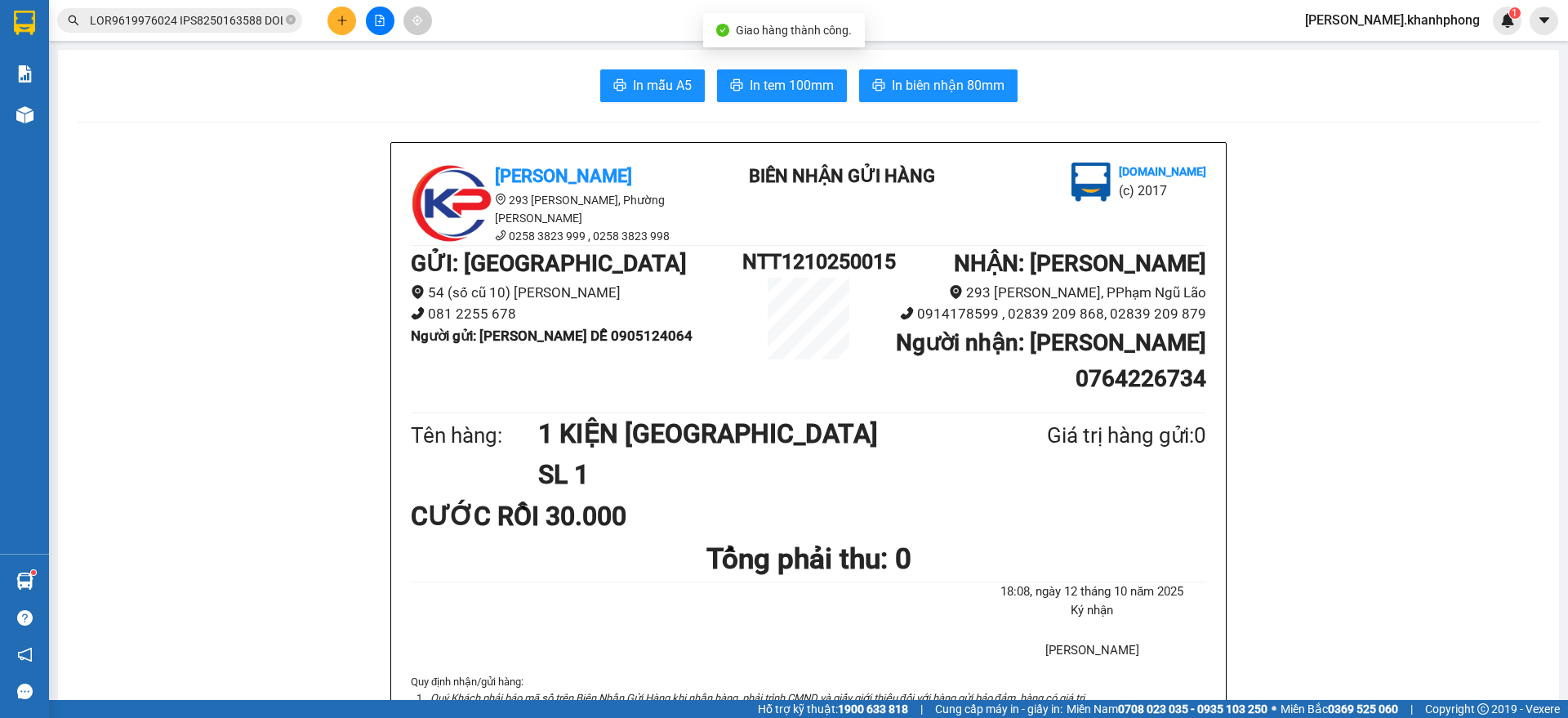
click at [217, 18] on input "text" at bounding box center [186, 20] width 193 height 18
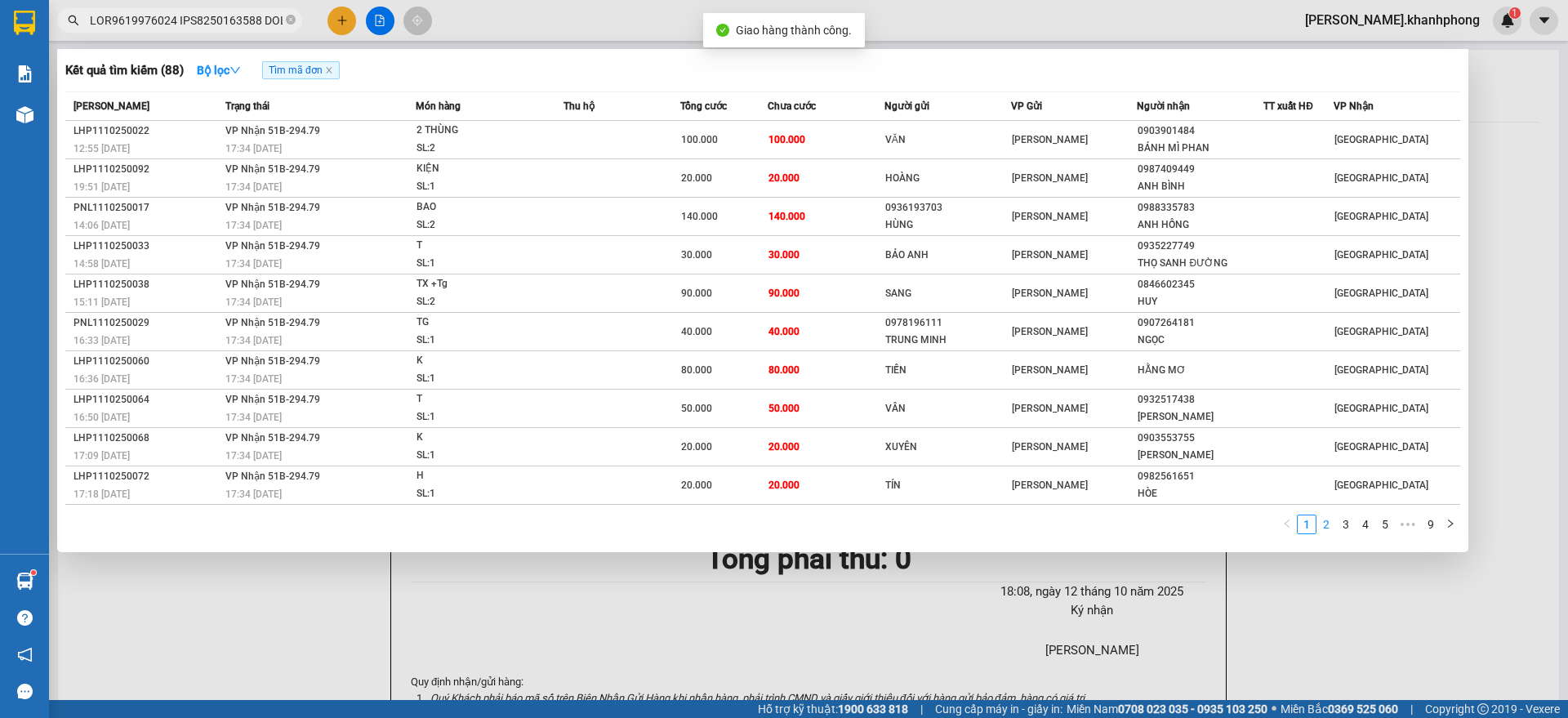
click at [1326, 526] on link "2" at bounding box center [1326, 524] width 18 height 18
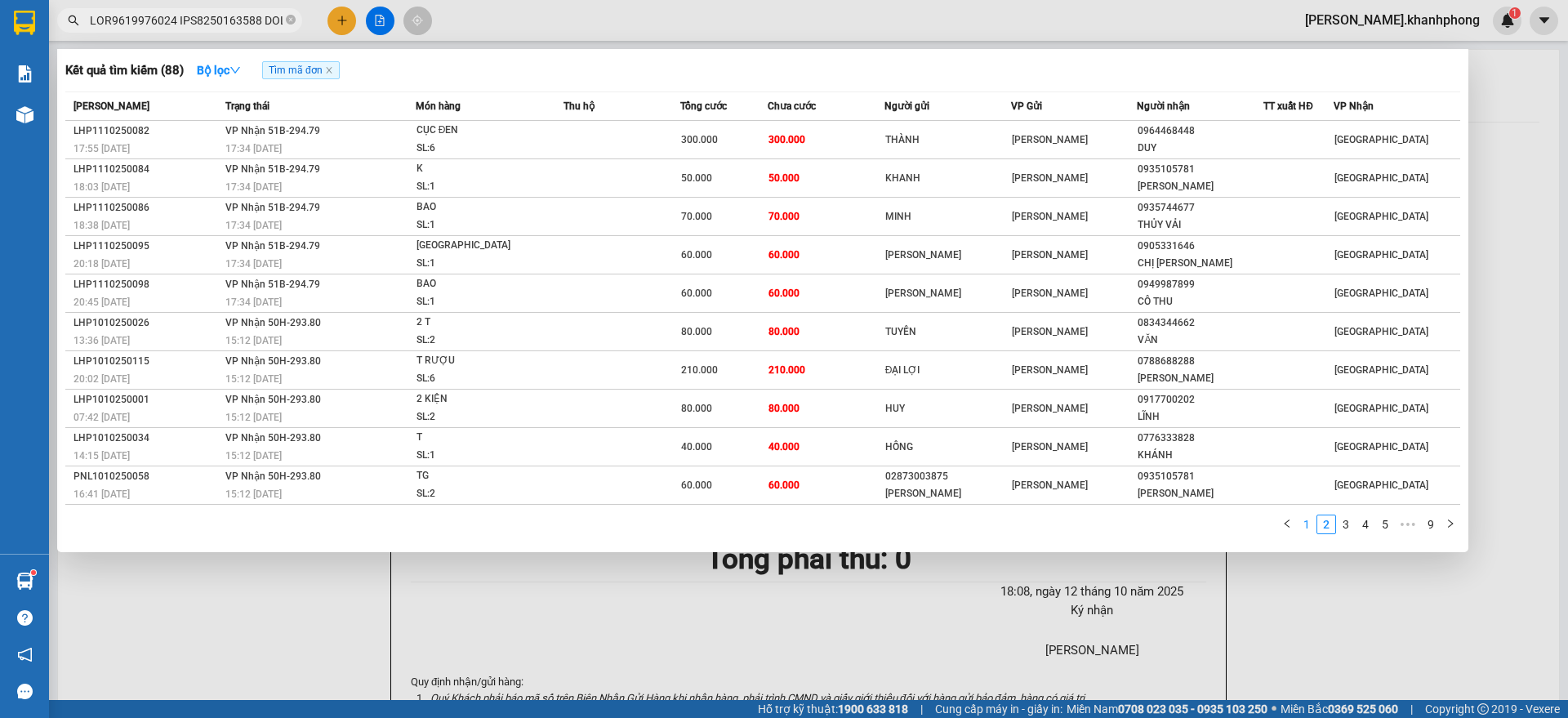
click at [1311, 523] on link "1" at bounding box center [1306, 524] width 18 height 18
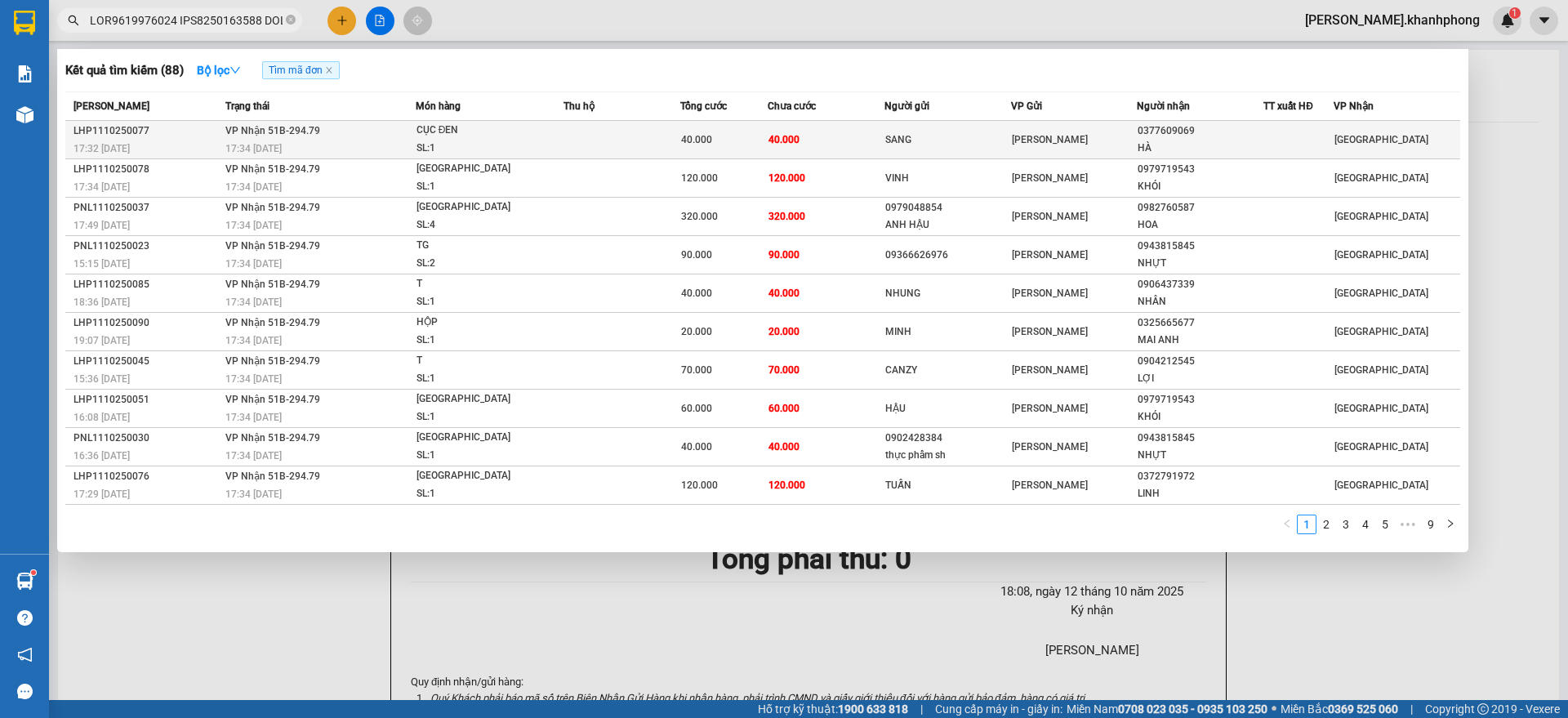
click at [832, 134] on td "40.000" at bounding box center [826, 140] width 117 height 38
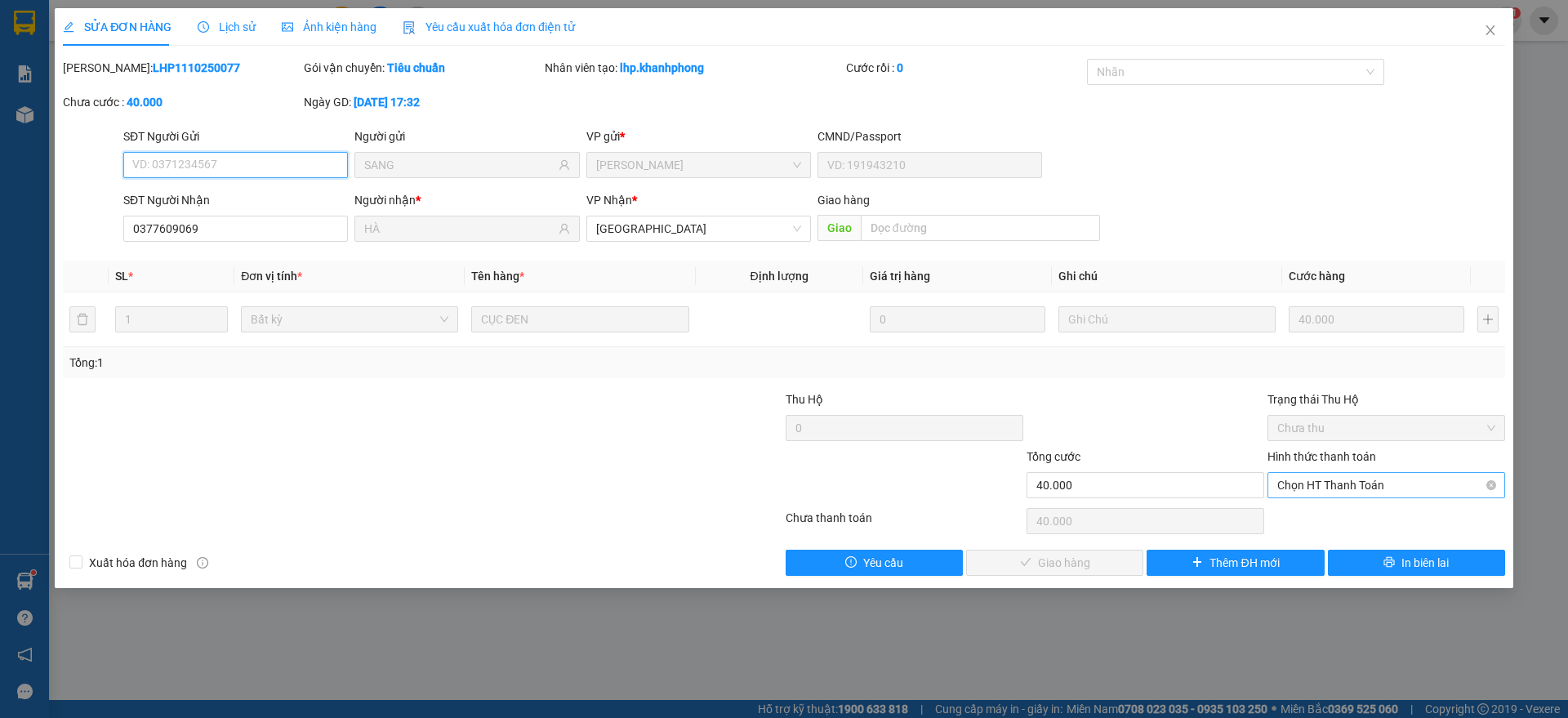
click at [1309, 488] on span "Chọn HT Thanh Toán" at bounding box center [1386, 485] width 218 height 25
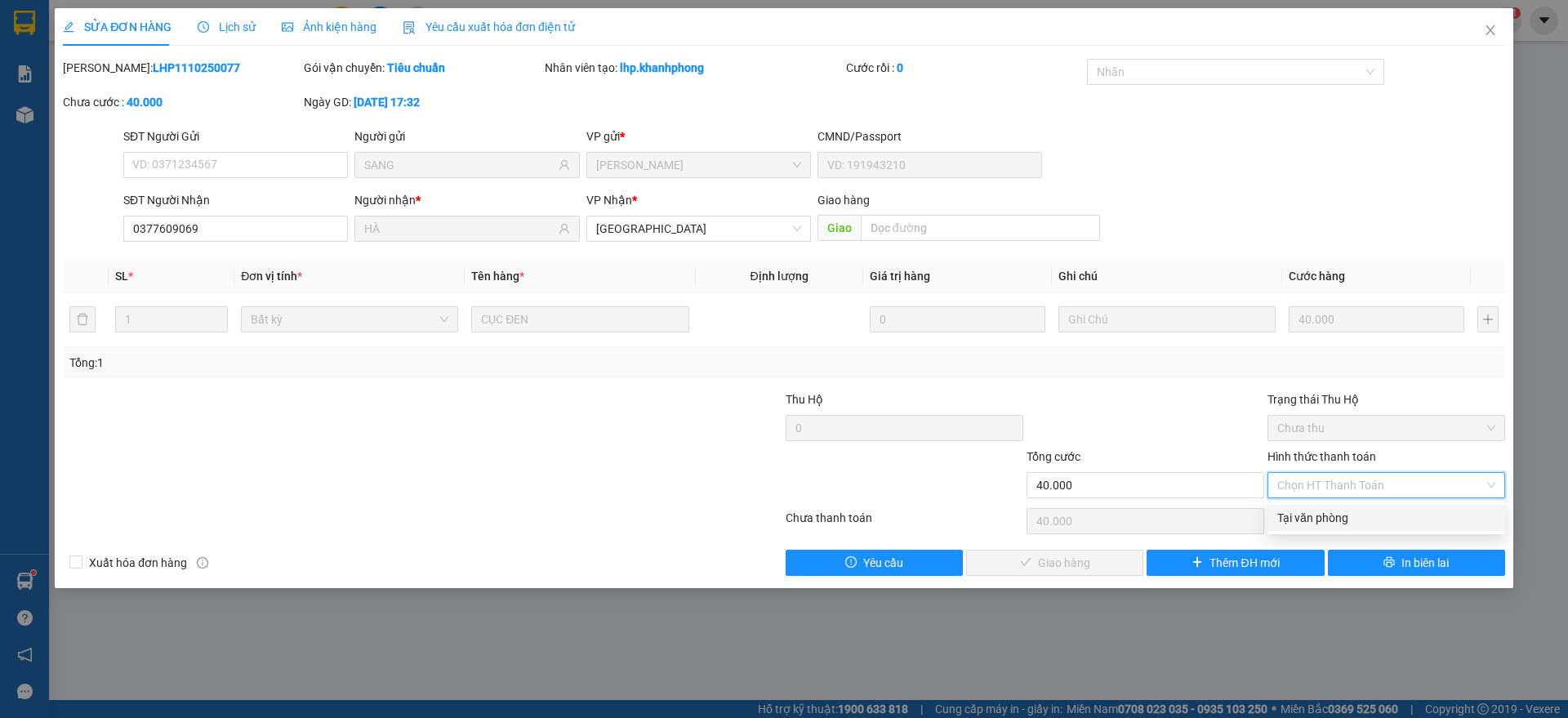
drag, startPoint x: 1310, startPoint y: 520, endPoint x: 1158, endPoint y: 541, distance: 153.4
click at [1309, 520] on div "Tại văn phòng" at bounding box center [1386, 518] width 218 height 18
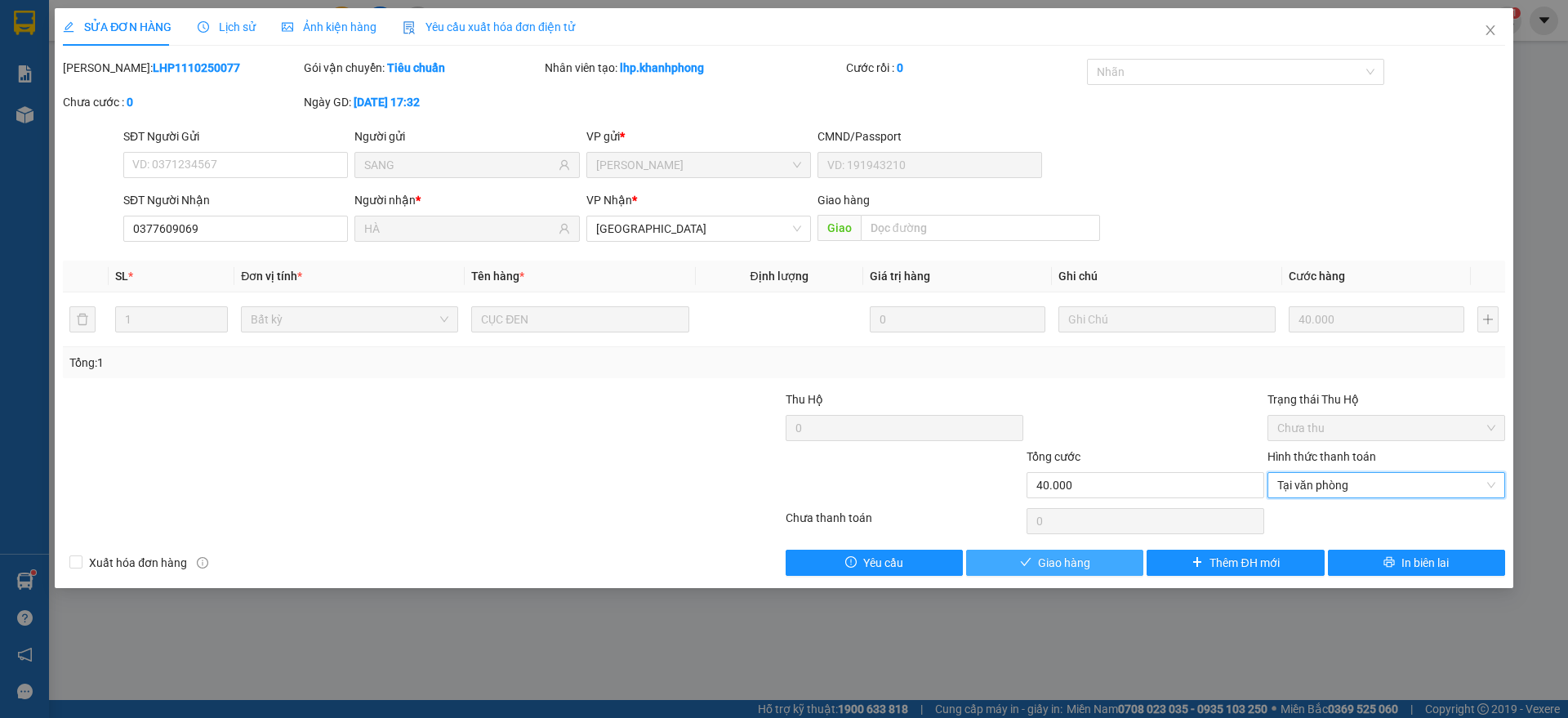
drag, startPoint x: 1062, startPoint y: 557, endPoint x: 1125, endPoint y: 528, distance: 69.4
click at [1063, 558] on span "Giao hàng" at bounding box center [1063, 563] width 52 height 18
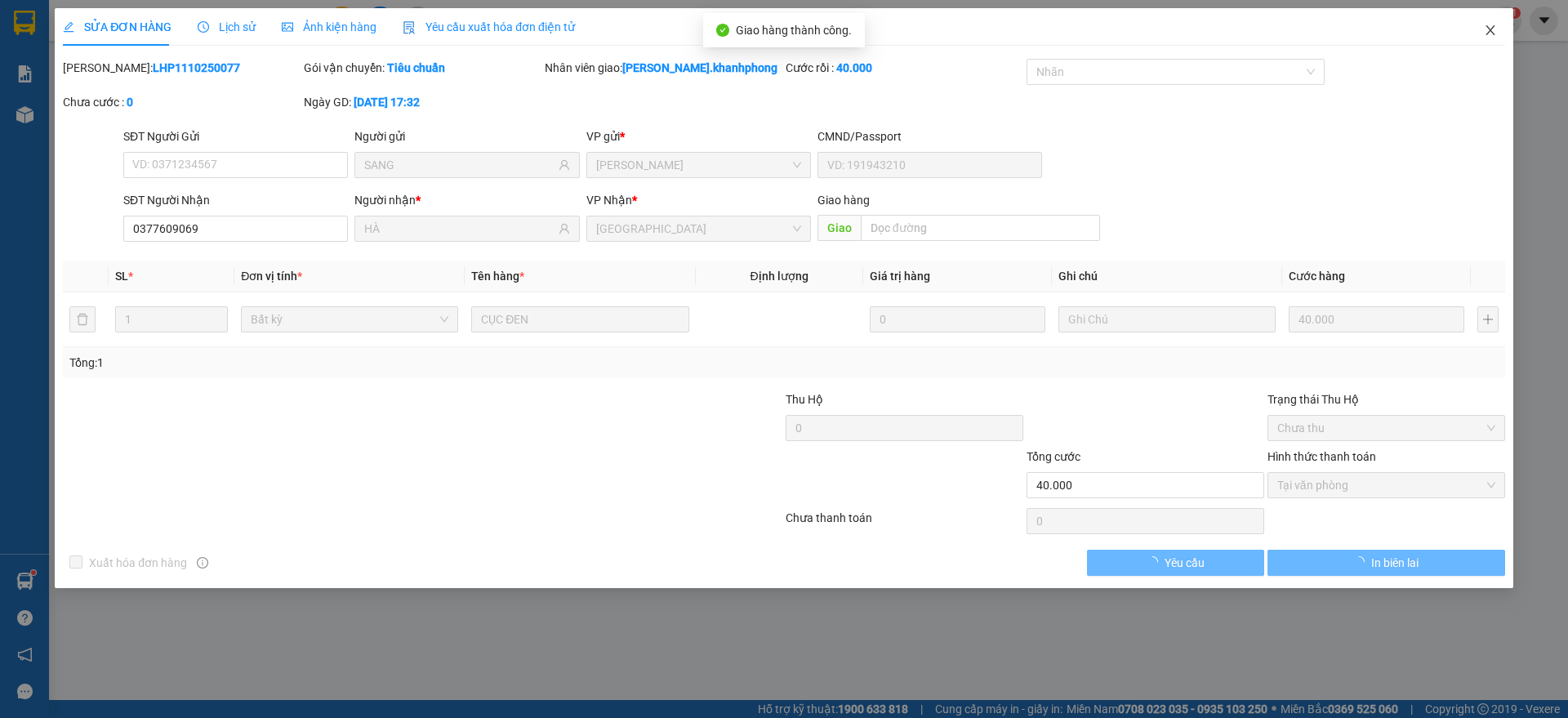
click at [1492, 27] on icon "close" at bounding box center [1490, 30] width 13 height 13
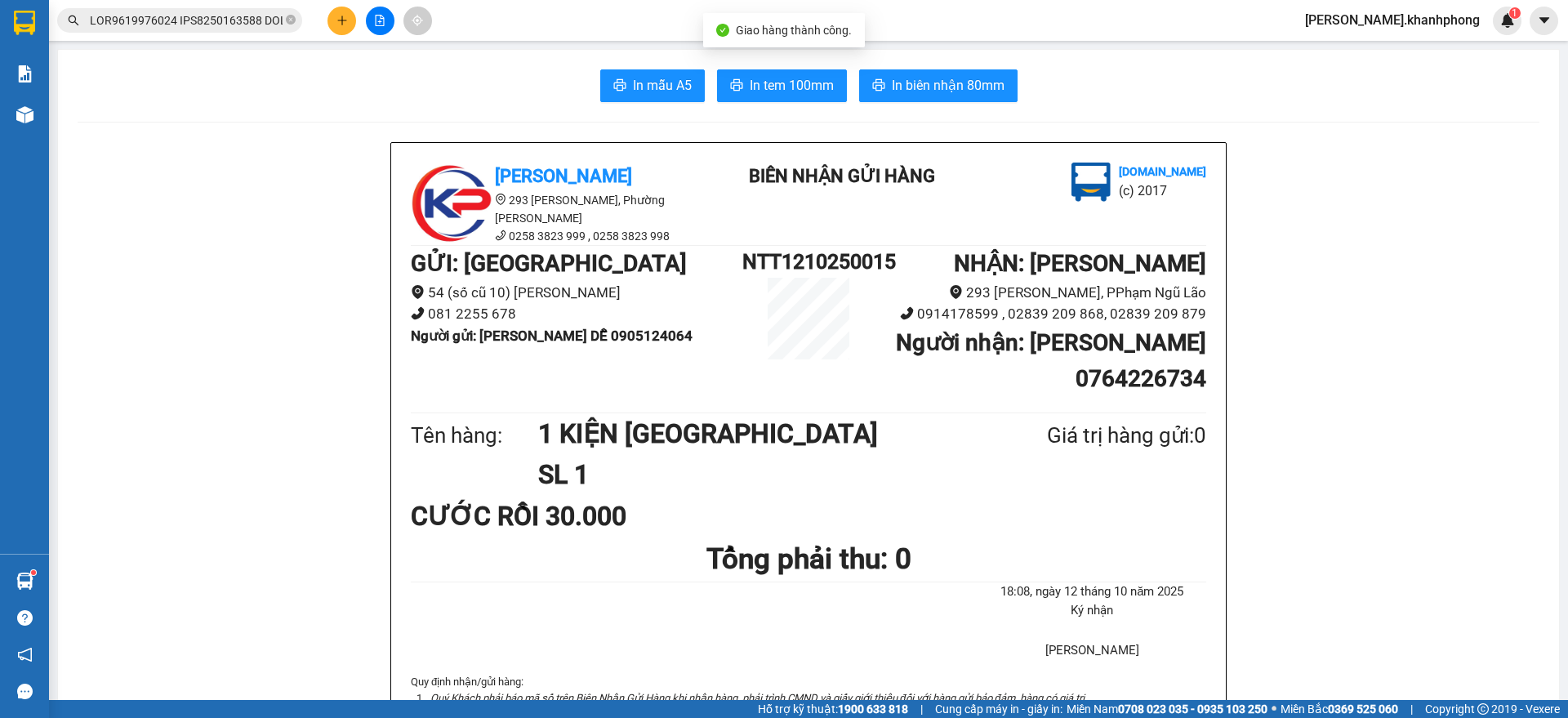
click at [218, 18] on input "text" at bounding box center [186, 20] width 193 height 18
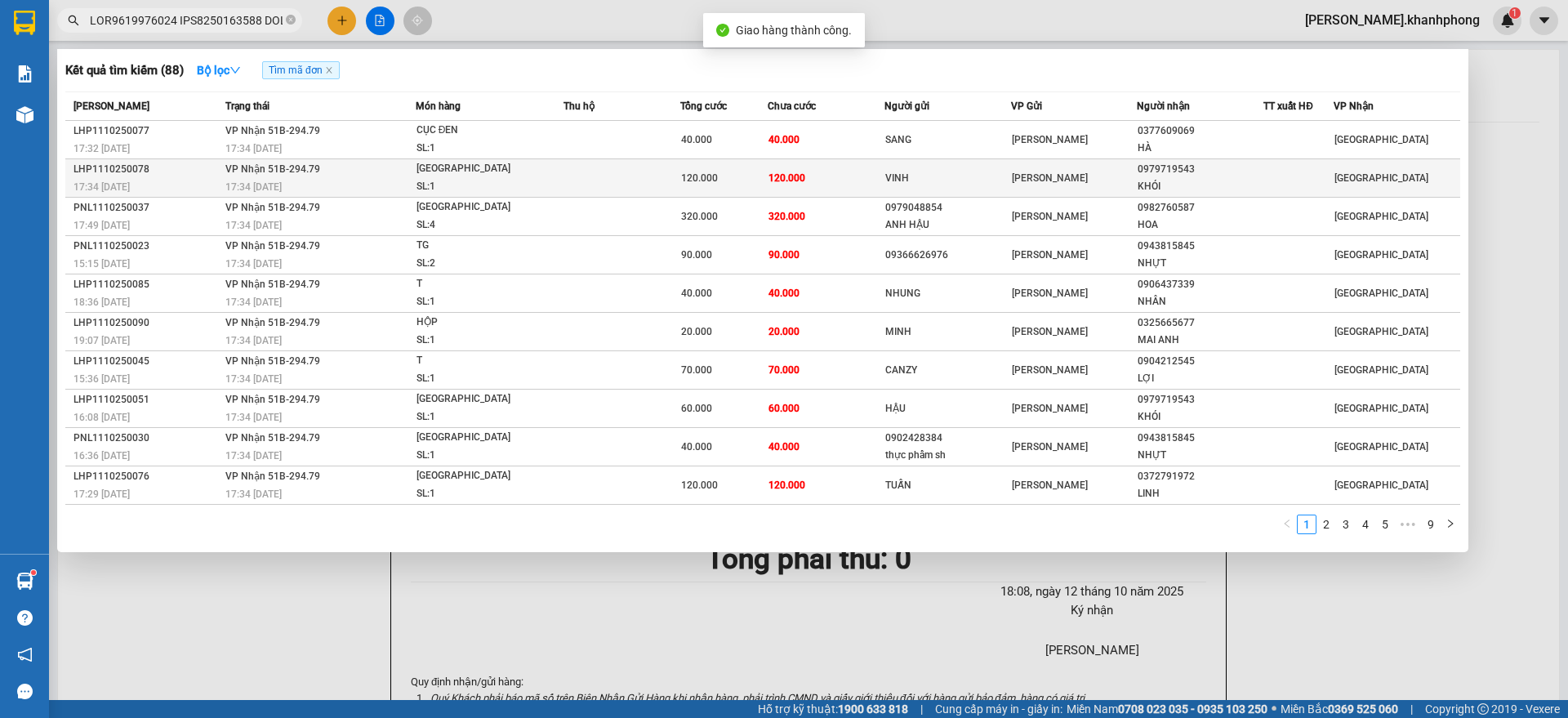
click at [424, 173] on div "[GEOGRAPHIC_DATA]" at bounding box center [478, 169] width 123 height 18
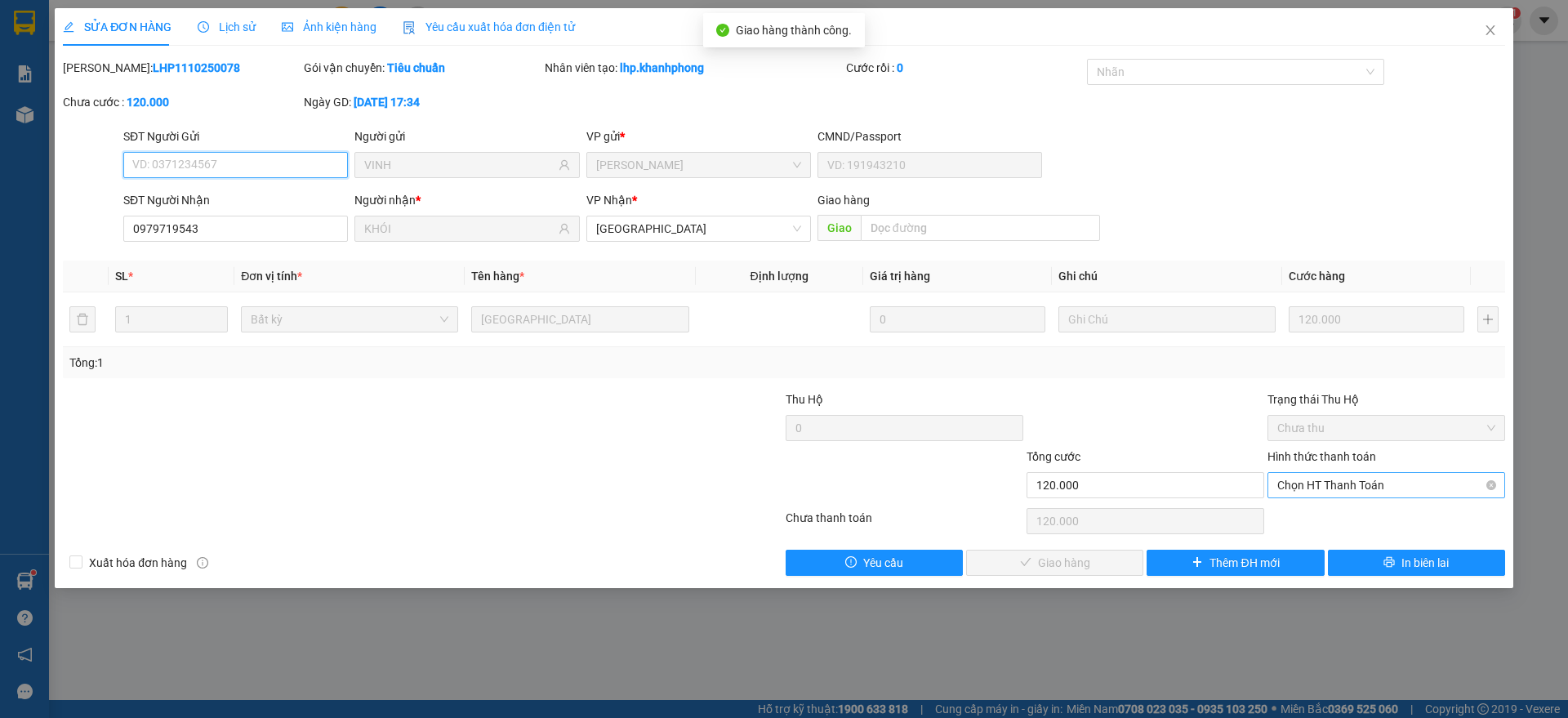
click at [1367, 483] on span "Chọn HT Thanh Toán" at bounding box center [1386, 485] width 218 height 25
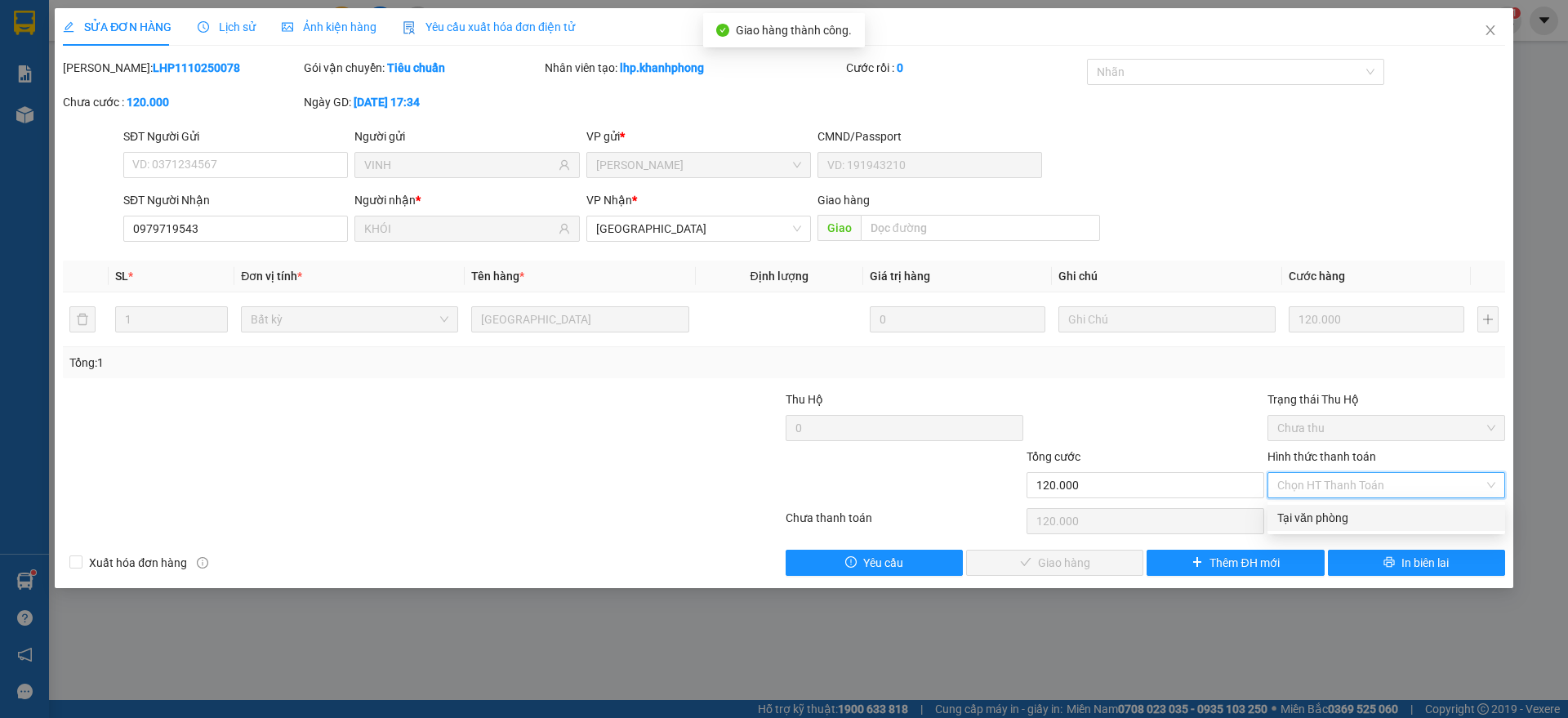
drag, startPoint x: 1316, startPoint y: 519, endPoint x: 1250, endPoint y: 536, distance: 68.2
click at [1317, 519] on div "Tại văn phòng" at bounding box center [1386, 518] width 218 height 18
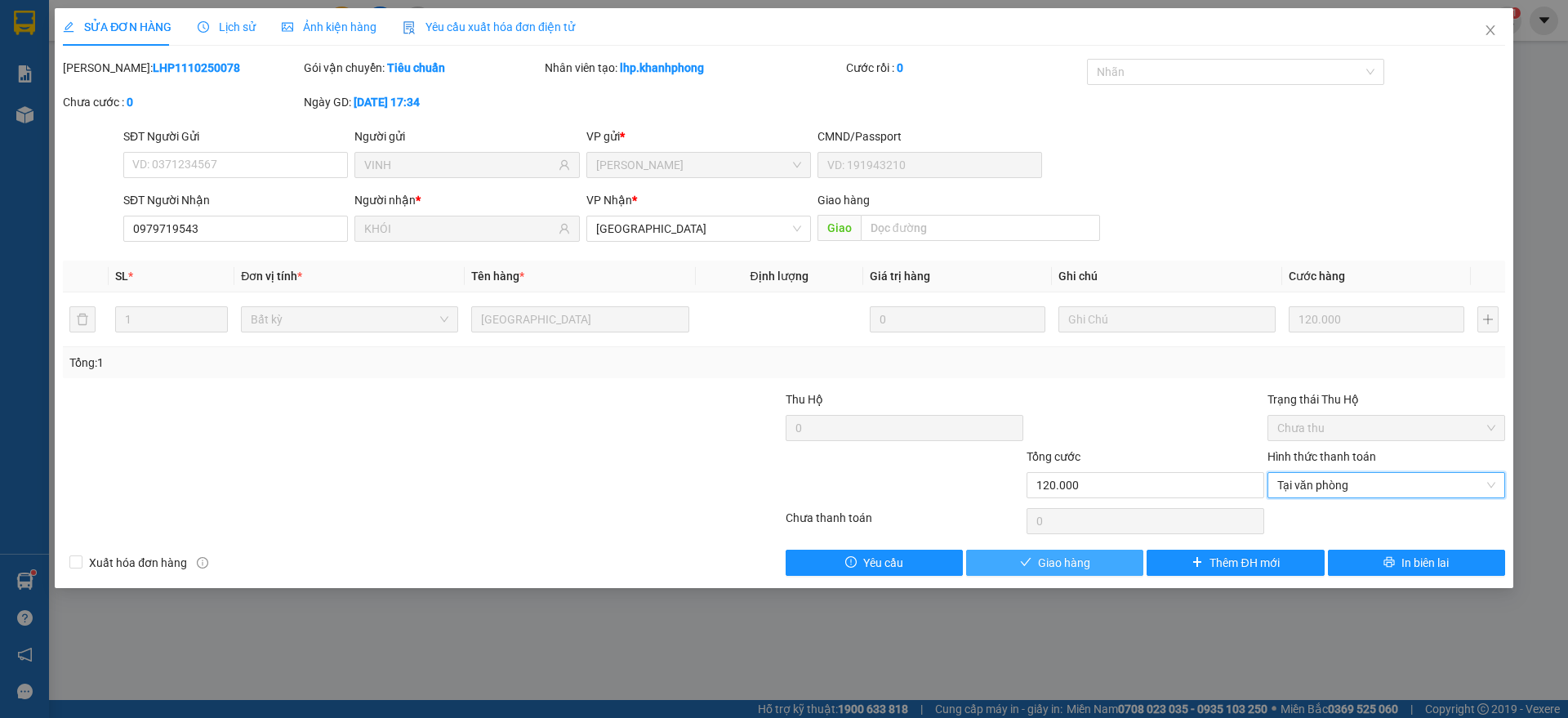
click at [1058, 559] on span "Giao hàng" at bounding box center [1063, 563] width 52 height 18
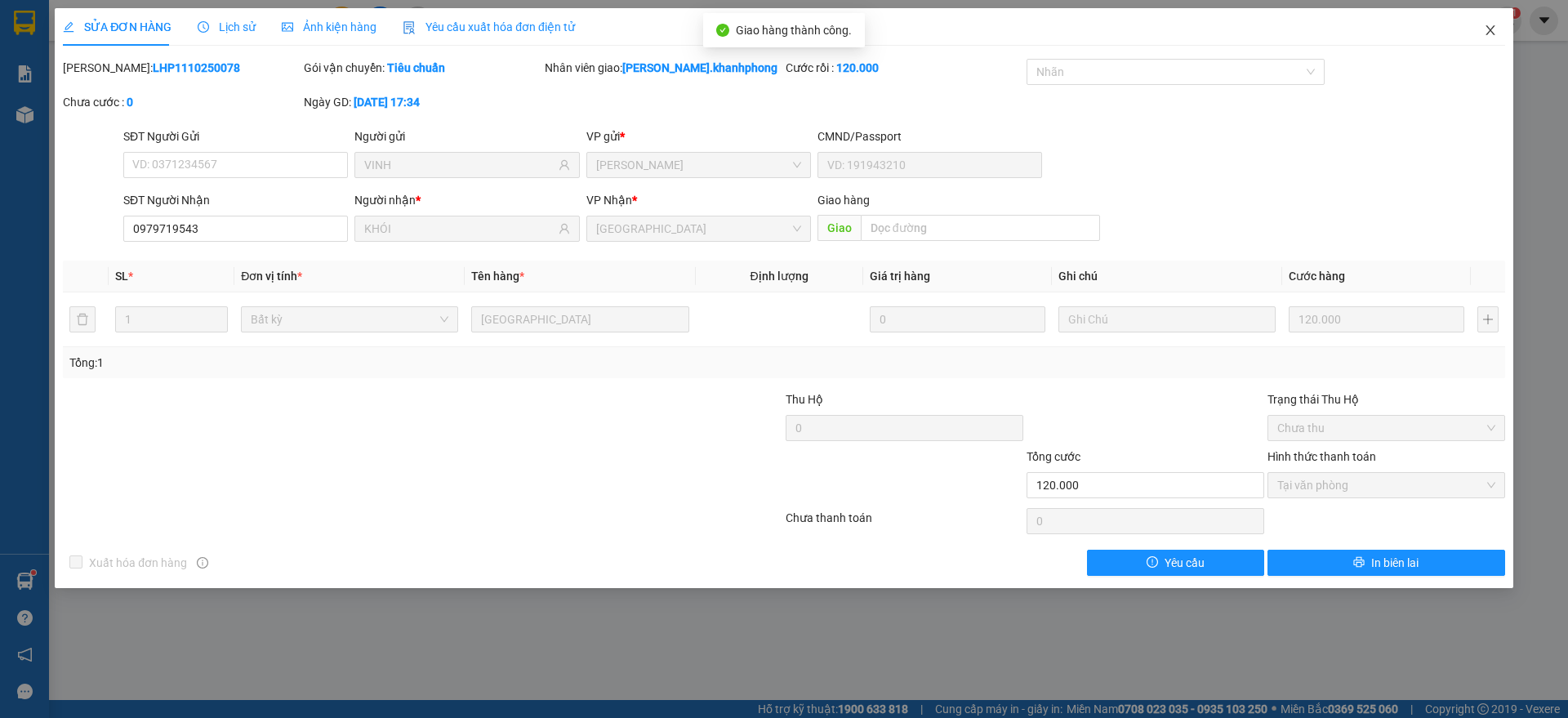
click at [1501, 28] on span "Close" at bounding box center [1490, 31] width 46 height 46
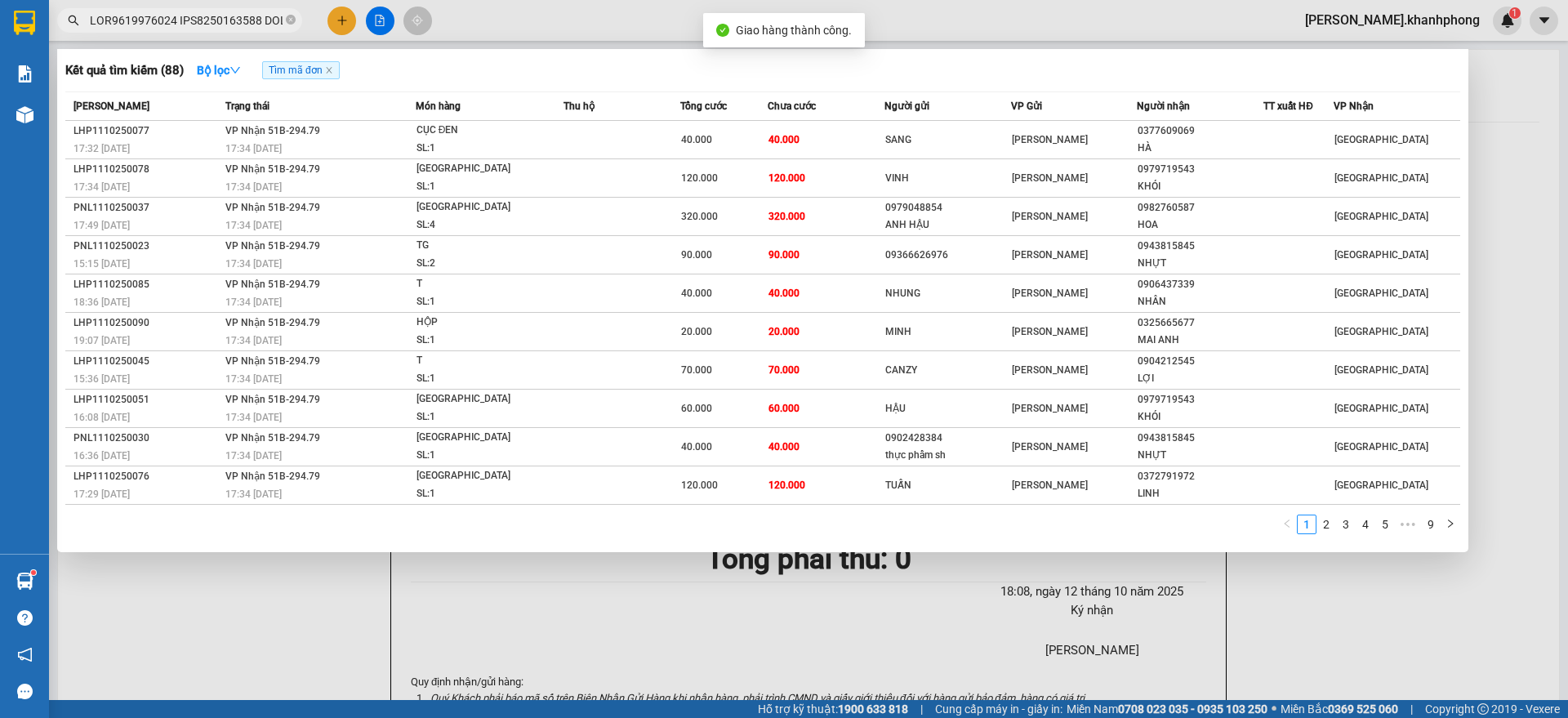
click at [228, 18] on input "text" at bounding box center [186, 20] width 193 height 18
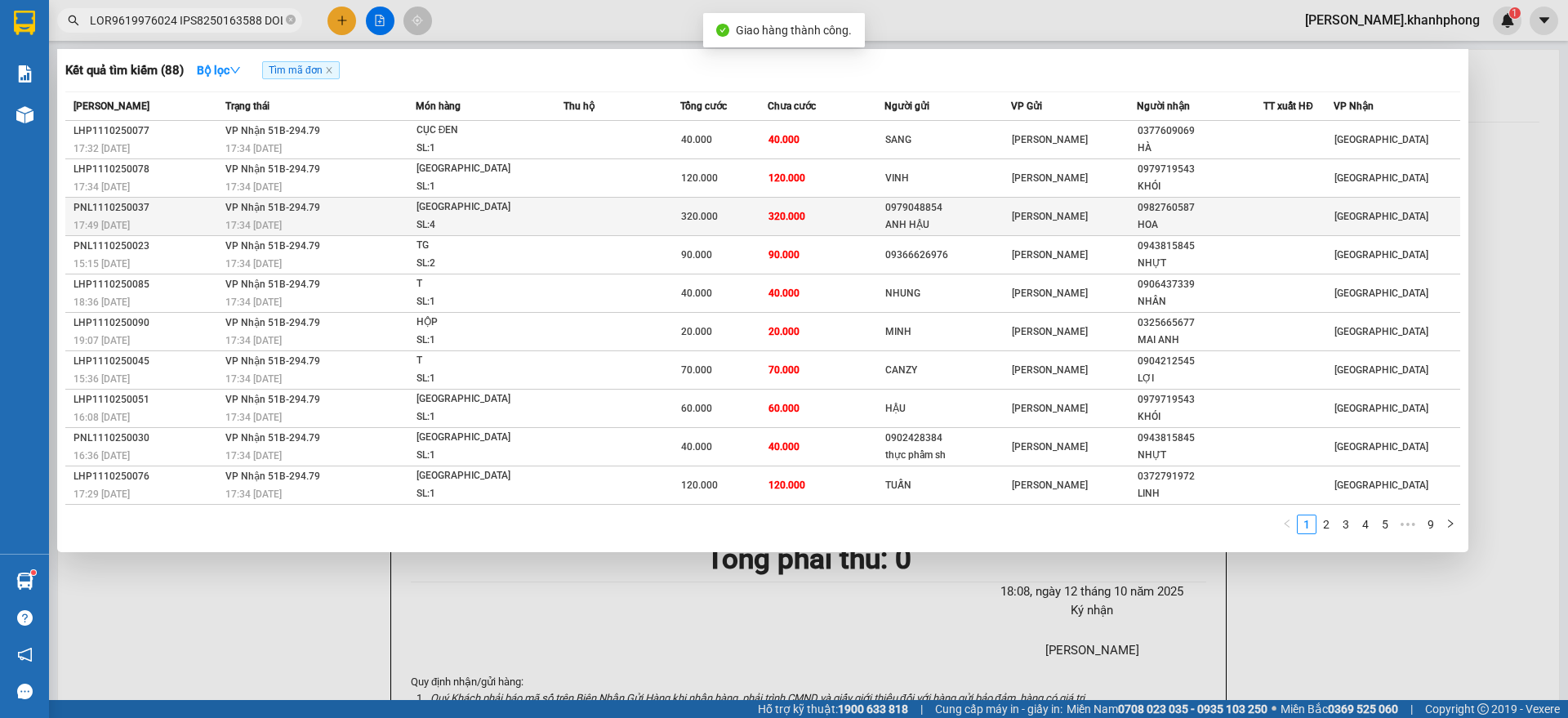
click at [477, 221] on div "SL: 4" at bounding box center [478, 226] width 123 height 18
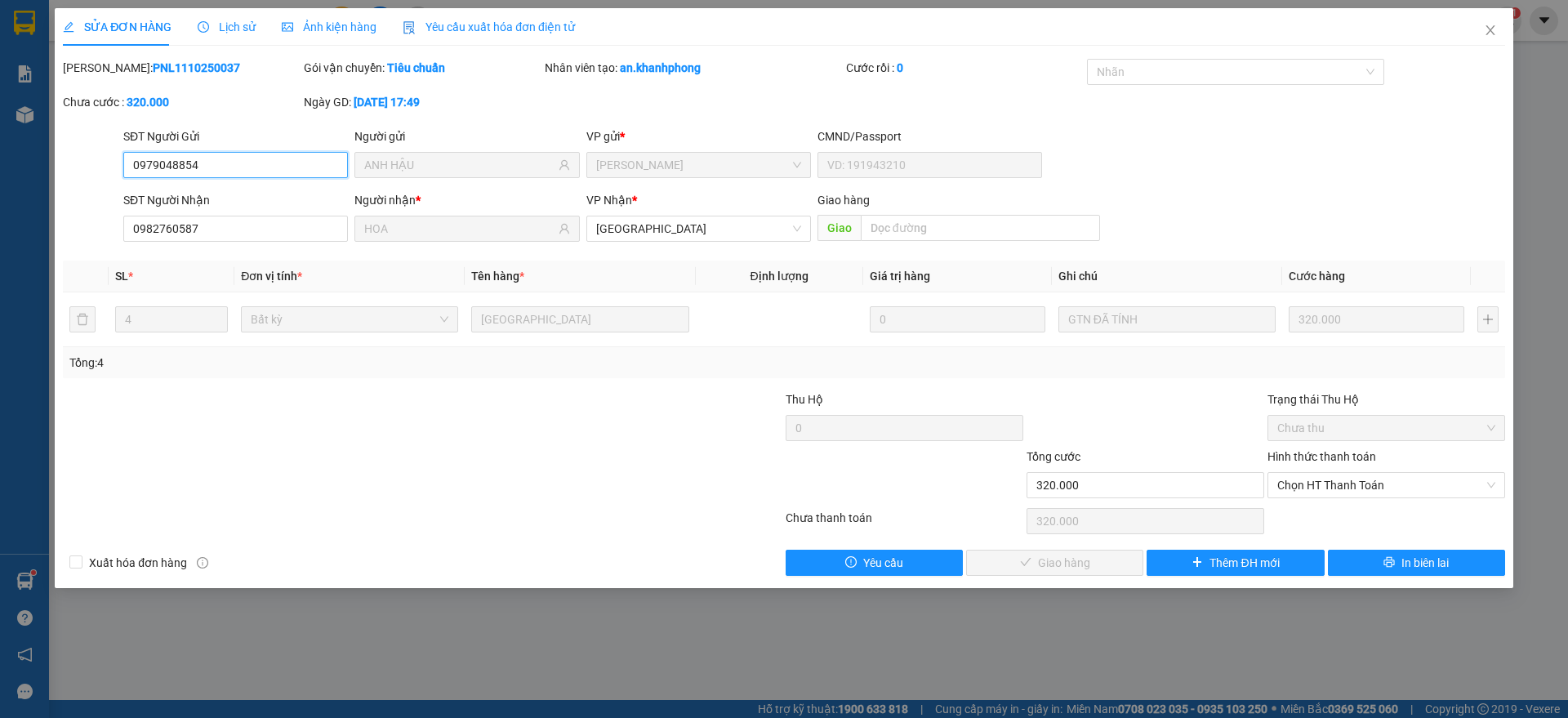
drag, startPoint x: 1326, startPoint y: 490, endPoint x: 1294, endPoint y: 536, distance: 56.0
click at [1328, 490] on span "Chọn HT Thanh Toán" at bounding box center [1386, 485] width 218 height 25
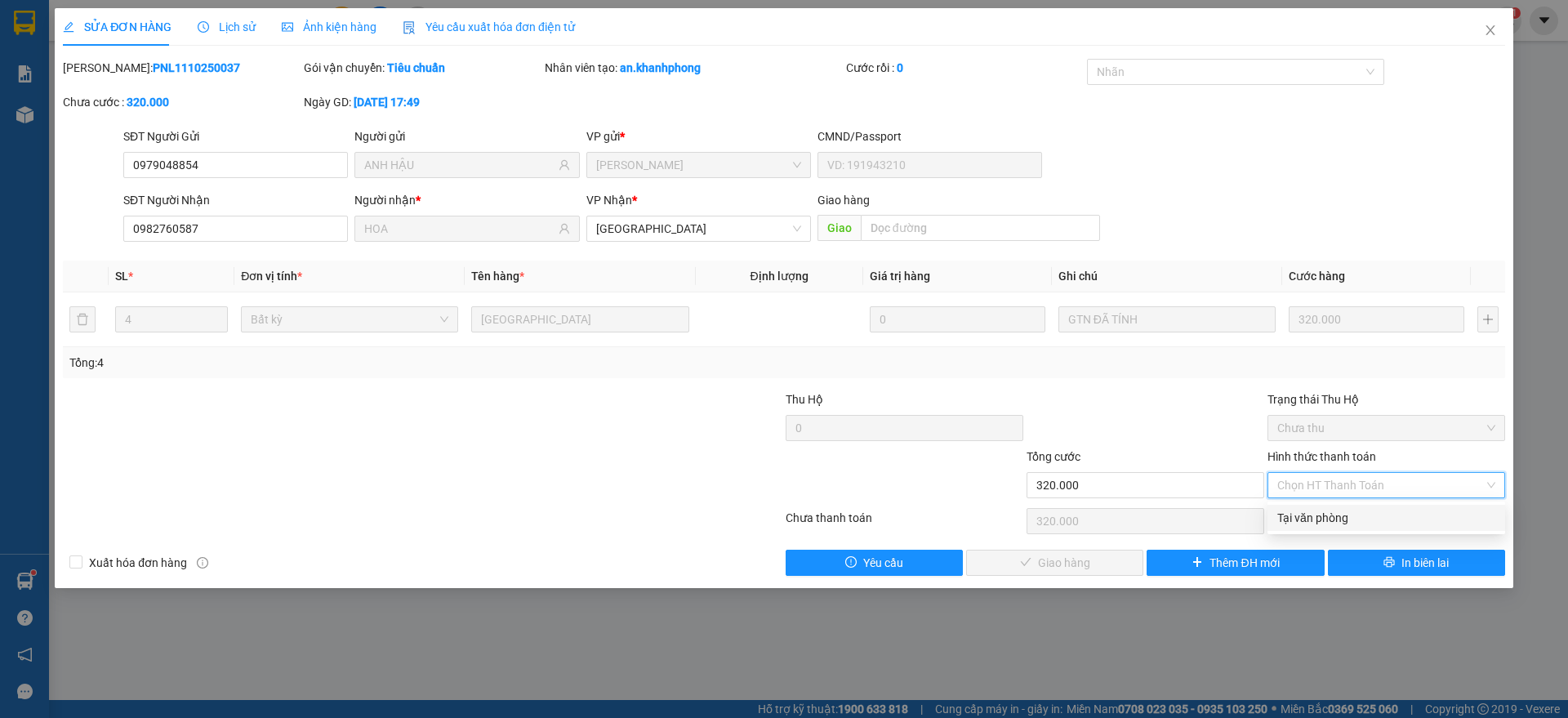
drag, startPoint x: 1320, startPoint y: 510, endPoint x: 1097, endPoint y: 556, distance: 227.7
click at [1319, 512] on div "Tại văn phòng" at bounding box center [1386, 518] width 218 height 18
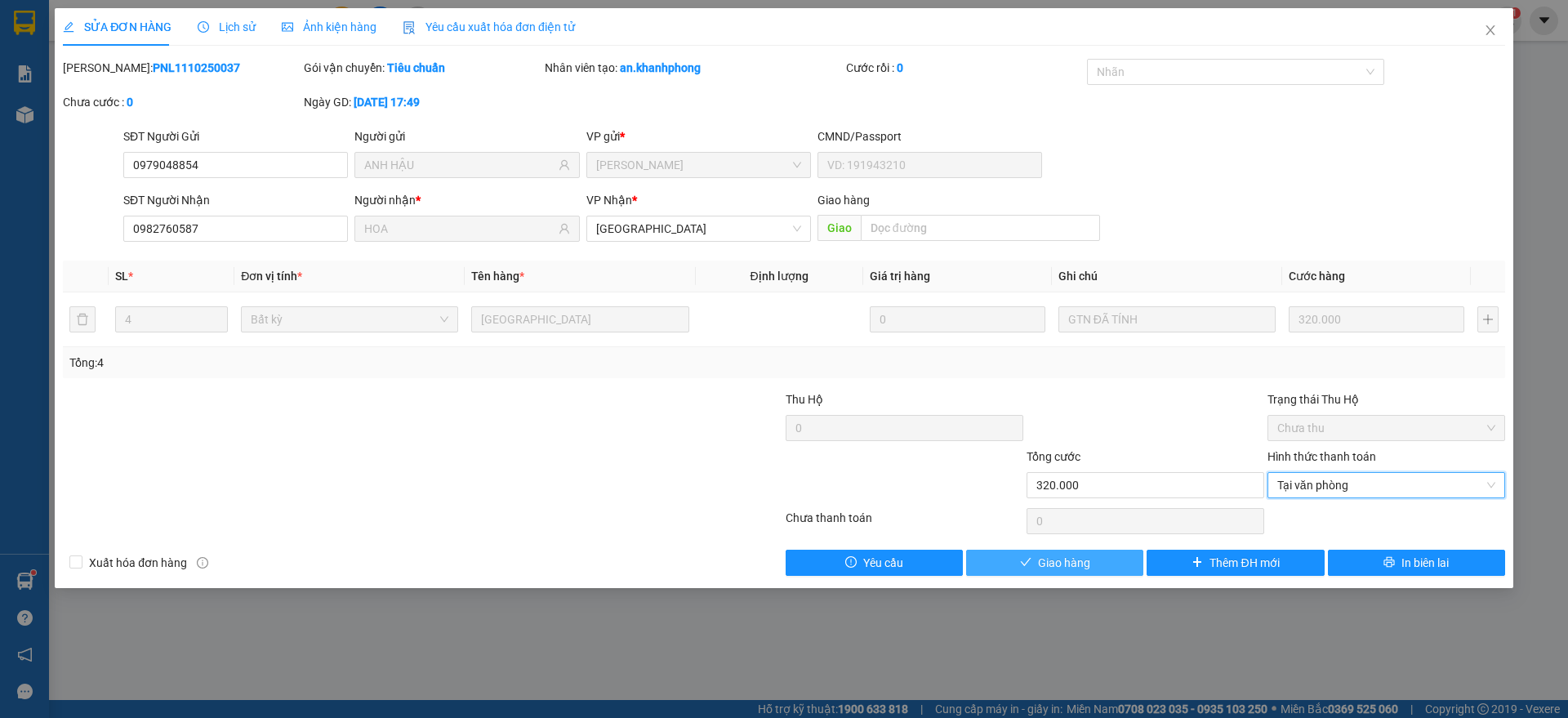
click at [1062, 563] on span "Giao hàng" at bounding box center [1063, 563] width 52 height 18
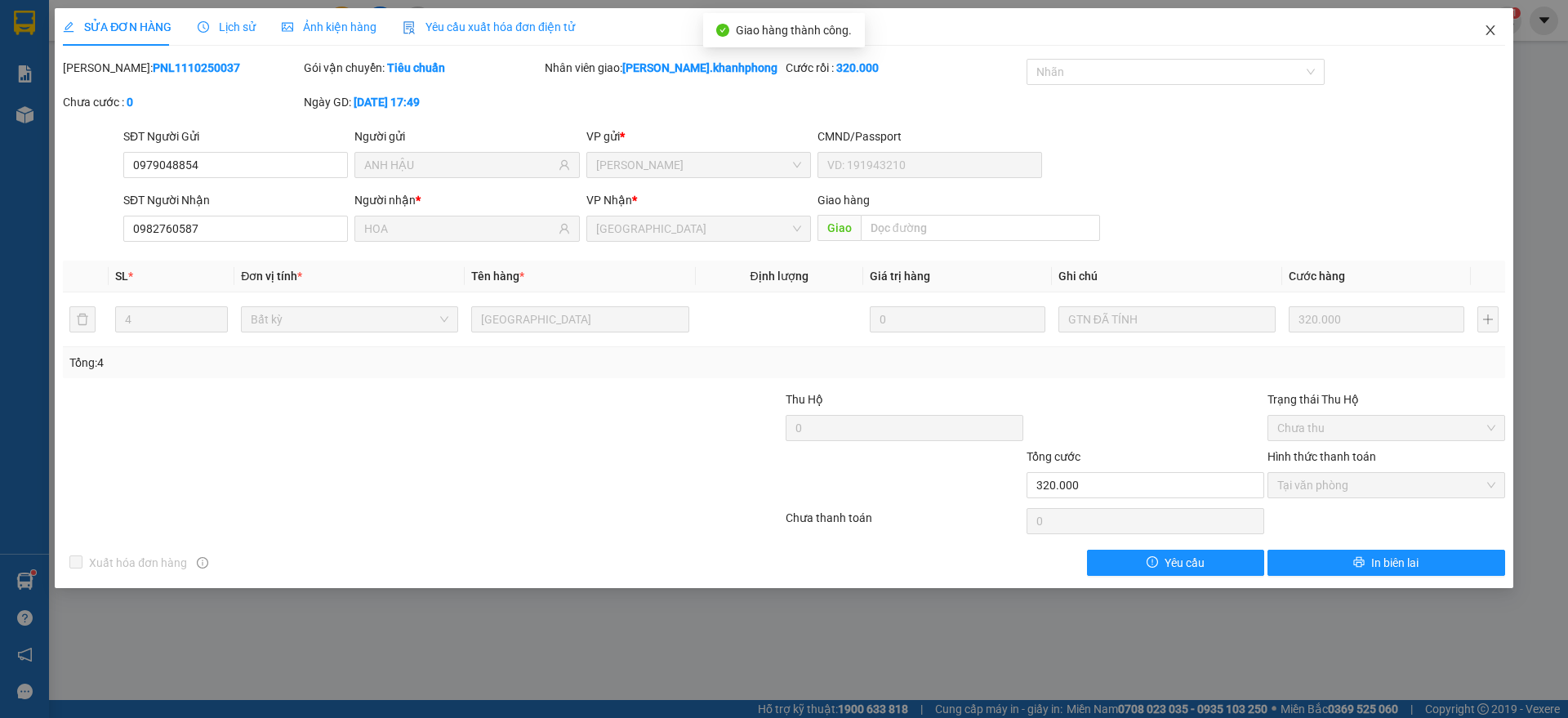
click at [1495, 23] on span "Close" at bounding box center [1490, 31] width 46 height 46
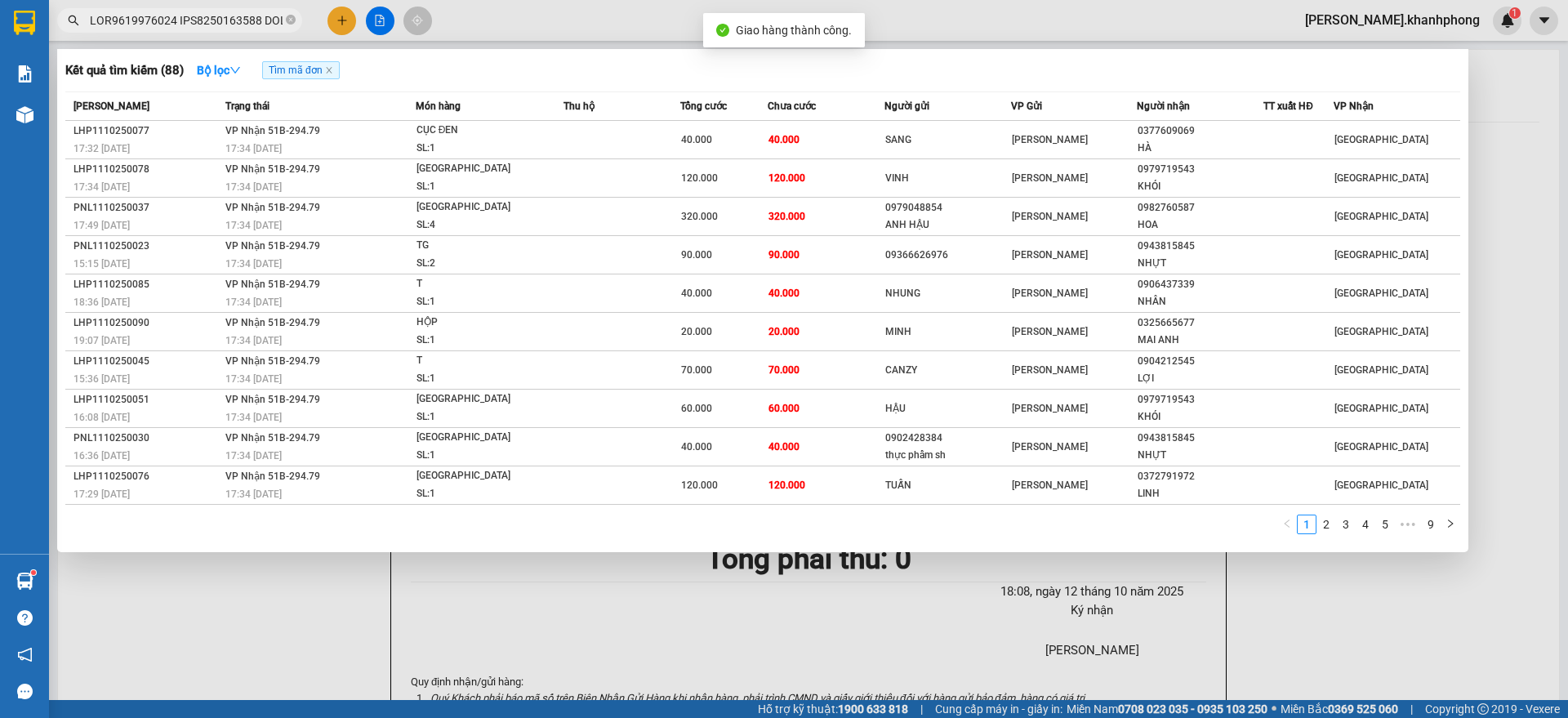
click at [201, 27] on input "text" at bounding box center [186, 20] width 193 height 18
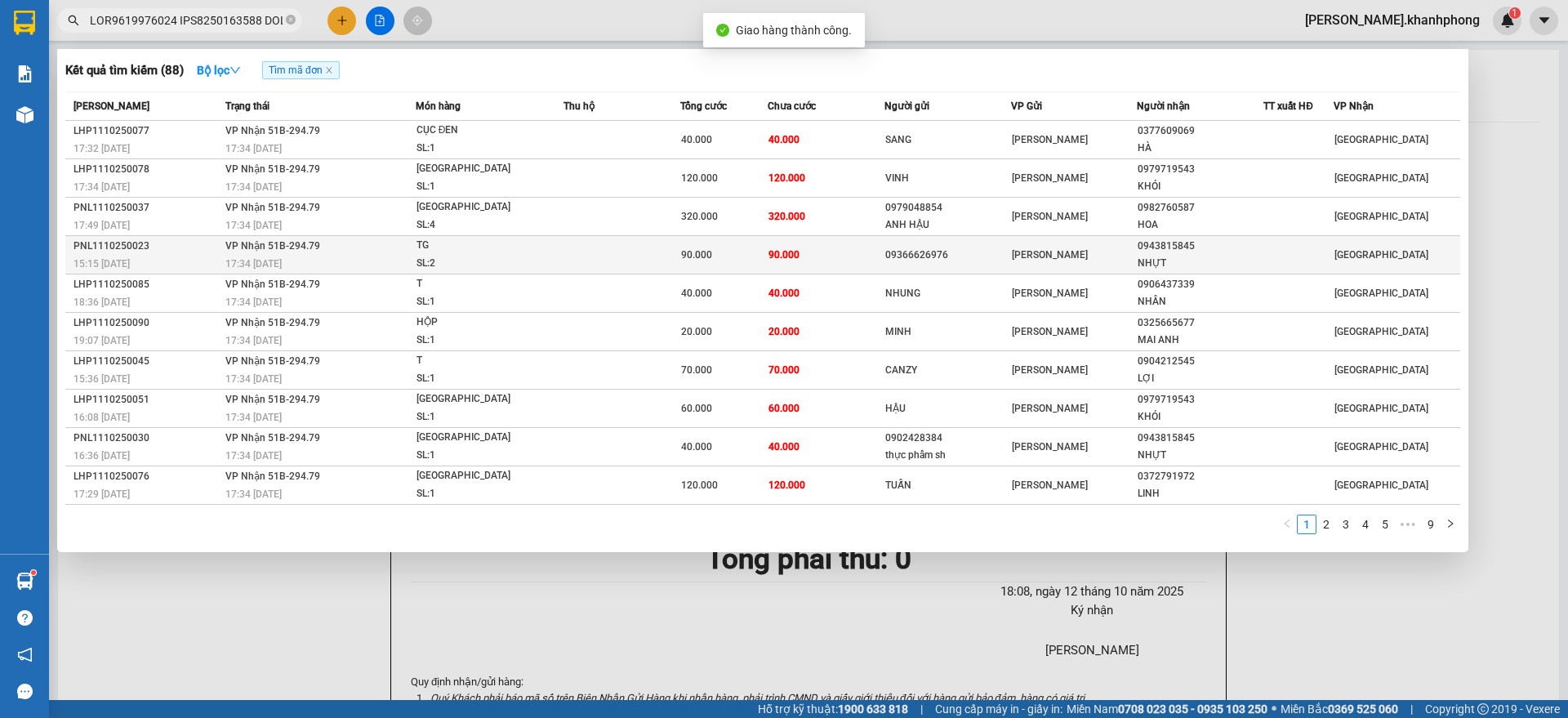
click at [170, 251] on div "PNL1110250023" at bounding box center [146, 246] width 147 height 17
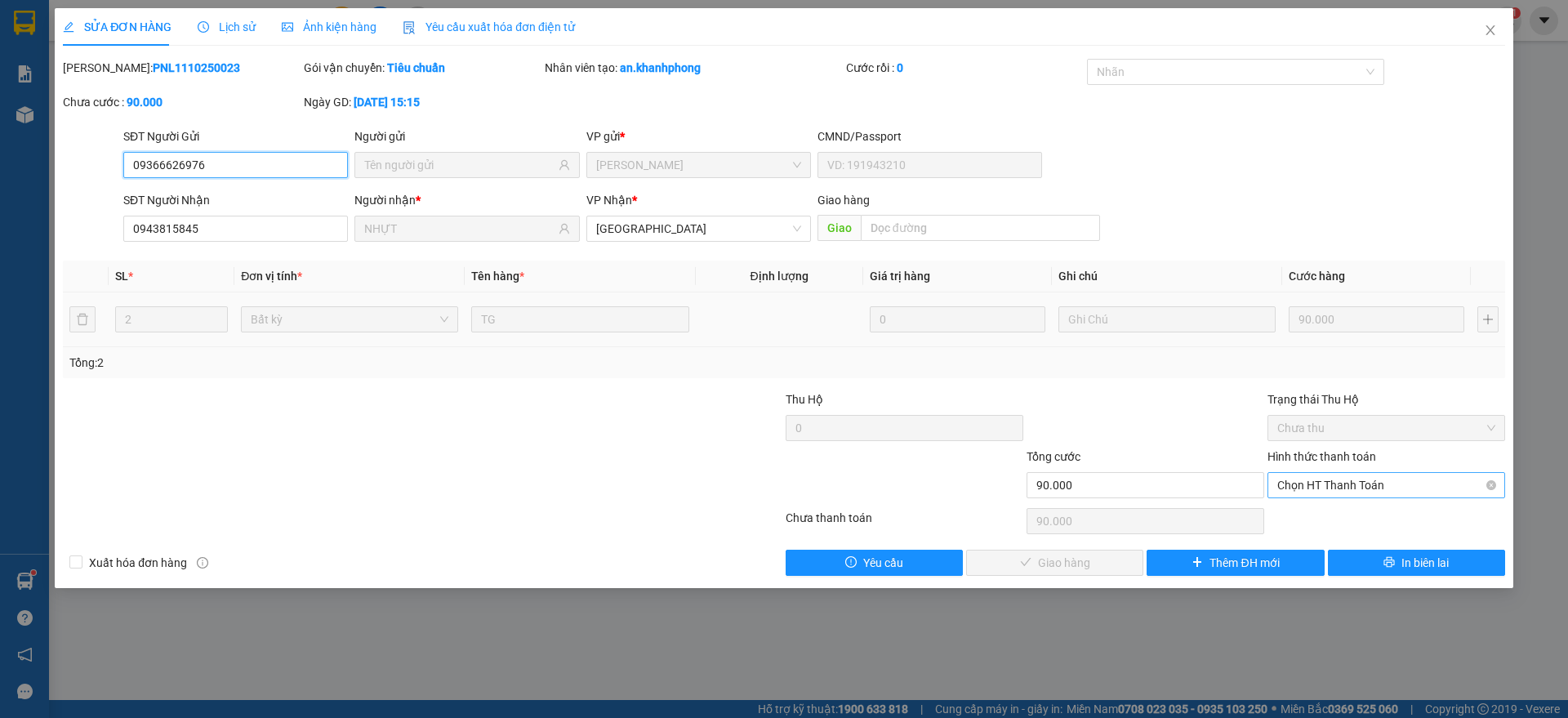
click at [1322, 488] on span "Chọn HT Thanh Toán" at bounding box center [1386, 485] width 218 height 25
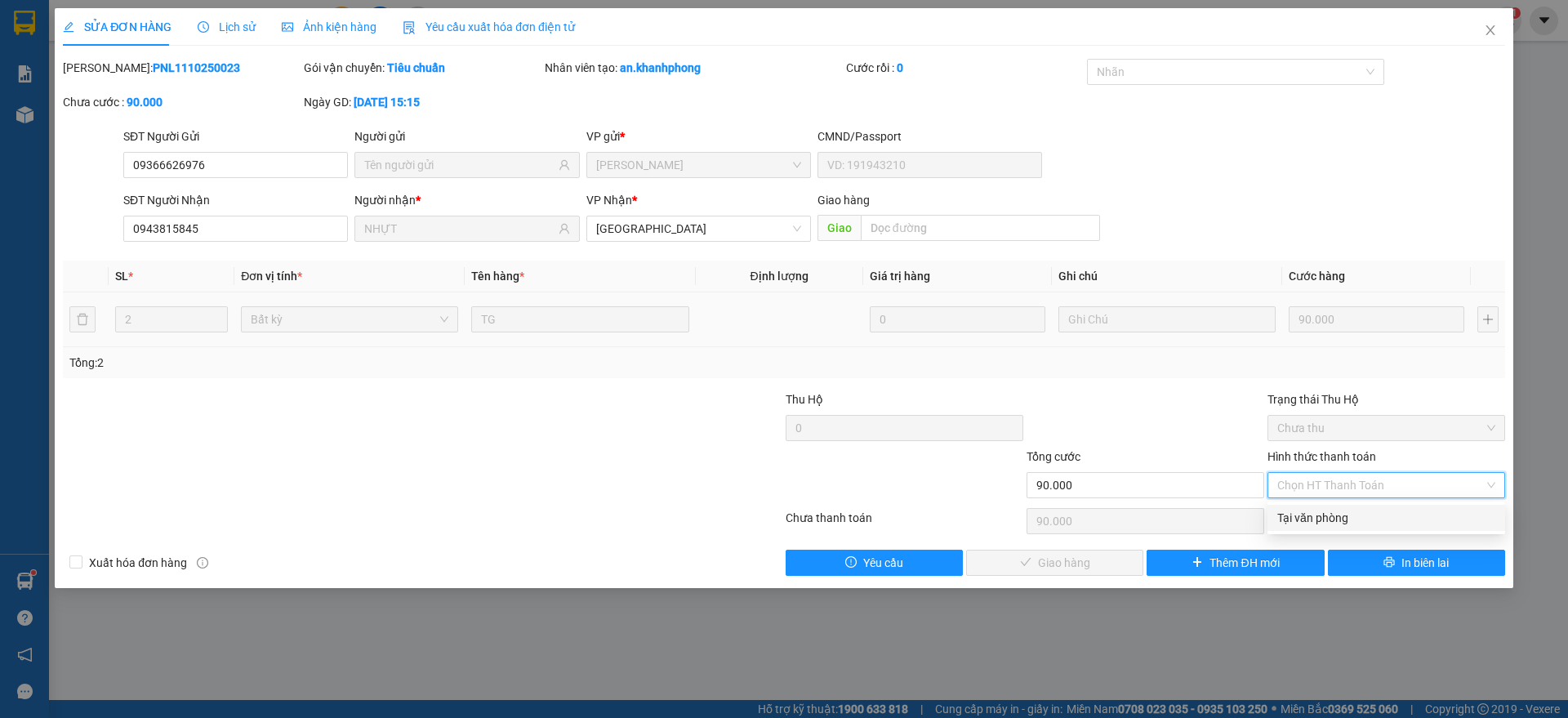
click at [1306, 520] on div "Tại văn phòng" at bounding box center [1386, 518] width 218 height 18
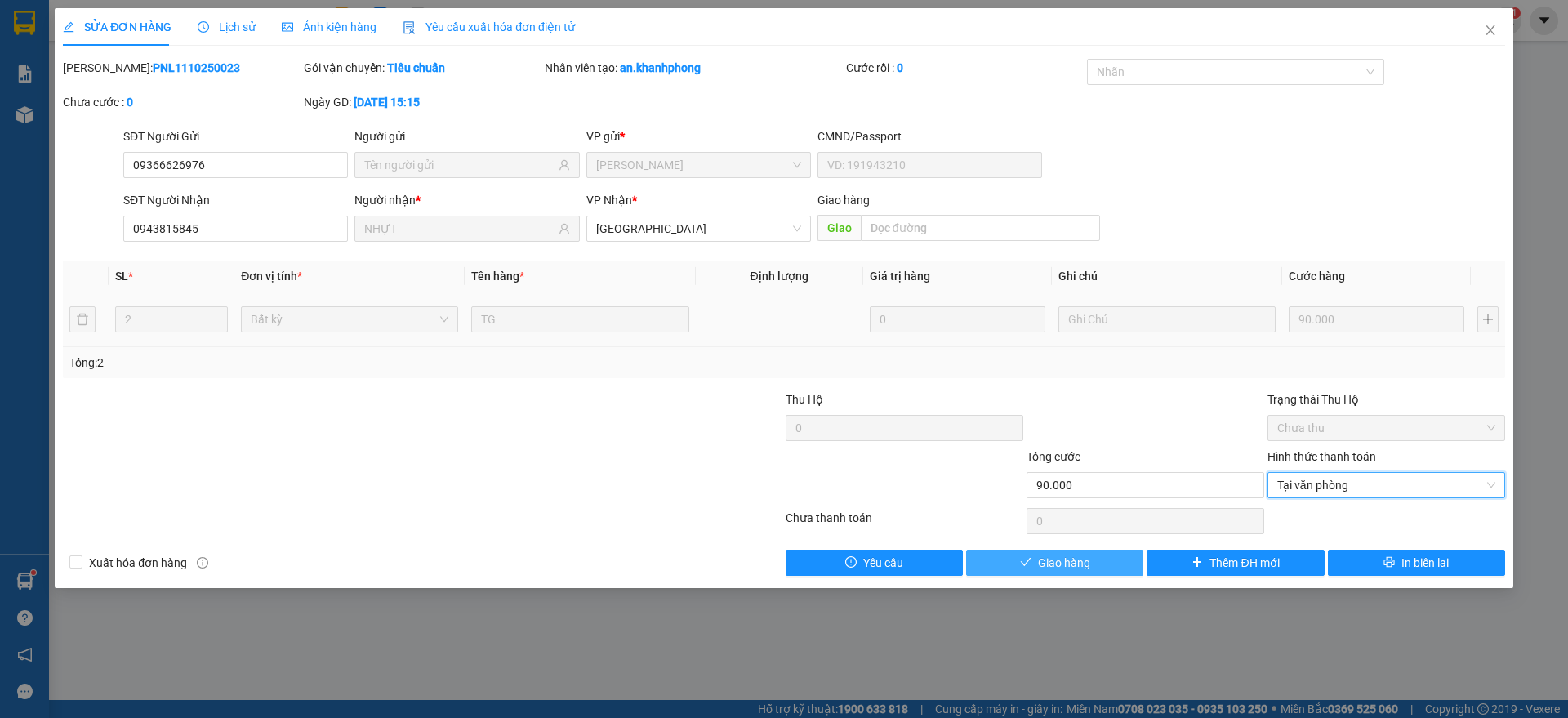
click at [1080, 557] on span "Giao hàng" at bounding box center [1063, 563] width 52 height 18
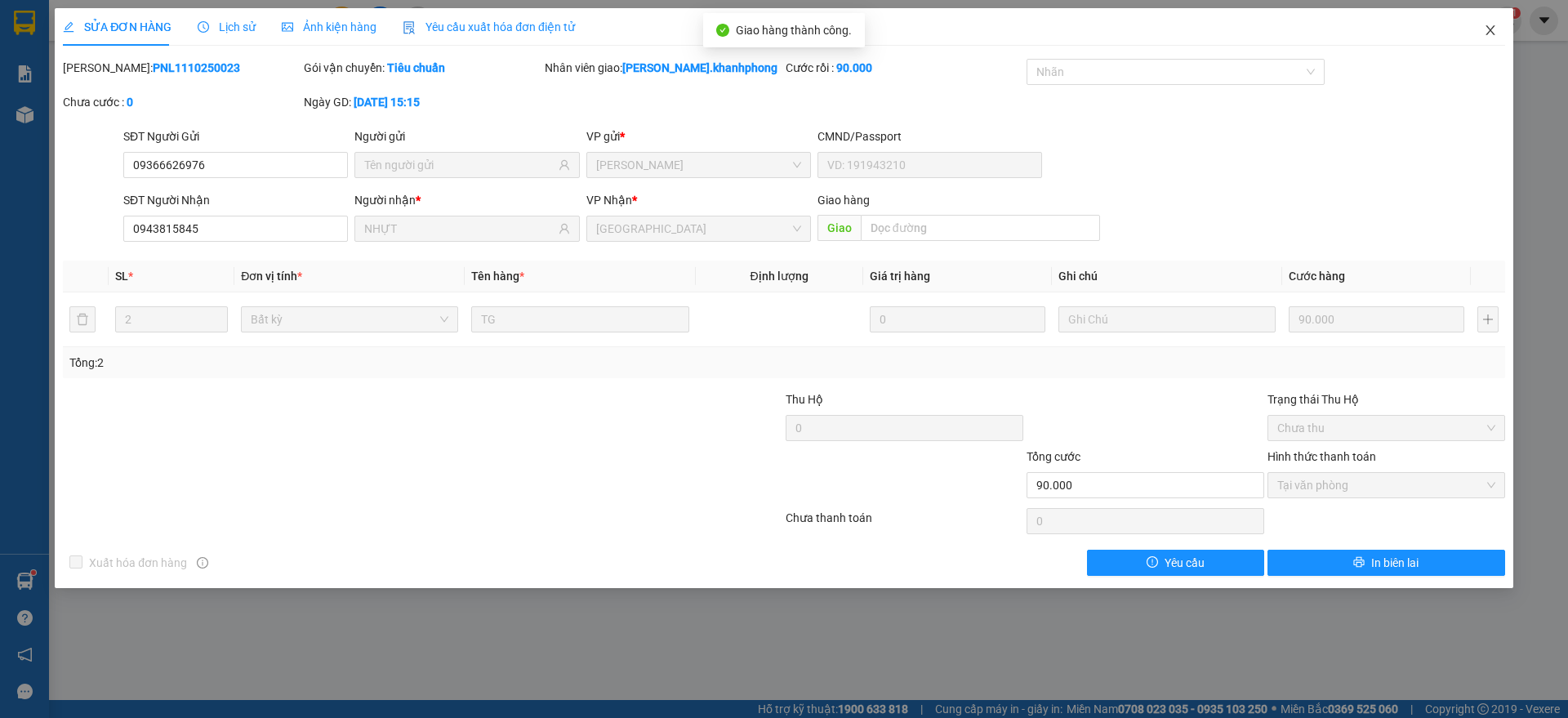
click at [1490, 30] on icon "close" at bounding box center [1490, 30] width 9 height 10
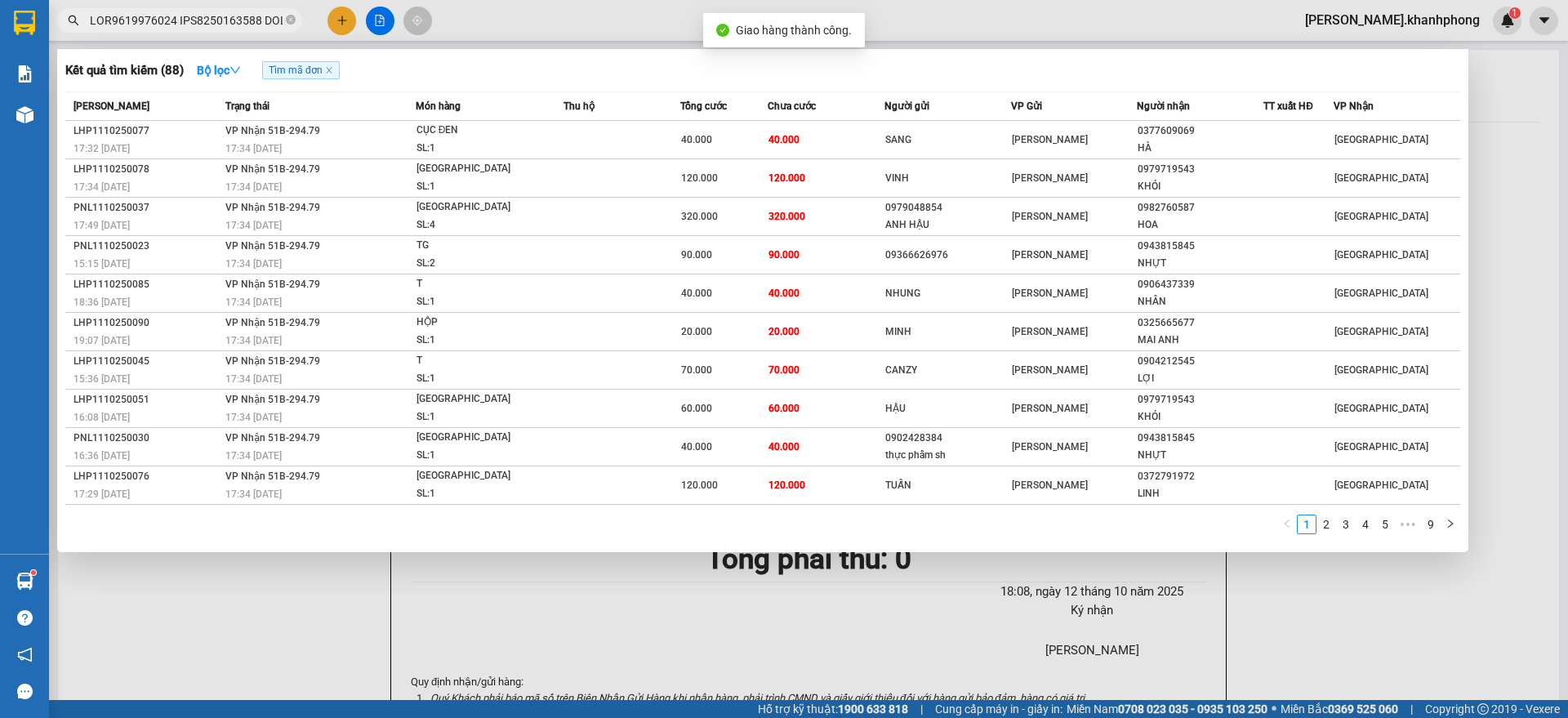
click at [242, 18] on input "text" at bounding box center [186, 20] width 193 height 18
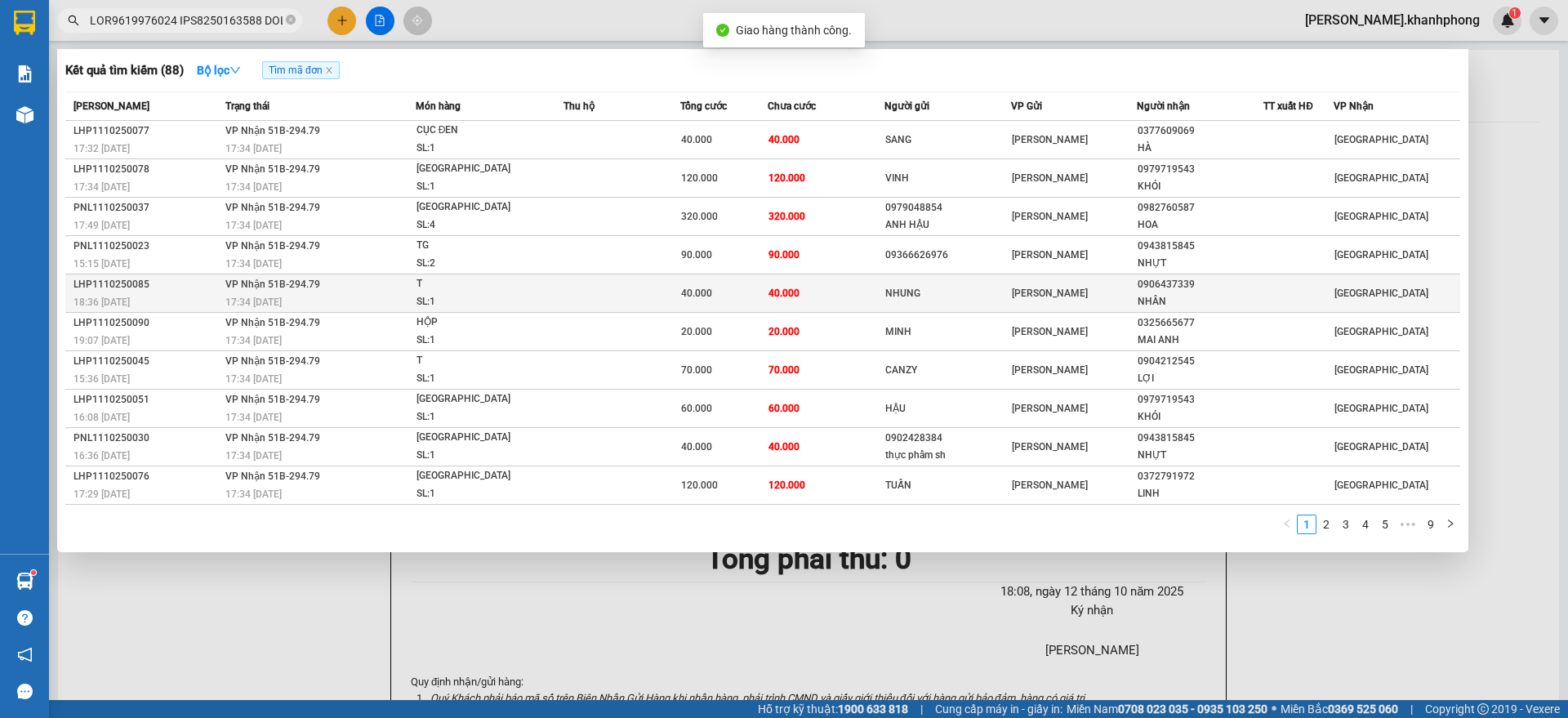
click at [173, 293] on div "18:36 [DATE]" at bounding box center [146, 302] width 147 height 18
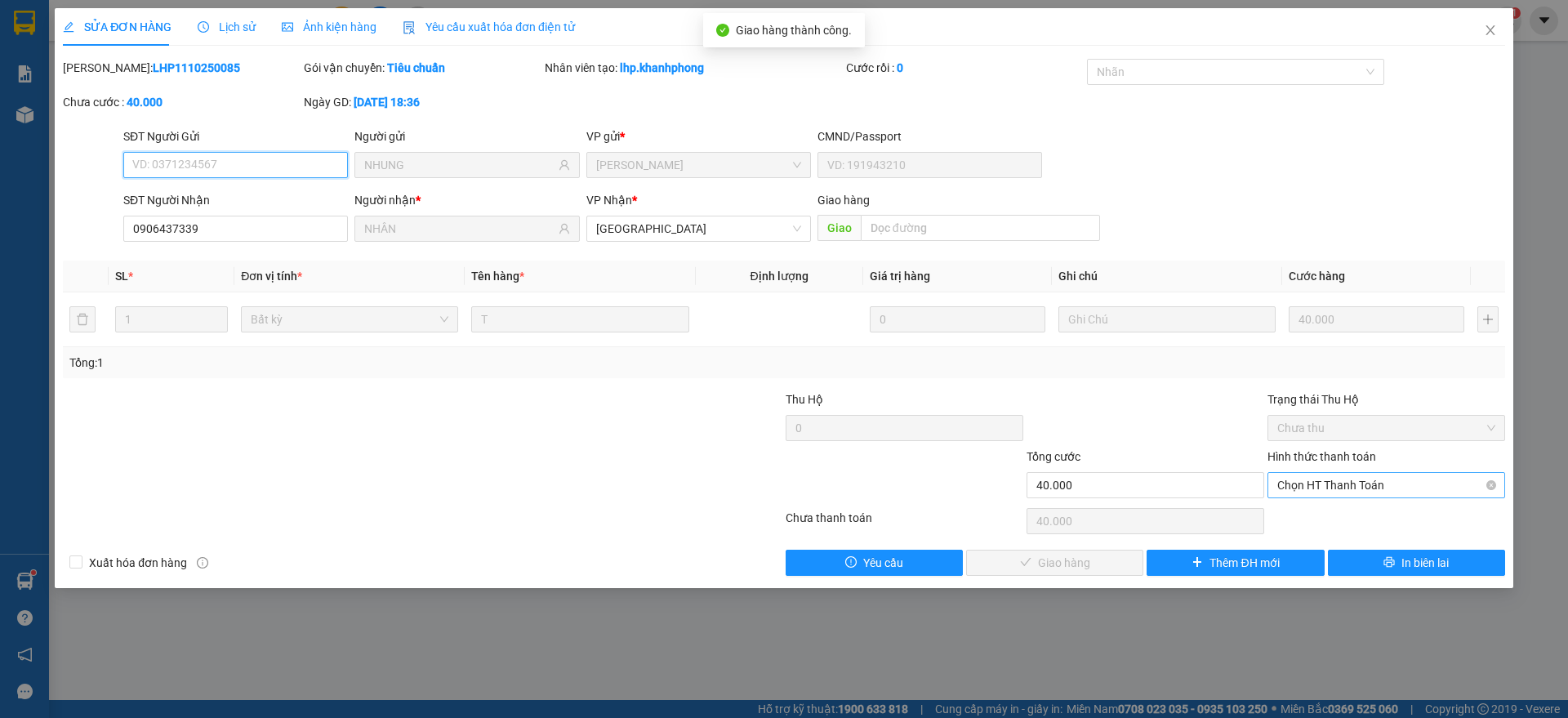
click at [1325, 479] on span "Chọn HT Thanh Toán" at bounding box center [1386, 485] width 218 height 25
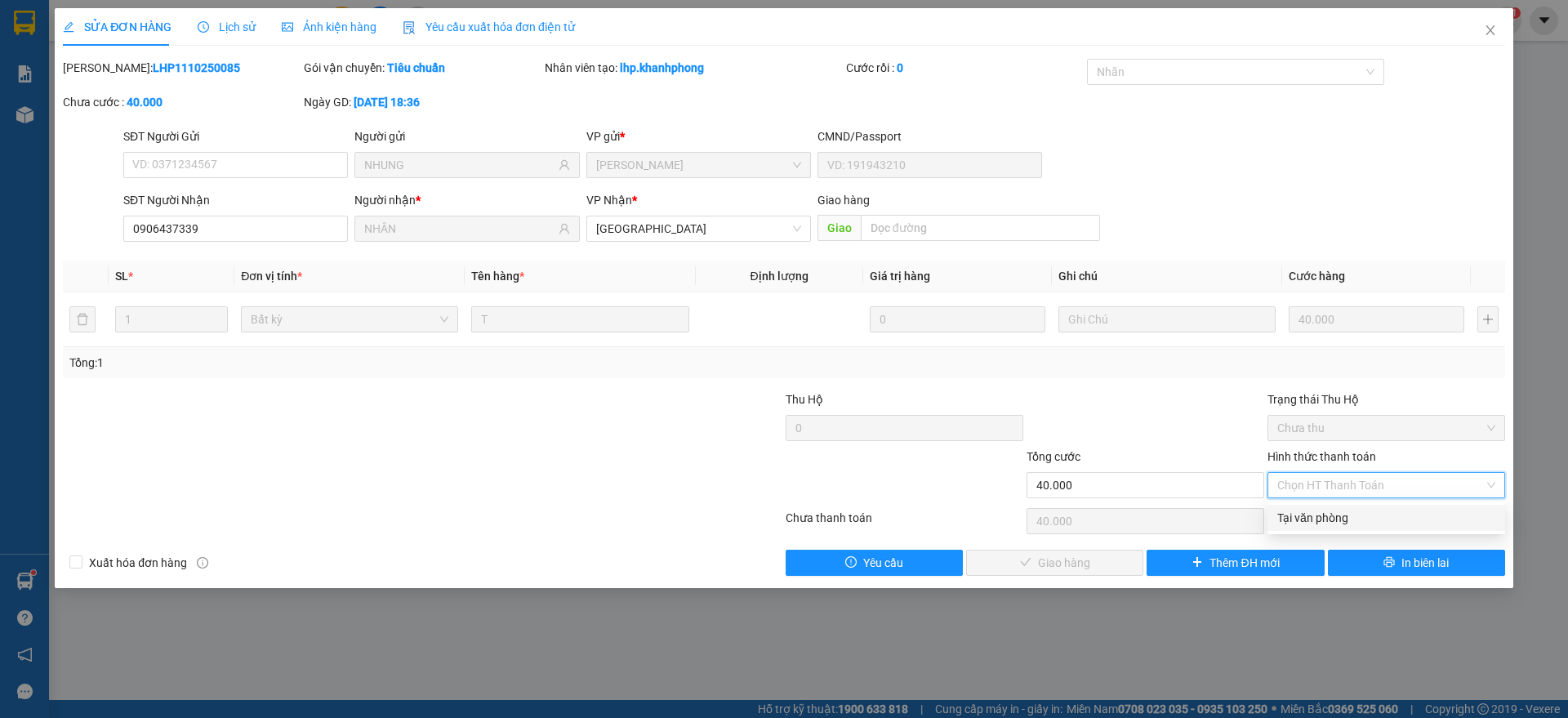
drag, startPoint x: 1316, startPoint y: 518, endPoint x: 1270, endPoint y: 530, distance: 47.5
click at [1316, 518] on div "Tại văn phòng" at bounding box center [1386, 518] width 218 height 18
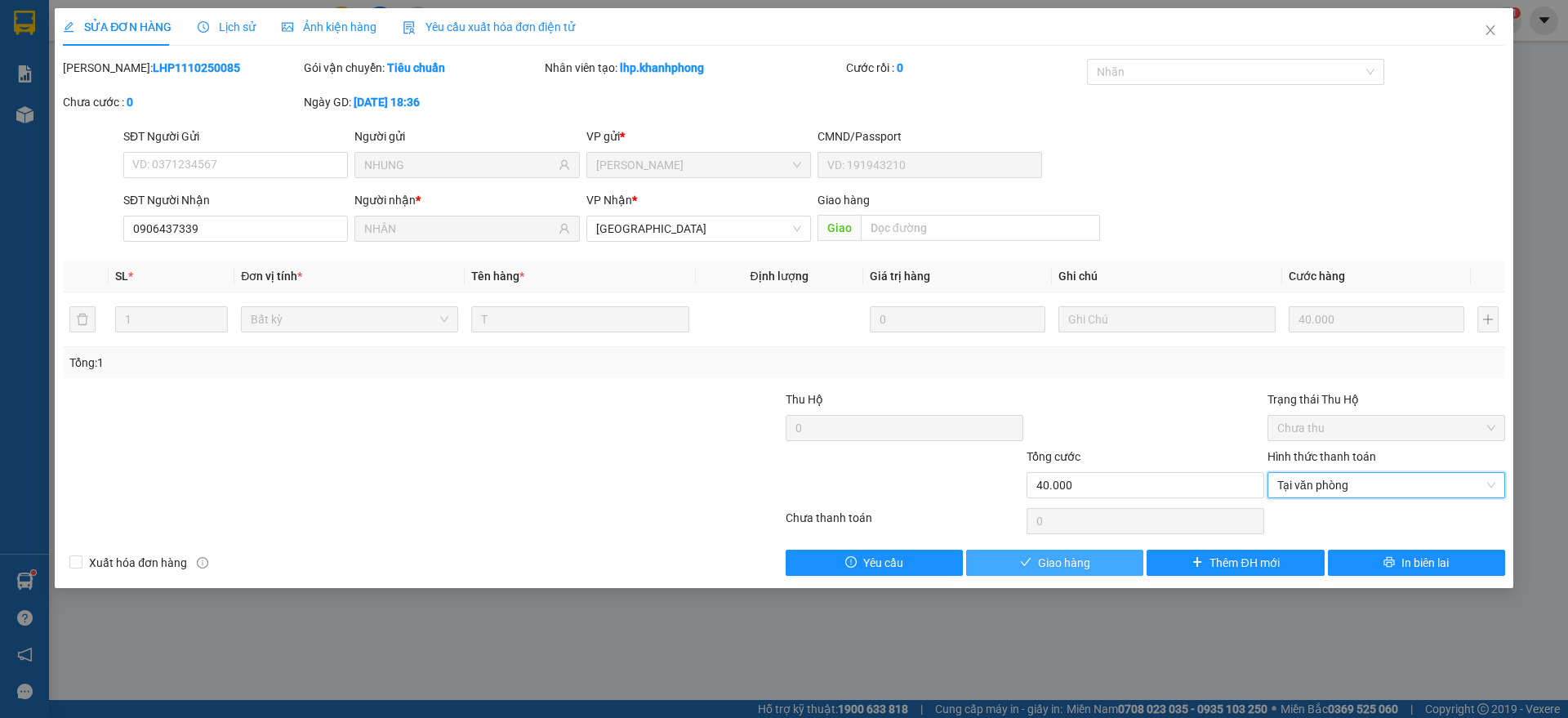
click at [1026, 566] on icon "check" at bounding box center [1026, 562] width 11 height 11
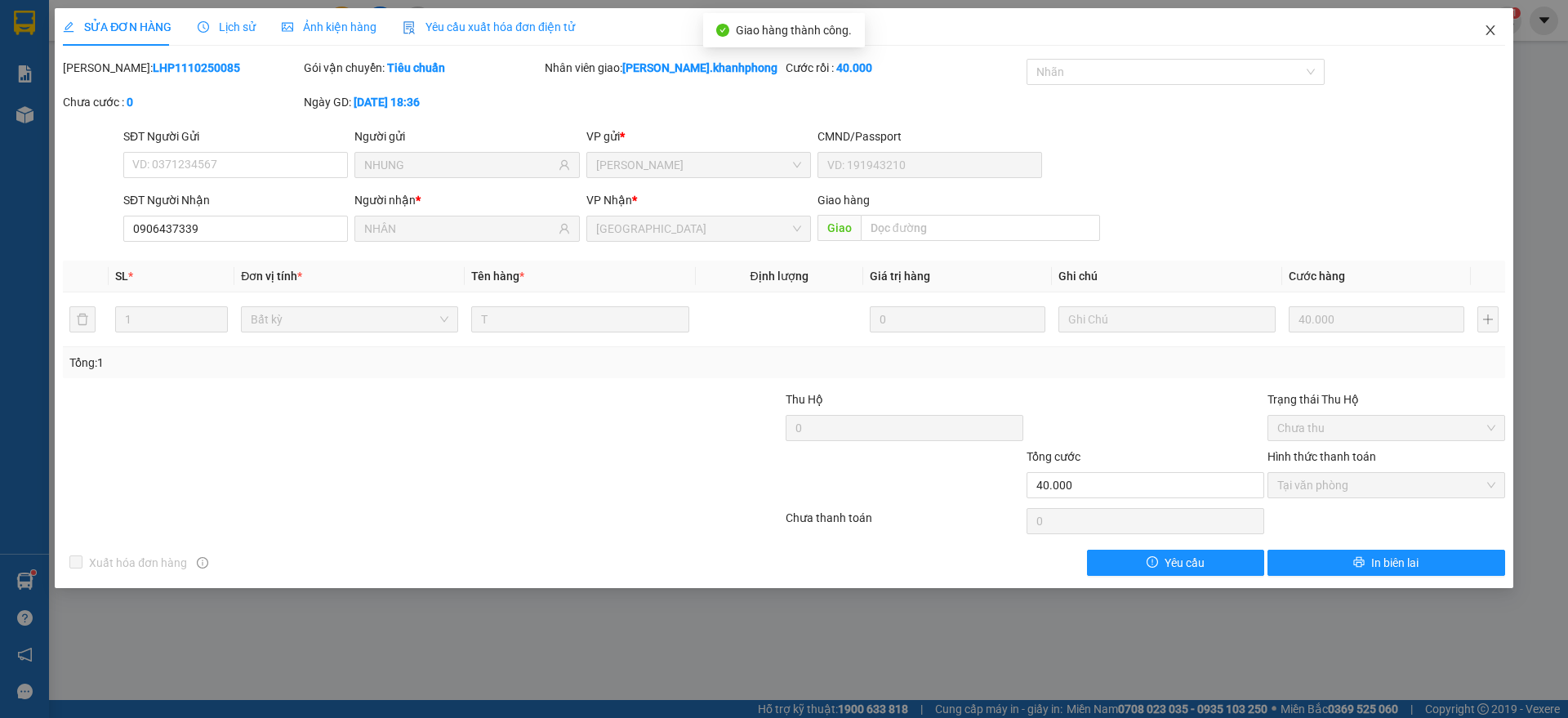
click at [1496, 29] on icon "close" at bounding box center [1490, 30] width 13 height 13
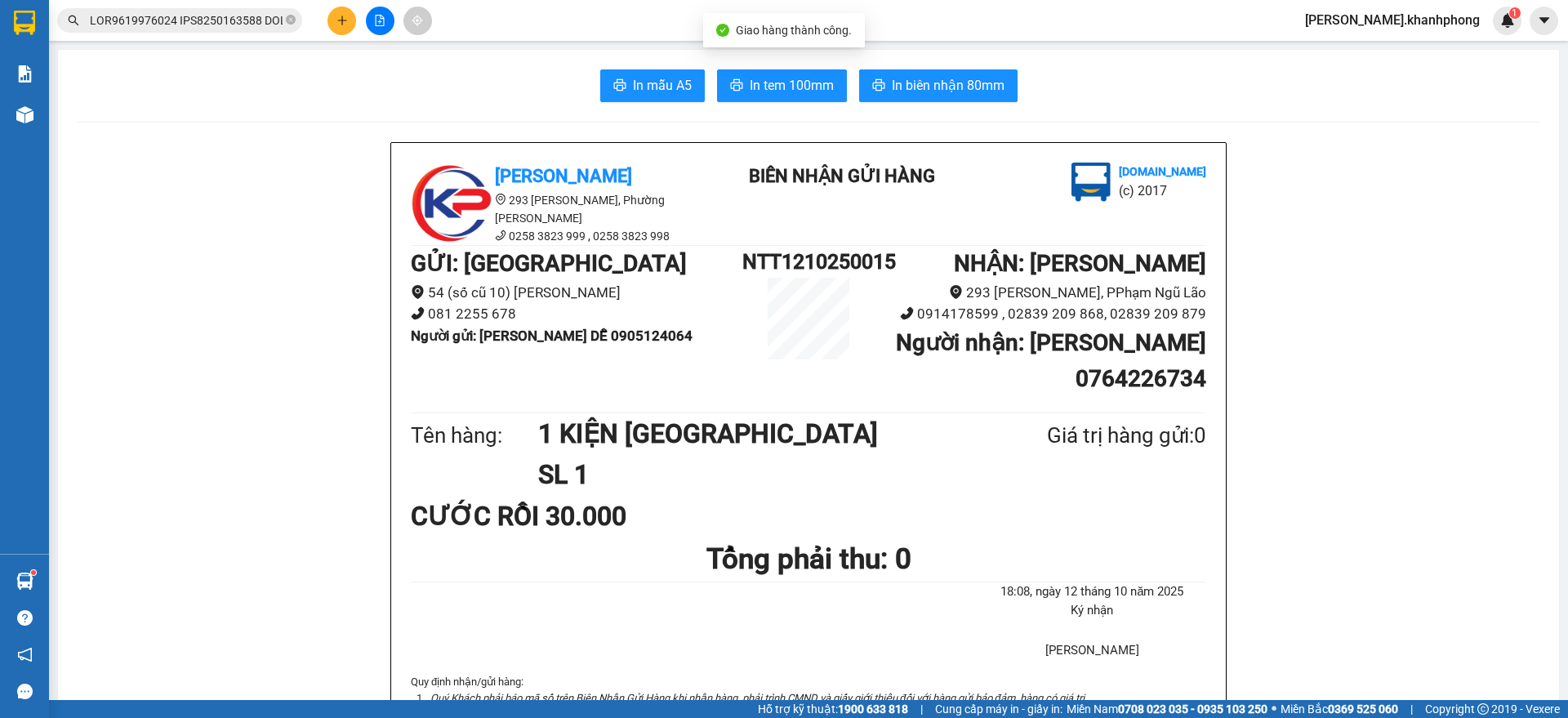
click at [226, 27] on input "text" at bounding box center [186, 20] width 193 height 18
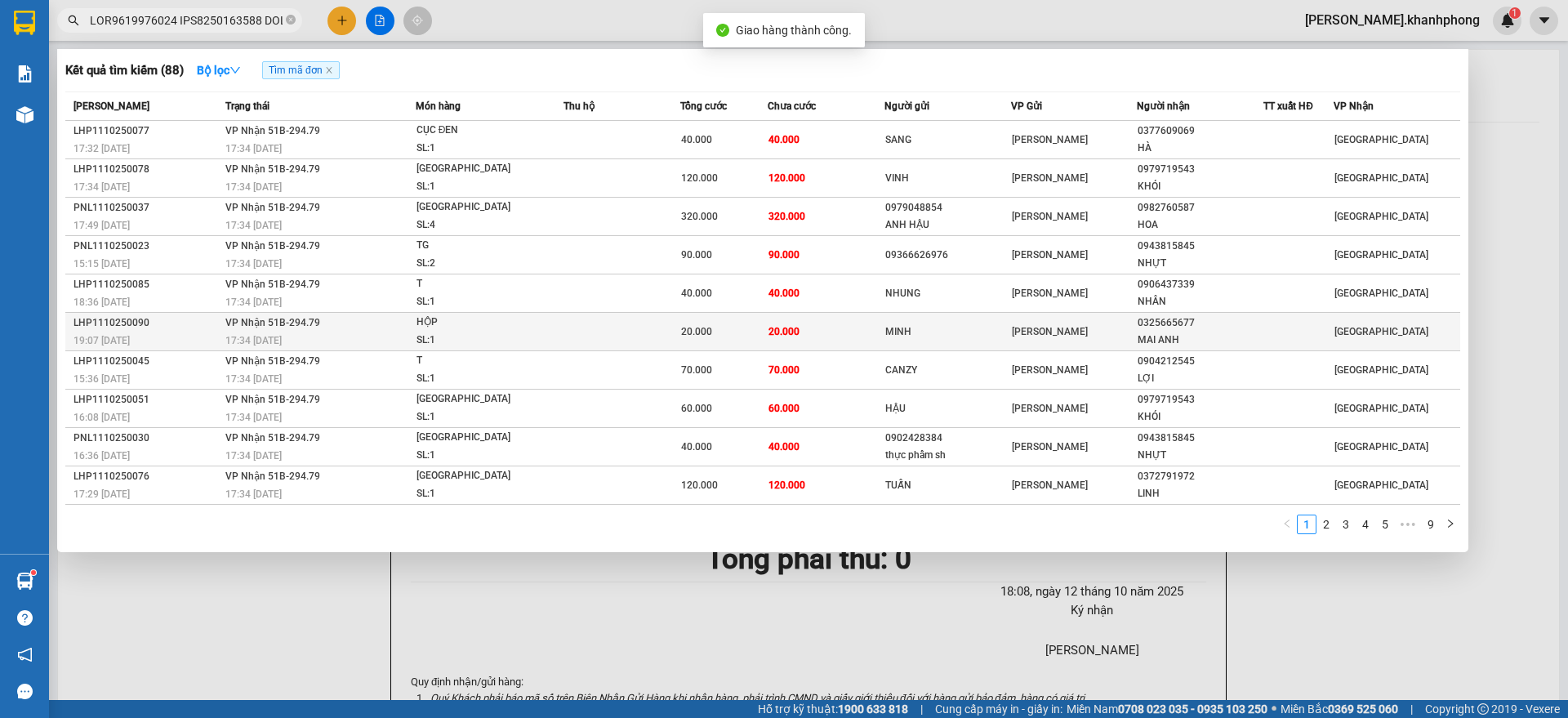
click at [188, 323] on div "LHP1110250090" at bounding box center [146, 323] width 147 height 17
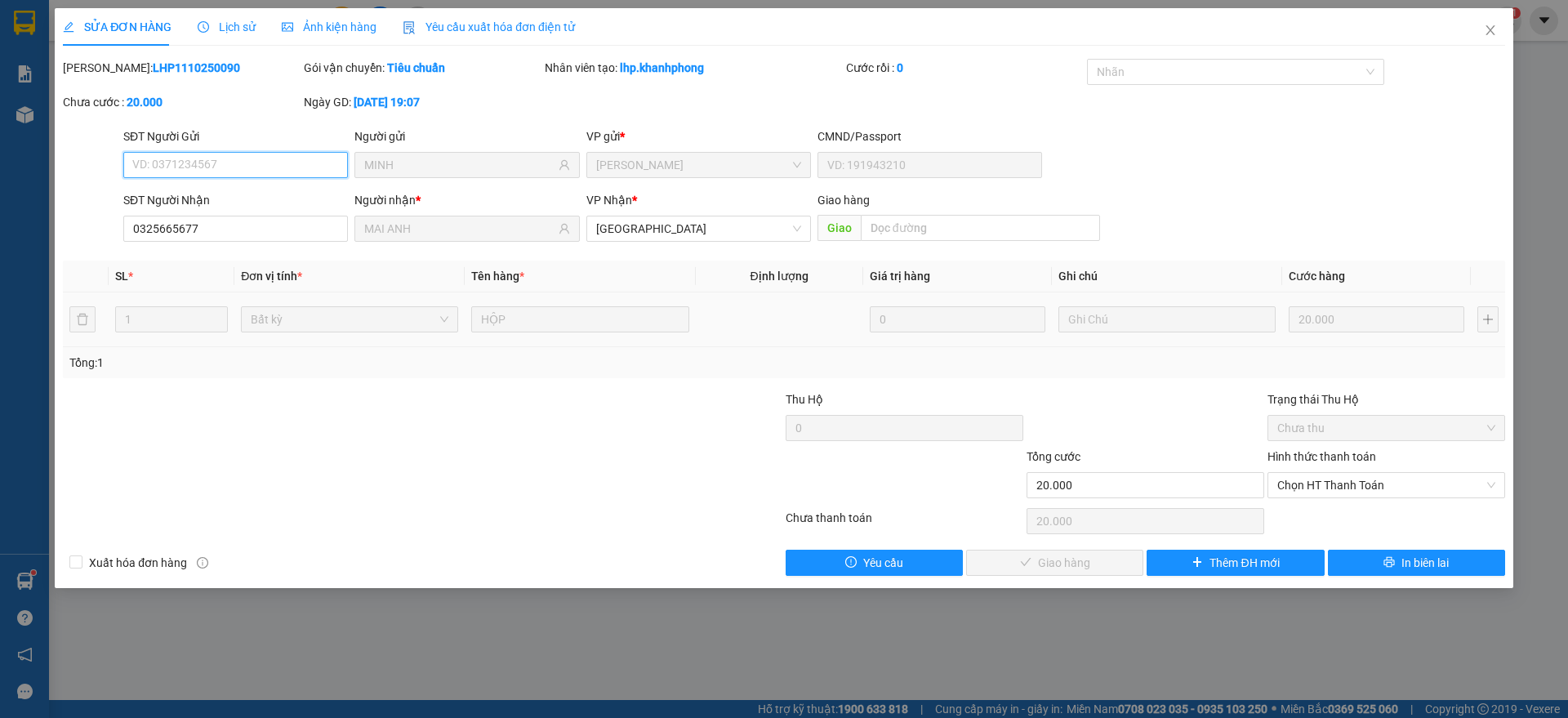
drag, startPoint x: 1296, startPoint y: 488, endPoint x: 1288, endPoint y: 526, distance: 38.8
click at [1297, 503] on div "Total Paid Fee 0 Total UnPaid Fee 20.000 Cash Collection Total Fee Mã ĐH: LHP11…" at bounding box center [784, 316] width 1442 height 517
click at [1316, 485] on span "Chọn HT Thanh Toán" at bounding box center [1386, 485] width 218 height 25
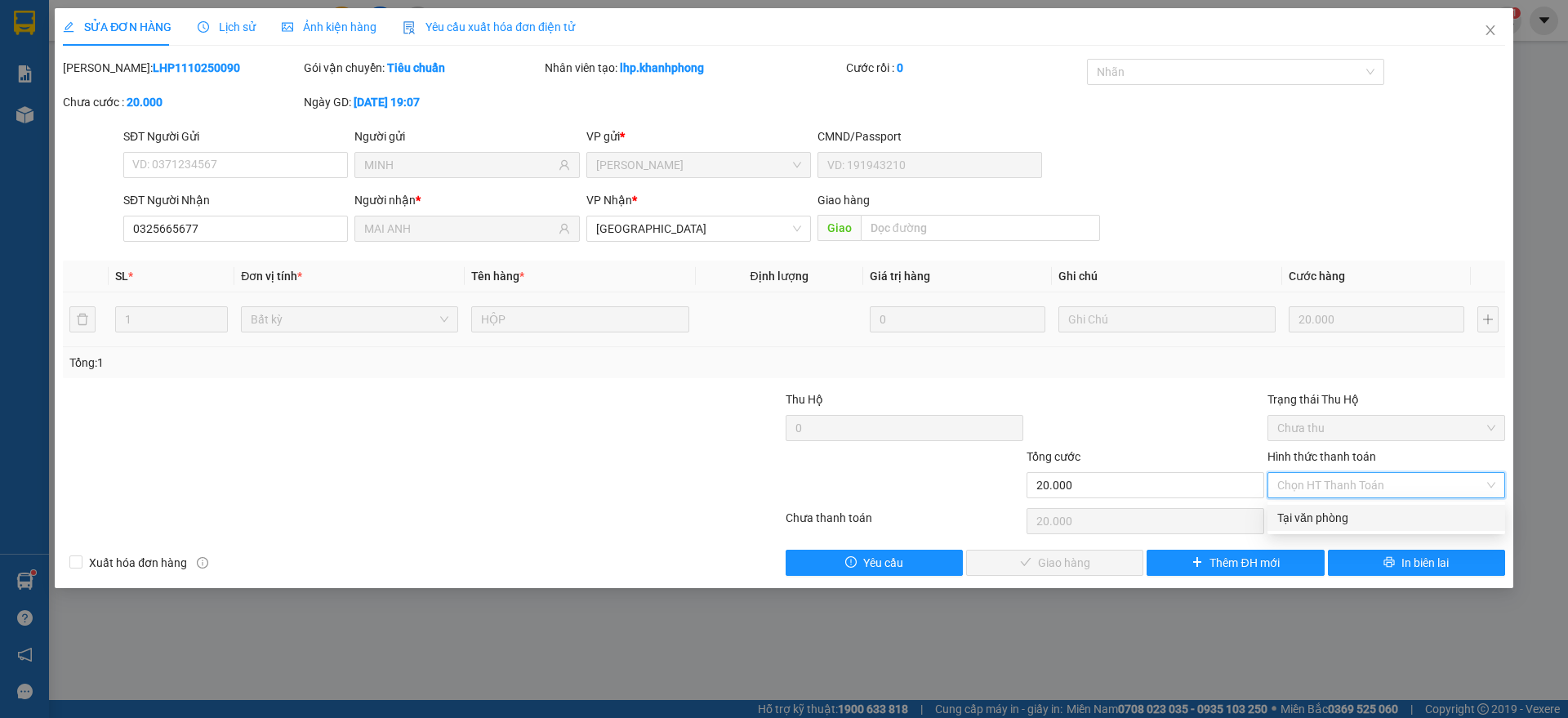
drag, startPoint x: 1313, startPoint y: 520, endPoint x: 1305, endPoint y: 520, distance: 8.0
click at [1313, 520] on div "Tại văn phòng" at bounding box center [1386, 518] width 218 height 18
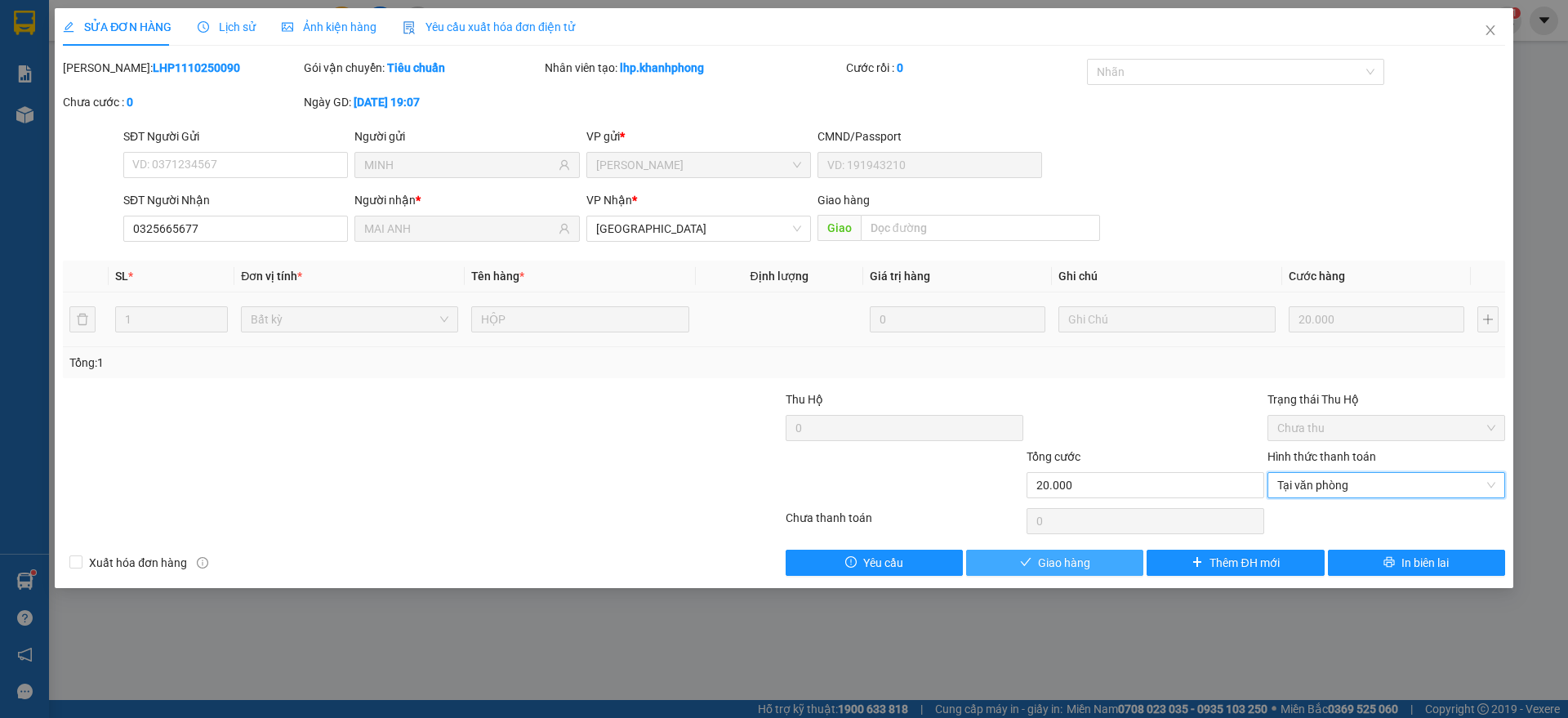
click at [1017, 560] on button "Giao hàng" at bounding box center [1055, 563] width 177 height 27
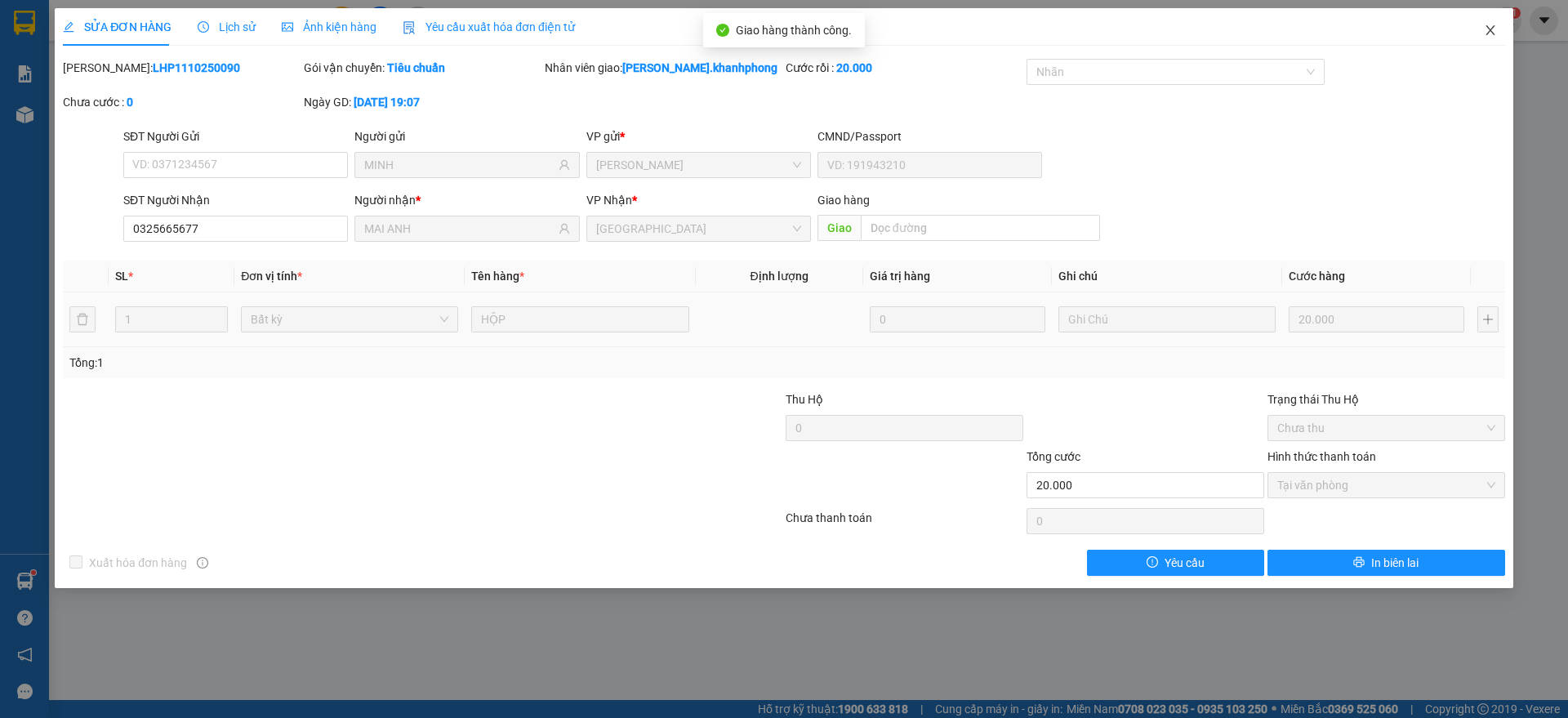
drag, startPoint x: 1490, startPoint y: 22, endPoint x: 1440, endPoint y: 37, distance: 52.2
click at [1493, 21] on span "Close" at bounding box center [1490, 31] width 46 height 46
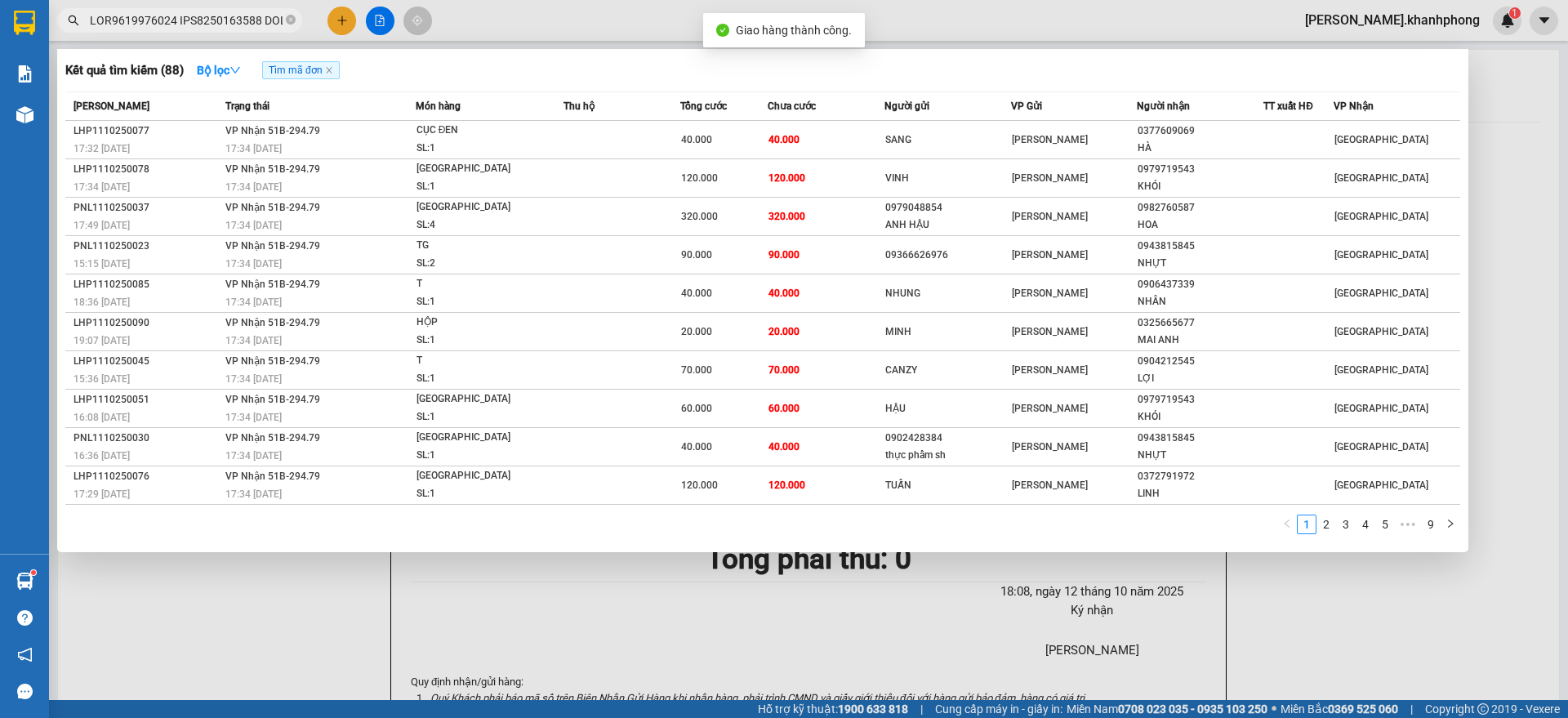
click at [214, 16] on input "text" at bounding box center [186, 20] width 193 height 18
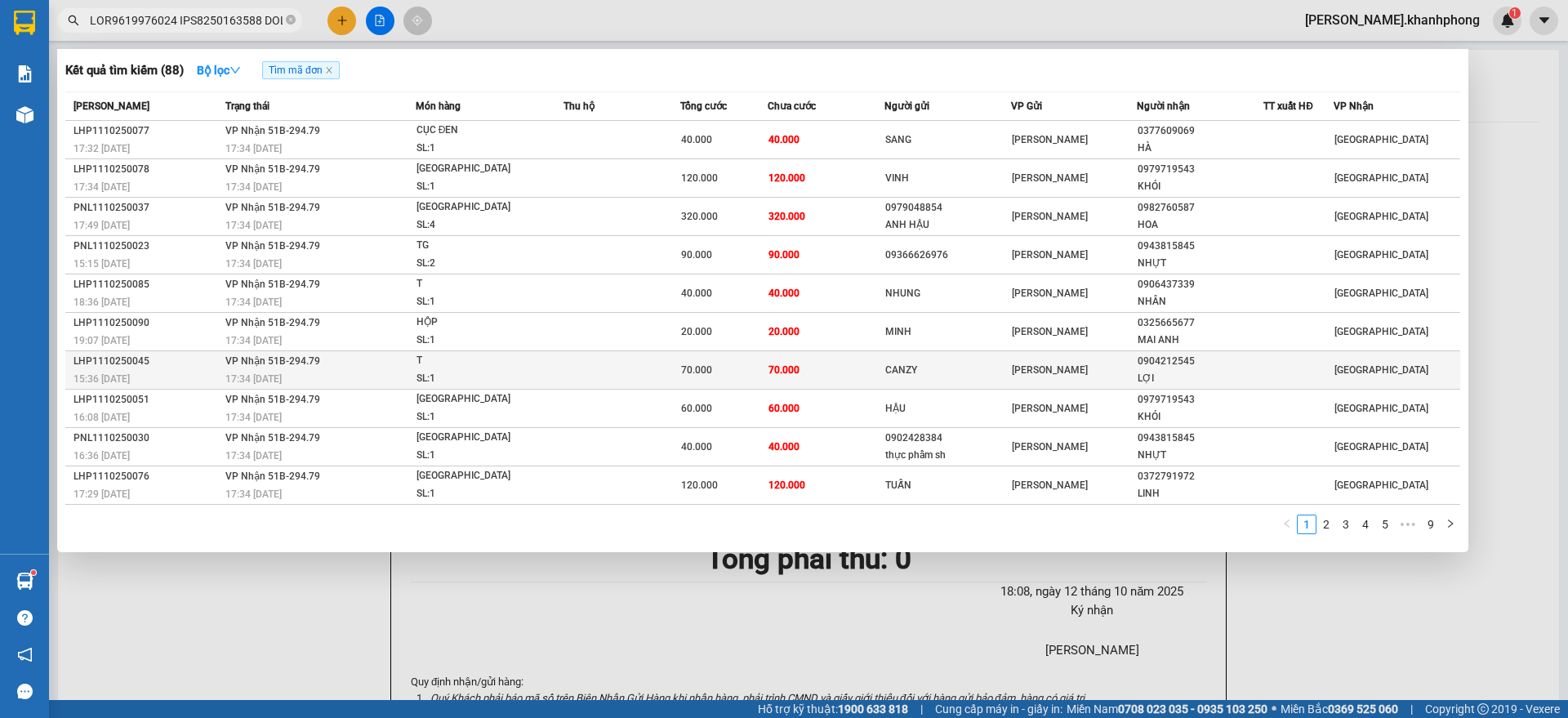
click at [233, 356] on span "VP Nhận 51B-294.79" at bounding box center [273, 360] width 95 height 11
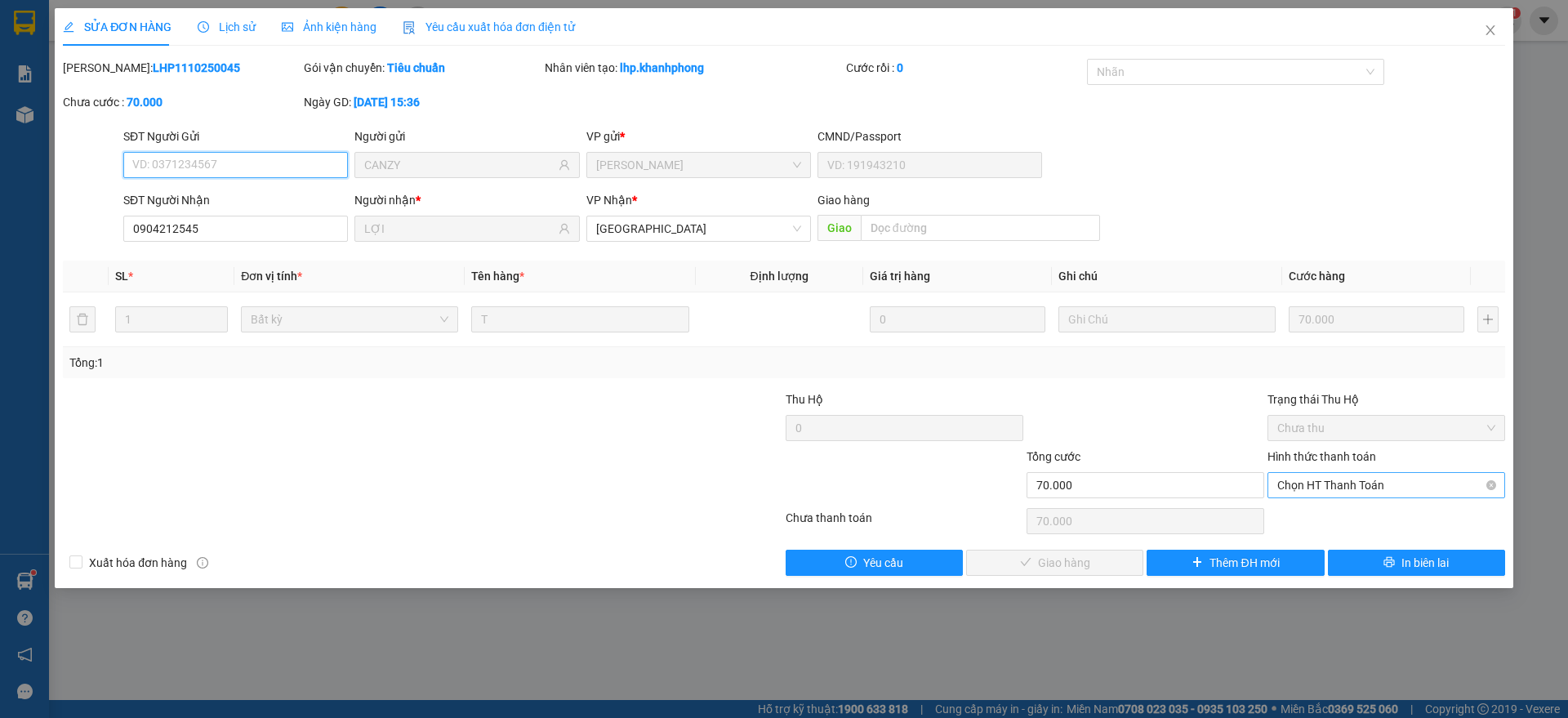
click at [1347, 477] on span "Chọn HT Thanh Toán" at bounding box center [1386, 485] width 218 height 25
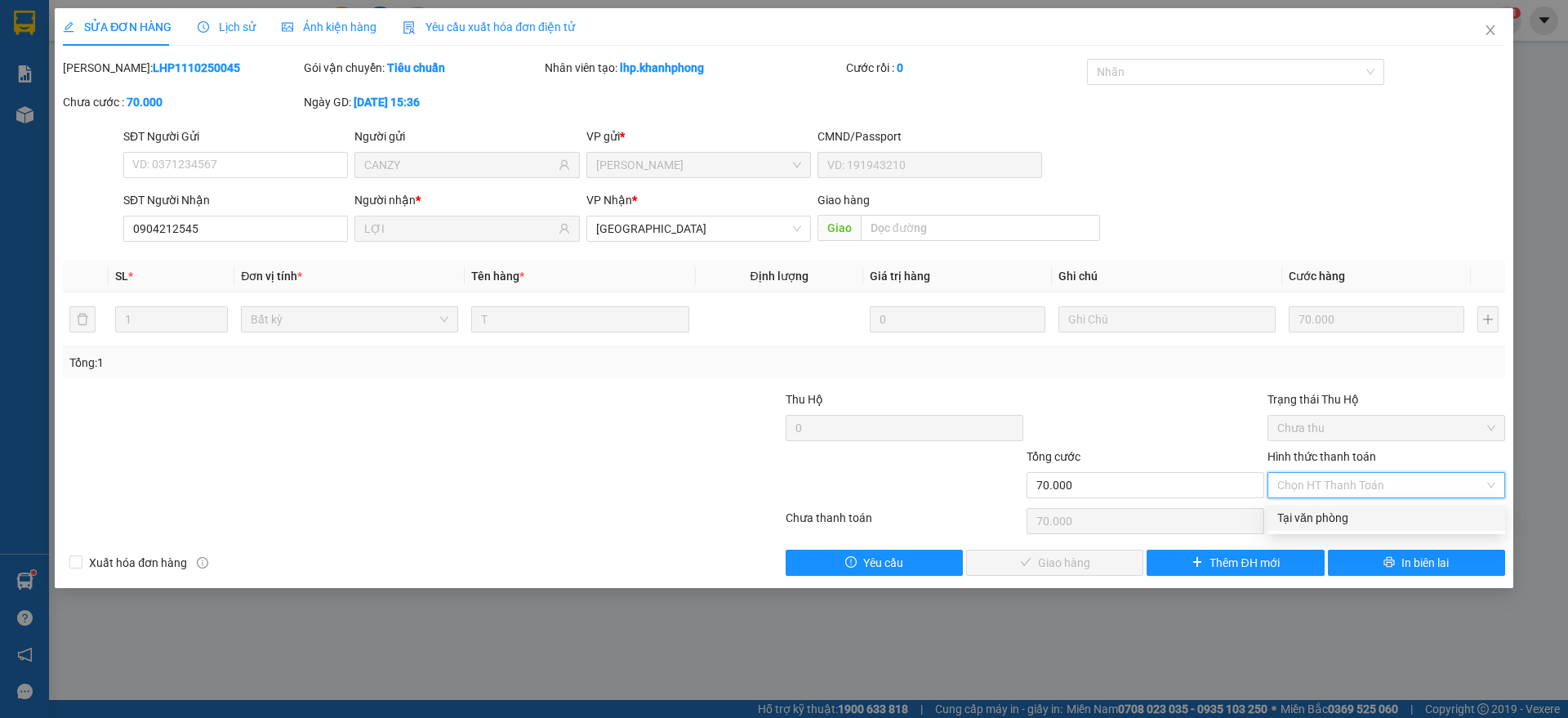
click at [1327, 520] on div "Tại văn phòng" at bounding box center [1386, 518] width 218 height 18
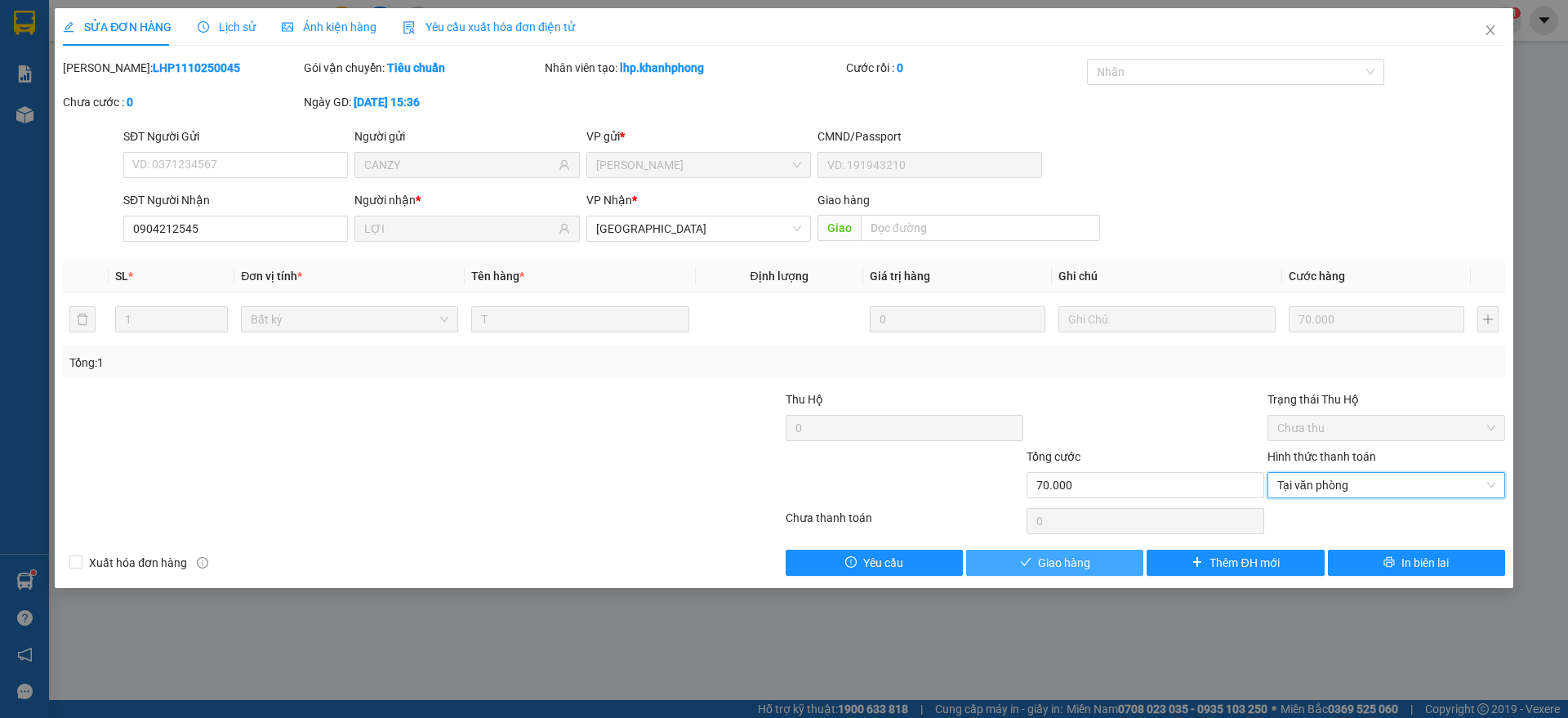
drag, startPoint x: 1038, startPoint y: 560, endPoint x: 1057, endPoint y: 557, distance: 19.2
click at [1039, 560] on span "Giao hàng" at bounding box center [1063, 563] width 52 height 18
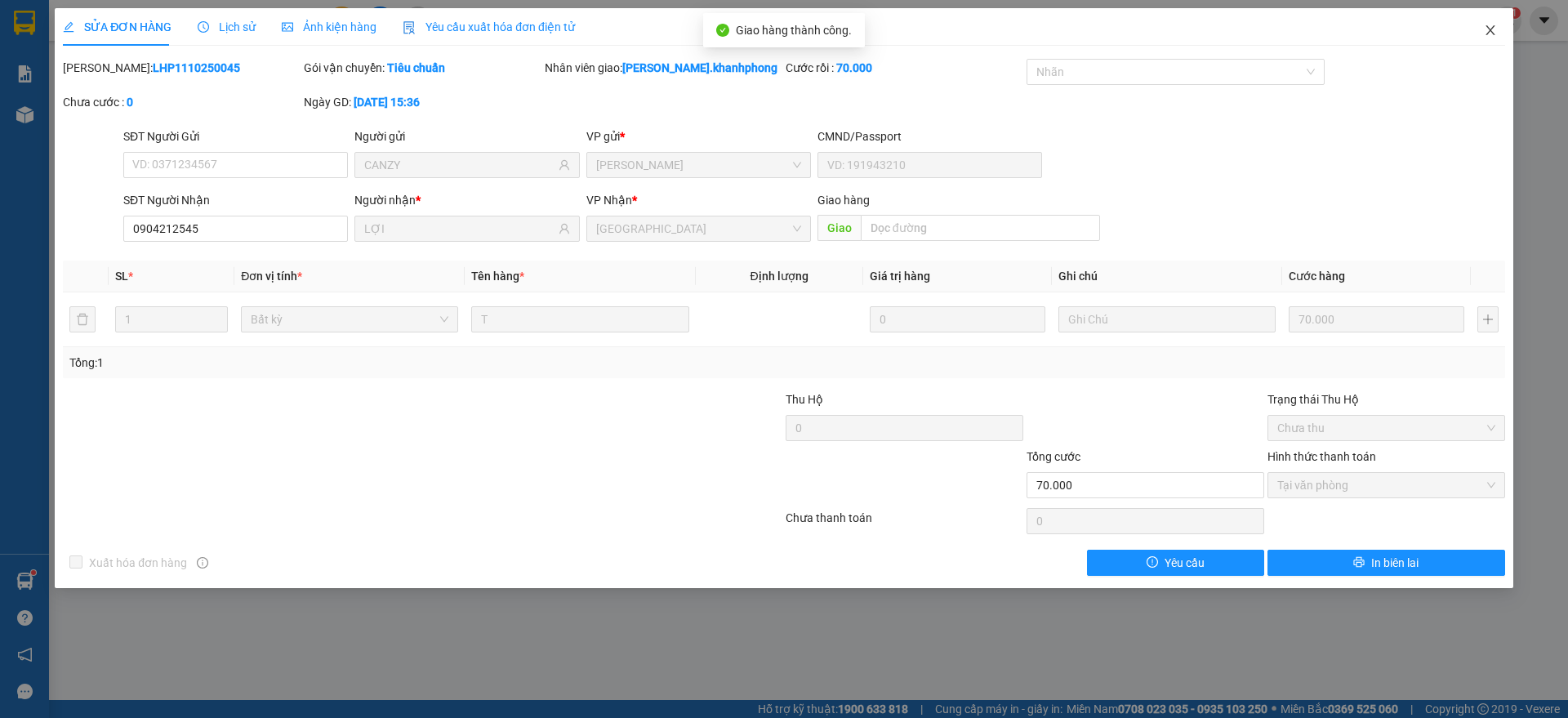
click at [1489, 27] on icon "close" at bounding box center [1490, 30] width 13 height 13
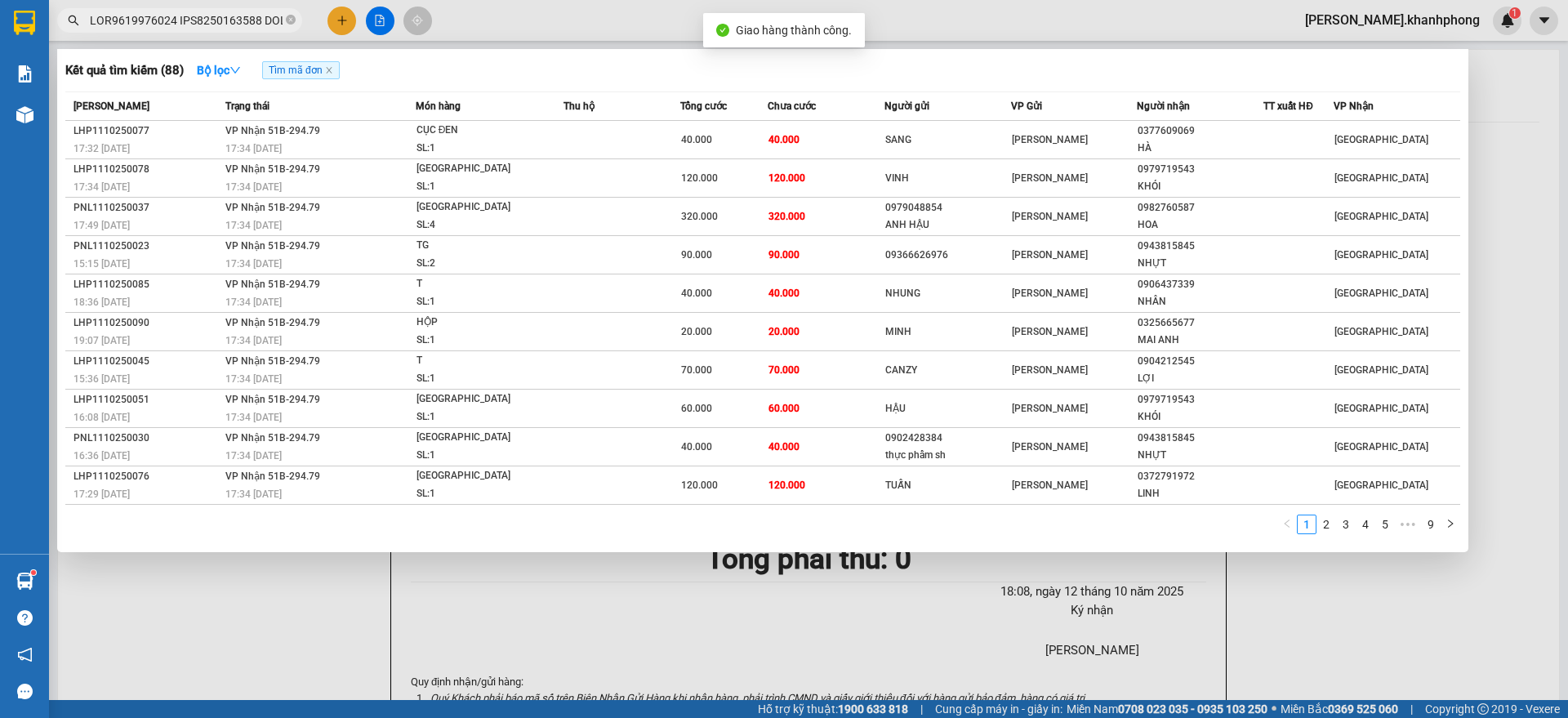
click at [221, 16] on input "text" at bounding box center [186, 20] width 193 height 18
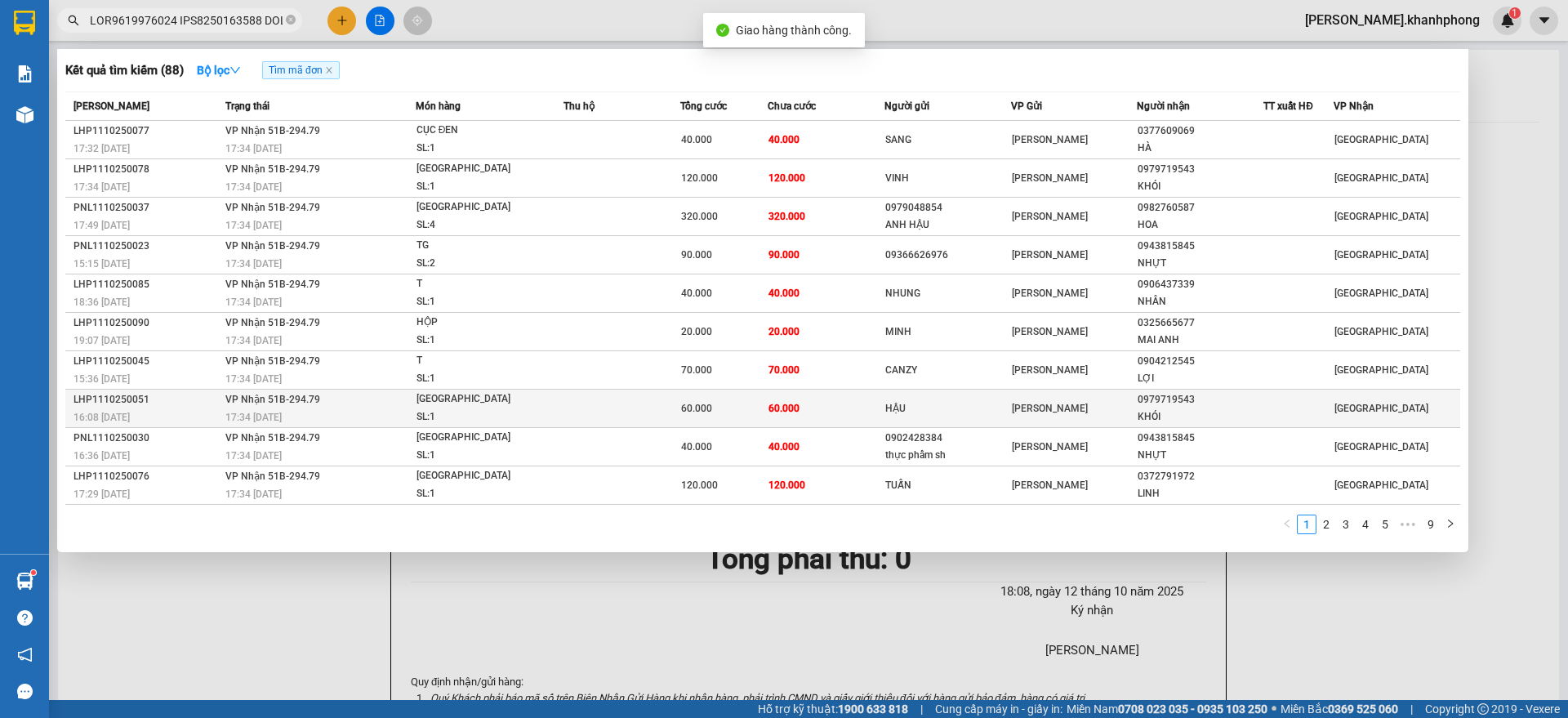
click at [182, 398] on div "LHP1110250051" at bounding box center [146, 400] width 147 height 17
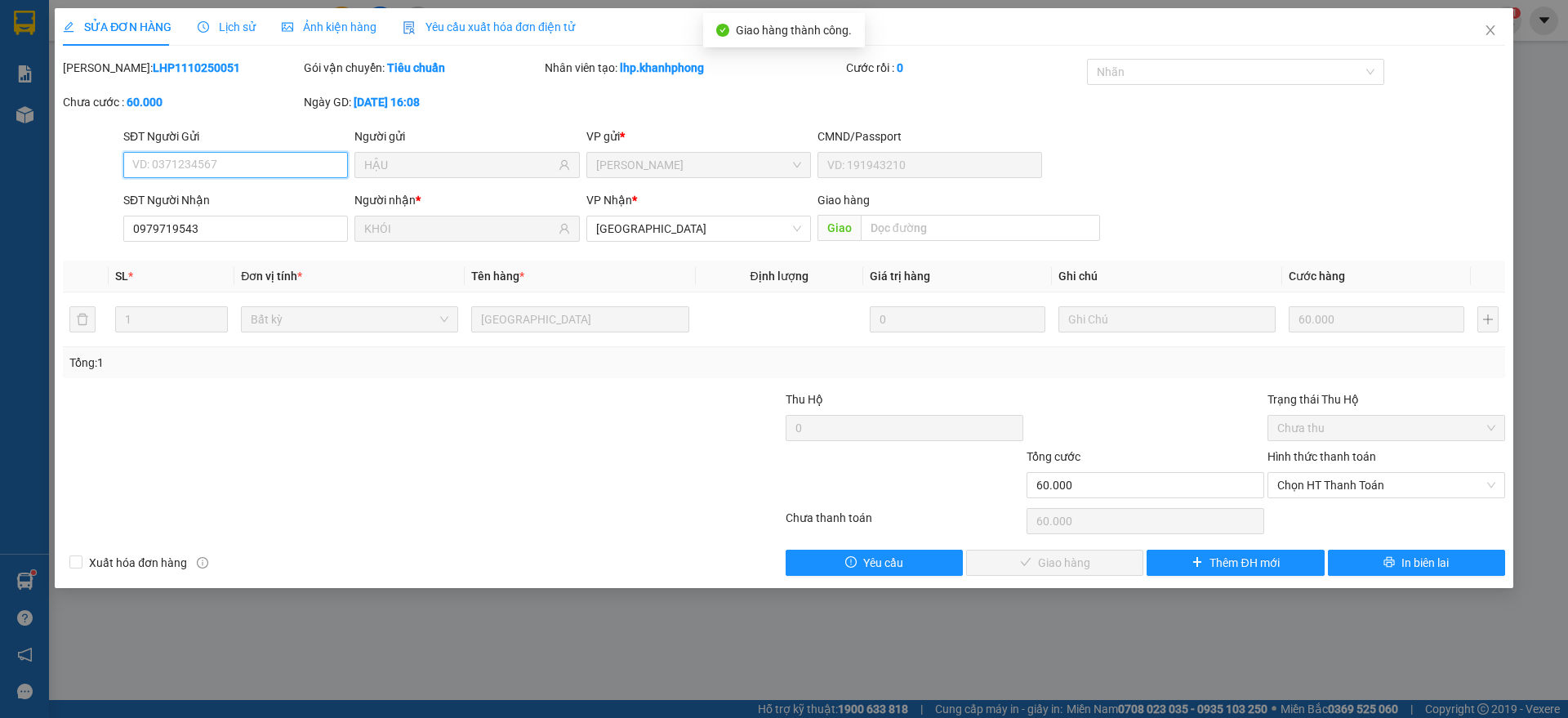
drag, startPoint x: 1316, startPoint y: 485, endPoint x: 1311, endPoint y: 505, distance: 20.6
click at [1321, 488] on span "Chọn HT Thanh Toán" at bounding box center [1386, 485] width 218 height 25
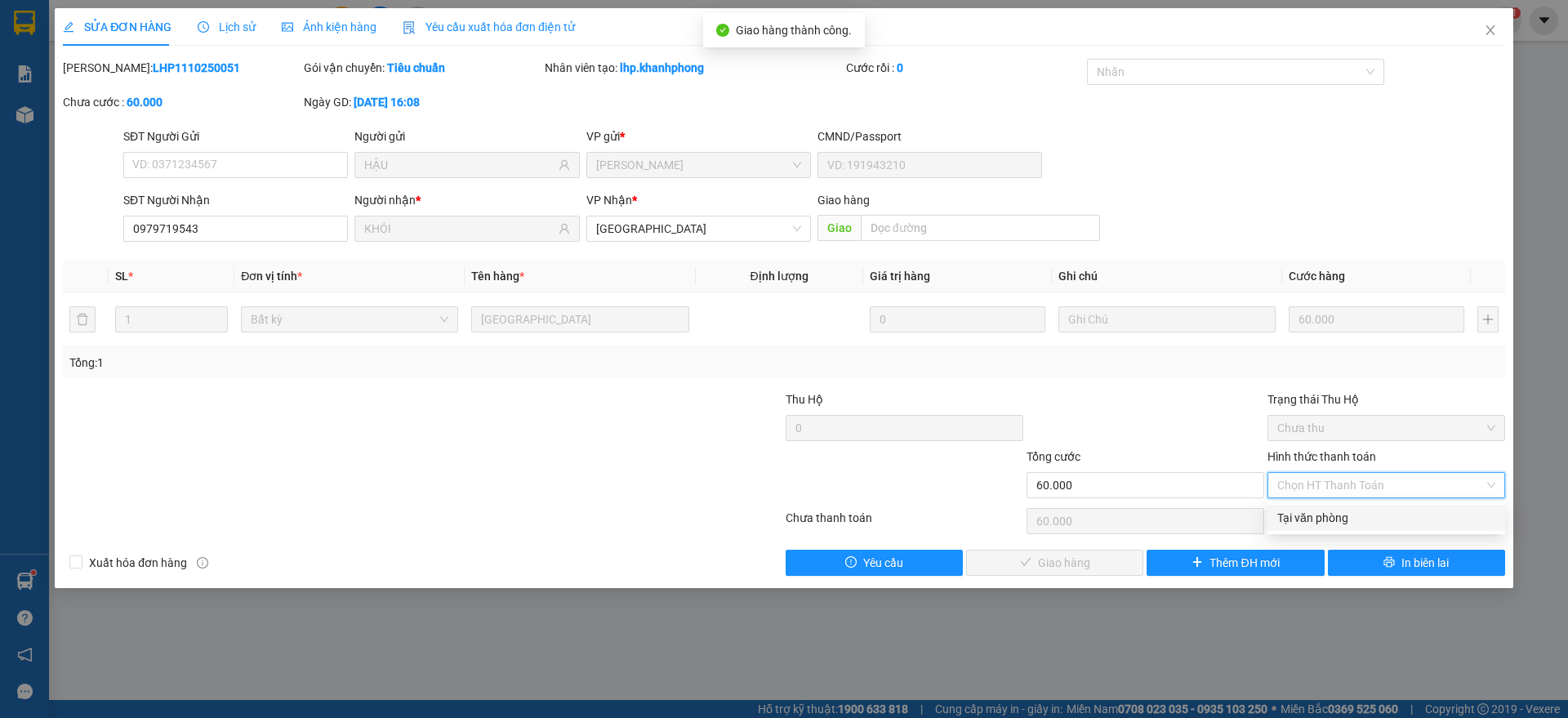
click at [1312, 517] on div "Tại văn phòng" at bounding box center [1386, 518] width 218 height 18
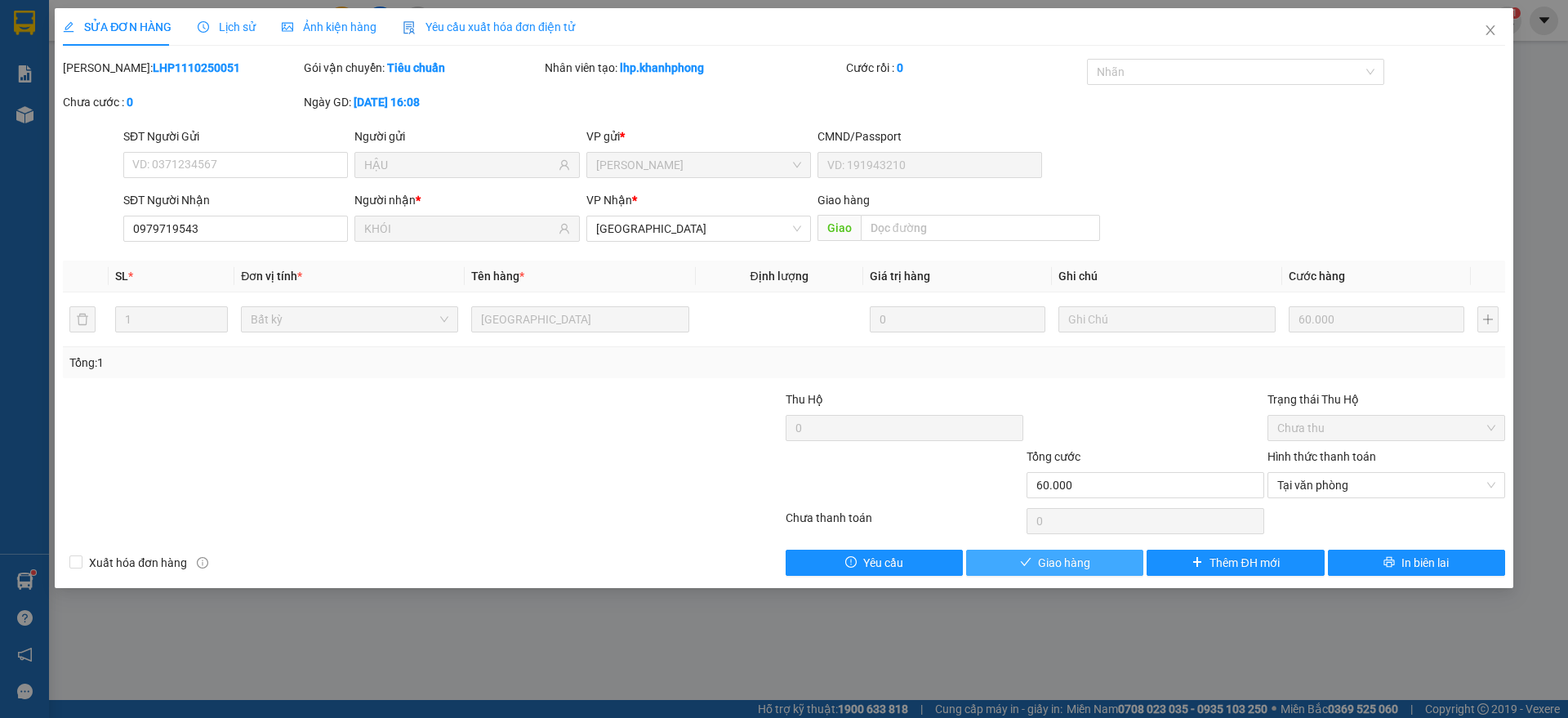
click at [1042, 562] on span "Giao hàng" at bounding box center [1063, 563] width 52 height 18
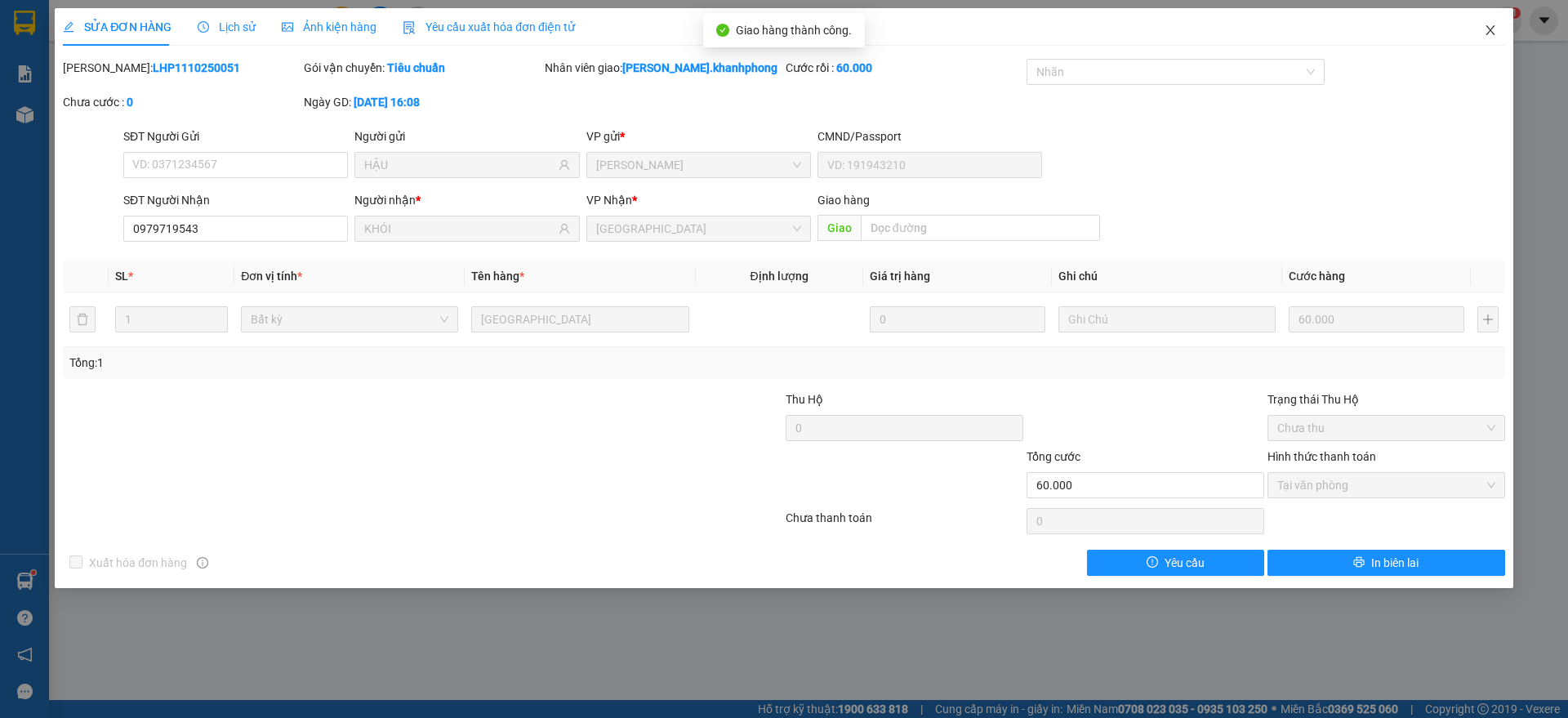
click at [1493, 27] on icon "close" at bounding box center [1490, 30] width 9 height 10
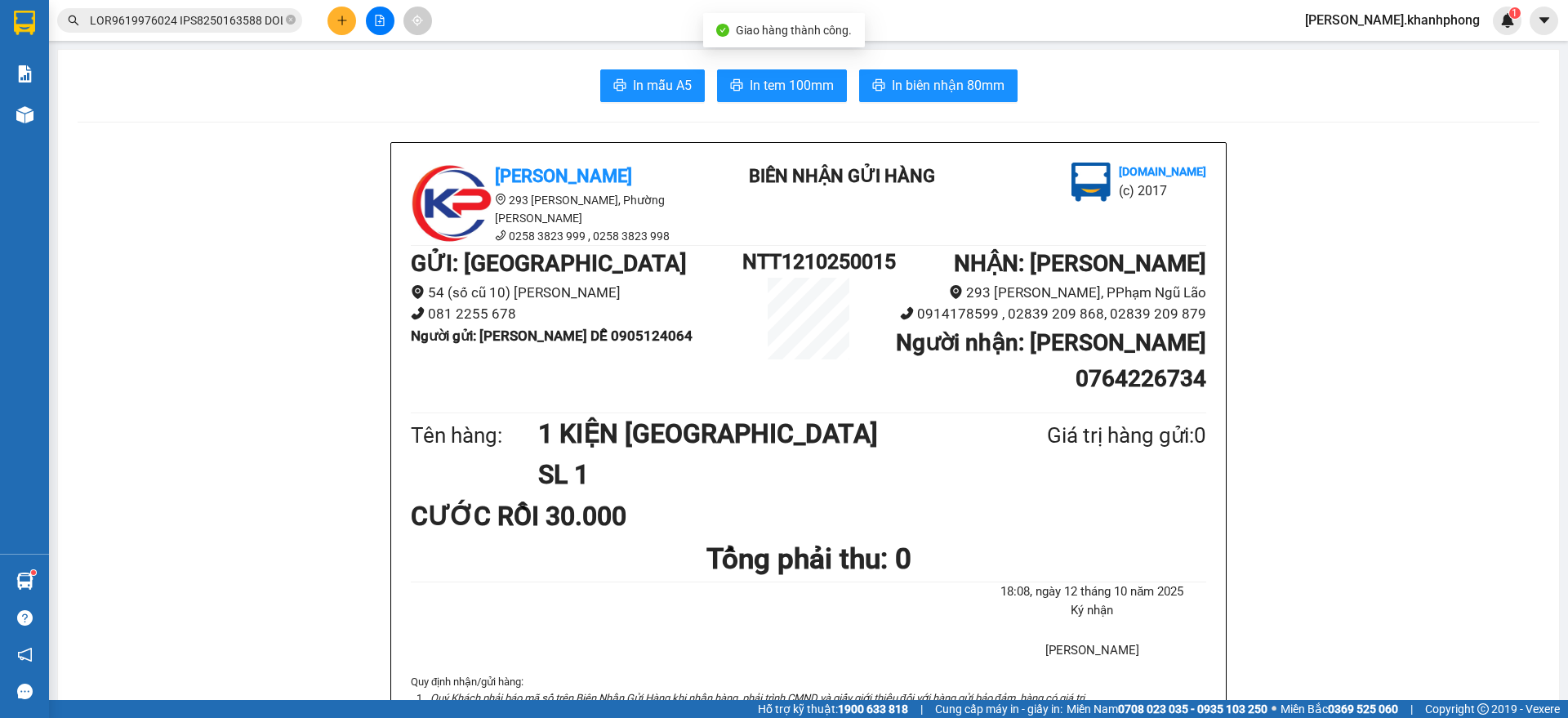
click at [221, 21] on input "text" at bounding box center [186, 20] width 193 height 18
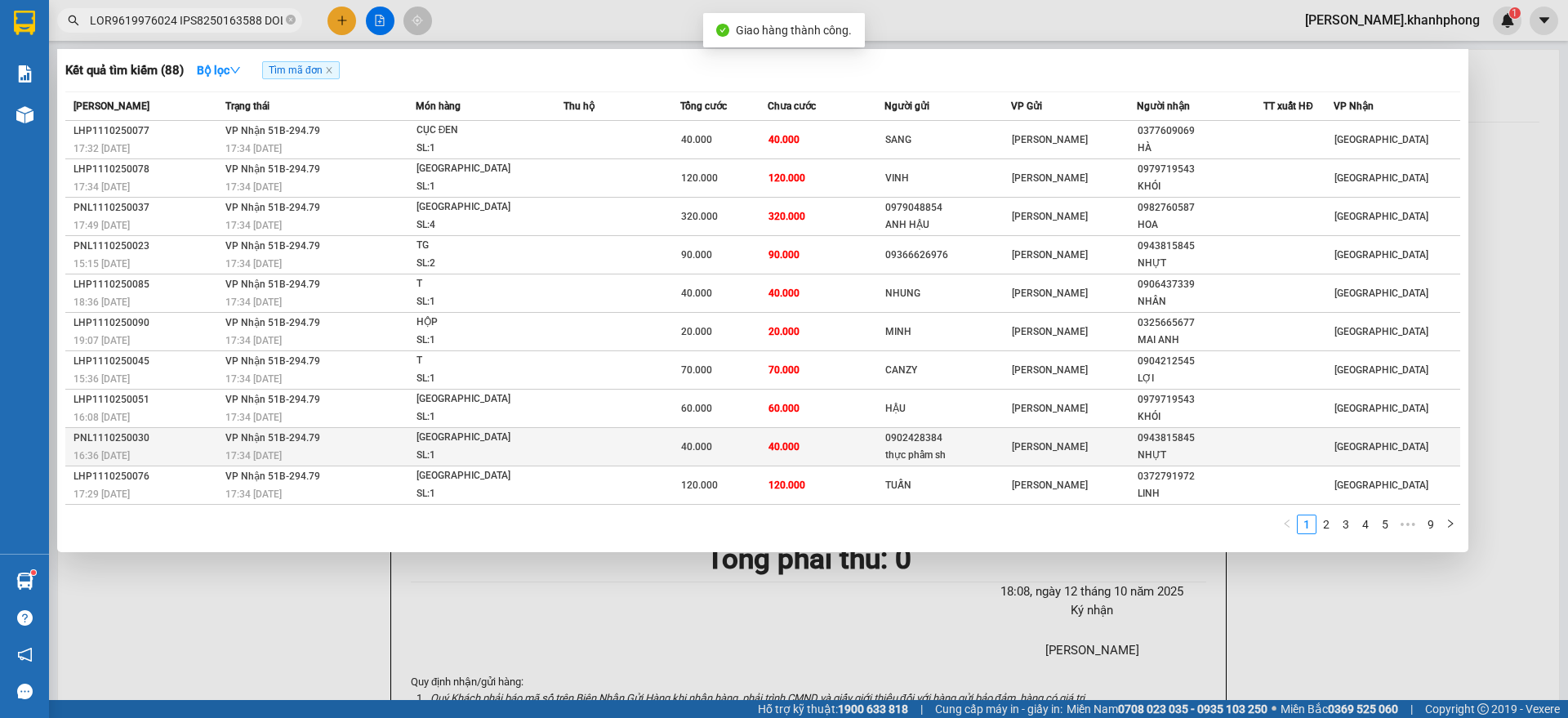
click at [191, 447] on div "16:36 [DATE]" at bounding box center [146, 455] width 147 height 18
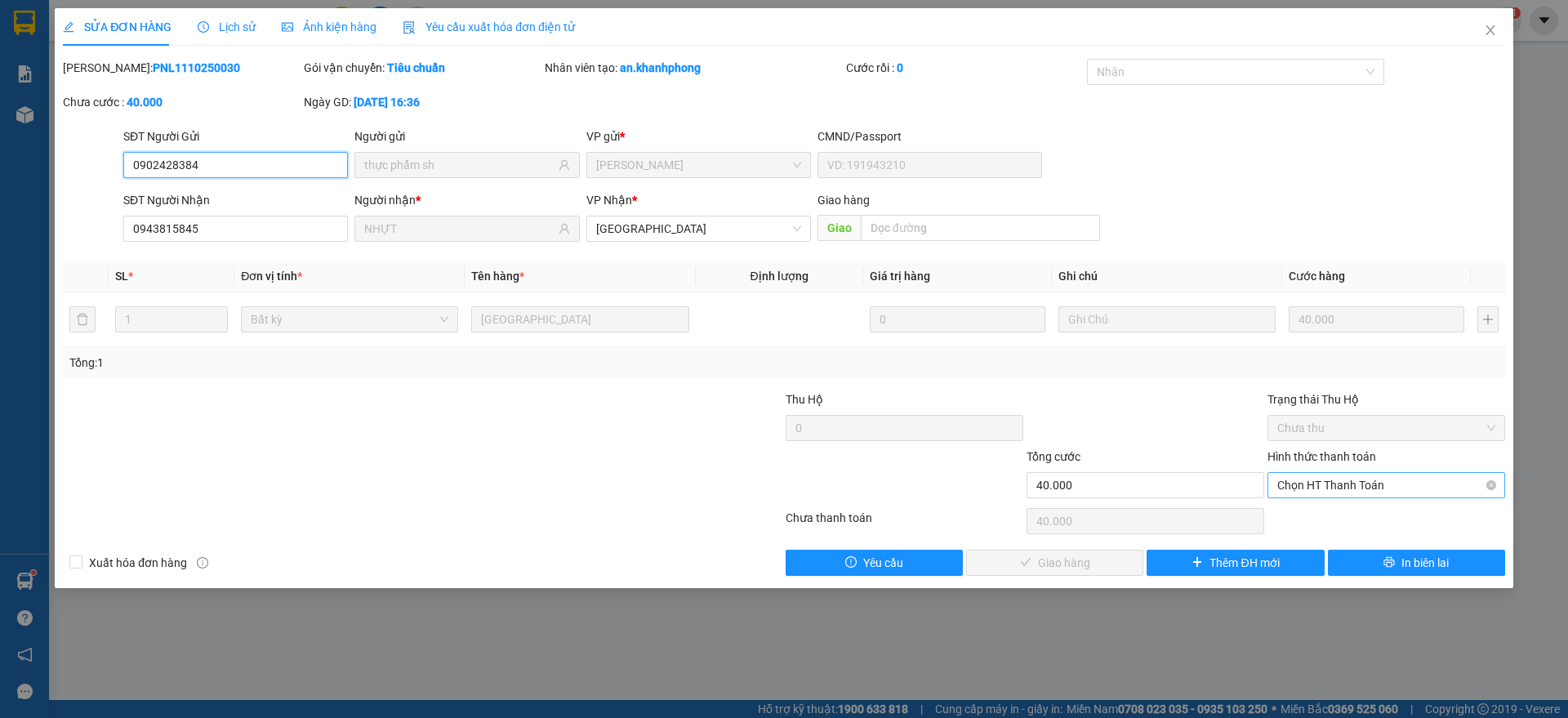
click at [1337, 489] on span "Chọn HT Thanh Toán" at bounding box center [1386, 485] width 218 height 25
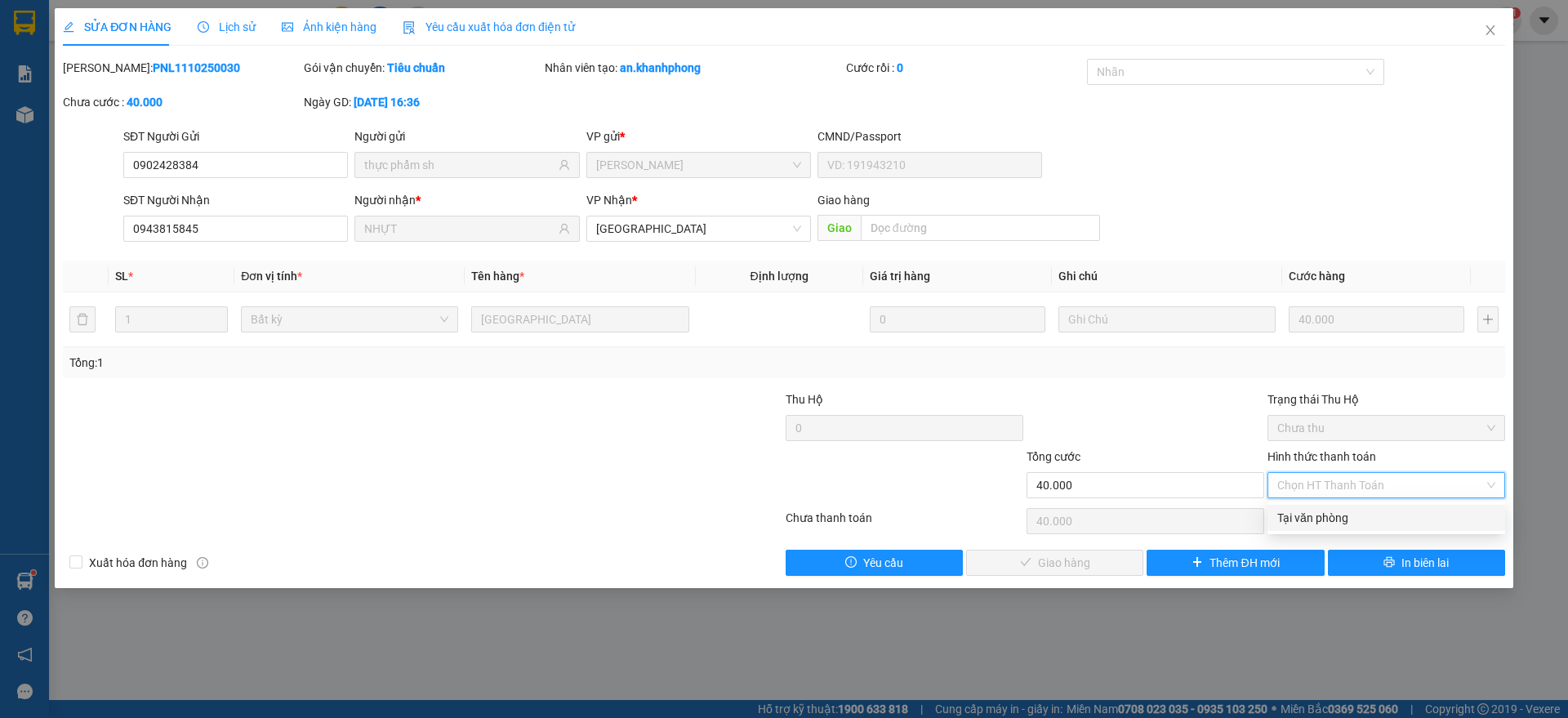
click at [1318, 523] on div "Tại văn phòng" at bounding box center [1386, 518] width 218 height 18
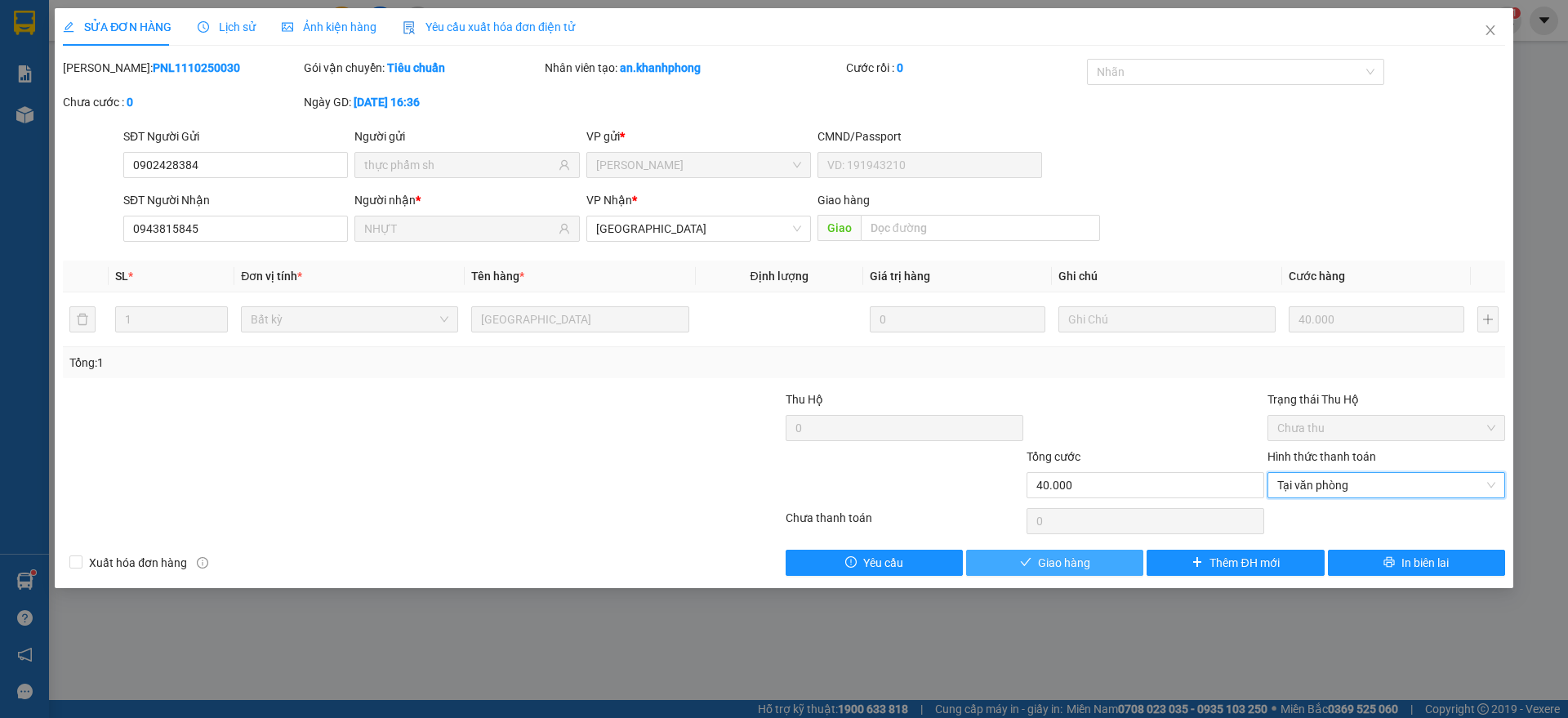
click at [1069, 564] on span "Giao hàng" at bounding box center [1063, 563] width 52 height 18
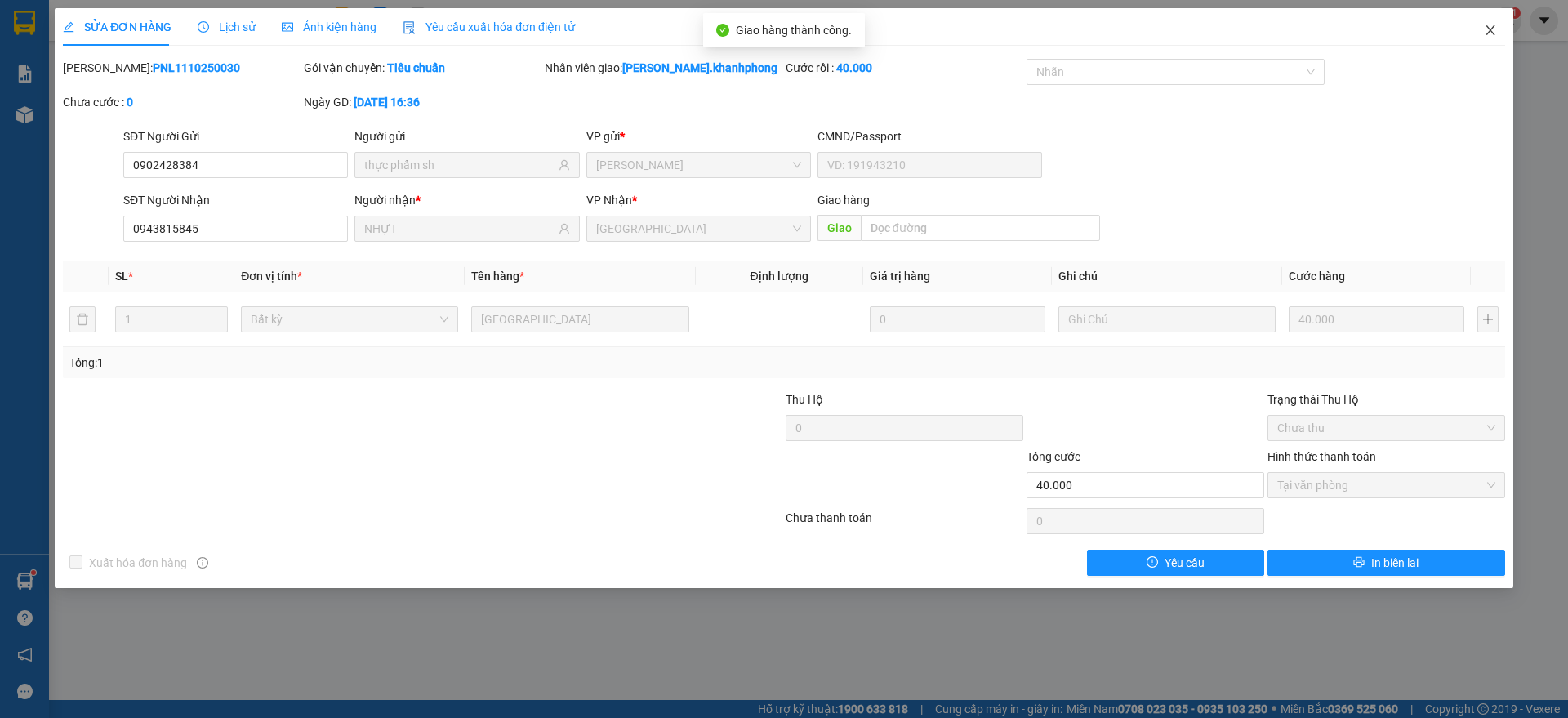
click at [1493, 26] on icon "close" at bounding box center [1490, 30] width 13 height 13
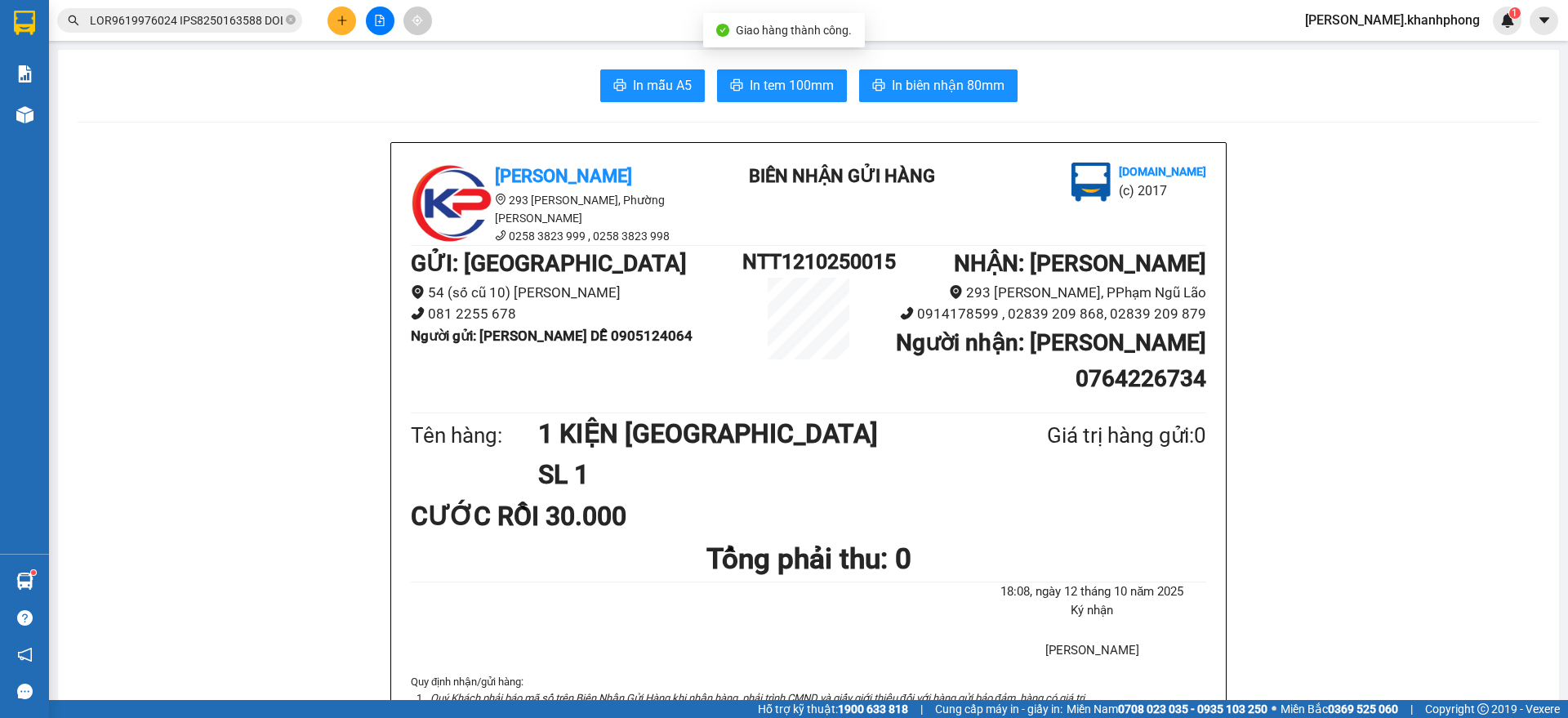
click at [239, 21] on input "text" at bounding box center [186, 20] width 193 height 18
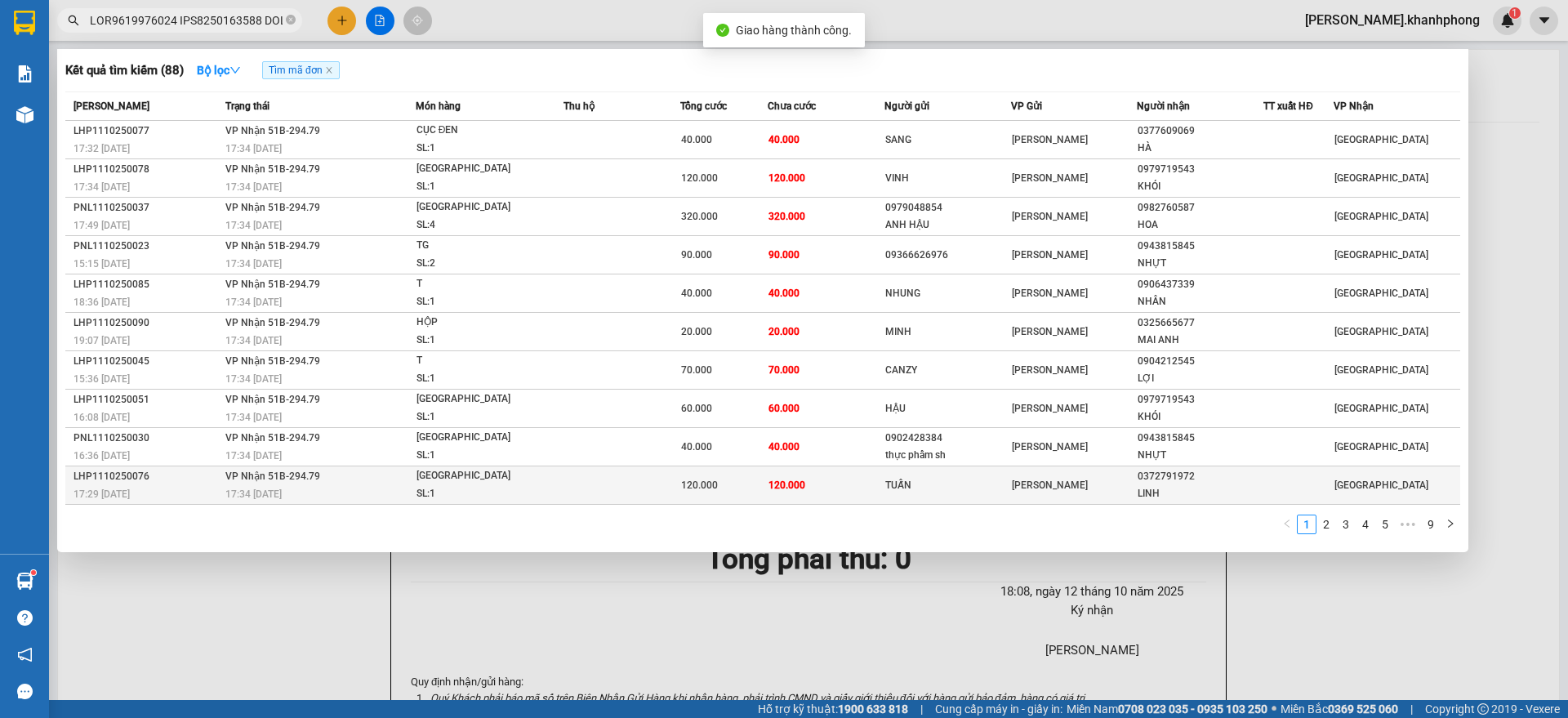
click at [231, 485] on div "17:34 [DATE]" at bounding box center [319, 494] width 189 height 18
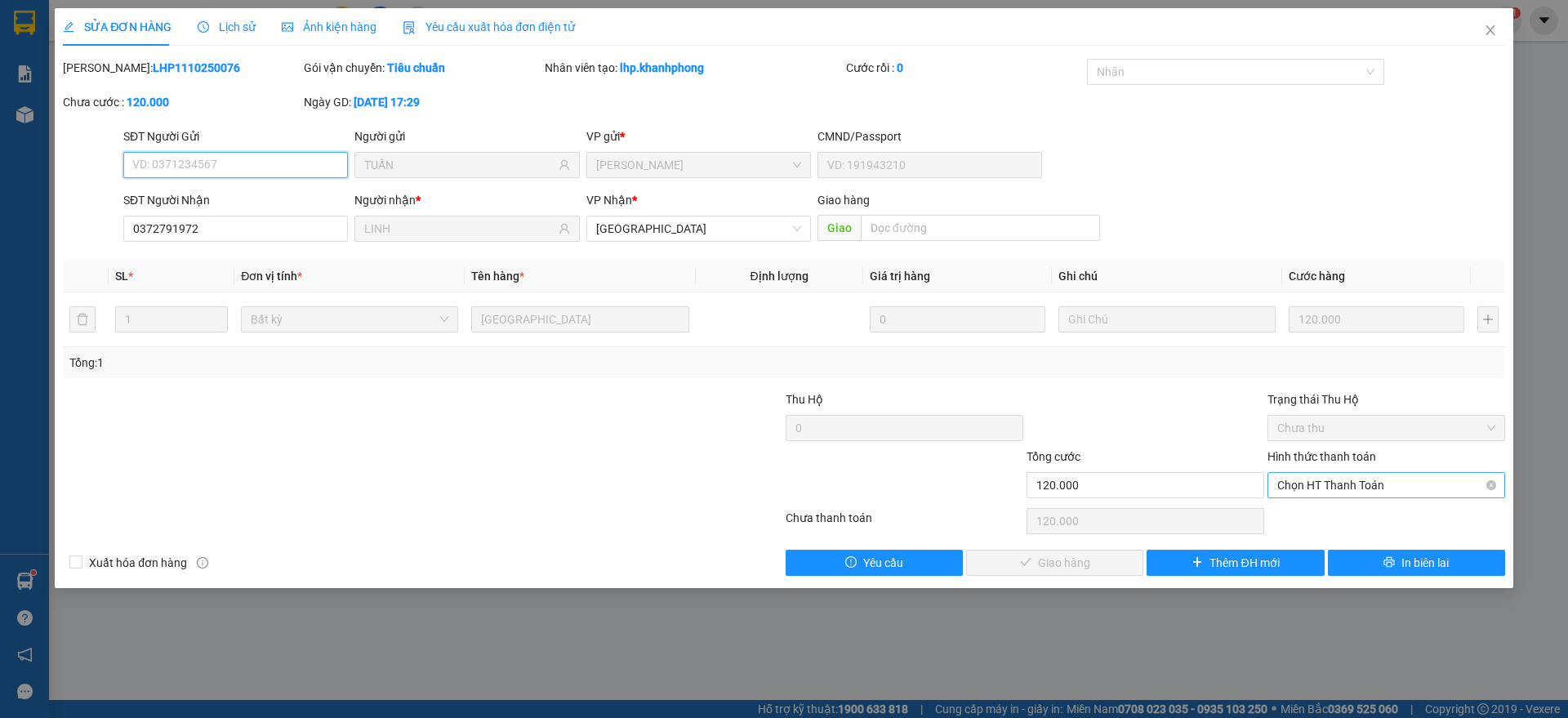
click at [1298, 483] on span "Chọn HT Thanh Toán" at bounding box center [1386, 485] width 218 height 25
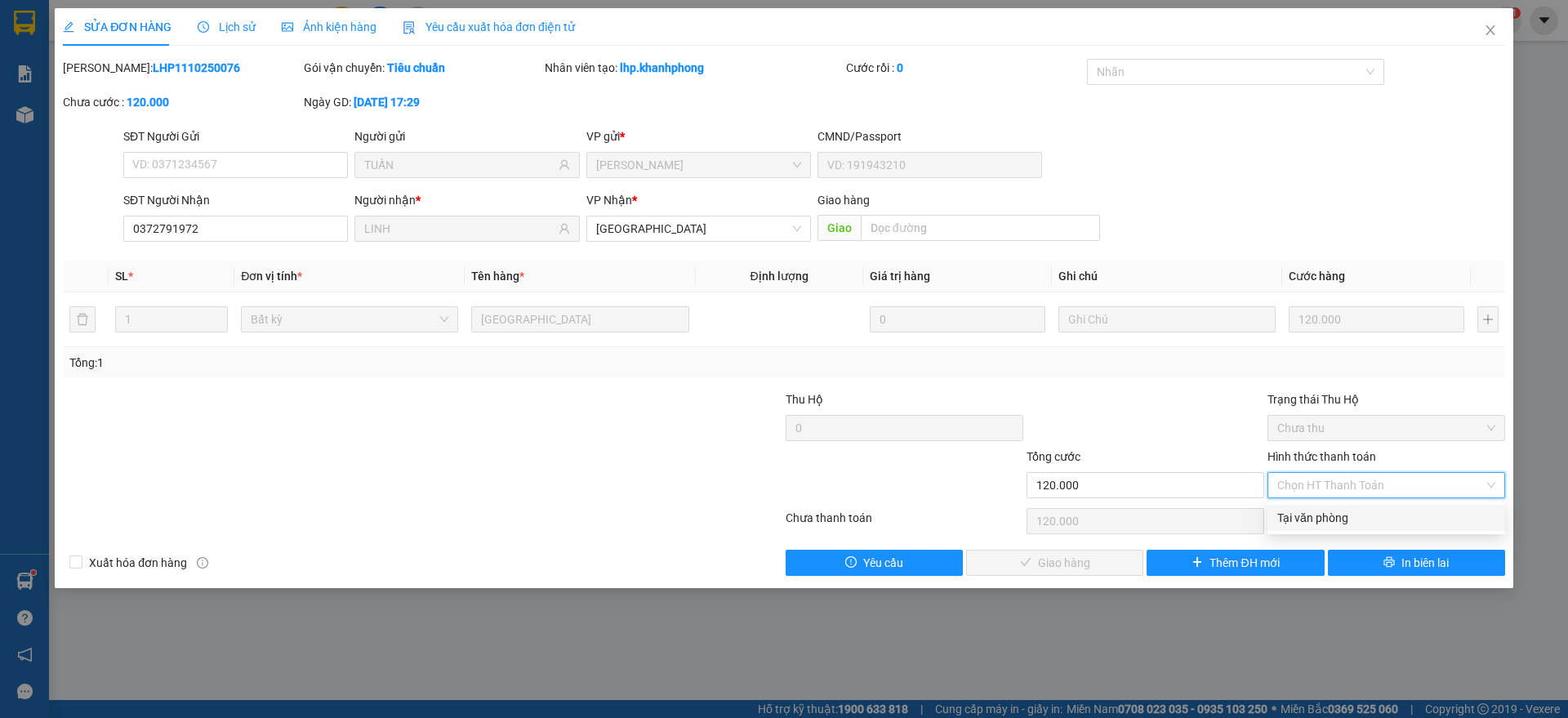
click at [1306, 510] on div "Tại văn phòng" at bounding box center [1386, 518] width 218 height 18
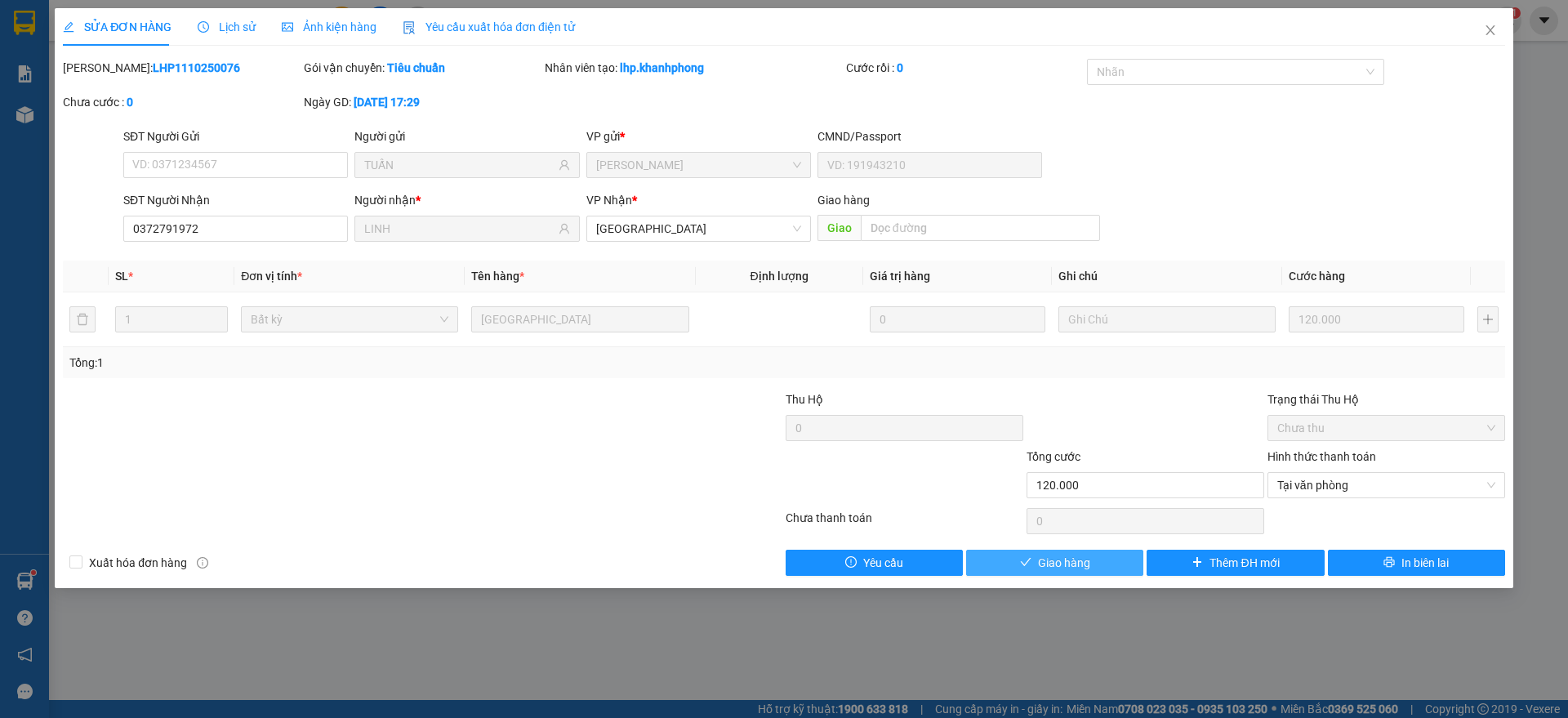
click at [1038, 563] on span "Giao hàng" at bounding box center [1063, 563] width 52 height 18
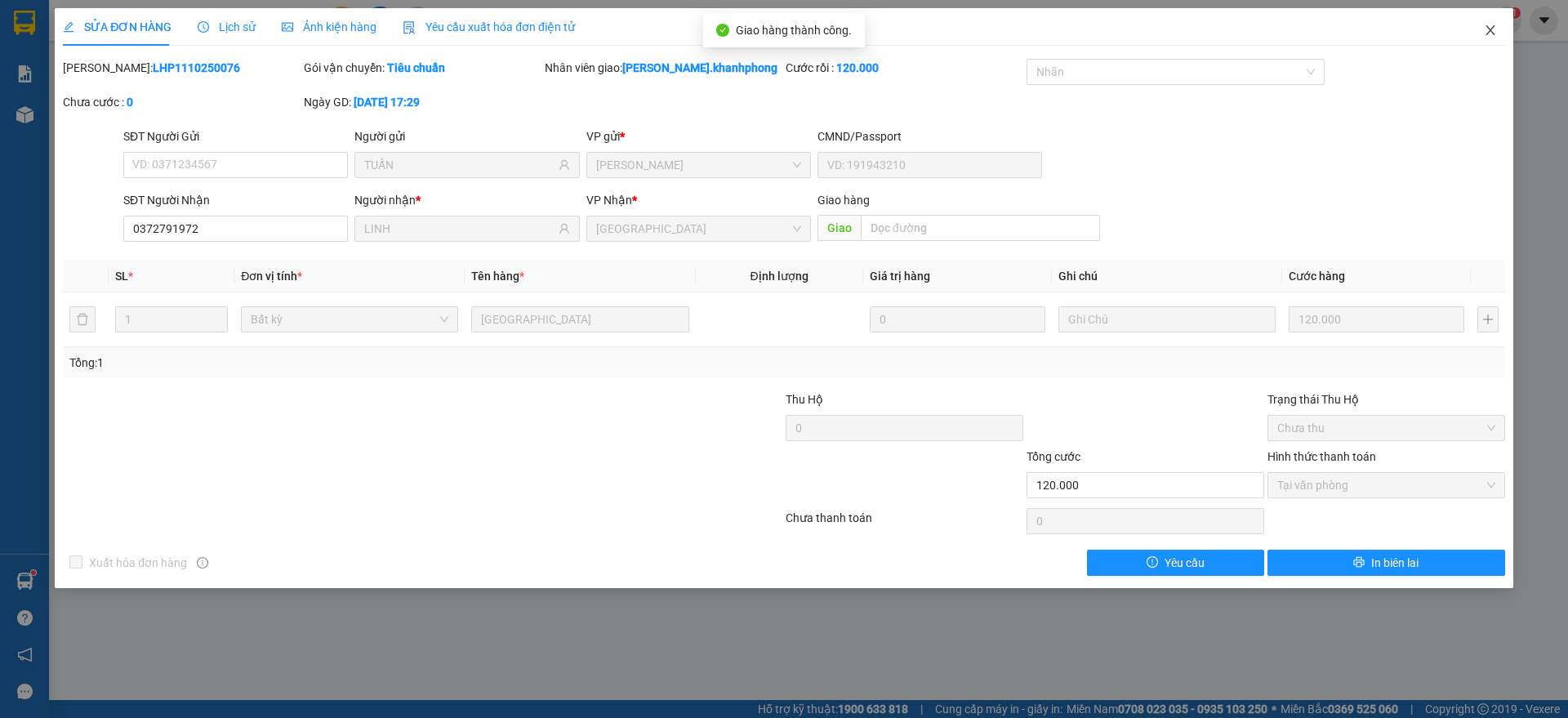
click at [1491, 27] on icon "close" at bounding box center [1490, 30] width 13 height 13
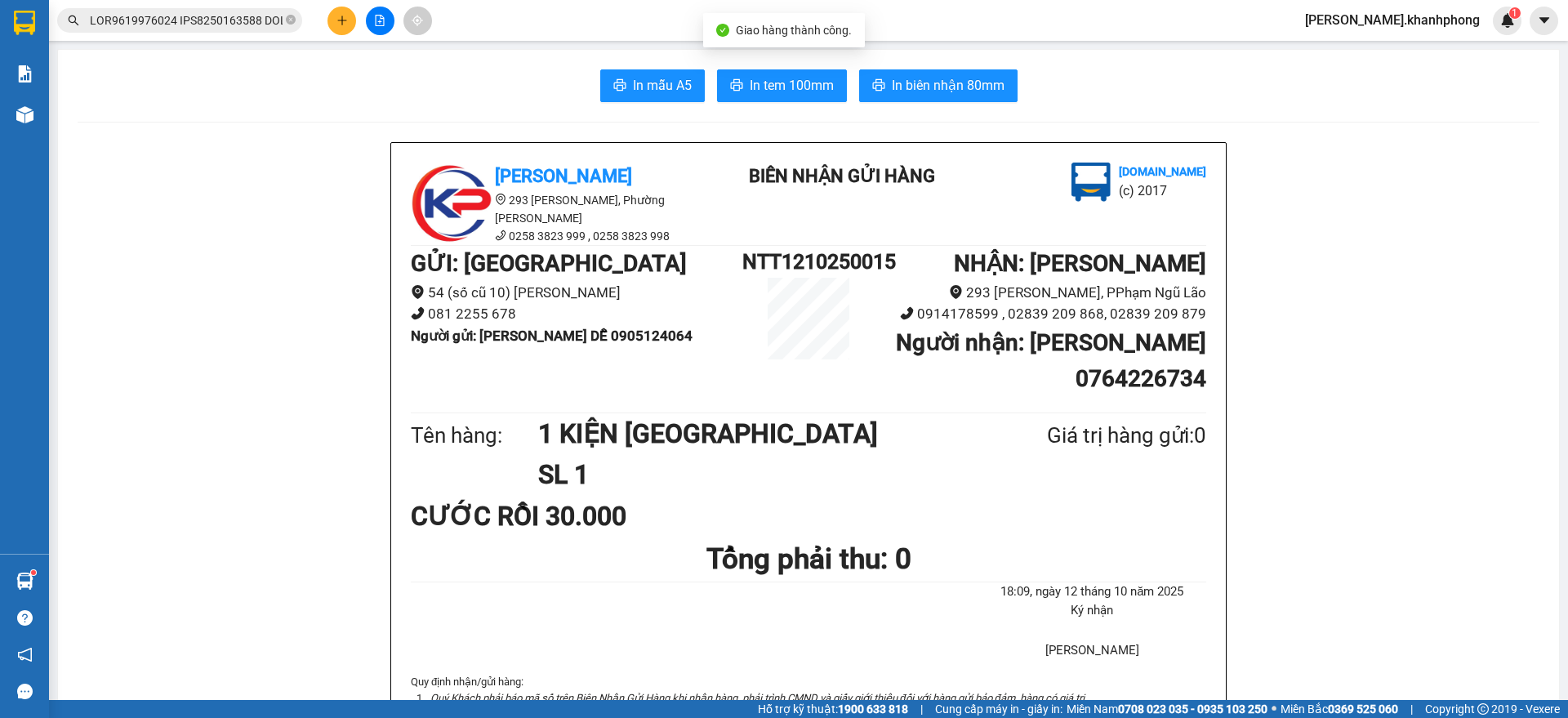
click at [239, 14] on input "text" at bounding box center [186, 20] width 193 height 18
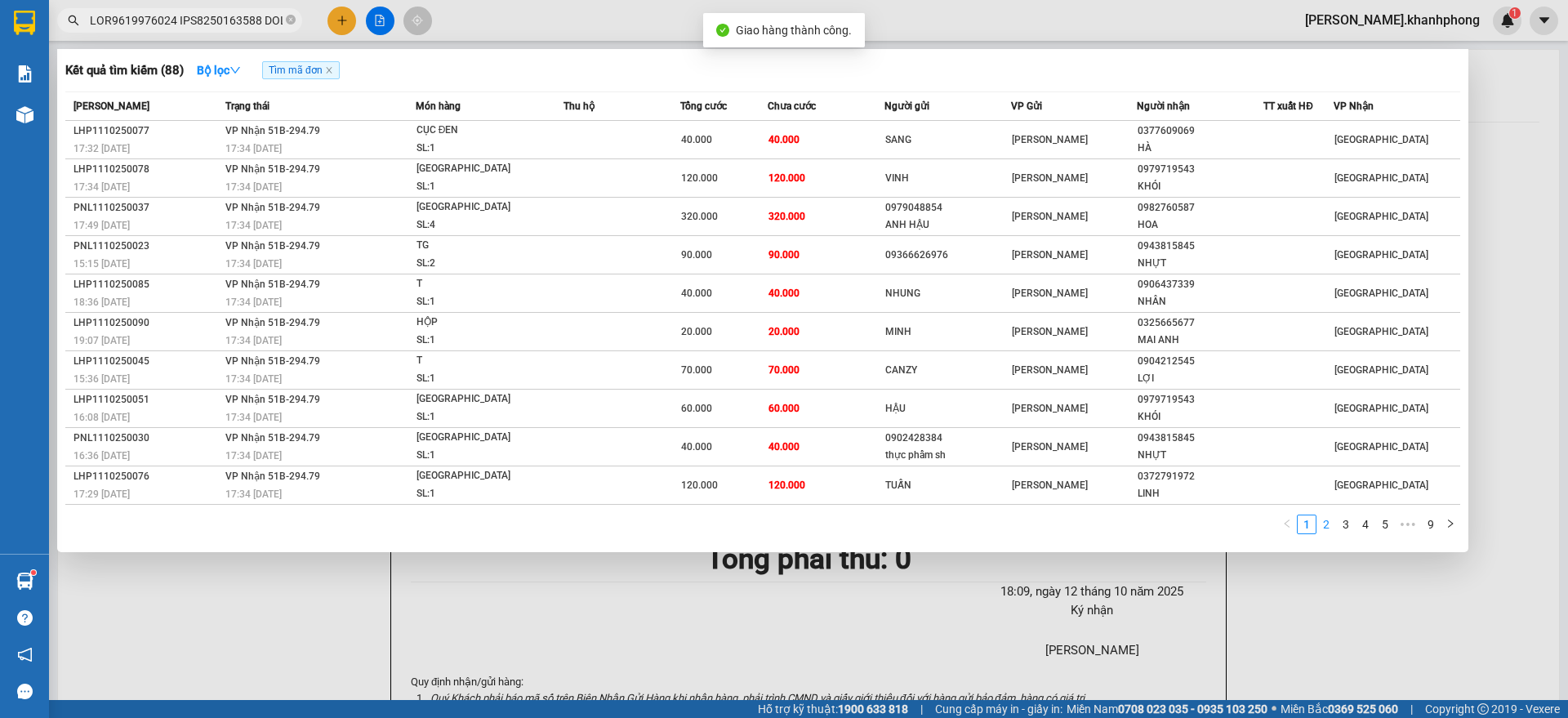
click at [1329, 522] on link "2" at bounding box center [1326, 524] width 18 height 18
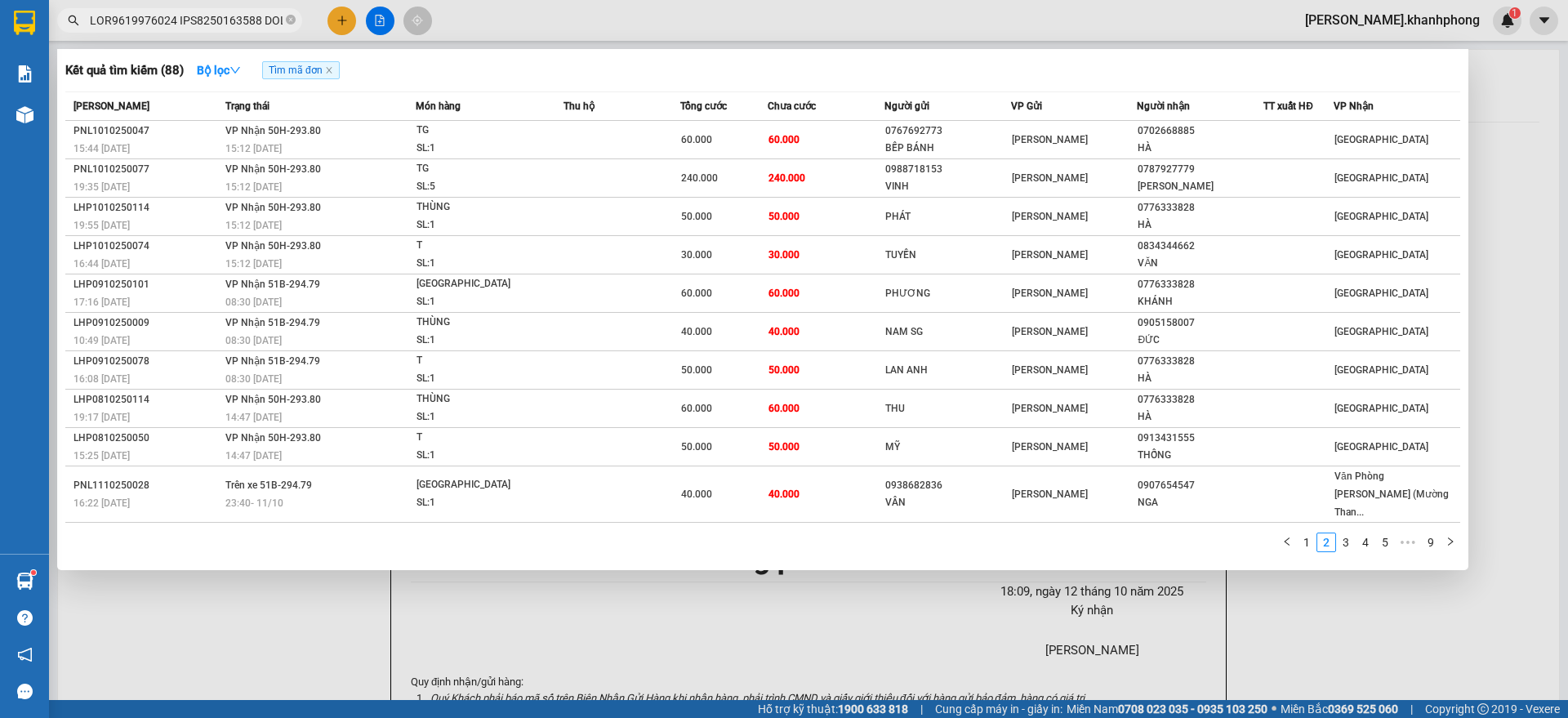
click at [1309, 533] on link "1" at bounding box center [1306, 542] width 18 height 18
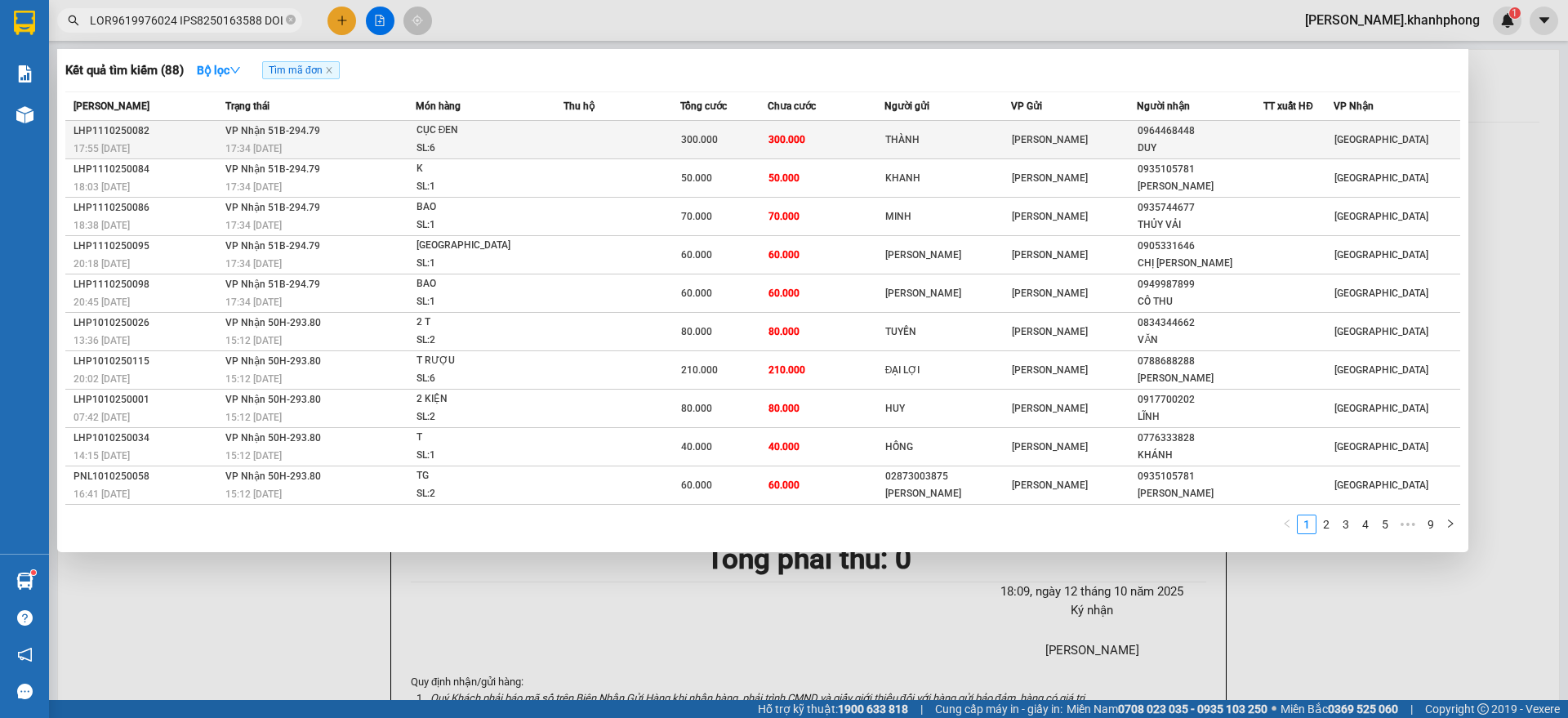
click at [802, 145] on span "300.000" at bounding box center [787, 139] width 37 height 11
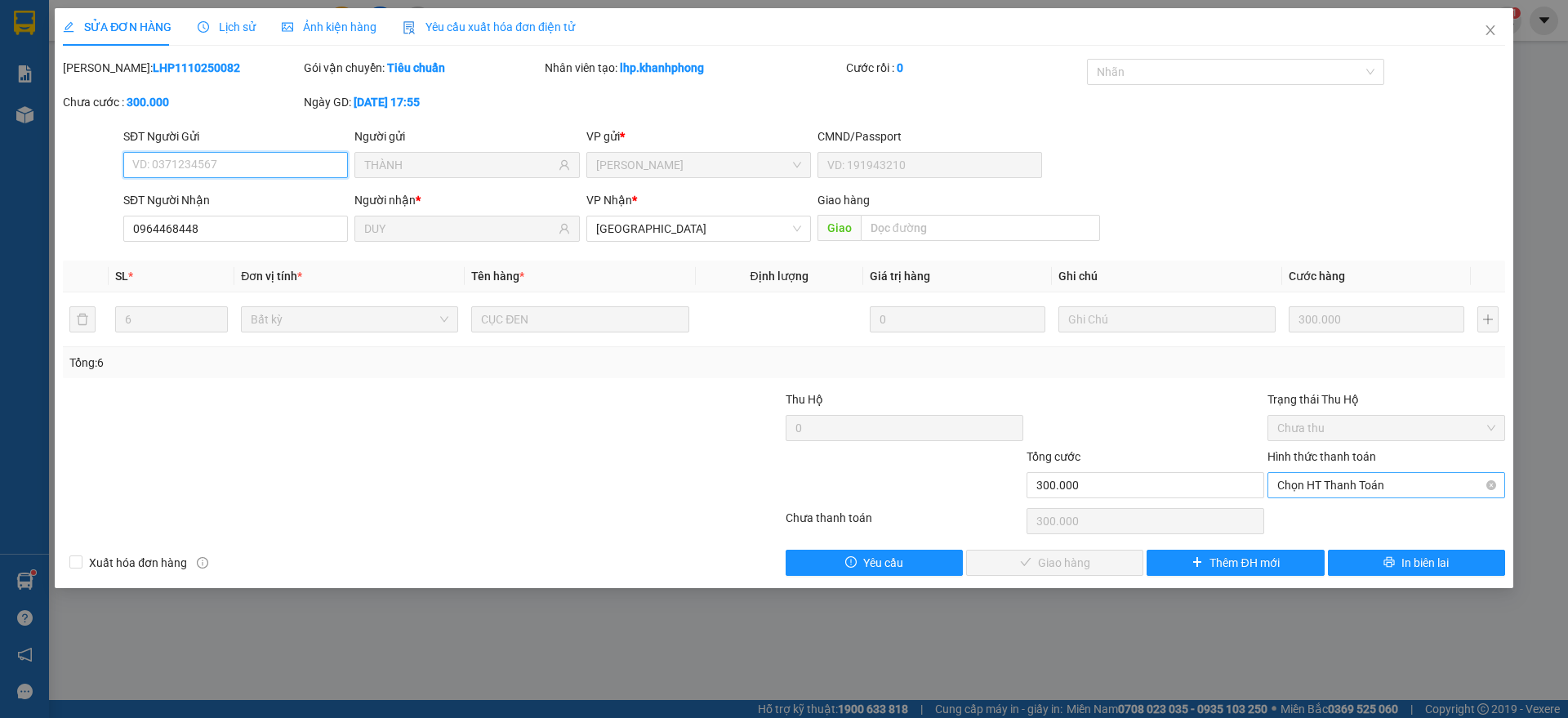
drag, startPoint x: 1294, startPoint y: 489, endPoint x: 1308, endPoint y: 506, distance: 22.0
click at [1295, 489] on span "Chọn HT Thanh Toán" at bounding box center [1386, 485] width 218 height 25
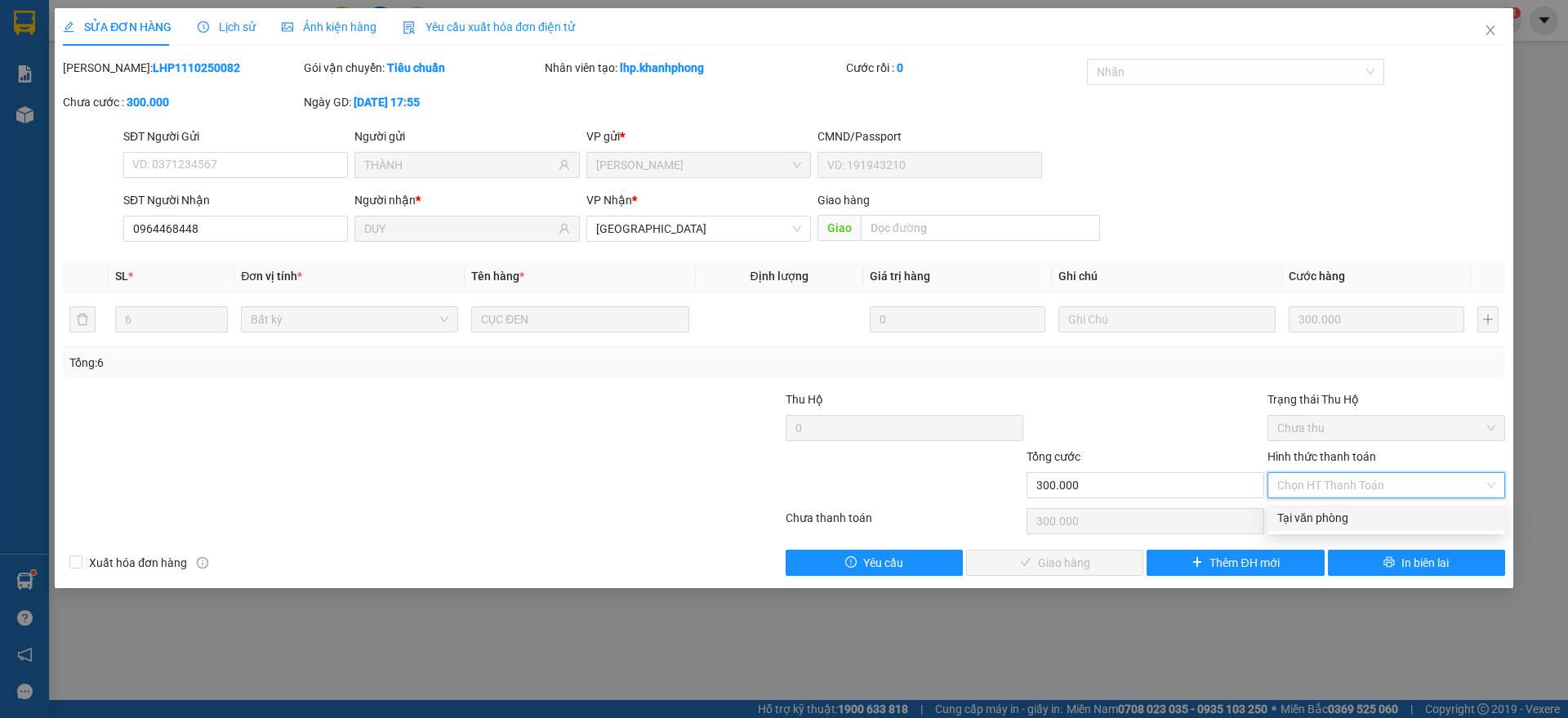
click at [1295, 518] on div "Tại văn phòng" at bounding box center [1386, 518] width 218 height 18
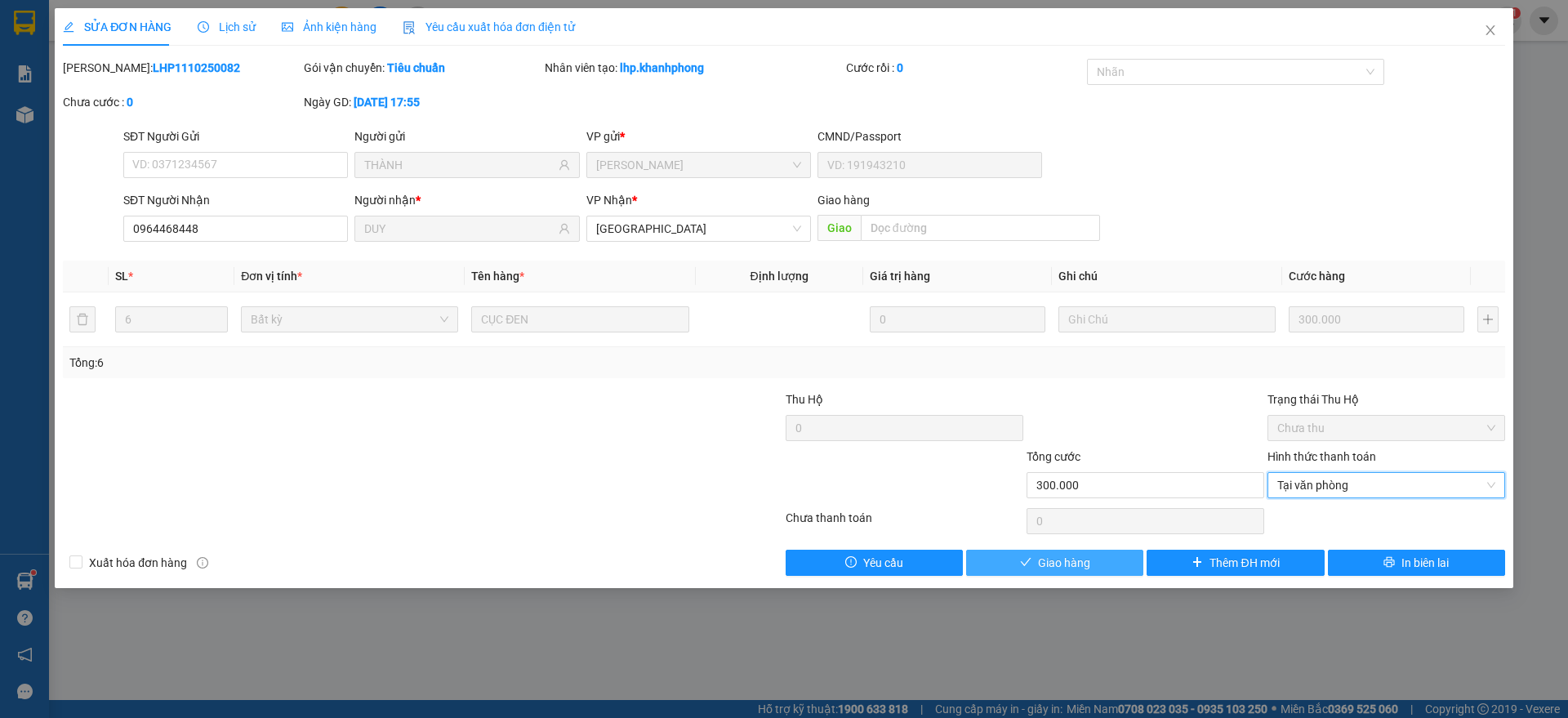
drag, startPoint x: 1028, startPoint y: 561, endPoint x: 1064, endPoint y: 543, distance: 40.2
click at [1029, 561] on icon "check" at bounding box center [1026, 562] width 11 height 11
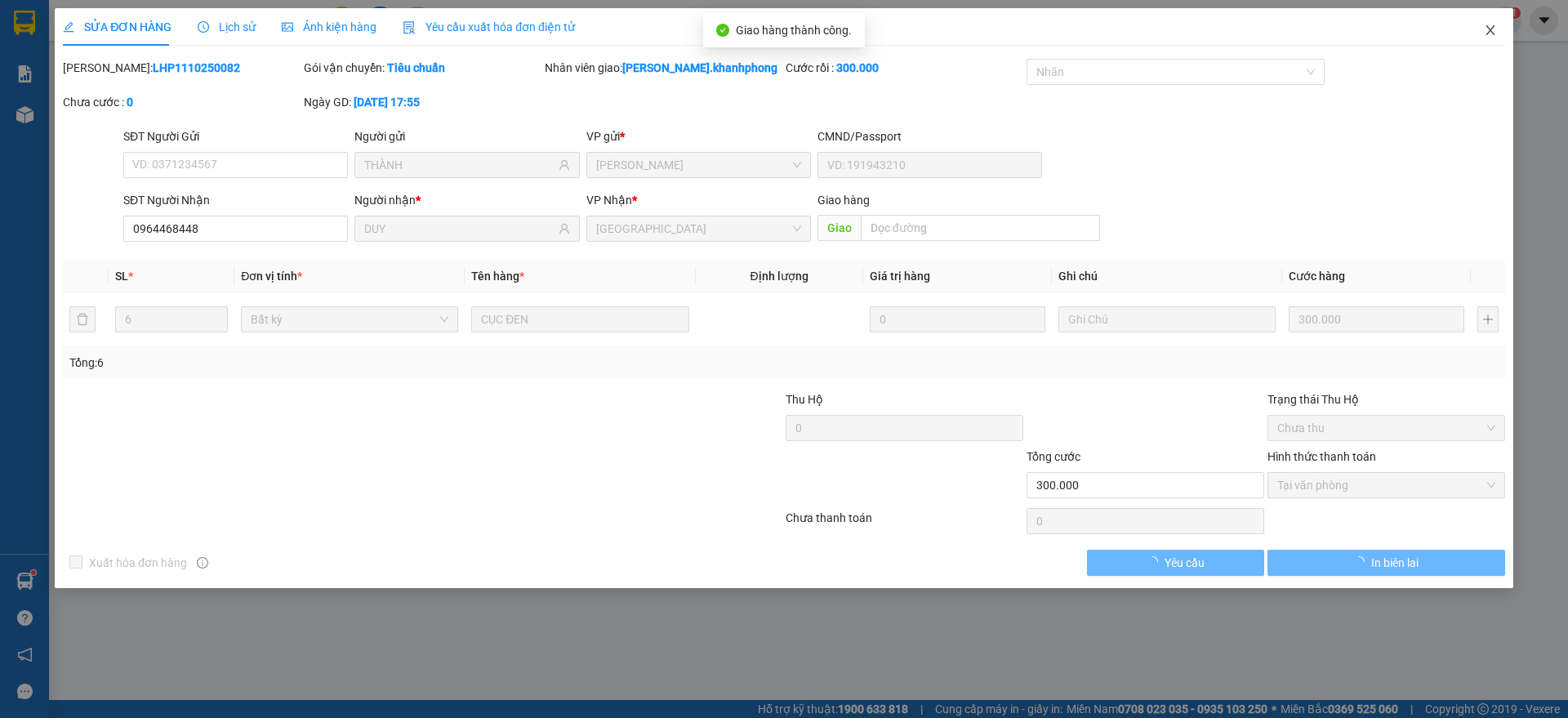
click at [1498, 27] on span "Close" at bounding box center [1490, 31] width 46 height 46
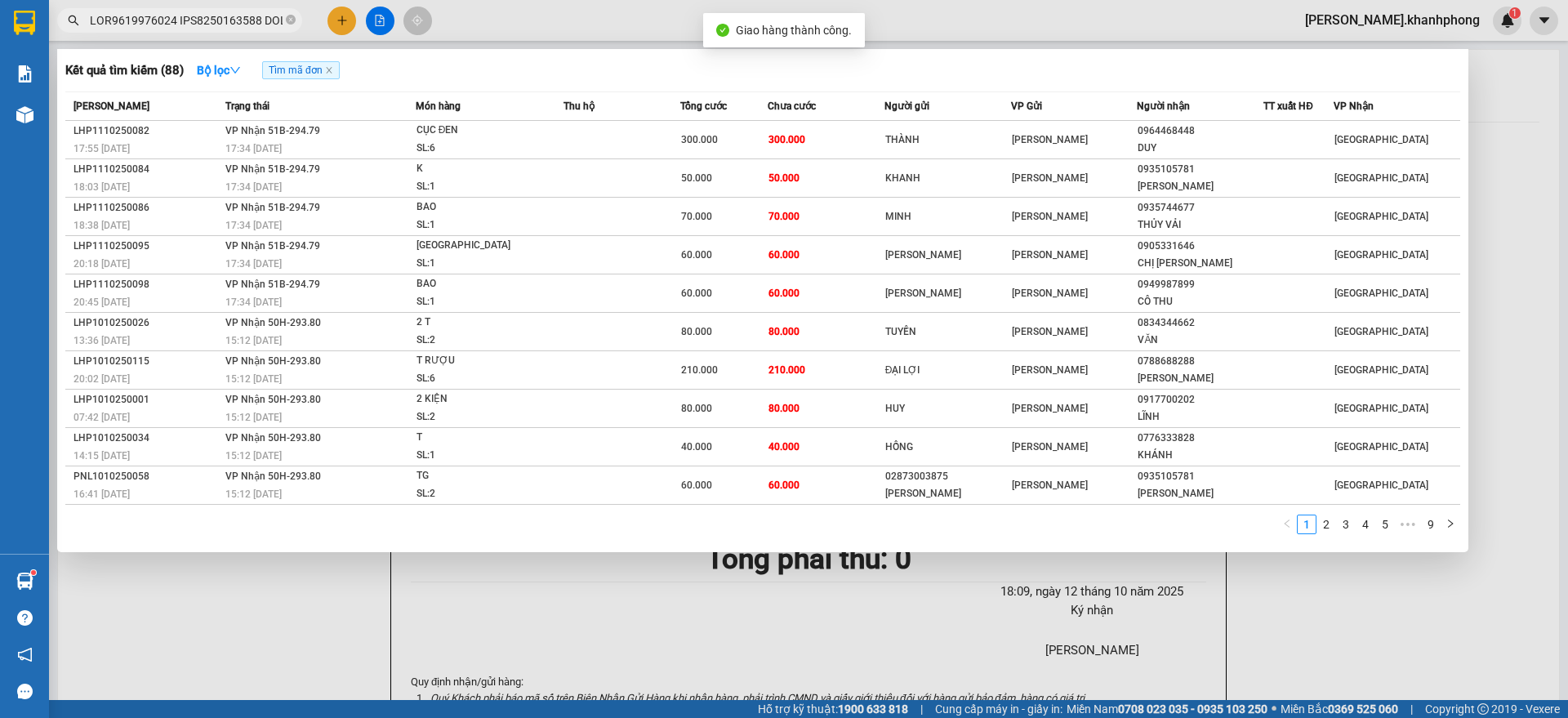
click at [230, 24] on input "text" at bounding box center [186, 20] width 193 height 18
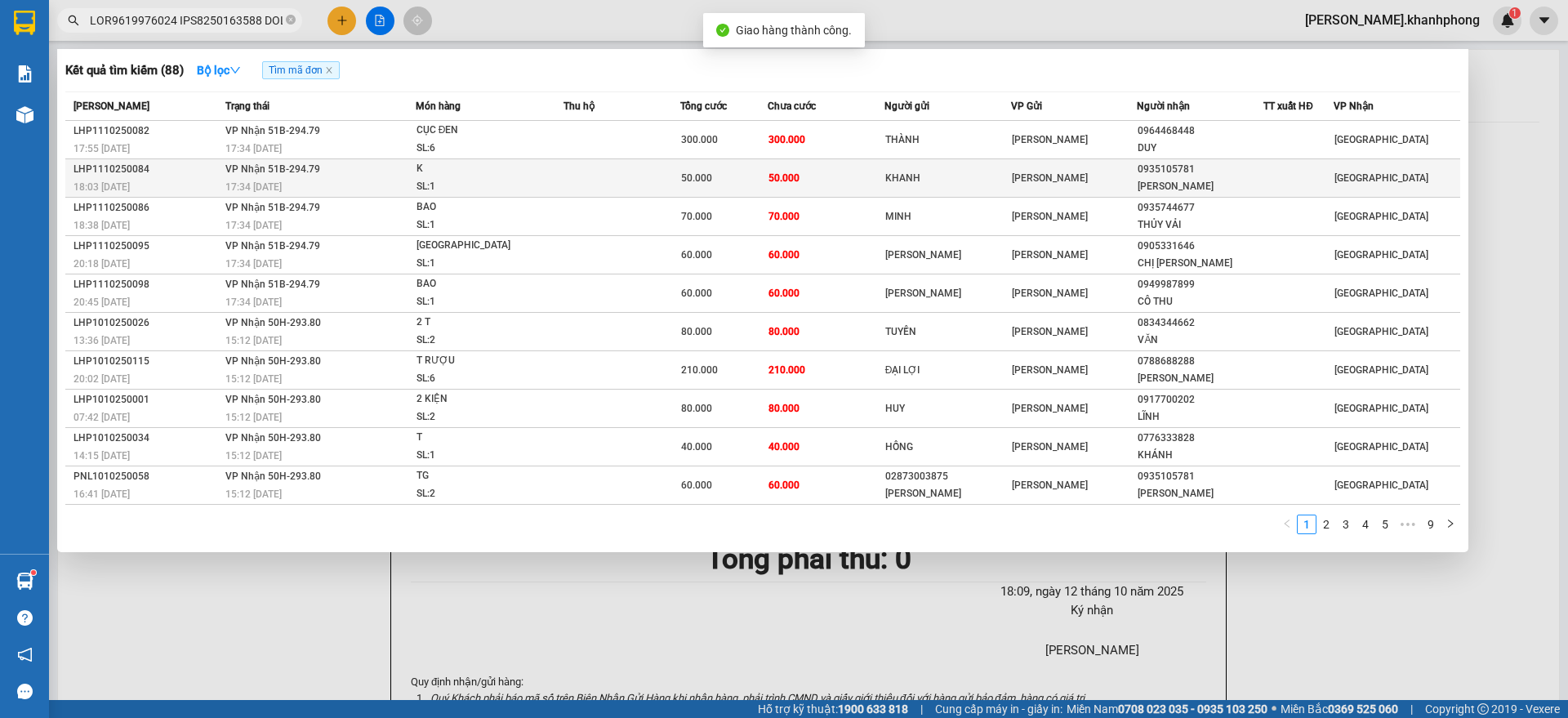
click at [379, 178] on div "17:34 [DATE]" at bounding box center [319, 188] width 189 height 18
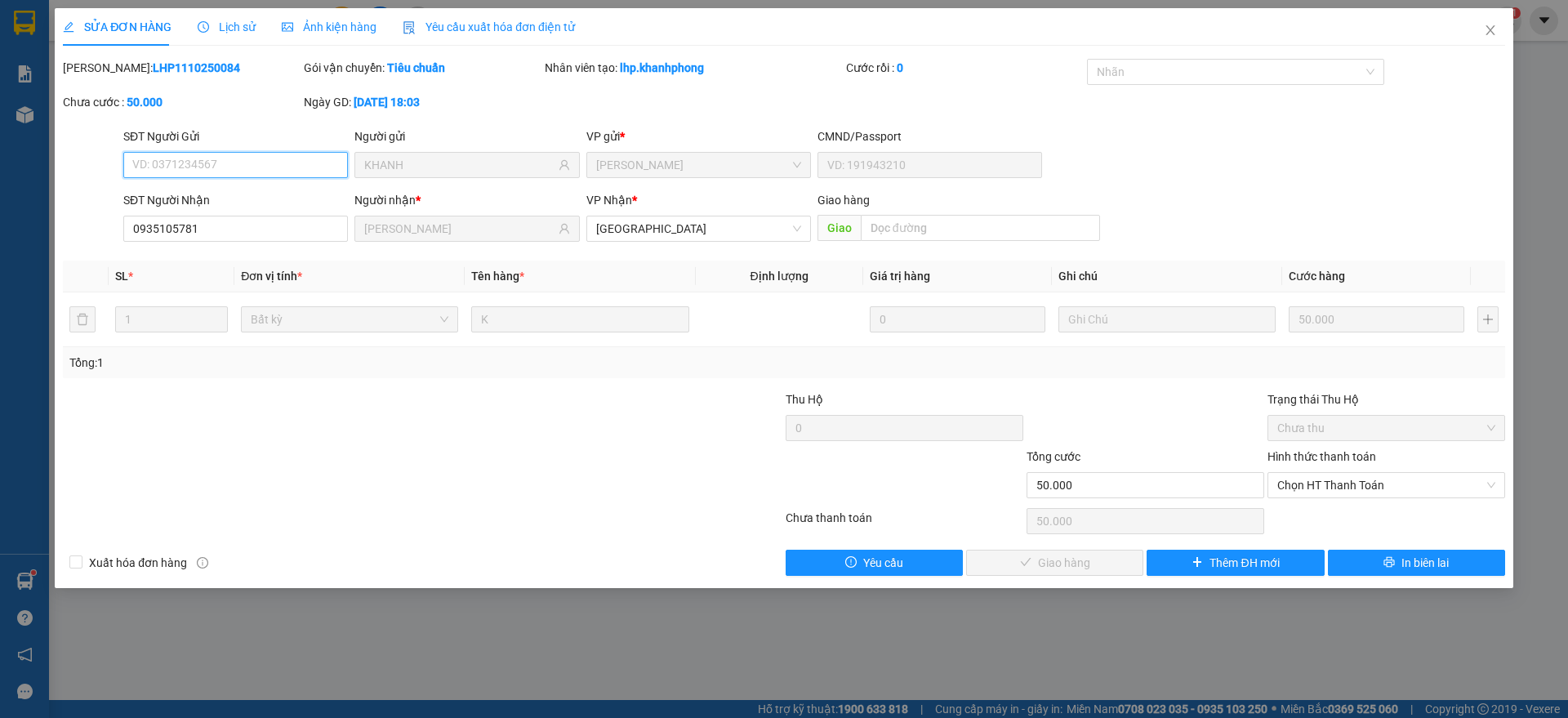
drag, startPoint x: 1311, startPoint y: 489, endPoint x: 1319, endPoint y: 500, distance: 13.6
click at [1314, 489] on span "Chọn HT Thanh Toán" at bounding box center [1386, 485] width 218 height 25
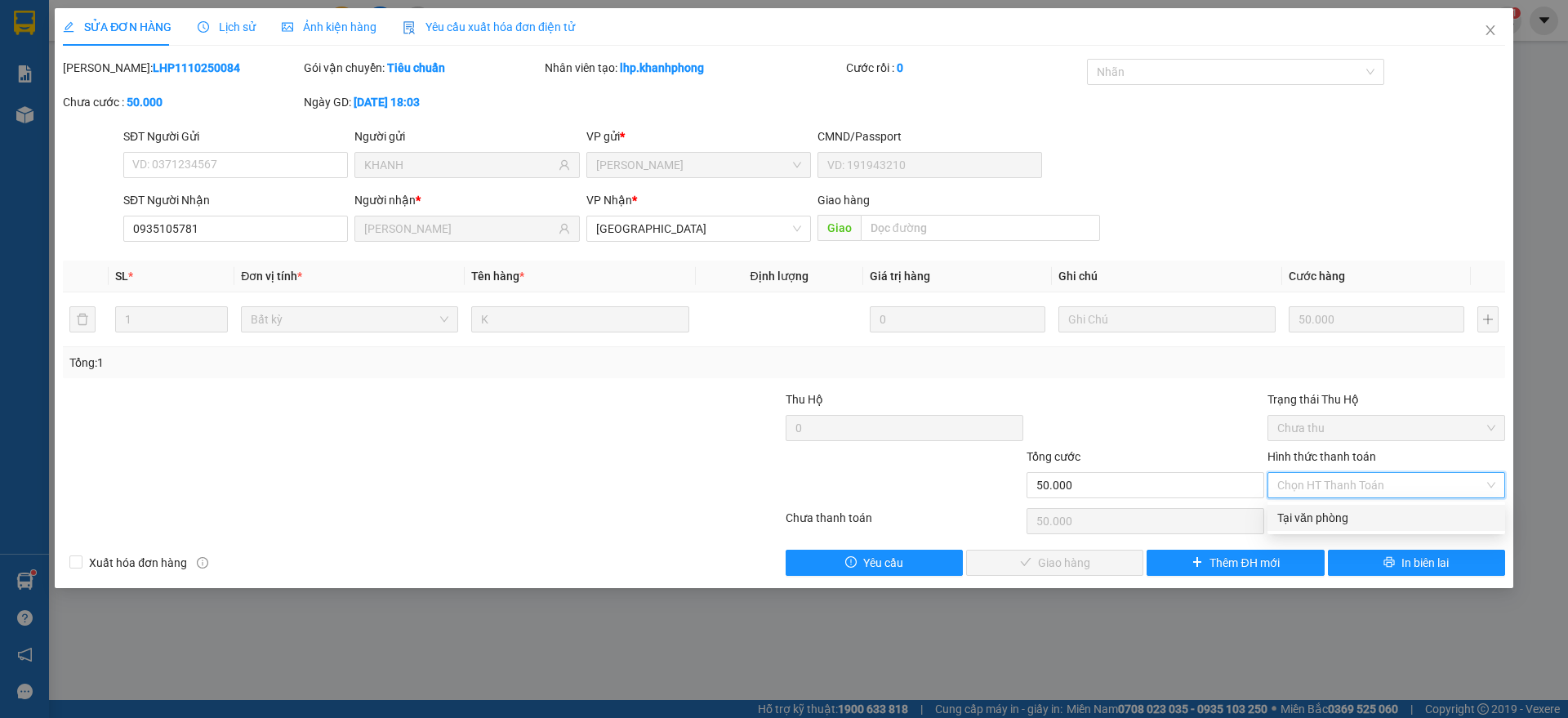
drag, startPoint x: 1317, startPoint y: 517, endPoint x: 1301, endPoint y: 522, distance: 16.8
click at [1317, 518] on div "Tại văn phòng" at bounding box center [1386, 518] width 218 height 18
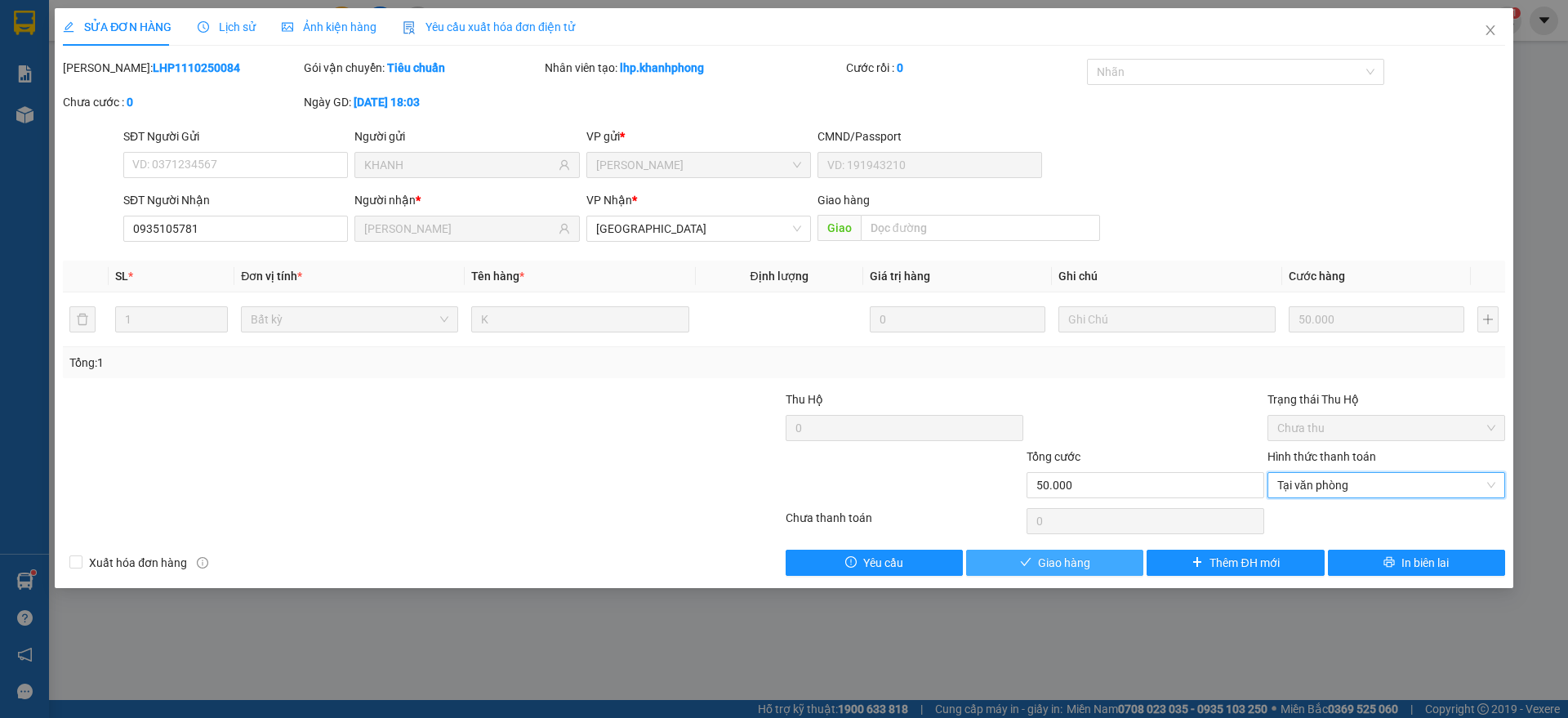
drag, startPoint x: 1083, startPoint y: 561, endPoint x: 1106, endPoint y: 553, distance: 24.4
click at [1090, 561] on span "Giao hàng" at bounding box center [1063, 563] width 52 height 18
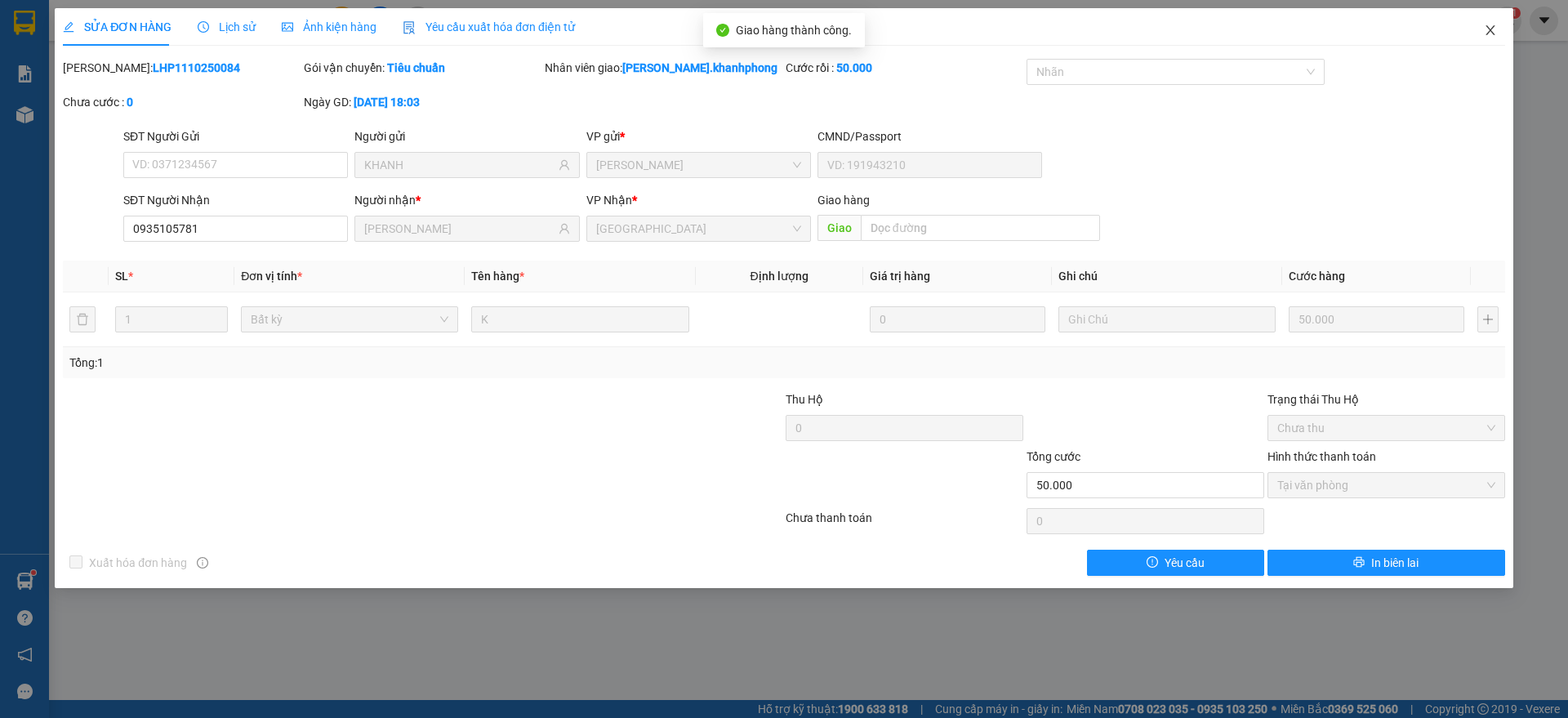
click at [1488, 24] on icon "close" at bounding box center [1490, 30] width 13 height 13
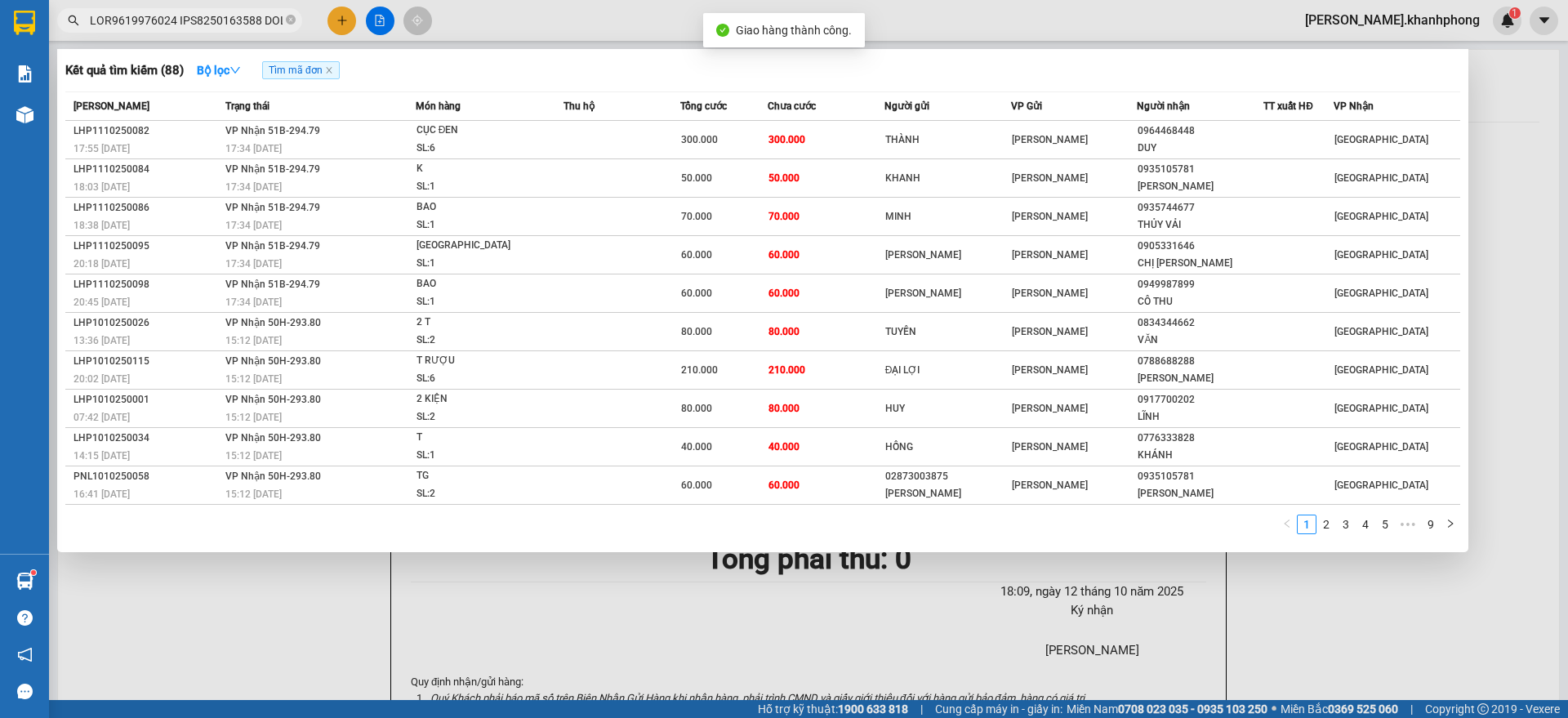
drag, startPoint x: 187, startPoint y: 28, endPoint x: 296, endPoint y: 107, distance: 134.6
click at [187, 28] on input "text" at bounding box center [186, 20] width 193 height 18
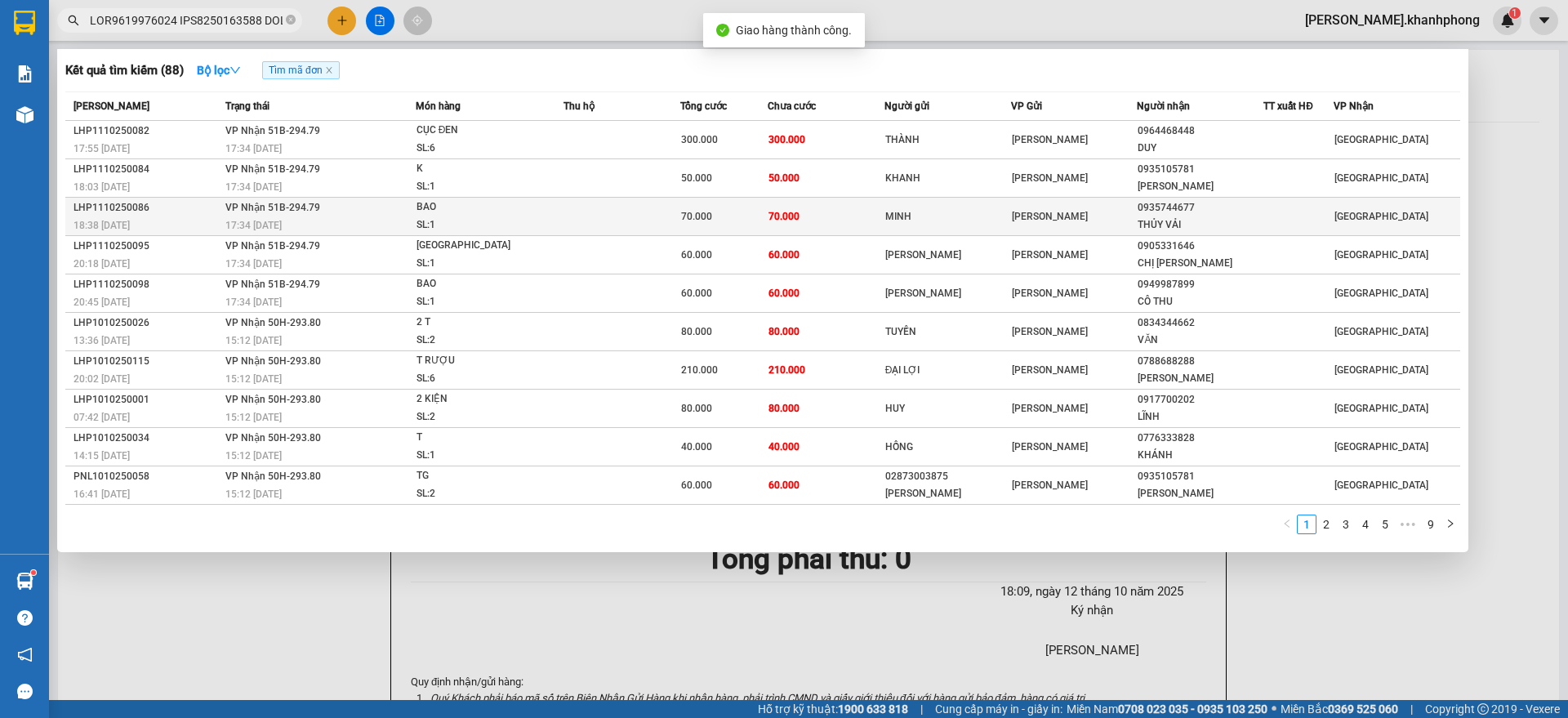
click at [418, 208] on div "BAO" at bounding box center [478, 208] width 123 height 18
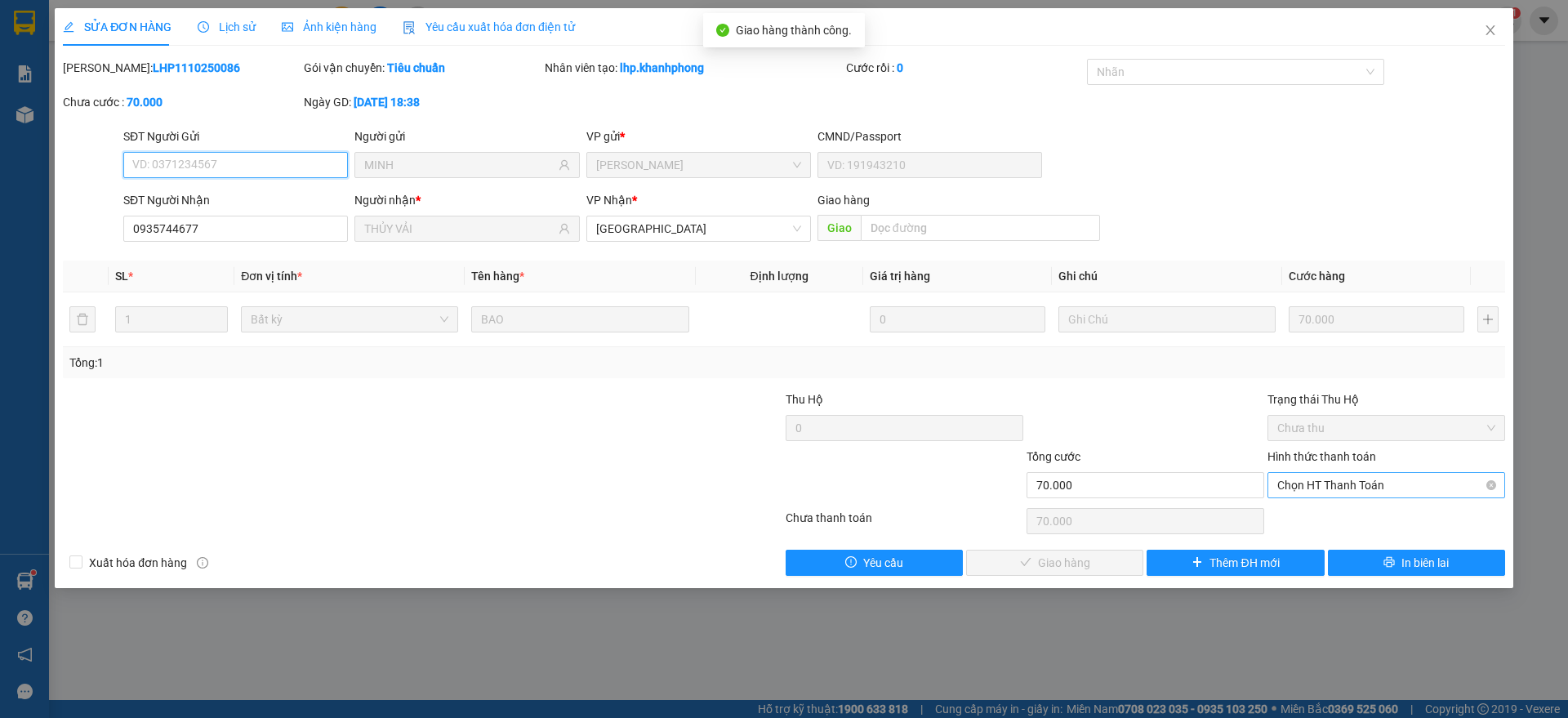
click at [1348, 490] on span "Chọn HT Thanh Toán" at bounding box center [1386, 485] width 218 height 25
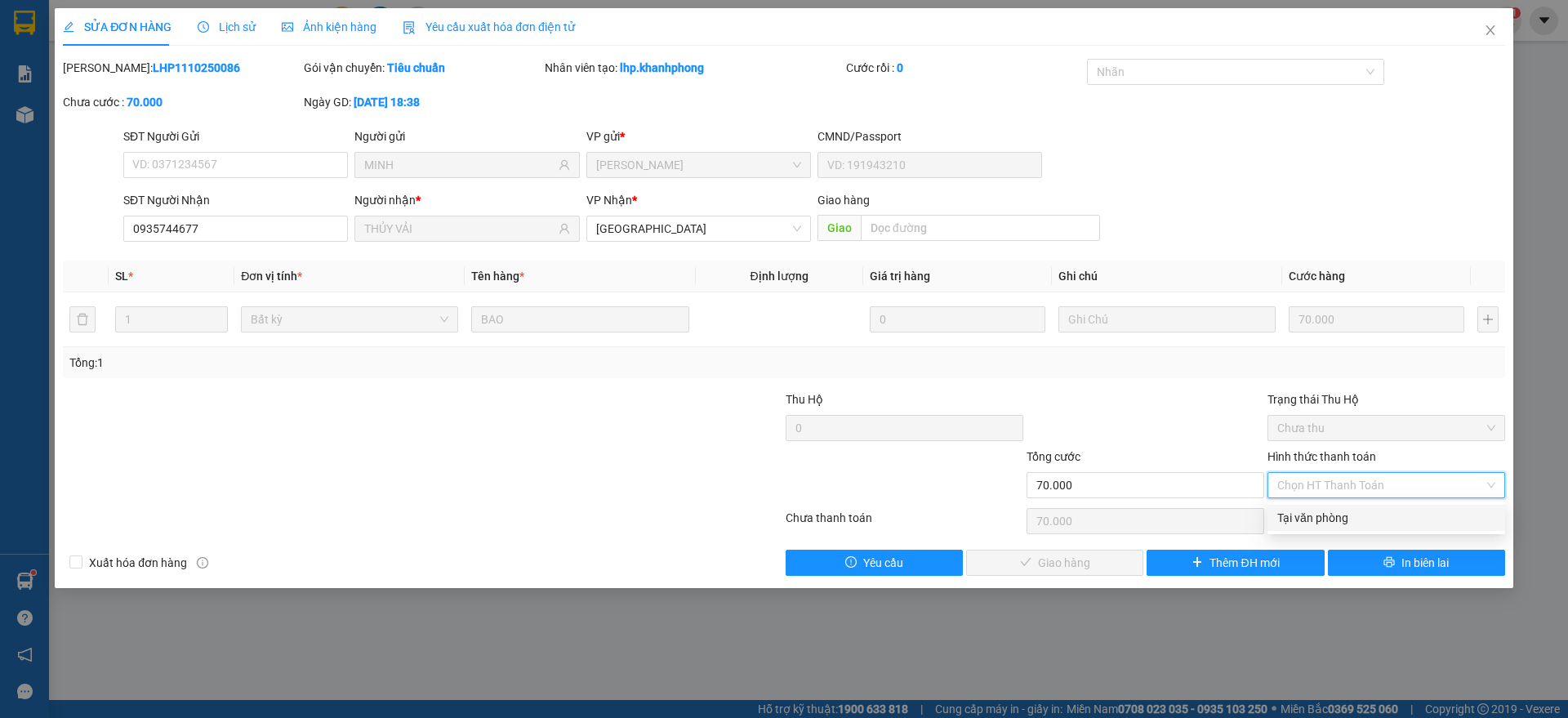
click at [1320, 516] on div "Tại văn phòng" at bounding box center [1386, 518] width 218 height 18
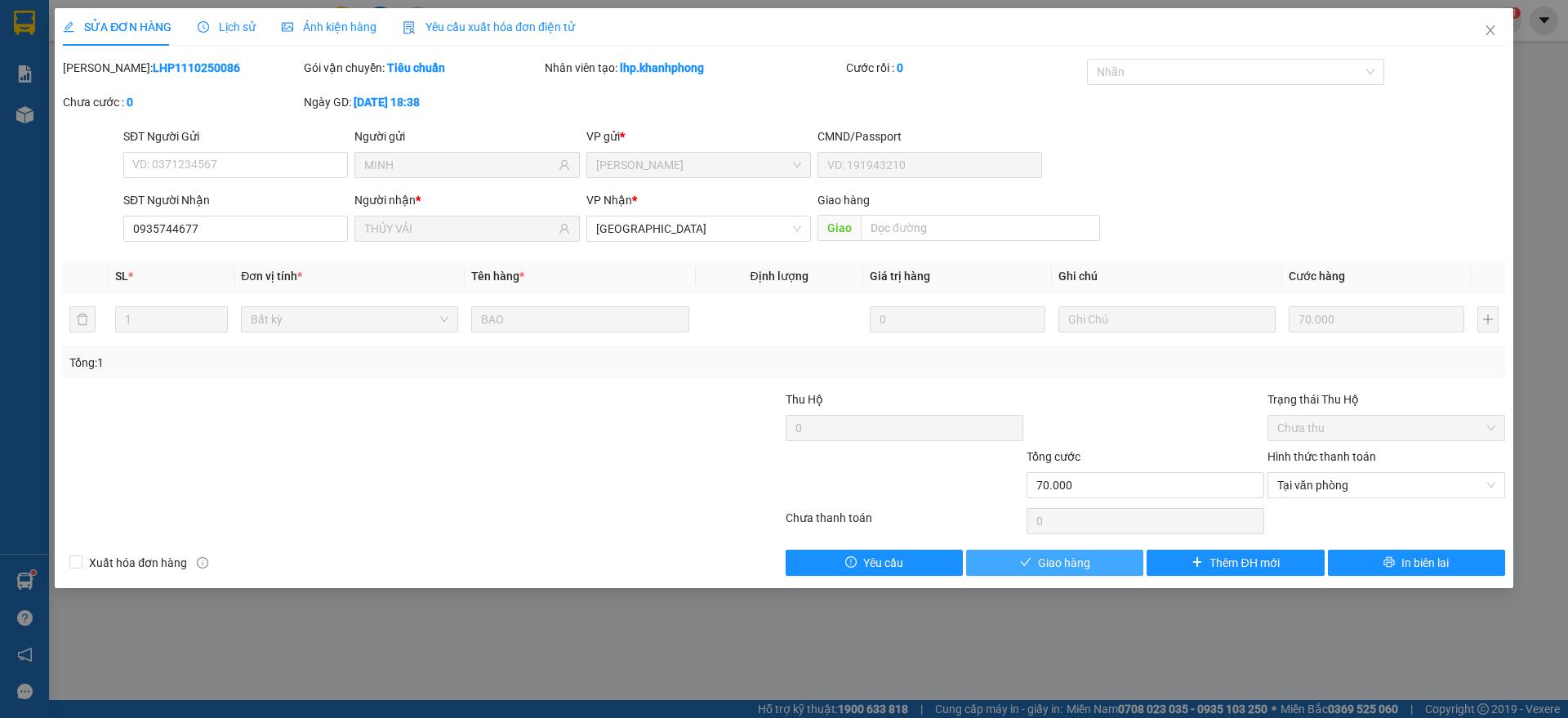
click at [1026, 566] on icon "check" at bounding box center [1026, 562] width 11 height 11
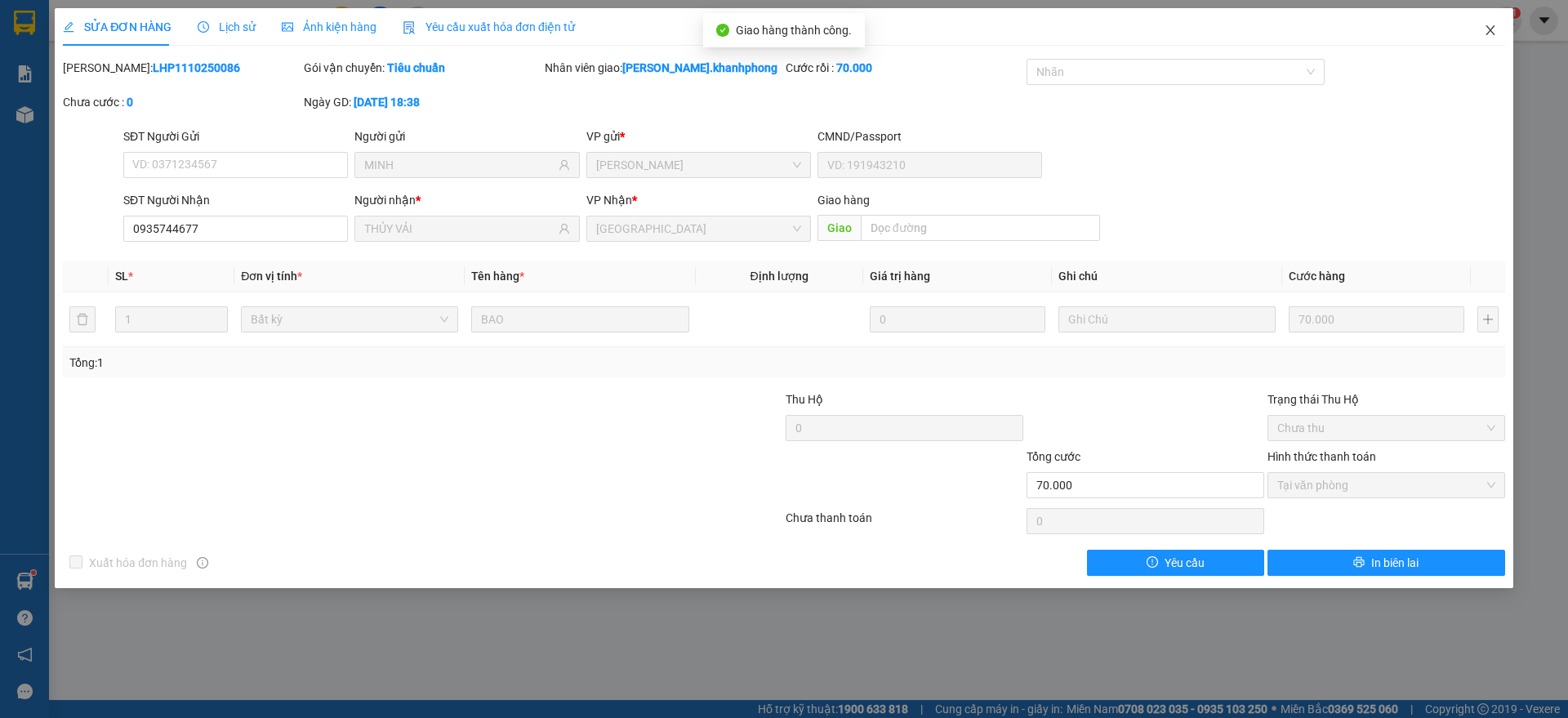
click at [1494, 22] on span "Close" at bounding box center [1490, 31] width 46 height 46
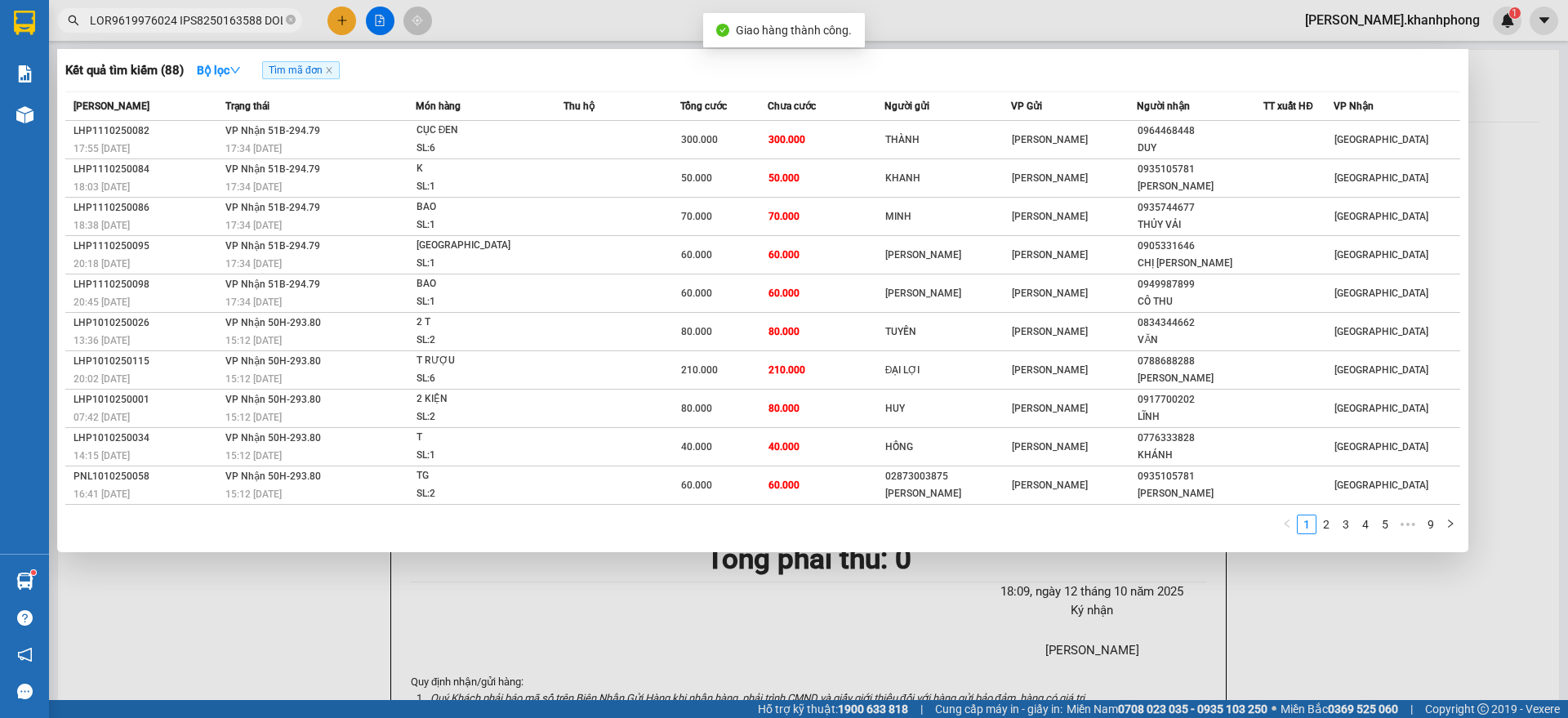
click at [223, 20] on input "text" at bounding box center [186, 20] width 193 height 18
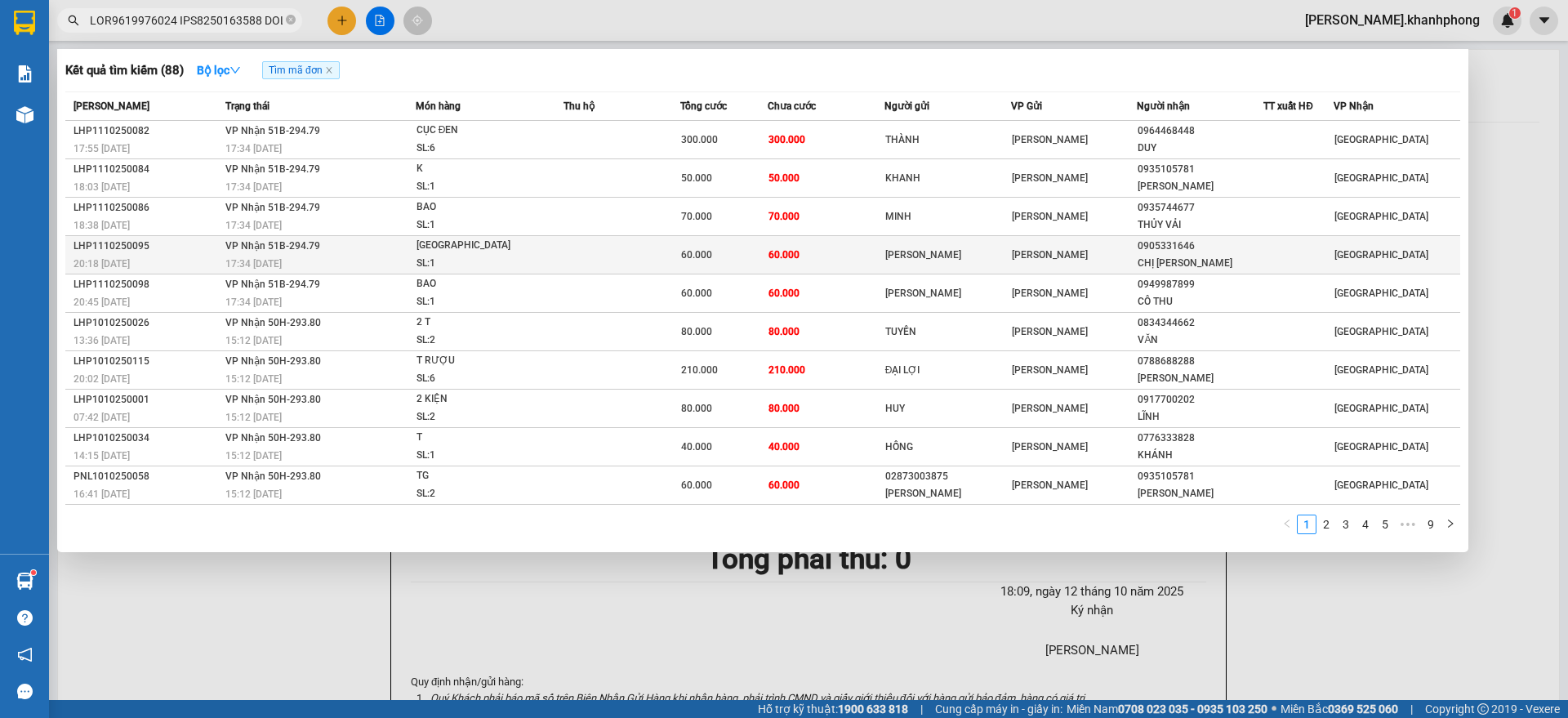
click at [176, 262] on div "20:18 [DATE]" at bounding box center [146, 263] width 147 height 18
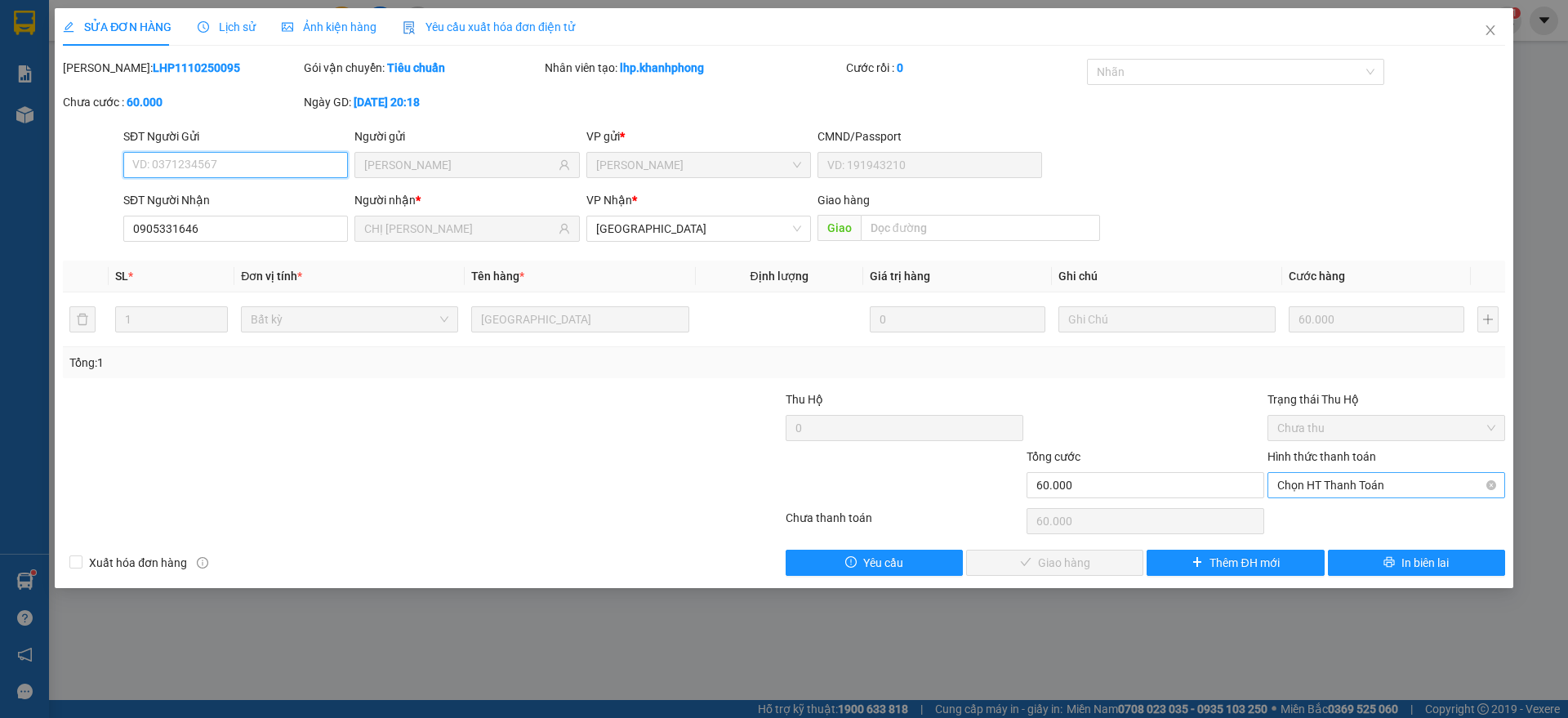
drag, startPoint x: 1311, startPoint y: 484, endPoint x: 1318, endPoint y: 496, distance: 13.9
click at [1313, 484] on span "Chọn HT Thanh Toán" at bounding box center [1386, 485] width 218 height 25
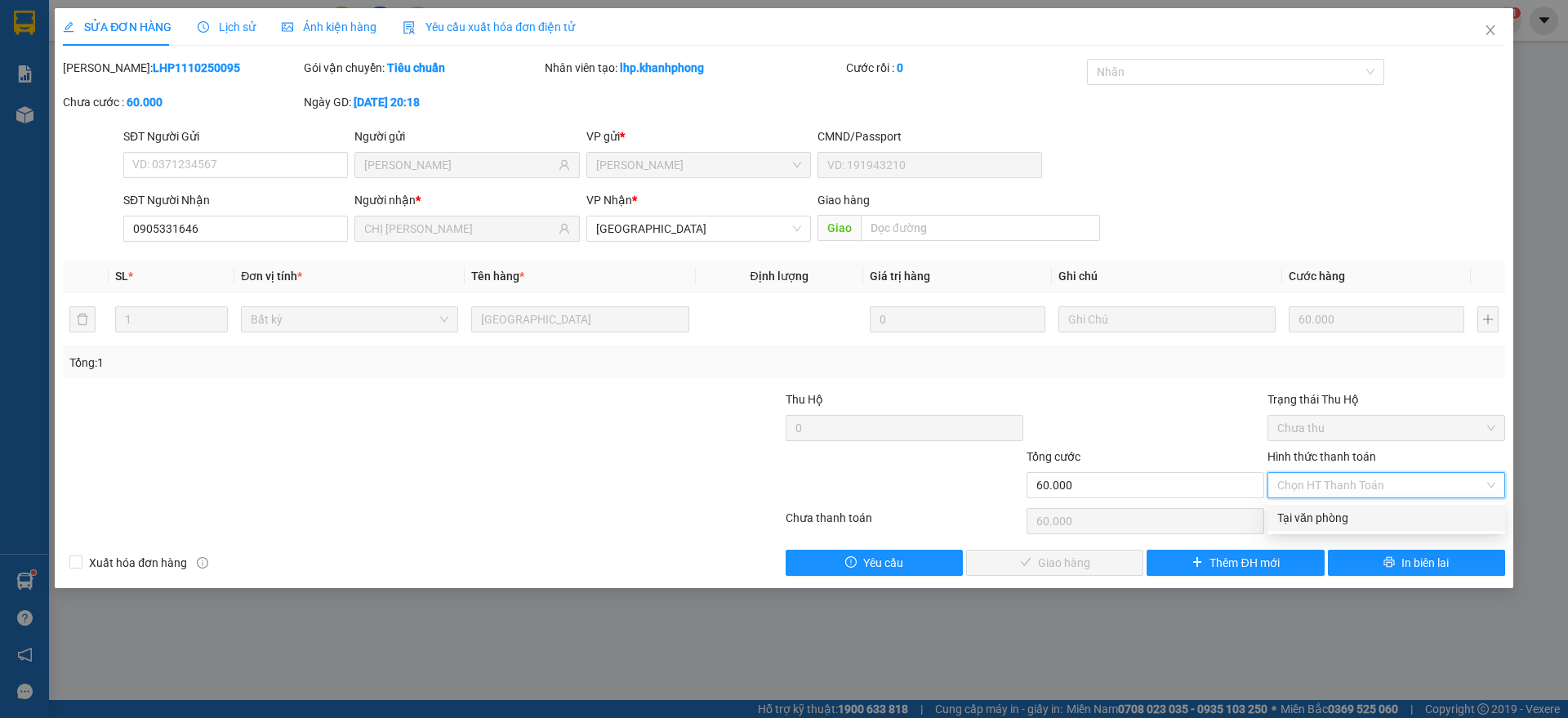
click at [1315, 520] on div "Tại văn phòng" at bounding box center [1386, 518] width 218 height 18
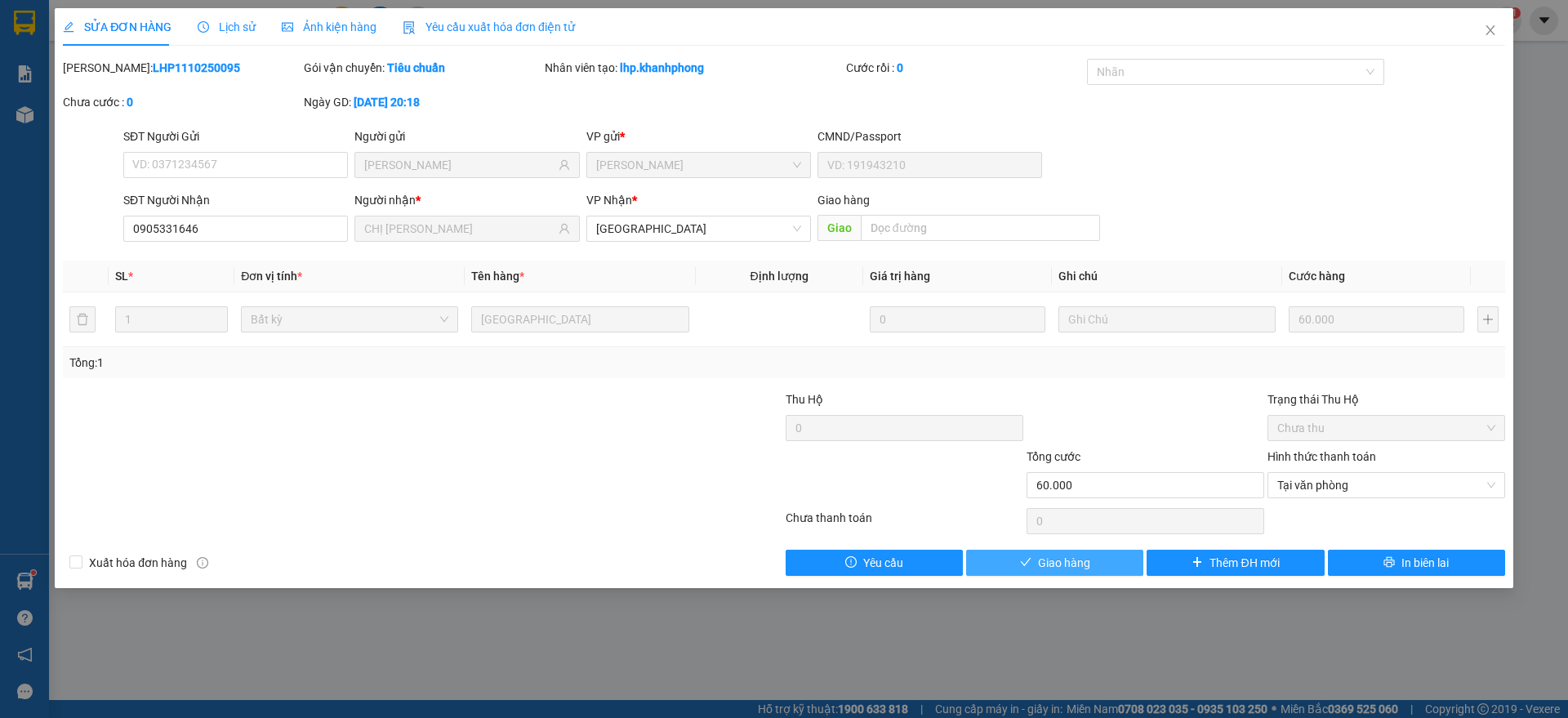
click at [1071, 560] on span "Giao hàng" at bounding box center [1063, 563] width 52 height 18
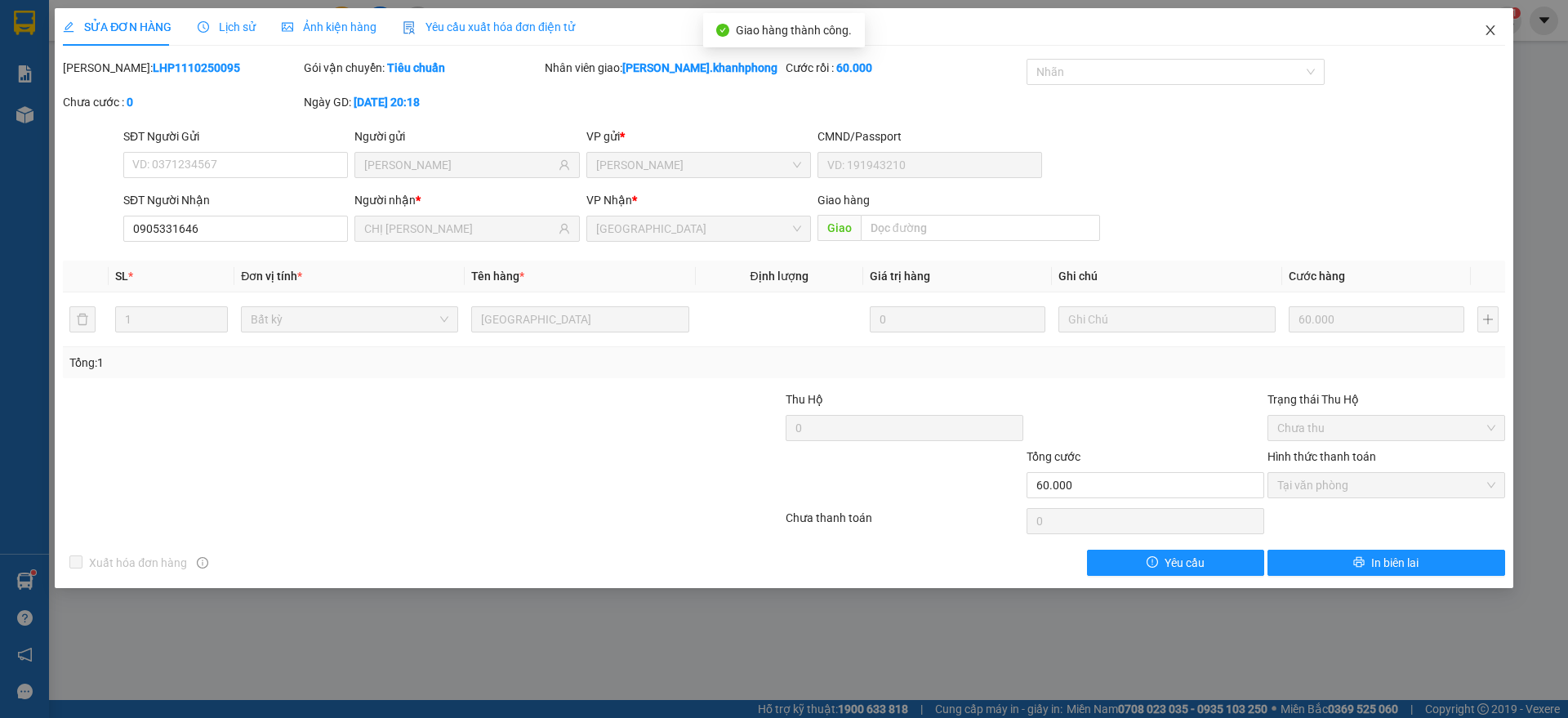
click at [1482, 33] on span "Close" at bounding box center [1490, 31] width 46 height 46
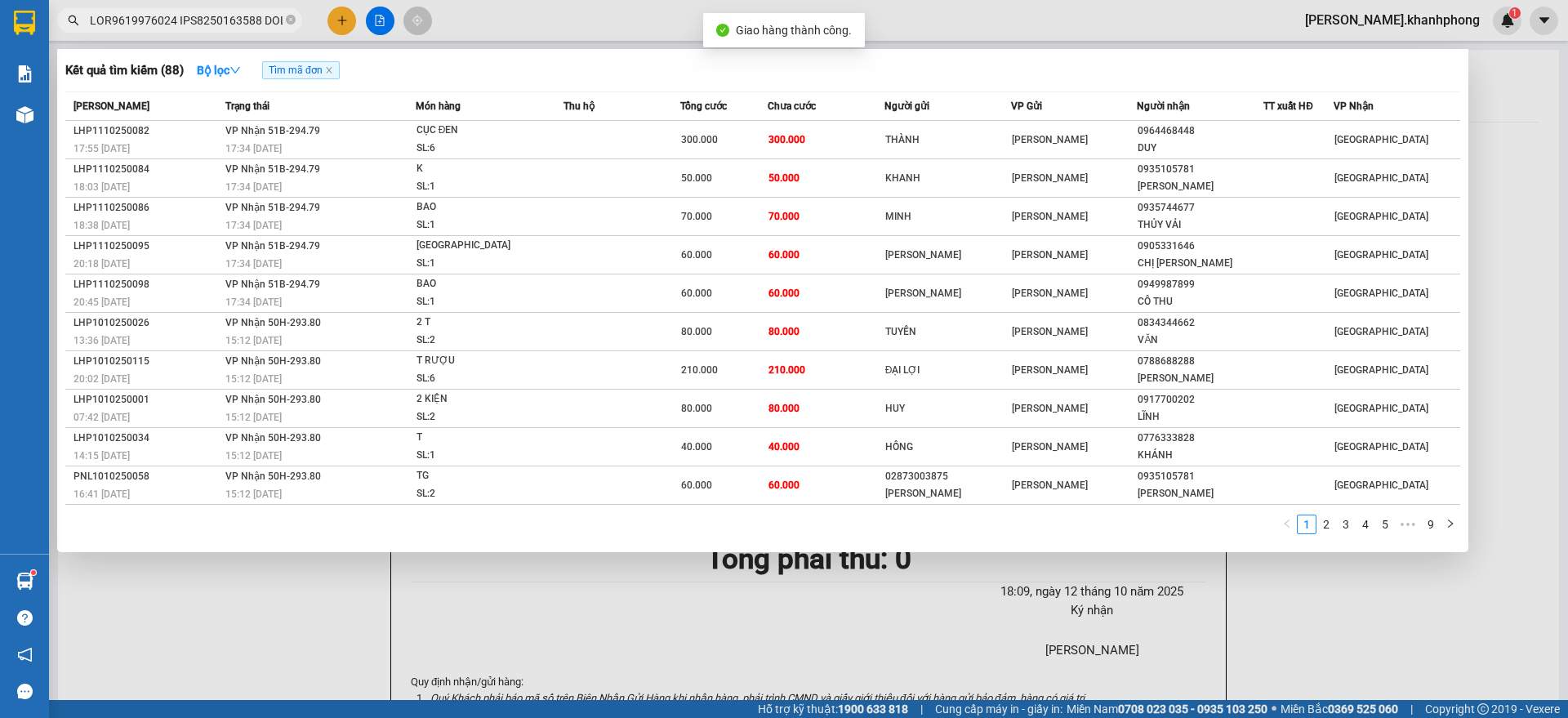
click at [188, 19] on input "text" at bounding box center [186, 20] width 193 height 18
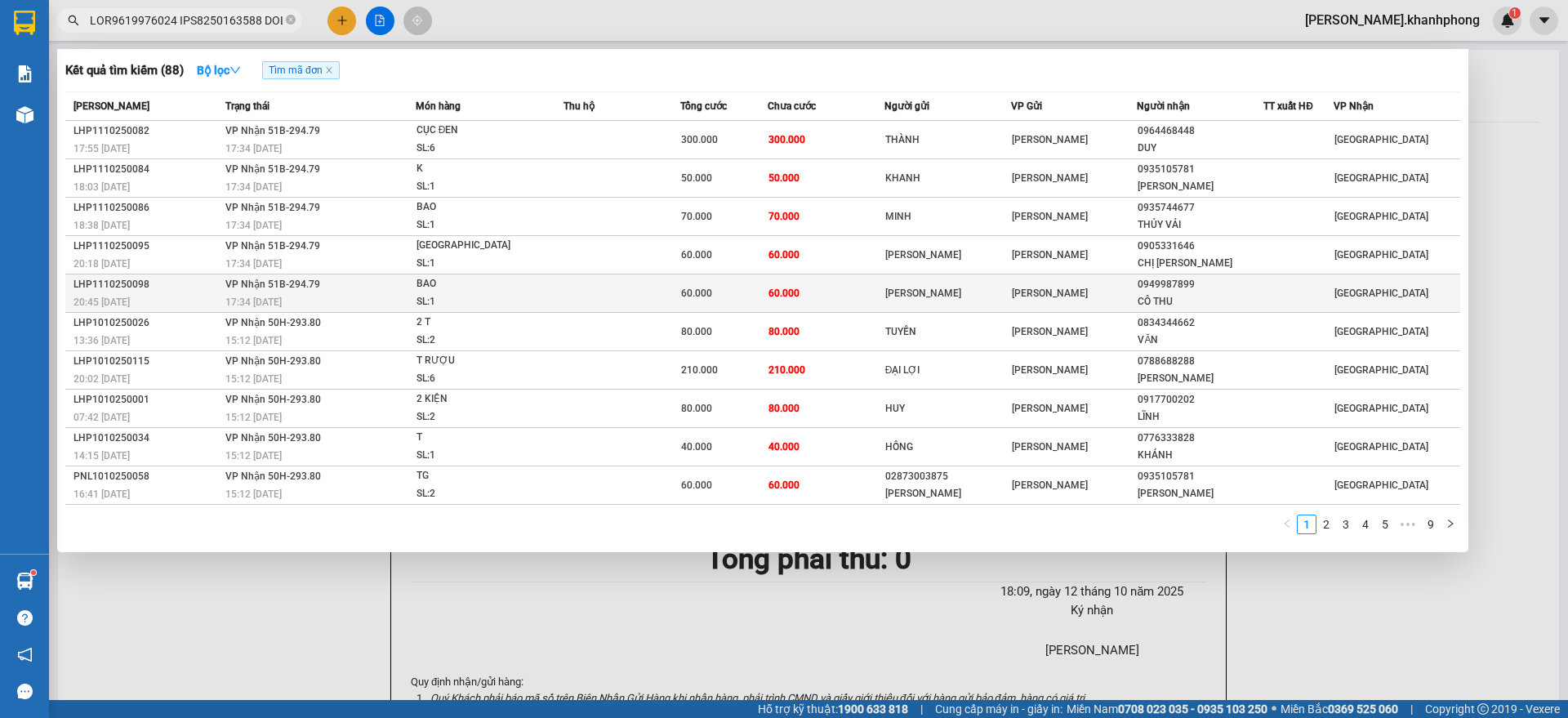
click at [183, 295] on div "20:45 [DATE]" at bounding box center [146, 302] width 147 height 18
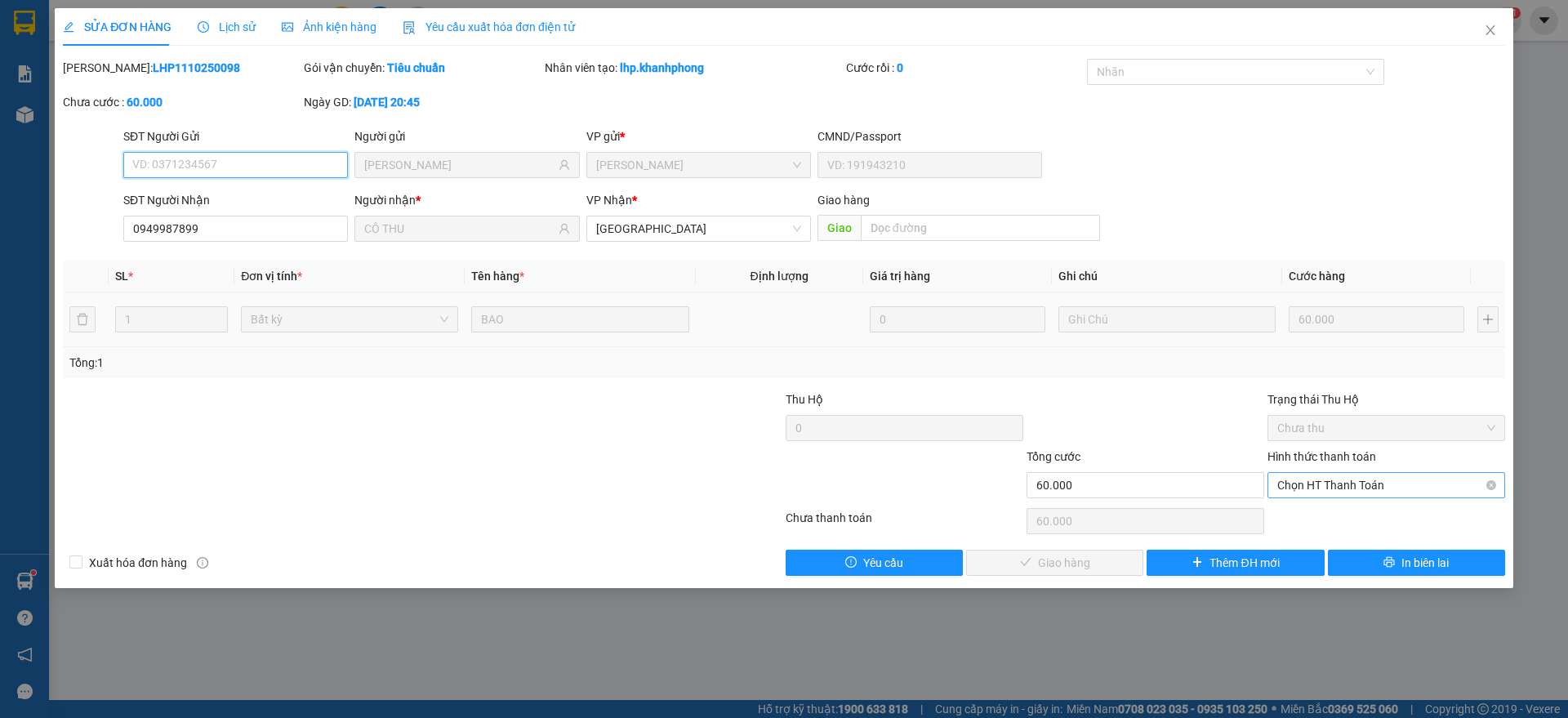
click at [1314, 484] on span "Chọn HT Thanh Toán" at bounding box center [1386, 485] width 218 height 25
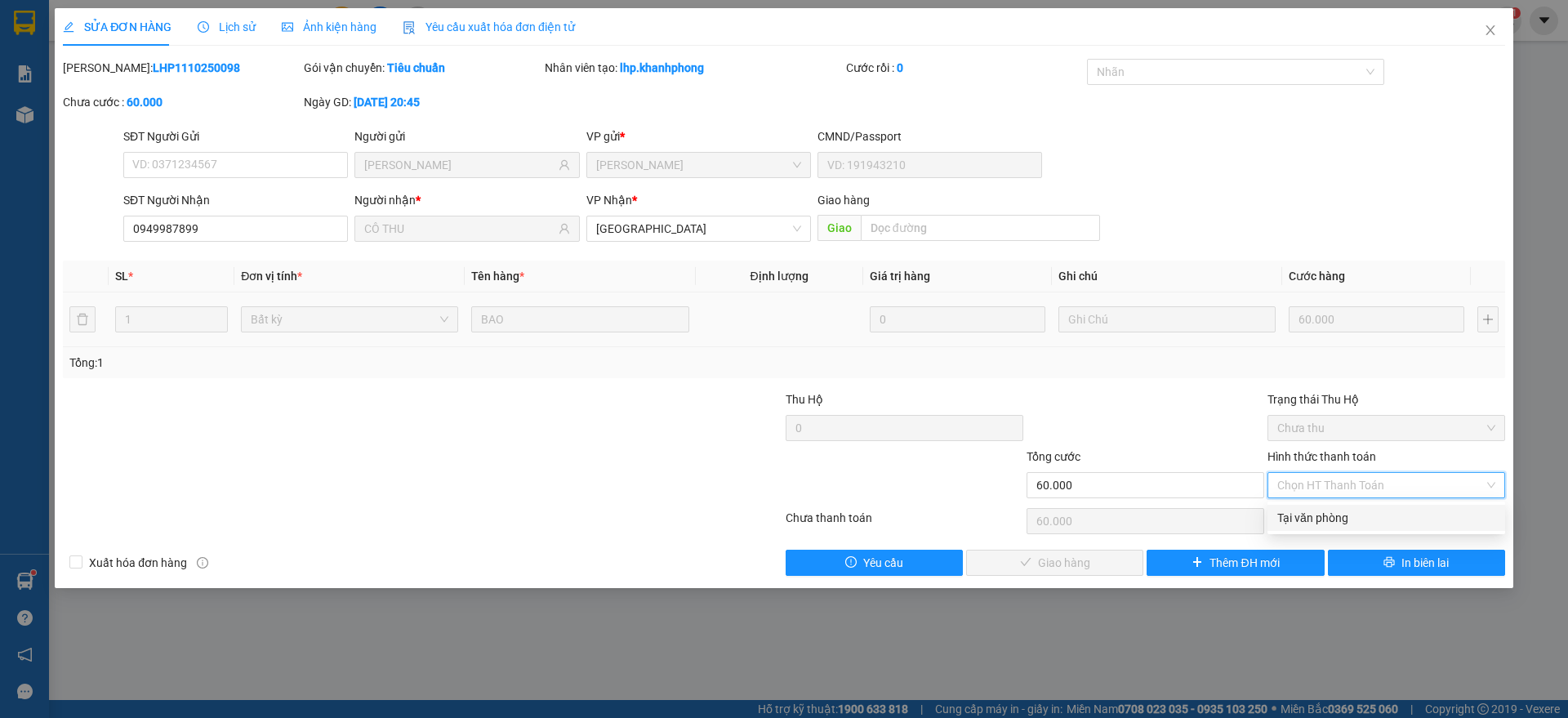
click at [1314, 518] on div "Tại văn phòng" at bounding box center [1386, 518] width 218 height 18
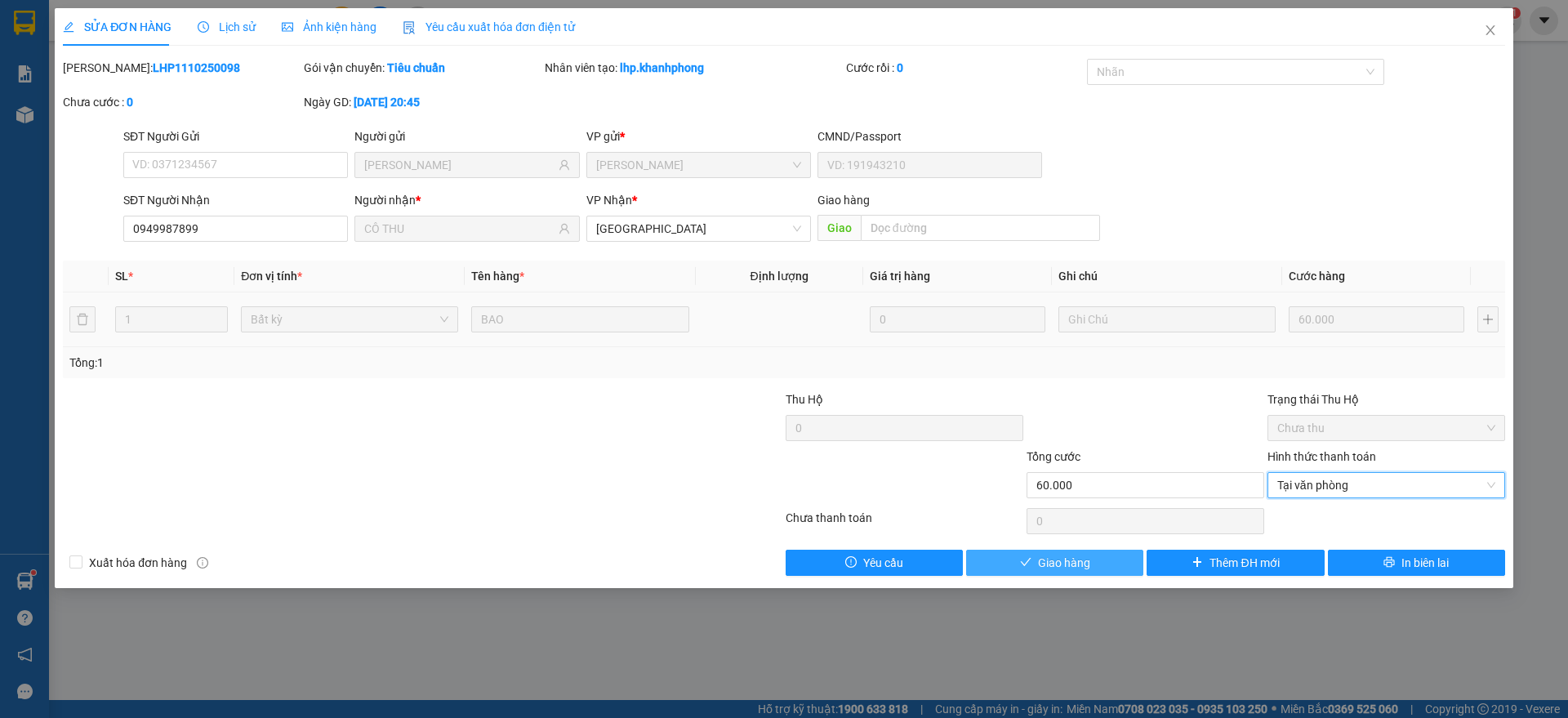
click at [1062, 564] on span "Giao hàng" at bounding box center [1063, 563] width 52 height 18
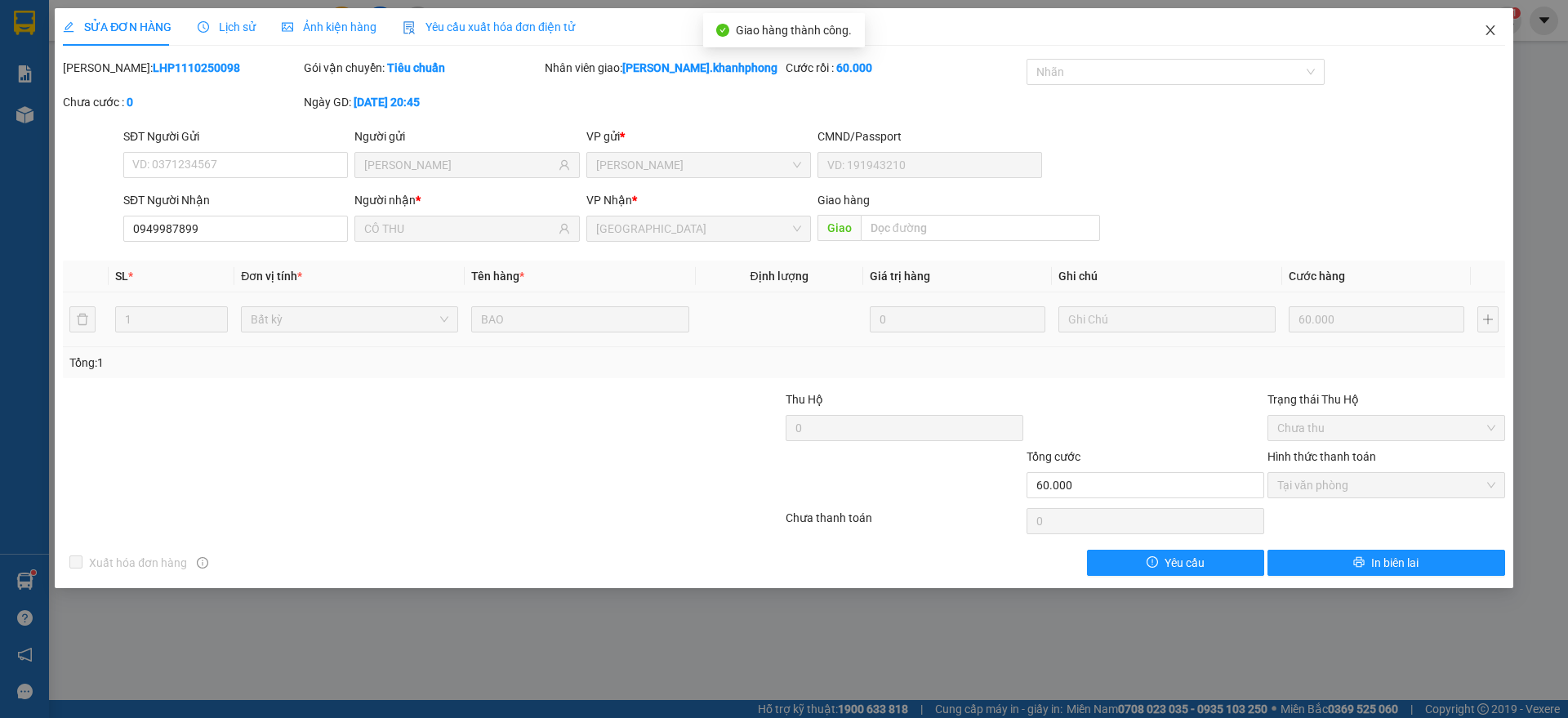
click at [1500, 24] on span "Close" at bounding box center [1490, 31] width 46 height 46
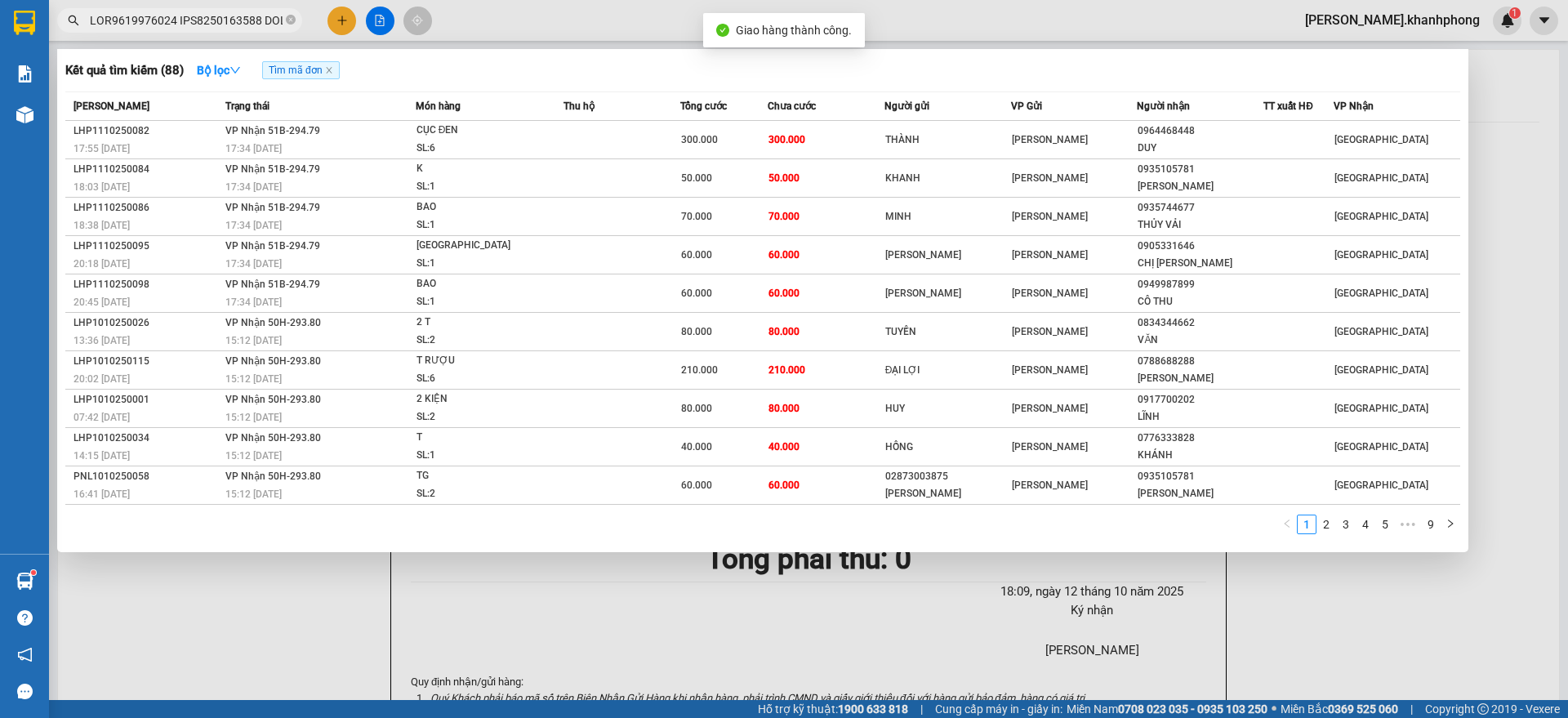
click at [182, 18] on input "text" at bounding box center [186, 20] width 193 height 18
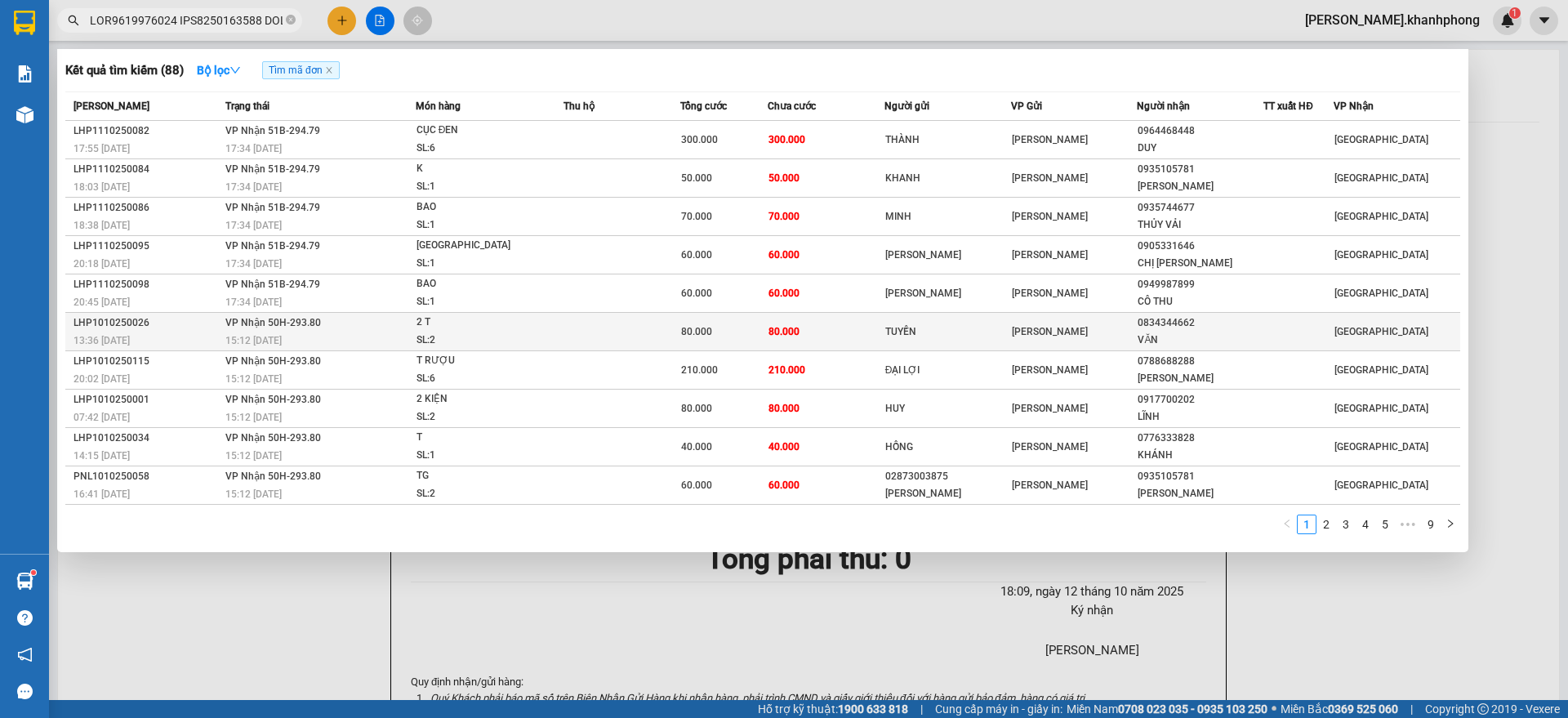
click at [175, 328] on div "LHP1010250026" at bounding box center [146, 323] width 147 height 17
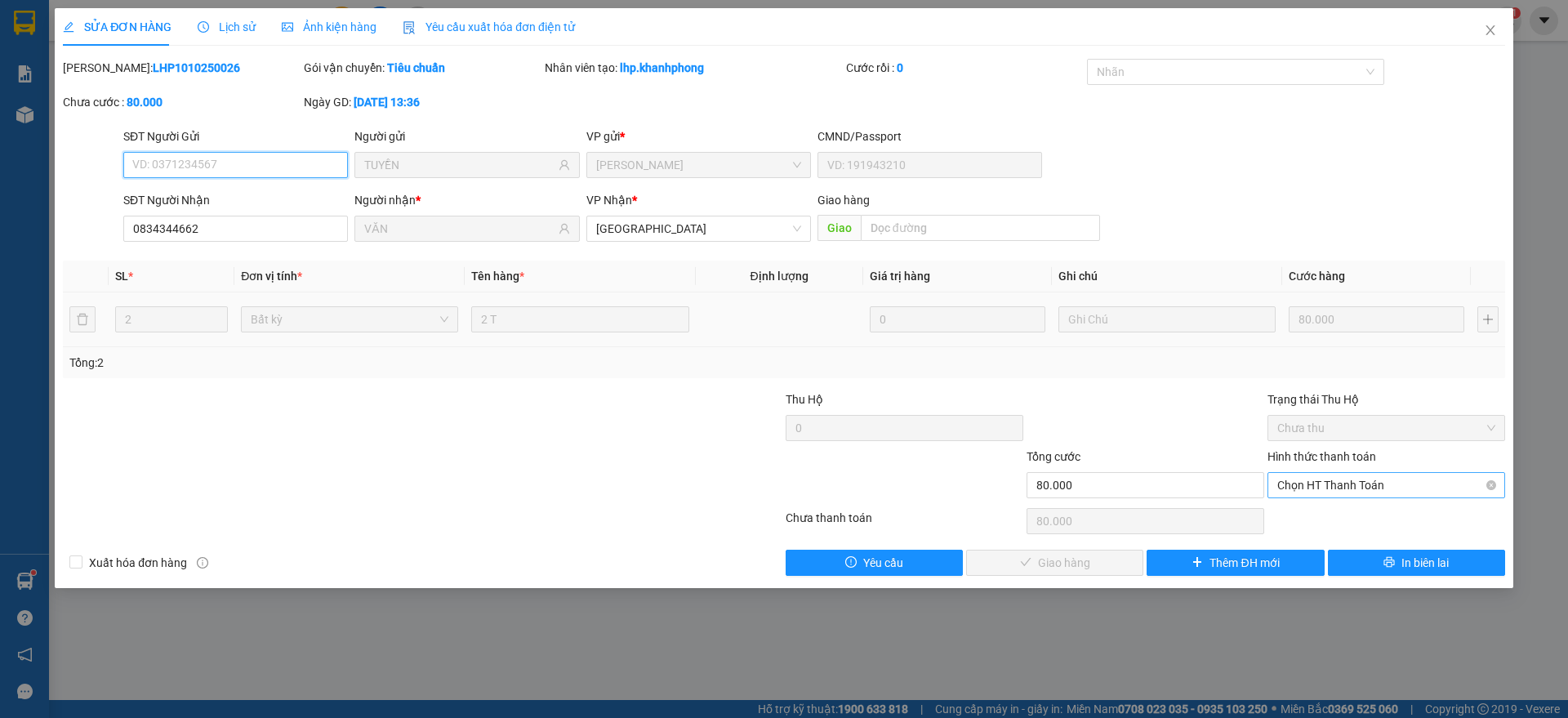
click at [1315, 494] on span "Chọn HT Thanh Toán" at bounding box center [1386, 485] width 218 height 25
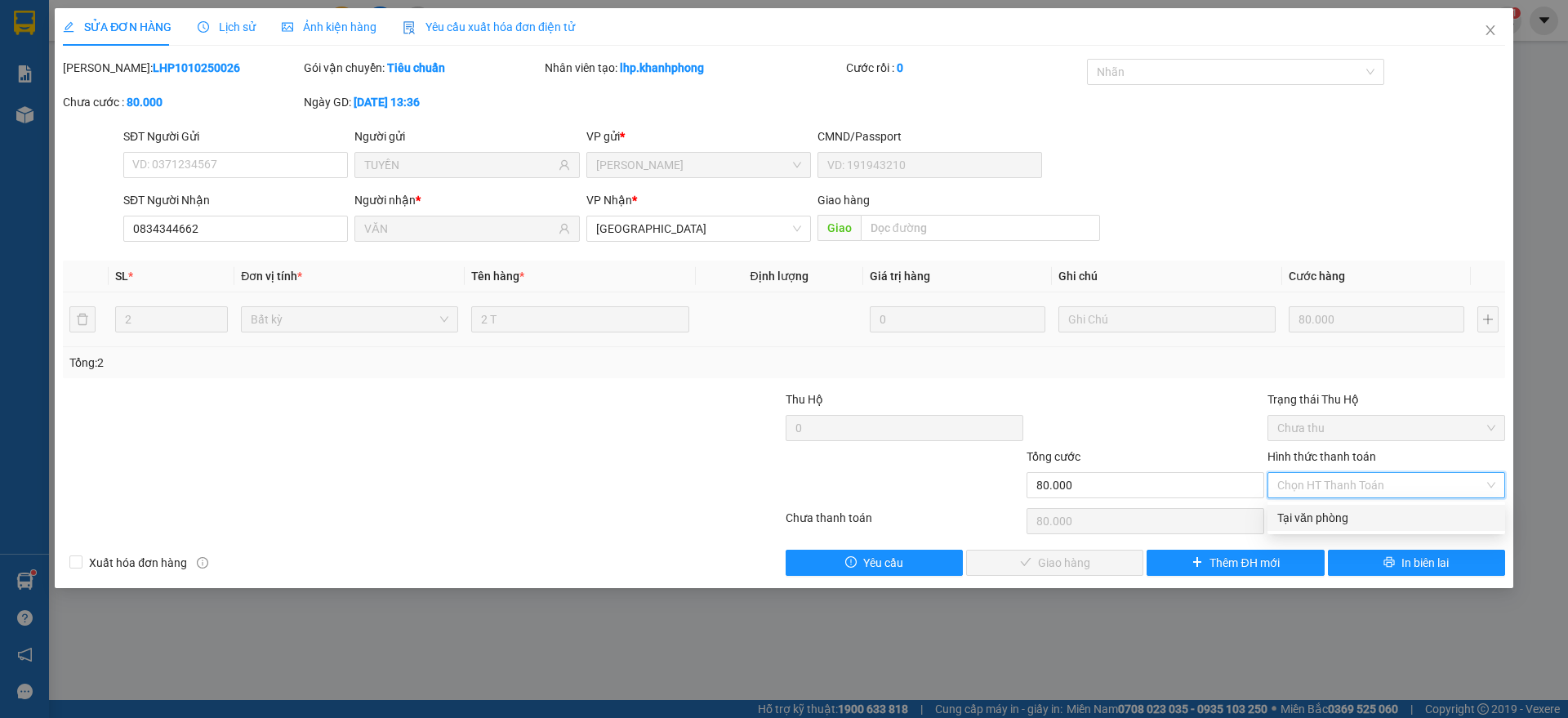
click at [1304, 520] on div "Tại văn phòng" at bounding box center [1386, 518] width 218 height 18
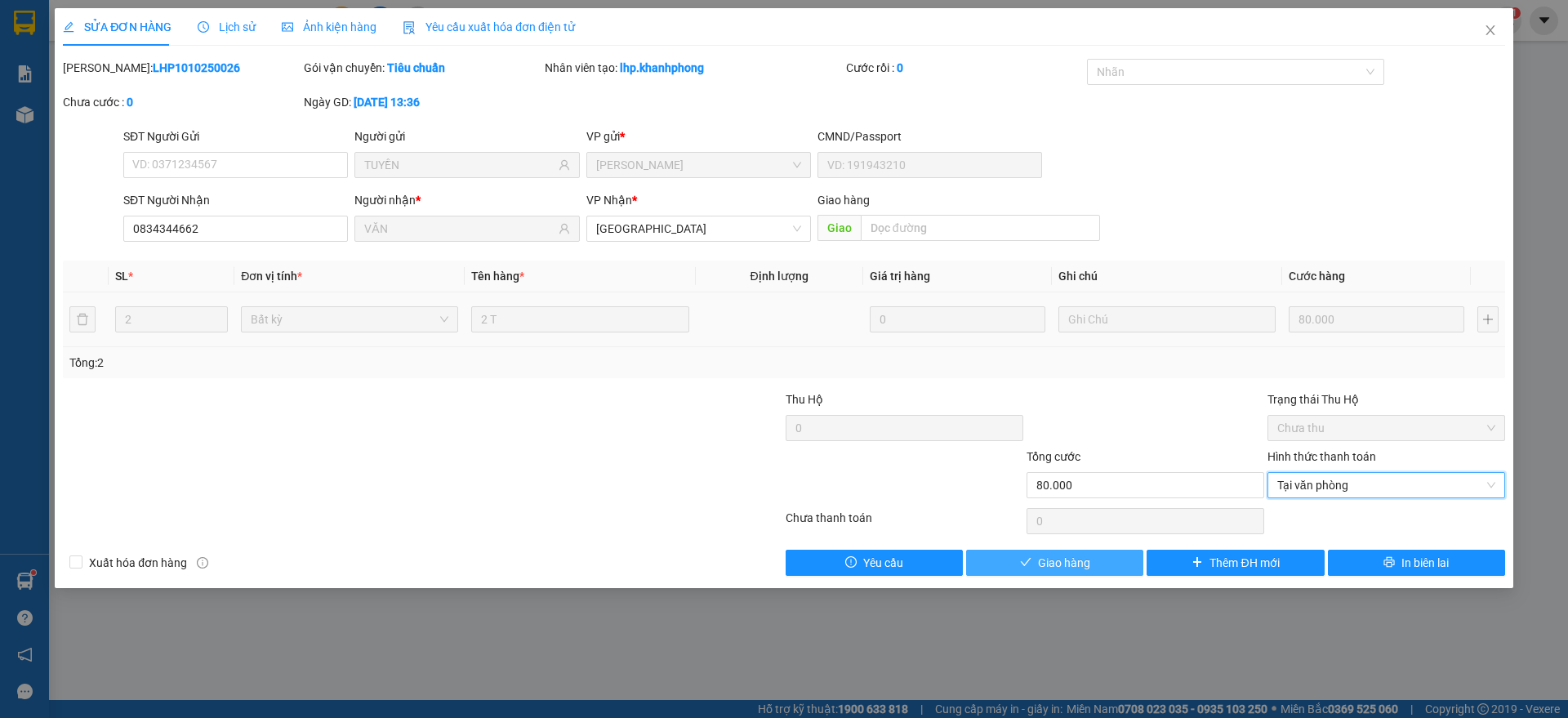
click at [1077, 566] on span "Giao hàng" at bounding box center [1063, 563] width 52 height 18
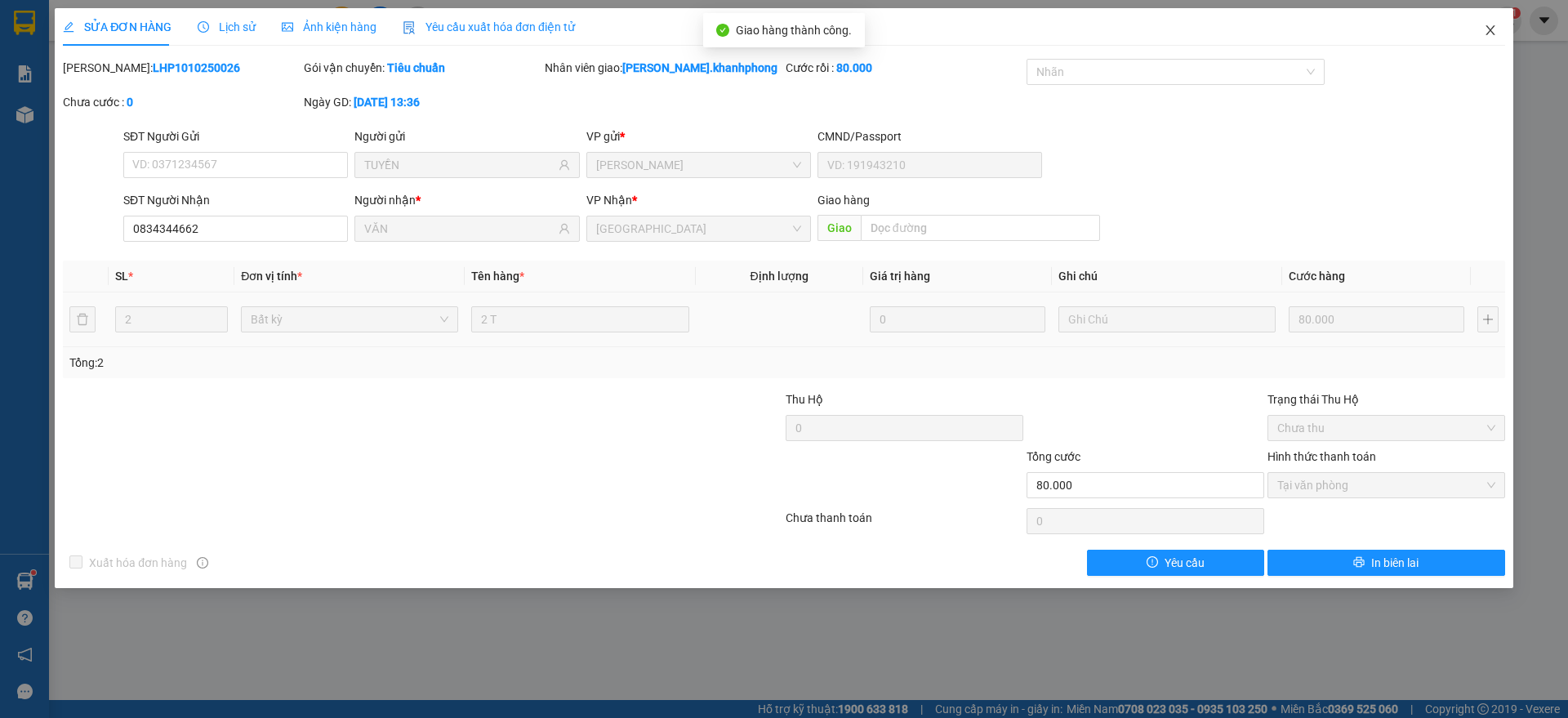
click at [1490, 26] on icon "close" at bounding box center [1490, 30] width 13 height 13
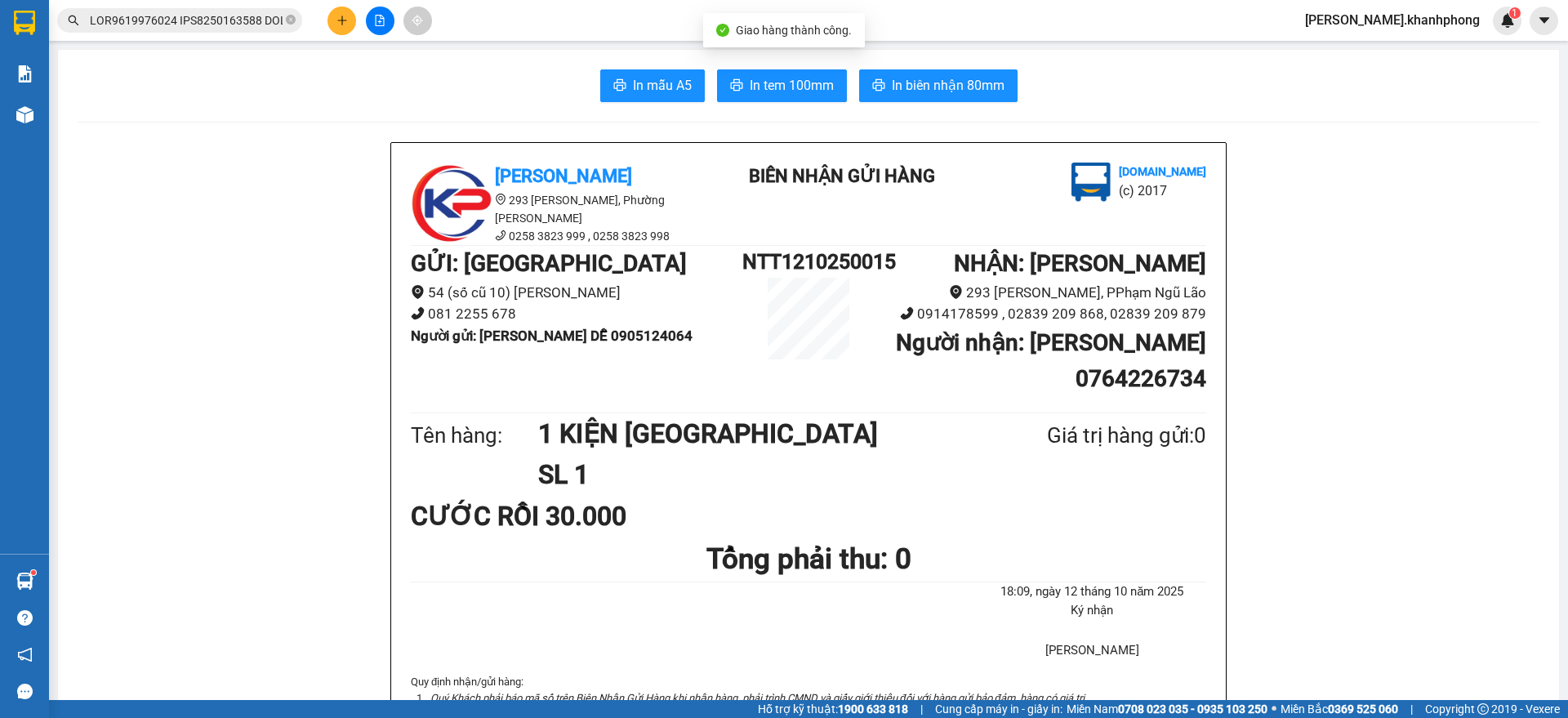
click at [198, 22] on input "text" at bounding box center [186, 20] width 193 height 18
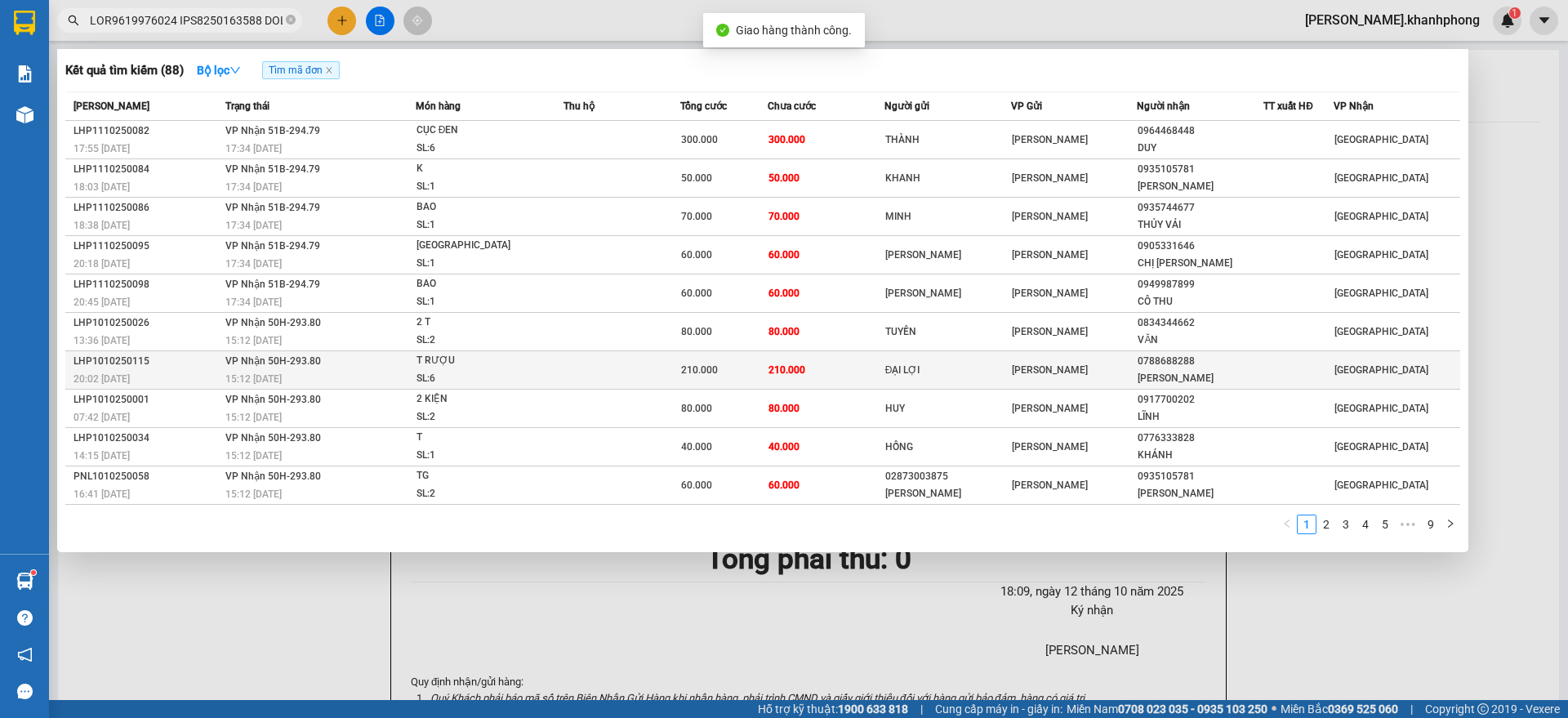
click at [182, 365] on div "LHP1010250115" at bounding box center [146, 361] width 147 height 17
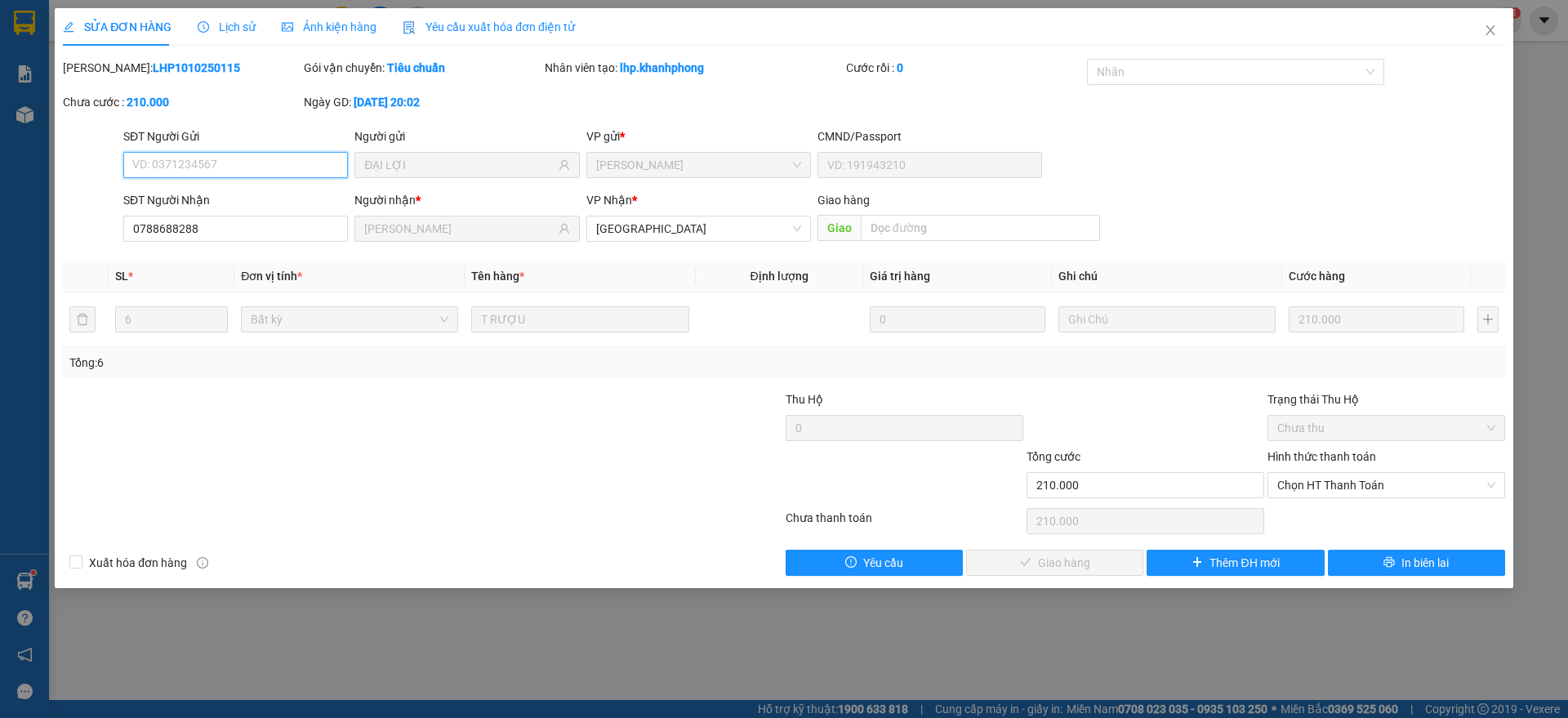
drag, startPoint x: 1295, startPoint y: 482, endPoint x: 1313, endPoint y: 498, distance: 24.1
click at [1296, 482] on span "Chọn HT Thanh Toán" at bounding box center [1386, 485] width 218 height 25
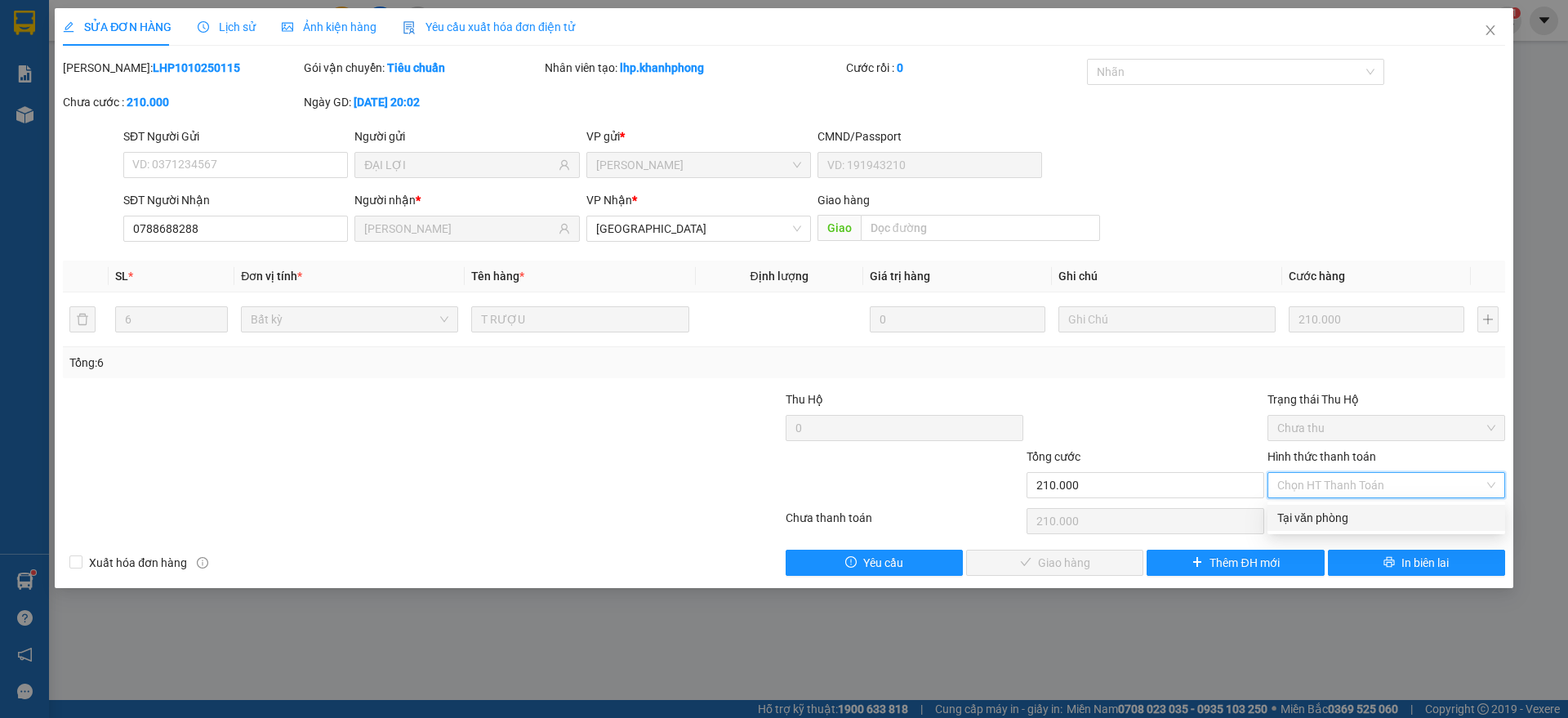
click at [1314, 507] on div "Tại văn phòng" at bounding box center [1386, 518] width 238 height 27
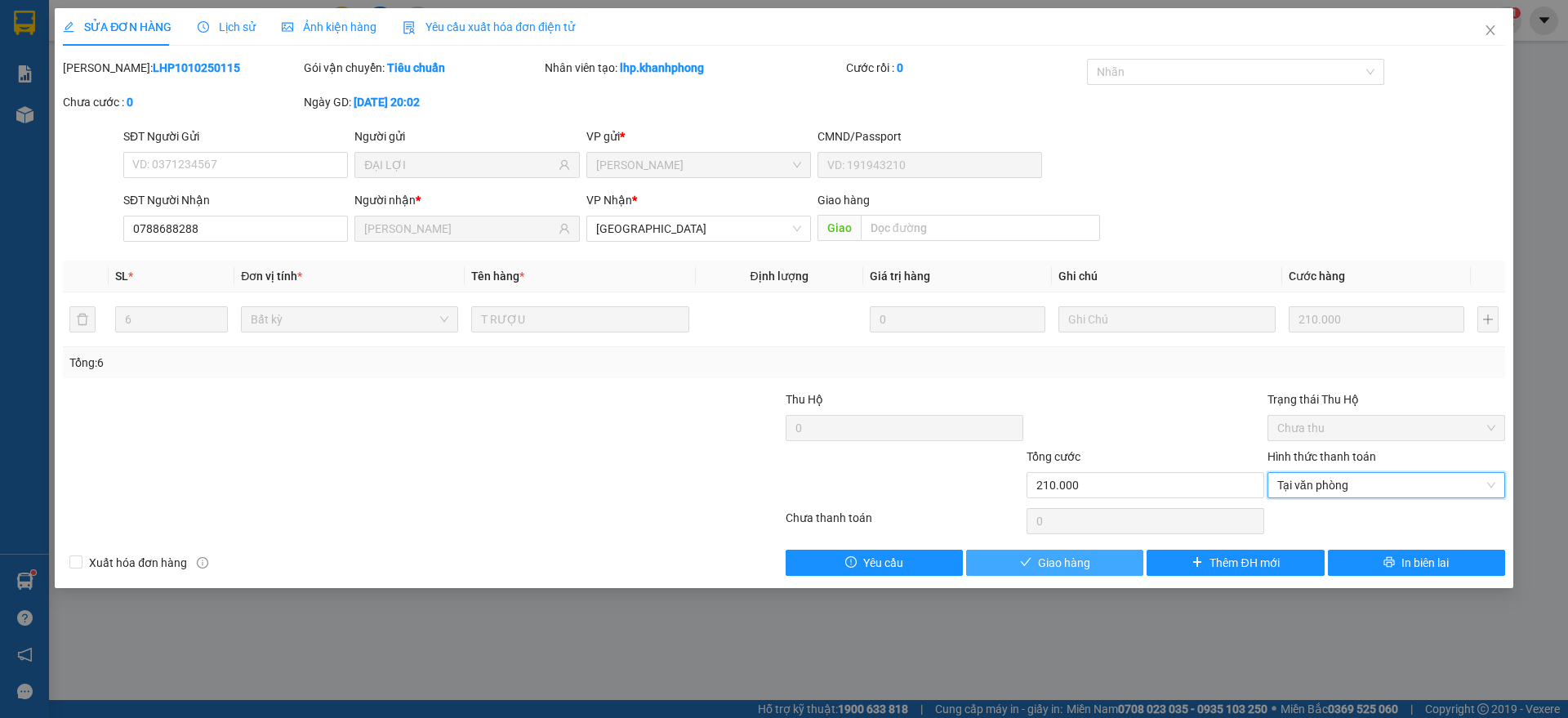
drag, startPoint x: 1079, startPoint y: 556, endPoint x: 1090, endPoint y: 556, distance: 11.0
click at [1083, 556] on span "Giao hàng" at bounding box center [1063, 563] width 52 height 18
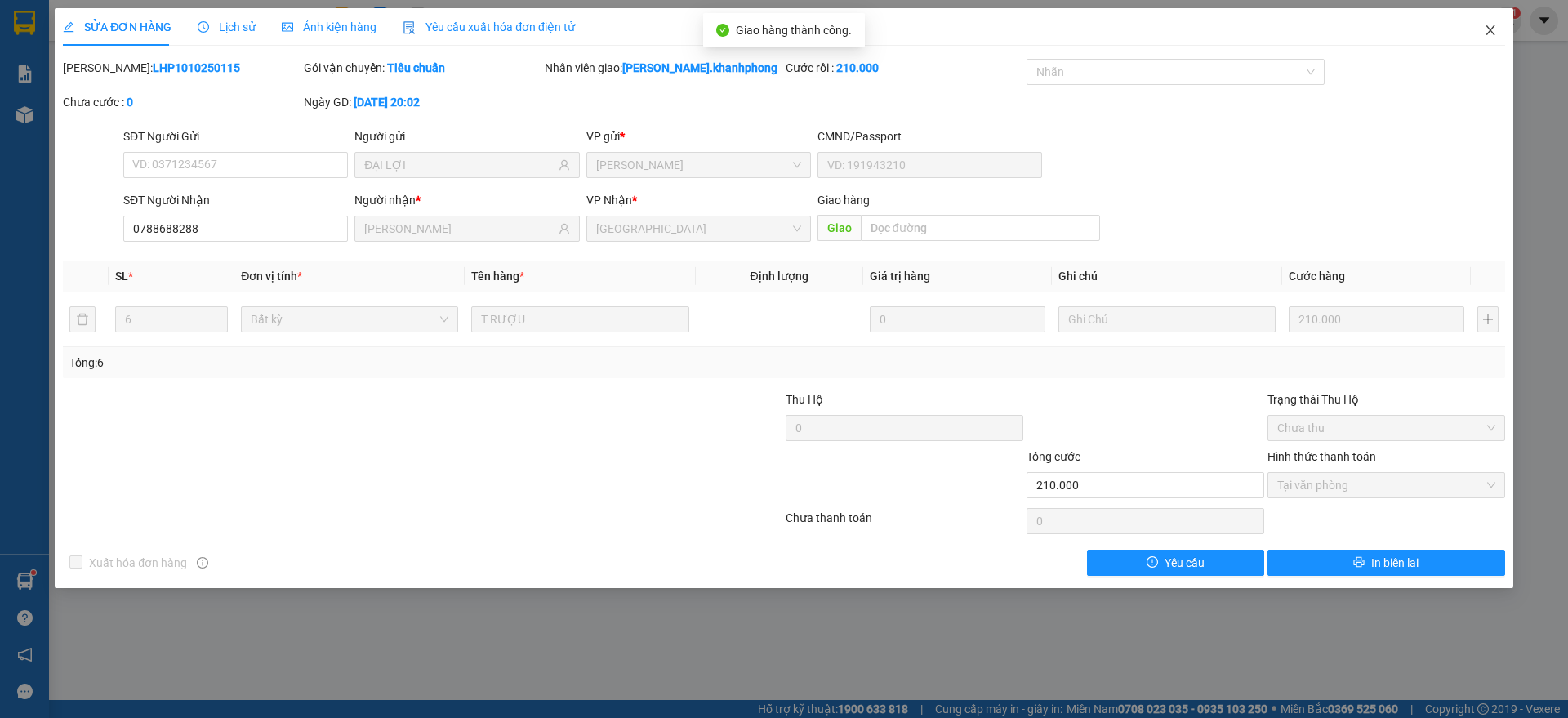
click at [1504, 28] on span "Close" at bounding box center [1490, 31] width 46 height 46
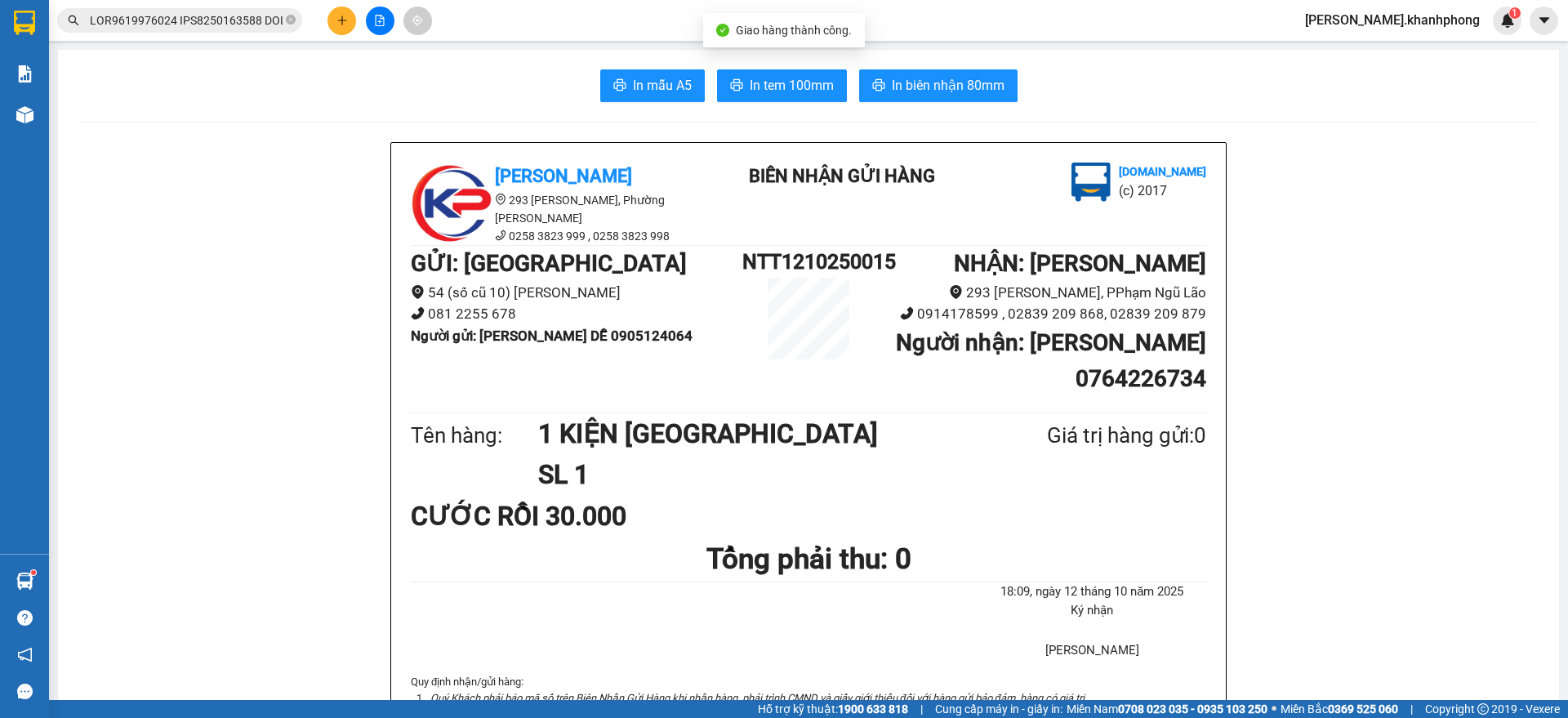
click at [203, 22] on input "text" at bounding box center [186, 20] width 193 height 18
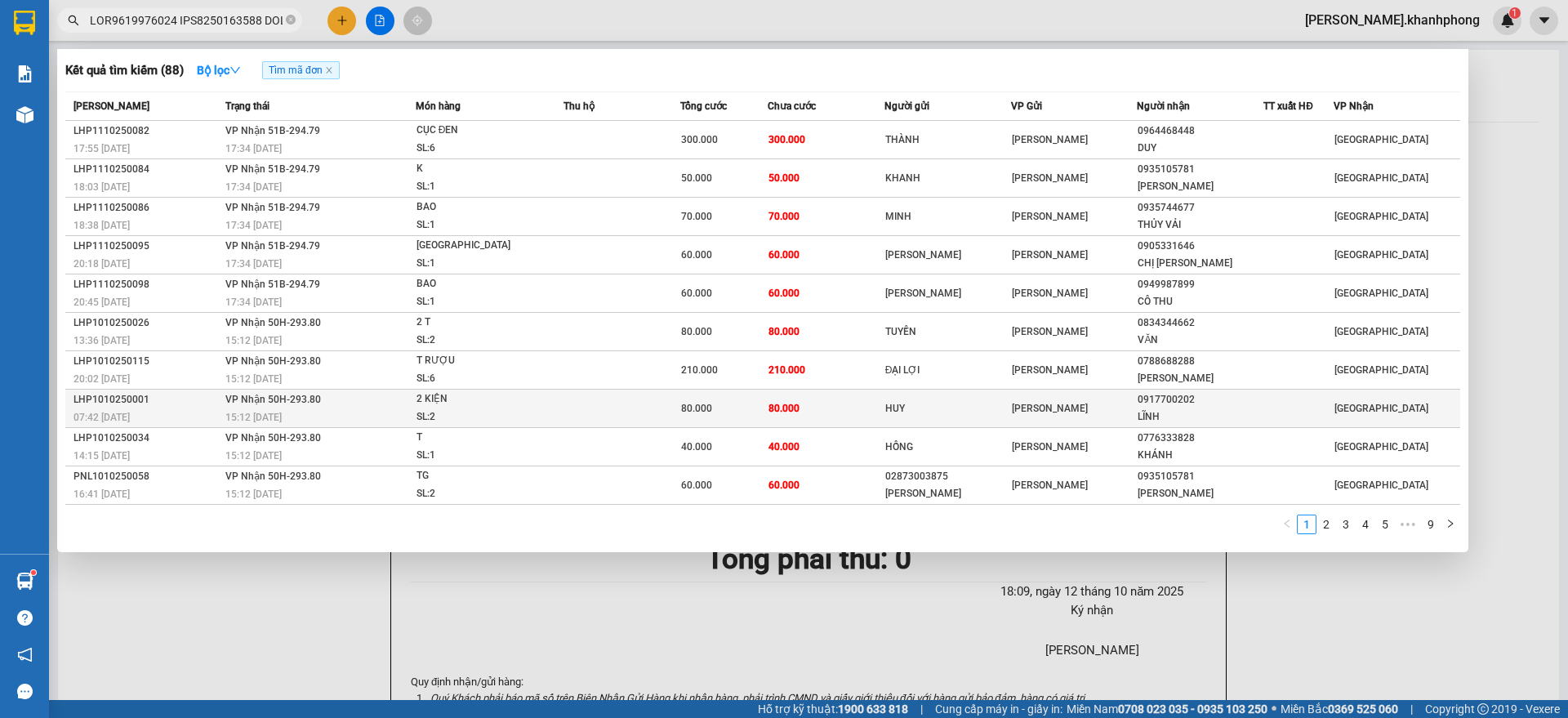
click at [178, 411] on div "07:42 [DATE]" at bounding box center [146, 417] width 147 height 18
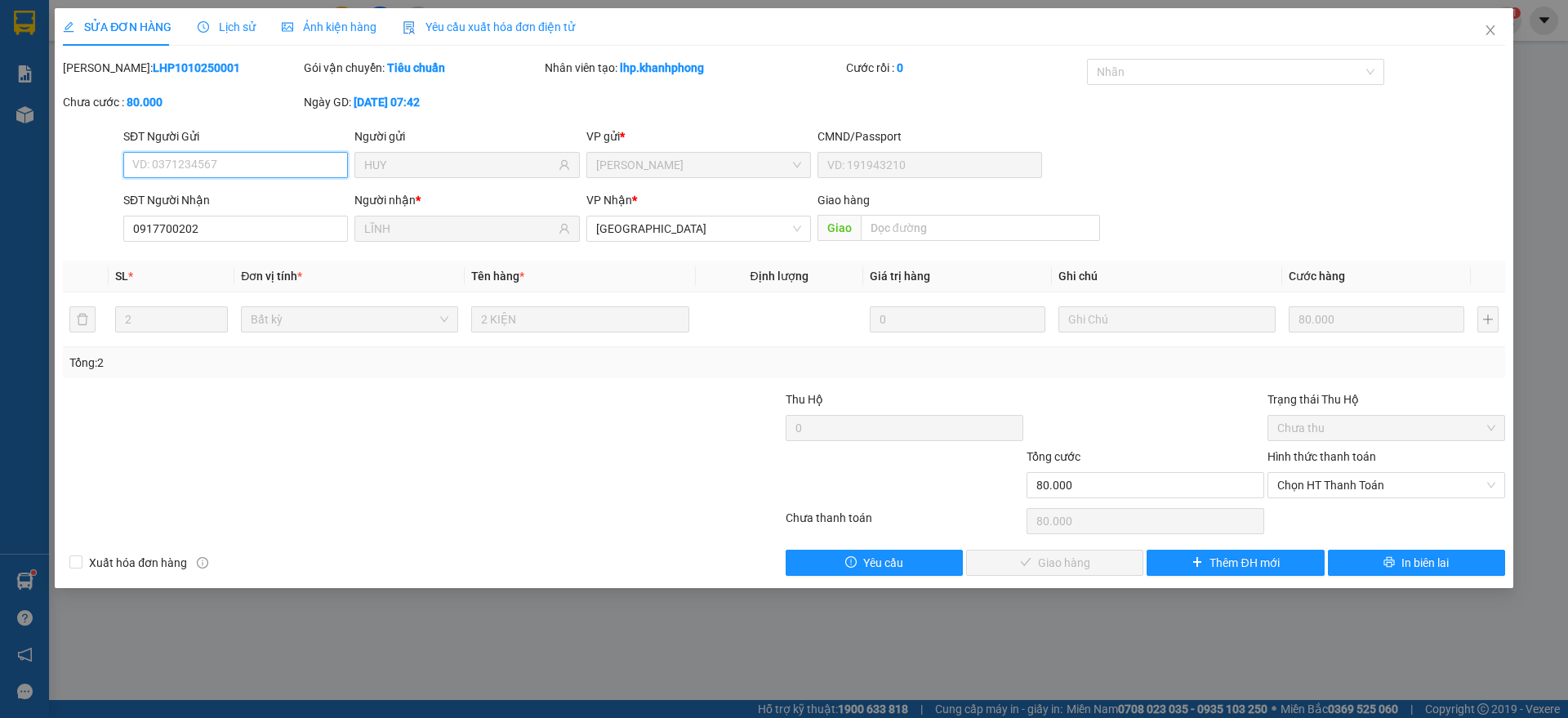
drag, startPoint x: 1299, startPoint y: 481, endPoint x: 1320, endPoint y: 515, distance: 40.0
click at [1300, 481] on span "Chọn HT Thanh Toán" at bounding box center [1386, 485] width 218 height 25
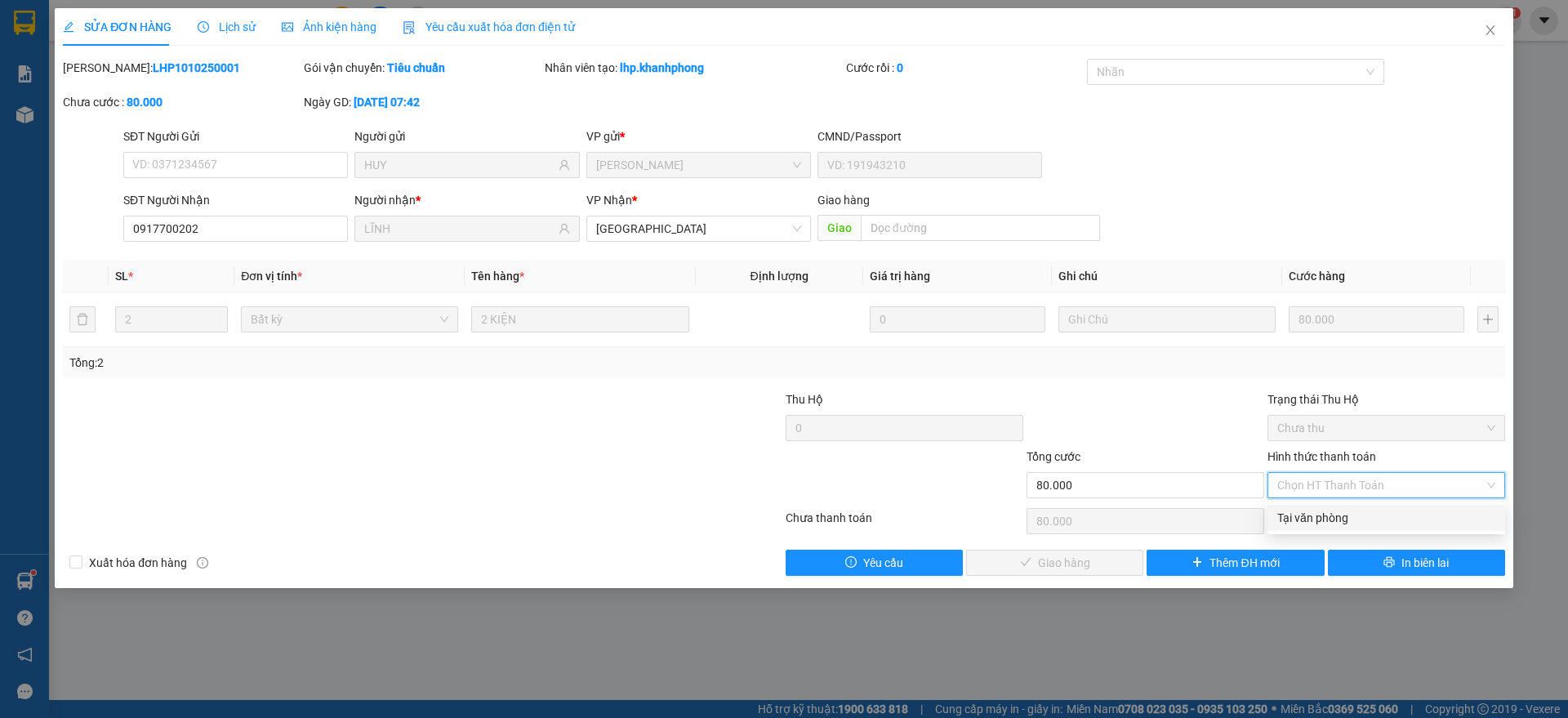
click at [1323, 519] on div "Tại văn phòng" at bounding box center [1386, 518] width 218 height 18
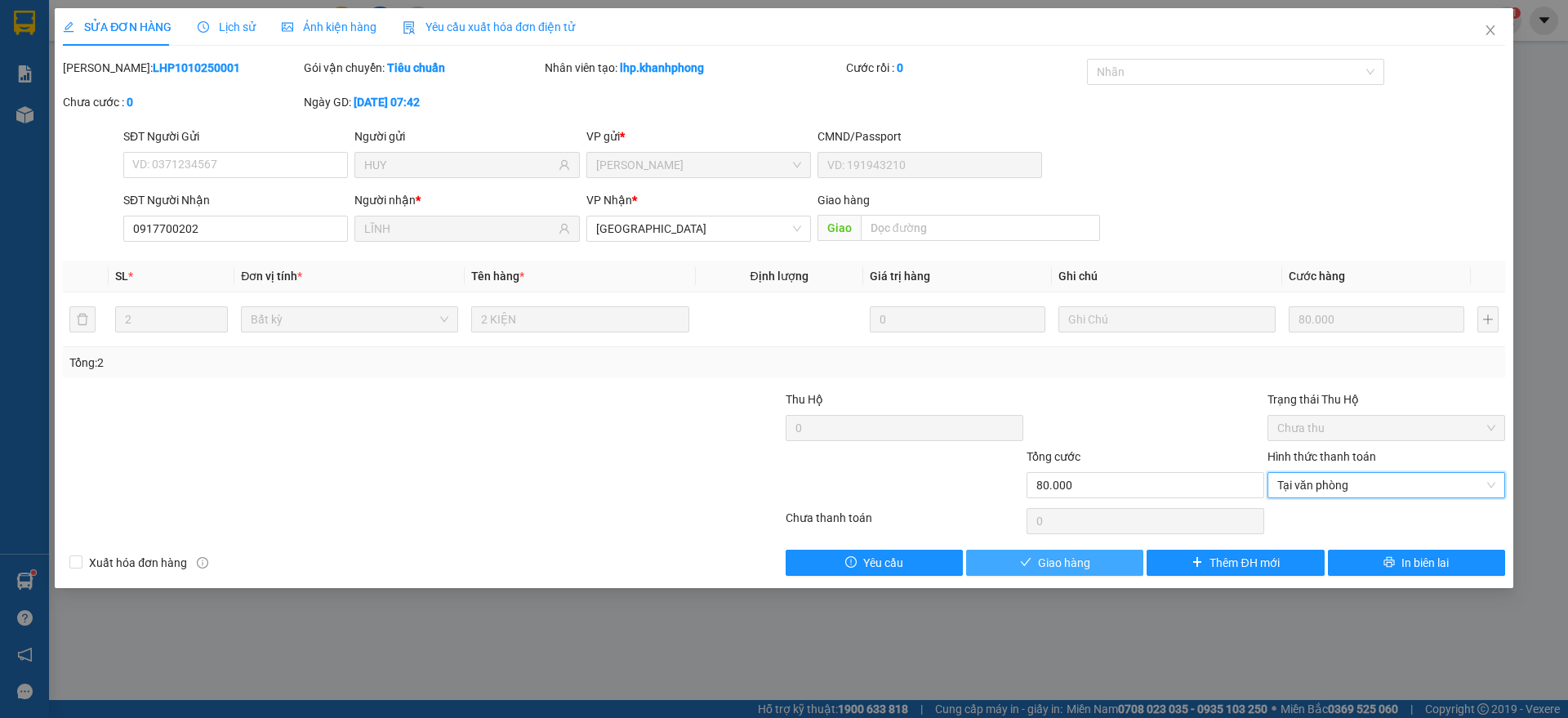
click at [1060, 560] on span "Giao hàng" at bounding box center [1063, 563] width 52 height 18
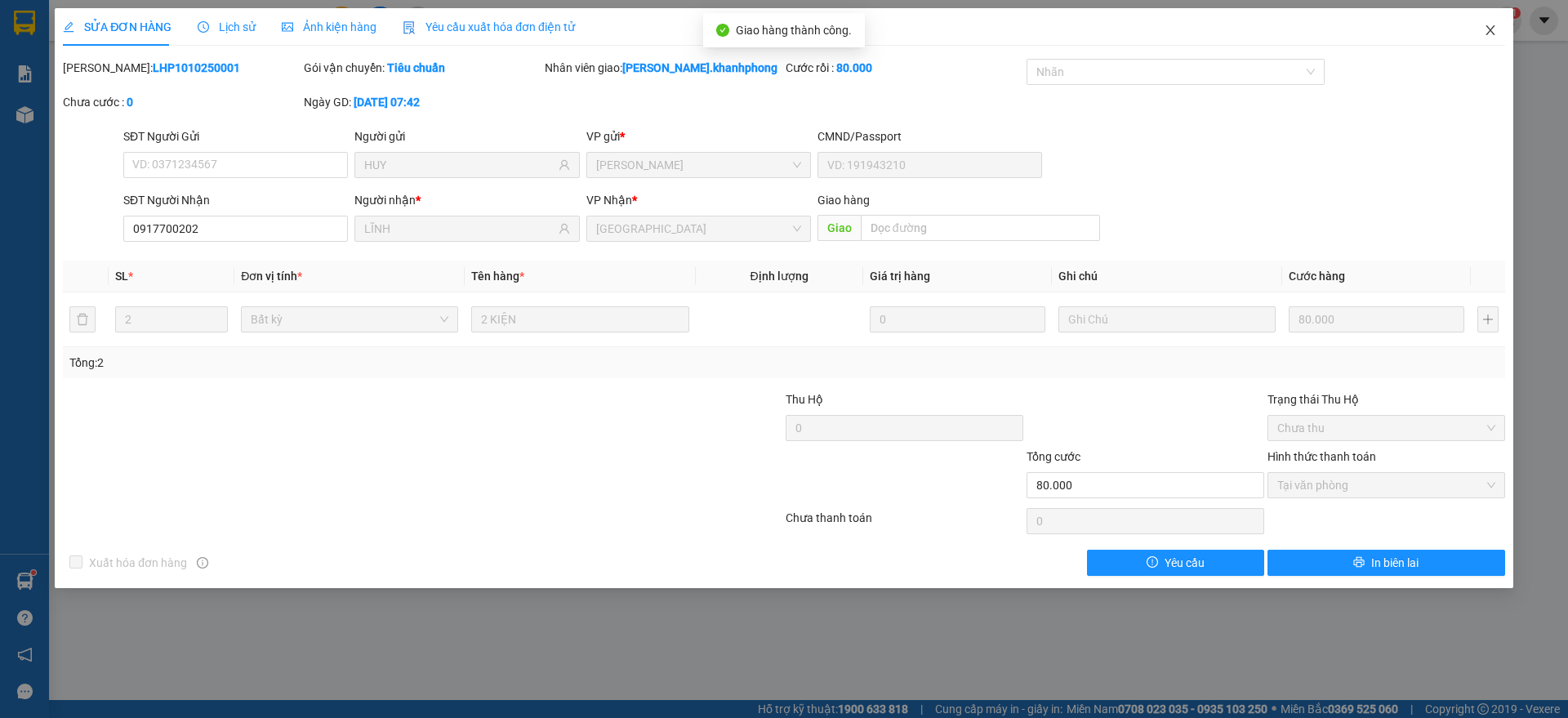
click at [1501, 20] on span "Close" at bounding box center [1490, 31] width 46 height 46
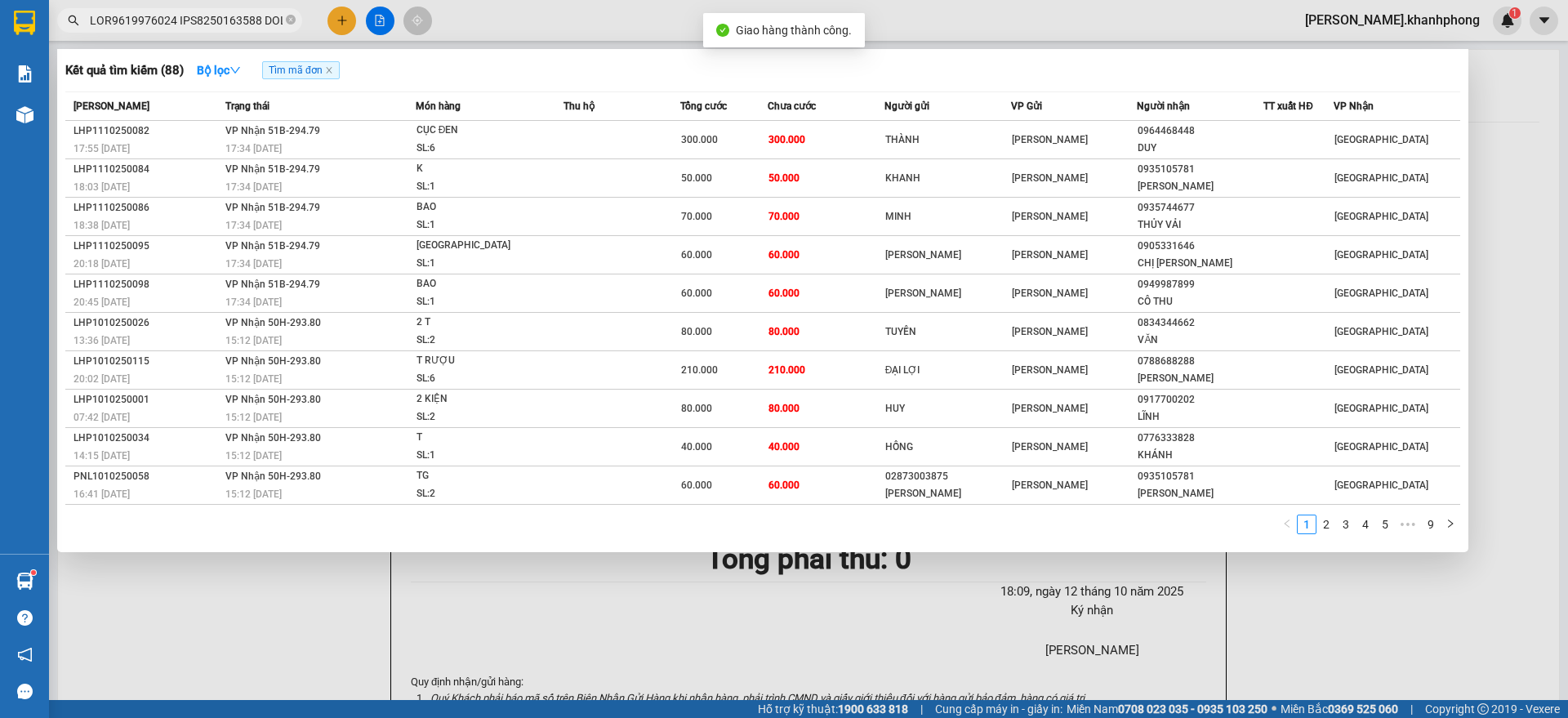
click at [217, 18] on input "text" at bounding box center [186, 20] width 193 height 18
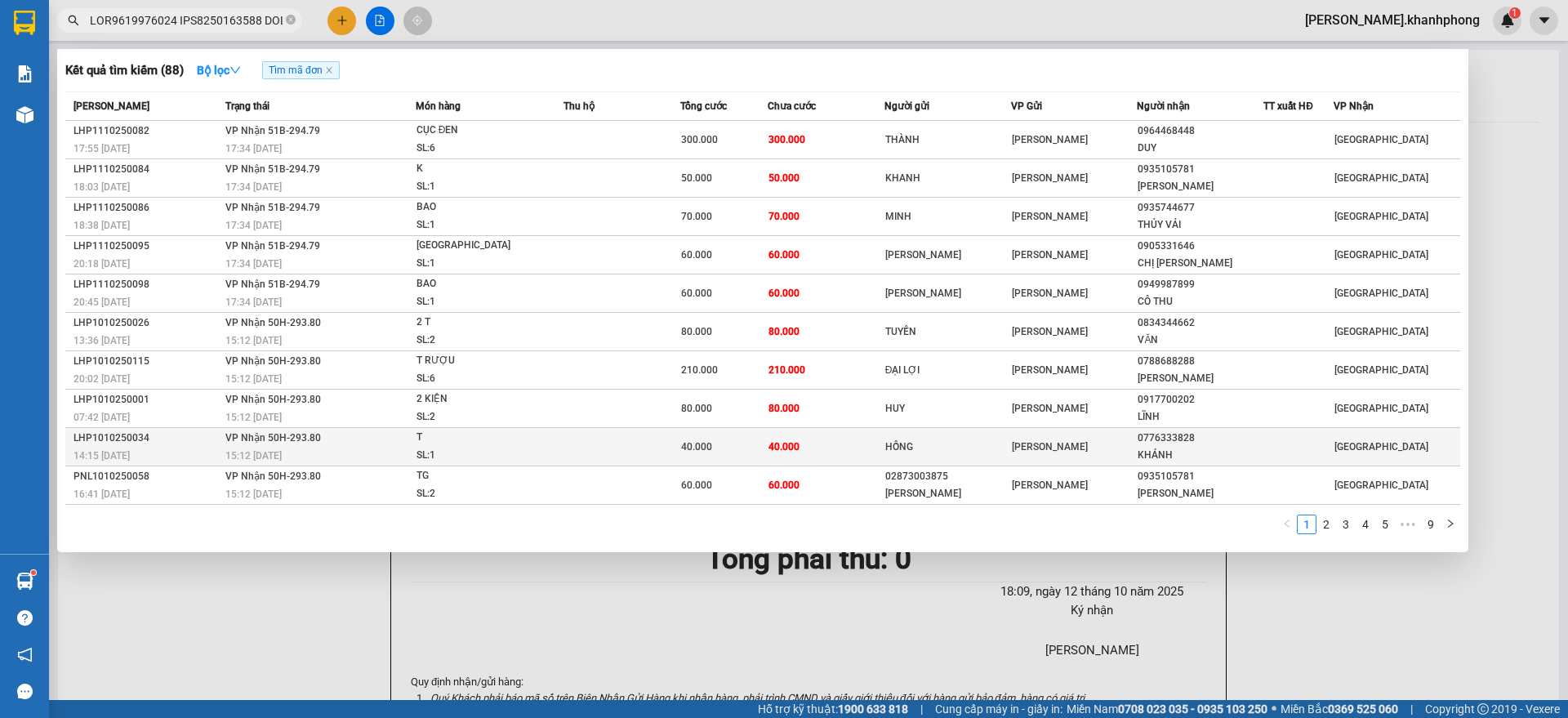
click at [185, 446] on div "14:15 [DATE]" at bounding box center [146, 455] width 147 height 18
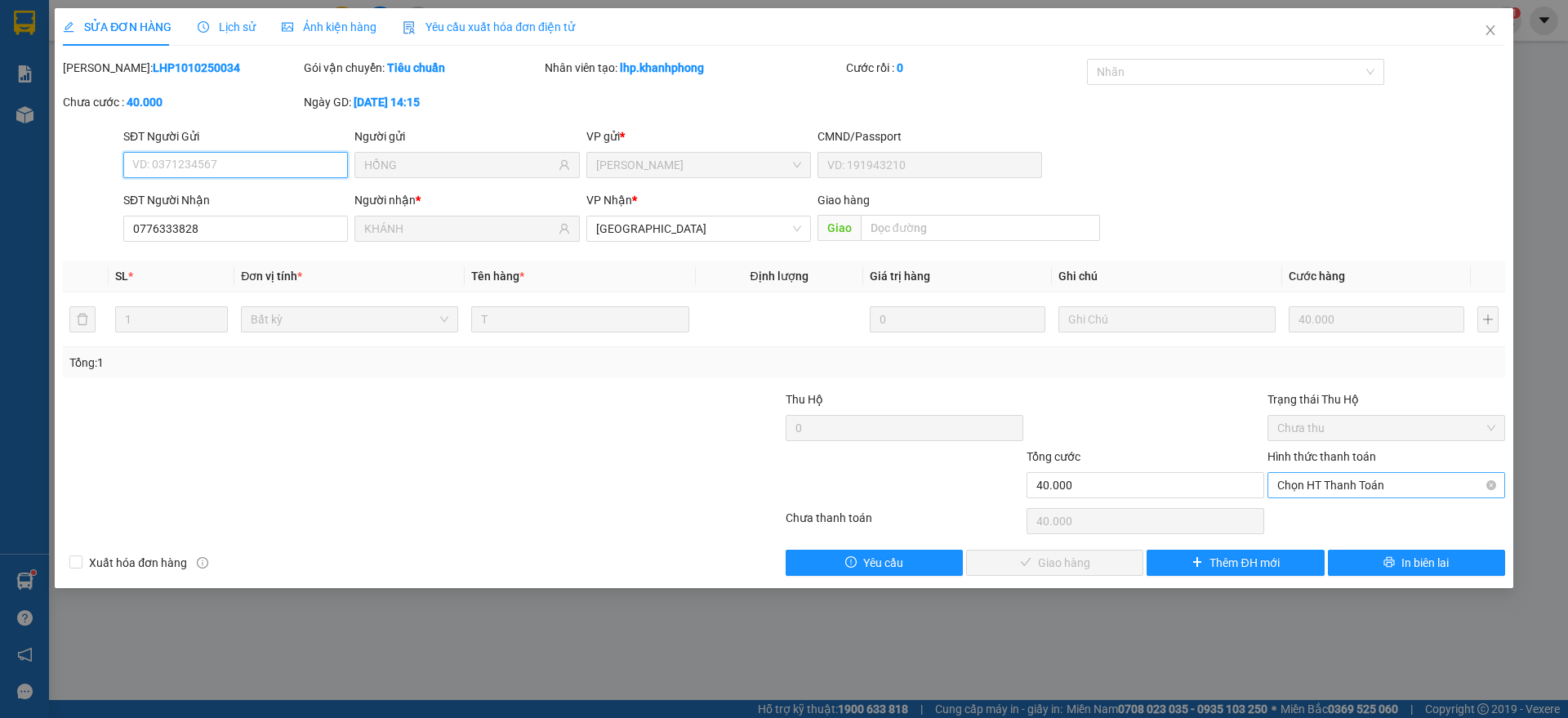
click at [1335, 488] on span "Chọn HT Thanh Toán" at bounding box center [1386, 485] width 218 height 25
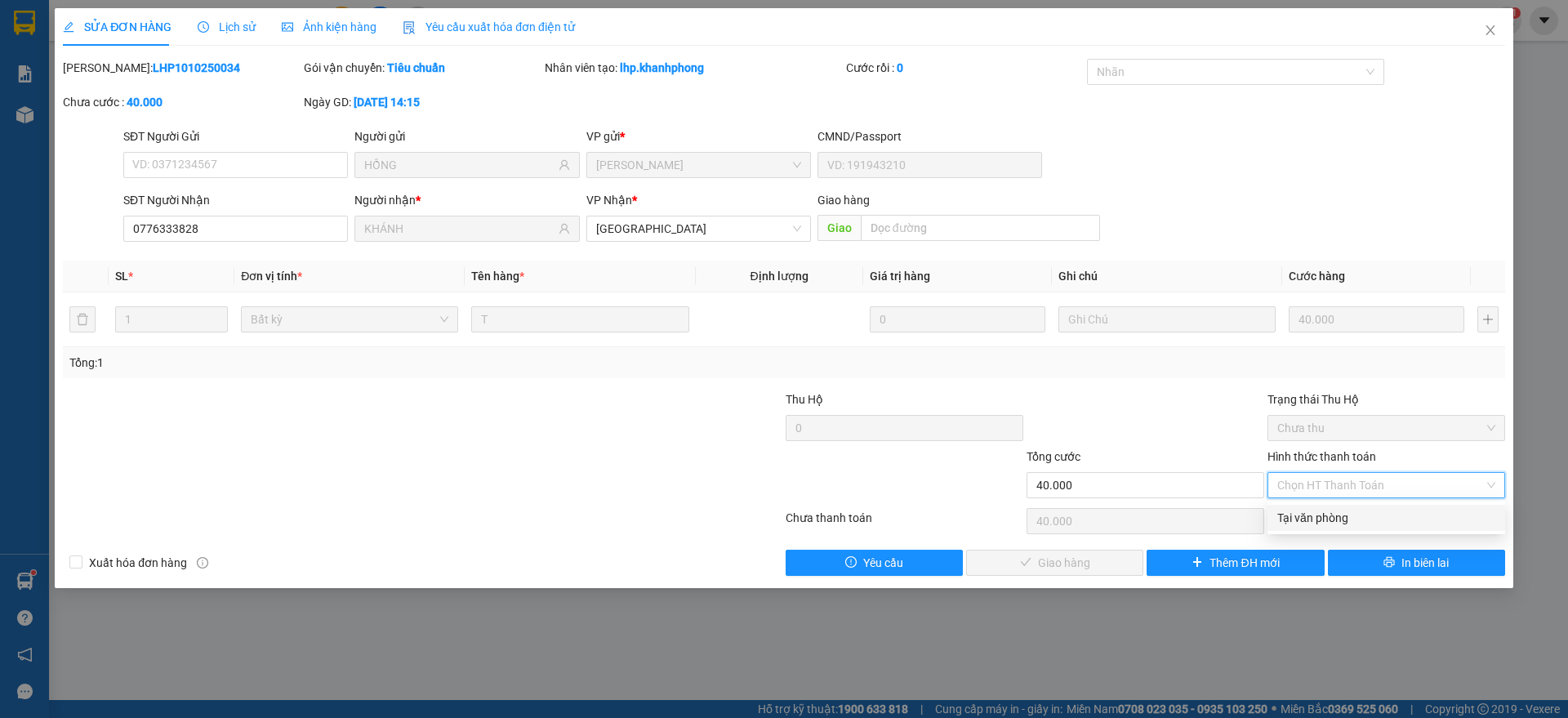
click at [1330, 516] on div "Tại văn phòng" at bounding box center [1386, 518] width 218 height 18
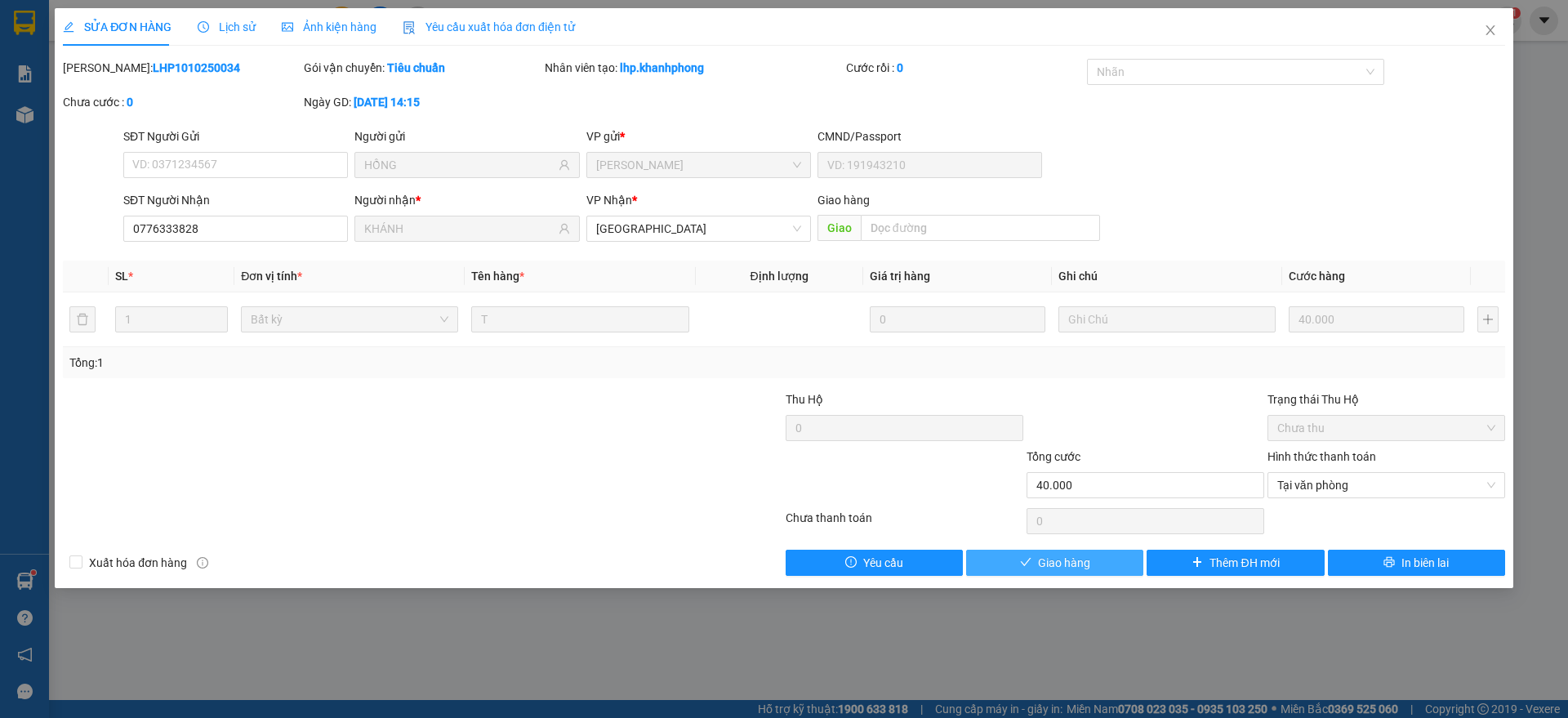
click at [1028, 565] on icon "check" at bounding box center [1026, 562] width 11 height 11
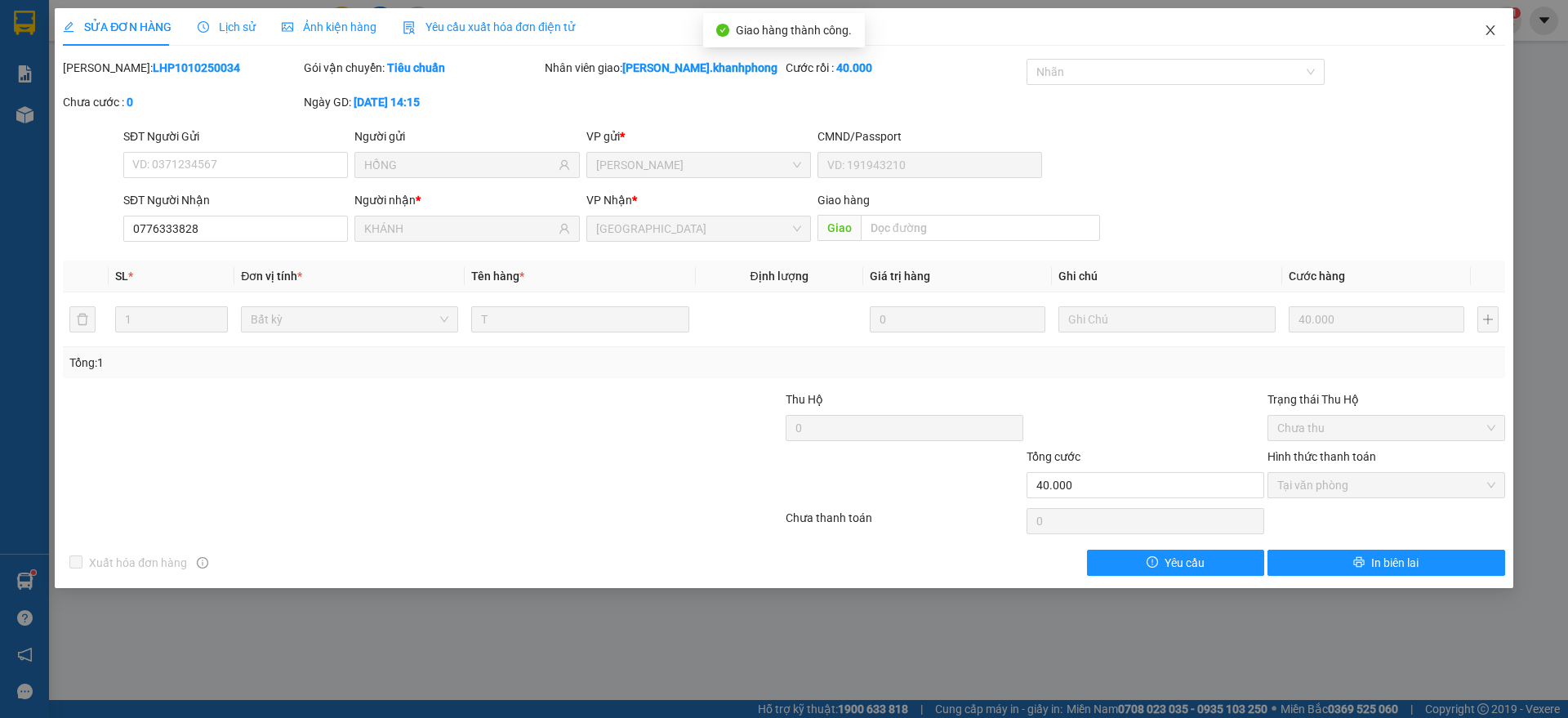
click at [1488, 33] on icon "close" at bounding box center [1490, 30] width 13 height 13
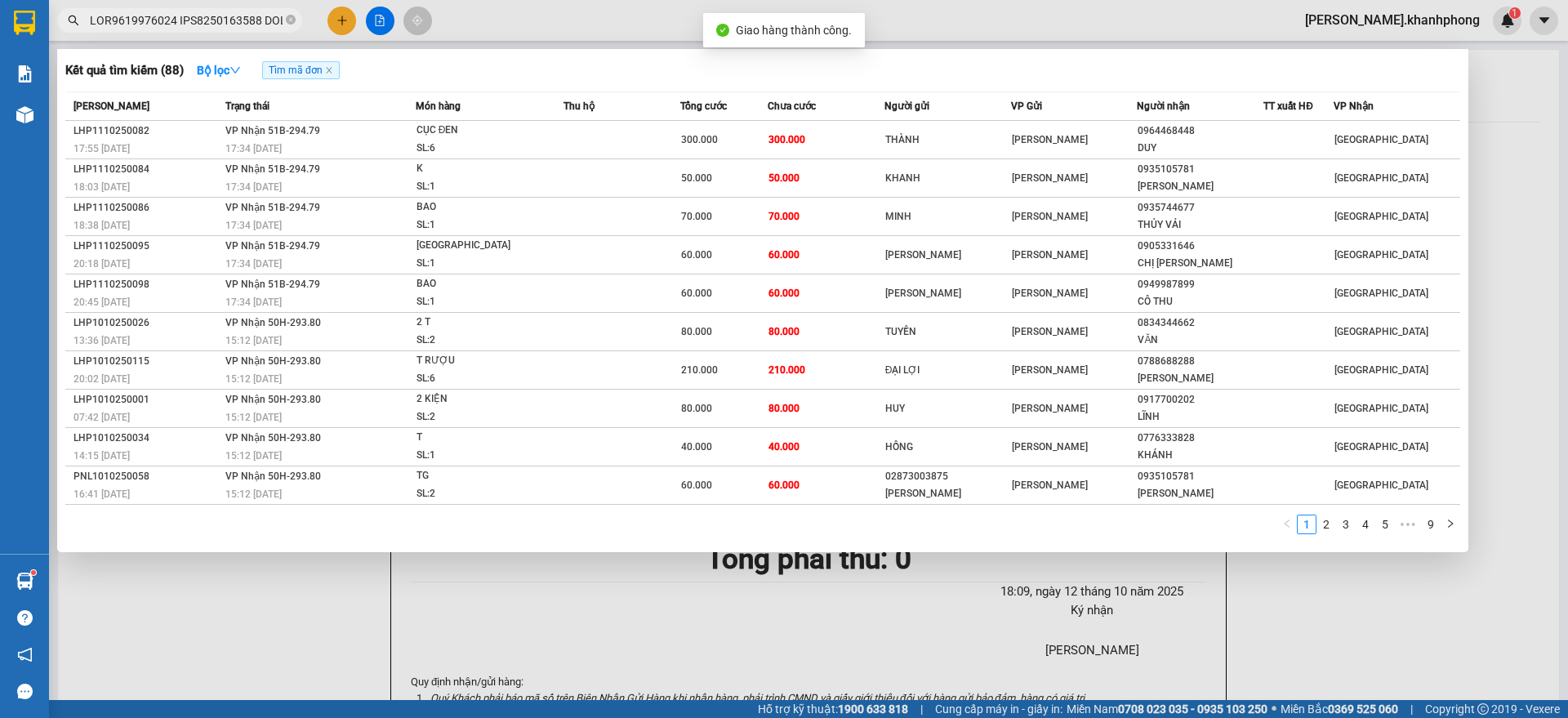
click at [180, 29] on span at bounding box center [179, 20] width 245 height 25
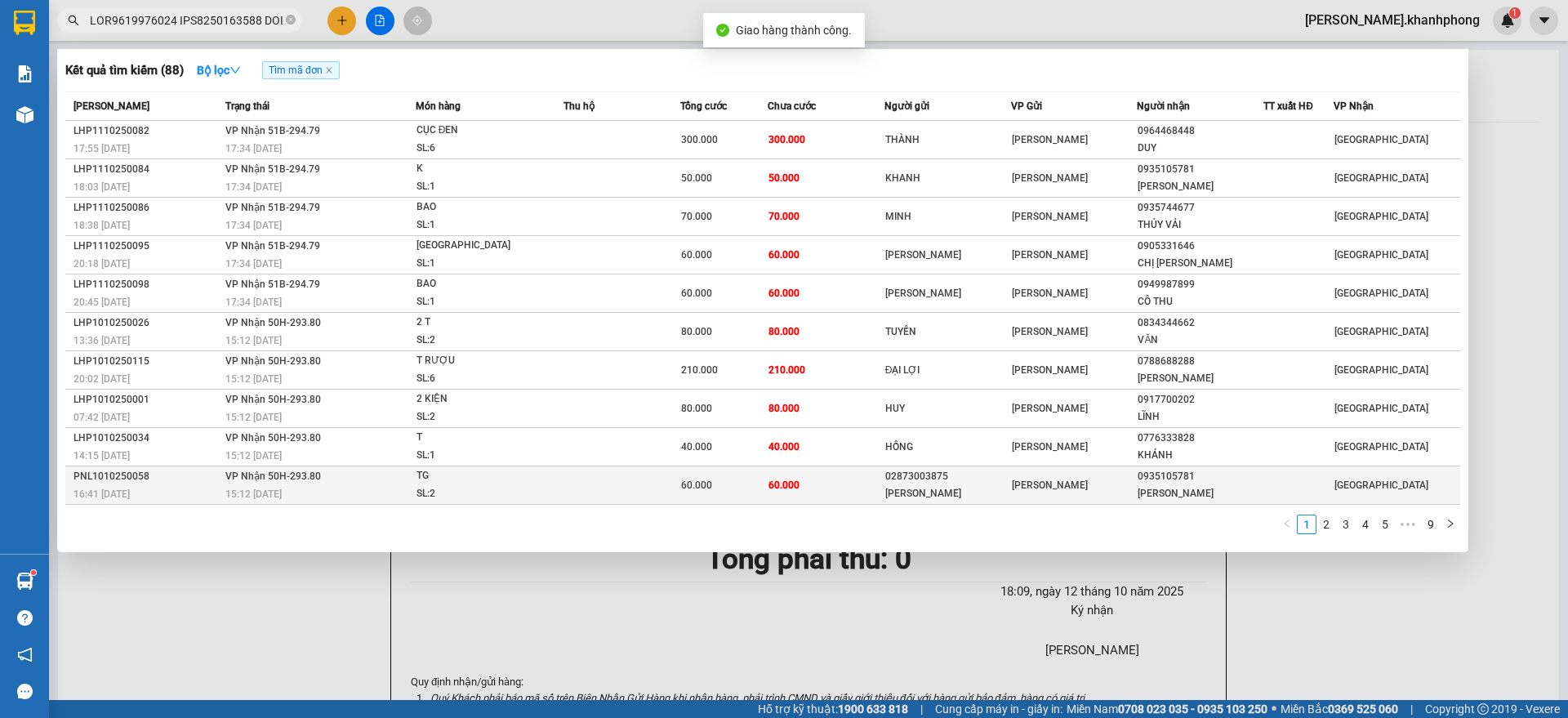
click at [194, 479] on div "PNL1010250058" at bounding box center [146, 476] width 147 height 17
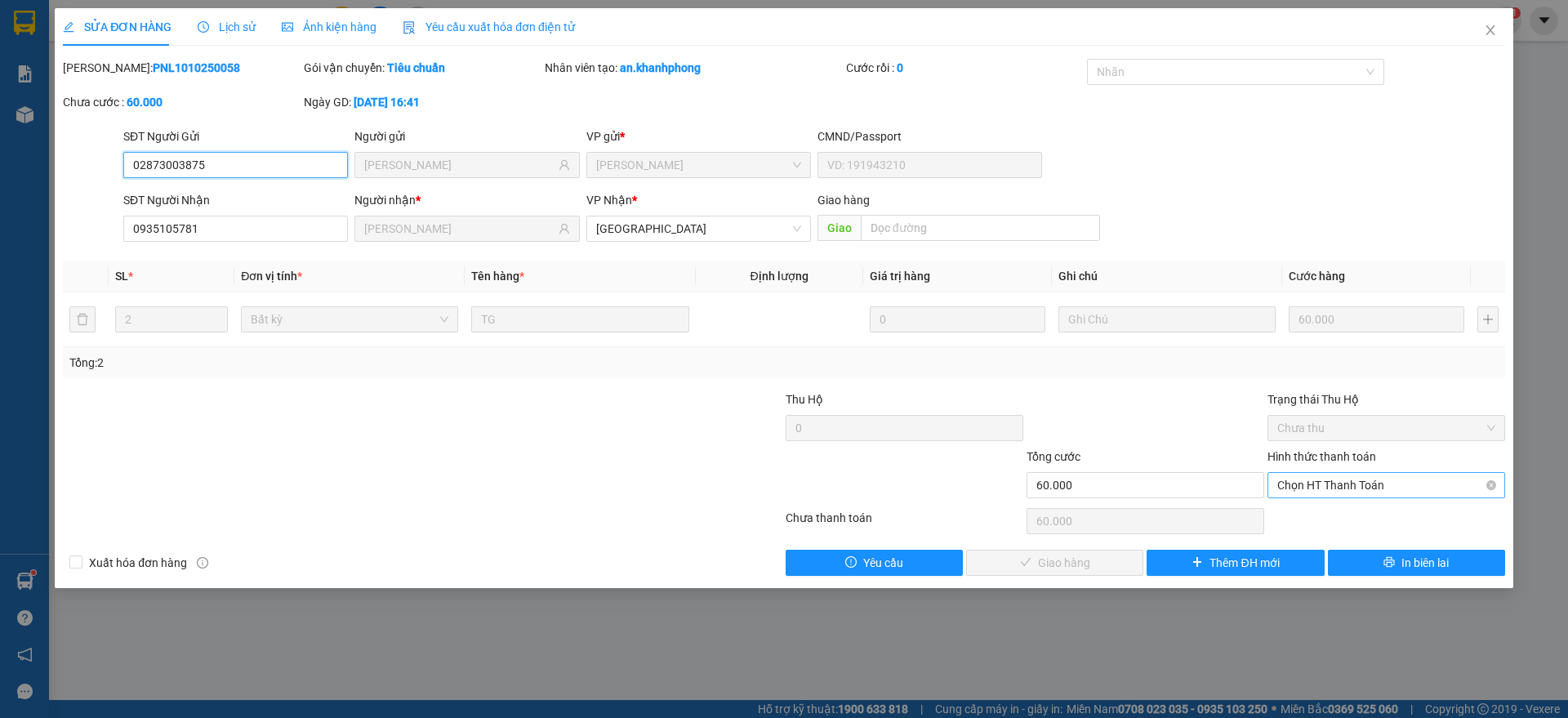
click at [1329, 485] on span "Chọn HT Thanh Toán" at bounding box center [1386, 485] width 218 height 25
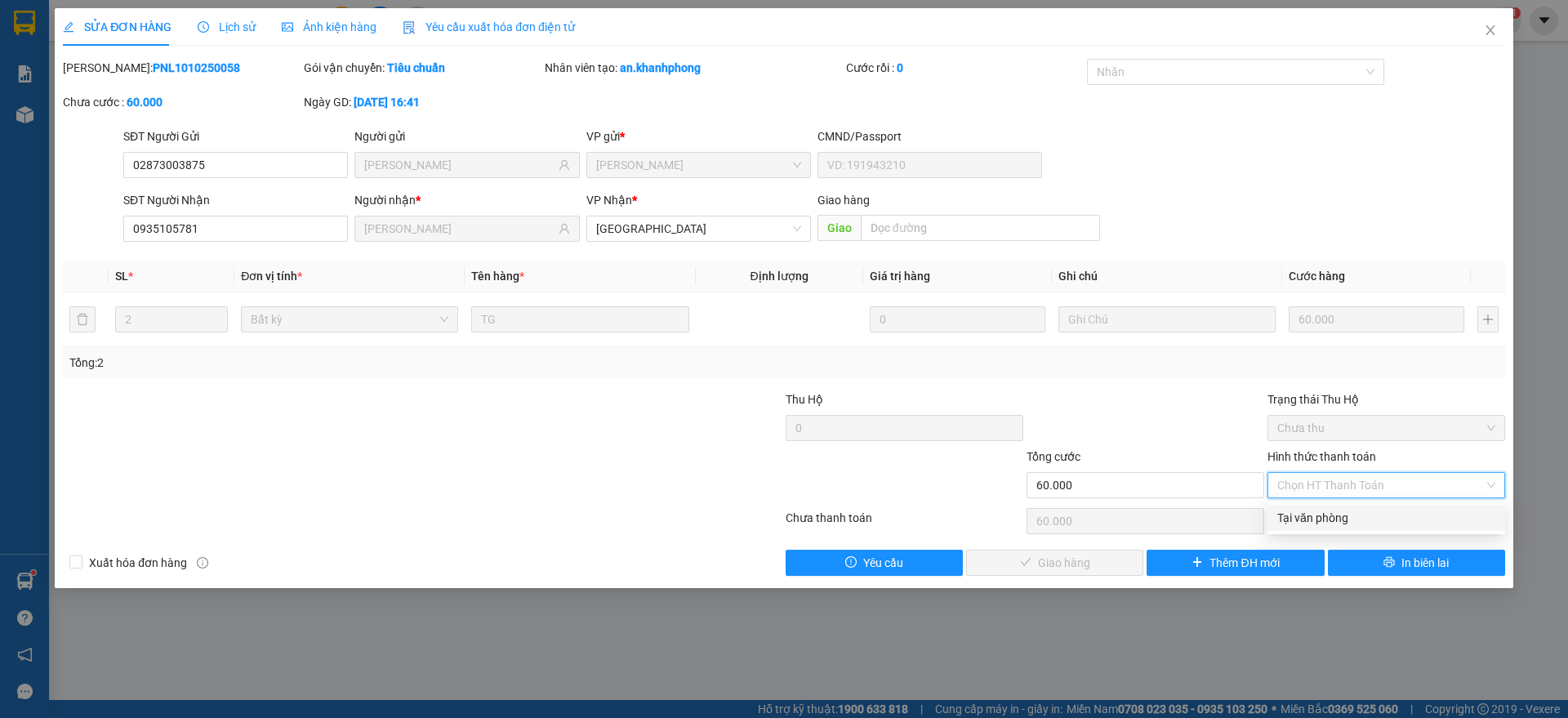
click at [1313, 511] on div "Tại văn phòng" at bounding box center [1386, 518] width 218 height 18
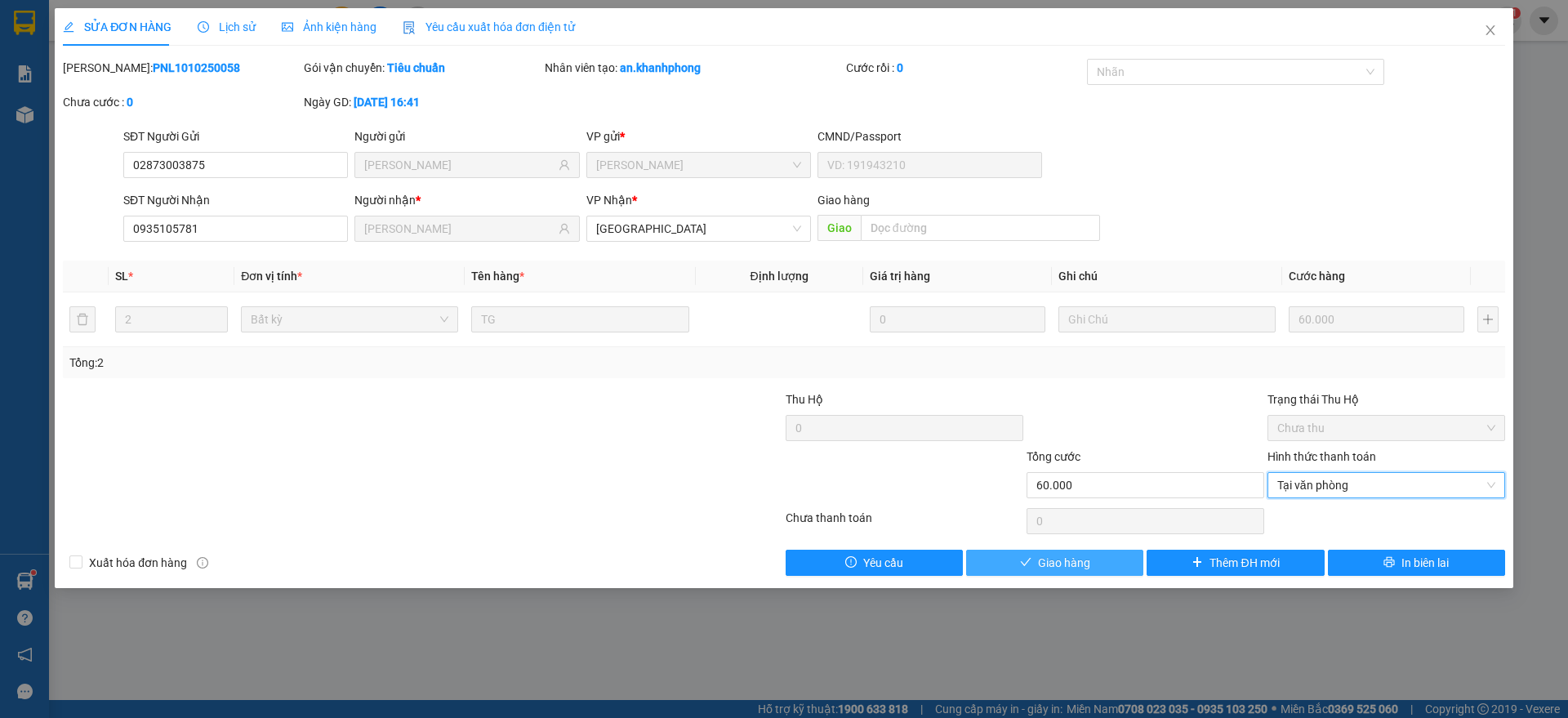
click at [1029, 556] on icon "check" at bounding box center [1026, 562] width 11 height 11
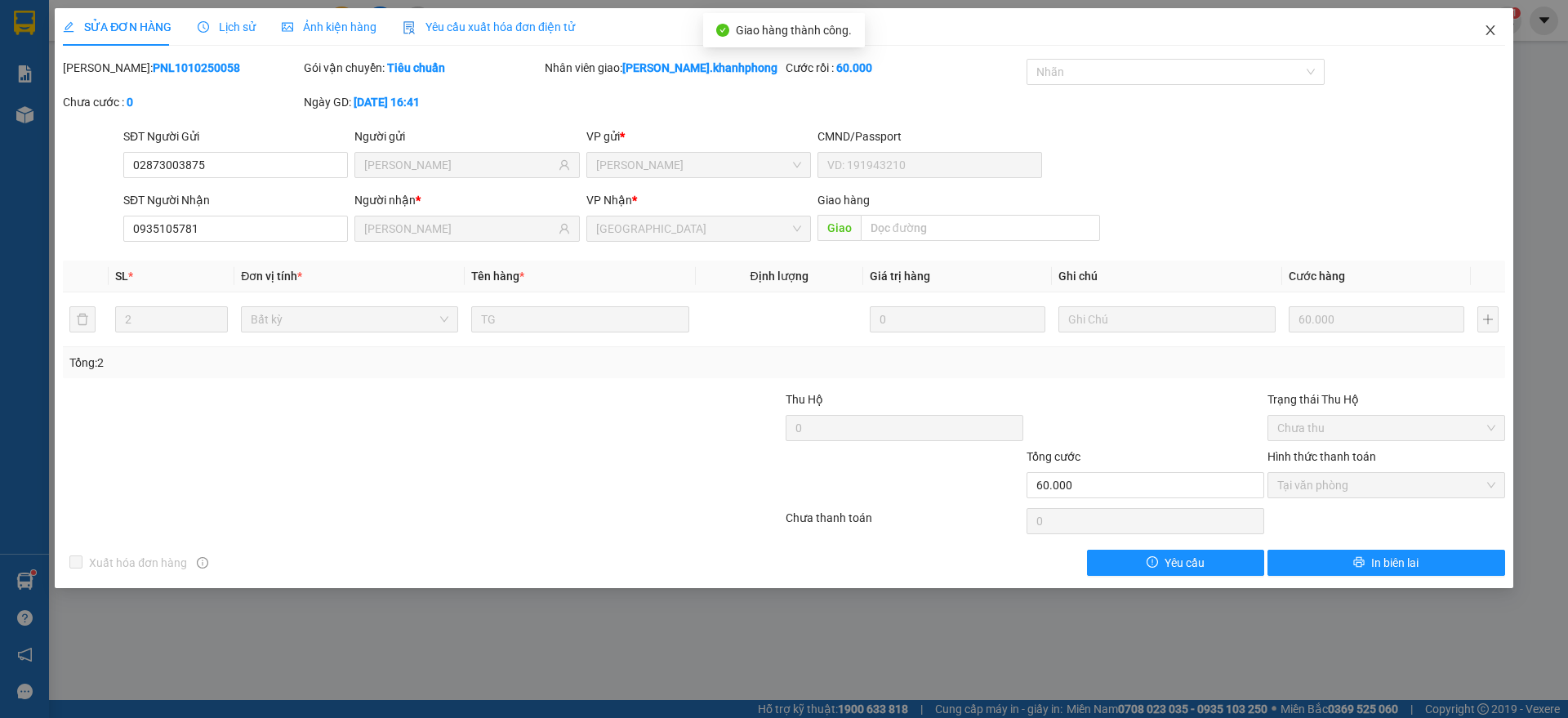
click at [1493, 27] on icon "close" at bounding box center [1490, 30] width 9 height 10
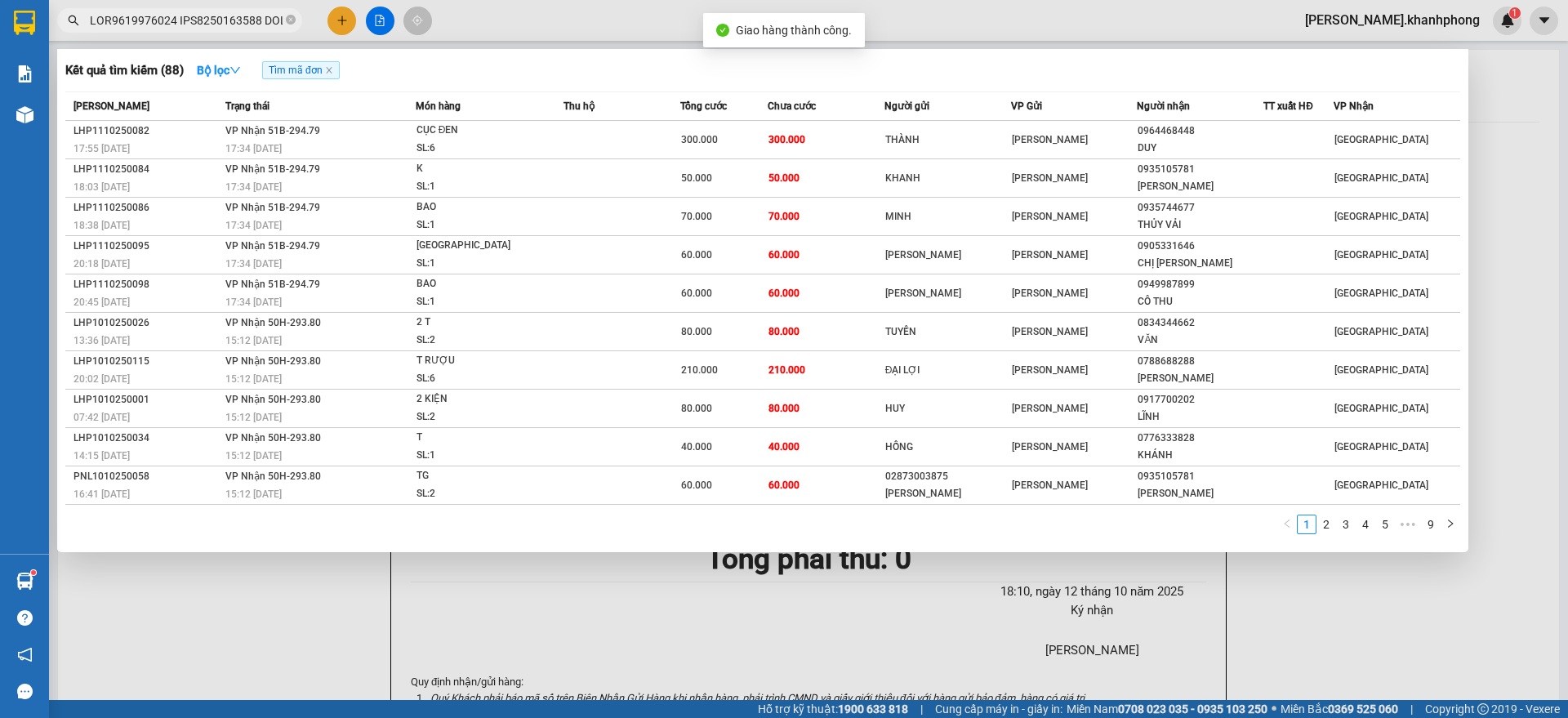
click at [237, 17] on input "text" at bounding box center [186, 20] width 193 height 18
click at [1332, 524] on link "2" at bounding box center [1326, 524] width 18 height 18
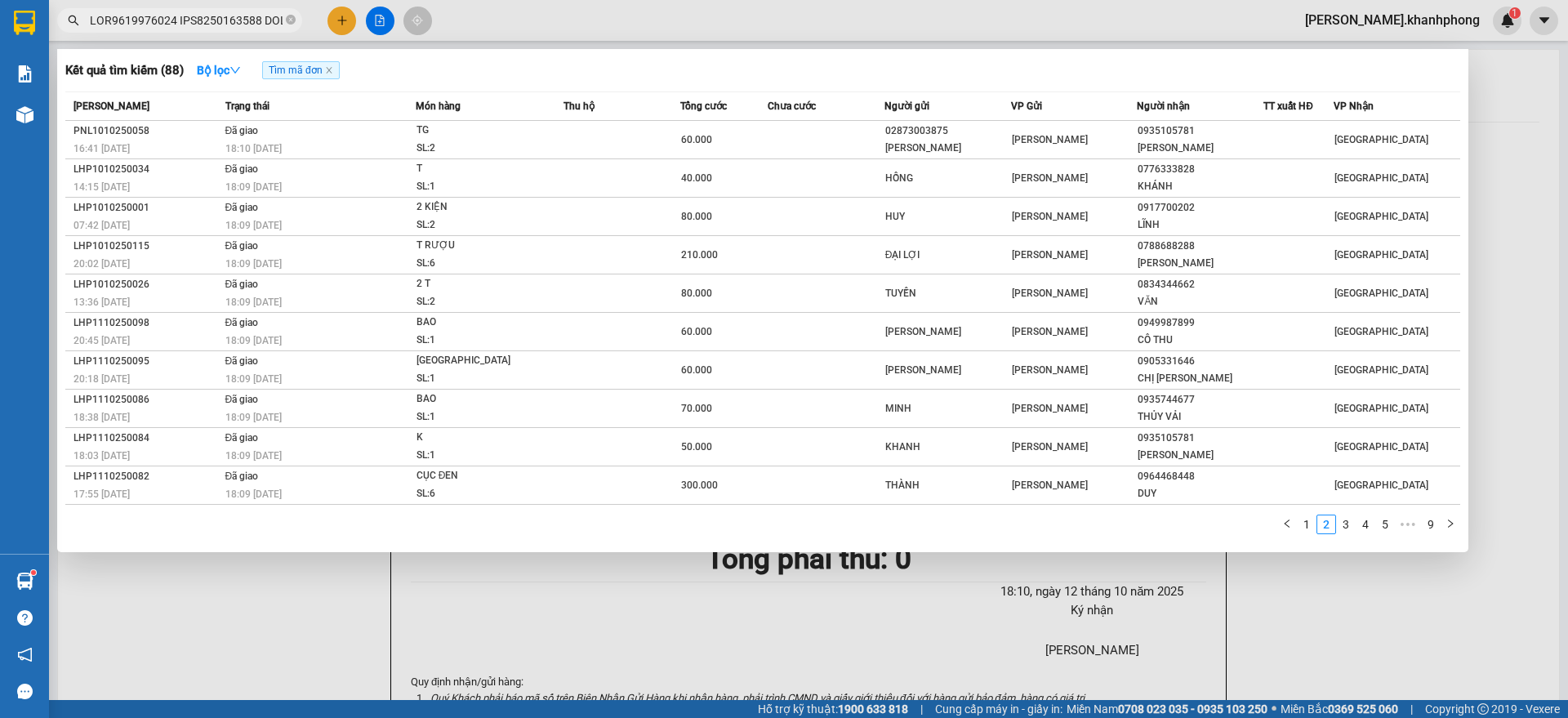
click at [1307, 528] on link "1" at bounding box center [1306, 524] width 18 height 18
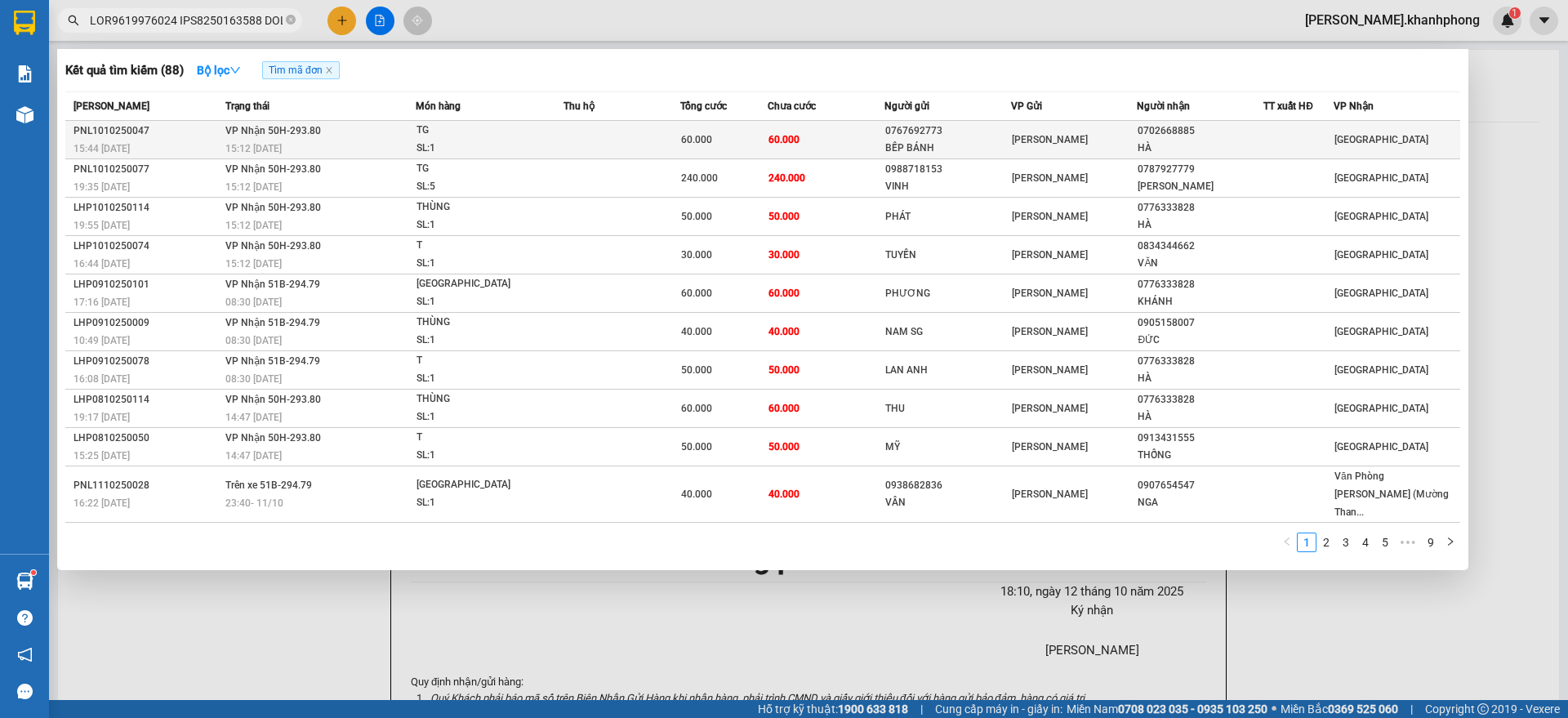
click at [813, 133] on td "60.000" at bounding box center [826, 140] width 117 height 38
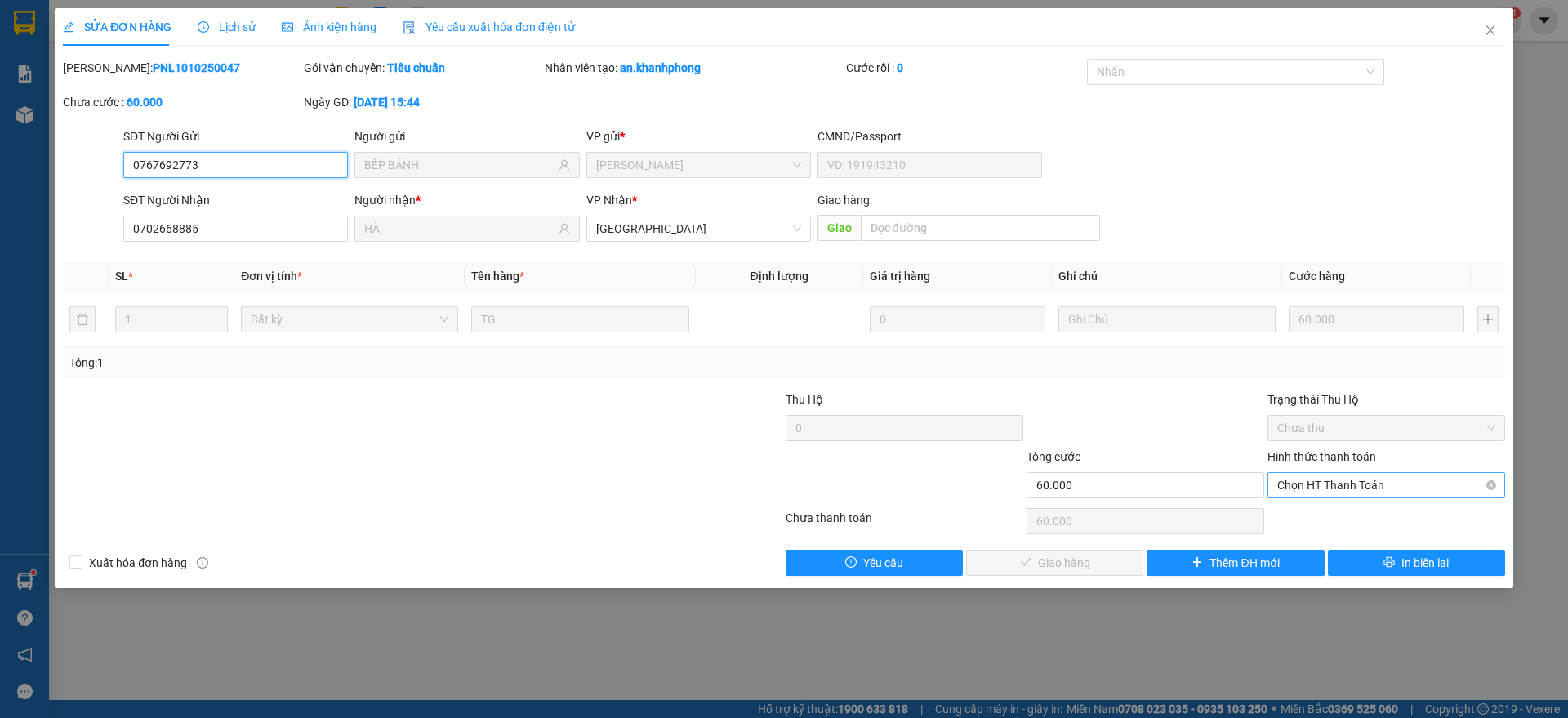
click at [1303, 480] on span "Chọn HT Thanh Toán" at bounding box center [1386, 485] width 218 height 25
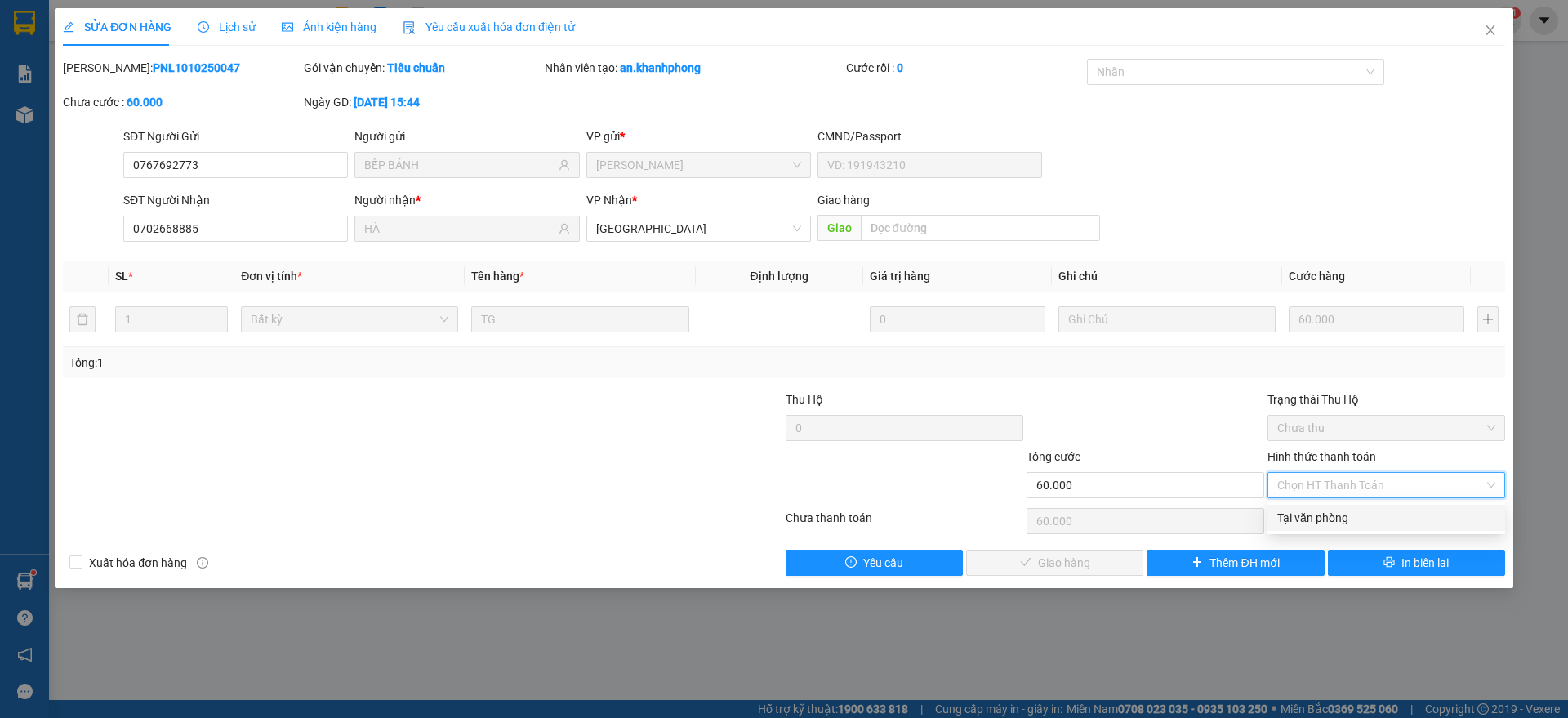
drag, startPoint x: 1300, startPoint y: 514, endPoint x: 1185, endPoint y: 543, distance: 118.6
click at [1301, 514] on div "Tại văn phòng" at bounding box center [1386, 518] width 218 height 18
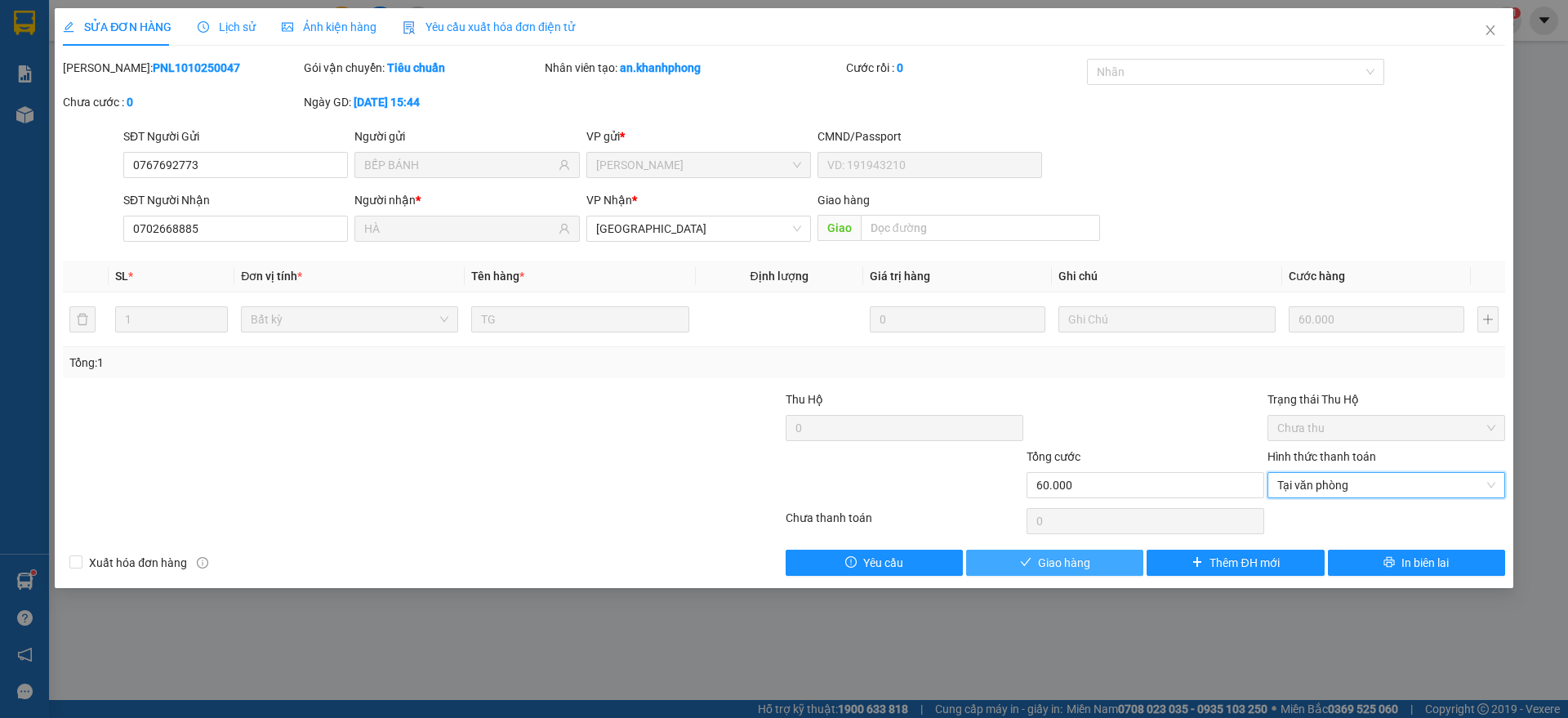
click at [1047, 553] on span "Giao hàng" at bounding box center [1063, 563] width 52 height 18
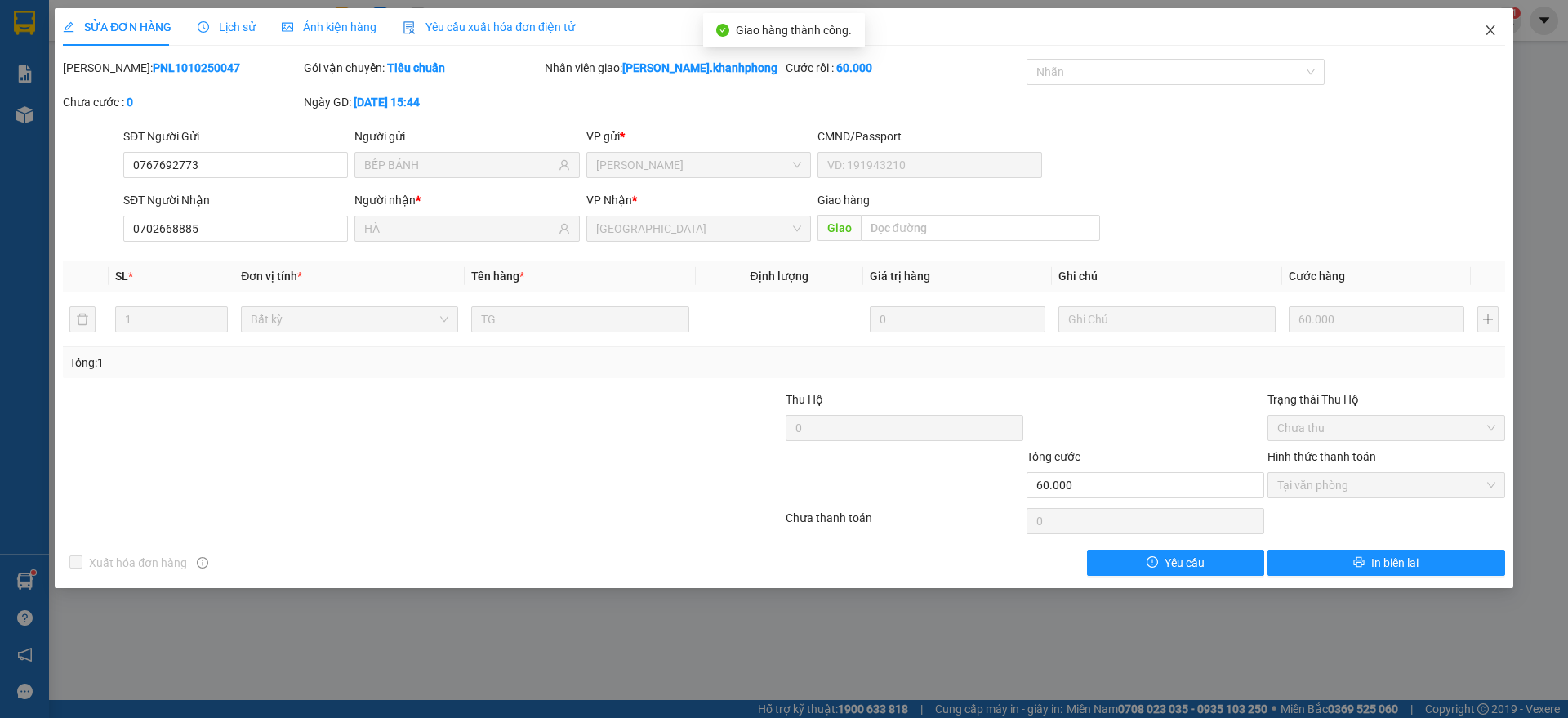
click at [1492, 29] on icon "close" at bounding box center [1490, 30] width 13 height 13
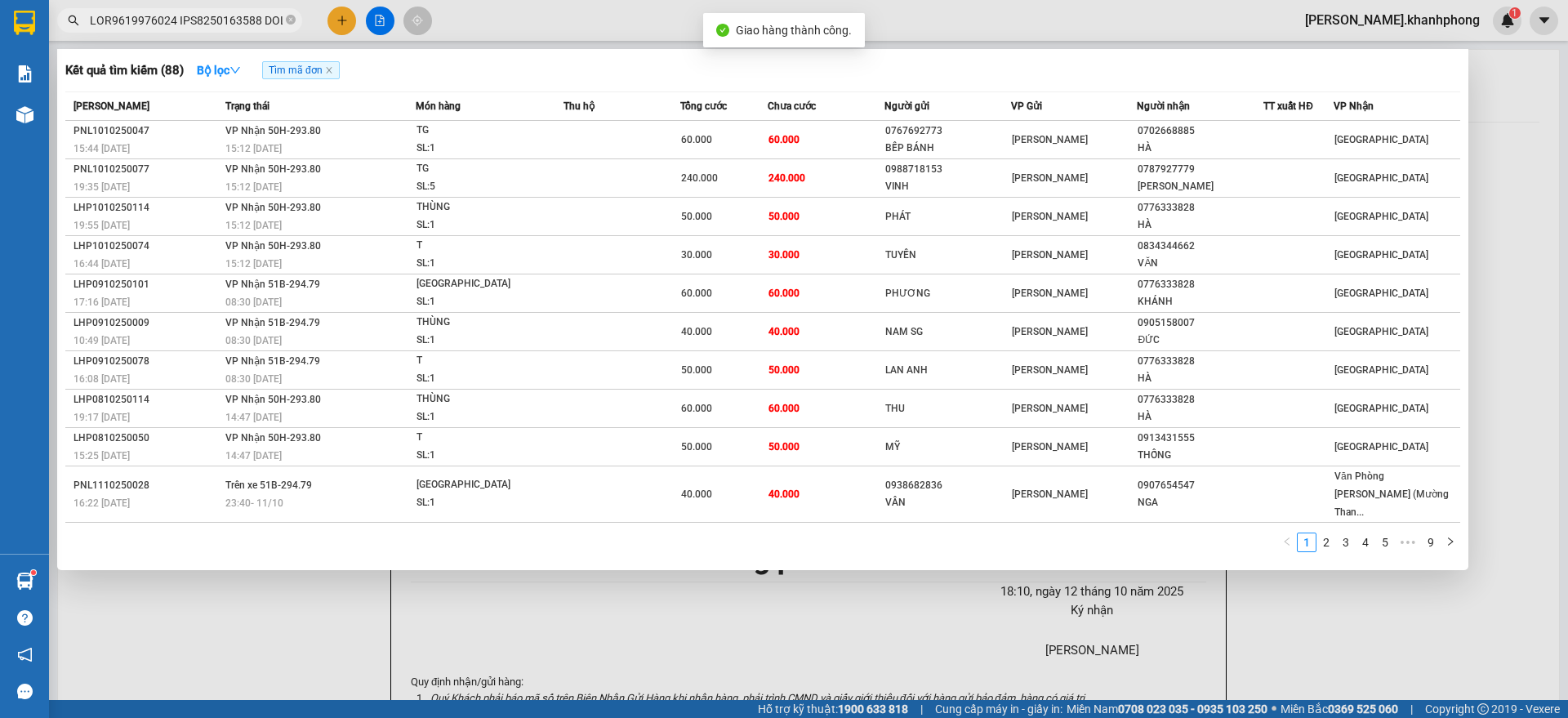
drag, startPoint x: 254, startPoint y: 19, endPoint x: 375, endPoint y: 134, distance: 166.9
click at [254, 19] on input "text" at bounding box center [186, 20] width 193 height 18
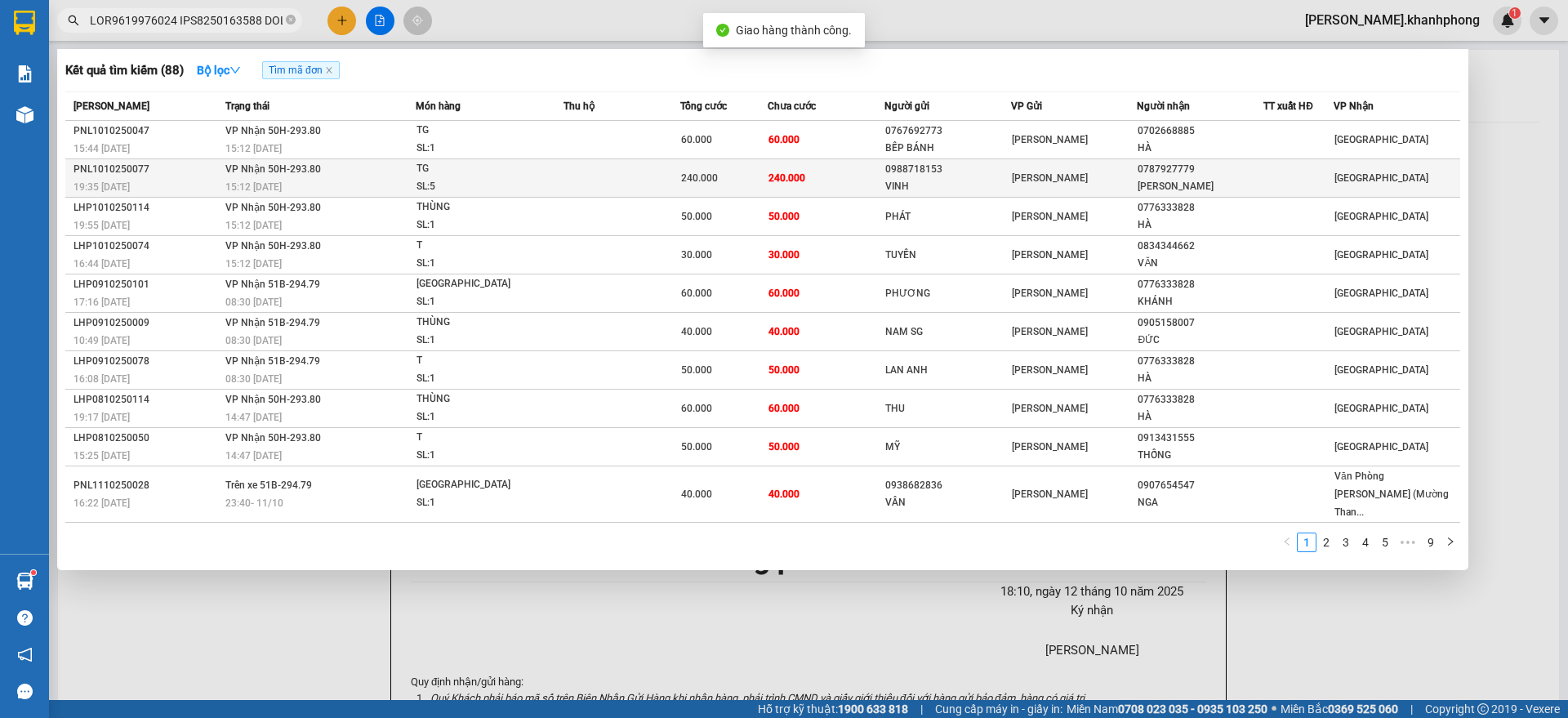
click at [435, 173] on div "TG" at bounding box center [478, 169] width 123 height 18
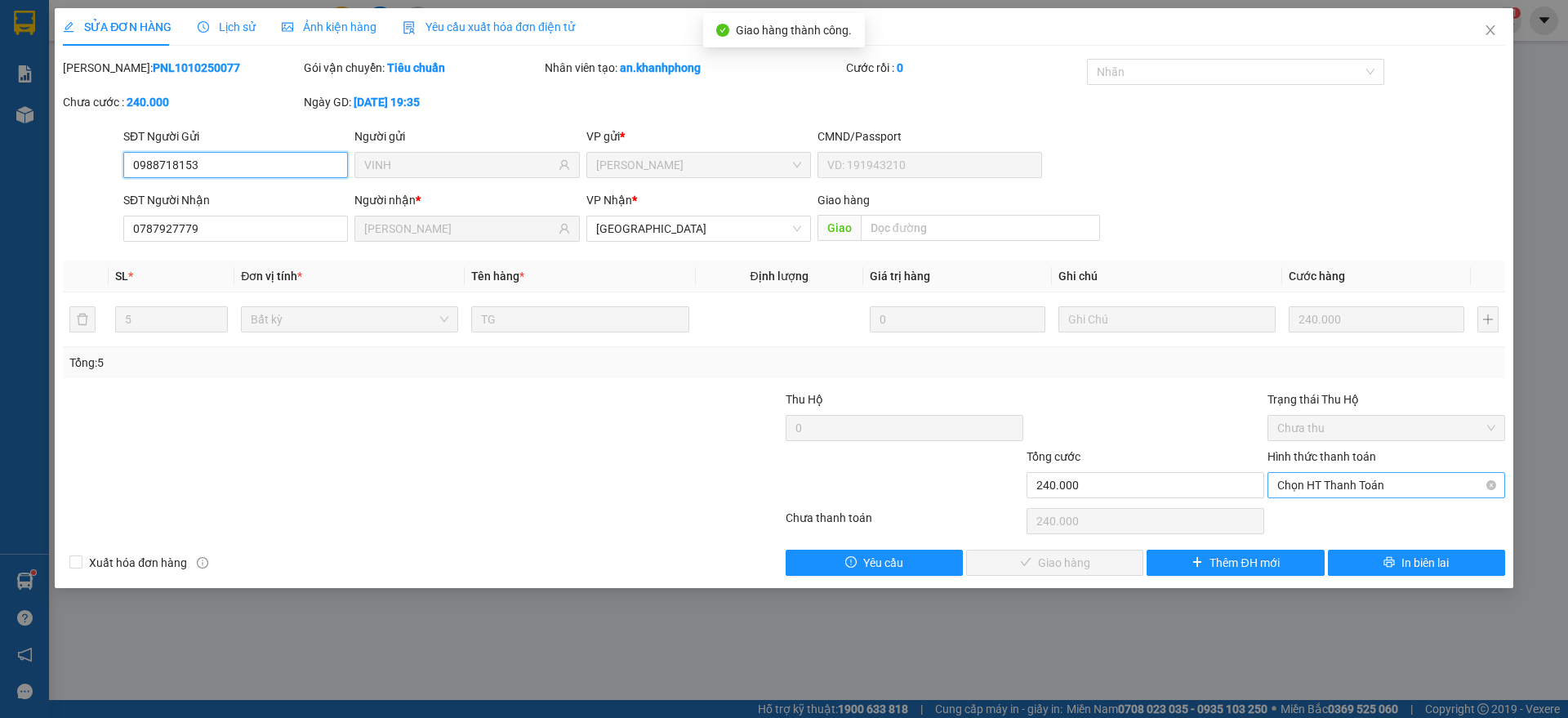
drag, startPoint x: 1333, startPoint y: 482, endPoint x: 1298, endPoint y: 540, distance: 67.7
click at [1333, 483] on span "Chọn HT Thanh Toán" at bounding box center [1386, 485] width 218 height 25
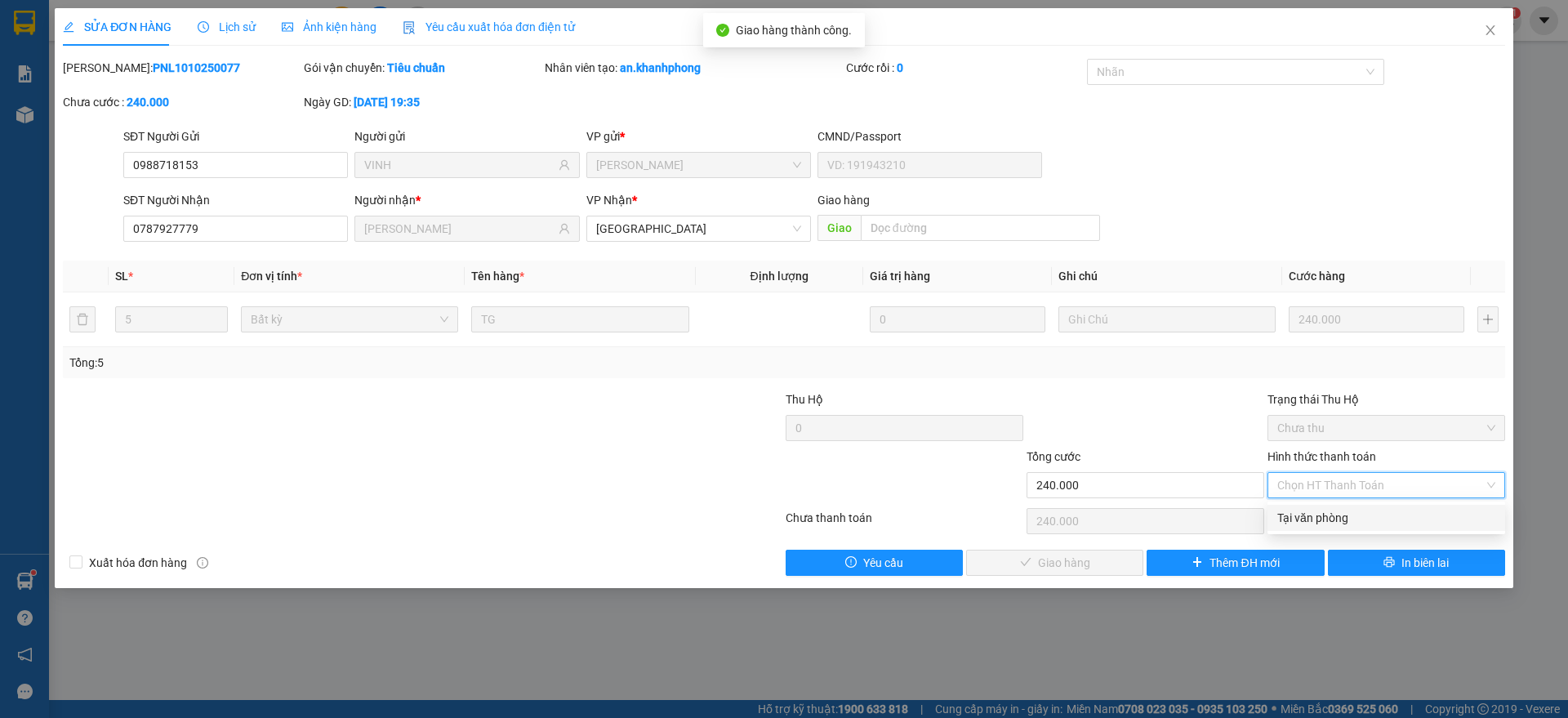
click at [1304, 513] on div "Tại văn phòng" at bounding box center [1386, 518] width 218 height 18
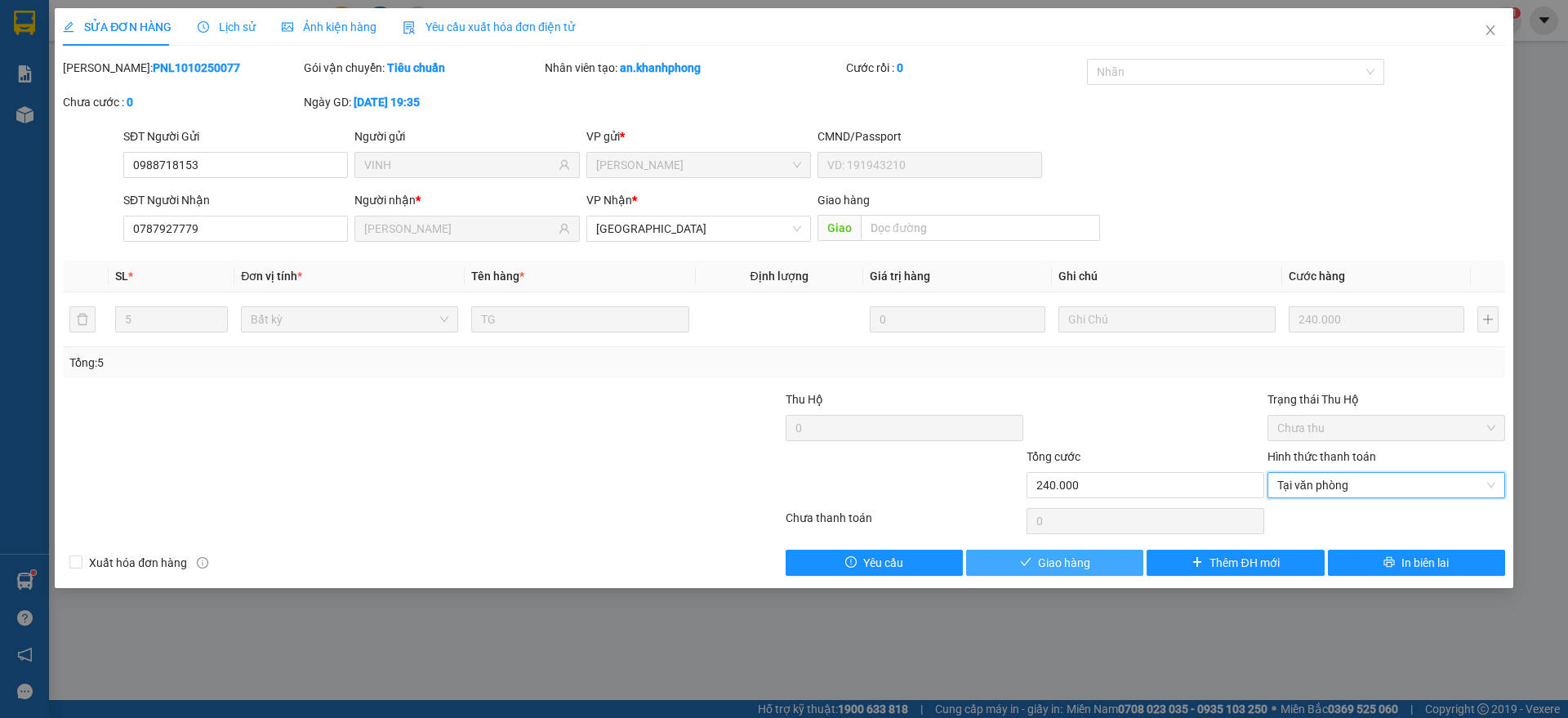
click at [1072, 560] on span "Giao hàng" at bounding box center [1063, 563] width 52 height 18
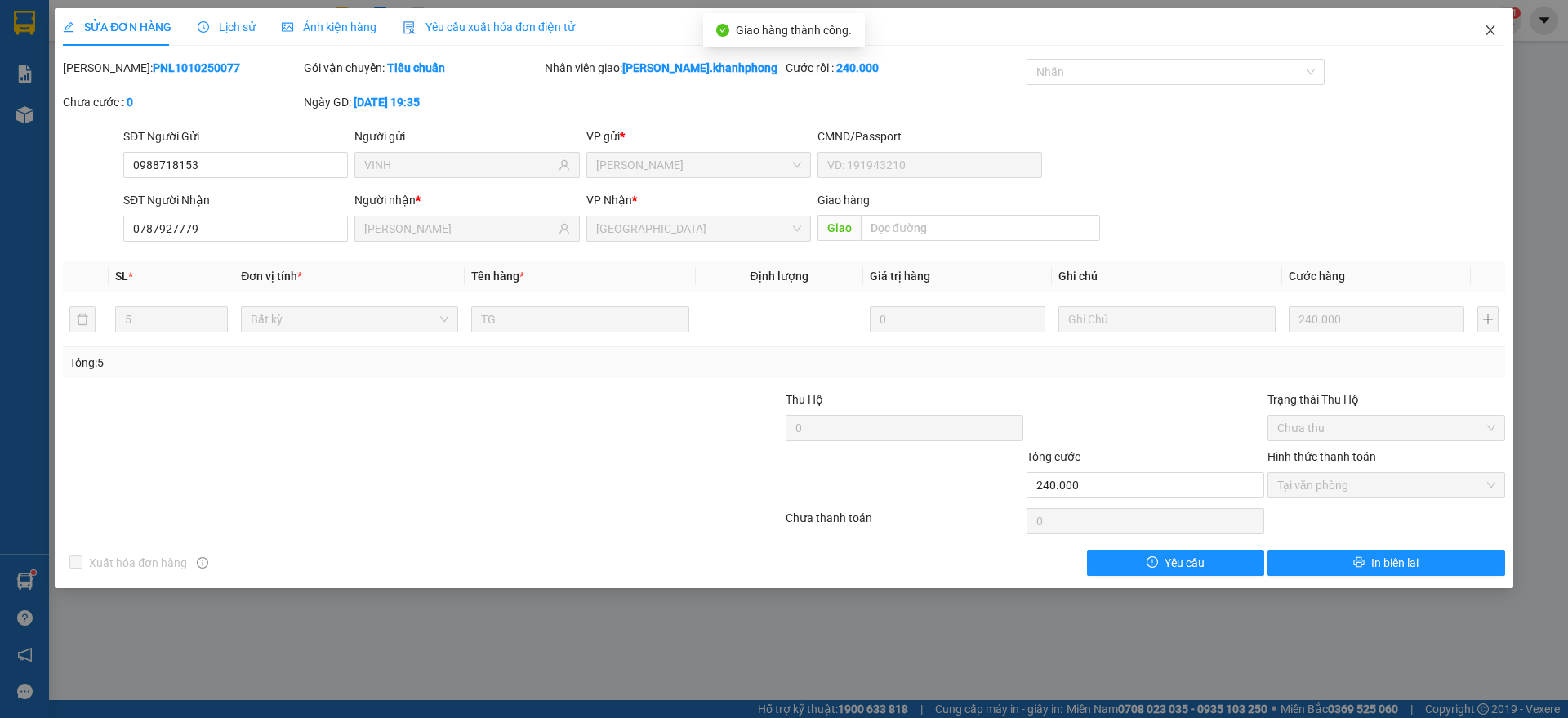
click at [1491, 21] on span "Close" at bounding box center [1490, 31] width 46 height 46
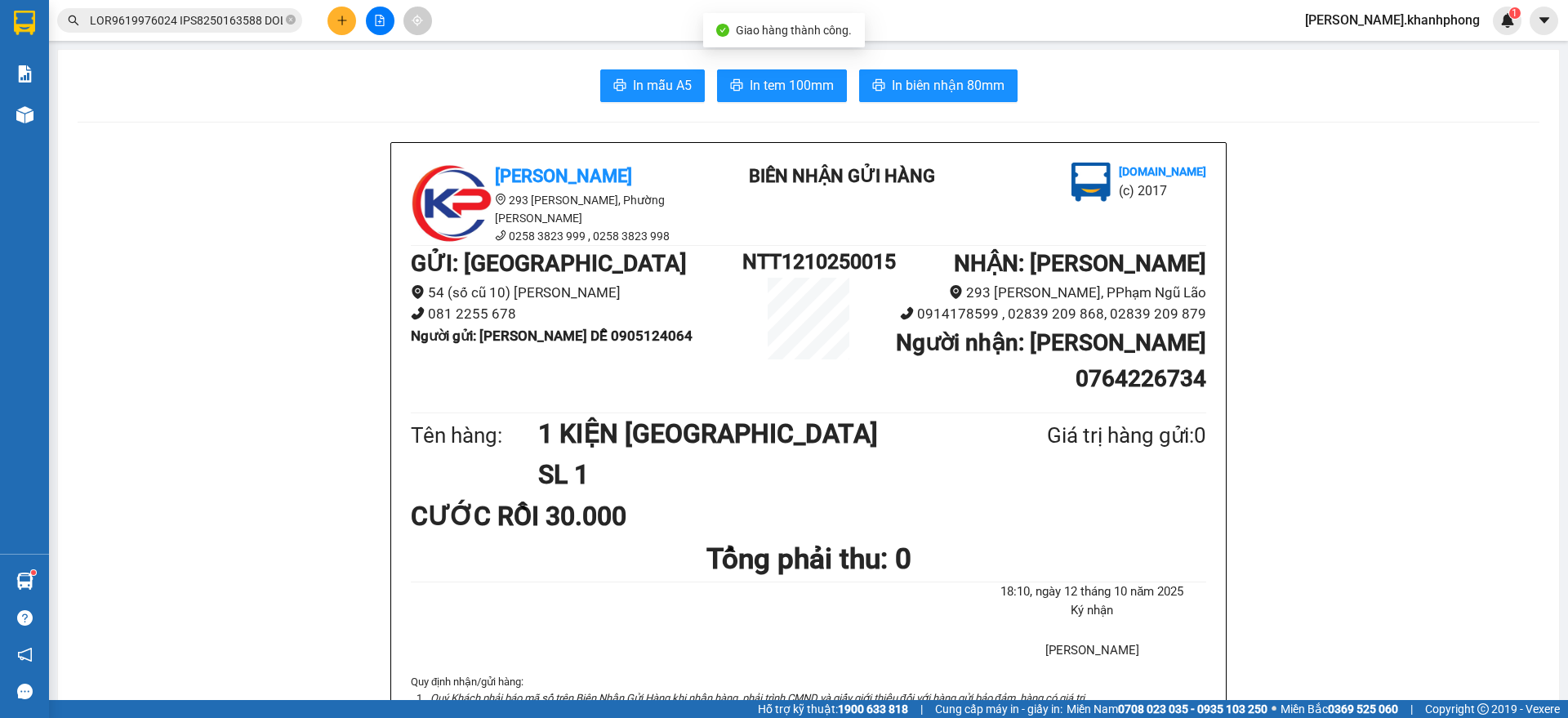
drag, startPoint x: 217, startPoint y: 19, endPoint x: 278, endPoint y: 69, distance: 78.9
click at [219, 19] on input "text" at bounding box center [186, 20] width 193 height 18
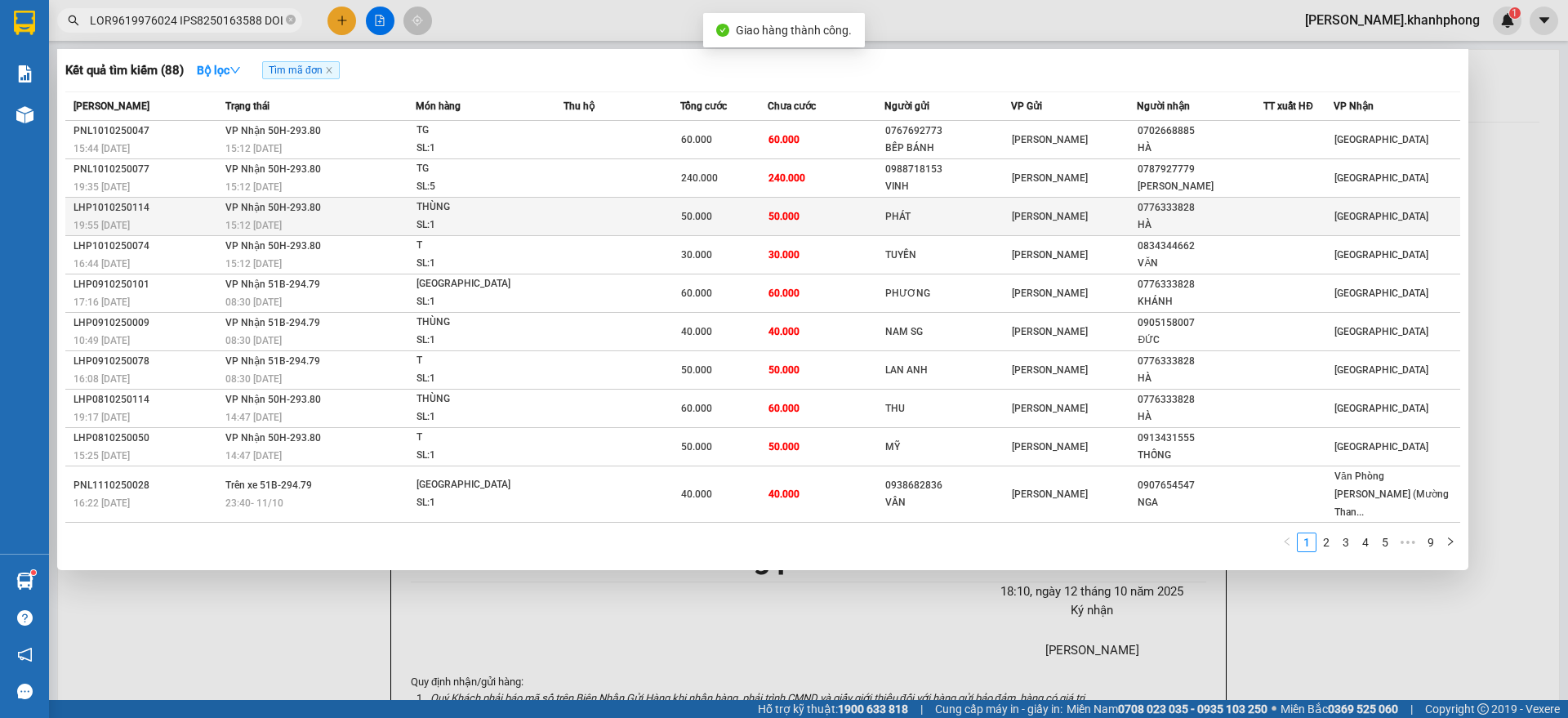
click at [631, 204] on td at bounding box center [622, 217] width 117 height 38
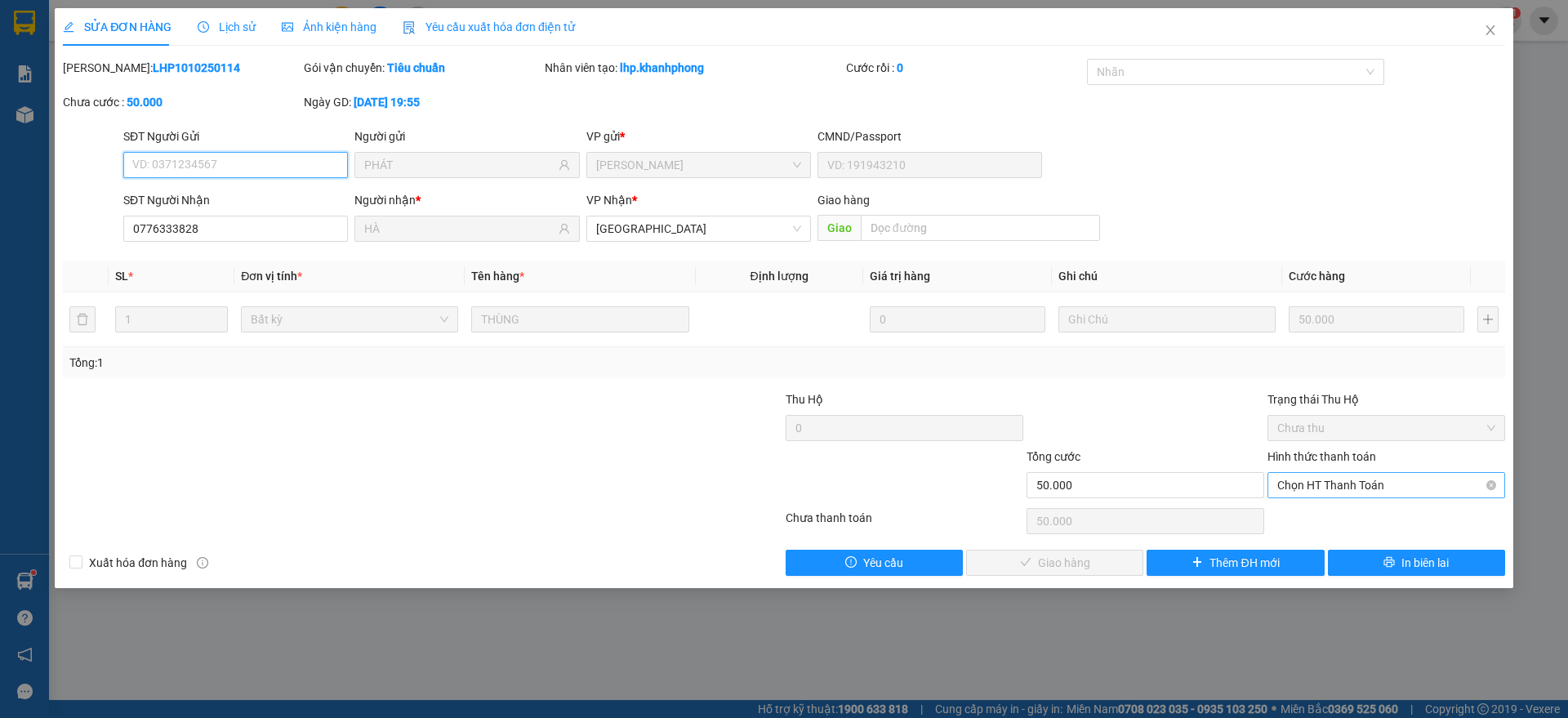
click at [1365, 482] on span "Chọn HT Thanh Toán" at bounding box center [1386, 485] width 218 height 25
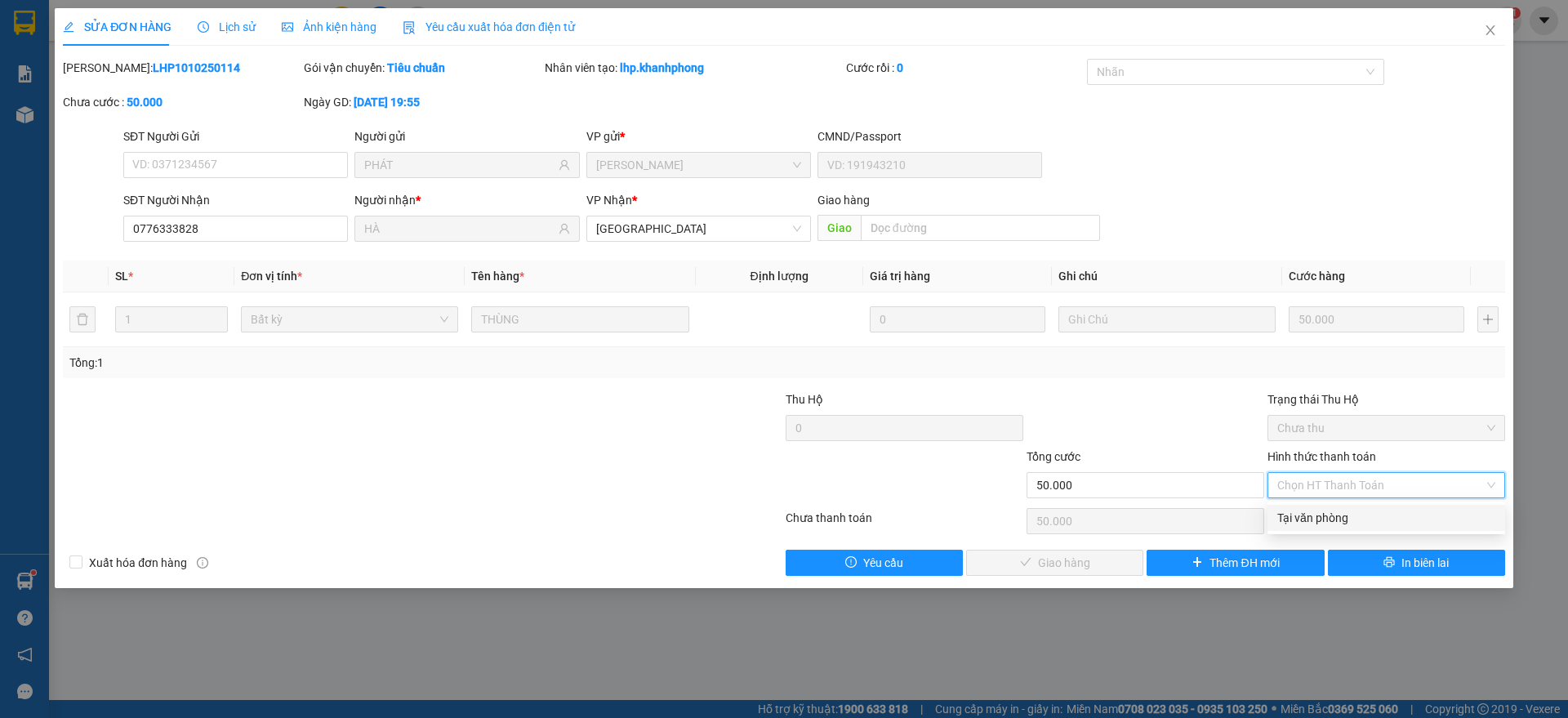
click at [1337, 518] on div "Tại văn phòng" at bounding box center [1386, 518] width 218 height 18
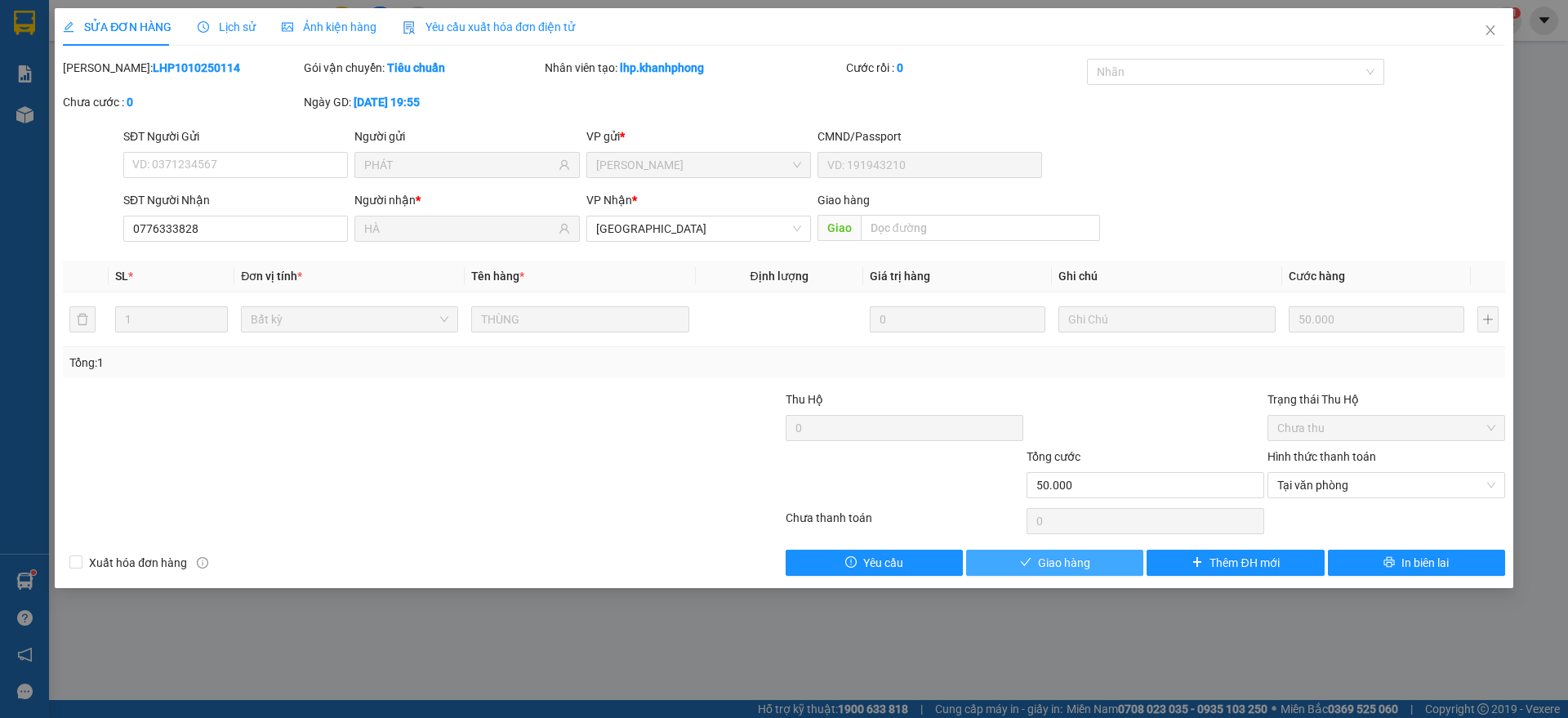
drag, startPoint x: 1060, startPoint y: 569, endPoint x: 1125, endPoint y: 532, distance: 74.8
click at [1062, 570] on span "Giao hàng" at bounding box center [1063, 563] width 52 height 18
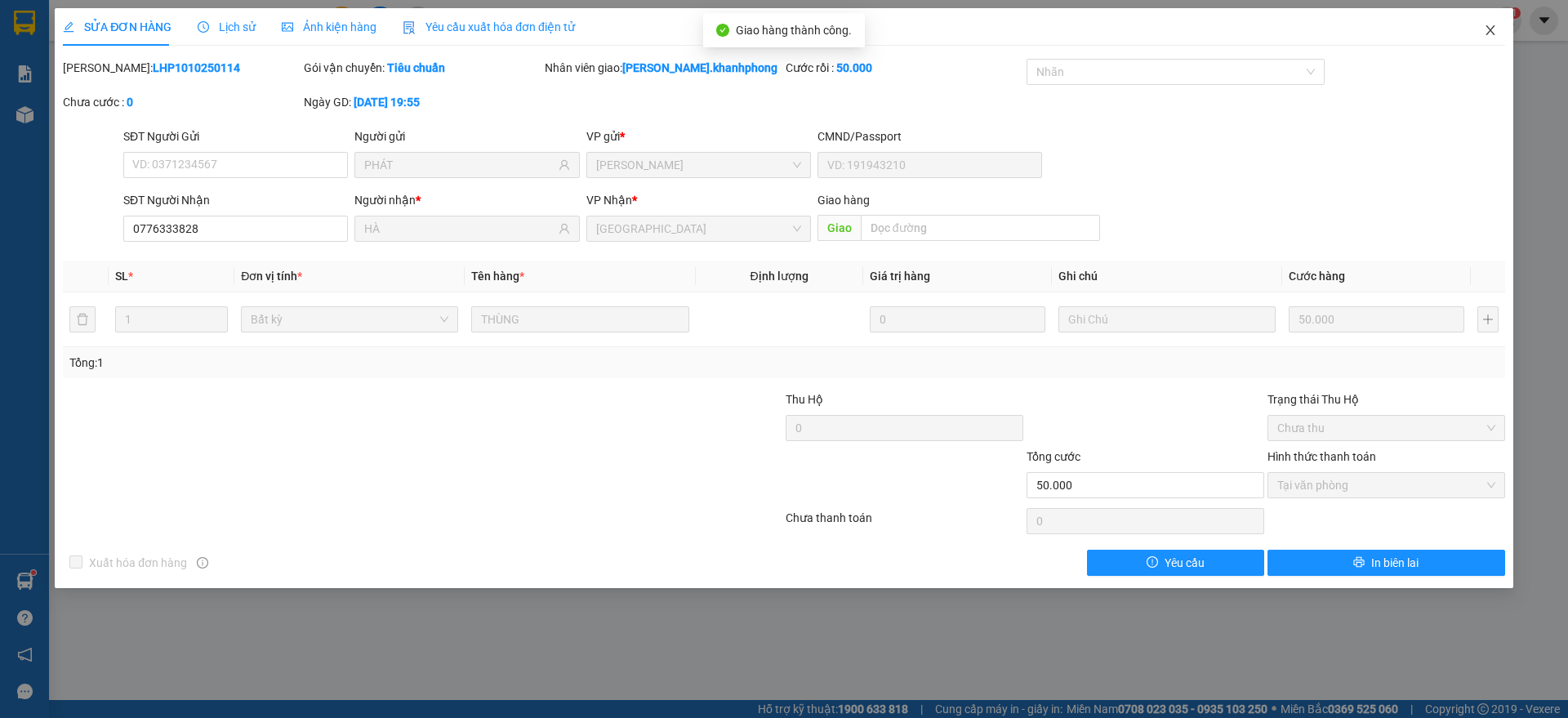
click at [1493, 25] on icon "close" at bounding box center [1490, 30] width 13 height 13
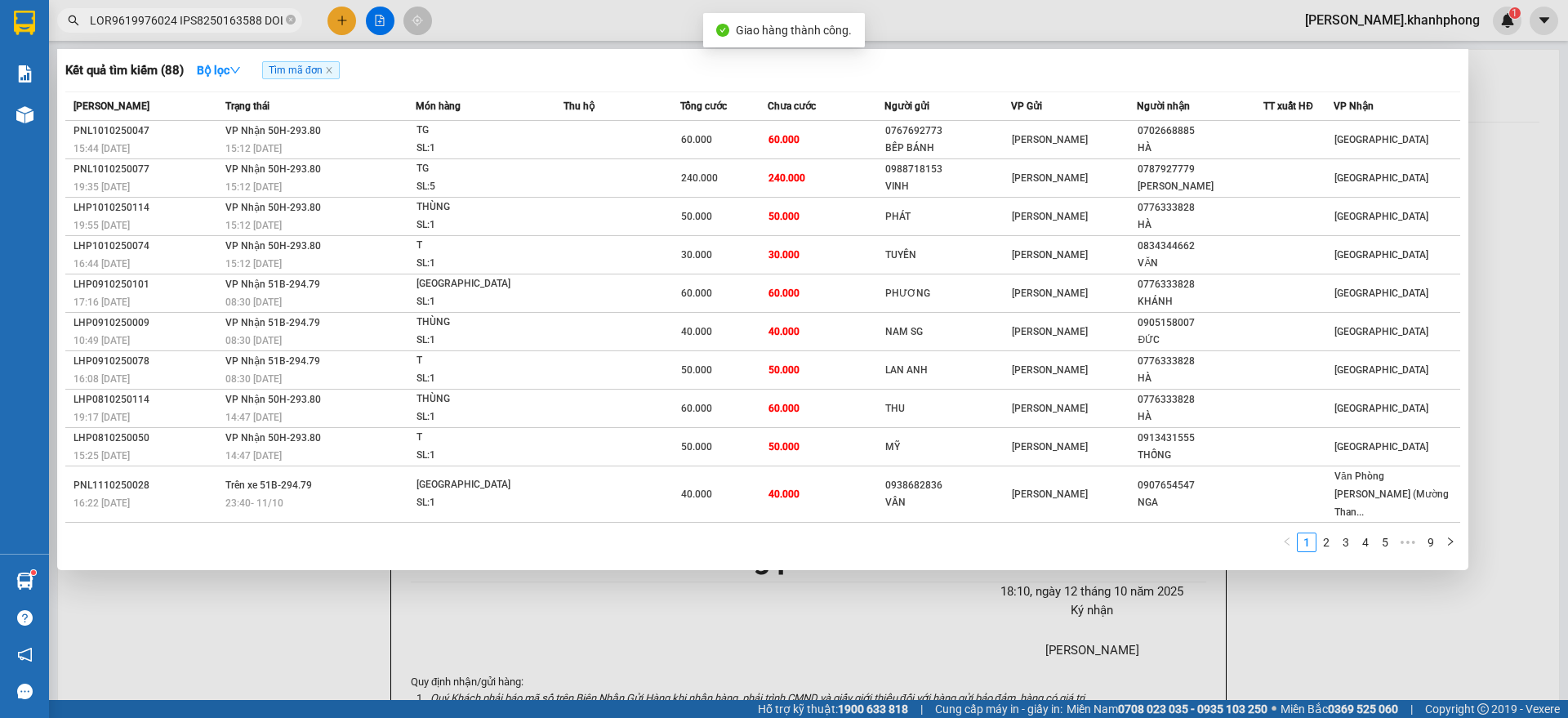
click at [210, 24] on input "text" at bounding box center [186, 20] width 193 height 18
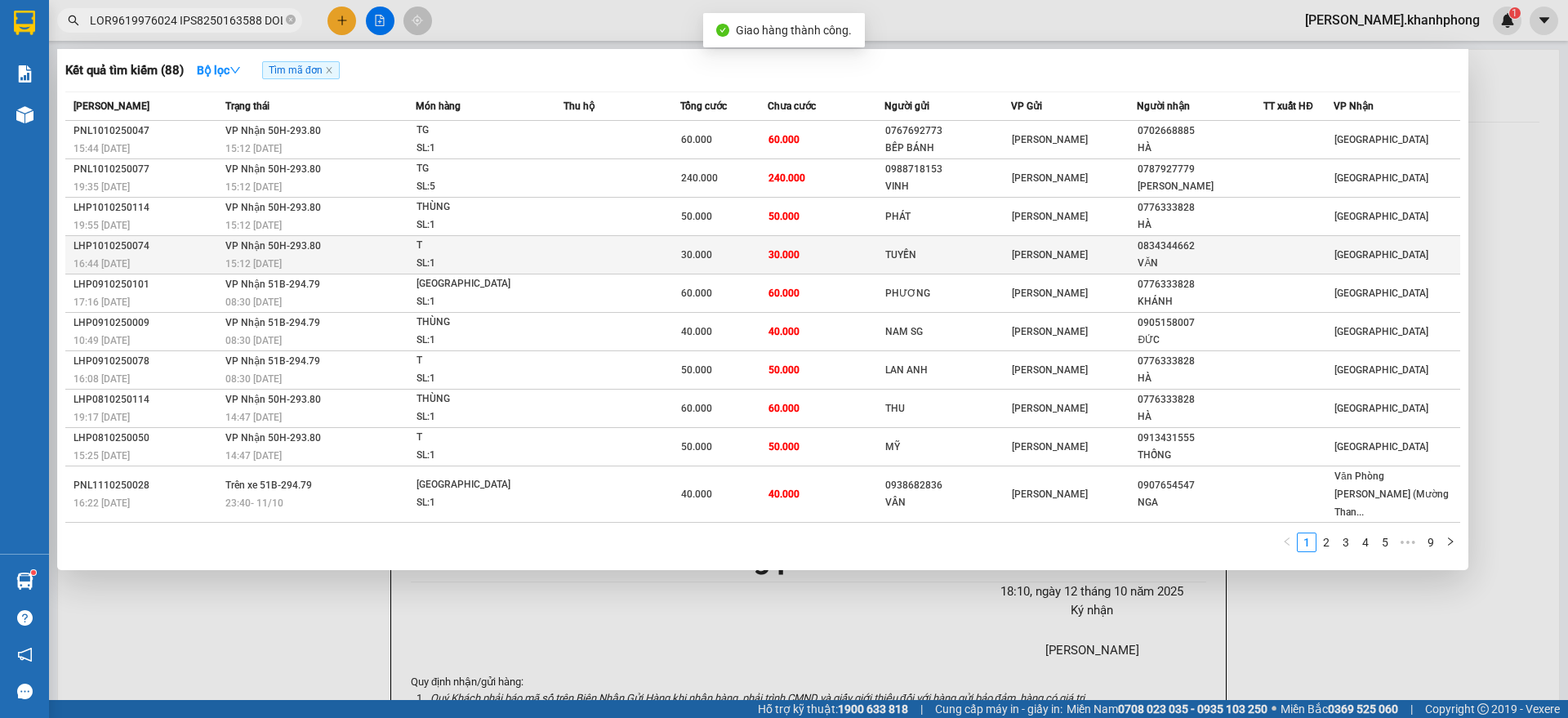
click at [172, 256] on div "16:44 [DATE]" at bounding box center [146, 263] width 147 height 18
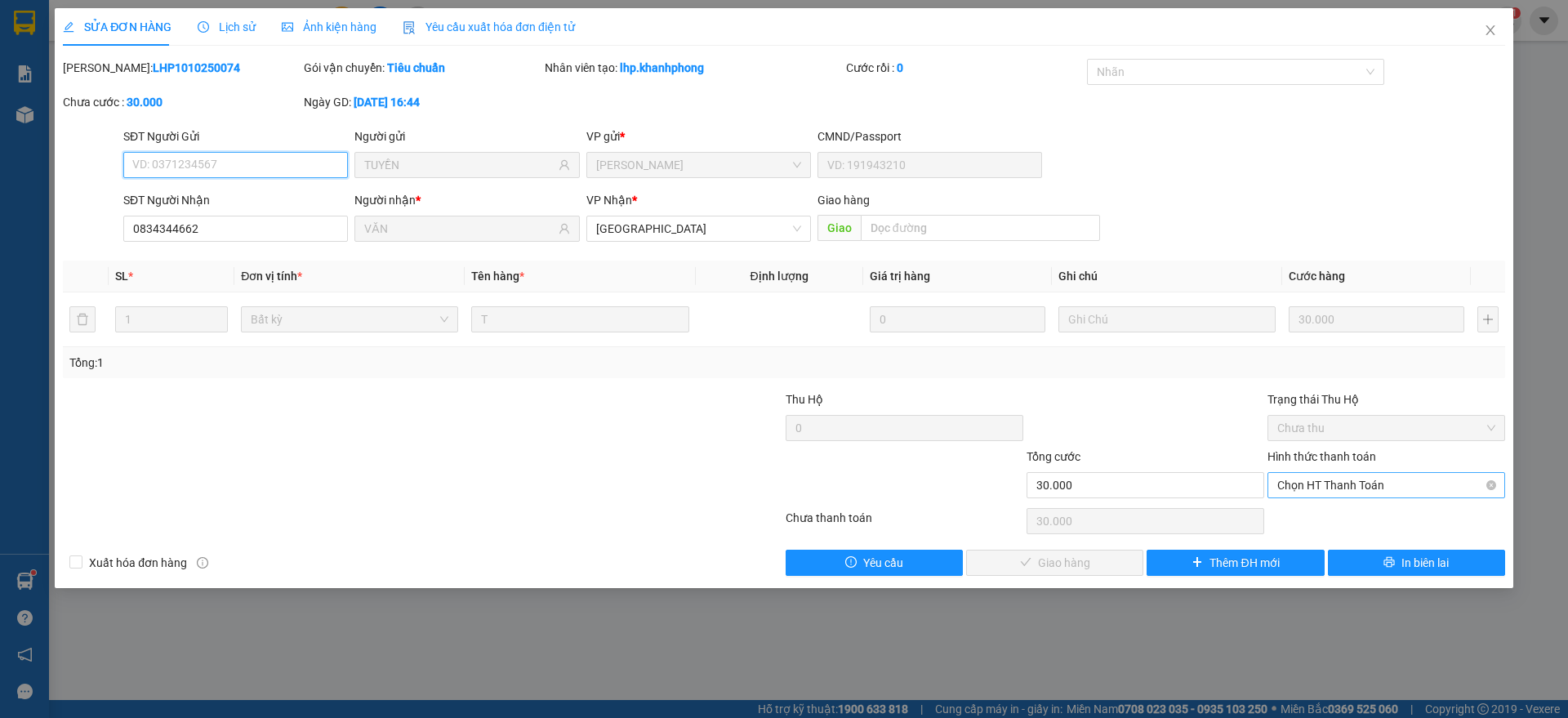
click at [1311, 482] on span "Chọn HT Thanh Toán" at bounding box center [1386, 485] width 218 height 25
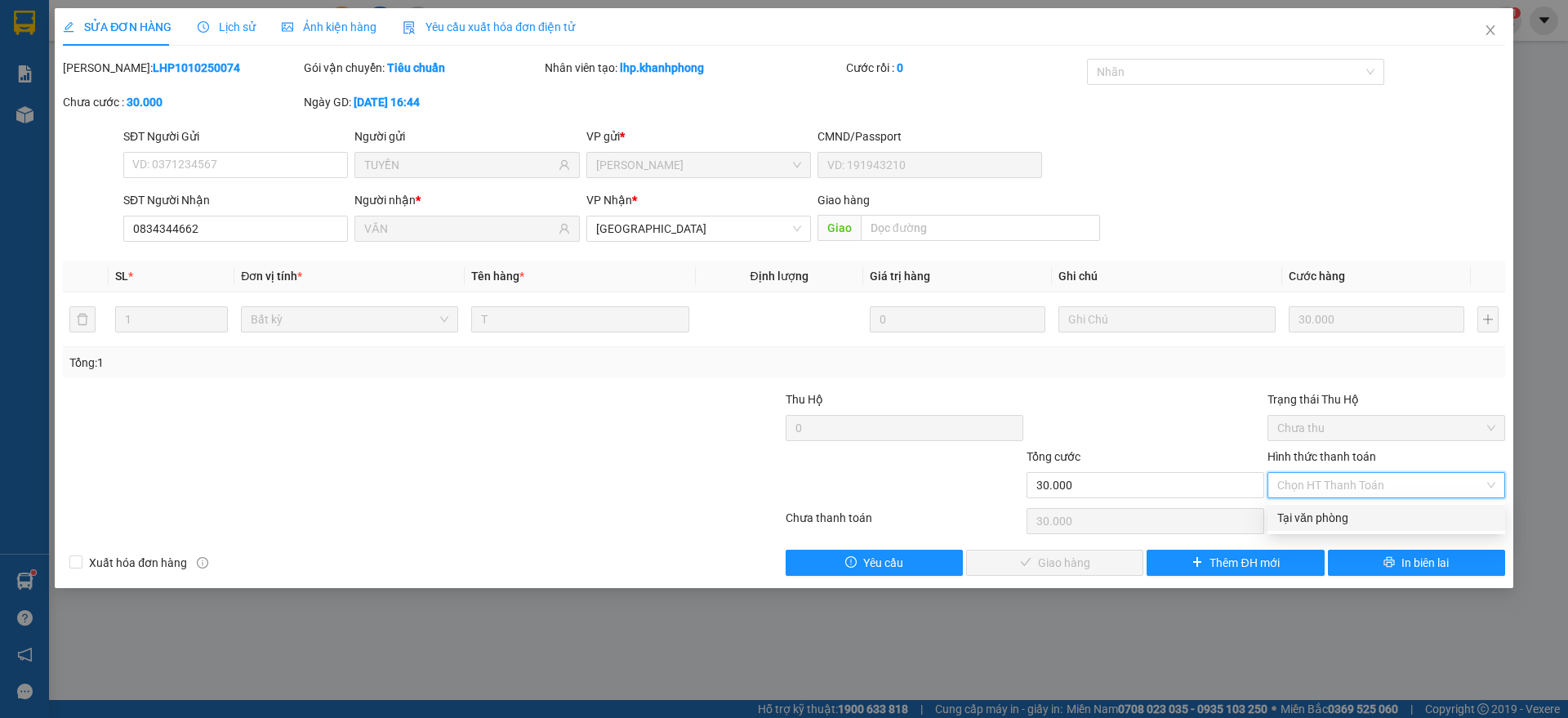
click at [1305, 516] on div "Tại văn phòng" at bounding box center [1386, 518] width 218 height 18
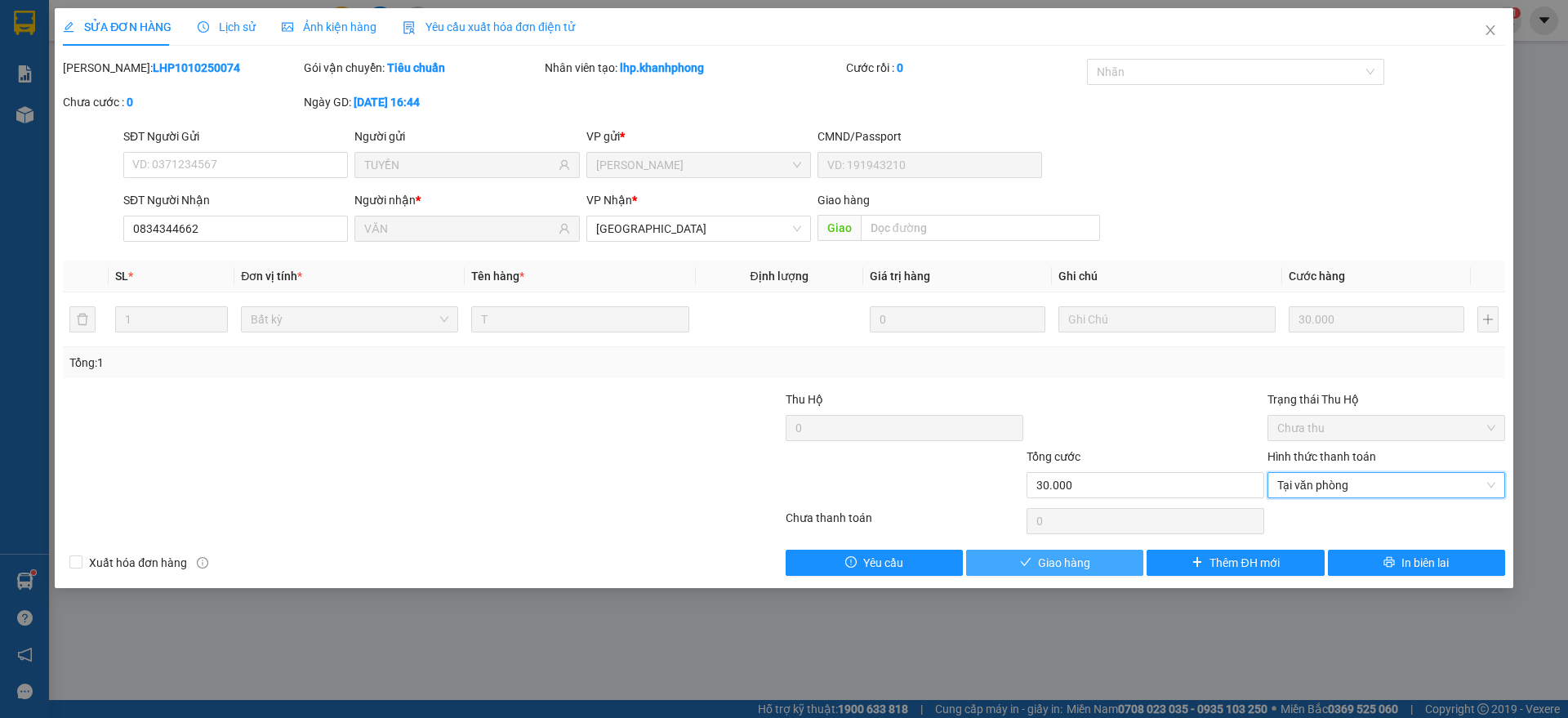
click at [1075, 551] on button "Giao hàng" at bounding box center [1055, 563] width 177 height 27
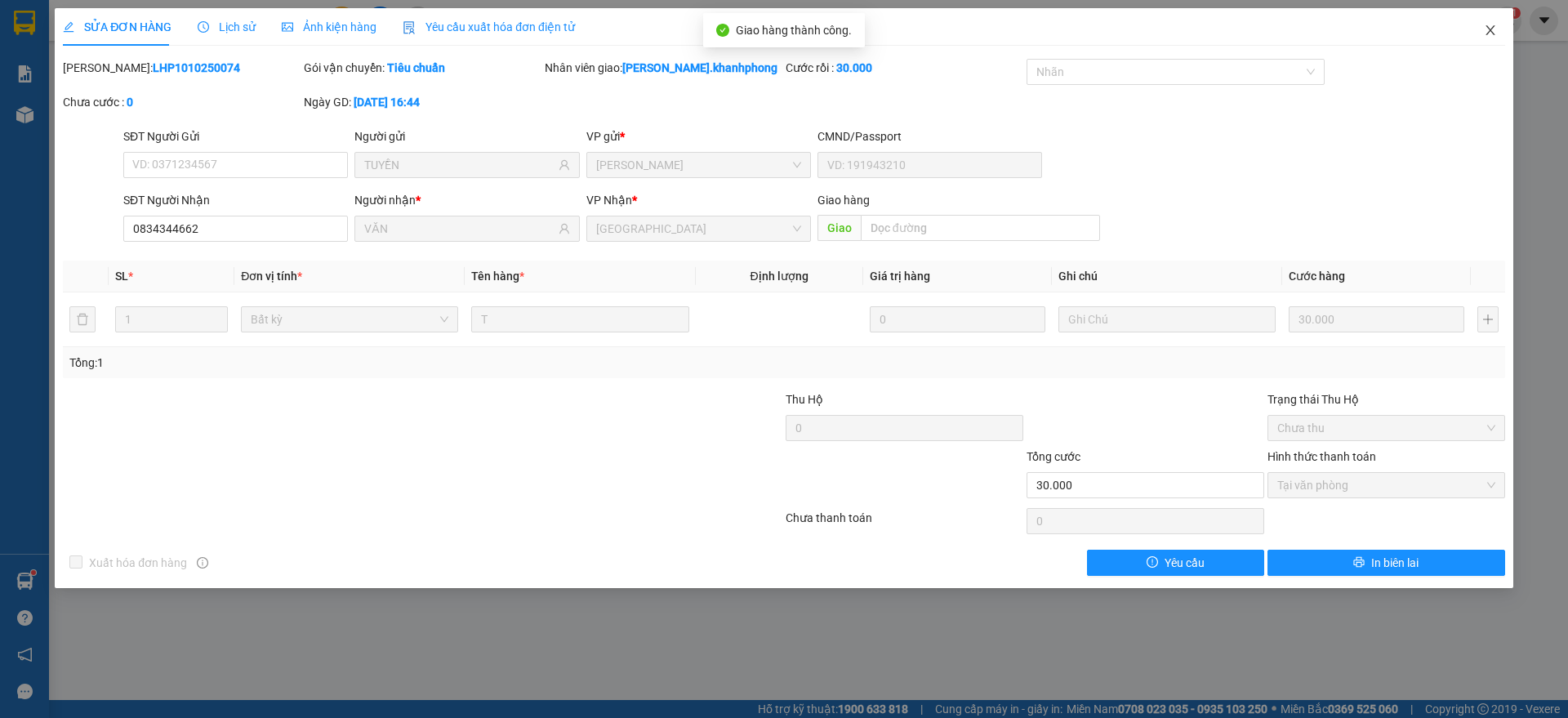
drag, startPoint x: 1486, startPoint y: 26, endPoint x: 1471, endPoint y: 29, distance: 15.3
click at [1487, 25] on icon "close" at bounding box center [1490, 30] width 13 height 13
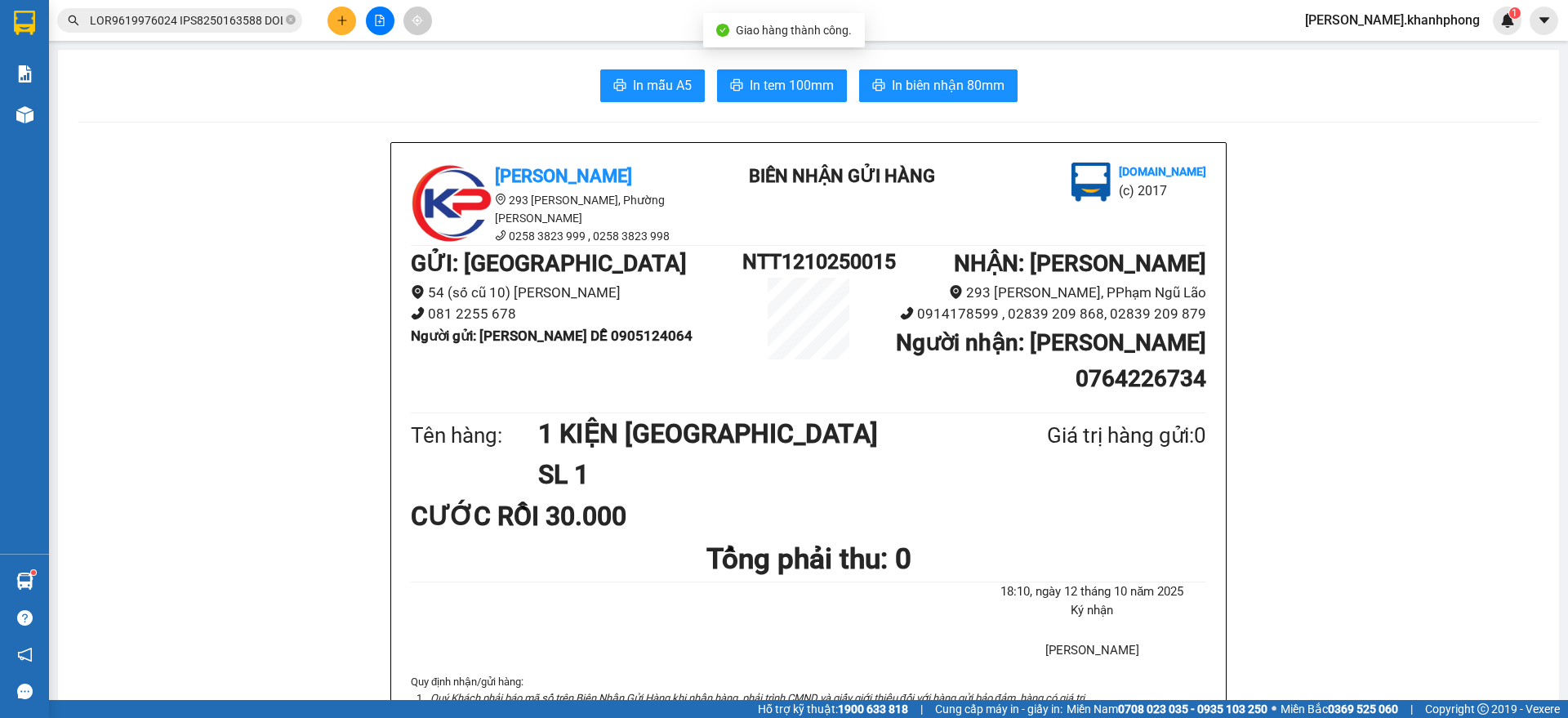
click at [201, 23] on input "text" at bounding box center [186, 20] width 193 height 18
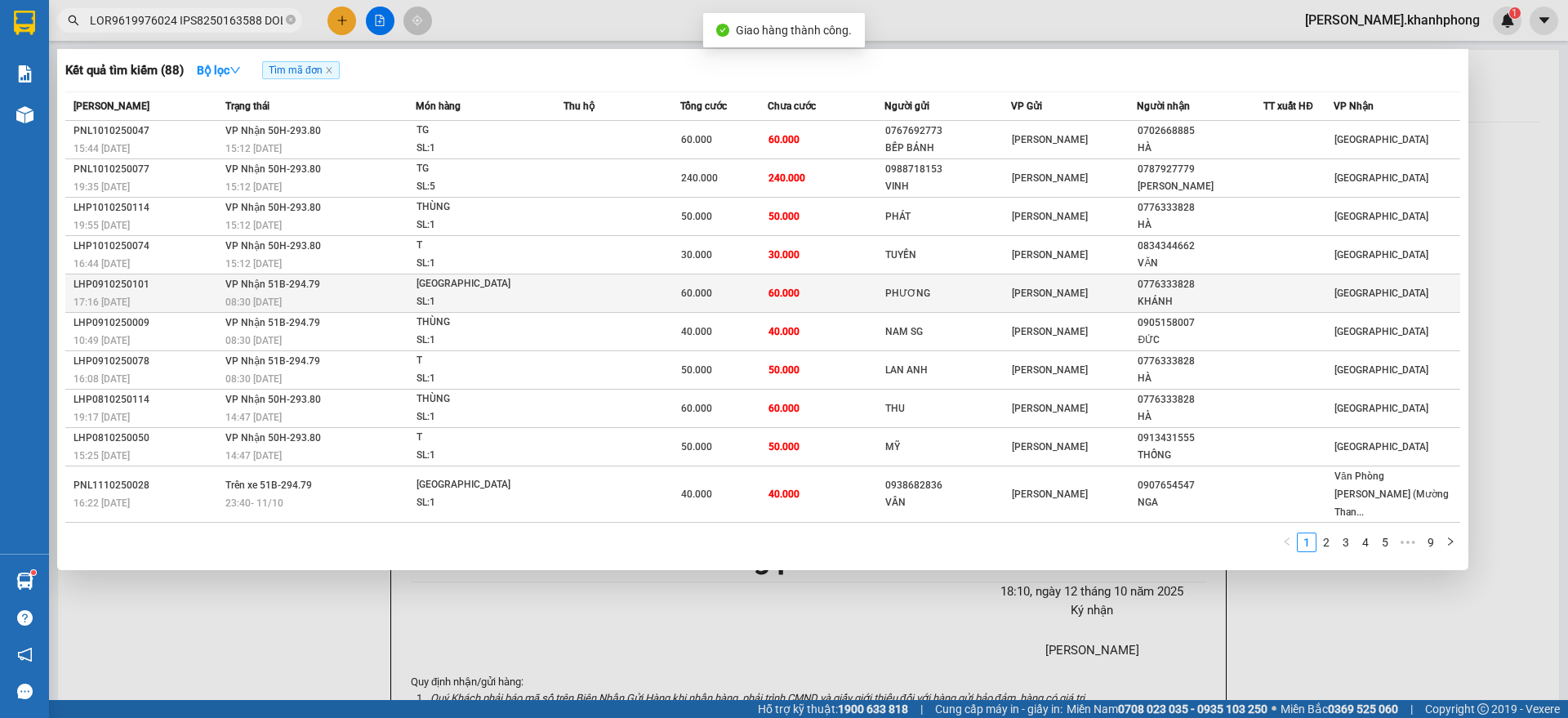
click at [156, 280] on div "LHP0910250101" at bounding box center [146, 284] width 147 height 17
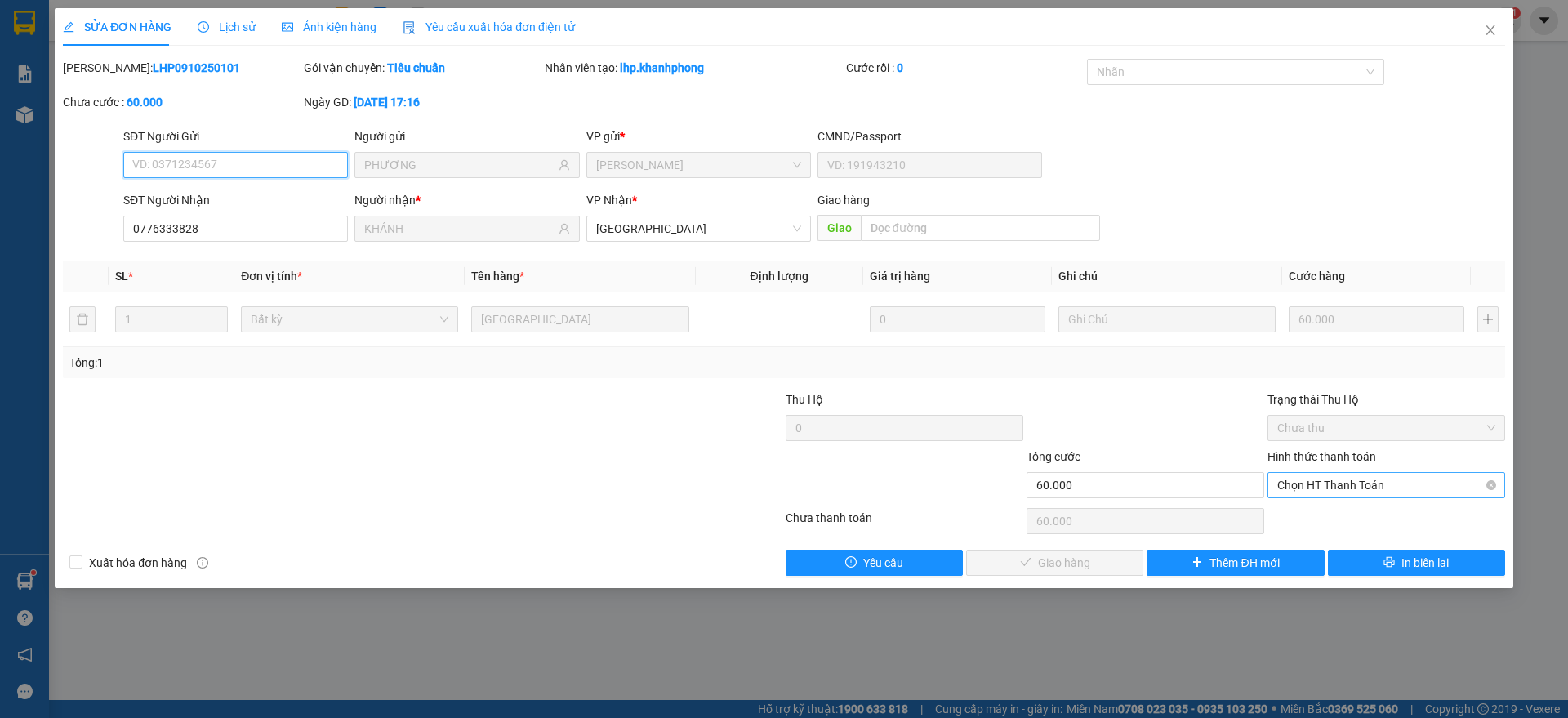
click at [1304, 486] on span "Chọn HT Thanh Toán" at bounding box center [1386, 485] width 218 height 25
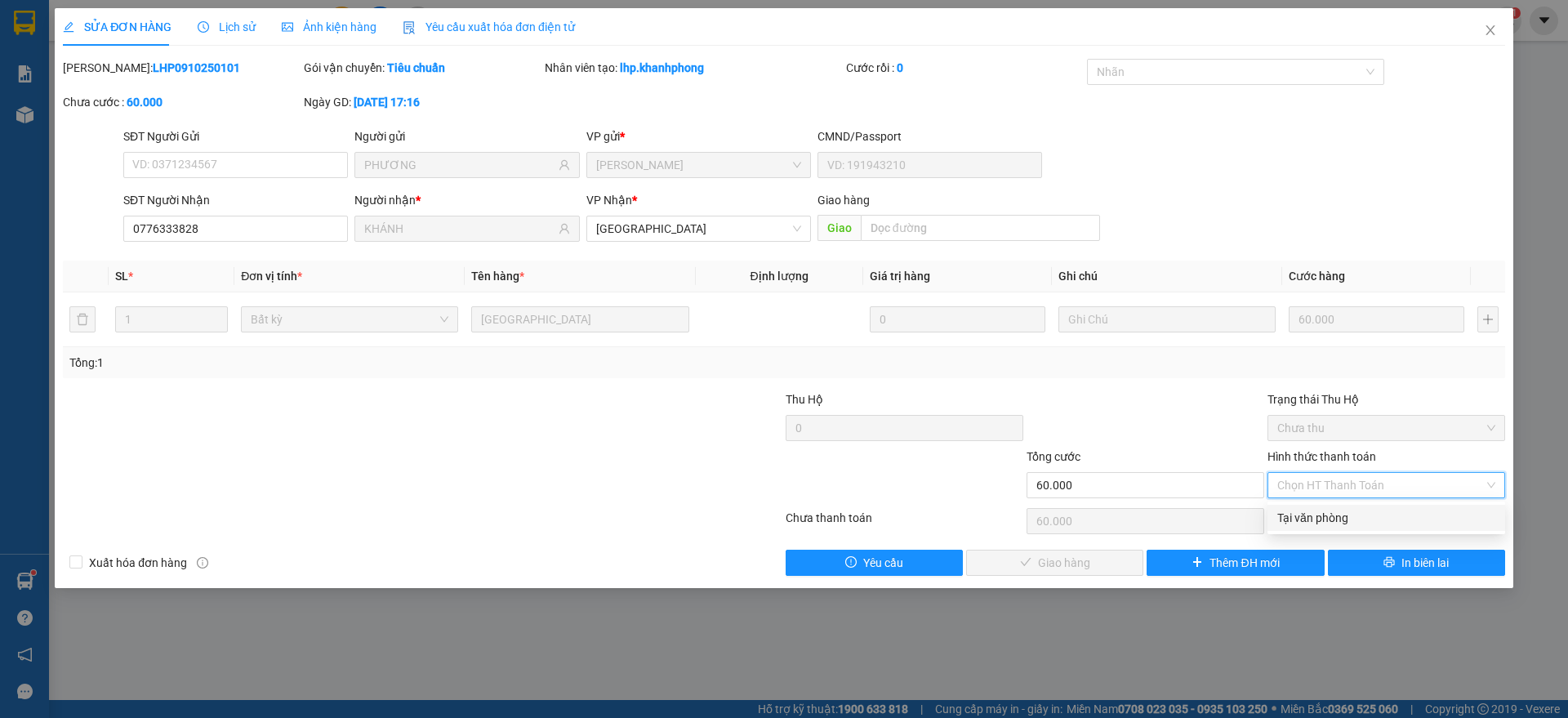
click at [1299, 520] on div "Tại văn phòng" at bounding box center [1386, 518] width 218 height 18
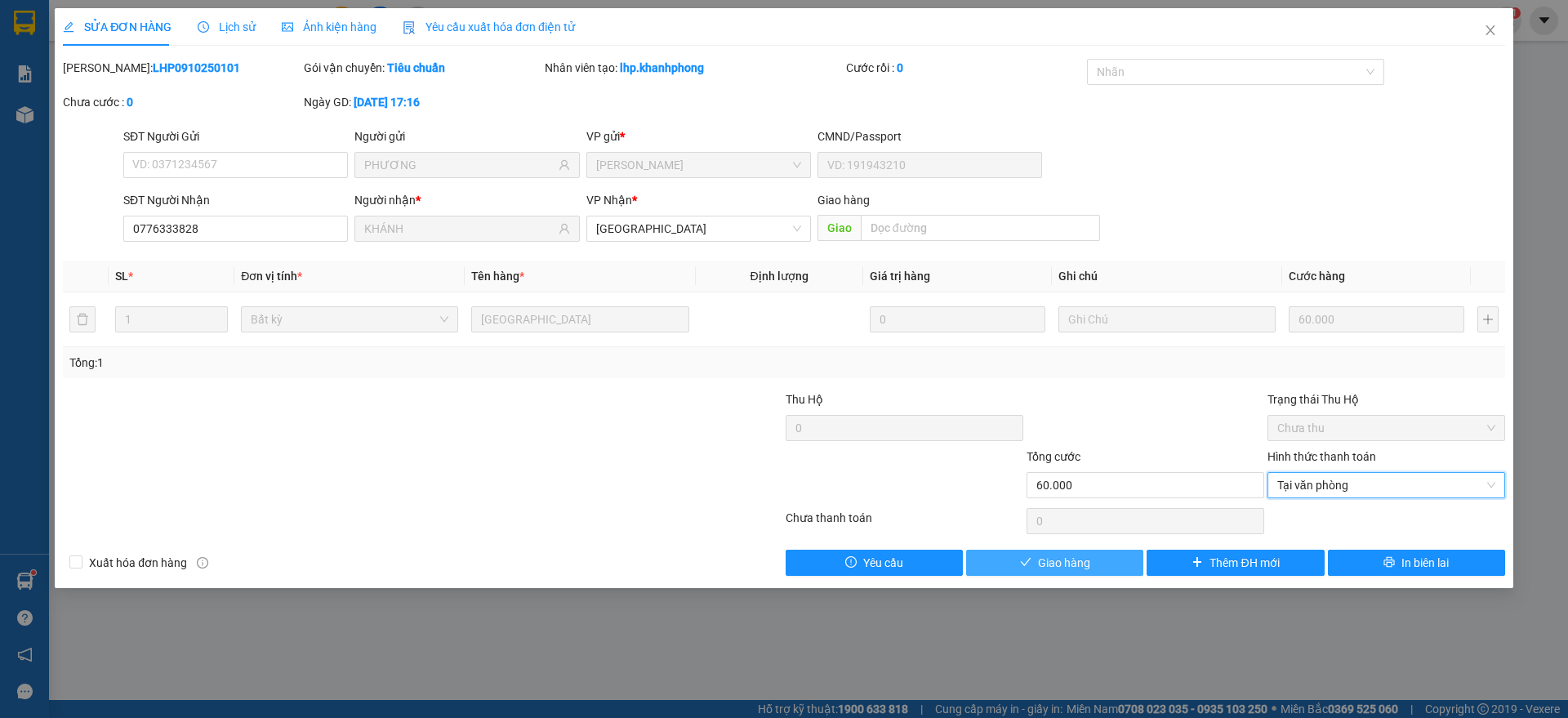
click at [1097, 561] on button "Giao hàng" at bounding box center [1055, 563] width 177 height 27
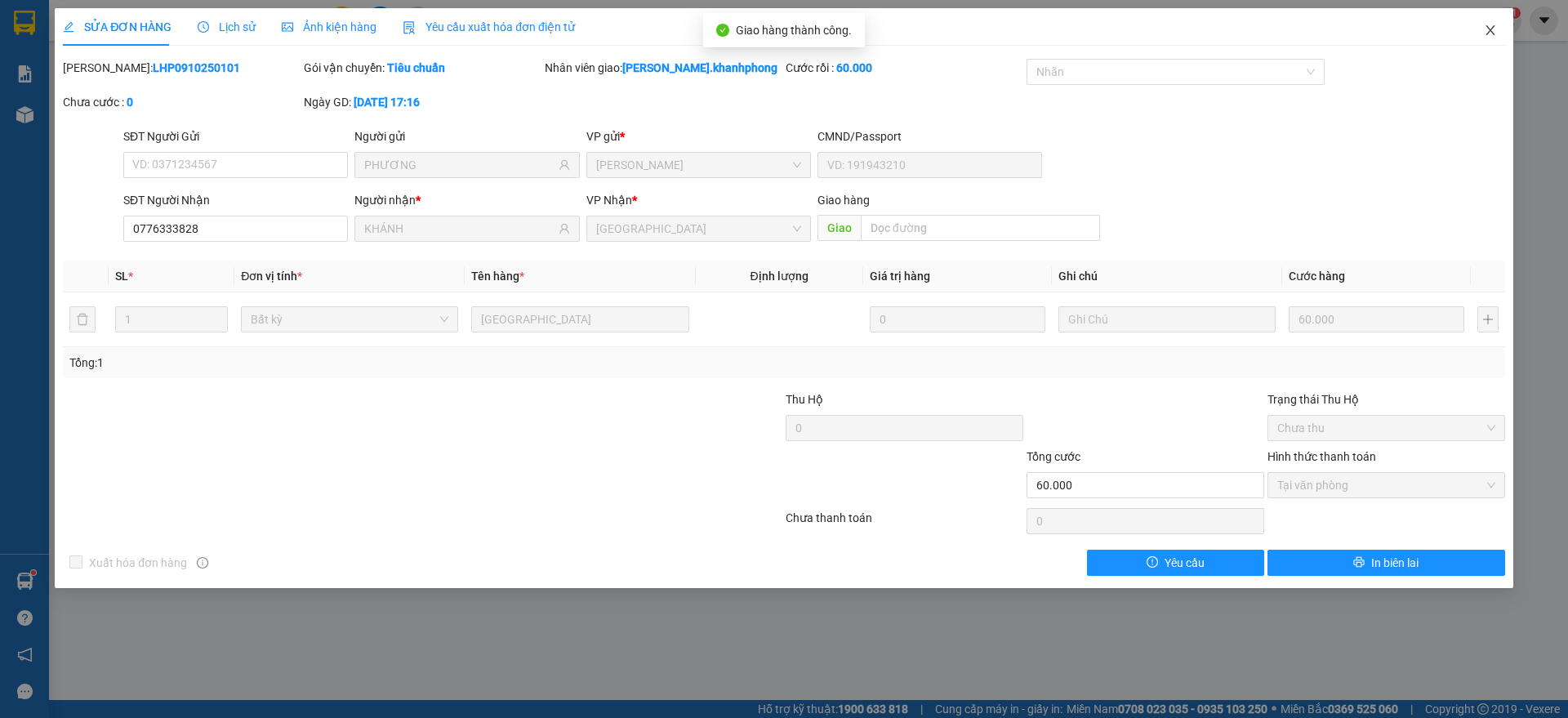
click at [1488, 26] on icon "close" at bounding box center [1490, 30] width 13 height 13
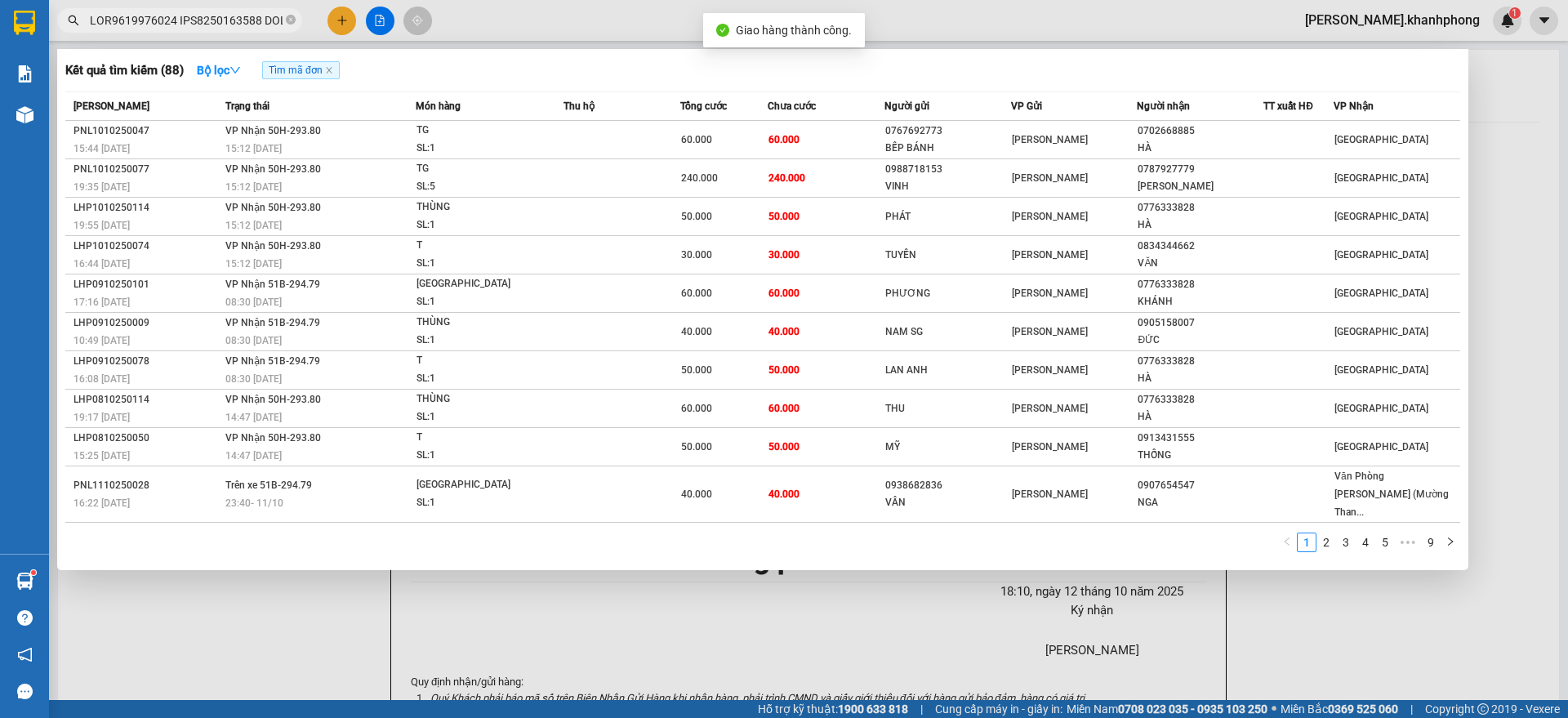
click at [228, 17] on input "text" at bounding box center [186, 20] width 193 height 18
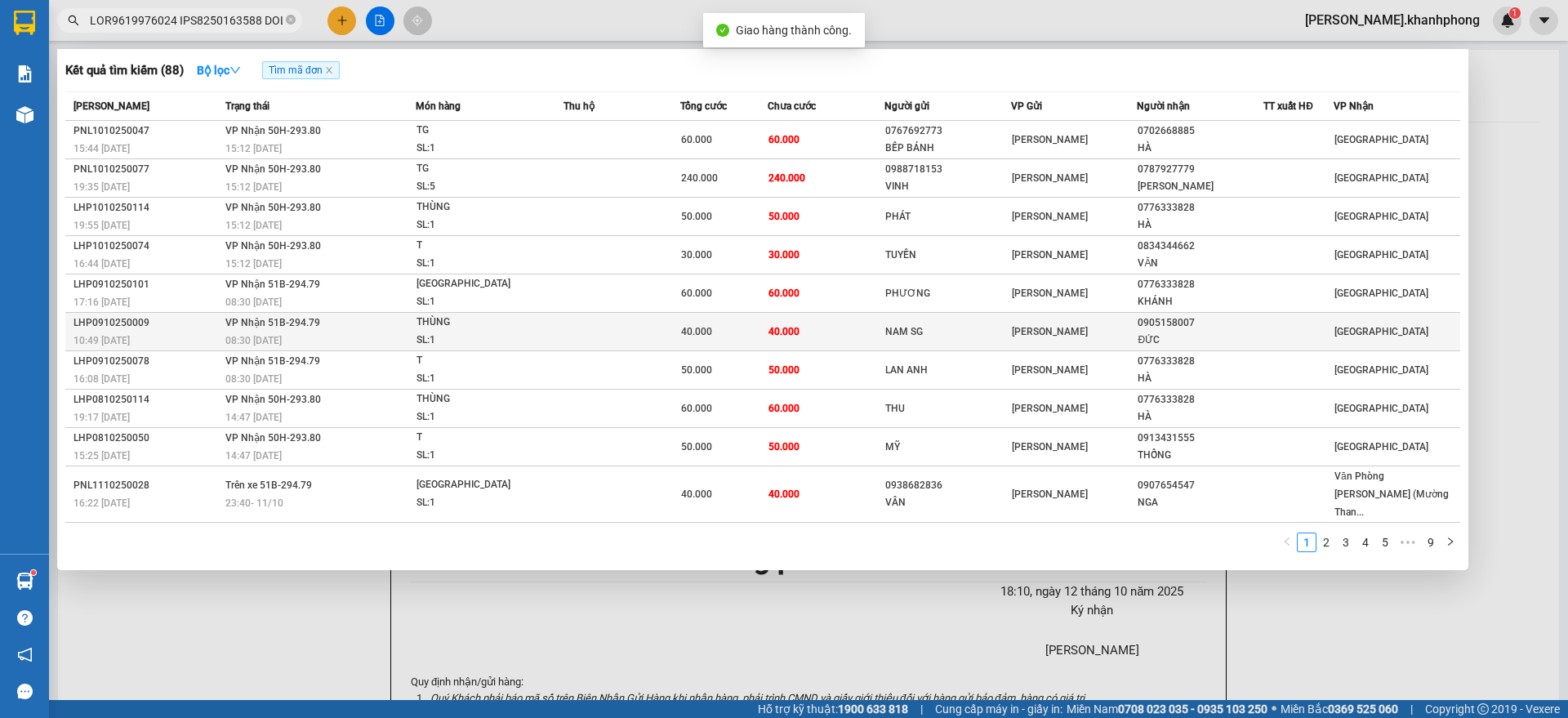
click at [176, 334] on div "10:49 [DATE]" at bounding box center [146, 340] width 147 height 18
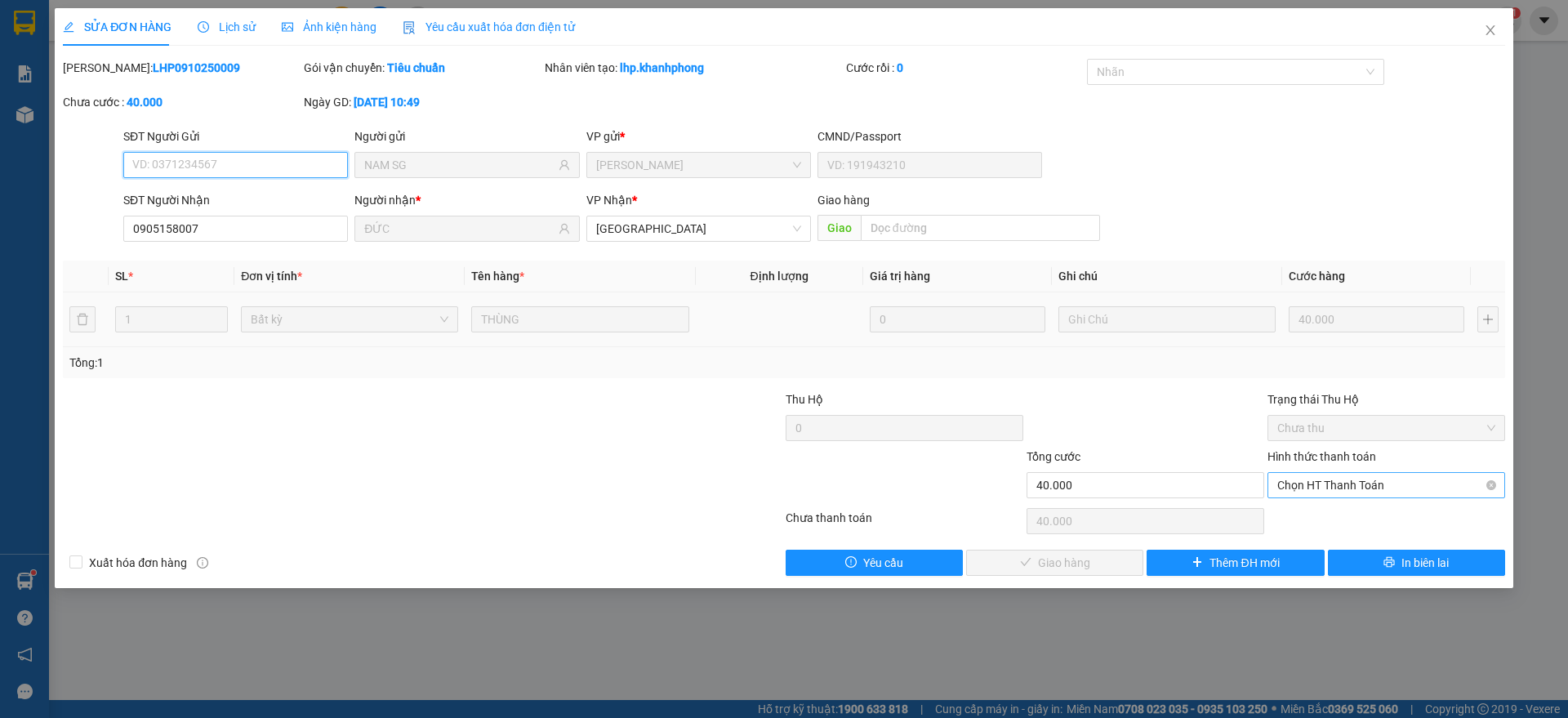
click at [1338, 481] on span "Chọn HT Thanh Toán" at bounding box center [1386, 485] width 218 height 25
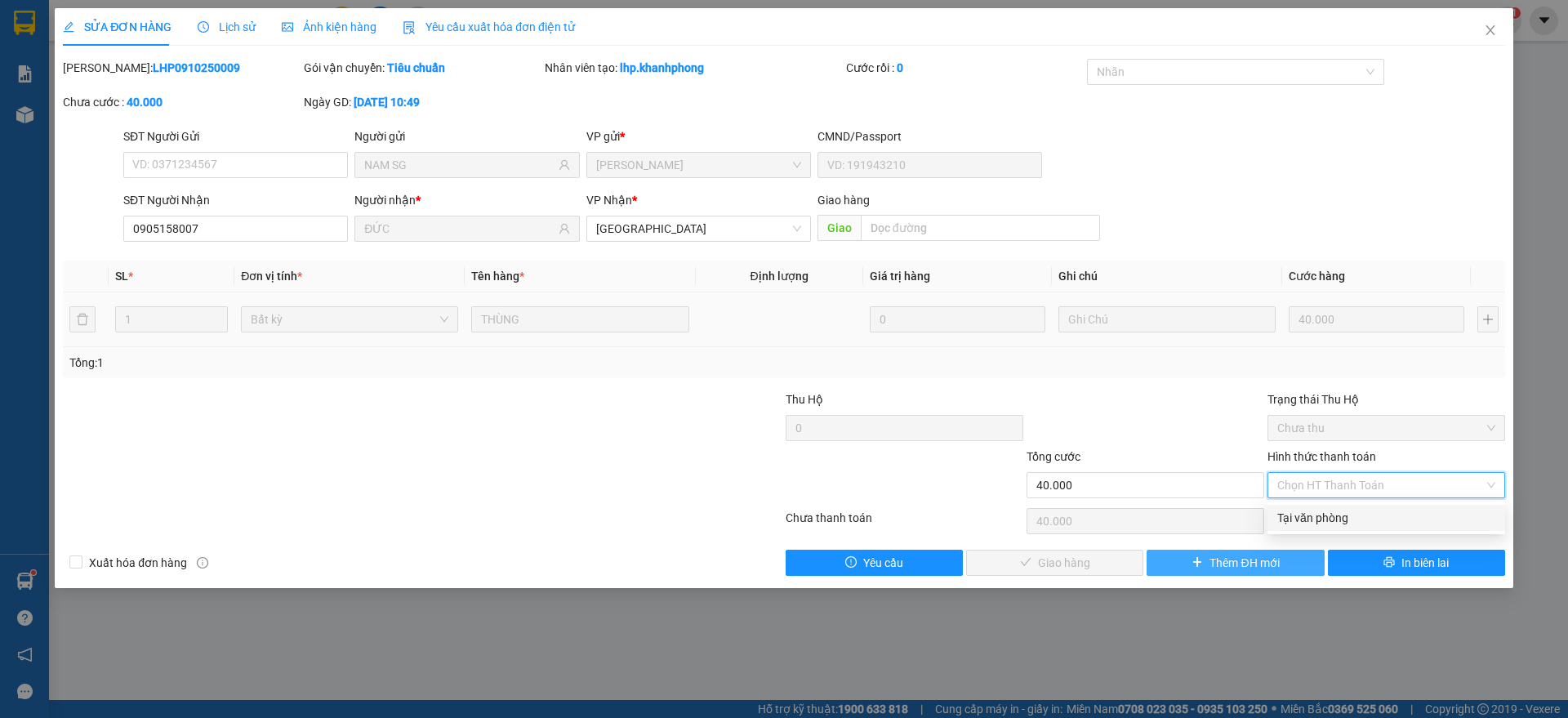
drag, startPoint x: 1311, startPoint y: 521, endPoint x: 1212, endPoint y: 553, distance: 104.0
click at [1312, 522] on div "Tại văn phòng" at bounding box center [1386, 518] width 218 height 18
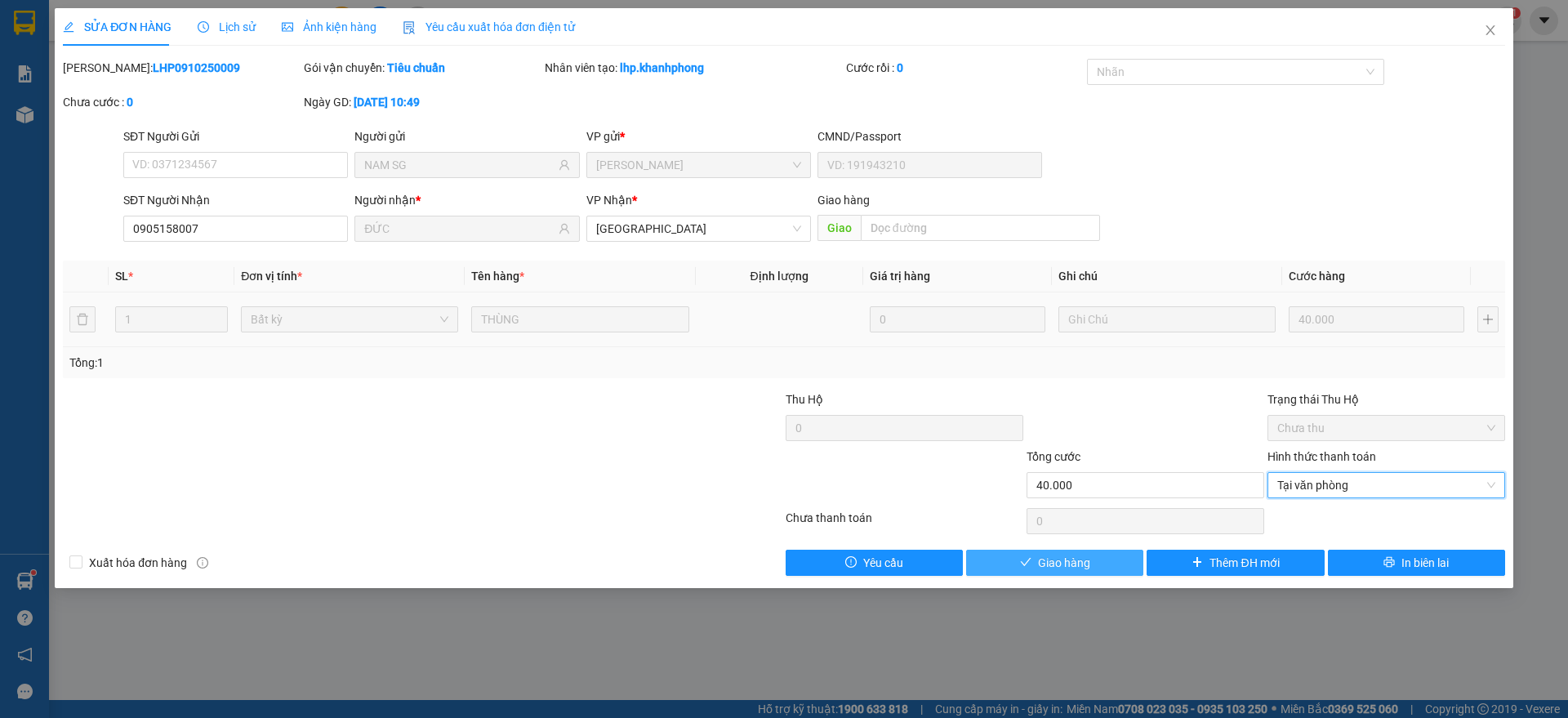
drag, startPoint x: 1070, startPoint y: 561, endPoint x: 1095, endPoint y: 543, distance: 30.8
click at [1071, 560] on span "Giao hàng" at bounding box center [1063, 563] width 52 height 18
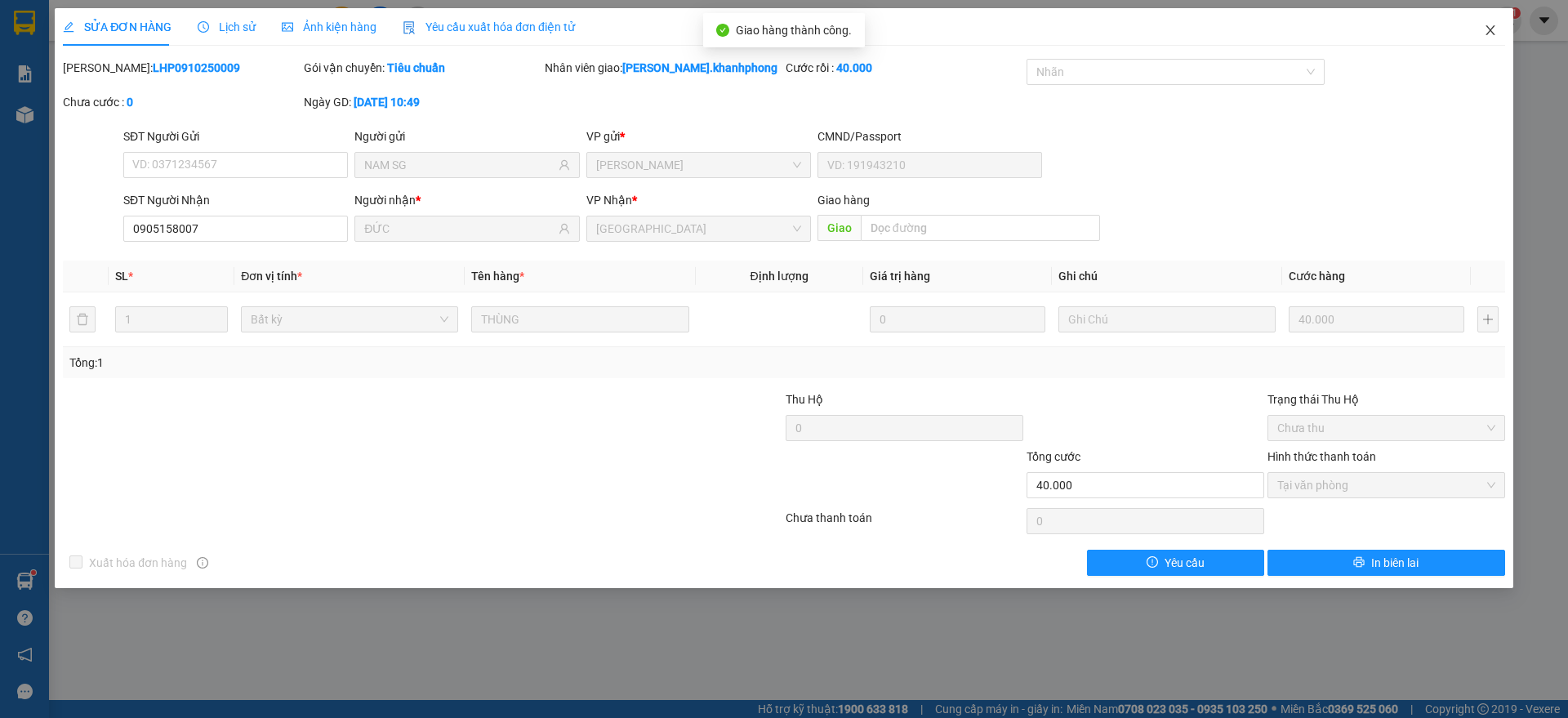
click at [1488, 22] on span "Close" at bounding box center [1490, 31] width 46 height 46
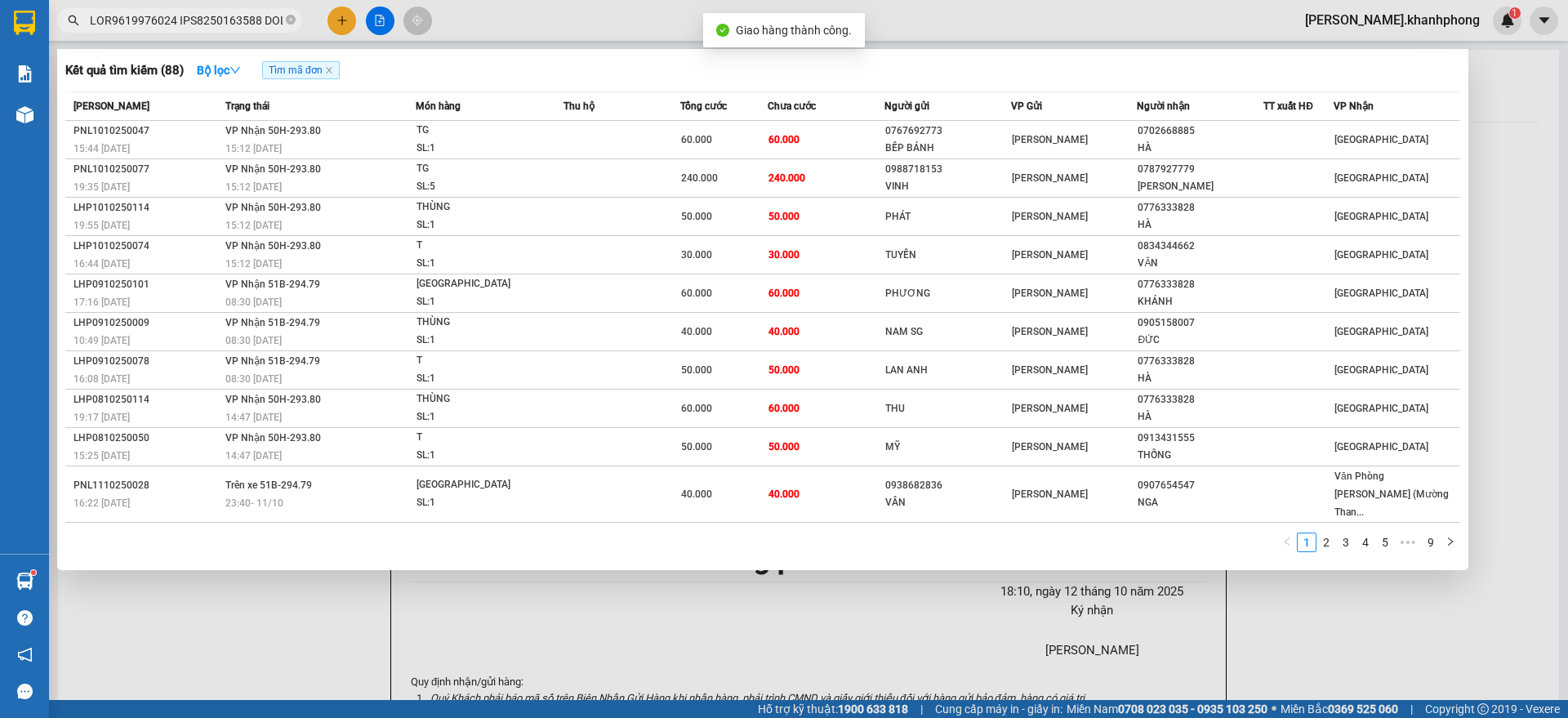
click at [195, 27] on input "text" at bounding box center [186, 20] width 193 height 18
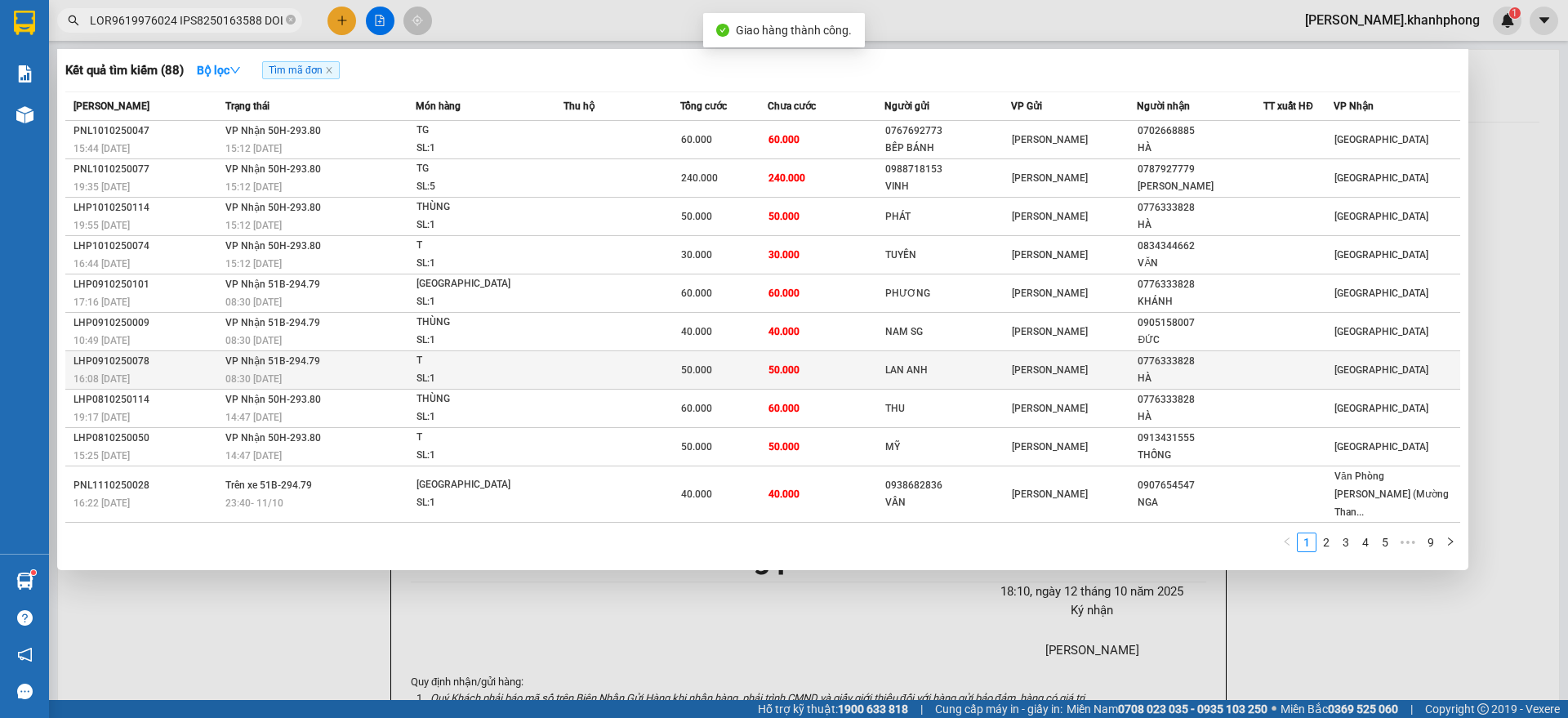
click at [183, 366] on div "LHP0910250078" at bounding box center [146, 361] width 147 height 17
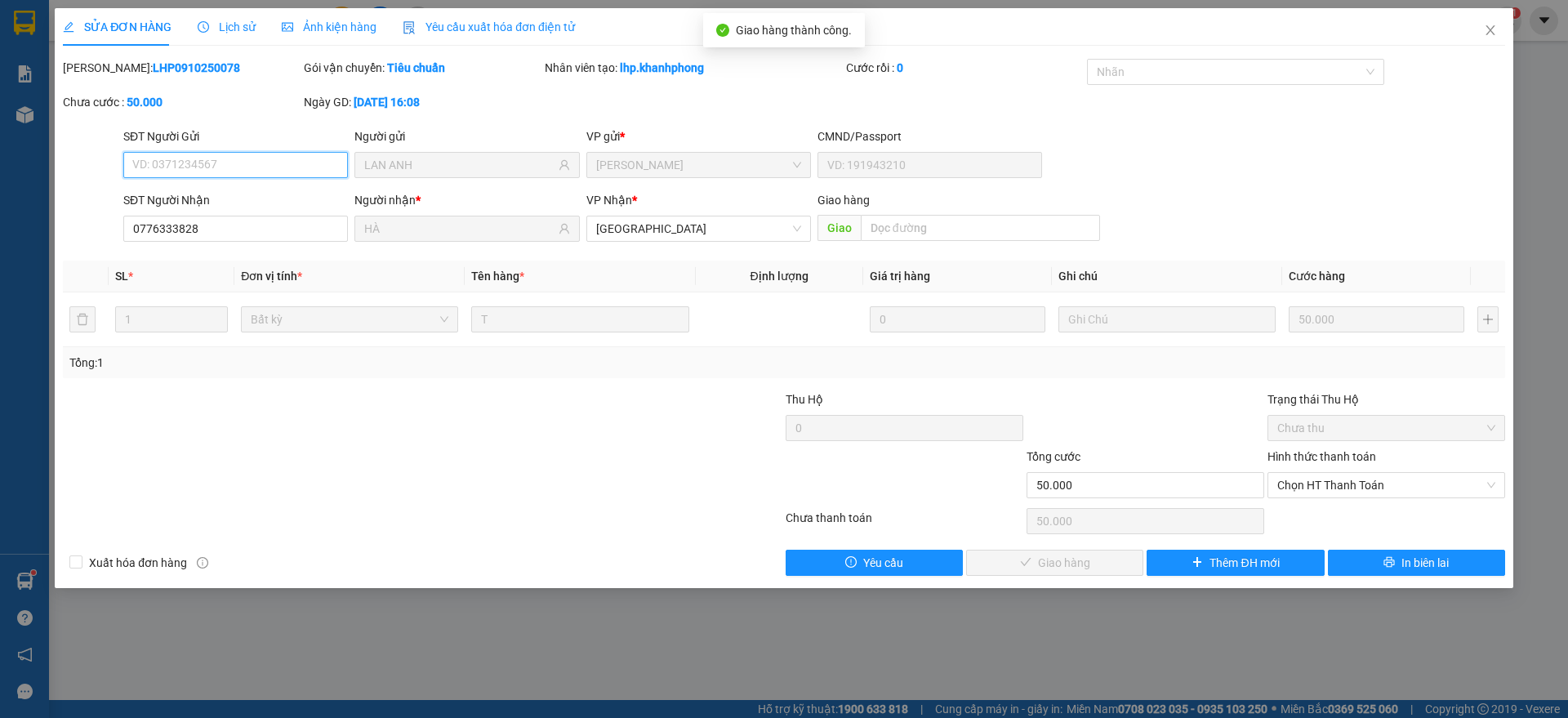
drag, startPoint x: 1324, startPoint y: 478, endPoint x: 1328, endPoint y: 503, distance: 25.3
click at [1327, 485] on span "Chọn HT Thanh Toán" at bounding box center [1386, 485] width 218 height 25
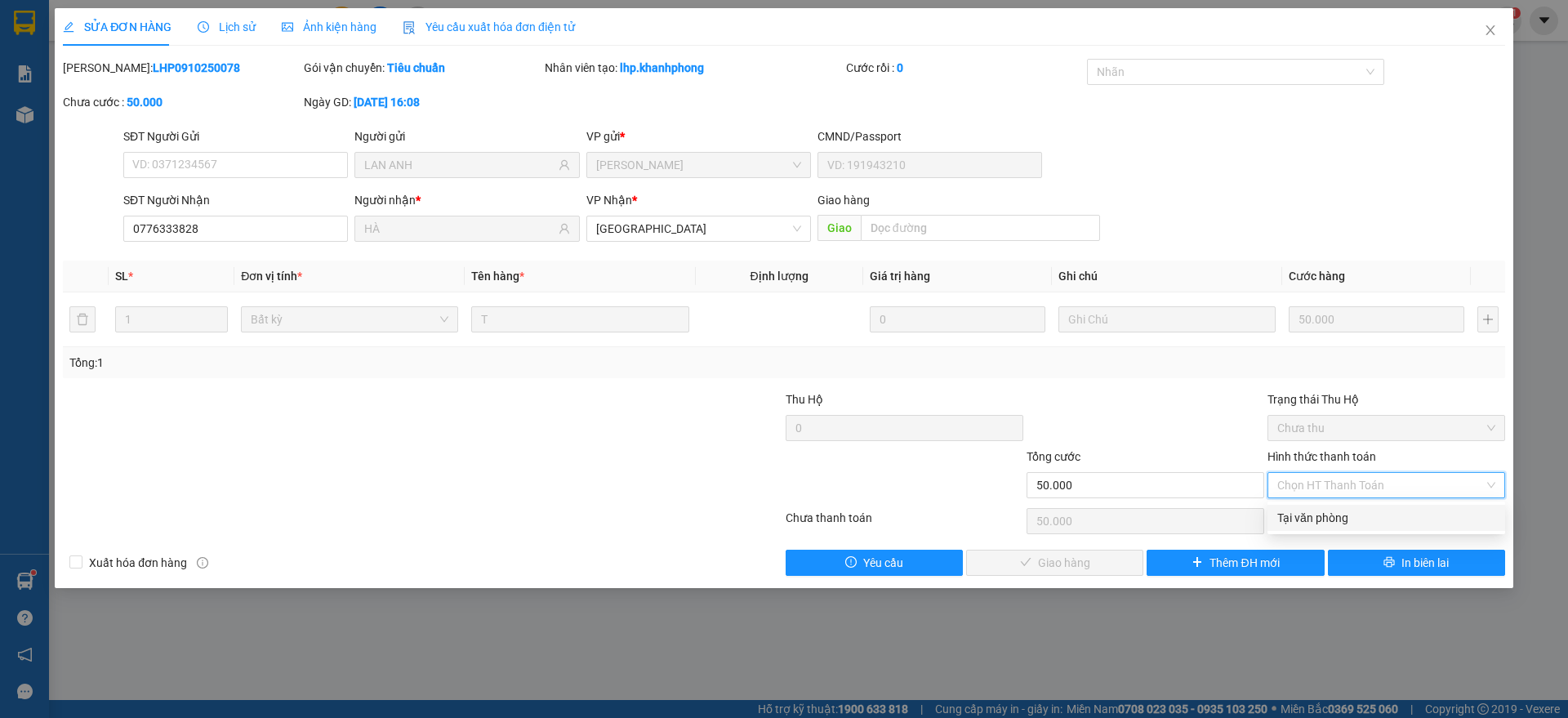
click at [1318, 509] on div "Tại văn phòng" at bounding box center [1386, 518] width 218 height 18
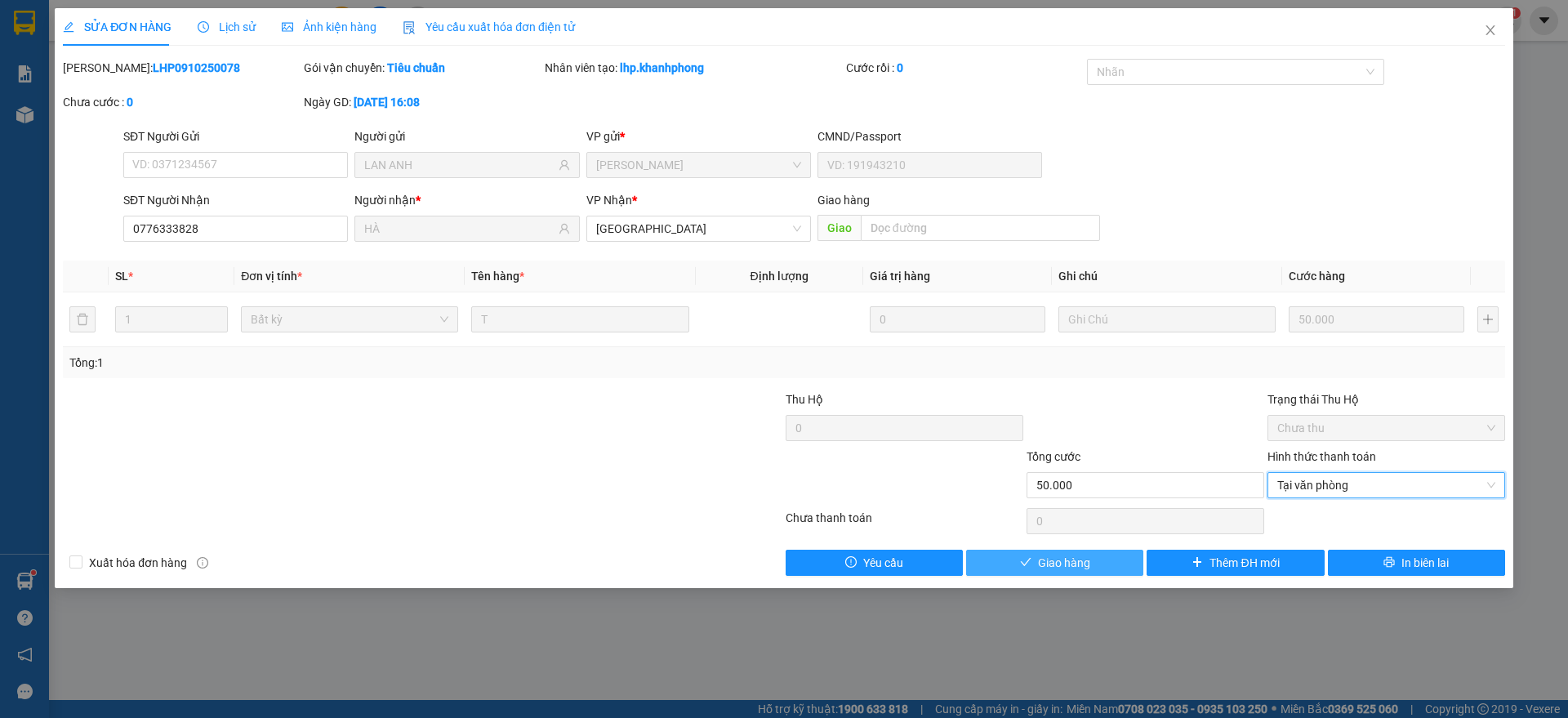
click at [1069, 551] on button "Giao hàng" at bounding box center [1055, 563] width 177 height 27
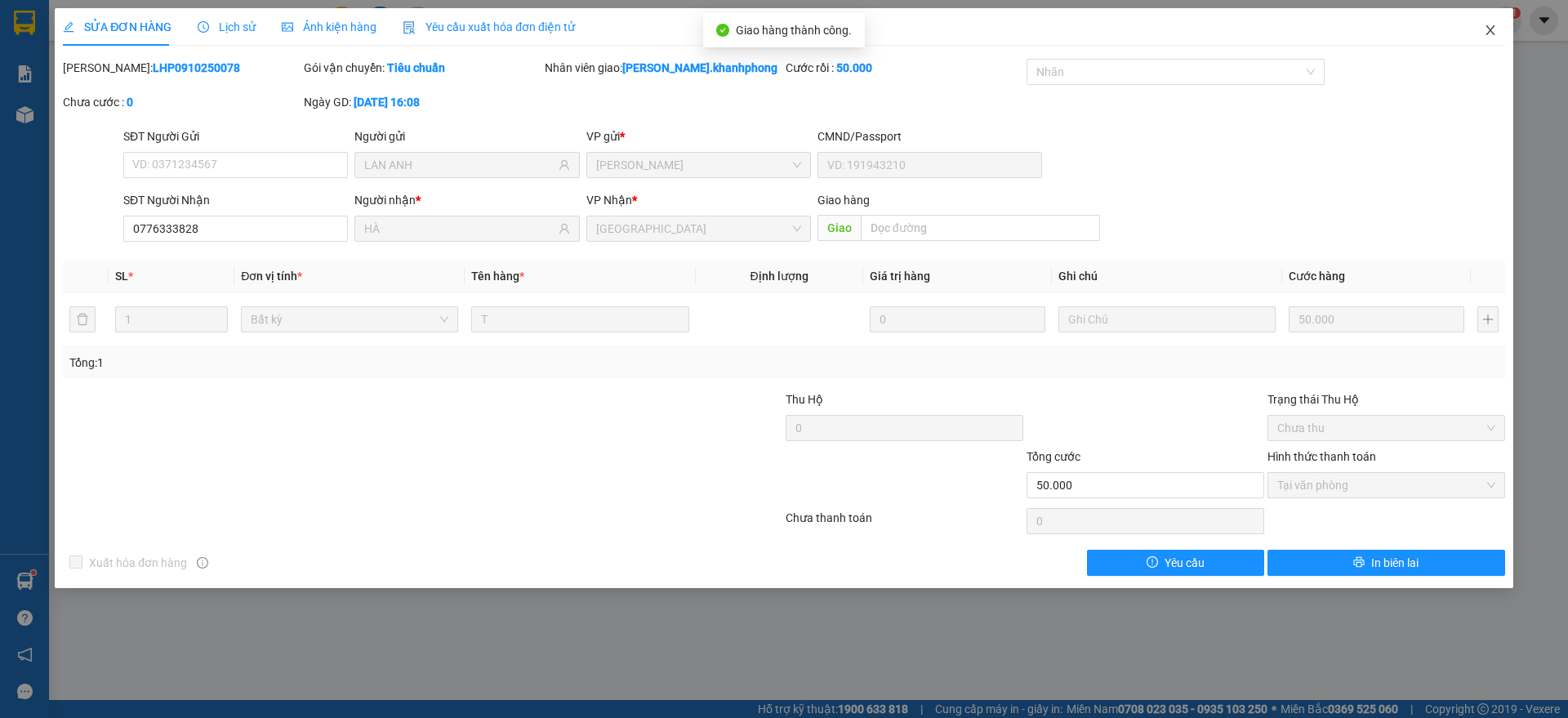
click at [1498, 21] on span "Close" at bounding box center [1490, 31] width 46 height 46
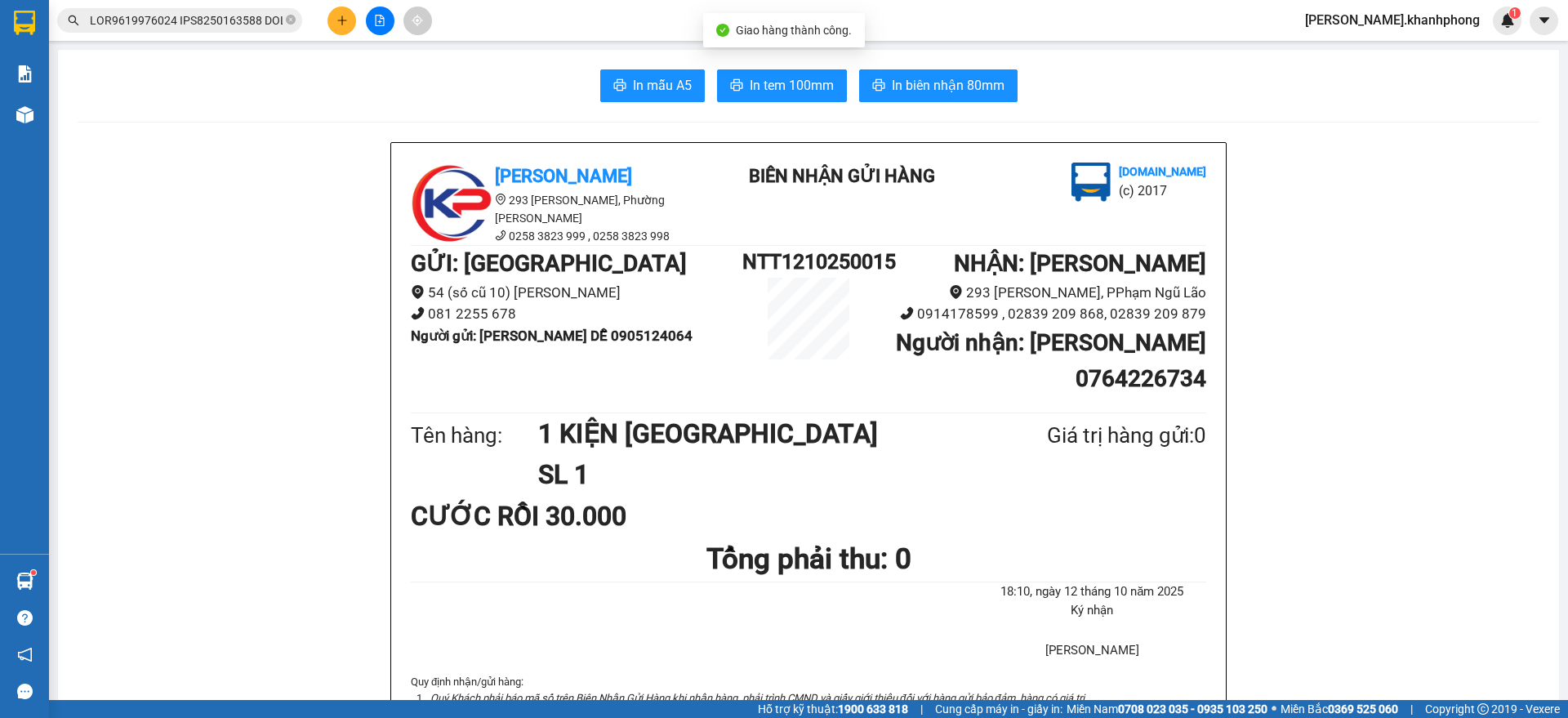
click at [206, 22] on input "text" at bounding box center [186, 20] width 193 height 18
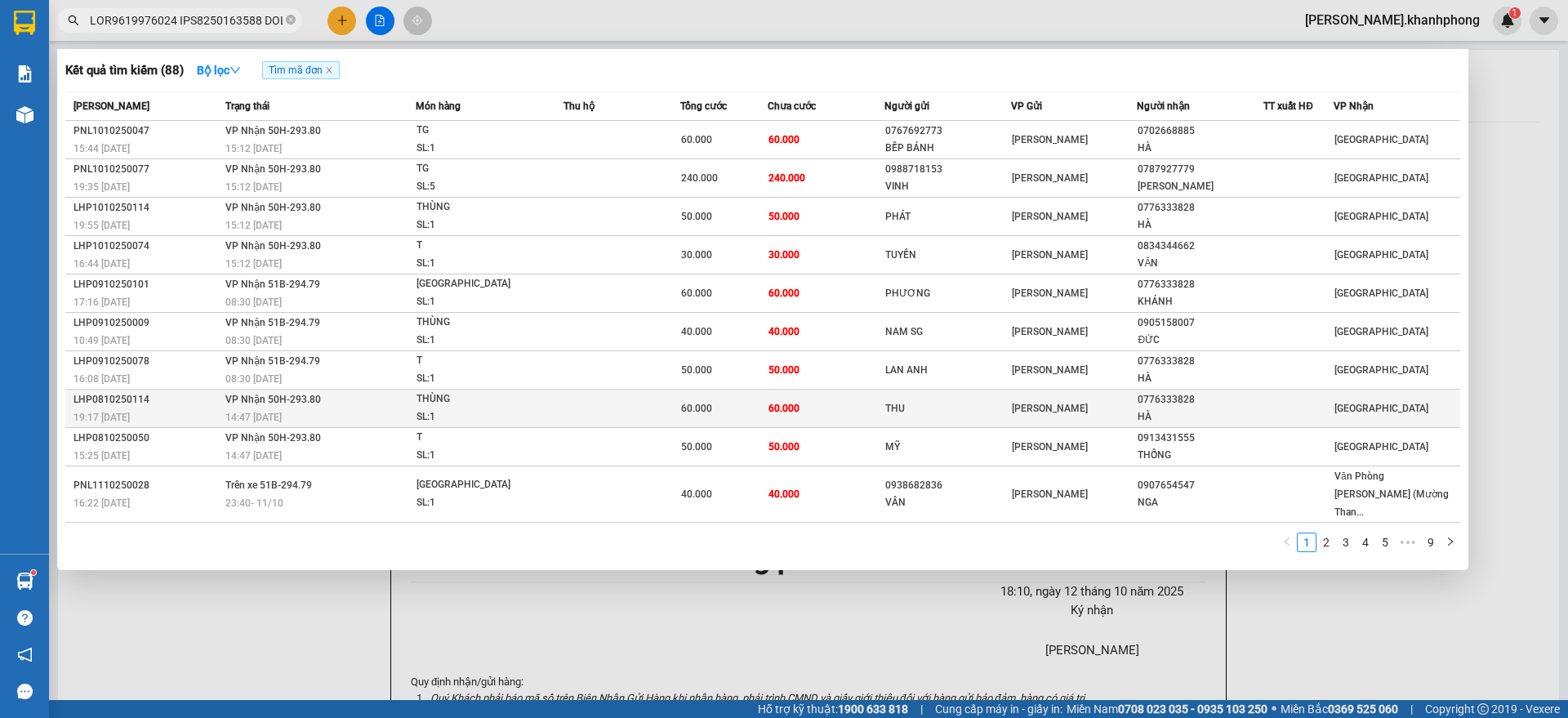
click at [165, 399] on div "LHP0810250114" at bounding box center [146, 400] width 147 height 17
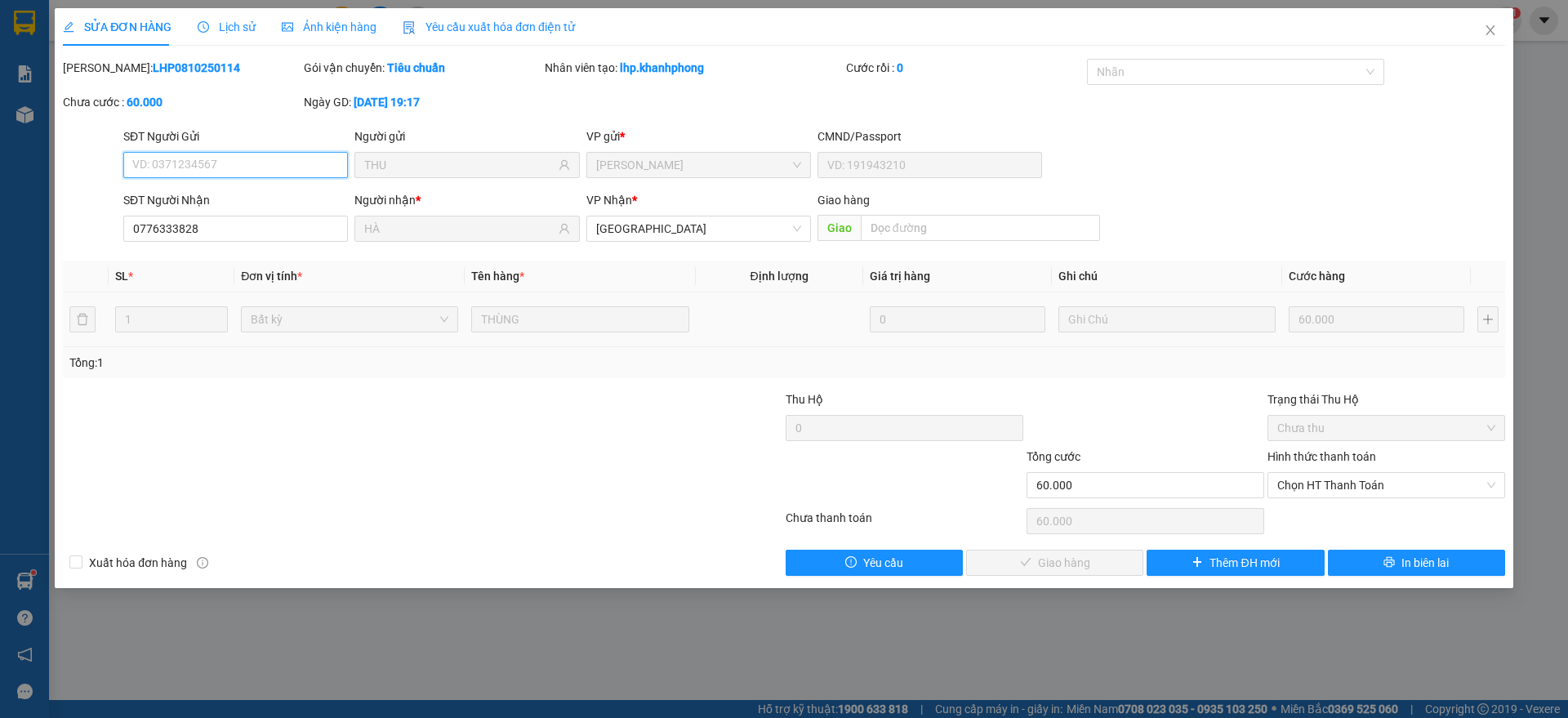
drag, startPoint x: 1305, startPoint y: 489, endPoint x: 1329, endPoint y: 541, distance: 57.3
click at [1307, 489] on span "Chọn HT Thanh Toán" at bounding box center [1386, 485] width 218 height 25
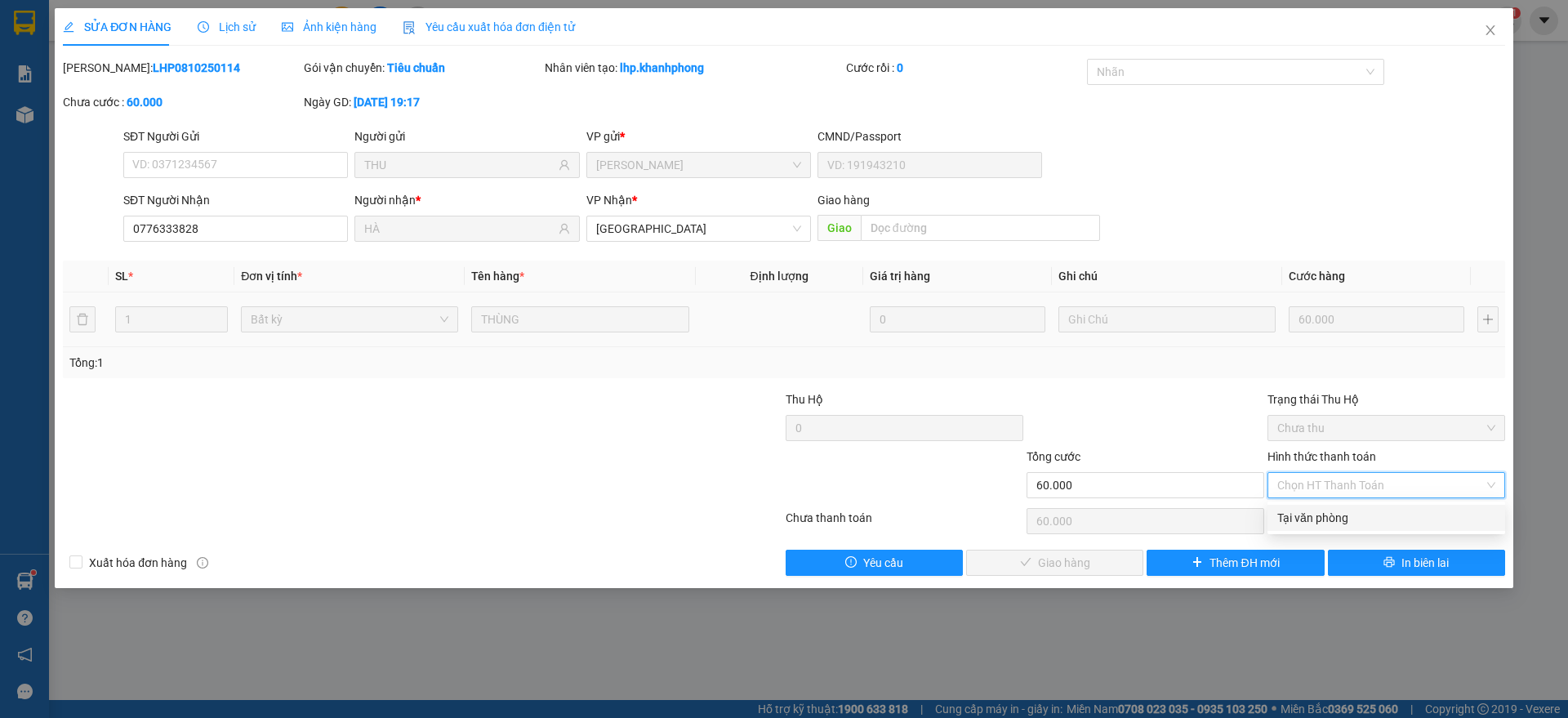
drag, startPoint x: 1321, startPoint y: 516, endPoint x: 1294, endPoint y: 532, distance: 31.4
click at [1322, 516] on div "Tại văn phòng" at bounding box center [1386, 518] width 218 height 18
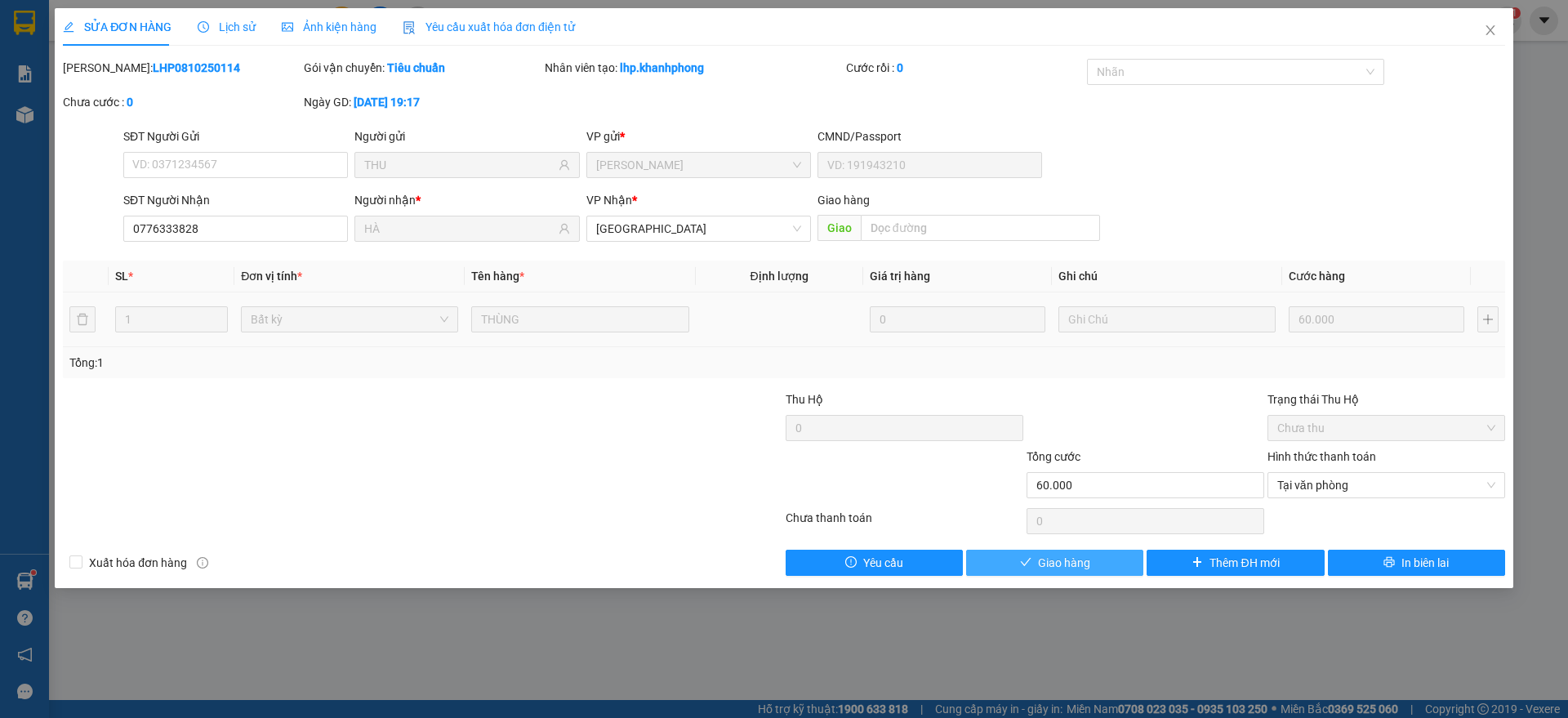
click at [1065, 558] on span "Giao hàng" at bounding box center [1063, 563] width 52 height 18
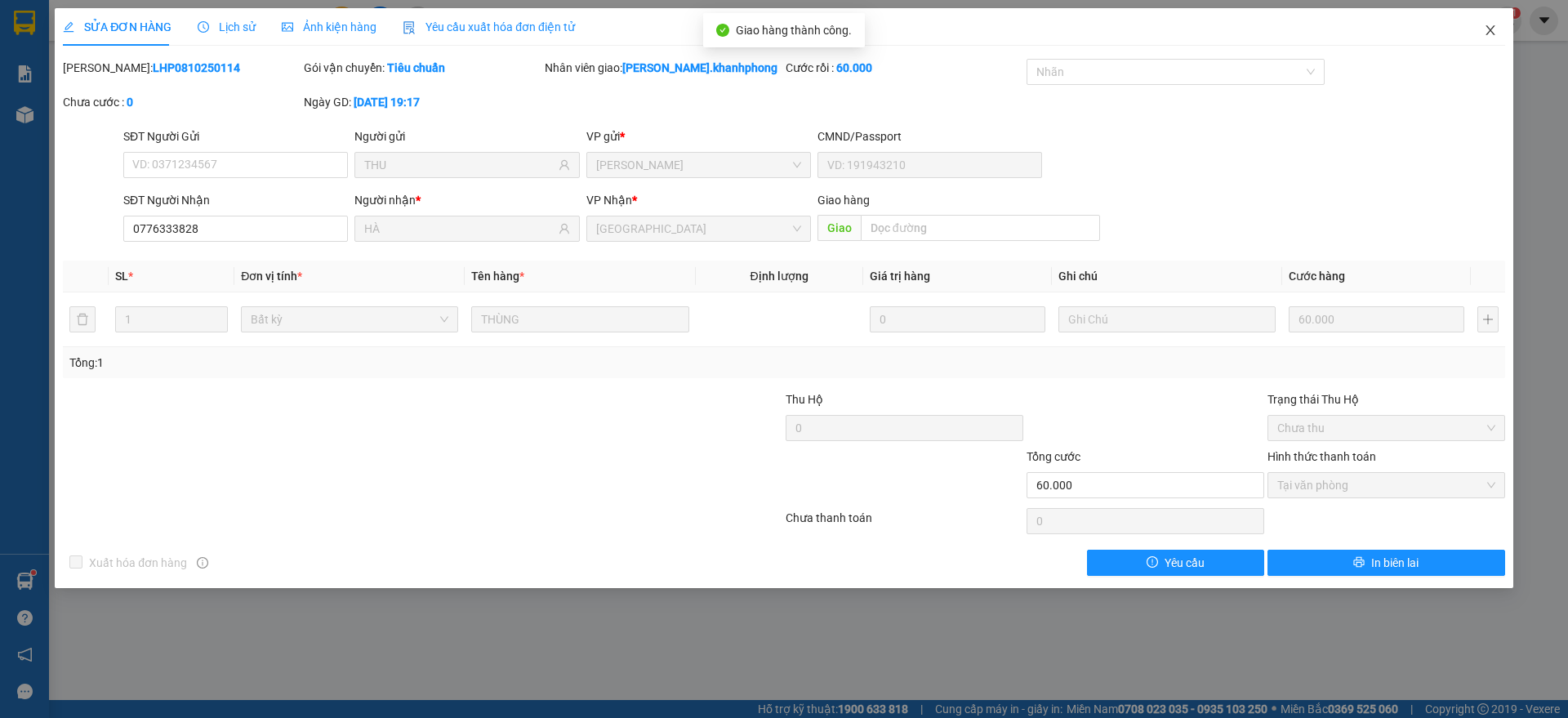
click at [1497, 27] on span "Close" at bounding box center [1490, 31] width 46 height 46
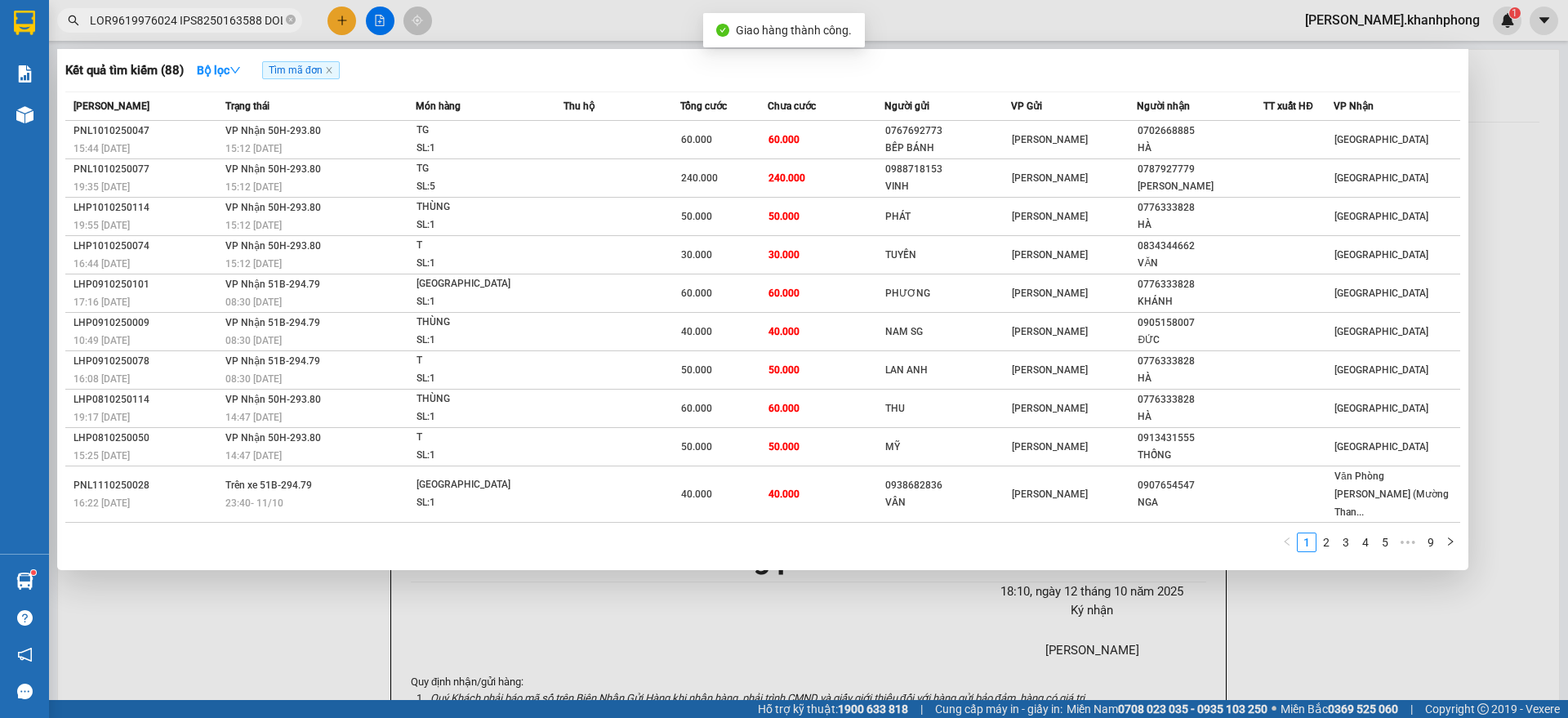
click at [231, 25] on input "text" at bounding box center [186, 20] width 193 height 18
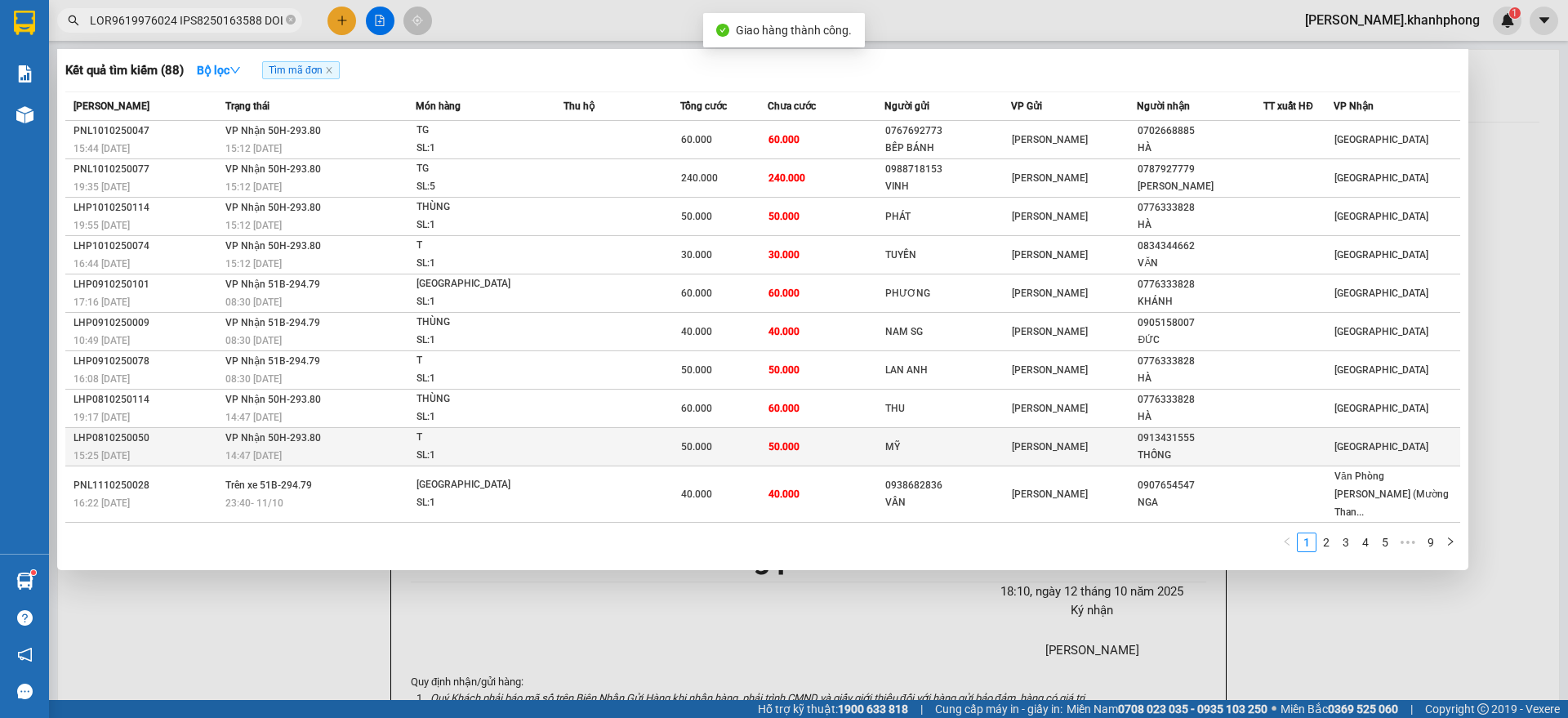
click at [944, 443] on div "MỸ" at bounding box center [948, 446] width 125 height 17
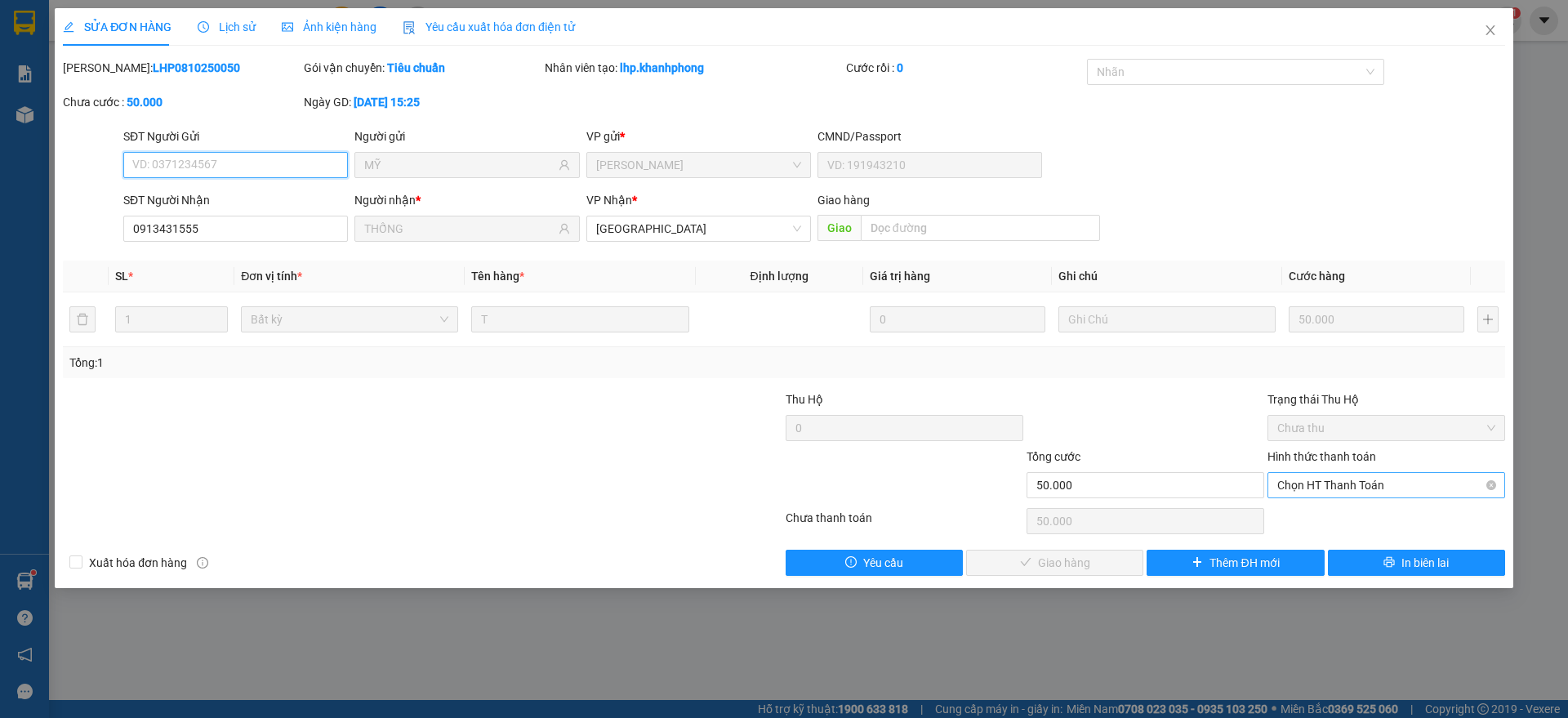
click at [1357, 489] on span "Chọn HT Thanh Toán" at bounding box center [1386, 485] width 218 height 25
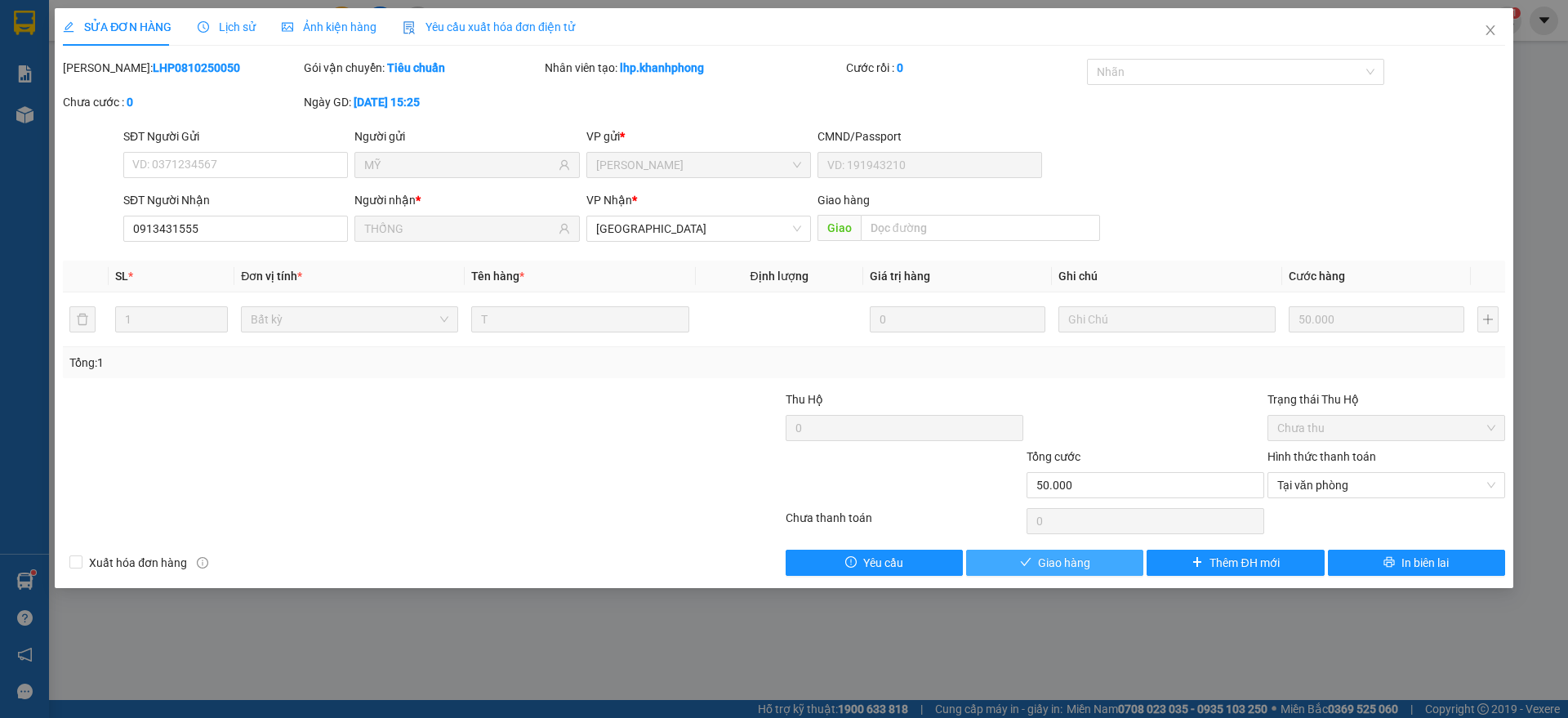
click at [1054, 559] on span "Giao hàng" at bounding box center [1063, 563] width 52 height 18
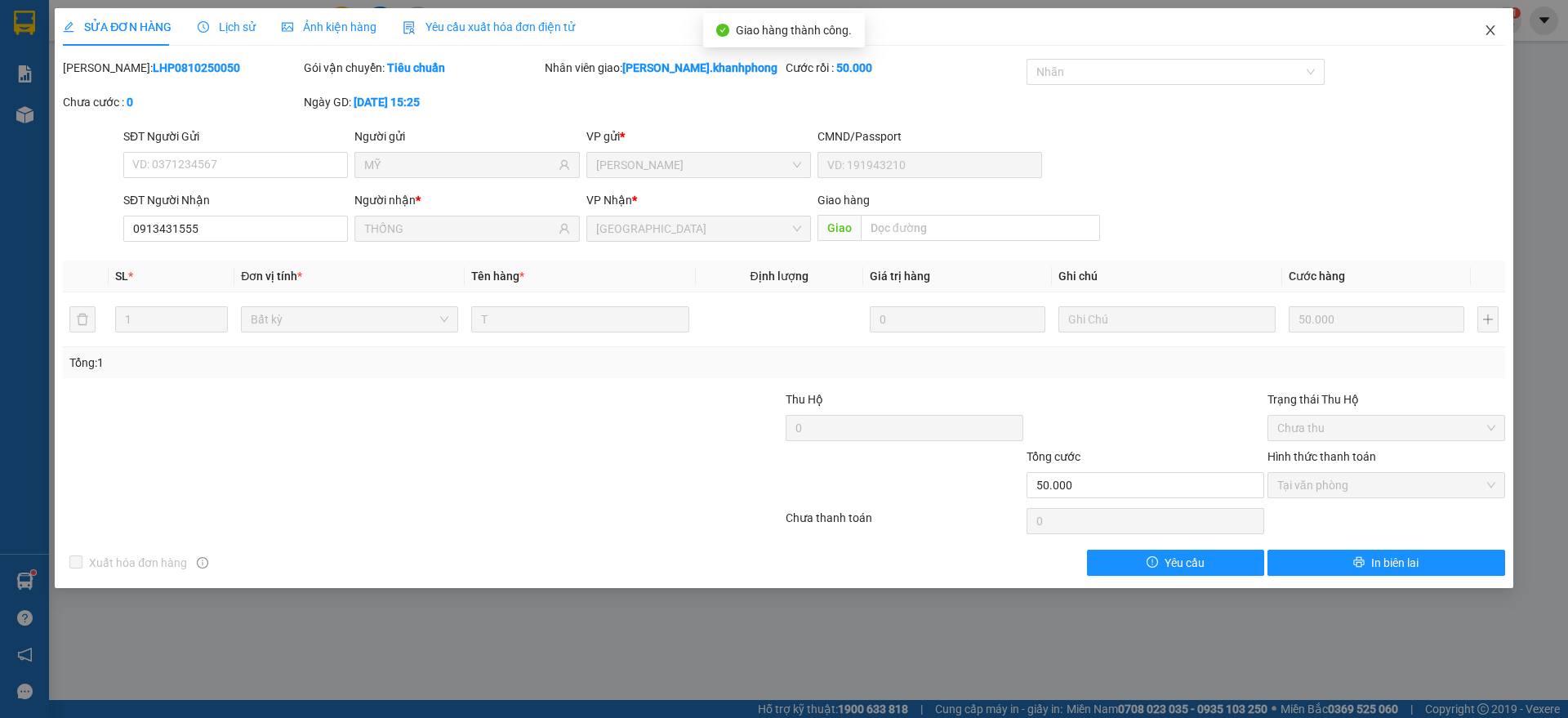
click at [1492, 34] on icon "close" at bounding box center [1490, 30] width 13 height 13
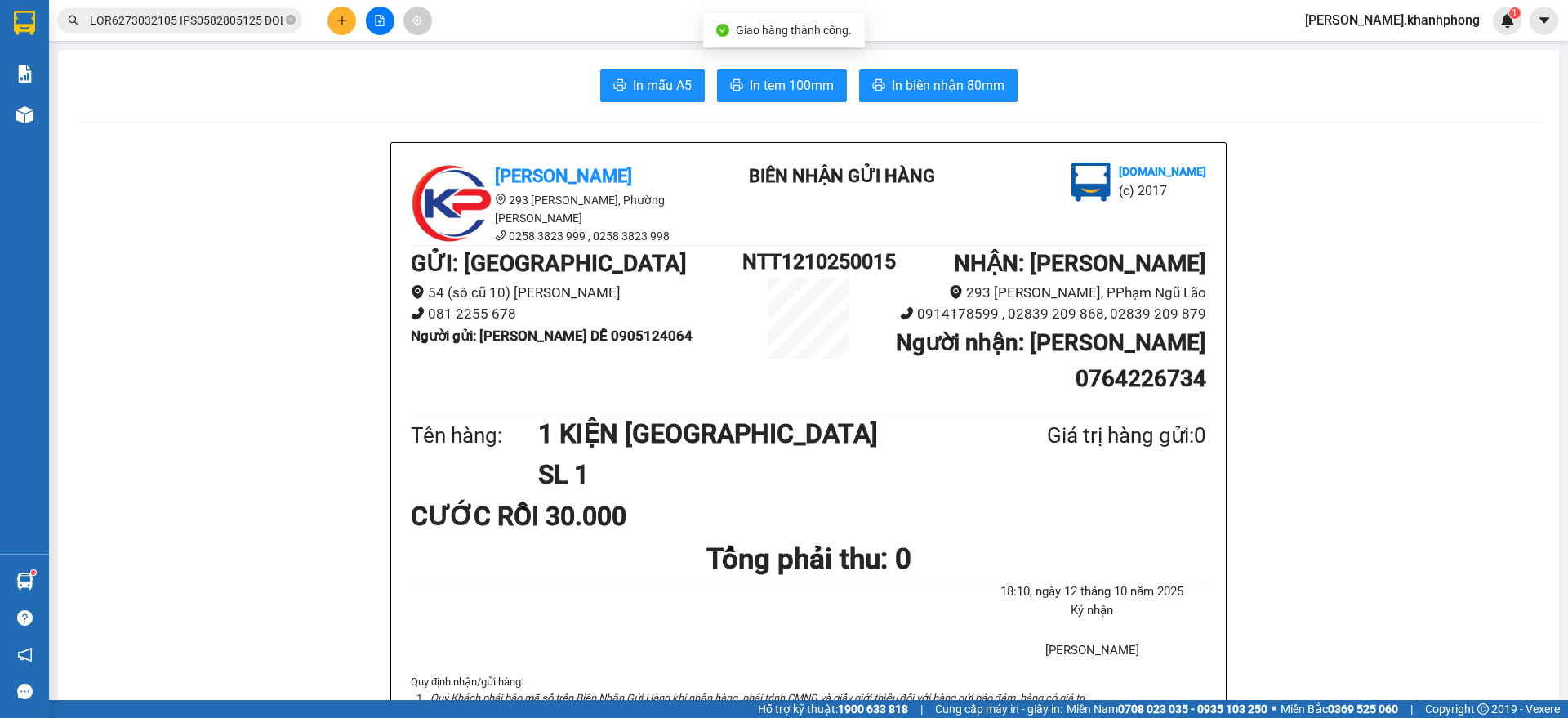
click at [252, 22] on input "text" at bounding box center [186, 20] width 193 height 18
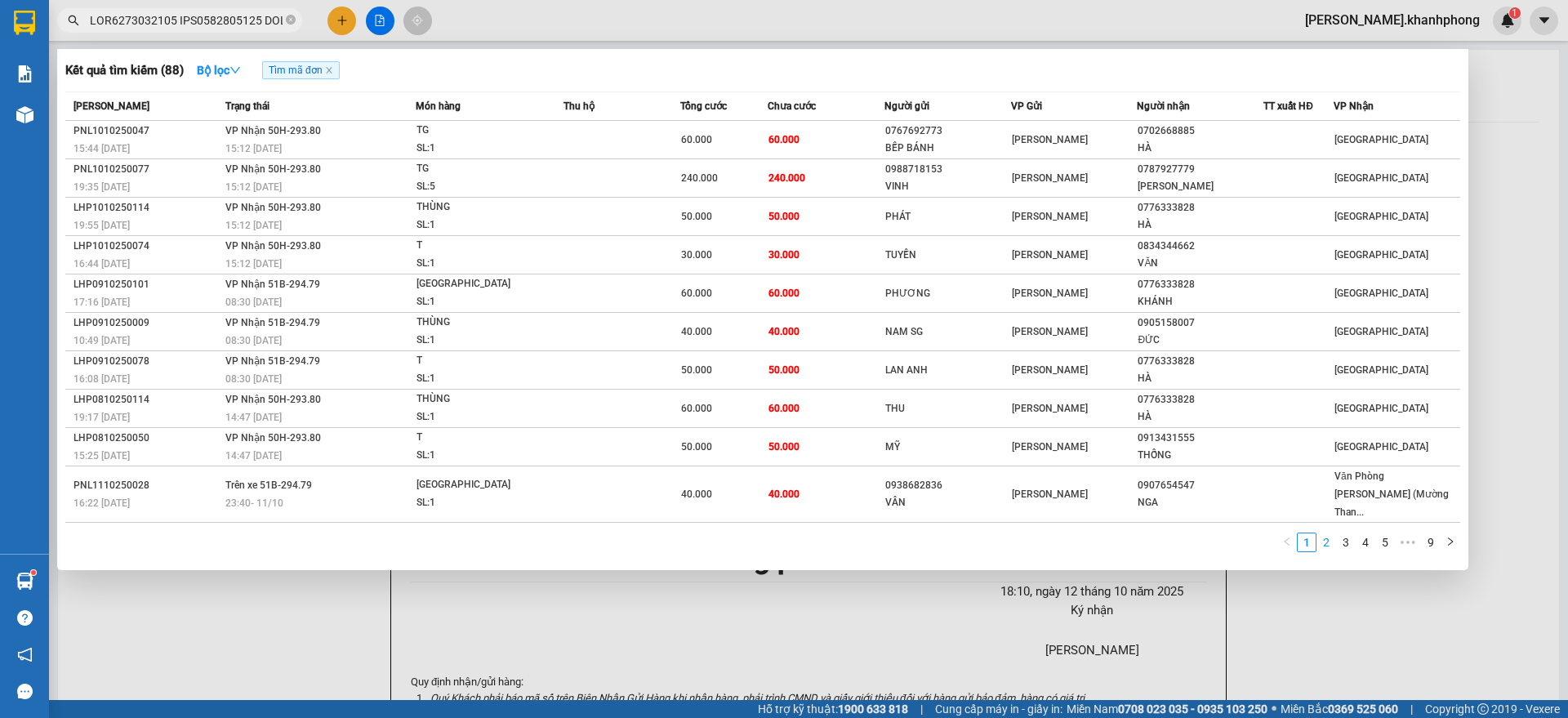
click at [1333, 533] on link "2" at bounding box center [1326, 542] width 18 height 18
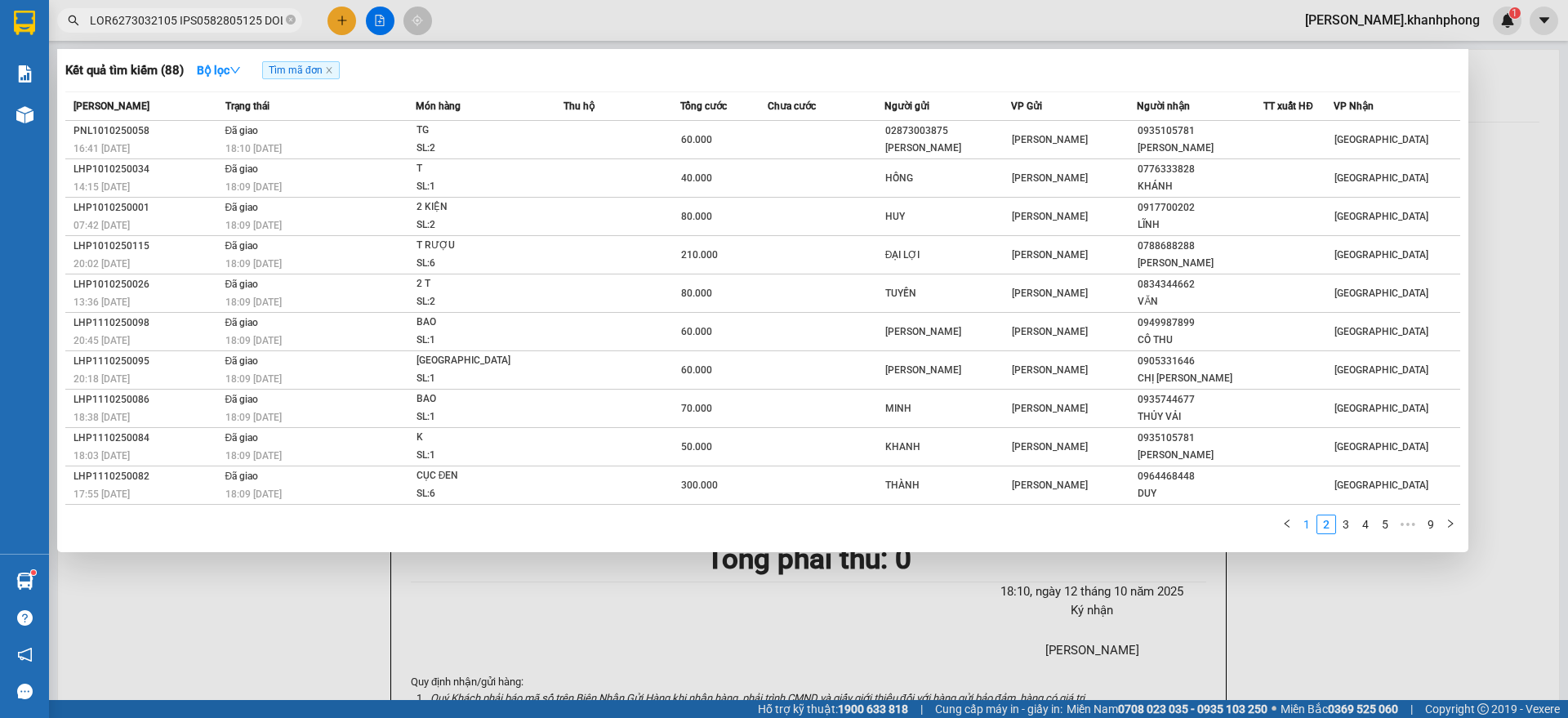
click at [1303, 530] on link "1" at bounding box center [1306, 524] width 18 height 18
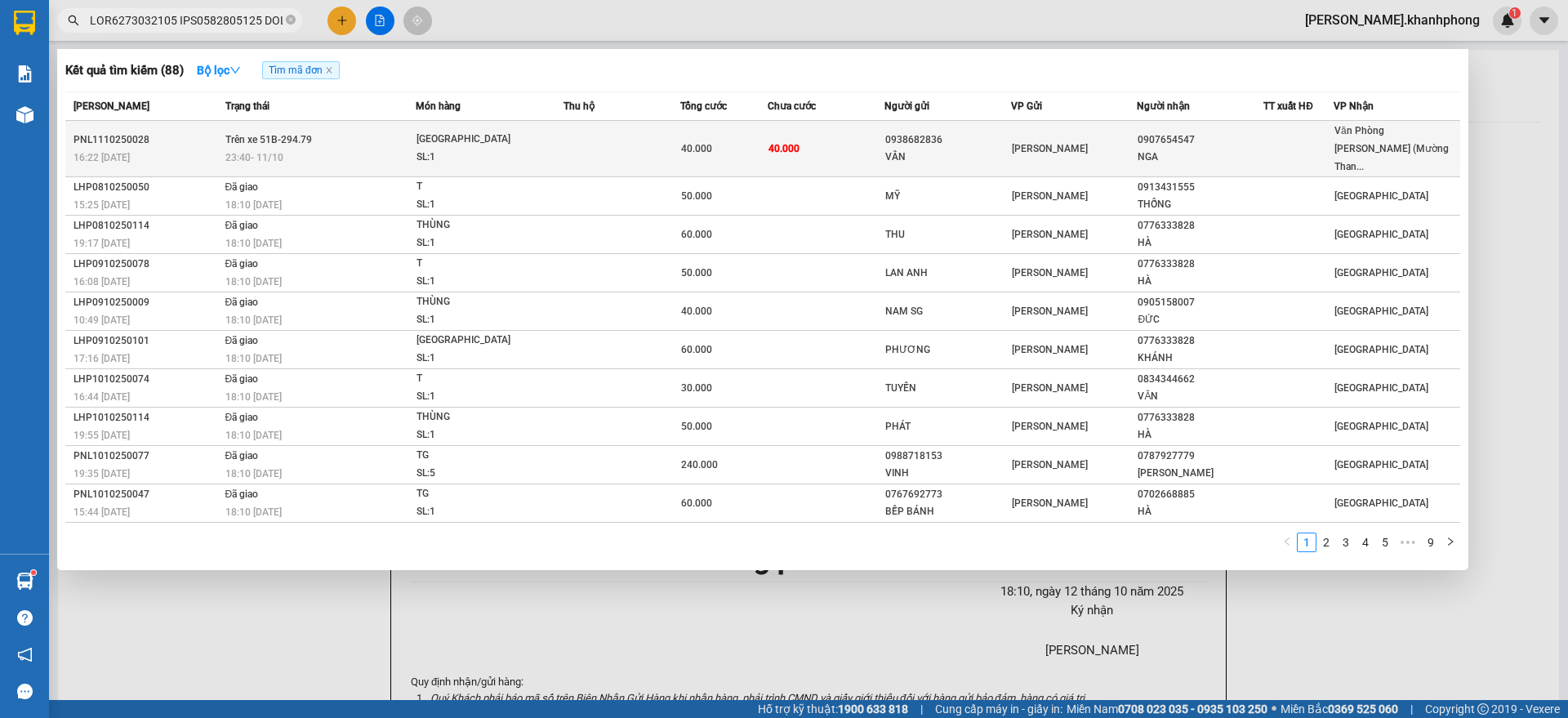
click at [903, 137] on div "0938682836" at bounding box center [948, 140] width 125 height 17
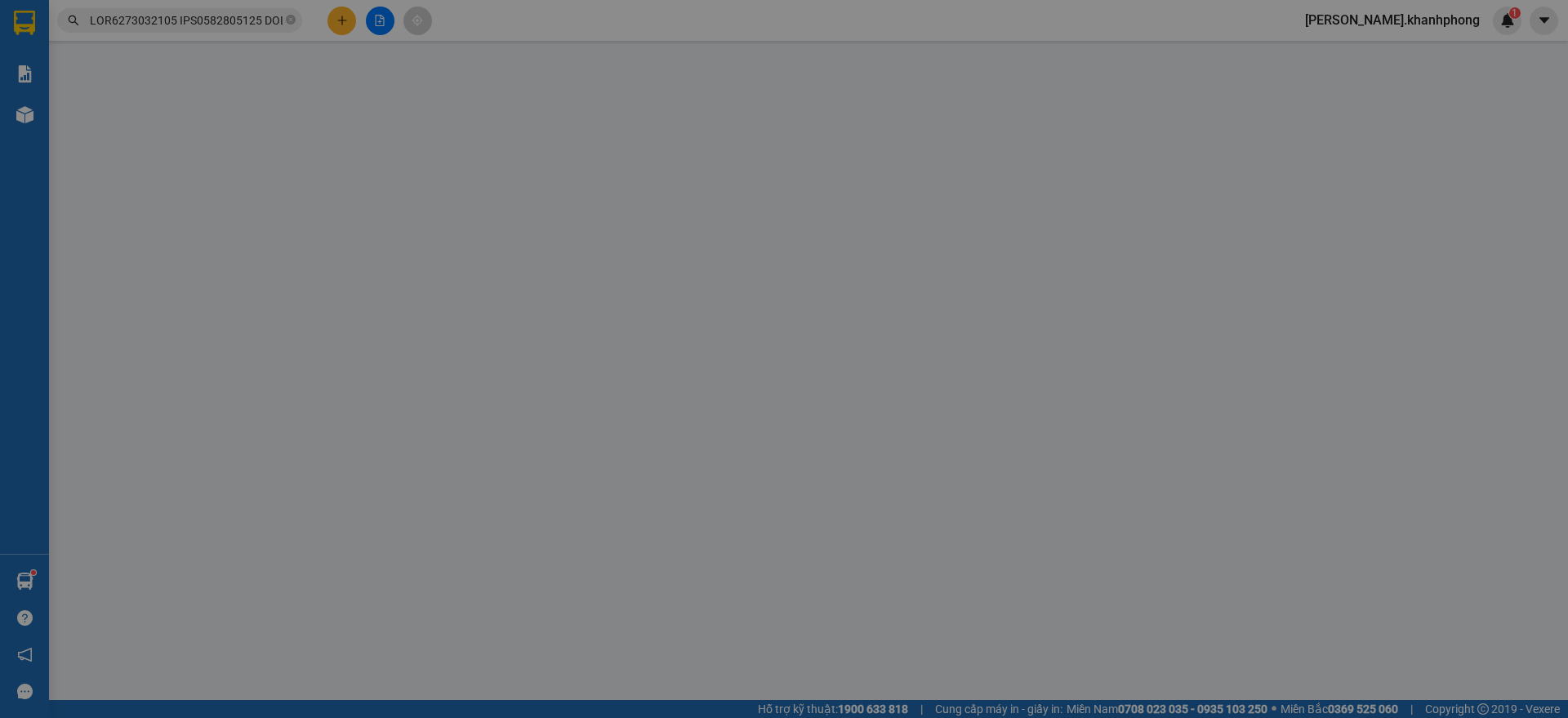
type input "0938682836"
type input "VÂN"
type input "0907654547"
type input "NGA"
type input "40.000"
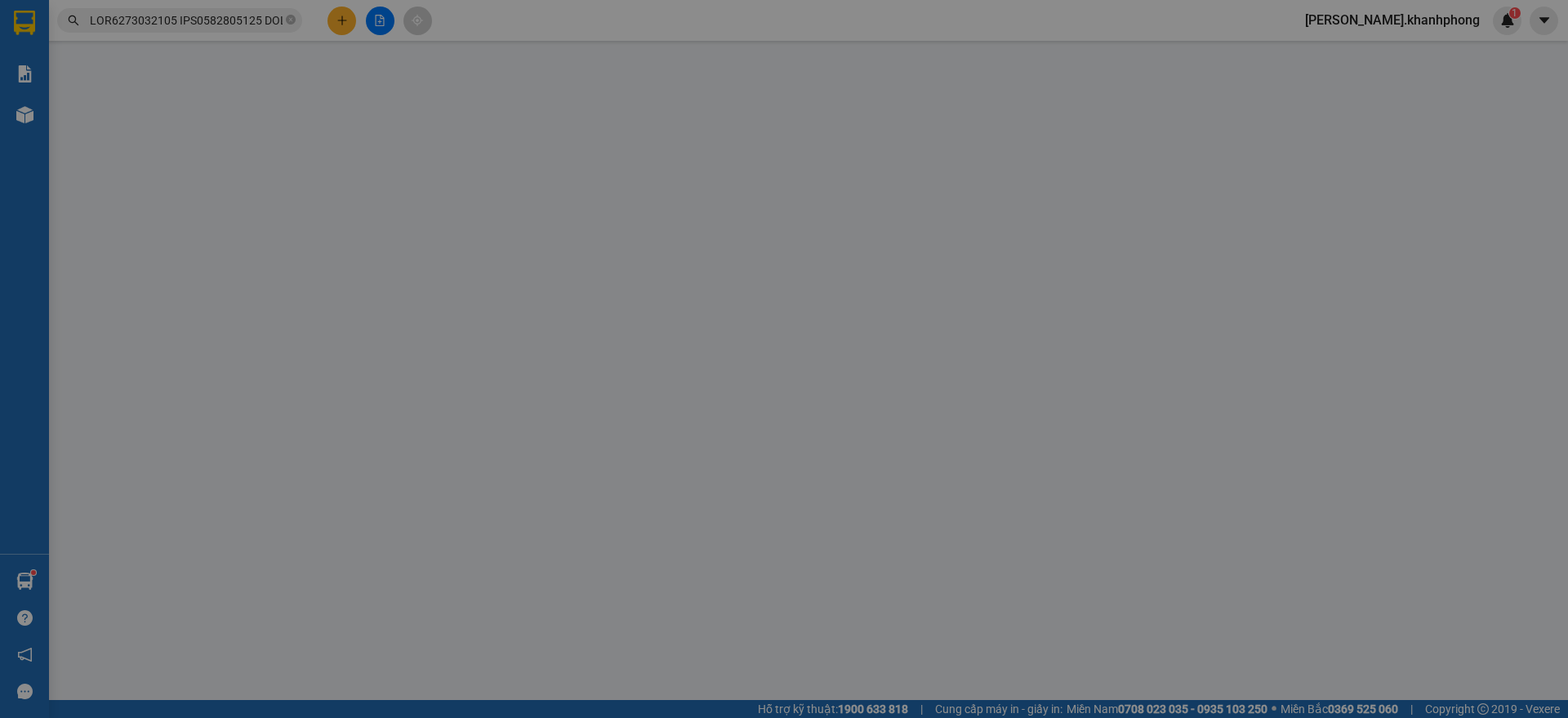
type input "40.000"
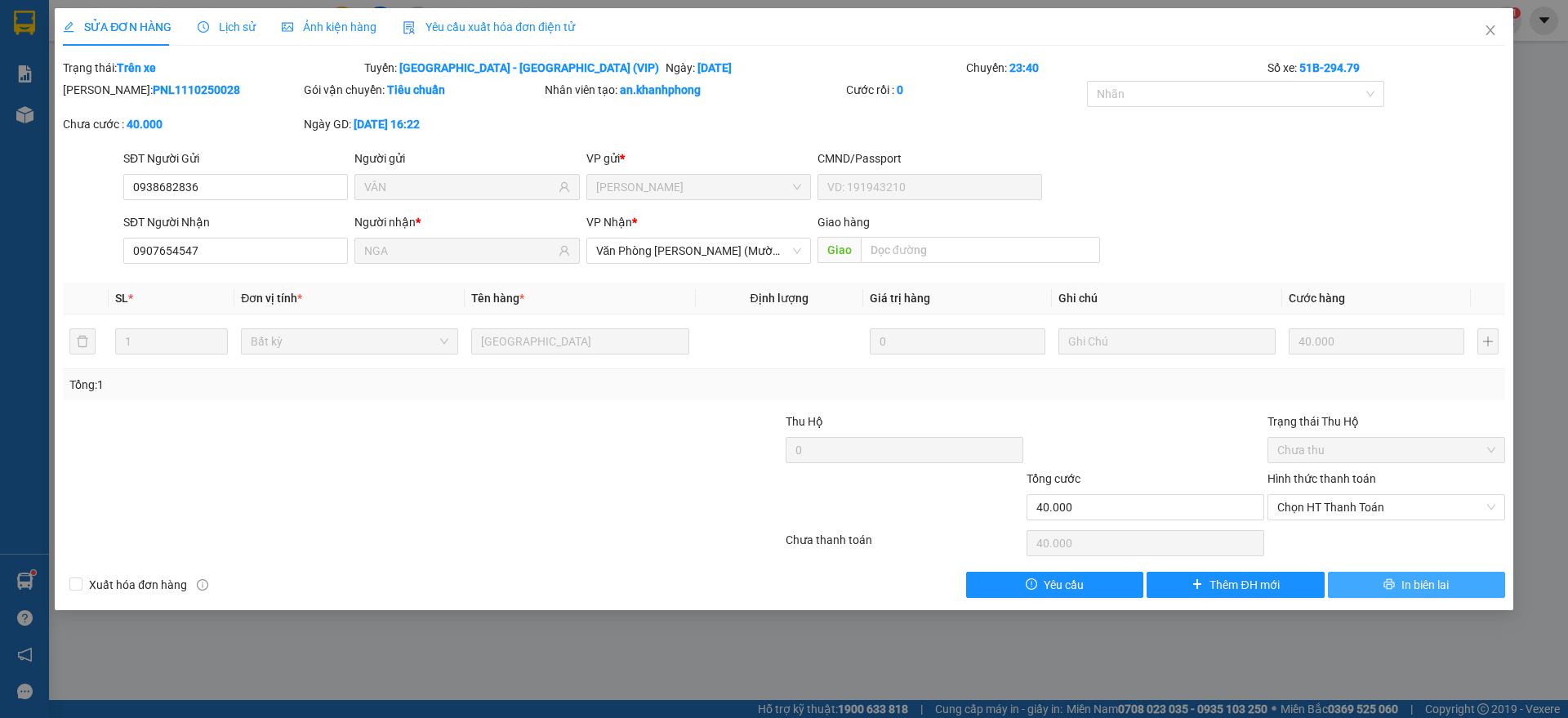
click at [1381, 591] on button "In biên lai" at bounding box center [1416, 584] width 177 height 27
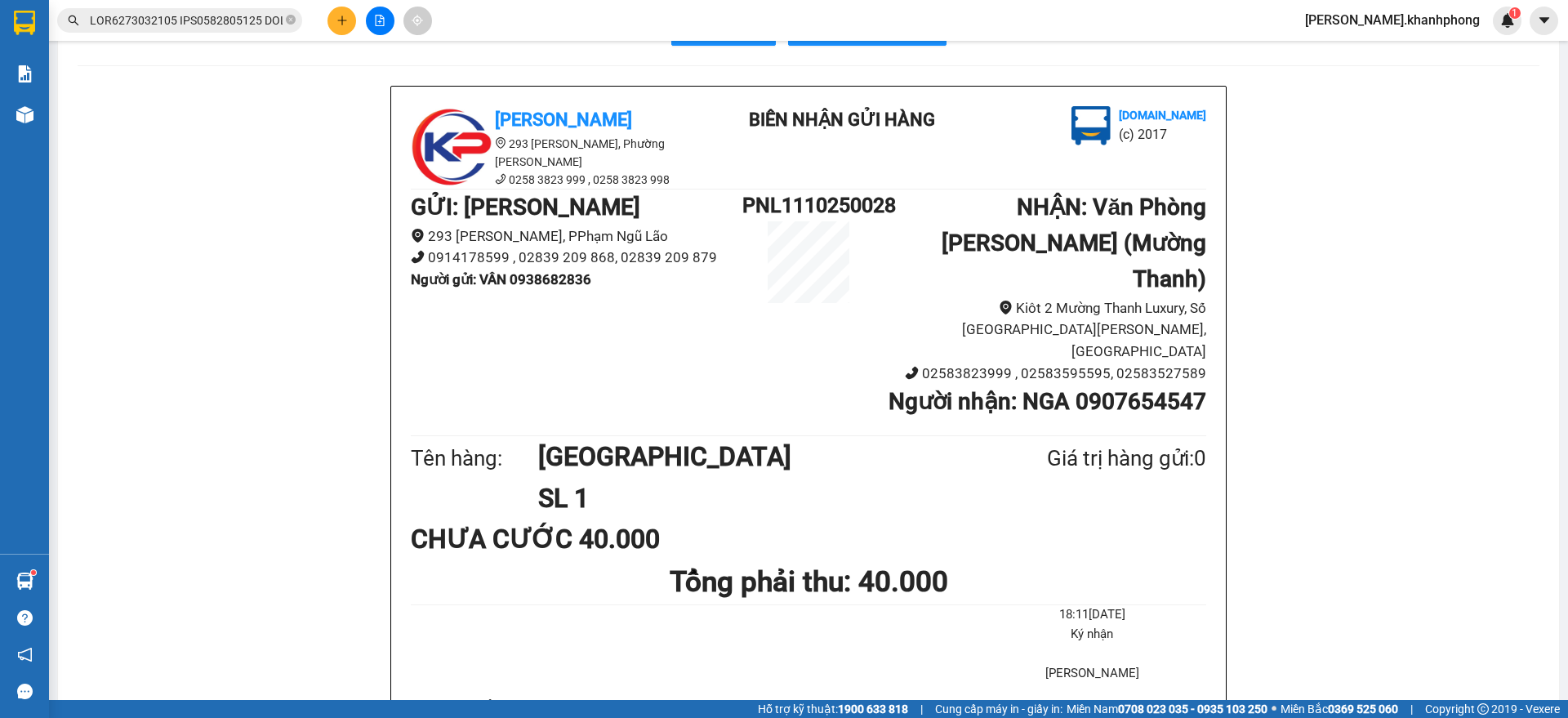
scroll to position [102, 0]
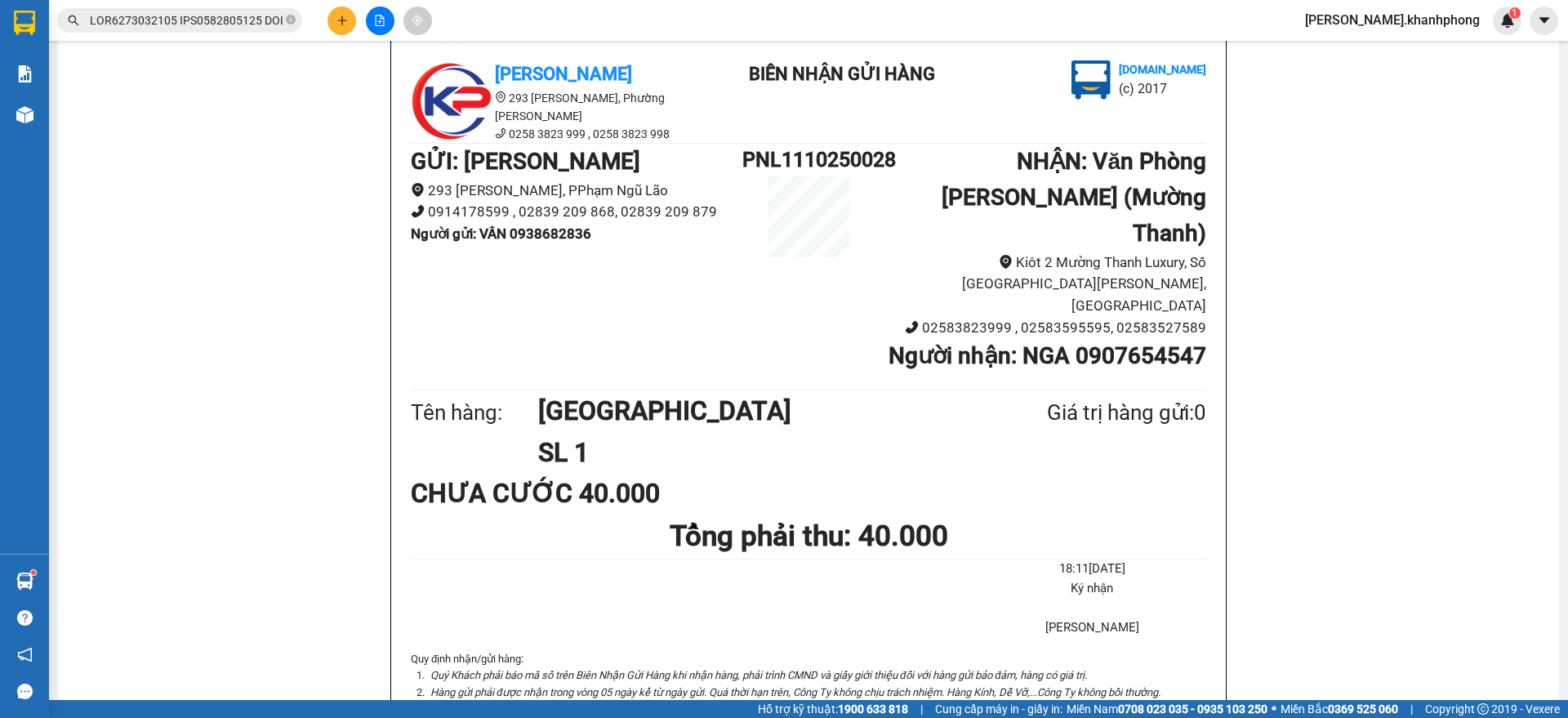
click at [289, 10] on span at bounding box center [179, 20] width 245 height 25
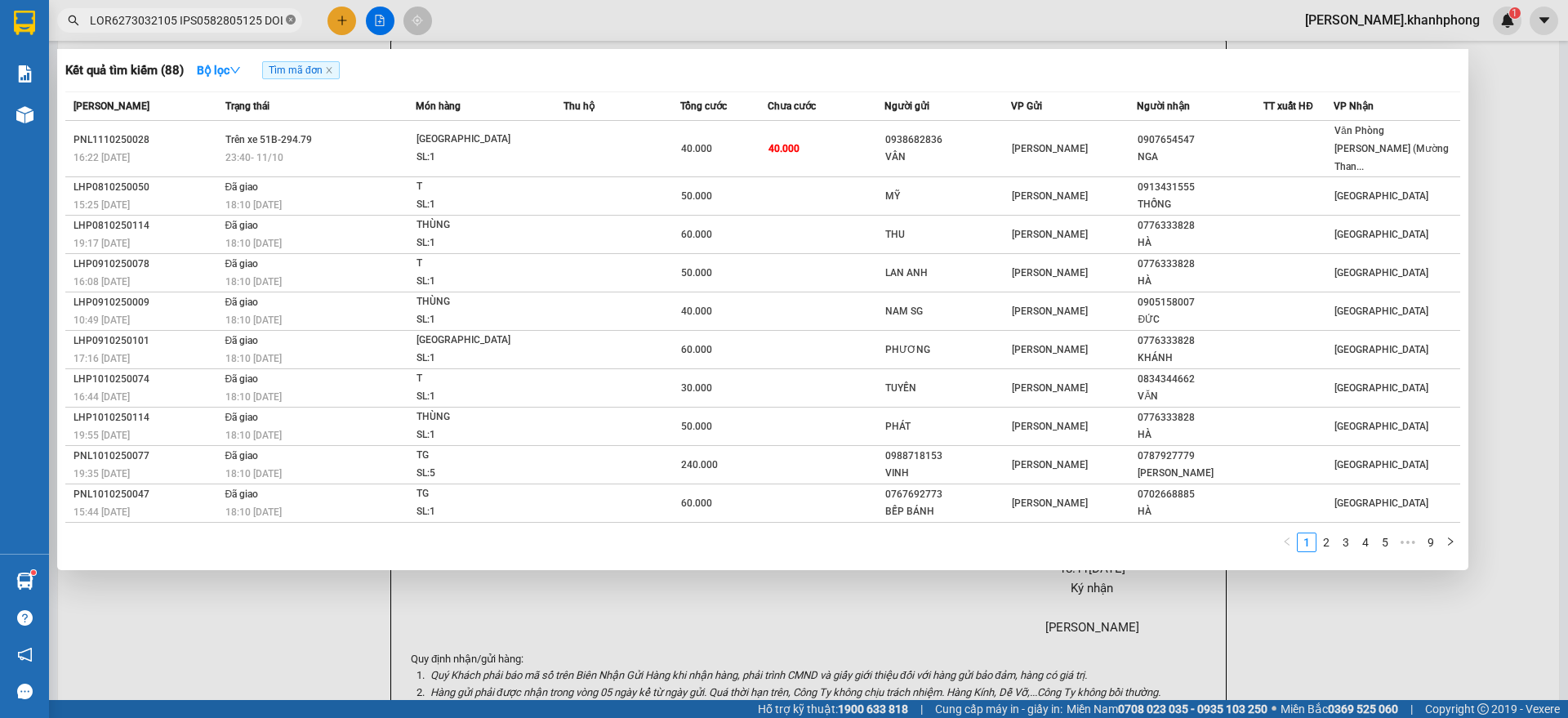
click at [287, 13] on span at bounding box center [290, 20] width 10 height 16
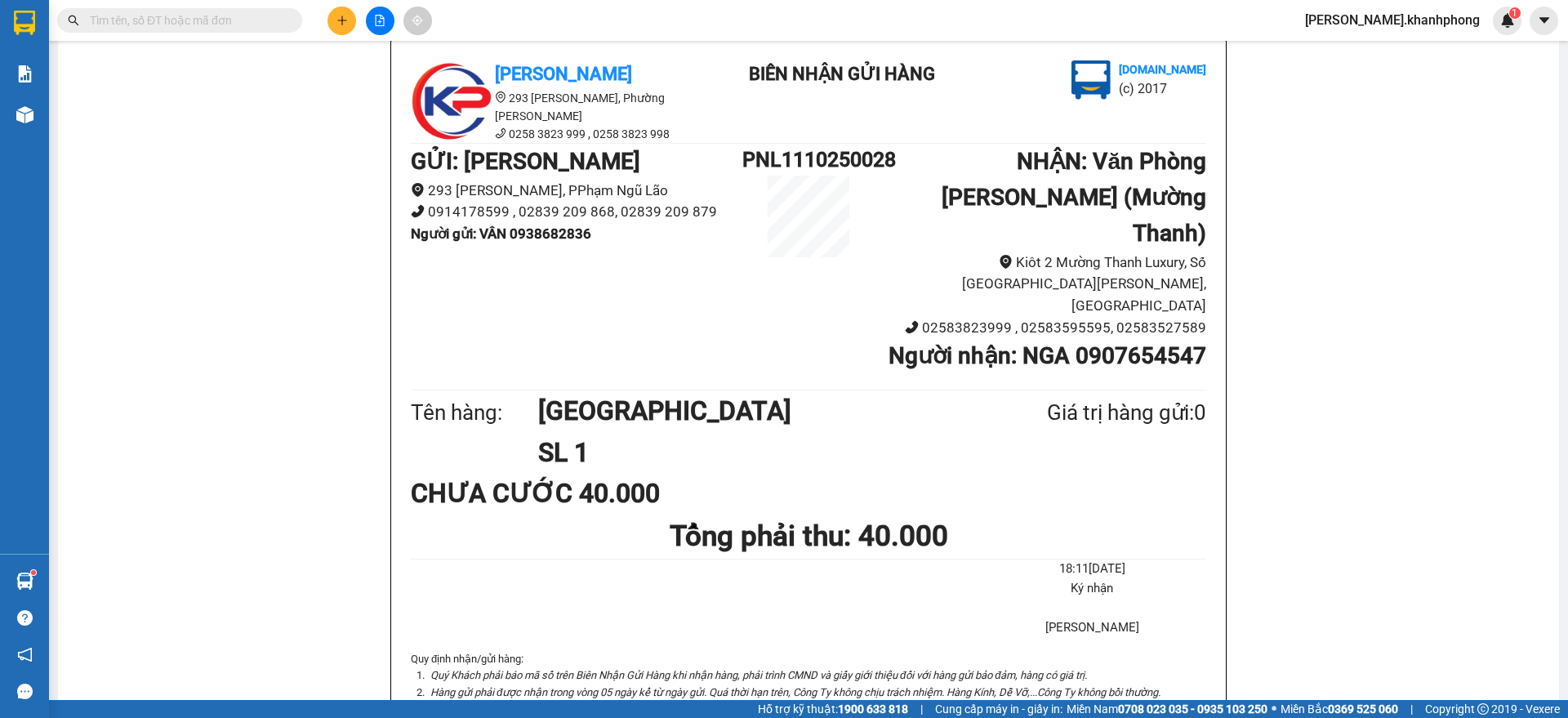
click at [229, 16] on input "text" at bounding box center [186, 20] width 193 height 18
paste input "PNL1110250009 PNL1110250016 PNL1110250020 PNL1110250022 PNL1110250024 PNL111025…"
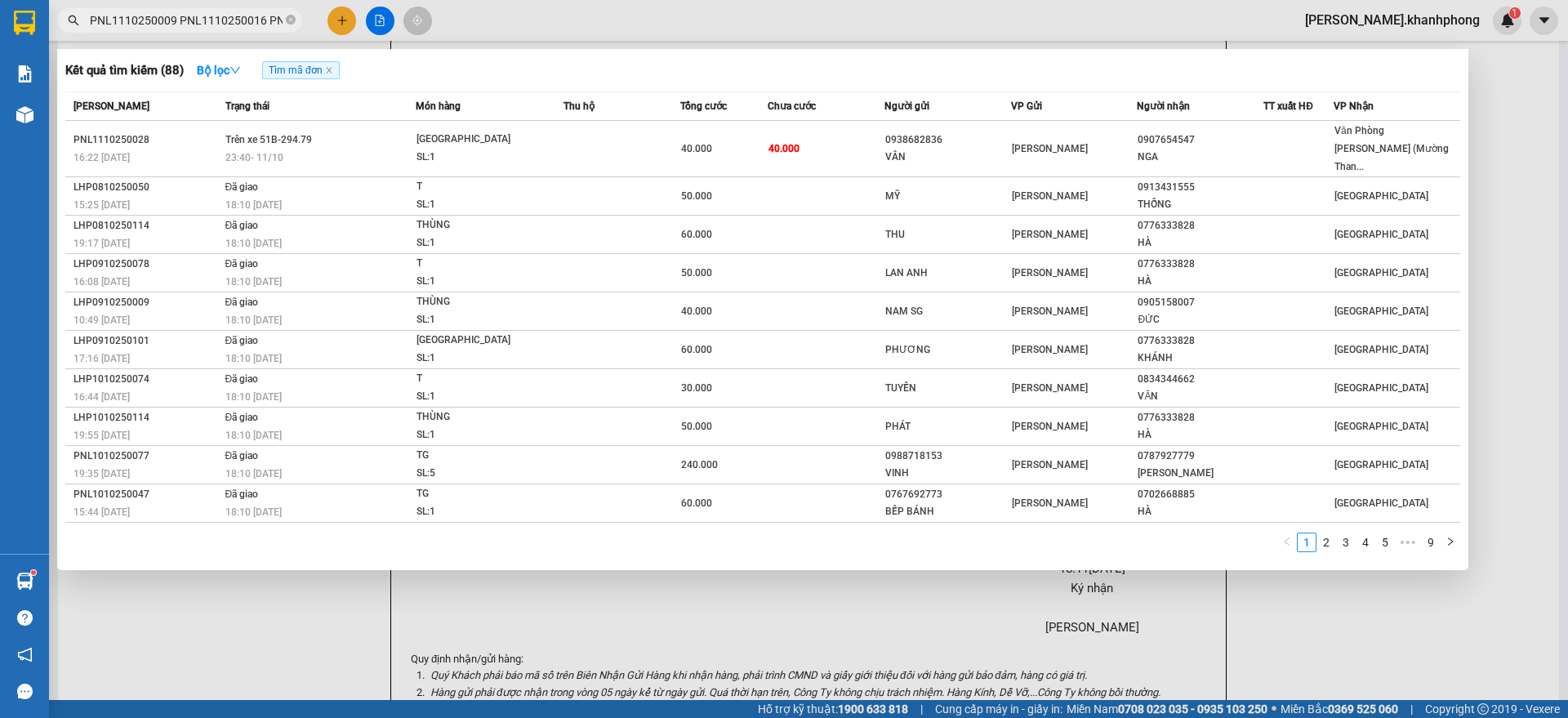
scroll to position [0, 2352]
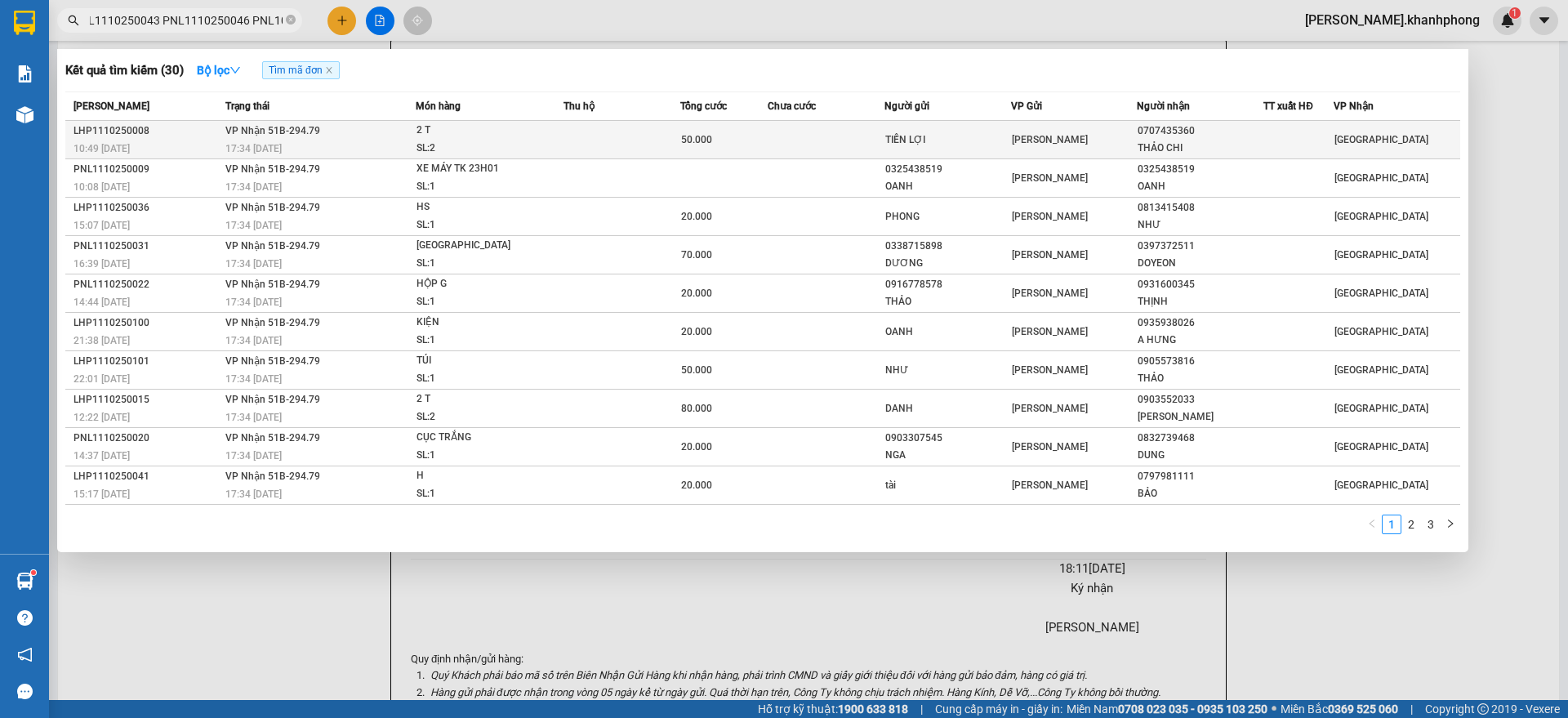
type input "PNL1110250009 PNL1110250016 PNL1110250020 PNL1110250022 PNL1110250024 PNL111025…"
click at [750, 142] on div "50.000" at bounding box center [724, 140] width 86 height 18
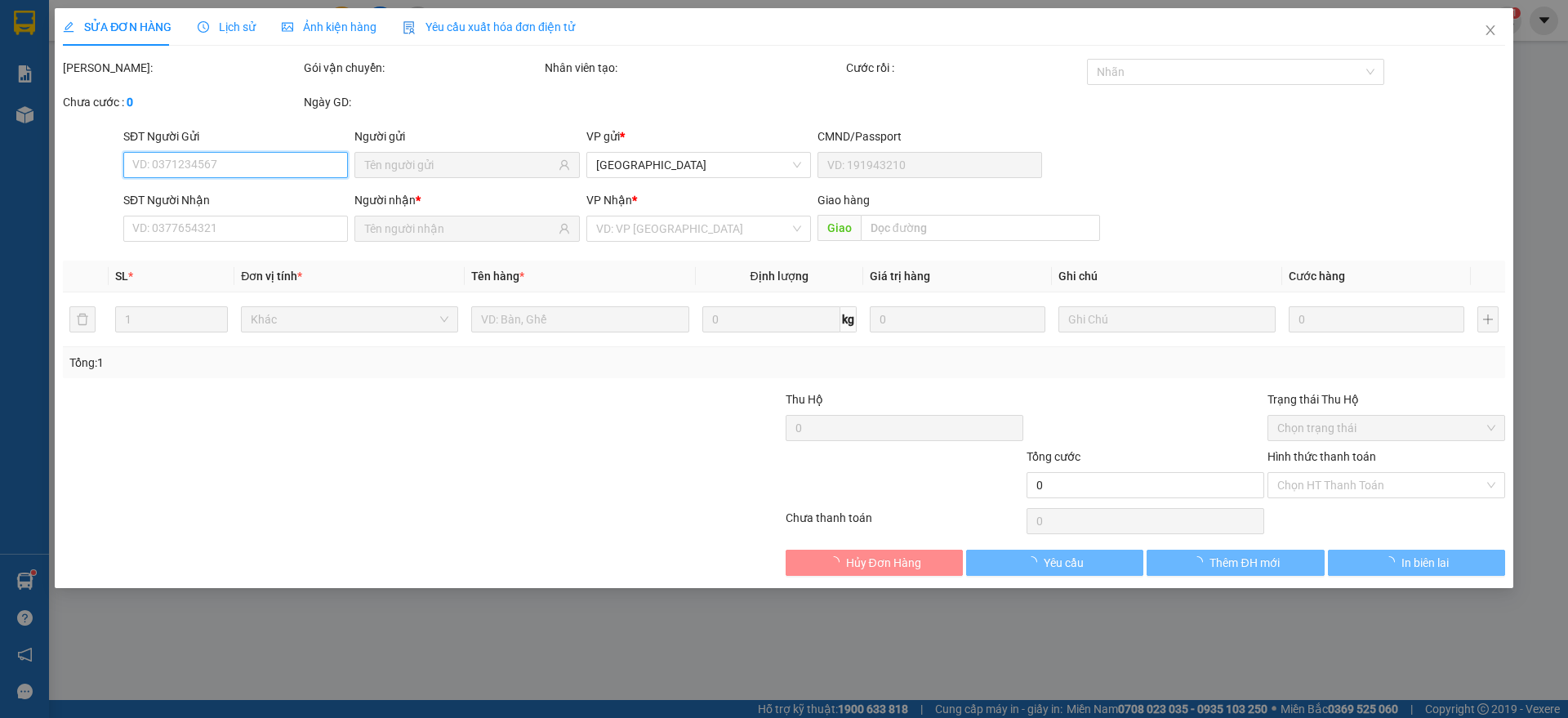
type input "TIẾN LỢI"
type input "0707435360"
type input "THẢO CHI"
type input "50.000"
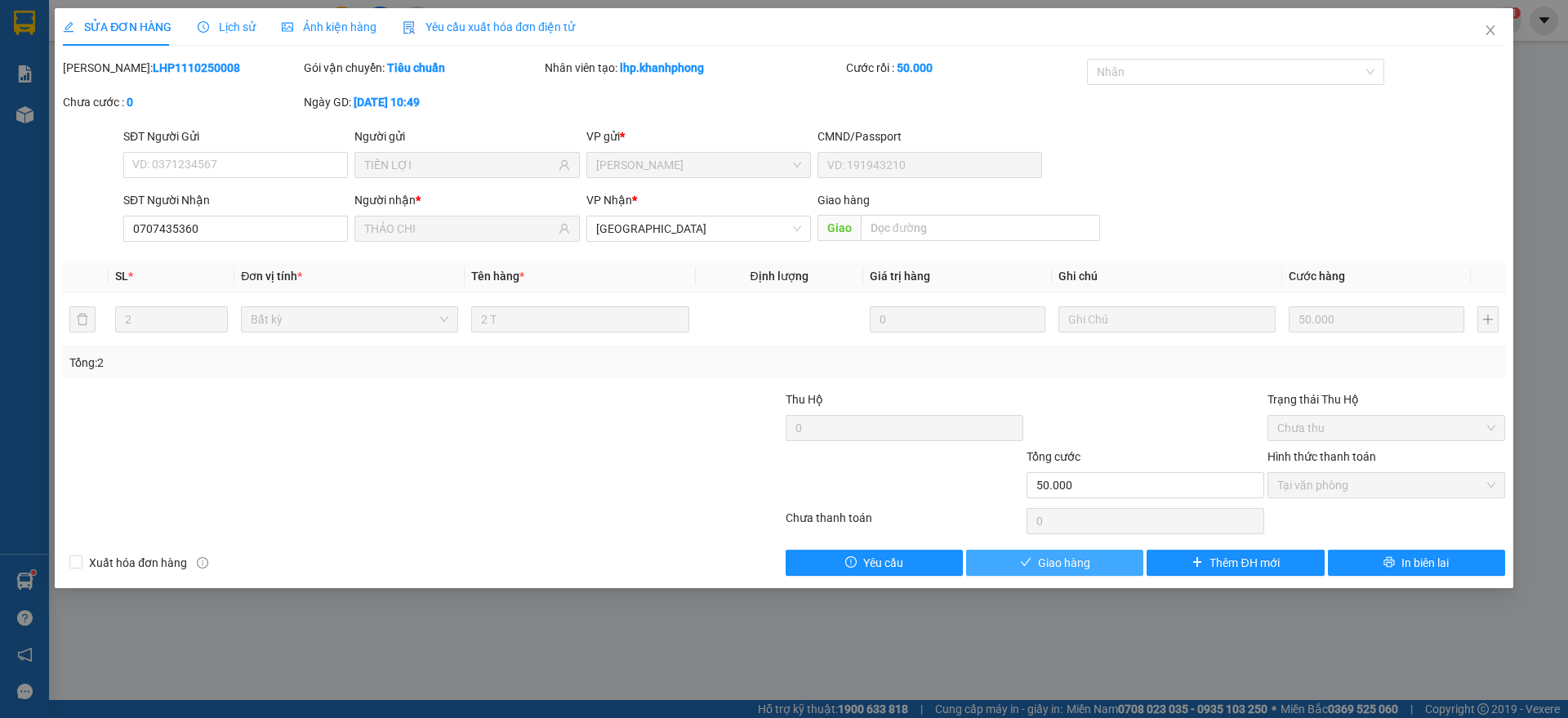
click at [1047, 562] on span "Giao hàng" at bounding box center [1063, 563] width 52 height 18
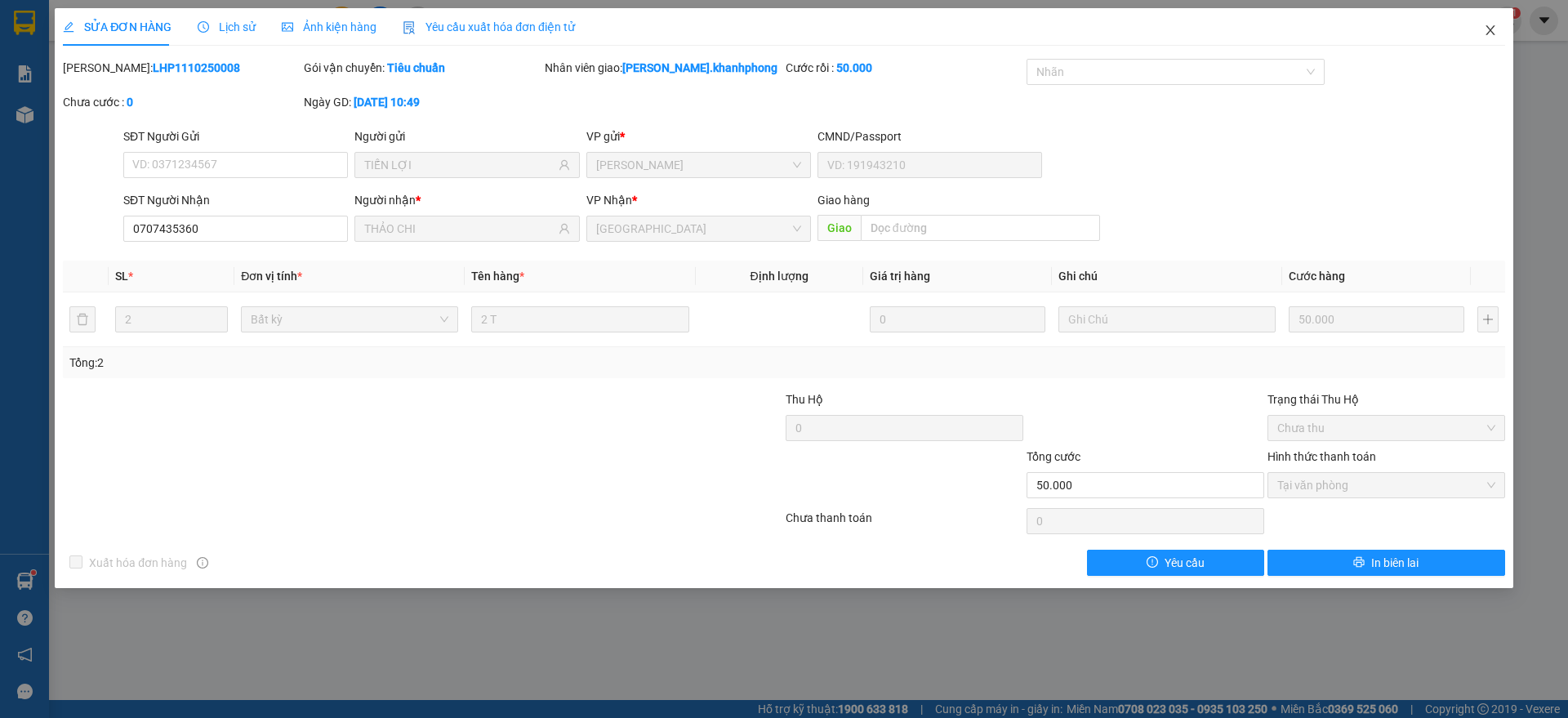
click at [1497, 19] on span "Close" at bounding box center [1490, 31] width 46 height 46
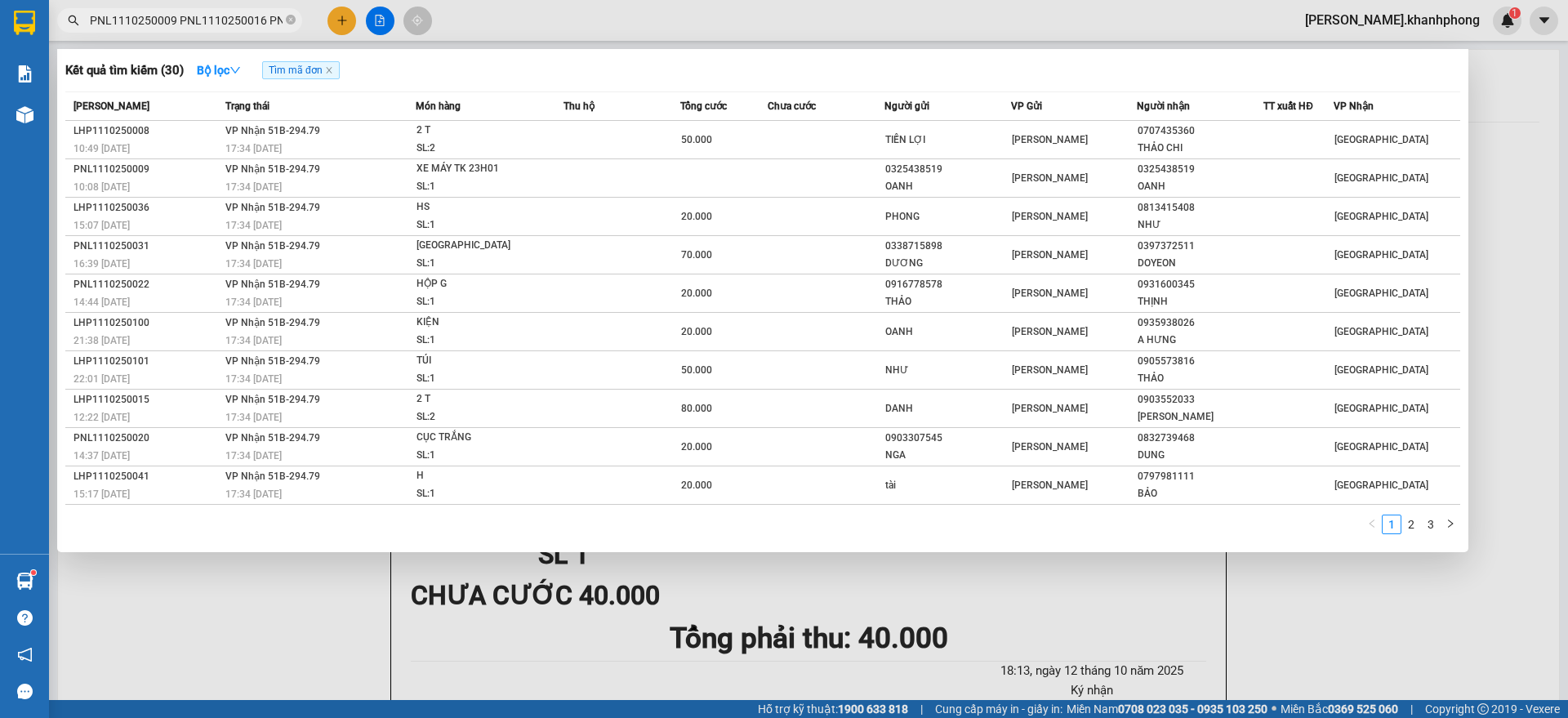
click at [209, 24] on input "PNL1110250009 PNL1110250016 PNL1110250020 PNL1110250022 PNL1110250024 PNL111025…" at bounding box center [186, 20] width 193 height 18
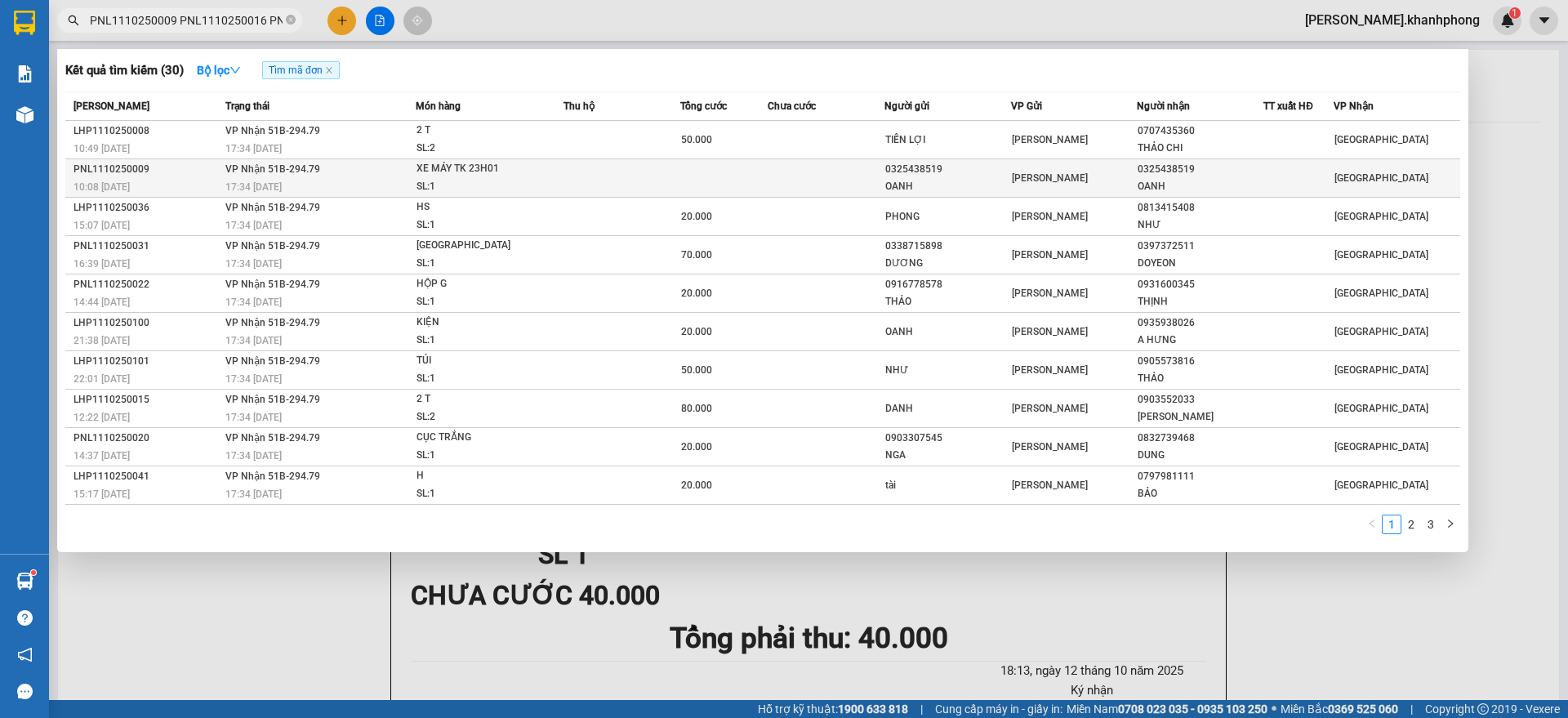
click at [482, 185] on div "SL: 1" at bounding box center [478, 188] width 123 height 18
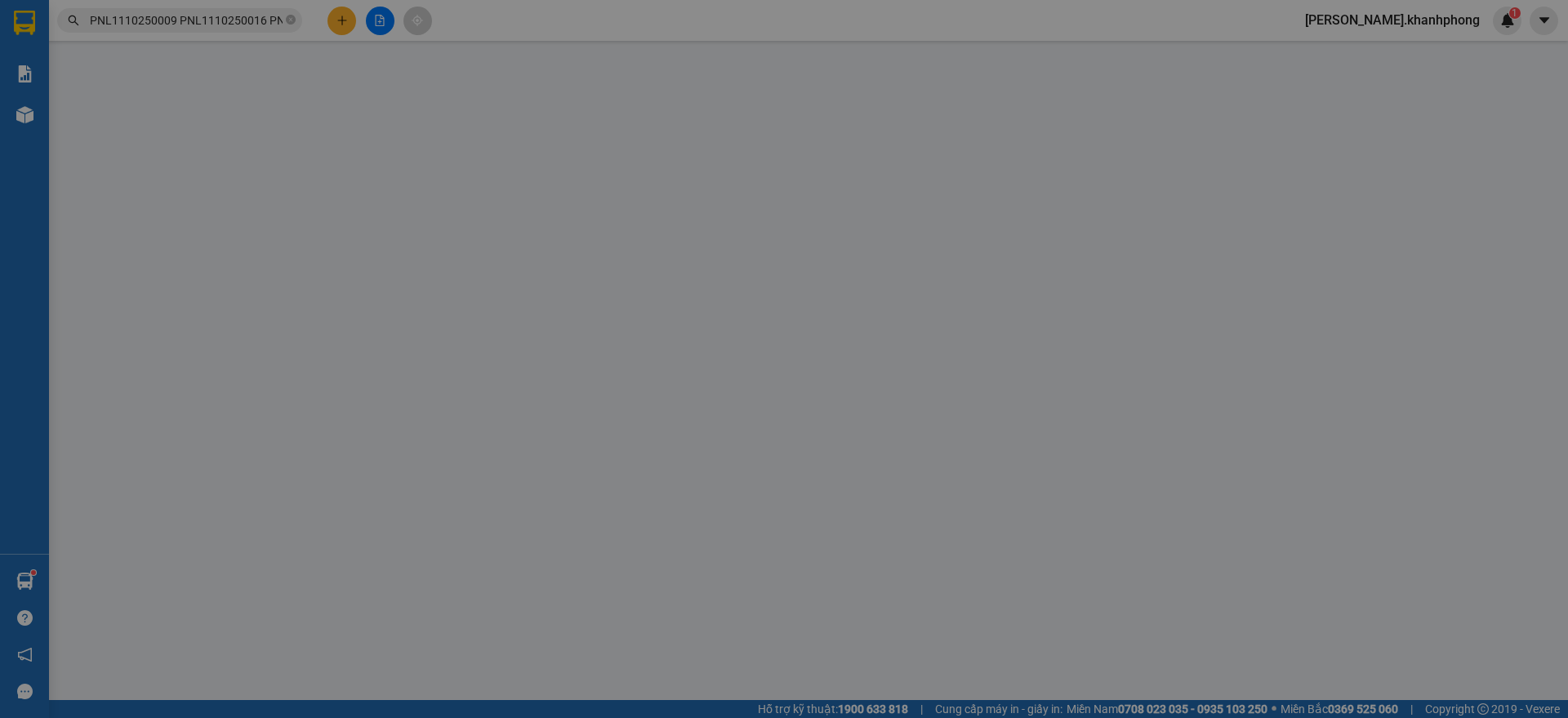
type input "0325438519"
type input "OANH"
type input "0325438519"
type input "OANH"
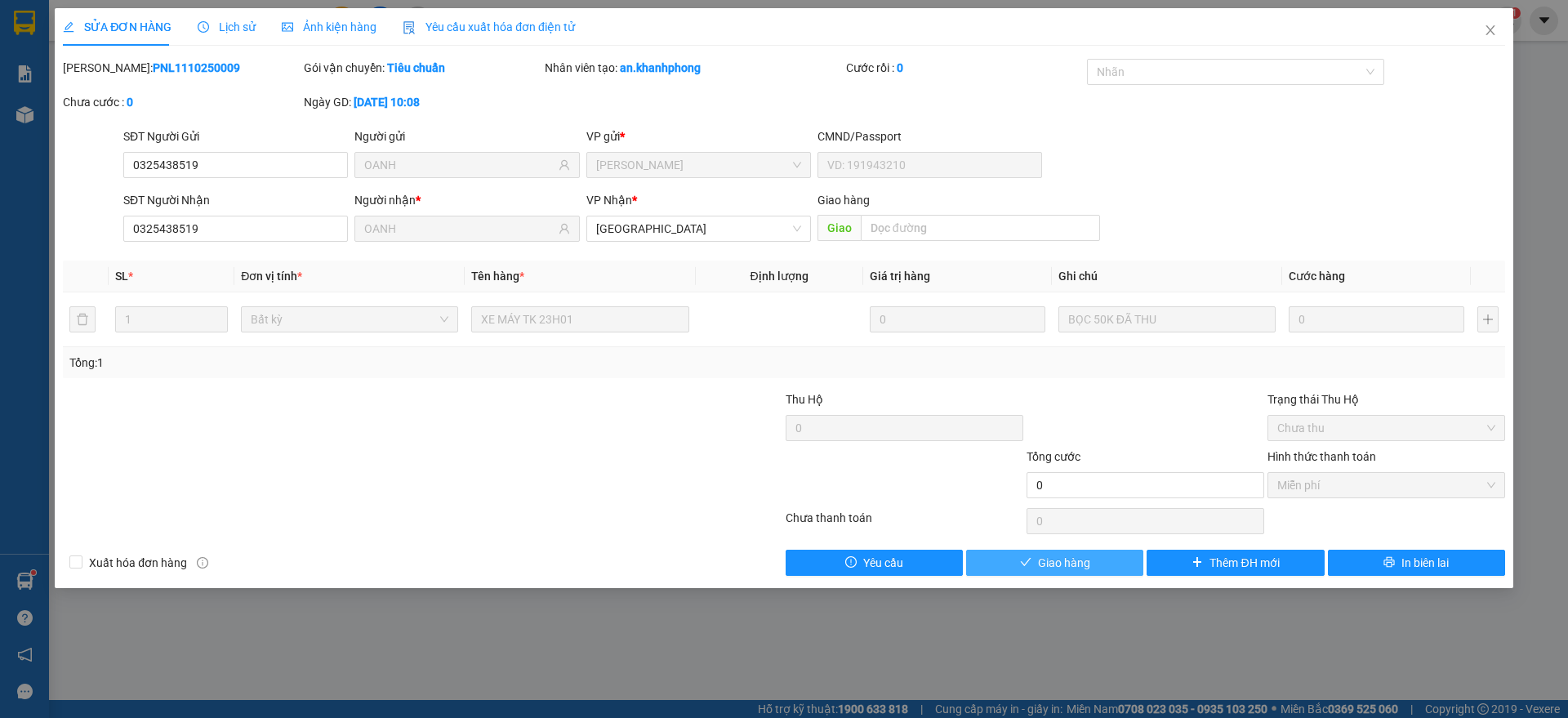
click at [1061, 561] on span "Giao hàng" at bounding box center [1063, 563] width 52 height 18
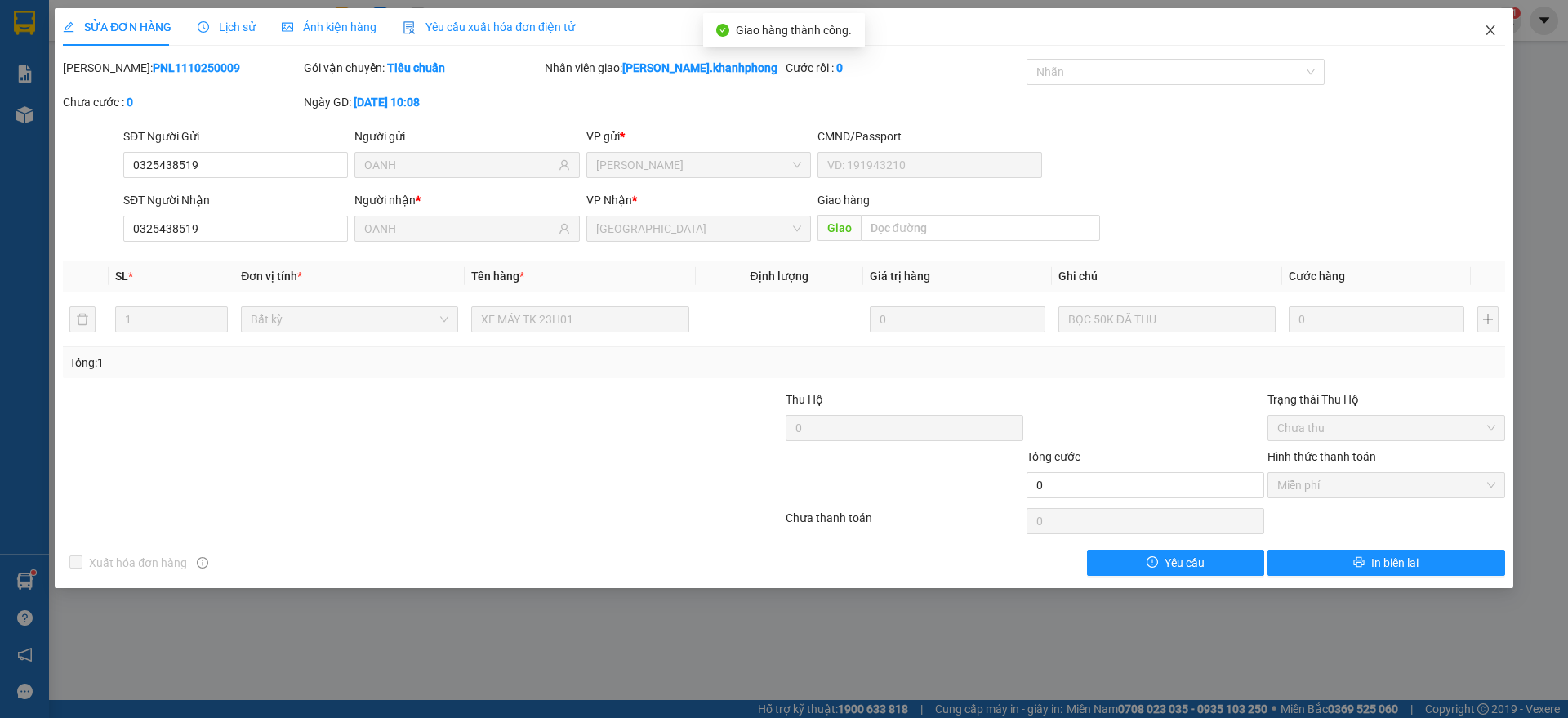
click at [1495, 19] on span "Close" at bounding box center [1490, 31] width 46 height 46
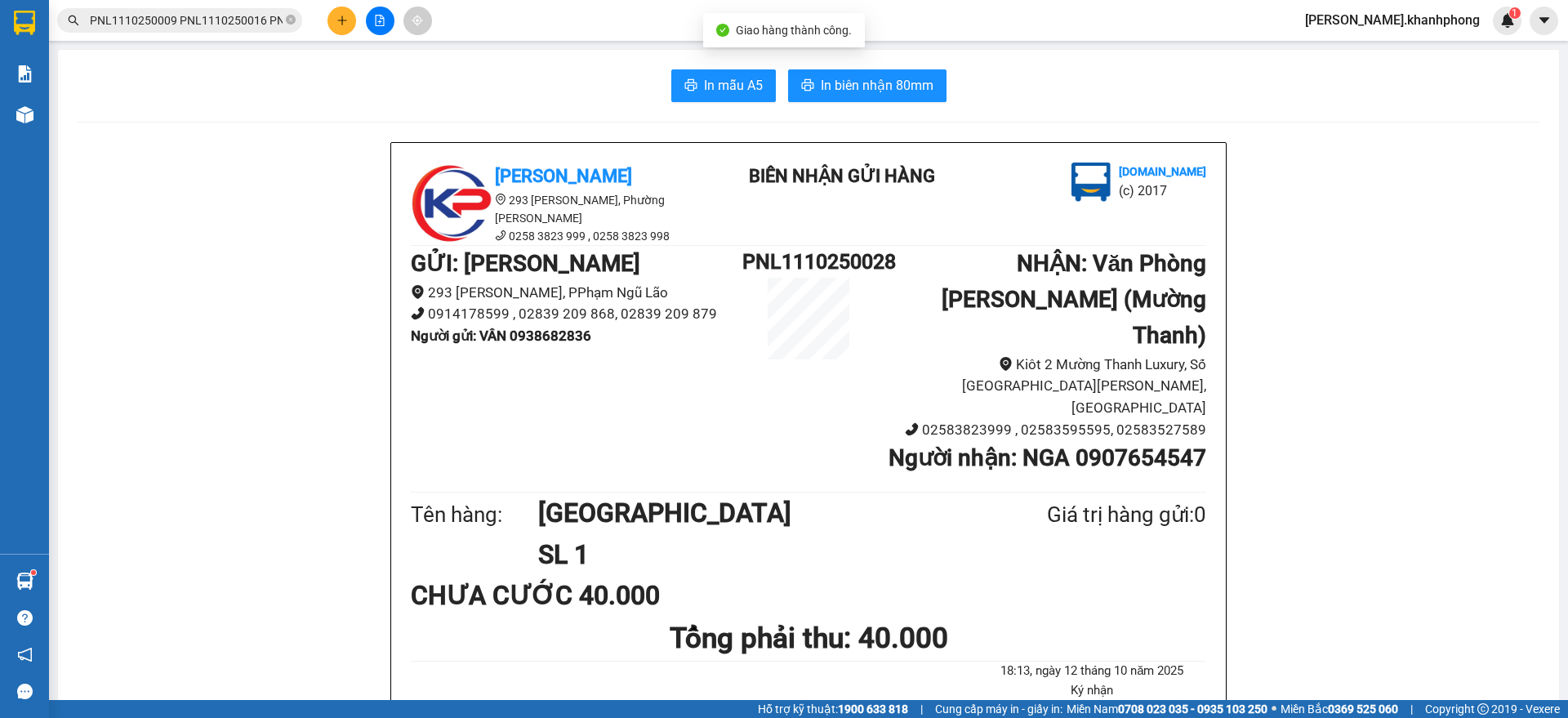
scroll to position [0, 2352]
click at [237, 20] on input "PNL1110250009 PNL1110250016 PNL1110250020 PNL1110250022 PNL1110250024 PNL111025…" at bounding box center [186, 20] width 193 height 18
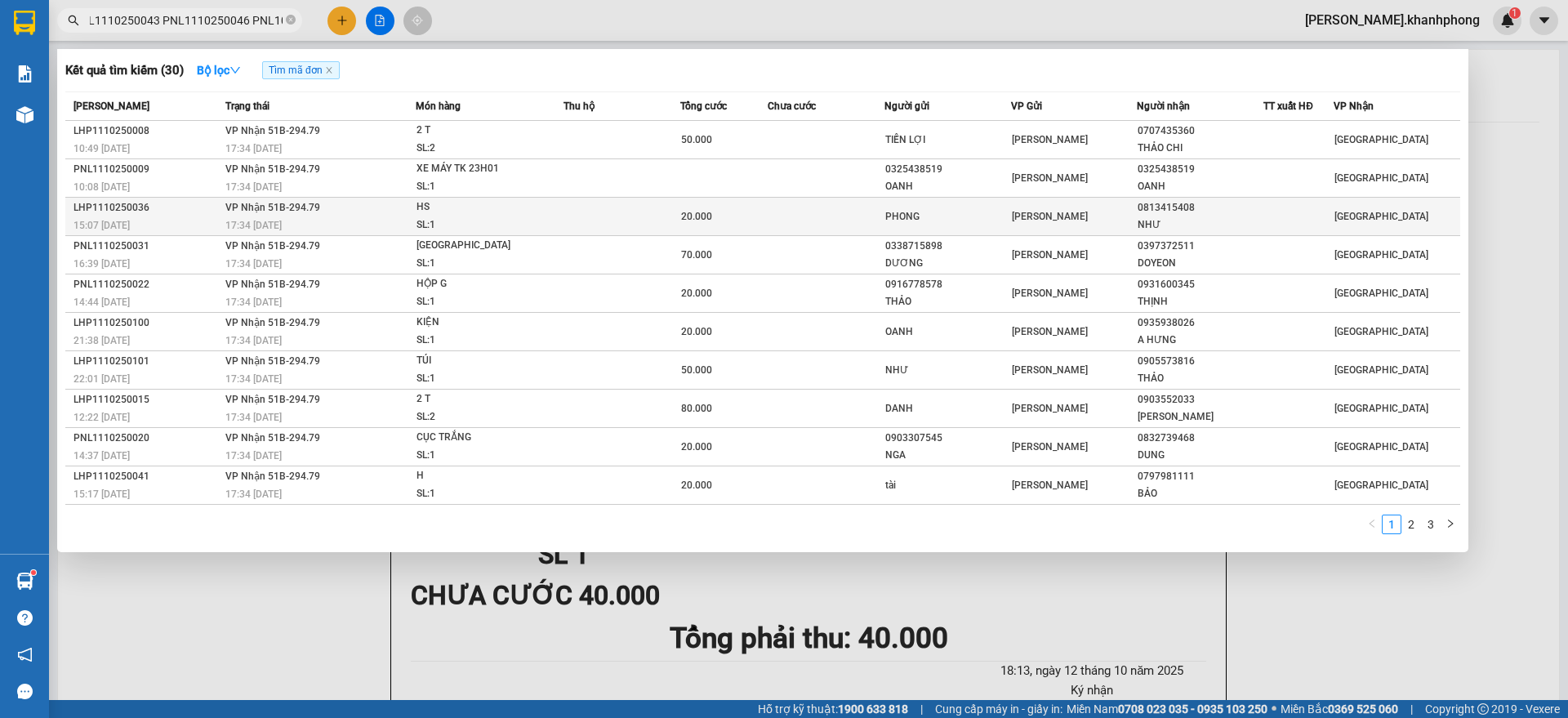
click at [227, 211] on span "VP Nhận 51B-294.79" at bounding box center [273, 207] width 95 height 11
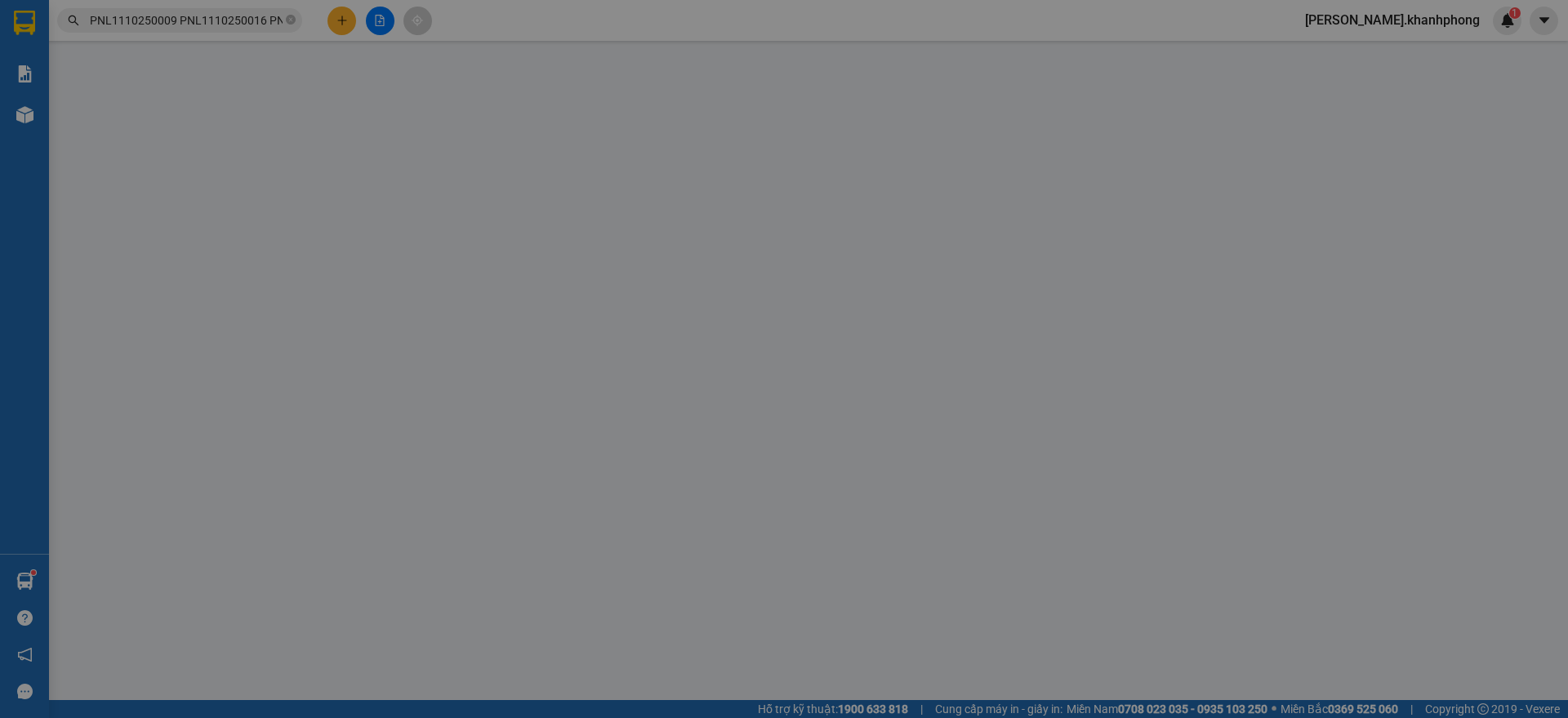
type input "PHONG"
type input "0813415408"
type input "NHƯ"
type input "20.000"
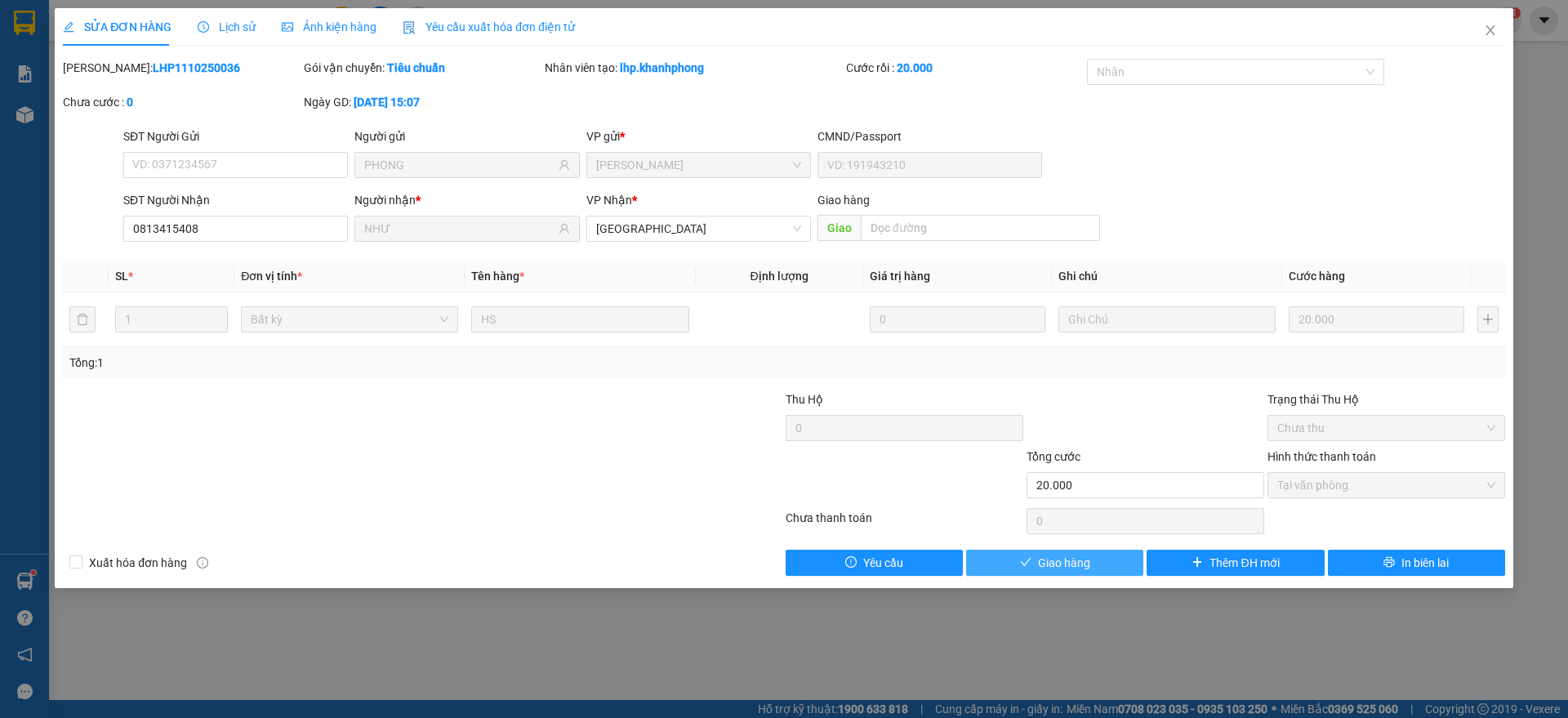
click at [1067, 566] on span "Giao hàng" at bounding box center [1063, 563] width 52 height 18
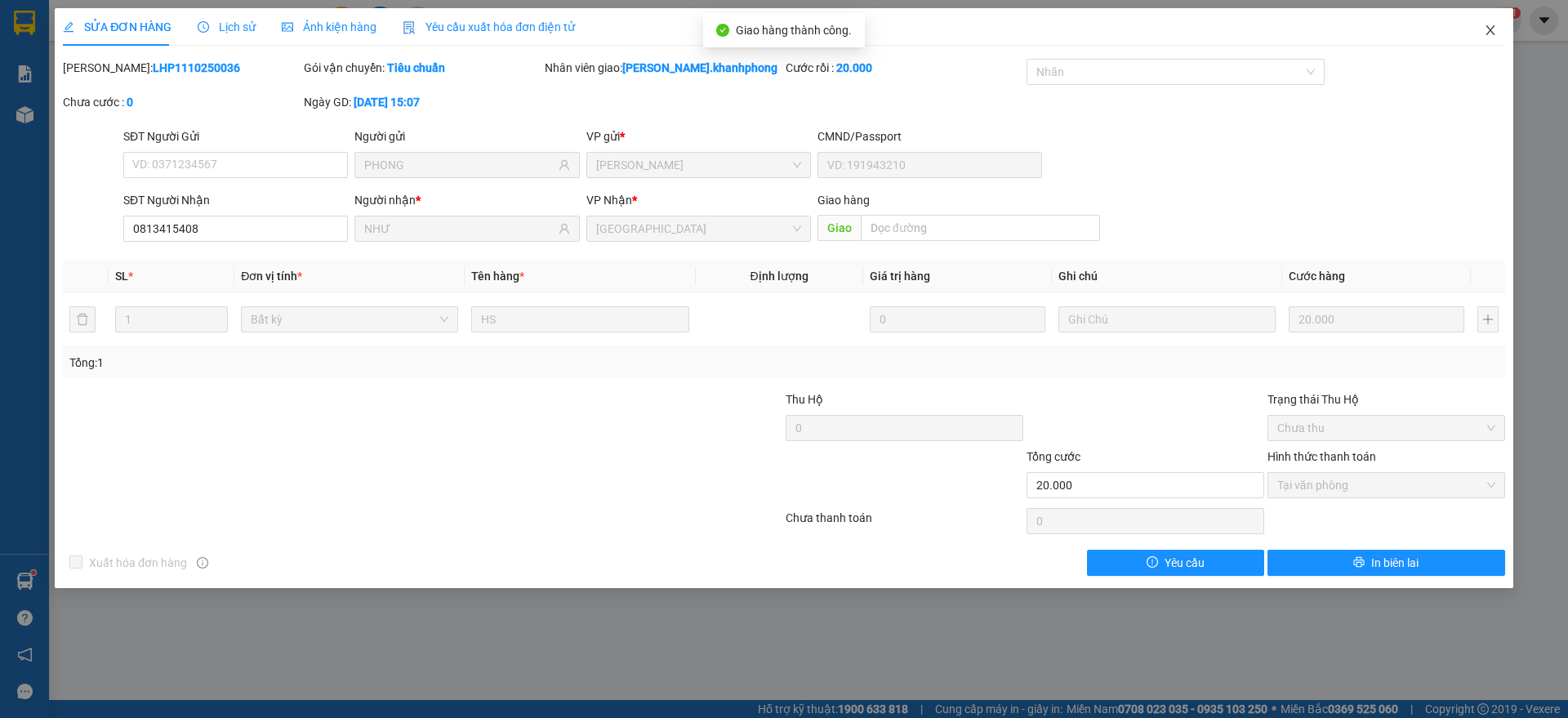
drag, startPoint x: 1493, startPoint y: 34, endPoint x: 727, endPoint y: 27, distance: 766.0
click at [1493, 34] on icon "close" at bounding box center [1490, 30] width 9 height 10
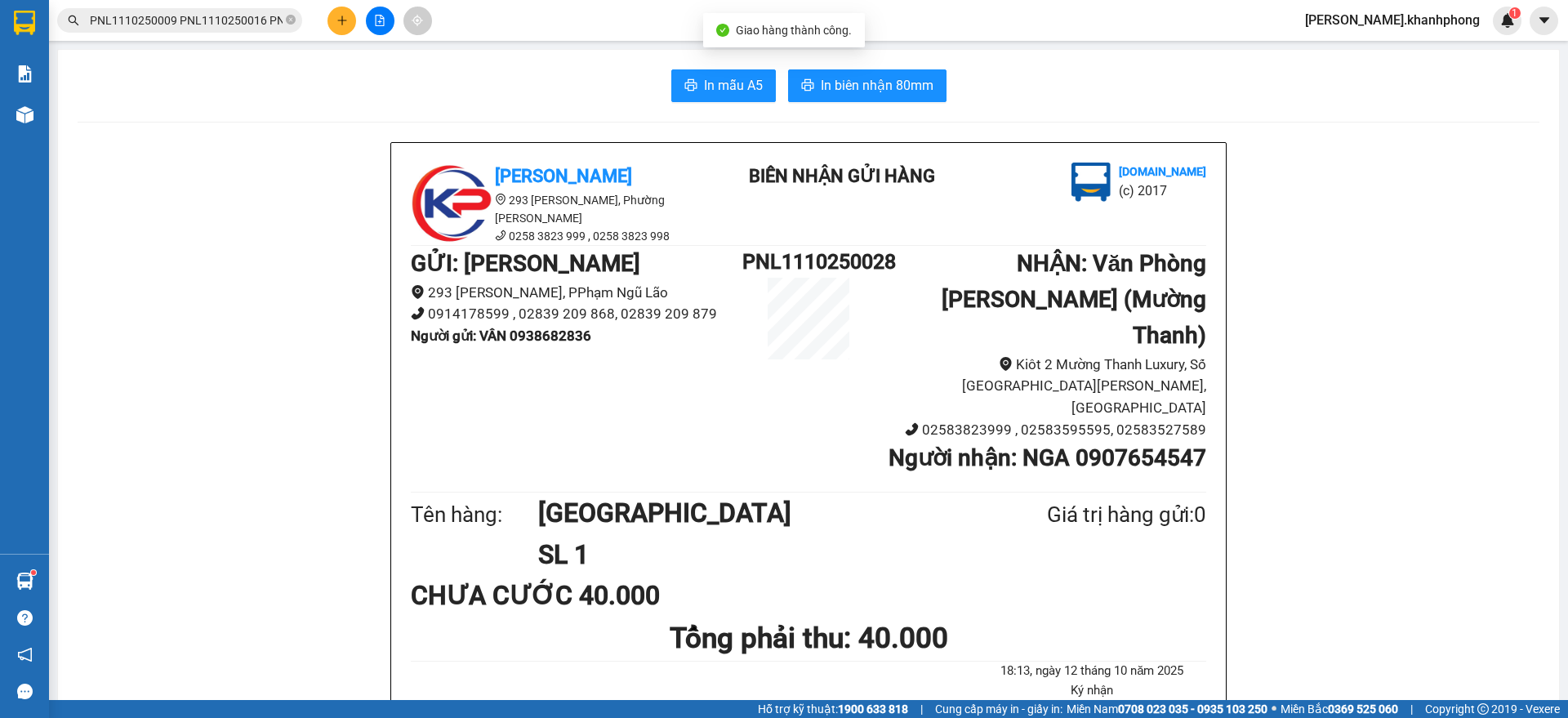
scroll to position [0, 2352]
click at [187, 21] on input "PNL1110250009 PNL1110250016 PNL1110250020 PNL1110250022 PNL1110250024 PNL111025…" at bounding box center [186, 20] width 193 height 18
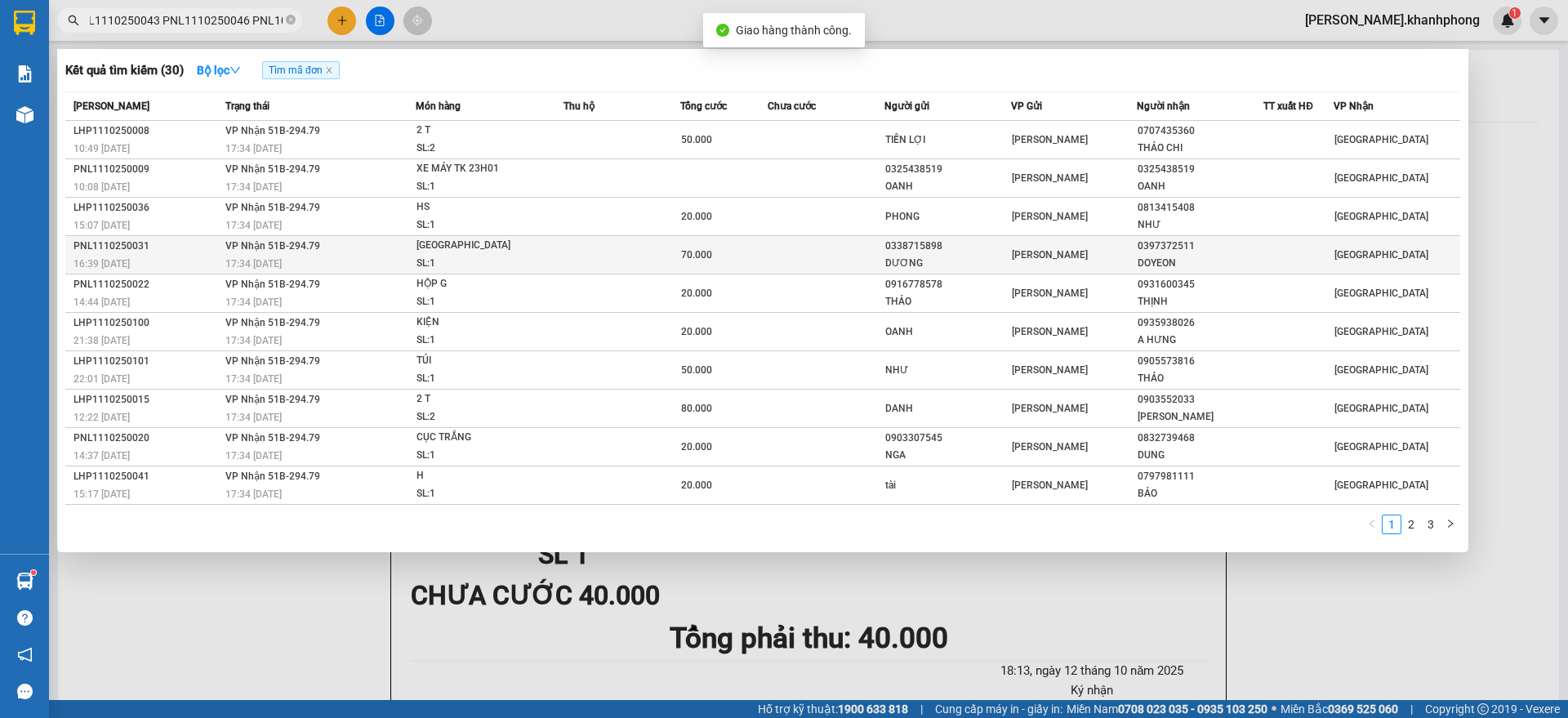
click at [181, 241] on div "PNL1110250031" at bounding box center [146, 246] width 147 height 17
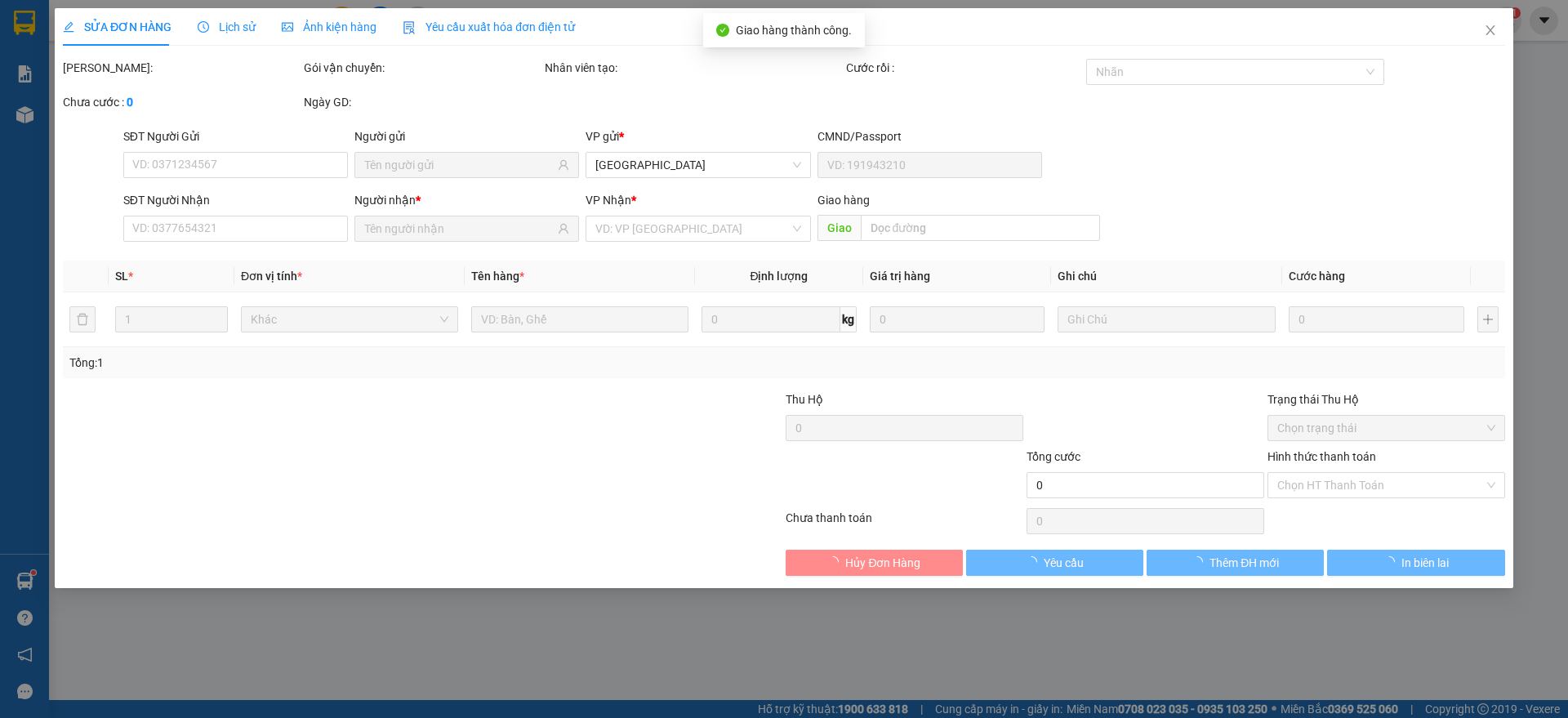
type input "0338715898"
type input "DƯƠNG"
type input "0397372511"
type input "DOYEON"
type input "70.000"
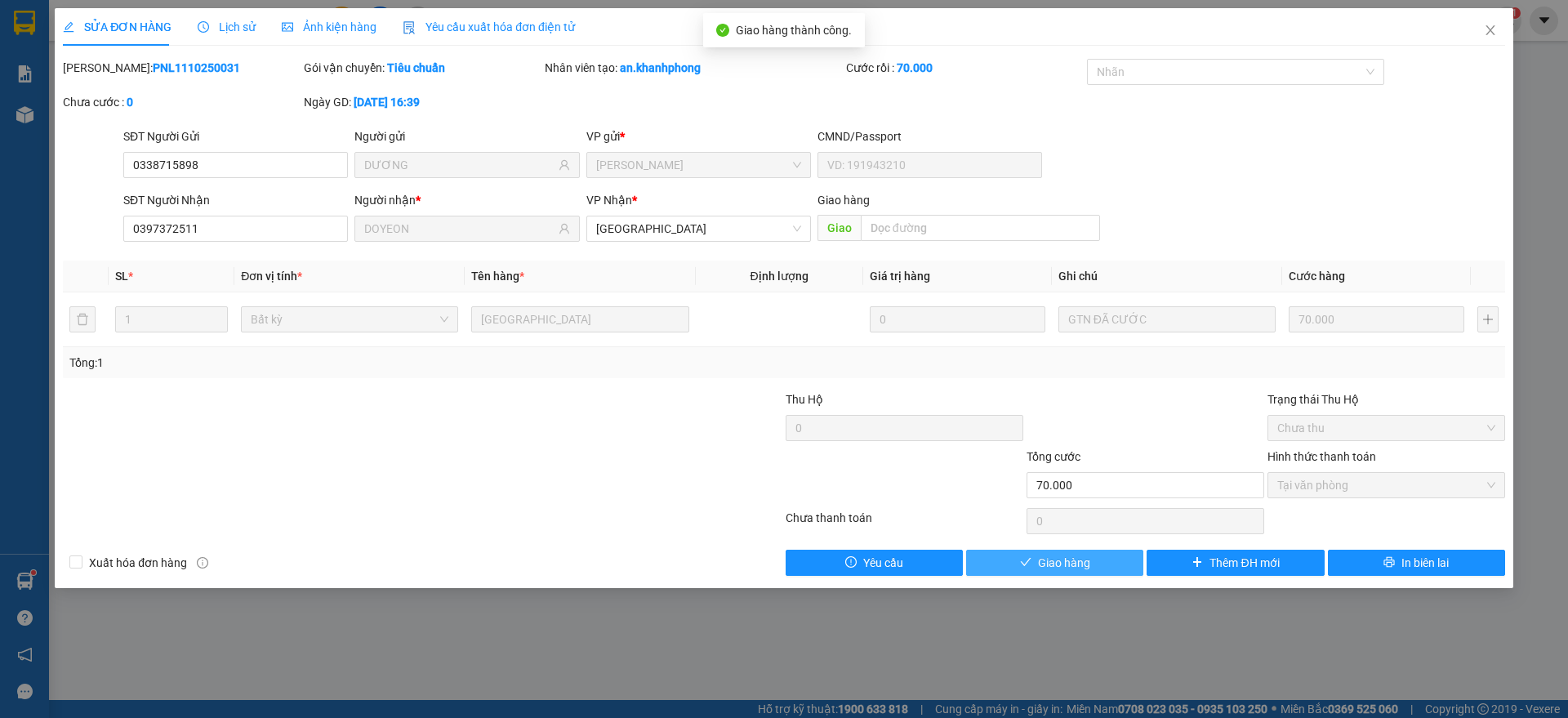
click at [1083, 559] on span "Giao hàng" at bounding box center [1063, 563] width 52 height 18
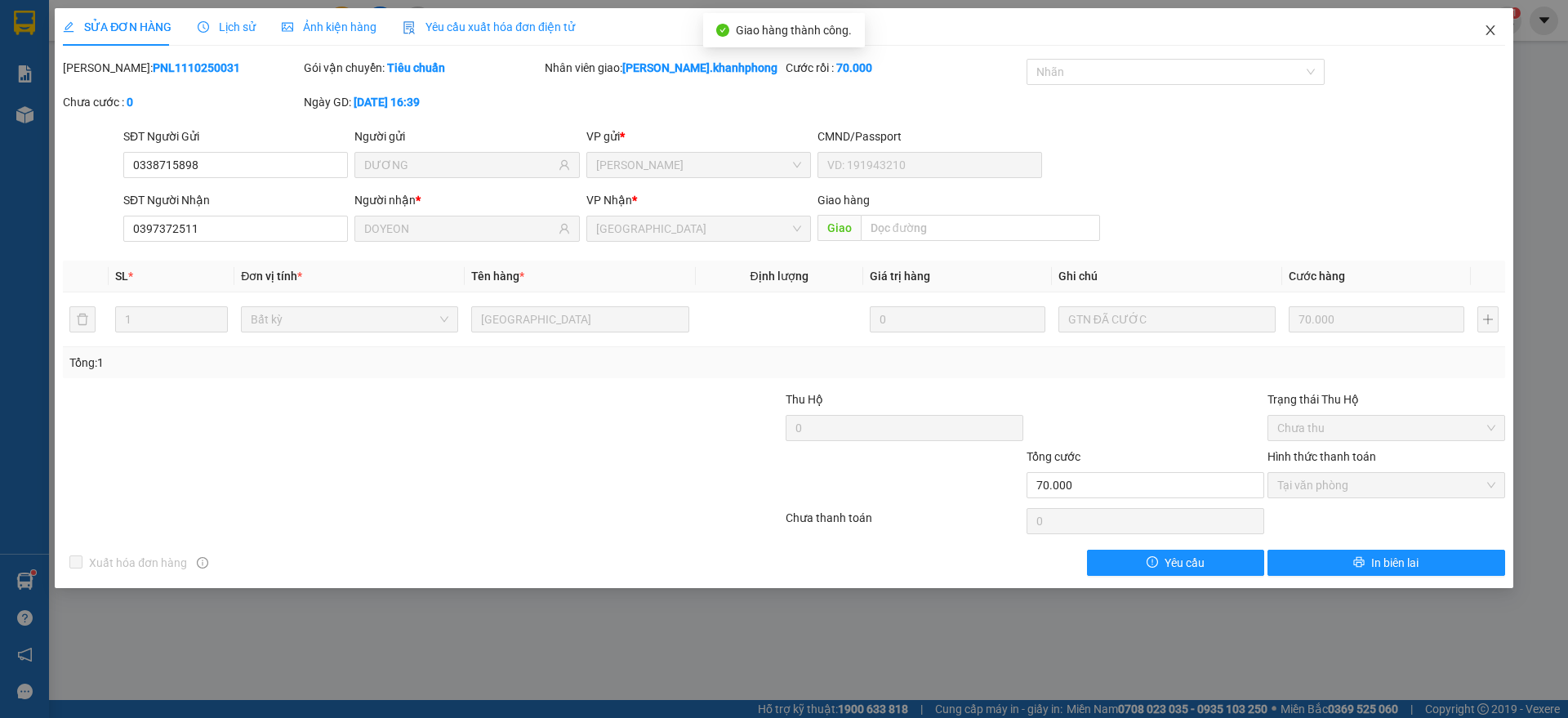
click at [1486, 27] on icon "close" at bounding box center [1490, 30] width 13 height 13
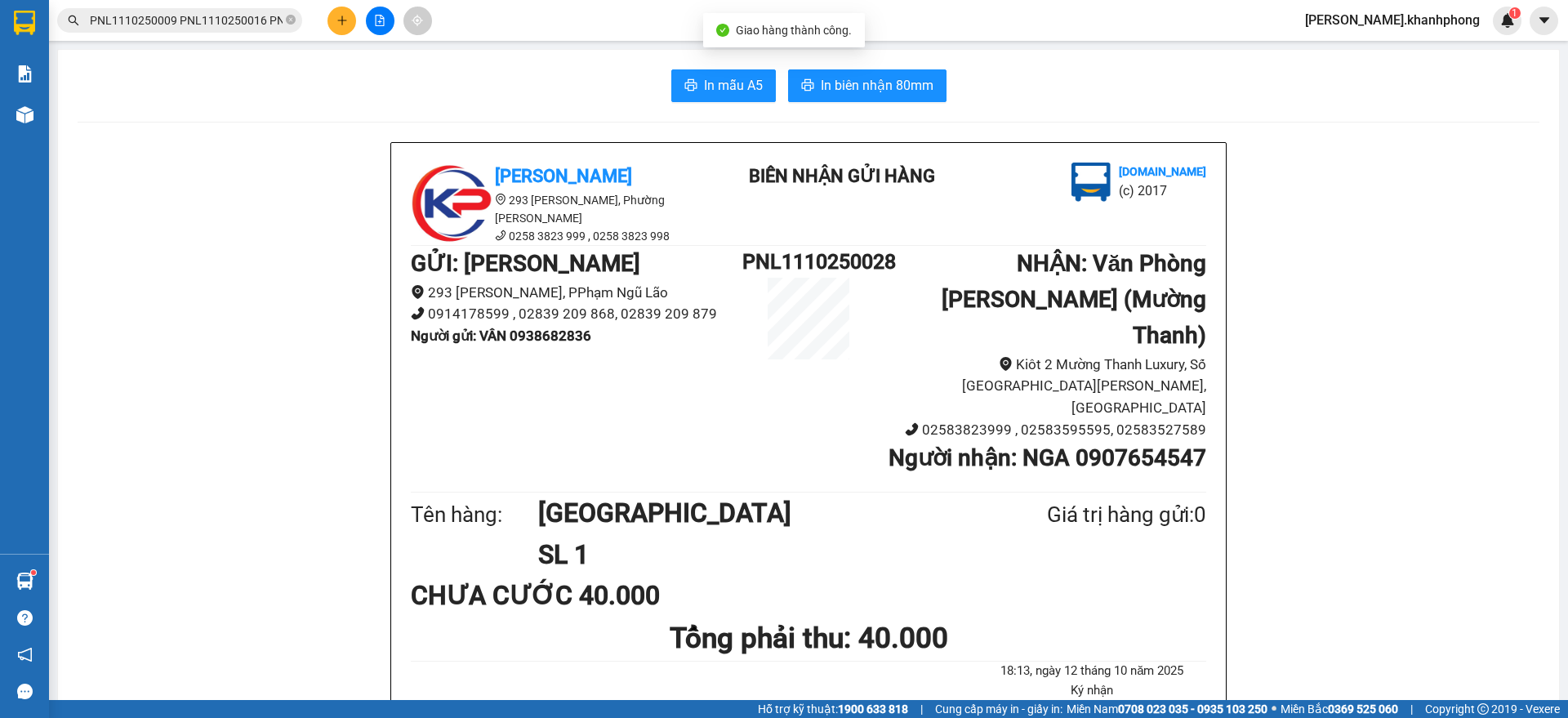
scroll to position [0, 2352]
click at [183, 23] on input "PNL1110250009 PNL1110250016 PNL1110250020 PNL1110250022 PNL1110250024 PNL111025…" at bounding box center [186, 20] width 193 height 18
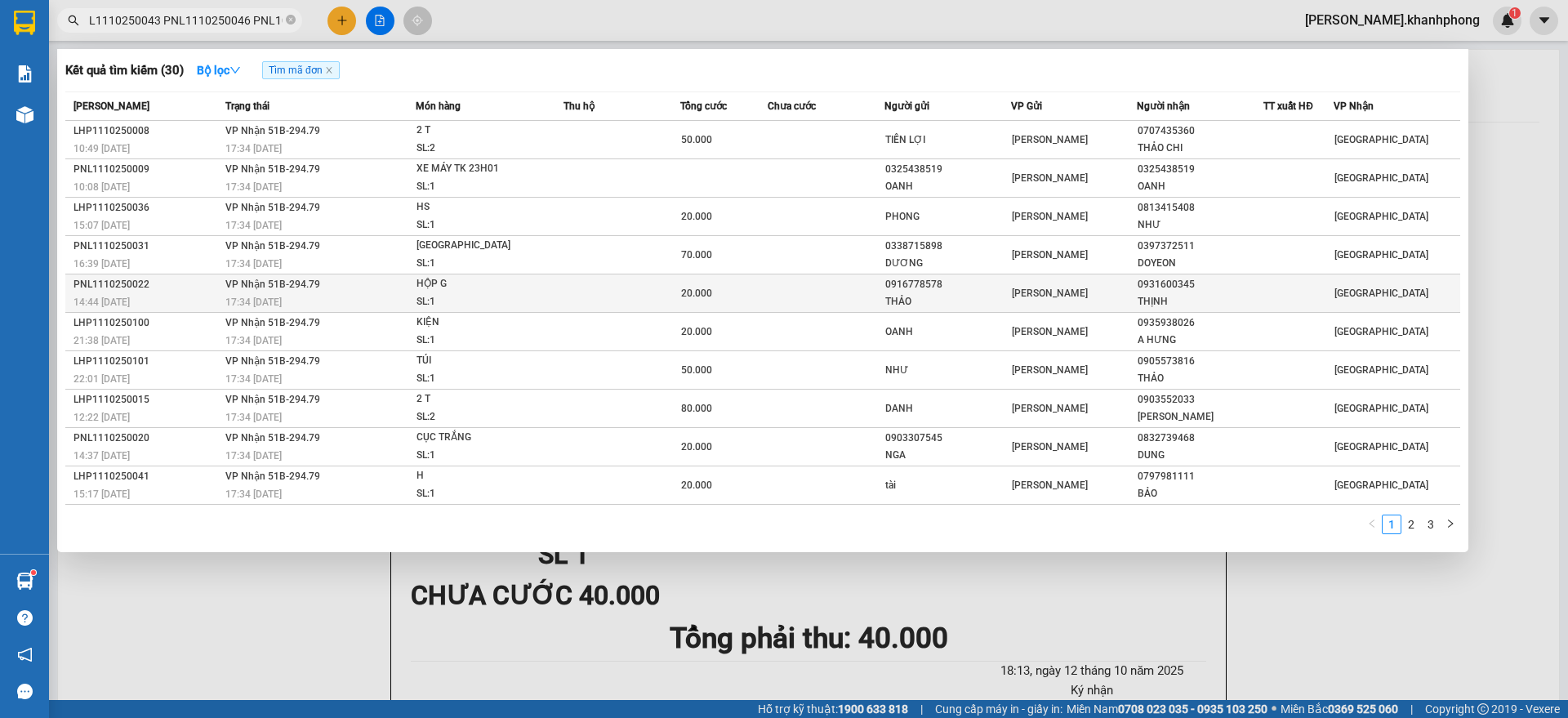
click at [194, 290] on div "PNL1110250022" at bounding box center [146, 284] width 147 height 17
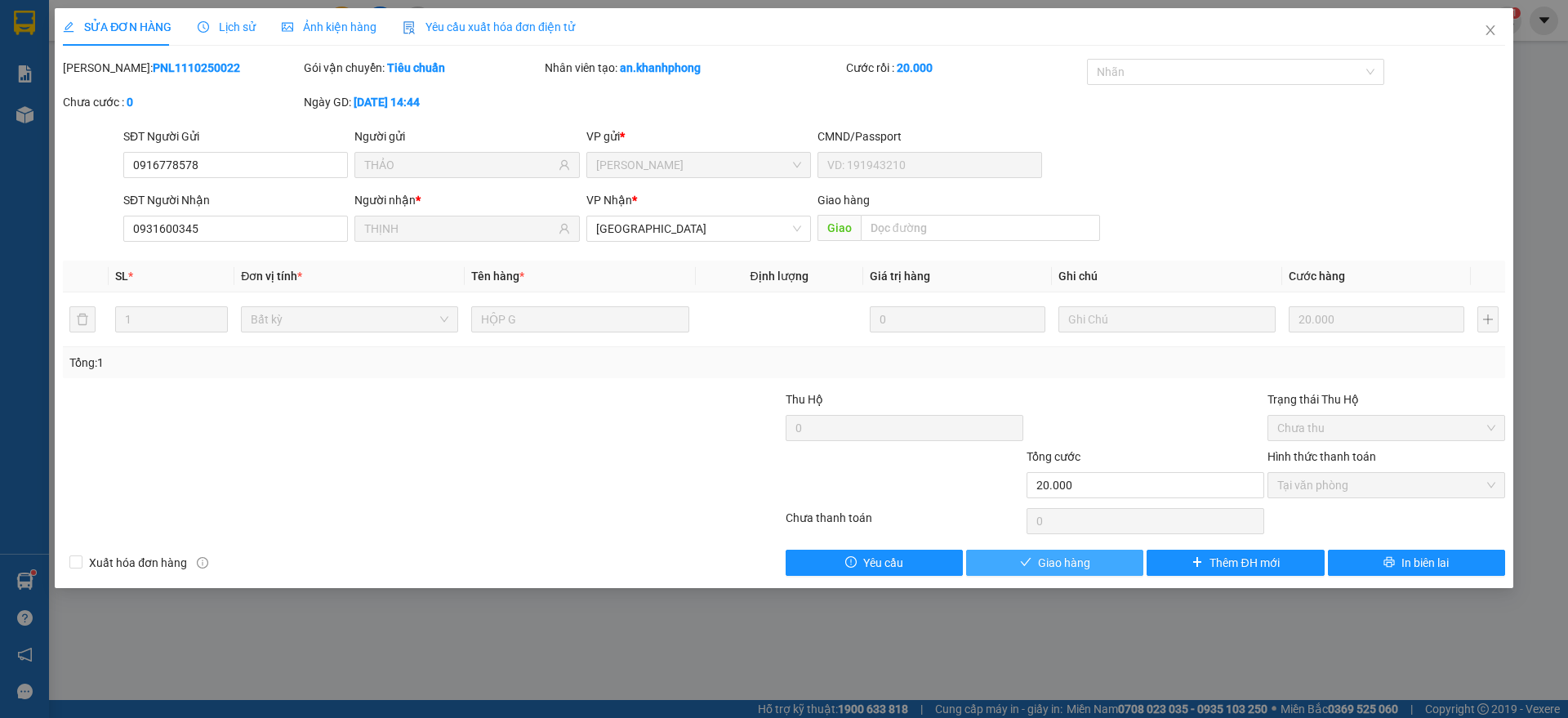
click at [1032, 566] on button "Giao hàng" at bounding box center [1055, 563] width 177 height 27
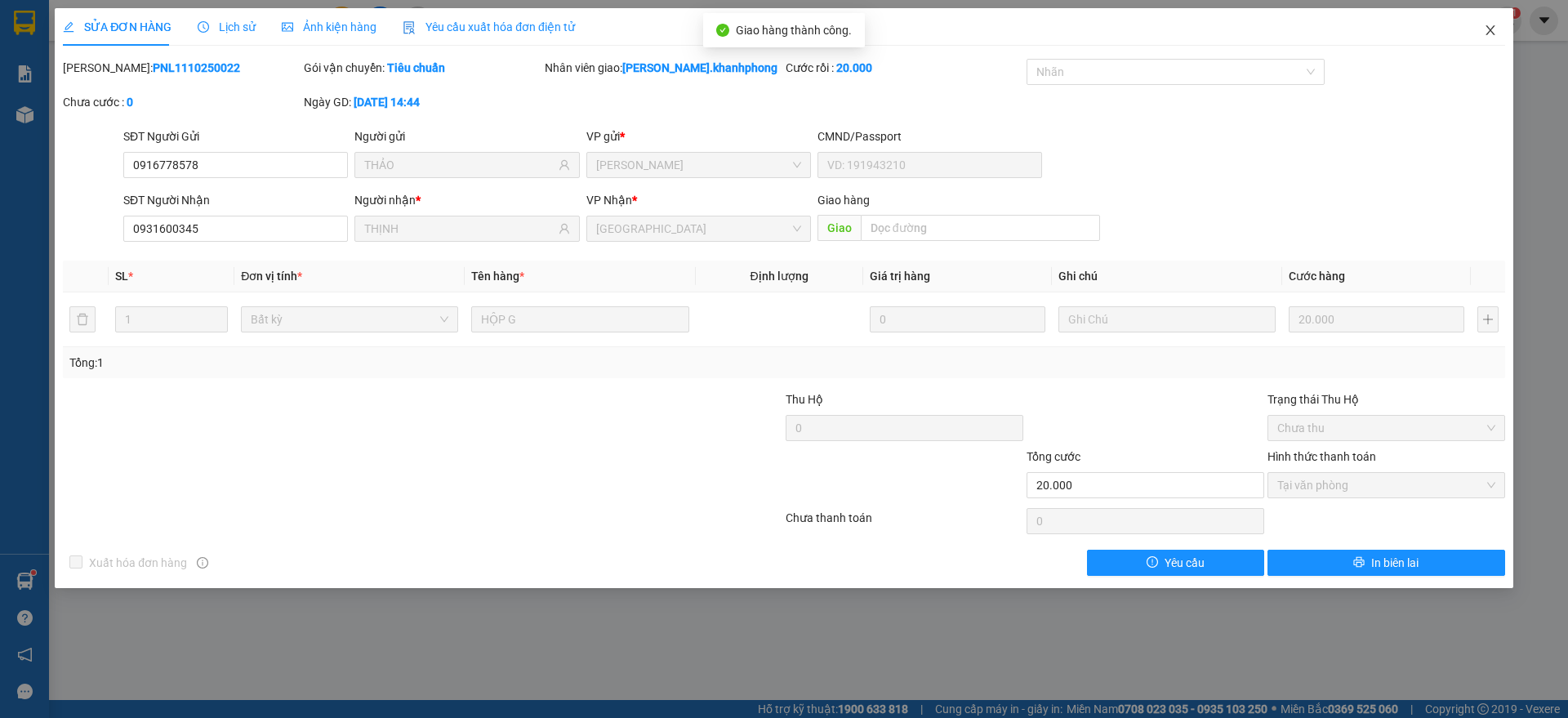
click at [1493, 27] on icon "close" at bounding box center [1490, 30] width 13 height 13
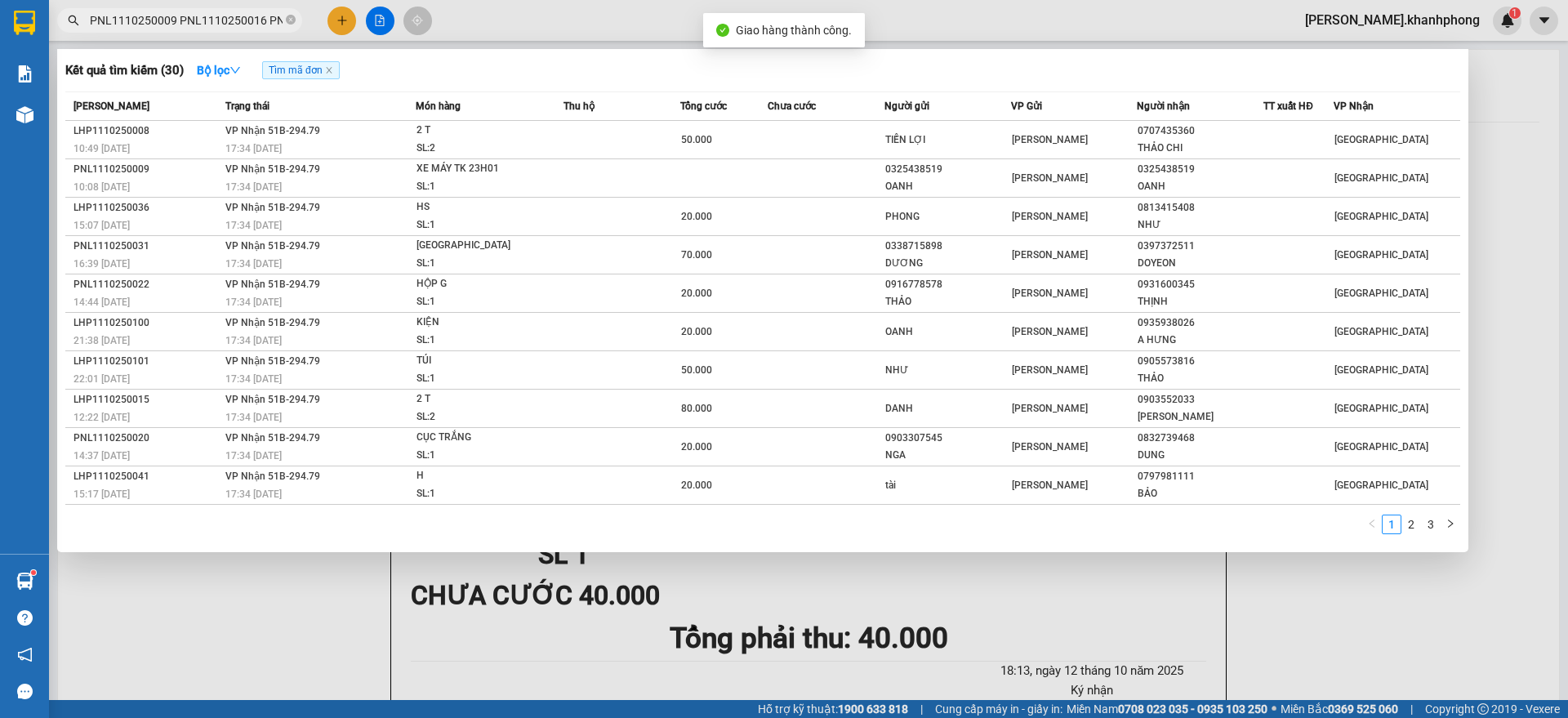
scroll to position [0, 2352]
click at [196, 25] on input "PNL1110250009 PNL1110250016 PNL1110250020 PNL1110250022 PNL1110250024 PNL111025…" at bounding box center [186, 20] width 193 height 18
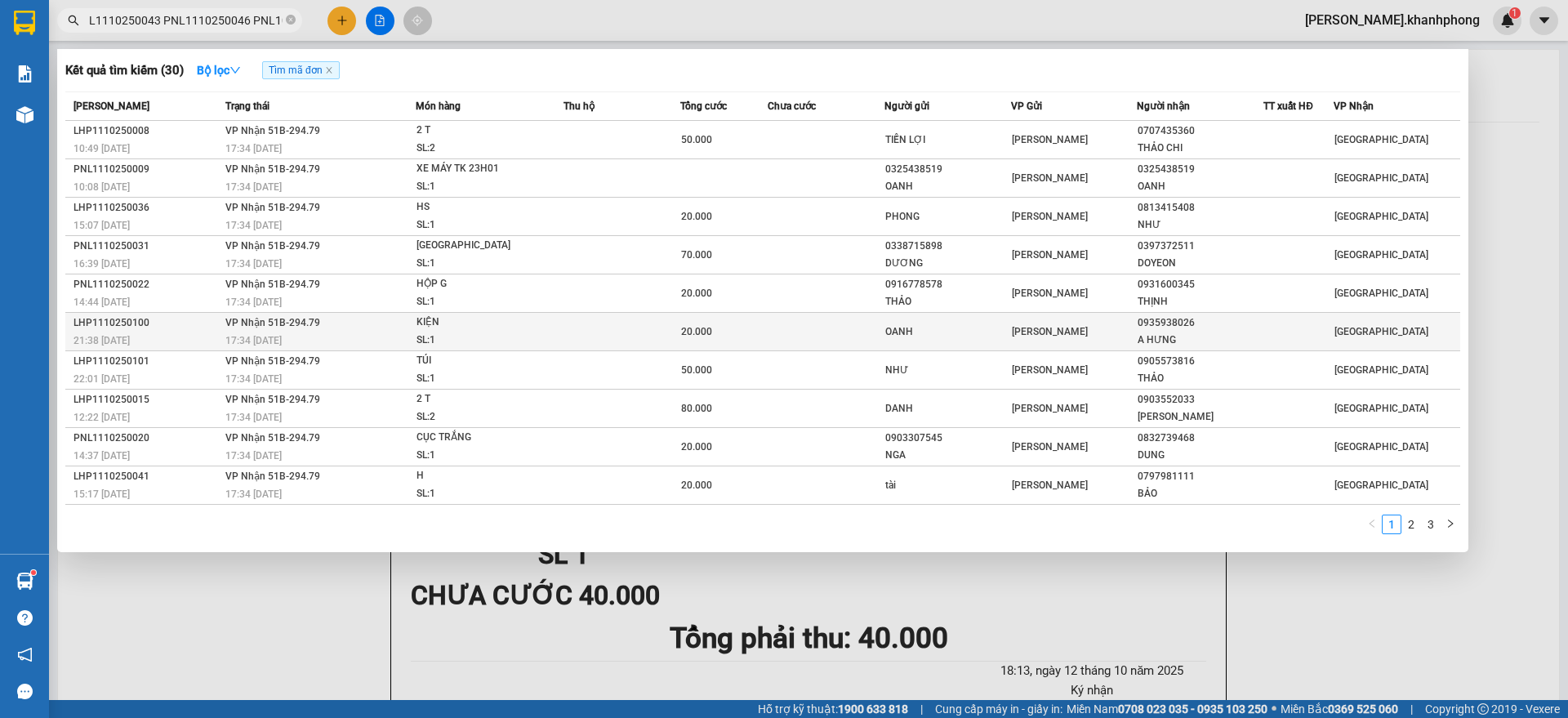
scroll to position [0, 0]
click at [209, 339] on div "21:38 - 11/10" at bounding box center [146, 340] width 147 height 18
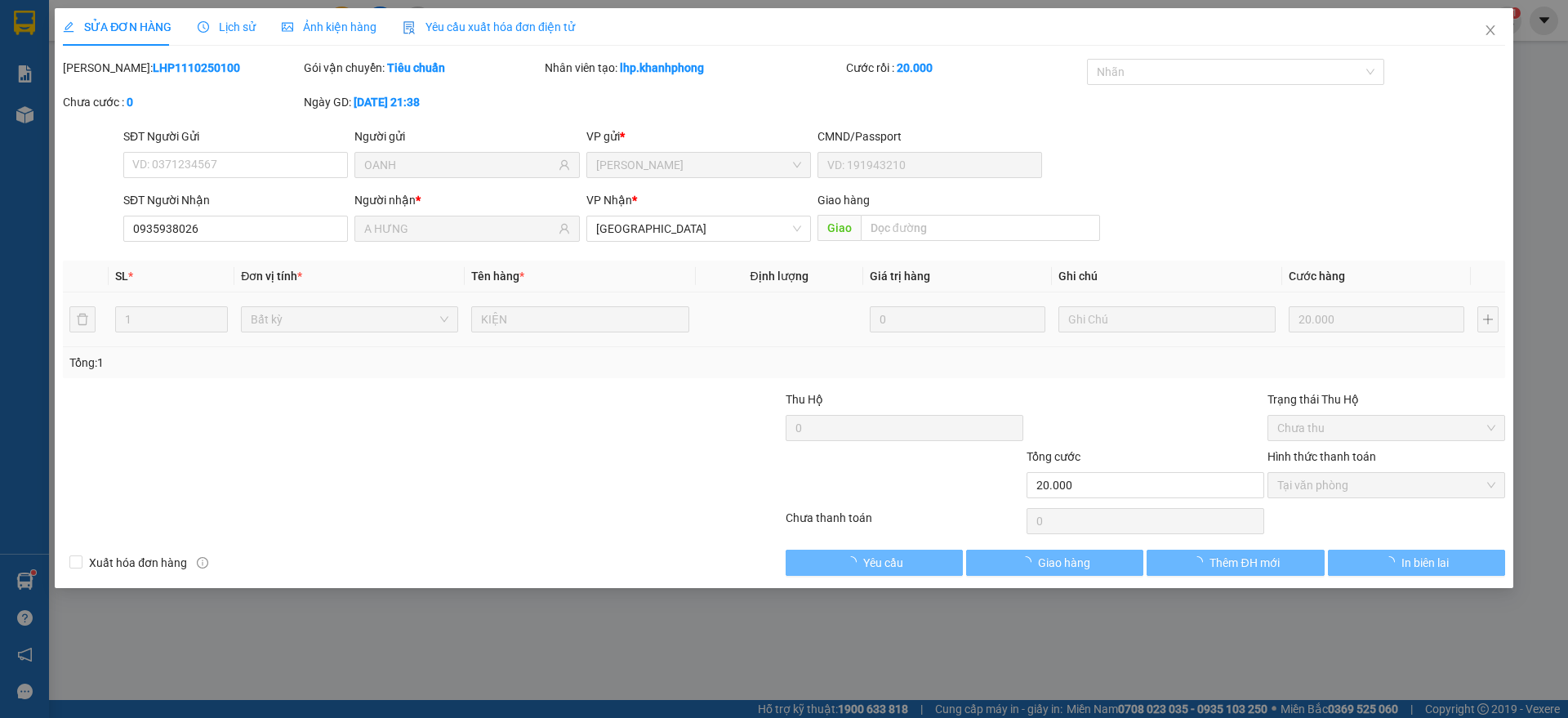
type input "OANH"
type input "0935938026"
type input "A HƯNG"
type input "20.000"
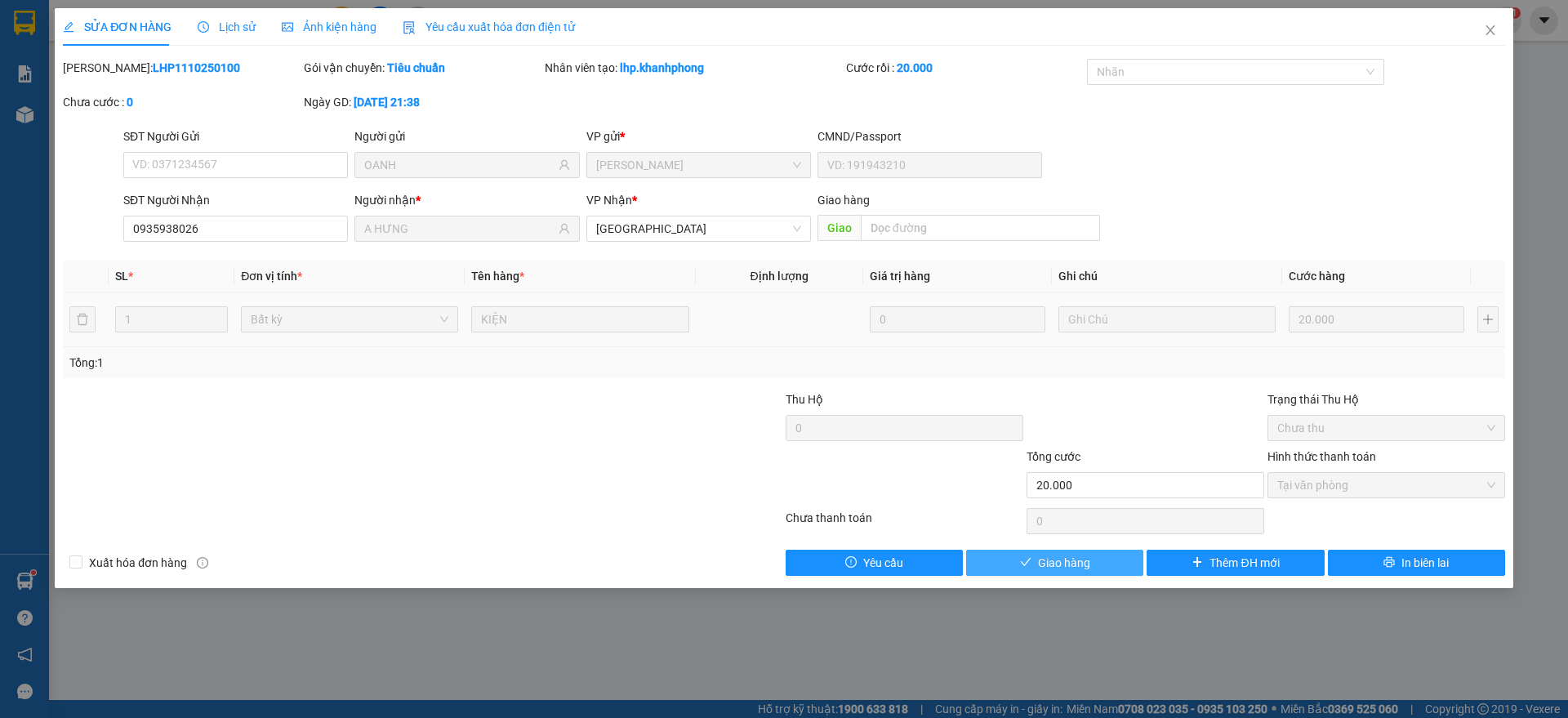
click at [1046, 559] on span "Giao hàng" at bounding box center [1063, 563] width 52 height 18
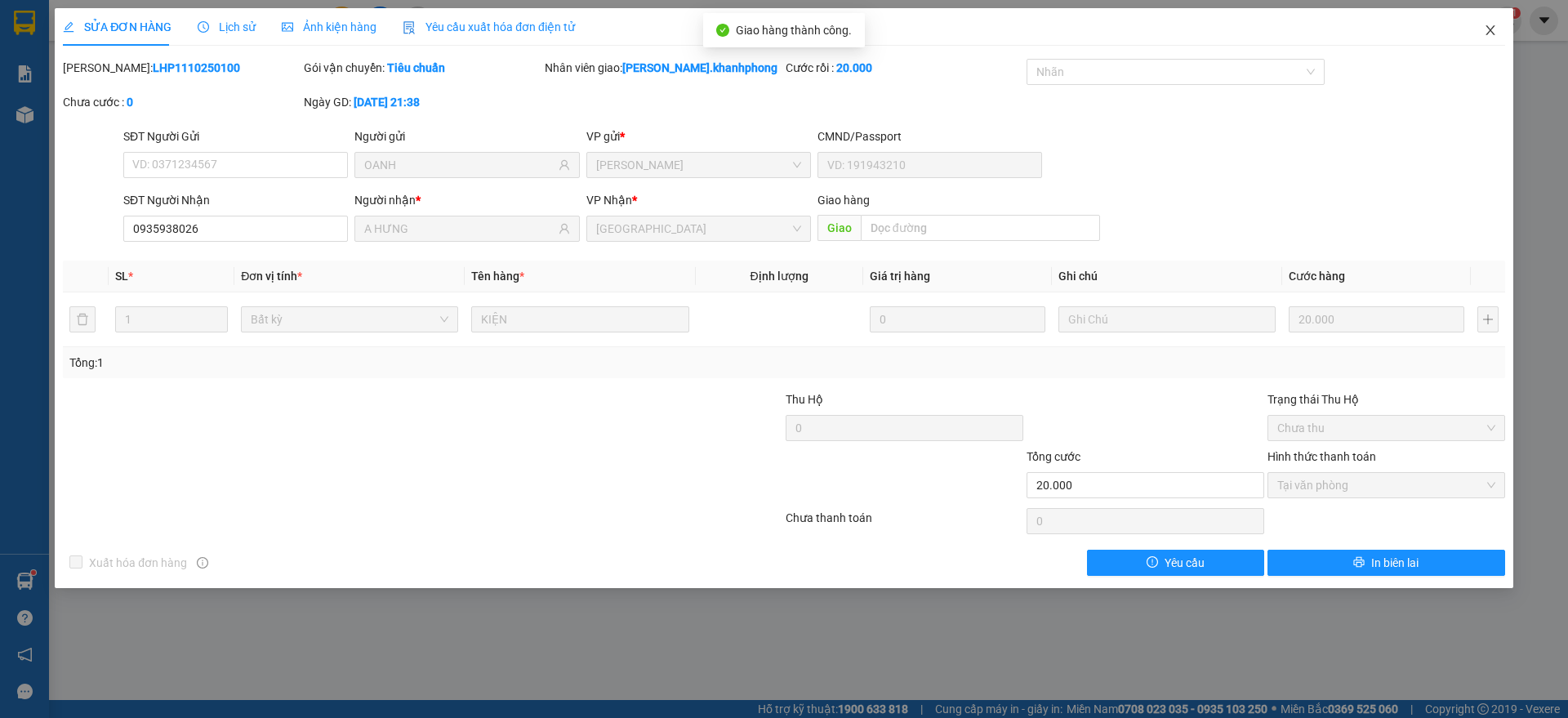
drag, startPoint x: 1487, startPoint y: 26, endPoint x: 1432, endPoint y: 46, distance: 58.5
click at [1490, 26] on icon "close" at bounding box center [1490, 30] width 13 height 13
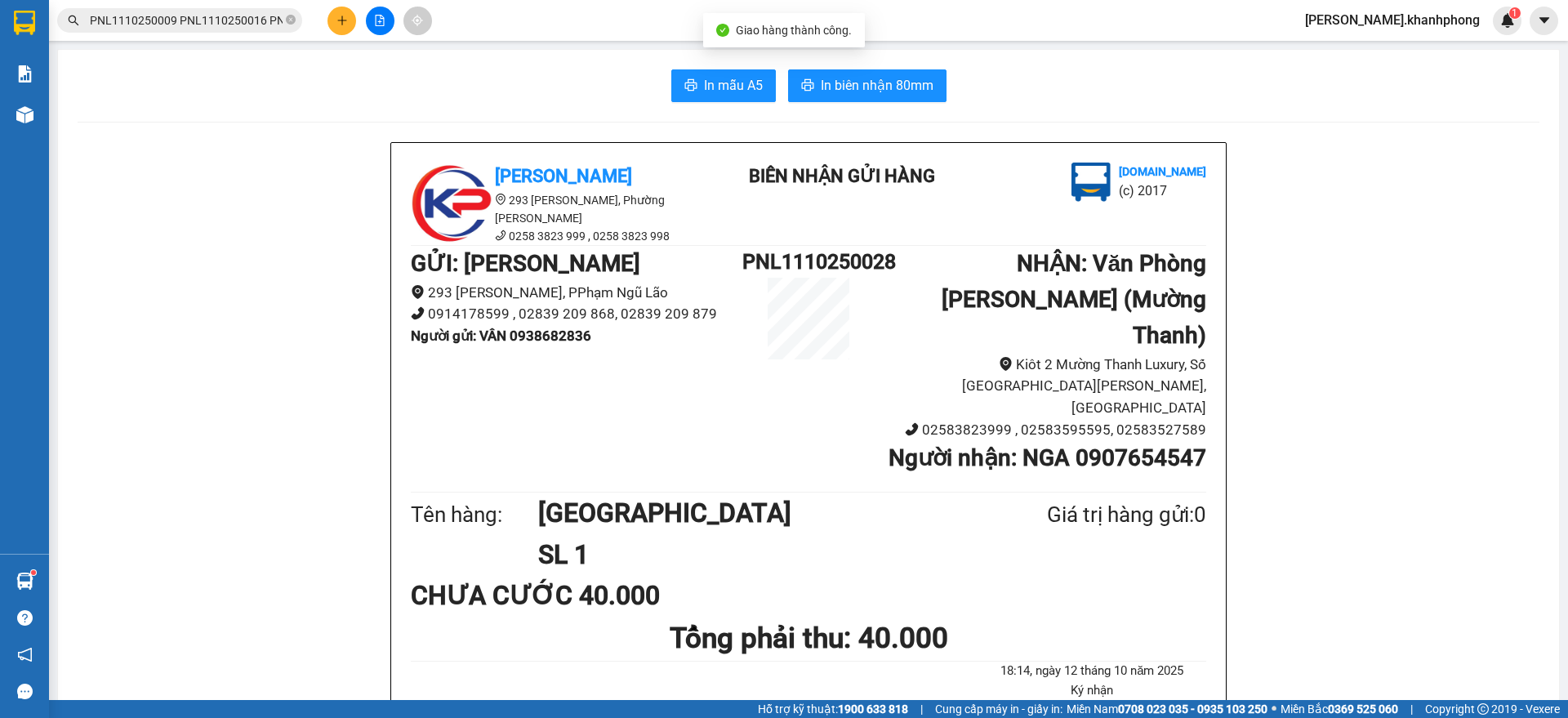
scroll to position [0, 2352]
click at [243, 26] on input "PNL1110250009 PNL1110250016 PNL1110250020 PNL1110250022 PNL1110250024 PNL111025…" at bounding box center [186, 20] width 193 height 18
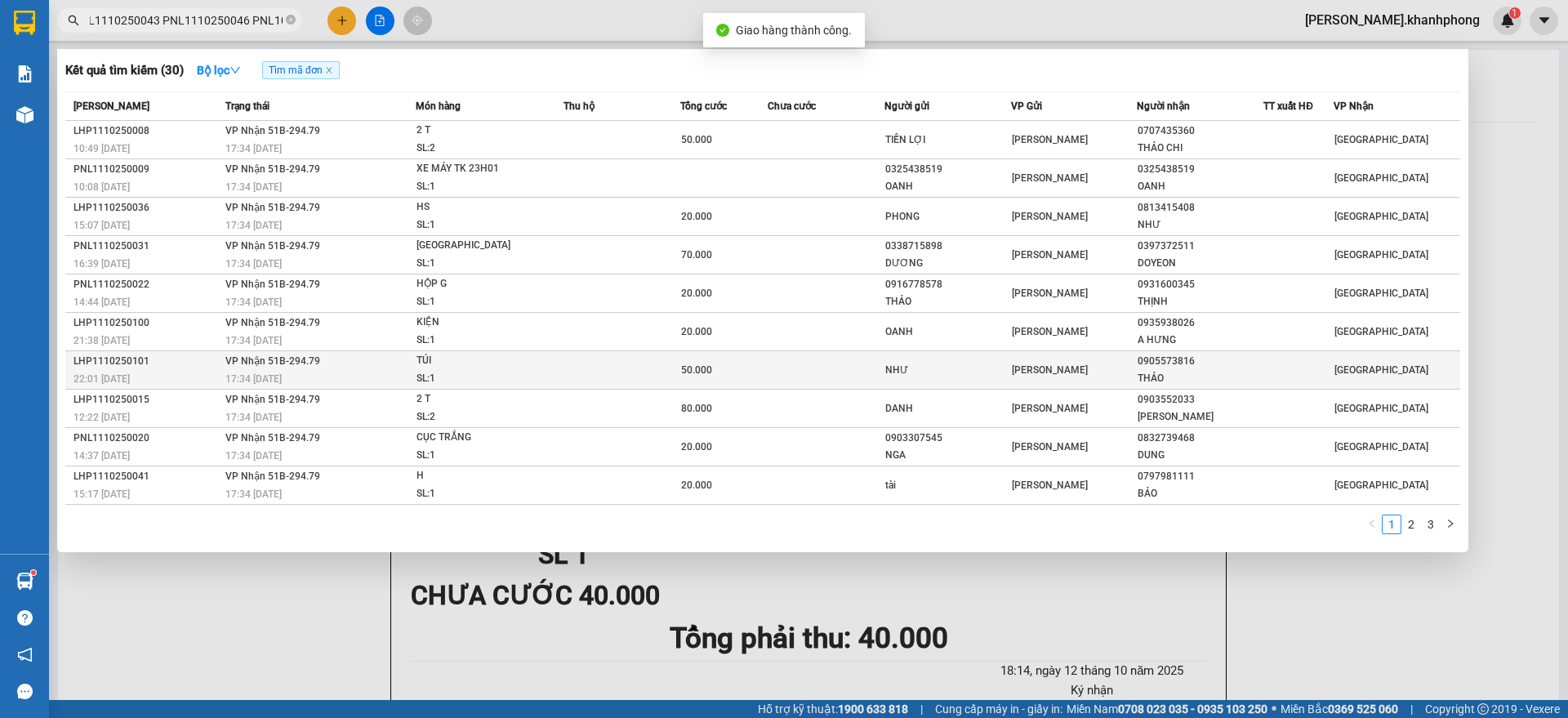
click at [158, 366] on div "LHP1110250101" at bounding box center [146, 361] width 147 height 17
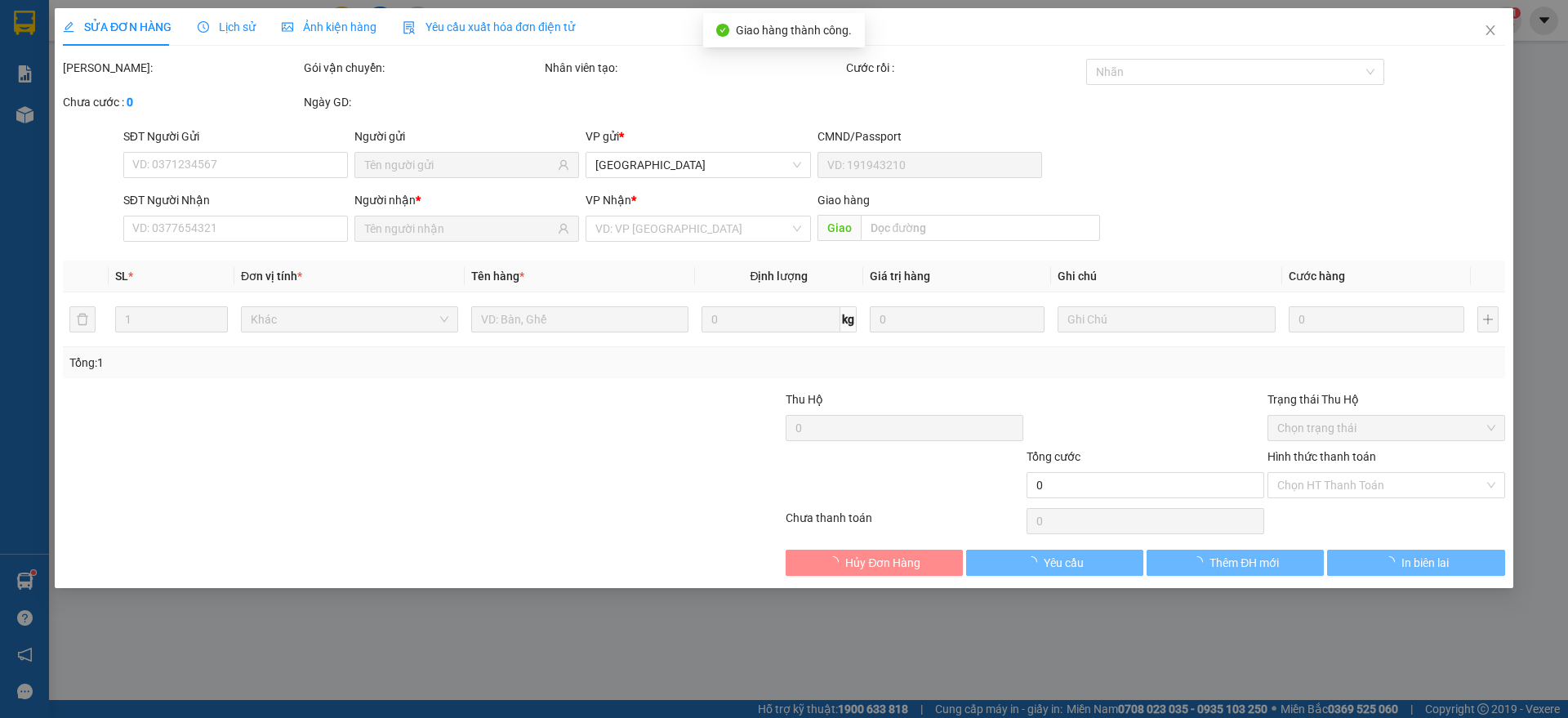
type input "NHƯ"
type input "0905573816"
type input "THẢO"
type input "50.000"
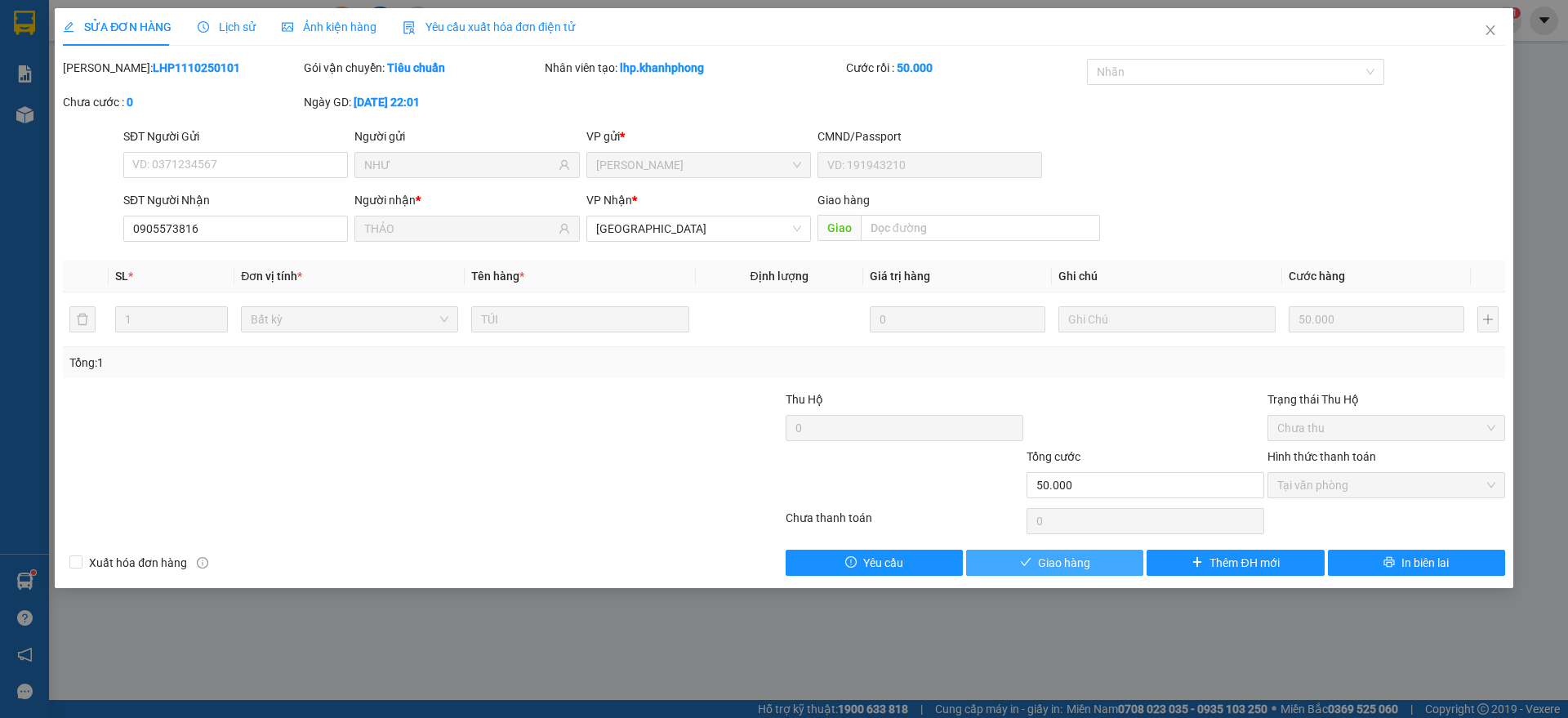
click at [1044, 566] on span "Giao hàng" at bounding box center [1063, 563] width 52 height 18
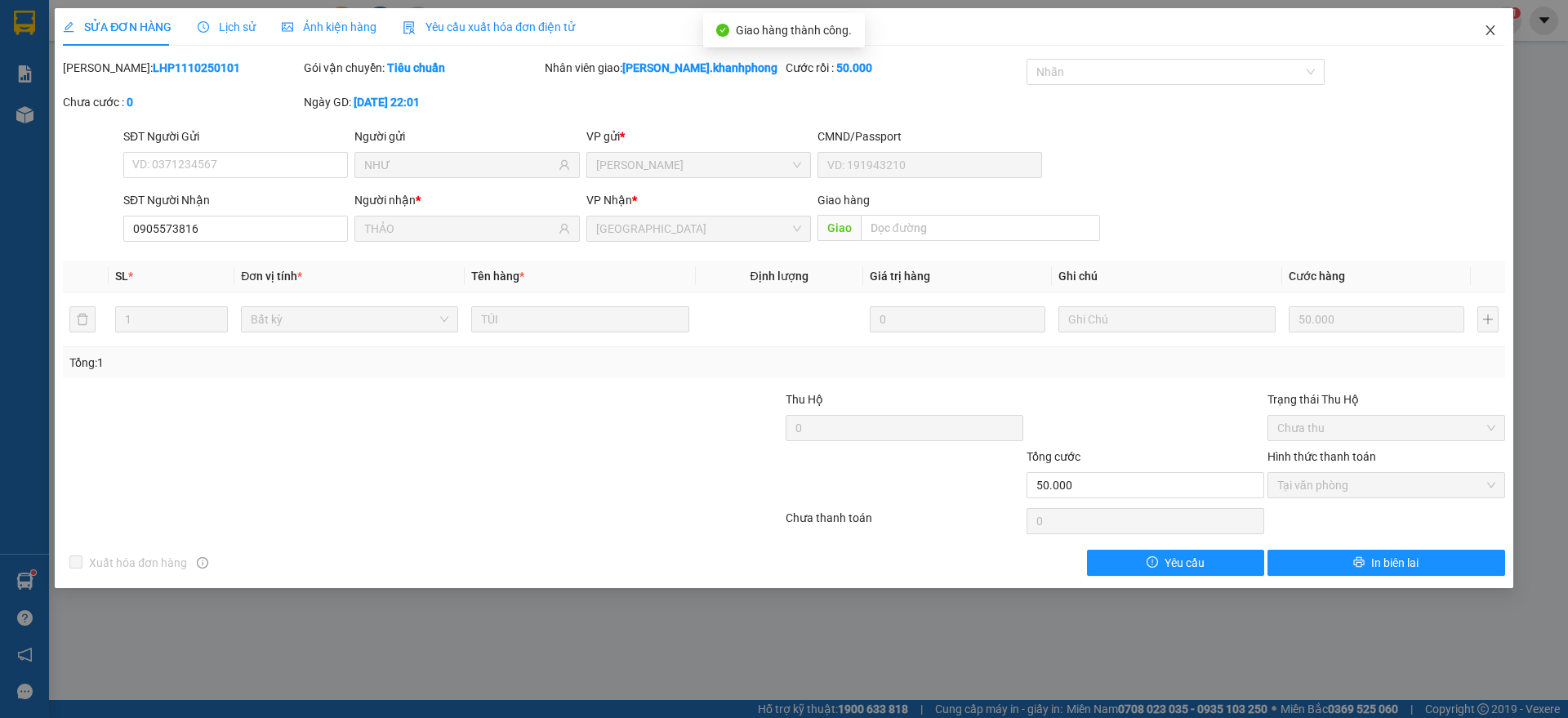
click at [1495, 21] on span "Close" at bounding box center [1490, 31] width 46 height 46
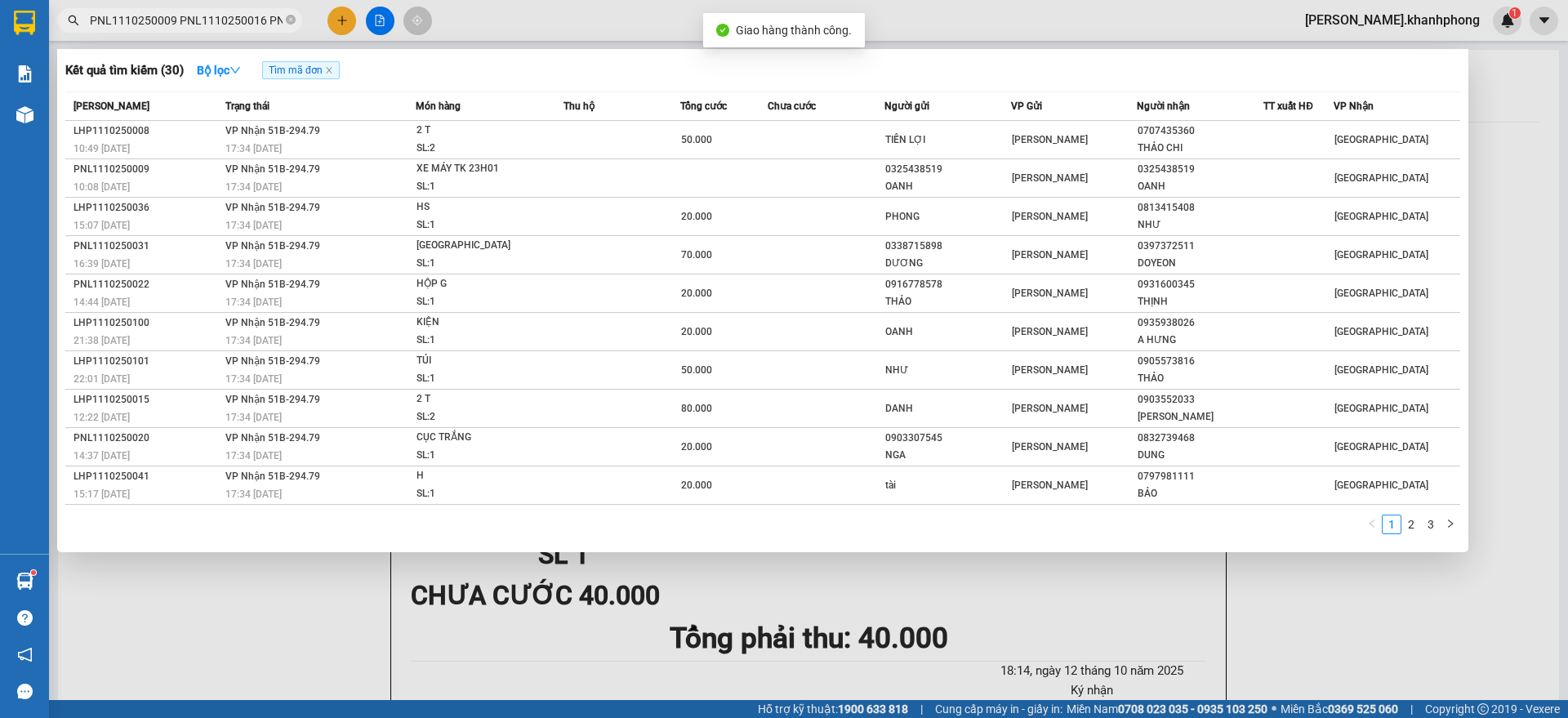
click at [151, 26] on input "PNL1110250009 PNL1110250016 PNL1110250020 PNL1110250022 PNL1110250024 PNL111025…" at bounding box center [186, 20] width 193 height 18
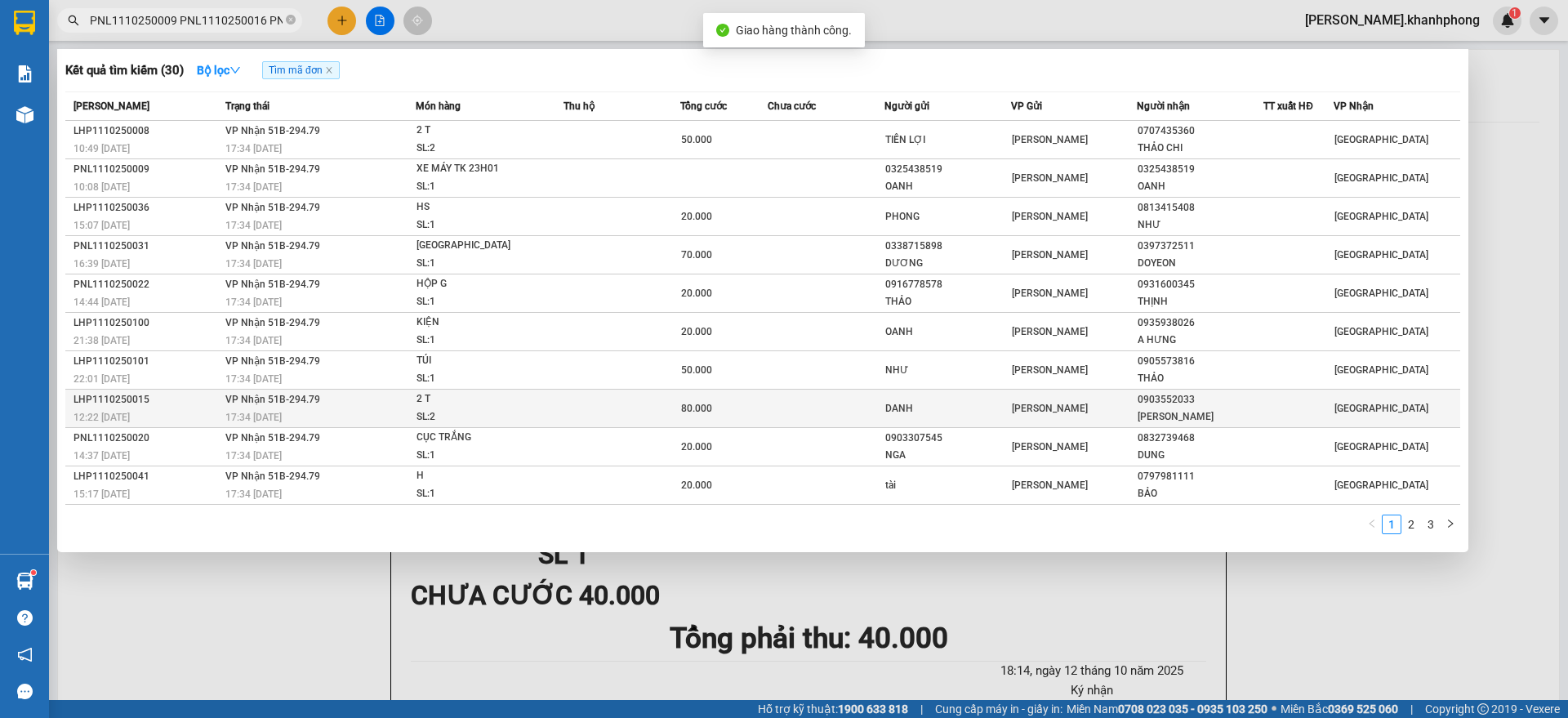
click at [198, 395] on div "LHP1110250015" at bounding box center [146, 400] width 147 height 17
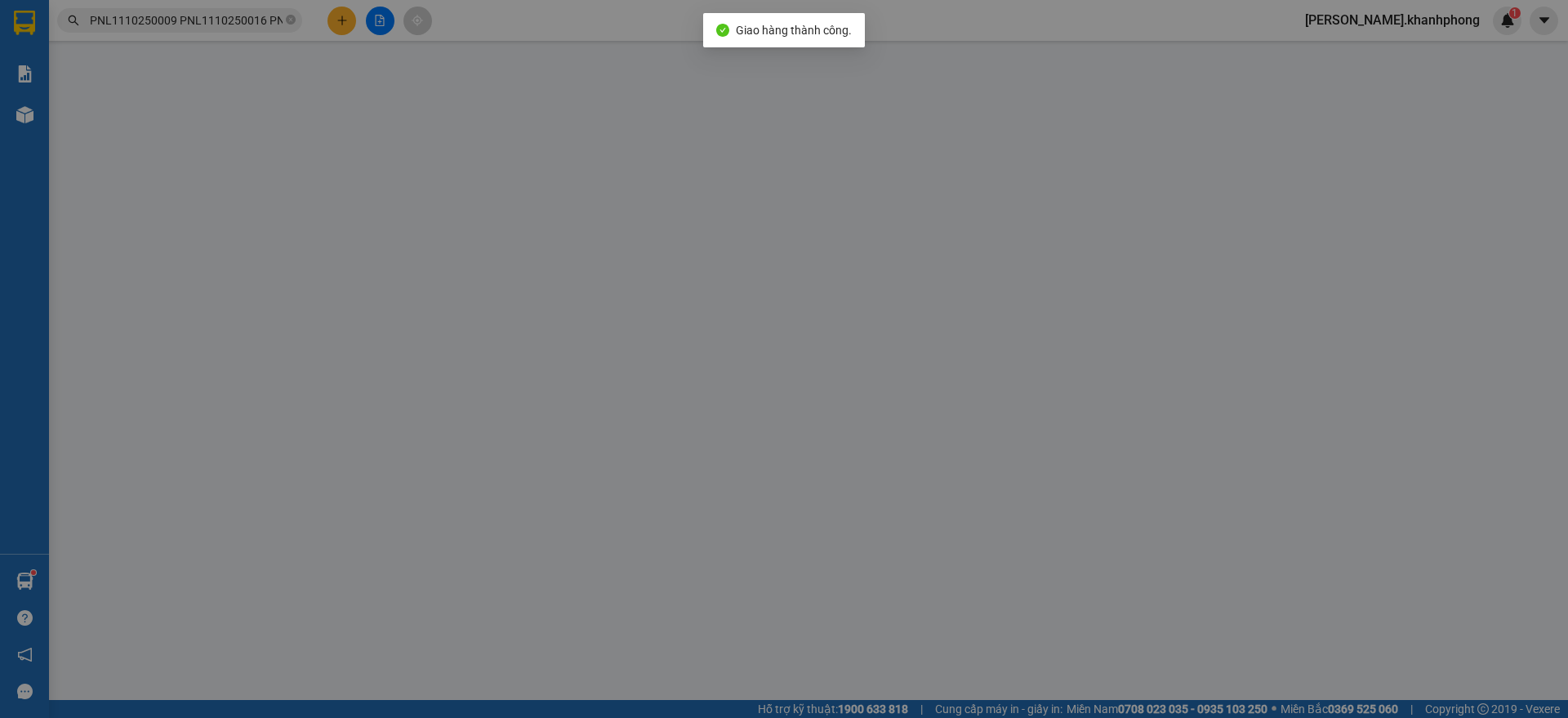
type input "DANH"
type input "0903552033"
type input "[PERSON_NAME]"
type input "80.000"
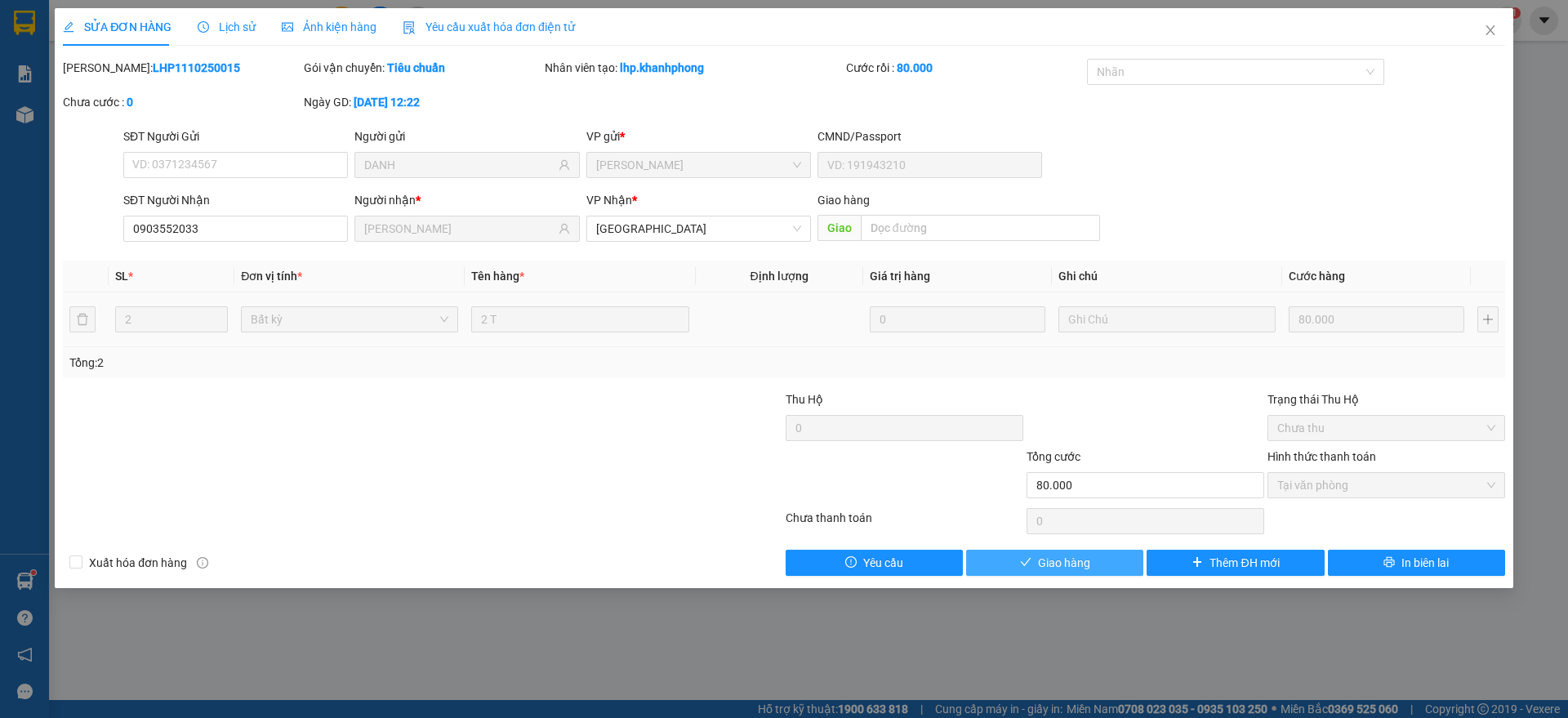
click at [1046, 566] on span "Giao hàng" at bounding box center [1063, 563] width 52 height 18
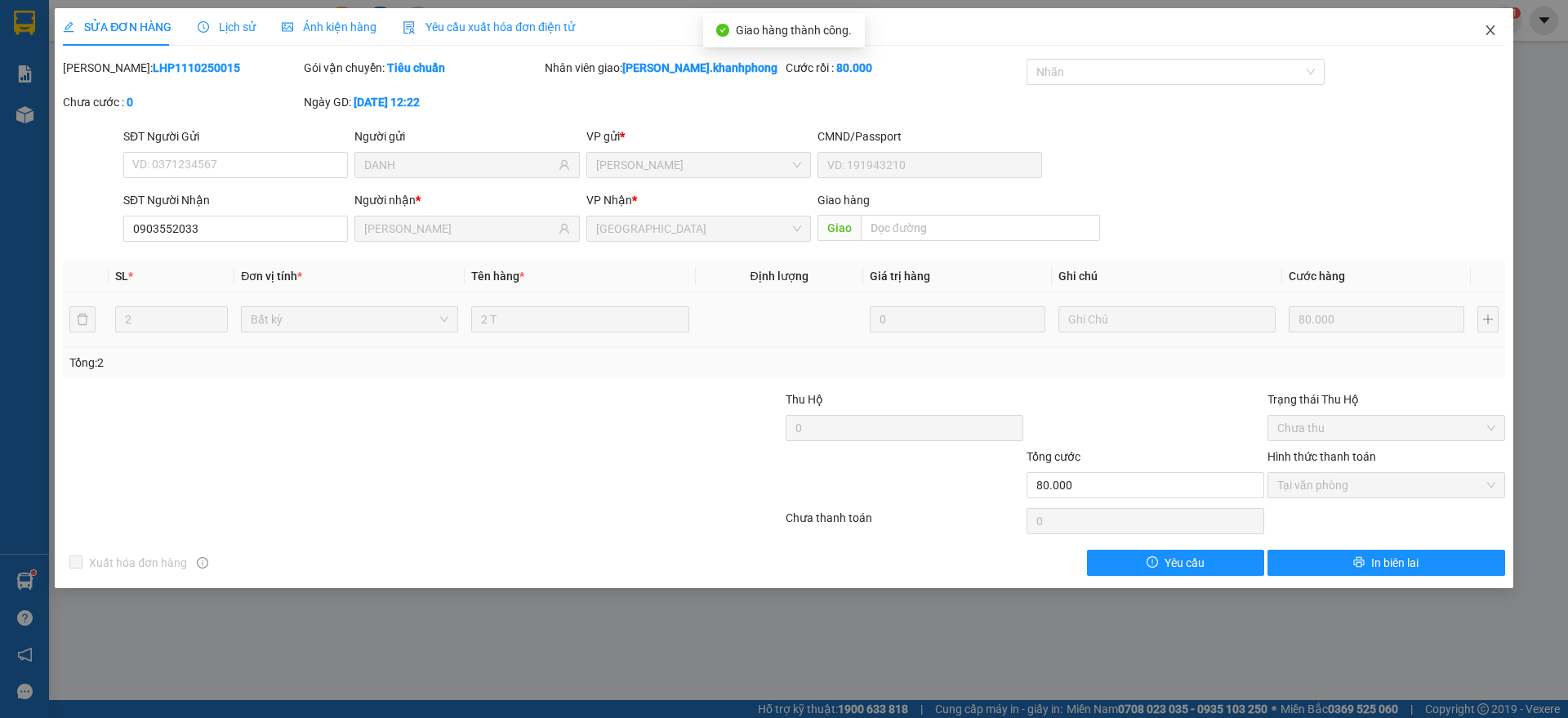
click at [1500, 28] on span "Close" at bounding box center [1490, 31] width 46 height 46
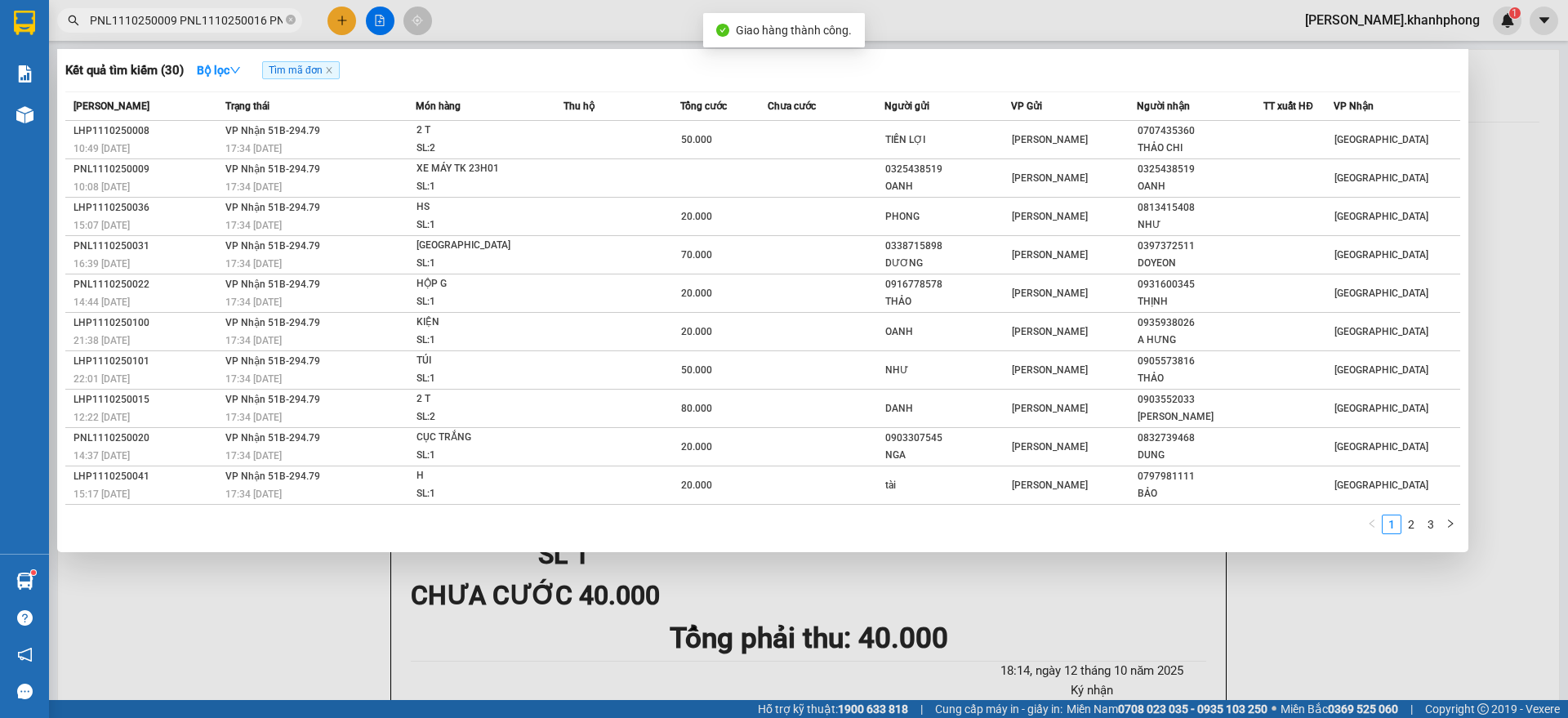
scroll to position [0, 2314]
click at [211, 24] on input "PNL1110250009 PNL1110250016 PNL1110250020 PNL1110250022 PNL1110250024 PNL111025…" at bounding box center [186, 20] width 193 height 18
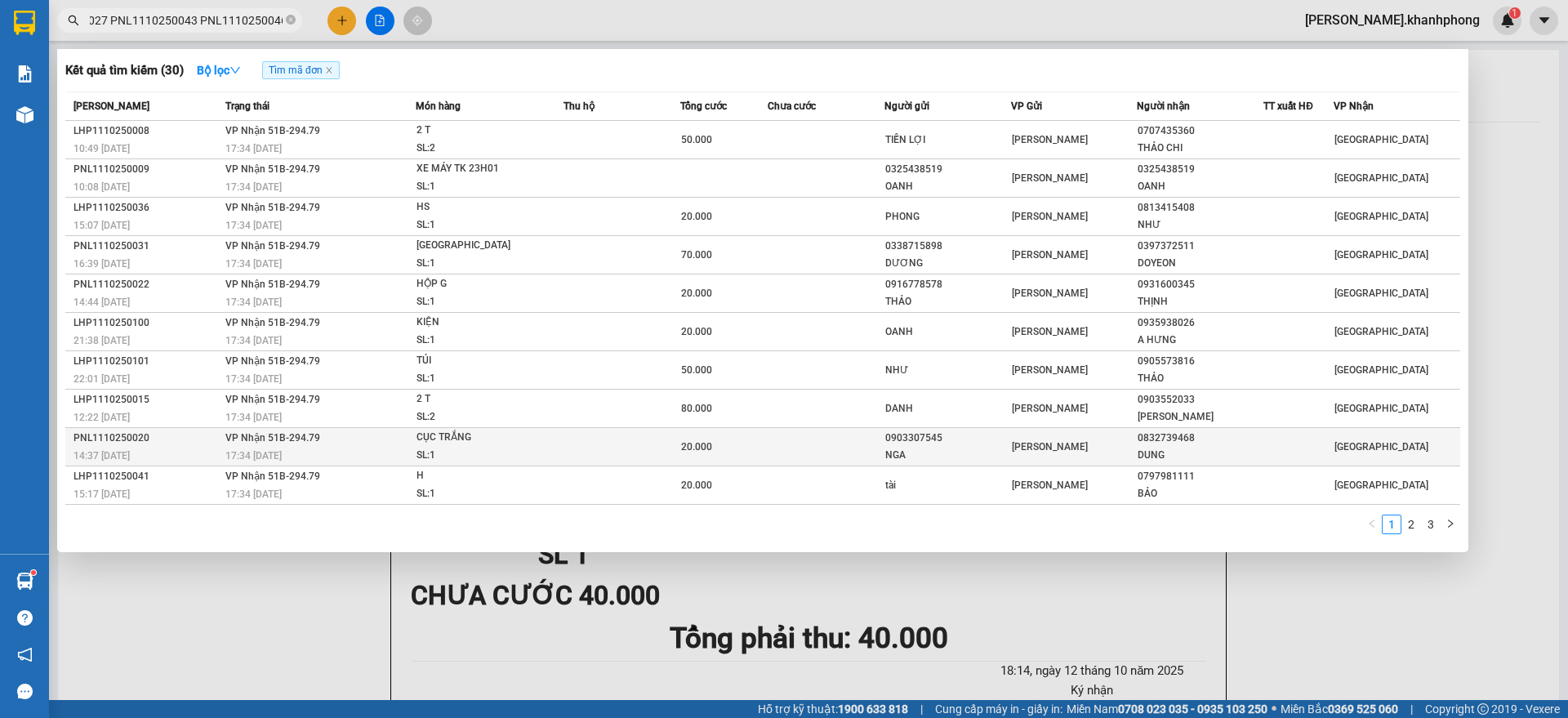
click at [187, 441] on div "PNL1110250020" at bounding box center [146, 437] width 147 height 17
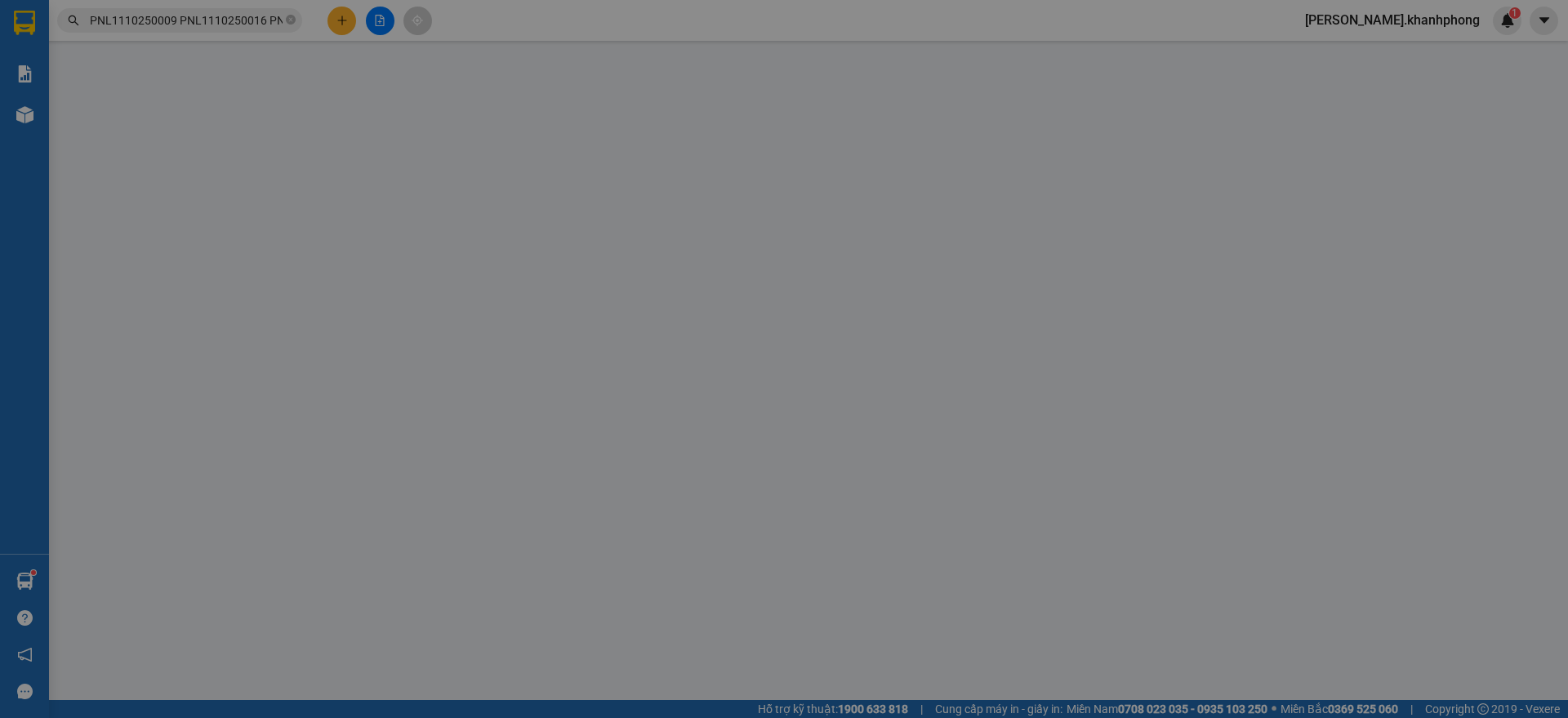
type input "0903307545"
type input "NGA"
type input "0832739468"
type input "DUNG"
type input "20.000"
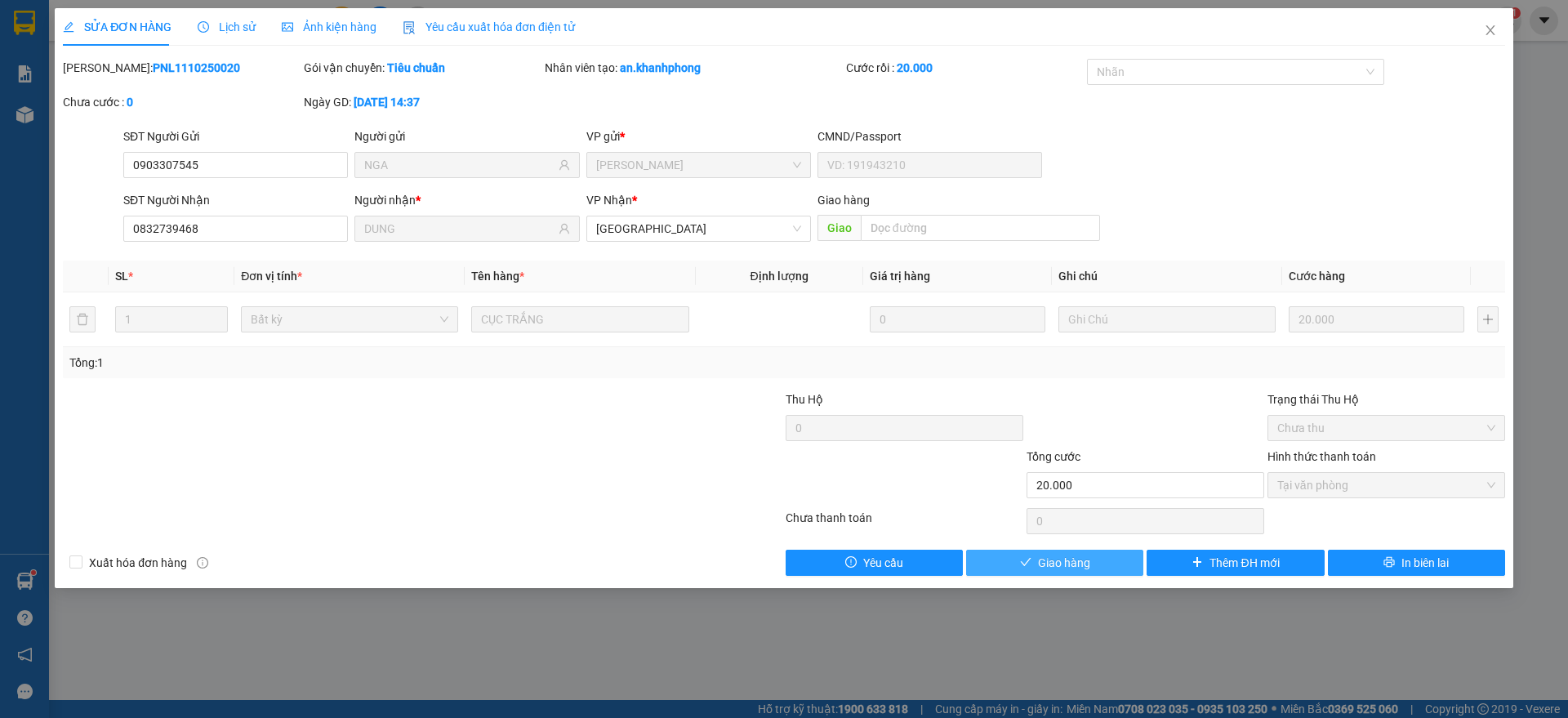
click at [1028, 551] on button "Giao hàng" at bounding box center [1055, 563] width 177 height 27
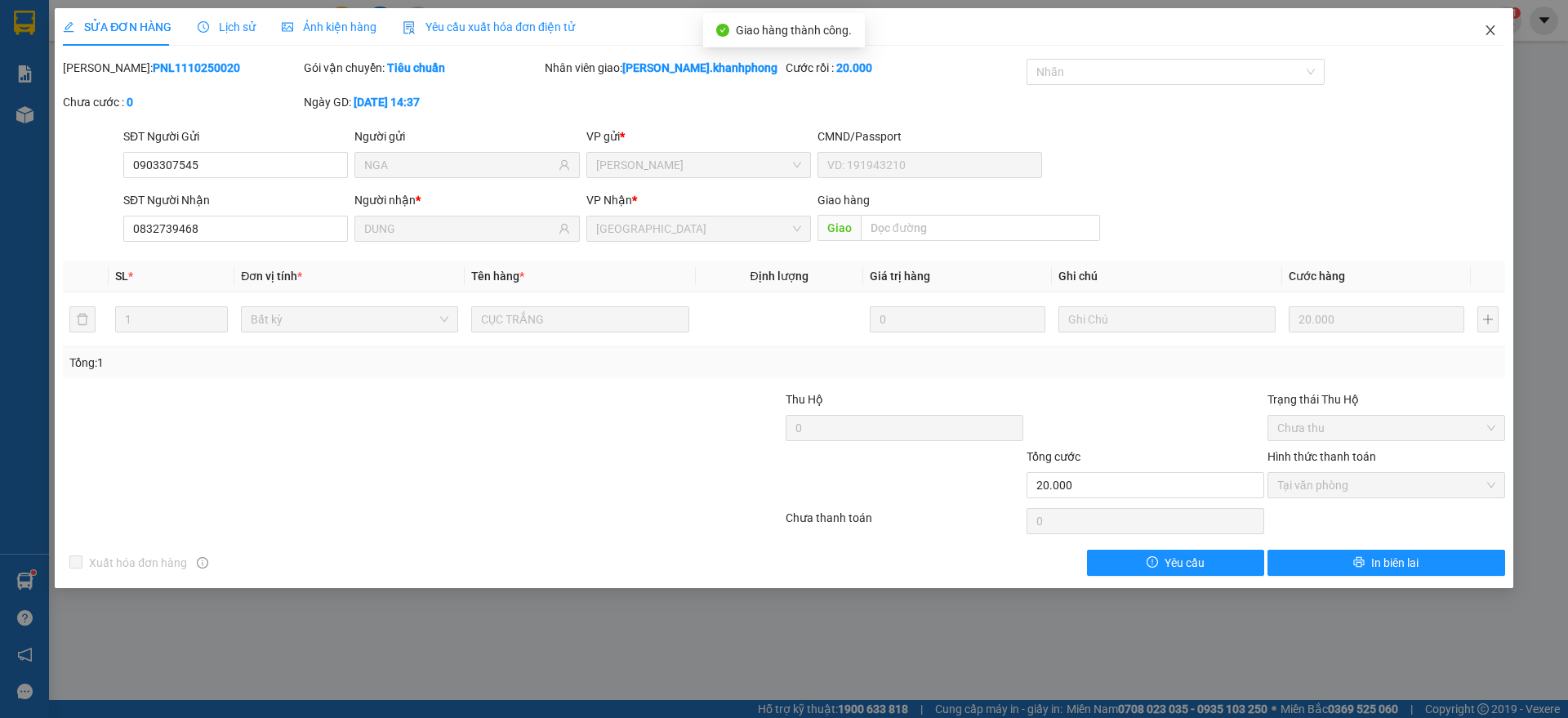
click at [1494, 30] on icon "close" at bounding box center [1490, 30] width 13 height 13
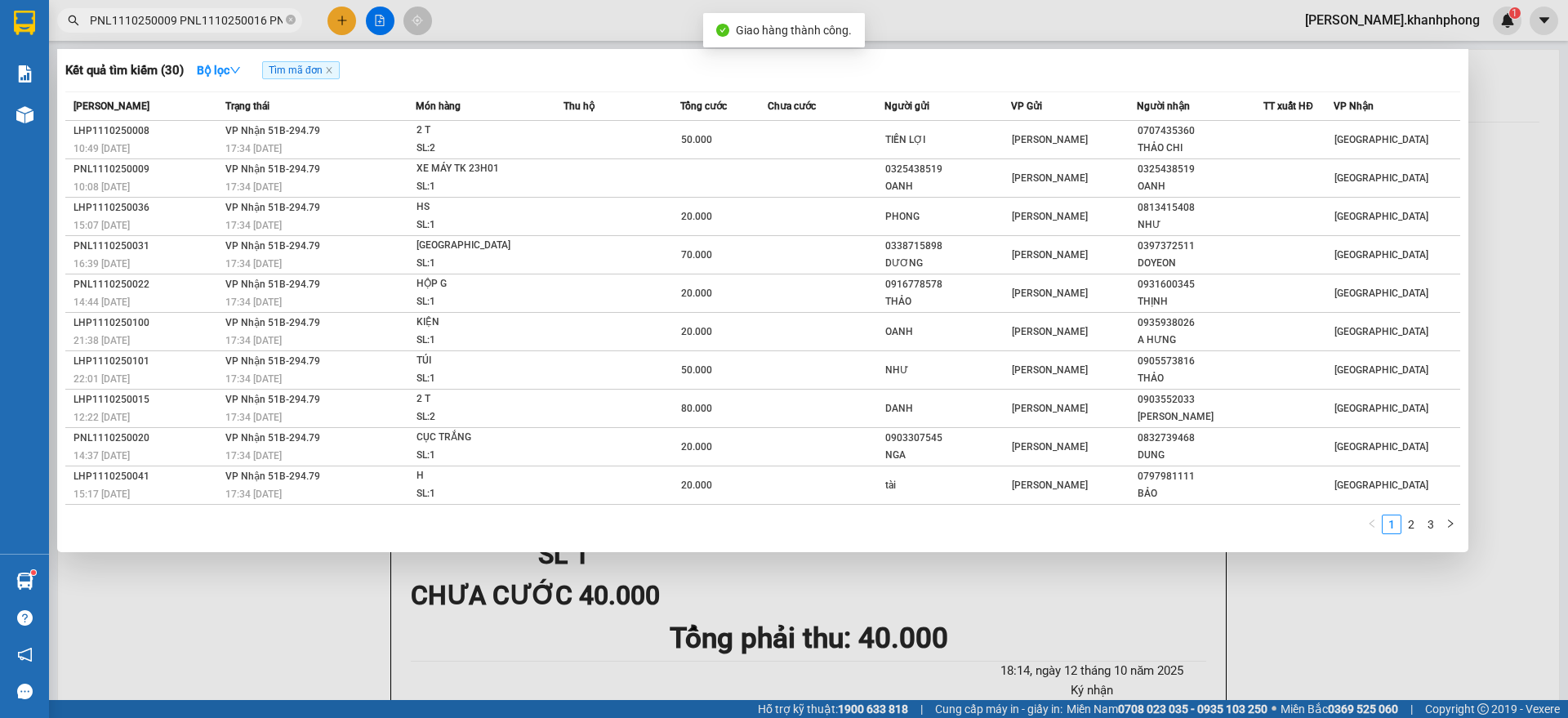
drag, startPoint x: 215, startPoint y: 15, endPoint x: 229, endPoint y: 65, distance: 51.9
click at [215, 16] on input "PNL1110250009 PNL1110250016 PNL1110250020 PNL1110250022 PNL1110250024 PNL111025…" at bounding box center [186, 20] width 193 height 18
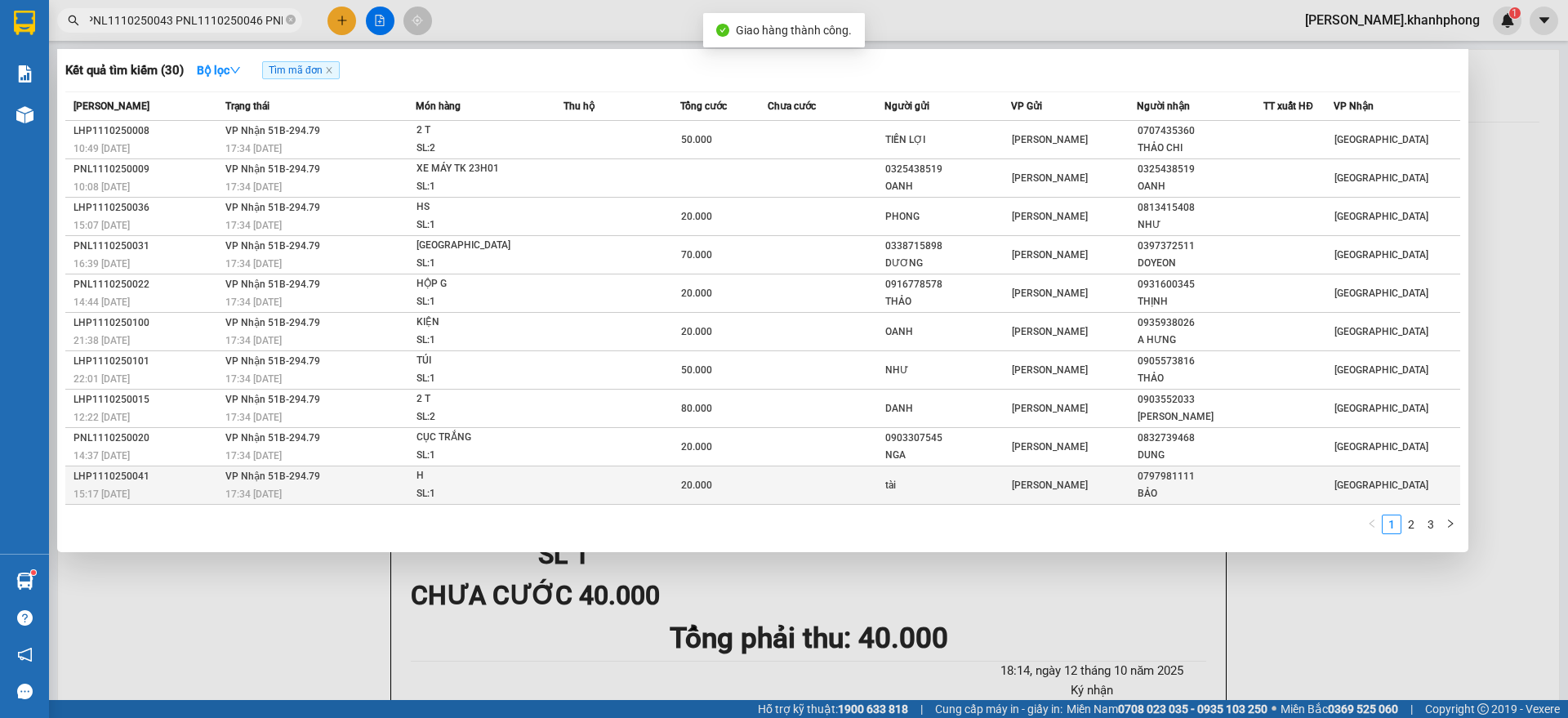
click at [270, 473] on span "VP Nhận 51B-294.79" at bounding box center [273, 476] width 95 height 11
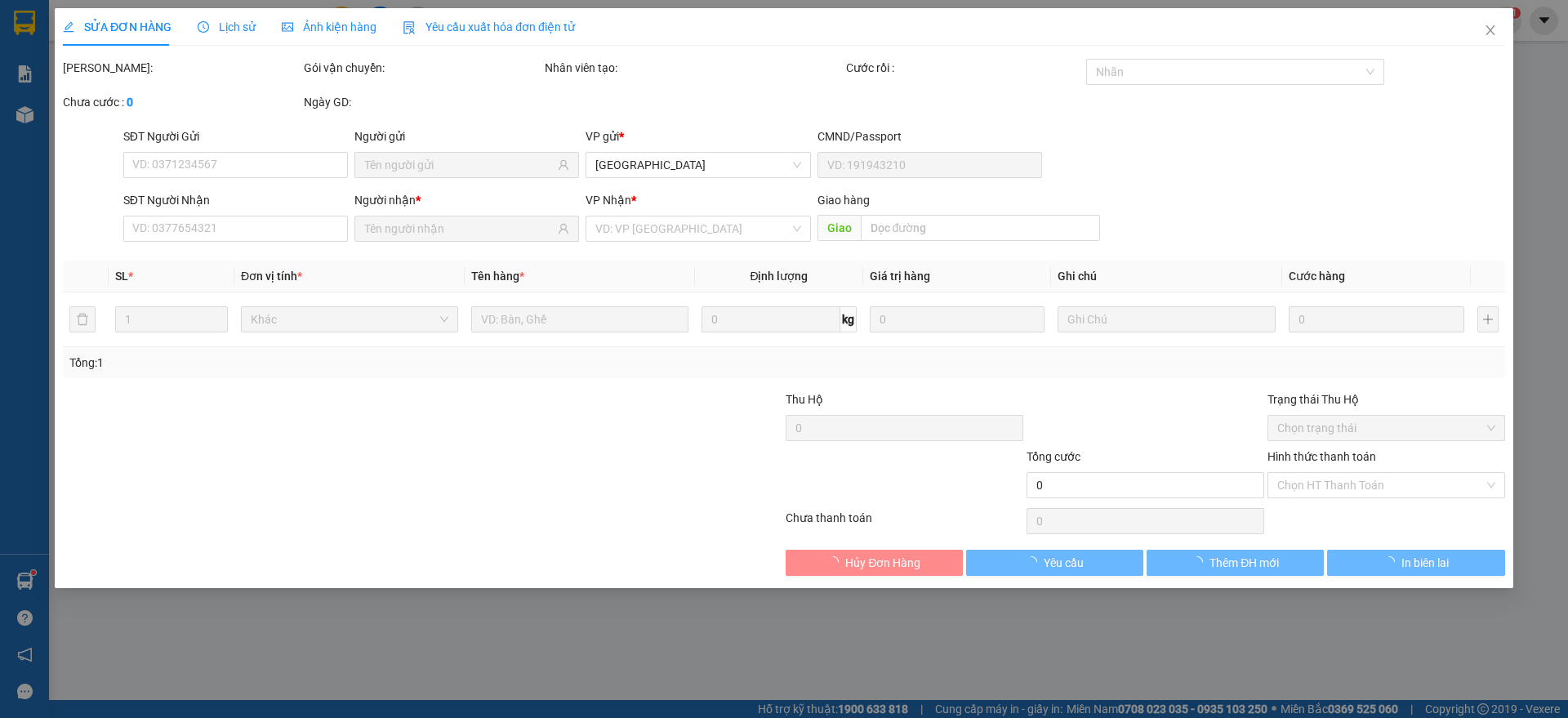
type input "tài"
type input "0797981111"
type input "BẢO"
type input "20.000"
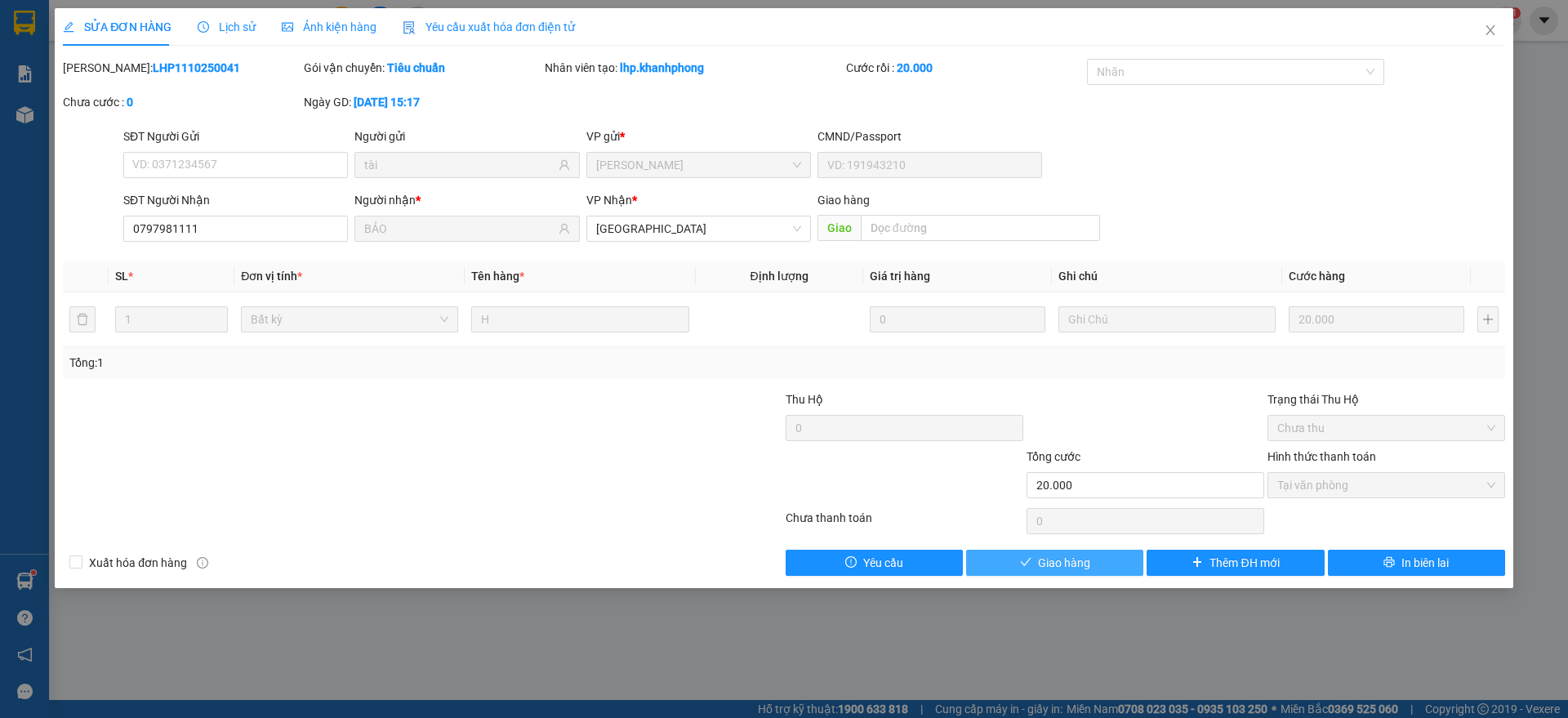
drag, startPoint x: 1046, startPoint y: 563, endPoint x: 1055, endPoint y: 563, distance: 9.0
click at [1047, 563] on span "Giao hàng" at bounding box center [1063, 563] width 52 height 18
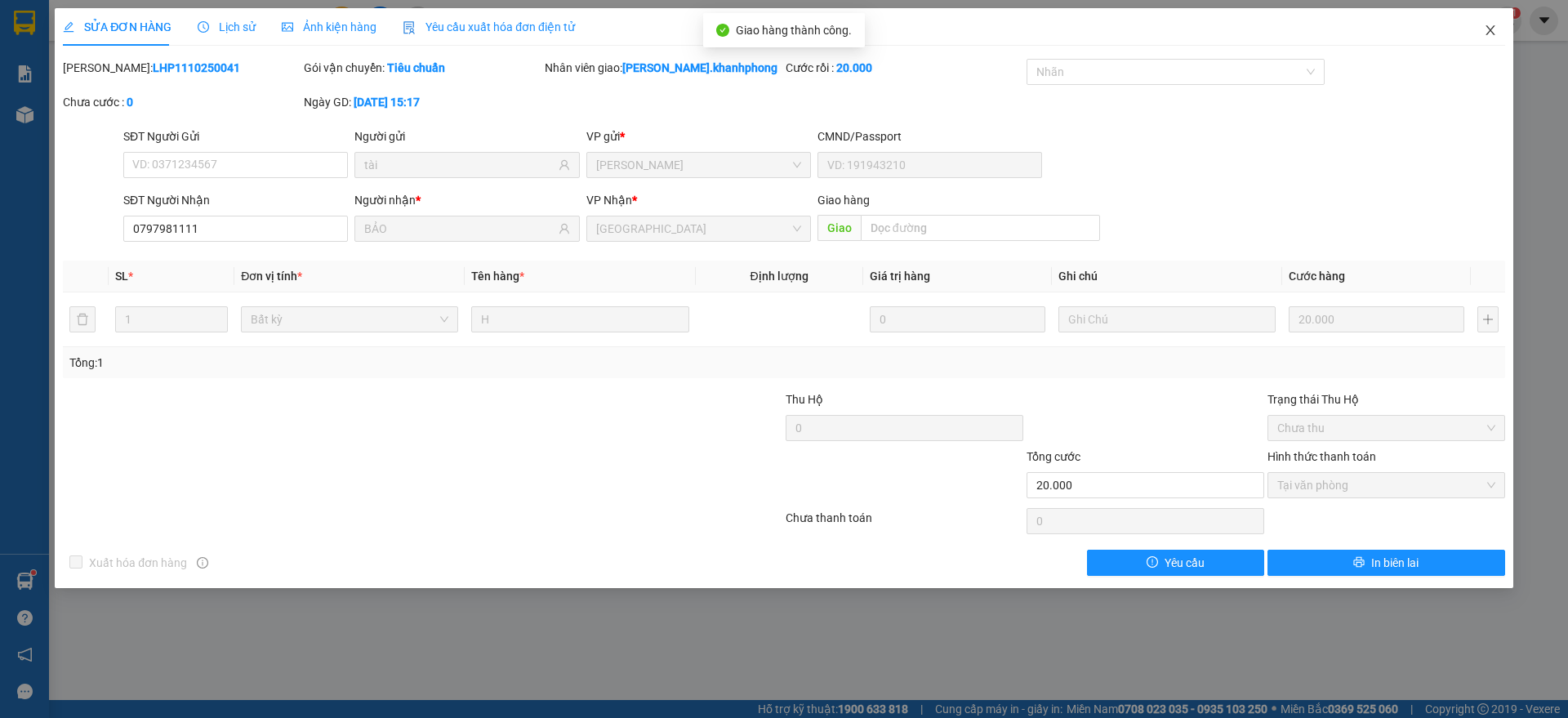
click at [1490, 33] on icon "close" at bounding box center [1490, 30] width 13 height 13
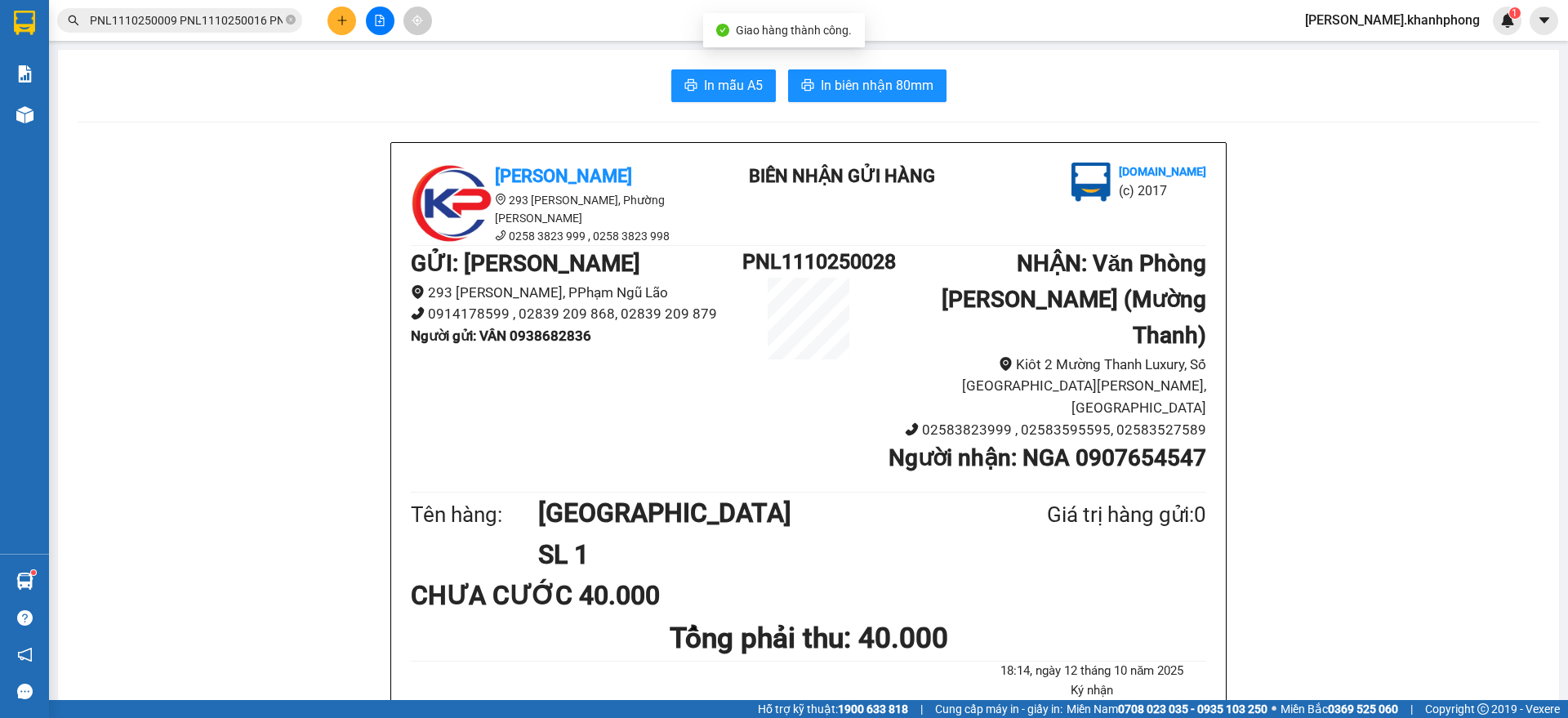
scroll to position [0, 2352]
click at [244, 23] on input "PNL1110250009 PNL1110250016 PNL1110250020 PNL1110250022 PNL1110250024 PNL111025…" at bounding box center [186, 20] width 193 height 18
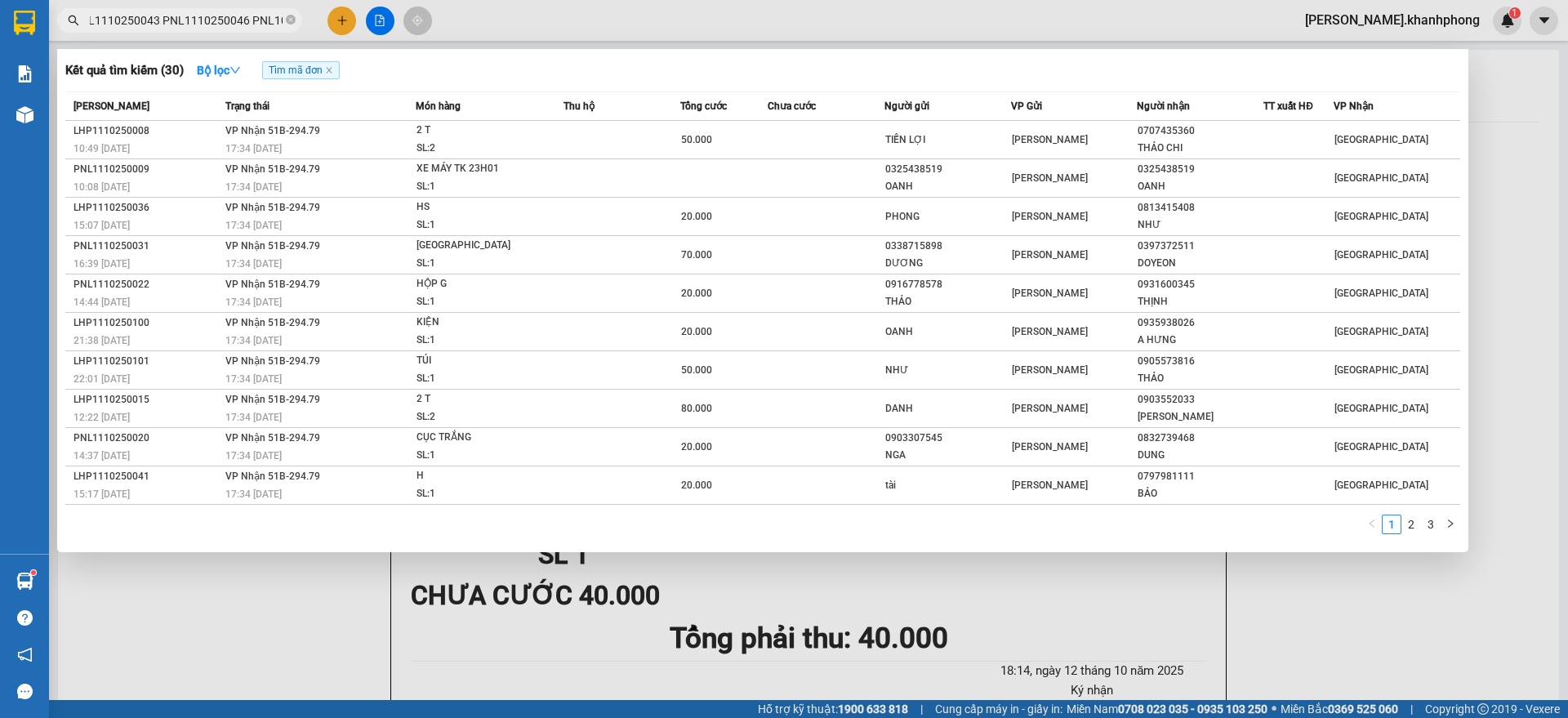
scroll to position [0, 0]
click at [1408, 526] on link "2" at bounding box center [1412, 524] width 18 height 18
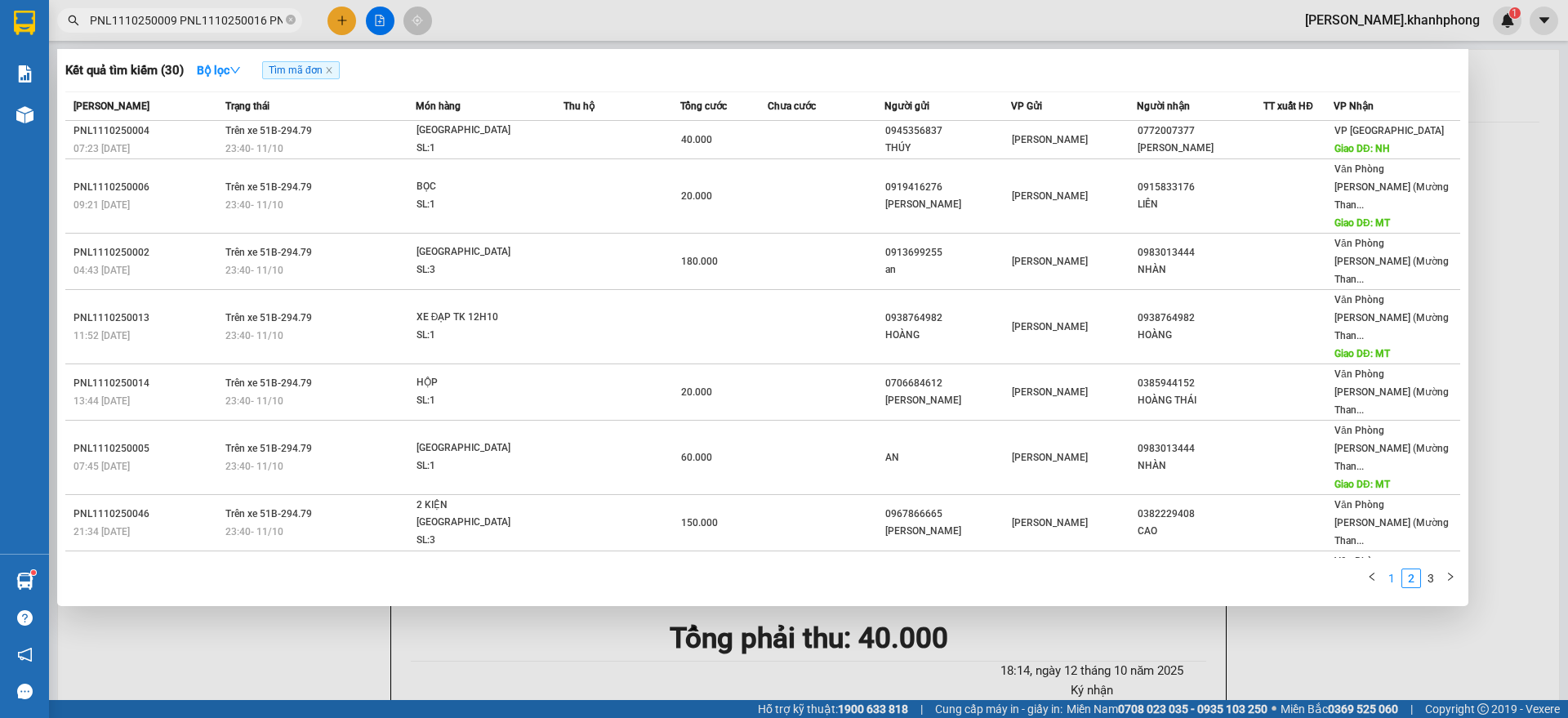
click at [1392, 573] on link "1" at bounding box center [1391, 578] width 18 height 18
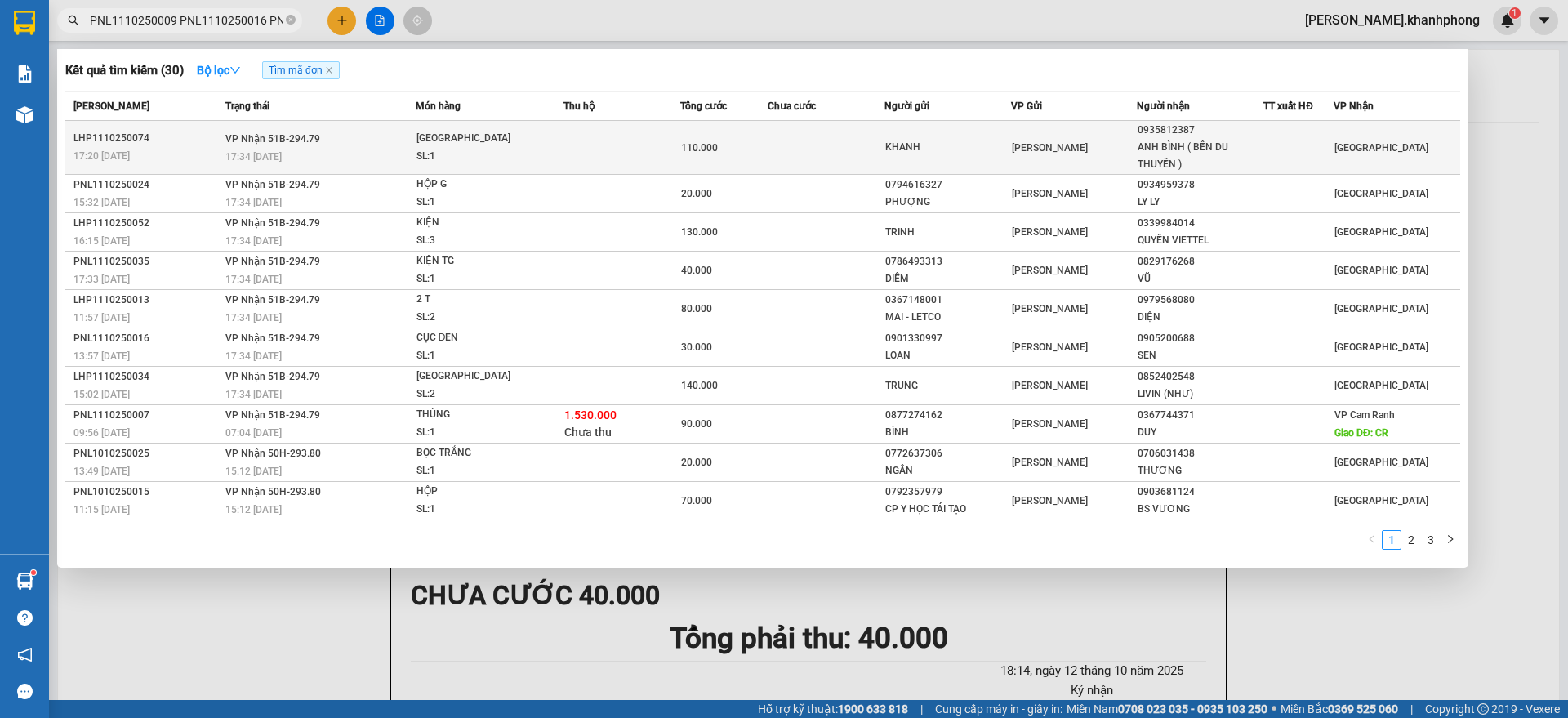
click at [654, 150] on td at bounding box center [622, 147] width 117 height 54
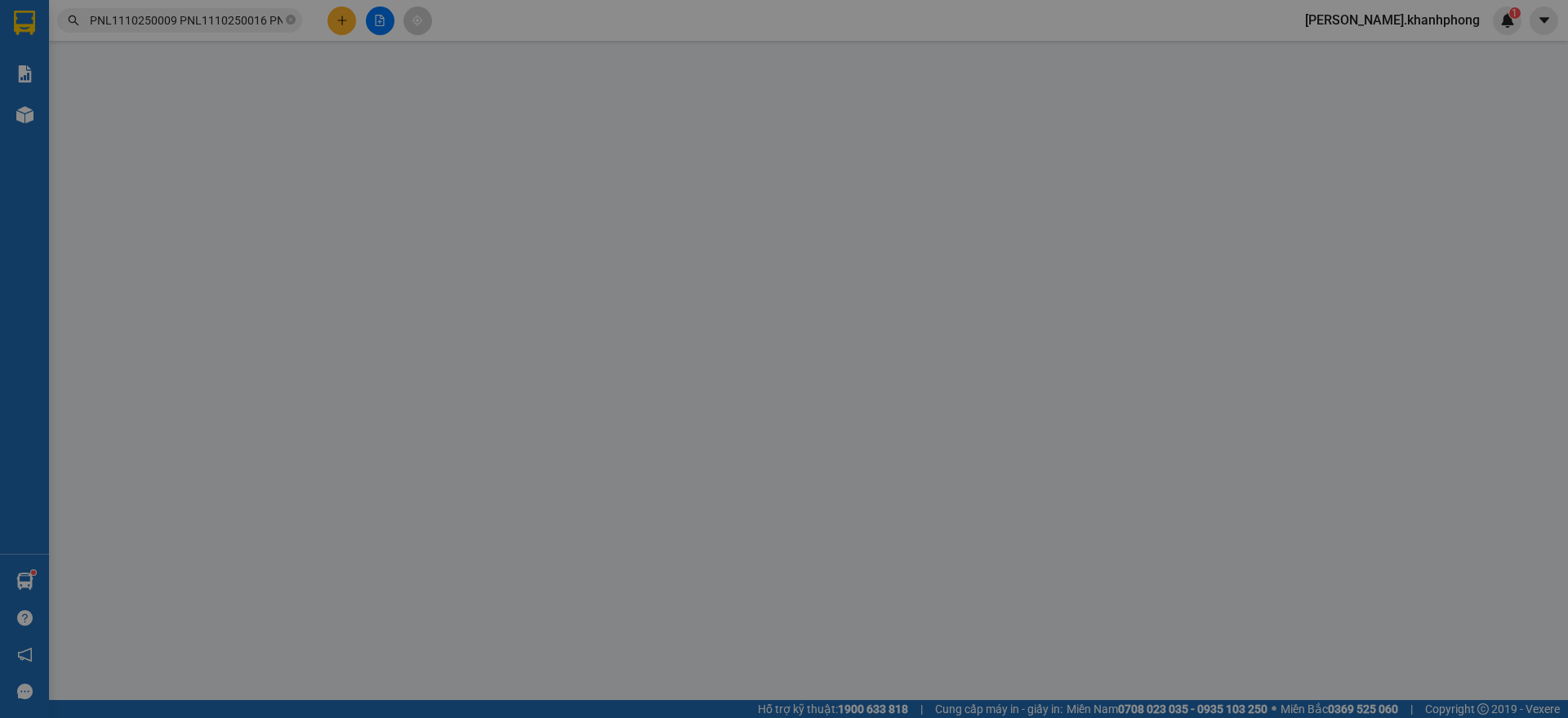
type input "KHANH"
type input "0935812387"
type input "ANH BÌNH ( BẾN DU THUYỀN )"
type input "110.000"
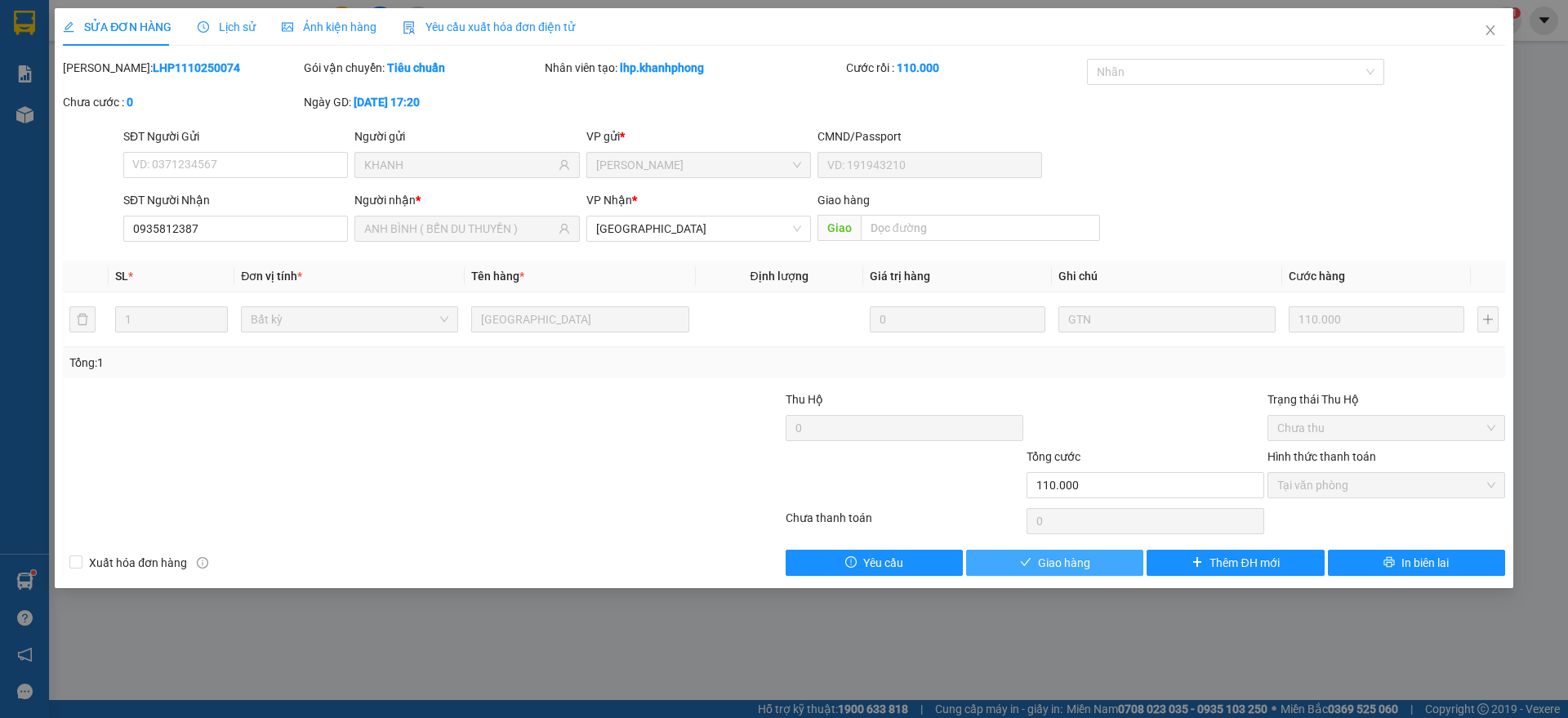
click at [1065, 566] on span "Giao hàng" at bounding box center [1063, 563] width 52 height 18
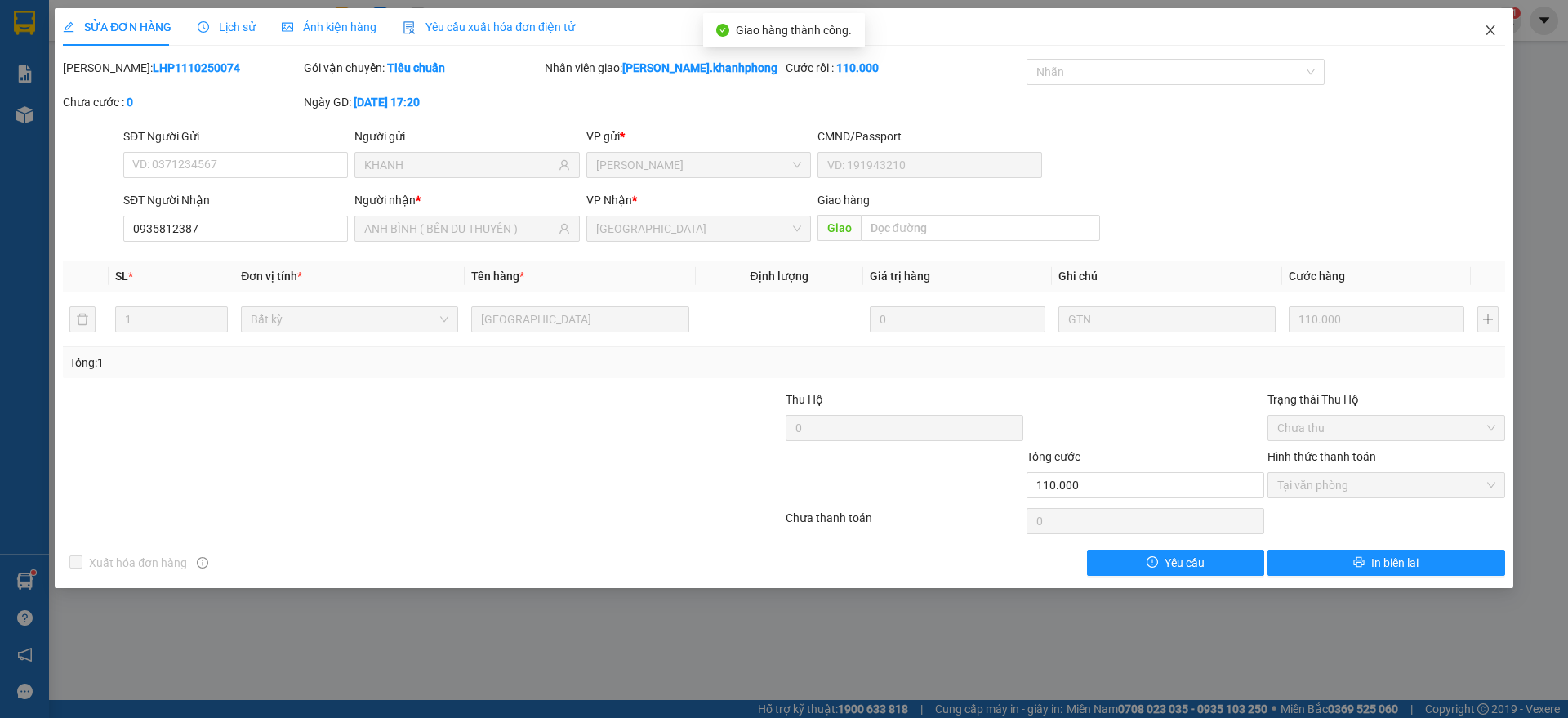
click at [1487, 36] on icon "close" at bounding box center [1490, 30] width 13 height 13
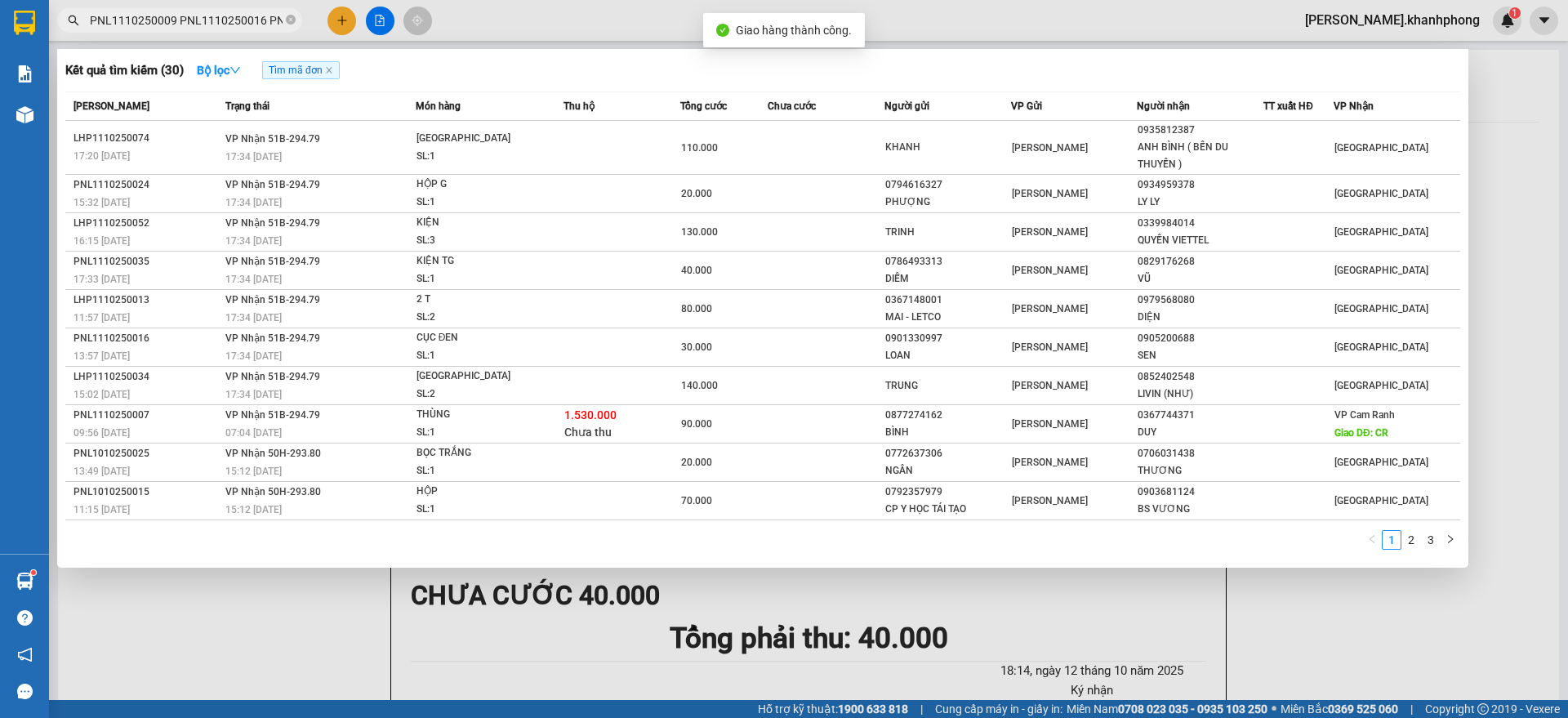
scroll to position [0, 2352]
click at [239, 14] on input "PNL1110250009 PNL1110250016 PNL1110250020 PNL1110250022 PNL1110250024 PNL111025…" at bounding box center [186, 20] width 193 height 18
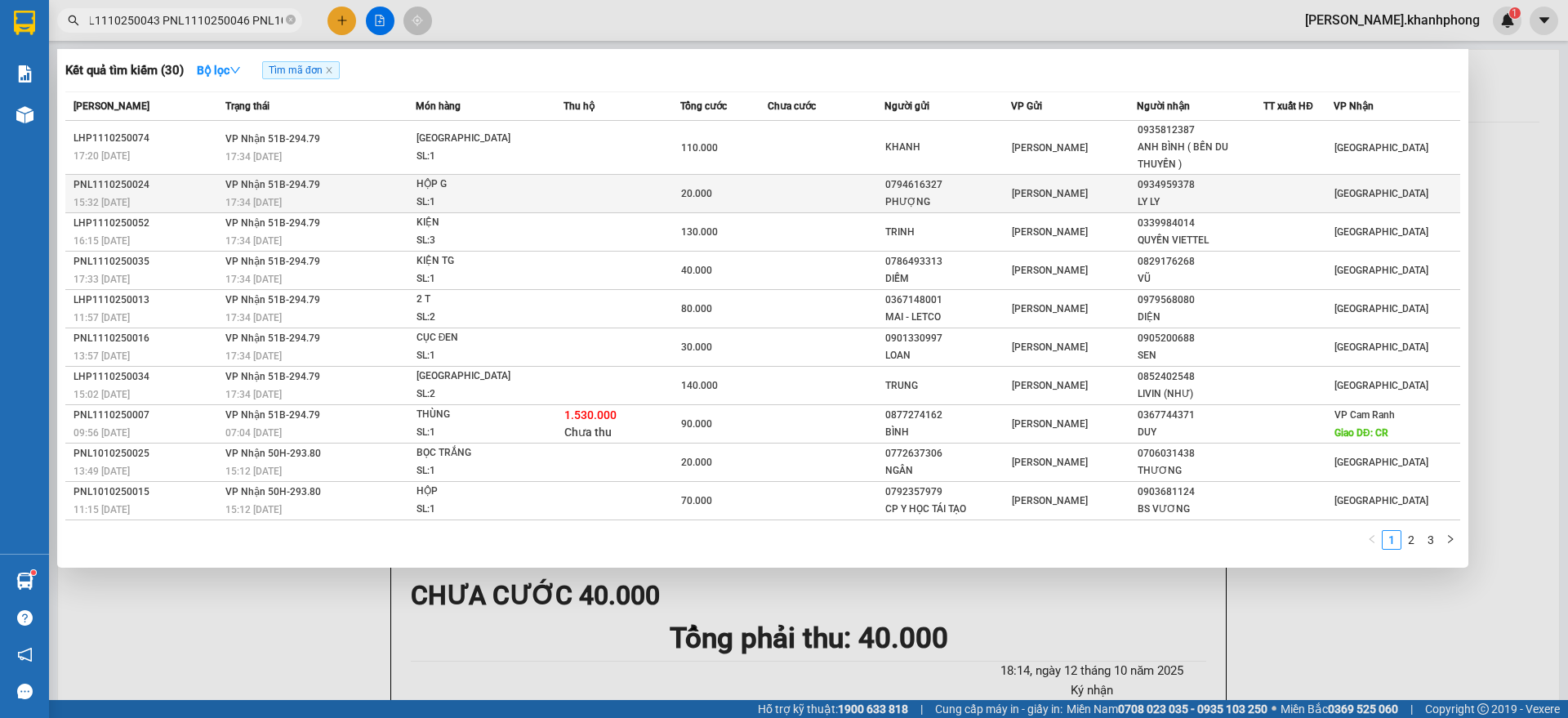
scroll to position [0, 0]
click at [691, 196] on span "20.000" at bounding box center [696, 193] width 31 height 11
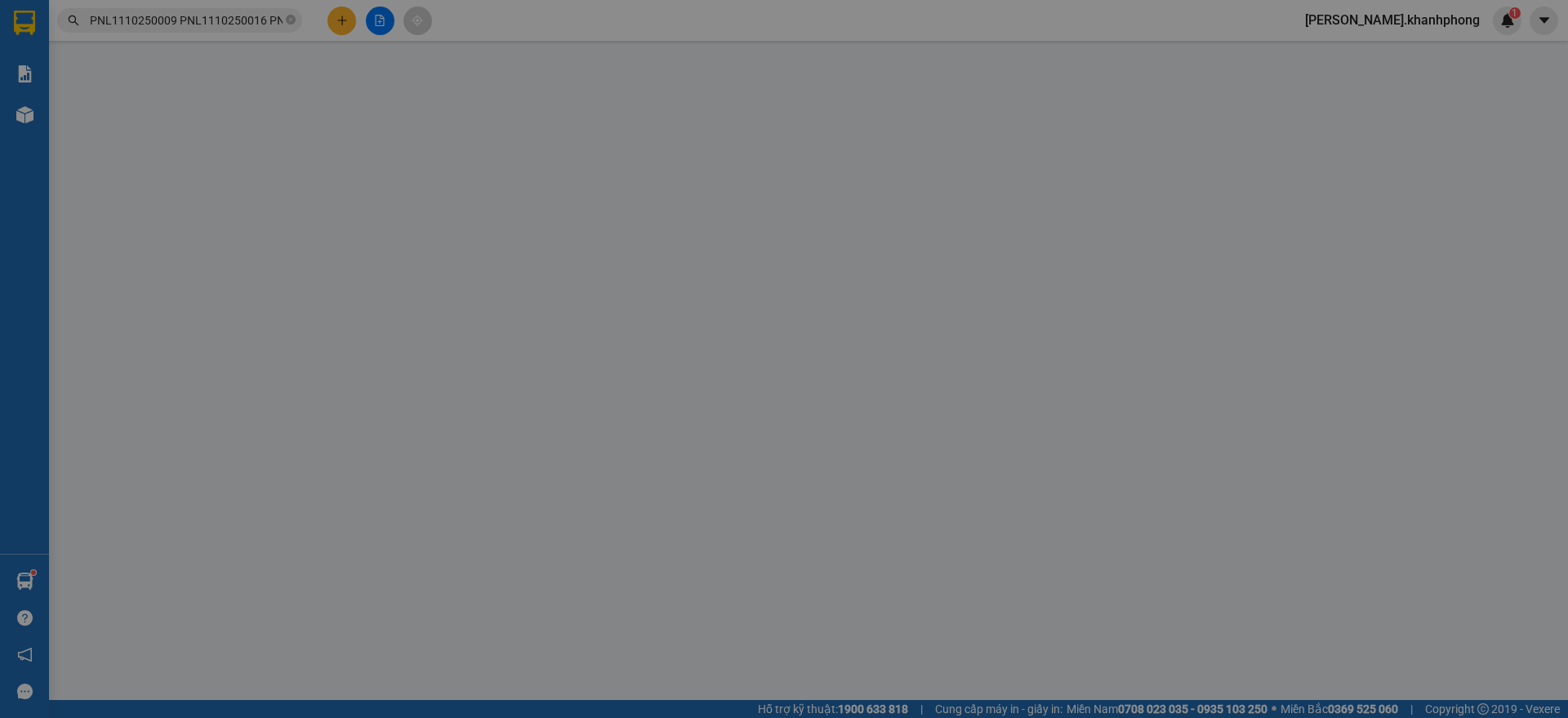
type input "0794616327"
type input "PHƯỢNG"
type input "0934959378"
type input "LY LY"
type input "20.000"
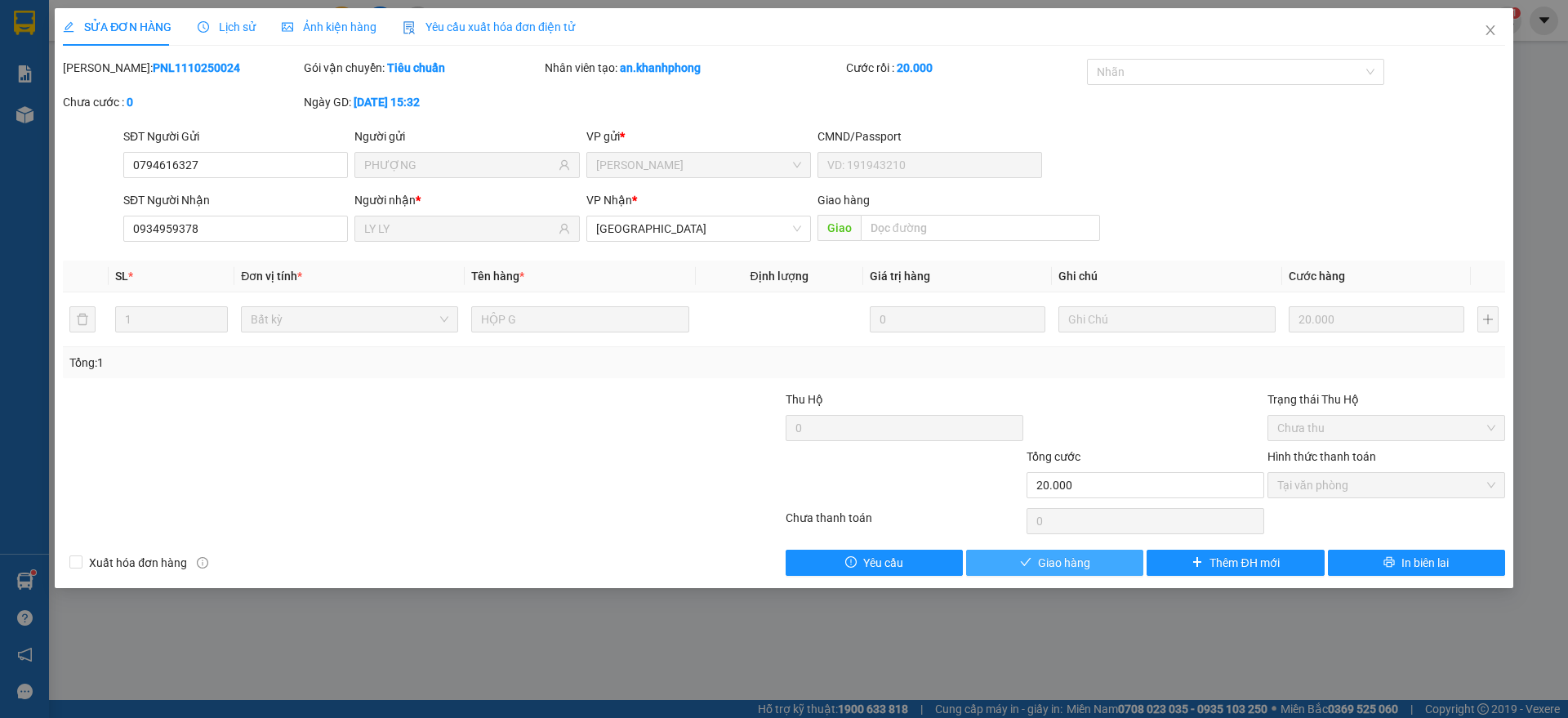
click at [1029, 570] on button "Giao hàng" at bounding box center [1055, 563] width 177 height 27
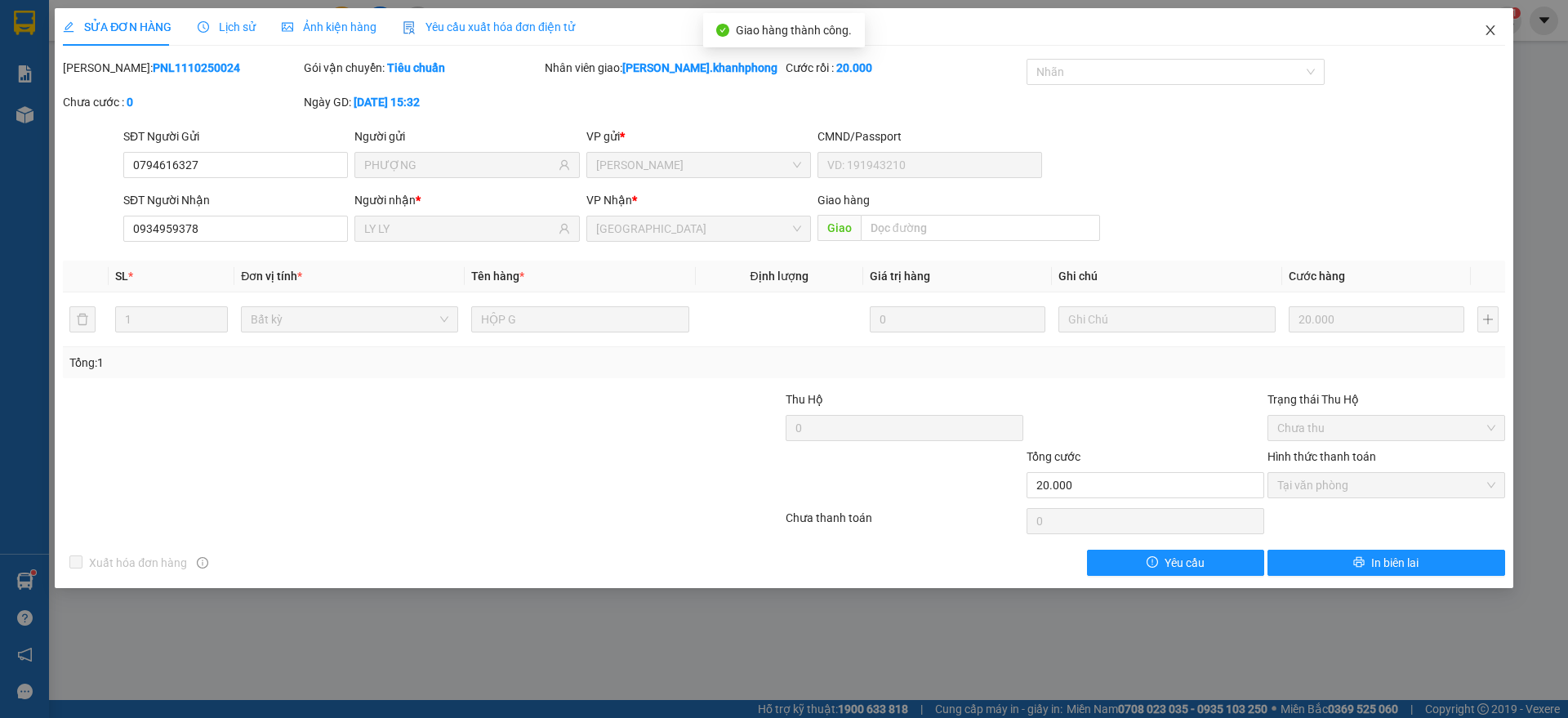
click at [1487, 19] on span "Close" at bounding box center [1490, 31] width 46 height 46
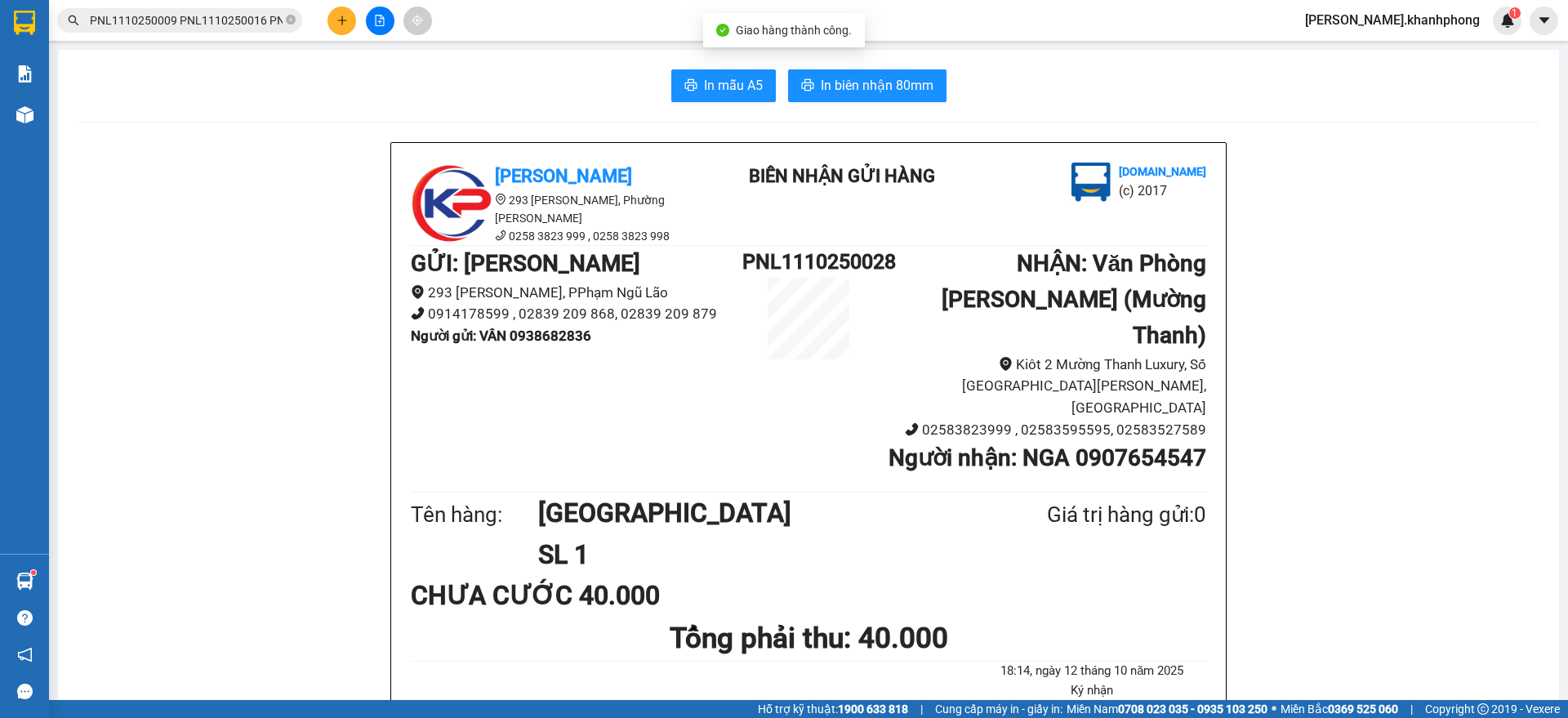
scroll to position [0, 2352]
click at [228, 19] on input "PNL1110250009 PNL1110250016 PNL1110250020 PNL1110250022 PNL1110250024 PNL111025…" at bounding box center [186, 20] width 193 height 18
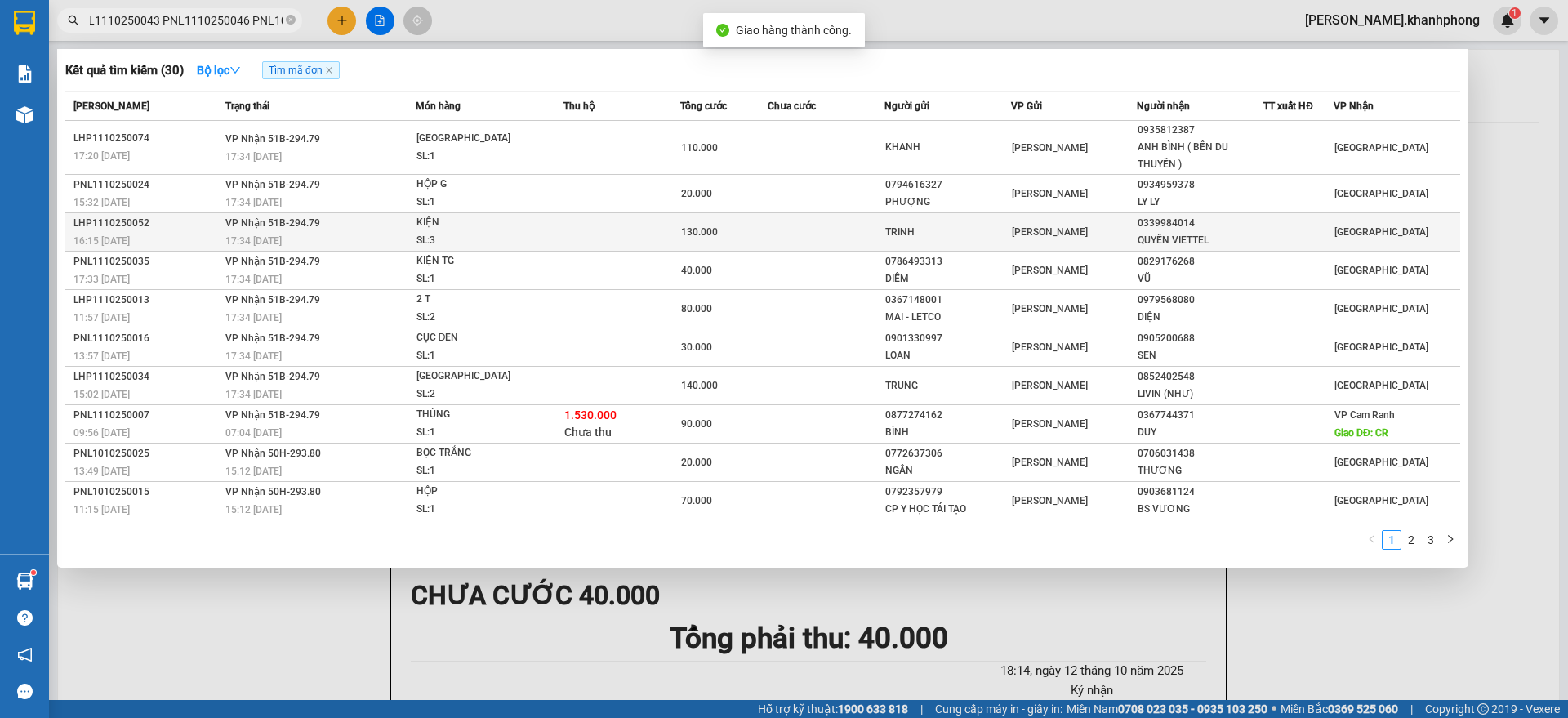
click at [540, 241] on span "KIỆN SL: 3" at bounding box center [489, 231] width 146 height 35
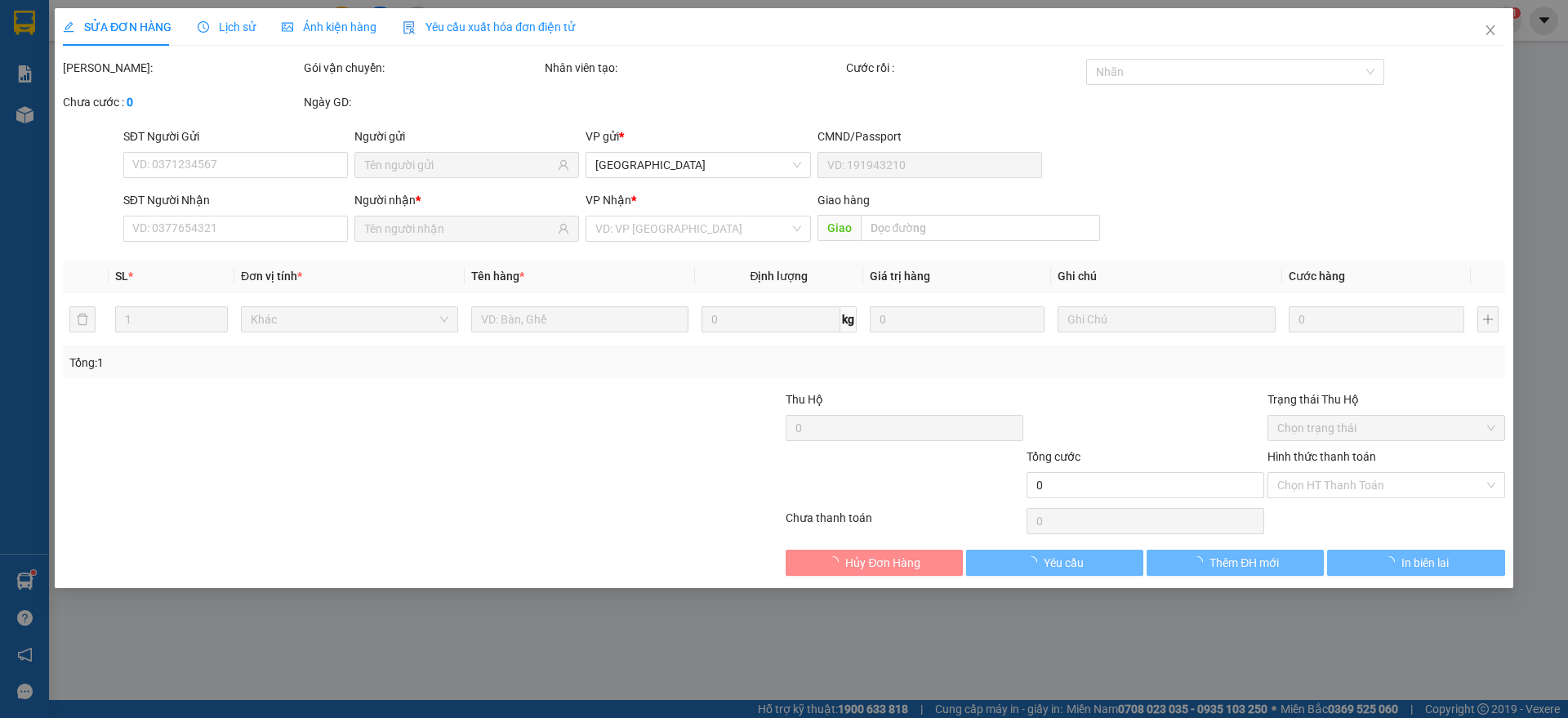
type input "TRINH"
type input "0339984014"
type input "QUYỀN VIETTEL"
type input "130.000"
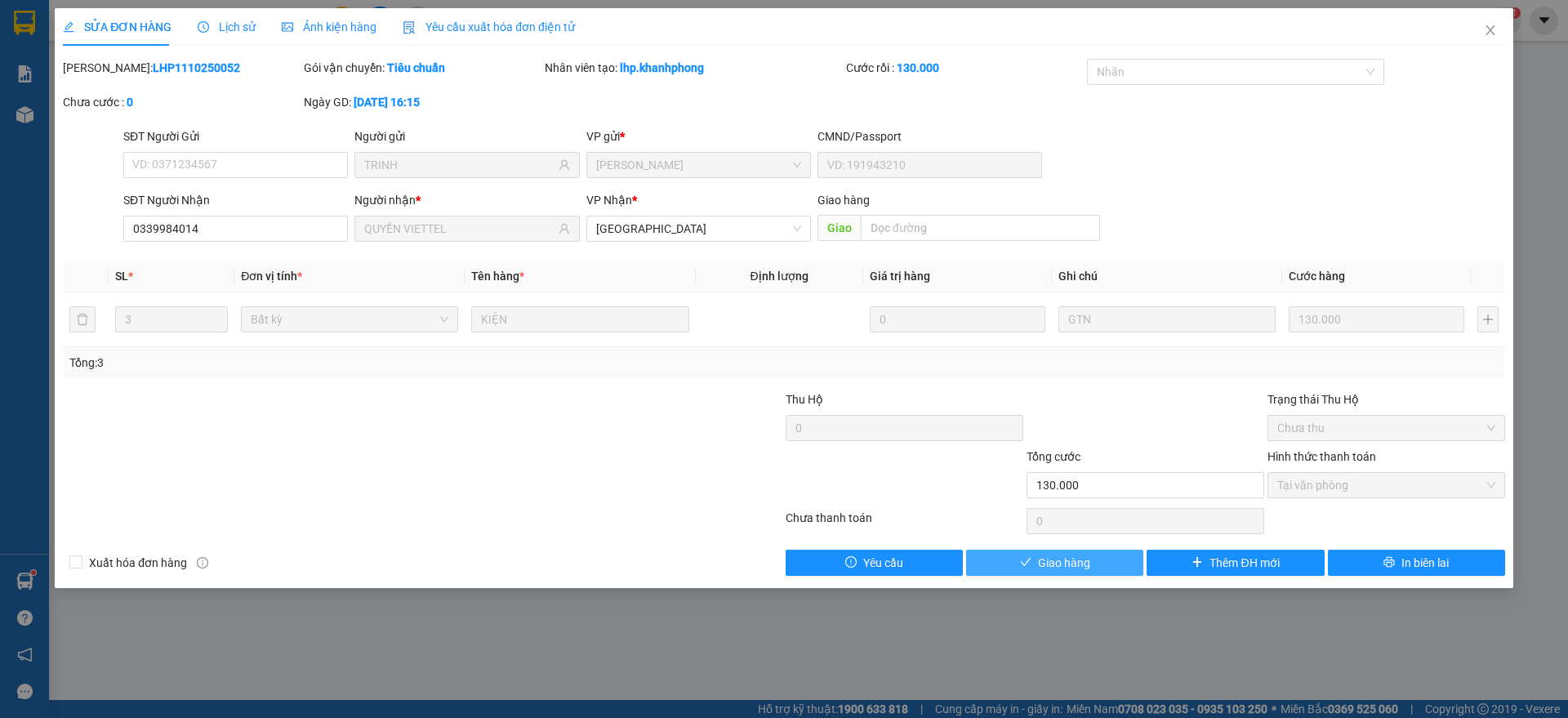
drag, startPoint x: 1060, startPoint y: 559, endPoint x: 1159, endPoint y: 488, distance: 121.8
click at [1060, 558] on span "Giao hàng" at bounding box center [1063, 563] width 52 height 18
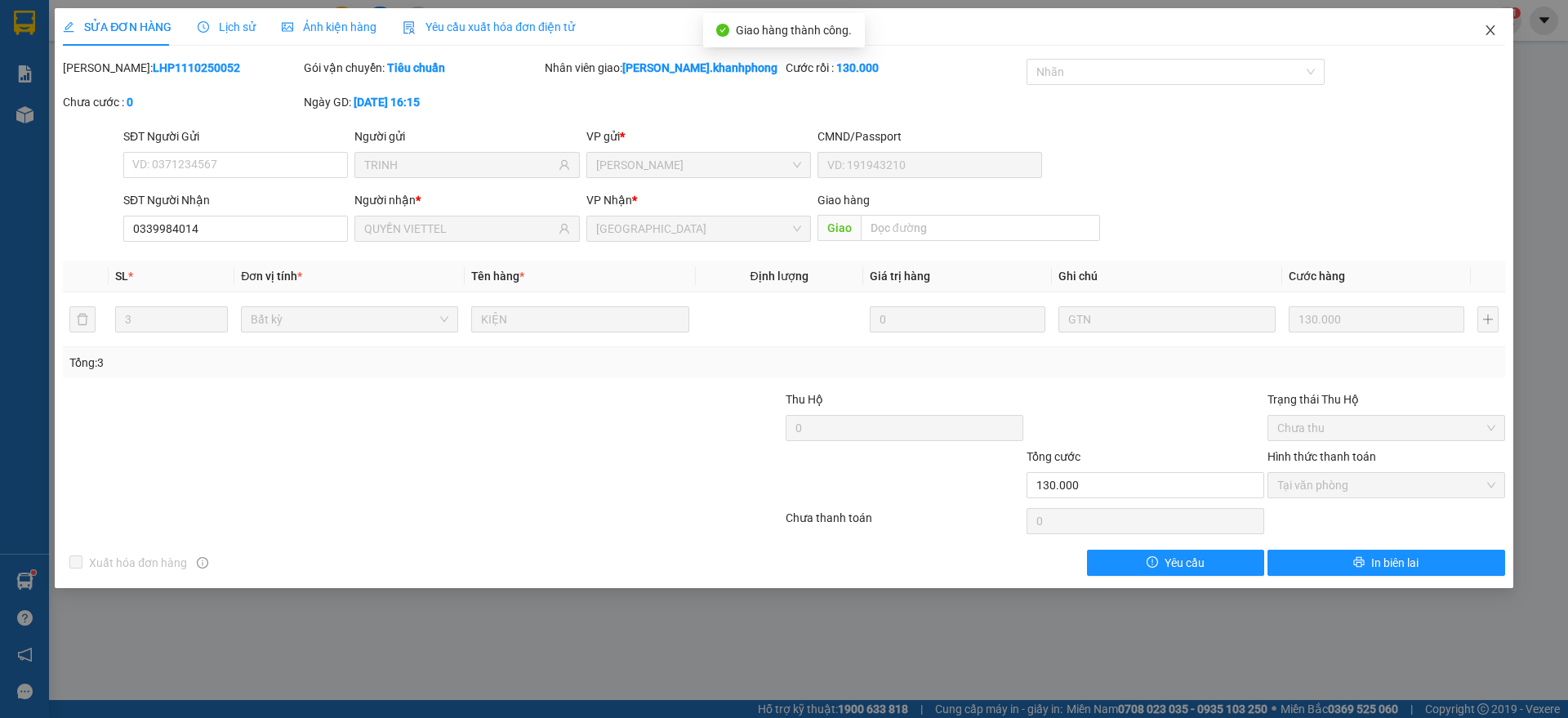
click at [1493, 26] on icon "close" at bounding box center [1490, 30] width 13 height 13
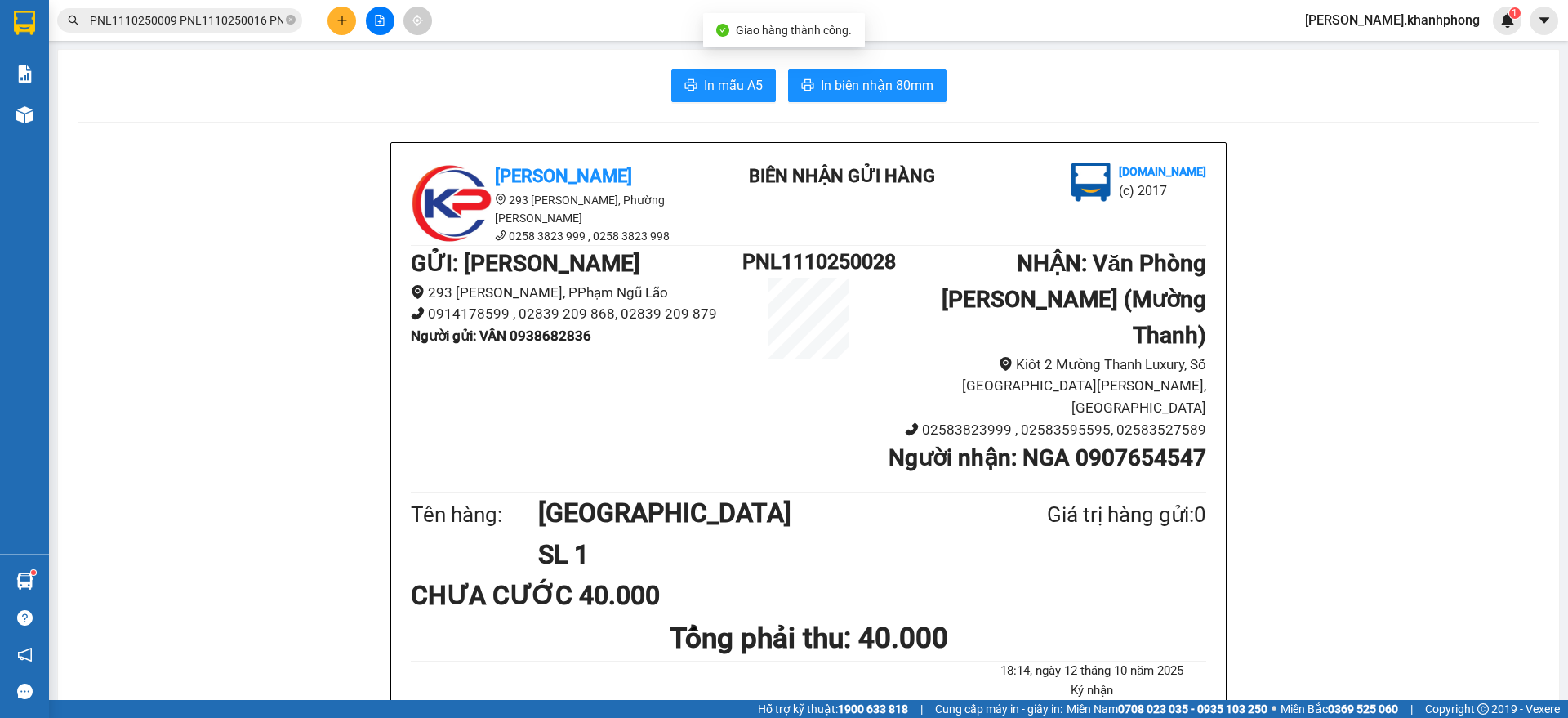
scroll to position [0, 2352]
click at [219, 11] on input "PNL1110250009 PNL1110250016 PNL1110250020 PNL1110250022 PNL1110250024 PNL111025…" at bounding box center [186, 20] width 193 height 18
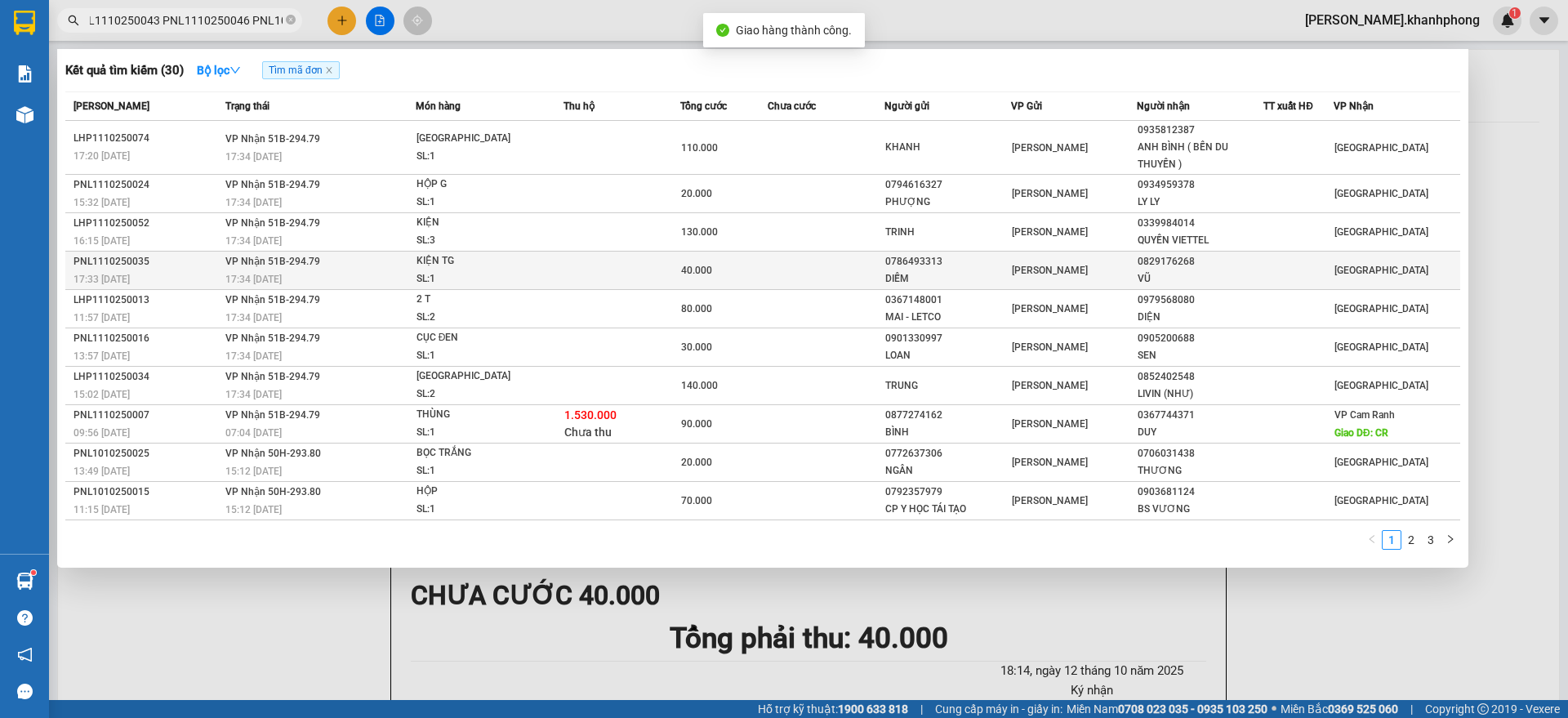
scroll to position [0, 0]
click at [357, 267] on td "VP Nhận 51B-294.79 17:34 - 12/10" at bounding box center [318, 271] width 194 height 38
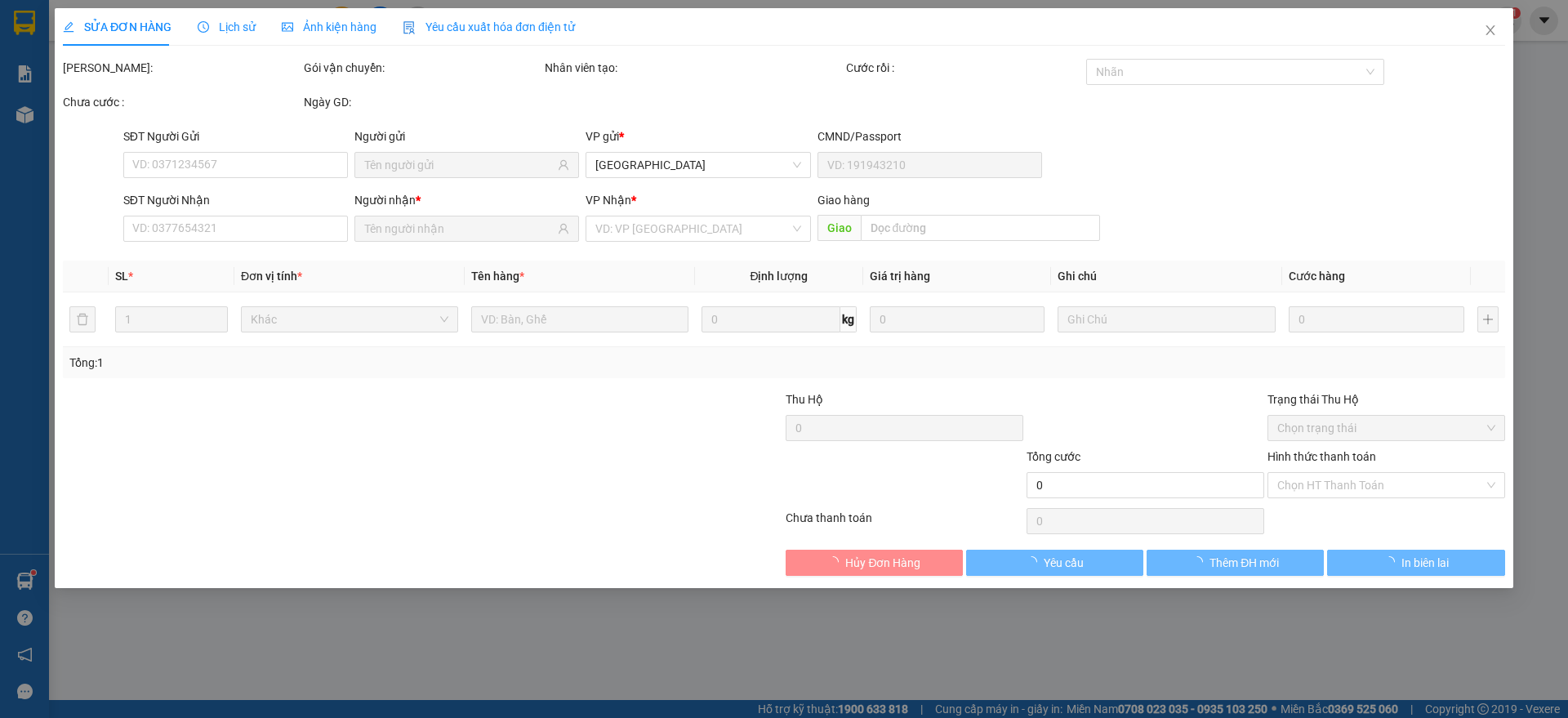
type input "0786493313"
type input "DIỄM"
type input "0829176268"
type input "VŨ"
type input "40.000"
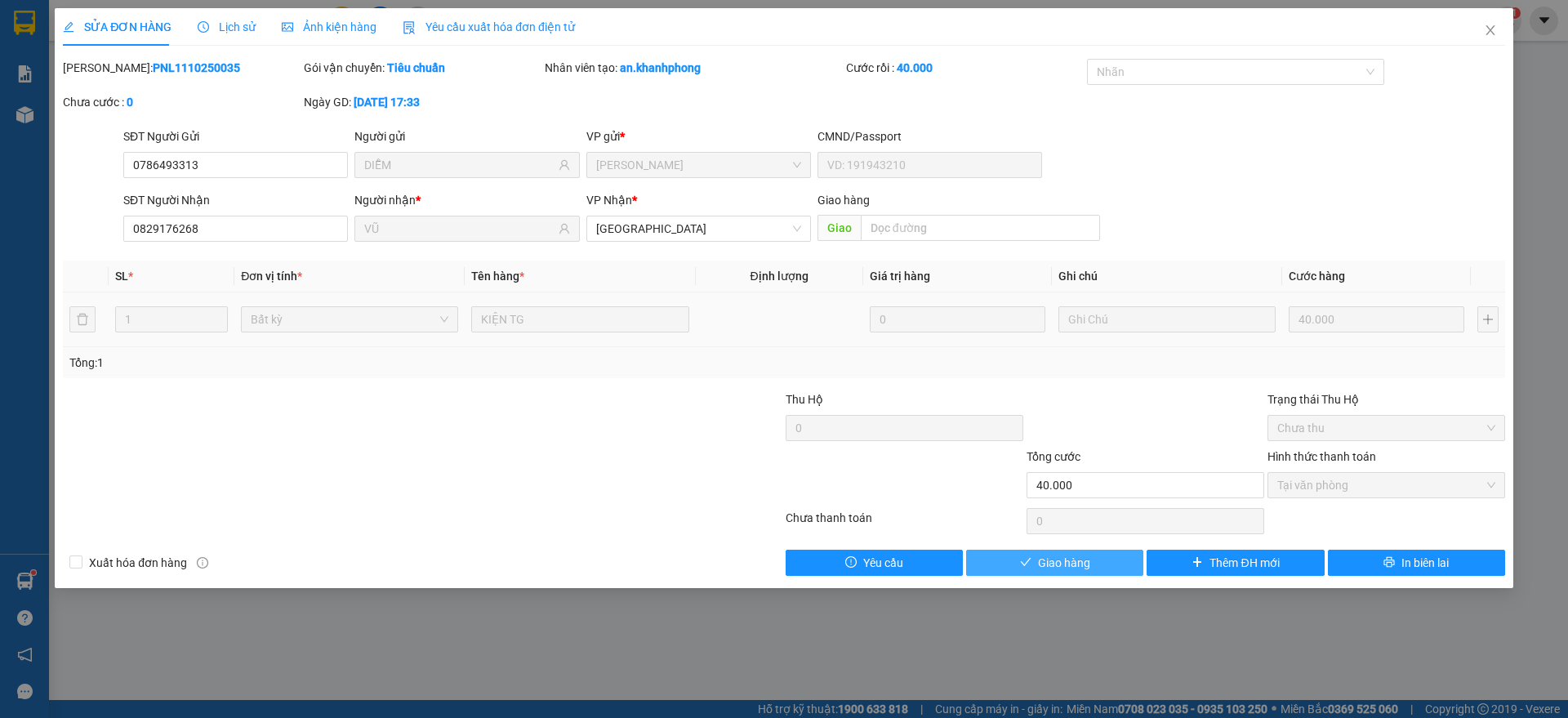
click at [1054, 558] on span "Giao hàng" at bounding box center [1063, 563] width 52 height 18
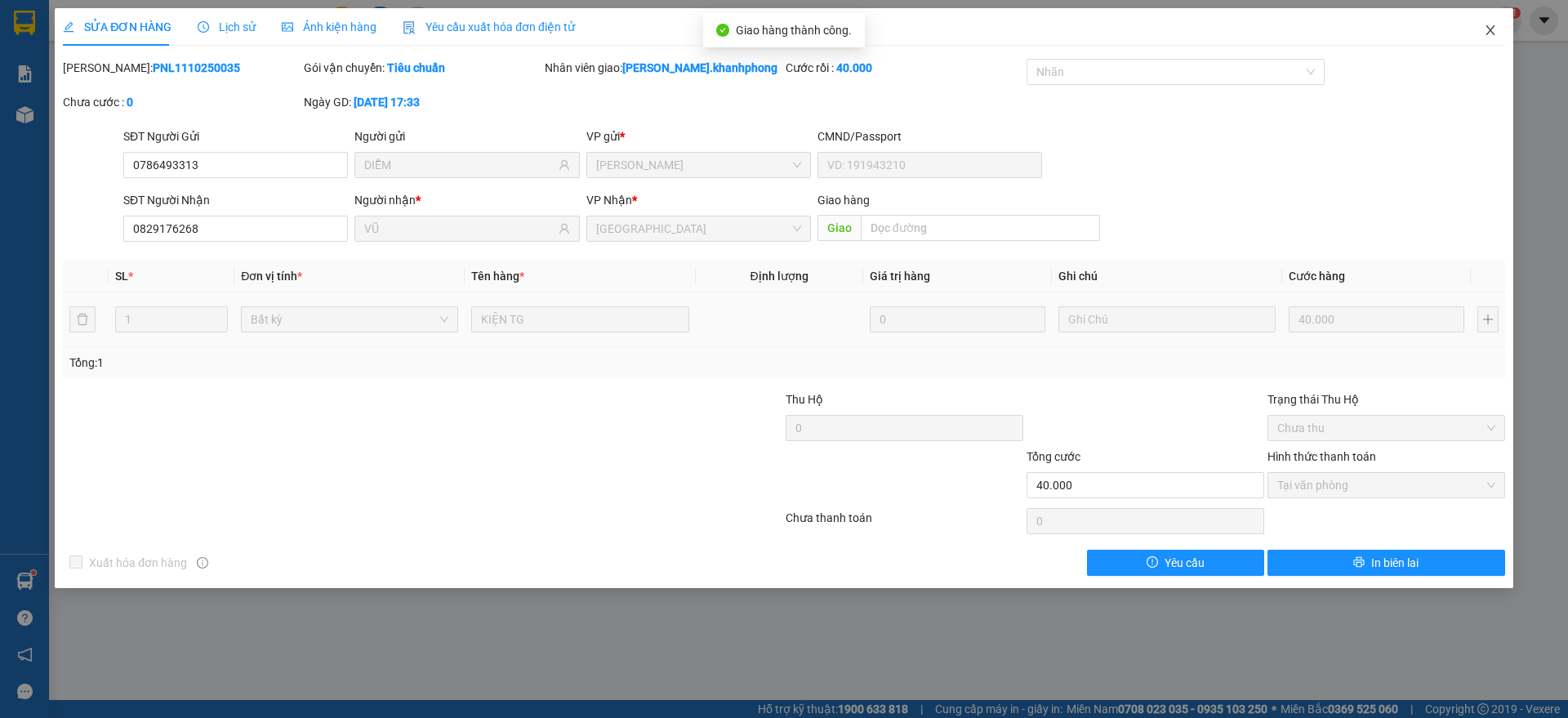
click at [1493, 33] on icon "close" at bounding box center [1490, 30] width 13 height 13
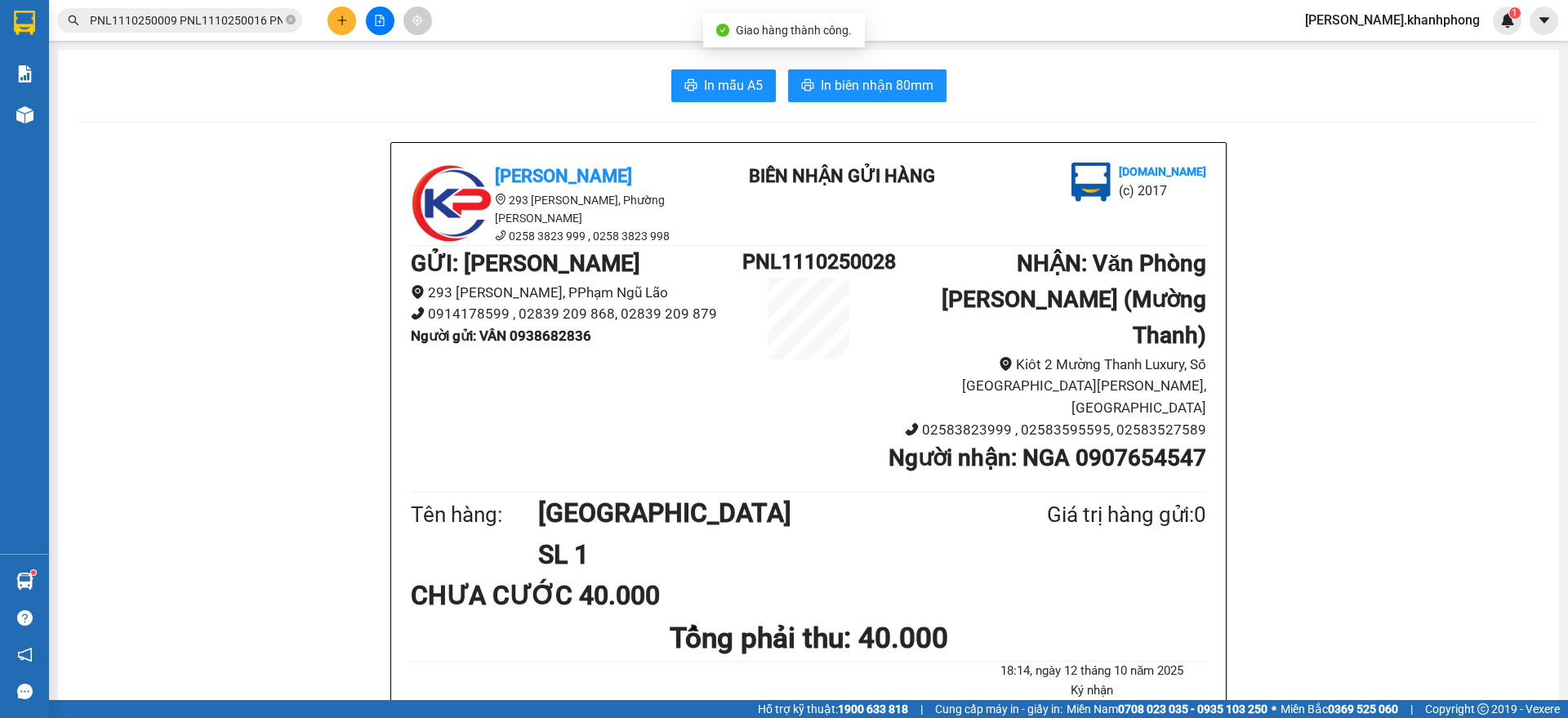
scroll to position [0, 2352]
click at [235, 16] on input "PNL1110250009 PNL1110250016 PNL1110250020 PNL1110250022 PNL1110250024 PNL111025…" at bounding box center [186, 20] width 193 height 18
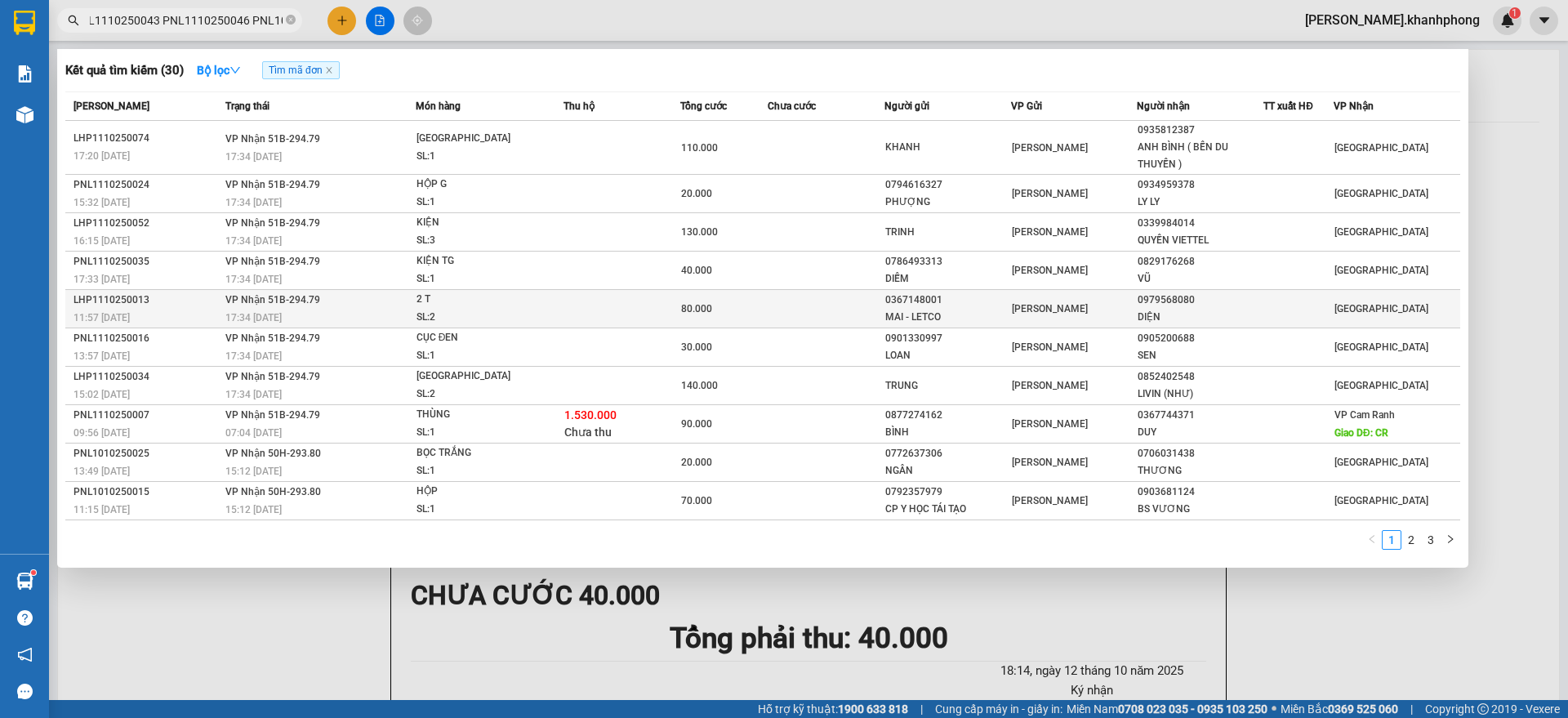
click at [263, 305] on span "VP Nhận 51B-294.79" at bounding box center [273, 299] width 95 height 11
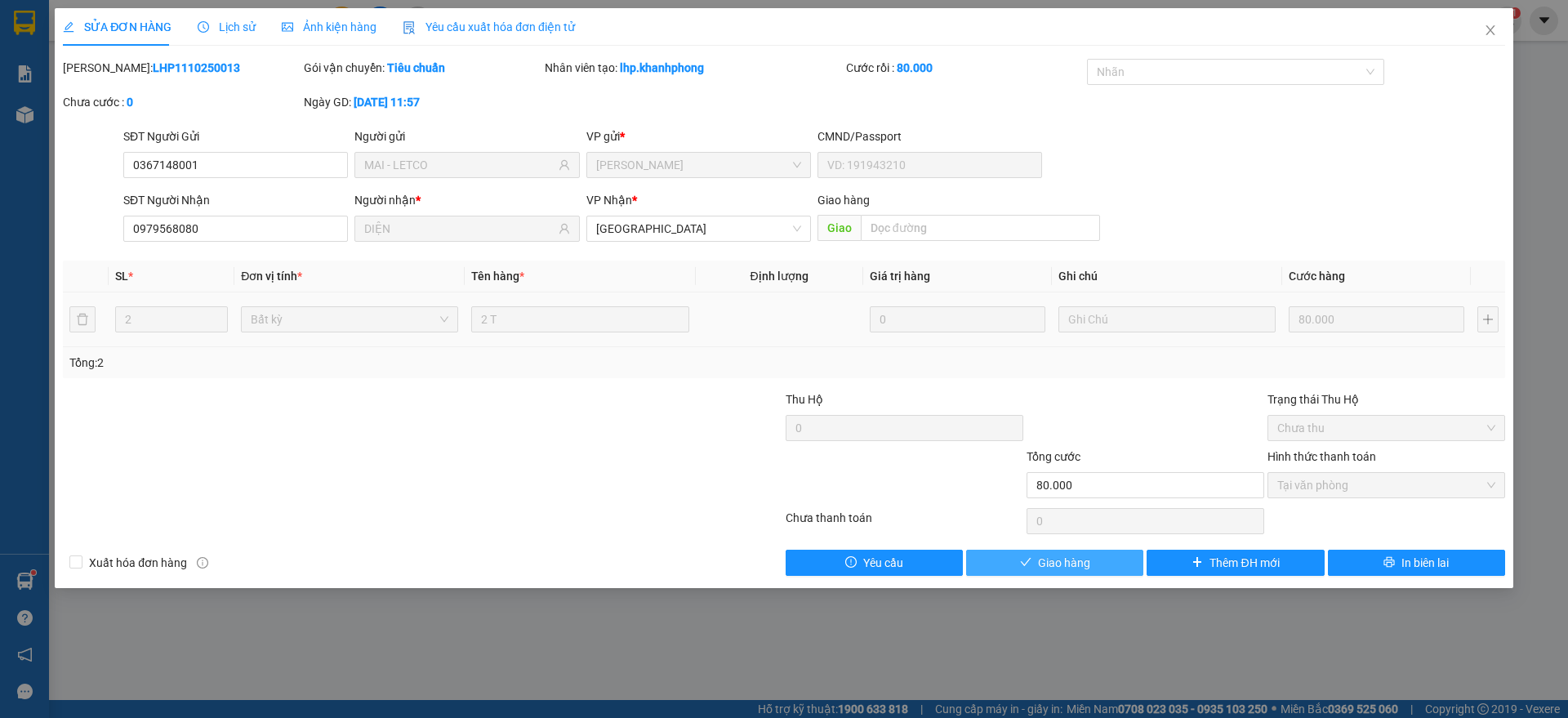
click at [1035, 559] on button "Giao hàng" at bounding box center [1055, 563] width 177 height 27
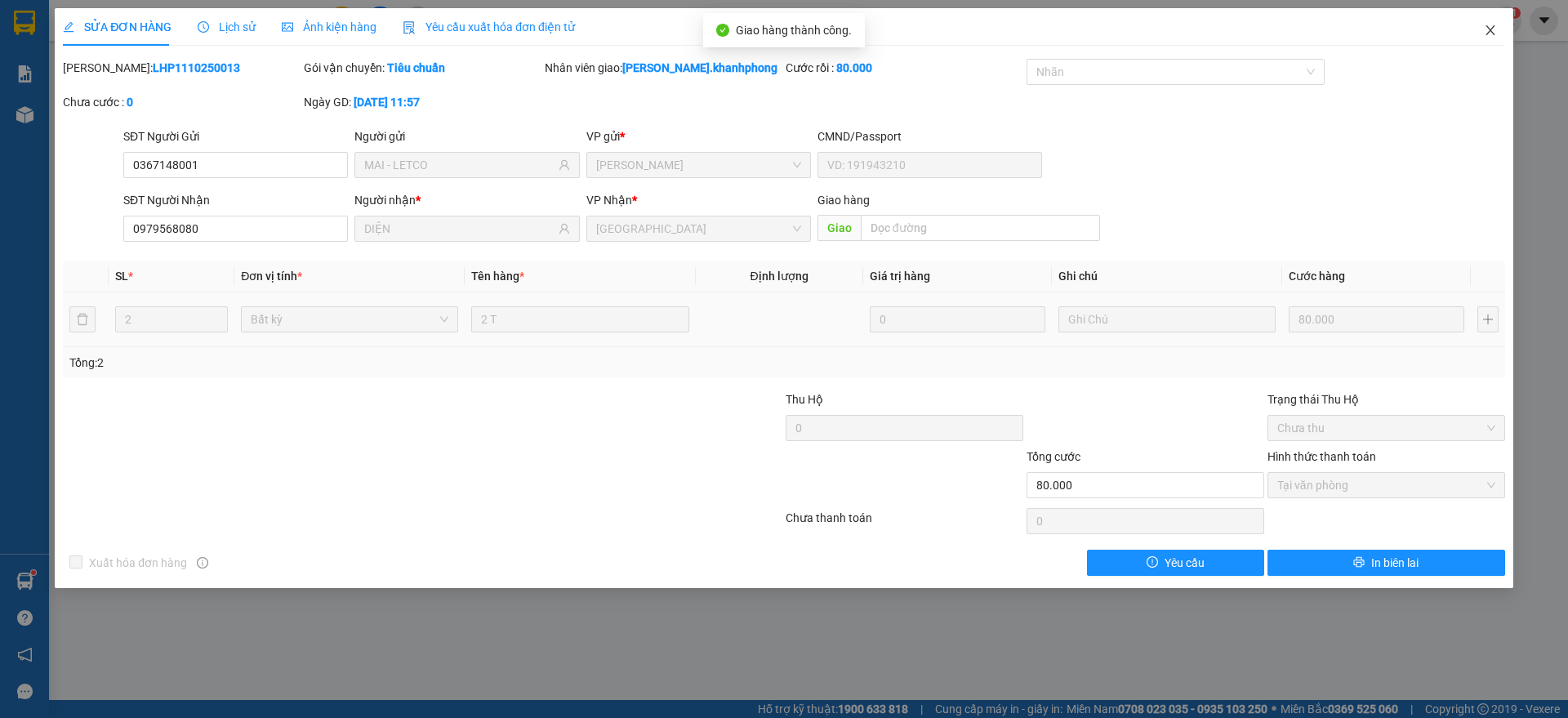
click at [1498, 25] on span "Close" at bounding box center [1490, 31] width 46 height 46
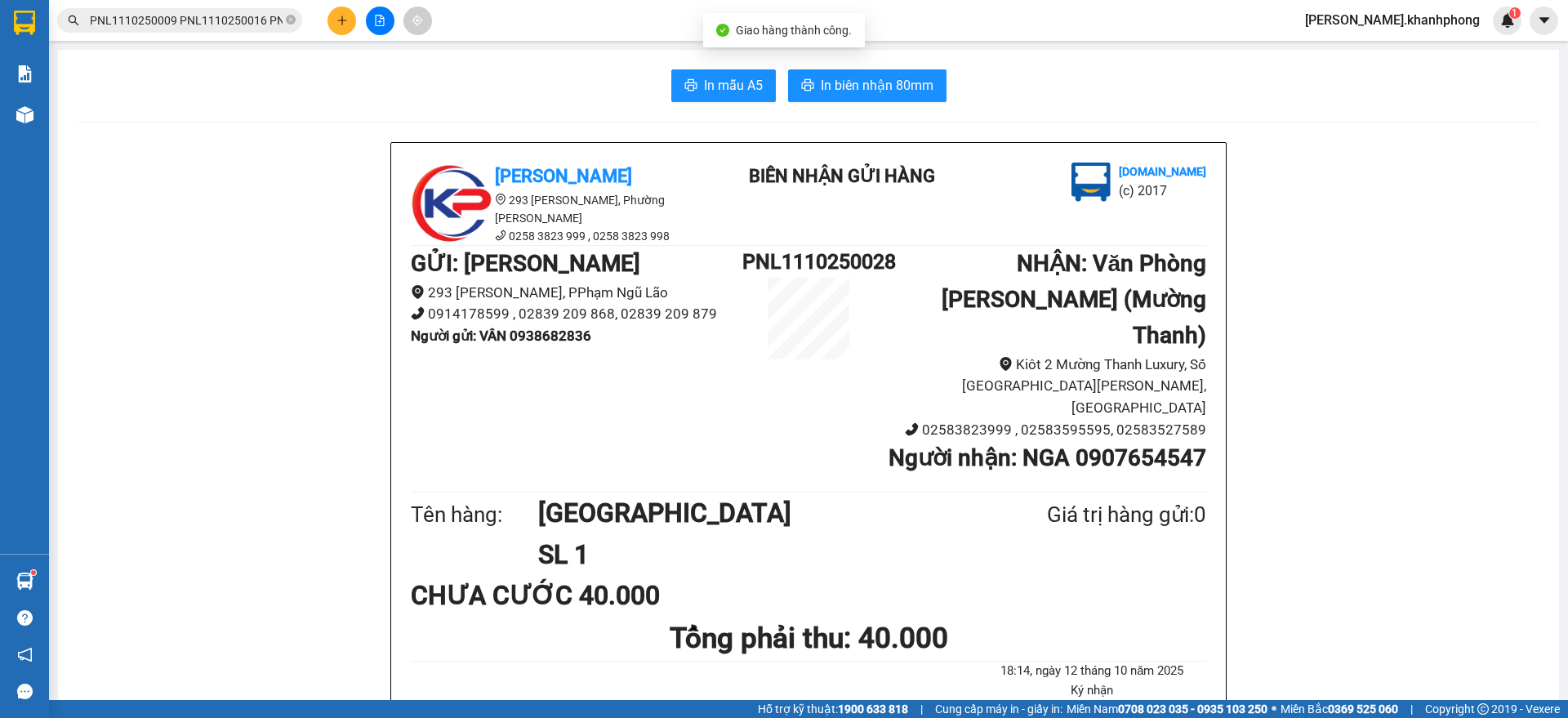
scroll to position [0, 2352]
click at [228, 16] on input "PNL1110250009 PNL1110250016 PNL1110250020 PNL1110250022 PNL1110250024 PNL111025…" at bounding box center [186, 20] width 193 height 18
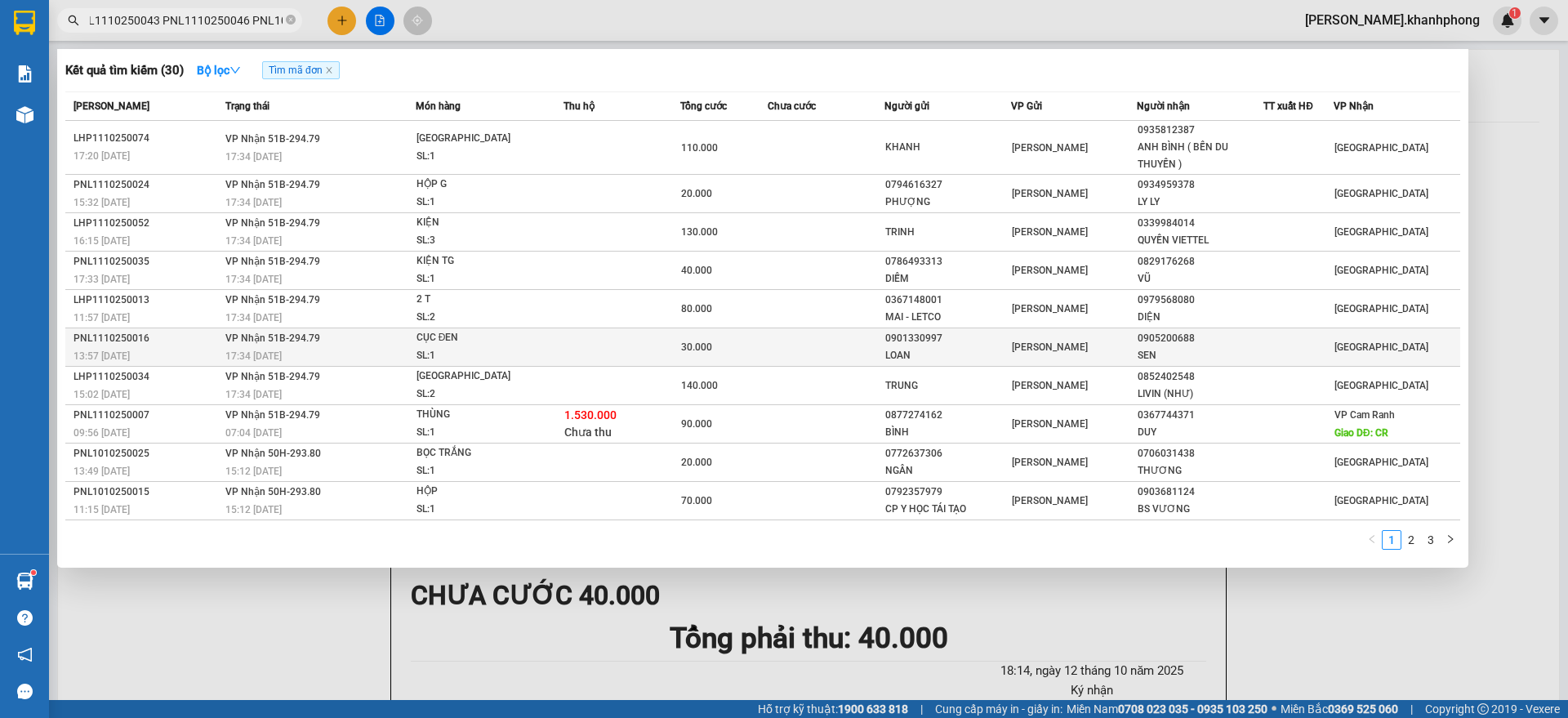
scroll to position [0, 0]
click at [317, 357] on div "17:34 [DATE]" at bounding box center [319, 356] width 189 height 18
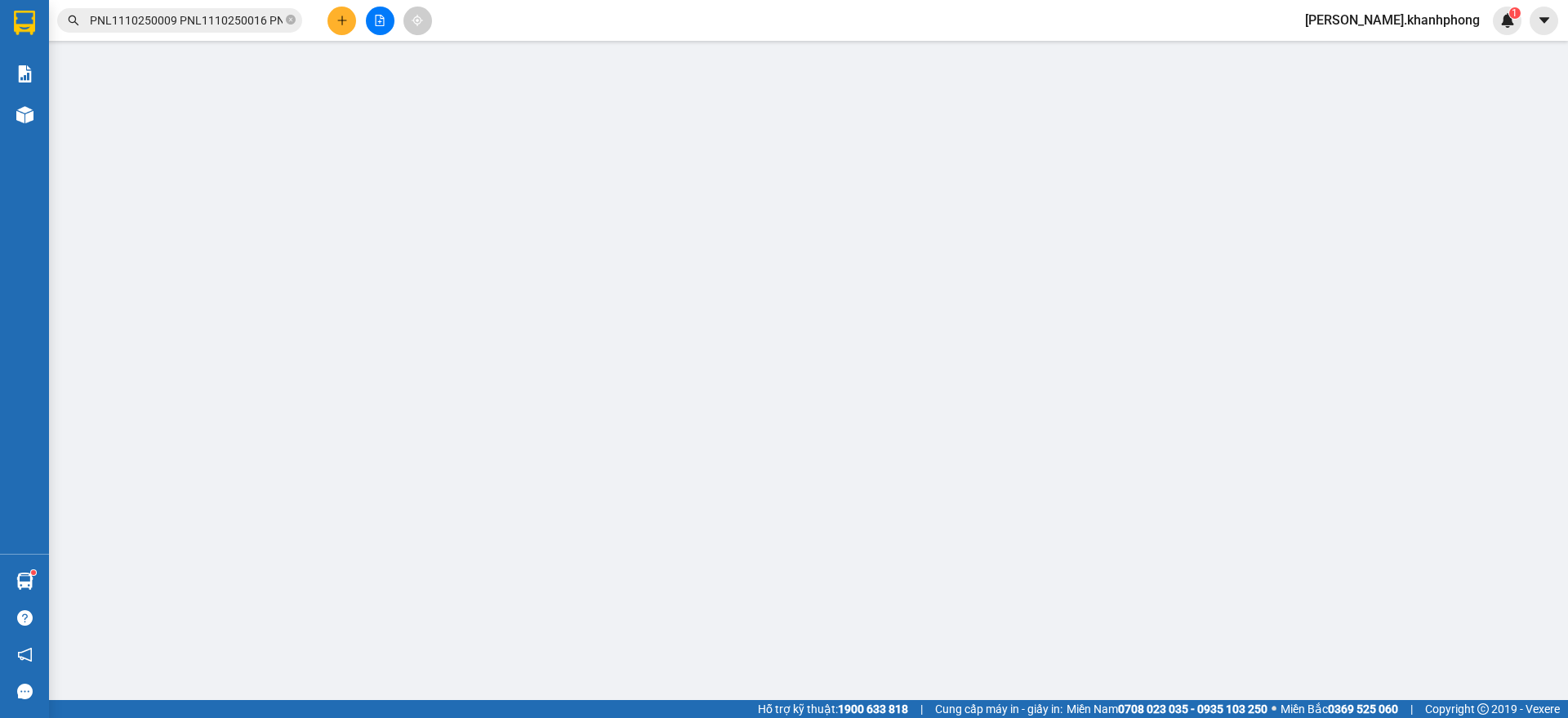
type input "0901330997"
type input "LOAN"
type input "0905200688"
type input "SEN"
type input "30.000"
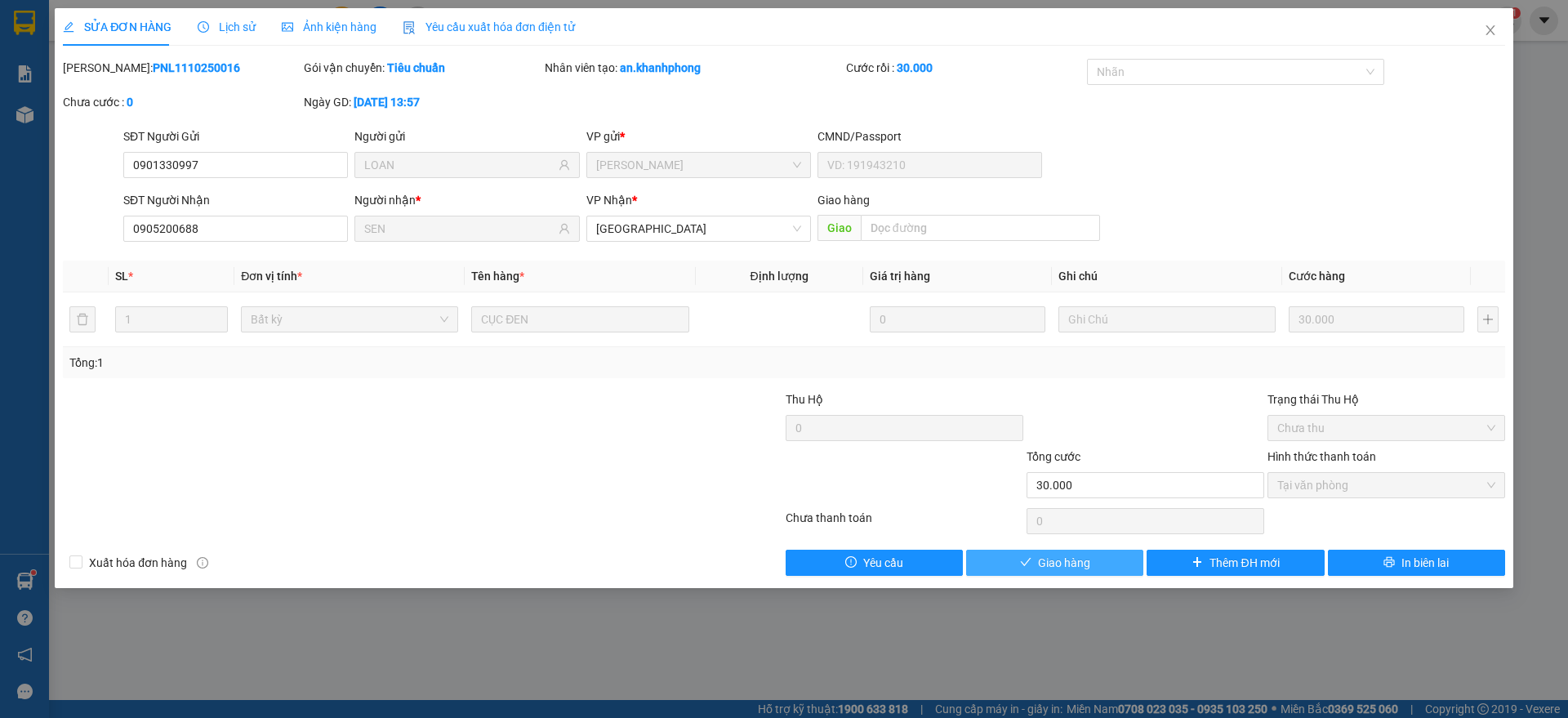
click at [1008, 563] on button "Giao hàng" at bounding box center [1055, 563] width 177 height 27
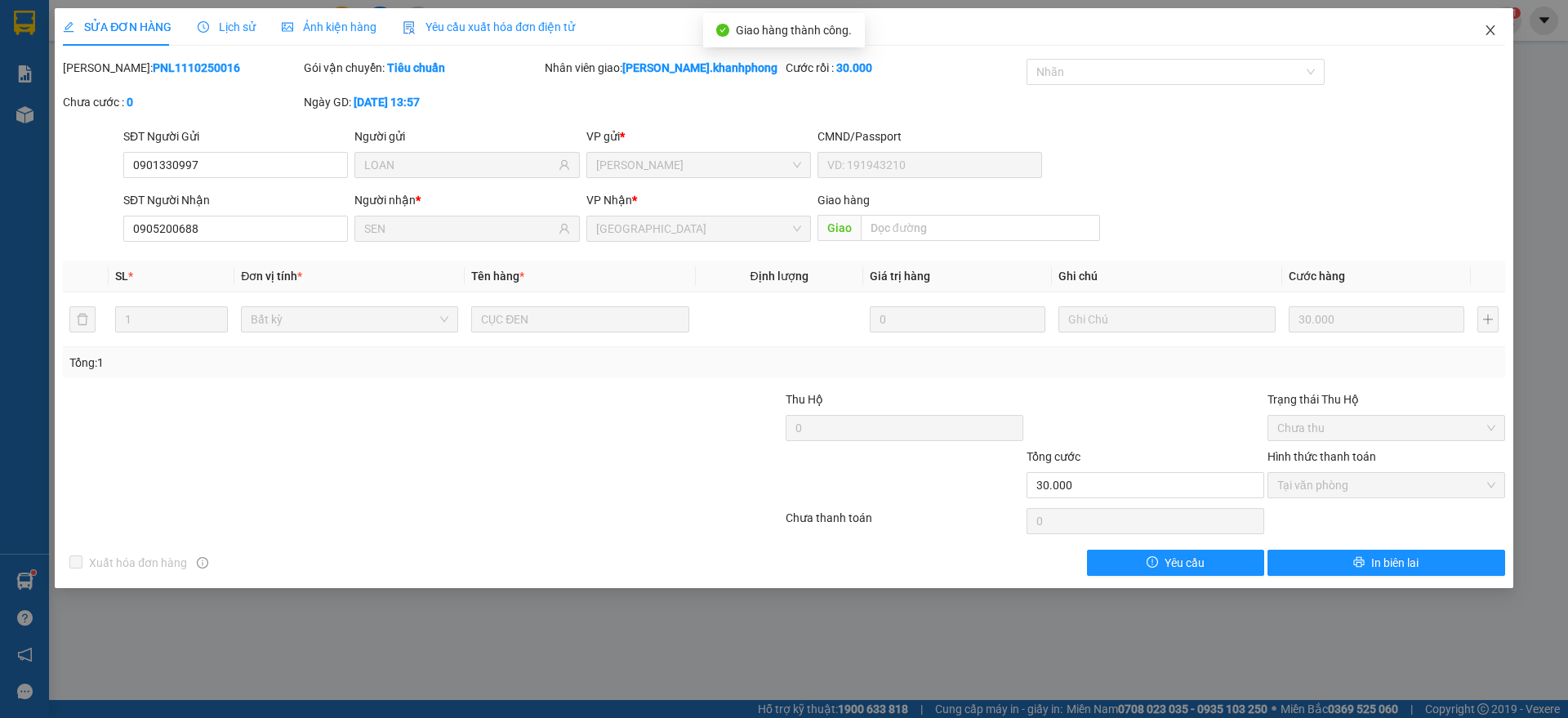
click at [1493, 29] on icon "close" at bounding box center [1490, 30] width 13 height 13
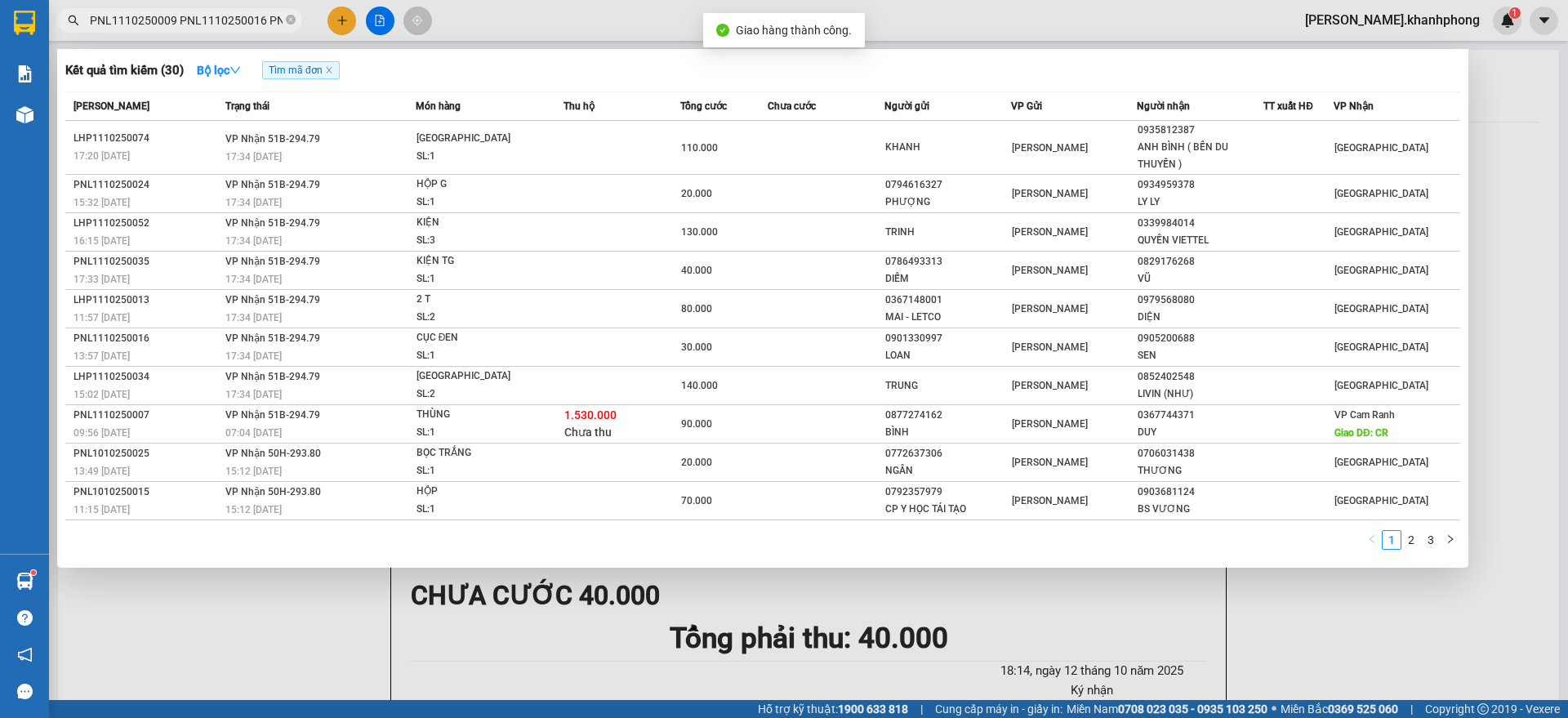
click at [224, 16] on input "PNL1110250009 PNL1110250016 PNL1110250020 PNL1110250022 PNL1110250024 PNL111025…" at bounding box center [186, 20] width 193 height 18
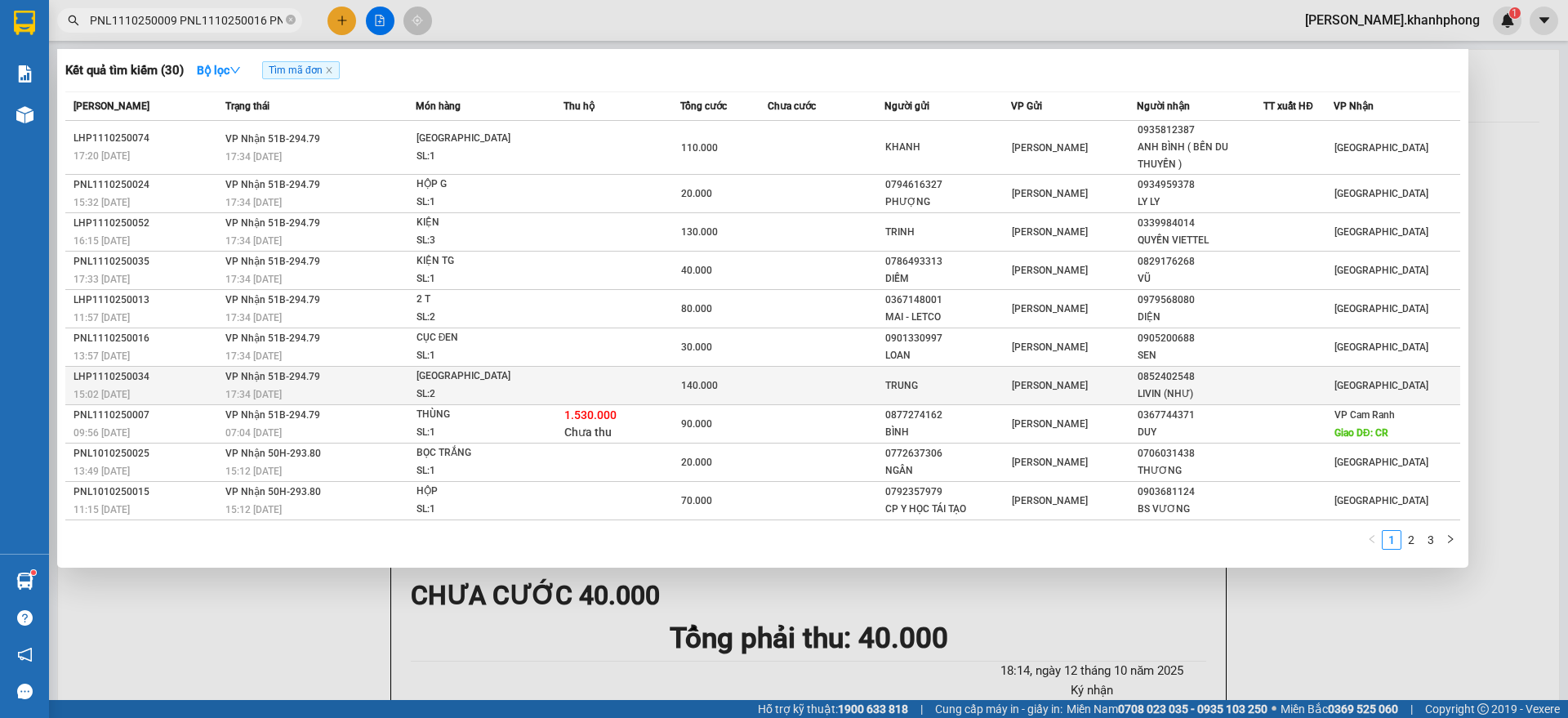
click at [307, 384] on td "VP Nhận 51B-294.79 17:34 - 12/10" at bounding box center [318, 386] width 194 height 38
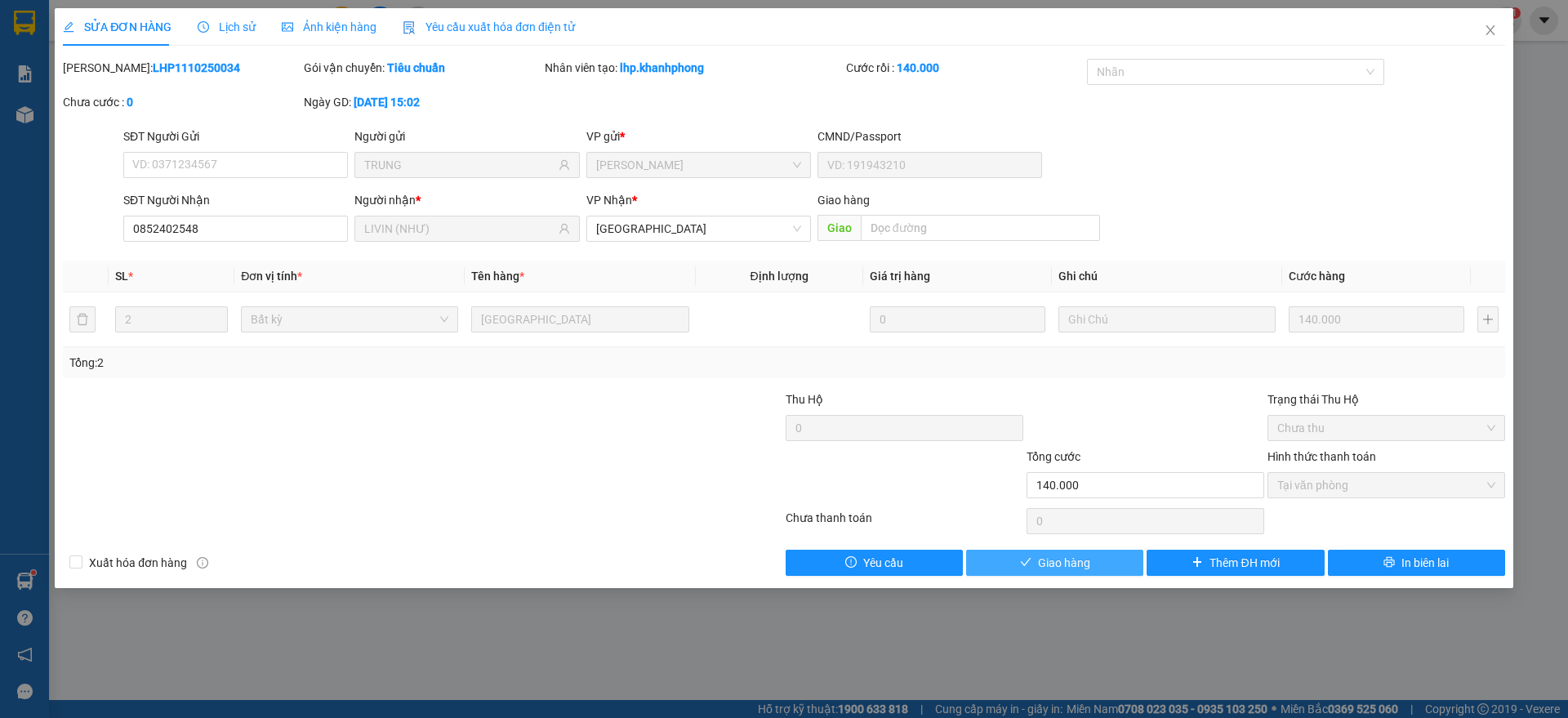
click at [1068, 560] on span "Giao hàng" at bounding box center [1063, 563] width 52 height 18
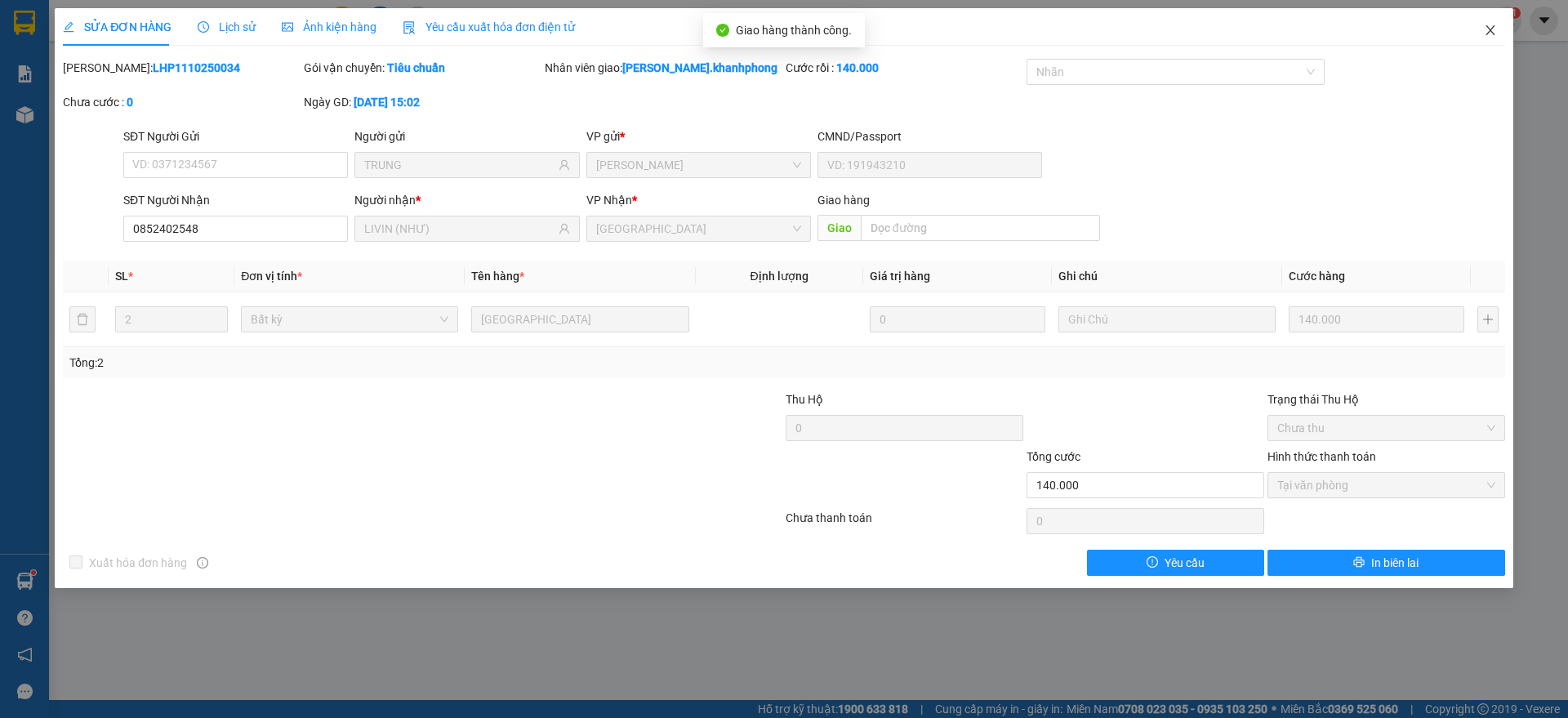
click at [1494, 35] on icon "close" at bounding box center [1490, 30] width 9 height 10
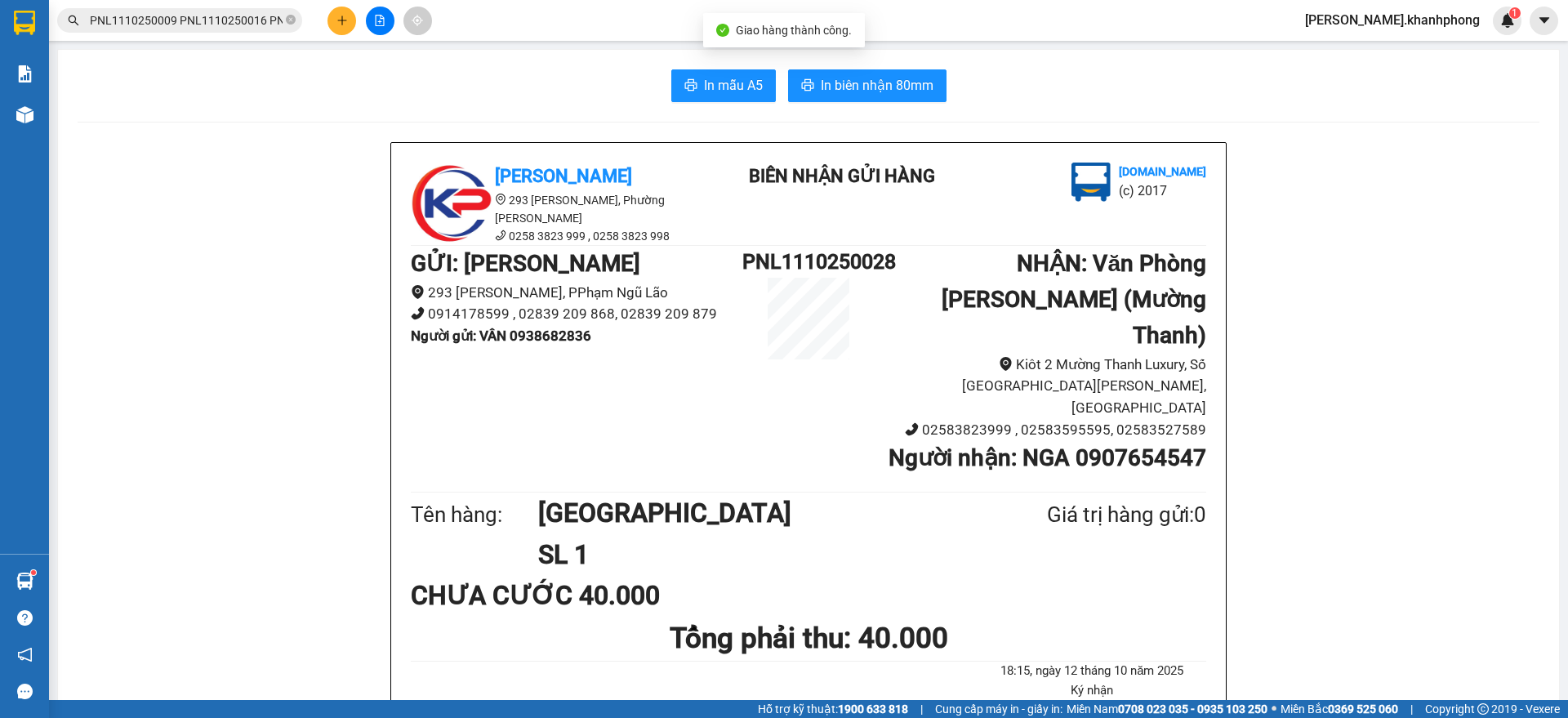
scroll to position [0, 2352]
click at [228, 18] on input "PNL1110250009 PNL1110250016 PNL1110250020 PNL1110250022 PNL1110250024 PNL111025…" at bounding box center [186, 20] width 193 height 18
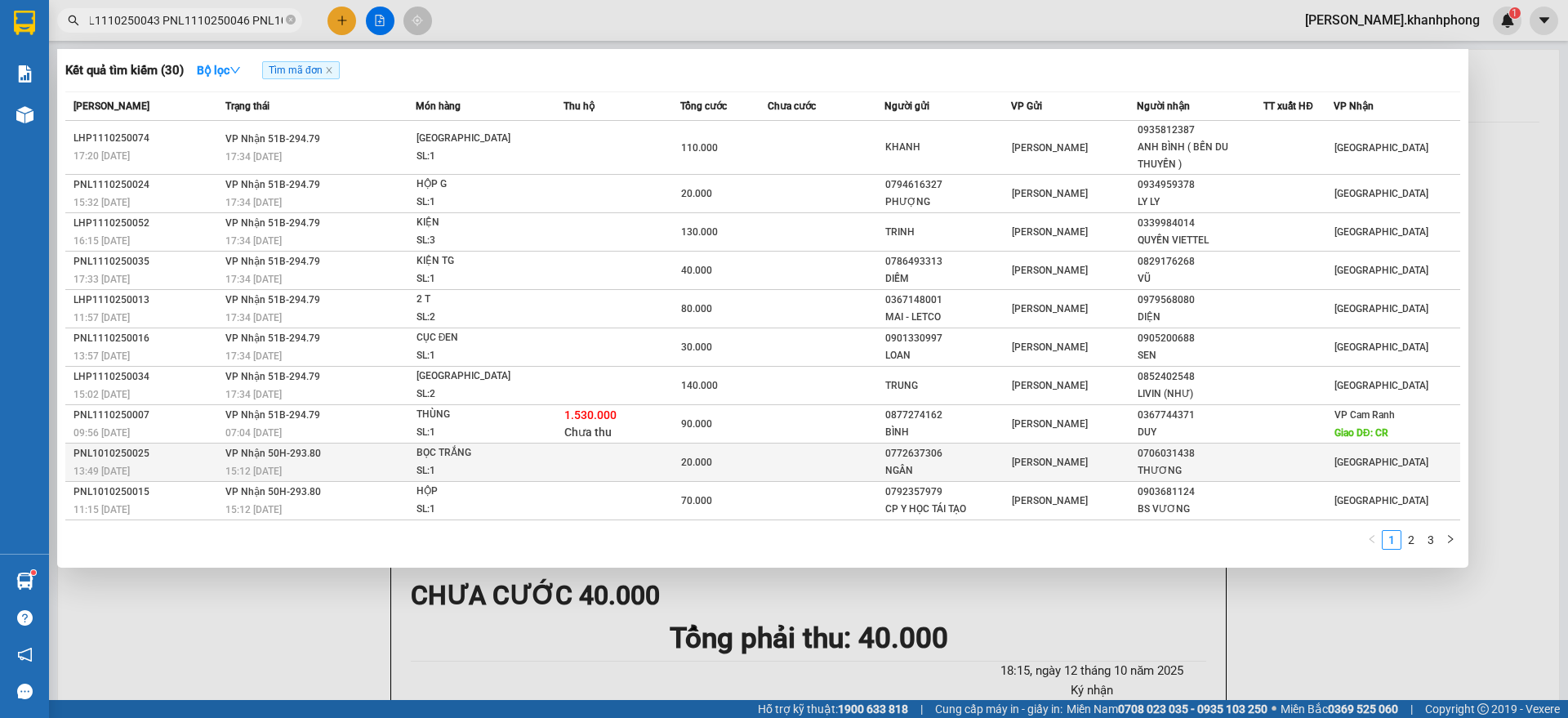
click at [611, 461] on td at bounding box center [622, 463] width 117 height 38
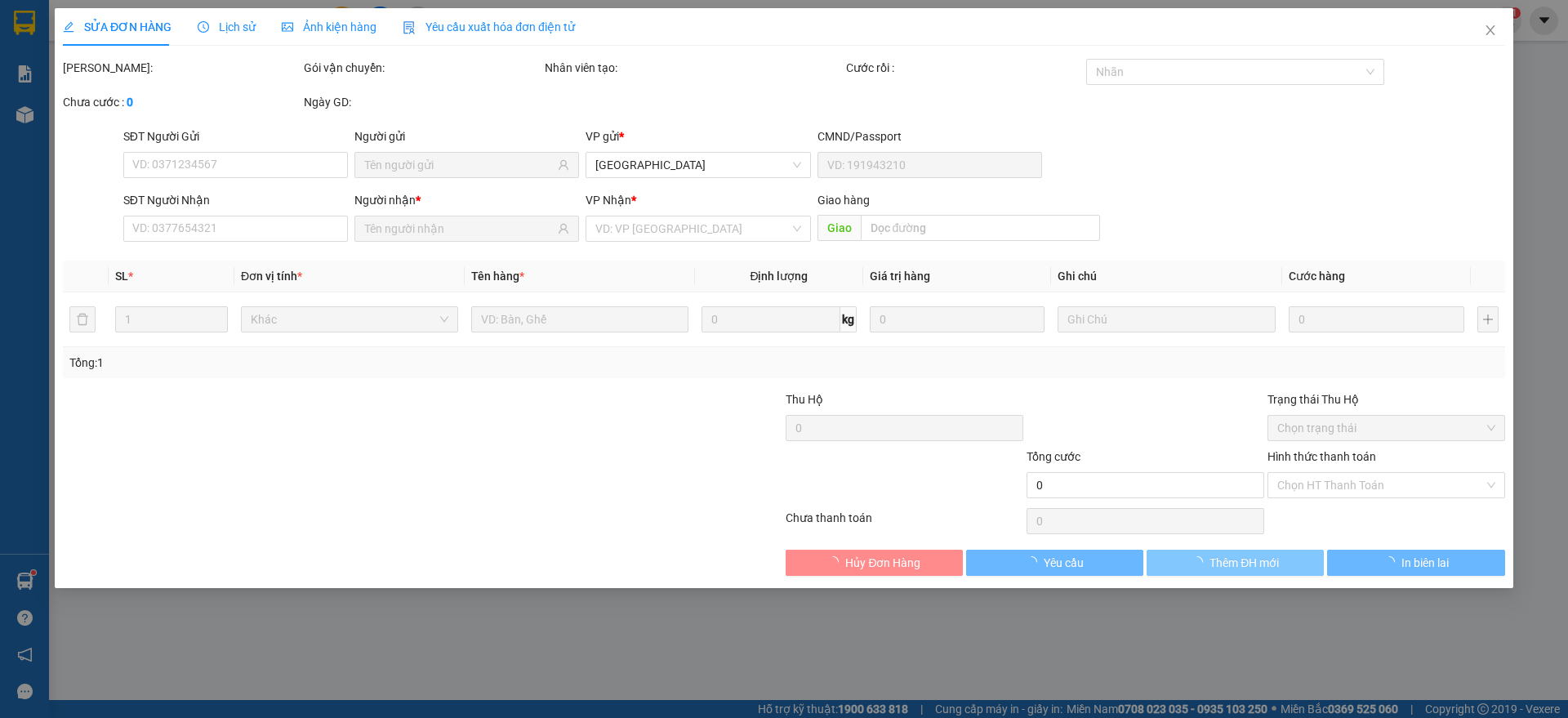
type input "0772637306"
type input "NGÂN"
type input "0706031438"
type input "THƯƠNG"
type input "20.000"
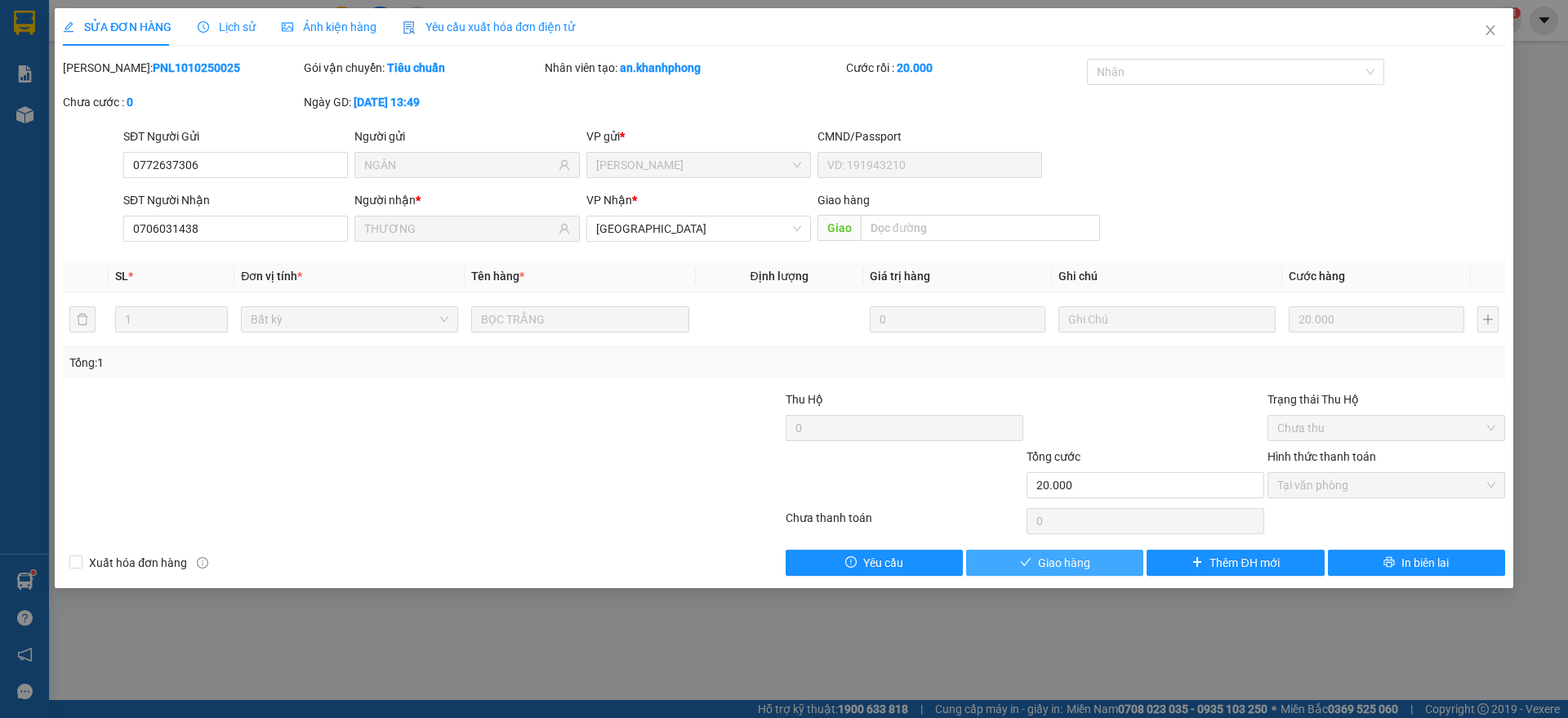
click at [1057, 563] on span "Giao hàng" at bounding box center [1063, 563] width 52 height 18
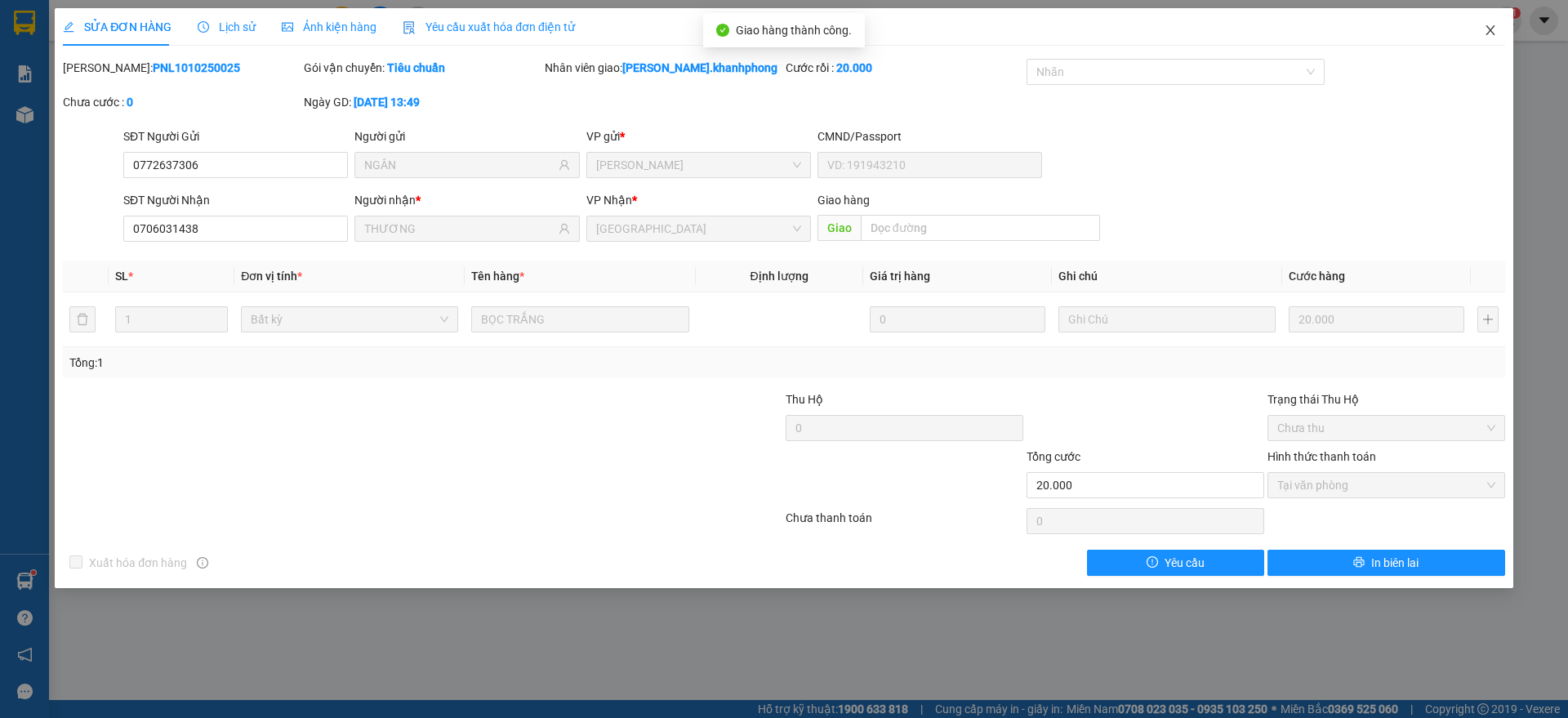
click at [1498, 27] on span "Close" at bounding box center [1490, 31] width 46 height 46
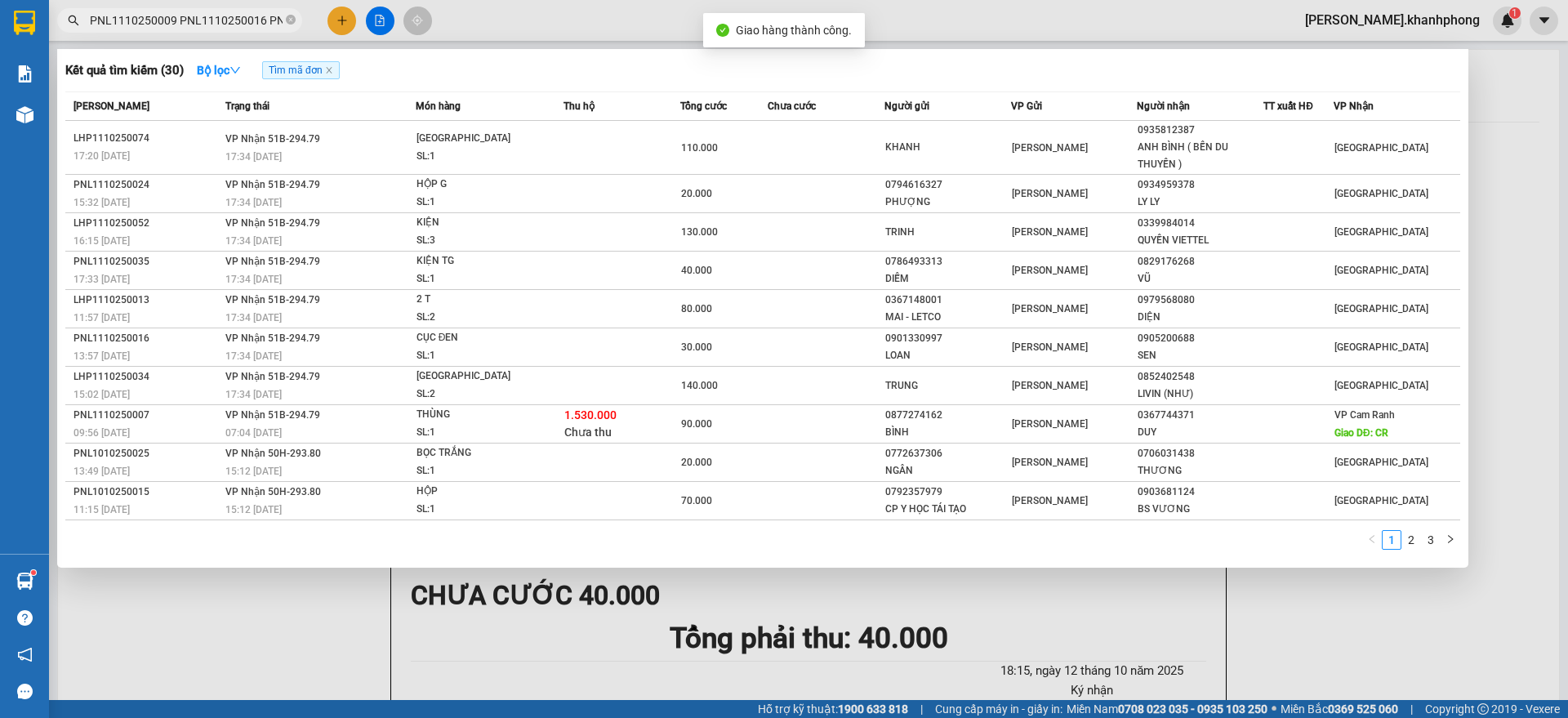
scroll to position [0, 2352]
click at [240, 22] on input "PNL1110250009 PNL1110250016 PNL1110250020 PNL1110250022 PNL1110250024 PNL111025…" at bounding box center [186, 20] width 193 height 18
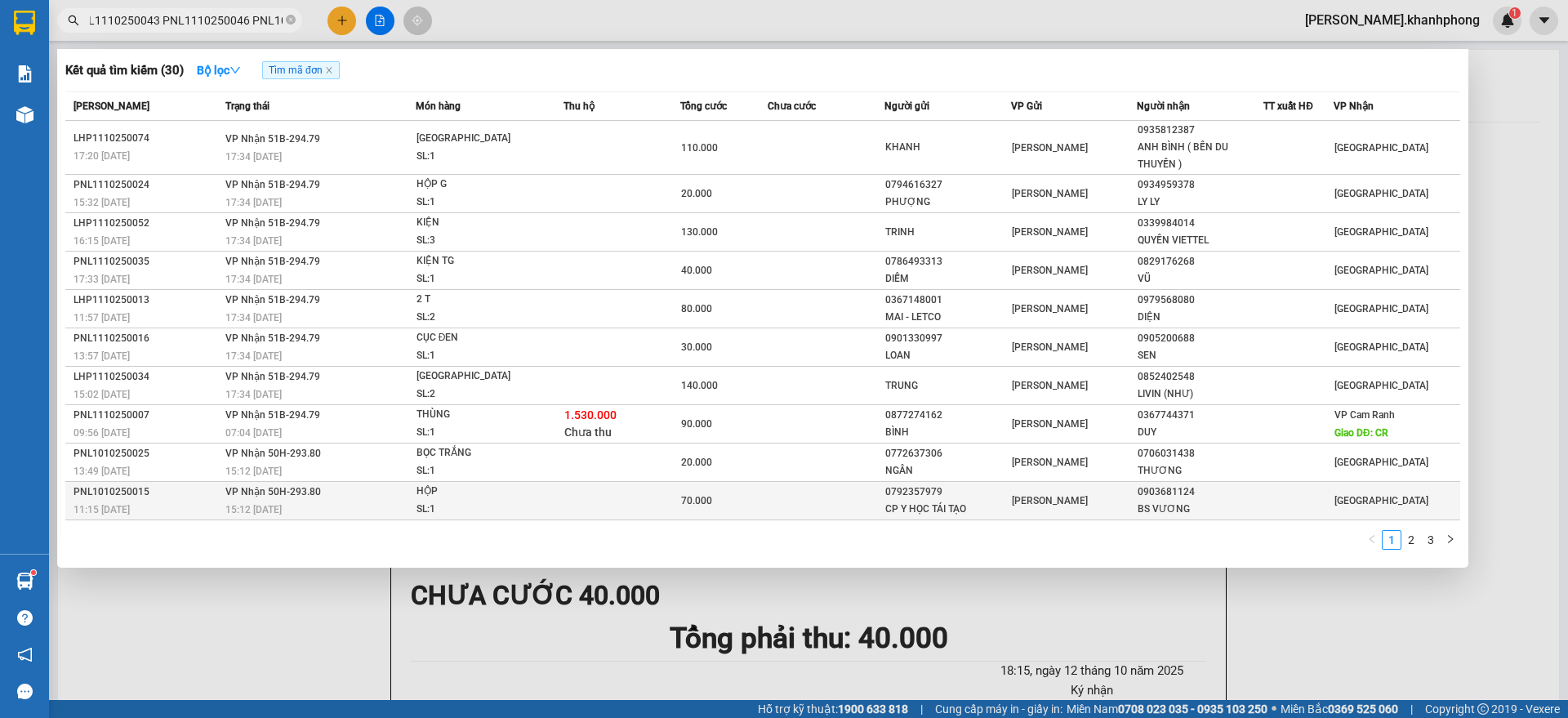
scroll to position [0, 0]
click at [603, 510] on td at bounding box center [622, 501] width 117 height 38
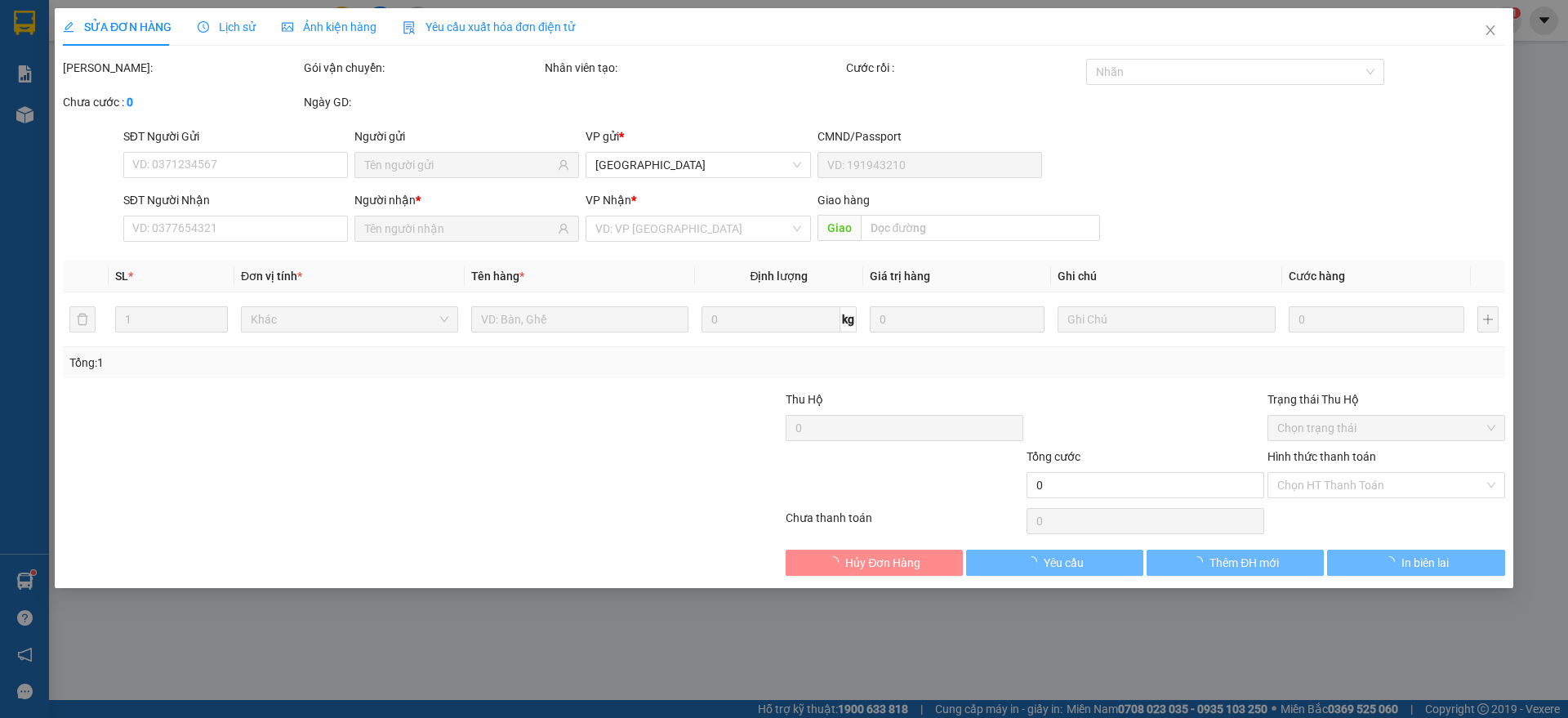
type input "0792357979"
type input "CP Y HỌC TÁI TẠO"
type input "0903681124"
type input "BS VƯƠNG"
type input "70.000"
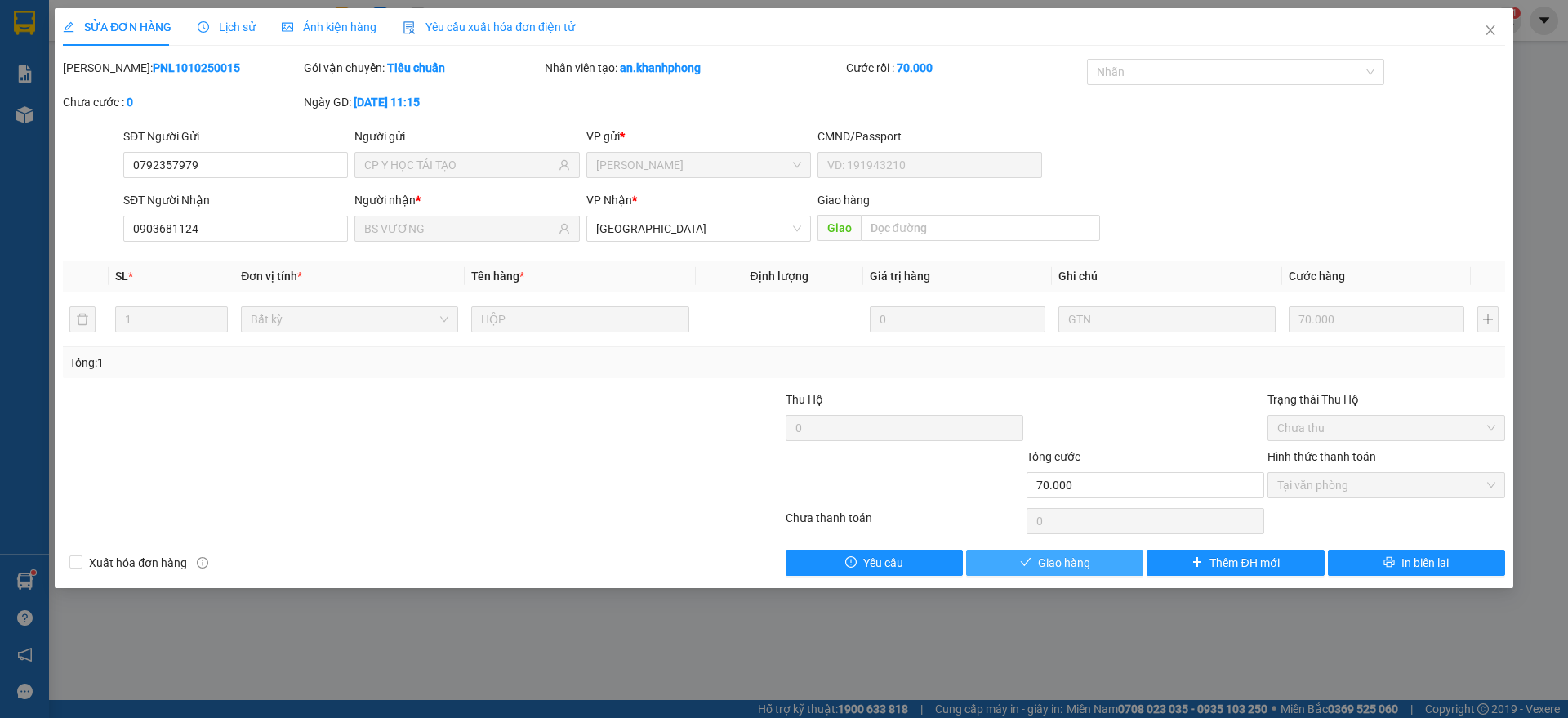
click at [1063, 565] on span "Giao hàng" at bounding box center [1063, 563] width 52 height 18
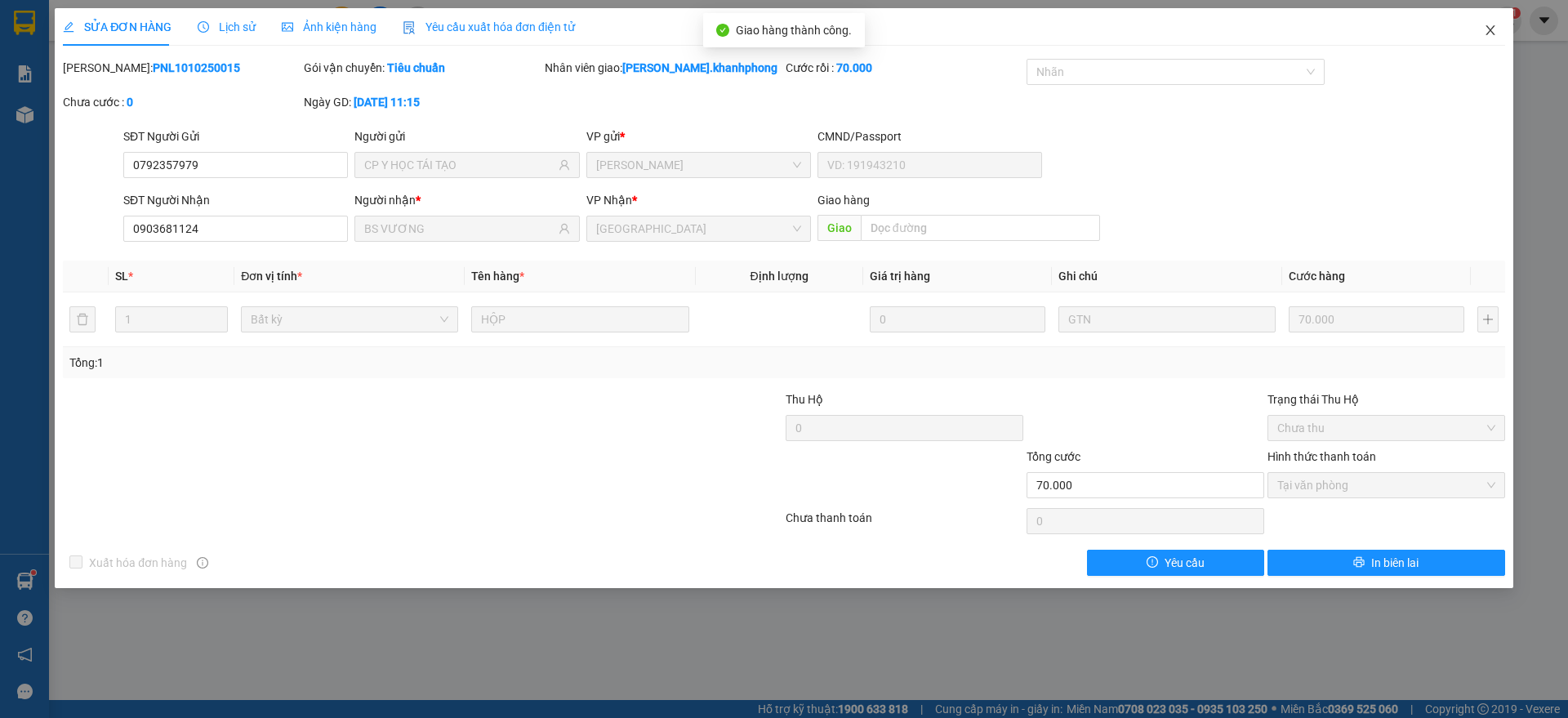
click at [1494, 23] on span "Close" at bounding box center [1490, 31] width 46 height 46
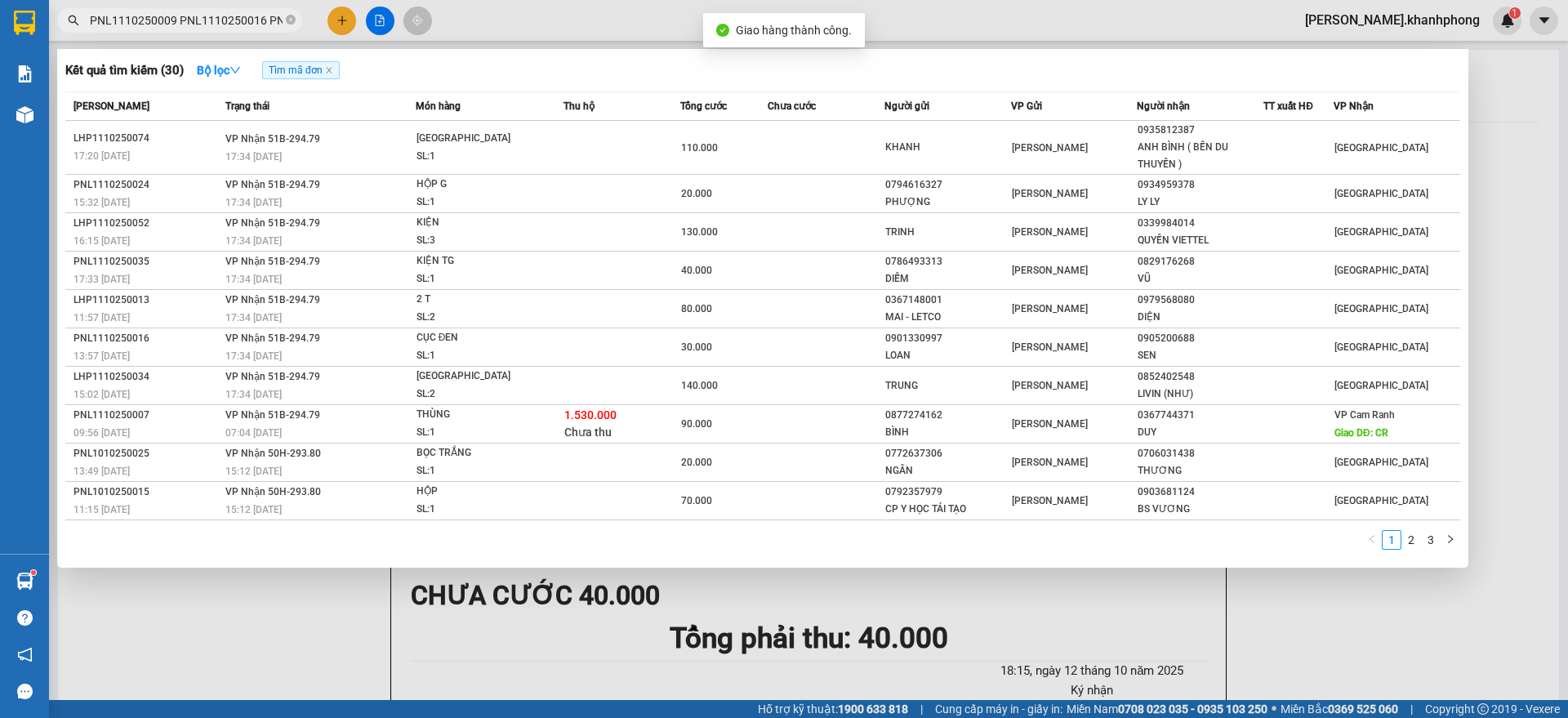
click at [222, 16] on input "PNL1110250009 PNL1110250016 PNL1110250020 PNL1110250022 PNL1110250024 PNL111025…" at bounding box center [186, 20] width 193 height 18
click at [1410, 540] on link "2" at bounding box center [1412, 540] width 18 height 18
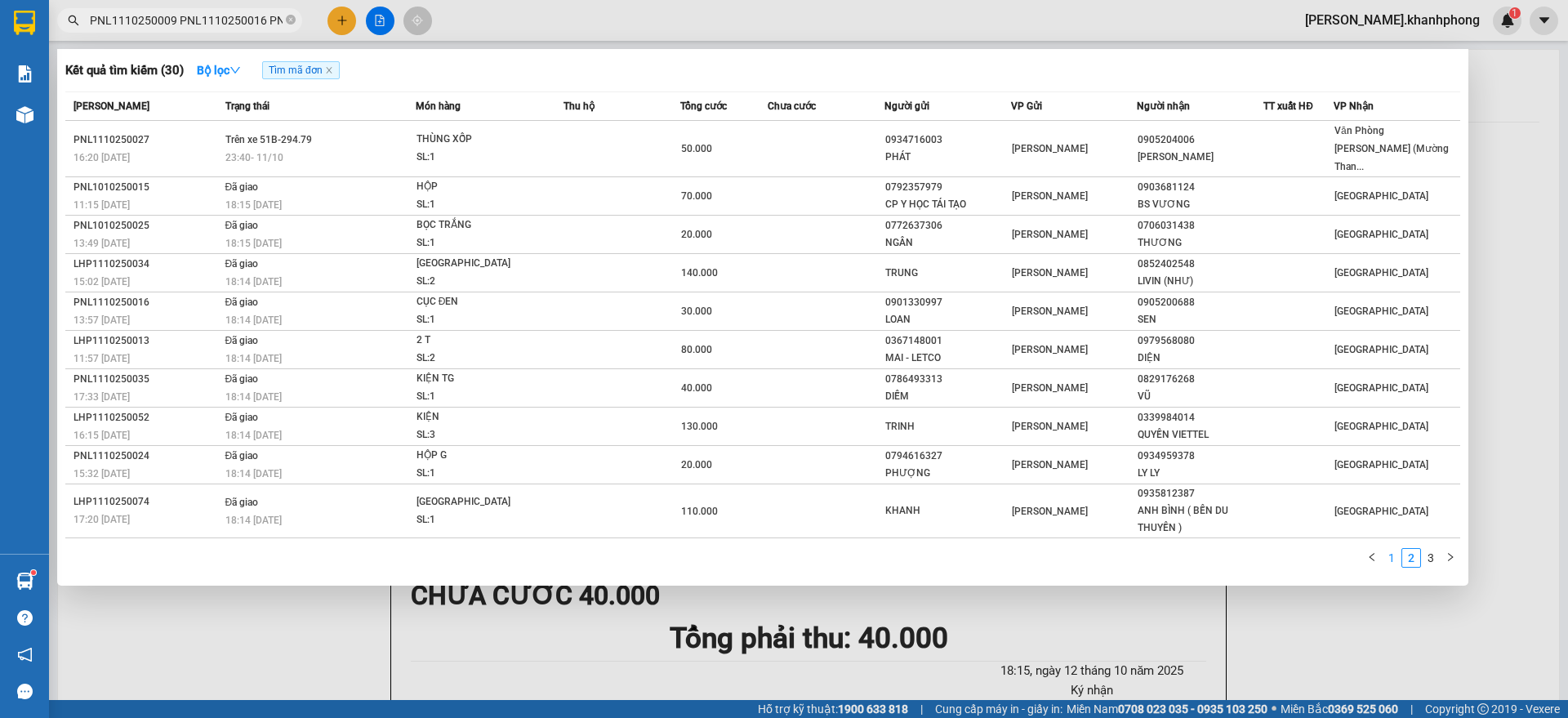
click at [1387, 549] on link "1" at bounding box center [1391, 558] width 18 height 18
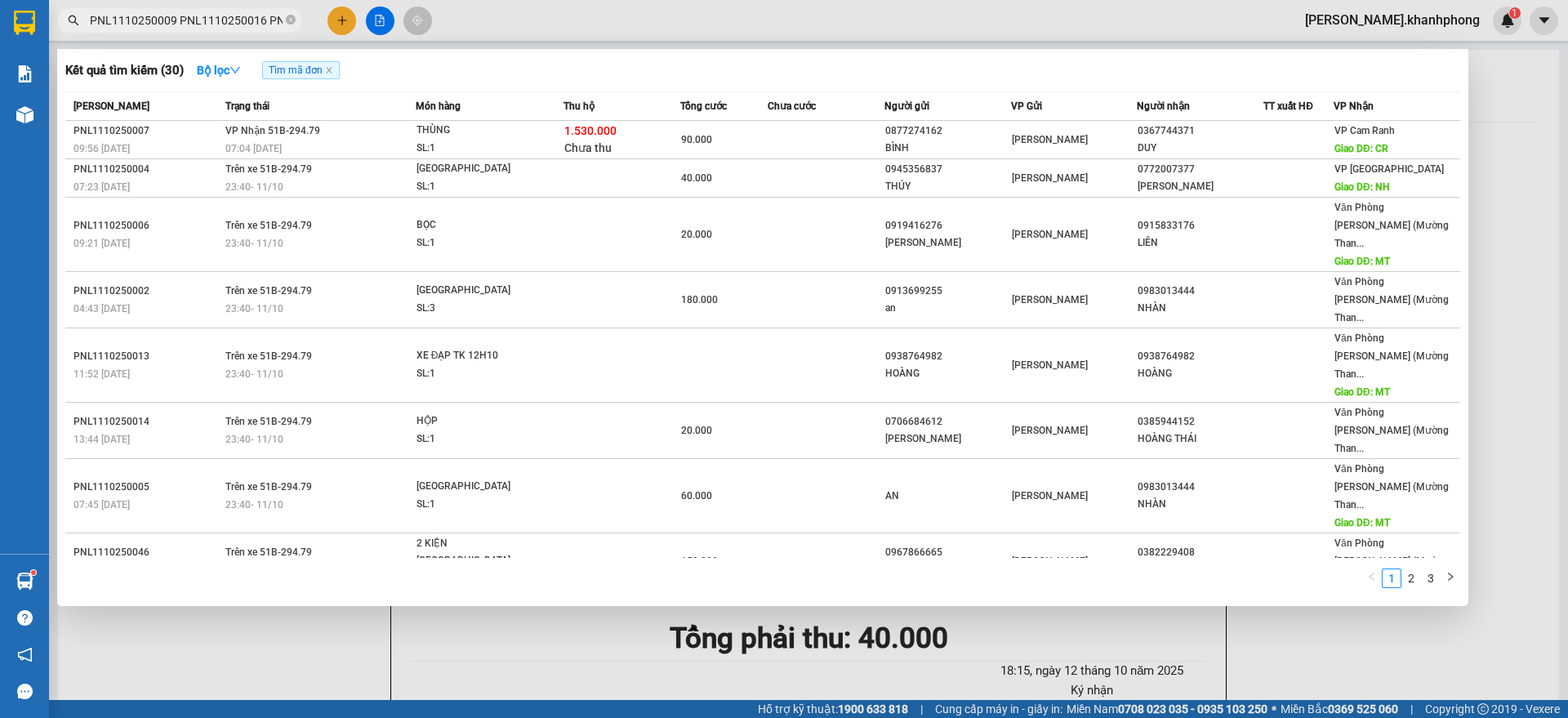
click at [1524, 99] on div at bounding box center [784, 359] width 1568 height 718
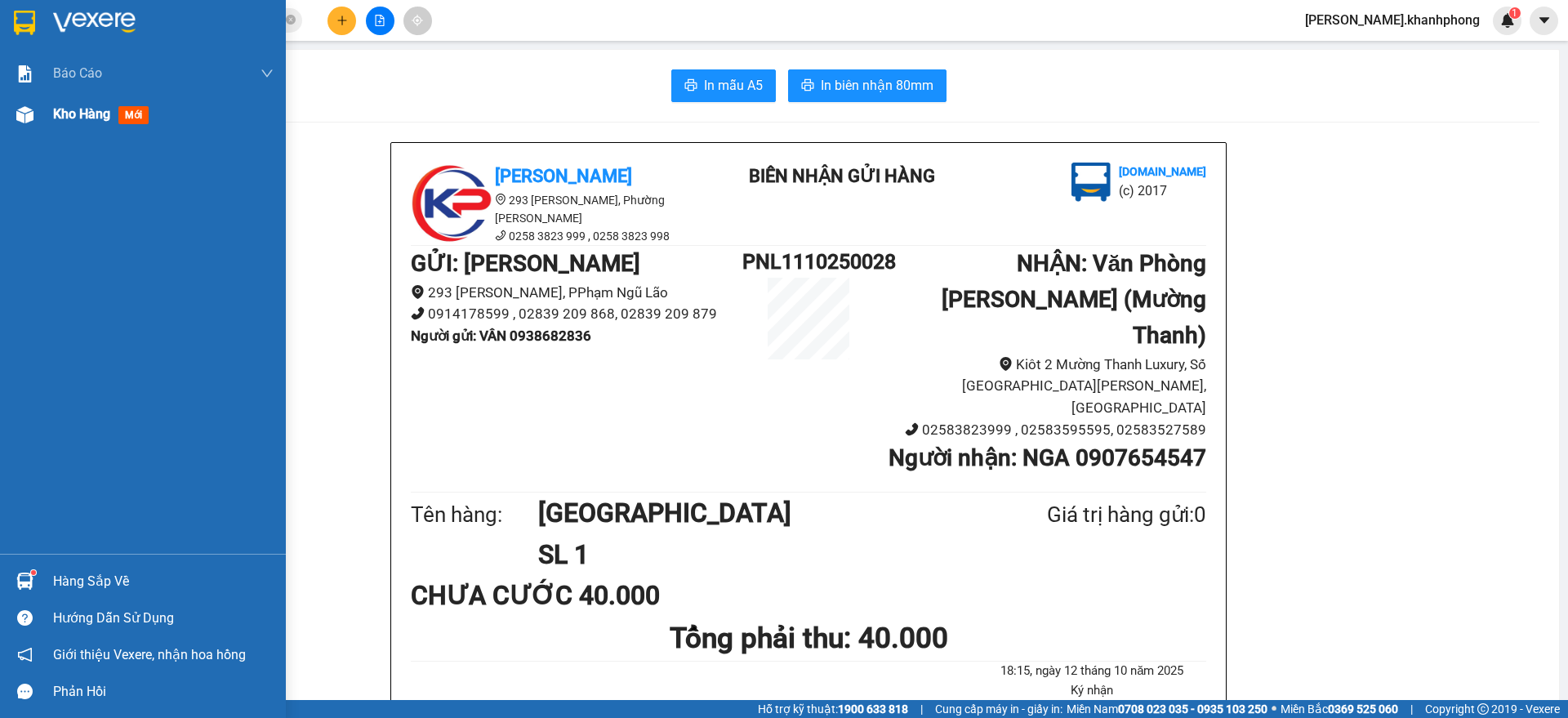
click at [31, 118] on img at bounding box center [25, 114] width 17 height 17
